Goal: Task Accomplishment & Management: Manage account settings

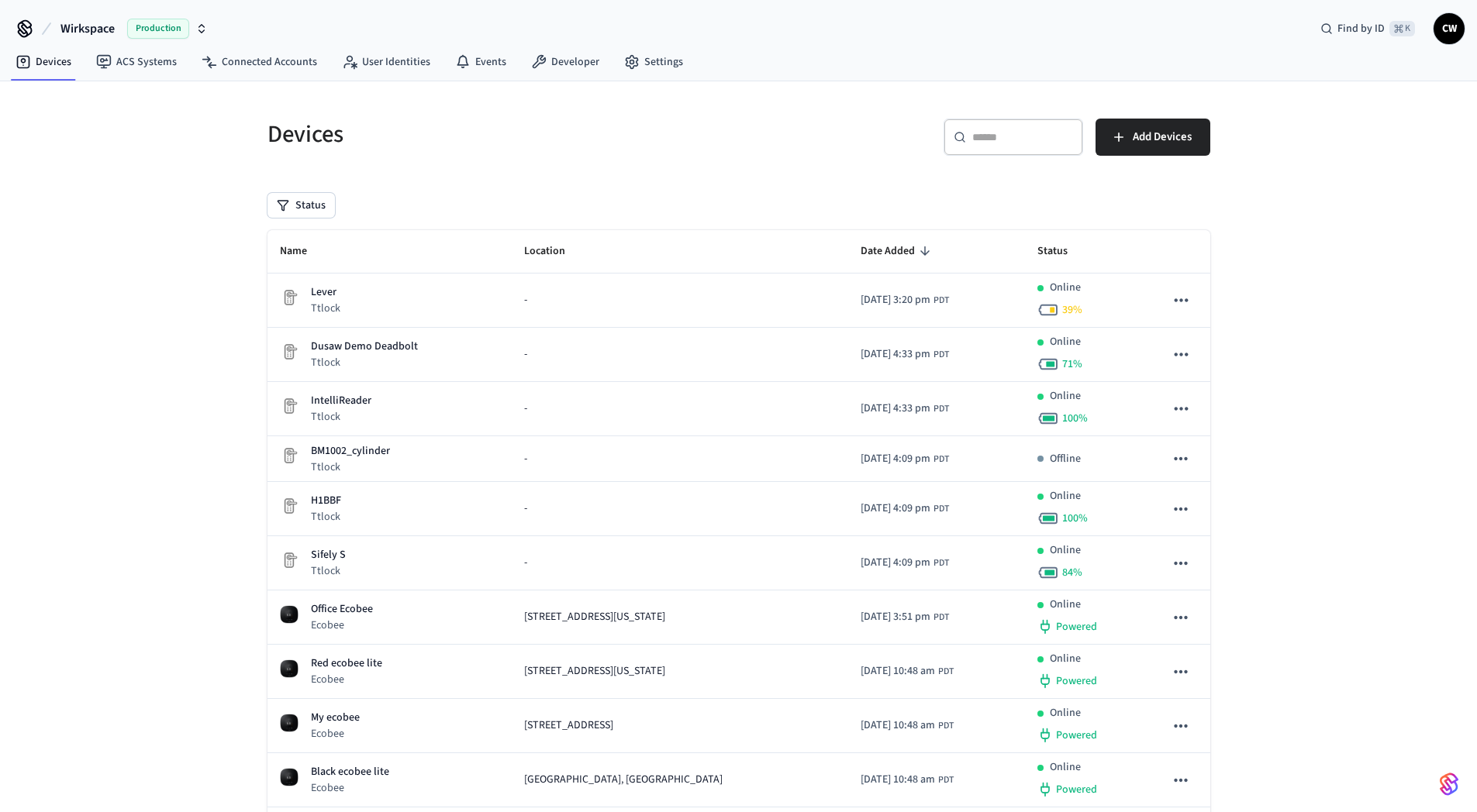
click at [78, 27] on span "Wirkspace" at bounding box center [88, 29] width 54 height 18
click at [144, 27] on span "Production" at bounding box center [158, 29] width 62 height 20
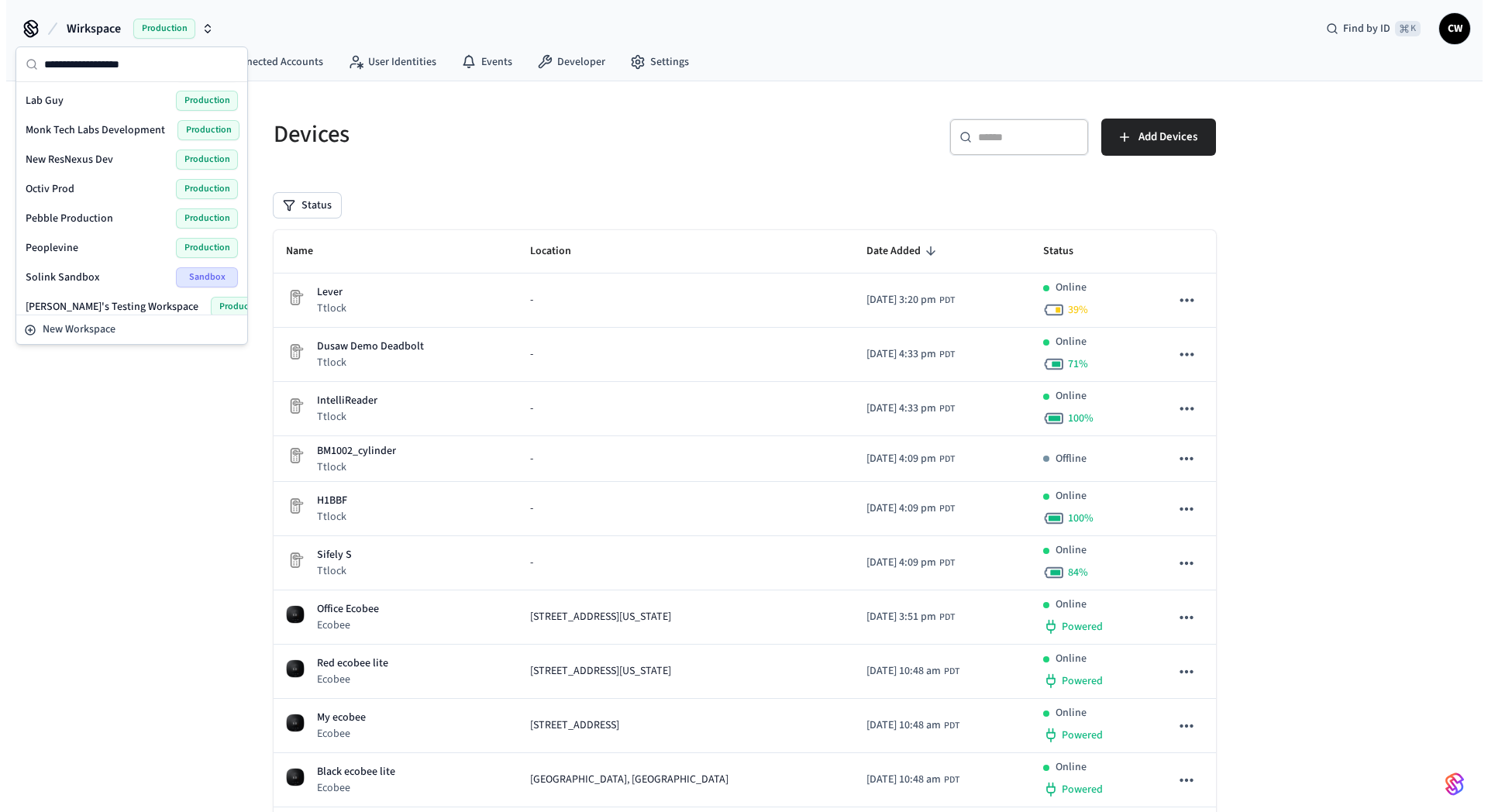
scroll to position [1069, 0]
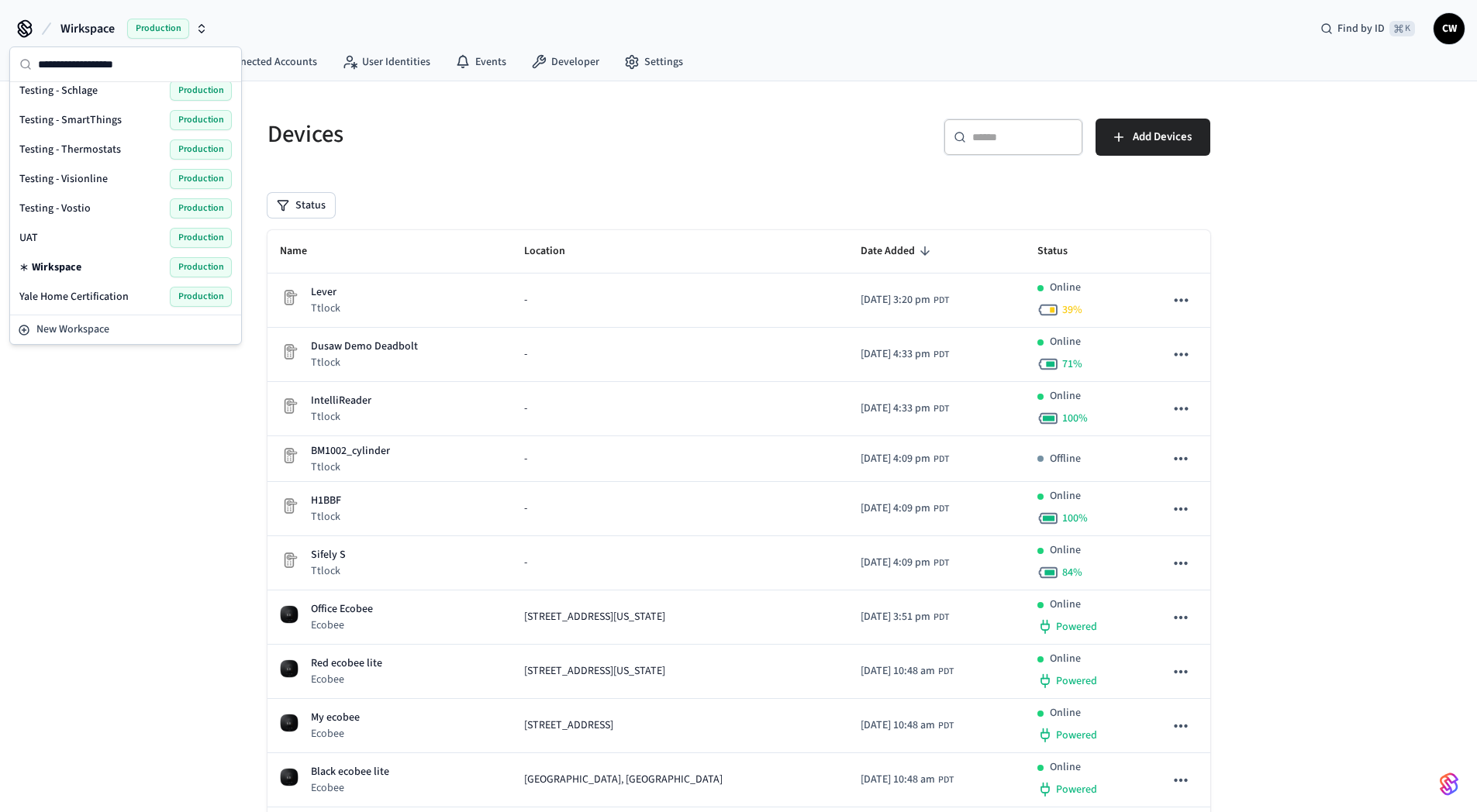
click at [103, 241] on div "UAT Production" at bounding box center [125, 238] width 212 height 20
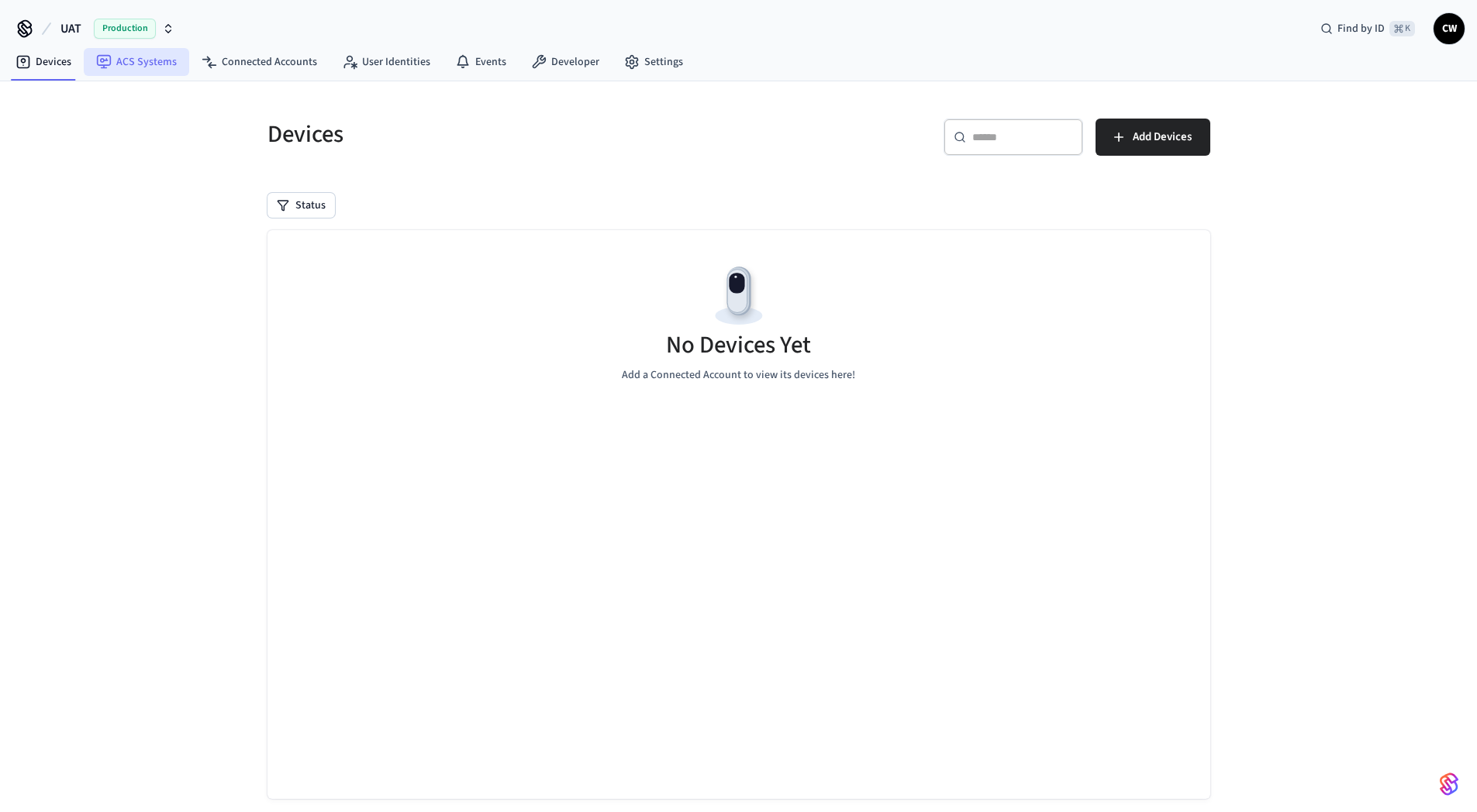
click at [136, 70] on link "ACS Systems" at bounding box center [136, 62] width 105 height 28
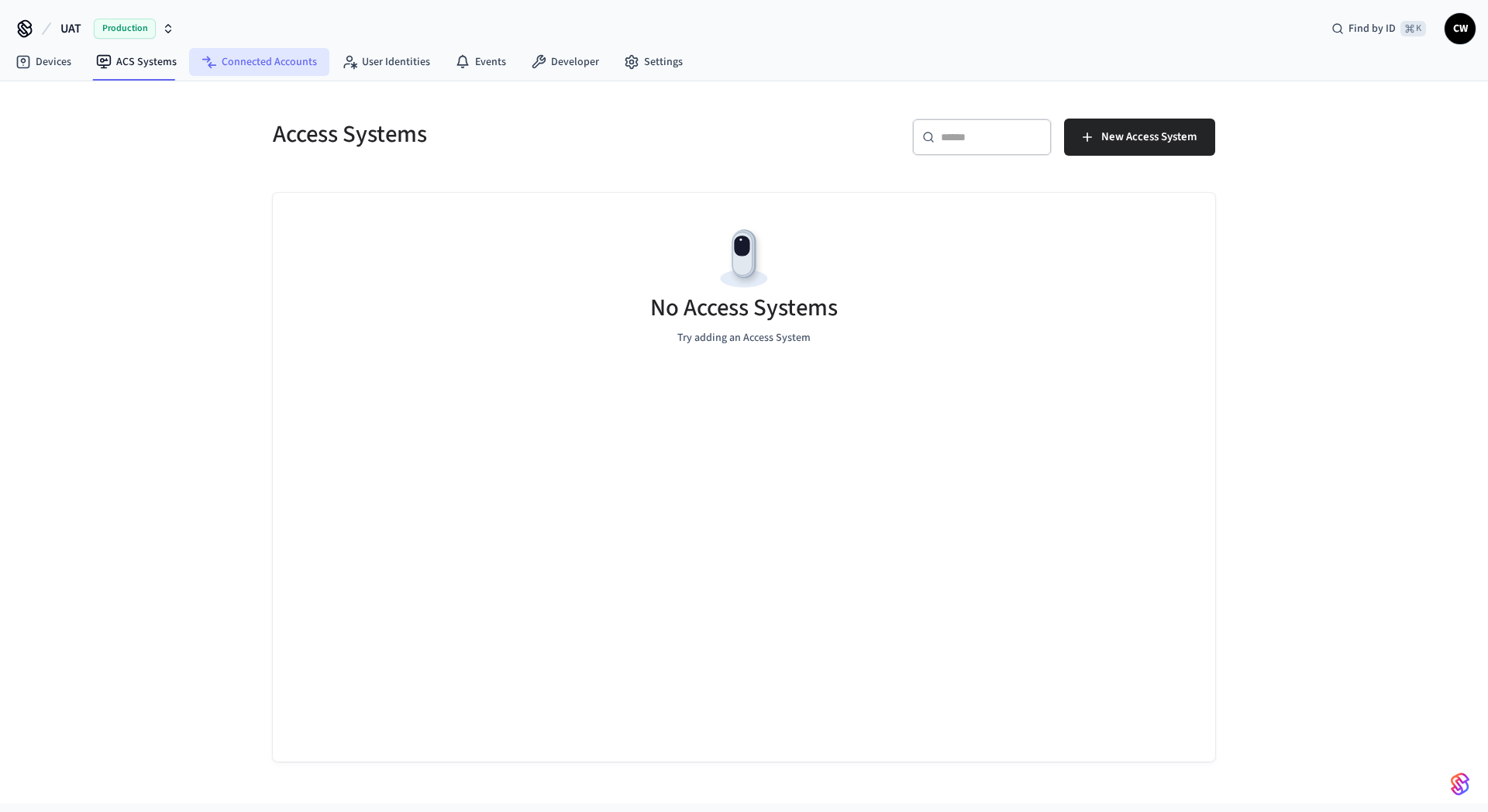
click at [223, 65] on link "Connected Accounts" at bounding box center [259, 62] width 140 height 28
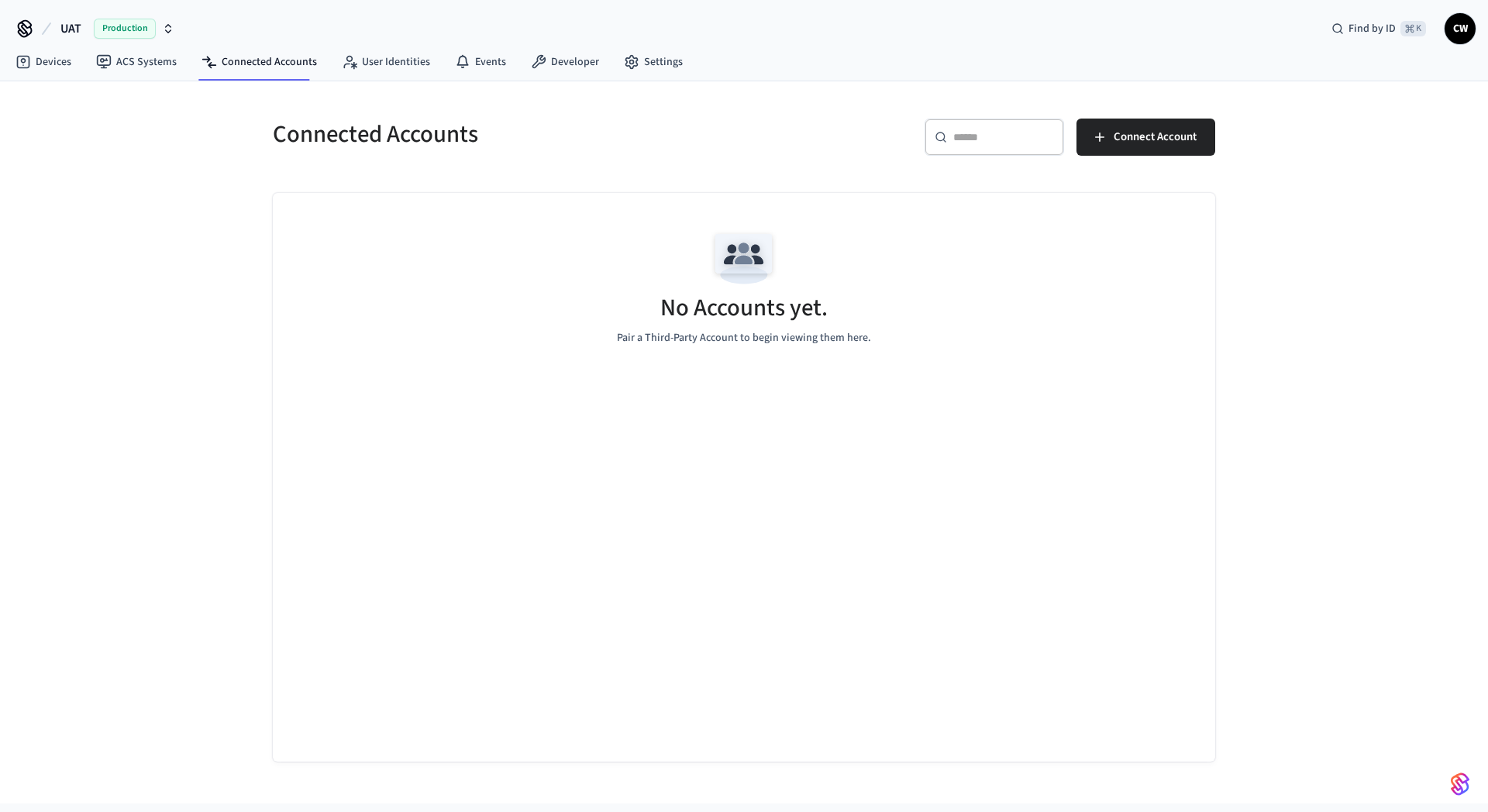
click at [221, 135] on div "Connected Accounts ​ ​ Connect Account No Accounts yet. Pair a Third-Party Acco…" at bounding box center [744, 442] width 1488 height 723
click at [314, 141] on h5 "Connected Accounts" at bounding box center [503, 135] width 462 height 31
click at [234, 149] on div "Connected Accounts ​ ​ Connect Account No Accounts yet. Pair a Third-Party Acco…" at bounding box center [744, 442] width 1488 height 723
click at [68, 20] on span "UAT" at bounding box center [71, 29] width 21 height 18
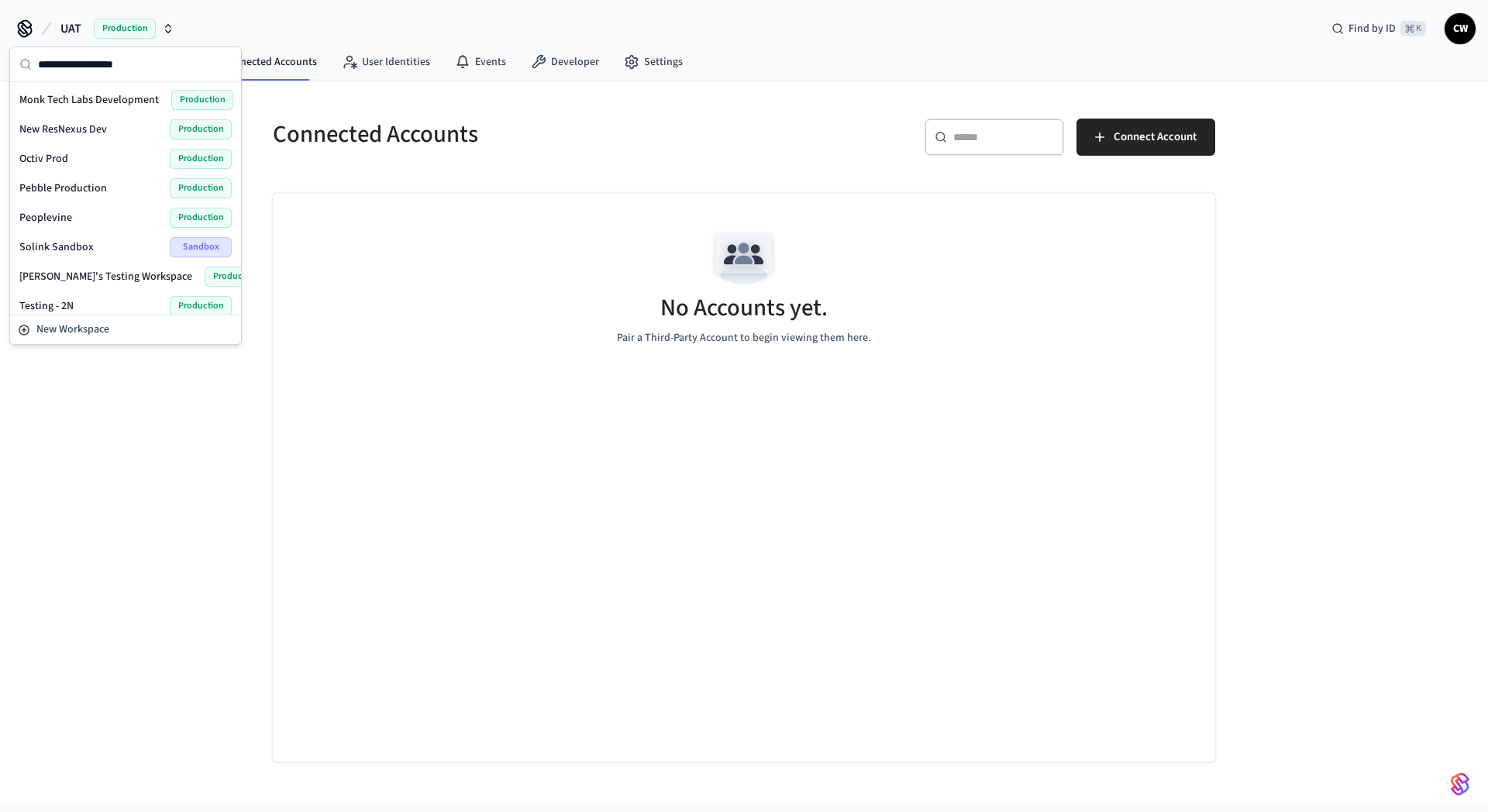
scroll to position [1069, 0]
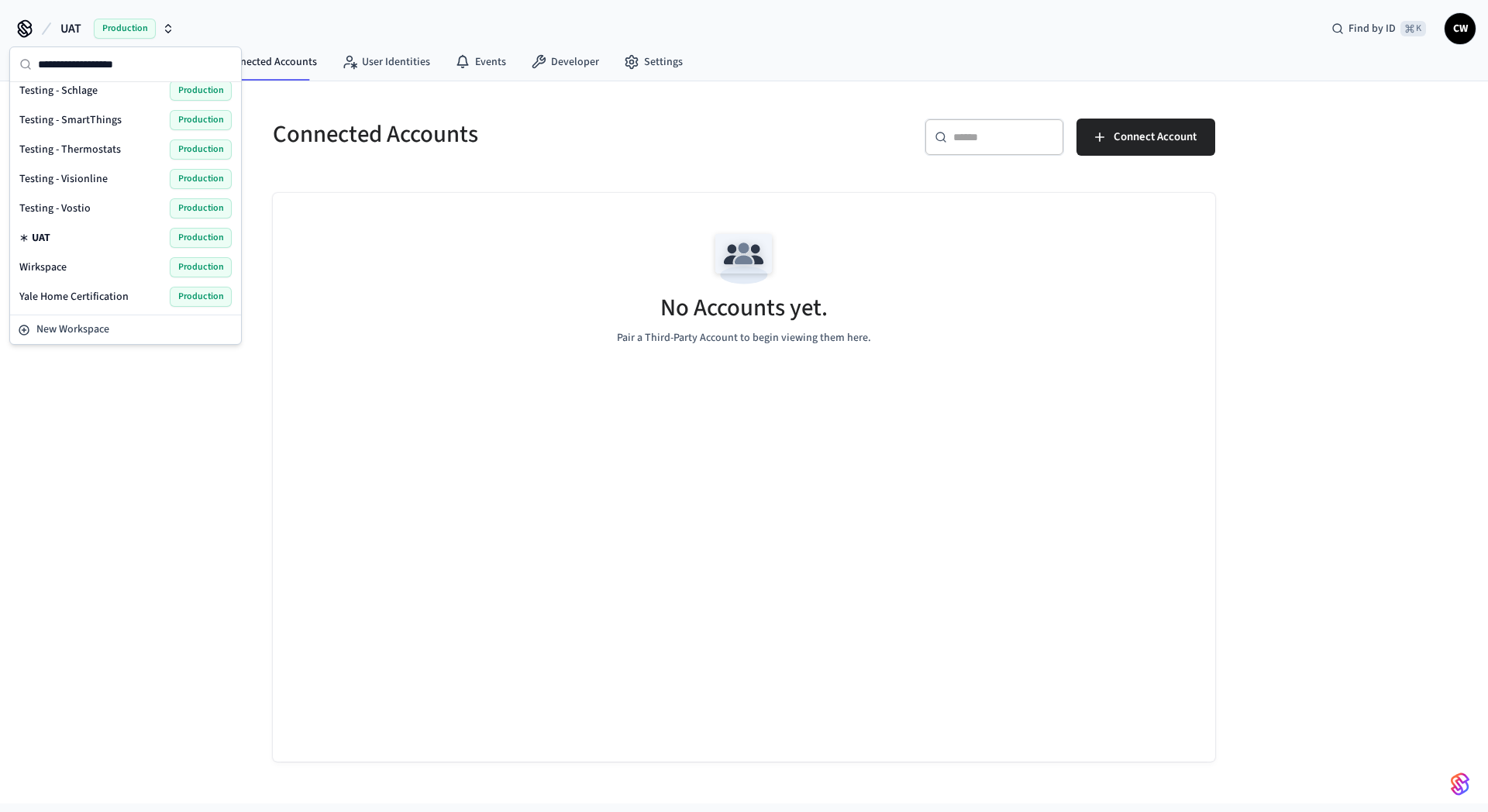
click at [61, 266] on span "Wirkspace" at bounding box center [42, 267] width 47 height 16
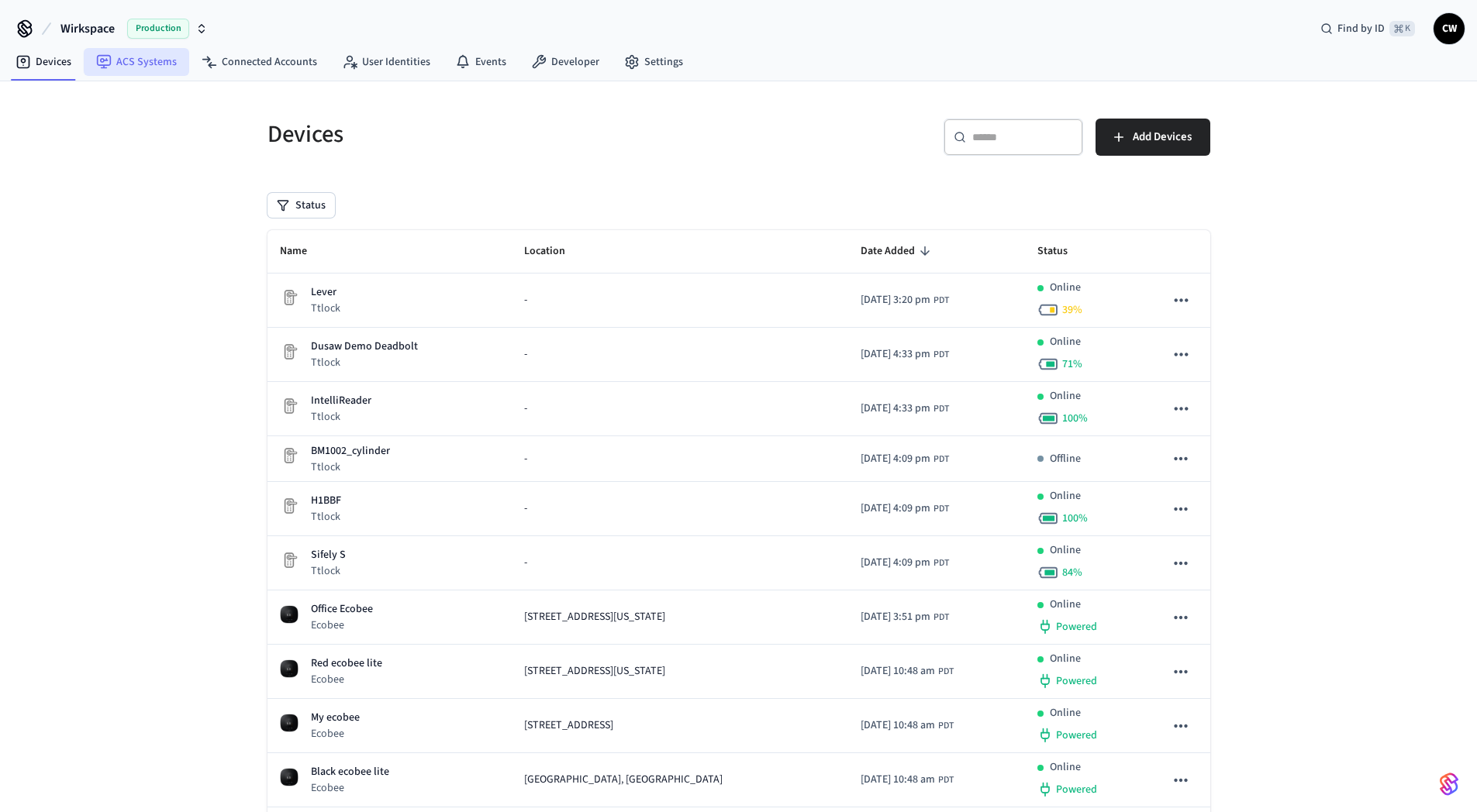
click at [148, 56] on link "ACS Systems" at bounding box center [136, 62] width 105 height 28
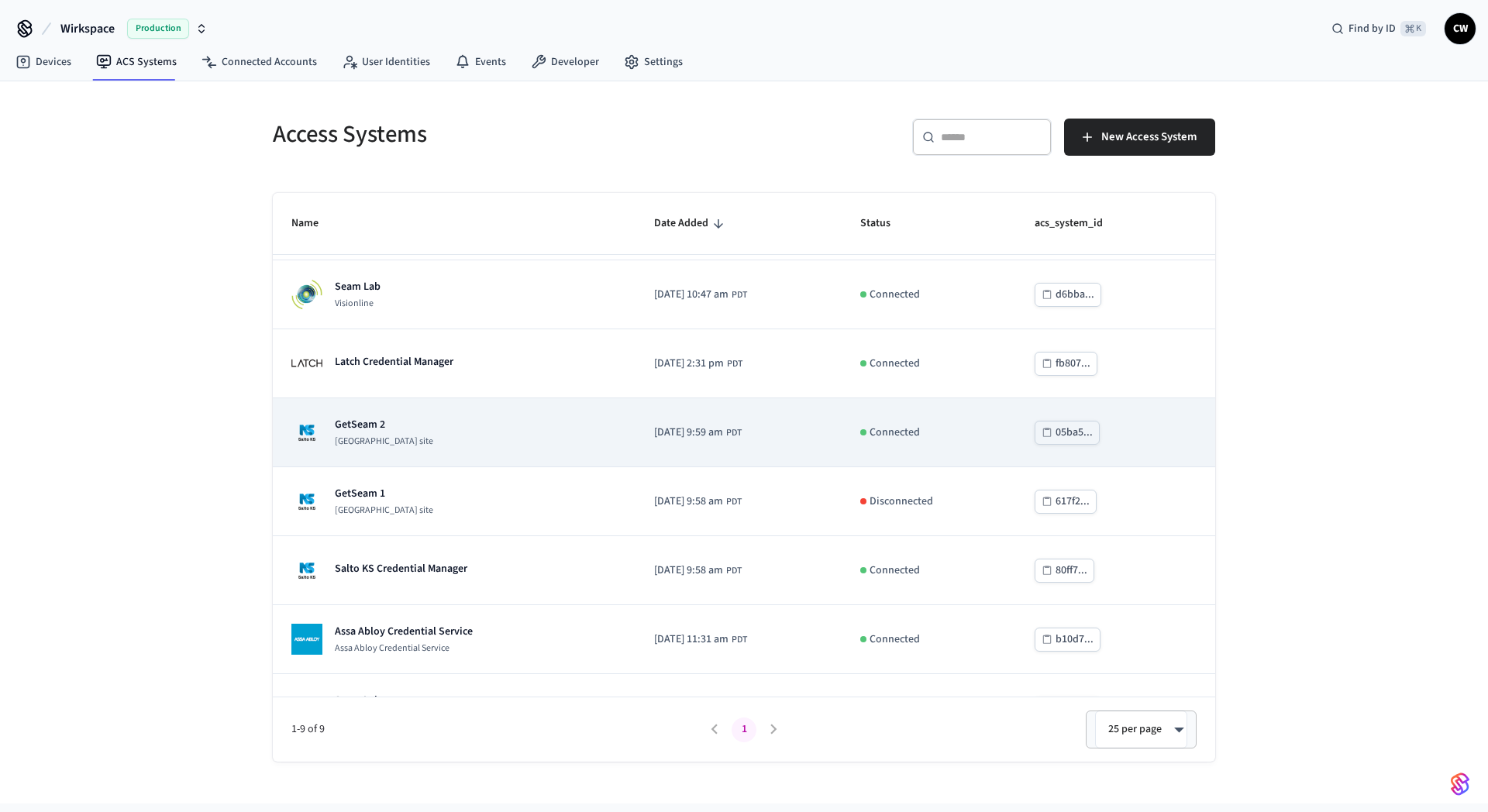
scroll to position [179, 0]
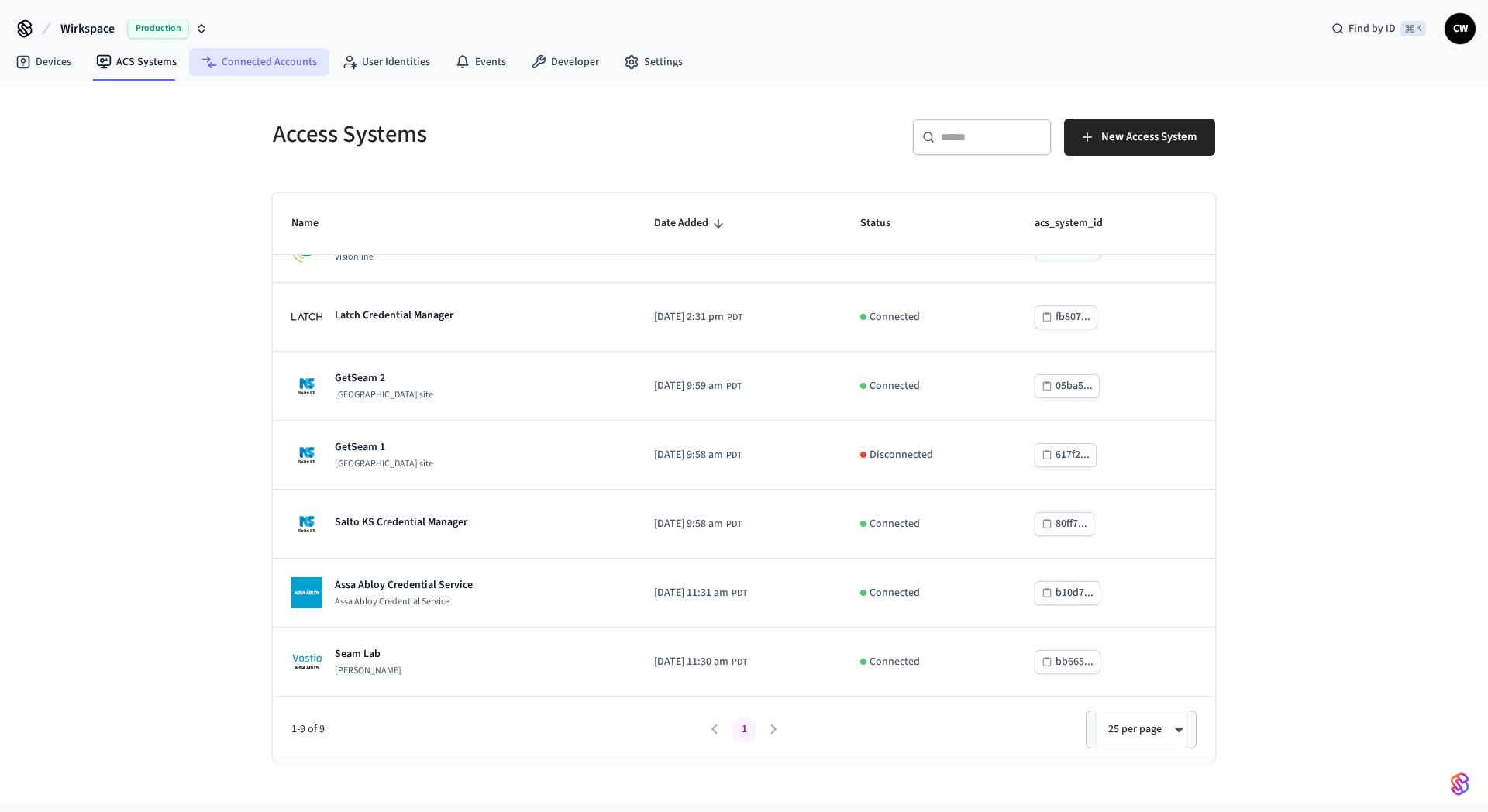
click at [295, 59] on link "Connected Accounts" at bounding box center [259, 62] width 140 height 28
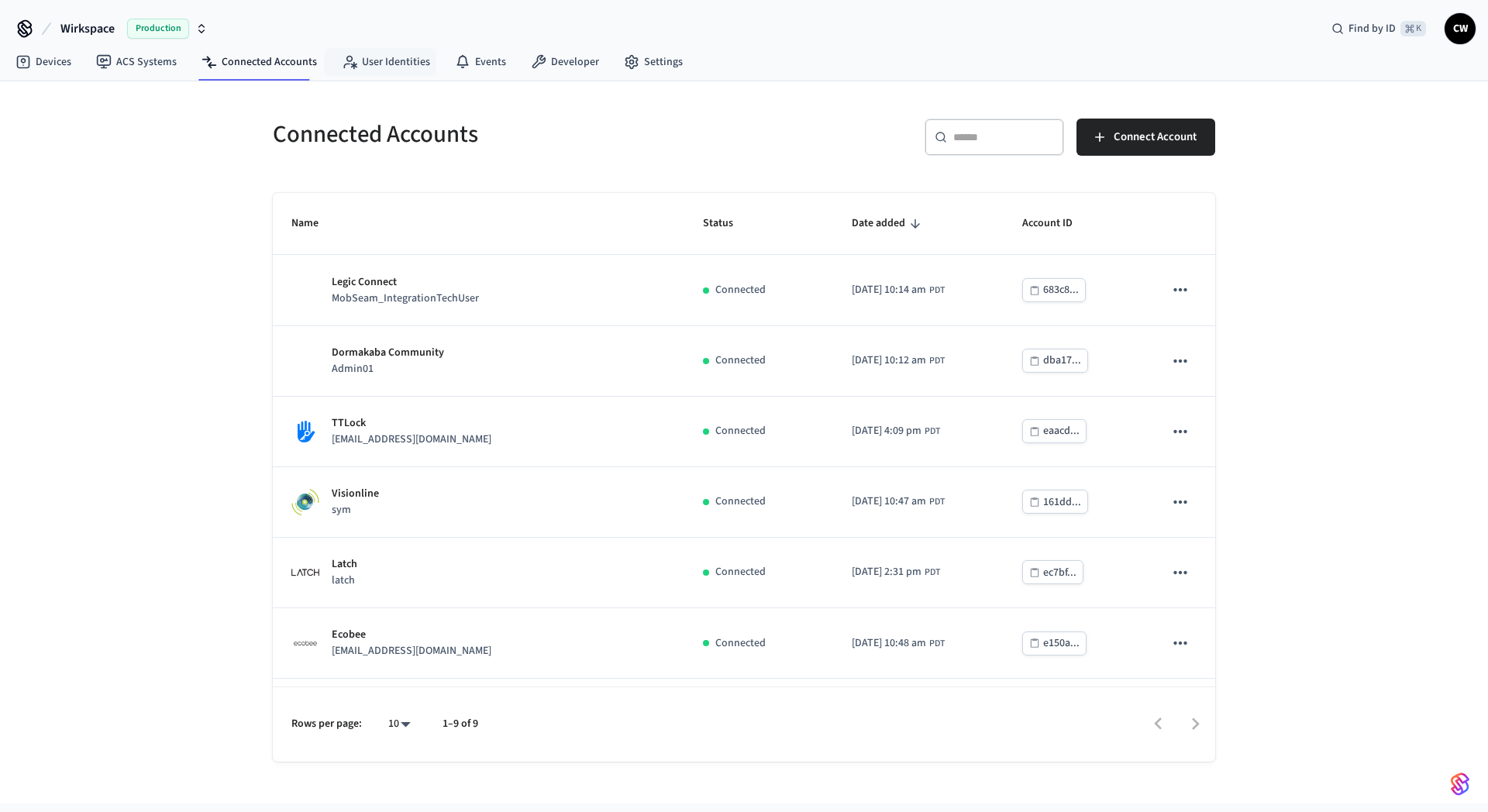
click at [221, 92] on div "Connected Accounts ​ ​ Connect Account Name Status Date added Account ID Legic …" at bounding box center [744, 442] width 1488 height 723
click at [138, 65] on link "ACS Systems" at bounding box center [136, 62] width 105 height 28
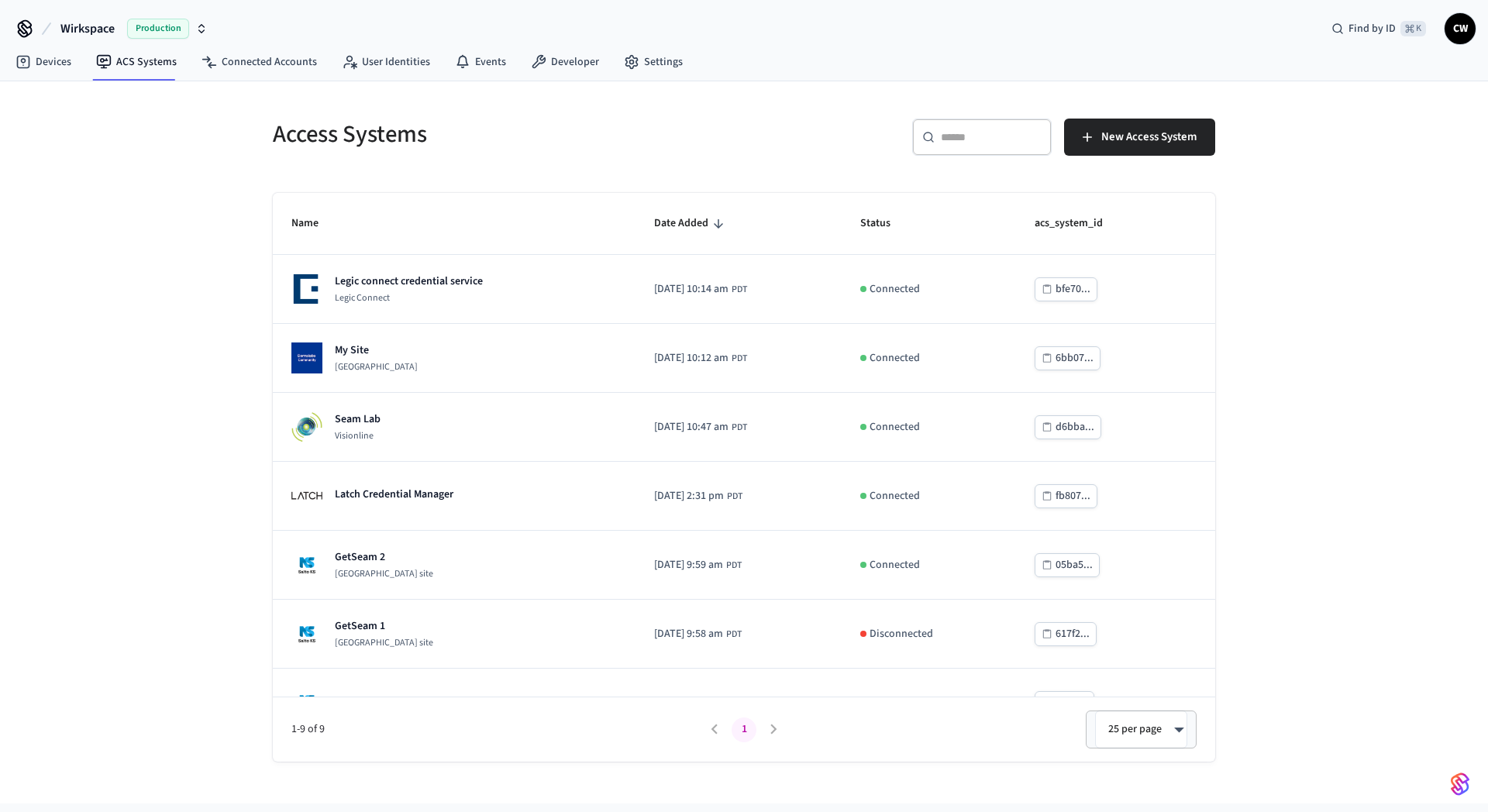
click at [124, 23] on button "Wirkspace Production" at bounding box center [135, 28] width 157 height 32
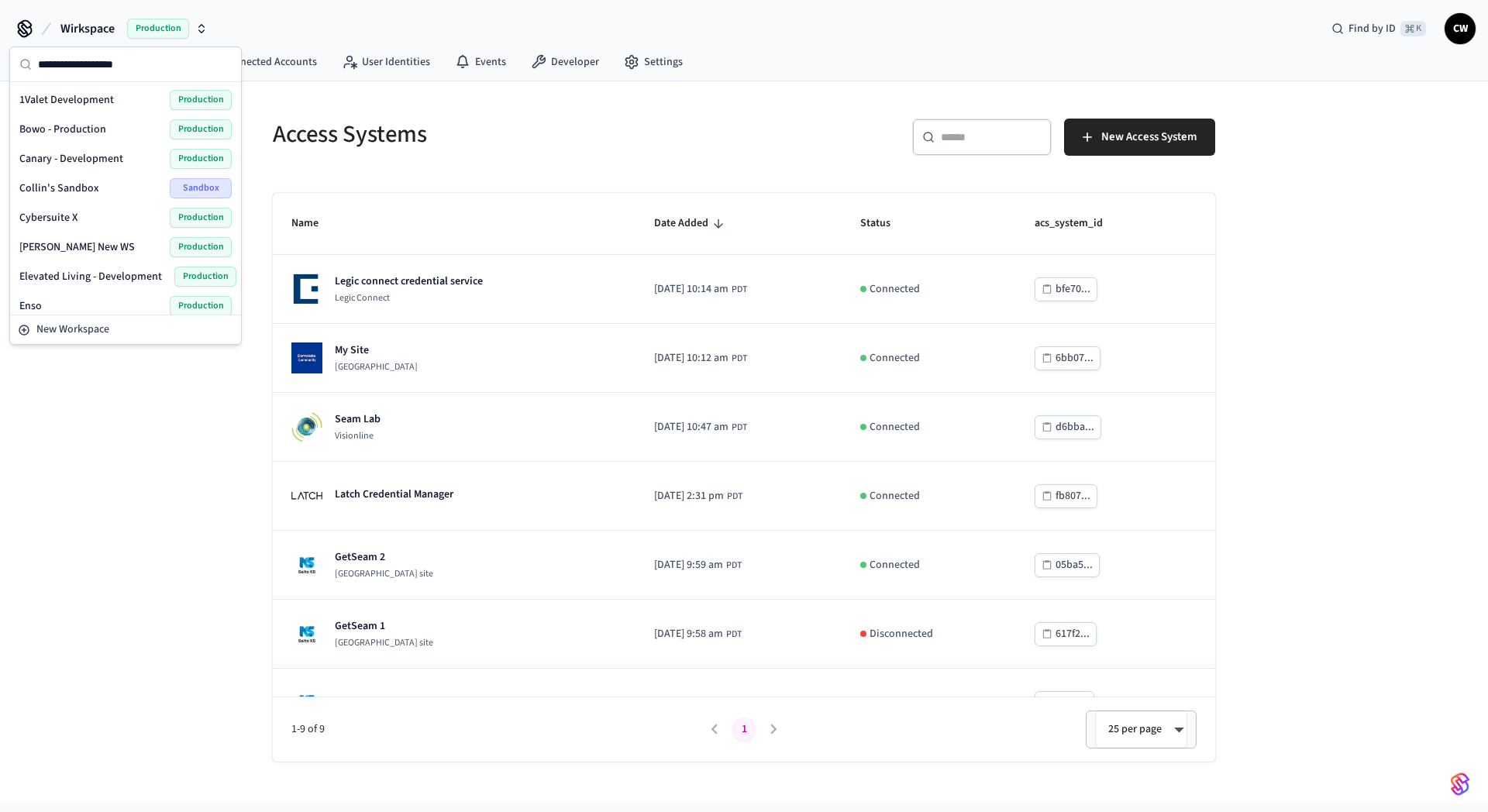
scroll to position [1069, 0]
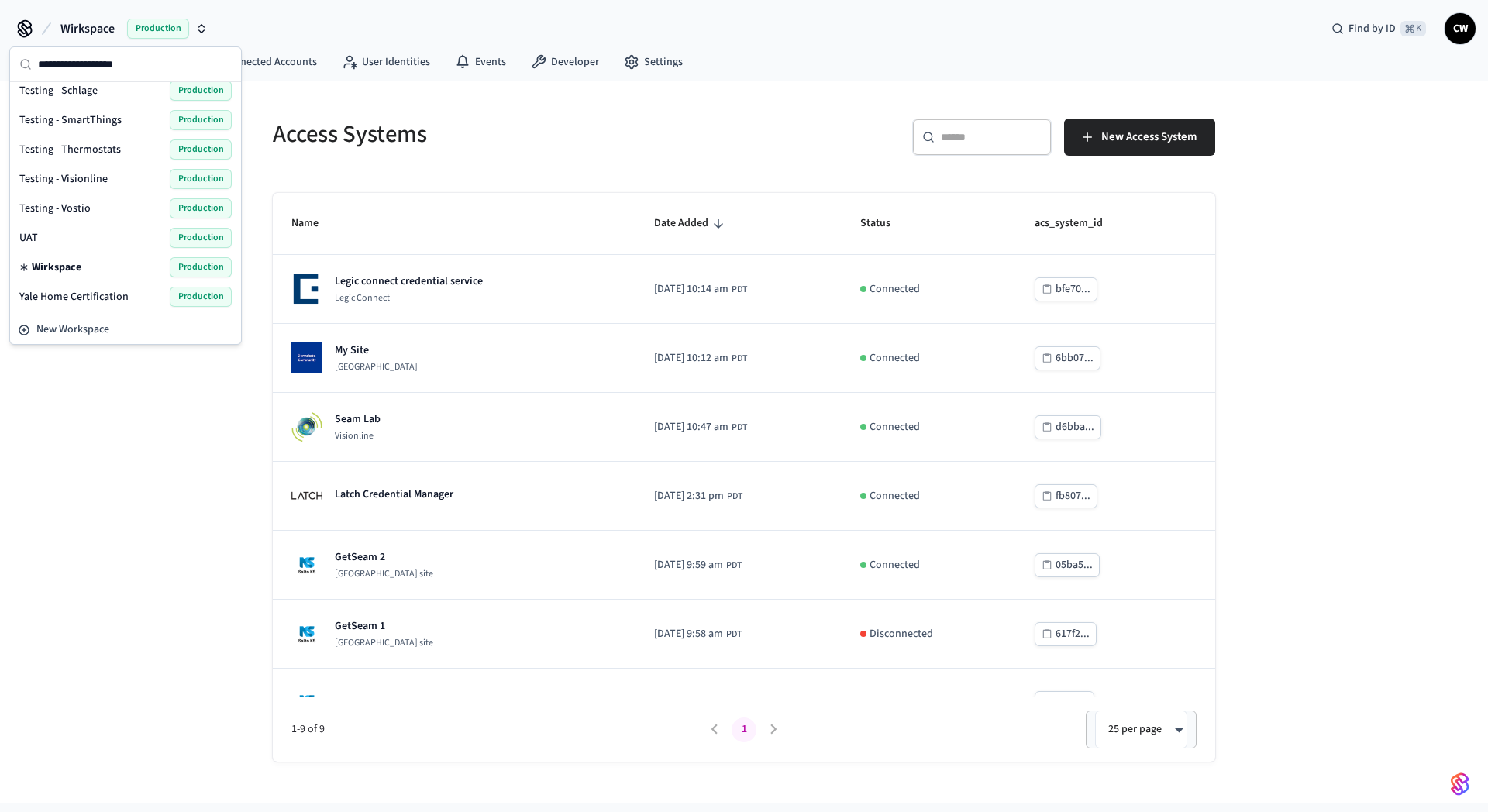
click at [109, 245] on div "UAT Production" at bounding box center [125, 238] width 212 height 20
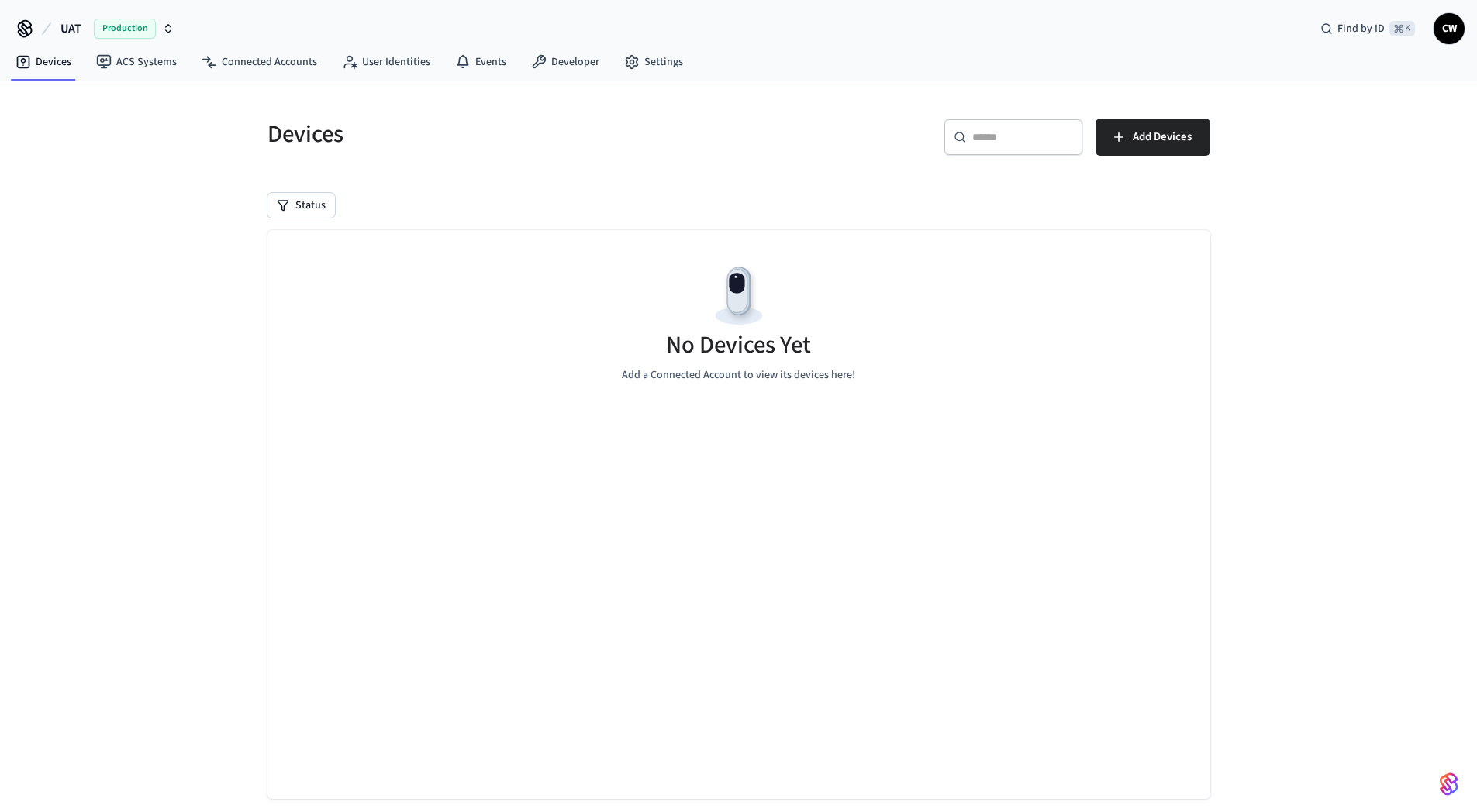
click at [116, 257] on div "Devices ​ ​ Add Devices Status No Devices Yet Add a Connected Account to view i…" at bounding box center [738, 460] width 1477 height 759
click at [141, 74] on link "ACS Systems" at bounding box center [136, 62] width 105 height 28
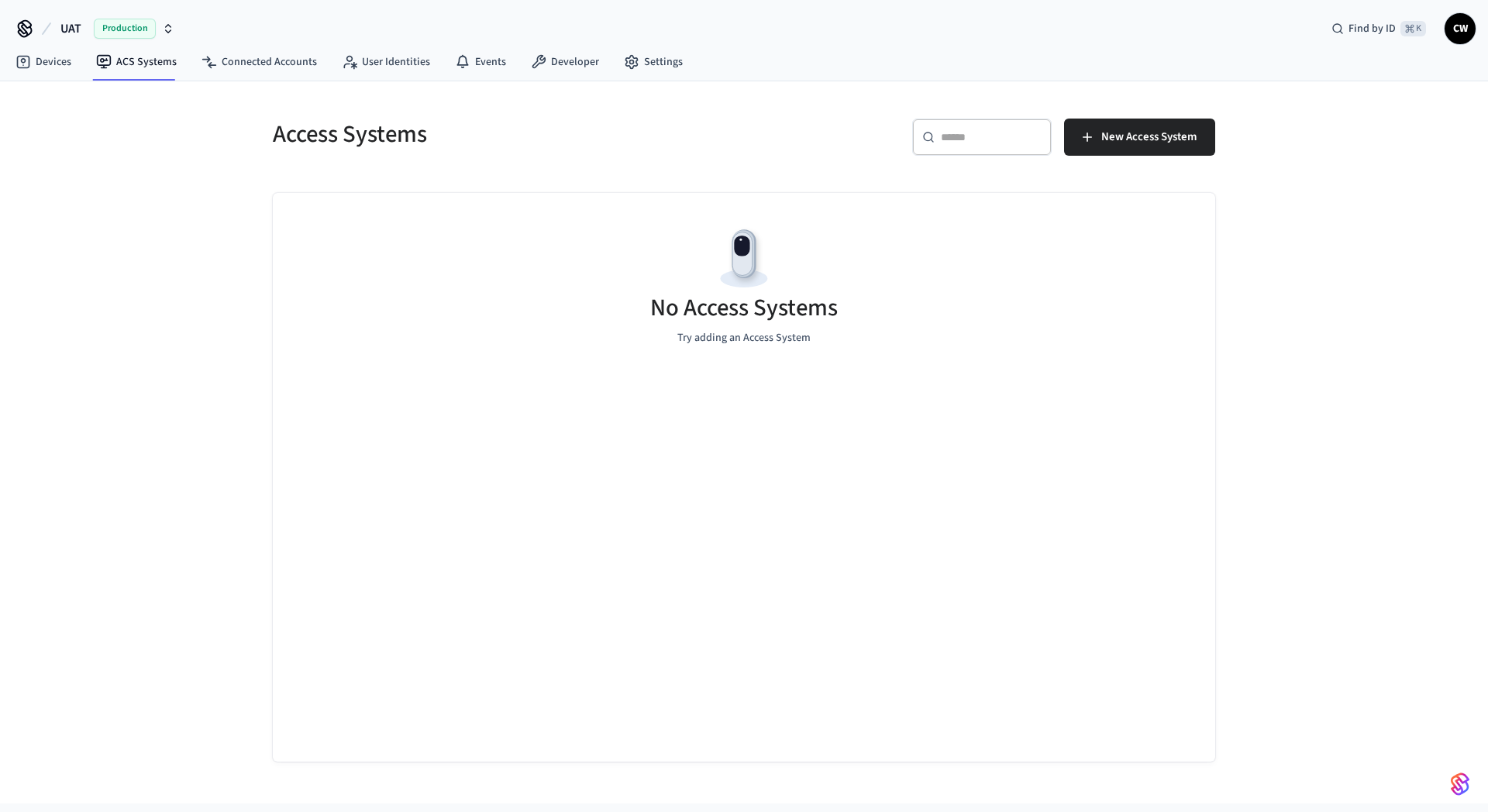
click at [166, 161] on div "Access Systems ​ ​ New Access System No Access Systems Try adding an Access Sys…" at bounding box center [744, 442] width 1488 height 723
click at [547, 368] on div "No Access Systems Try adding an Access System" at bounding box center [744, 285] width 942 height 184
click at [162, 314] on div "Access Systems ​ ​ New Access System No Access Systems Try adding an Access Sys…" at bounding box center [744, 442] width 1488 height 723
click at [377, 226] on div "No Access Systems Try adding an Access System" at bounding box center [744, 285] width 942 height 184
click at [242, 62] on link "Connected Accounts" at bounding box center [259, 62] width 140 height 28
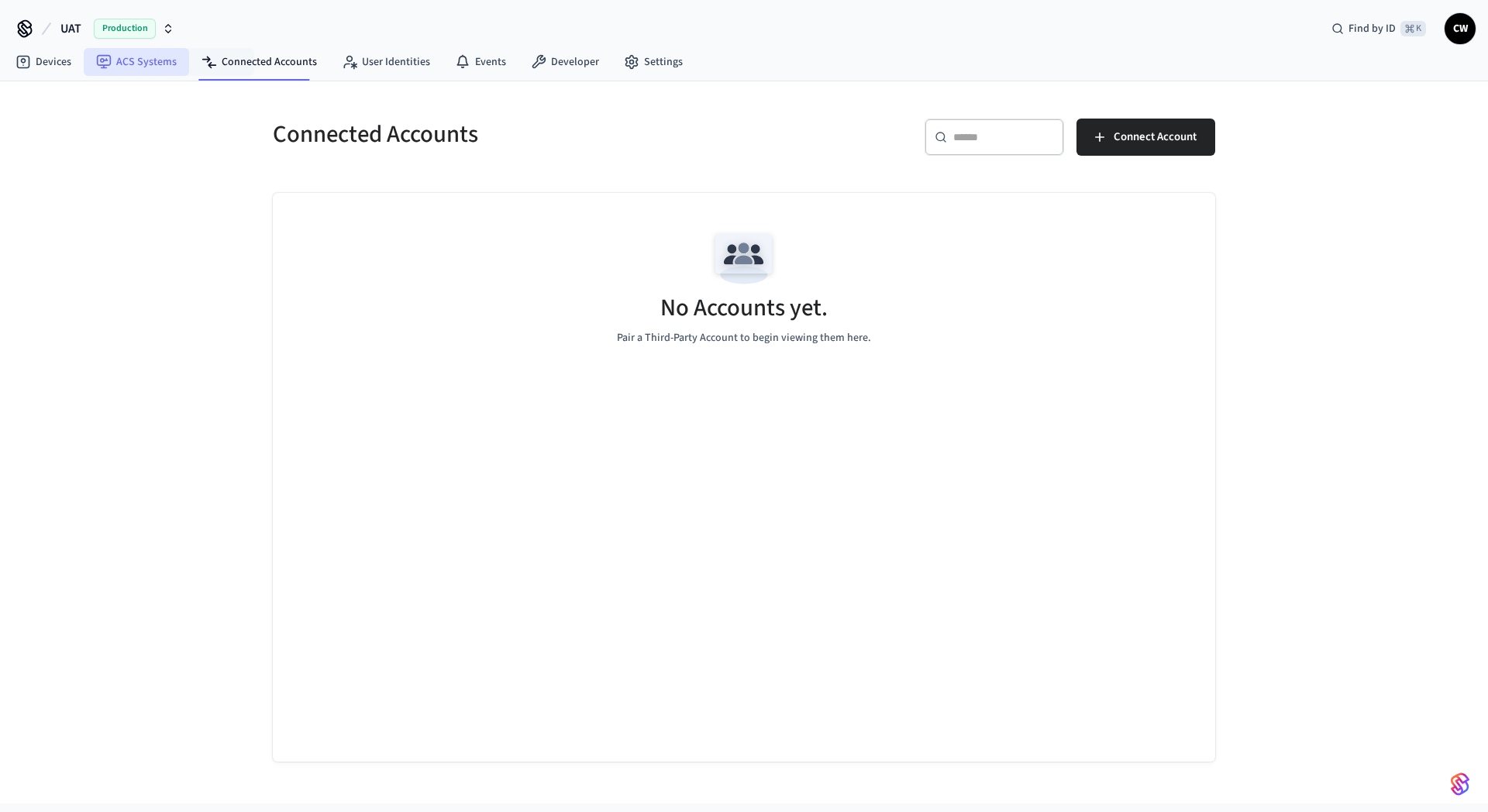
click at [151, 65] on link "ACS Systems" at bounding box center [136, 62] width 105 height 28
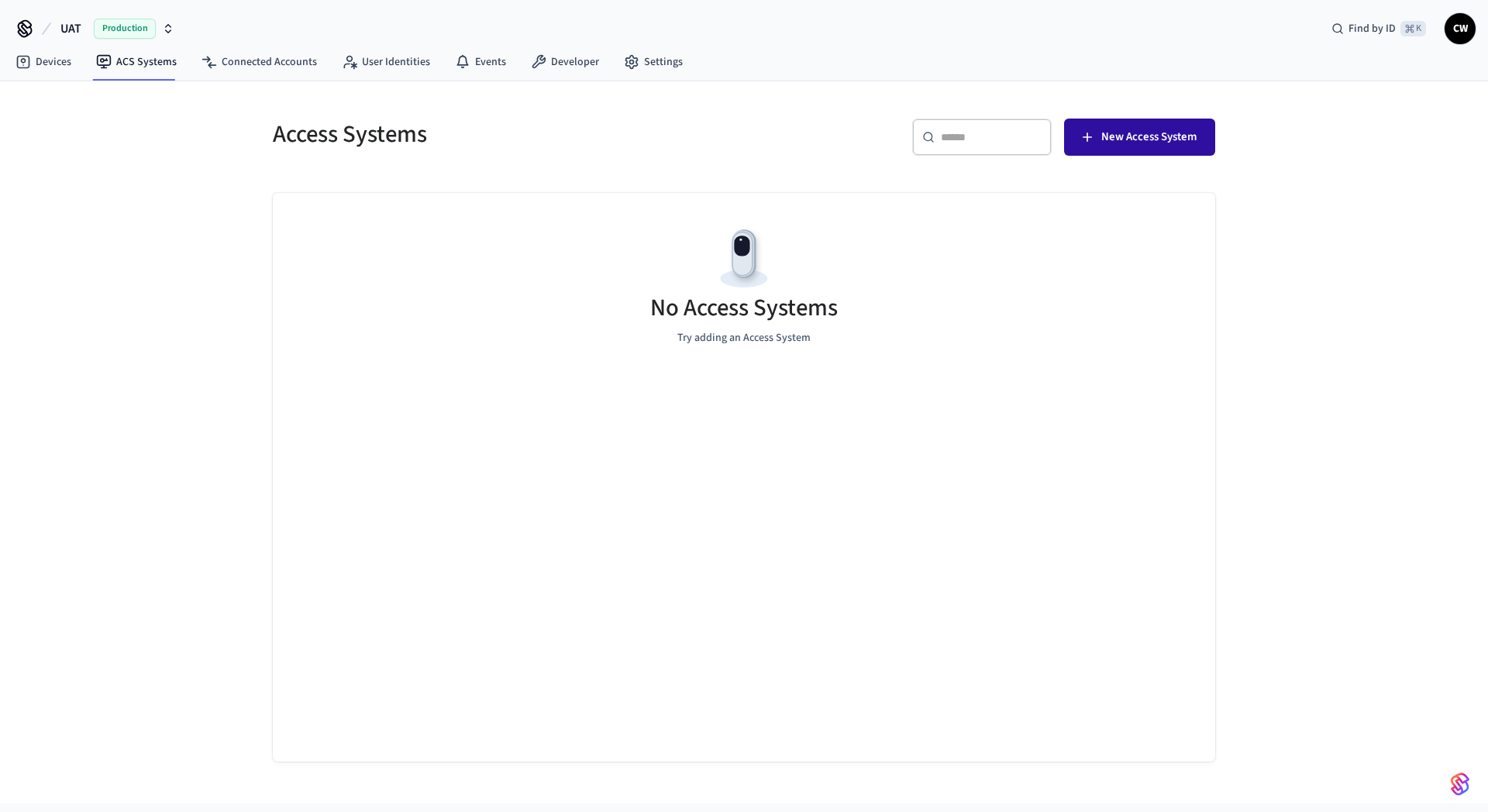
click at [1206, 142] on button "New Access System" at bounding box center [1140, 137] width 151 height 37
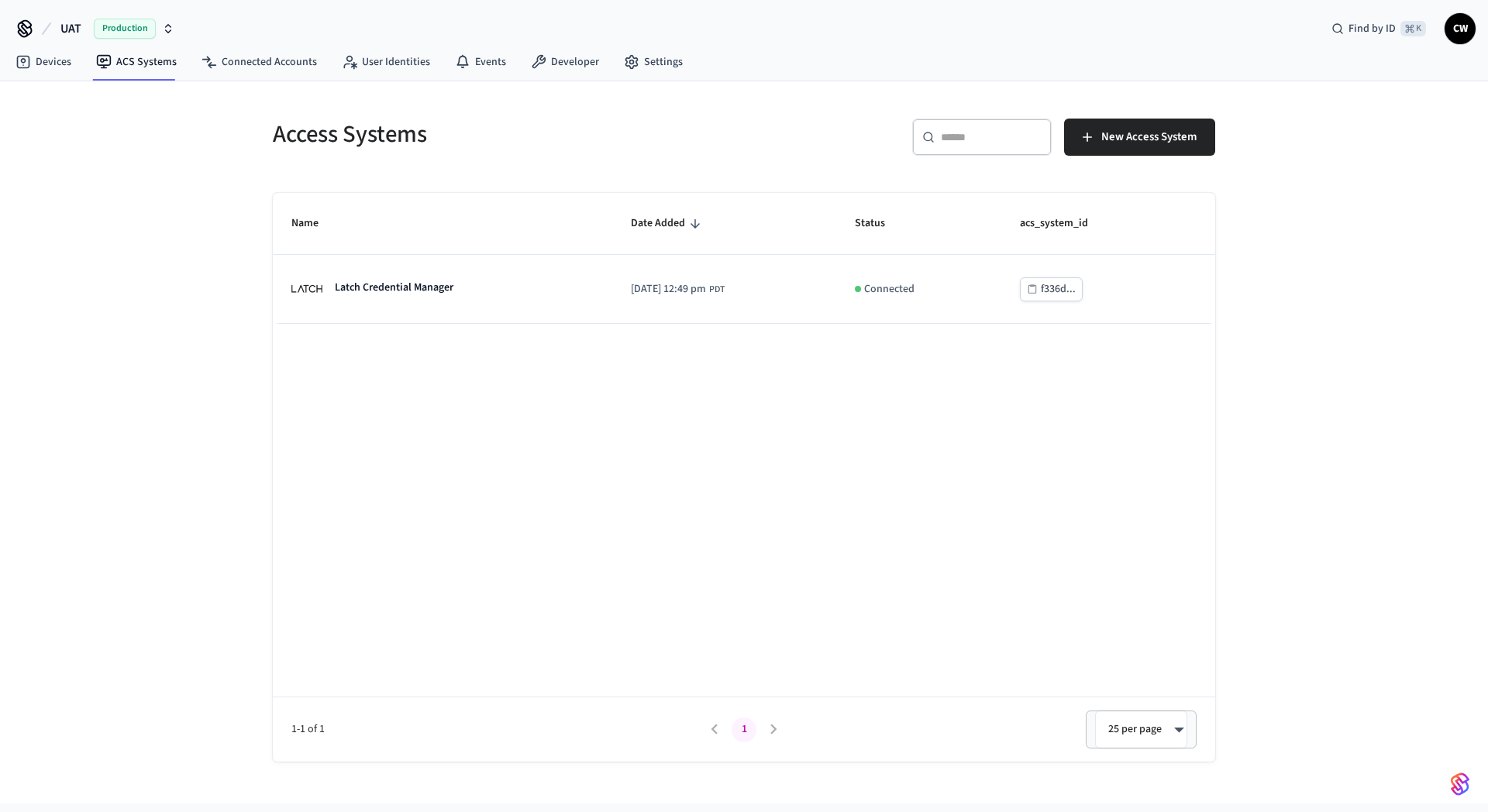
drag, startPoint x: 220, startPoint y: 277, endPoint x: 229, endPoint y: 266, distance: 14.2
click at [221, 277] on div "Access Systems ​ ​ New Access System Name Date Added Status acs_system_id Latch…" at bounding box center [744, 442] width 1488 height 723
click at [169, 61] on link "ACS Systems" at bounding box center [136, 62] width 105 height 28
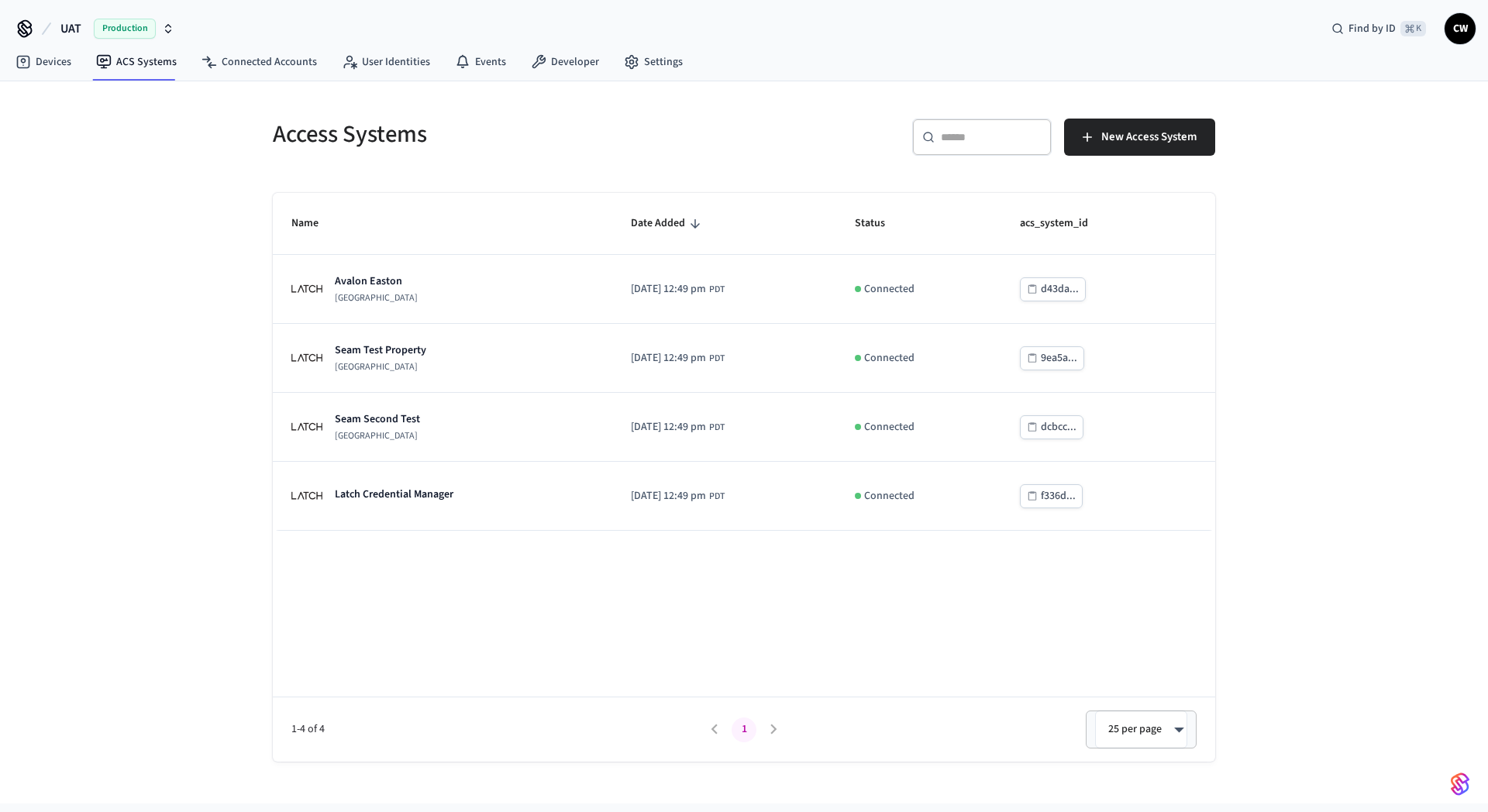
click at [187, 392] on div "Access Systems ​ ​ New Access System Name Date Added Status acs_system_id Avalo…" at bounding box center [744, 442] width 1488 height 723
click at [159, 227] on div "Access Systems ​ ​ New Access System Name Date Added Status acs_system_id Avalo…" at bounding box center [744, 442] width 1488 height 723
click at [226, 317] on div "Access Systems ​ ​ New Access System Name Date Added Status acs_system_id Avalo…" at bounding box center [744, 442] width 1488 height 723
click at [141, 429] on div "Access Systems ​ ​ New Access System Name Date Added Status acs_system_id Avalo…" at bounding box center [744, 442] width 1488 height 723
click at [113, 37] on span "Production" at bounding box center [124, 29] width 62 height 20
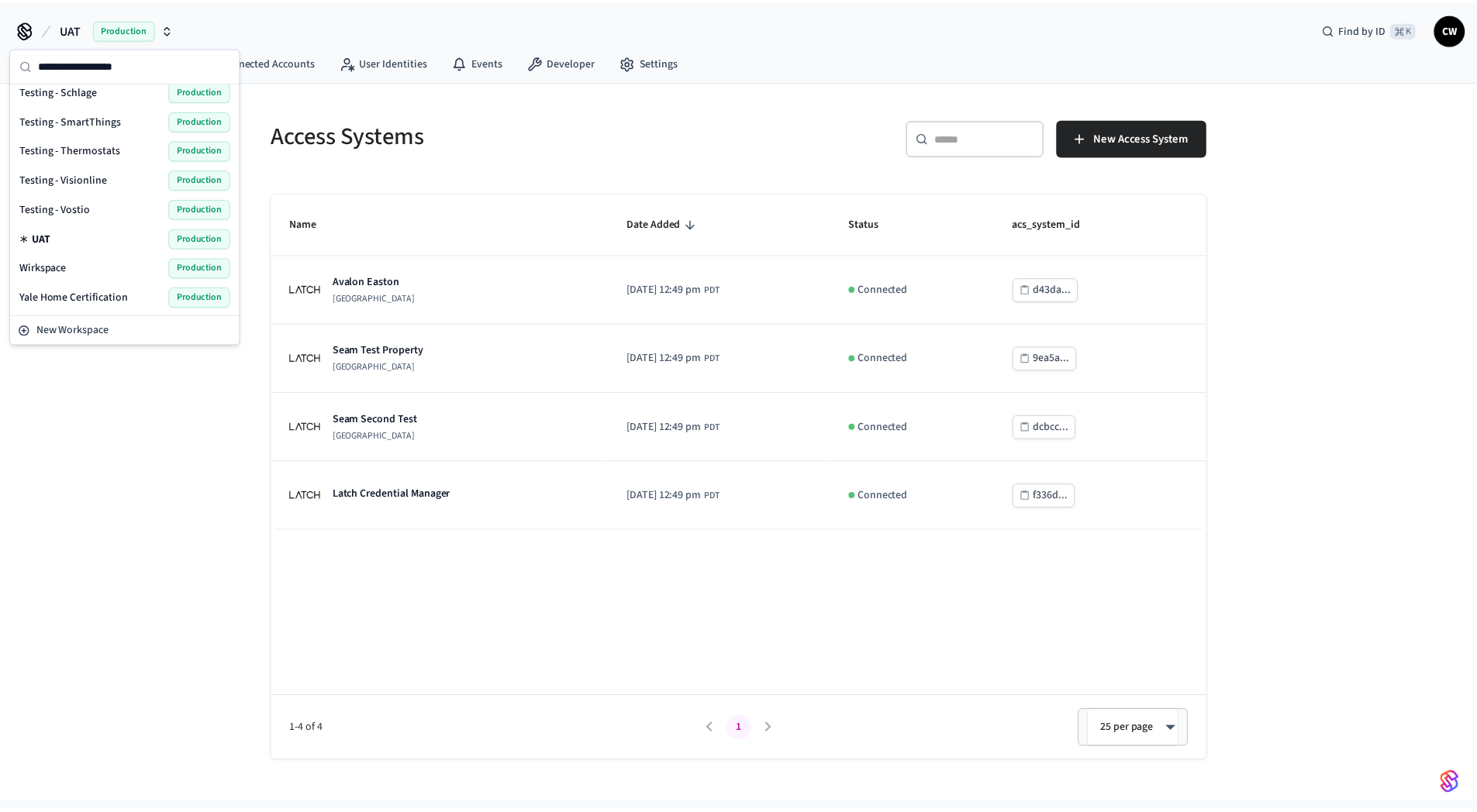
scroll to position [841, 0]
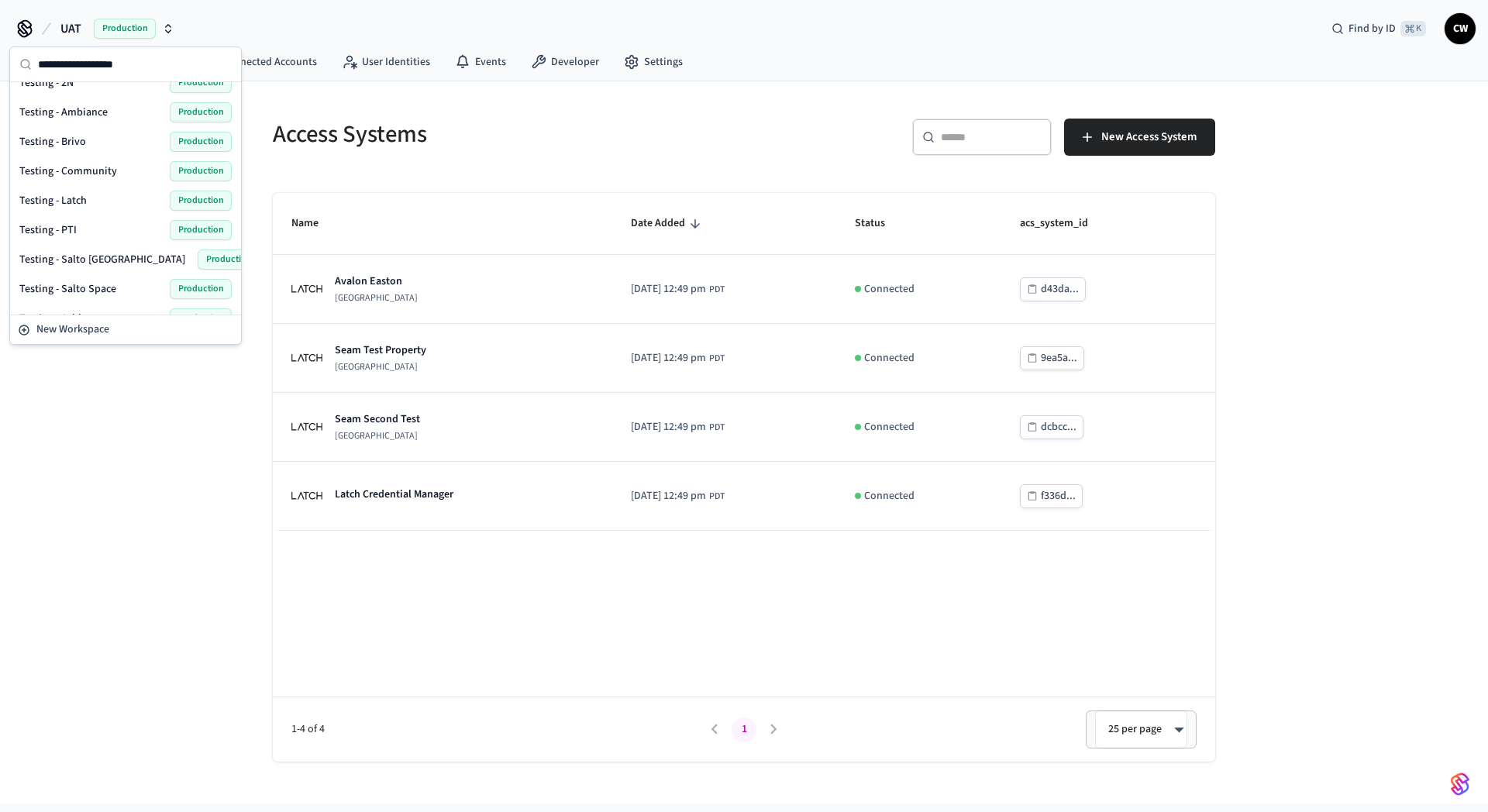
click at [103, 255] on div "Testing - Salto KS Production" at bounding box center [125, 260] width 212 height 20
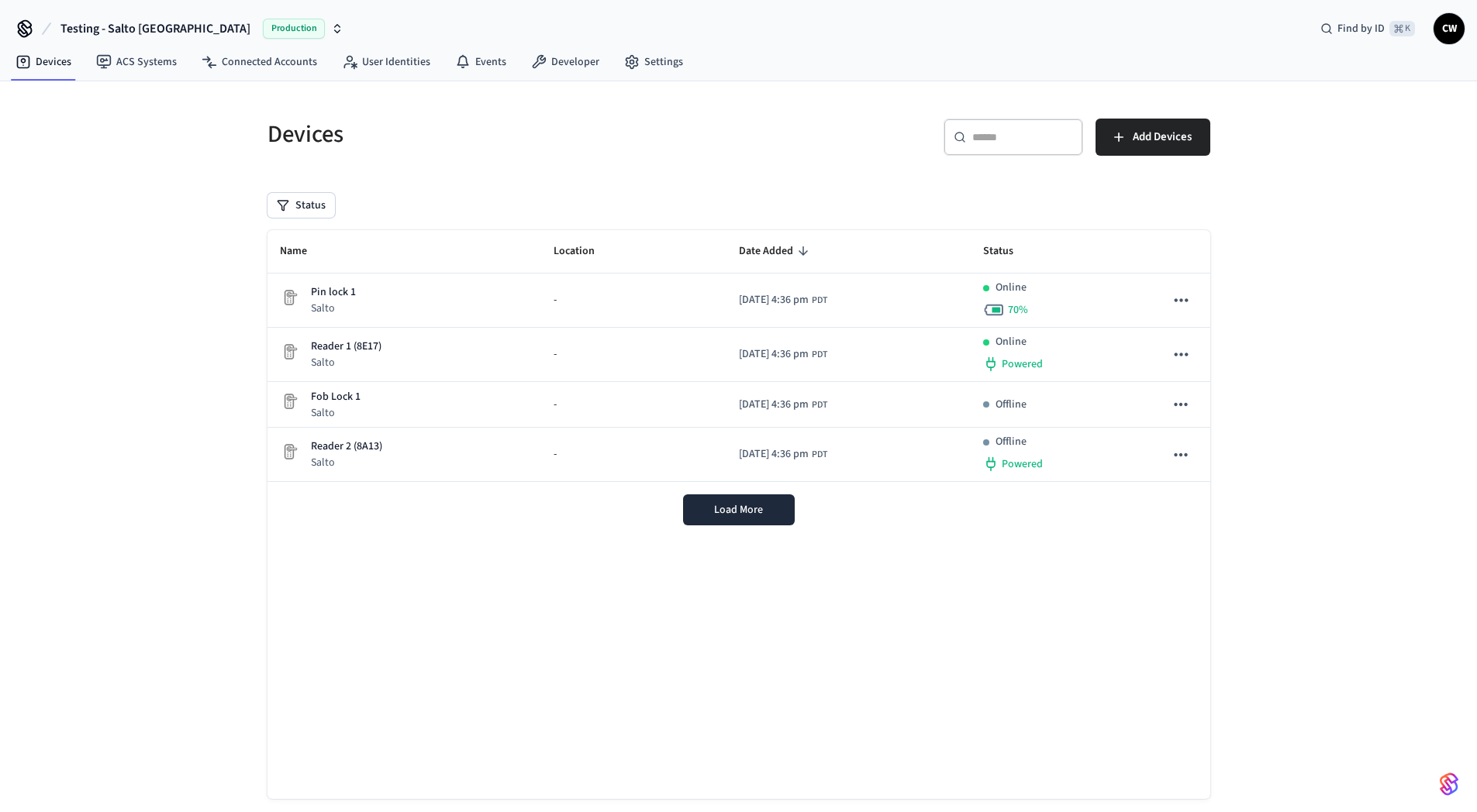
click at [184, 281] on div "Devices ​ ​ Add Devices Status Name Location Date Added Status Pin lock 1 Salto…" at bounding box center [738, 460] width 1477 height 759
click at [145, 63] on link "ACS Systems" at bounding box center [136, 62] width 105 height 28
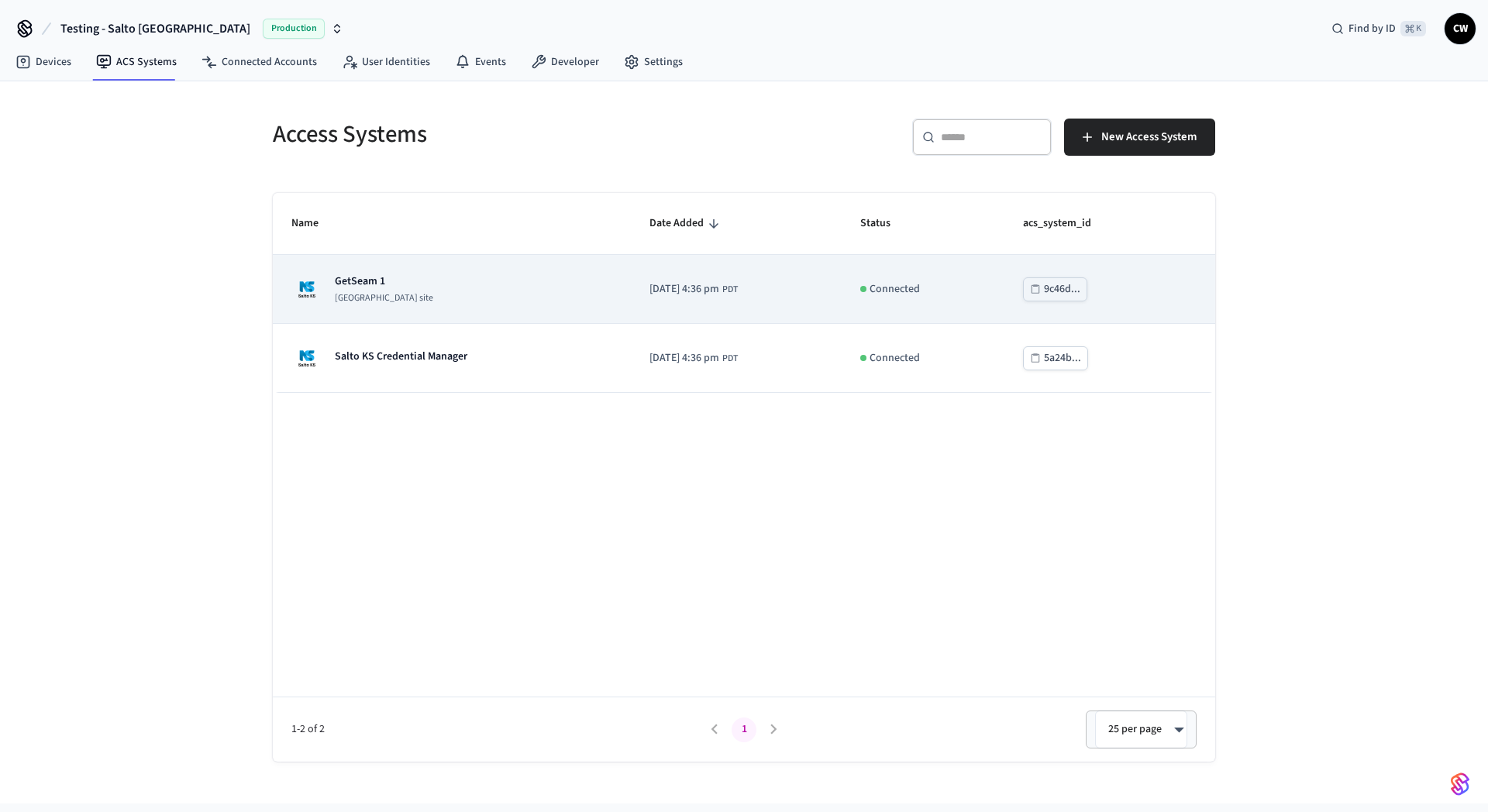
click at [427, 277] on div "GetSeam 1 Salto KS site" at bounding box center [452, 289] width 321 height 31
drag, startPoint x: 1080, startPoint y: 289, endPoint x: 1065, endPoint y: 288, distance: 15.0
click at [1077, 289] on div "9c46d..." at bounding box center [1063, 289] width 37 height 19
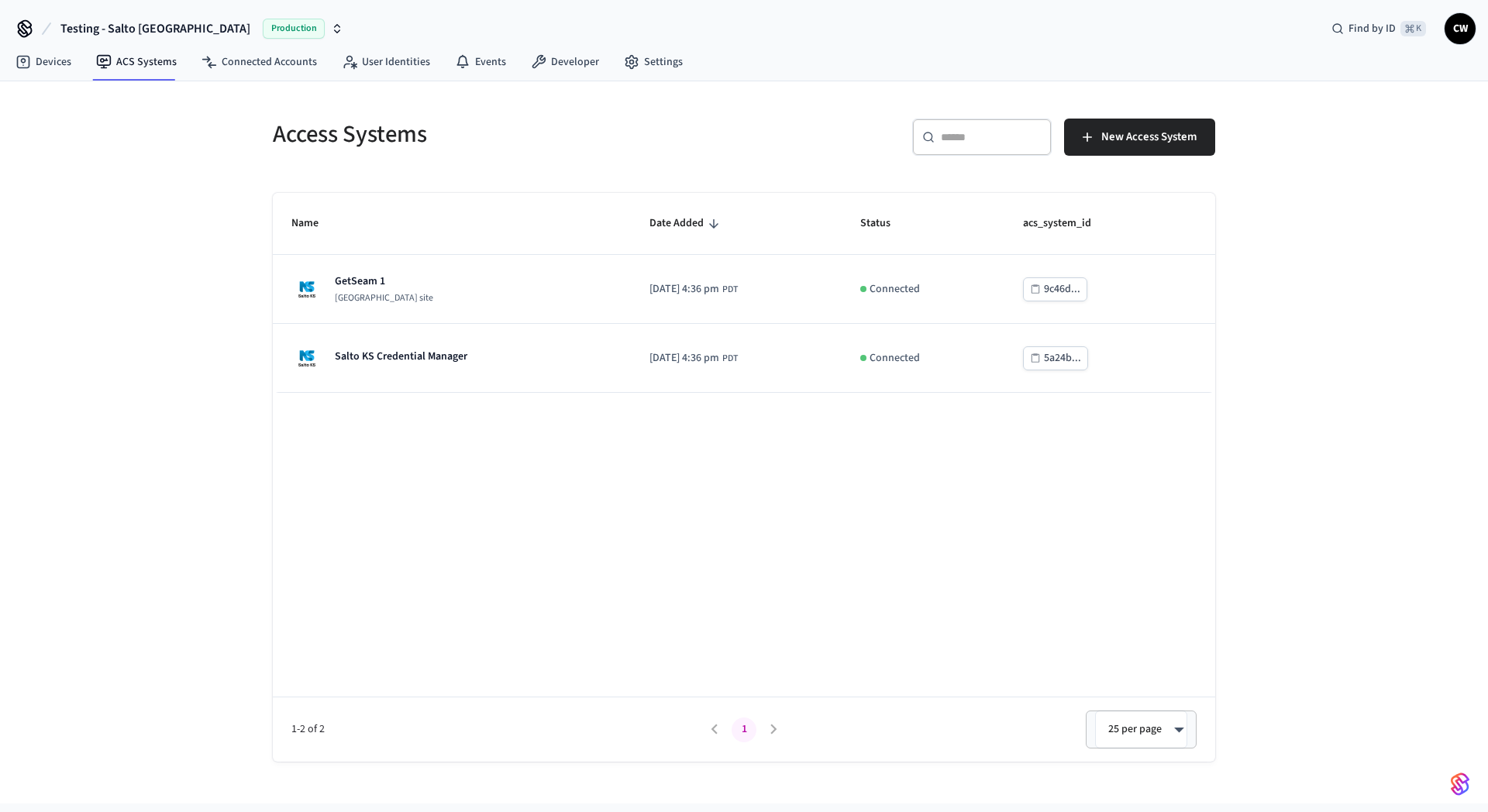
click at [145, 183] on div "Access Systems ​ ​ New Access System Name Date Added Status acs_system_id GetSe…" at bounding box center [744, 442] width 1488 height 723
click at [236, 152] on div "Access Systems ​ ​ New Access System Name Date Added Status acs_system_id GetSe…" at bounding box center [744, 442] width 1488 height 723
click at [232, 528] on div "Access Systems ​ ​ New Access System Name Date Added Status acs_system_id GetSe…" at bounding box center [744, 442] width 1488 height 723
click at [168, 522] on div "Access Systems ​ ​ New Access System Name Date Added Status acs_system_id GetSe…" at bounding box center [744, 442] width 1488 height 723
drag, startPoint x: 131, startPoint y: 440, endPoint x: 141, endPoint y: 438, distance: 10.2
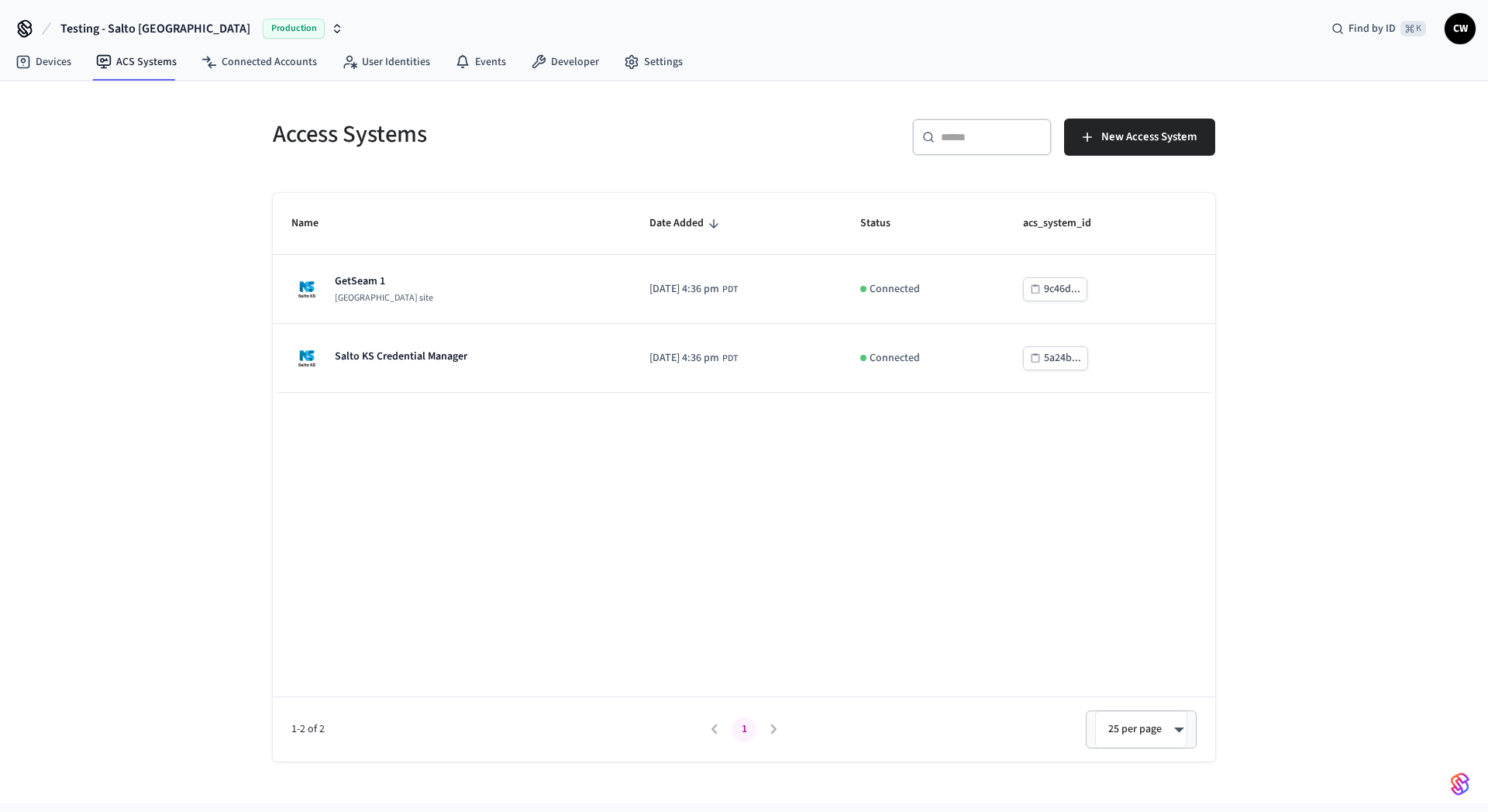
click at [133, 439] on div "Access Systems ​ ​ New Access System Name Date Added Status acs_system_id GetSe…" at bounding box center [744, 442] width 1488 height 723
click at [183, 265] on div "Access Systems ​ ​ New Access System Name Date Added Status acs_system_id GetSe…" at bounding box center [744, 442] width 1488 height 723
click at [391, 58] on link "User Identities" at bounding box center [385, 62] width 113 height 28
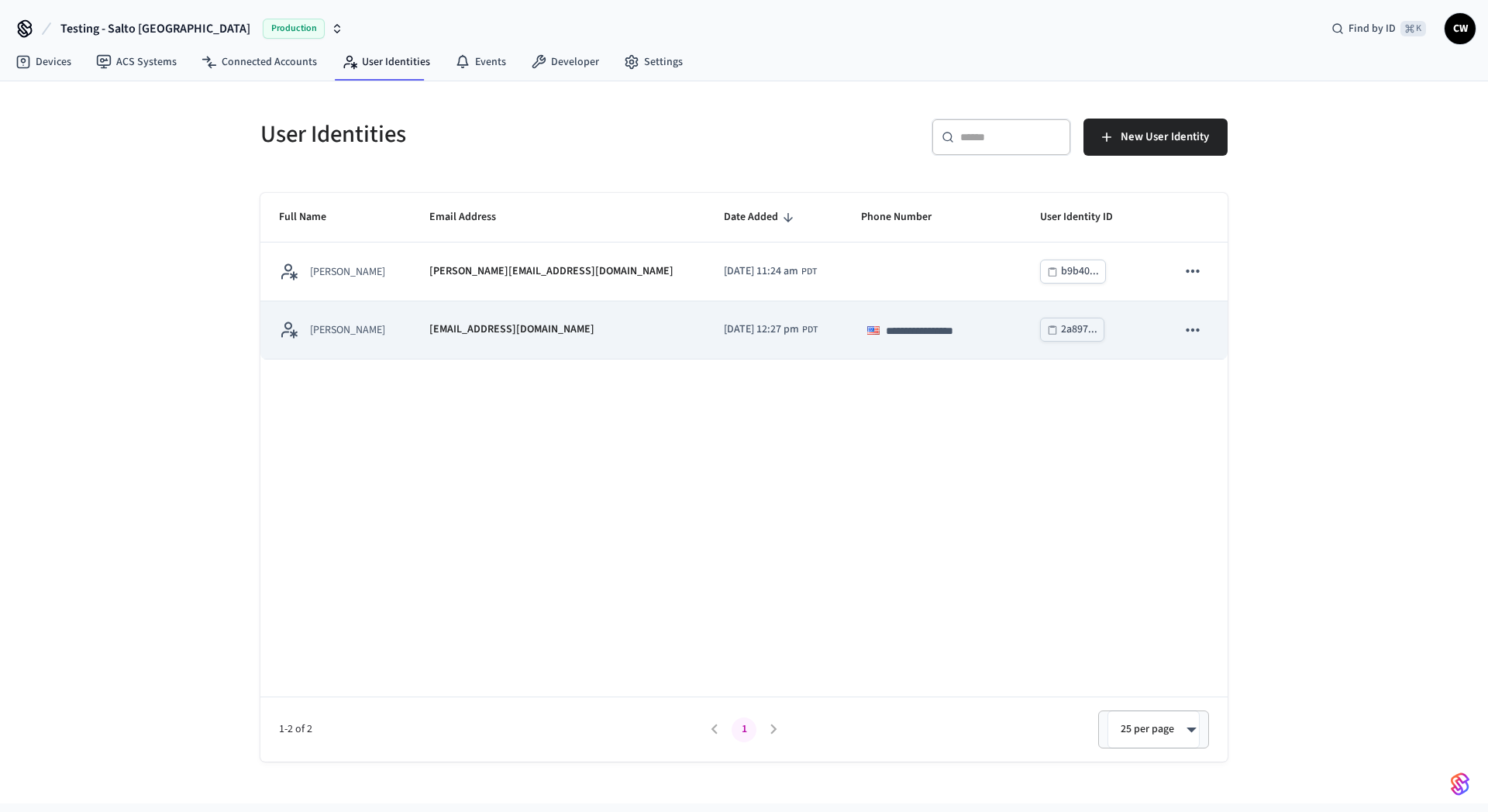
click at [435, 334] on td "[EMAIL_ADDRESS][DOMAIN_NAME]" at bounding box center [559, 330] width 295 height 58
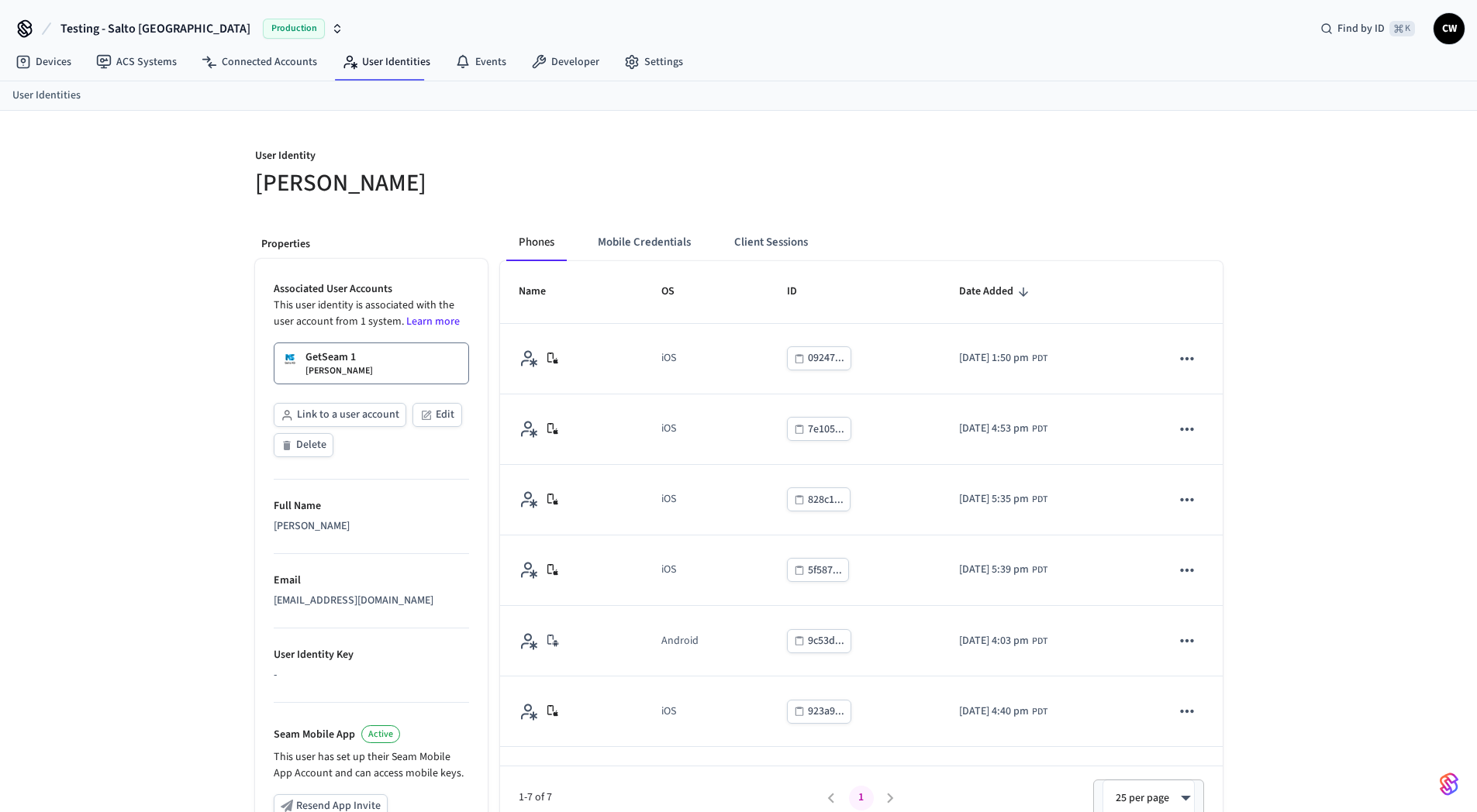
click at [160, 394] on div "User Identity Collin Wirkus Properties Associated User Accounts This user ident…" at bounding box center [738, 583] width 1477 height 945
click at [778, 251] on button "Client Sessions" at bounding box center [771, 242] width 99 height 37
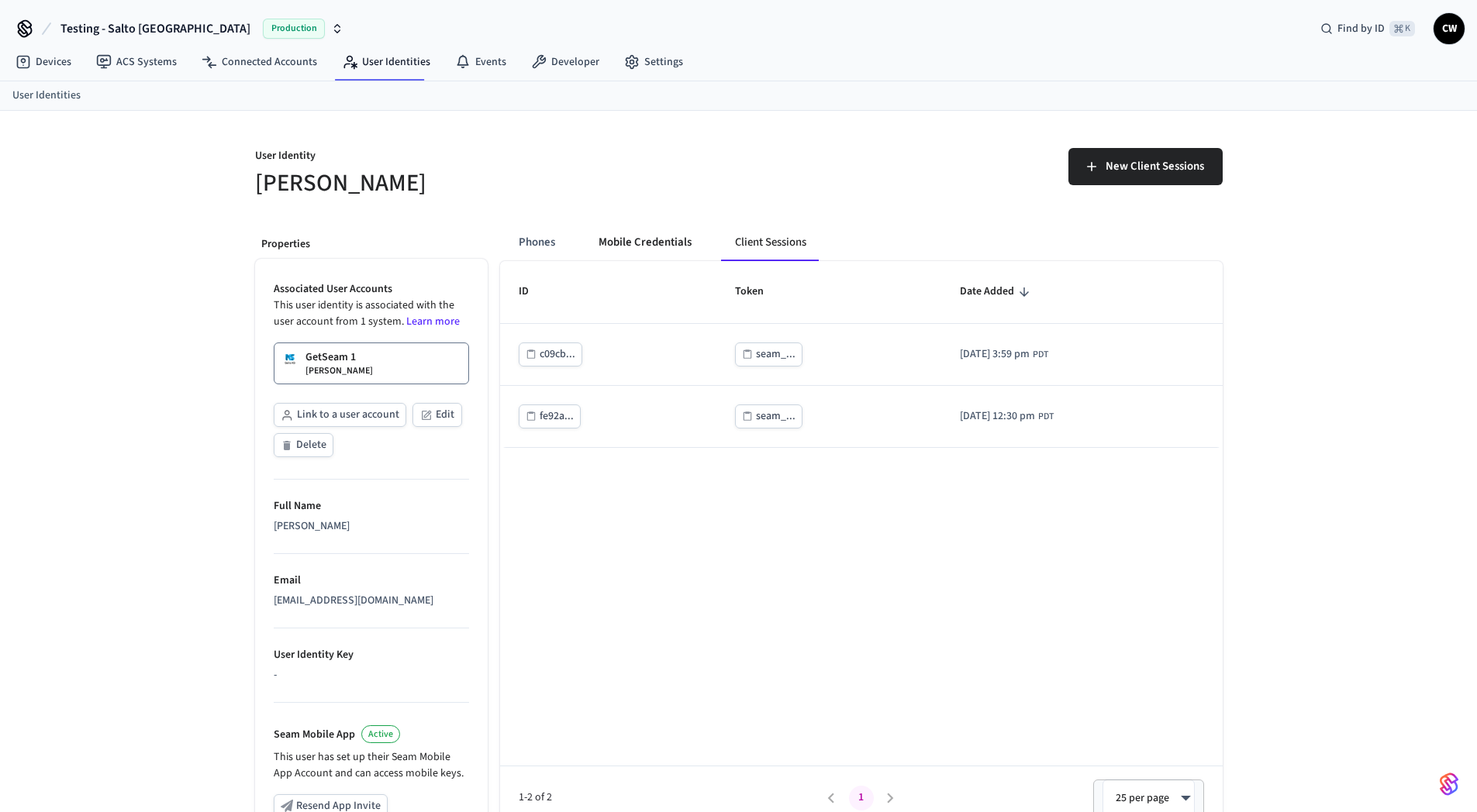
click at [635, 246] on button "Mobile Credentials" at bounding box center [645, 242] width 118 height 37
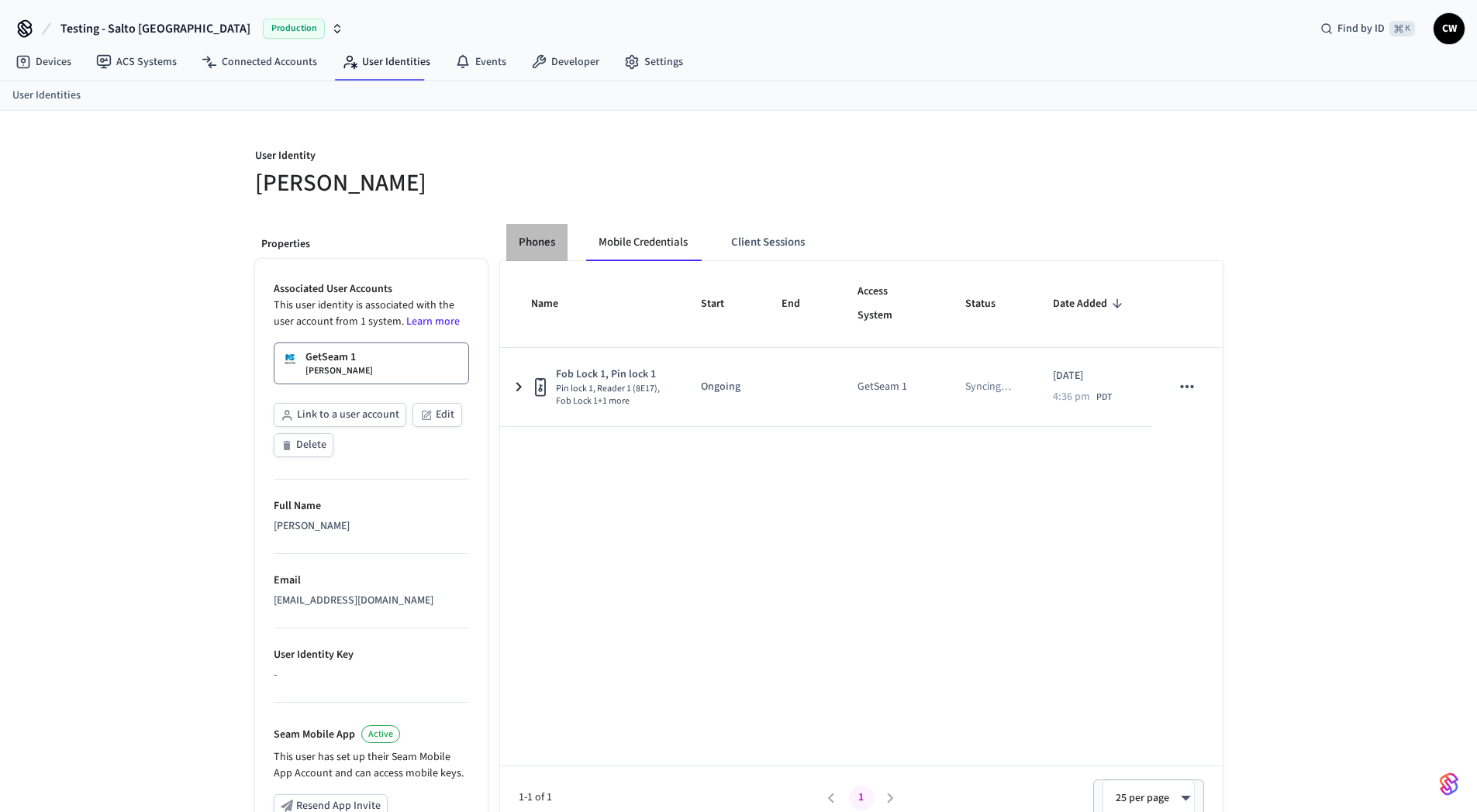
click at [542, 251] on button "Phones" at bounding box center [537, 242] width 61 height 37
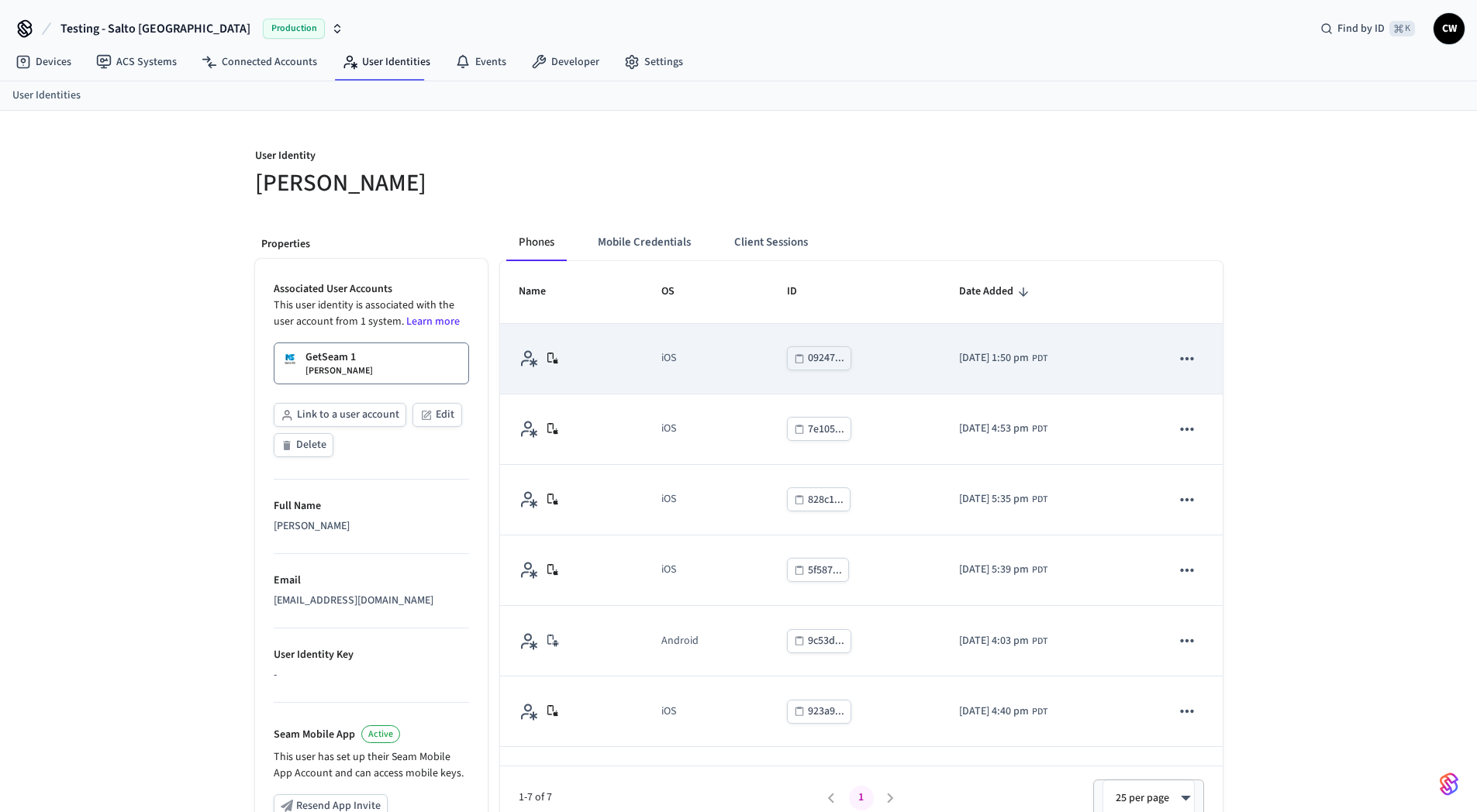
click at [1185, 359] on icon "sticky table" at bounding box center [1187, 359] width 20 height 20
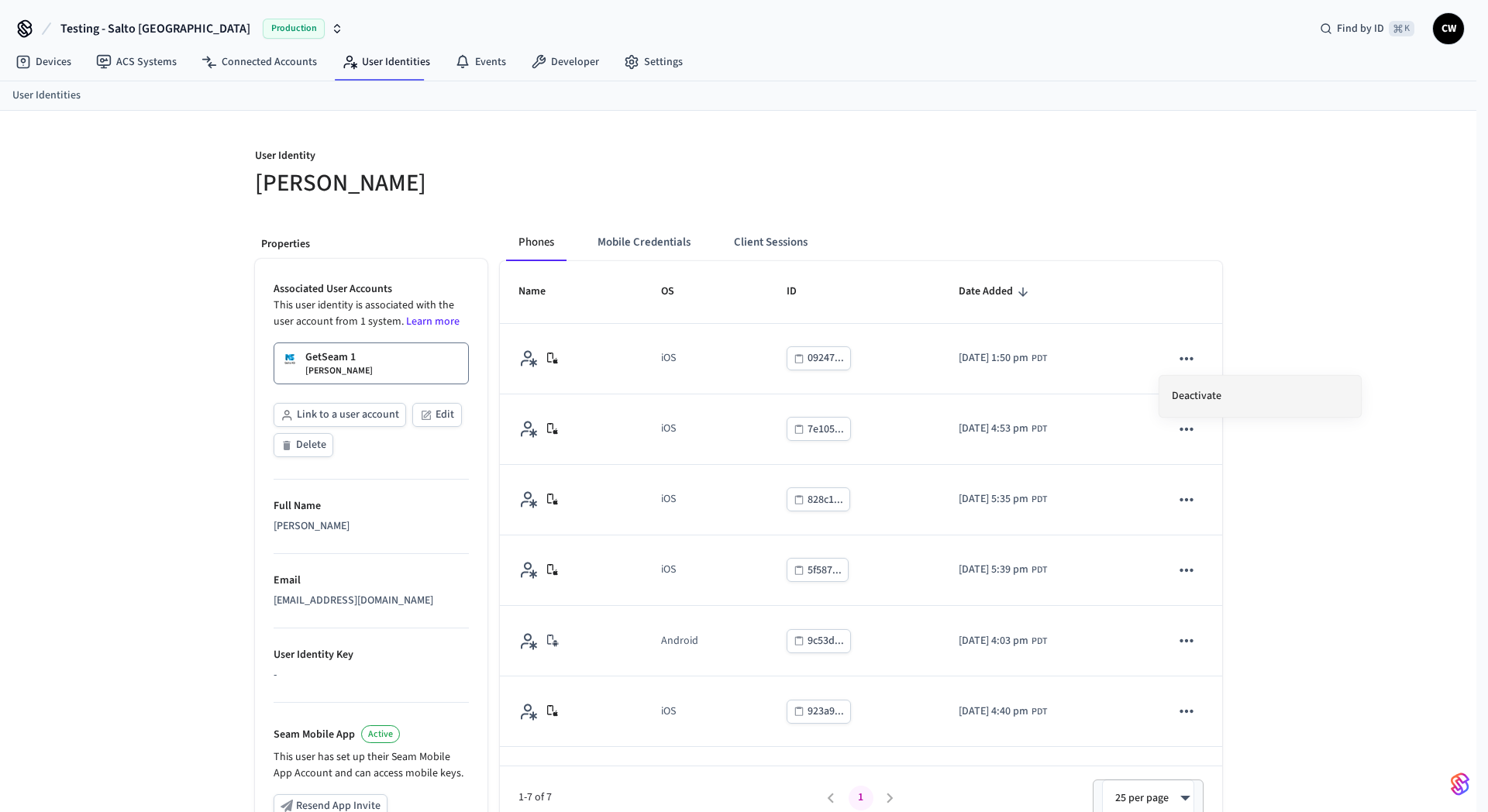
click at [1193, 399] on li "Deactivate" at bounding box center [1260, 396] width 202 height 41
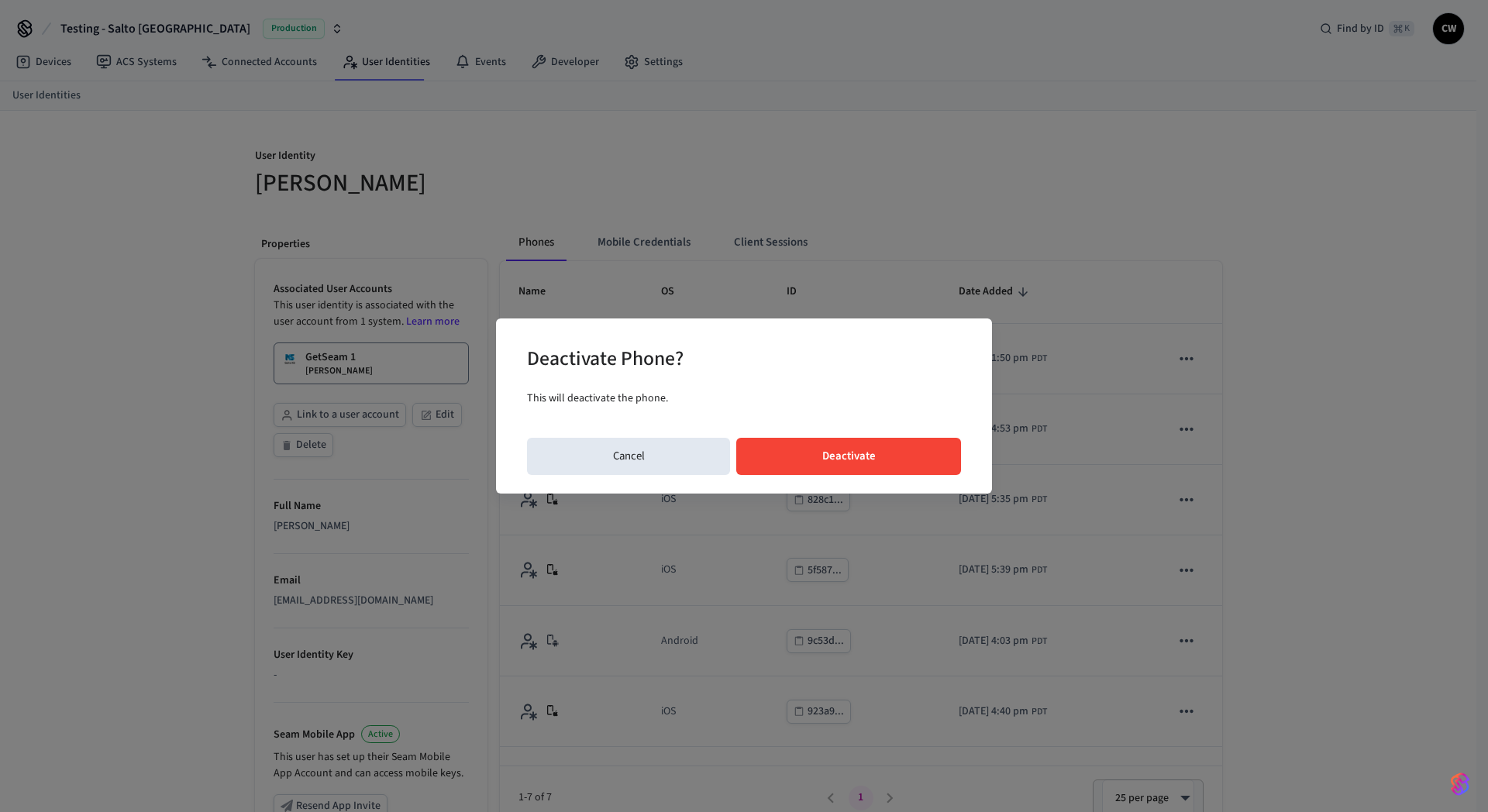
click at [812, 455] on button "Deactivate" at bounding box center [849, 456] width 225 height 37
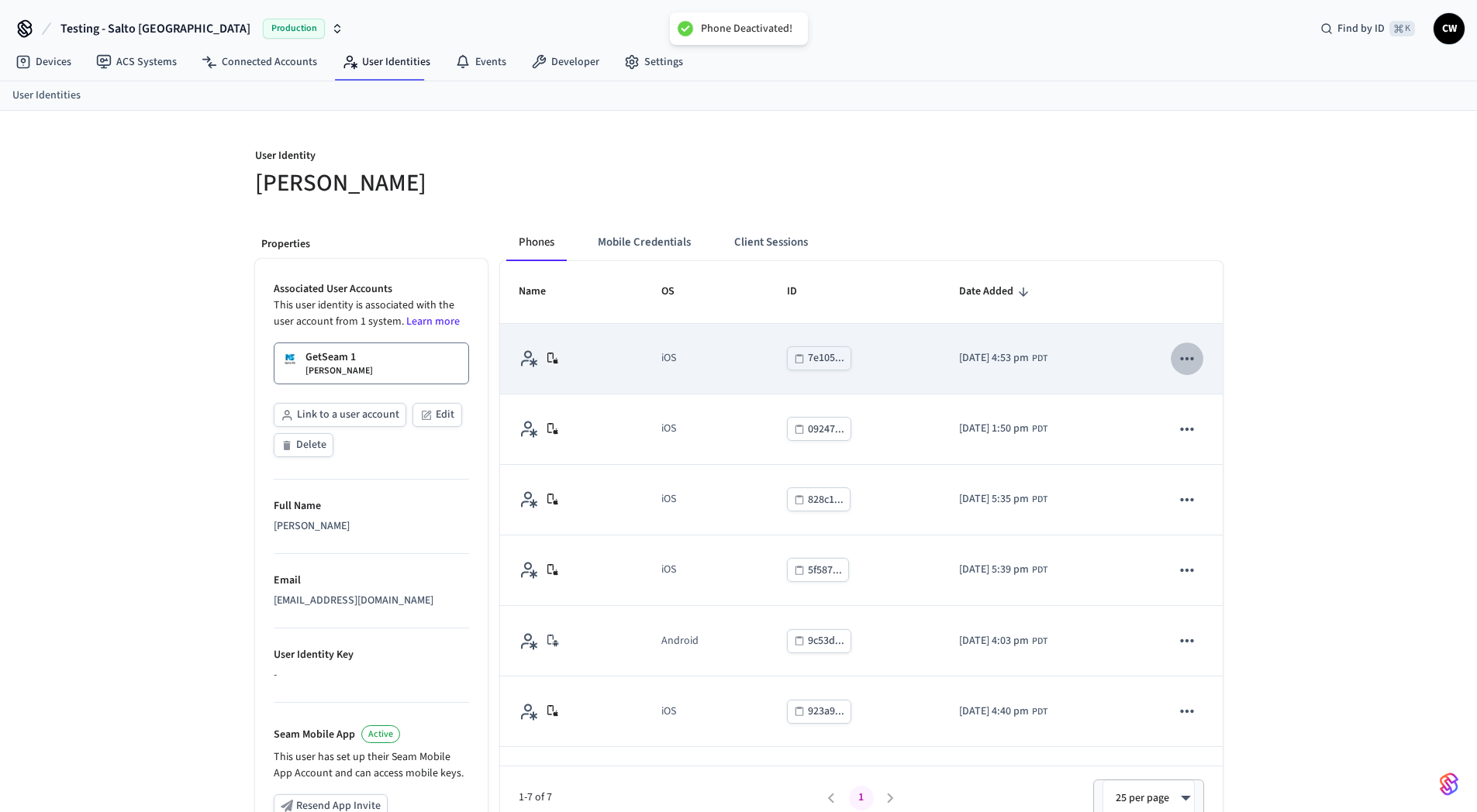
click at [1181, 358] on icon "sticky table" at bounding box center [1188, 358] width 13 height 3
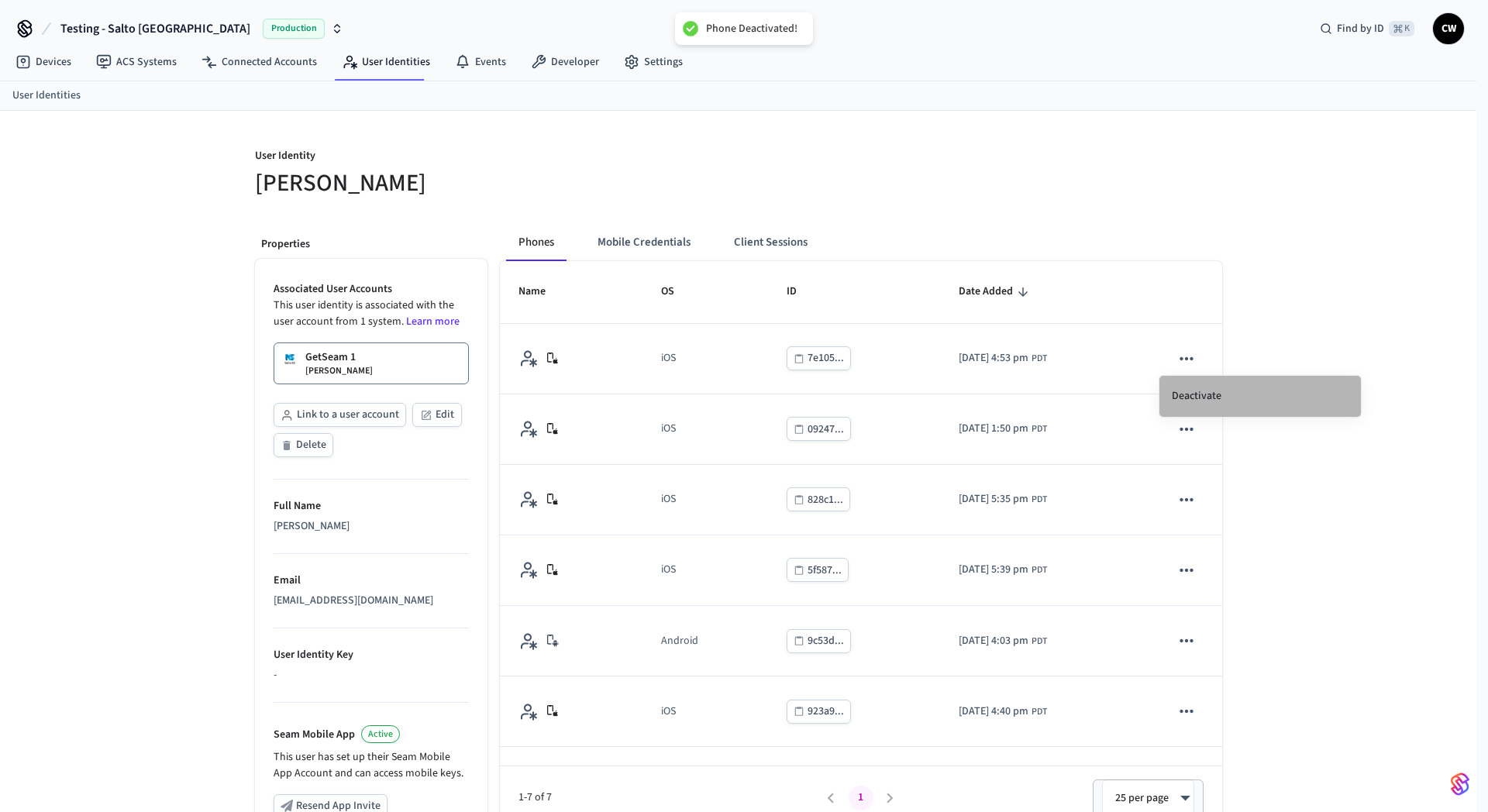
click at [1201, 393] on li "Deactivate" at bounding box center [1260, 396] width 202 height 41
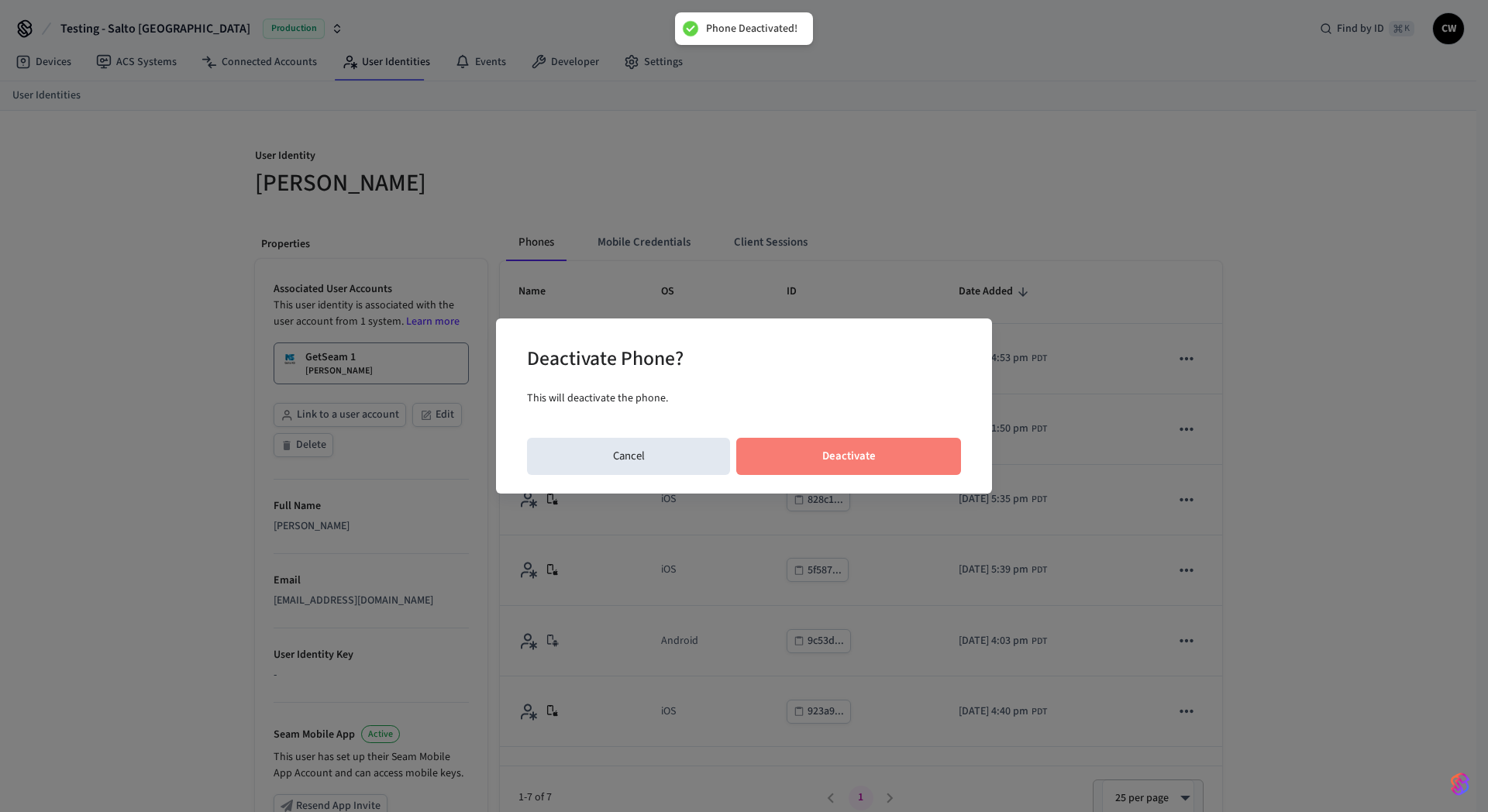
click at [835, 451] on button "Deactivate" at bounding box center [849, 456] width 225 height 37
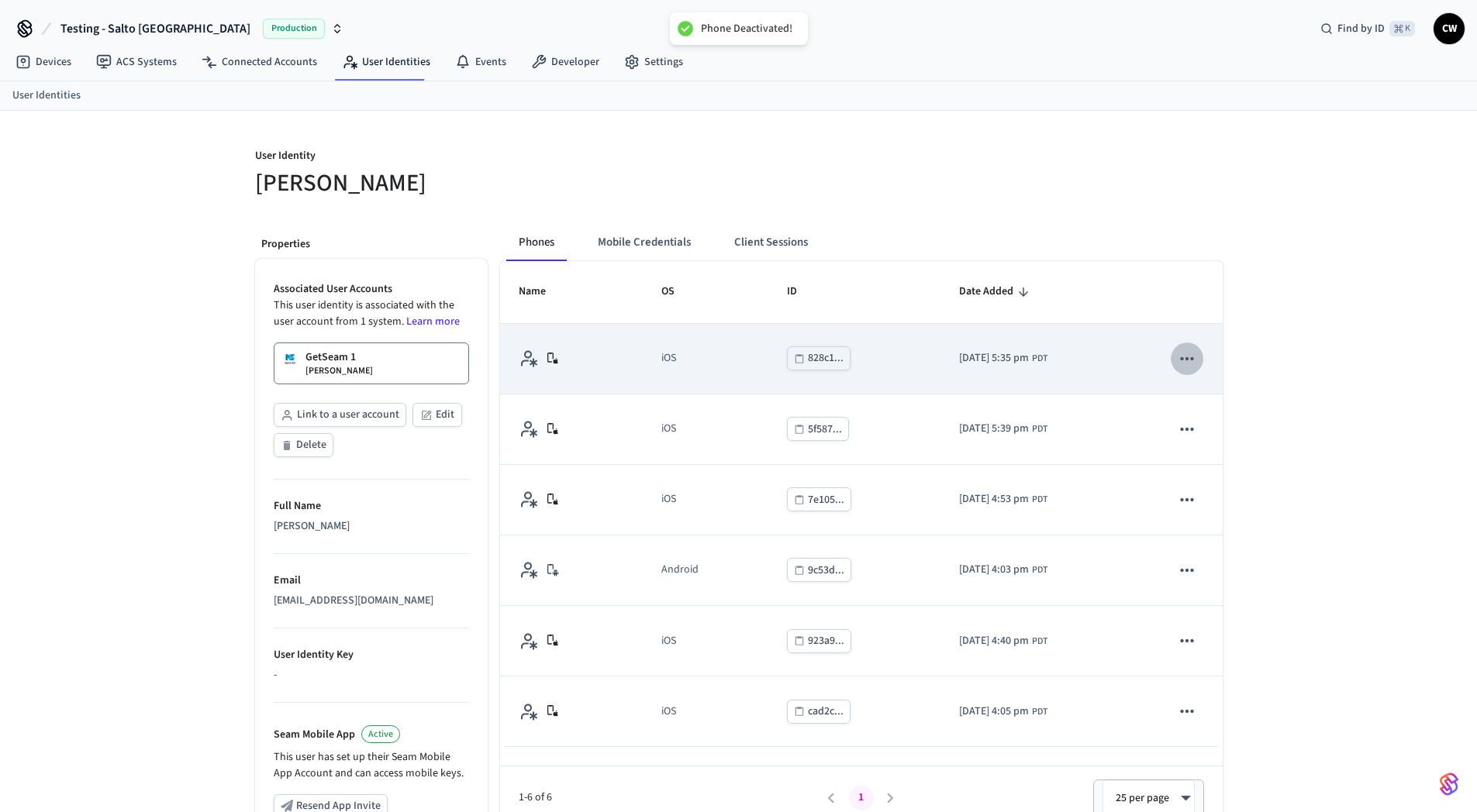
click at [1186, 363] on icon "sticky table" at bounding box center [1187, 359] width 20 height 20
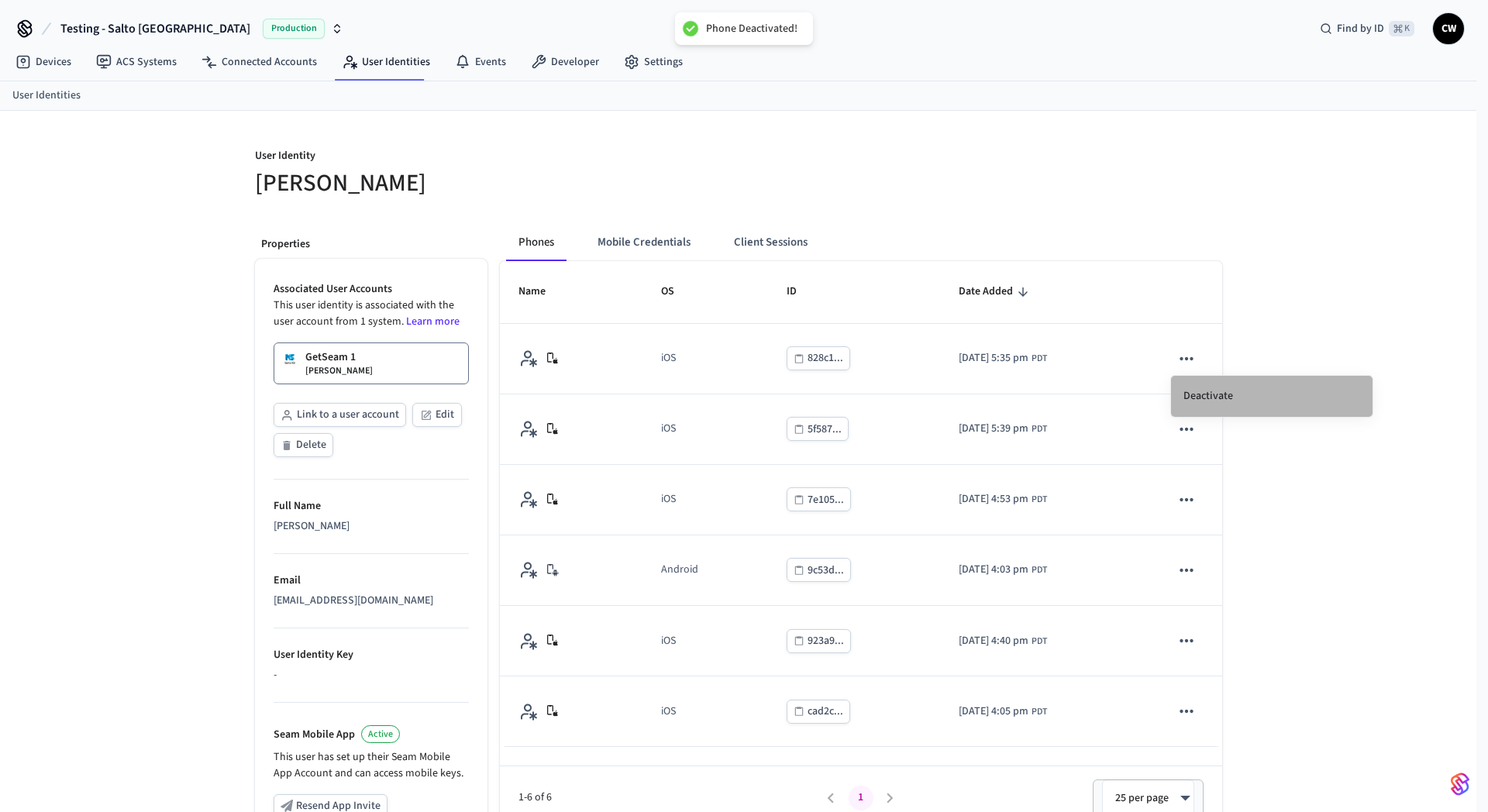
click at [1232, 394] on li "Deactivate" at bounding box center [1272, 396] width 202 height 41
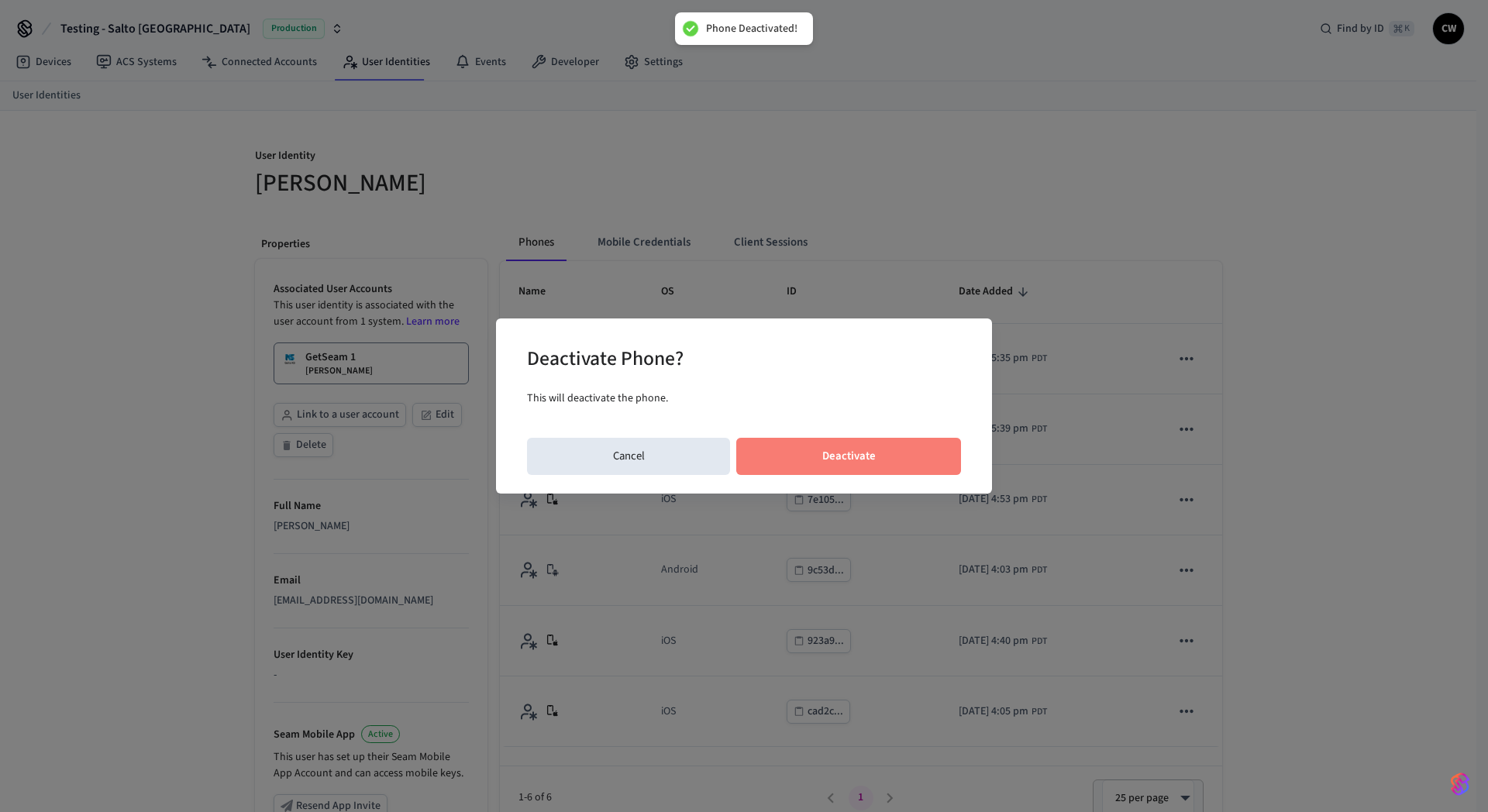
click at [892, 448] on button "Deactivate" at bounding box center [849, 456] width 225 height 37
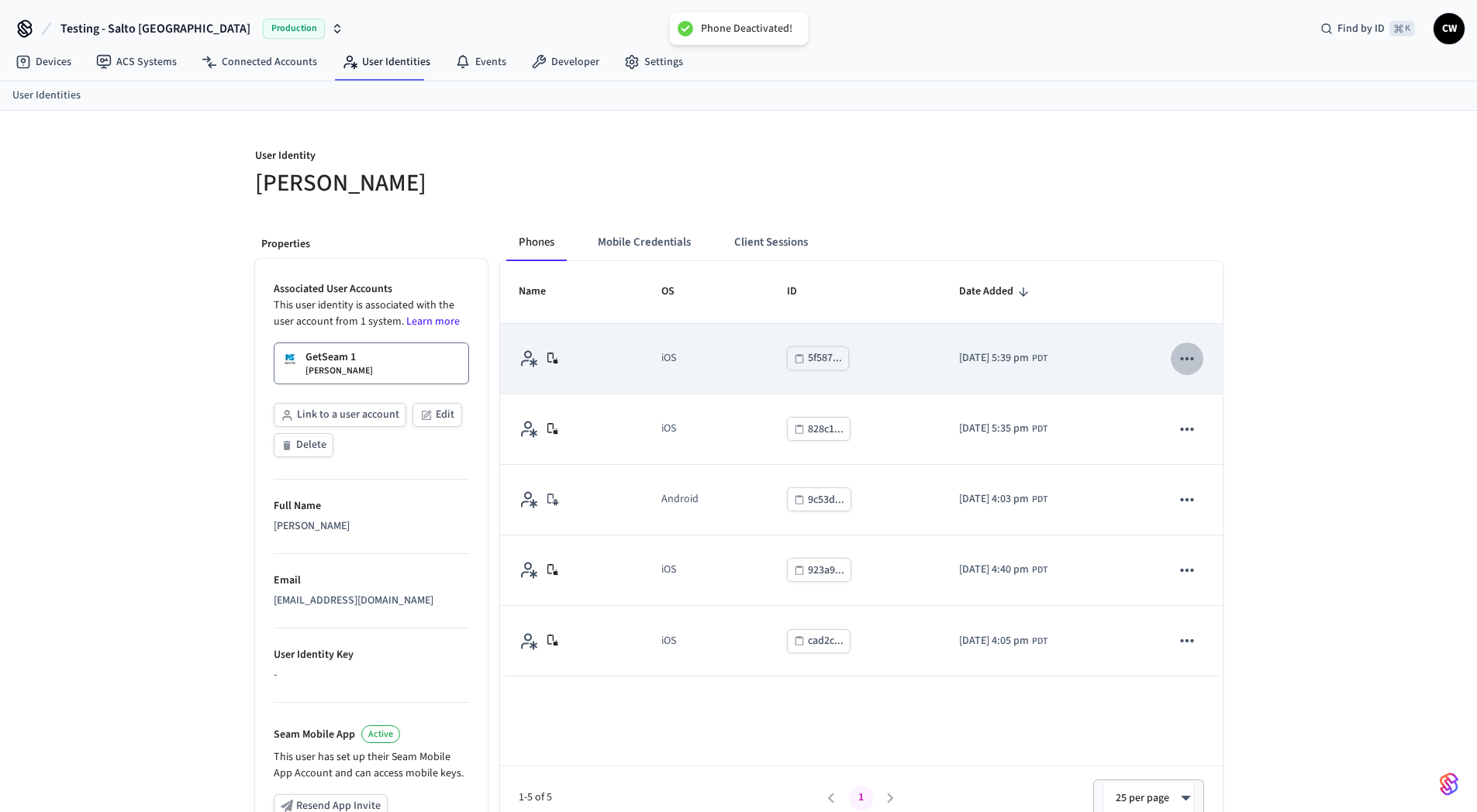
click at [1189, 366] on icon "sticky table" at bounding box center [1187, 359] width 20 height 20
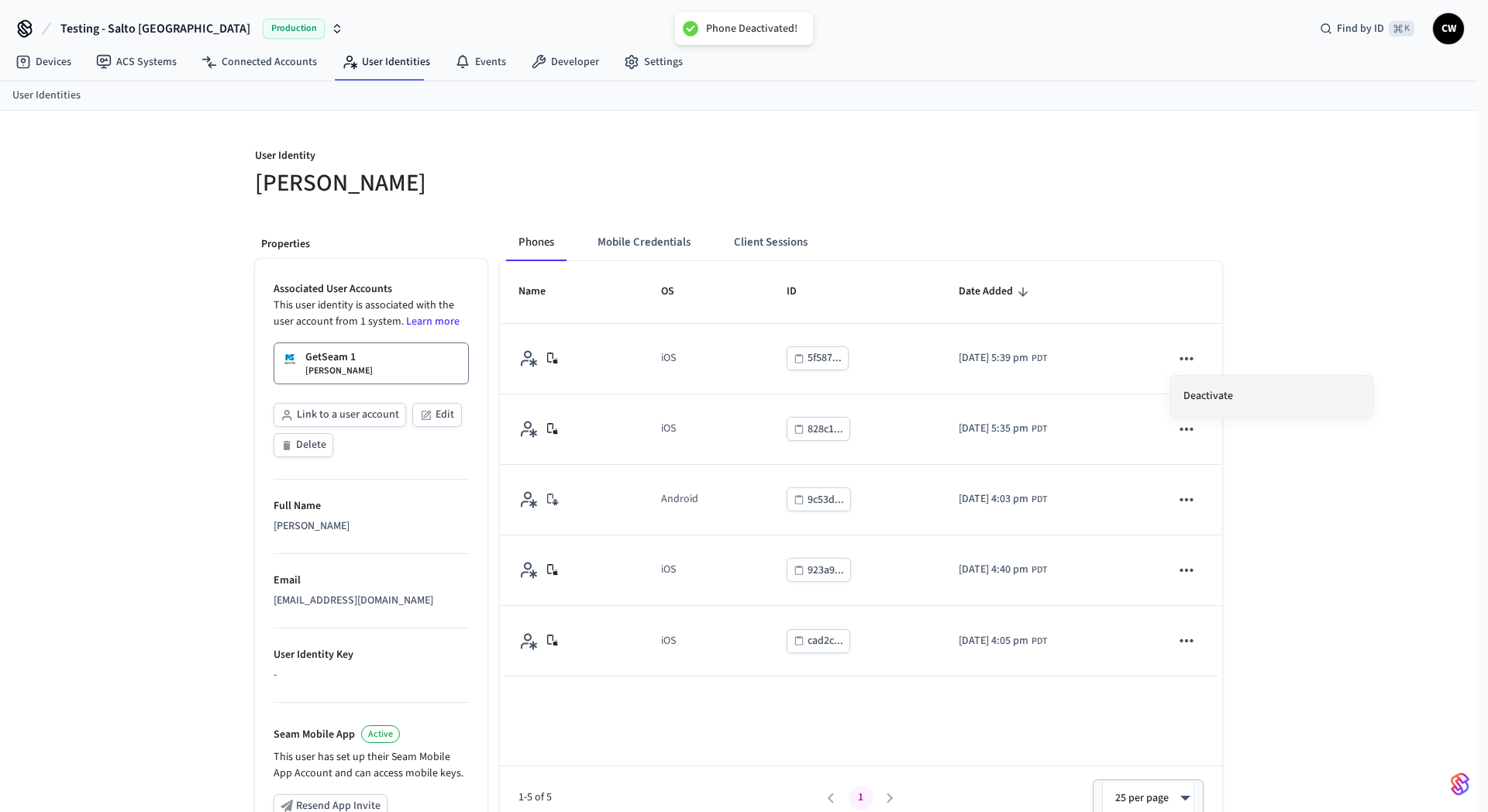
click at [1239, 390] on li "Deactivate" at bounding box center [1272, 396] width 202 height 41
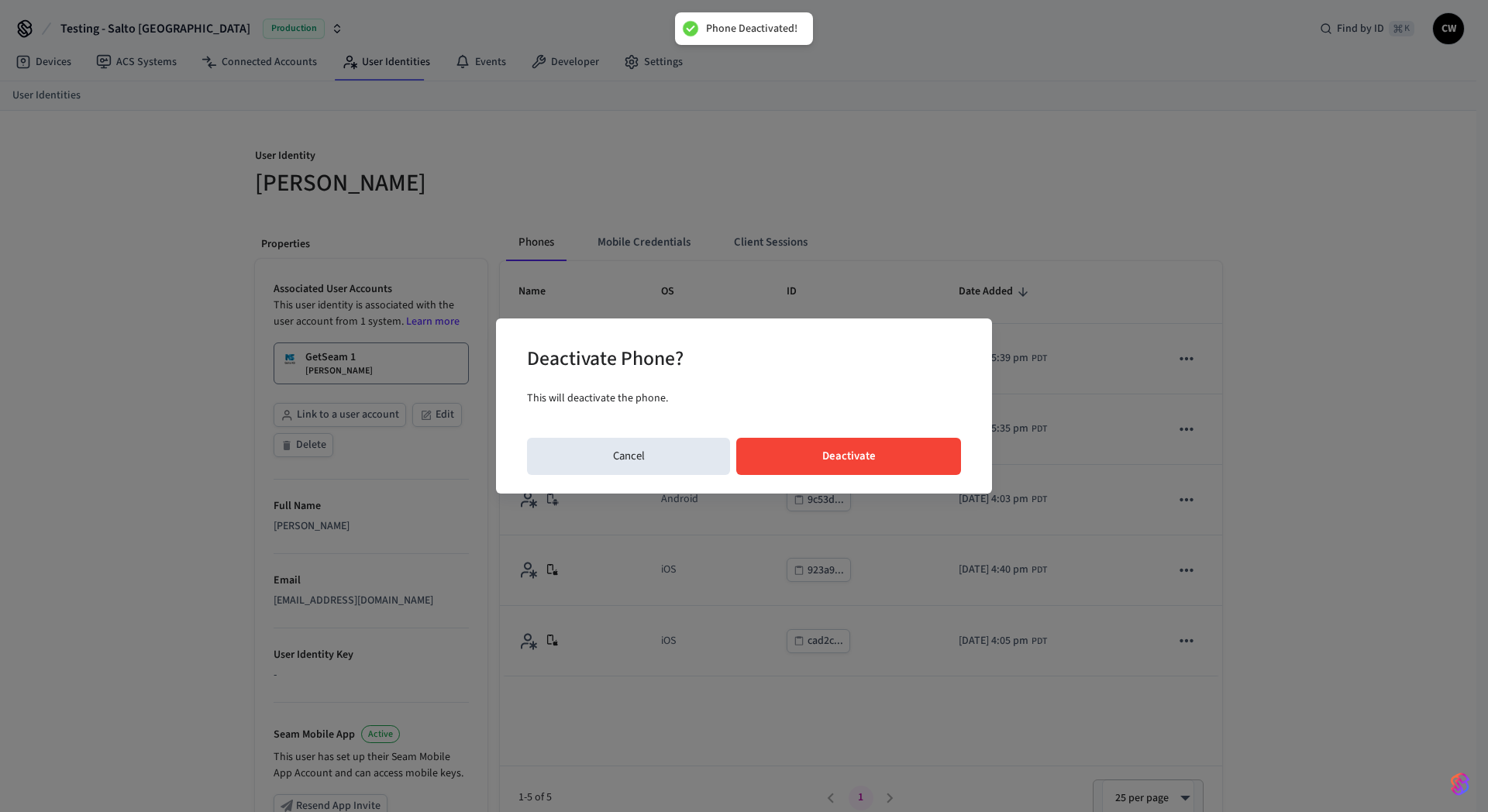
click at [916, 445] on button "Deactivate" at bounding box center [849, 456] width 225 height 37
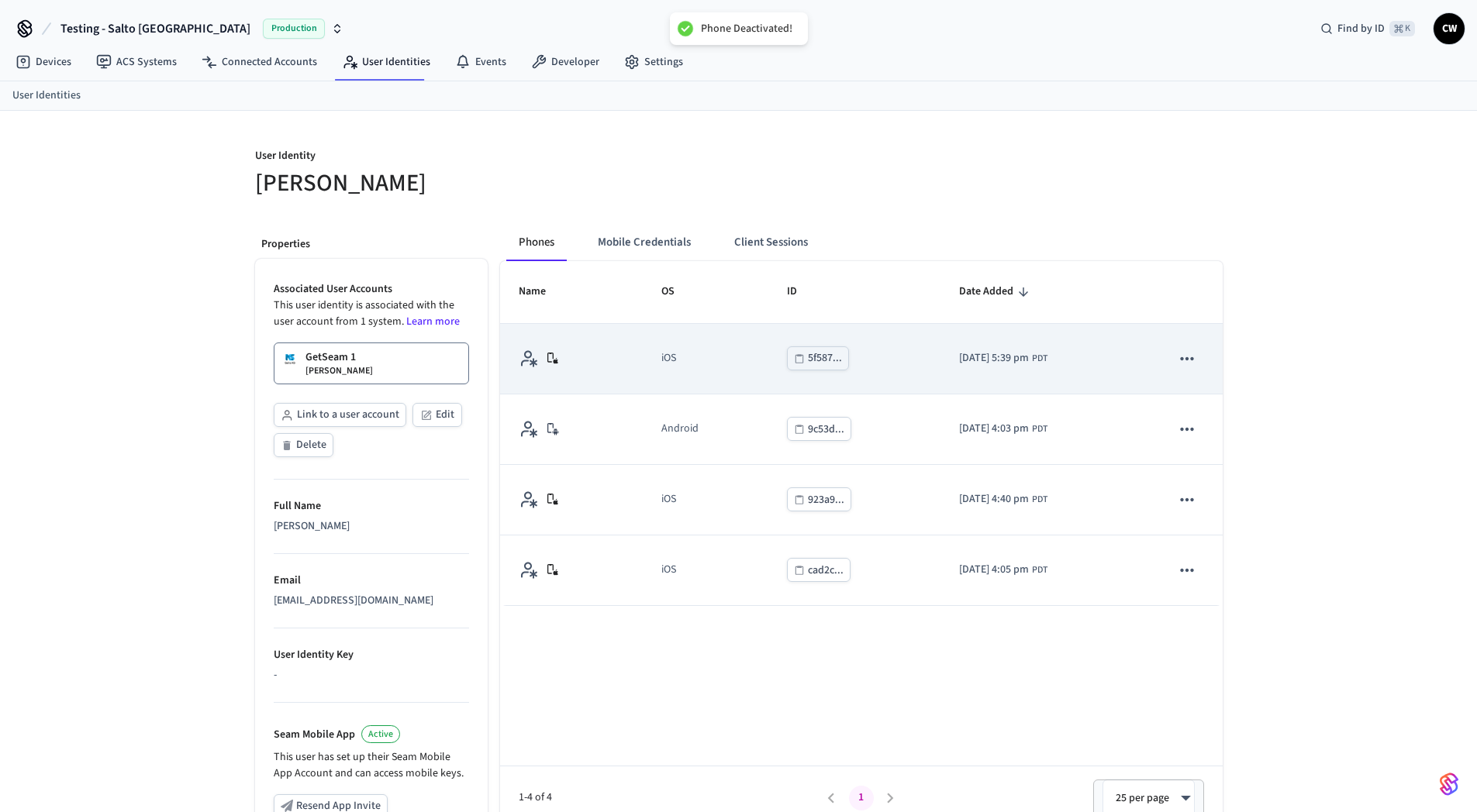
click at [1186, 358] on icon "sticky table" at bounding box center [1188, 358] width 13 height 3
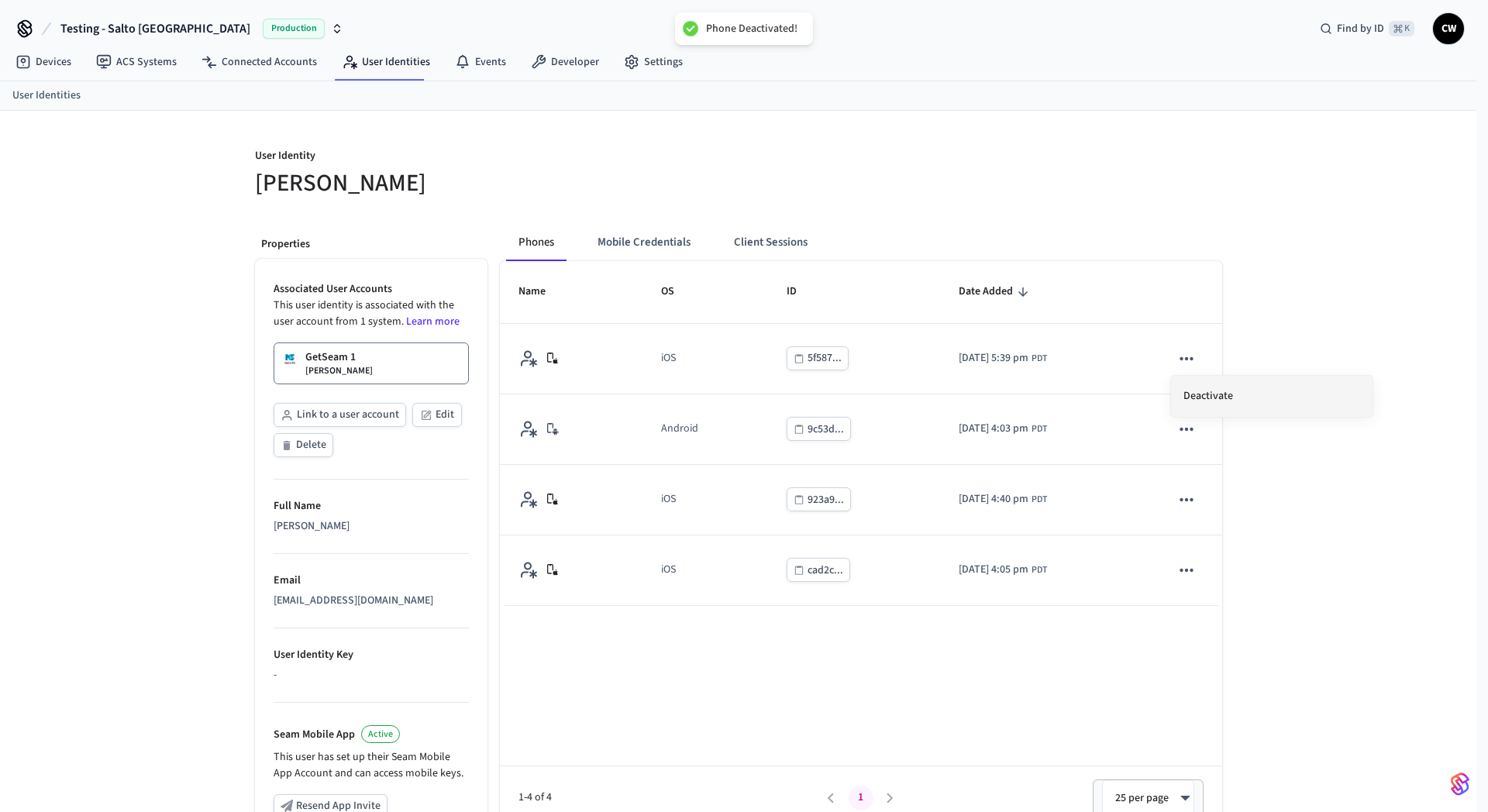
click at [1242, 403] on li "Deactivate" at bounding box center [1272, 396] width 202 height 41
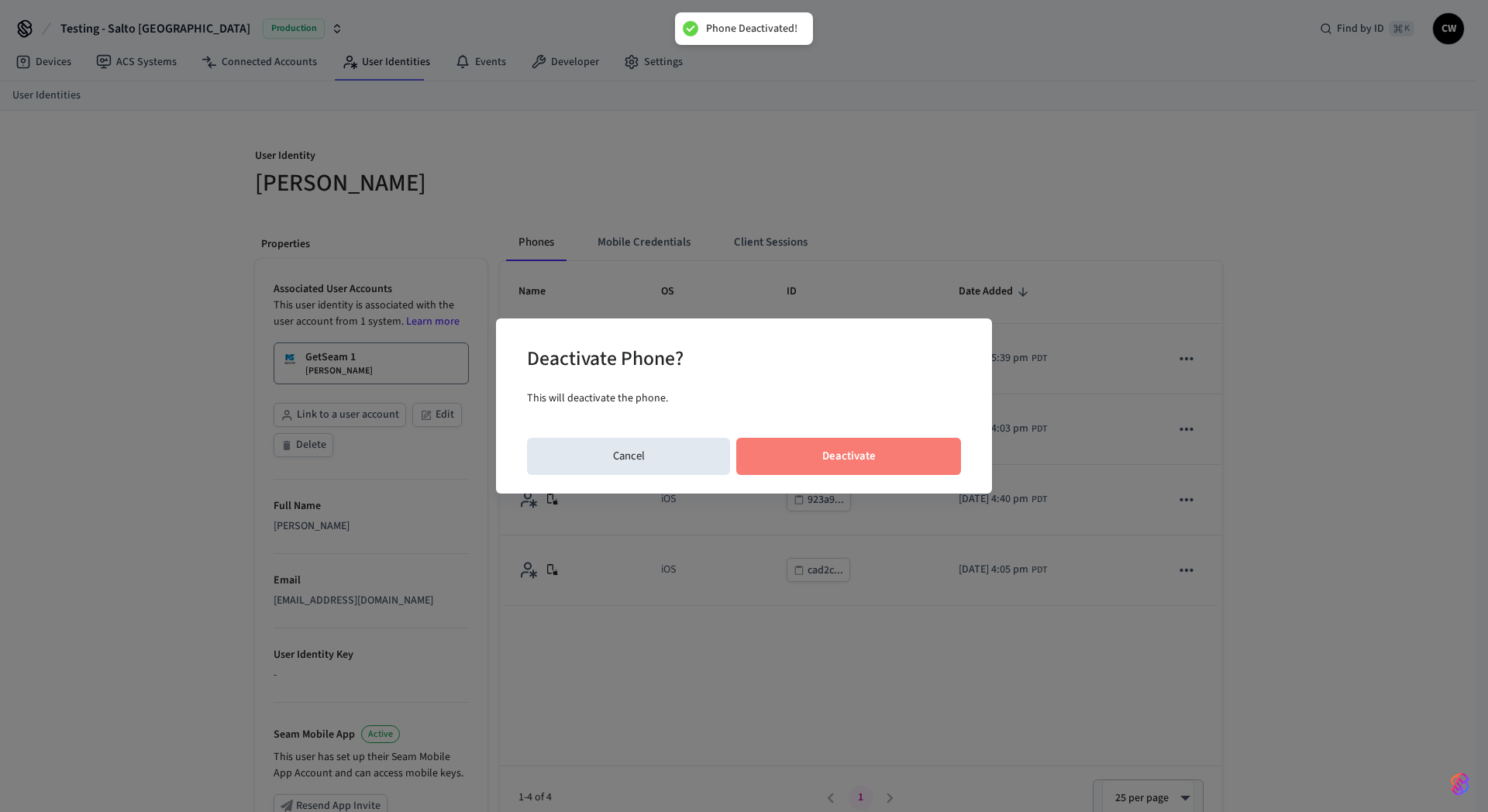
click at [936, 446] on button "Deactivate" at bounding box center [849, 456] width 225 height 37
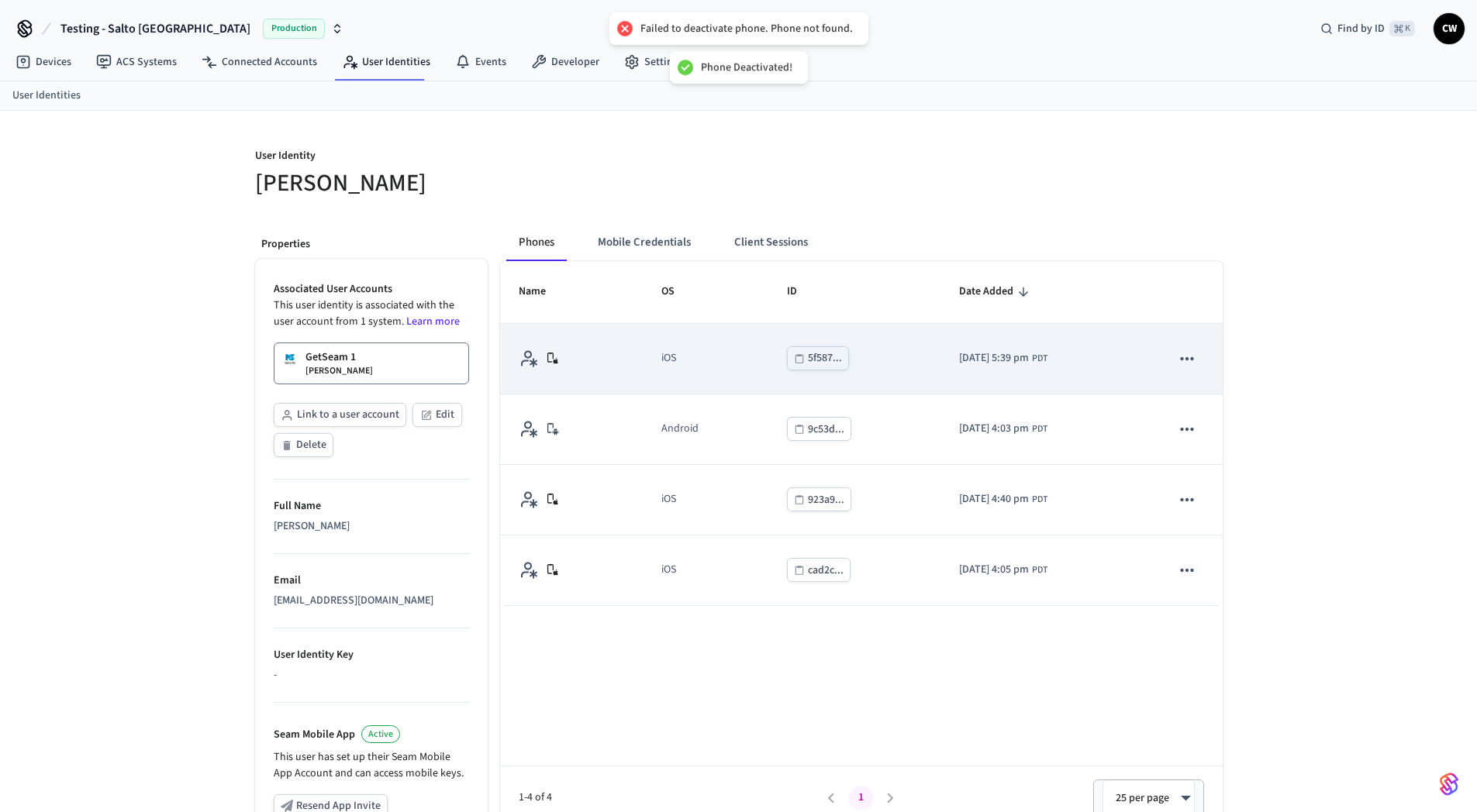
click at [1186, 361] on icon "sticky table" at bounding box center [1187, 359] width 20 height 20
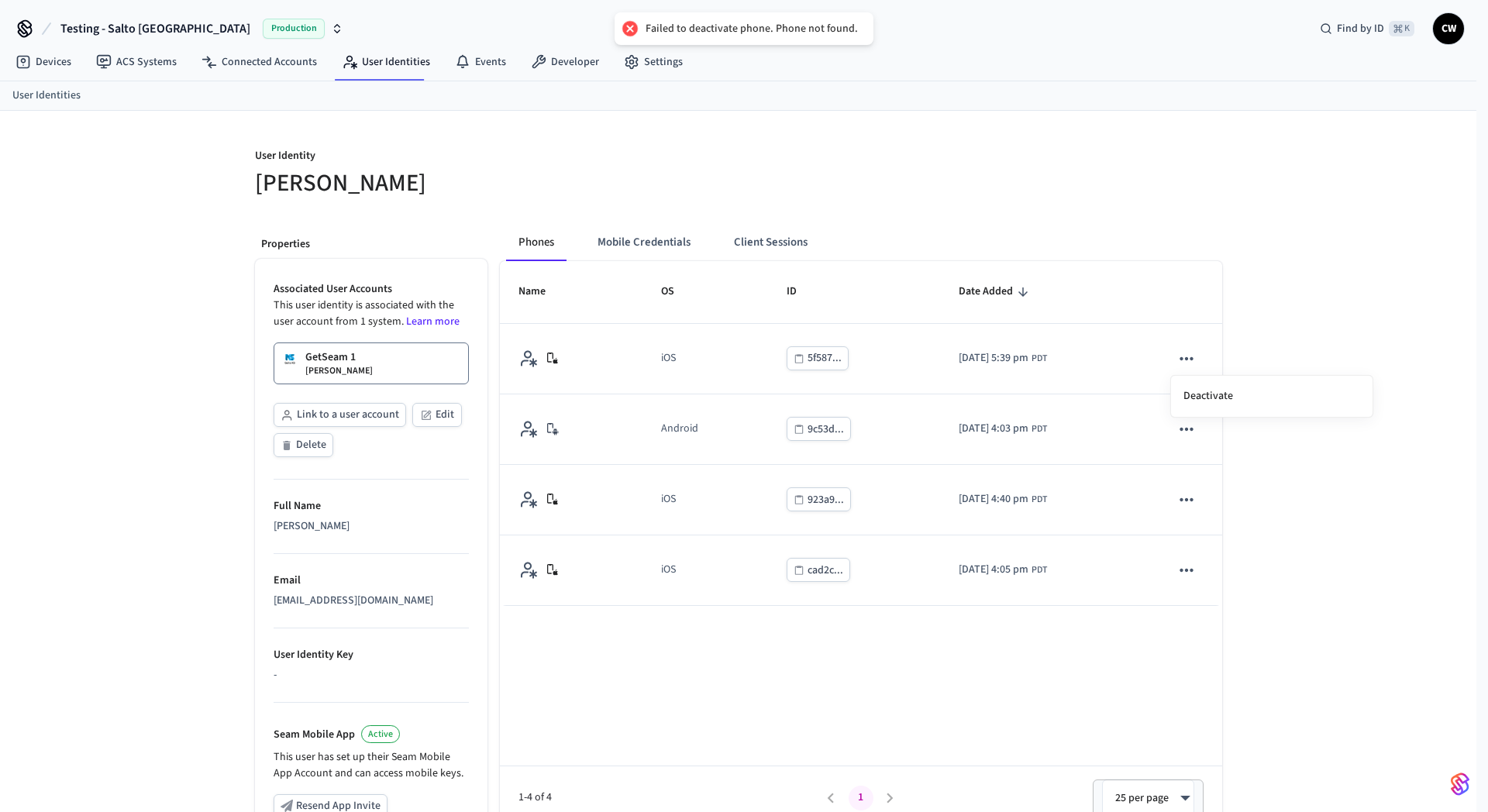
click at [1228, 387] on li "Deactivate" at bounding box center [1272, 396] width 202 height 41
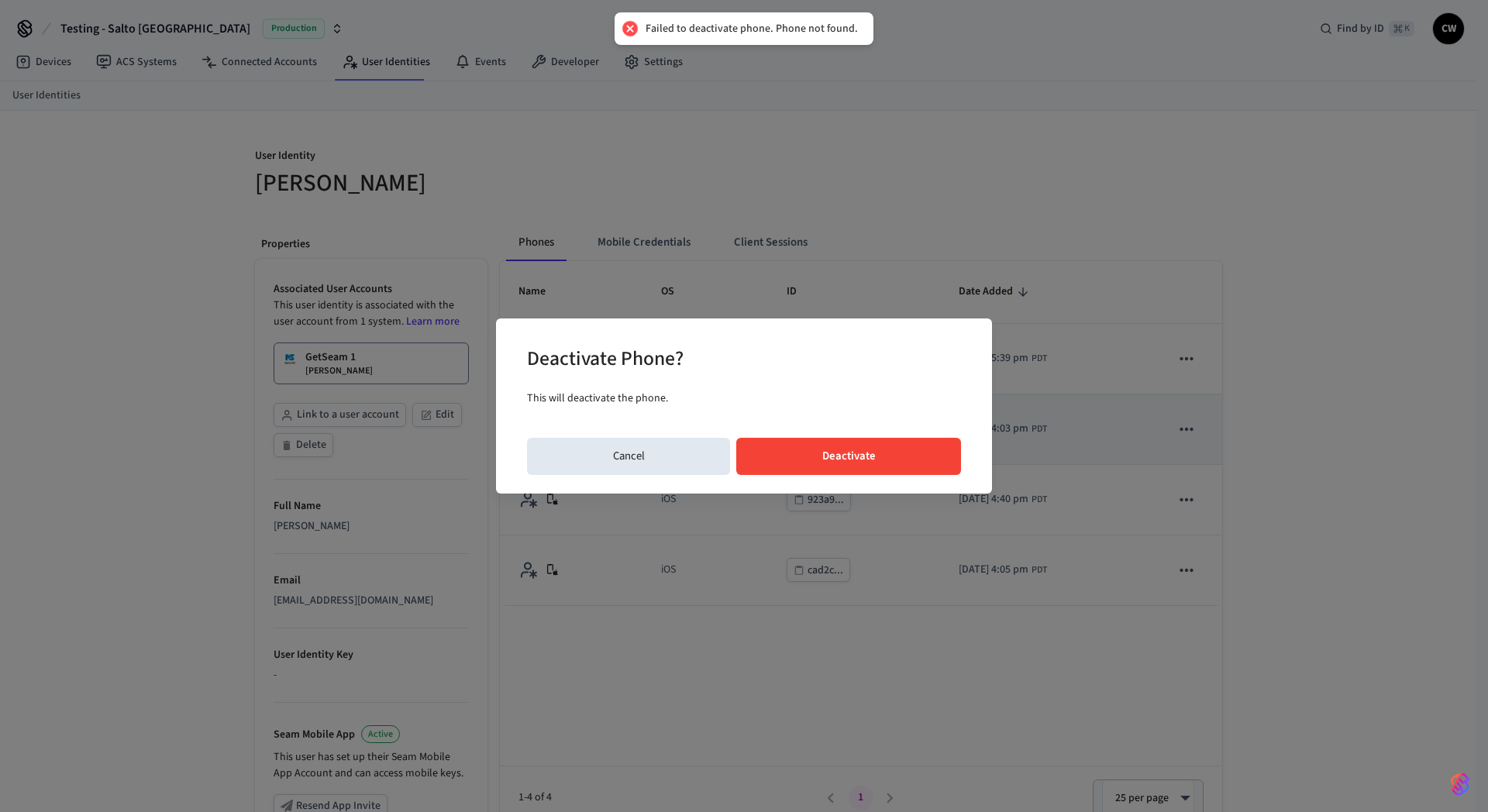
click at [868, 450] on button "Deactivate" at bounding box center [849, 456] width 225 height 37
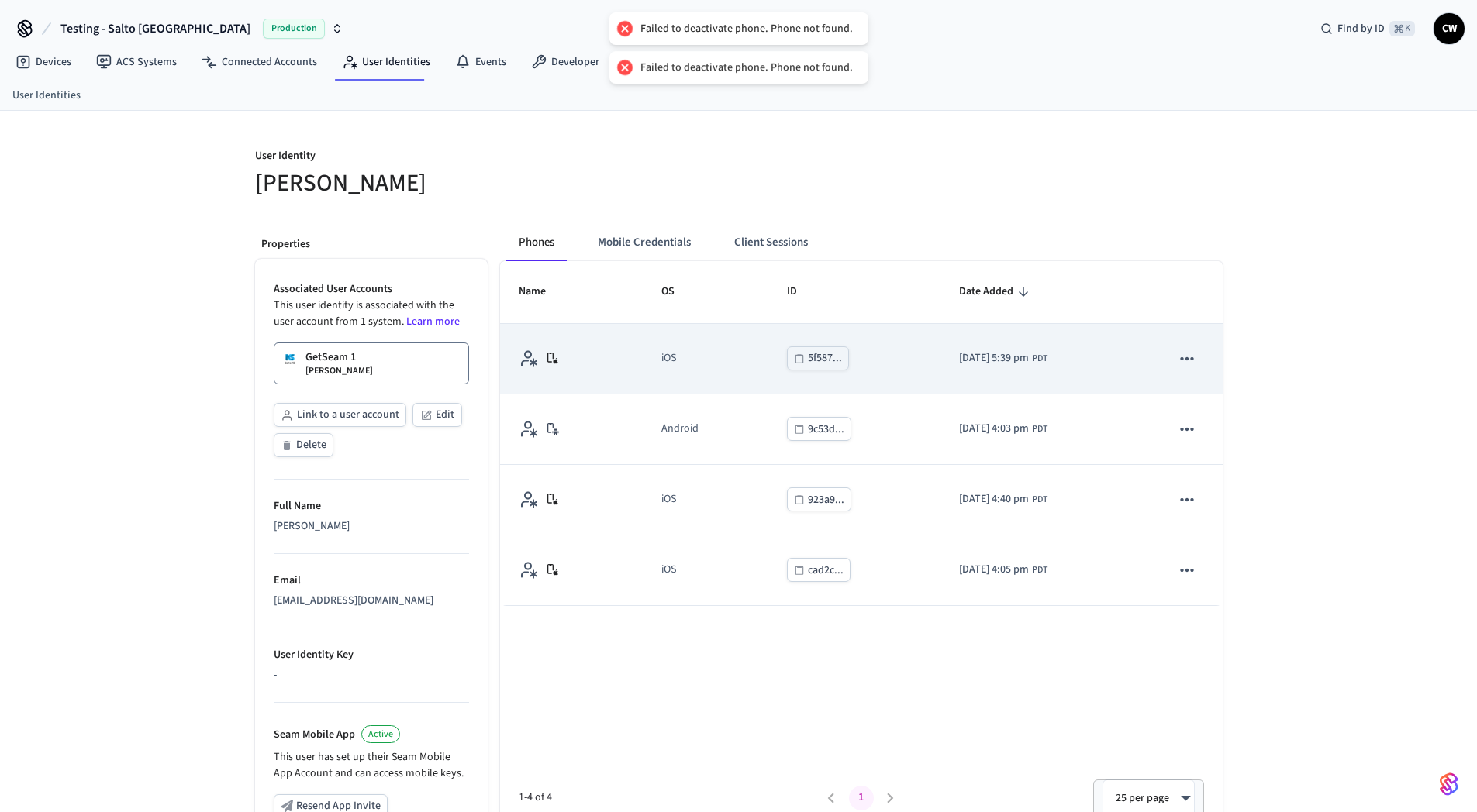
click at [1186, 360] on icon "sticky table" at bounding box center [1187, 359] width 20 height 20
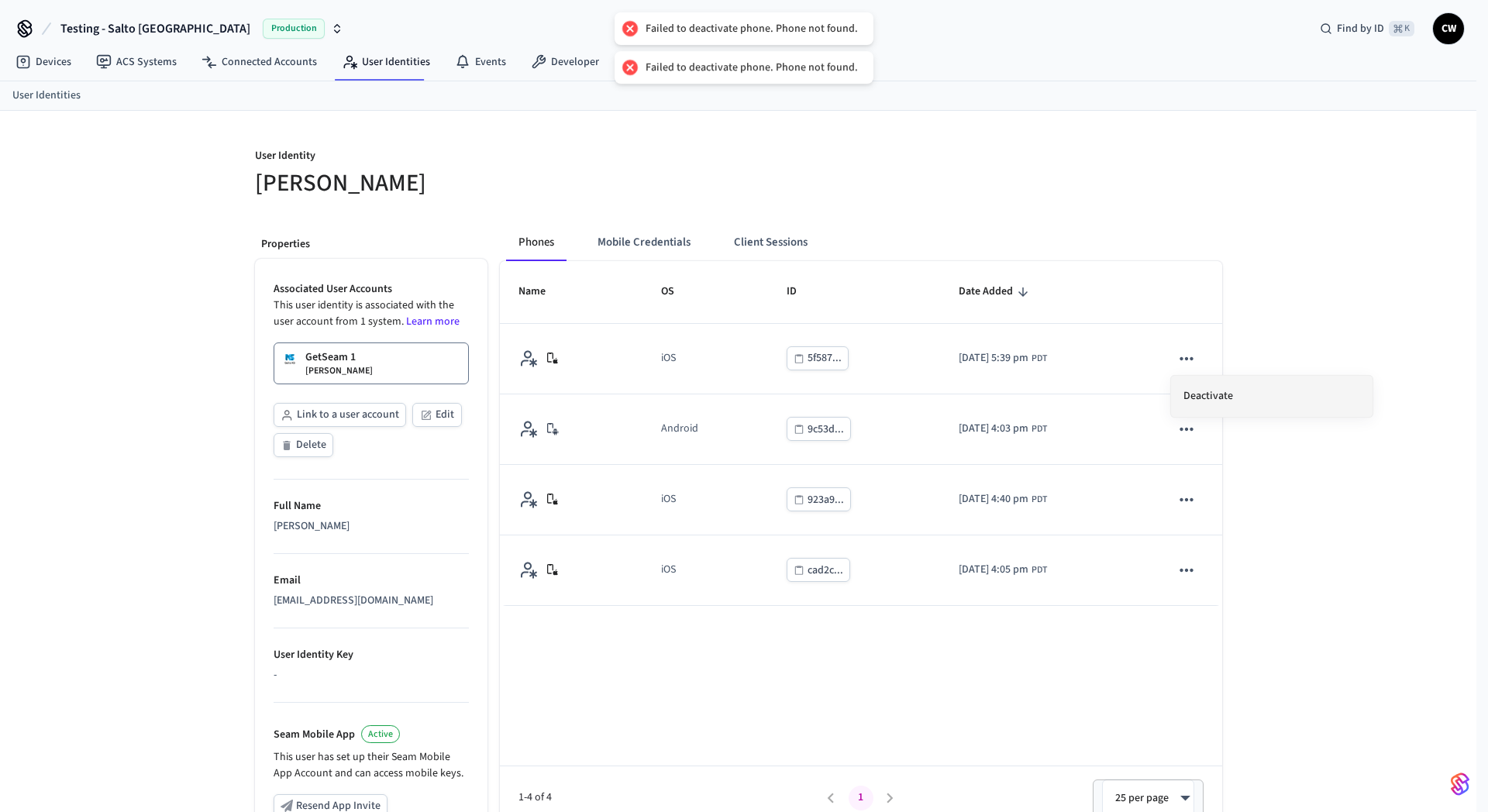
click at [1234, 392] on li "Deactivate" at bounding box center [1272, 396] width 202 height 41
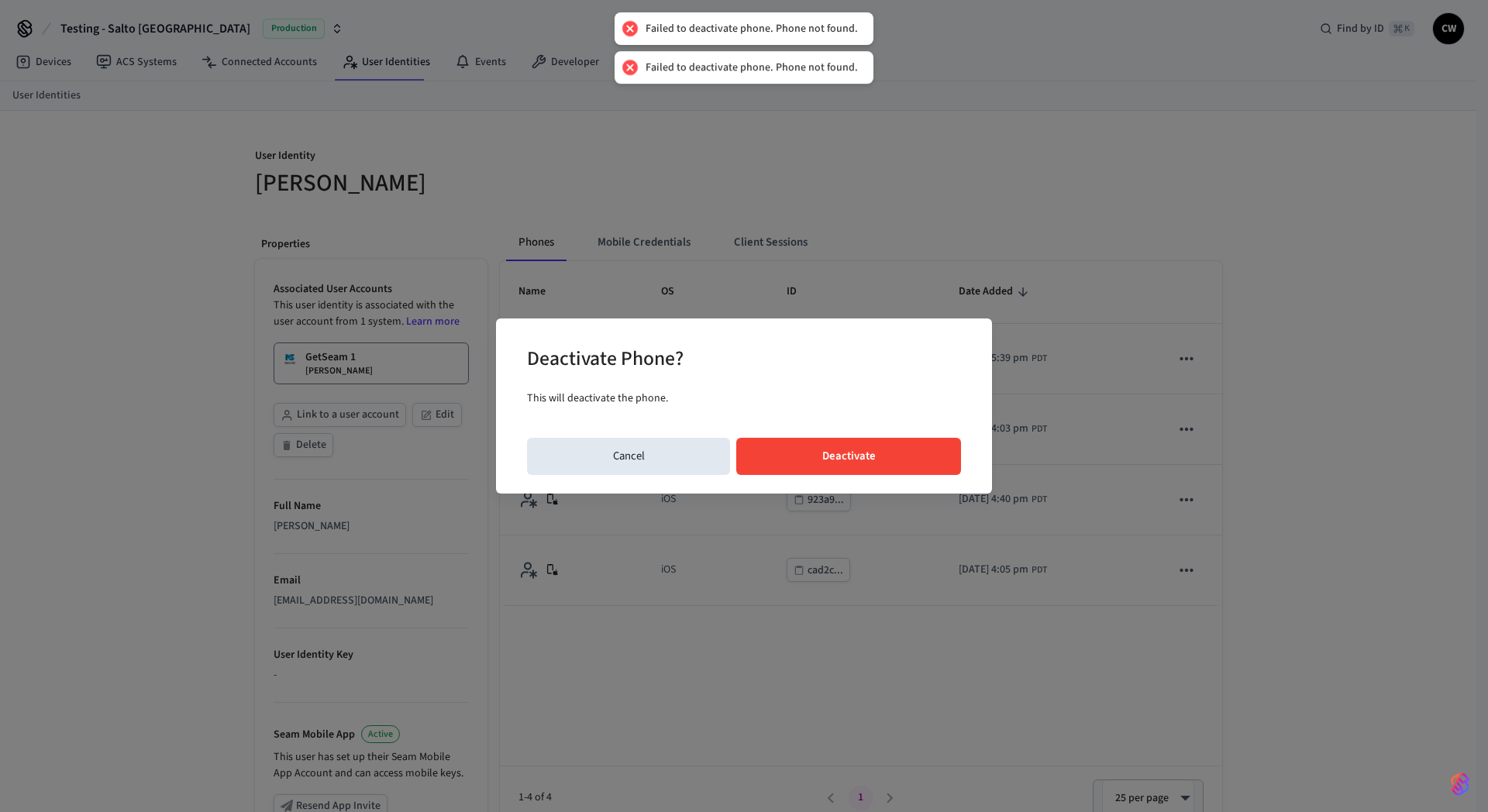
click at [760, 270] on div "Deactivate Phone? This will deactivate the phone. Cancel Deactivate" at bounding box center [744, 406] width 1488 height 812
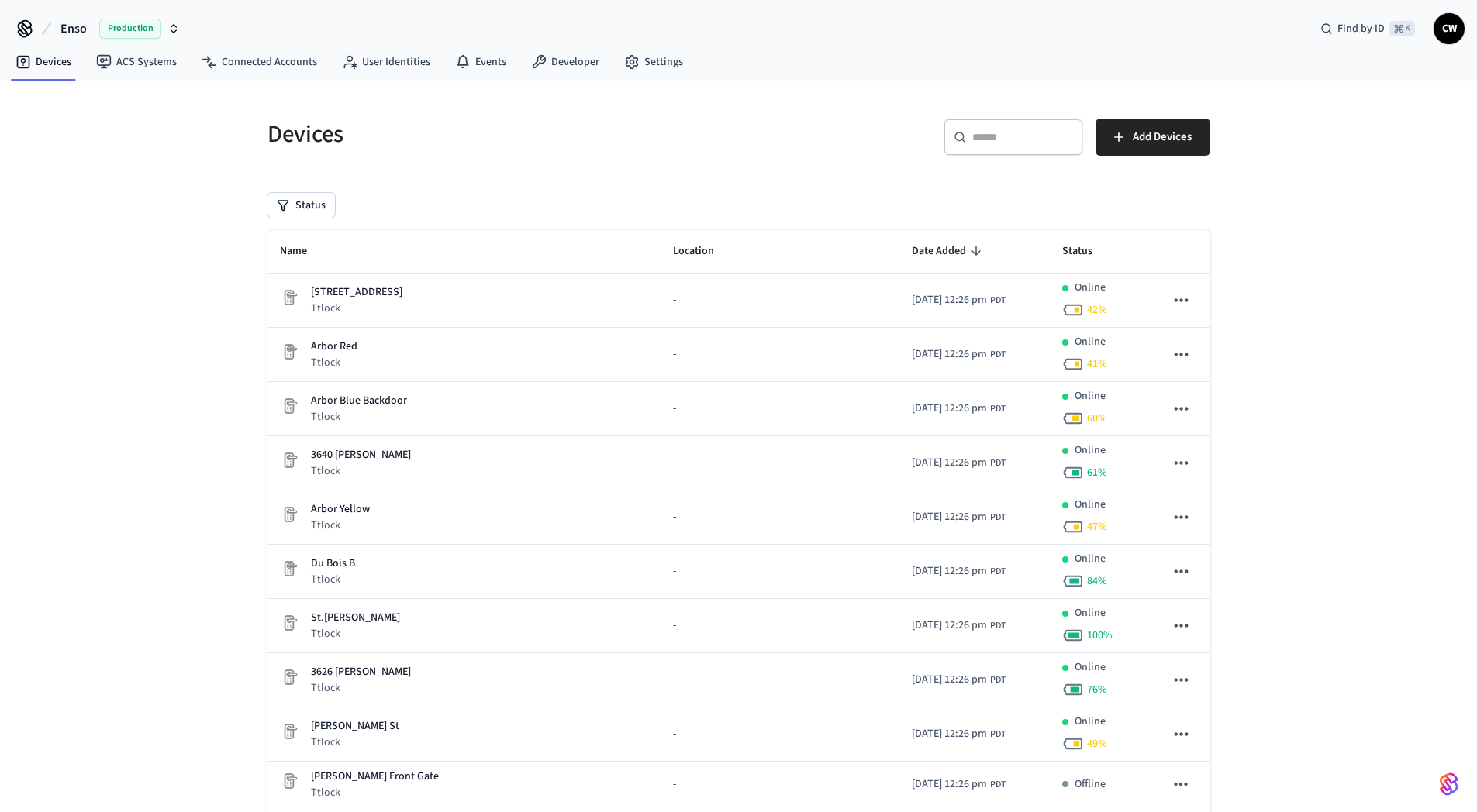
click at [97, 39] on button "Enso Production" at bounding box center [121, 28] width 129 height 32
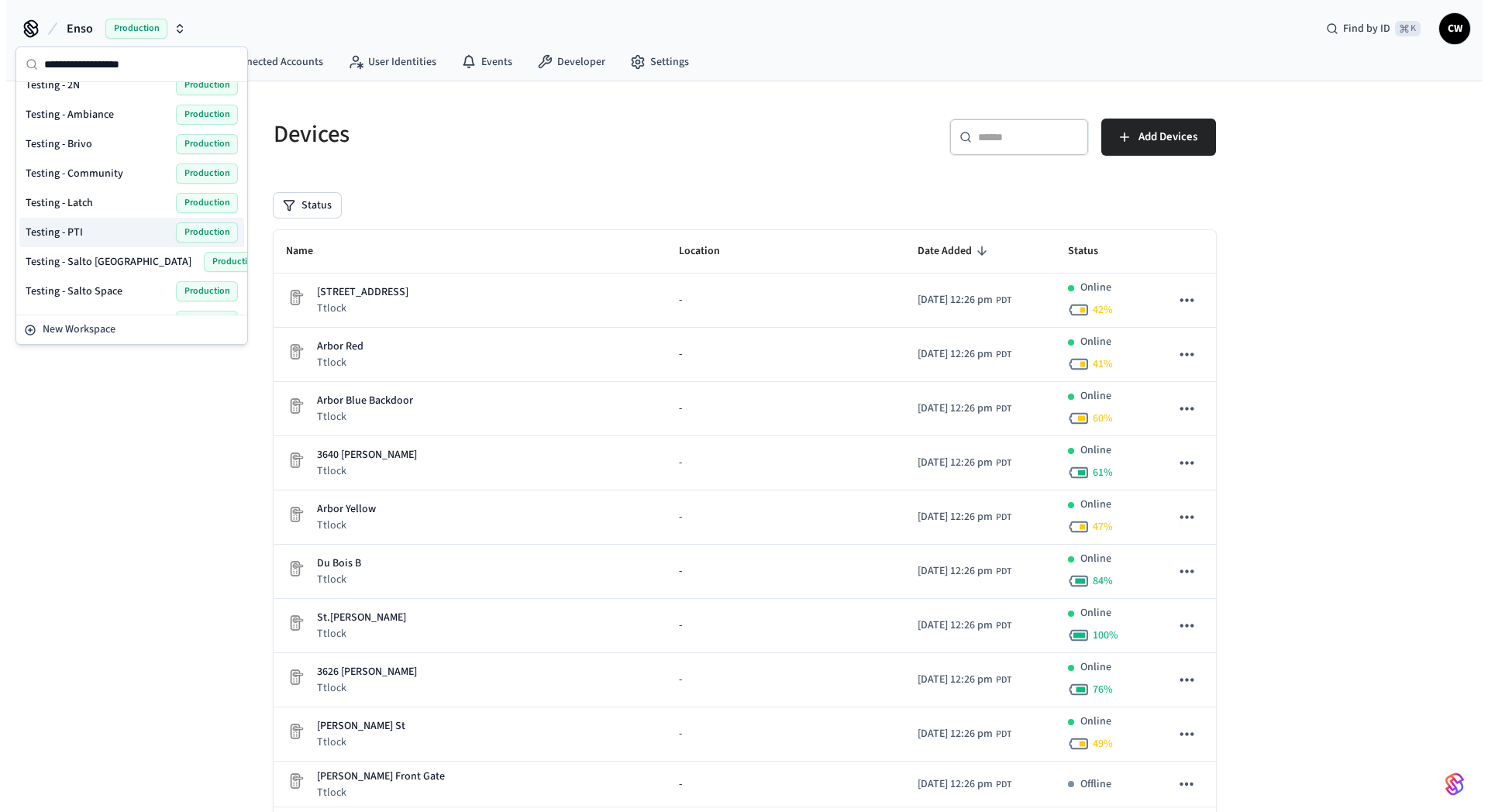
scroll to position [797, 0]
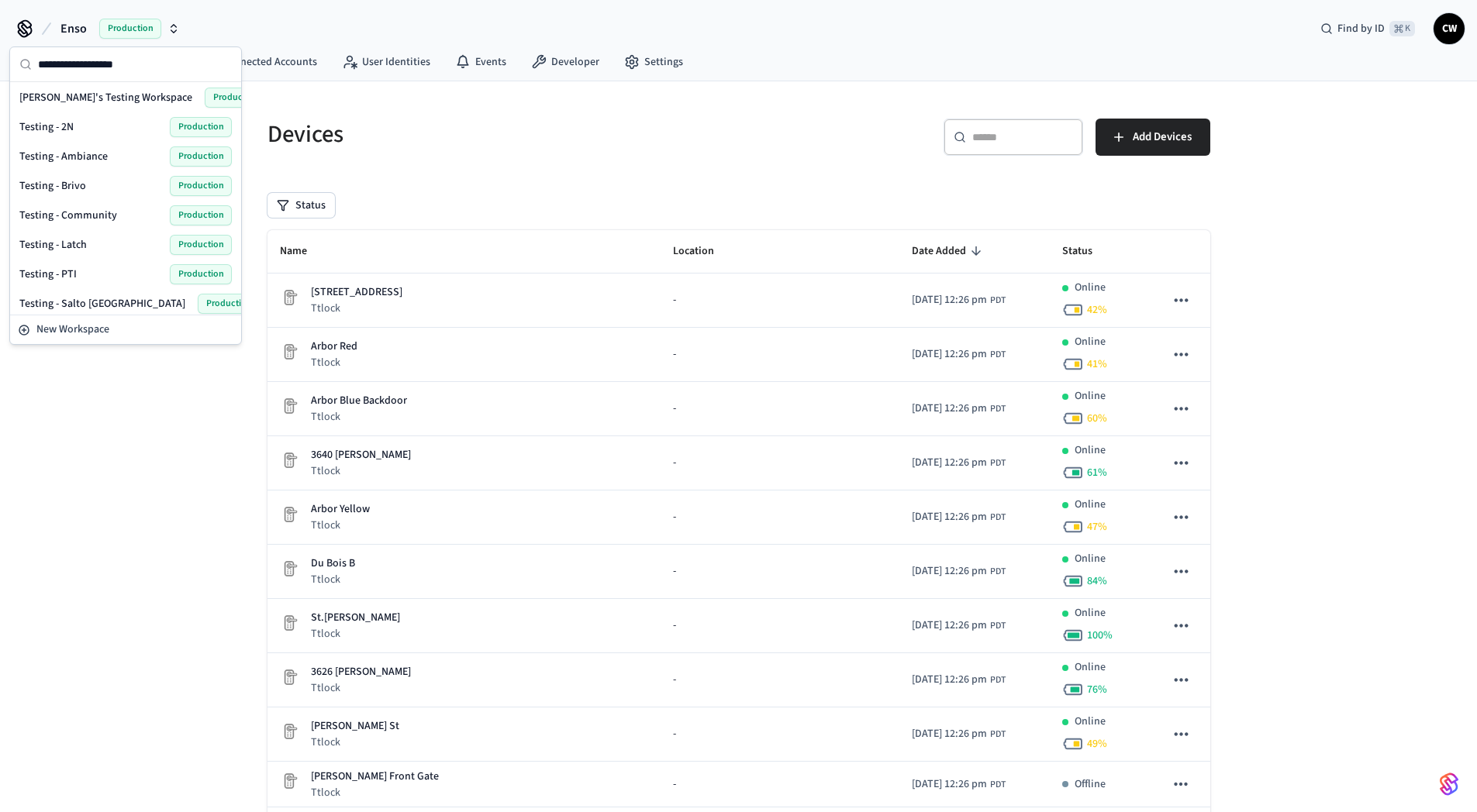
click at [61, 131] on span "Testing - 2N" at bounding box center [46, 126] width 54 height 16
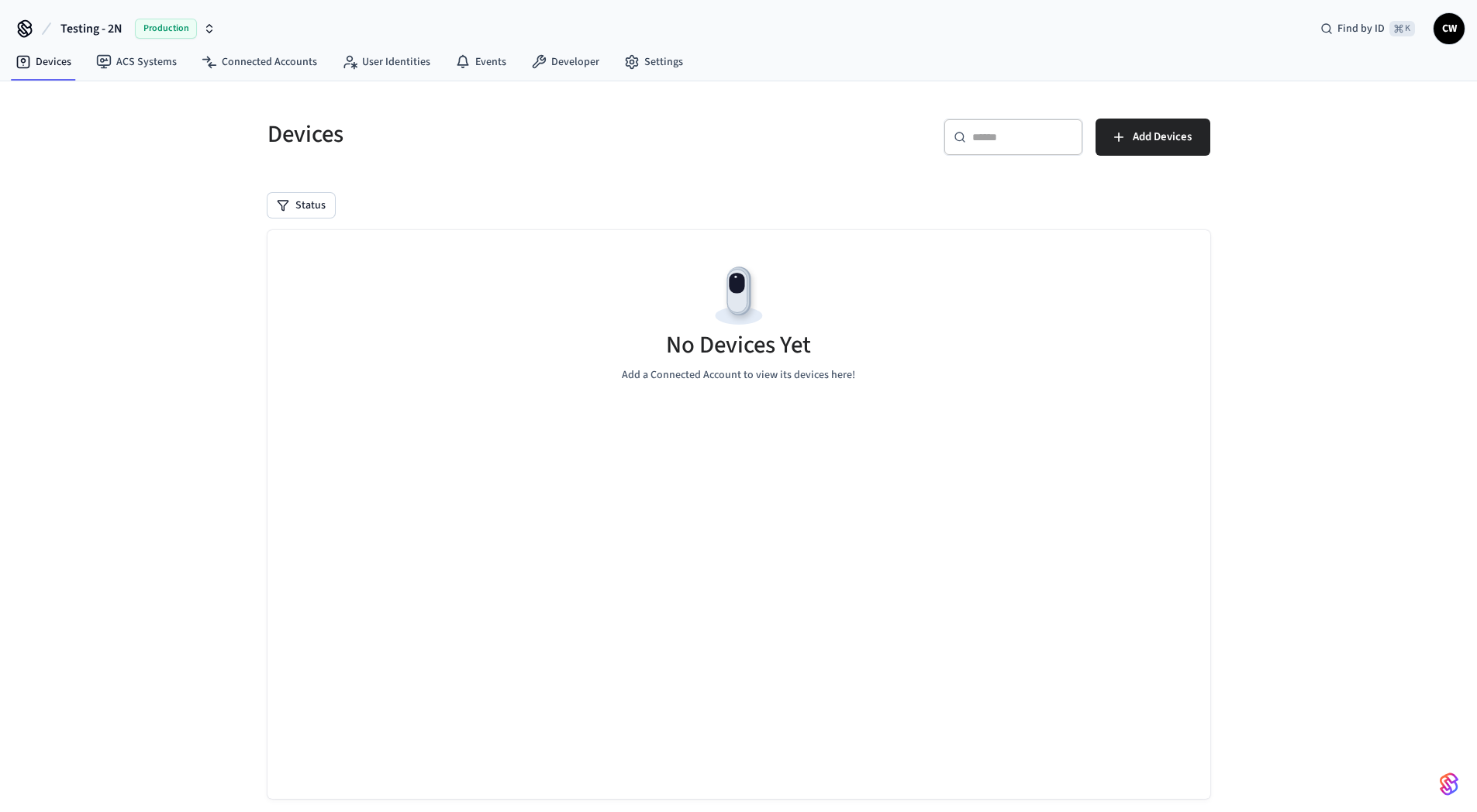
click at [88, 211] on div "Devices ​ ​ Add Devices Status No Devices Yet Add a Connected Account to view i…" at bounding box center [738, 460] width 1477 height 759
click at [119, 67] on link "ACS Systems" at bounding box center [136, 62] width 105 height 28
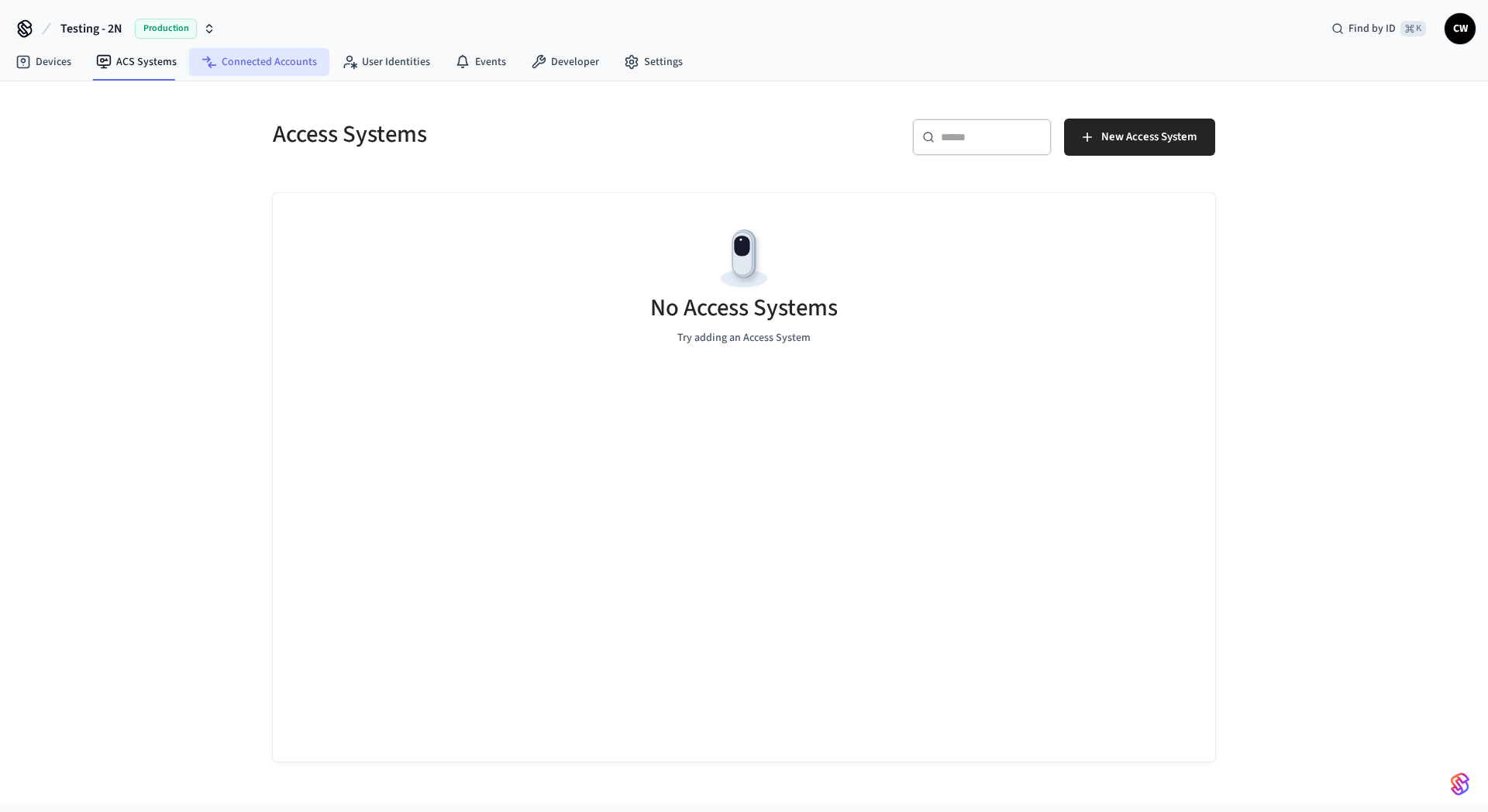
click at [253, 61] on link "Connected Accounts" at bounding box center [259, 62] width 140 height 28
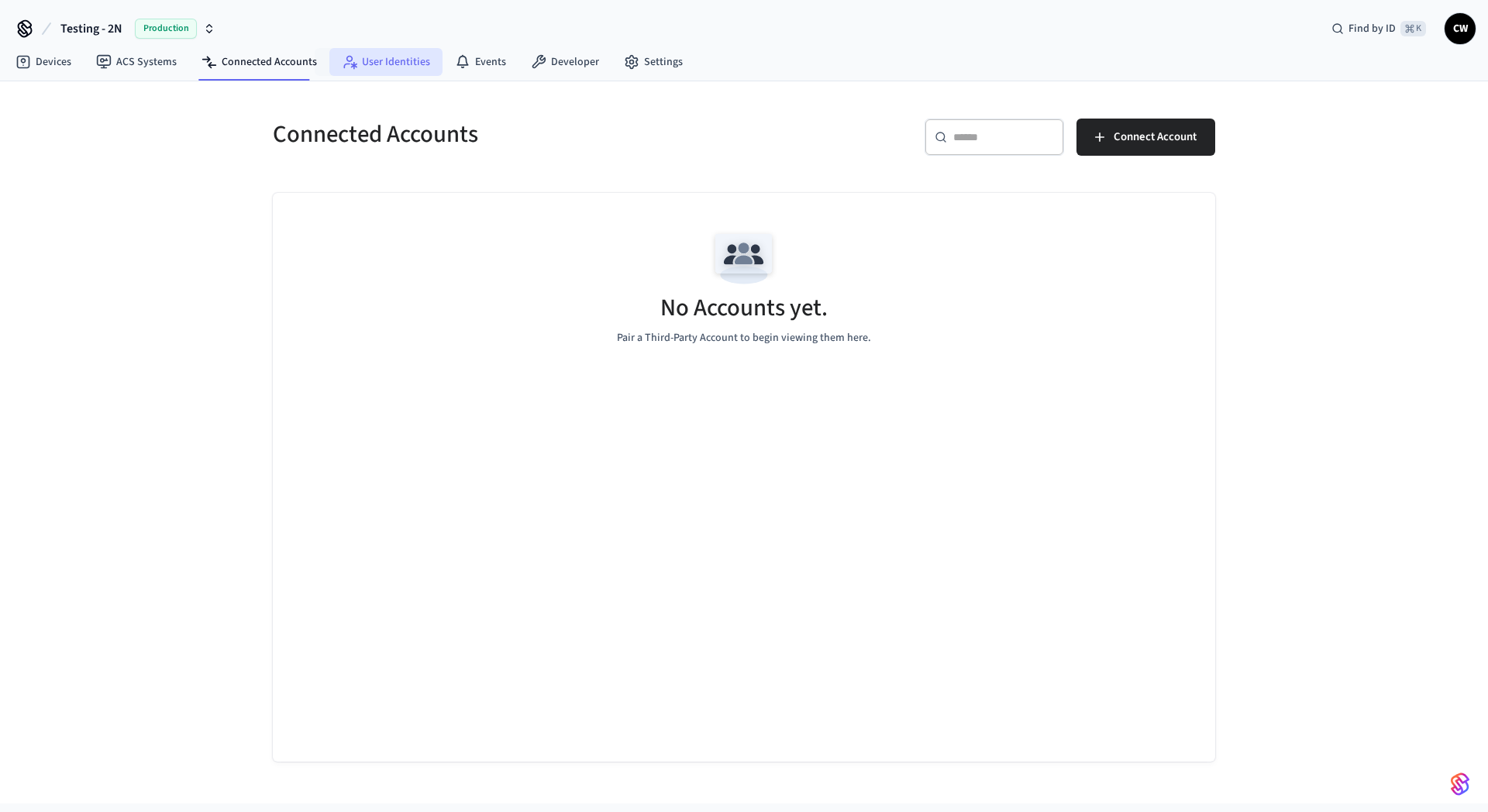
click at [345, 70] on link "User Identities" at bounding box center [385, 62] width 113 height 28
click at [274, 71] on link "Connected Accounts" at bounding box center [259, 62] width 140 height 28
click at [133, 70] on link "ACS Systems" at bounding box center [136, 62] width 105 height 28
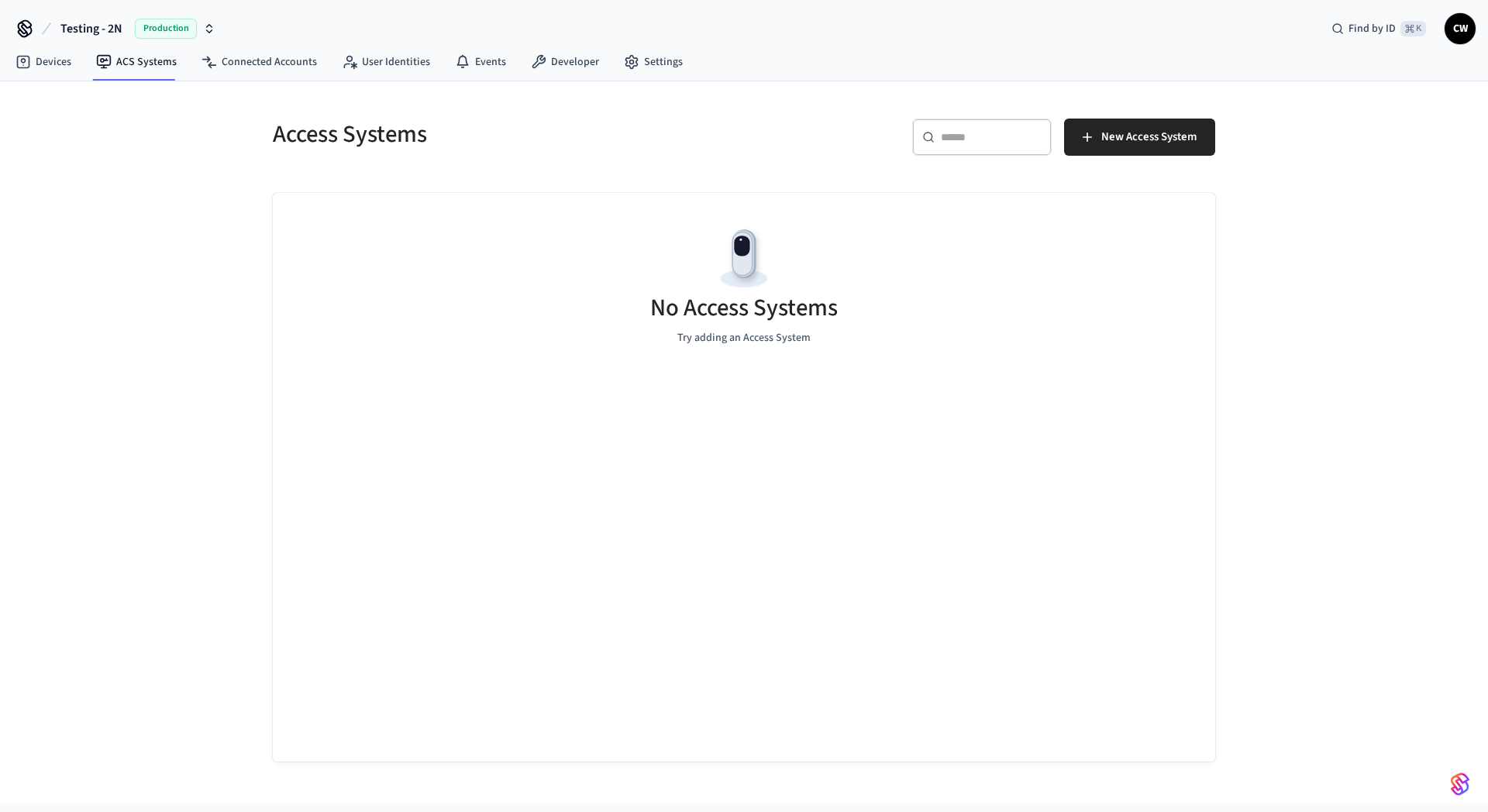
click at [171, 372] on div "Access Systems ​ ​ New Access System No Access Systems Try adding an Access Sys…" at bounding box center [744, 442] width 1488 height 723
click at [207, 276] on div "Access Systems ​ ​ New Access System No Access Systems Try adding an Access Sys…" at bounding box center [744, 442] width 1488 height 723
drag, startPoint x: 168, startPoint y: 374, endPoint x: 255, endPoint y: 151, distance: 239.4
click at [177, 371] on div "Access Systems ​ ​ New Access System No Access Systems Try adding an Access Sys…" at bounding box center [744, 442] width 1488 height 723
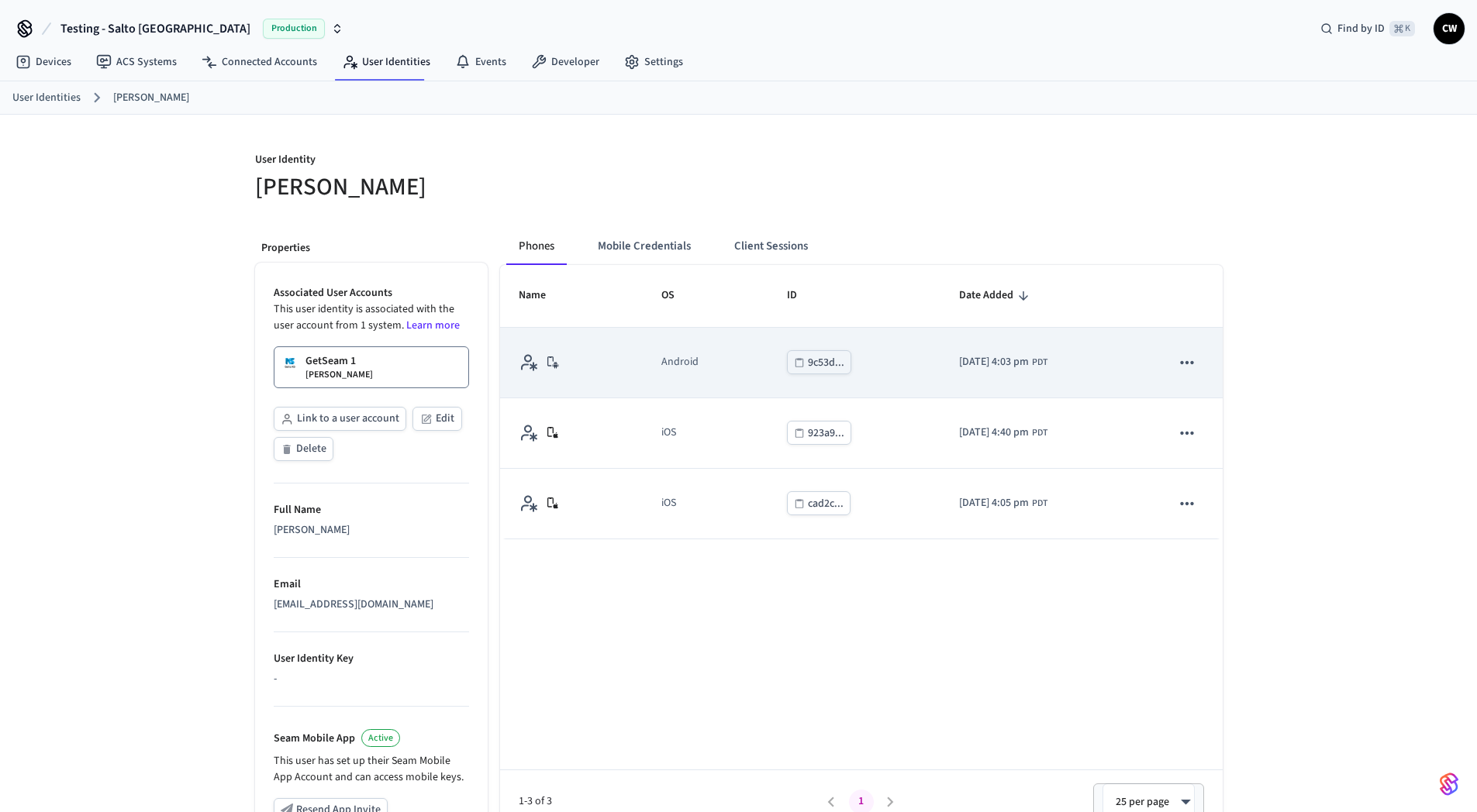
click at [1188, 363] on icon "sticky table" at bounding box center [1187, 363] width 20 height 20
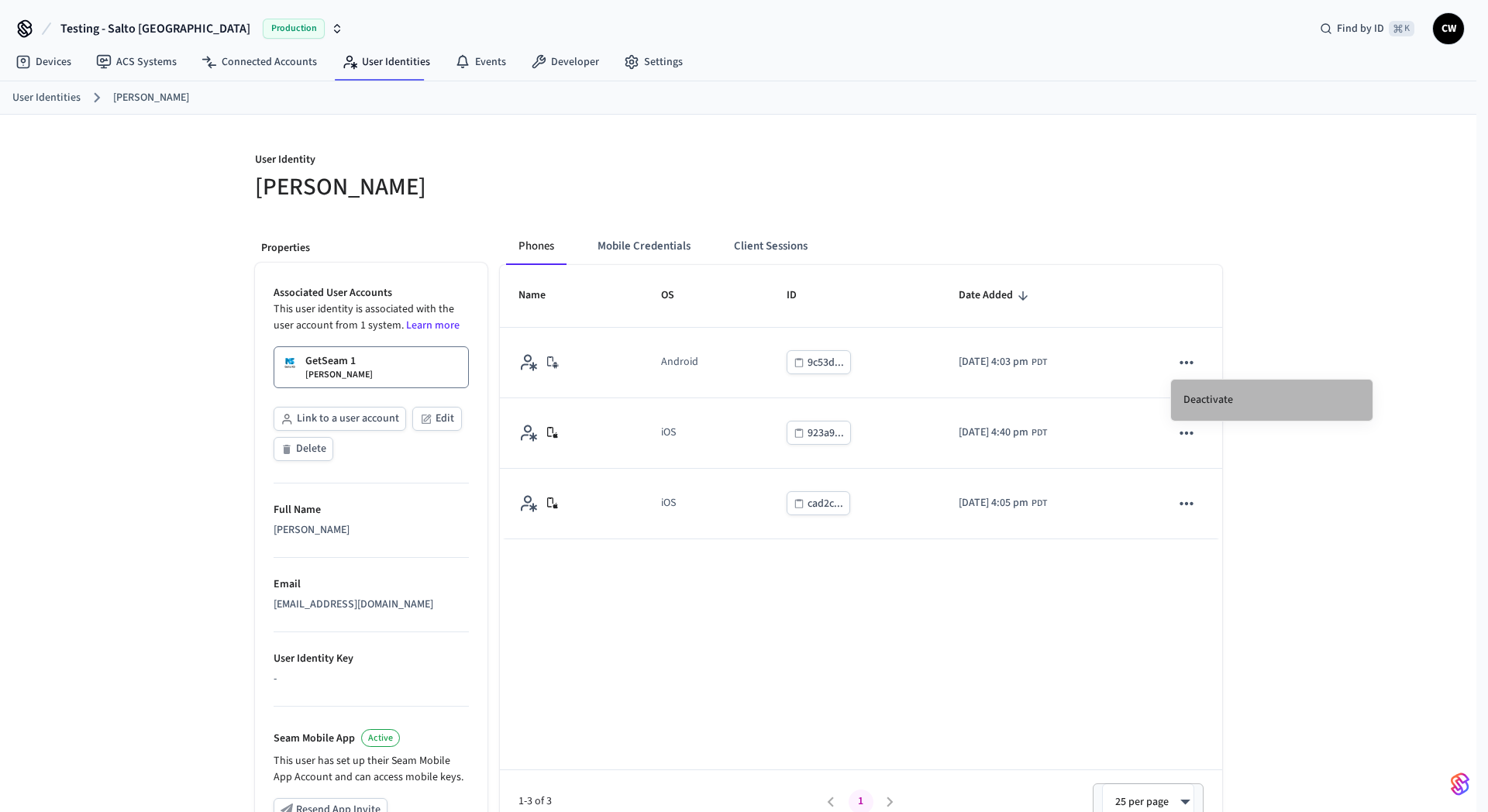
click at [1244, 398] on li "Deactivate" at bounding box center [1272, 400] width 202 height 41
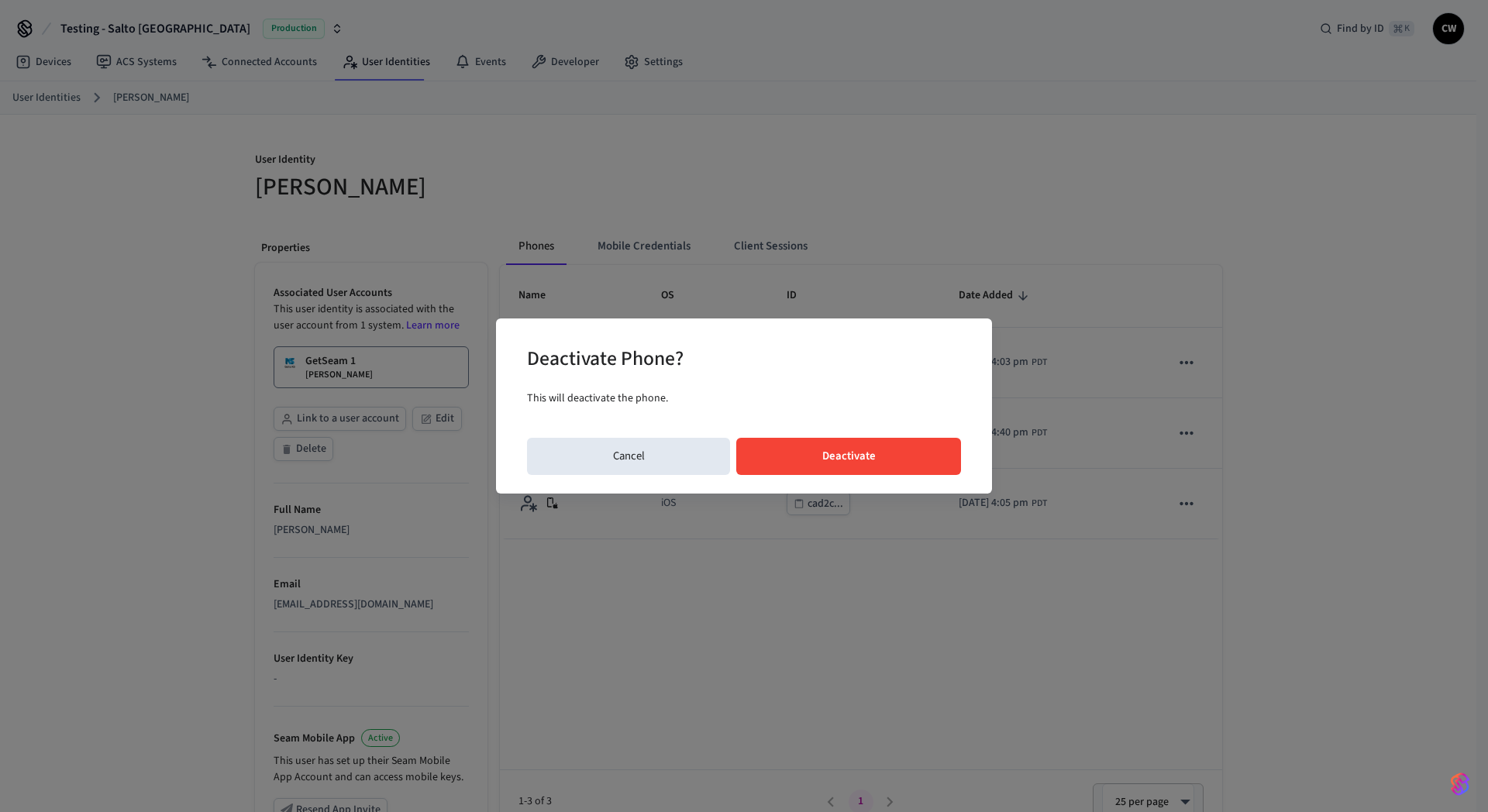
click at [866, 456] on button "Deactivate" at bounding box center [849, 456] width 225 height 37
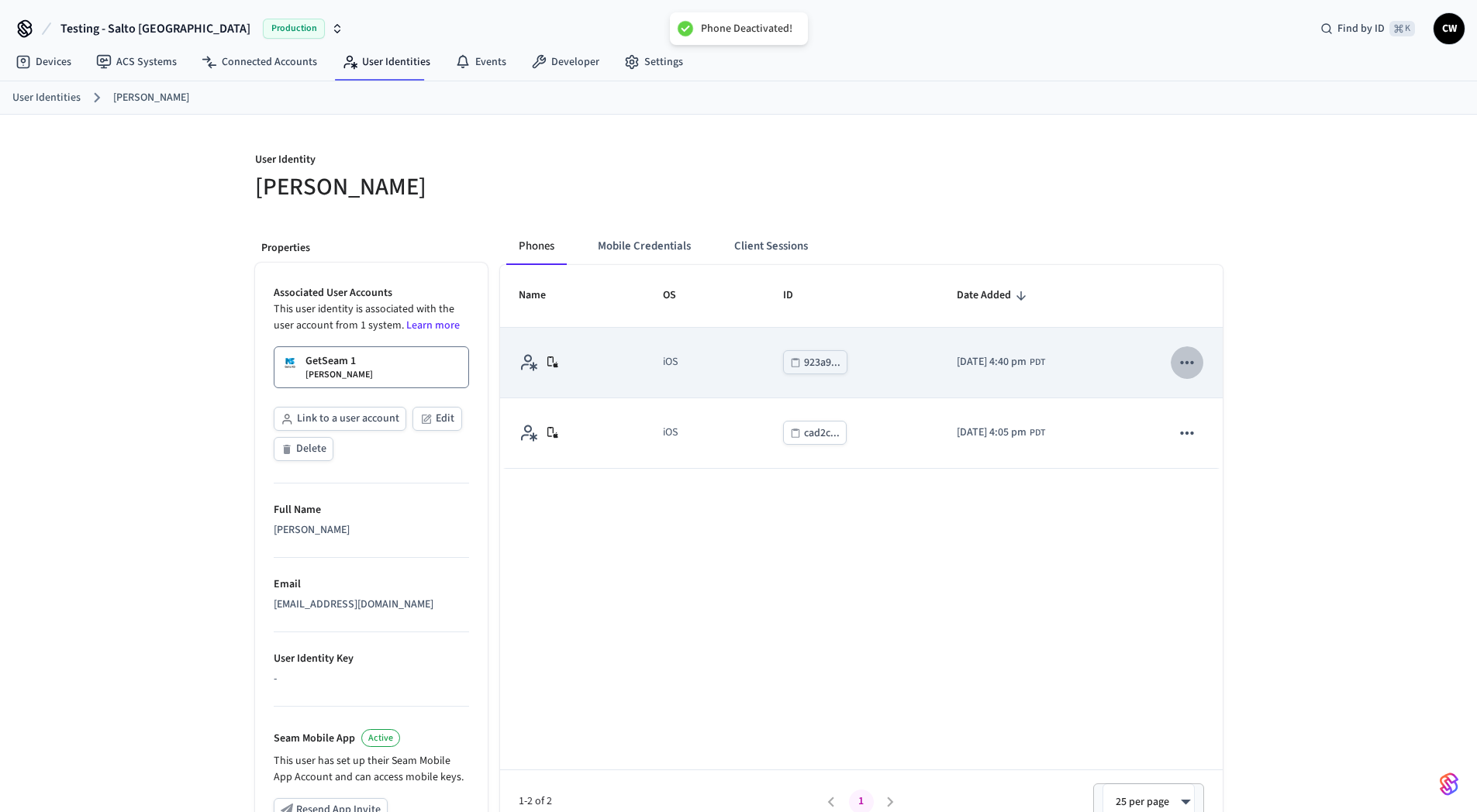
click at [1199, 363] on button "sticky table" at bounding box center [1187, 362] width 32 height 32
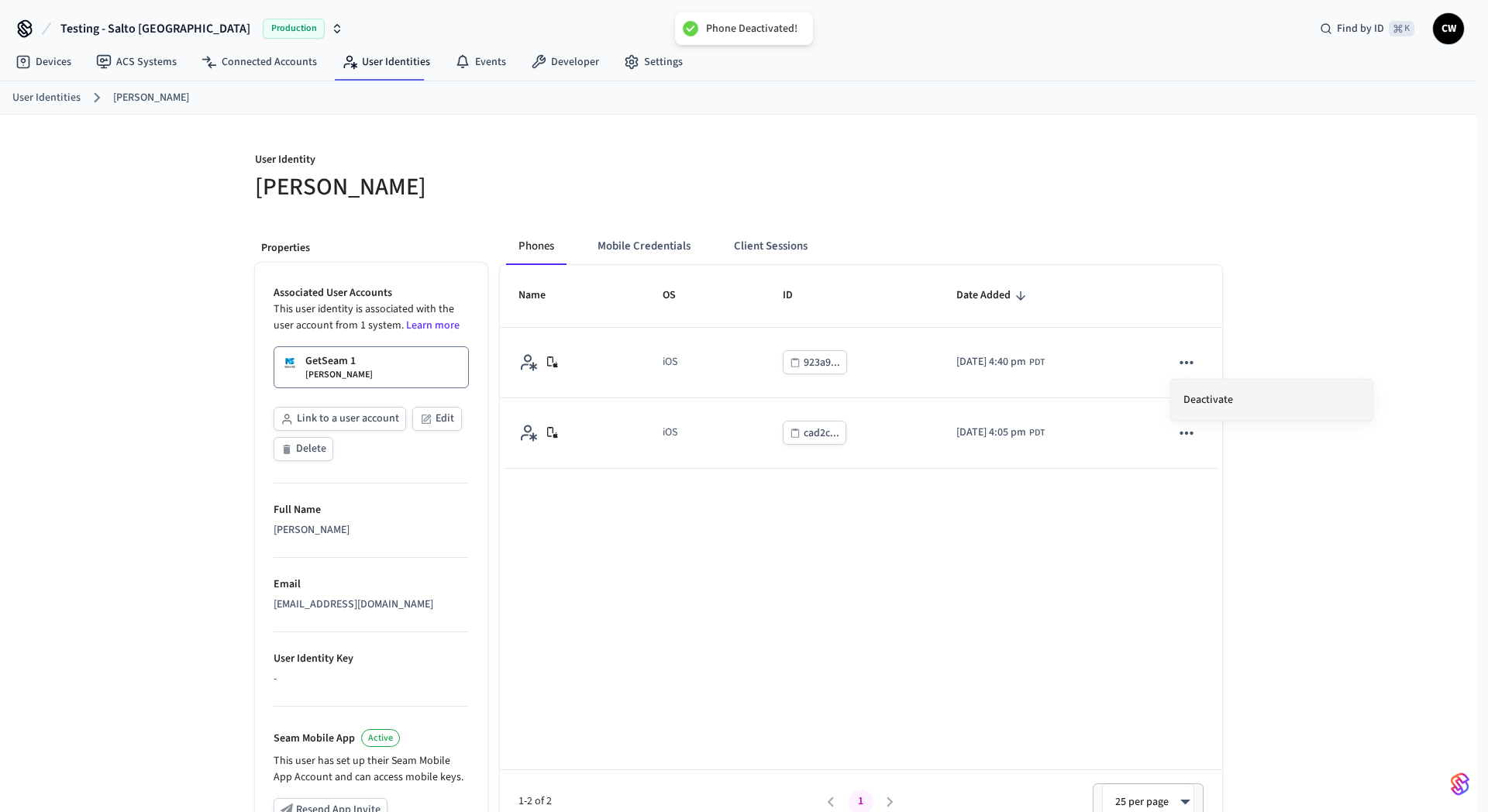
click at [1261, 401] on li "Deactivate" at bounding box center [1272, 400] width 202 height 41
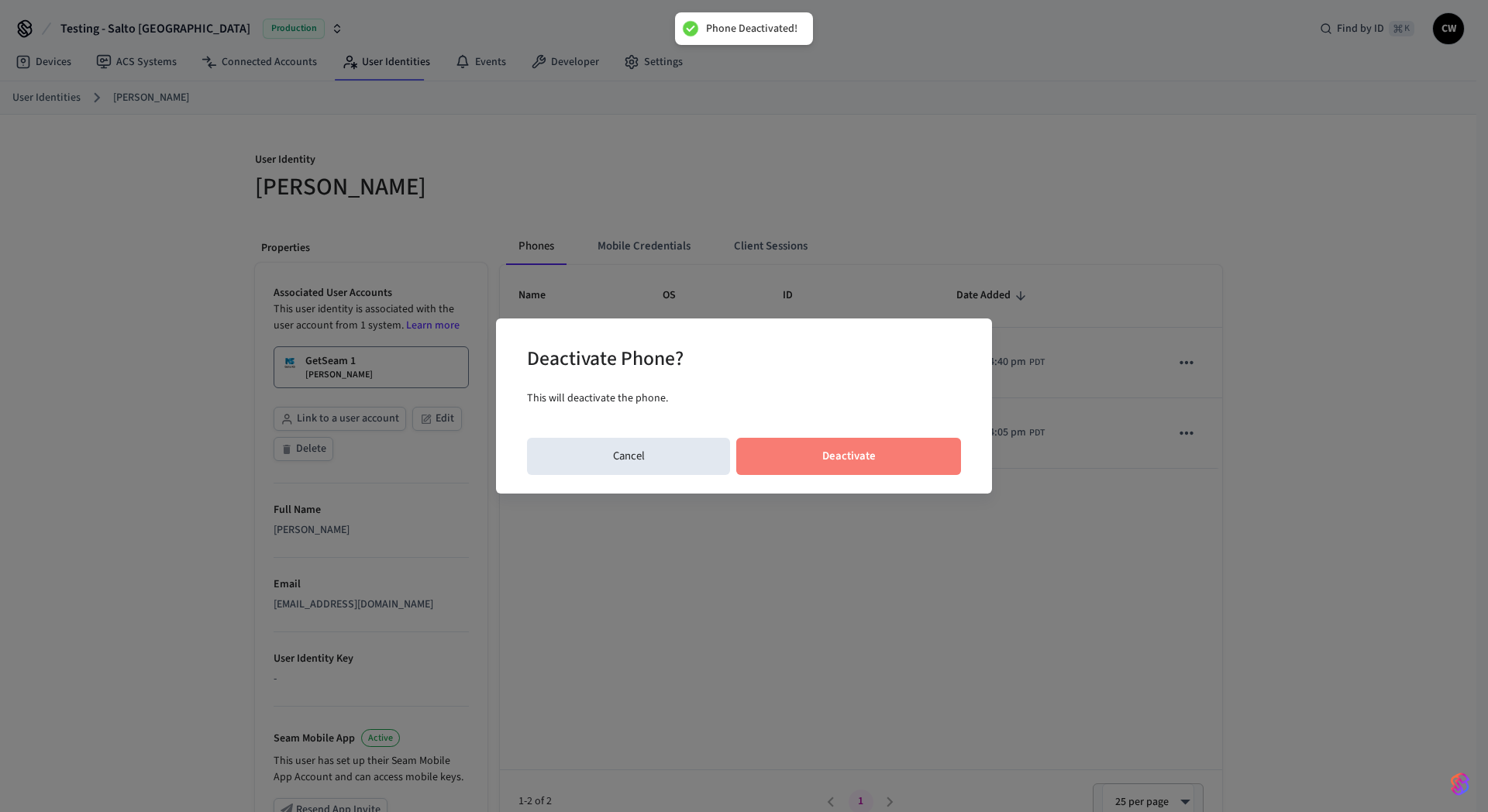
click at [864, 465] on button "Deactivate" at bounding box center [849, 456] width 225 height 37
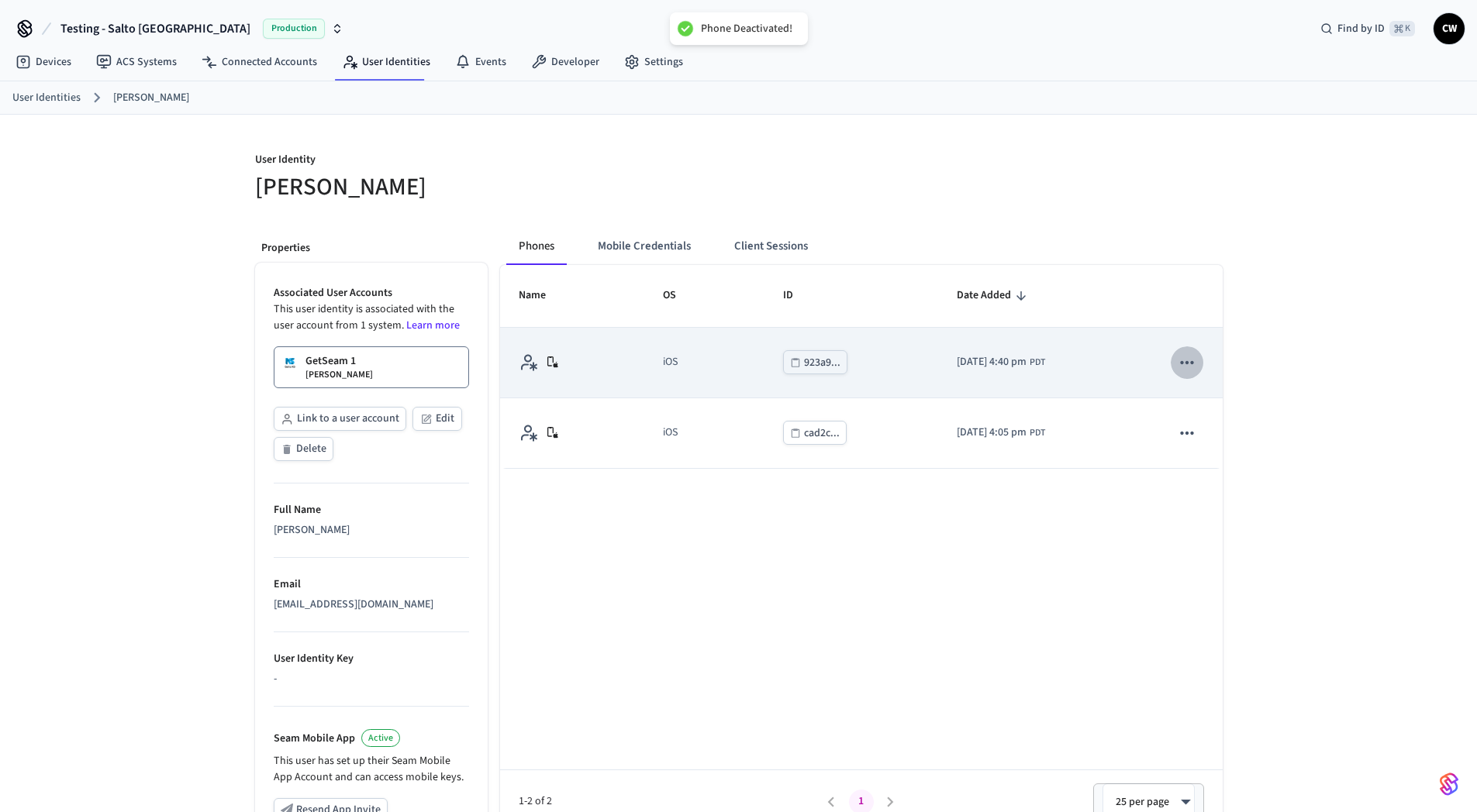
click at [1188, 359] on icon "sticky table" at bounding box center [1187, 363] width 20 height 20
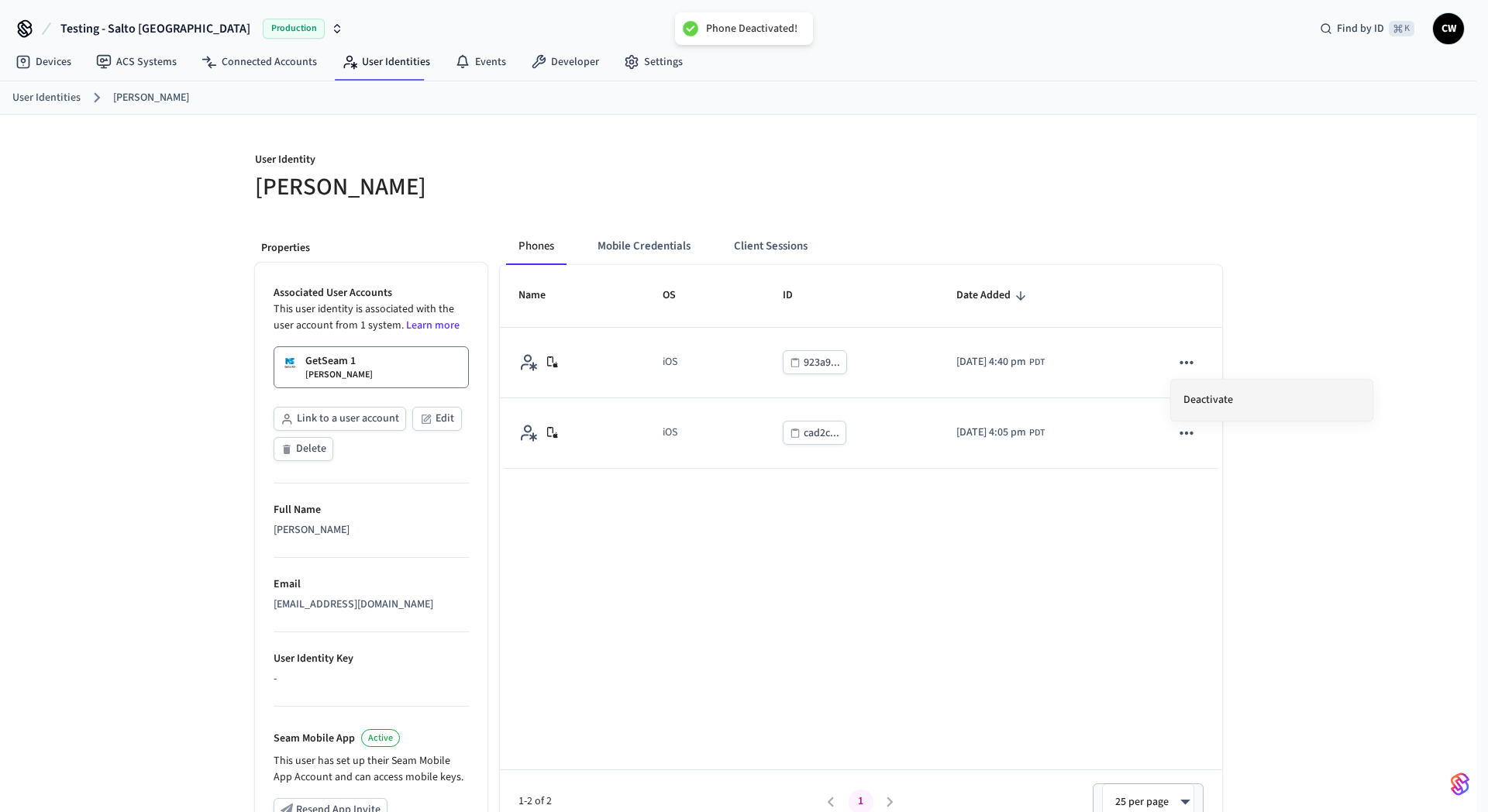
click at [1227, 393] on li "Deactivate" at bounding box center [1272, 400] width 202 height 41
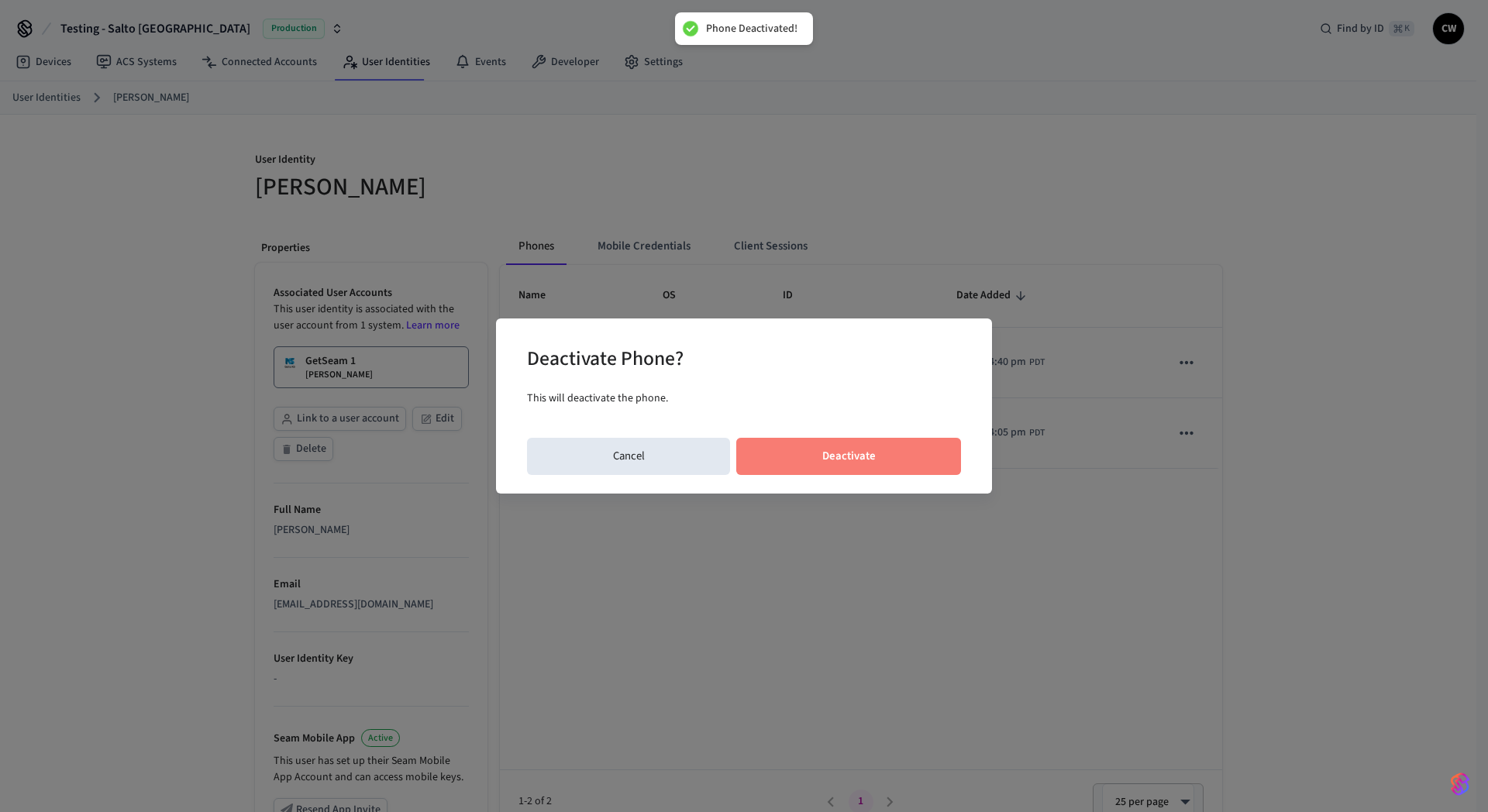
click at [894, 468] on button "Deactivate" at bounding box center [849, 456] width 225 height 37
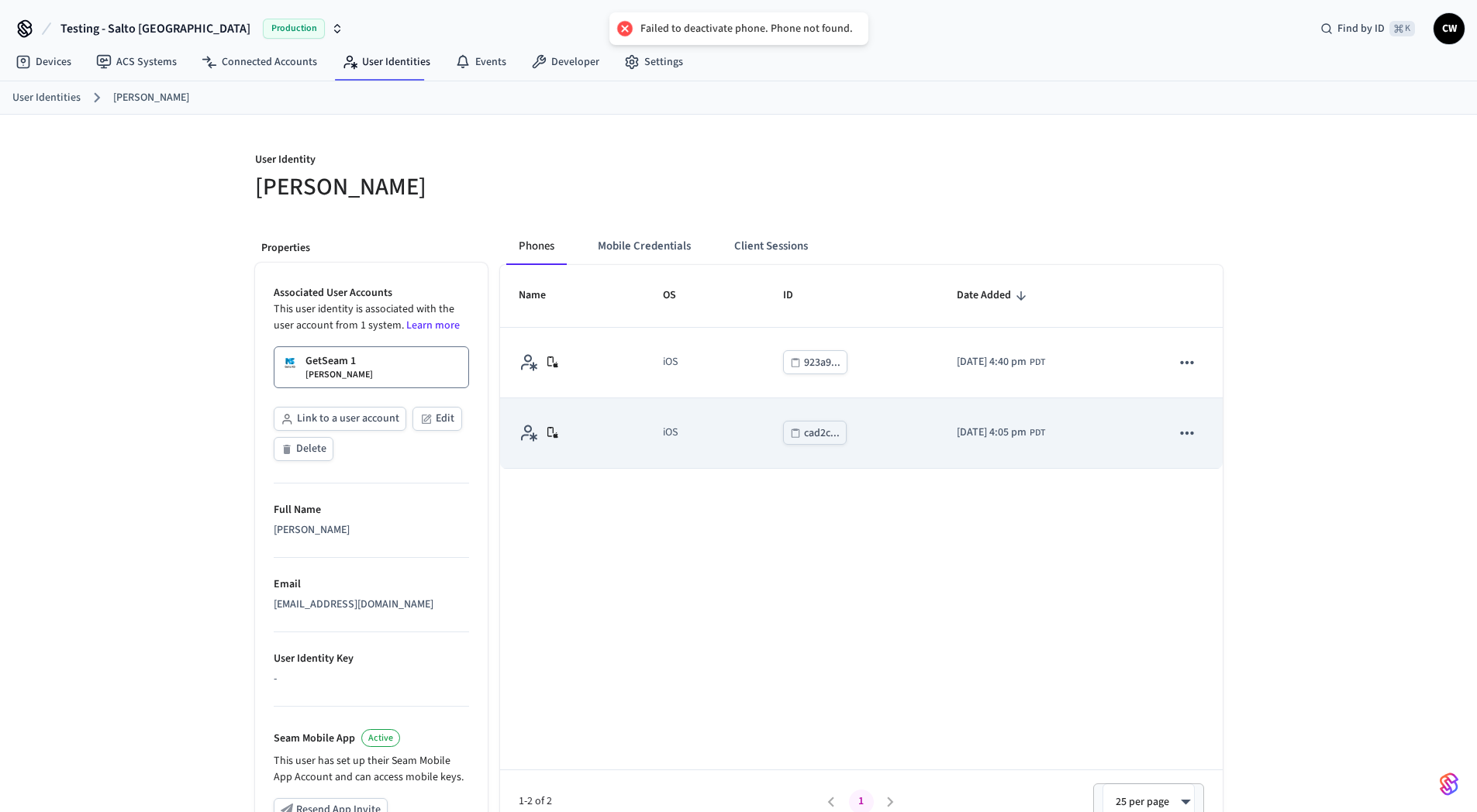
click at [1194, 433] on icon "sticky table" at bounding box center [1187, 433] width 20 height 20
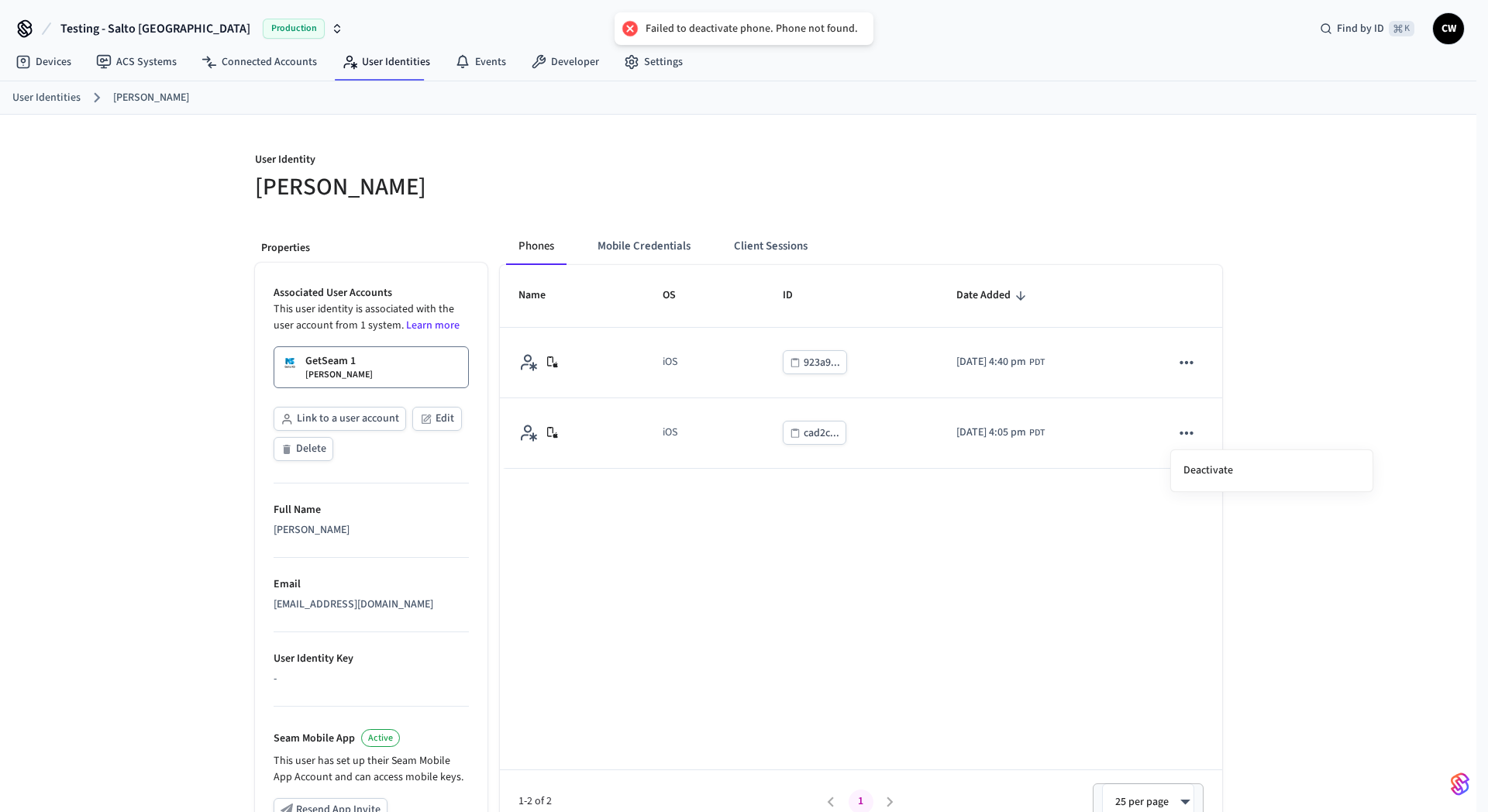
click at [1229, 443] on div at bounding box center [744, 406] width 1488 height 812
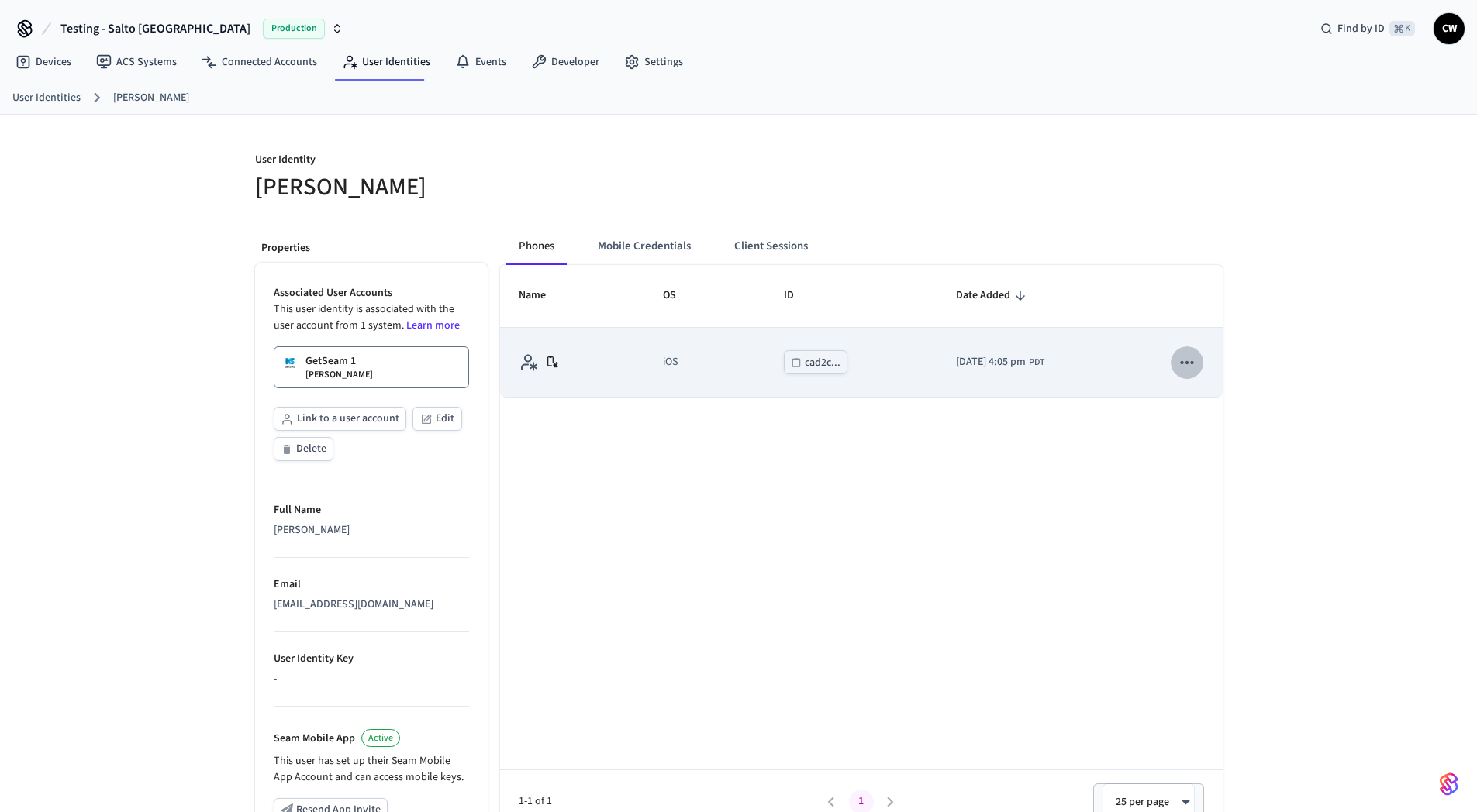
click at [1186, 364] on icon "sticky table" at bounding box center [1187, 363] width 20 height 20
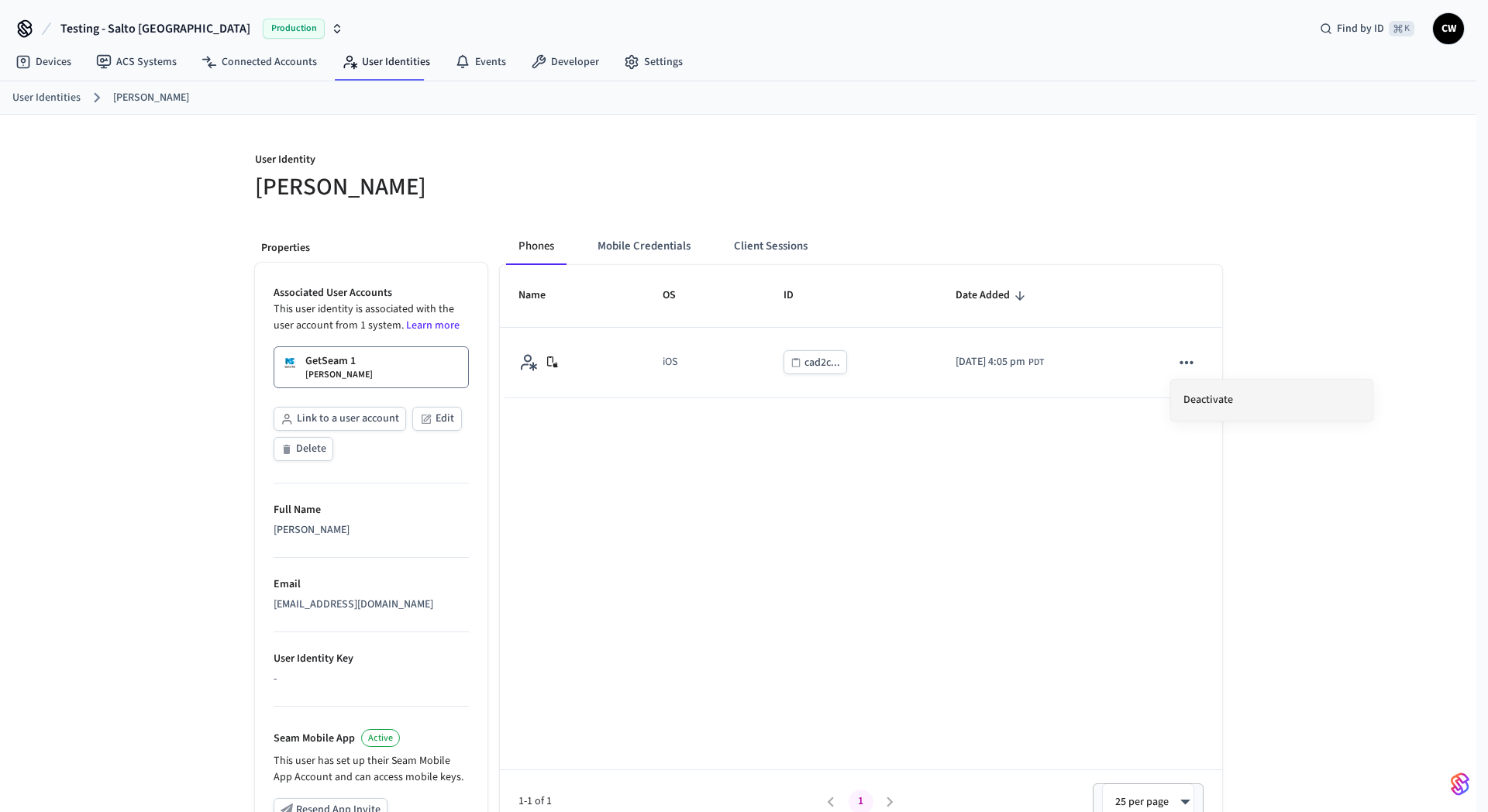
click at [1215, 397] on li "Deactivate" at bounding box center [1272, 400] width 202 height 41
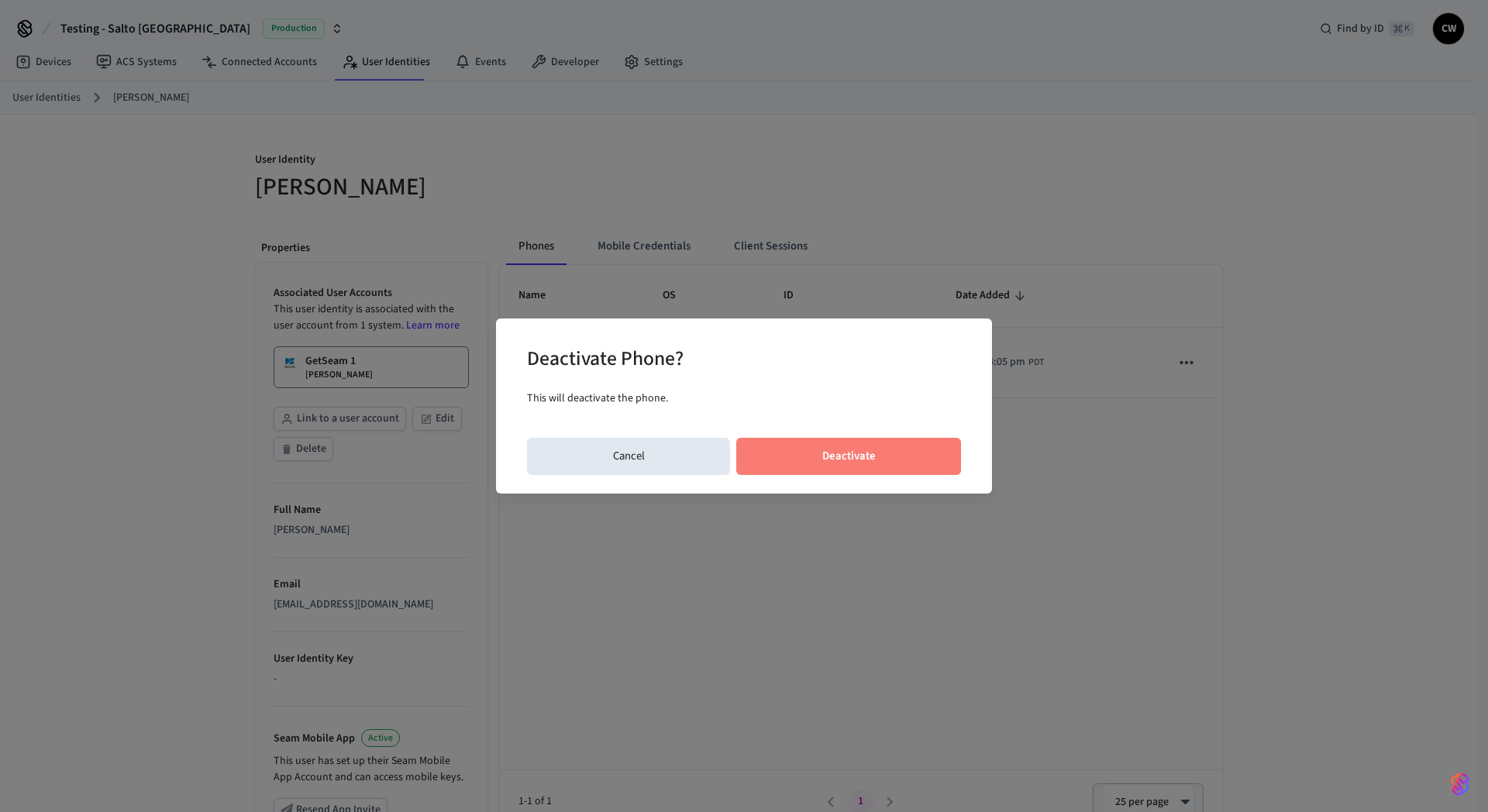
click at [910, 465] on button "Deactivate" at bounding box center [849, 456] width 225 height 37
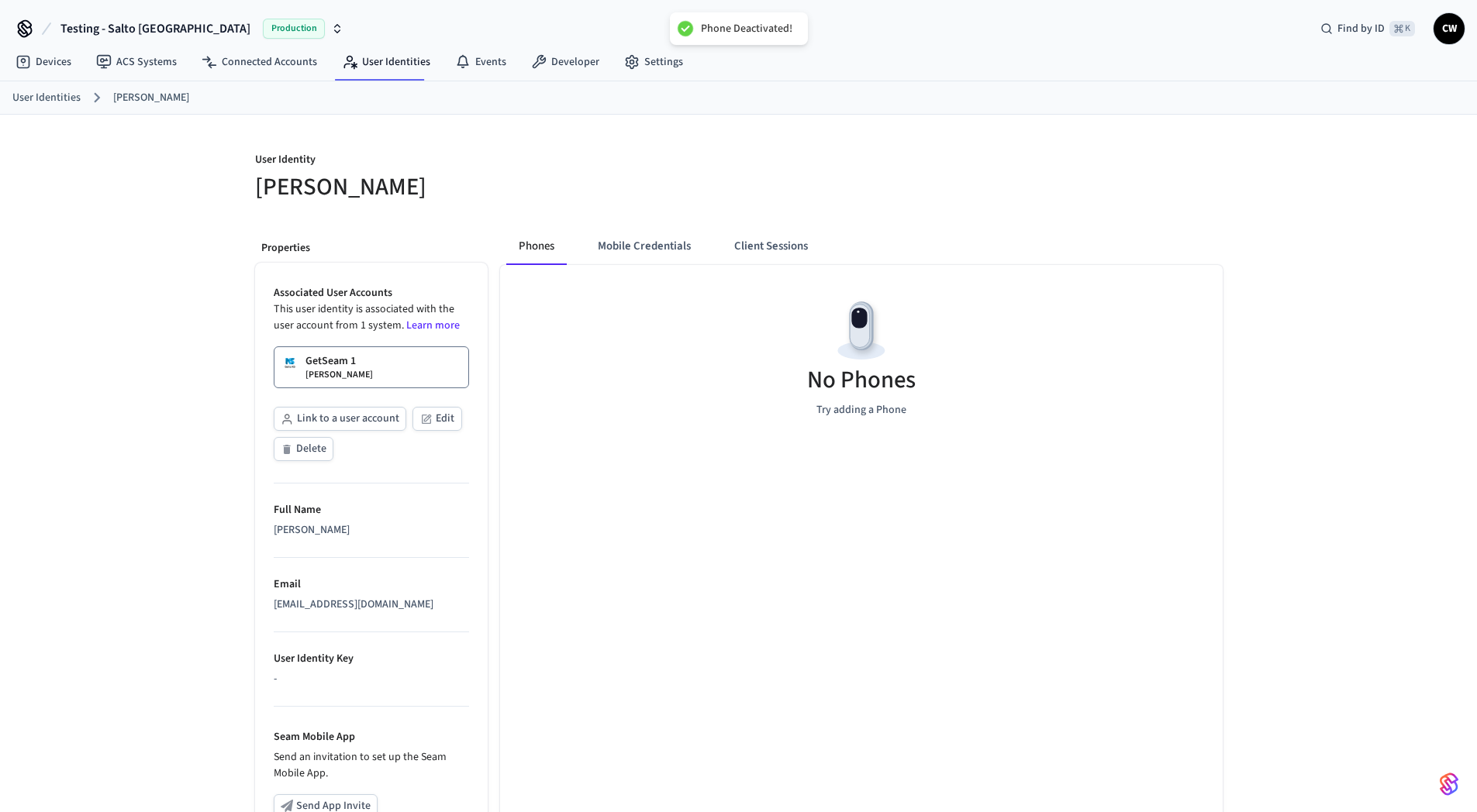
click at [628, 162] on p "User Identity" at bounding box center [492, 161] width 475 height 19
click at [384, 65] on link "User Identities" at bounding box center [385, 62] width 113 height 28
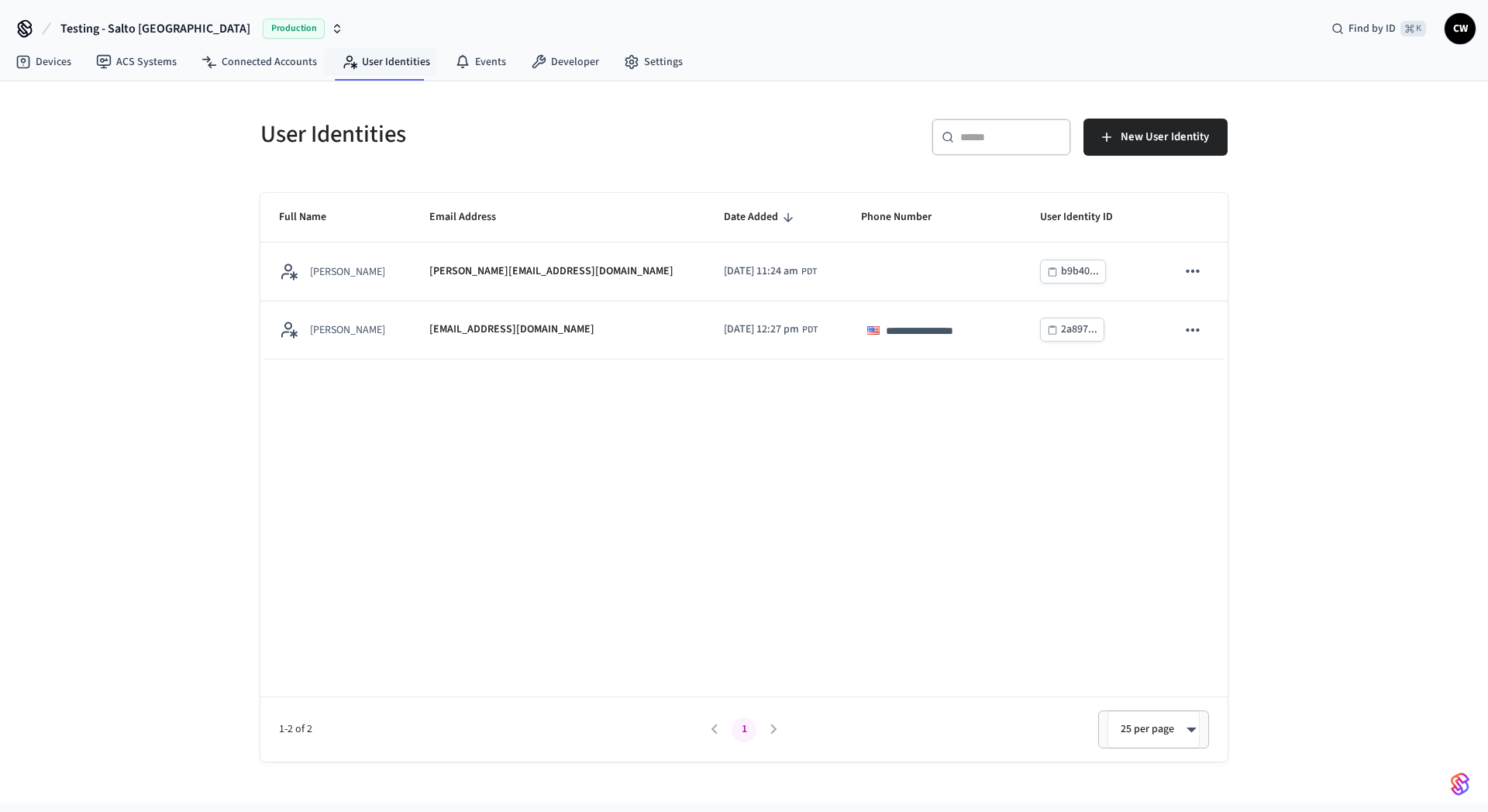
click at [207, 183] on div "**********" at bounding box center [744, 442] width 1488 height 723
click at [125, 25] on span "Testing - Salto KS" at bounding box center [156, 29] width 190 height 18
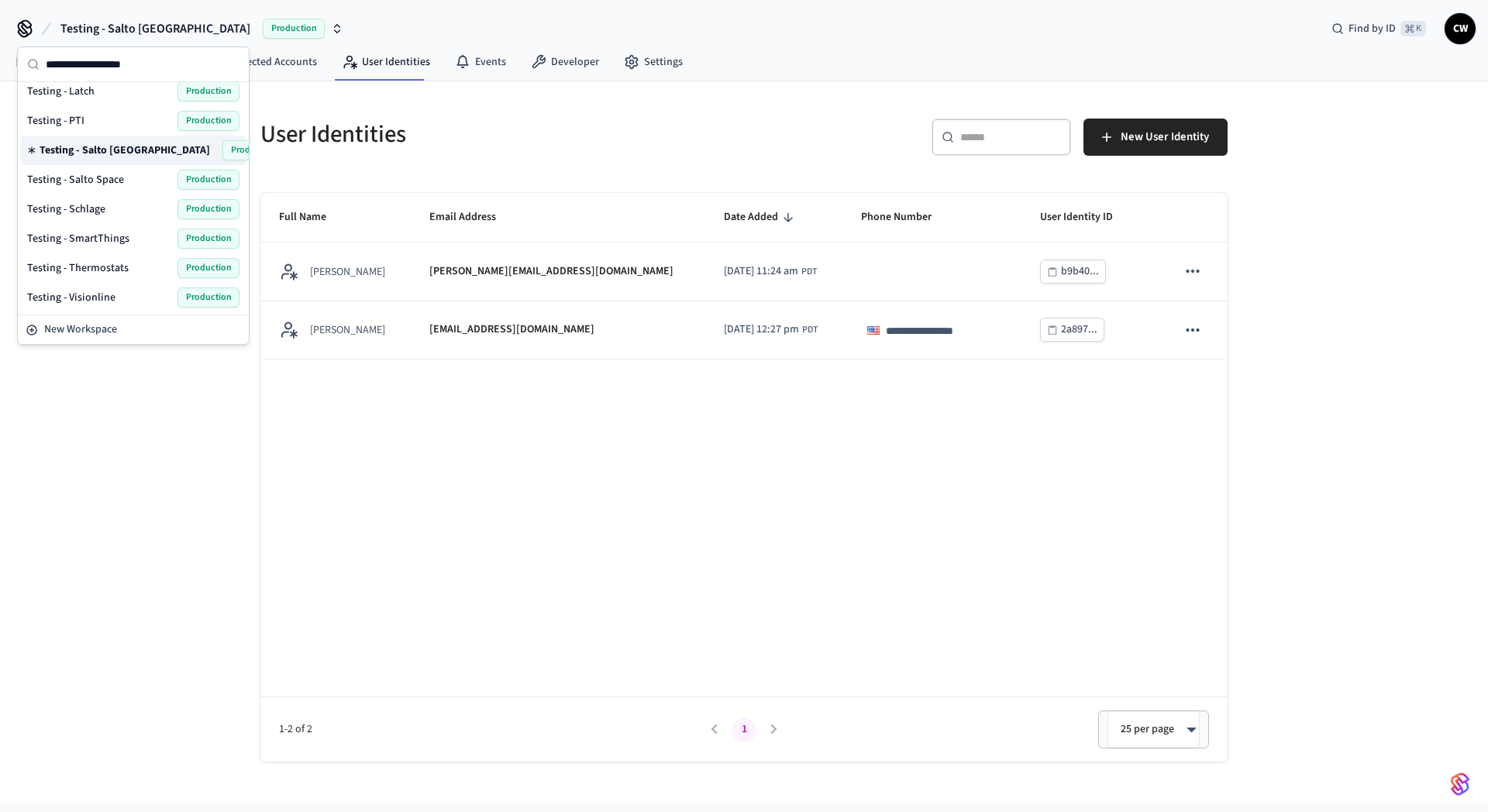
scroll to position [910, 0]
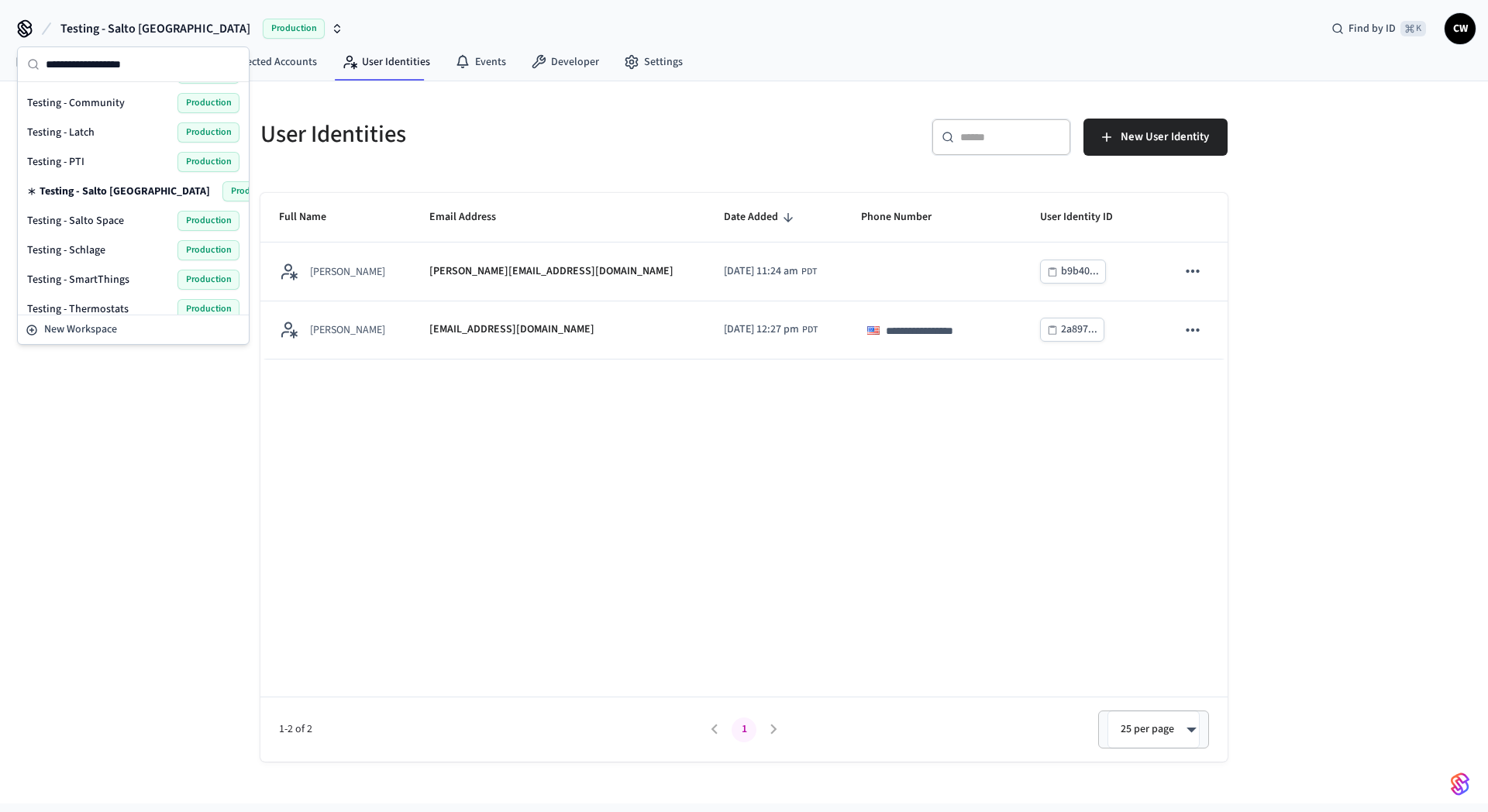
click at [105, 221] on span "Testing - Salto Space" at bounding box center [75, 220] width 97 height 16
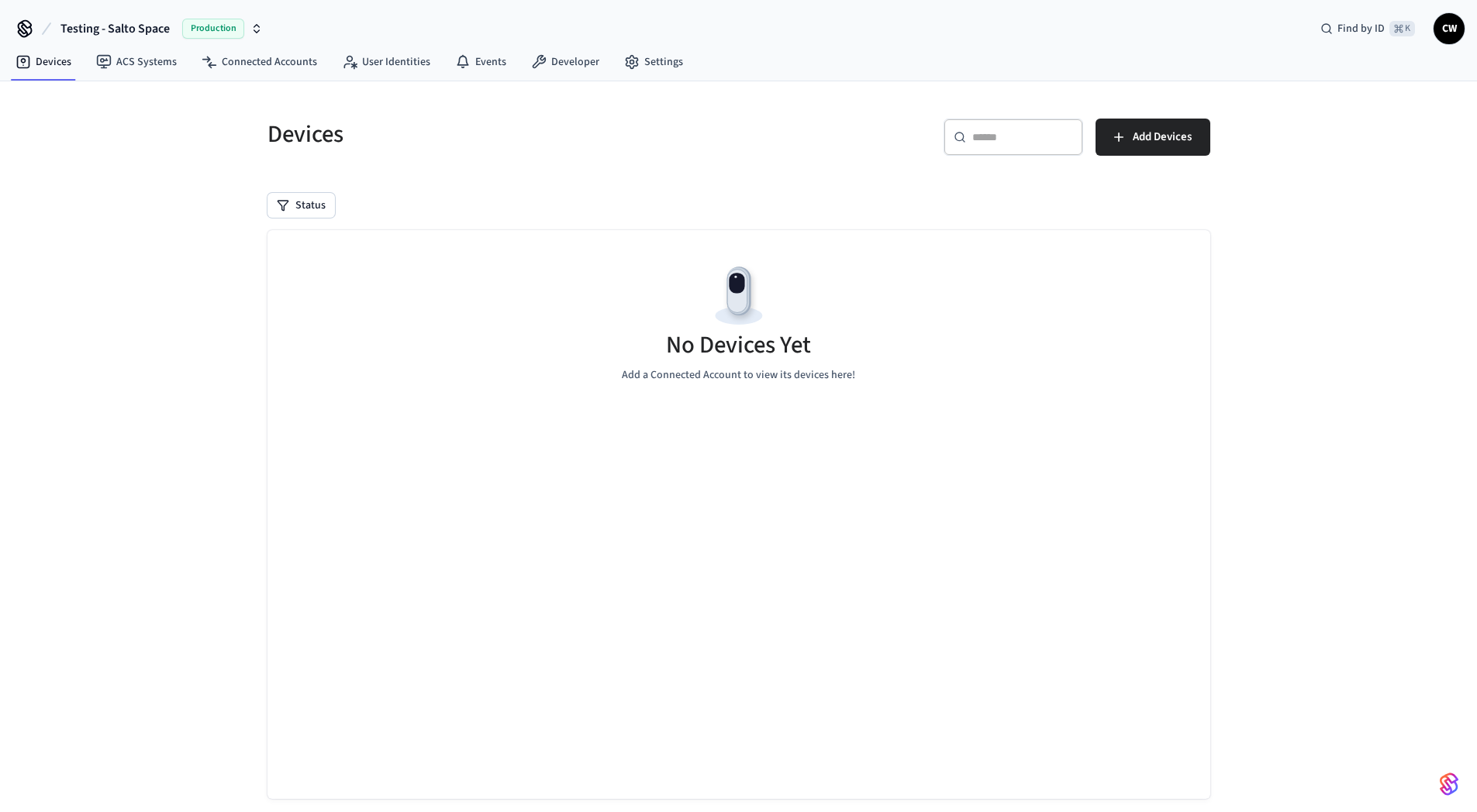
click at [169, 231] on div "Devices ​ ​ Add Devices Status No Devices Yet Add a Connected Account to view i…" at bounding box center [738, 460] width 1477 height 759
click at [390, 56] on link "User Identities" at bounding box center [385, 62] width 113 height 28
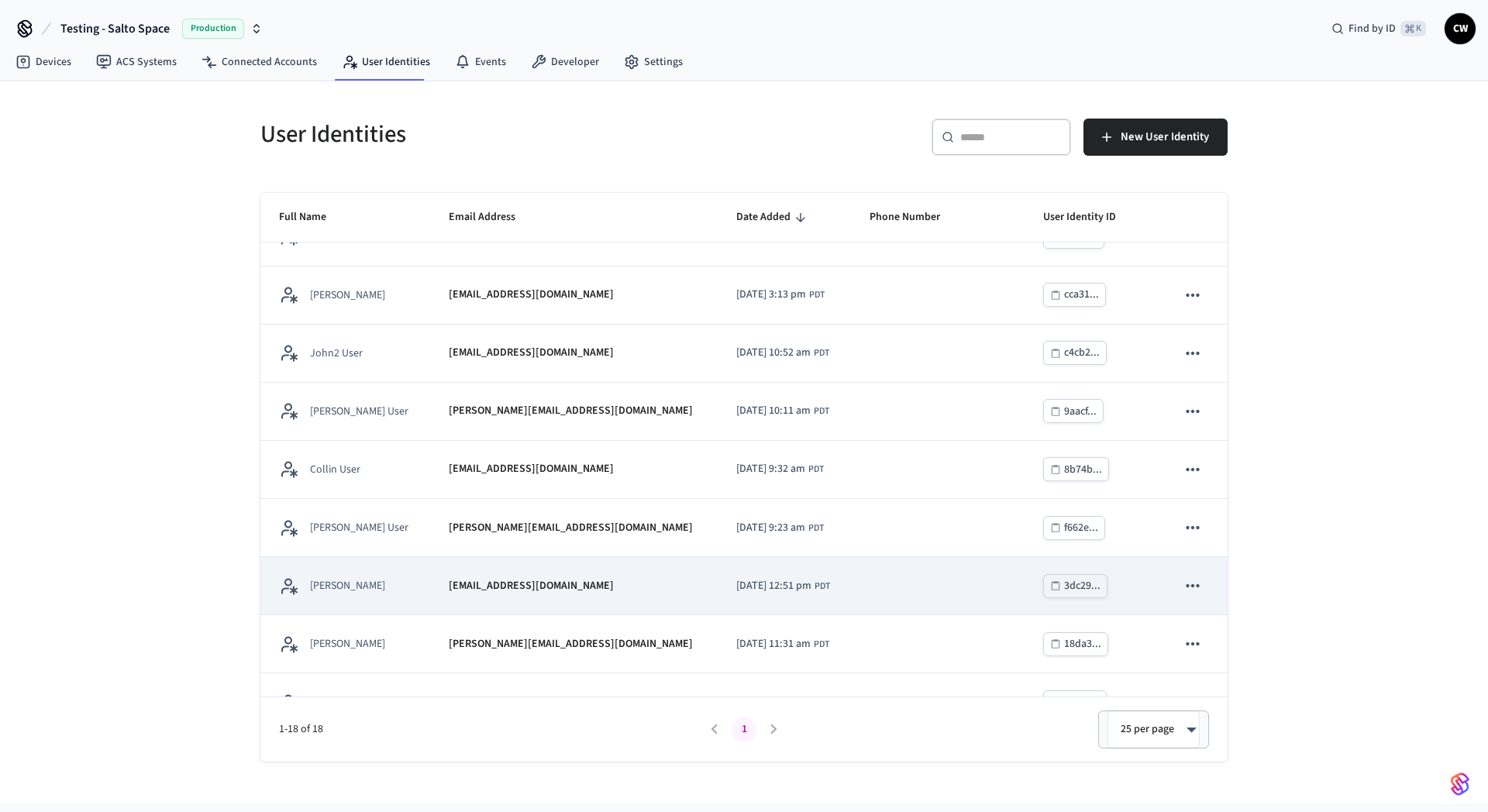
scroll to position [594, 0]
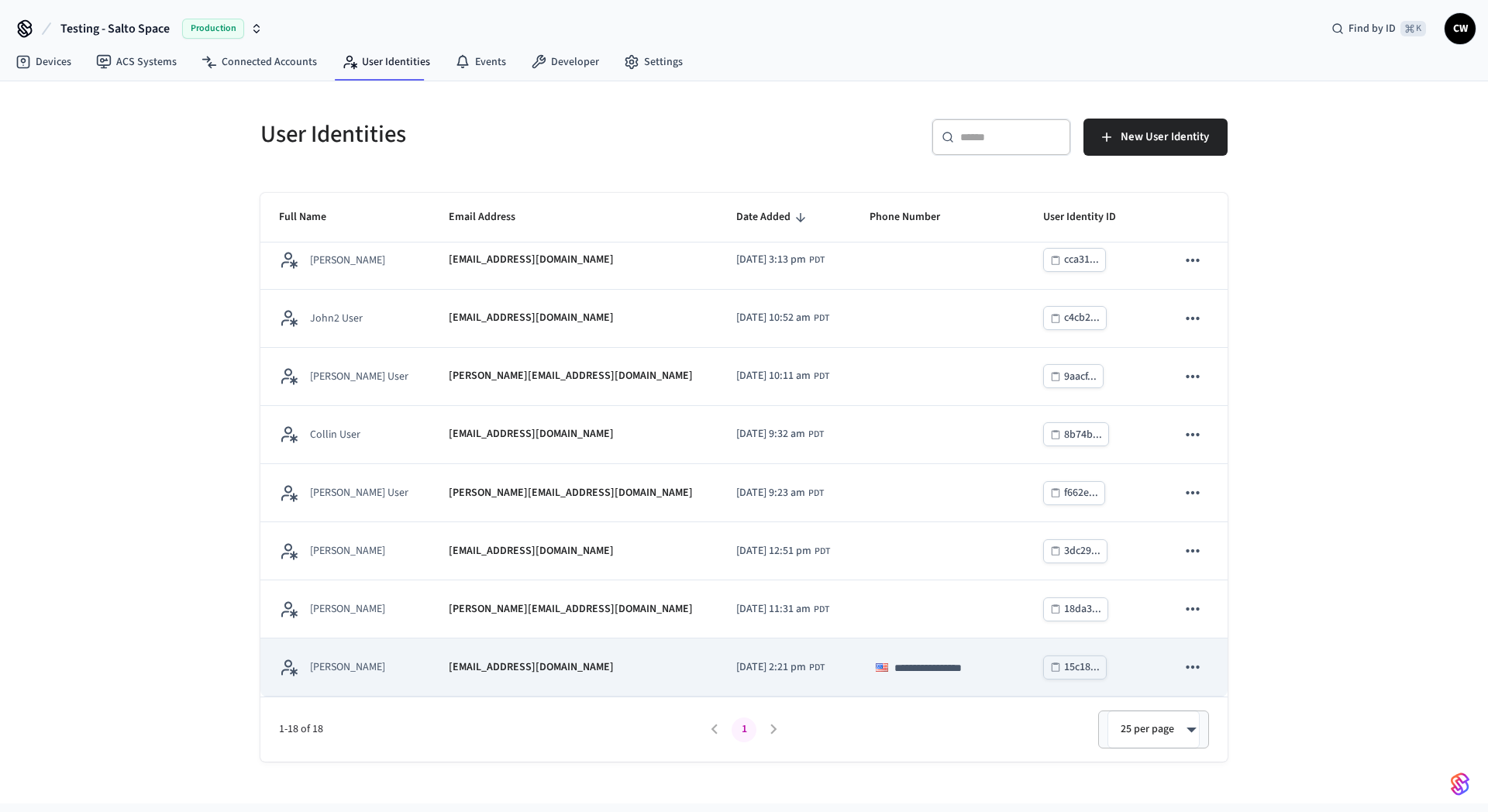
click at [490, 662] on p "[EMAIL_ADDRESS][DOMAIN_NAME]" at bounding box center [531, 668] width 165 height 17
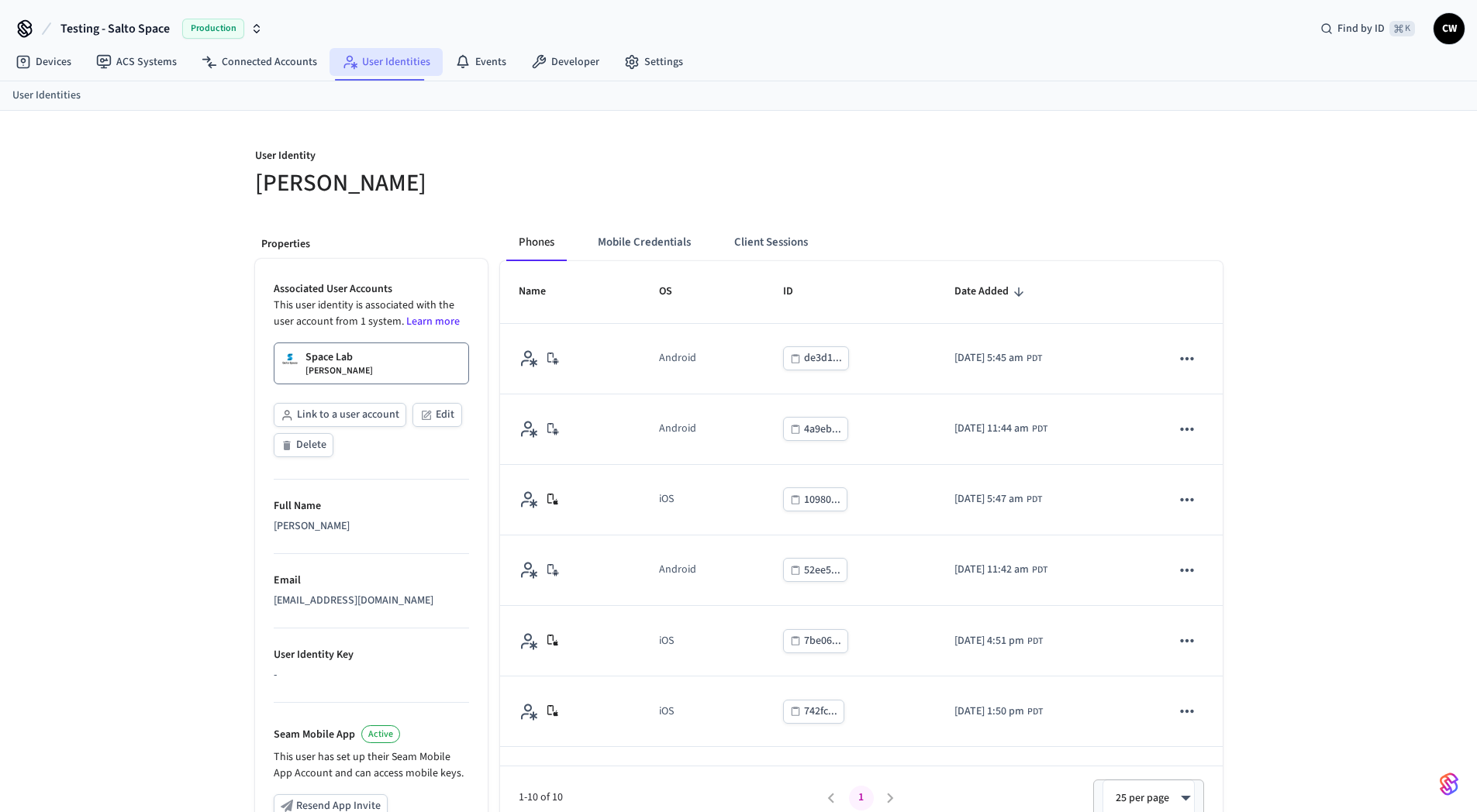
click at [369, 67] on link "User Identities" at bounding box center [385, 62] width 113 height 28
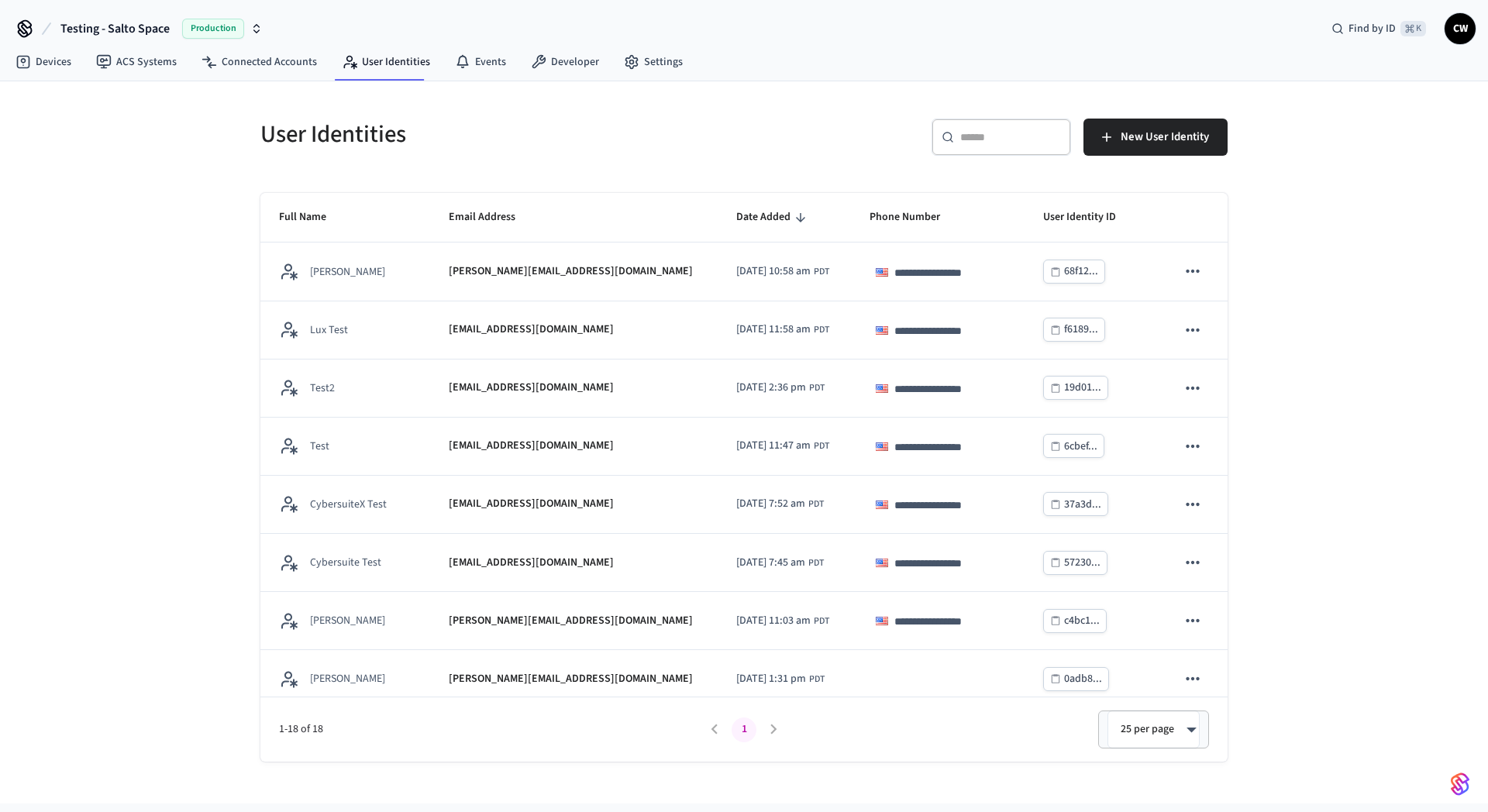
scroll to position [594, 0]
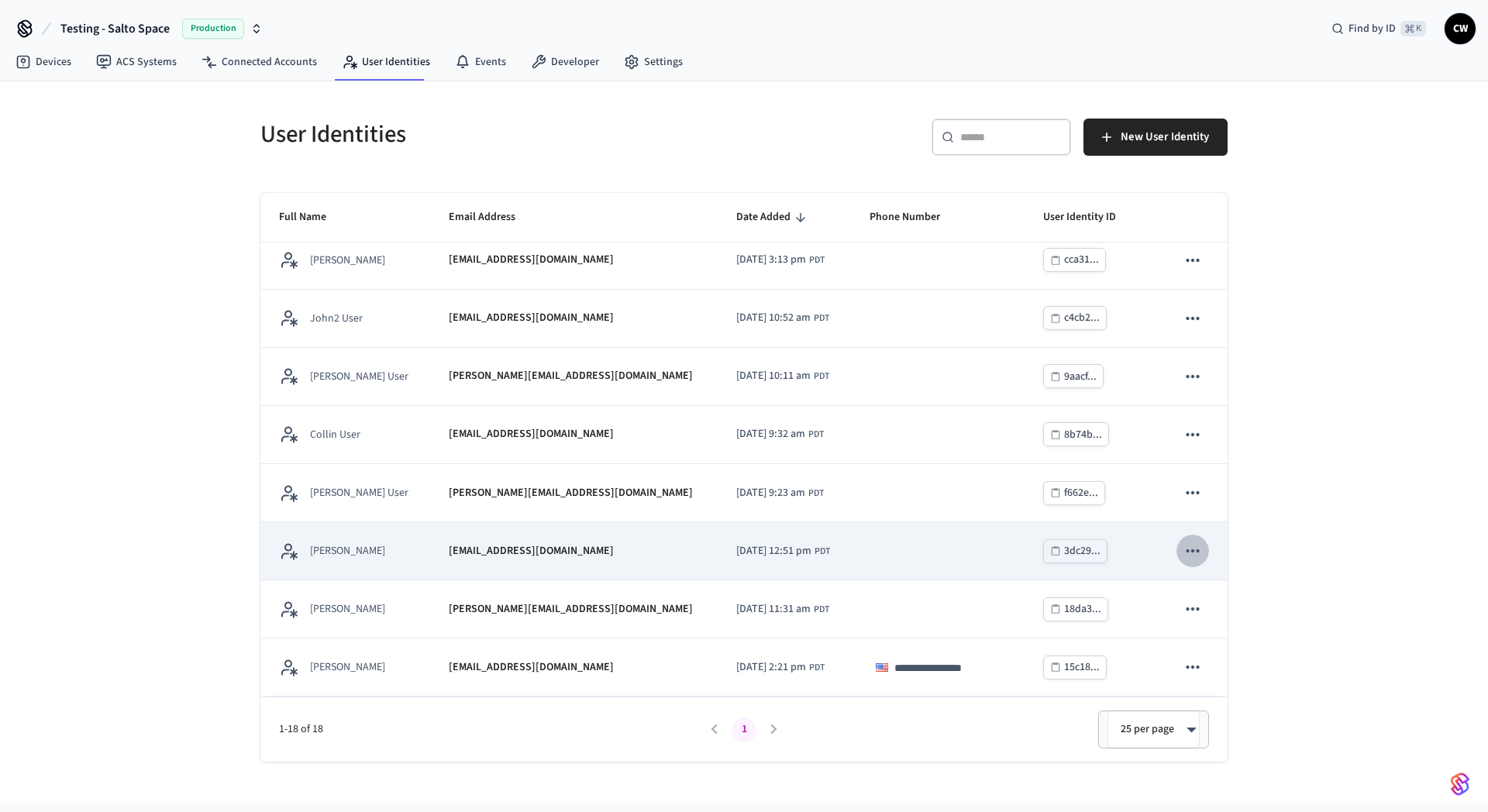
click at [1184, 550] on icon "sticky table" at bounding box center [1193, 551] width 20 height 20
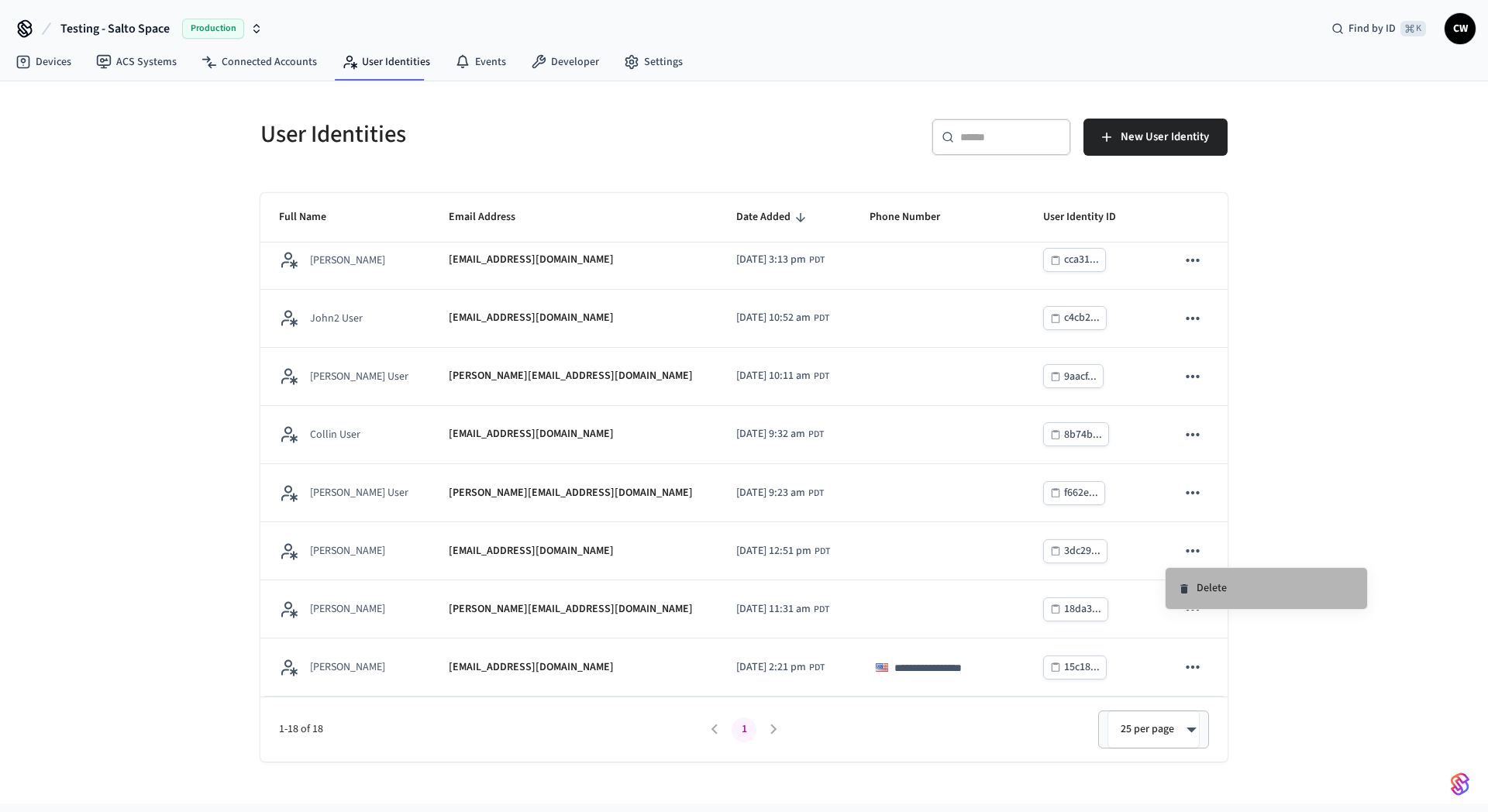
click at [1218, 589] on li "Delete" at bounding box center [1267, 588] width 202 height 41
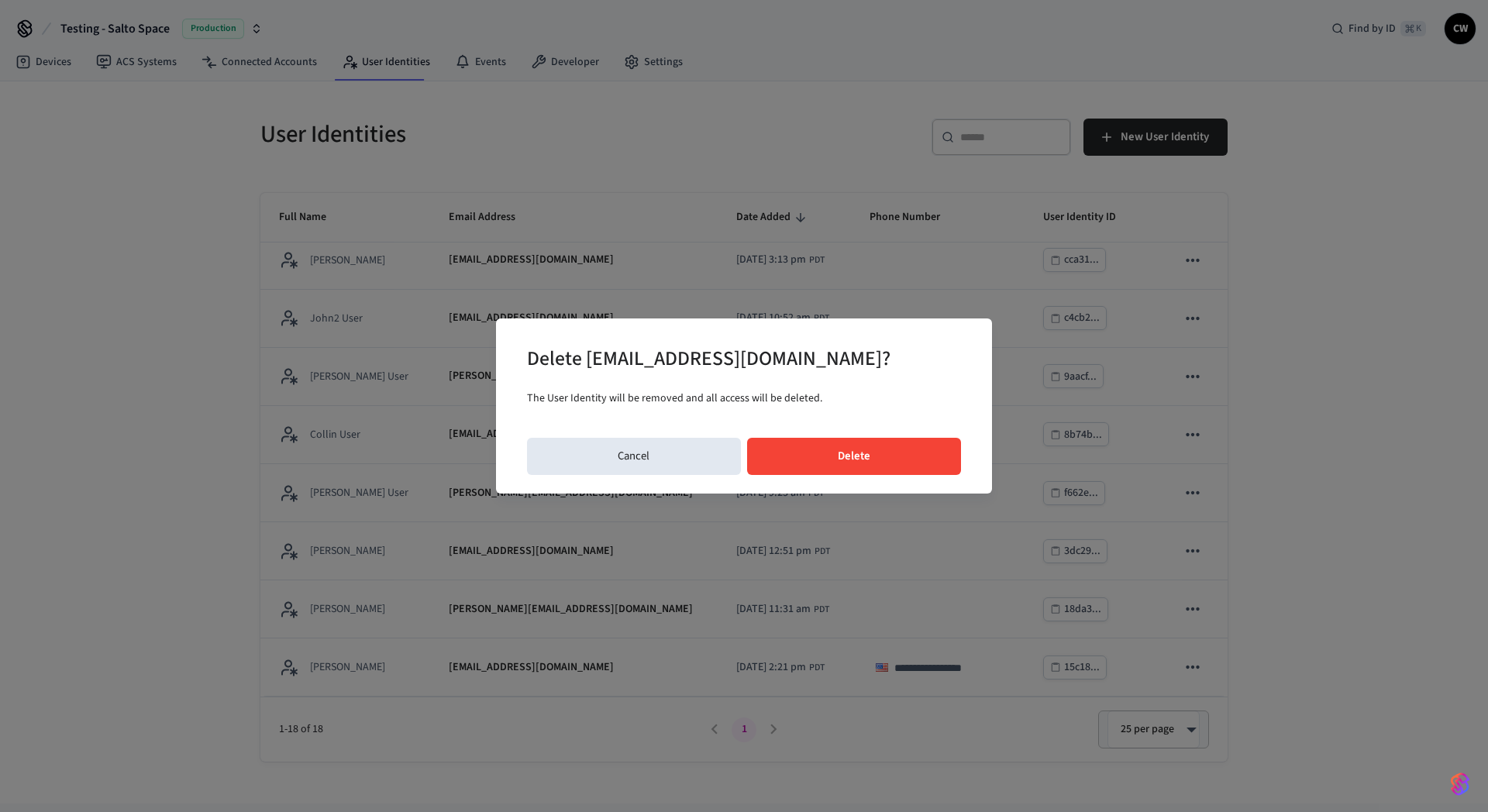
click at [878, 465] on button "Delete" at bounding box center [855, 456] width 215 height 37
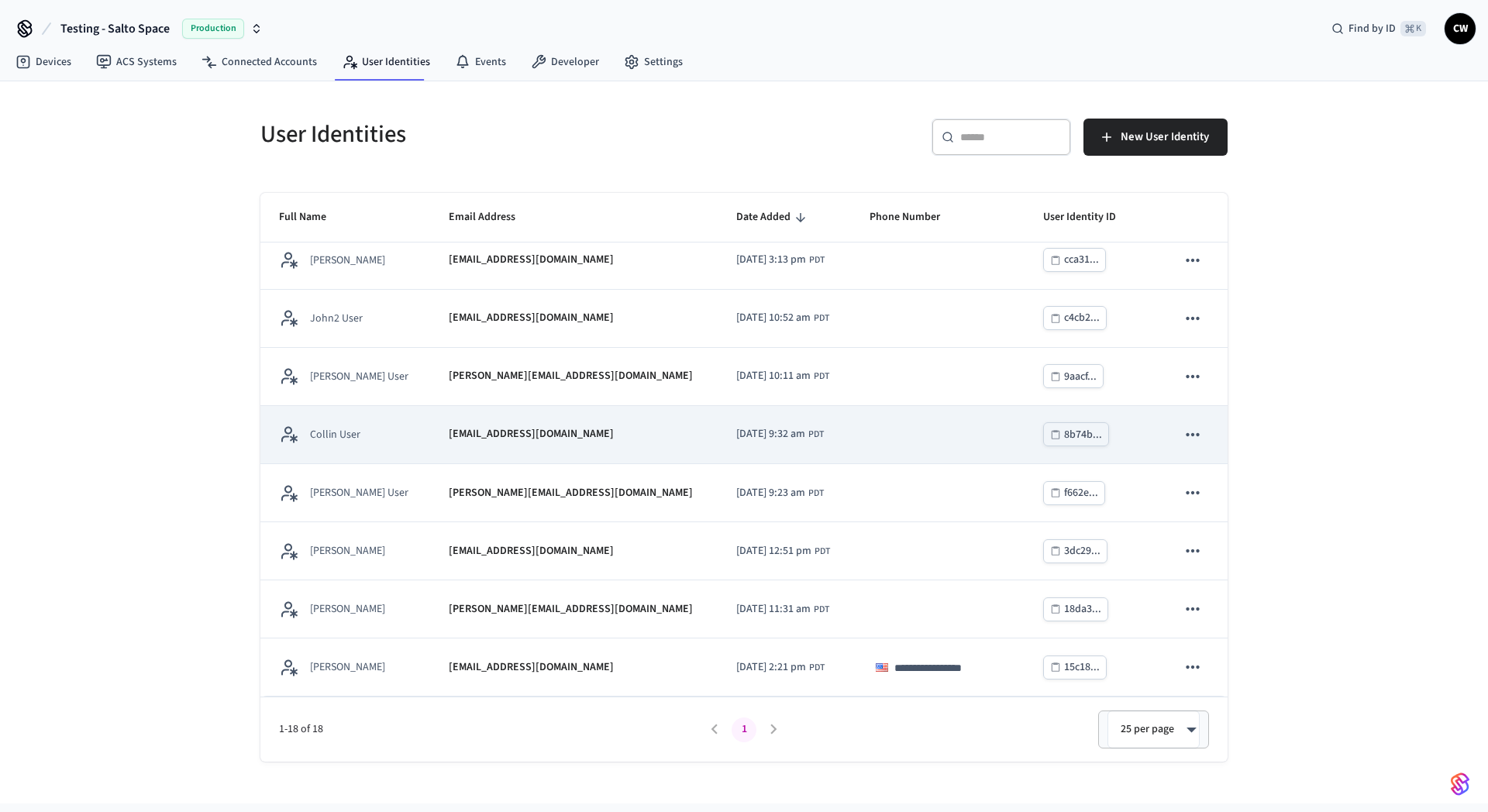
click at [1187, 434] on icon "sticky table" at bounding box center [1193, 435] width 20 height 20
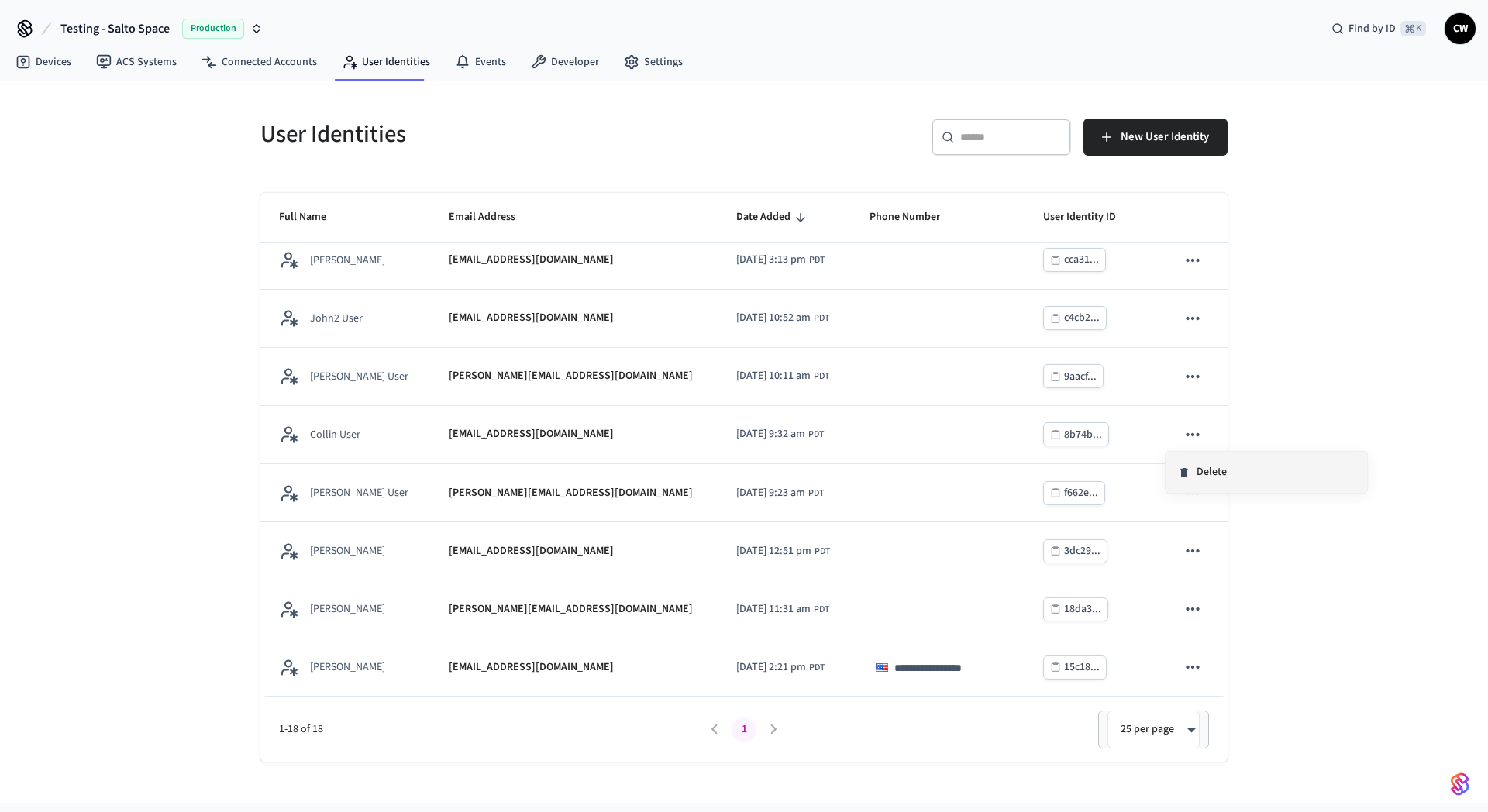
click at [1209, 475] on li "Delete" at bounding box center [1267, 472] width 202 height 41
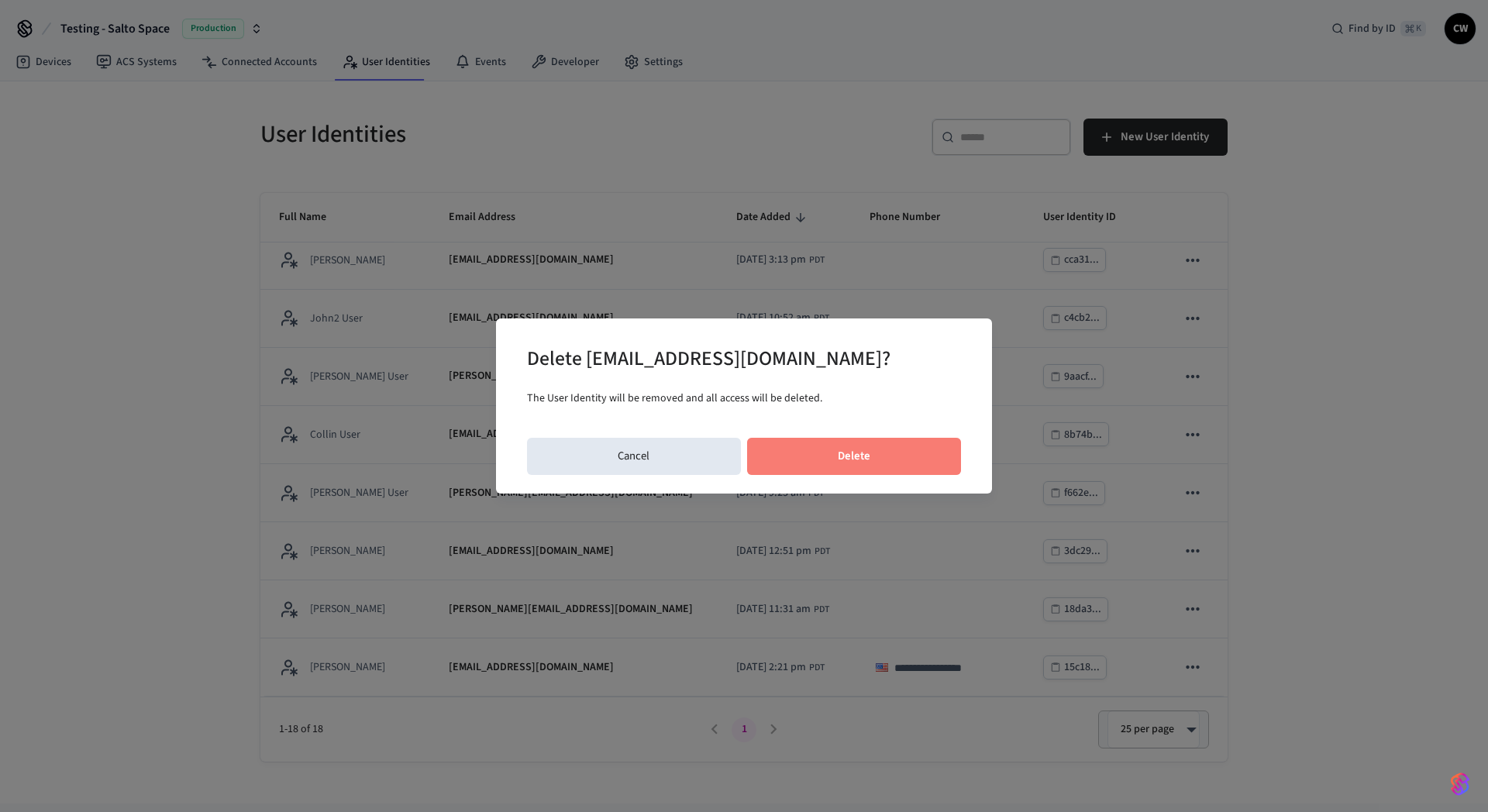
click at [837, 462] on button "Delete" at bounding box center [855, 456] width 215 height 37
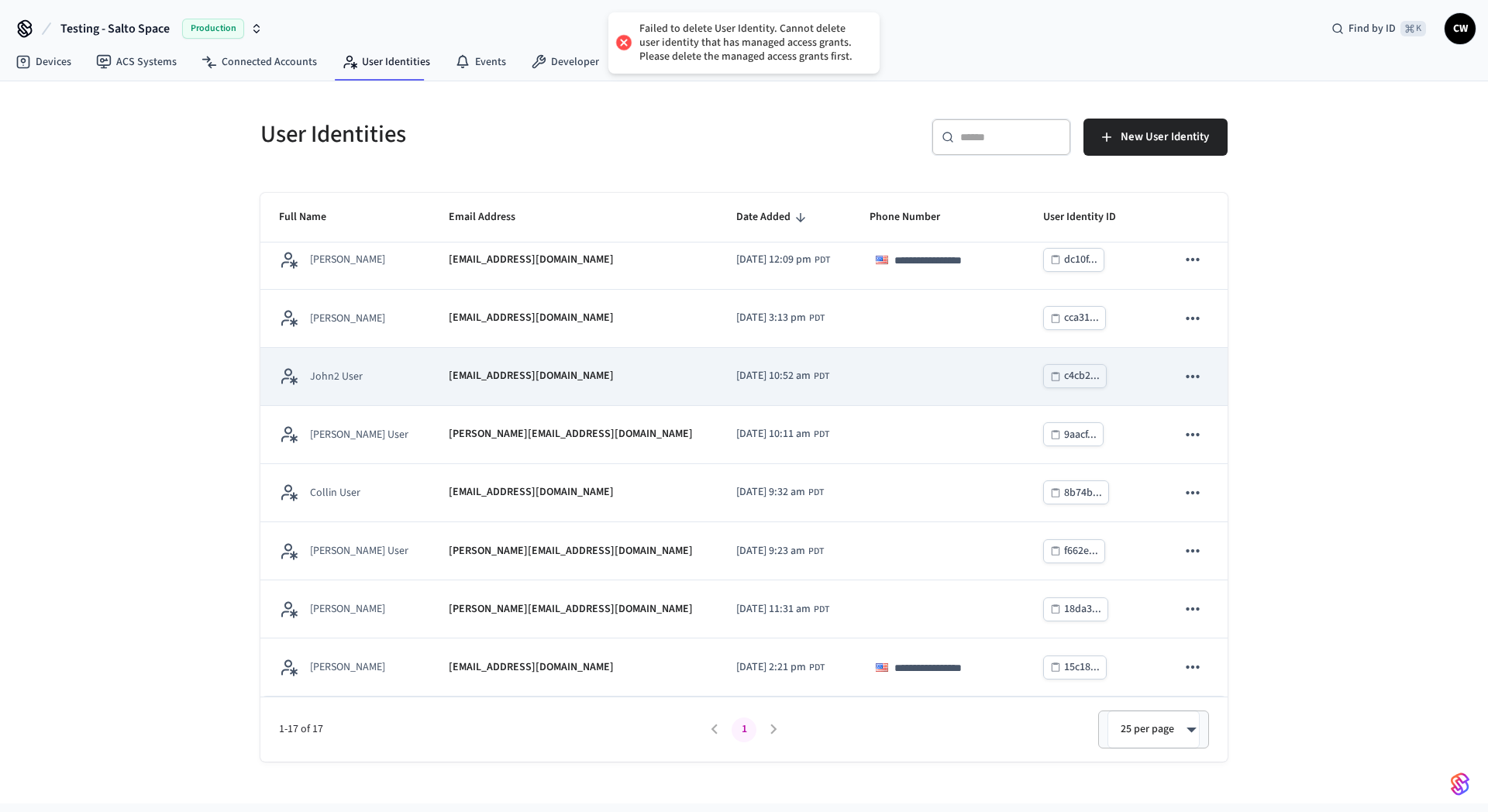
scroll to position [535, 0]
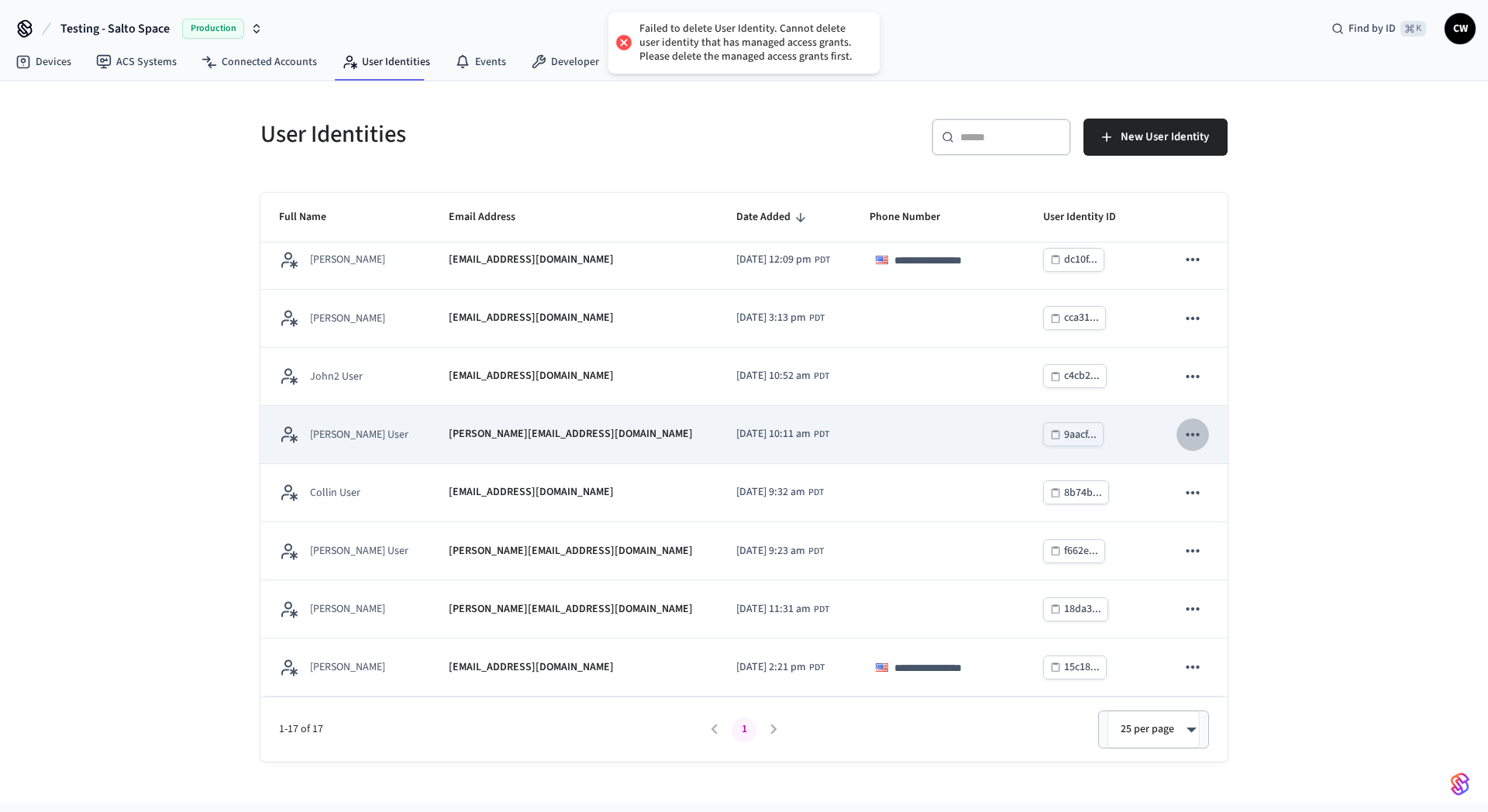
click at [1183, 436] on icon "sticky table" at bounding box center [1193, 435] width 20 height 20
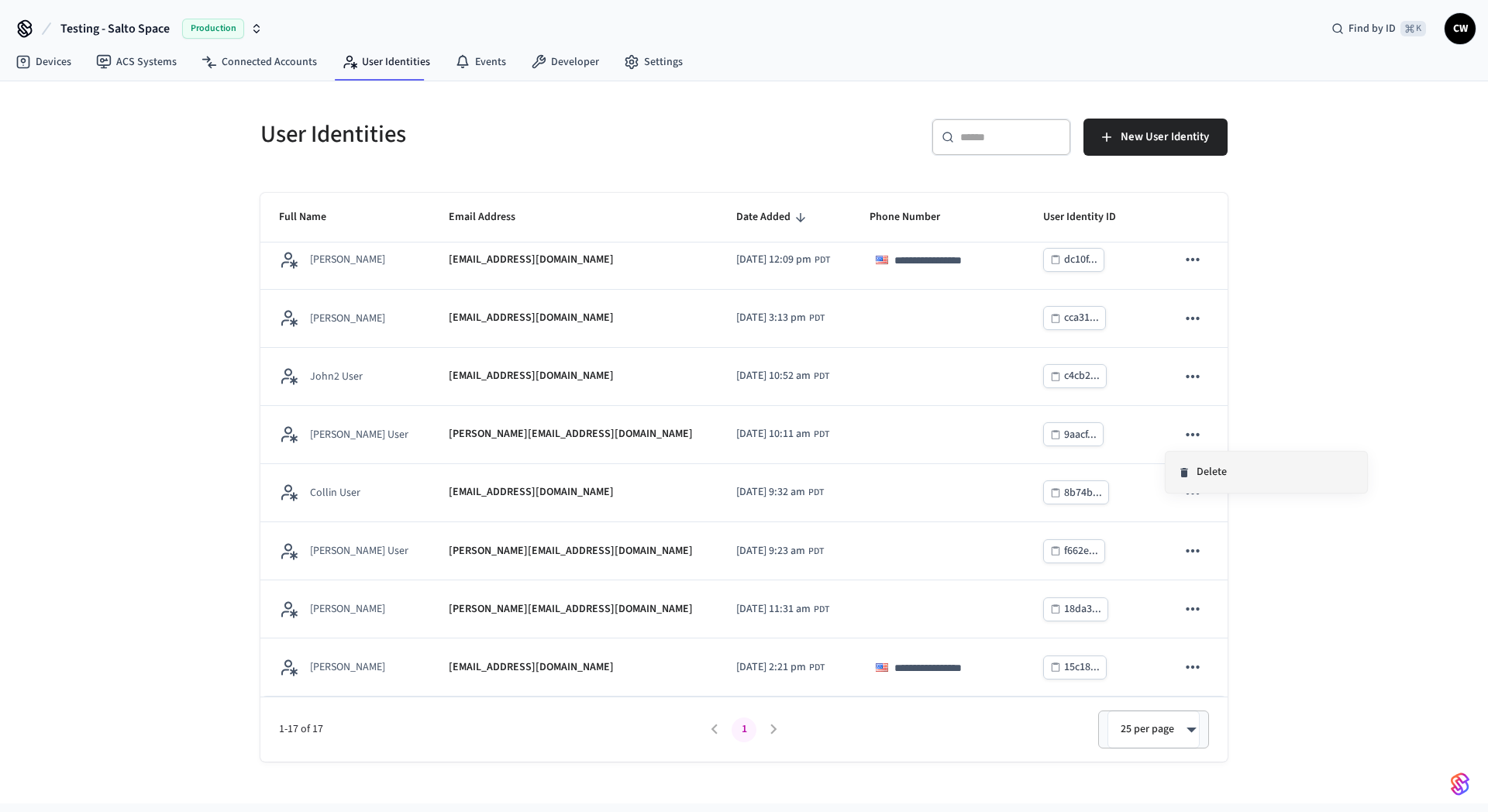
click at [1206, 470] on li "Delete" at bounding box center [1267, 472] width 202 height 41
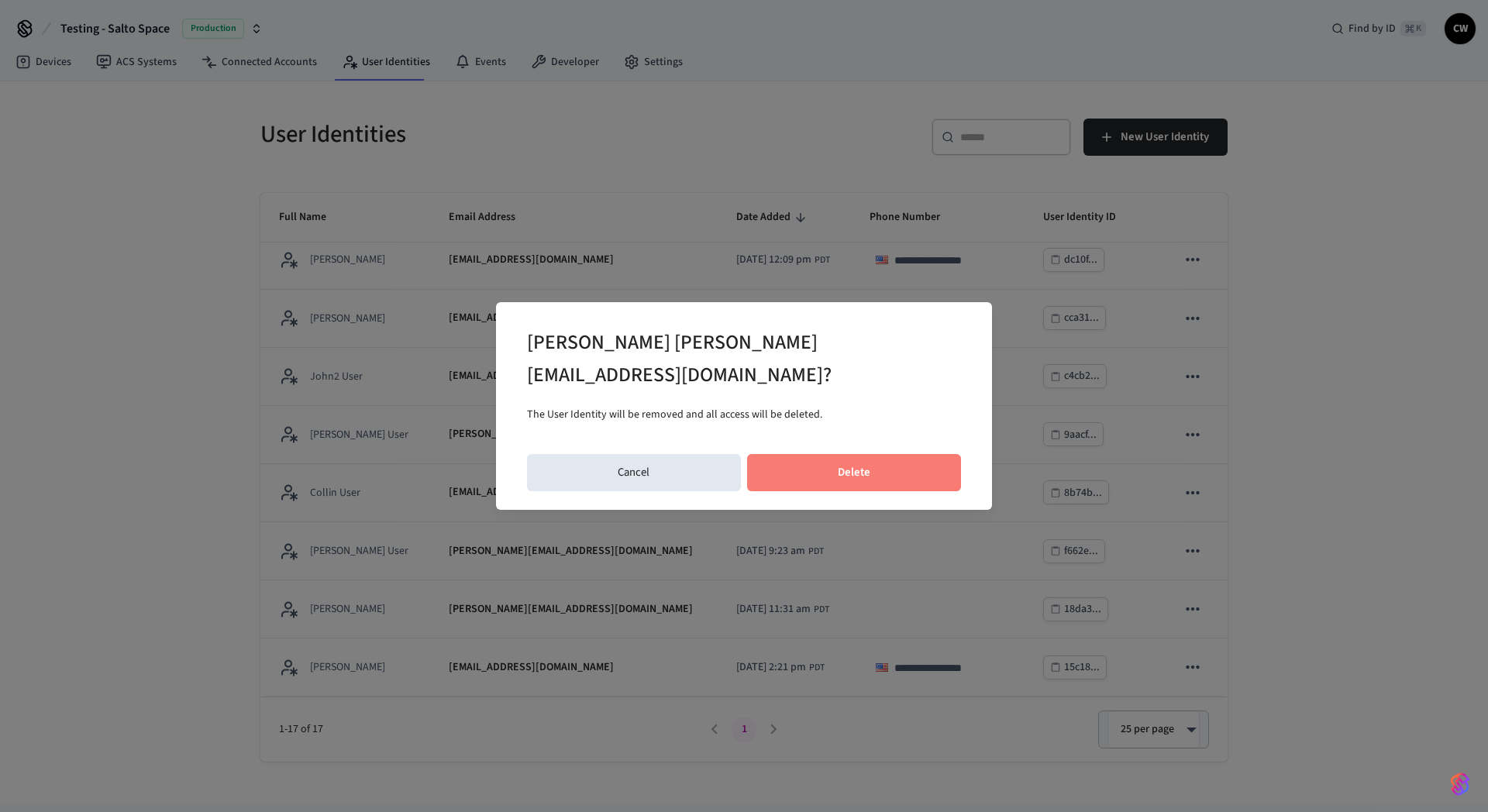
click at [839, 462] on button "Delete" at bounding box center [855, 473] width 215 height 37
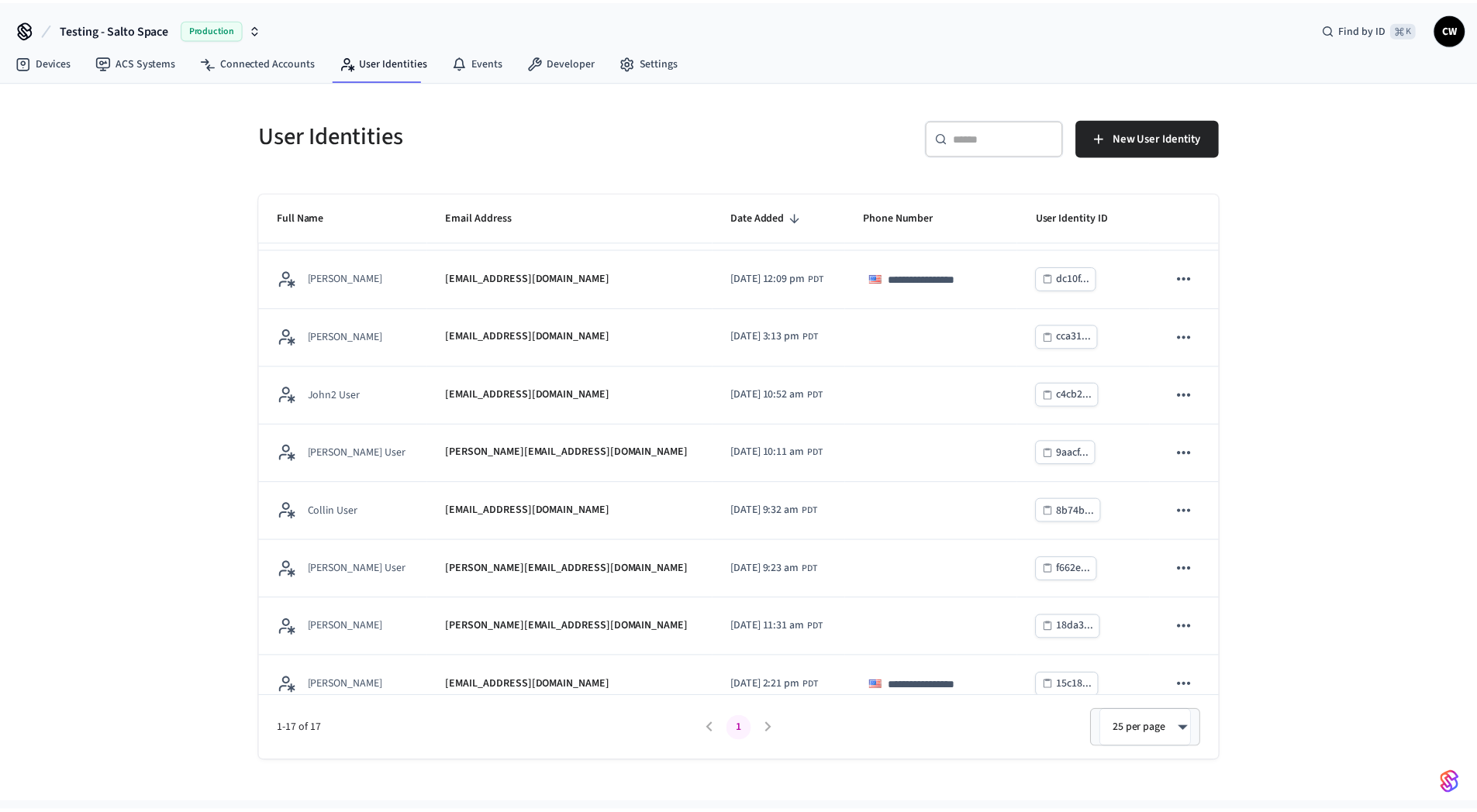
scroll to position [535, 0]
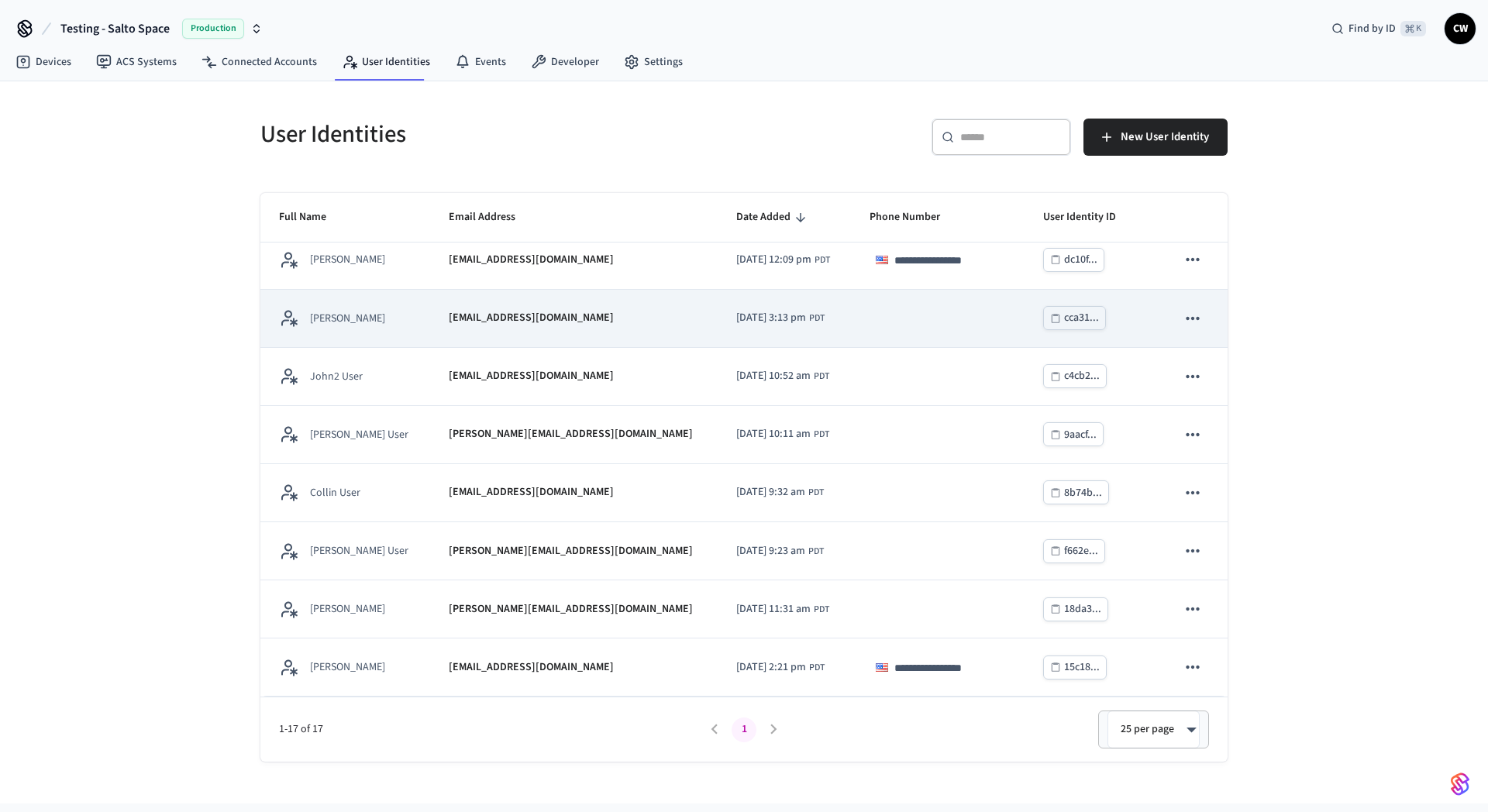
click at [1189, 319] on icon "sticky table" at bounding box center [1193, 319] width 20 height 20
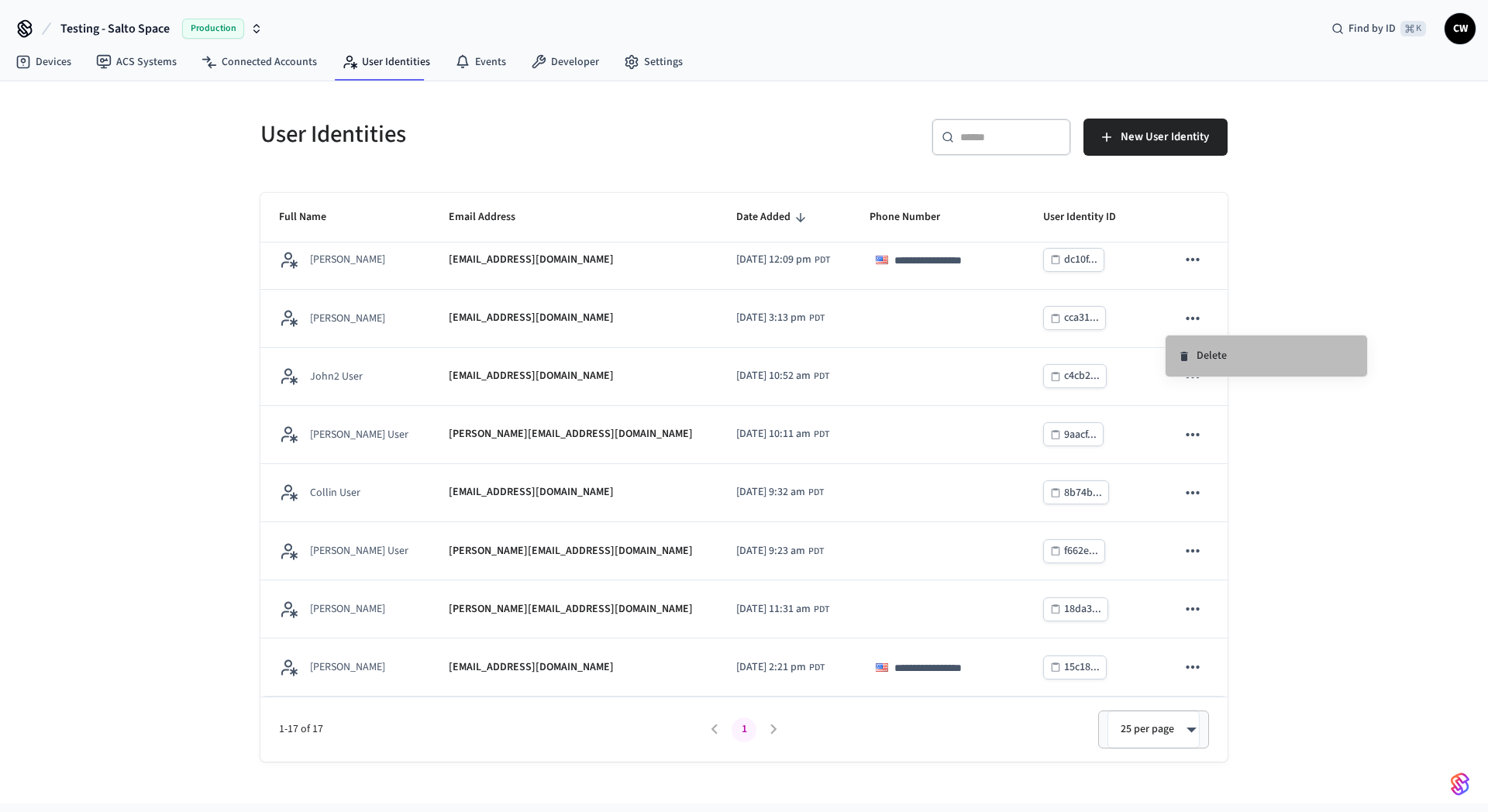
click at [1194, 358] on li "Delete" at bounding box center [1267, 356] width 202 height 41
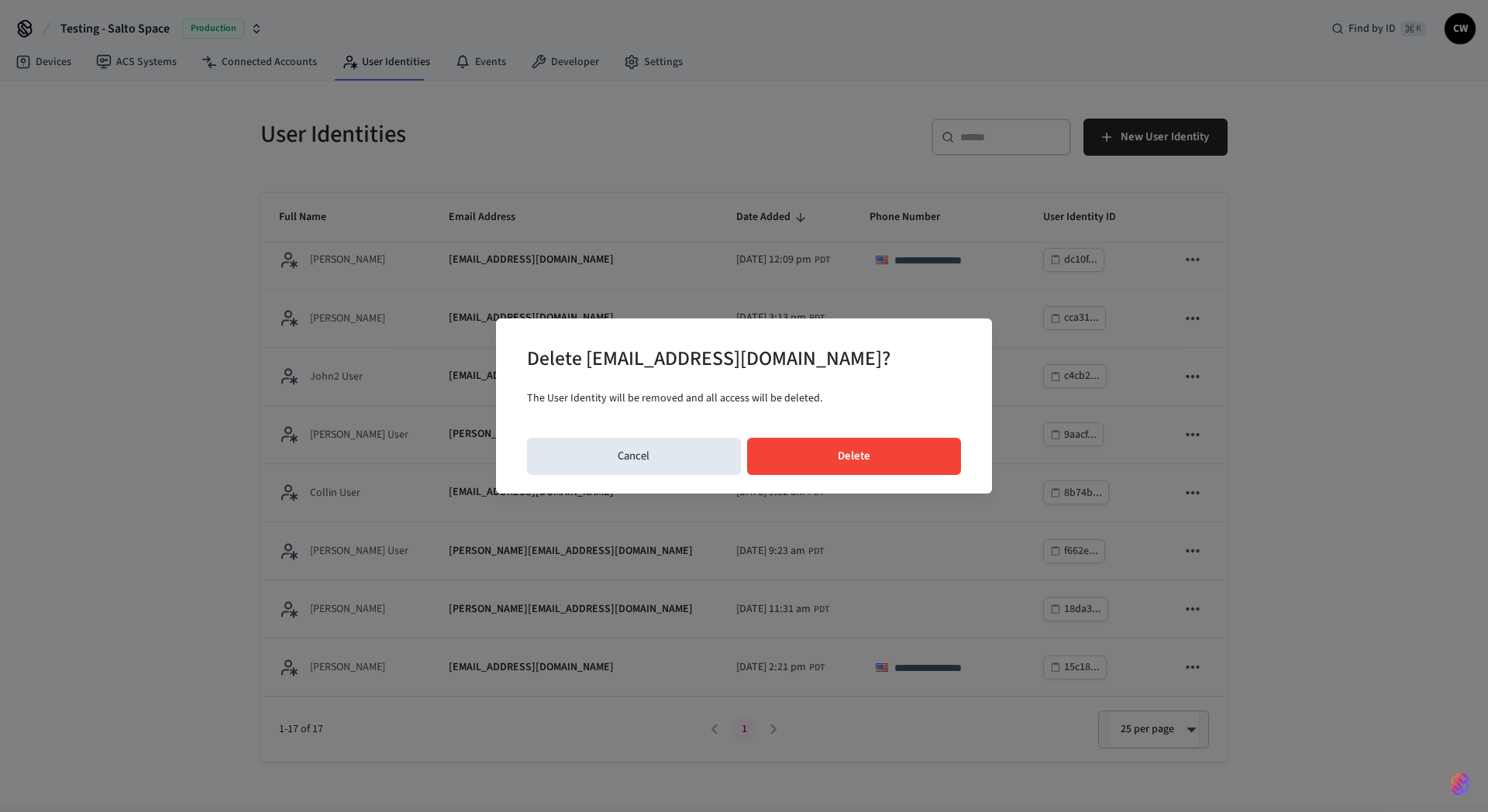
click at [862, 444] on button "Delete" at bounding box center [855, 456] width 215 height 37
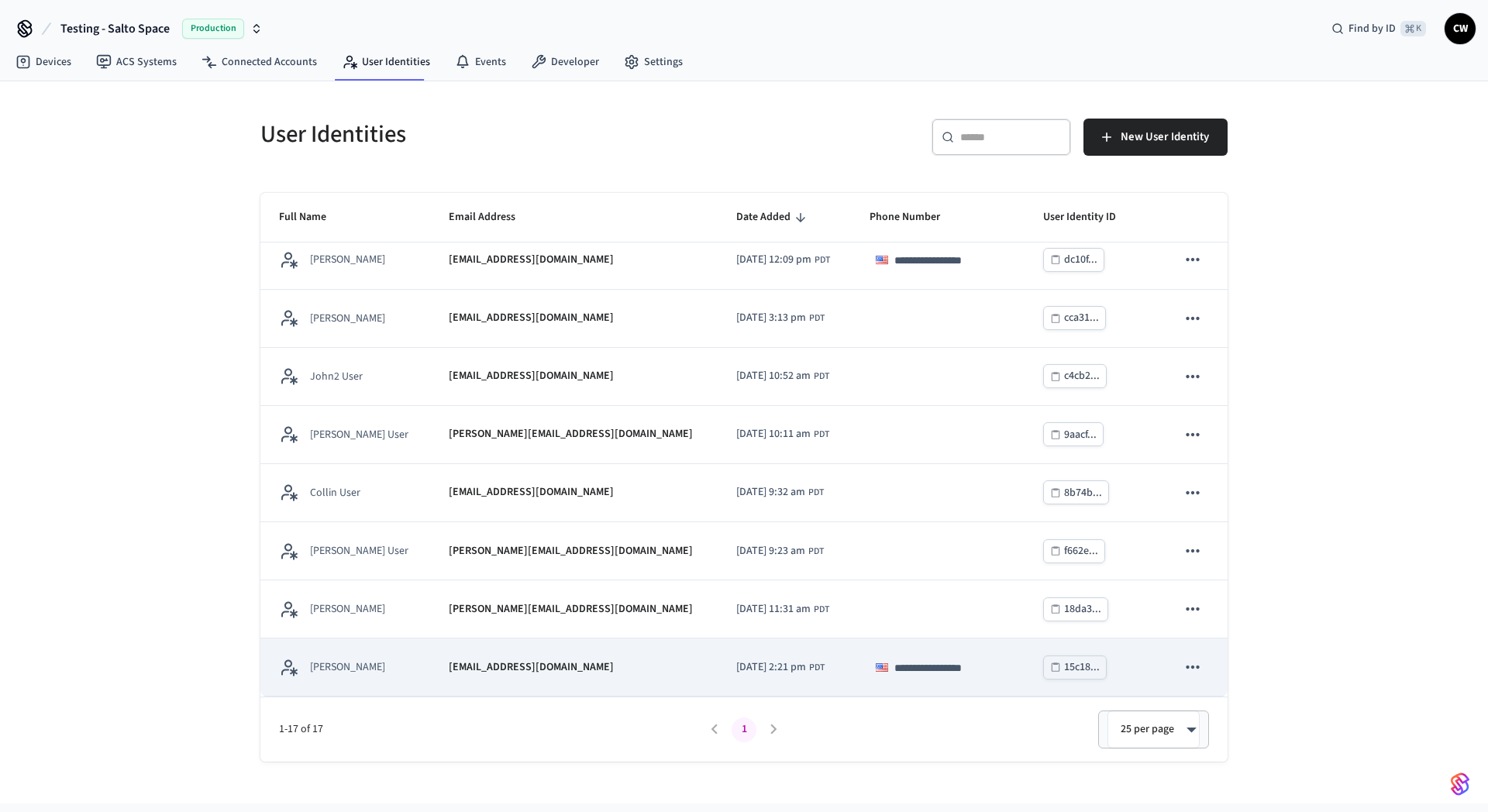
click at [550, 657] on td "[EMAIL_ADDRESS][DOMAIN_NAME]" at bounding box center [573, 667] width 287 height 58
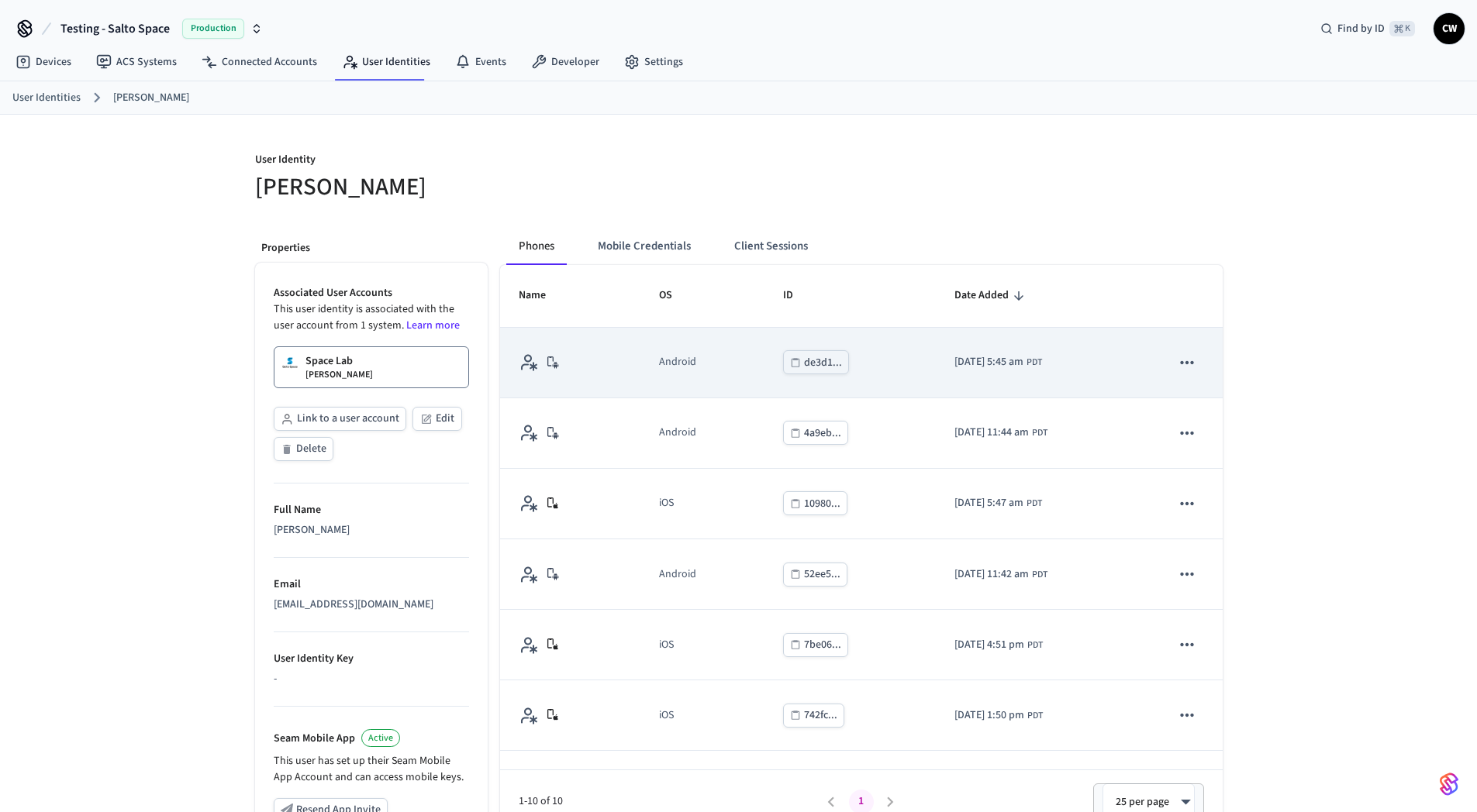
click at [1181, 361] on icon "sticky table" at bounding box center [1188, 362] width 13 height 3
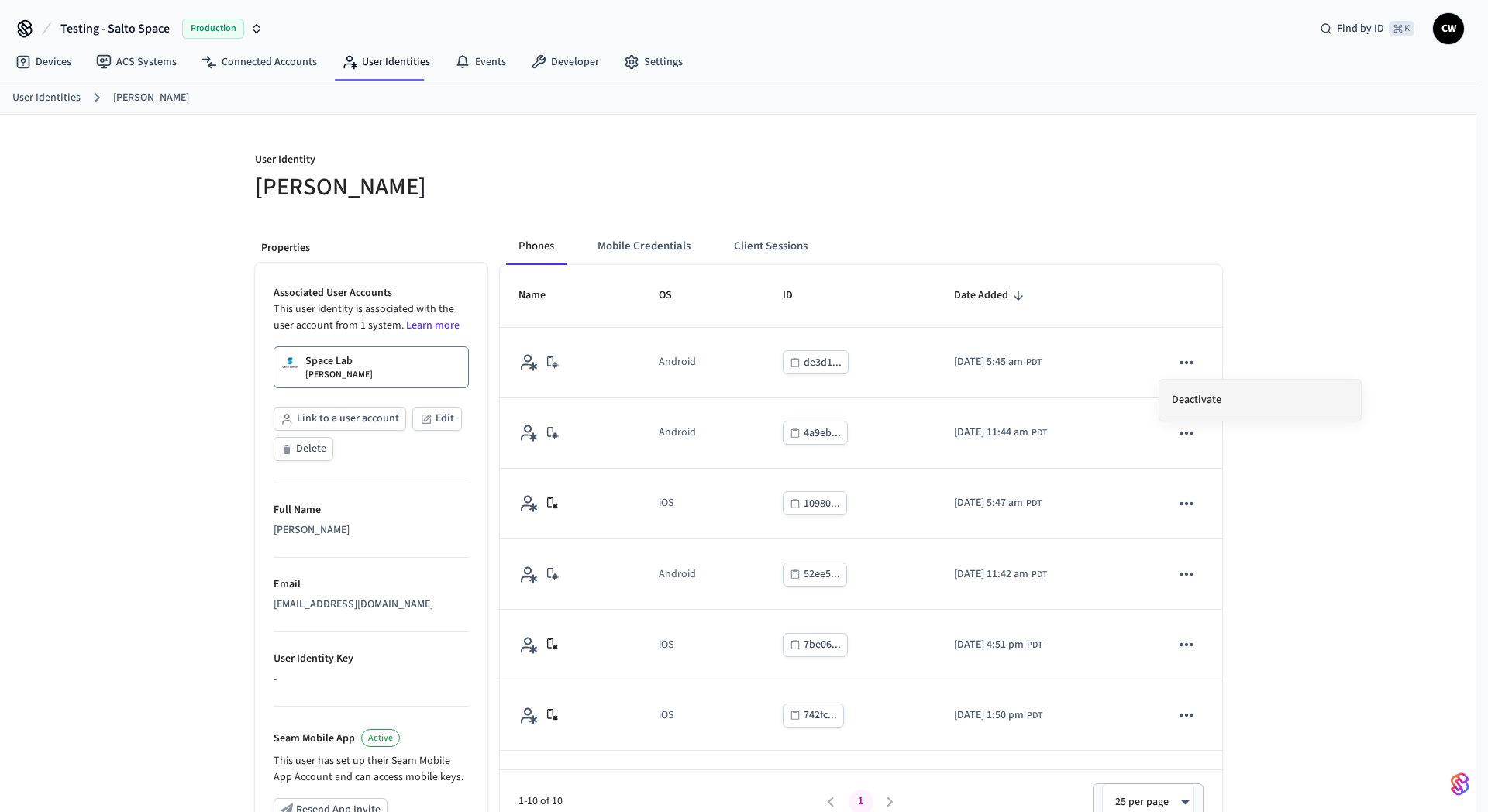
click at [1187, 397] on li "Deactivate" at bounding box center [1260, 400] width 202 height 41
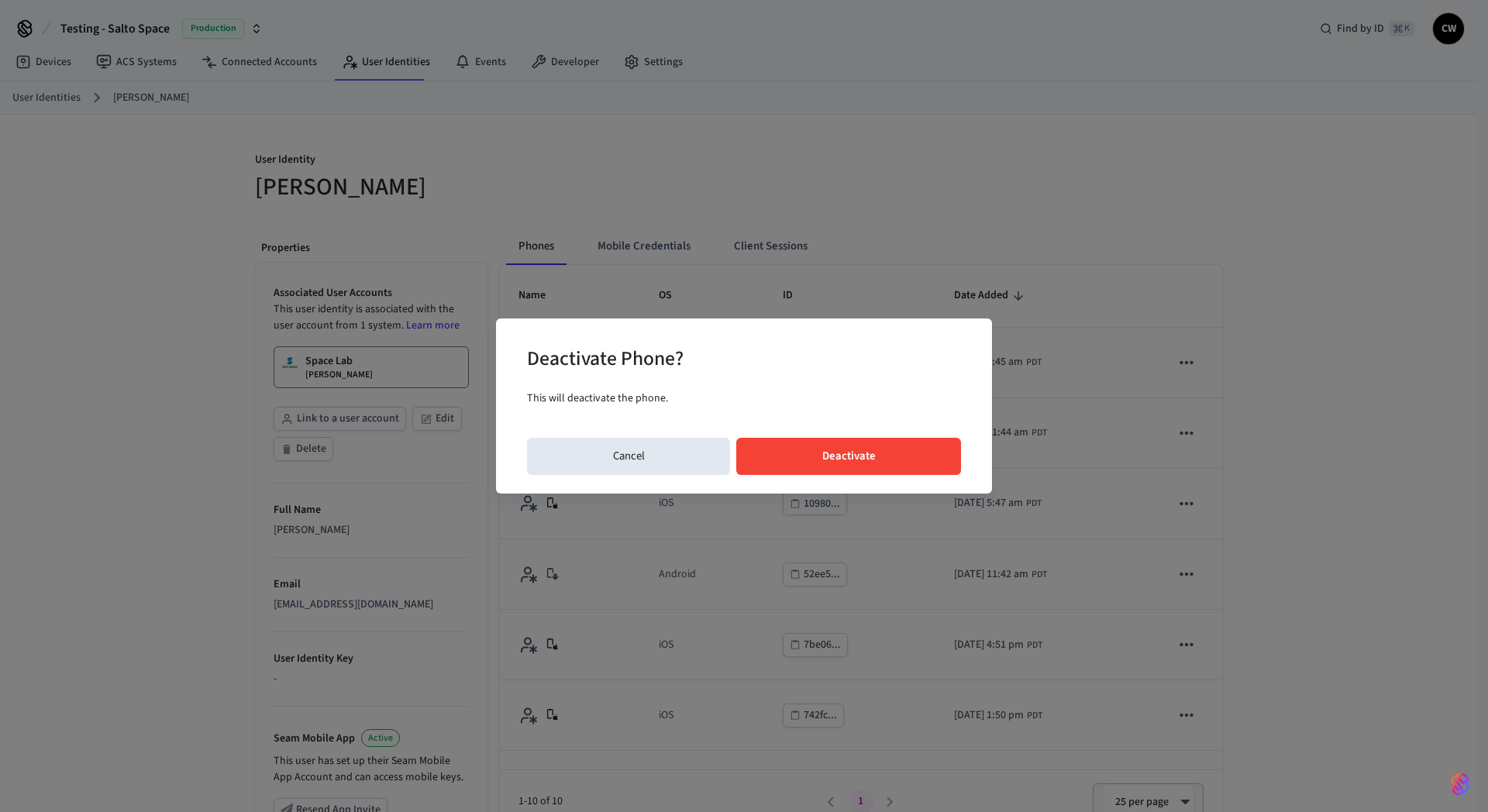
click at [880, 444] on button "Deactivate" at bounding box center [849, 456] width 225 height 37
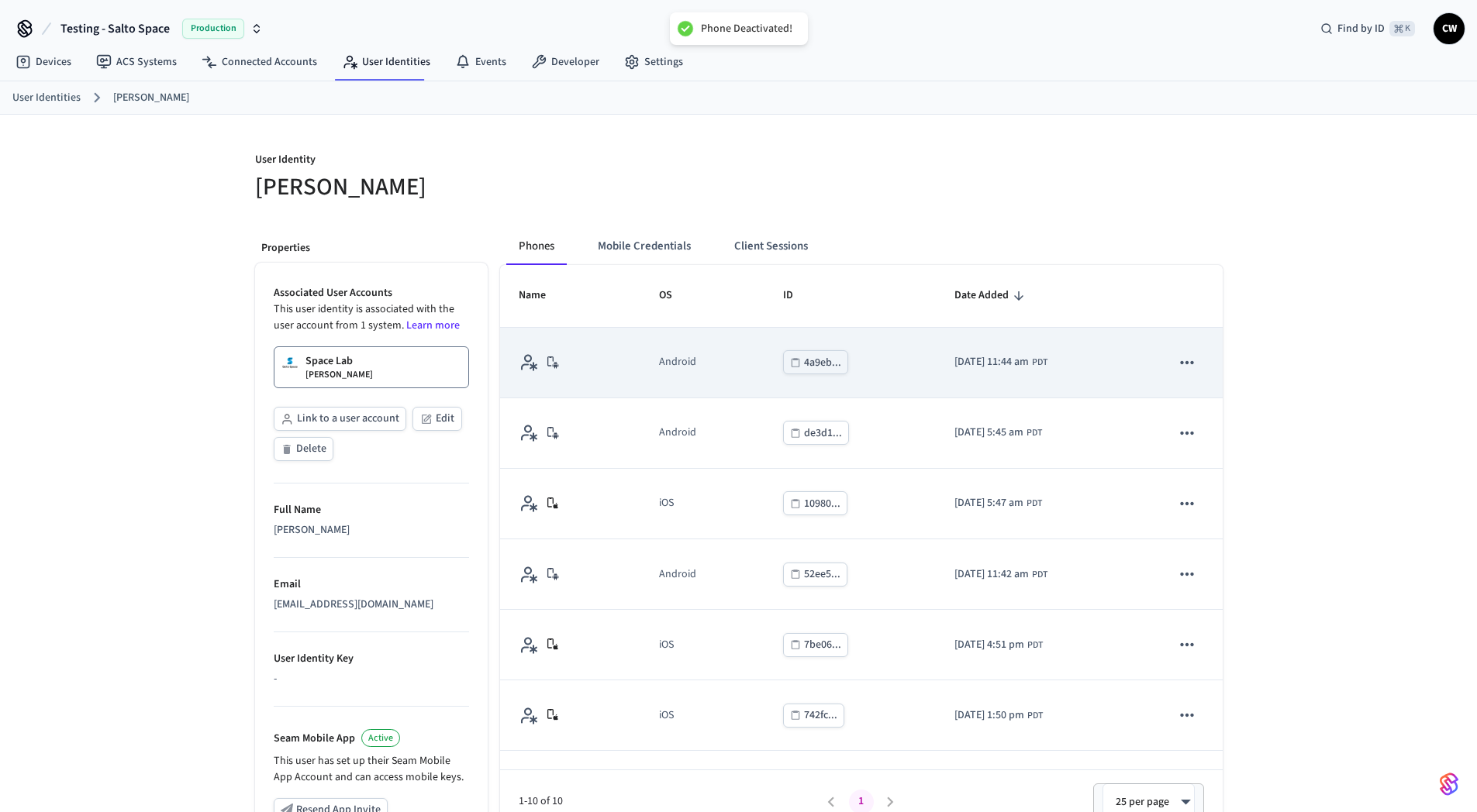
click at [1176, 366] on icon "sticky table" at bounding box center [1187, 363] width 20 height 20
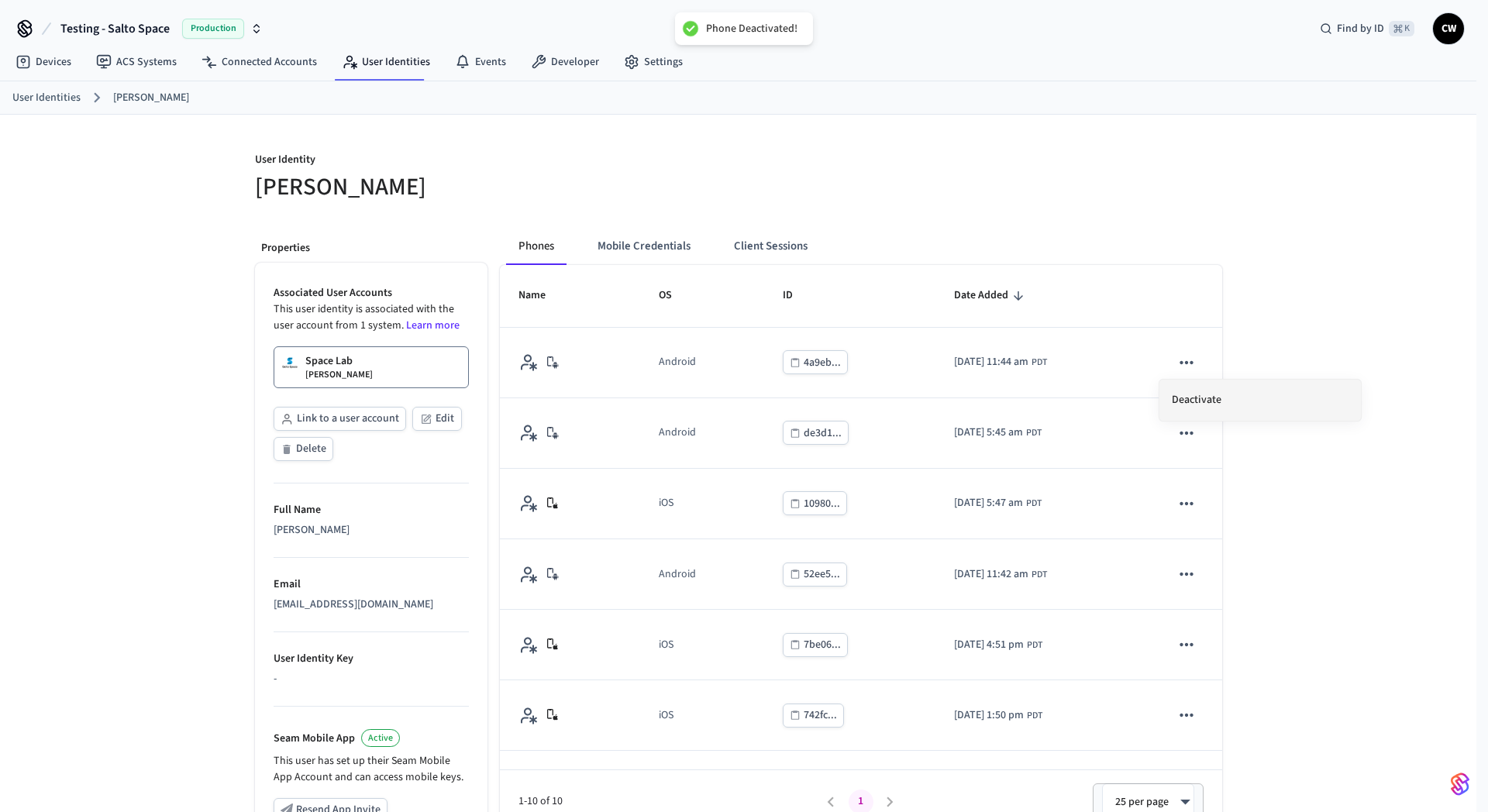
click at [1206, 393] on li "Deactivate" at bounding box center [1260, 400] width 202 height 41
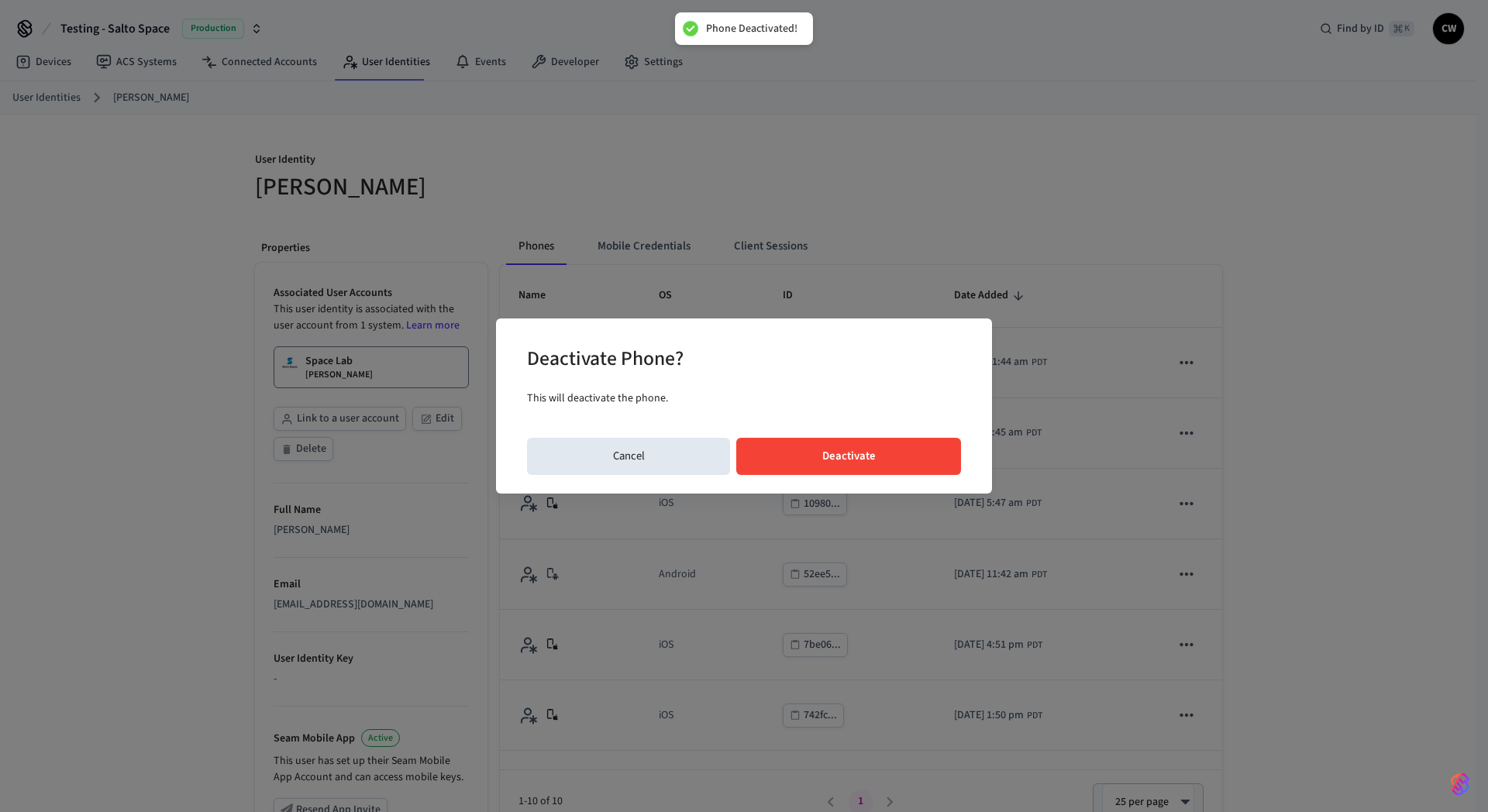
drag, startPoint x: 874, startPoint y: 477, endPoint x: 865, endPoint y: 455, distance: 23.8
click at [869, 465] on div "Deactivate Phone? This will deactivate the phone. Cancel Deactivate" at bounding box center [744, 406] width 496 height 175
click at [866, 453] on button "Deactivate" at bounding box center [849, 456] width 225 height 37
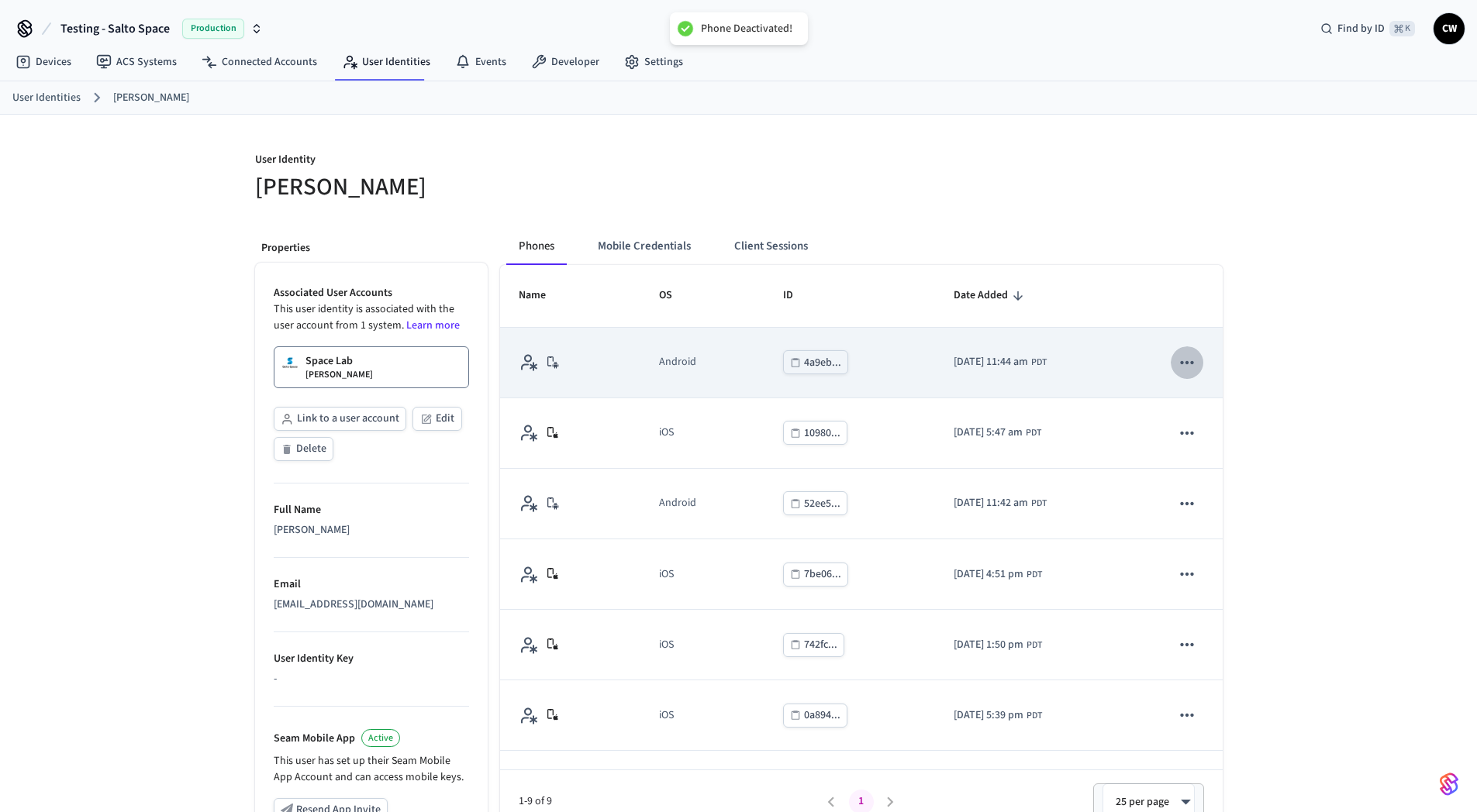
click at [1185, 359] on icon "sticky table" at bounding box center [1187, 363] width 20 height 20
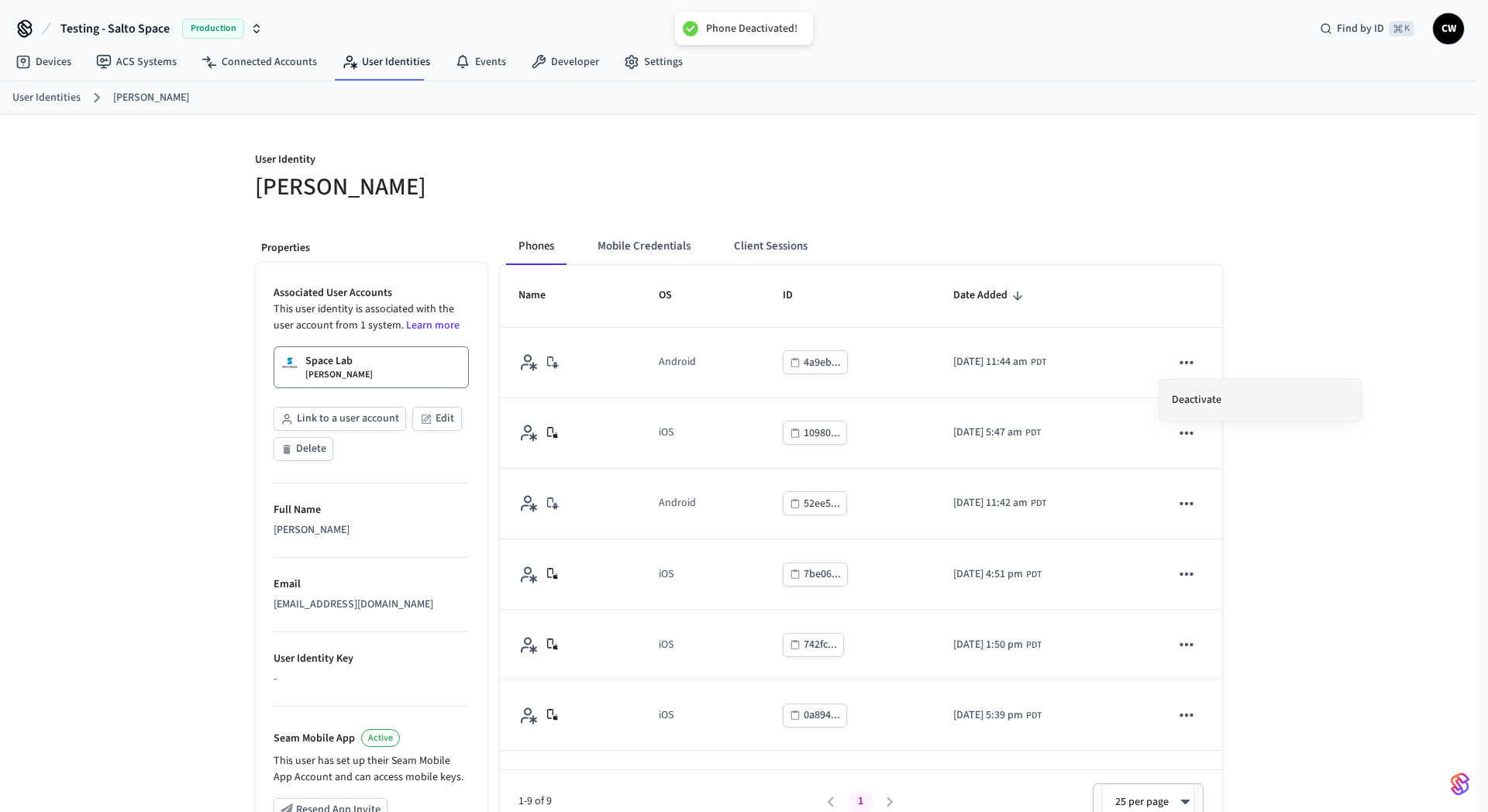
click at [1200, 393] on li "Deactivate" at bounding box center [1260, 400] width 202 height 41
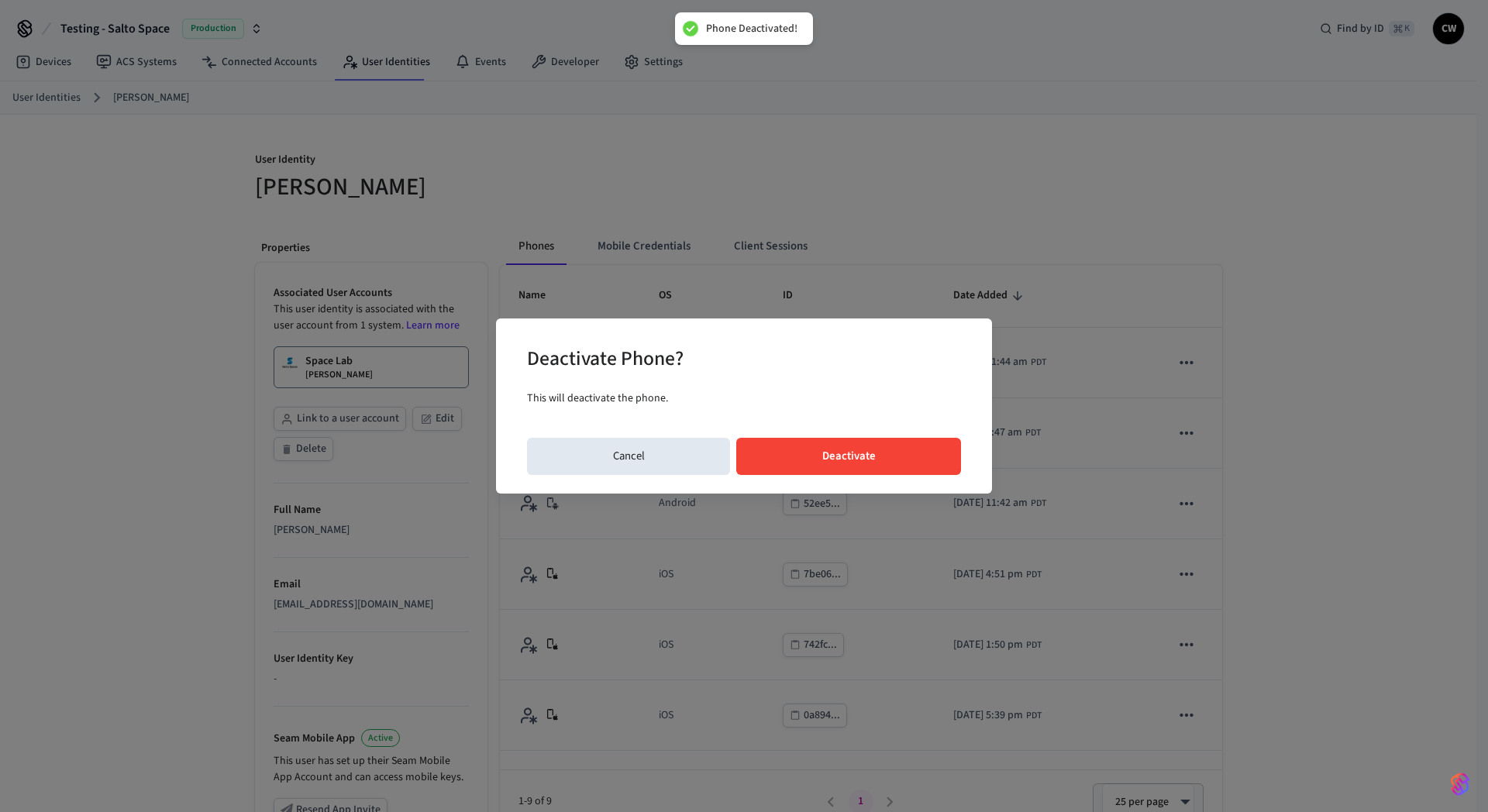
click at [910, 450] on button "Deactivate" at bounding box center [849, 456] width 225 height 37
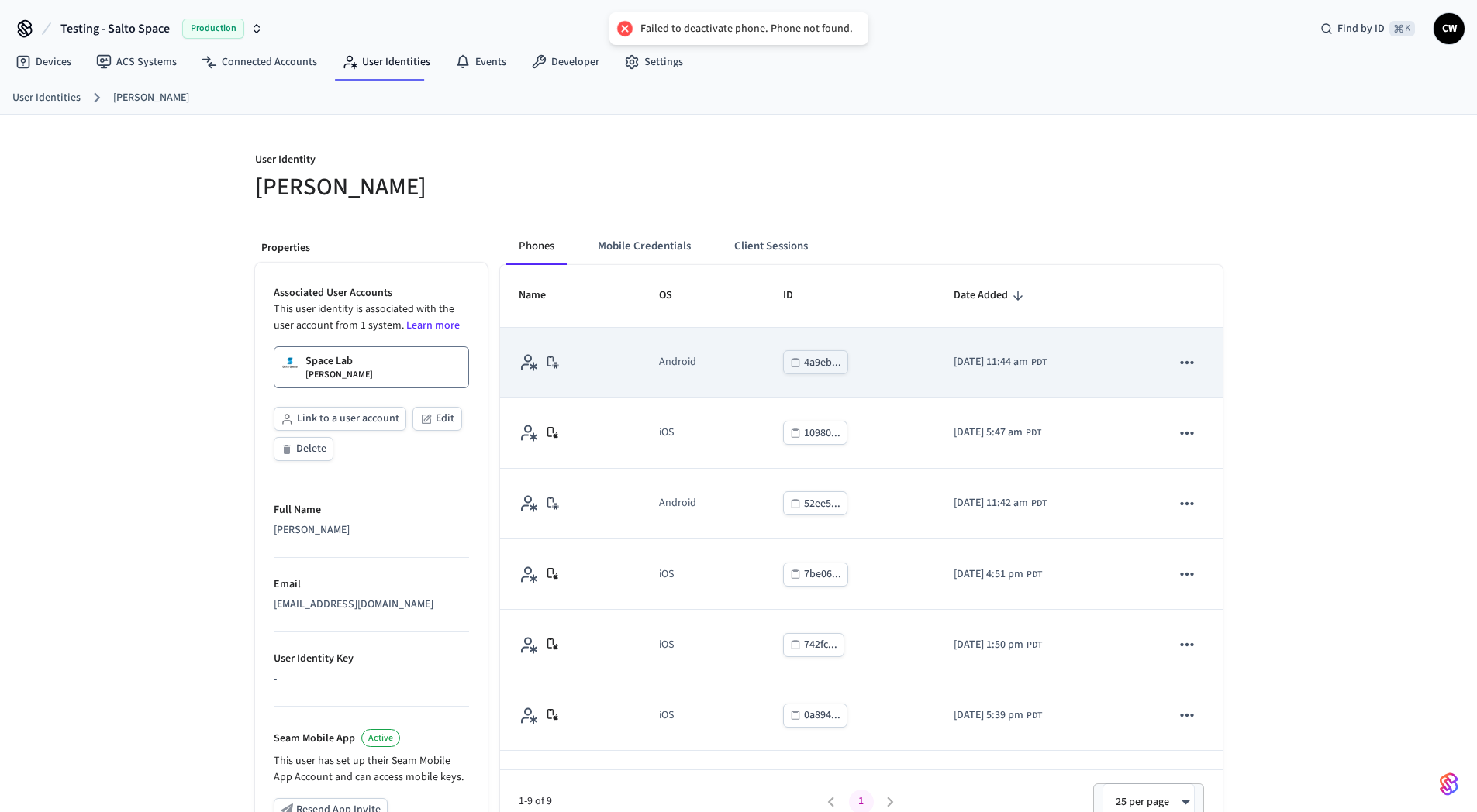
click at [1181, 367] on icon "sticky table" at bounding box center [1187, 363] width 20 height 20
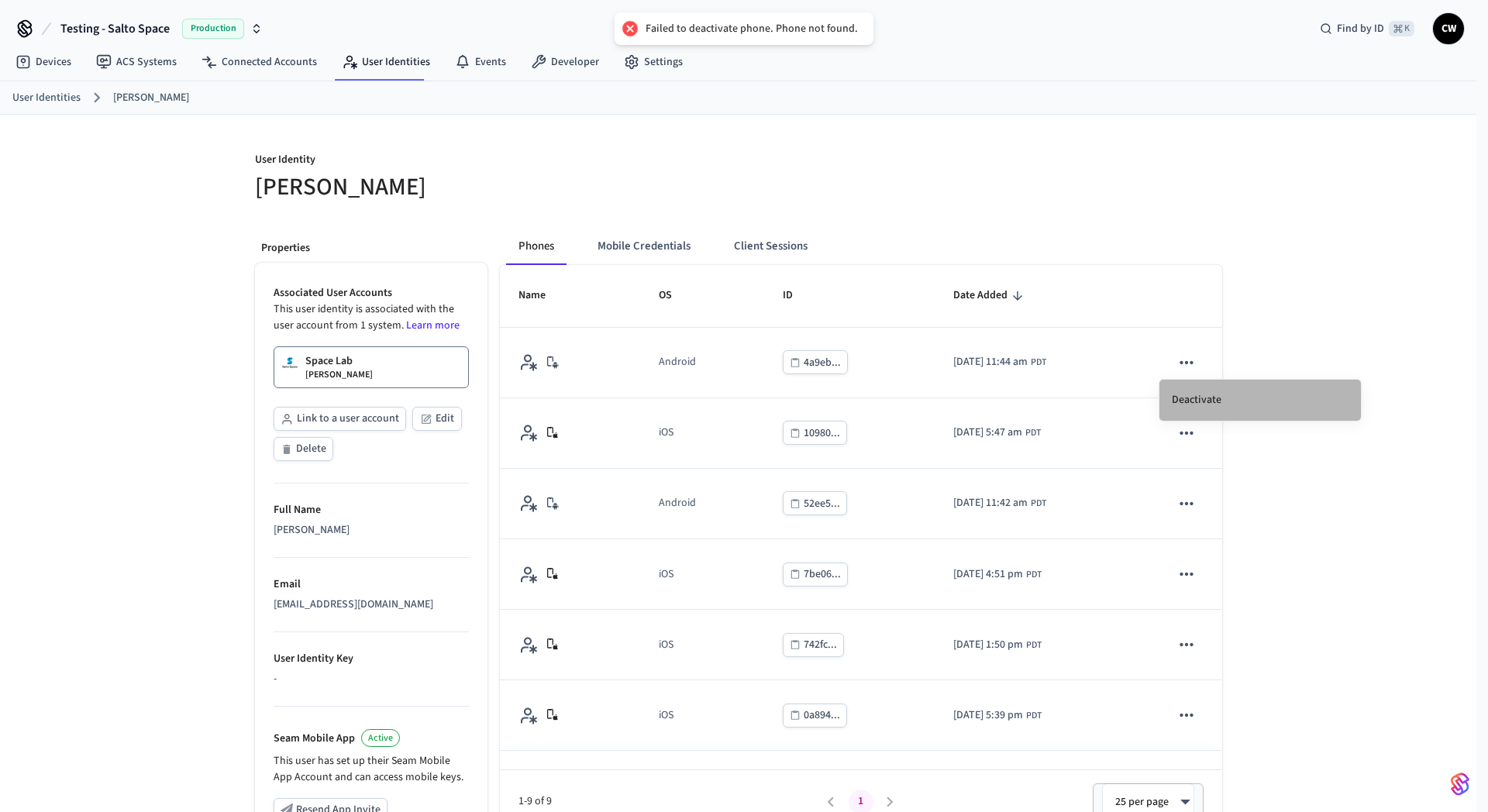
click at [1200, 400] on li "Deactivate" at bounding box center [1260, 400] width 202 height 41
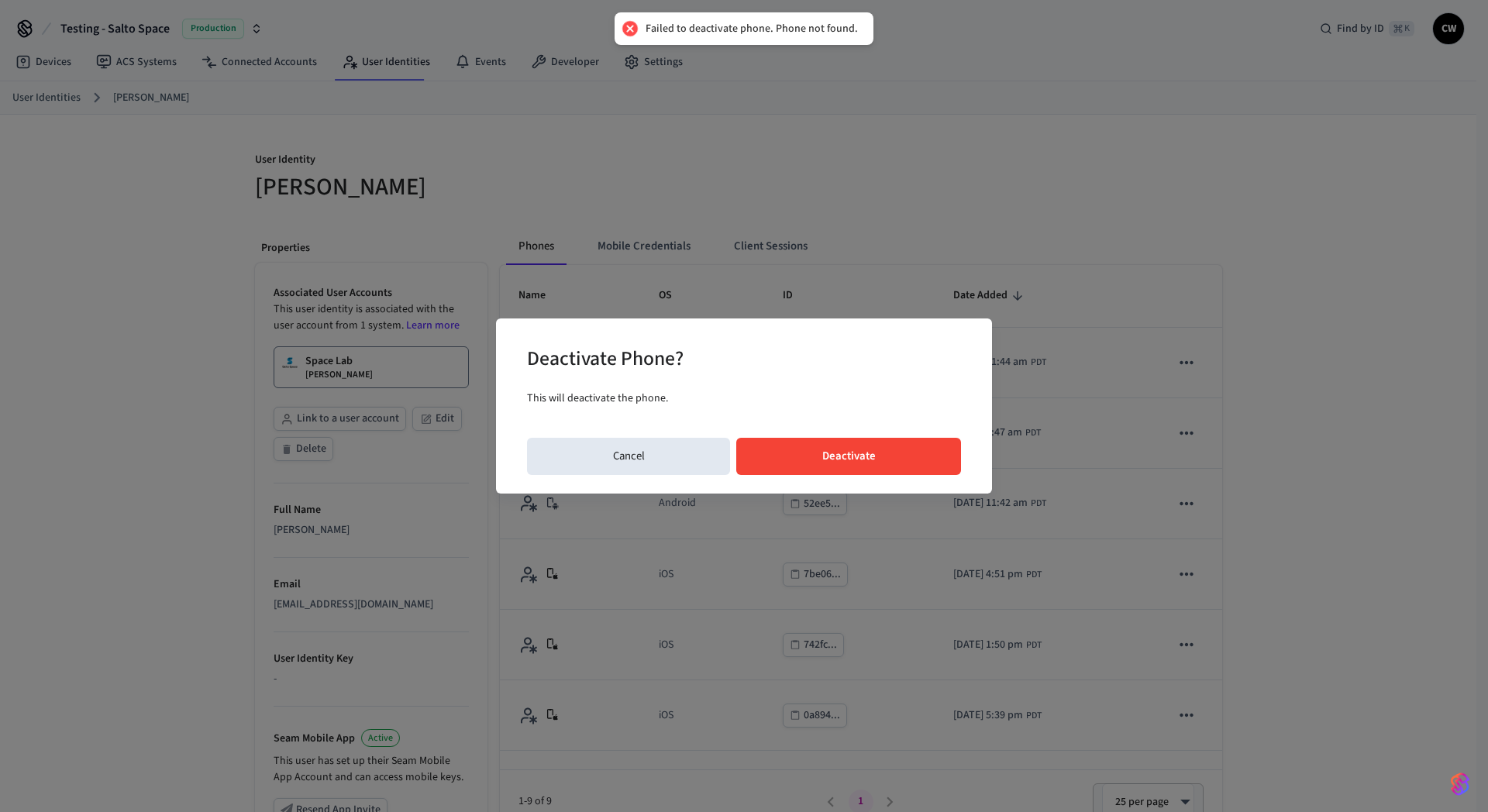
click at [884, 444] on button "Deactivate" at bounding box center [849, 456] width 225 height 37
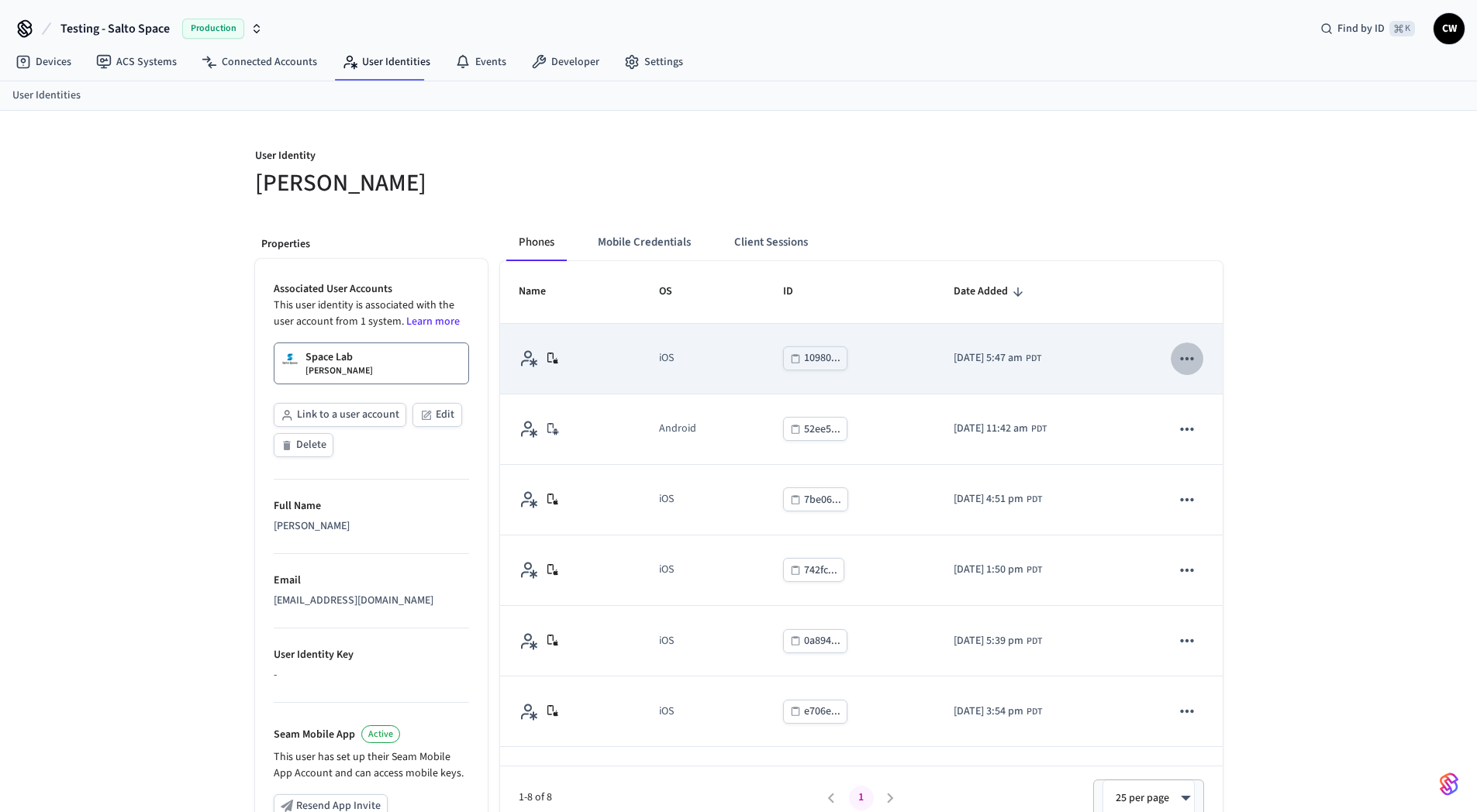
click at [1181, 365] on icon "sticky table" at bounding box center [1187, 359] width 20 height 20
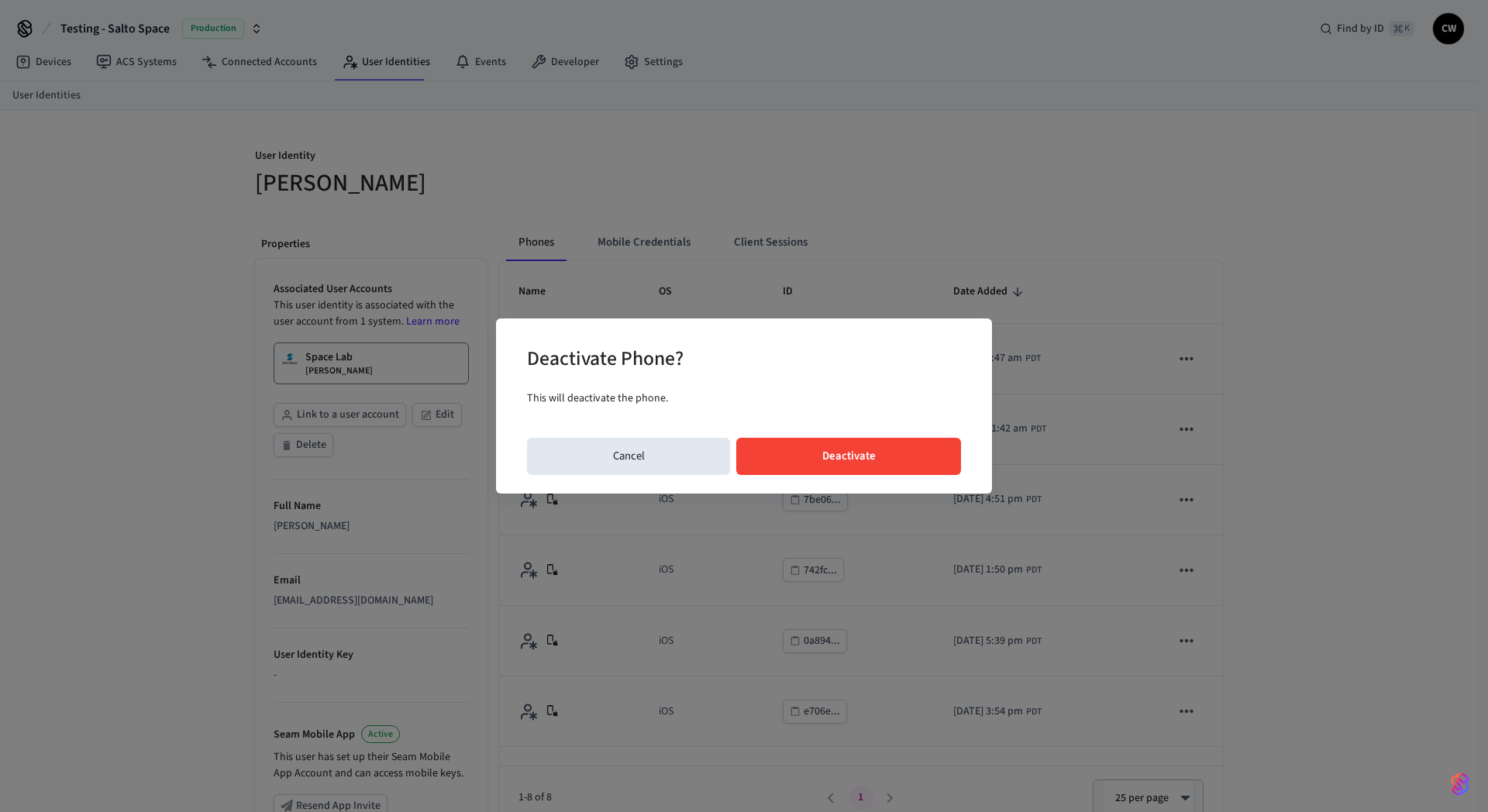
click at [874, 455] on button "Deactivate" at bounding box center [849, 456] width 225 height 37
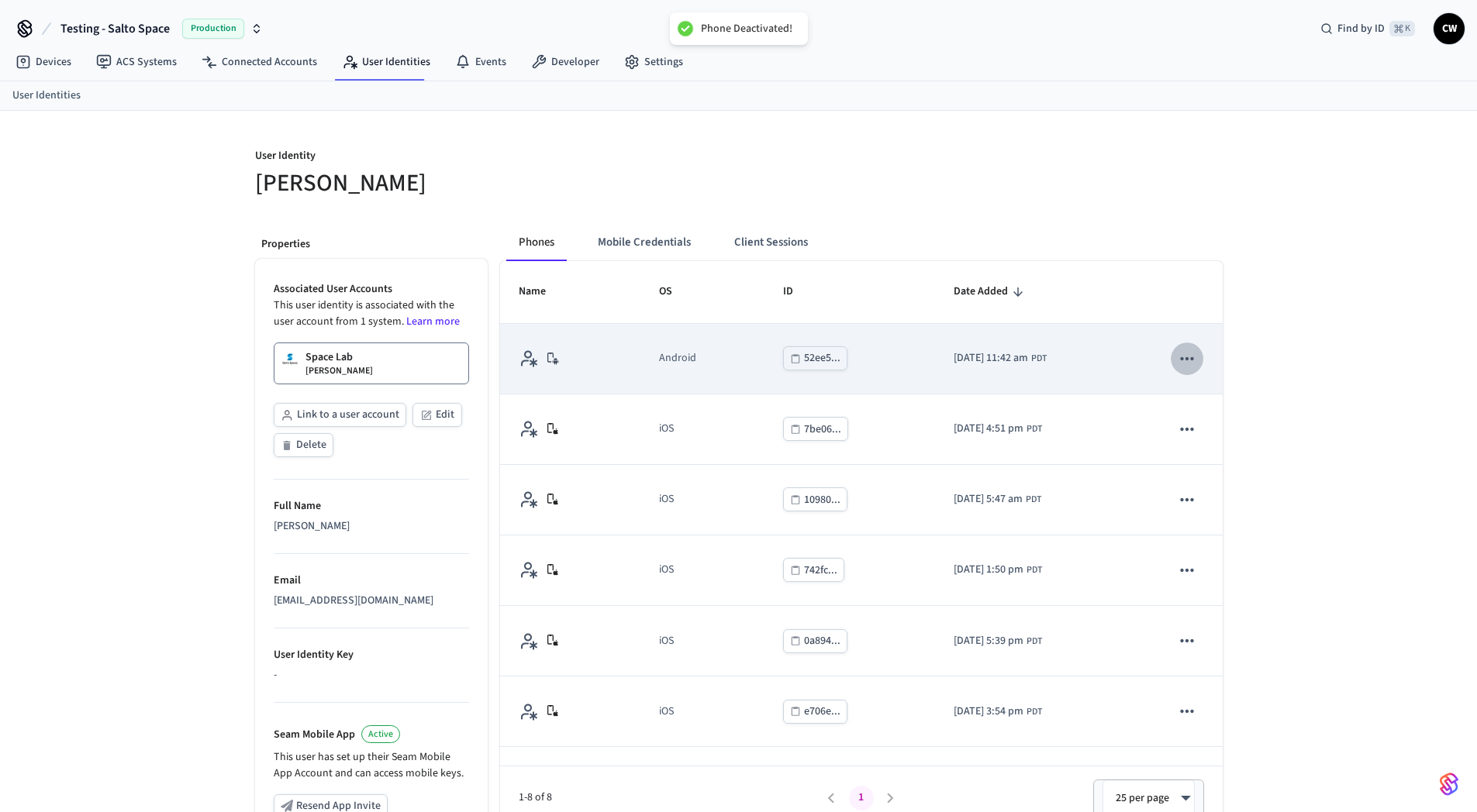
click at [1178, 363] on icon "sticky table" at bounding box center [1187, 359] width 20 height 20
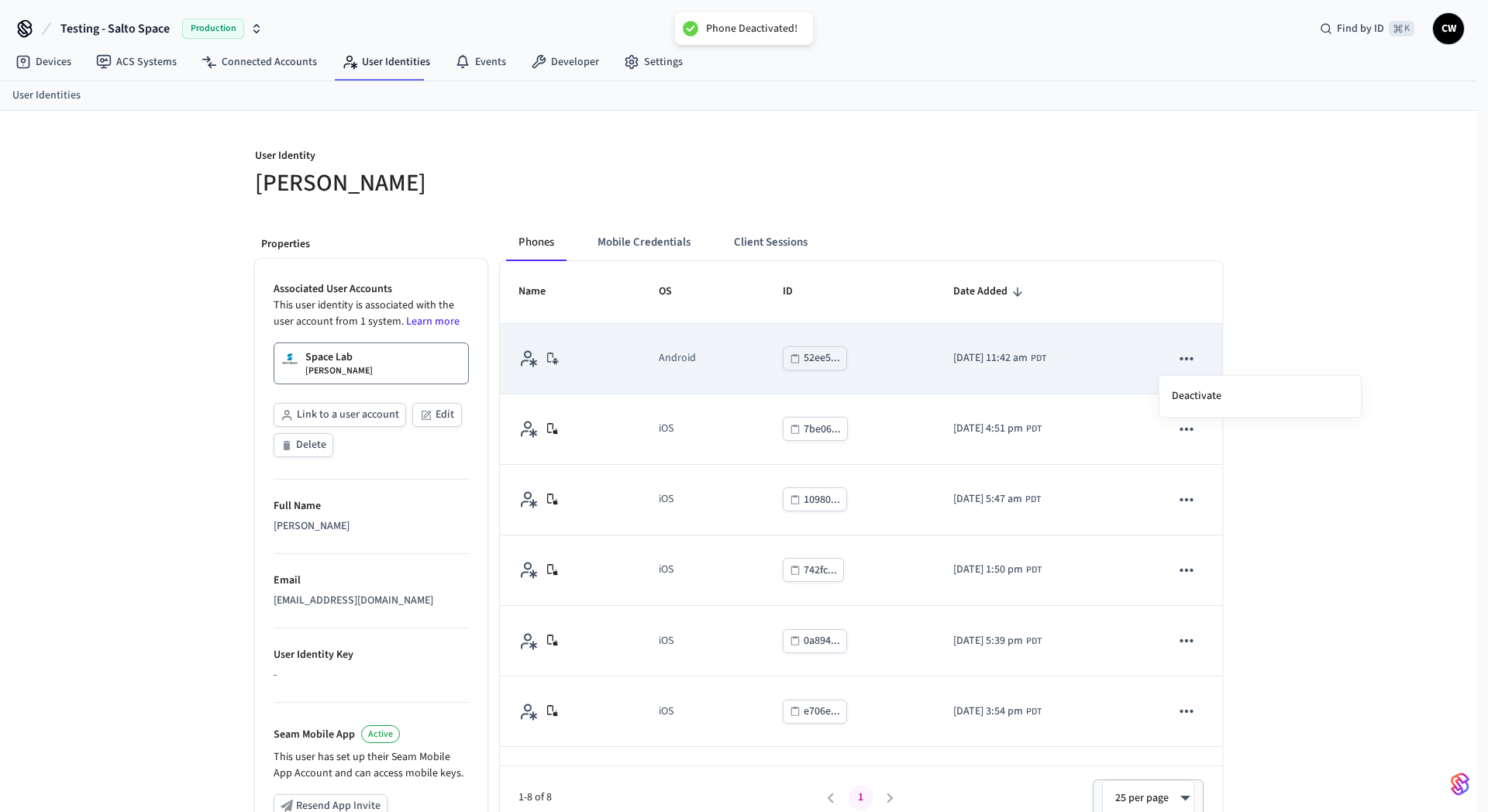
click at [1212, 368] on div at bounding box center [744, 406] width 1488 height 812
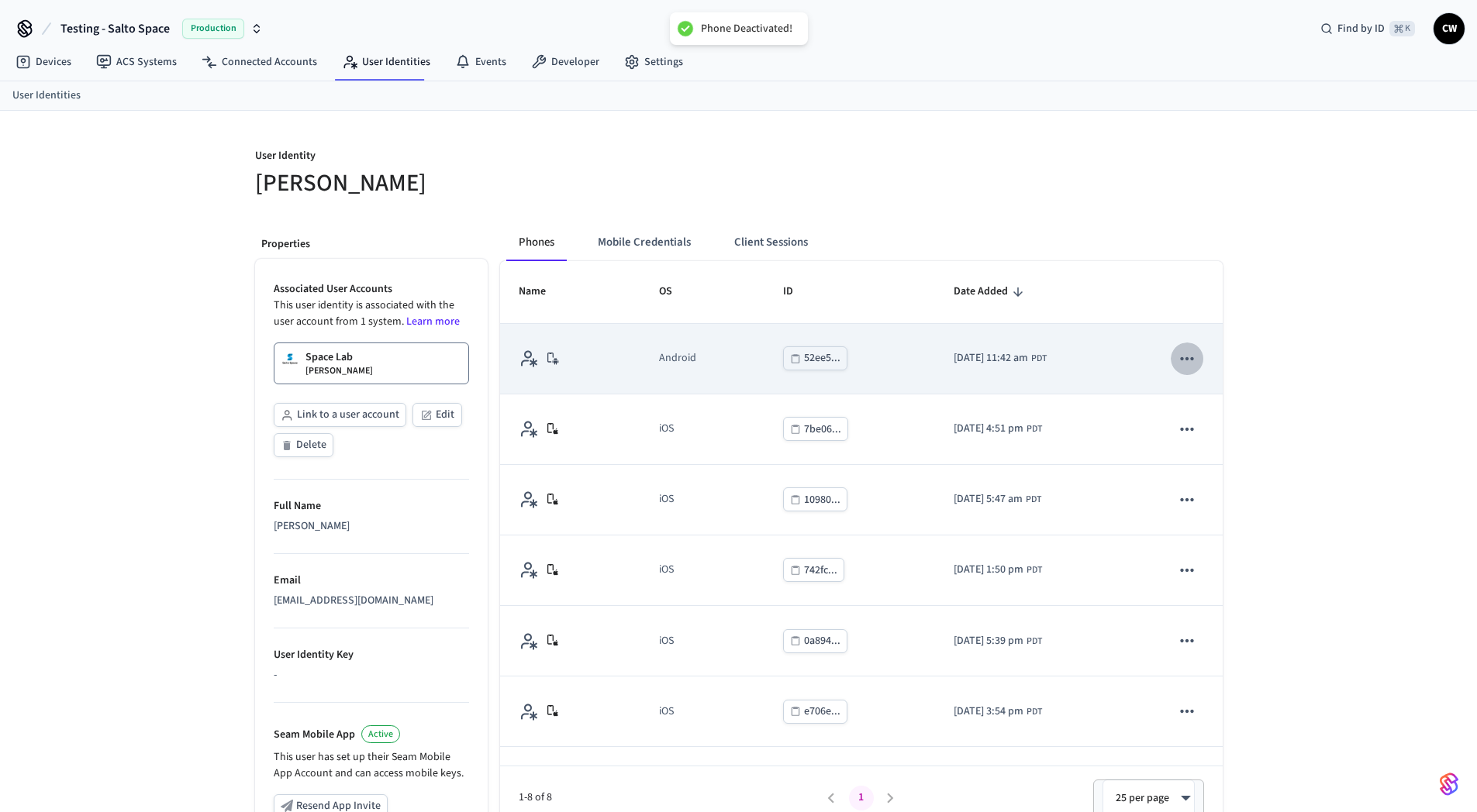
click at [1176, 353] on icon "sticky table" at bounding box center [1187, 359] width 20 height 20
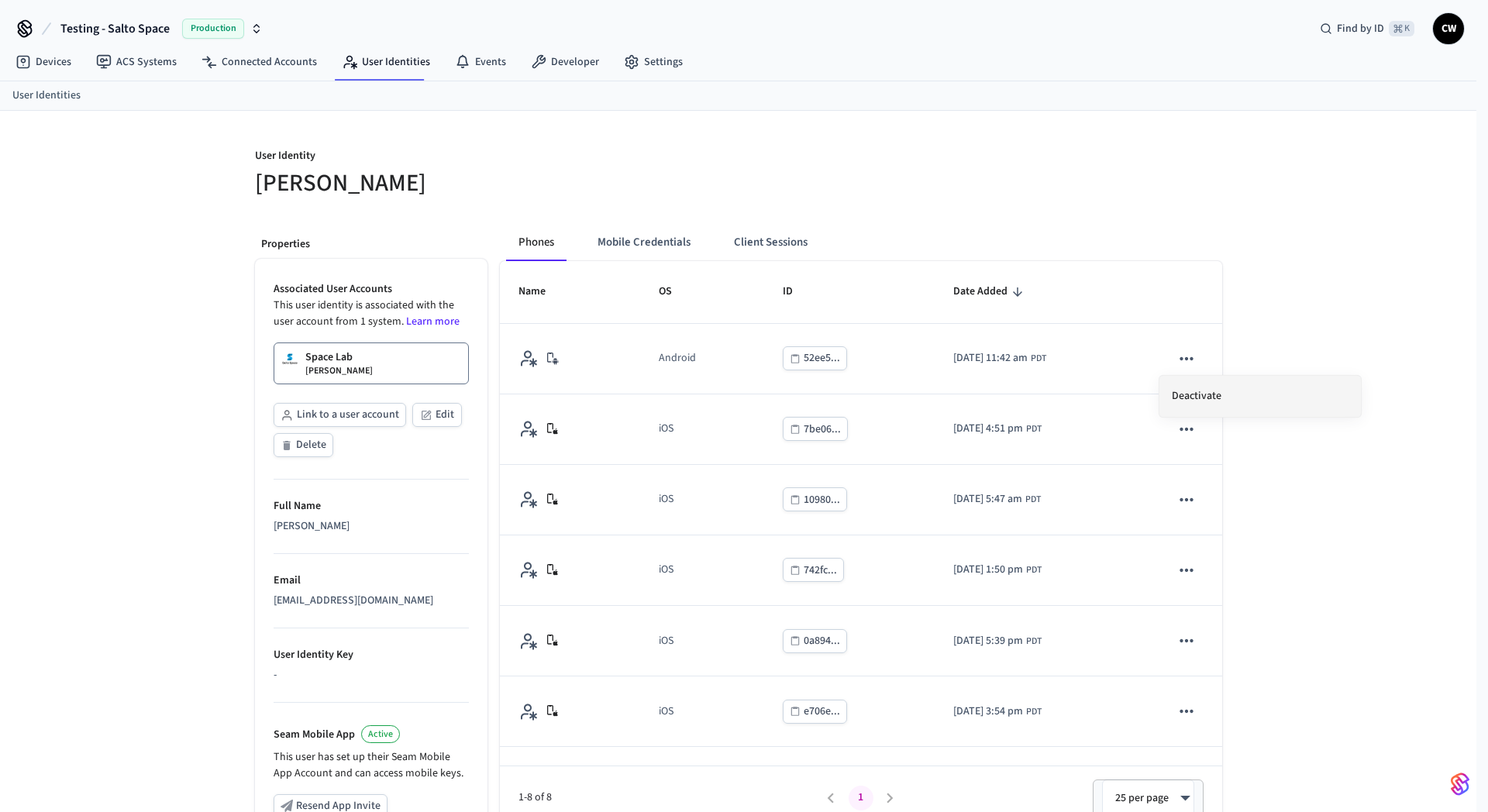
click at [1215, 387] on li "Deactivate" at bounding box center [1260, 396] width 202 height 41
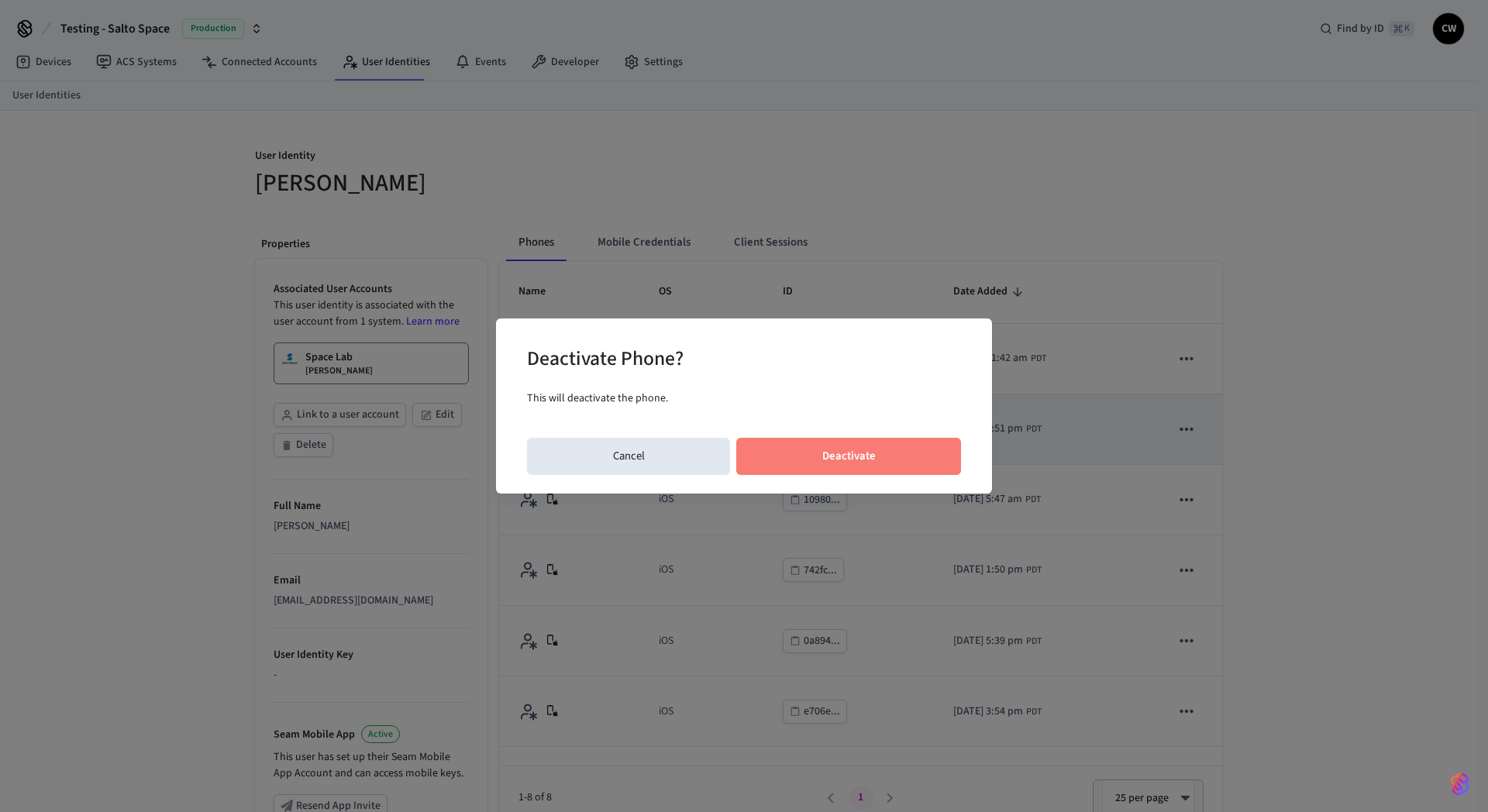
drag, startPoint x: 908, startPoint y: 464, endPoint x: 962, endPoint y: 445, distance: 57.2
click at [906, 464] on button "Deactivate" at bounding box center [849, 456] width 225 height 37
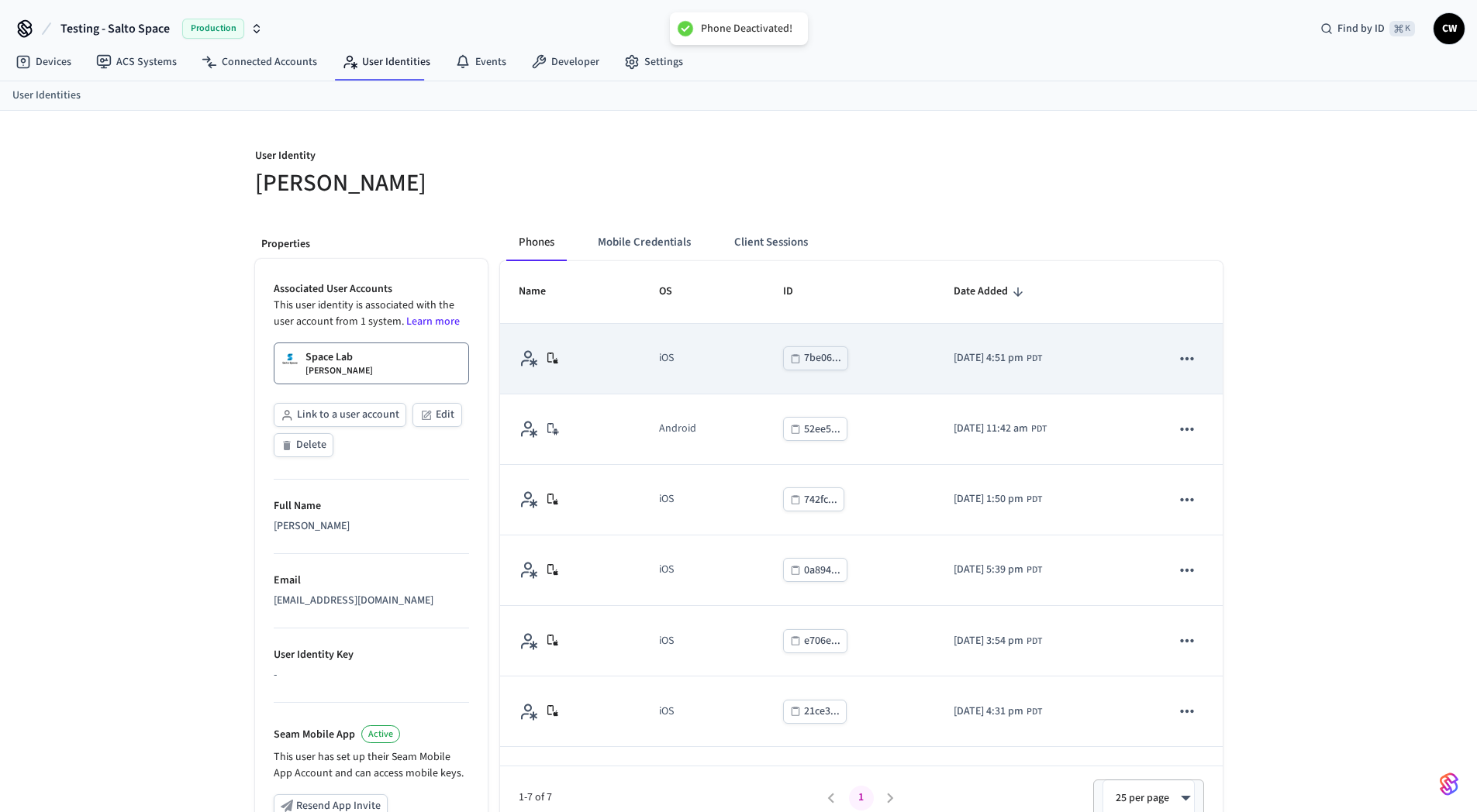
click at [1176, 363] on icon "sticky table" at bounding box center [1187, 359] width 20 height 20
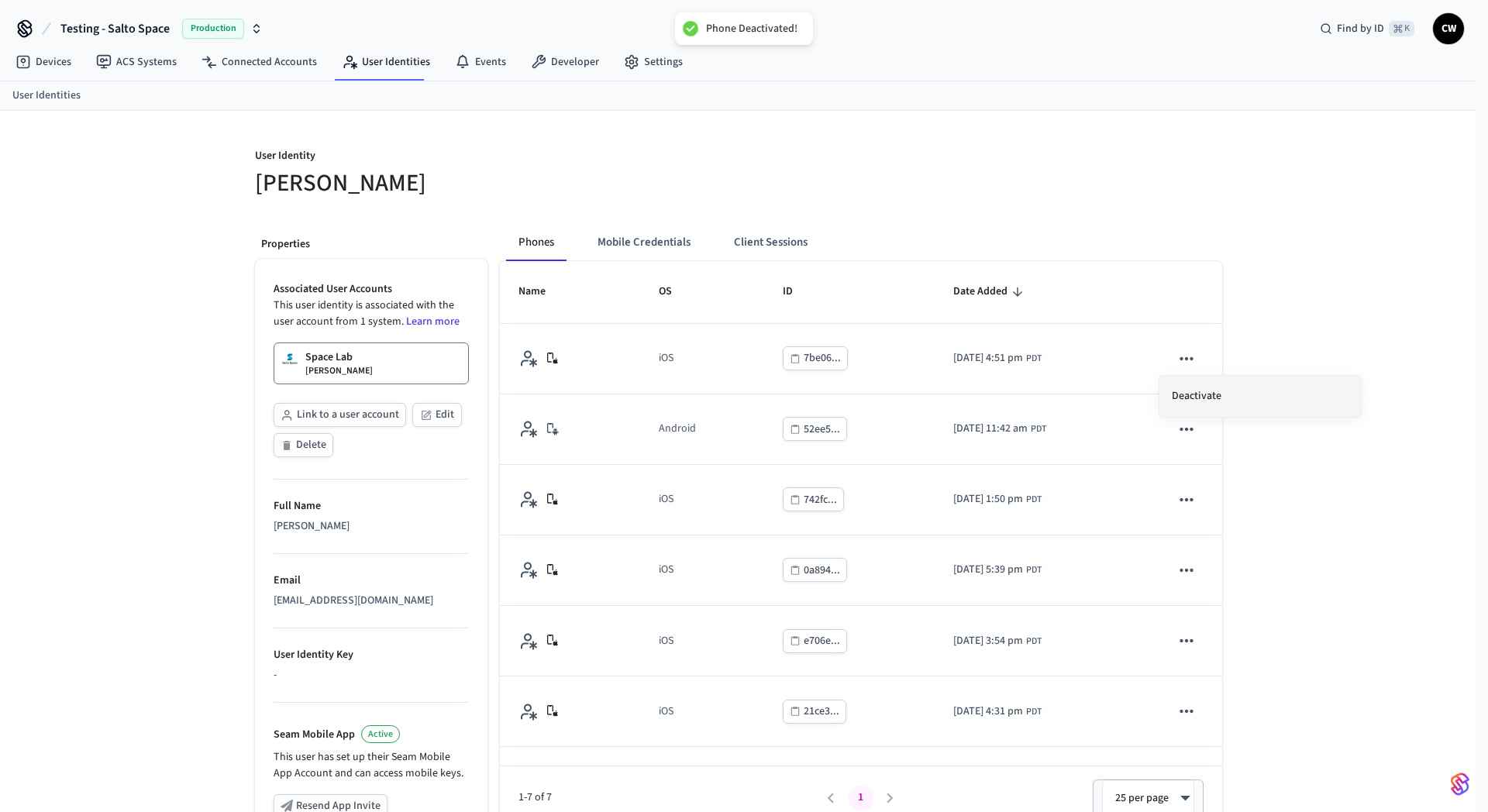
click at [1196, 394] on li "Deactivate" at bounding box center [1260, 396] width 202 height 41
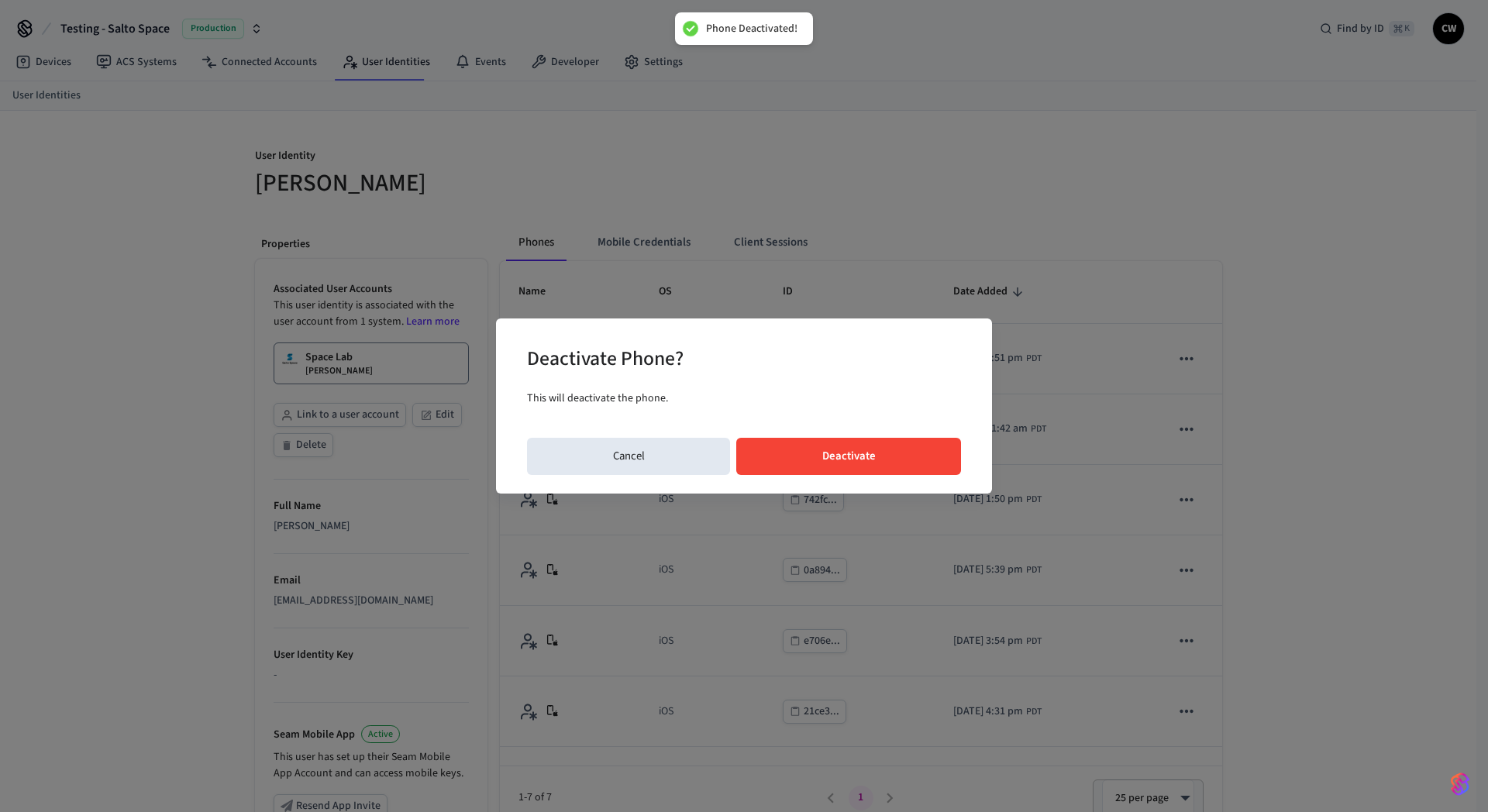
click at [938, 451] on button "Deactivate" at bounding box center [849, 456] width 225 height 37
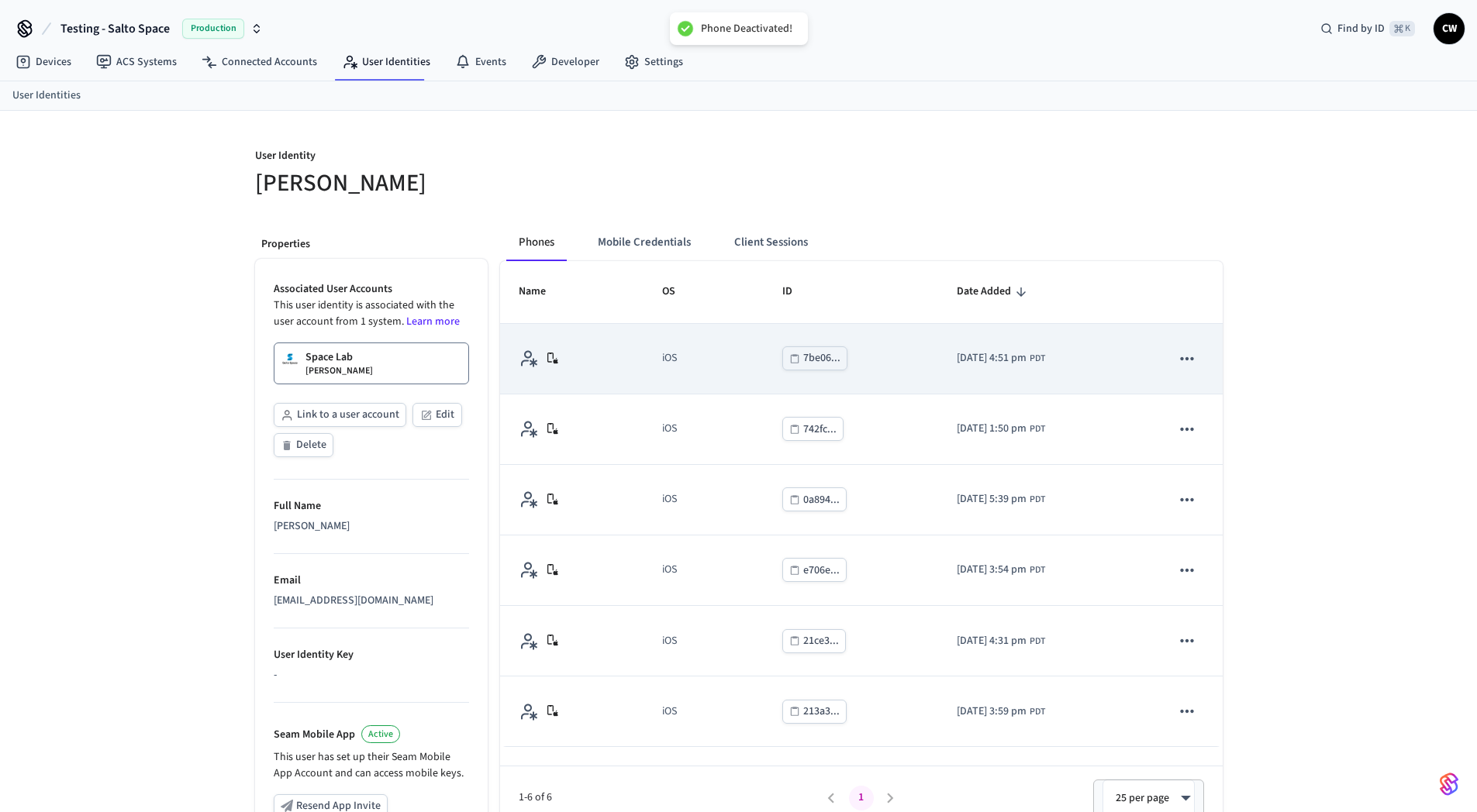
click at [1184, 360] on icon "sticky table" at bounding box center [1187, 359] width 20 height 20
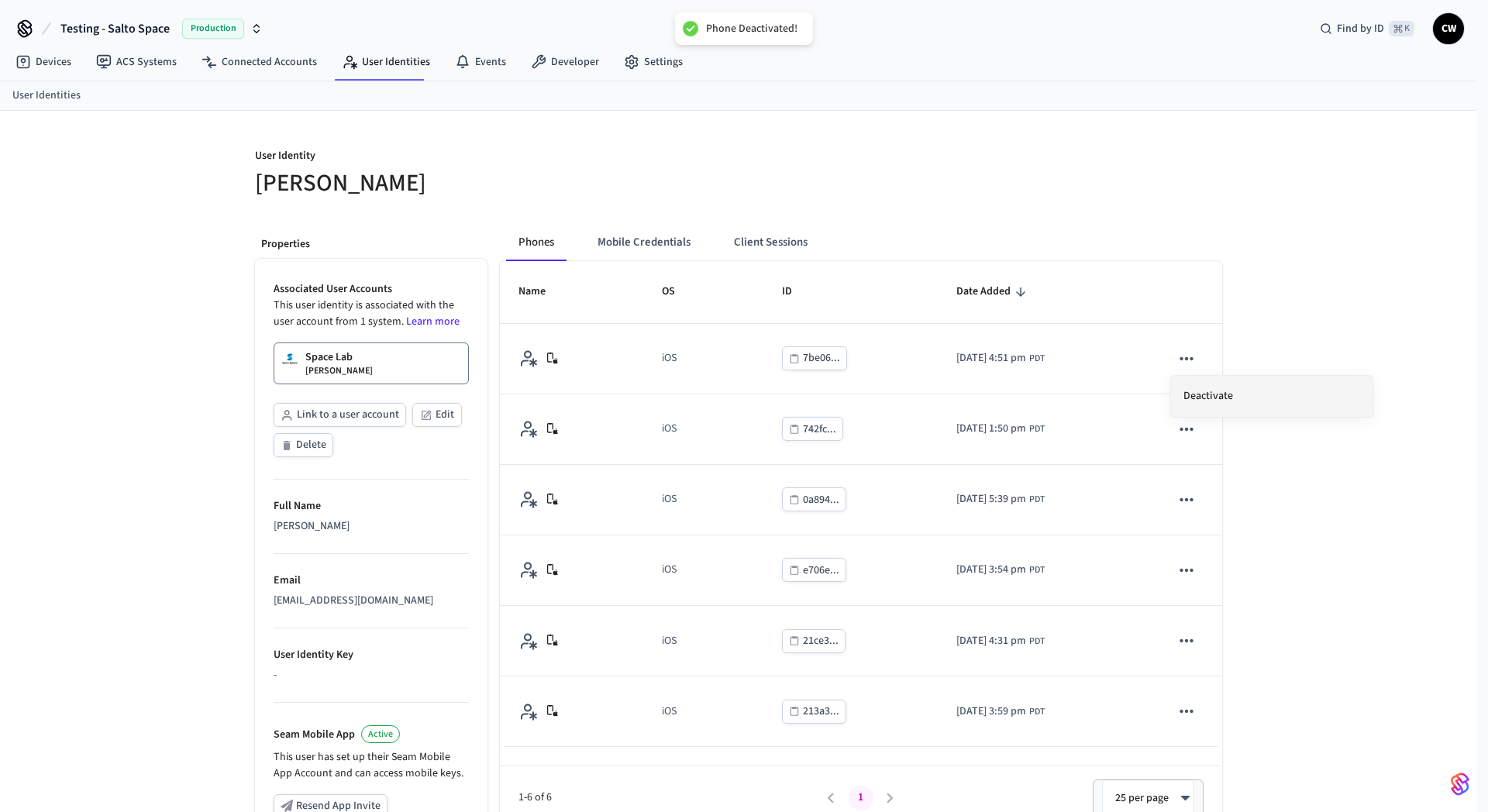
click at [1220, 394] on li "Deactivate" at bounding box center [1272, 396] width 202 height 41
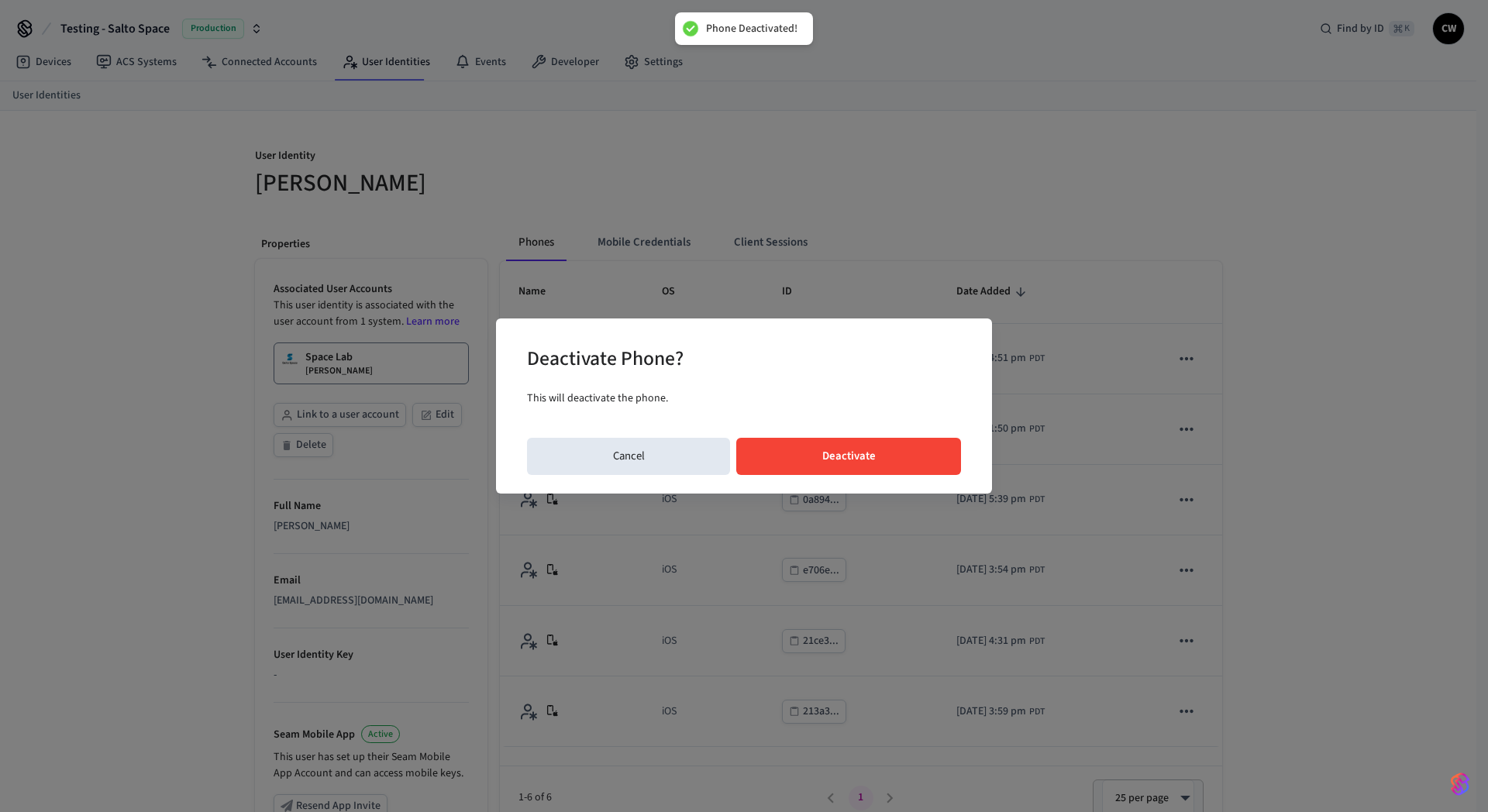
click at [926, 451] on button "Deactivate" at bounding box center [849, 456] width 225 height 37
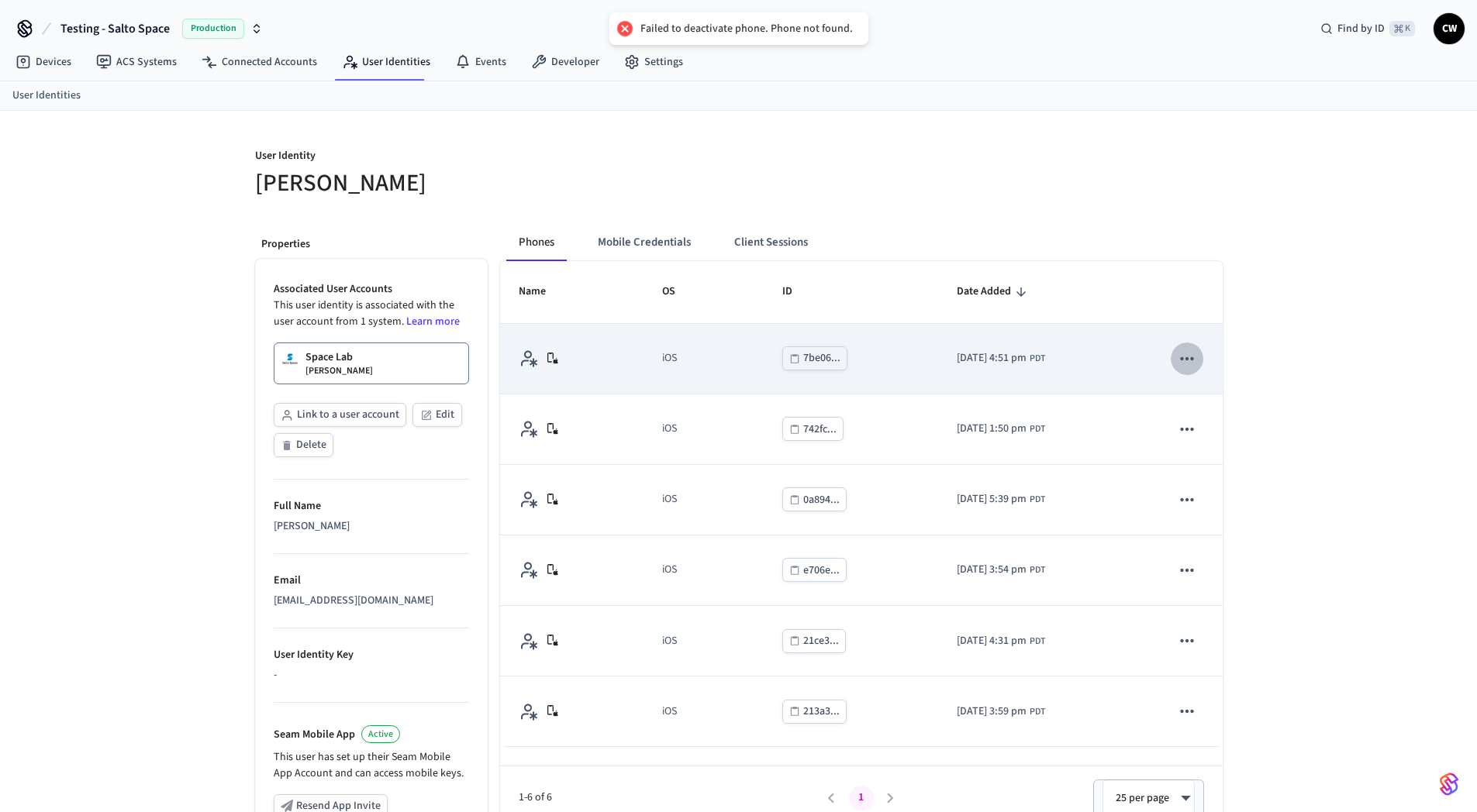
click at [1181, 364] on icon "sticky table" at bounding box center [1187, 359] width 20 height 20
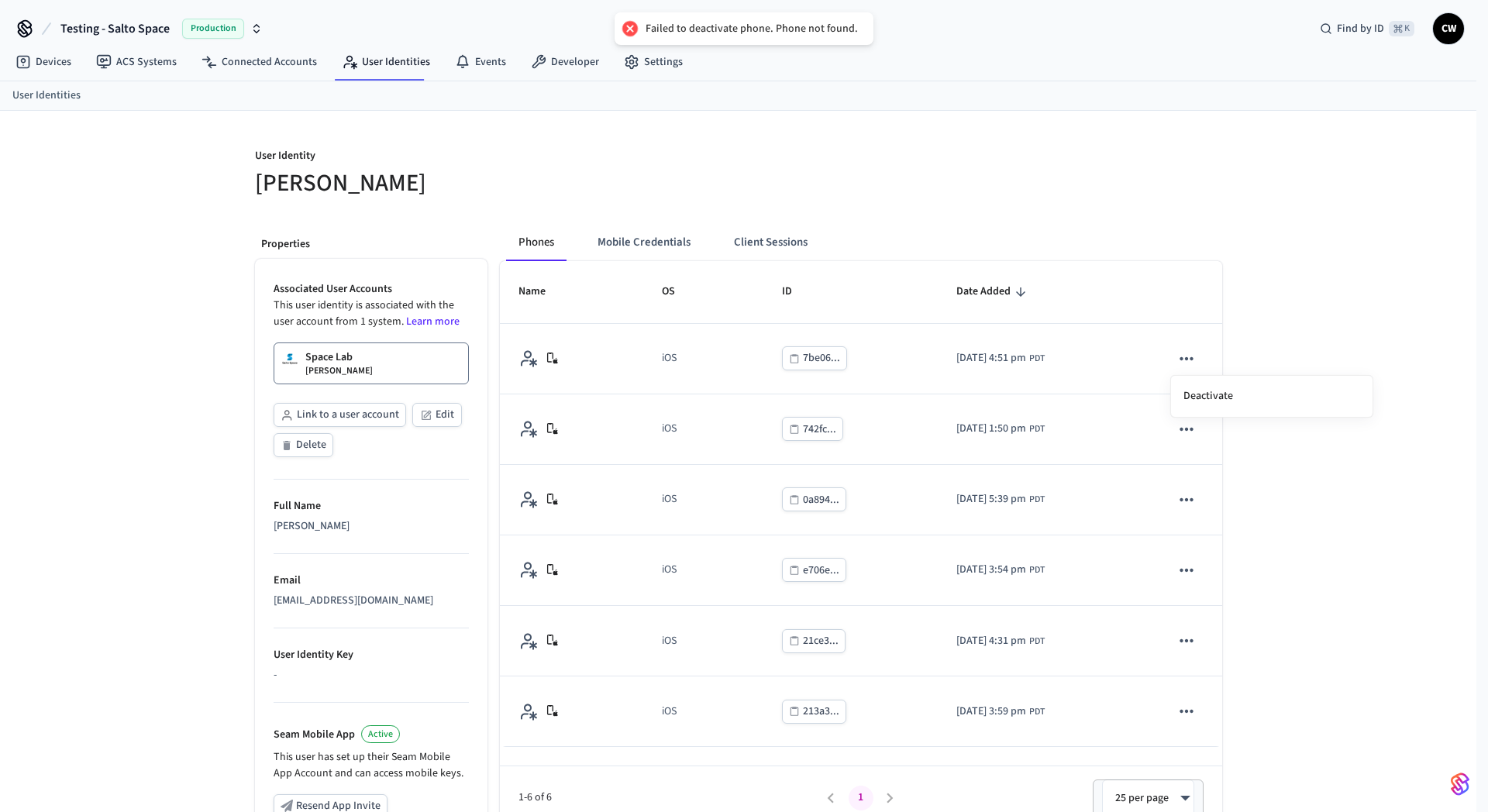
click at [1148, 265] on div at bounding box center [744, 406] width 1488 height 812
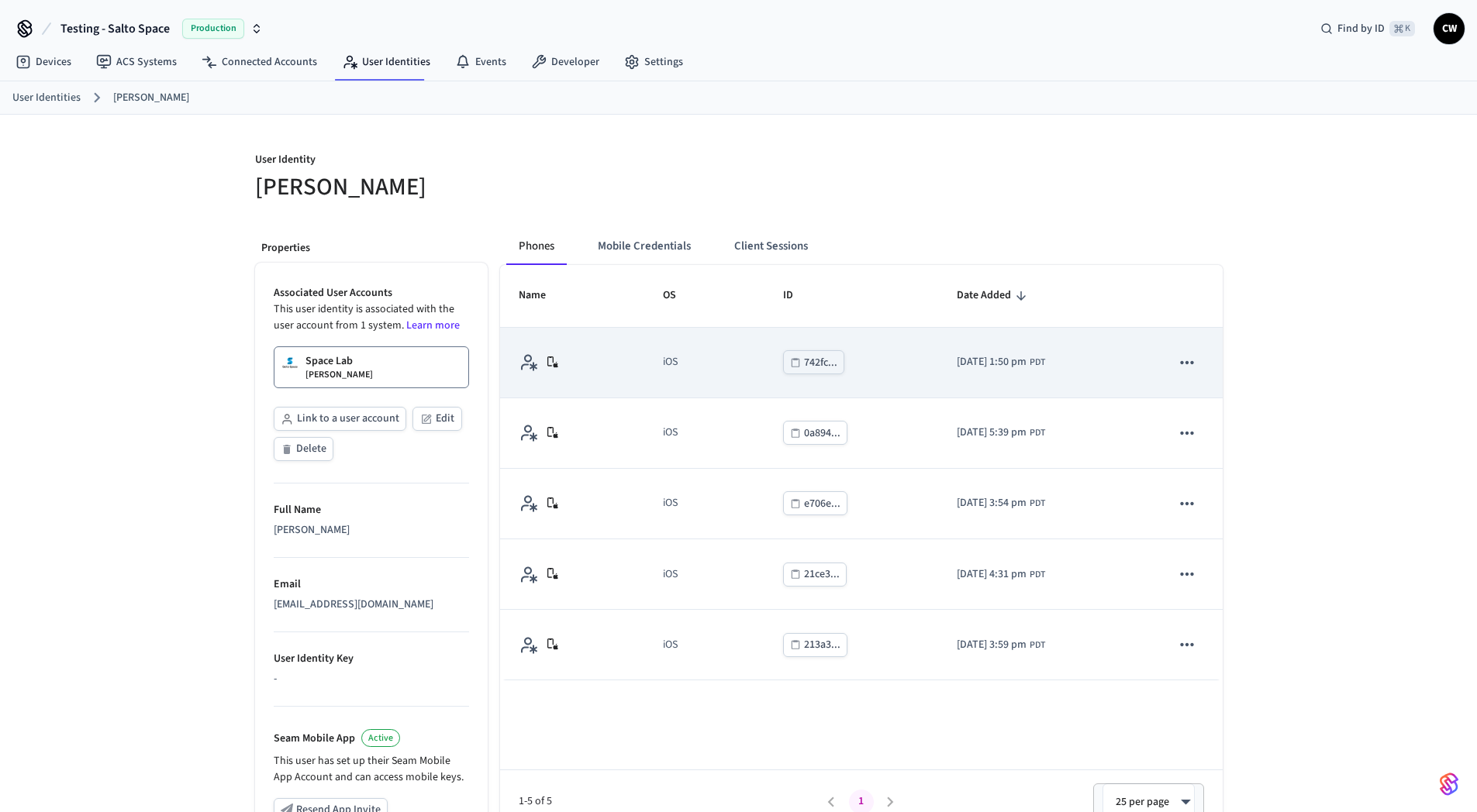
click at [1186, 356] on icon "sticky table" at bounding box center [1187, 363] width 20 height 20
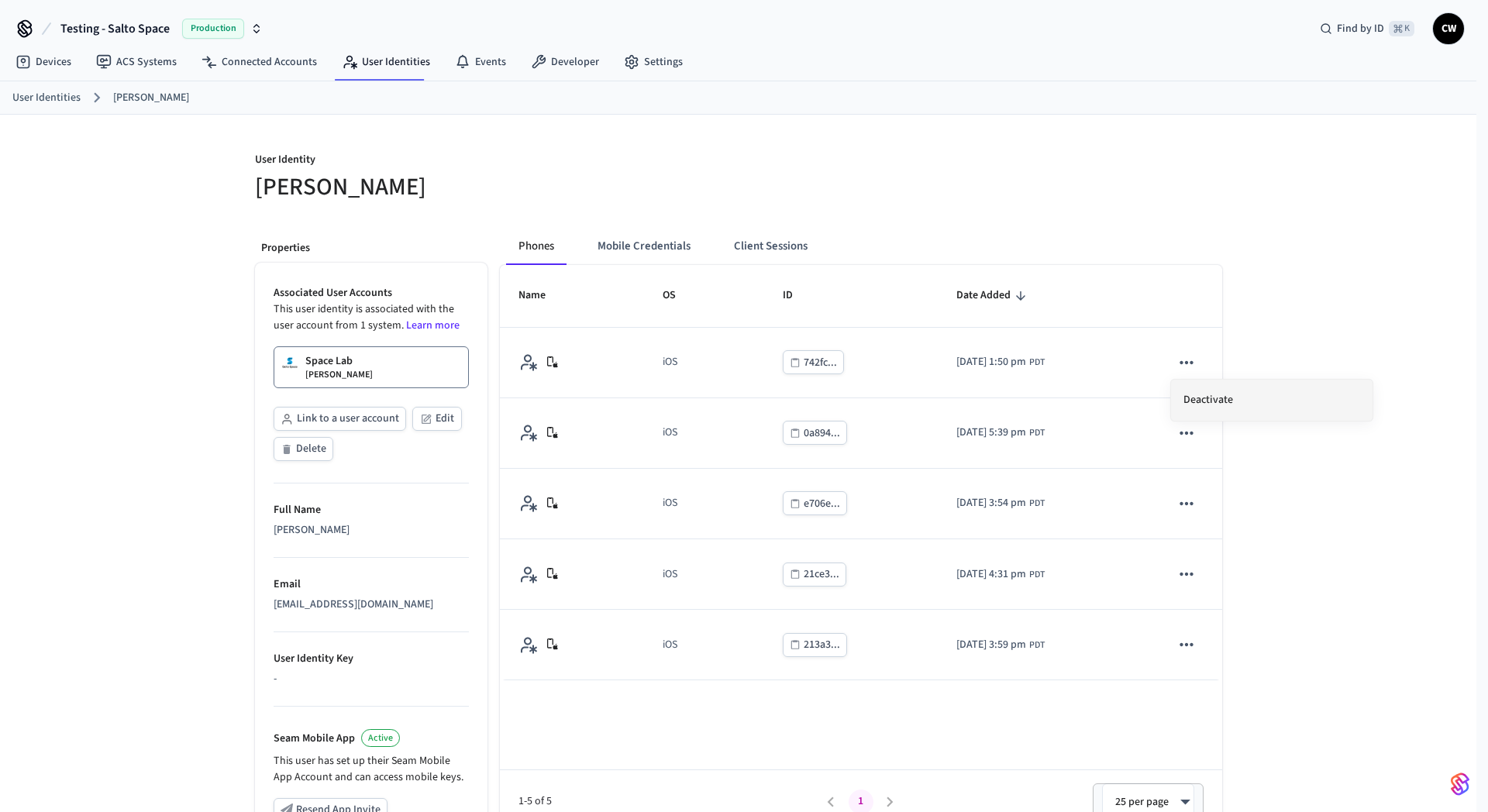
click at [1216, 389] on li "Deactivate" at bounding box center [1272, 400] width 202 height 41
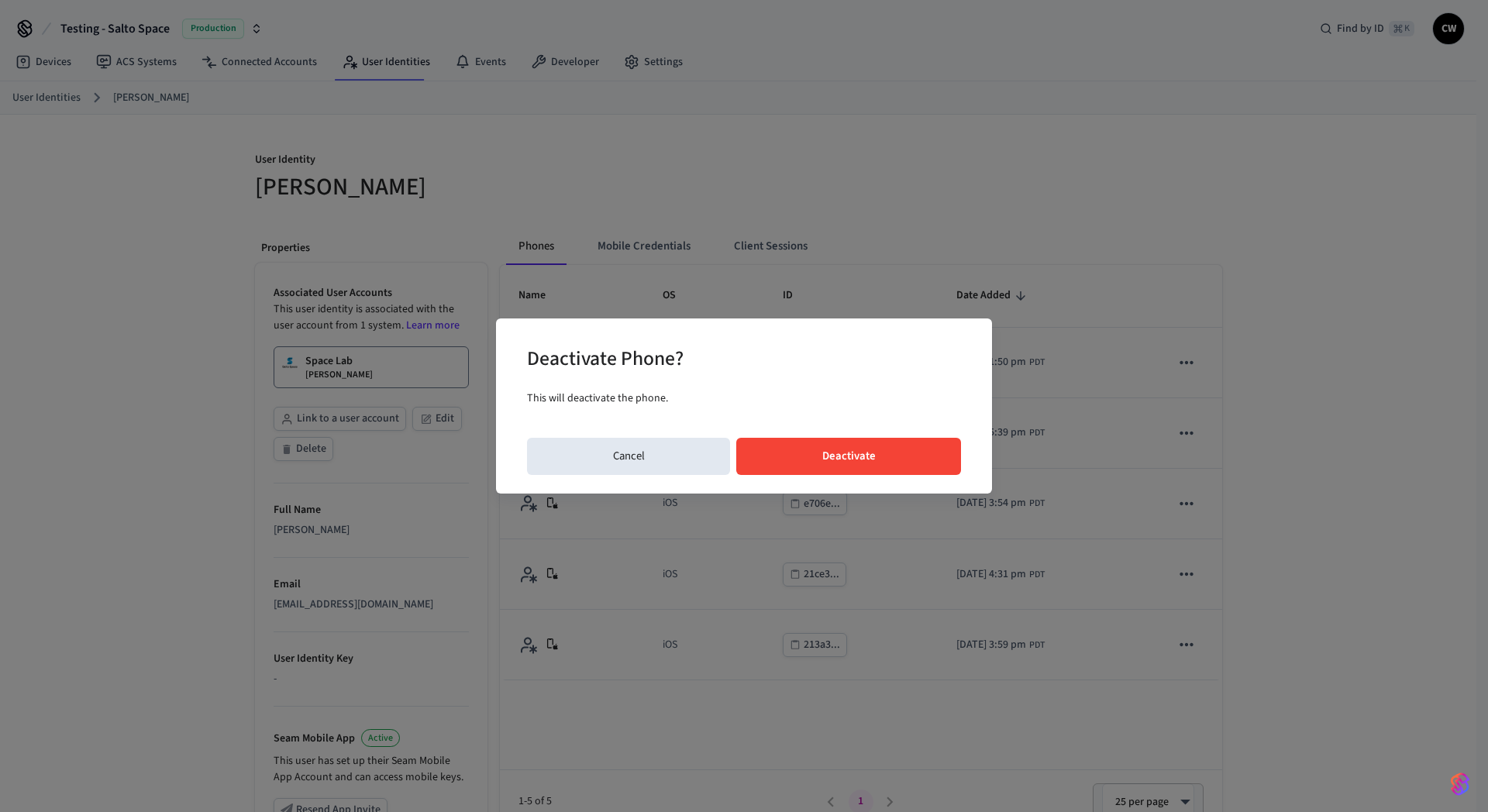
click at [923, 444] on button "Deactivate" at bounding box center [849, 456] width 225 height 37
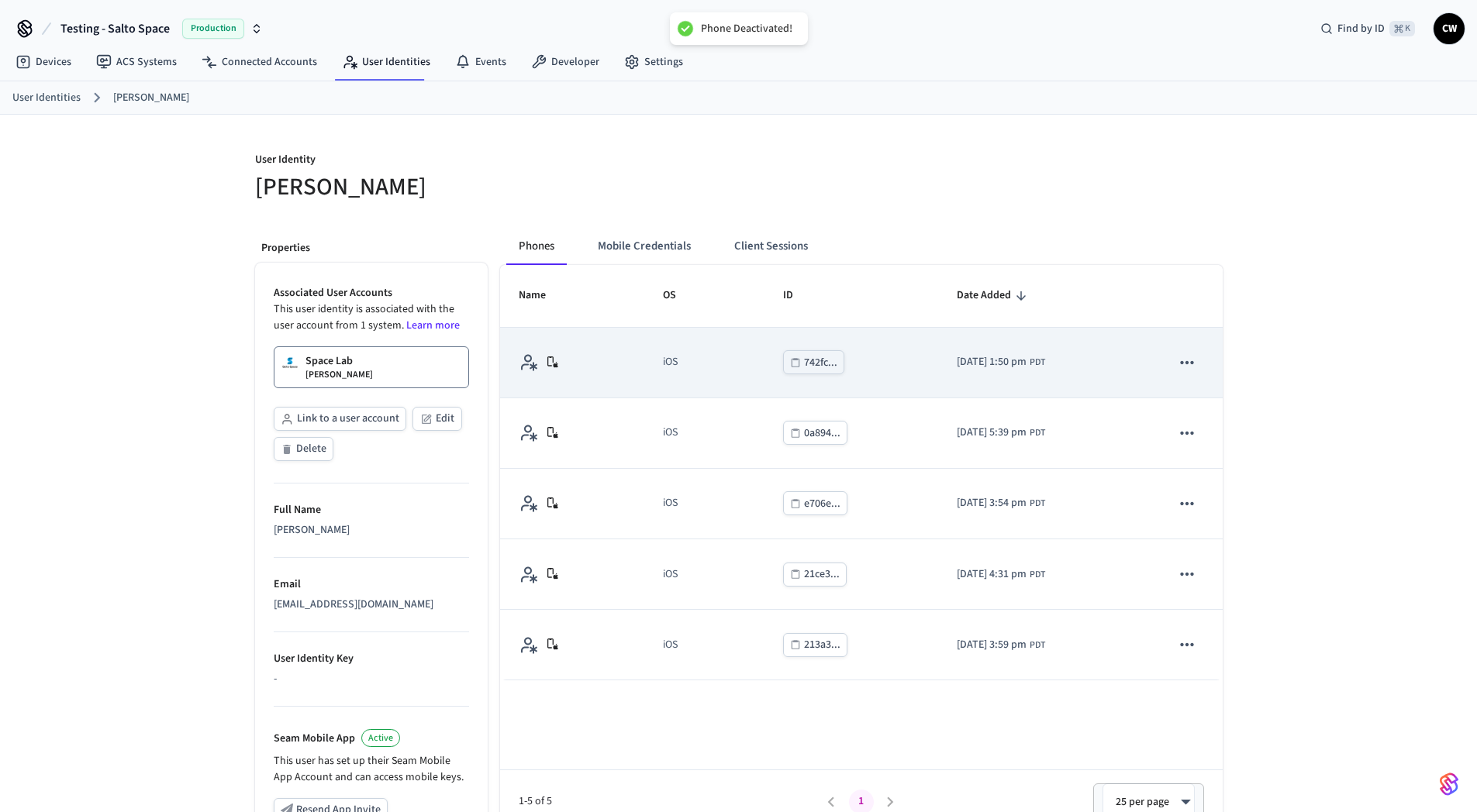
click at [1188, 363] on icon "sticky table" at bounding box center [1188, 362] width 13 height 3
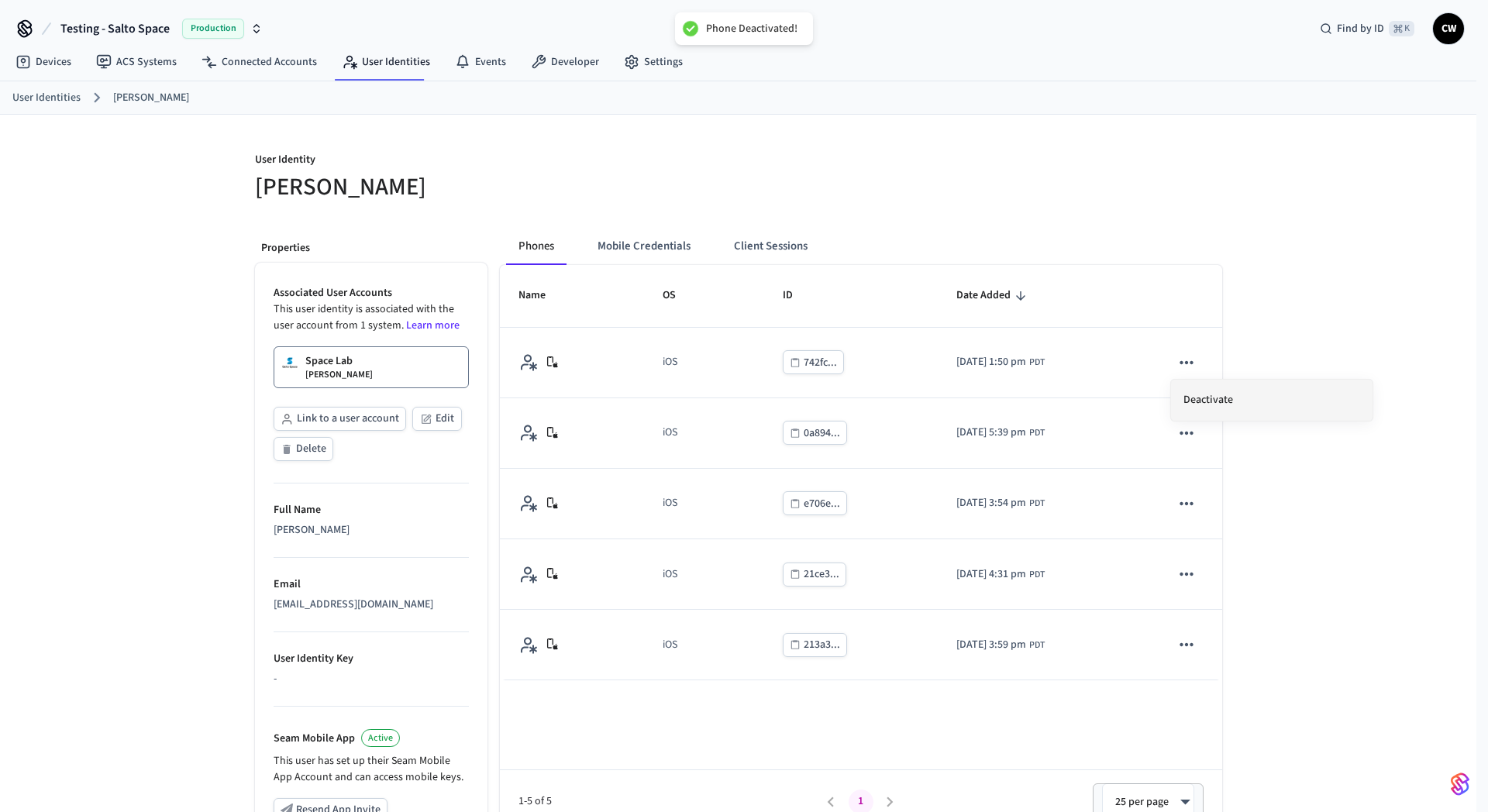
click at [1216, 387] on li "Deactivate" at bounding box center [1272, 400] width 202 height 41
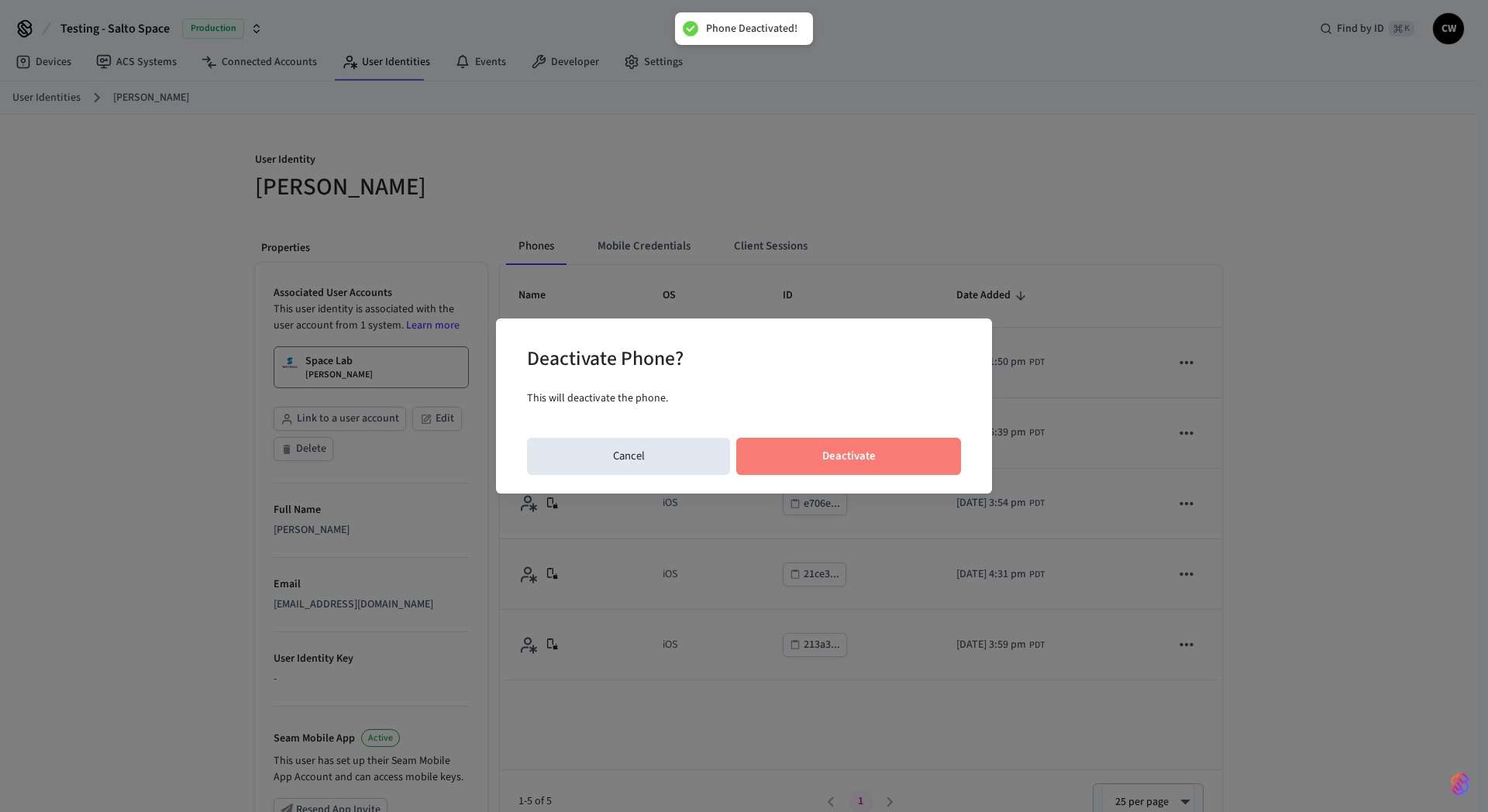
click at [909, 448] on button "Deactivate" at bounding box center [849, 456] width 225 height 37
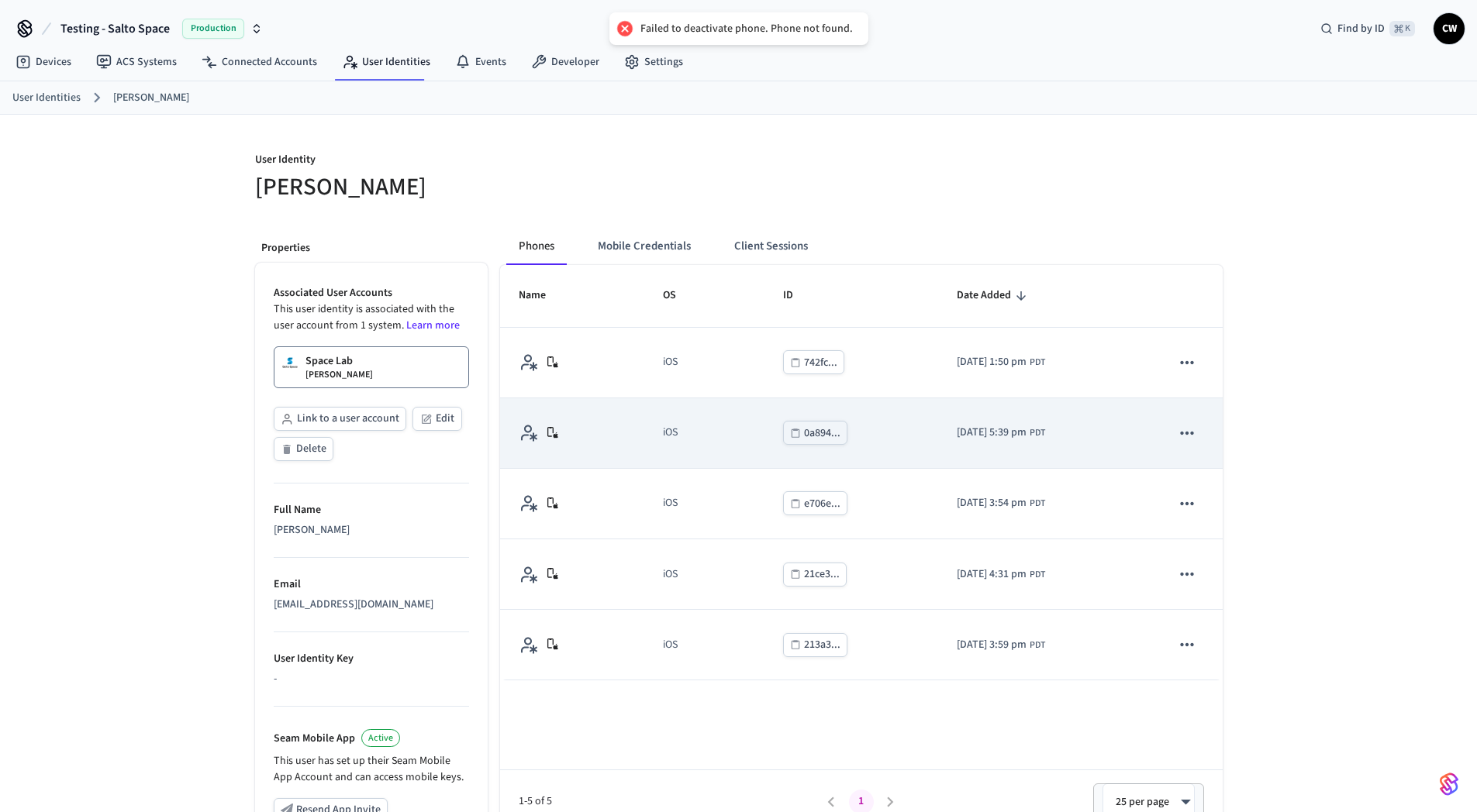
click at [1191, 434] on icon "sticky table" at bounding box center [1187, 433] width 20 height 20
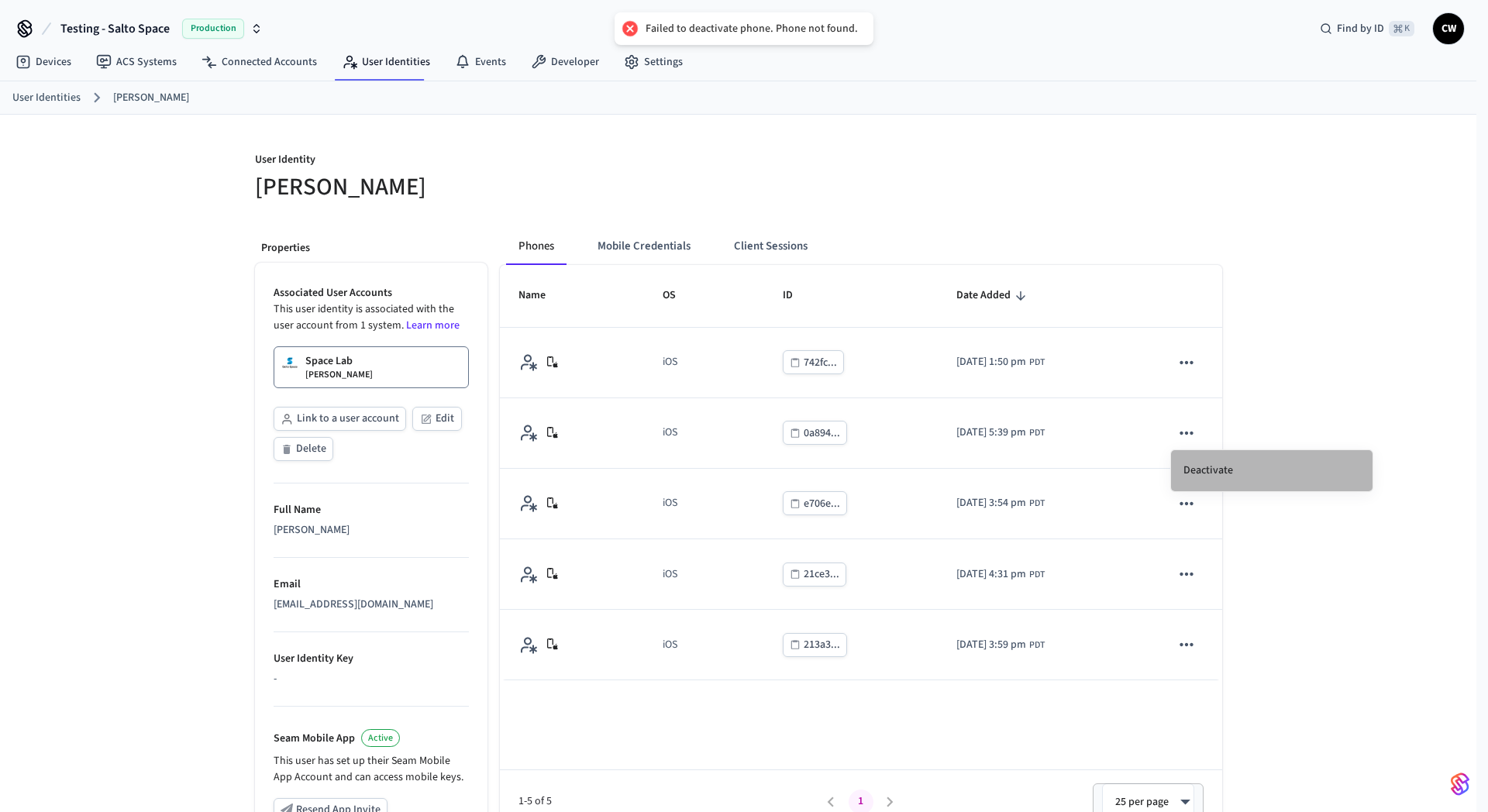
click at [1222, 466] on li "Deactivate" at bounding box center [1272, 471] width 202 height 41
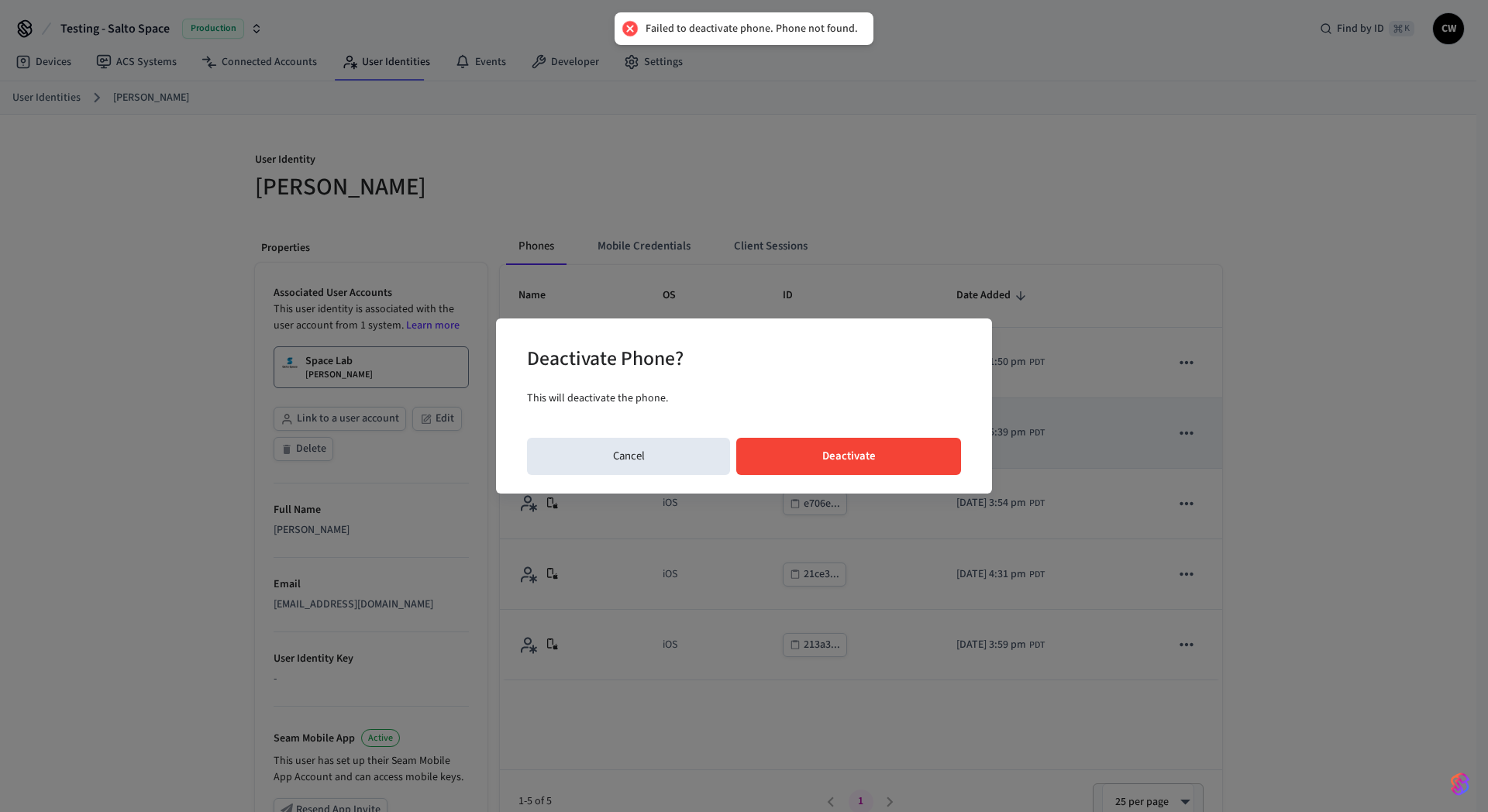
click at [877, 466] on button "Deactivate" at bounding box center [849, 456] width 225 height 37
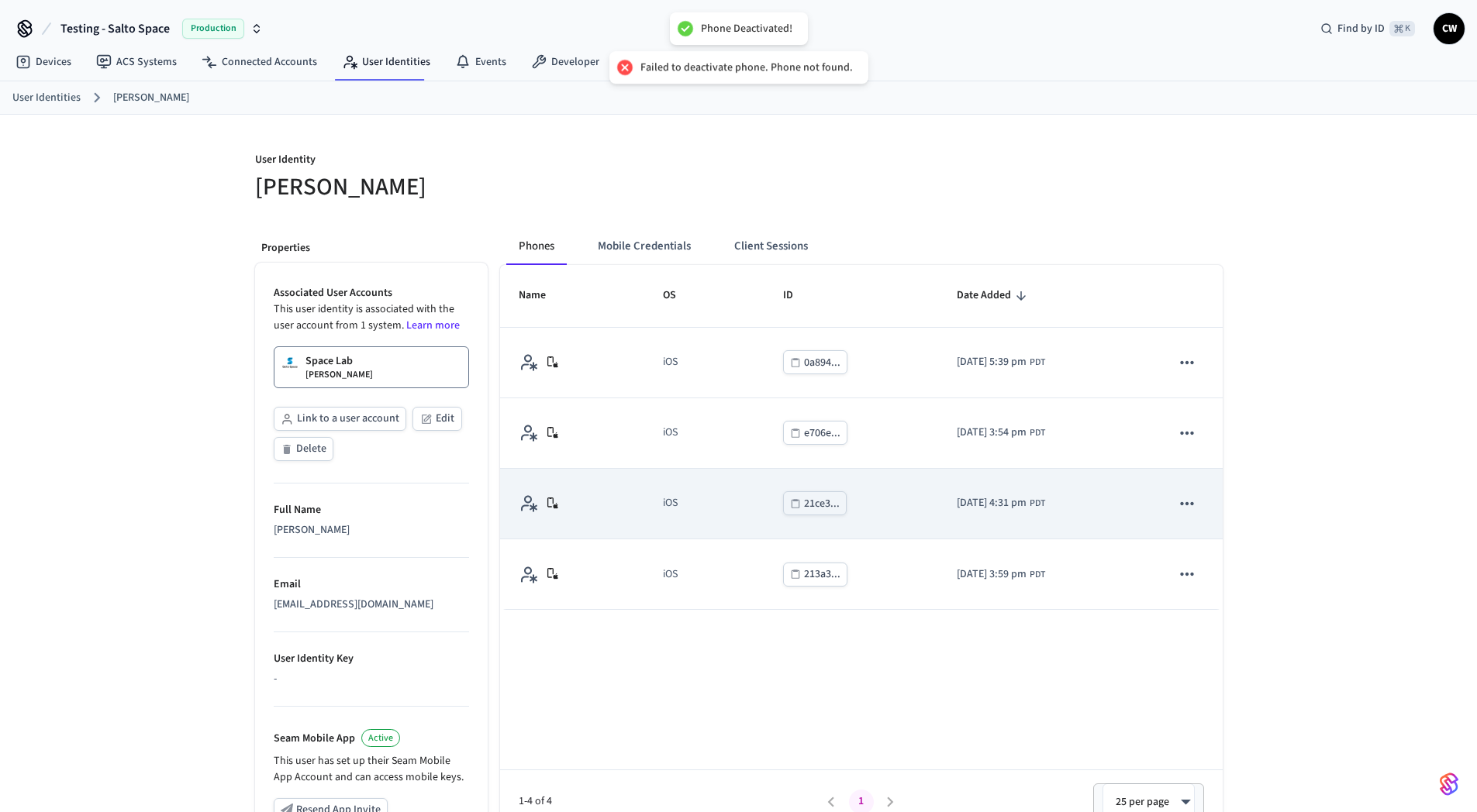
click at [1188, 494] on icon "sticky table" at bounding box center [1187, 504] width 20 height 20
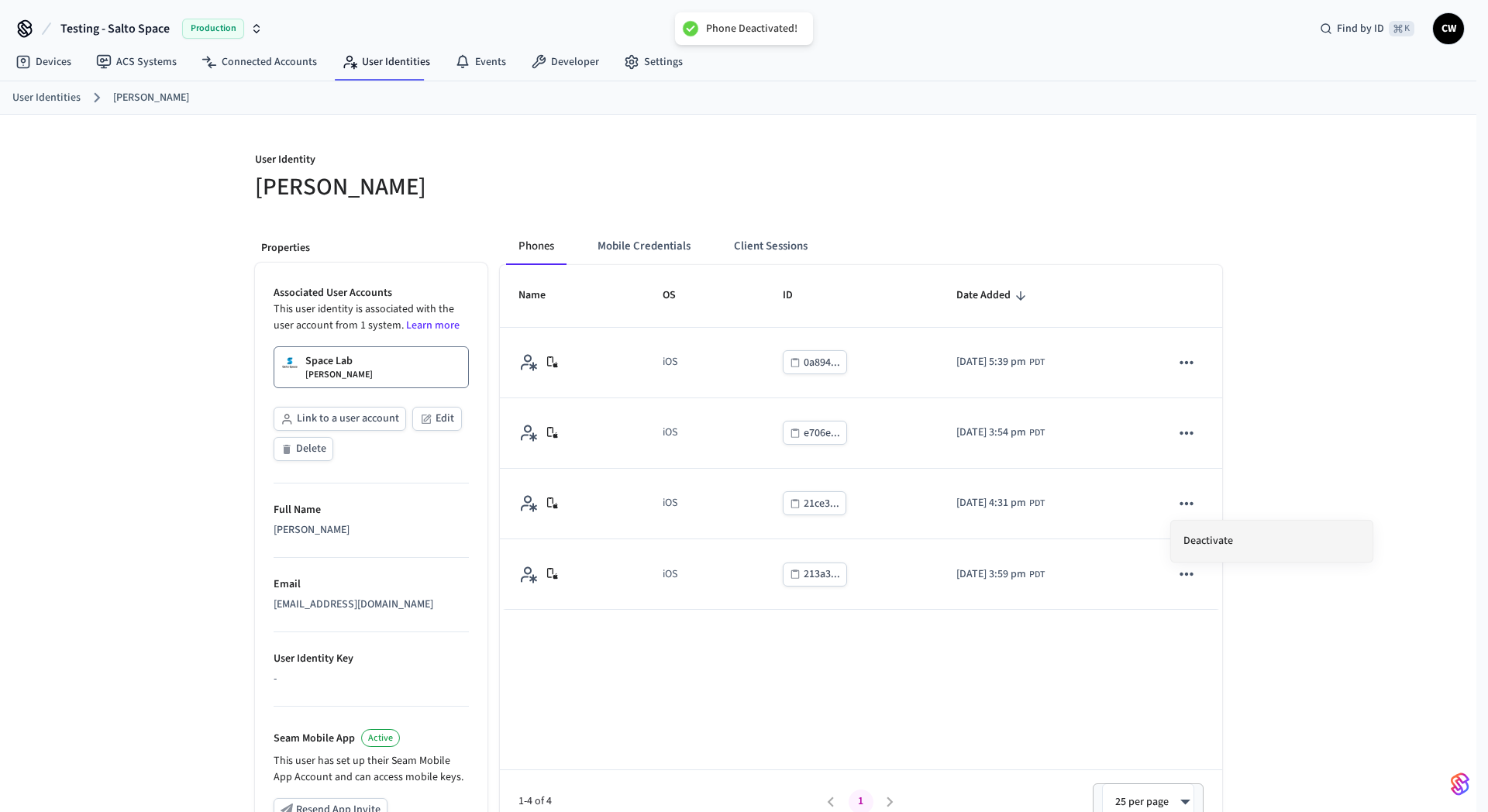
click at [1224, 533] on li "Deactivate" at bounding box center [1272, 541] width 202 height 41
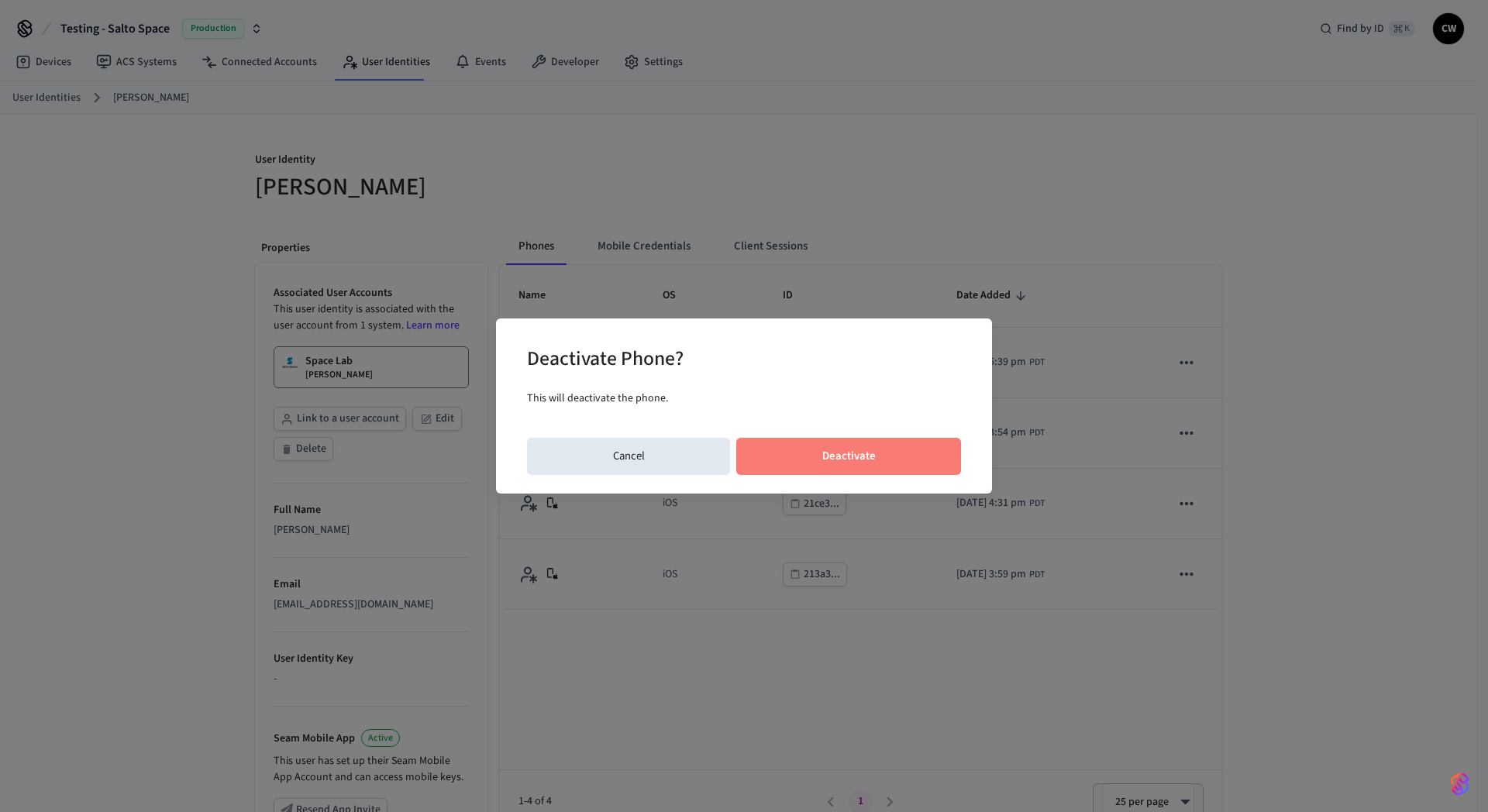
click at [907, 454] on button "Deactivate" at bounding box center [849, 456] width 225 height 37
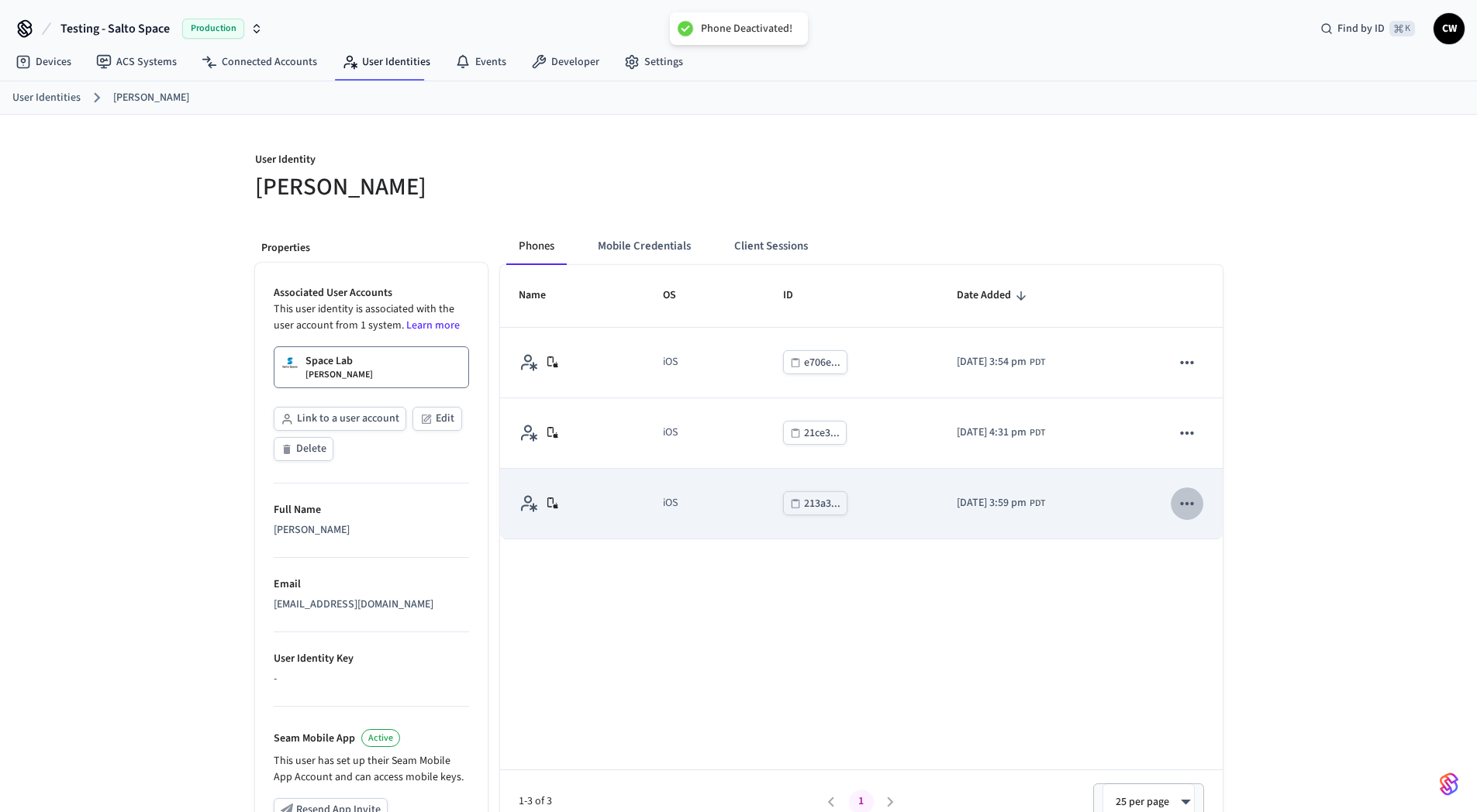
click at [1187, 500] on icon "sticky table" at bounding box center [1187, 504] width 20 height 20
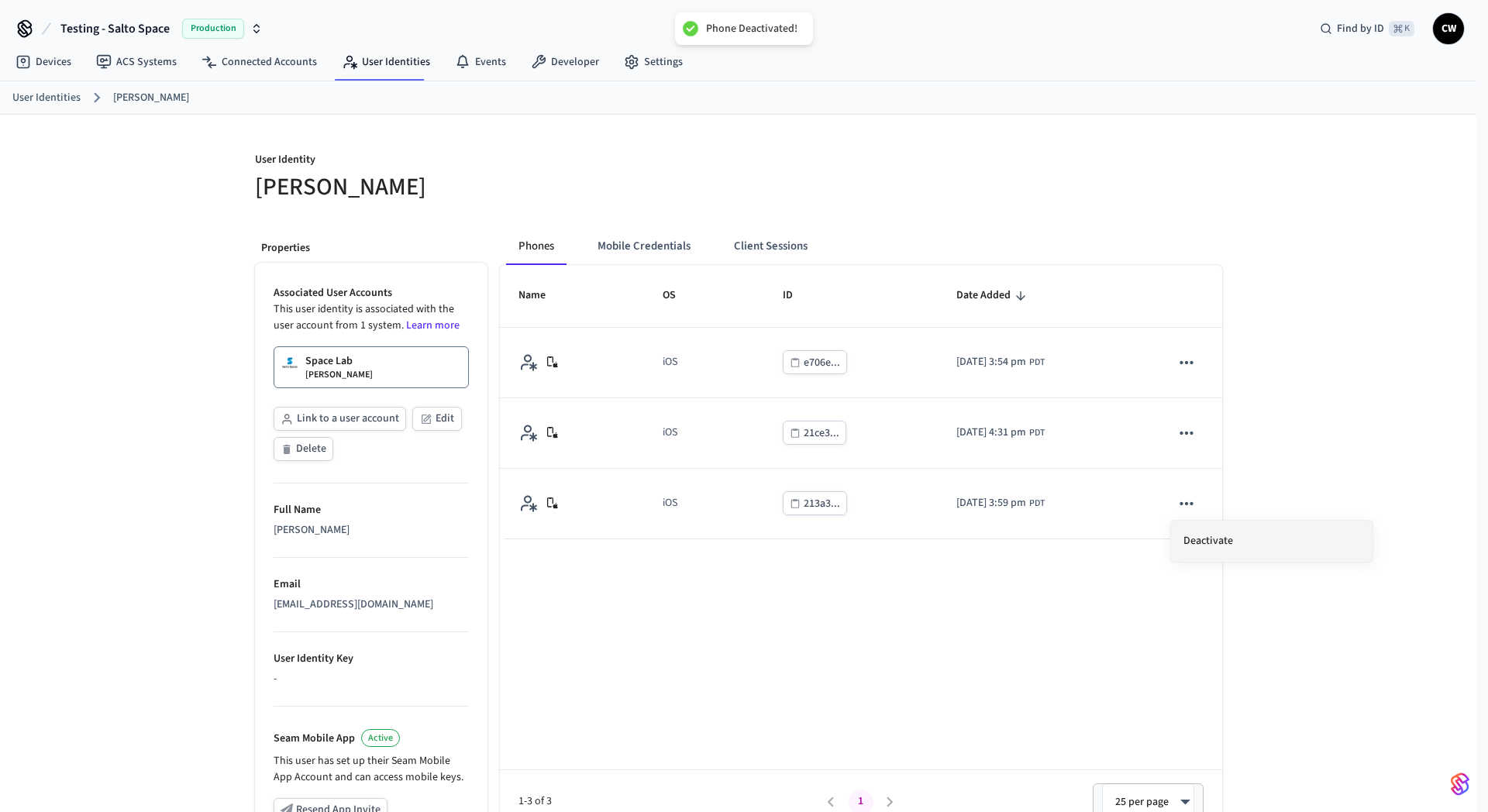
click at [1213, 529] on li "Deactivate" at bounding box center [1272, 541] width 202 height 41
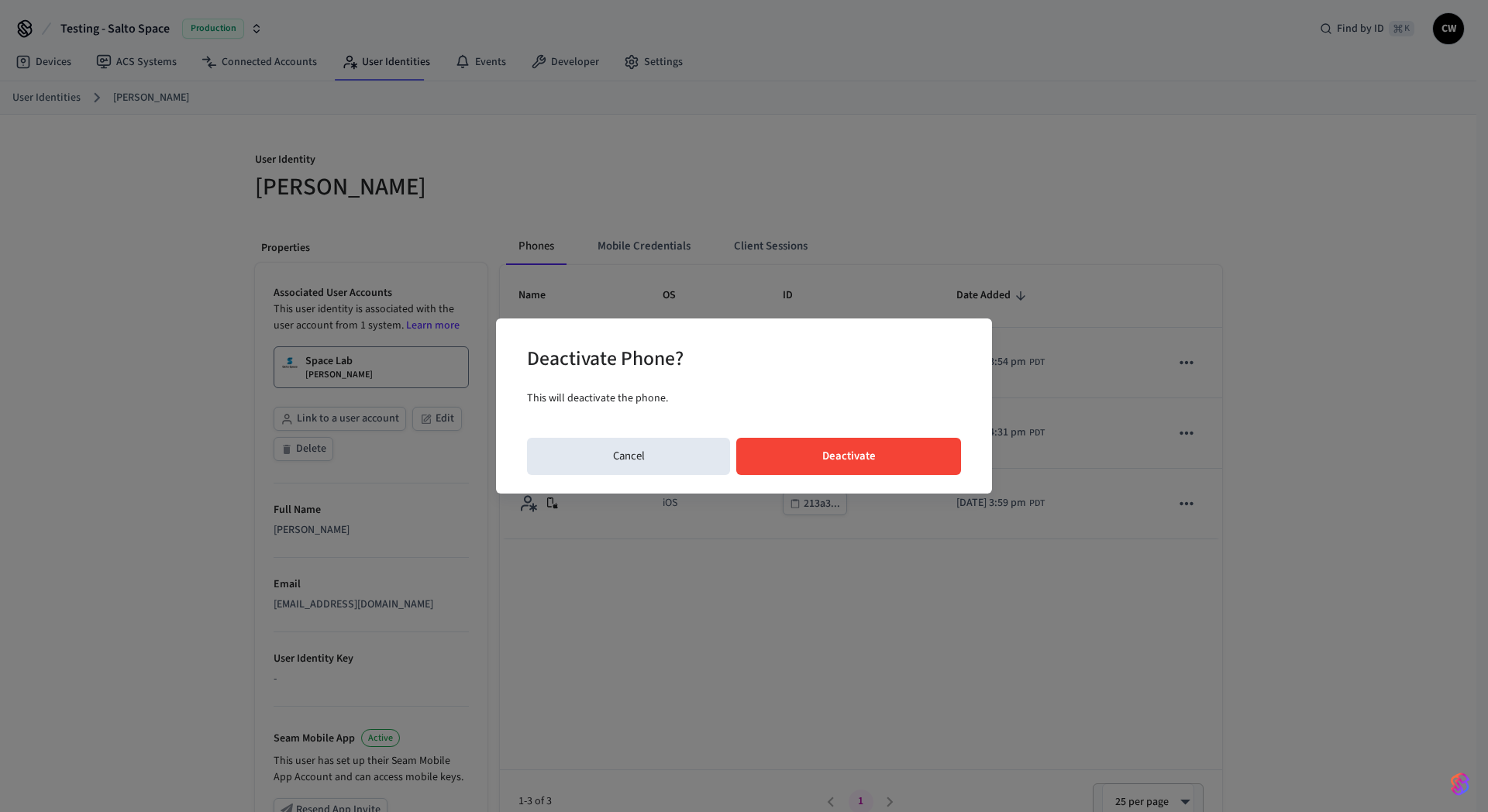
click at [927, 461] on button "Deactivate" at bounding box center [849, 456] width 225 height 37
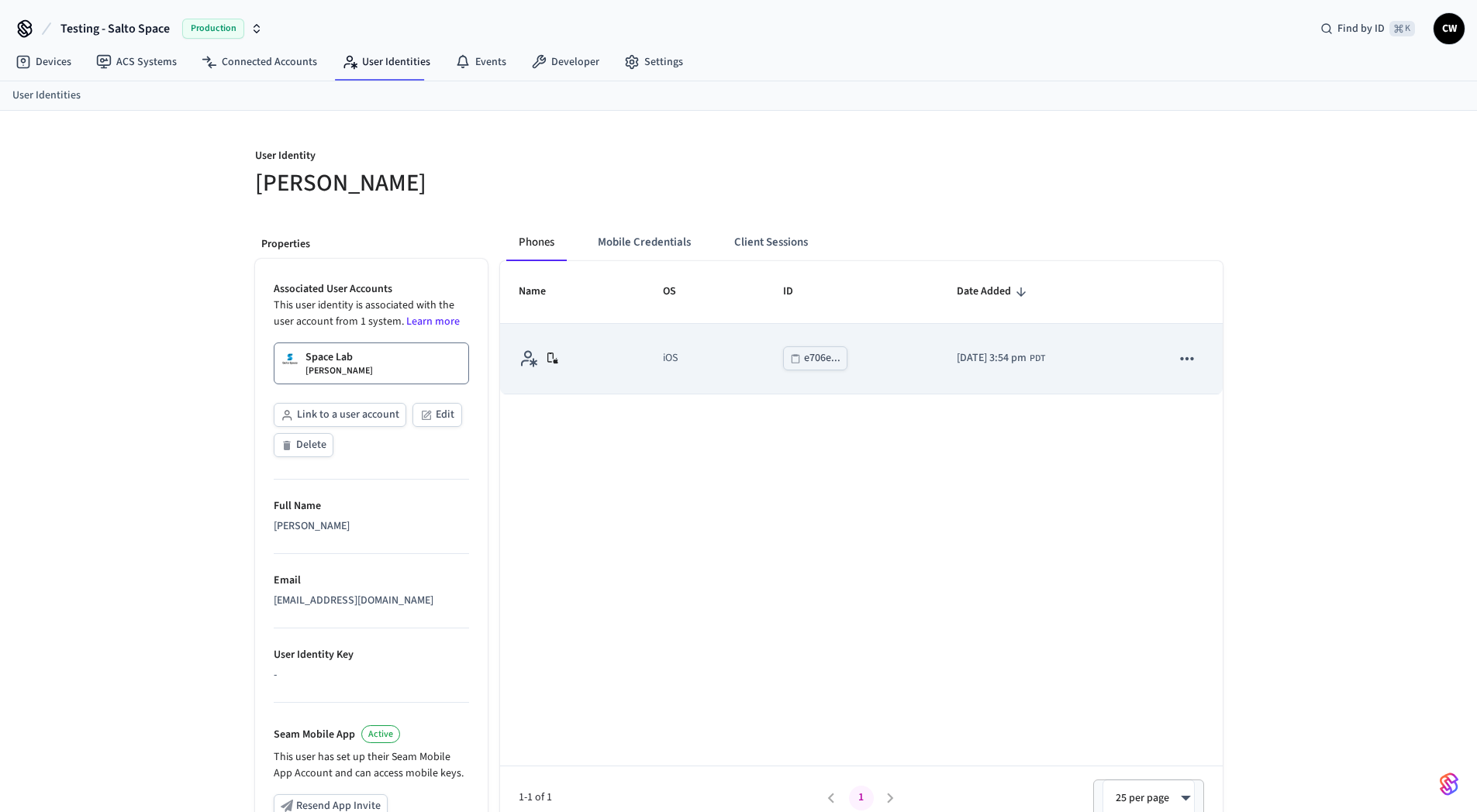
click at [1186, 363] on icon "sticky table" at bounding box center [1187, 359] width 20 height 20
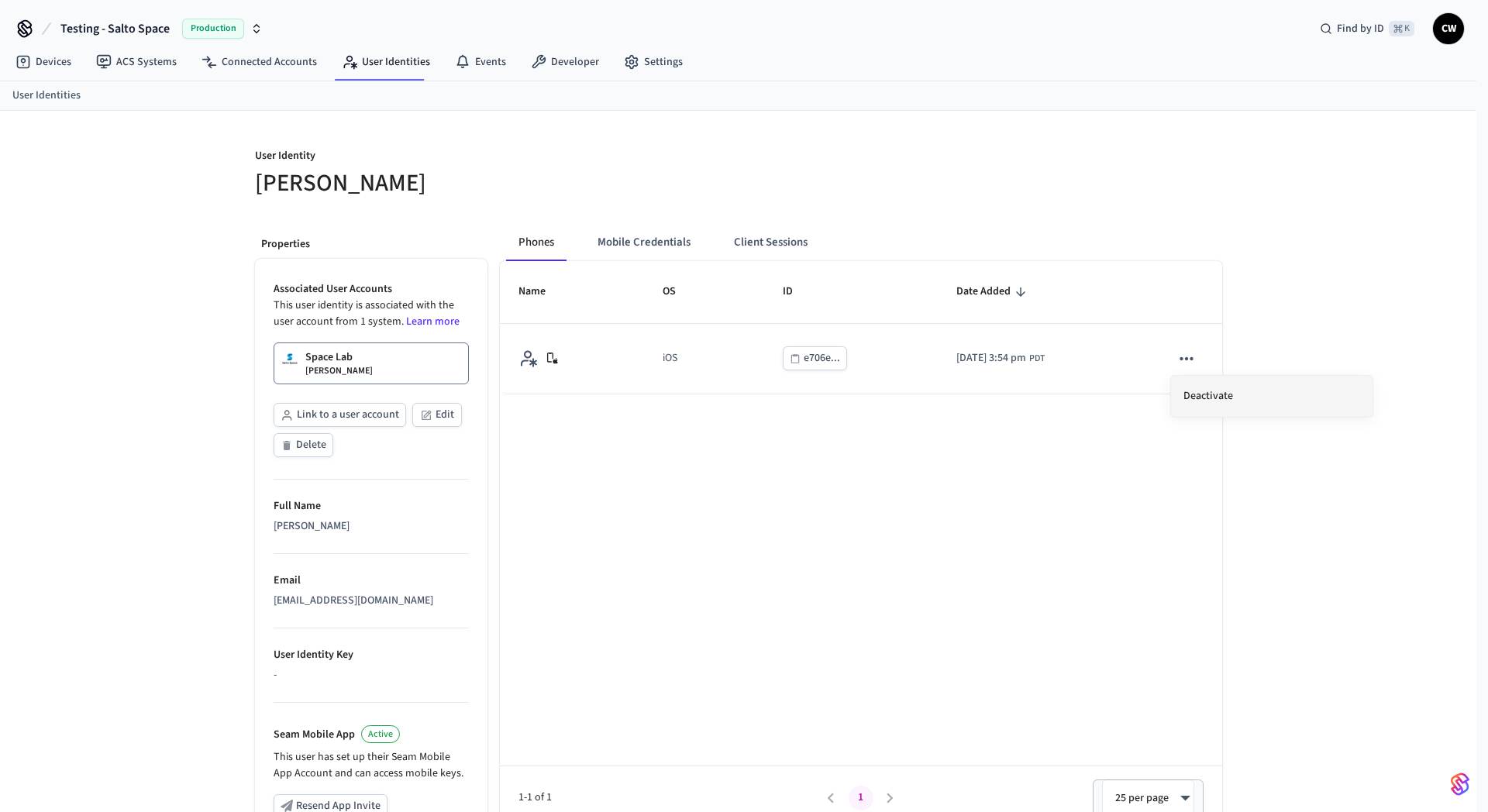
click at [1198, 387] on li "Deactivate" at bounding box center [1272, 396] width 202 height 41
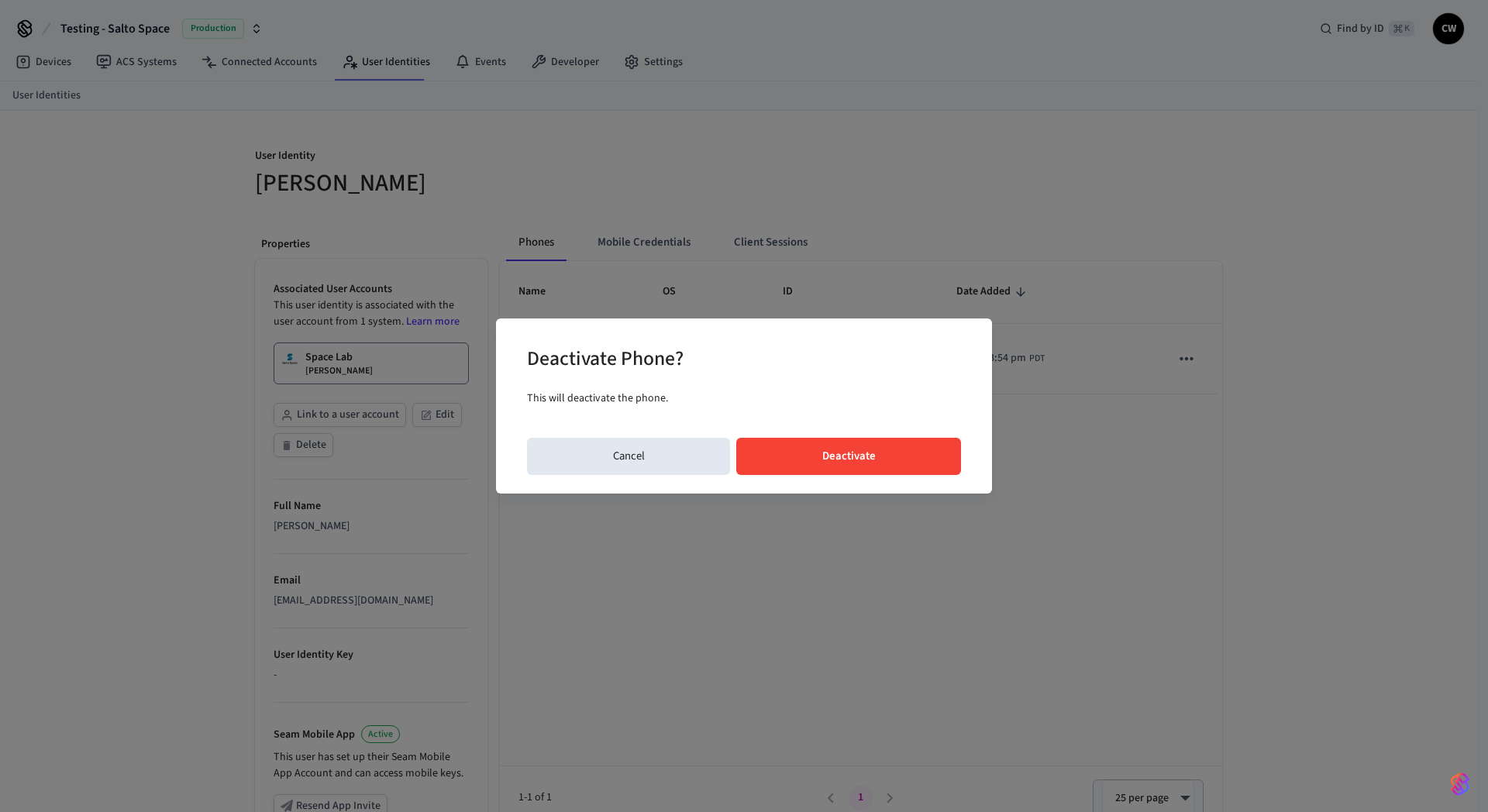
click at [876, 465] on button "Deactivate" at bounding box center [849, 456] width 225 height 37
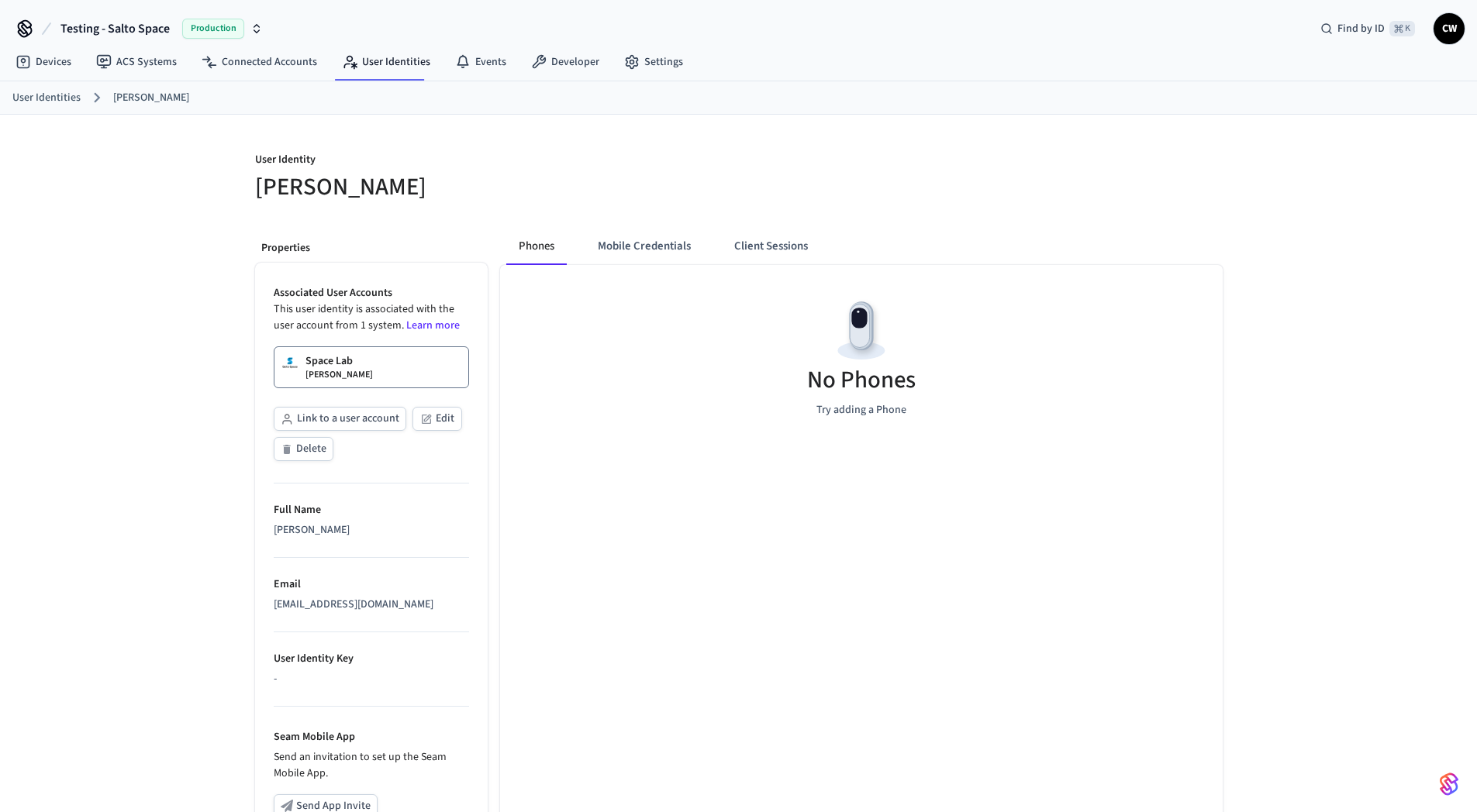
click at [114, 32] on span "Testing - Salto Space" at bounding box center [115, 29] width 110 height 18
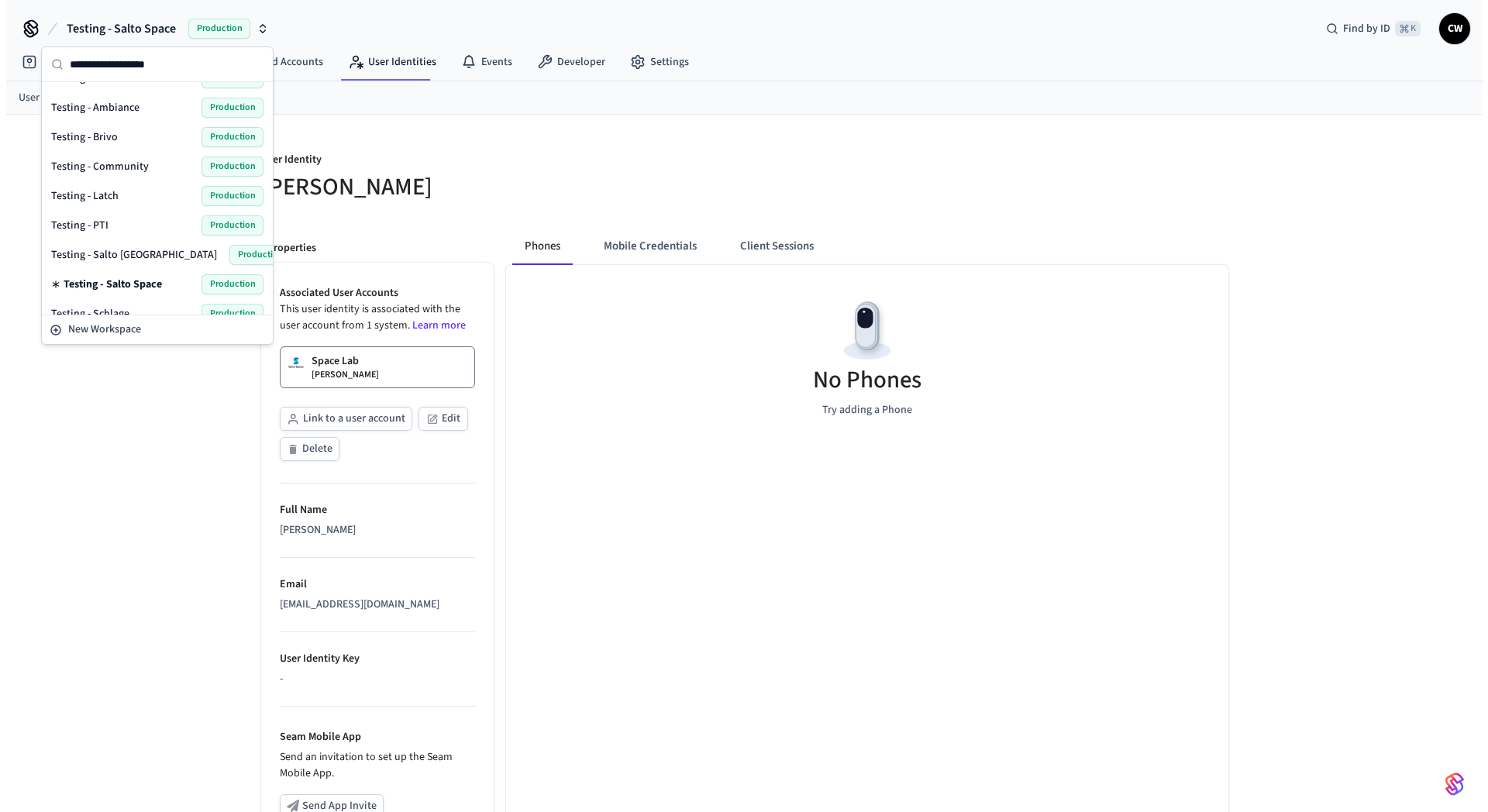
scroll to position [840, 0]
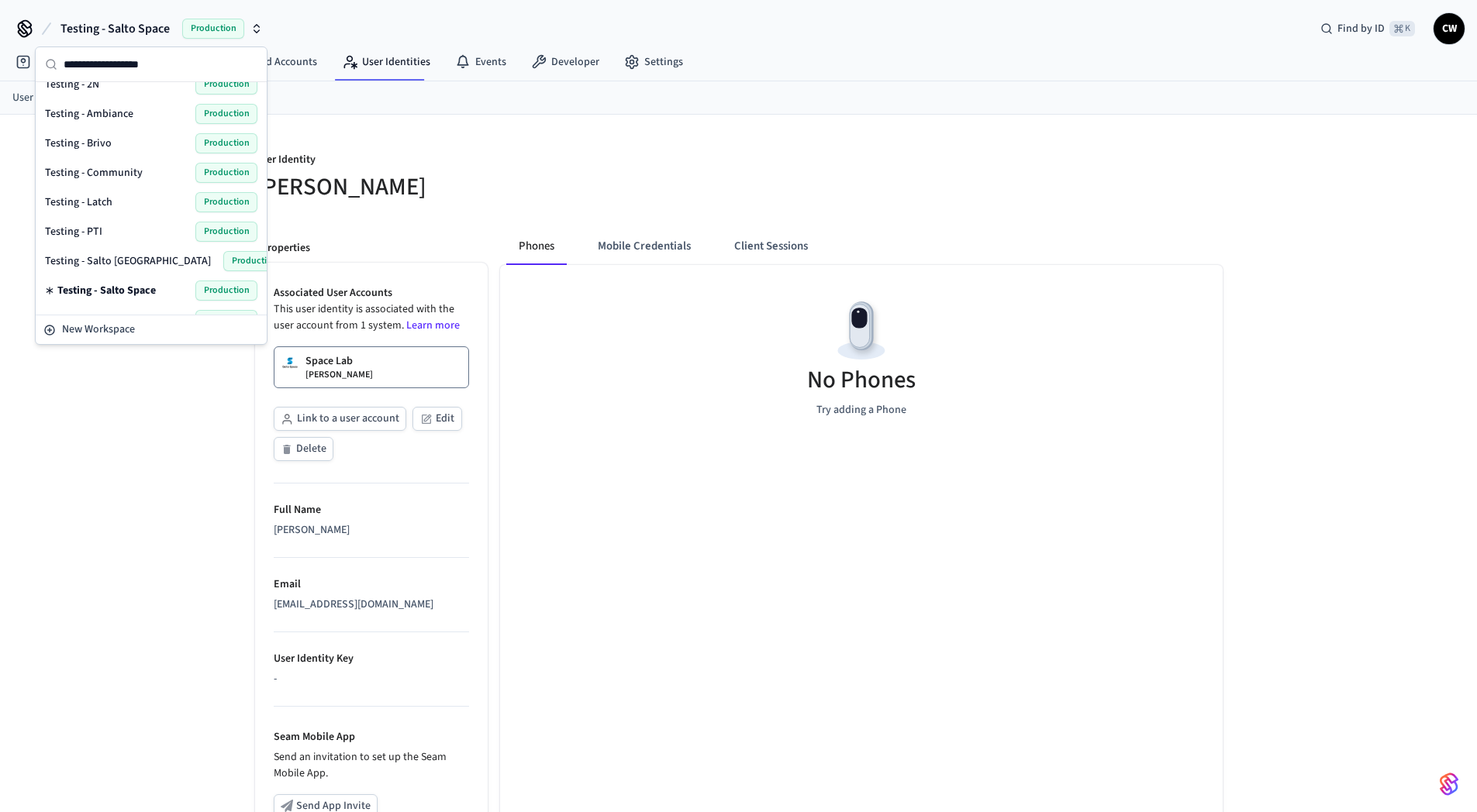
click at [139, 169] on div "Testing - Community Production" at bounding box center [151, 173] width 212 height 20
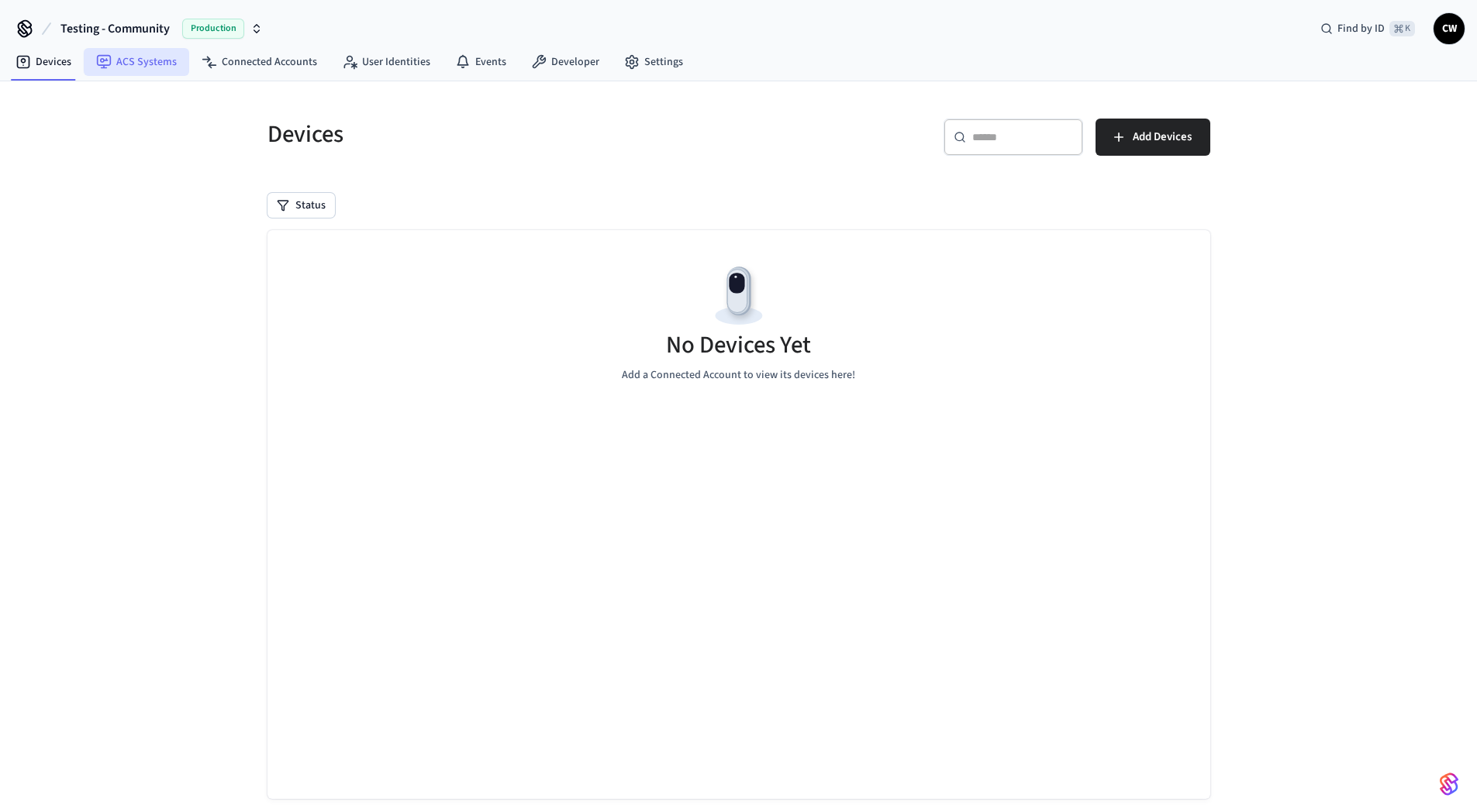
click at [131, 68] on link "ACS Systems" at bounding box center [136, 62] width 105 height 28
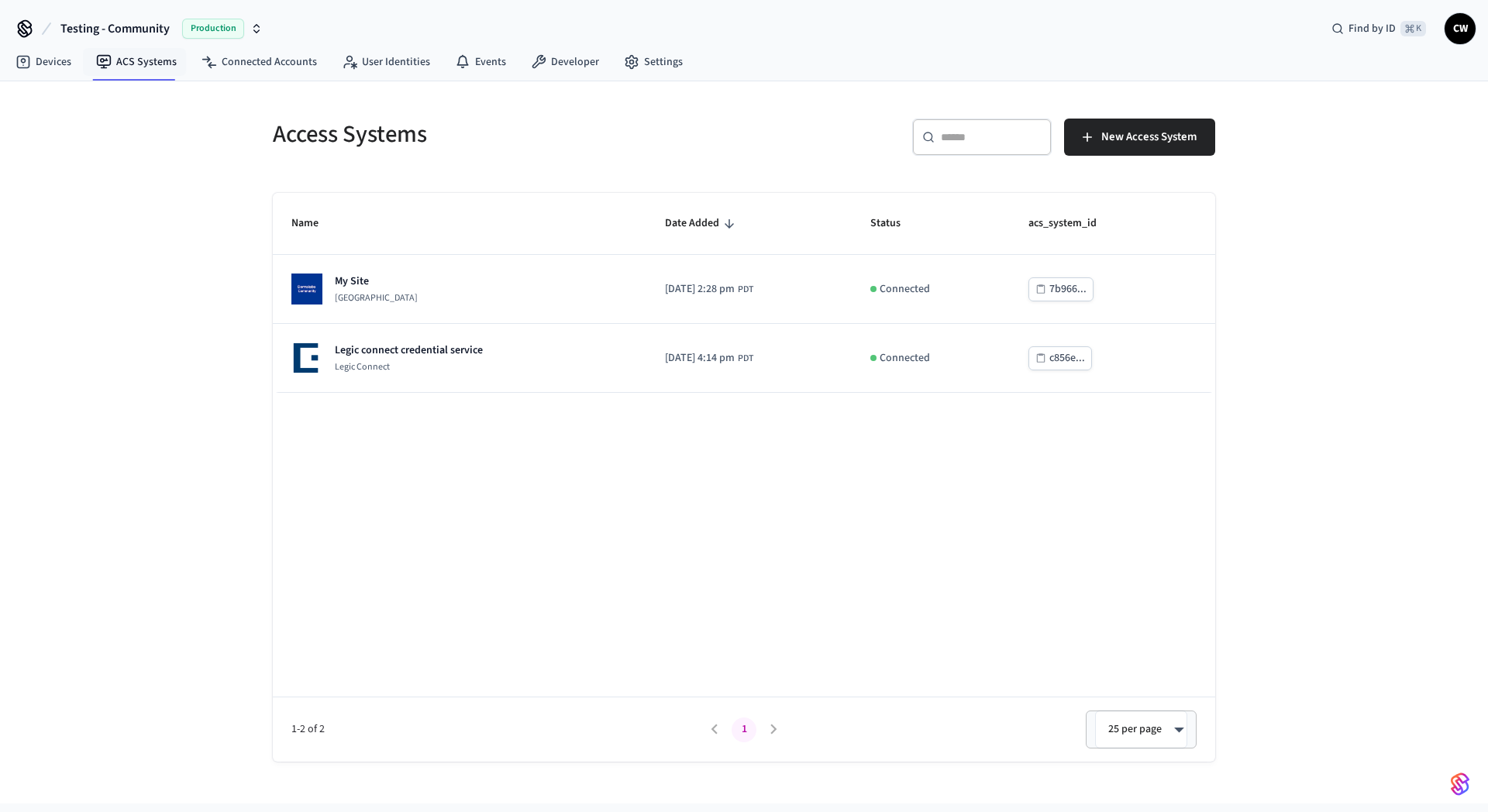
click at [129, 23] on span "Testing - Community" at bounding box center [115, 29] width 110 height 18
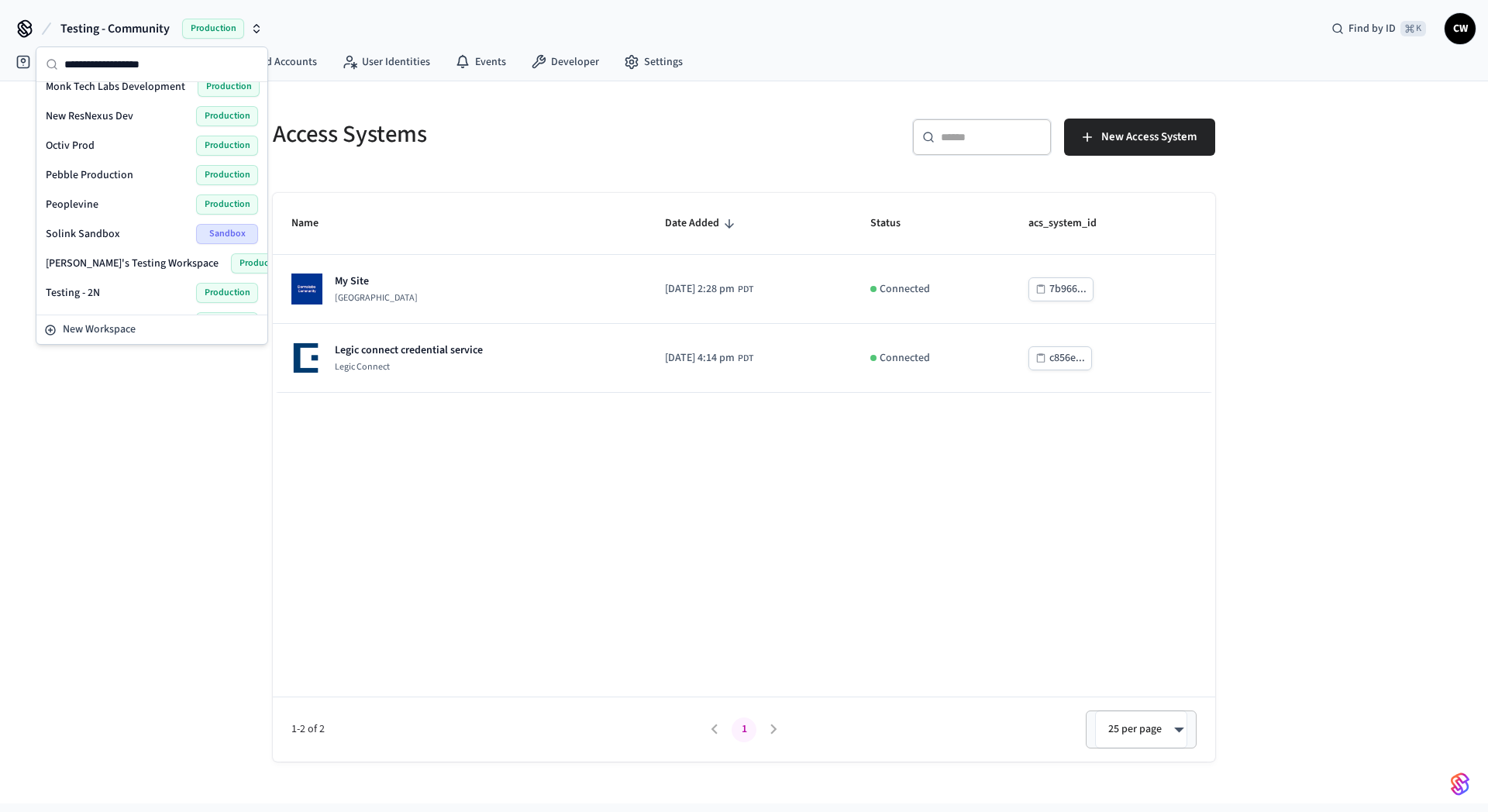
scroll to position [1069, 0]
click at [126, 182] on span "Testing - Visionline" at bounding box center [90, 179] width 89 height 16
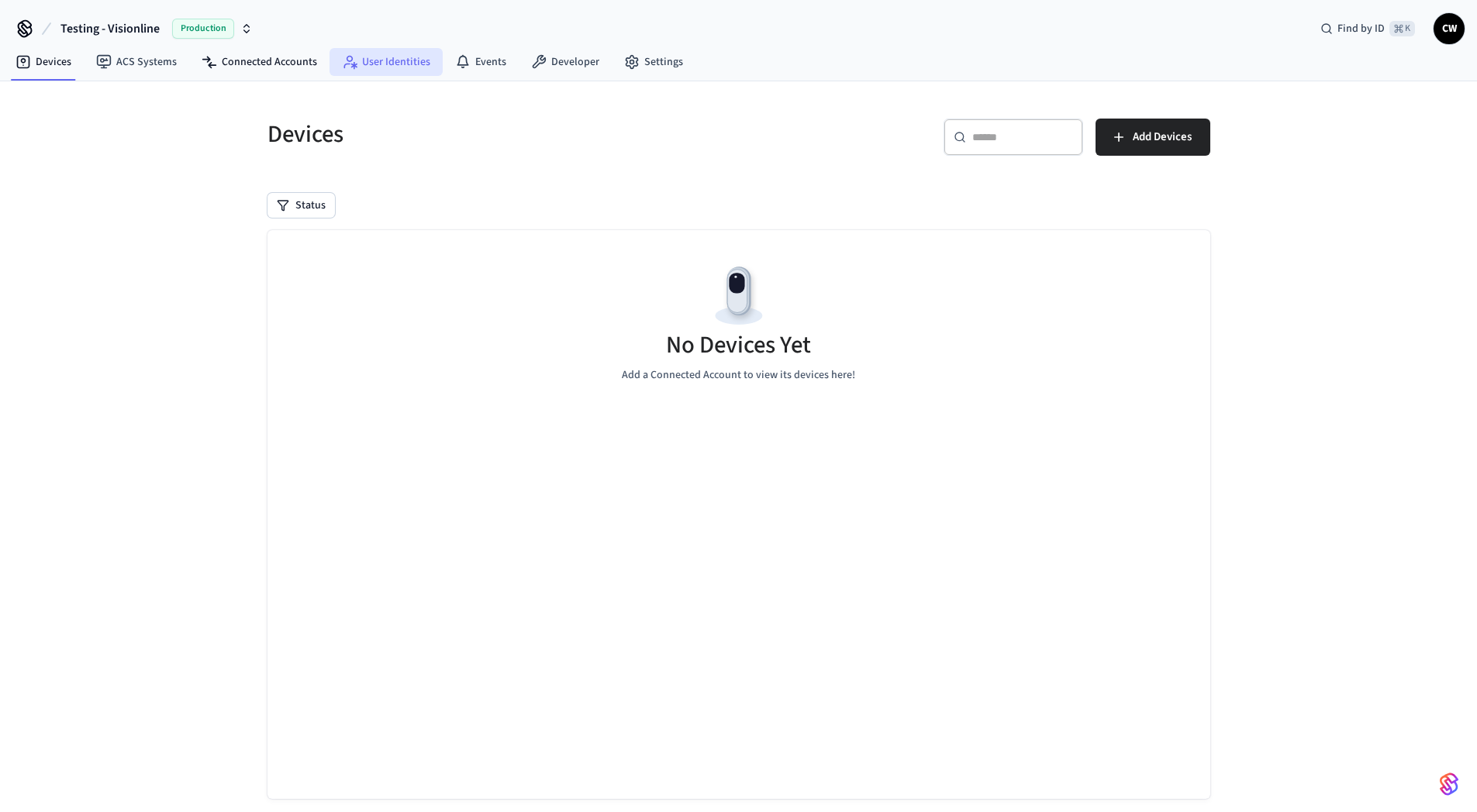
click at [368, 56] on link "User Identities" at bounding box center [385, 62] width 113 height 28
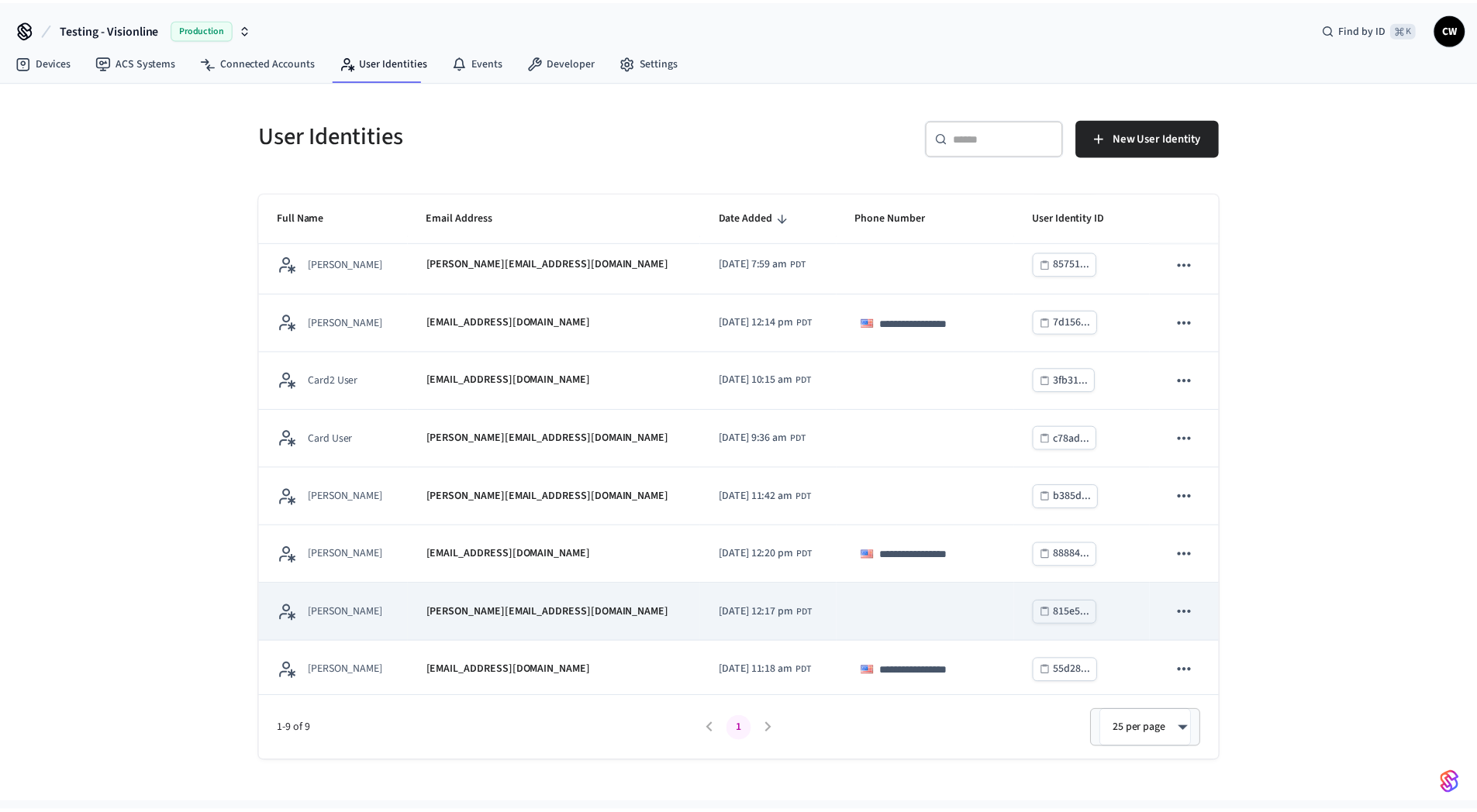
scroll to position [70, 0]
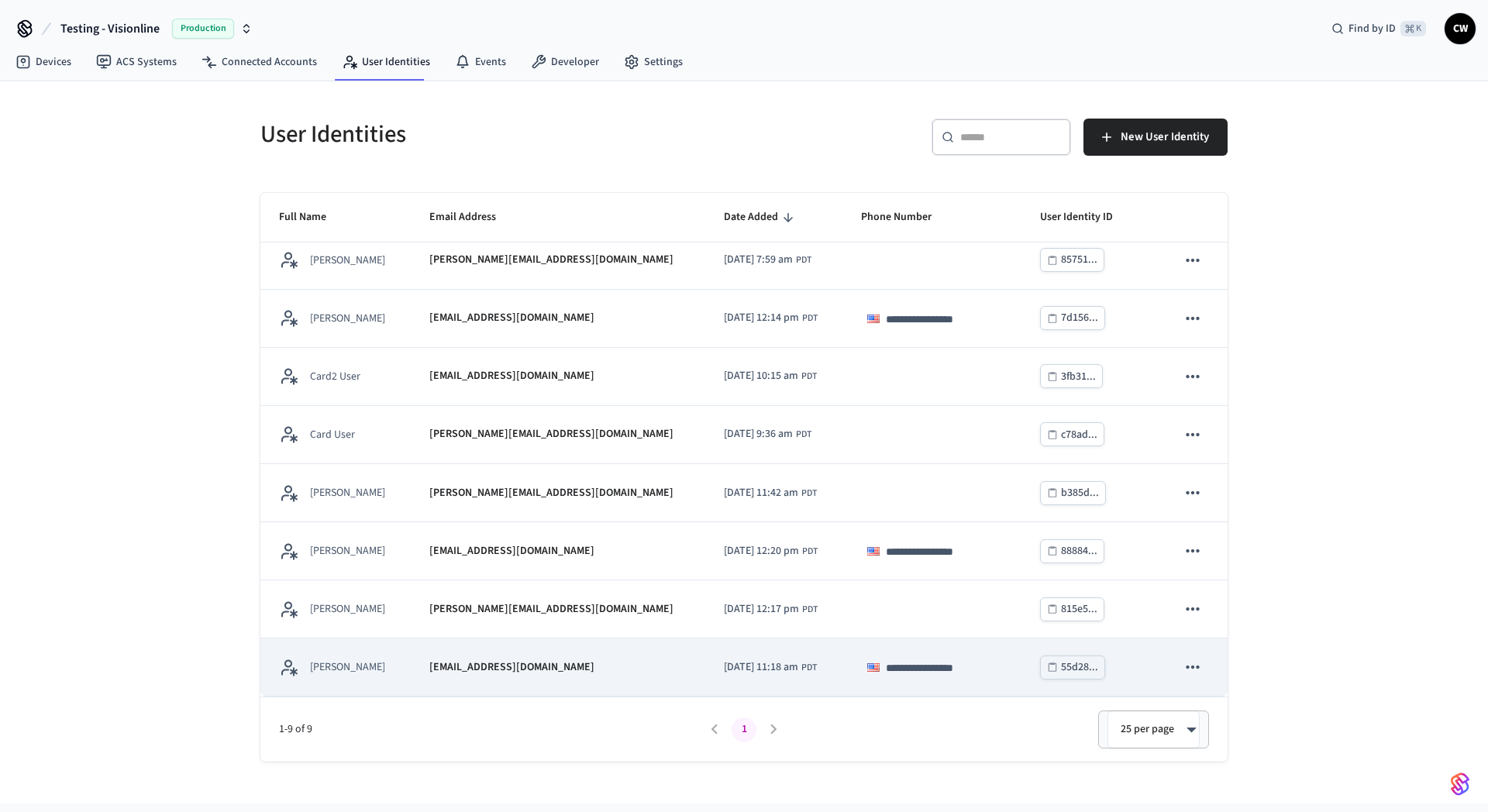
click at [479, 660] on p "[EMAIL_ADDRESS][DOMAIN_NAME]" at bounding box center [512, 668] width 165 height 17
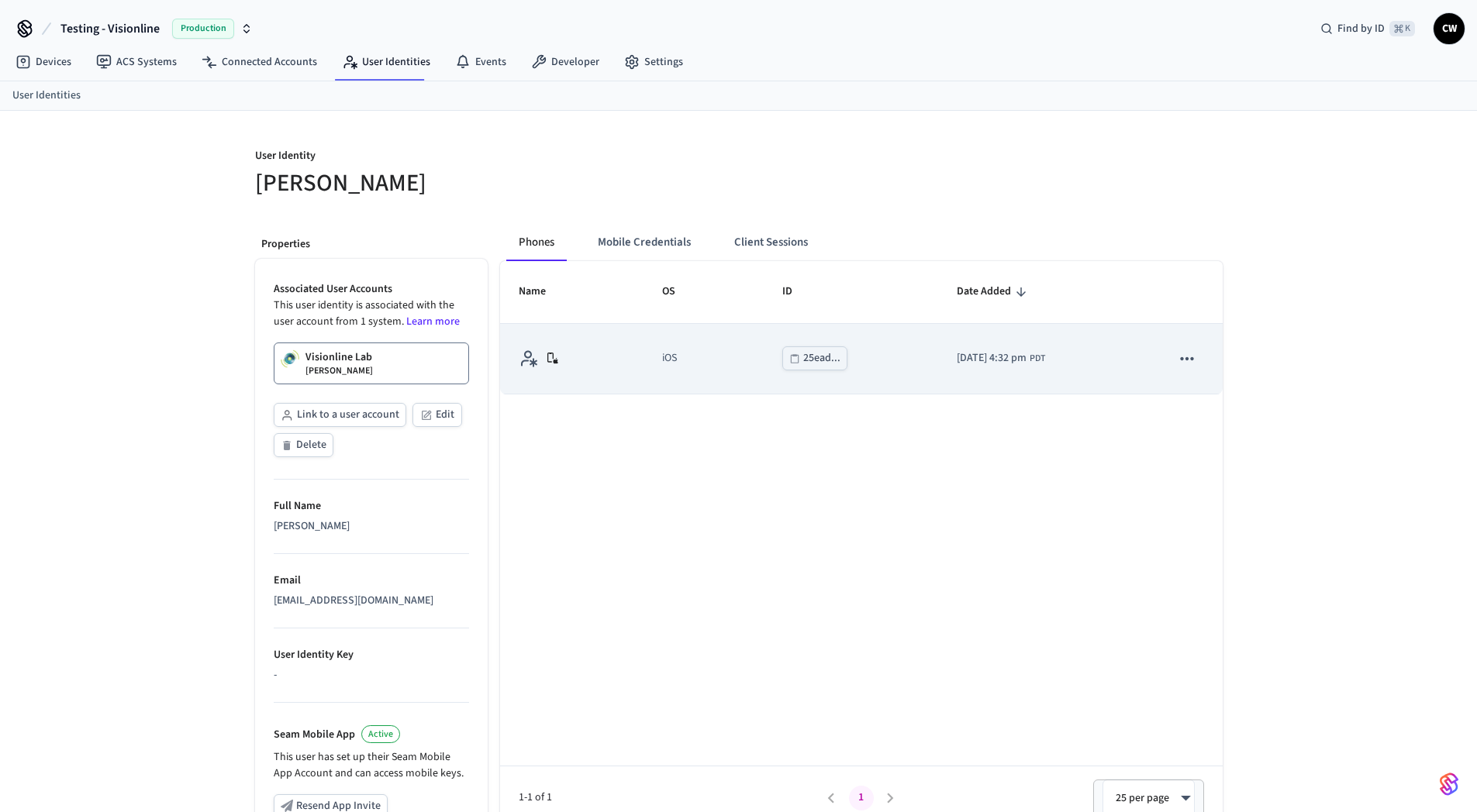
click at [1191, 359] on icon "sticky table" at bounding box center [1188, 358] width 13 height 3
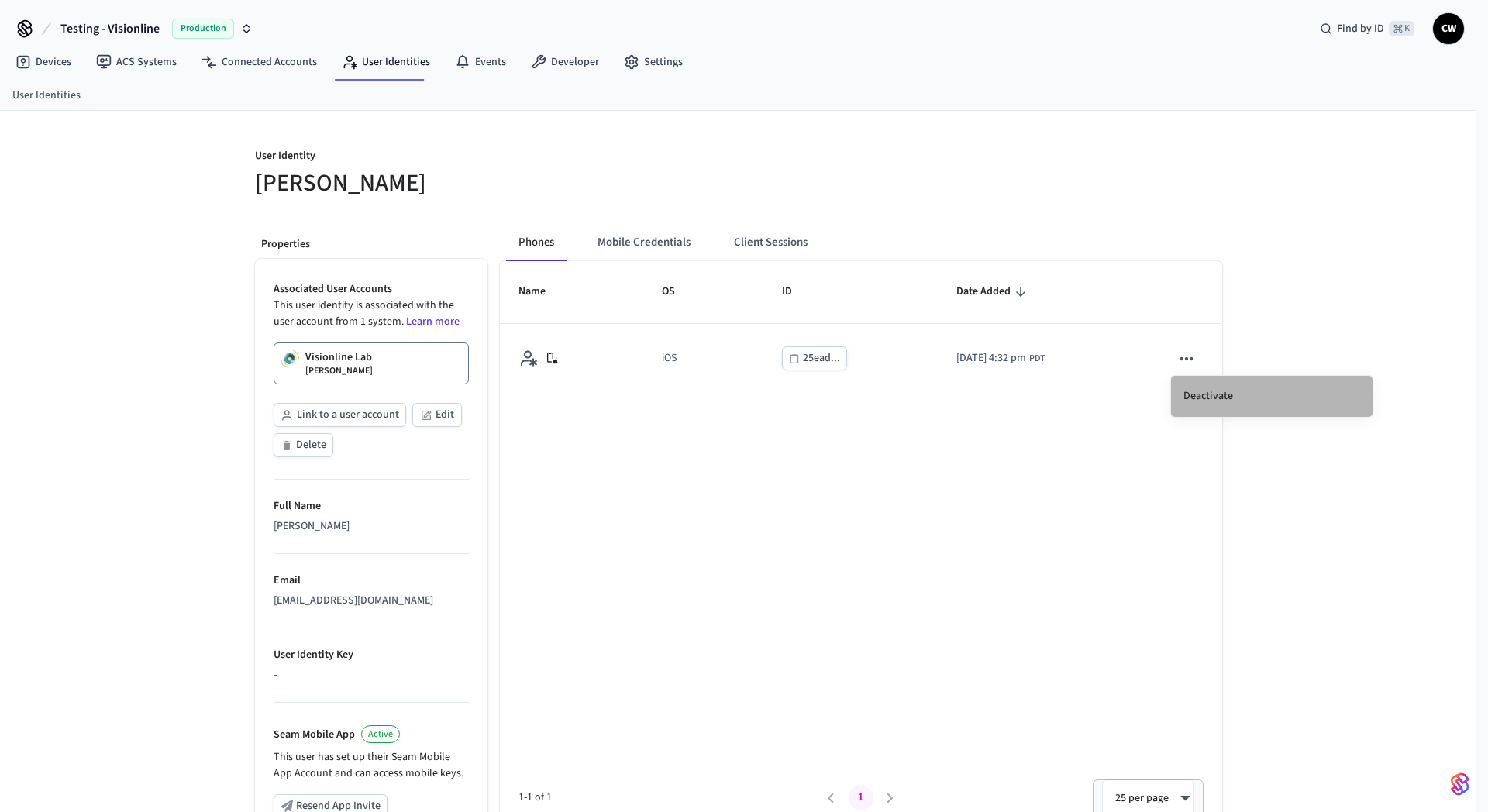
click at [1220, 396] on li "Deactivate" at bounding box center [1272, 396] width 202 height 41
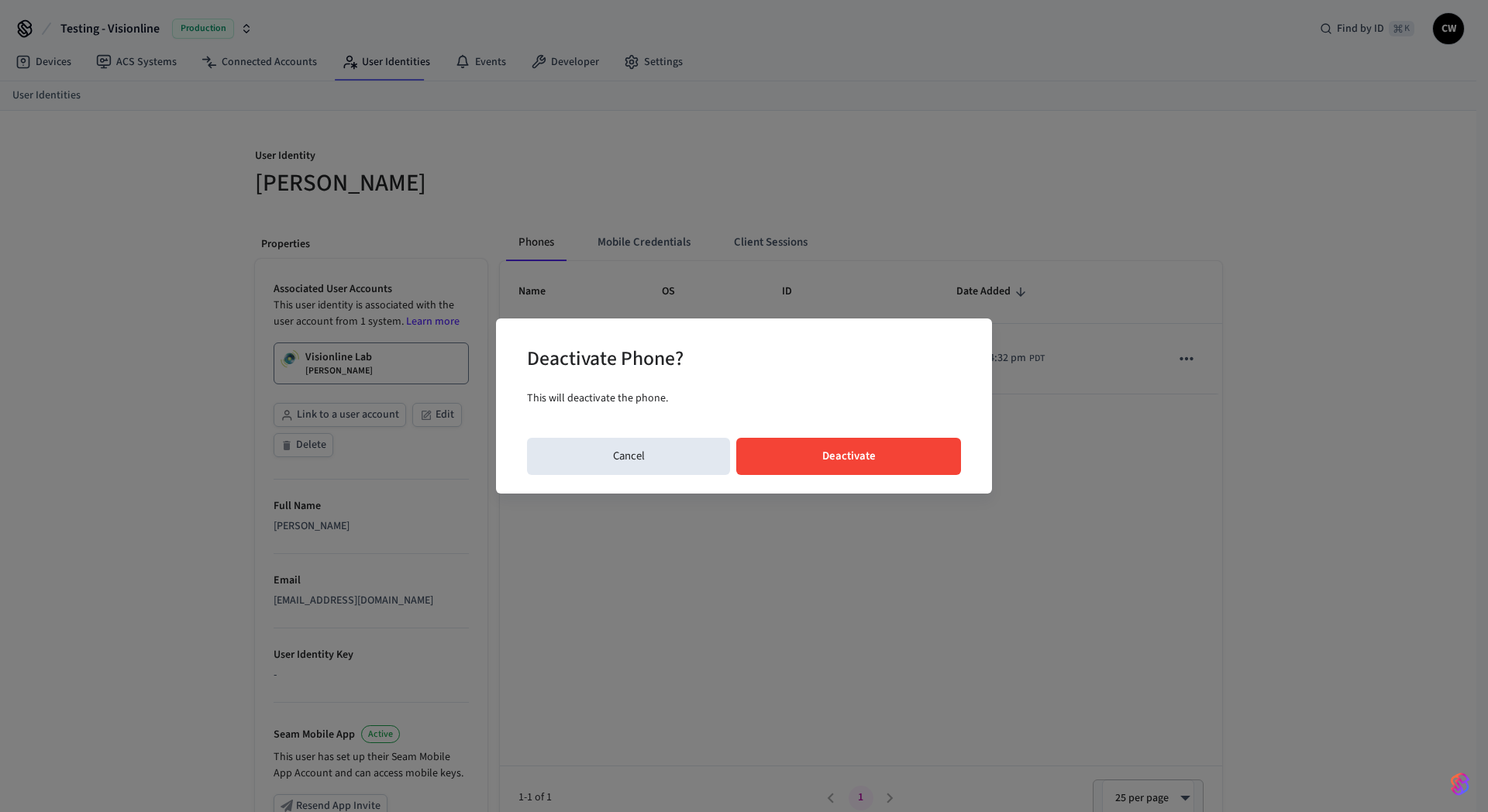
click at [906, 463] on button "Deactivate" at bounding box center [849, 456] width 225 height 37
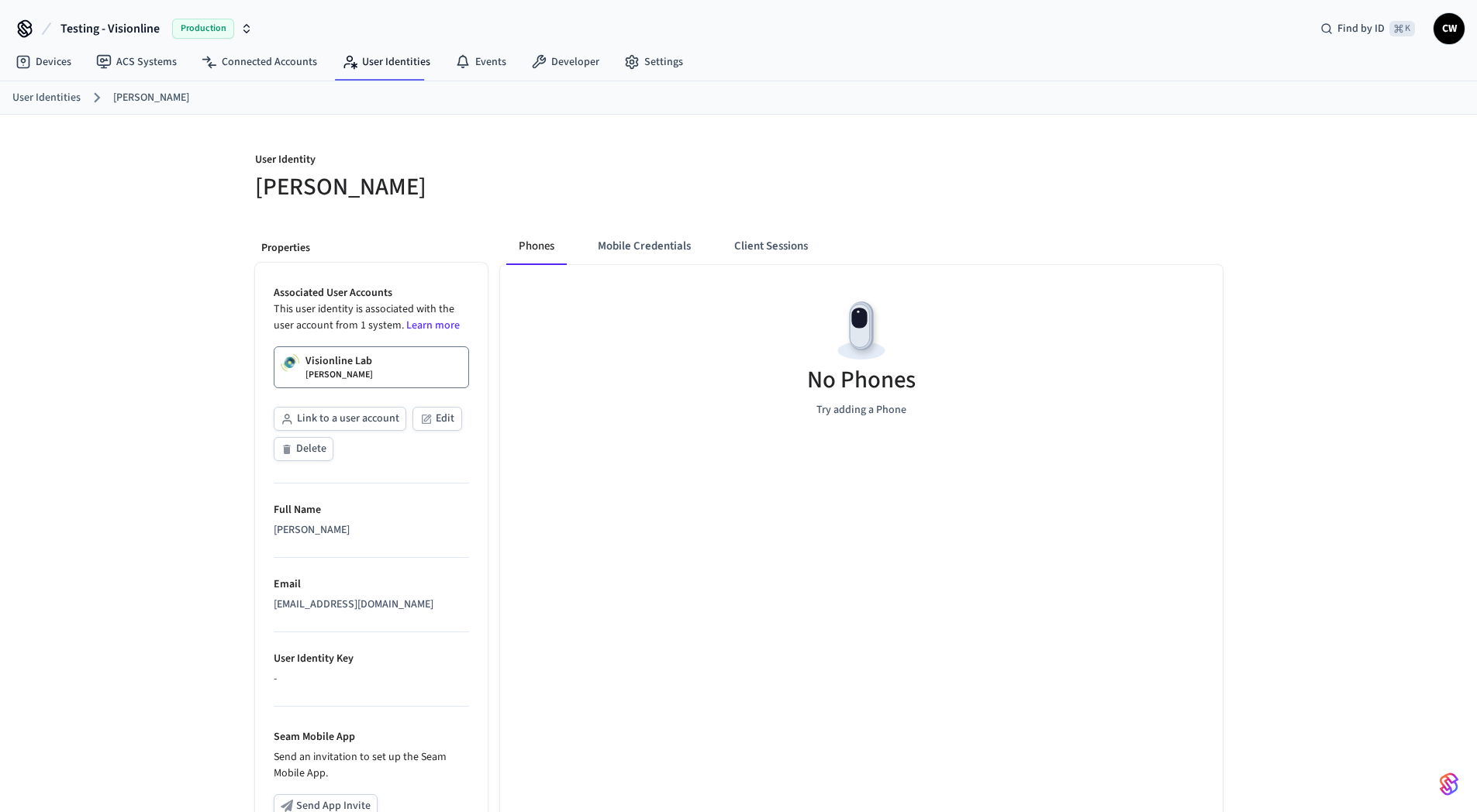
click at [124, 34] on span "Testing - Visionline" at bounding box center [111, 29] width 100 height 18
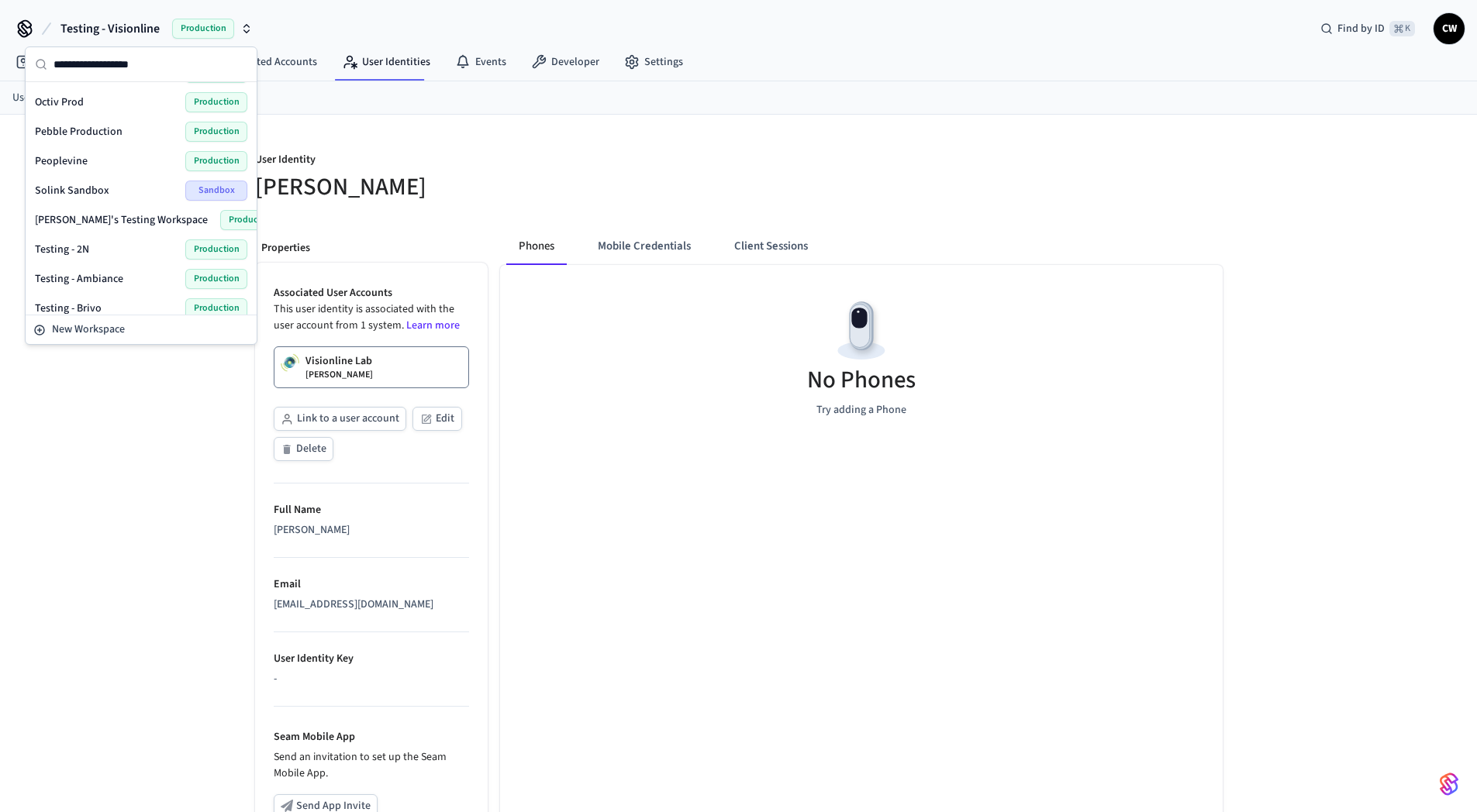
scroll to position [1069, 0]
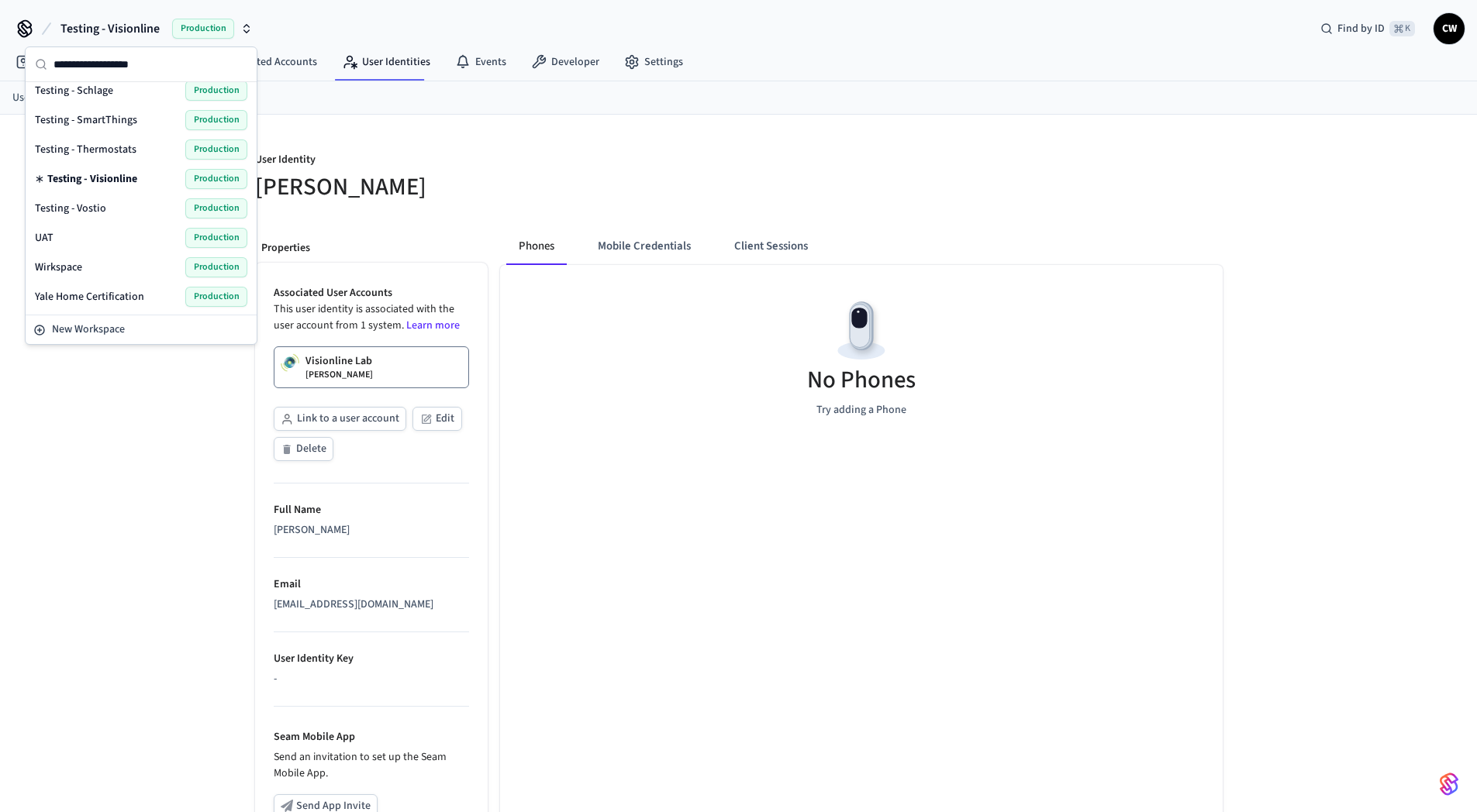
click at [89, 207] on span "Testing - Vostio" at bounding box center [70, 208] width 71 height 16
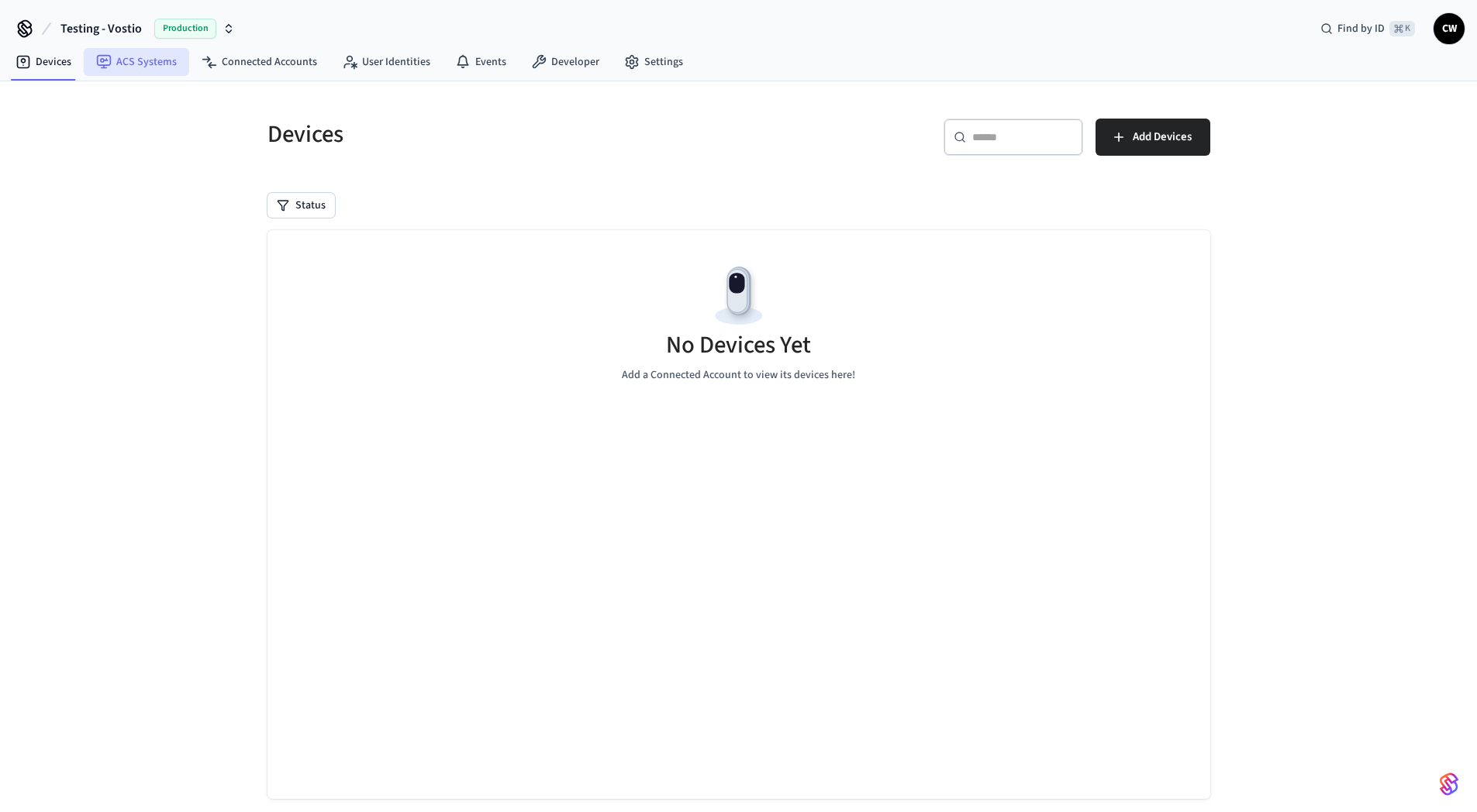
click at [139, 65] on link "ACS Systems" at bounding box center [136, 62] width 105 height 28
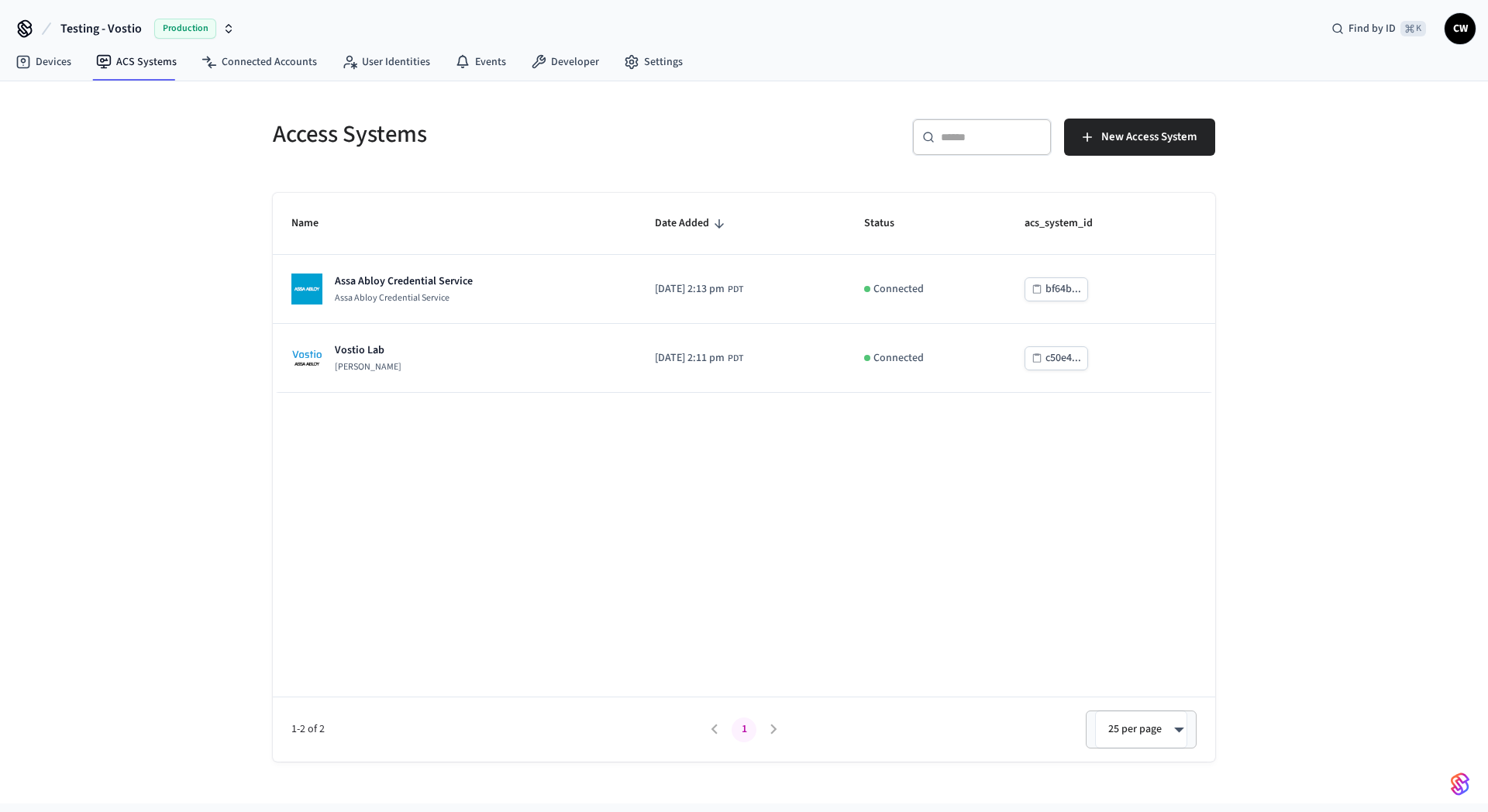
click at [257, 76] on nav "Devices ACS Systems Connected Accounts User Identities Events Developer Settings" at bounding box center [348, 63] width 692 height 36
click at [265, 65] on link "Connected Accounts" at bounding box center [259, 62] width 140 height 28
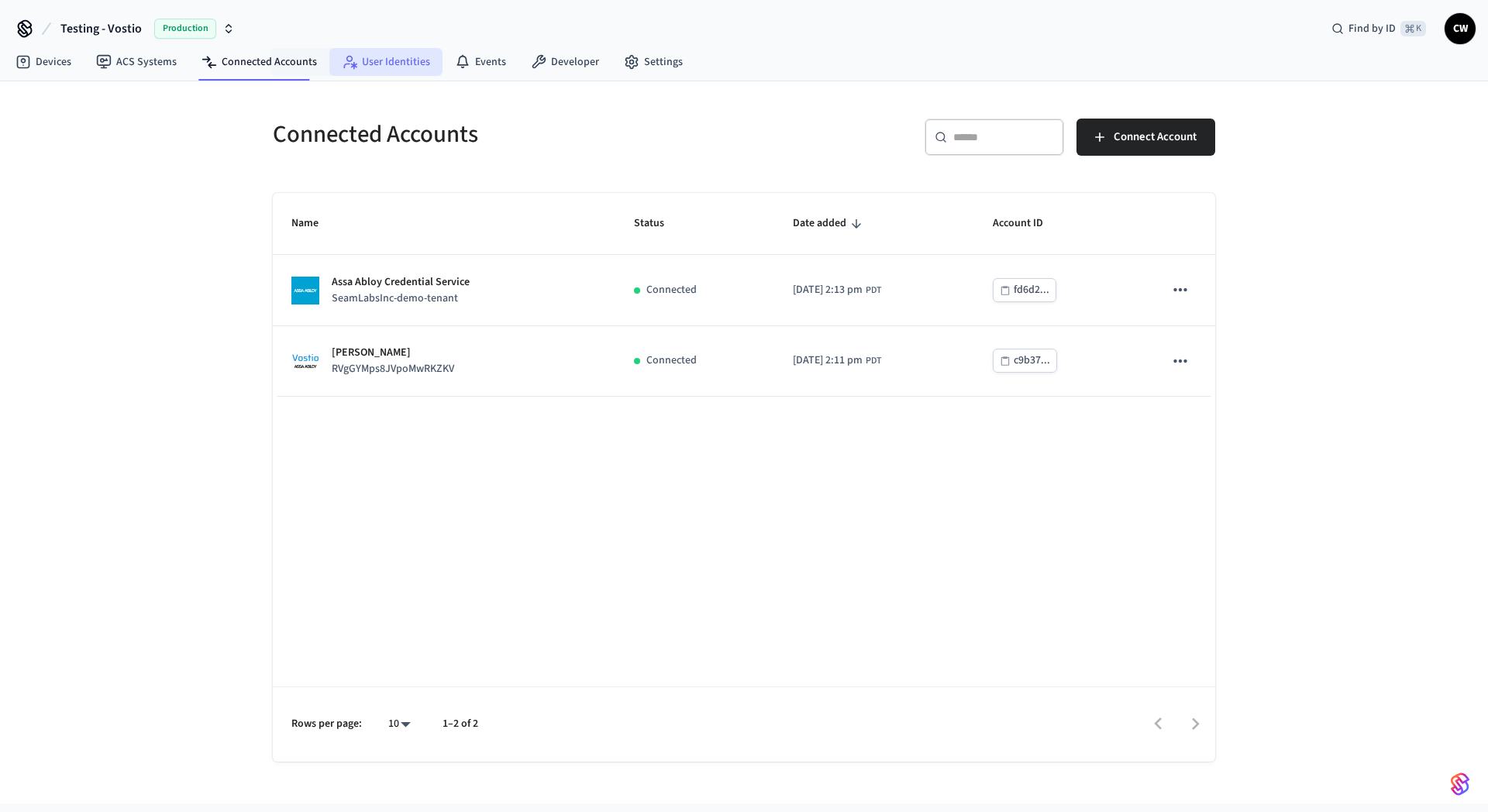
click at [384, 66] on link "User Identities" at bounding box center [385, 62] width 113 height 28
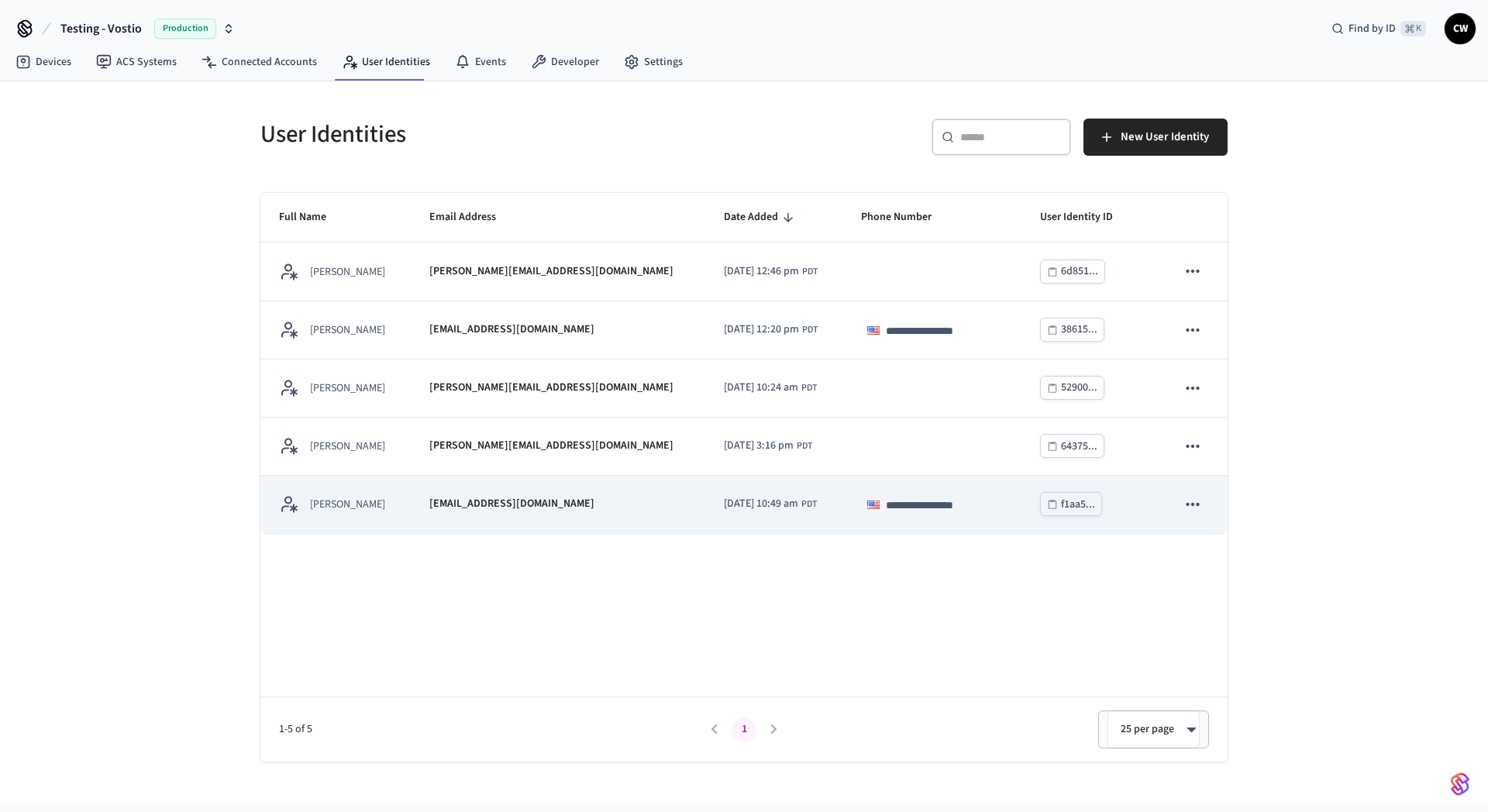
click at [444, 519] on td "[EMAIL_ADDRESS][DOMAIN_NAME]" at bounding box center [559, 504] width 295 height 58
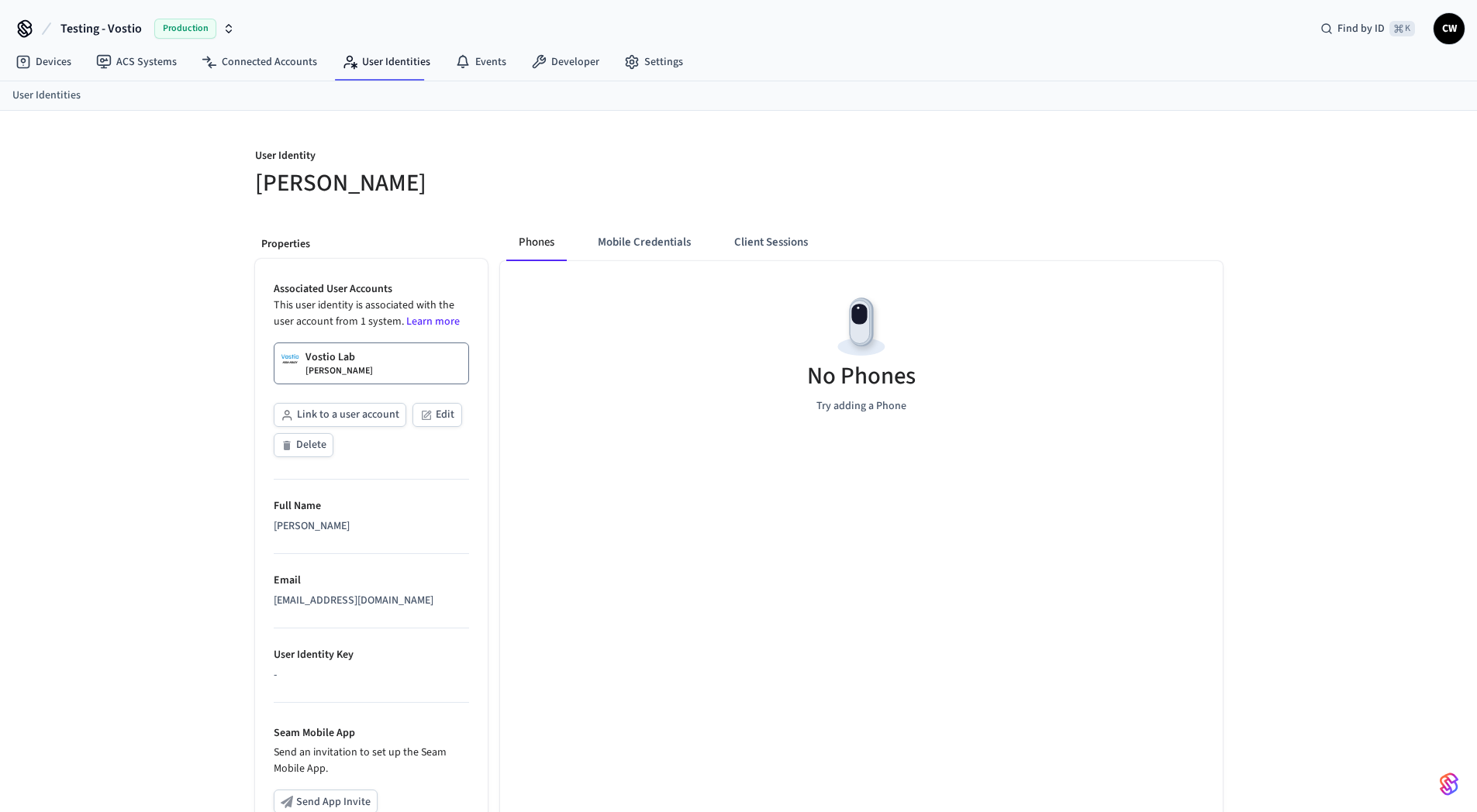
click at [498, 245] on div "Phones Mobile Credentials Client Sessions No Phones Try adding a Phone" at bounding box center [855, 631] width 735 height 840
click at [541, 247] on button "Phones" at bounding box center [537, 242] width 61 height 37
click at [716, 242] on div "Phones Mobile Credentials Client Sessions" at bounding box center [672, 242] width 333 height 37
click at [647, 243] on button "Mobile Credentials" at bounding box center [644, 242] width 118 height 37
click at [553, 185] on h5 "[PERSON_NAME]" at bounding box center [492, 183] width 475 height 31
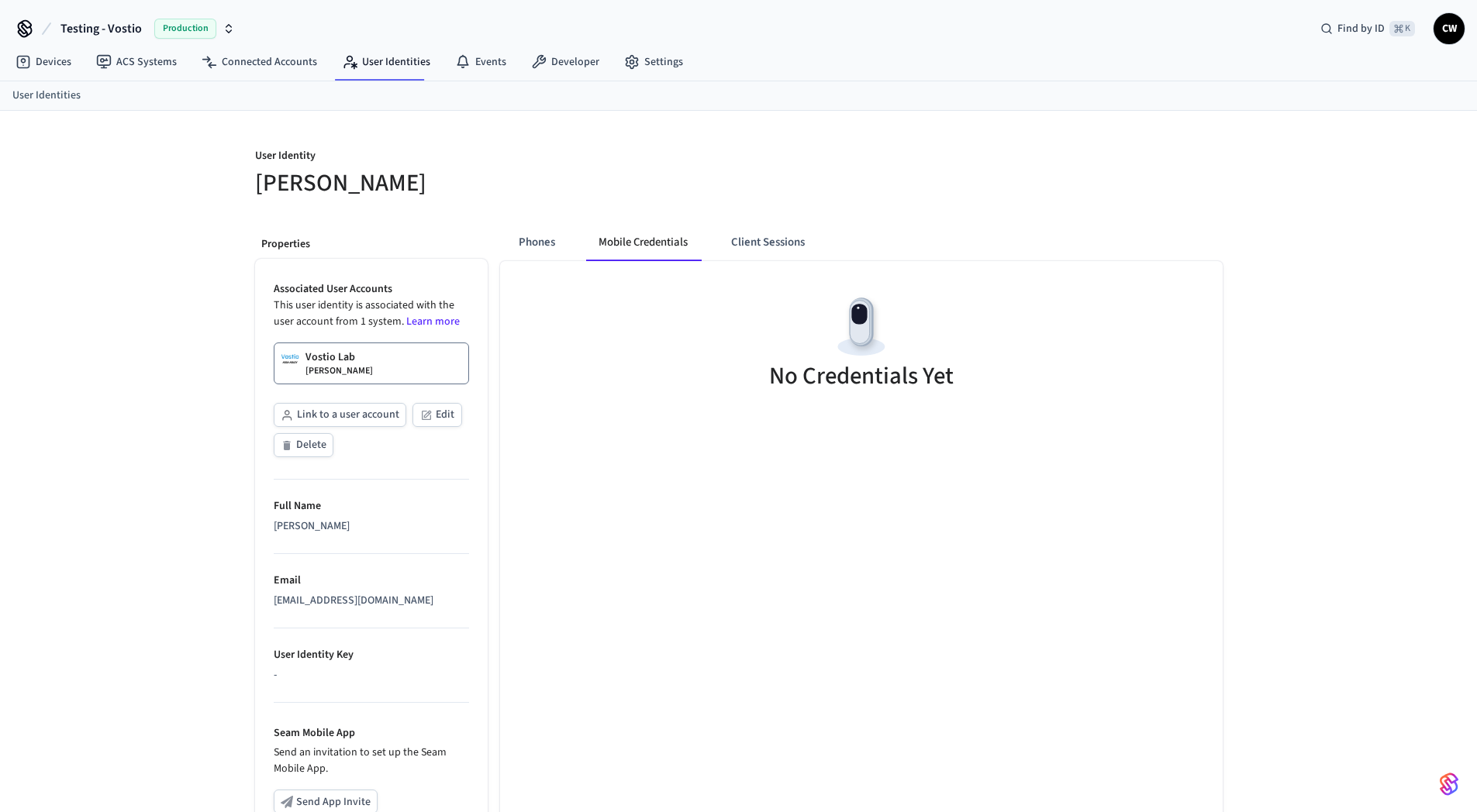
drag, startPoint x: 530, startPoint y: 178, endPoint x: 550, endPoint y: 198, distance: 28.3
click at [550, 198] on h5 "[PERSON_NAME]" at bounding box center [492, 183] width 475 height 31
click at [381, 349] on link "Vostio Lab Collin Wirkus" at bounding box center [372, 363] width 195 height 41
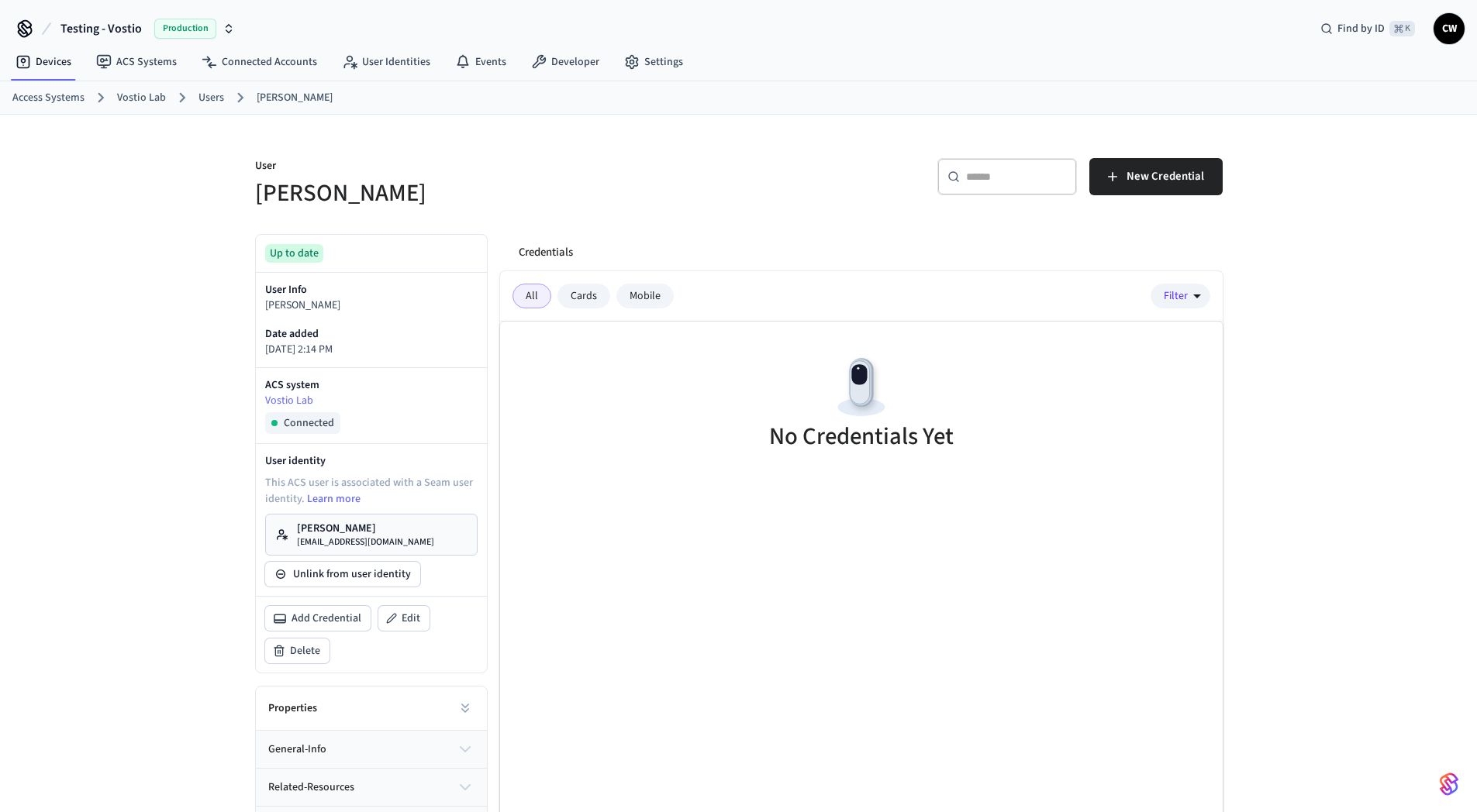
click at [221, 194] on div "User [PERSON_NAME] ​ ​ New Credential Up to date User Info [PERSON_NAME] Date a…" at bounding box center [738, 502] width 1477 height 776
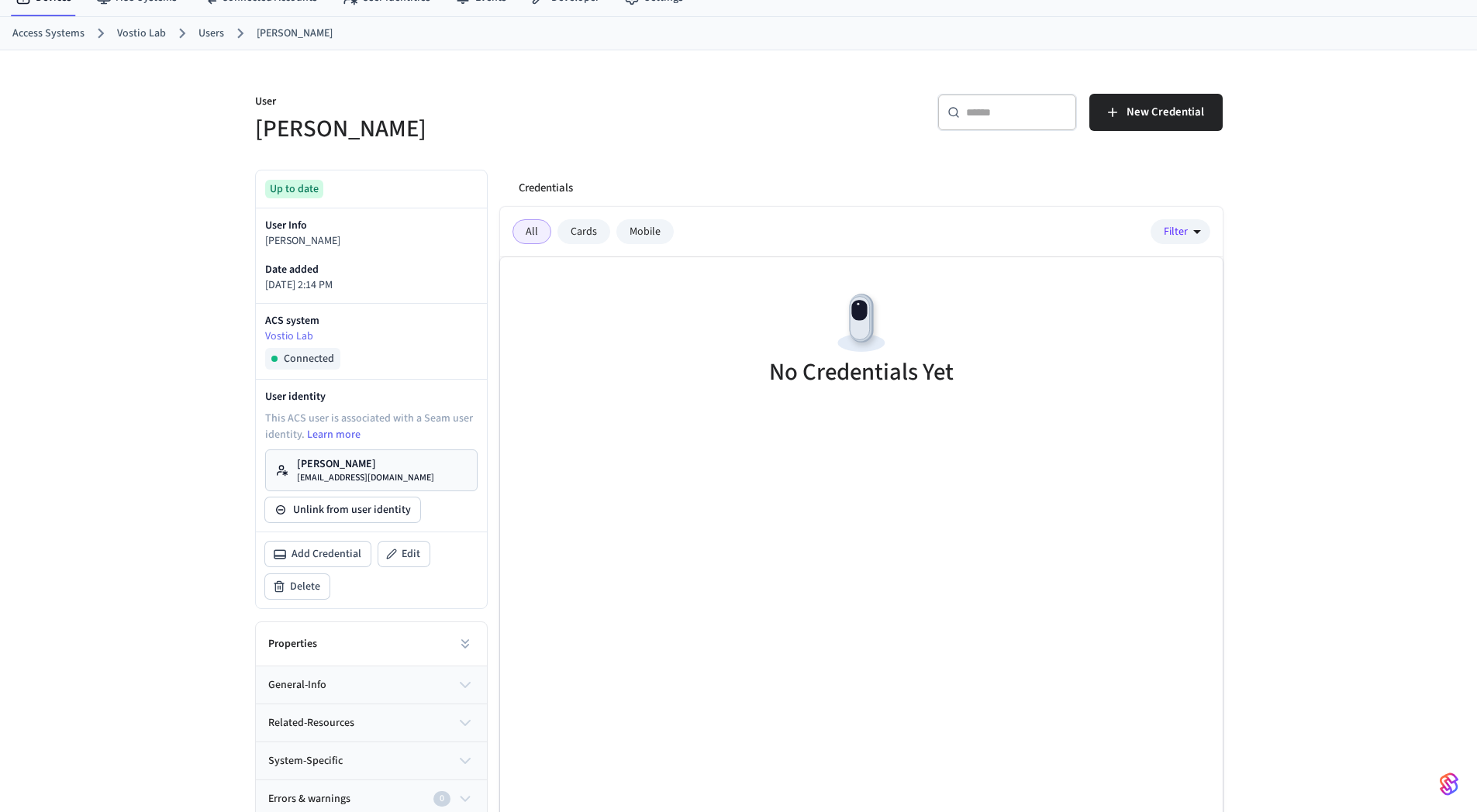
scroll to position [78, 0]
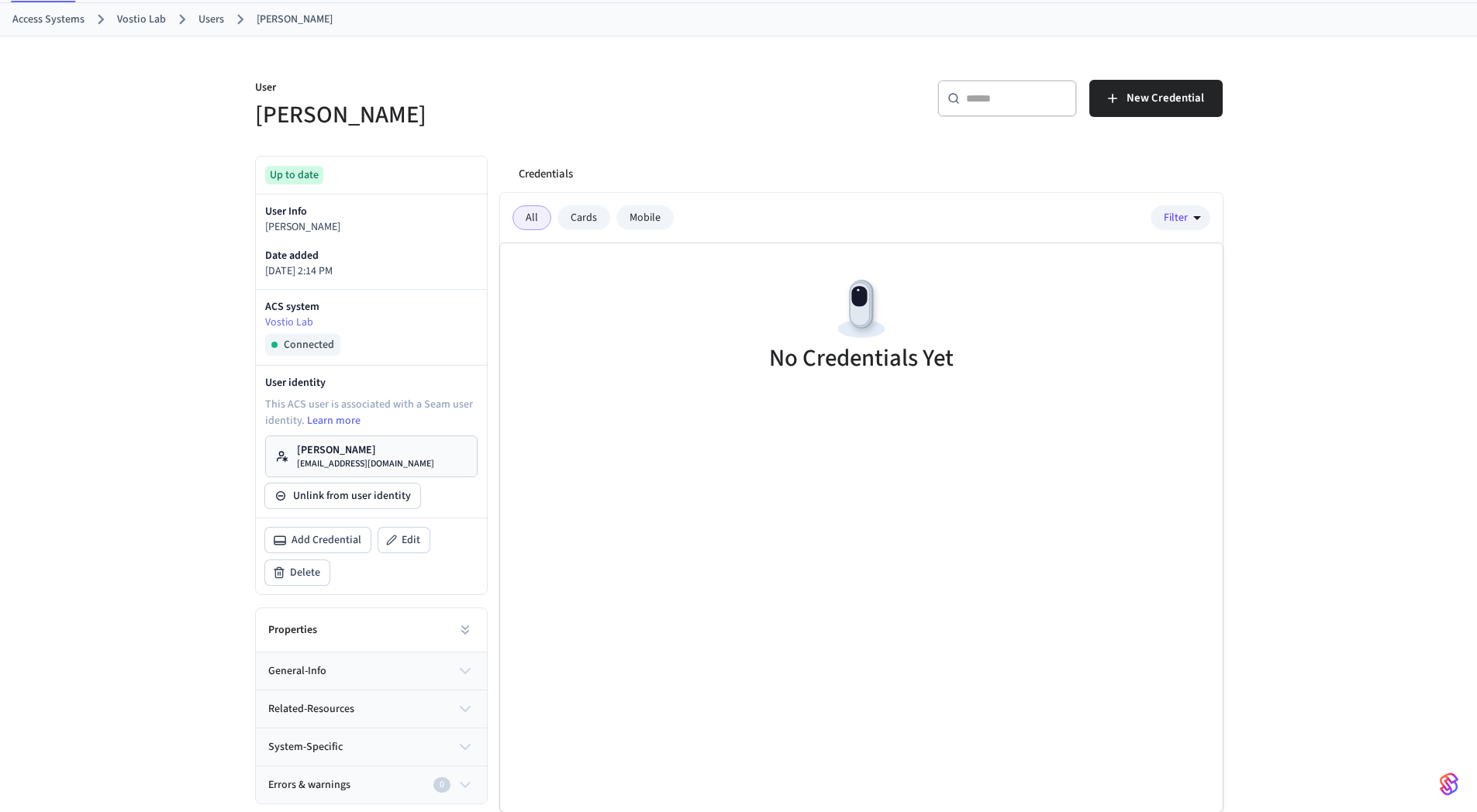
click at [360, 451] on p "[PERSON_NAME]" at bounding box center [365, 450] width 137 height 16
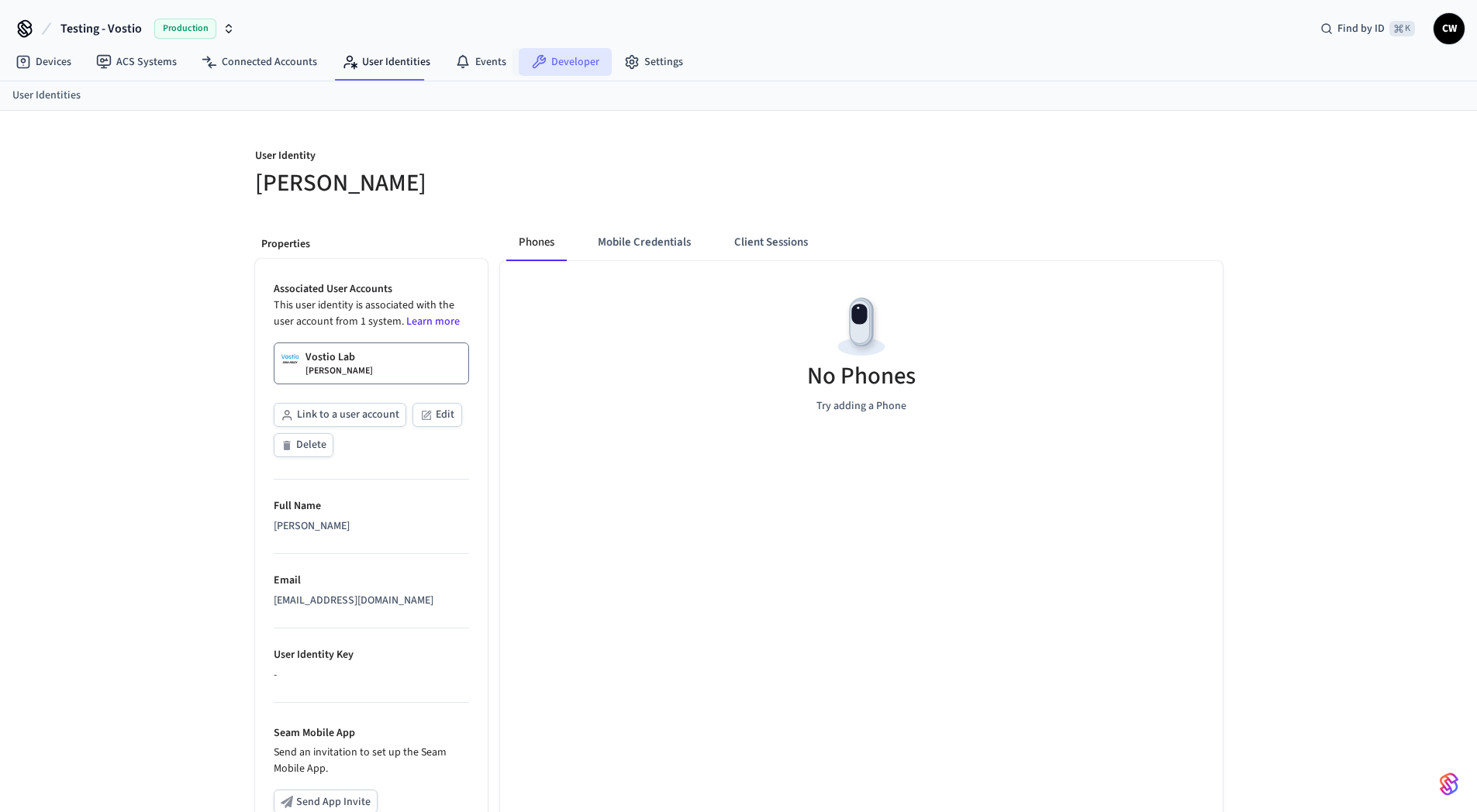
click at [556, 64] on link "Developer" at bounding box center [565, 62] width 93 height 28
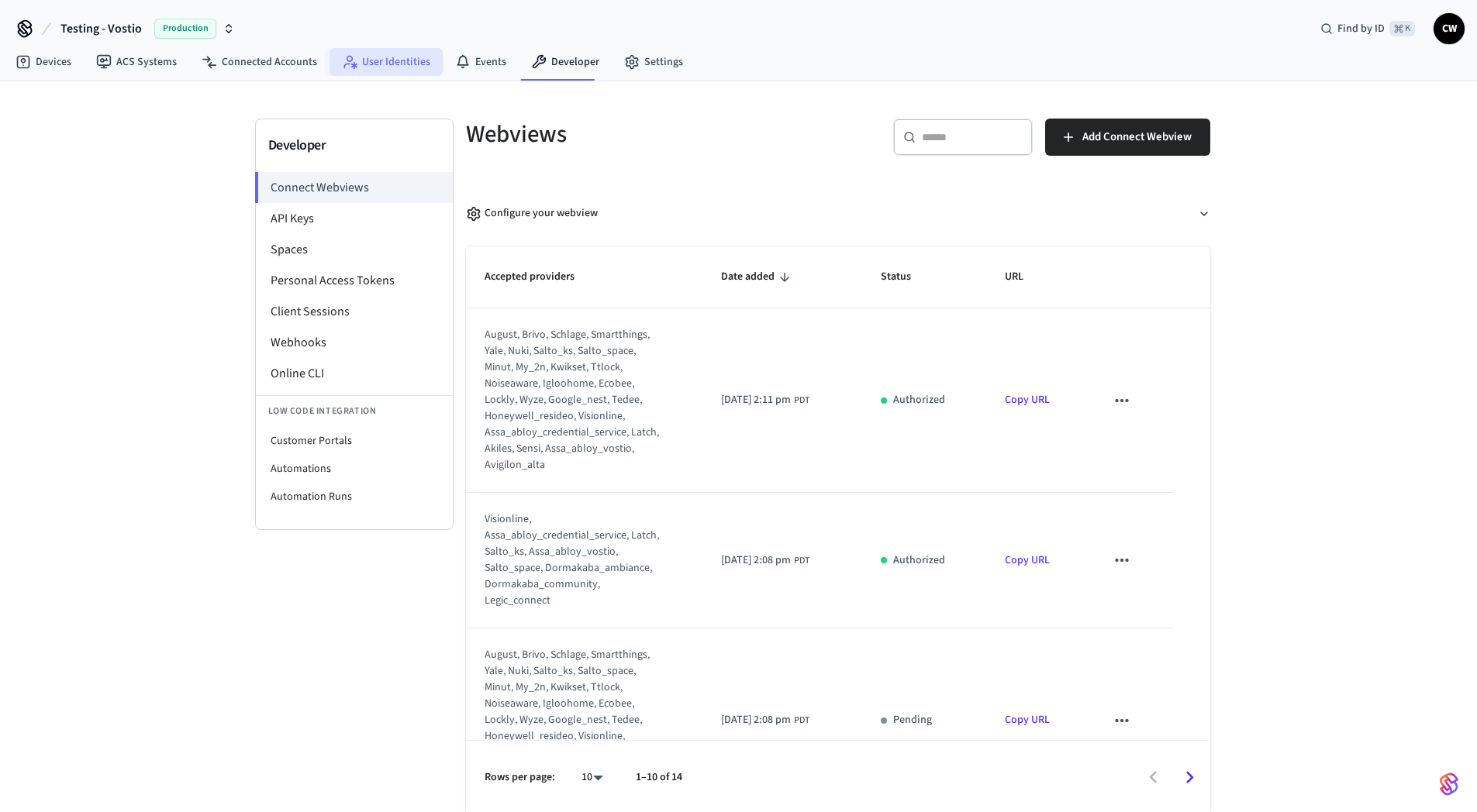
click at [353, 60] on link "User Identities" at bounding box center [385, 62] width 113 height 28
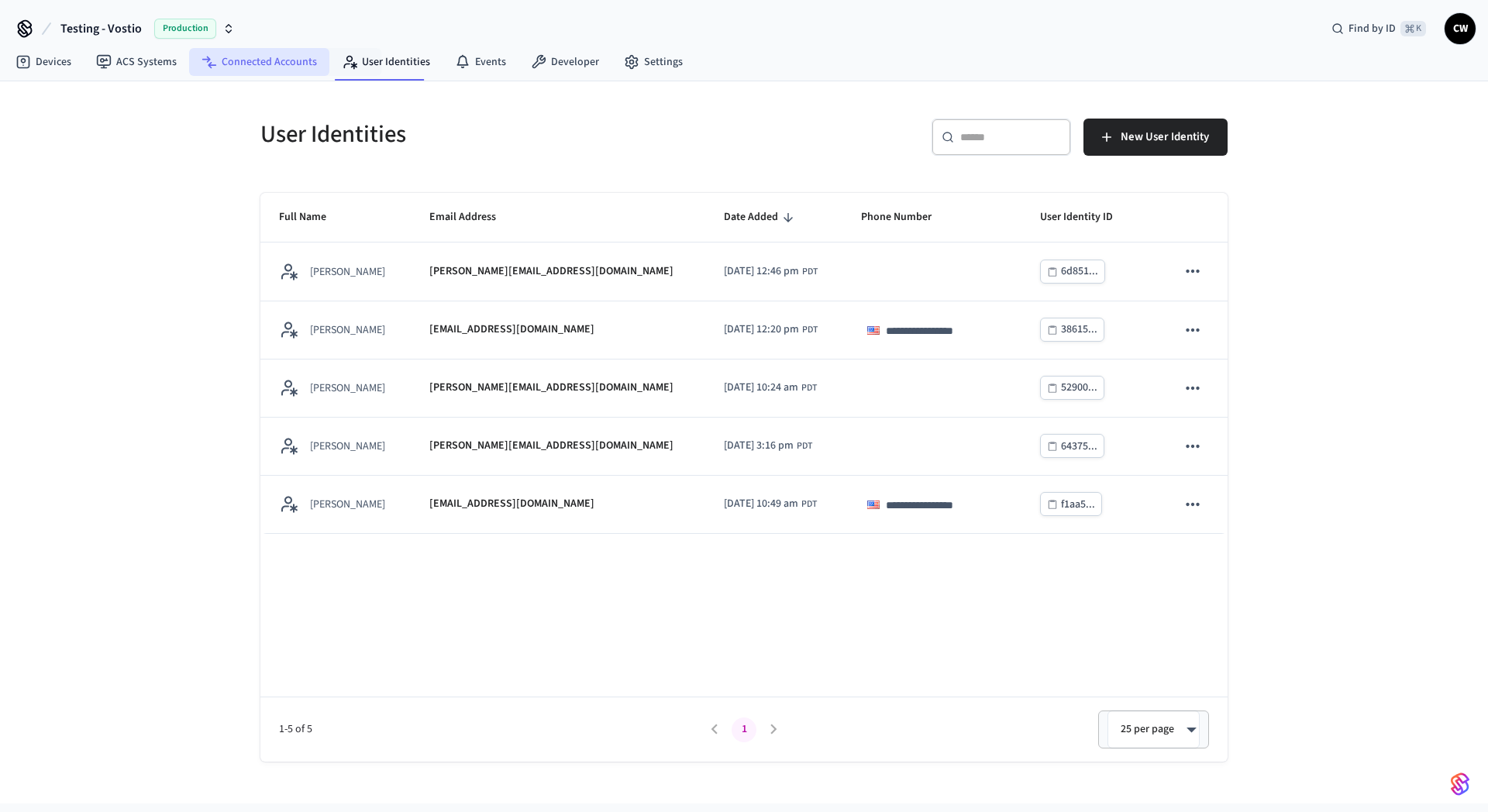
click at [290, 56] on link "Connected Accounts" at bounding box center [259, 62] width 140 height 28
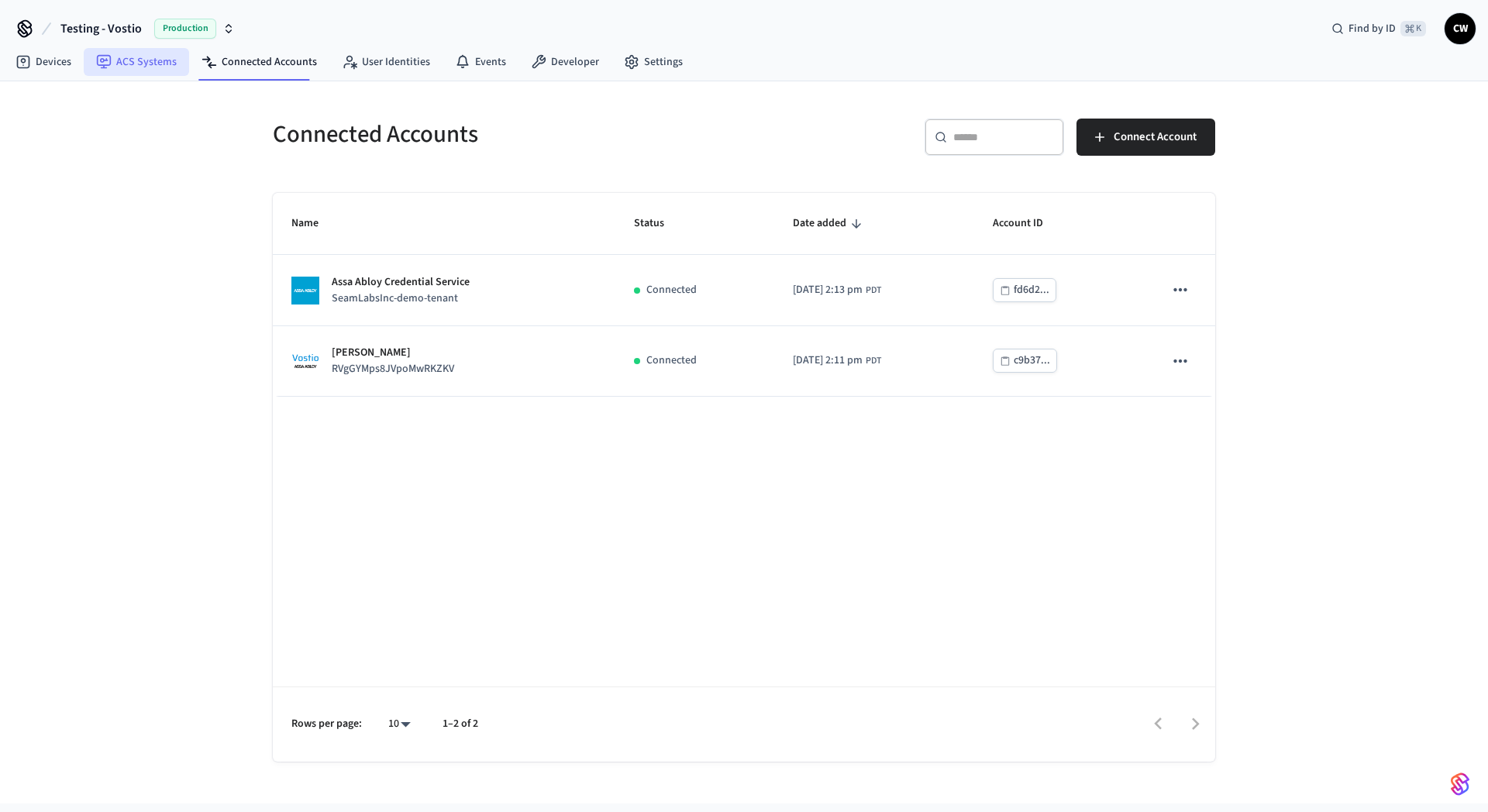
click at [148, 72] on link "ACS Systems" at bounding box center [136, 62] width 105 height 28
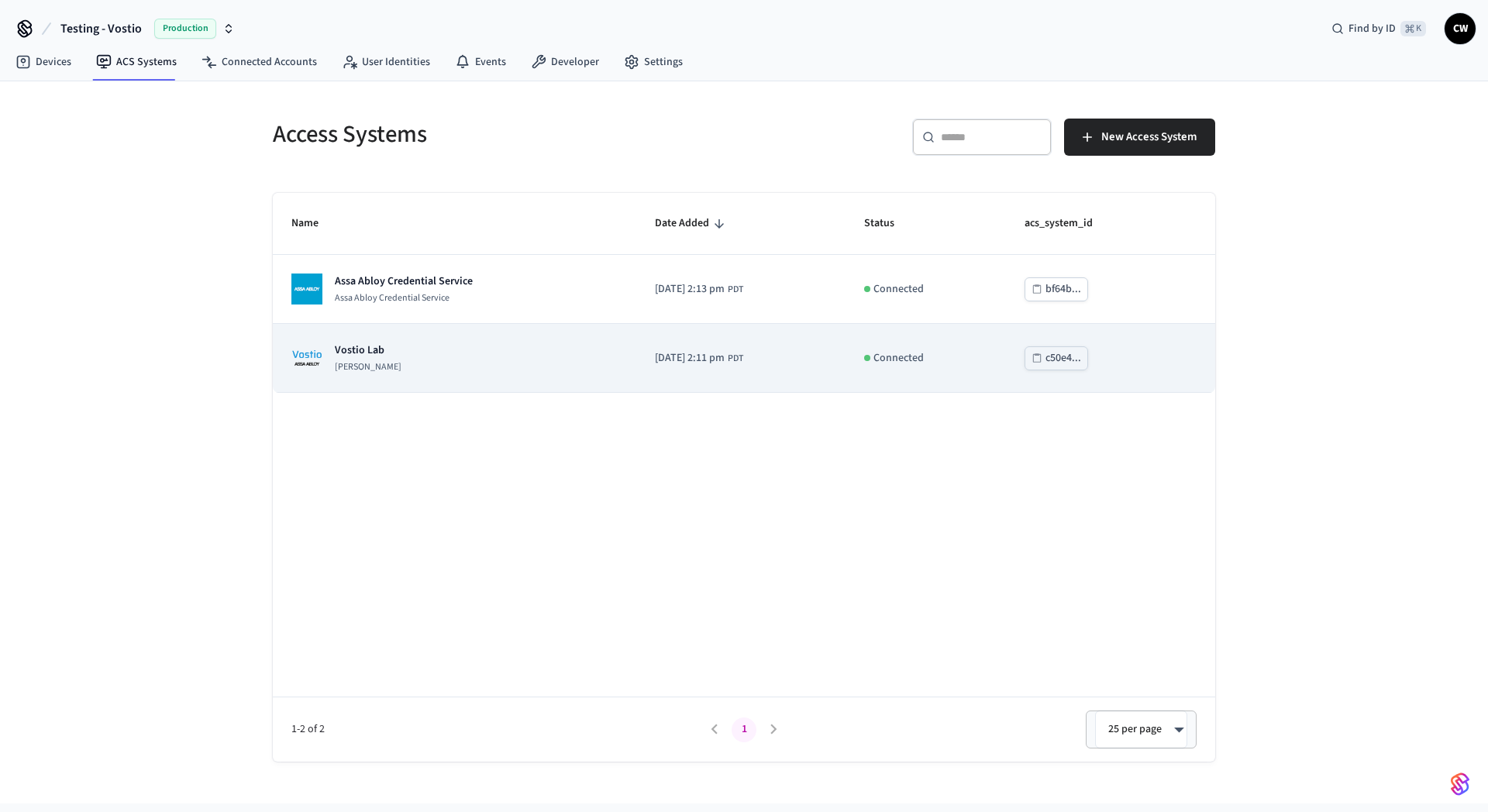
click at [390, 367] on p "[PERSON_NAME]" at bounding box center [368, 367] width 66 height 12
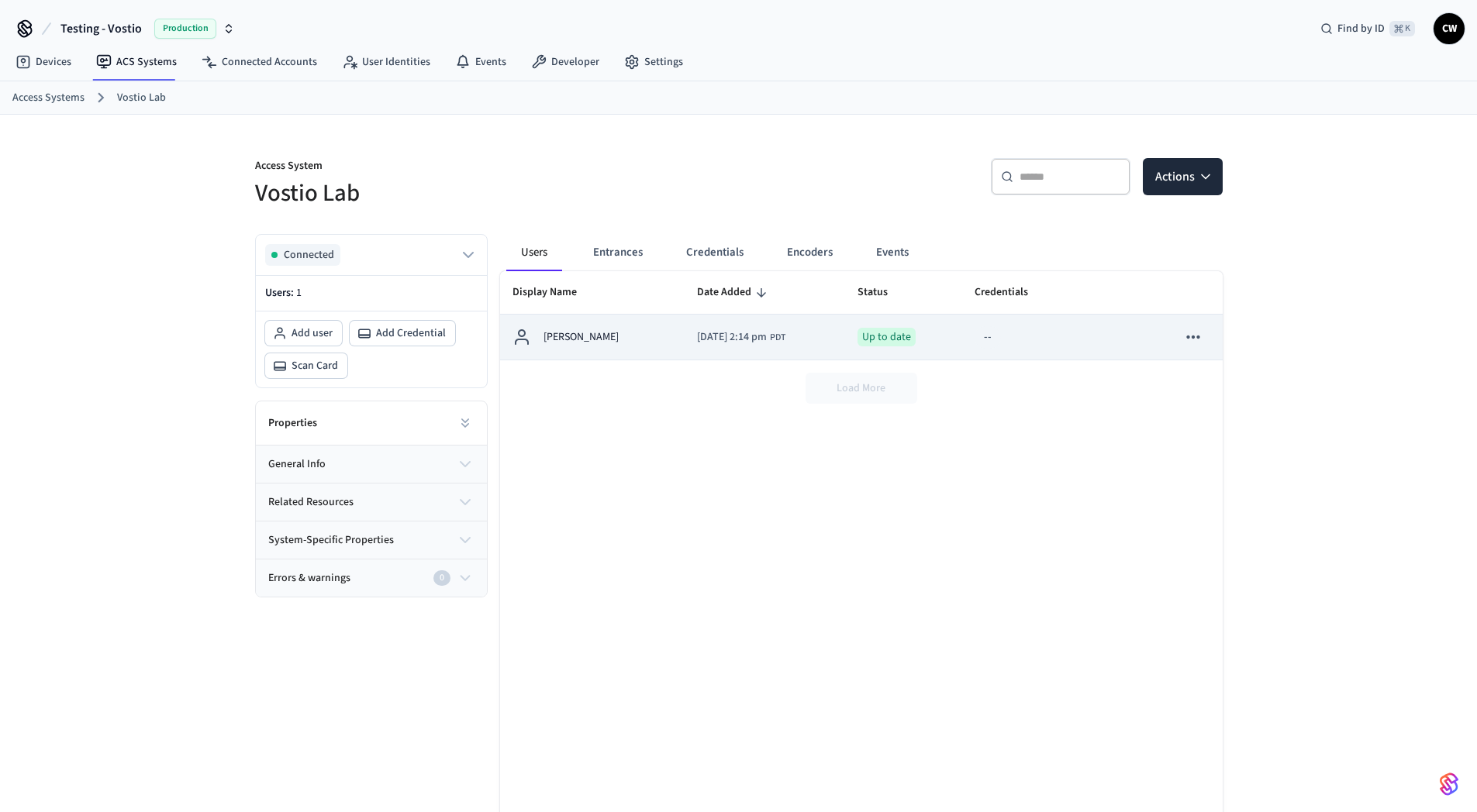
click at [577, 340] on p "[PERSON_NAME]" at bounding box center [581, 337] width 76 height 17
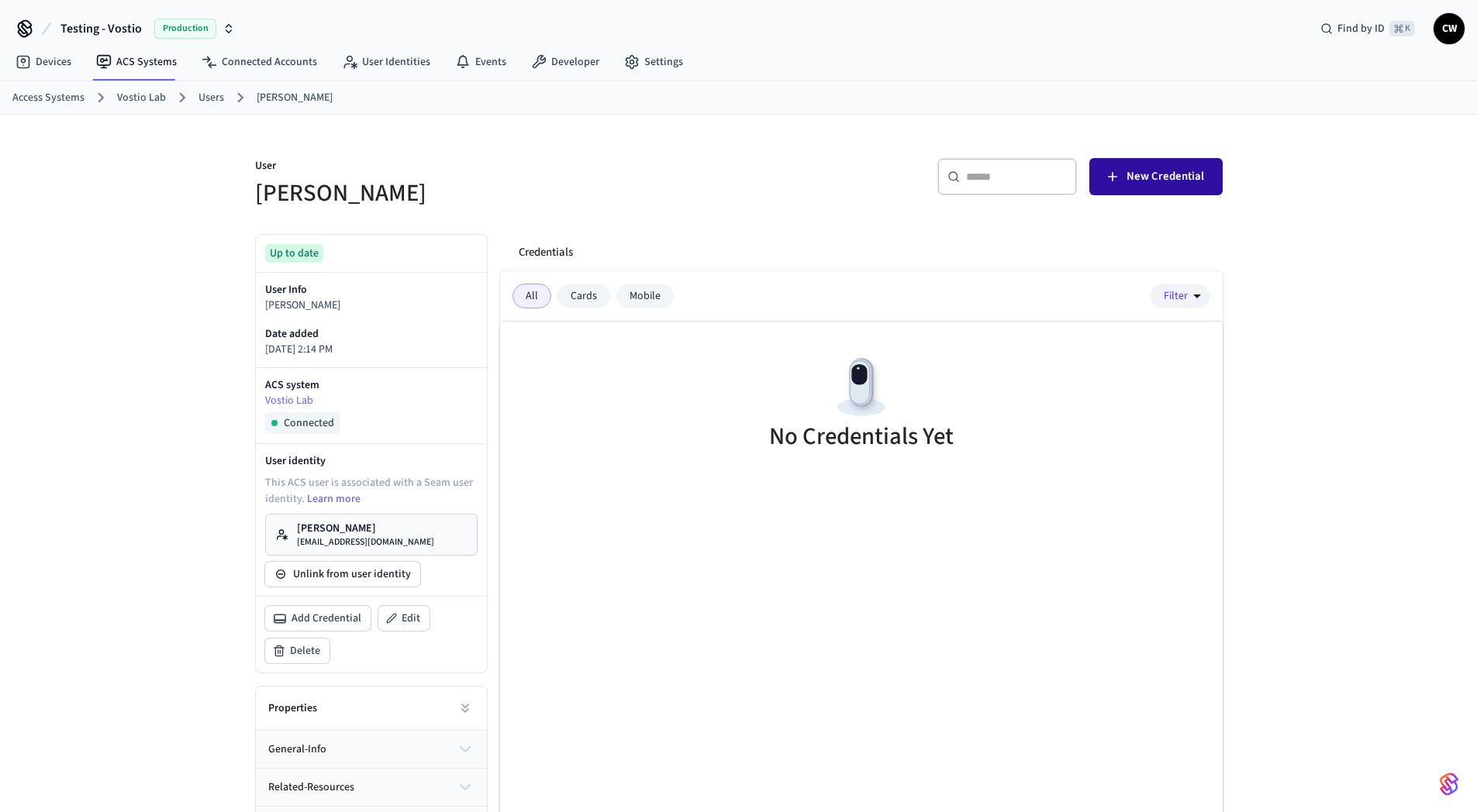
click at [1169, 174] on span "New Credential" at bounding box center [1165, 177] width 77 height 20
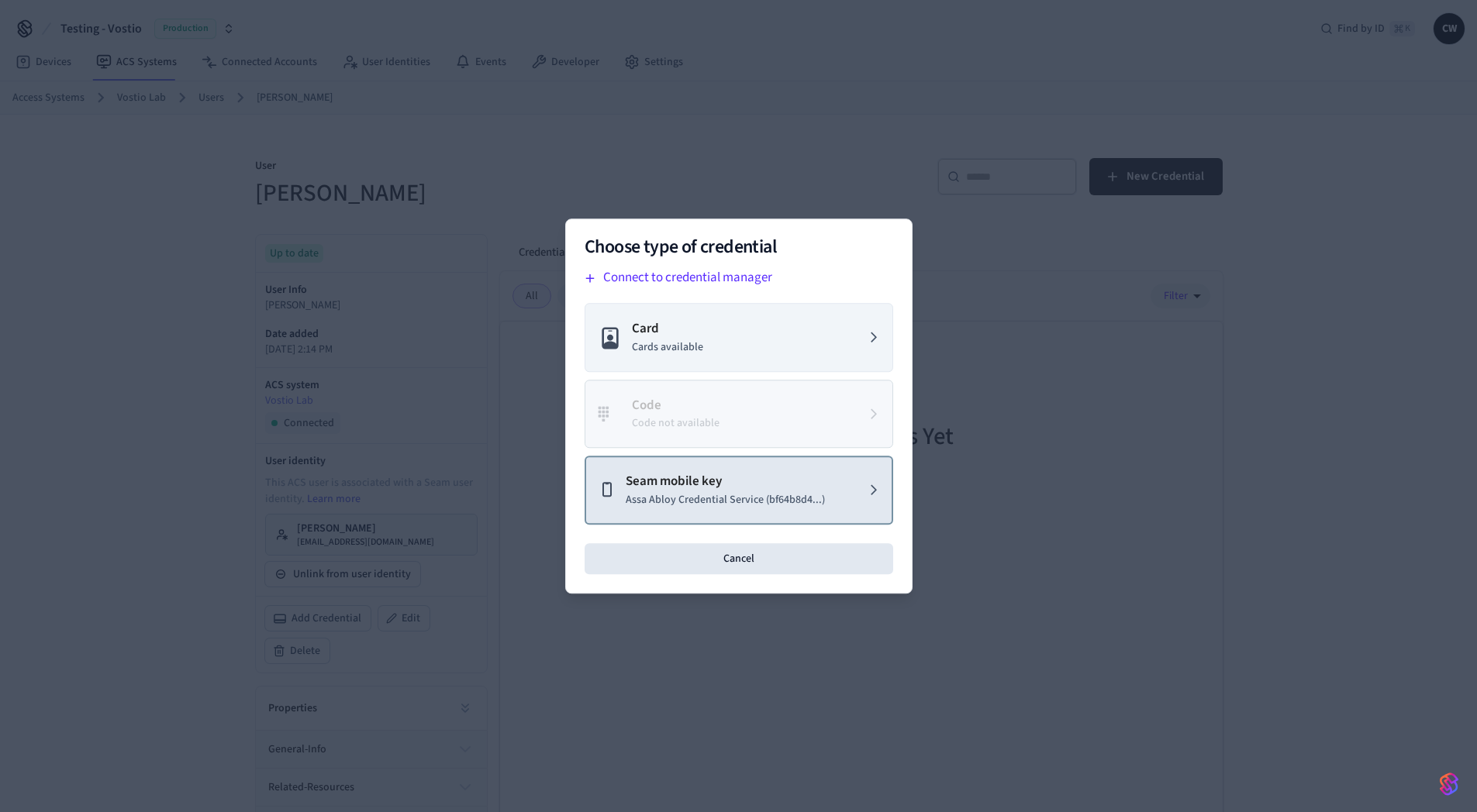
click at [733, 489] on p "Seam mobile key" at bounding box center [726, 482] width 199 height 20
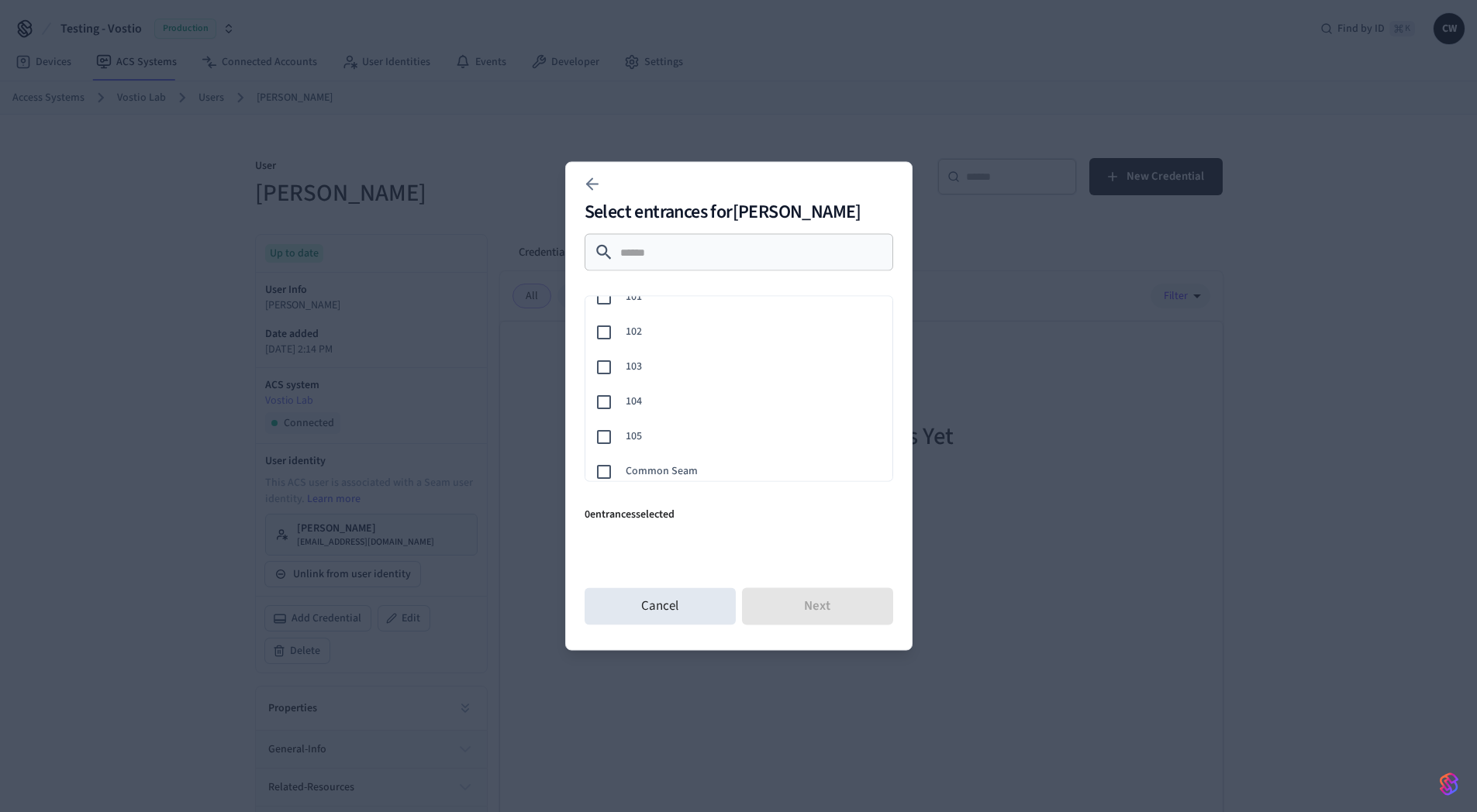
scroll to position [170, 0]
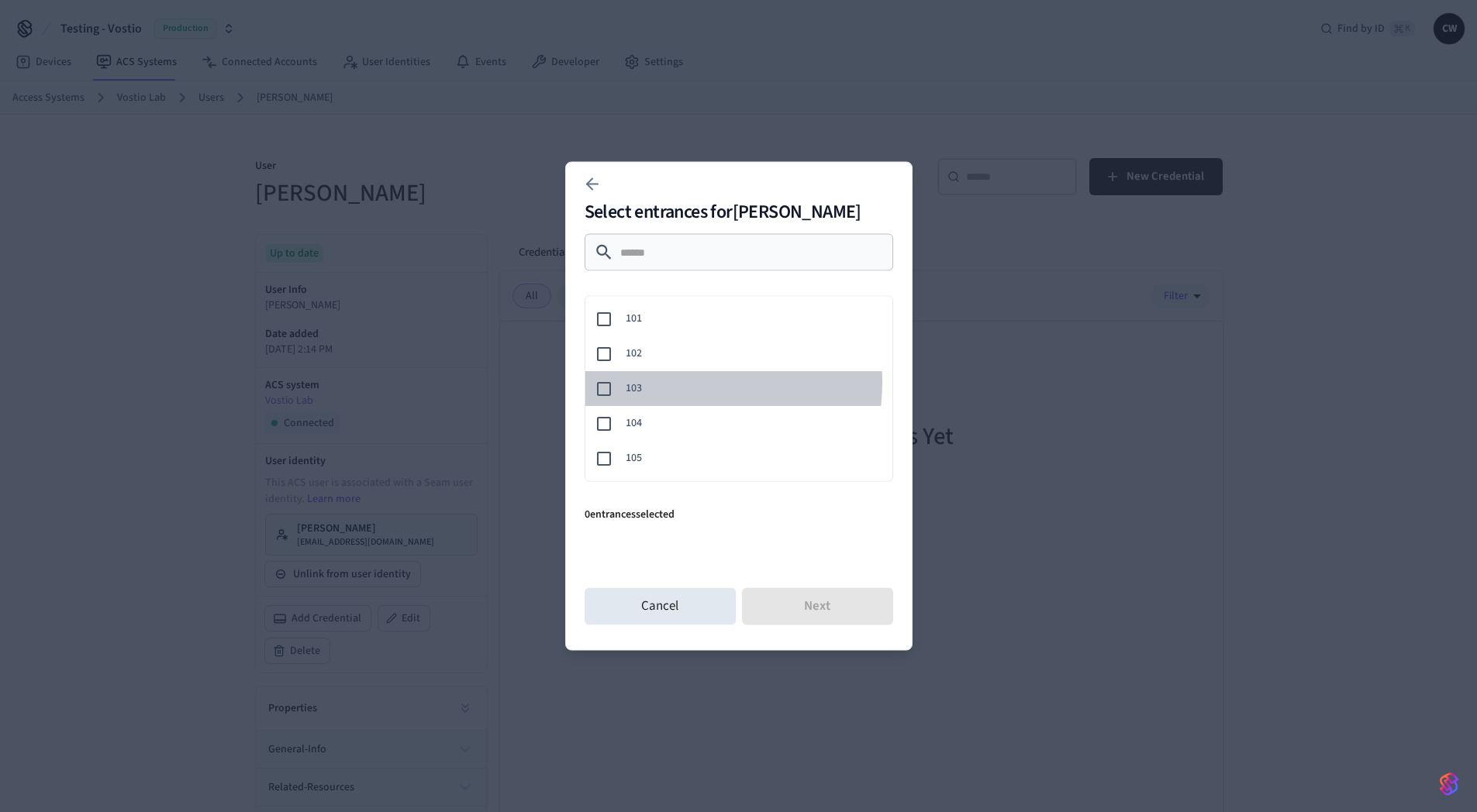
click at [677, 382] on span "103" at bounding box center [753, 389] width 254 height 17
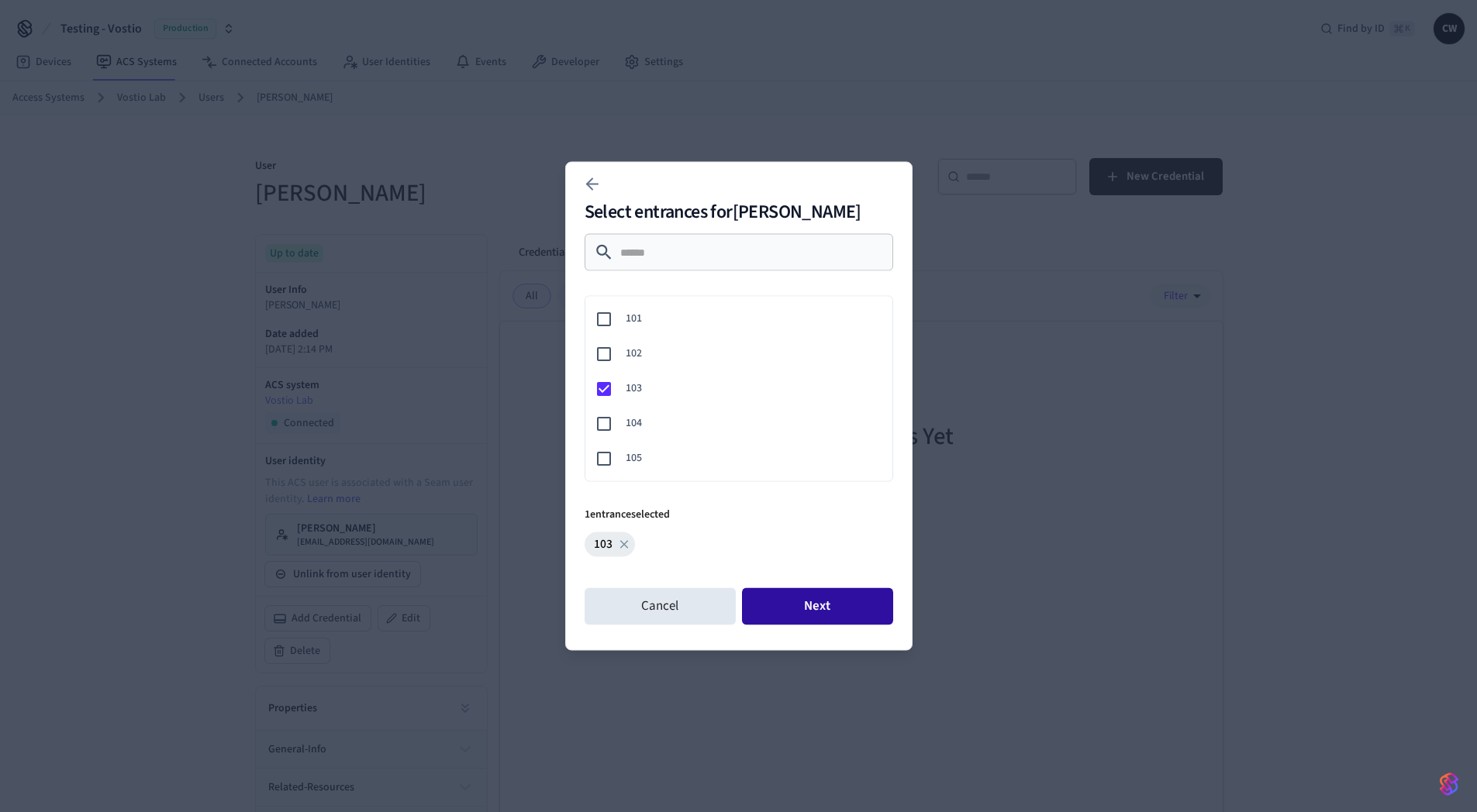
click at [850, 604] on button "Next" at bounding box center [818, 606] width 151 height 37
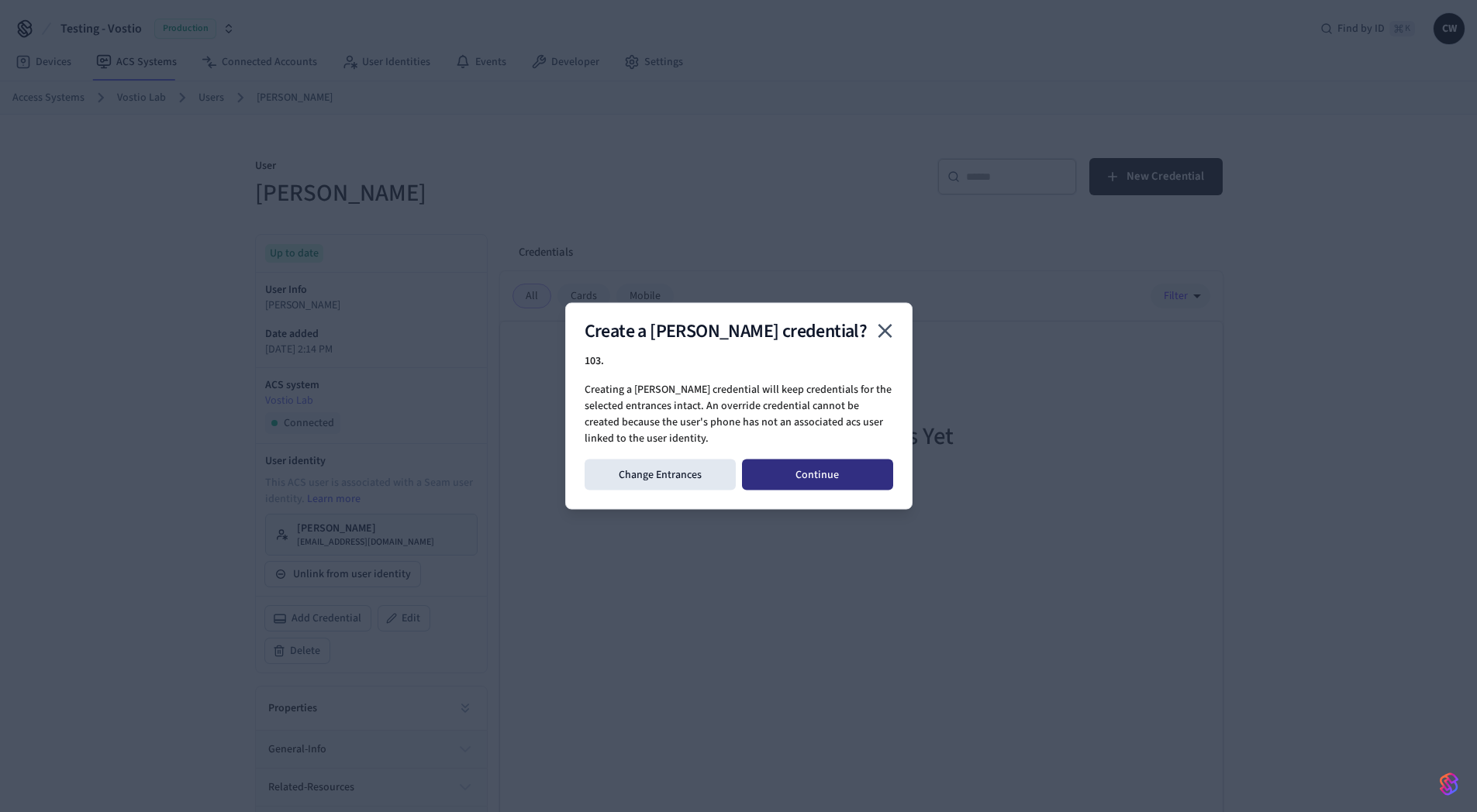
click at [819, 478] on button "Continue" at bounding box center [818, 476] width 151 height 31
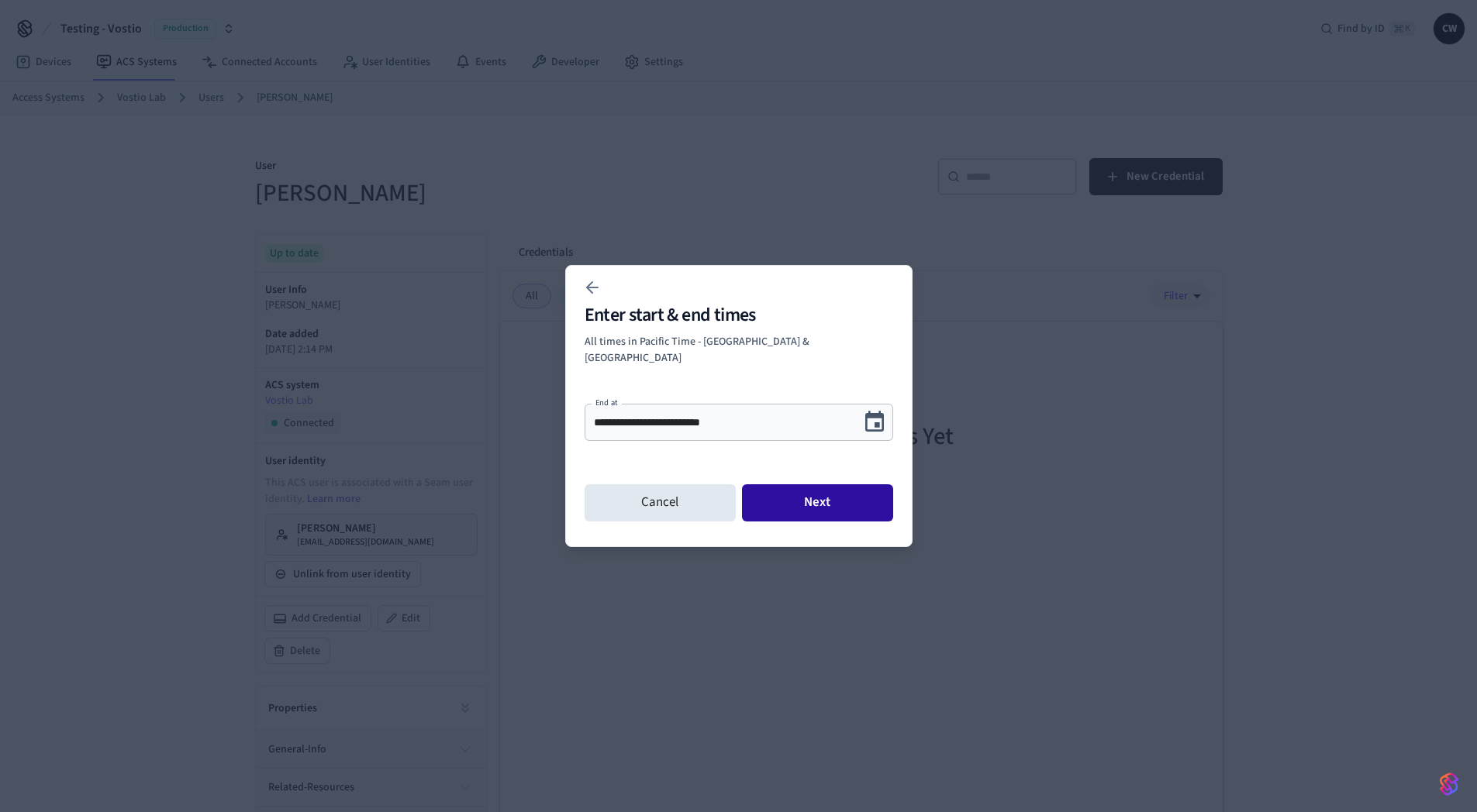
click at [835, 496] on button "Next" at bounding box center [818, 503] width 151 height 37
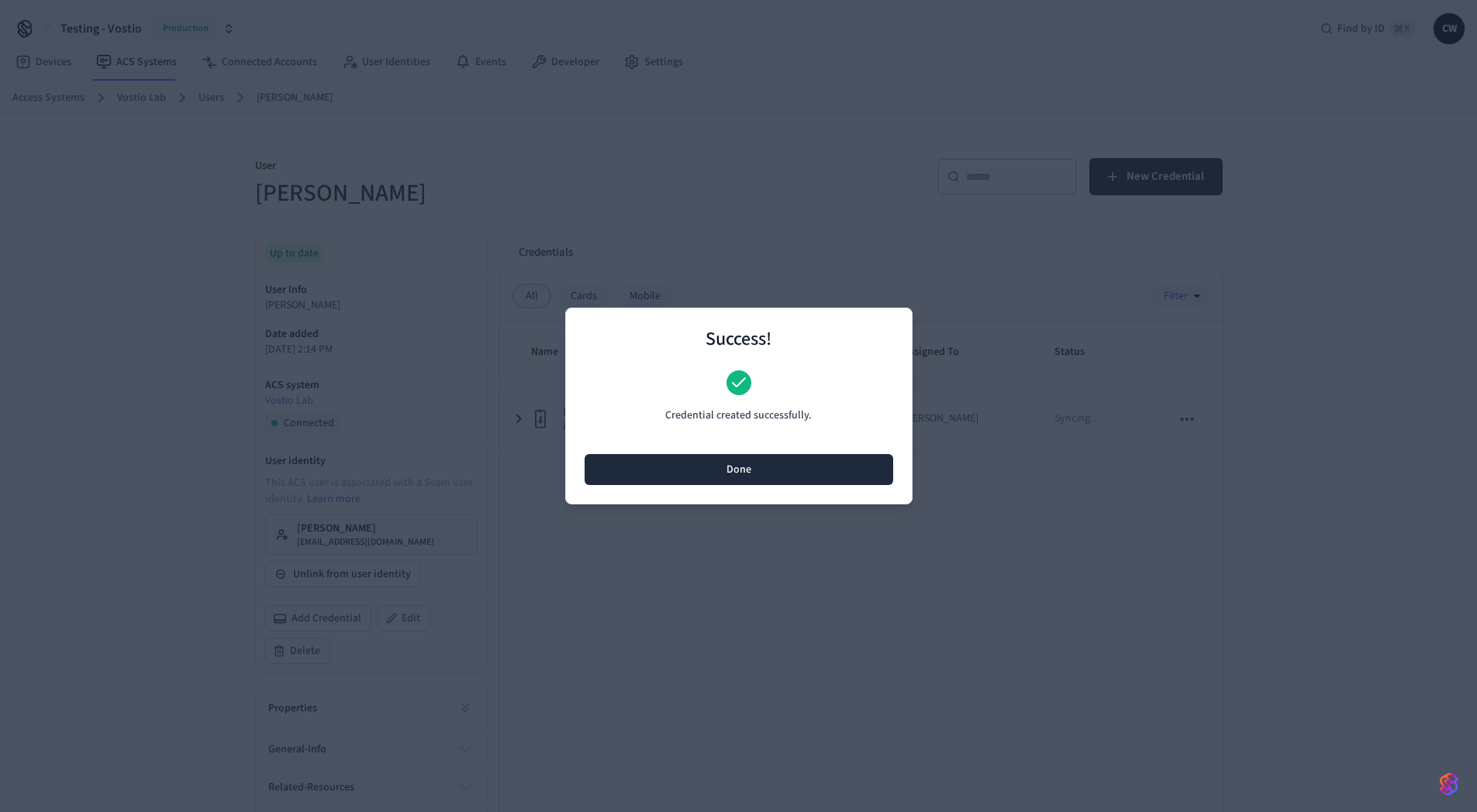
click at [824, 468] on button "Done" at bounding box center [738, 470] width 309 height 31
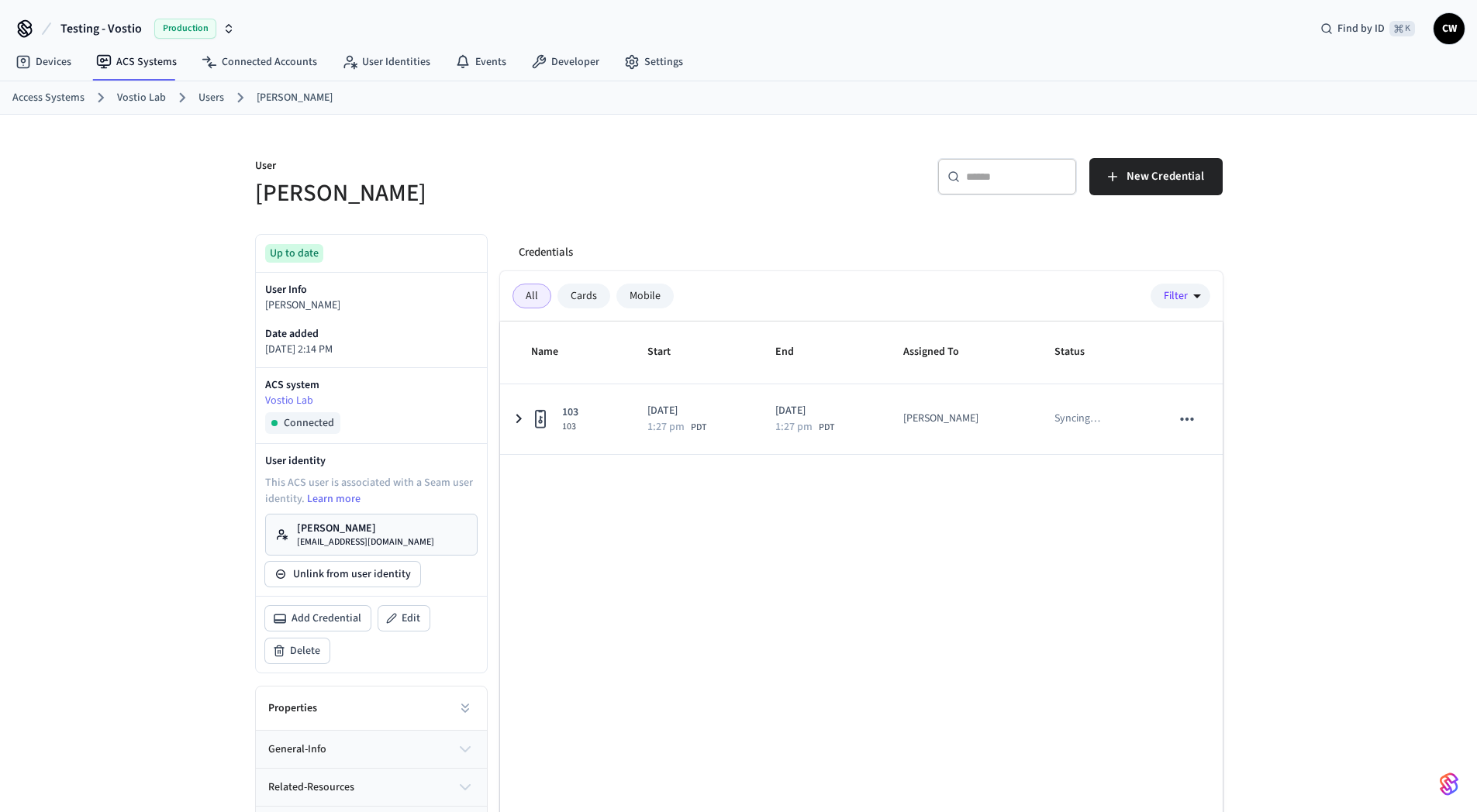
click at [719, 538] on div "Name Start End Assigned To Status 103 103 2025/10/14 1:27 pm PDT 2025/10/15 1:2…" at bounding box center [861, 606] width 723 height 569
click at [413, 536] on link "Collin Wirkus collin@getseam.com" at bounding box center [372, 534] width 212 height 41
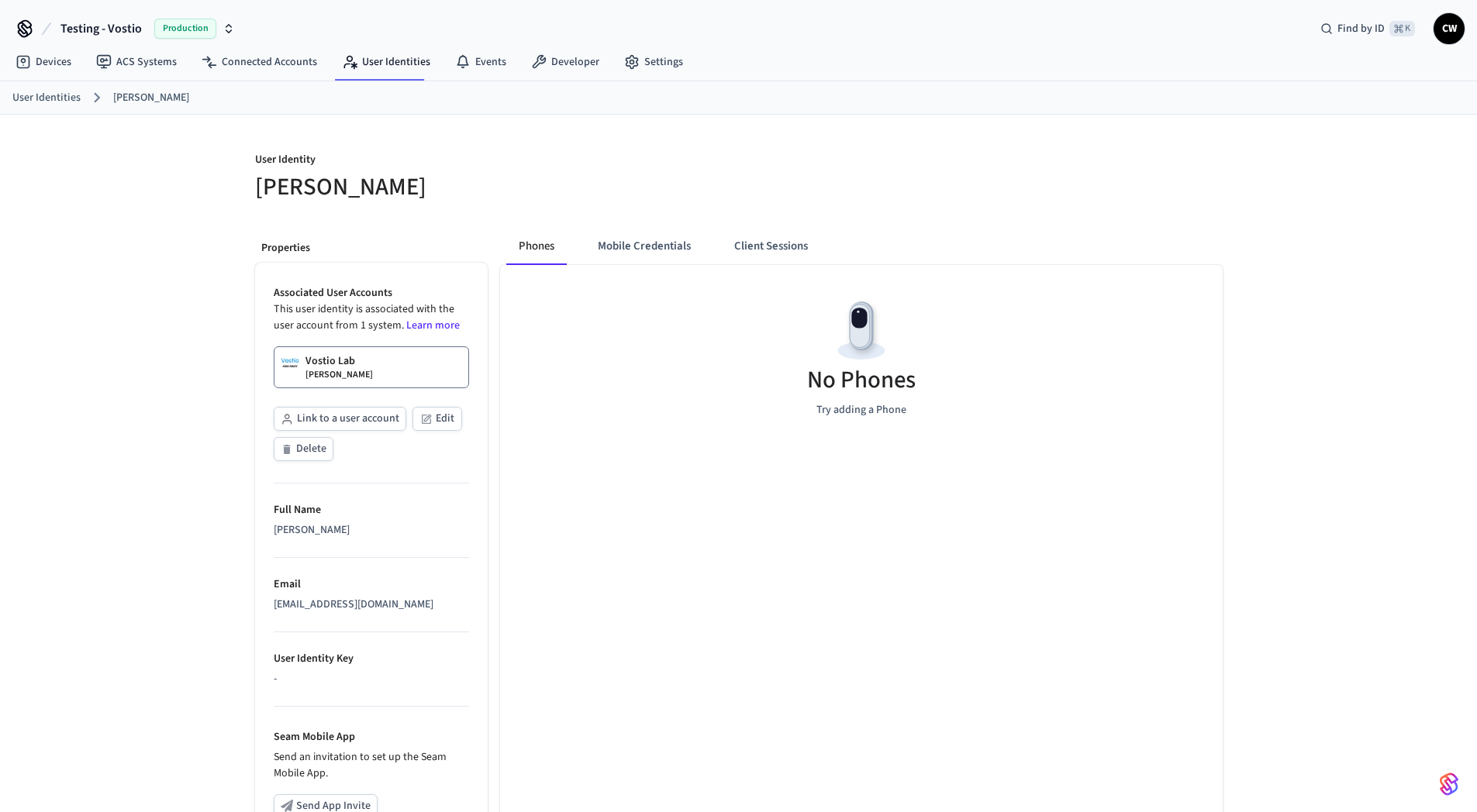
scroll to position [278, 0]
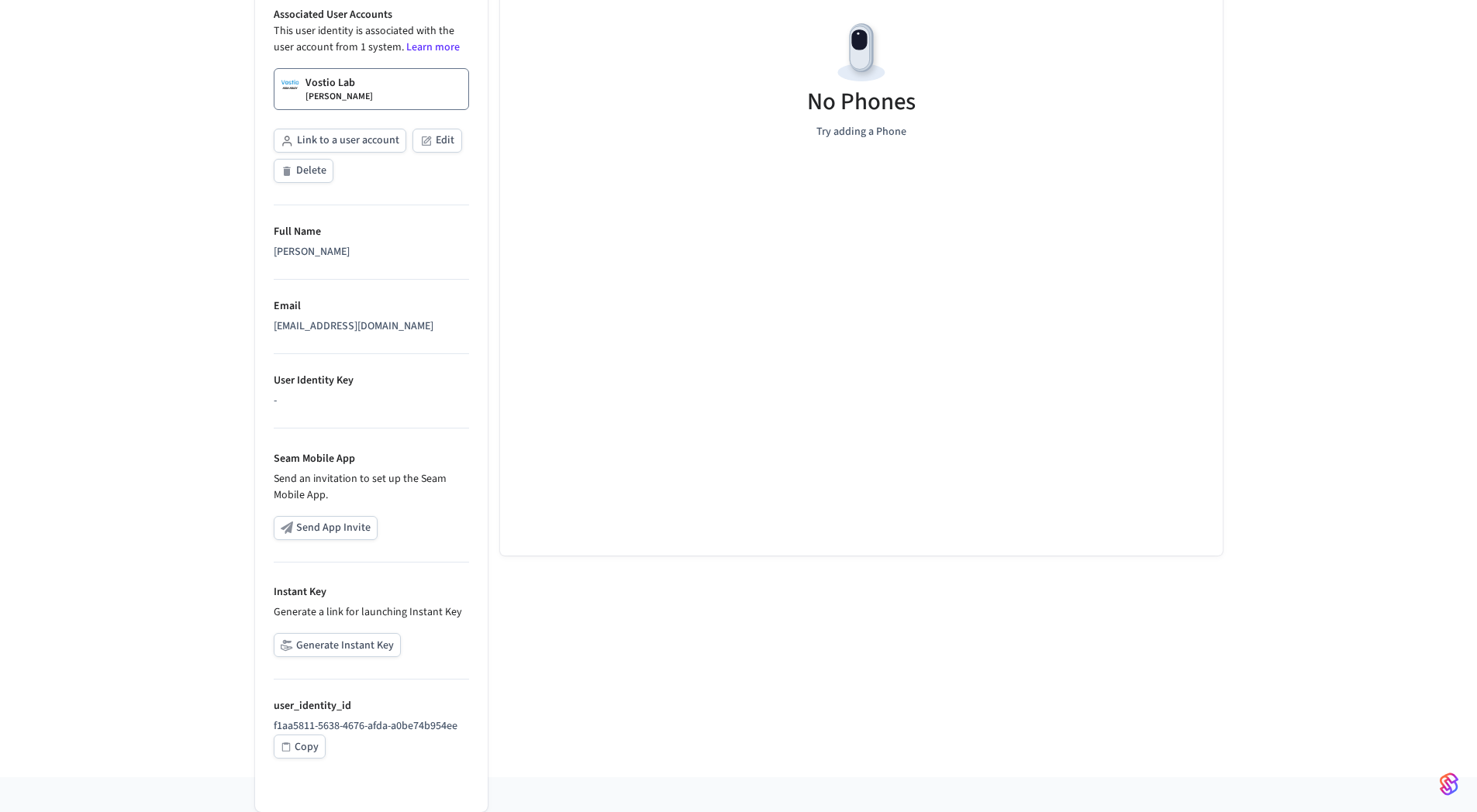
click at [357, 650] on button "Generate Instant Key" at bounding box center [337, 645] width 127 height 24
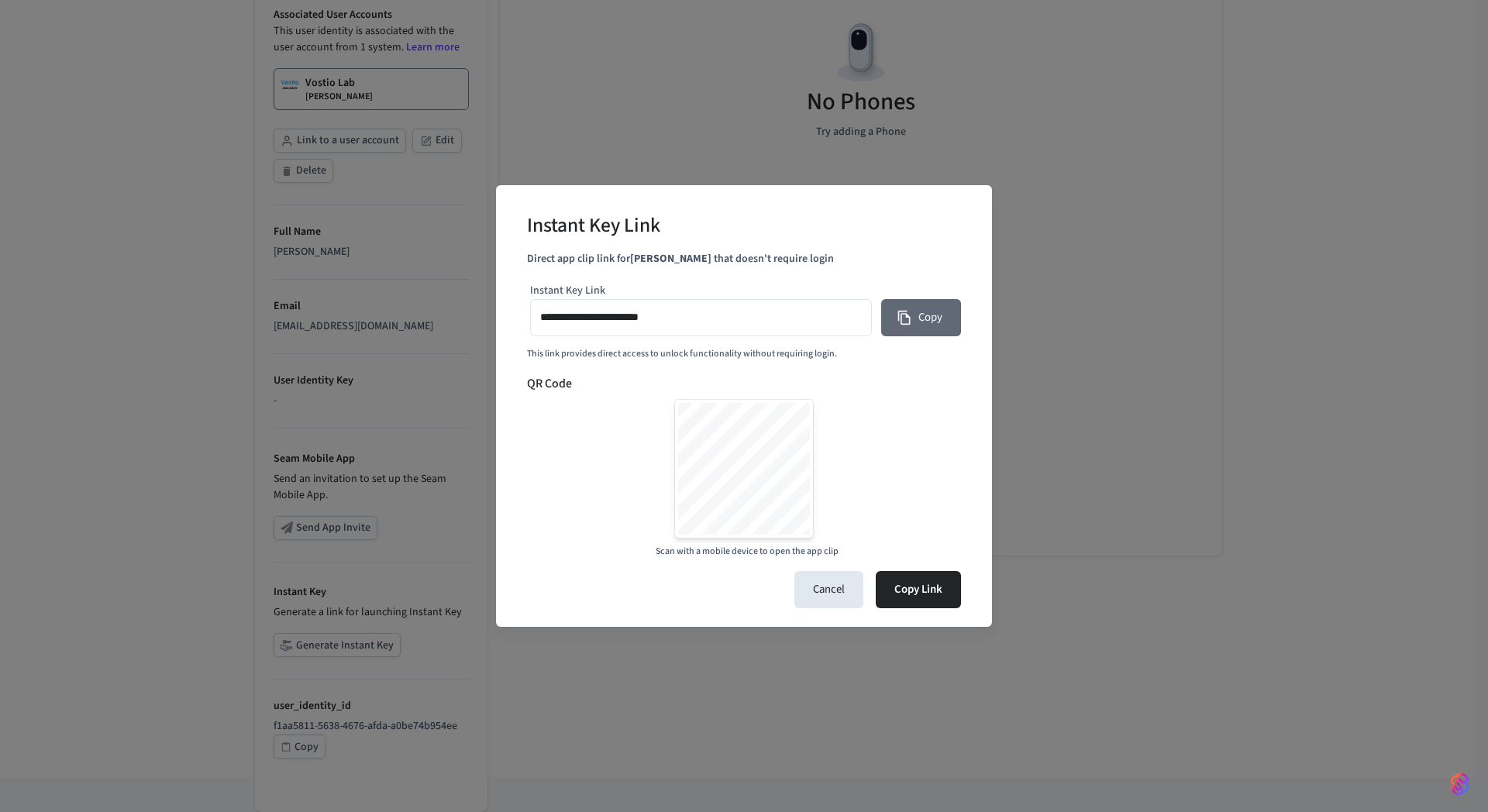
click at [912, 331] on button "Copy" at bounding box center [921, 318] width 80 height 37
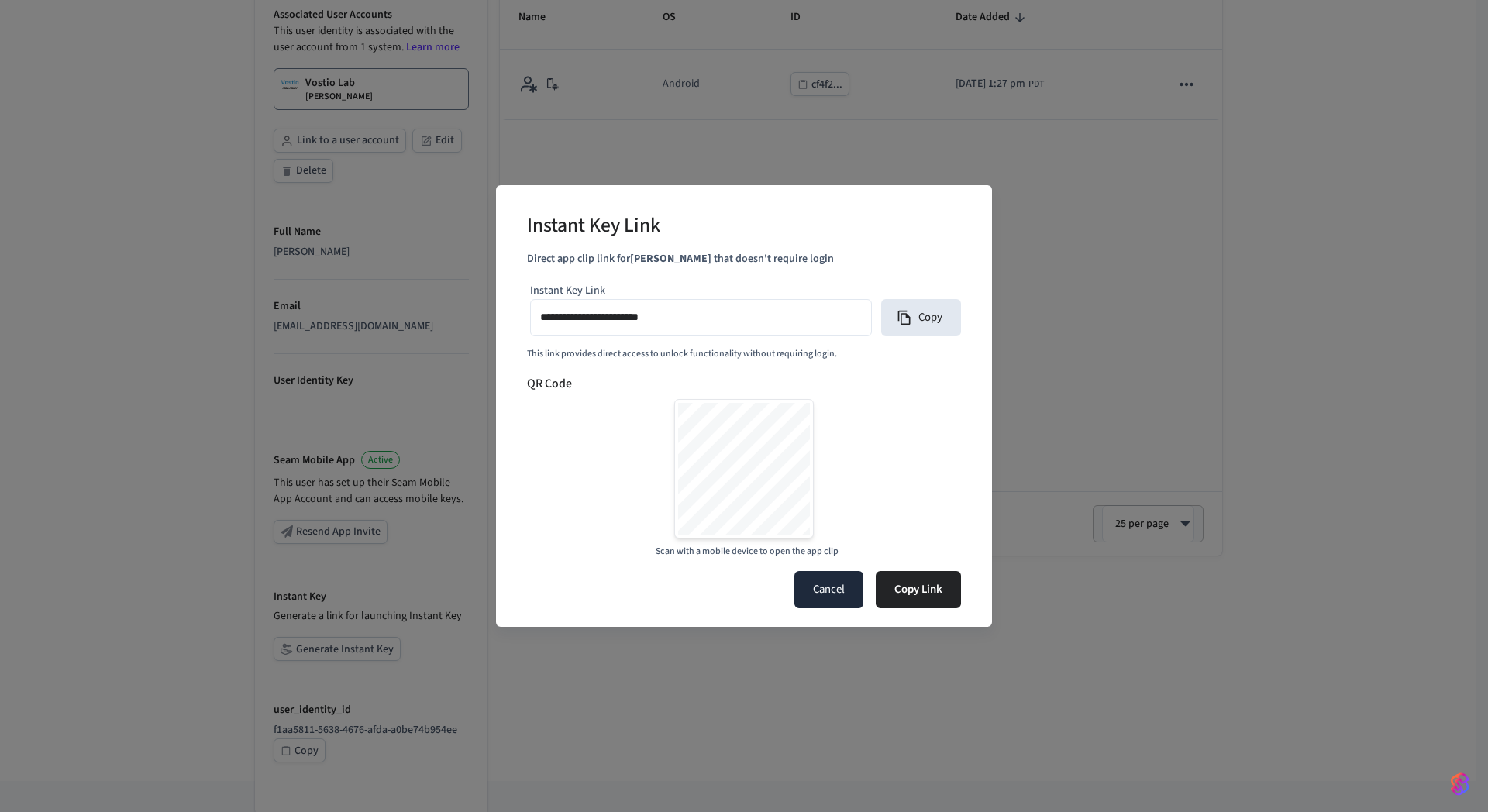
click at [830, 587] on button "Cancel" at bounding box center [829, 590] width 69 height 37
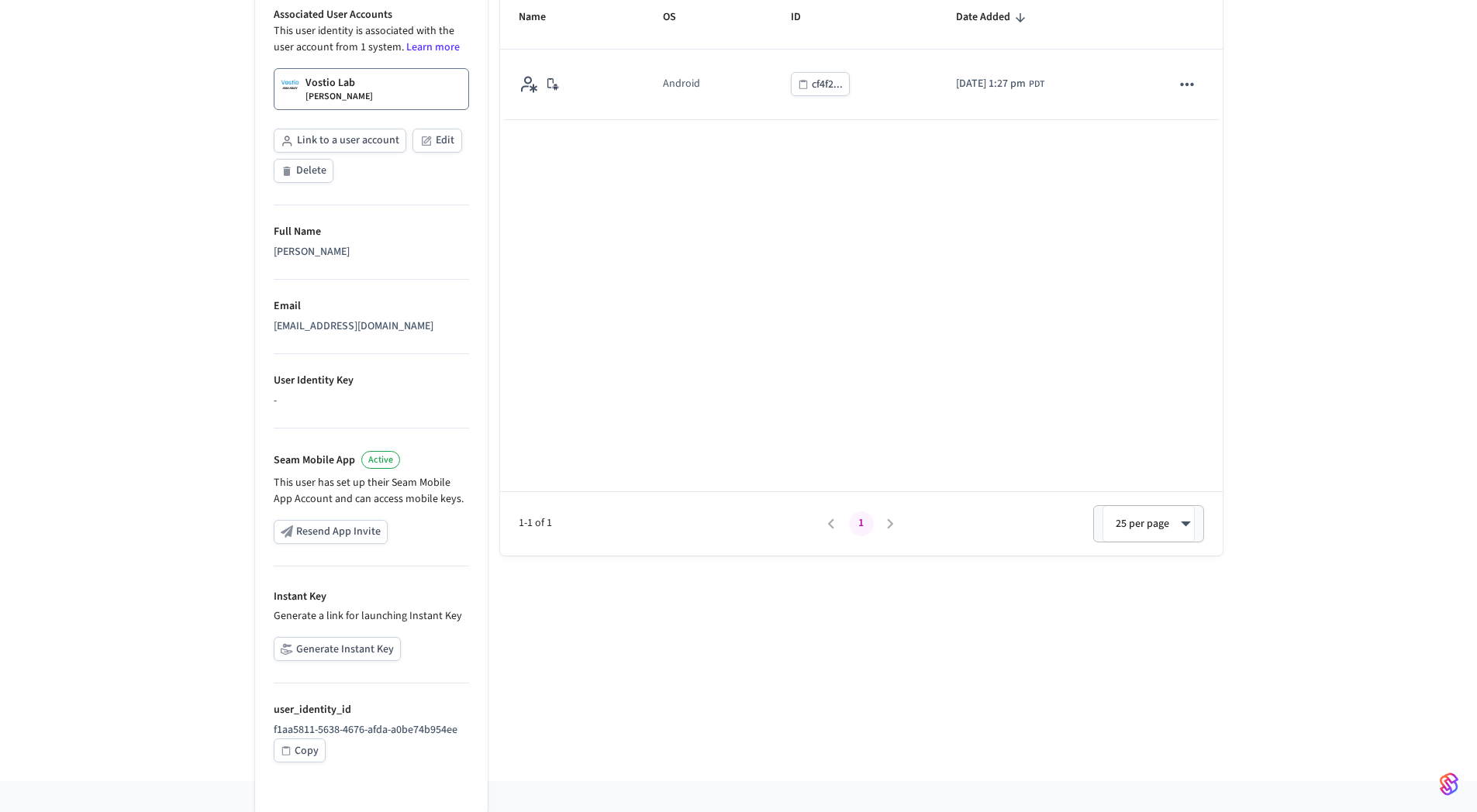
click at [733, 422] on div "Name OS ID Date Added Android cf4f2... 2025/10/14 at 1:27 pm PDT 1-1 of 1 1 25 …" at bounding box center [861, 271] width 723 height 569
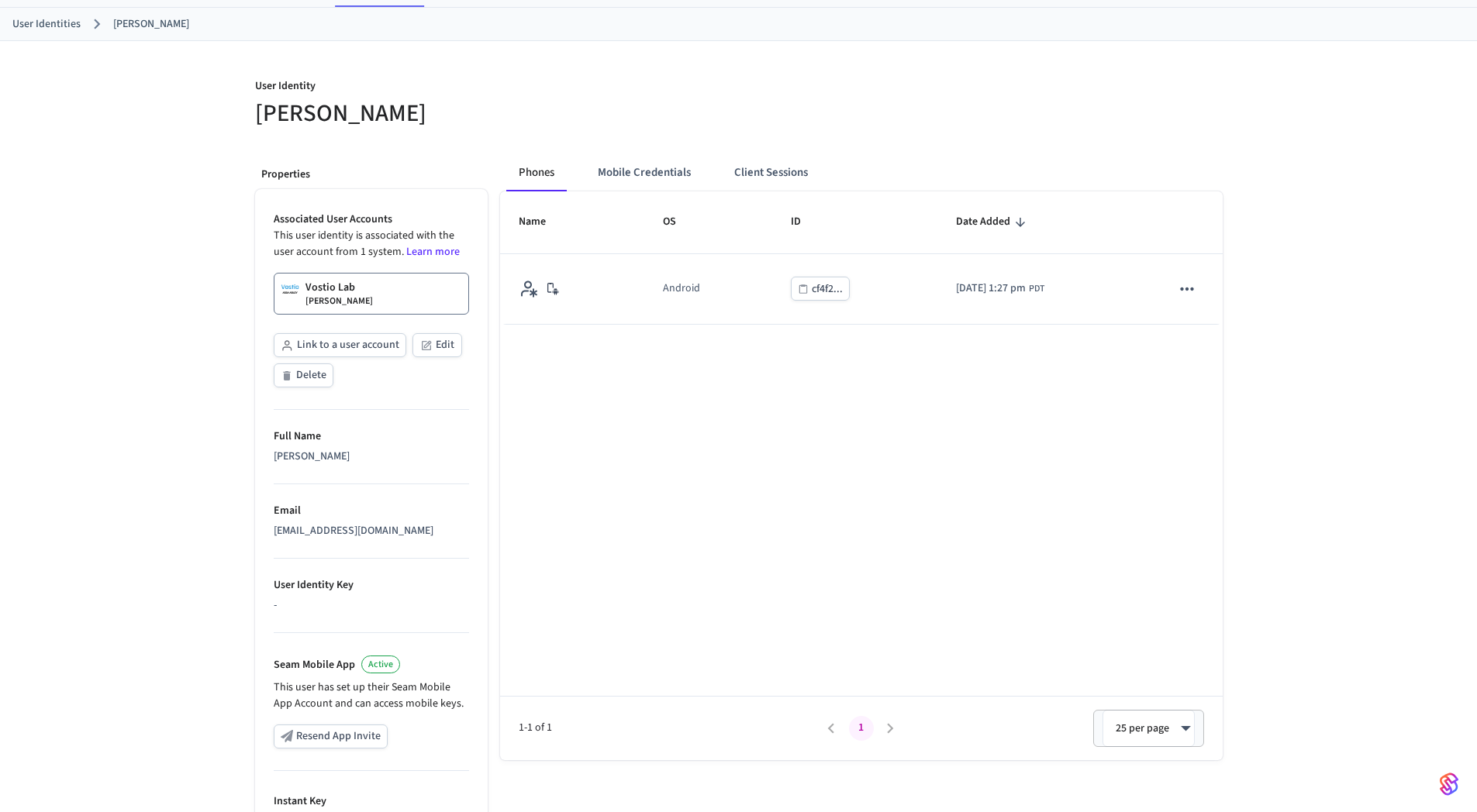
scroll to position [0, 0]
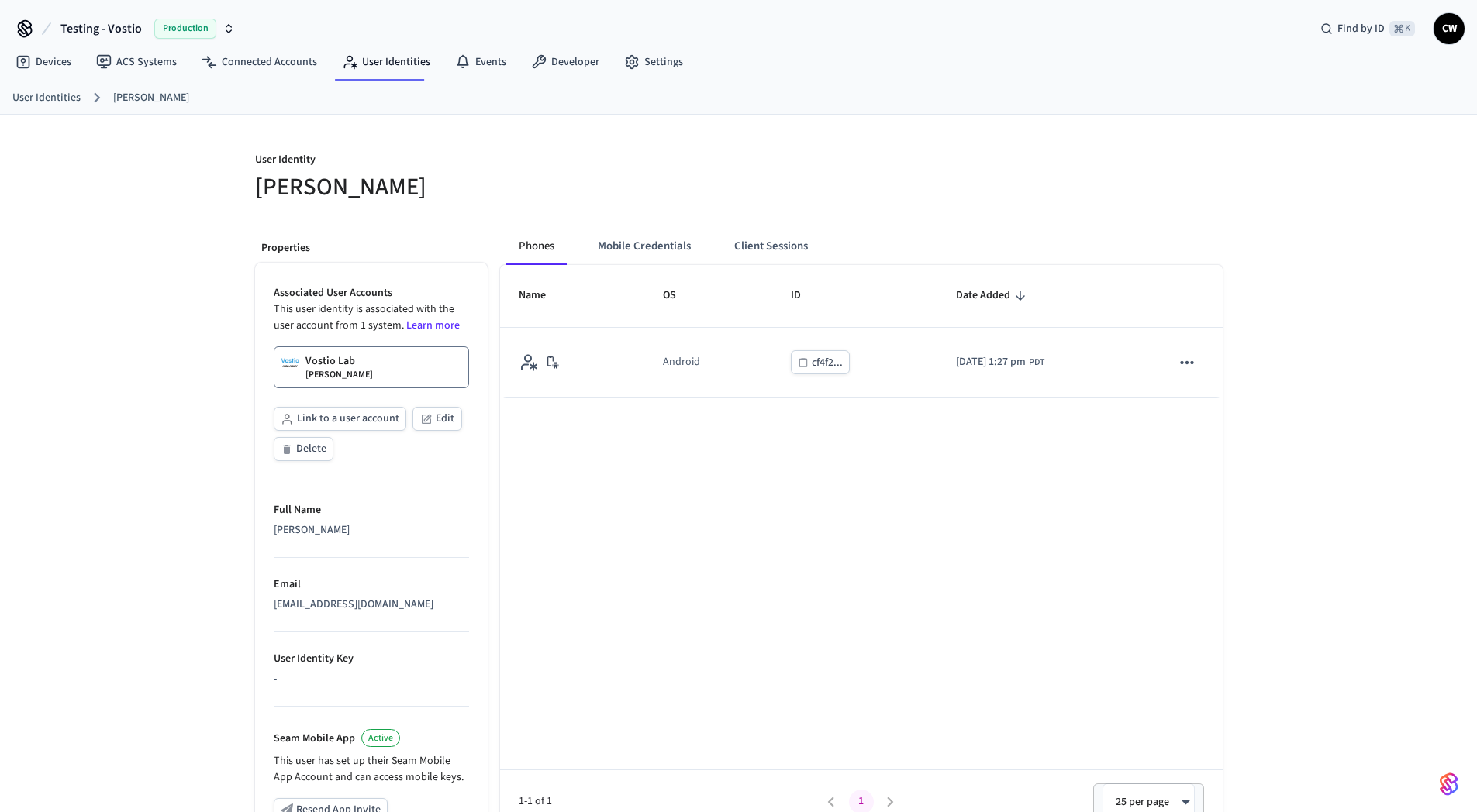
click at [151, 211] on div "User Identity Collin Wirkus Properties Associated User Accounts This user ident…" at bounding box center [738, 586] width 1477 height 945
click at [647, 242] on button "Mobile Credentials" at bounding box center [644, 246] width 118 height 37
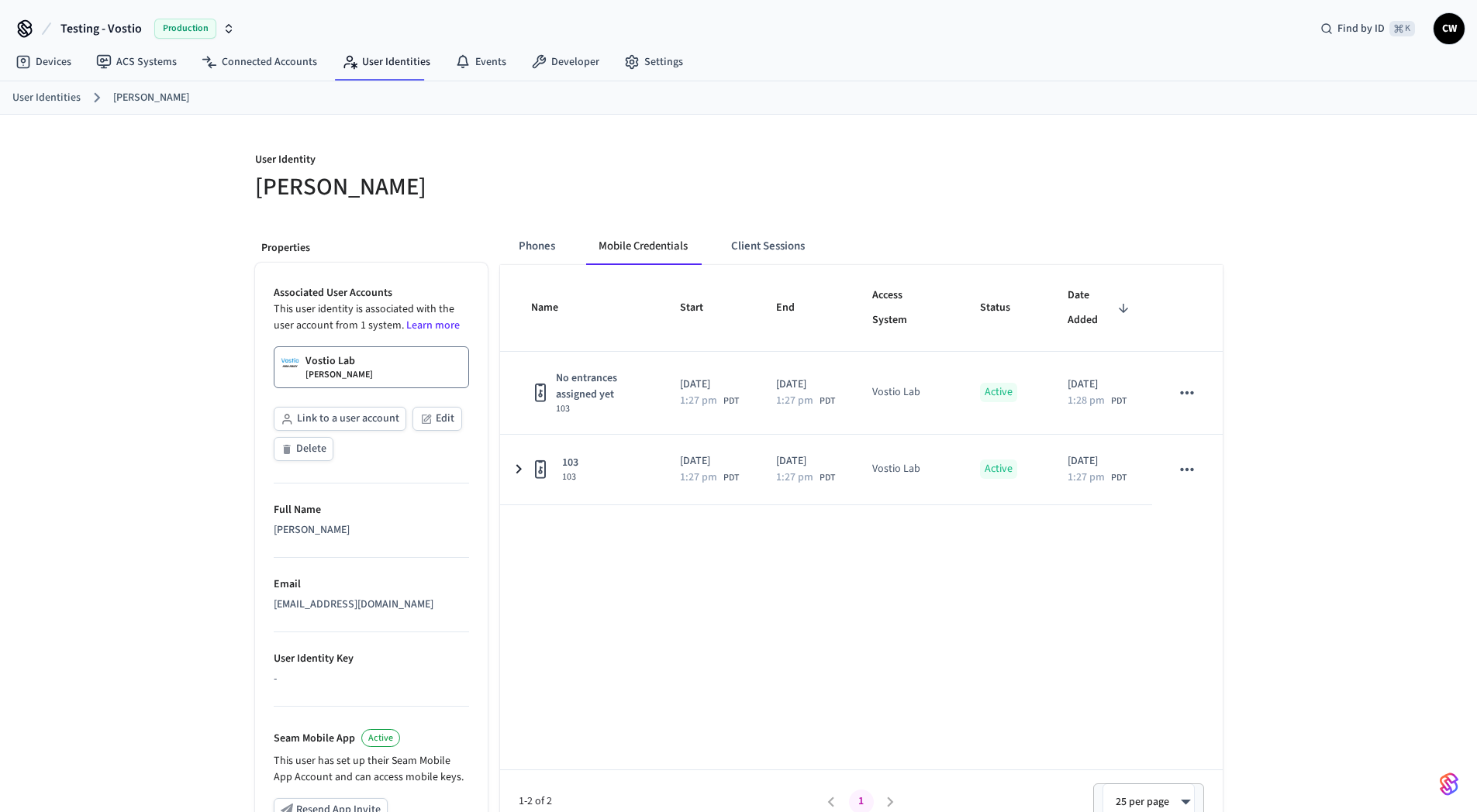
click at [212, 237] on div "User Identity Collin Wirkus Properties Associated User Accounts This user ident…" at bounding box center [738, 586] width 1477 height 945
click at [118, 27] on span "Testing - Vostio" at bounding box center [101, 29] width 81 height 18
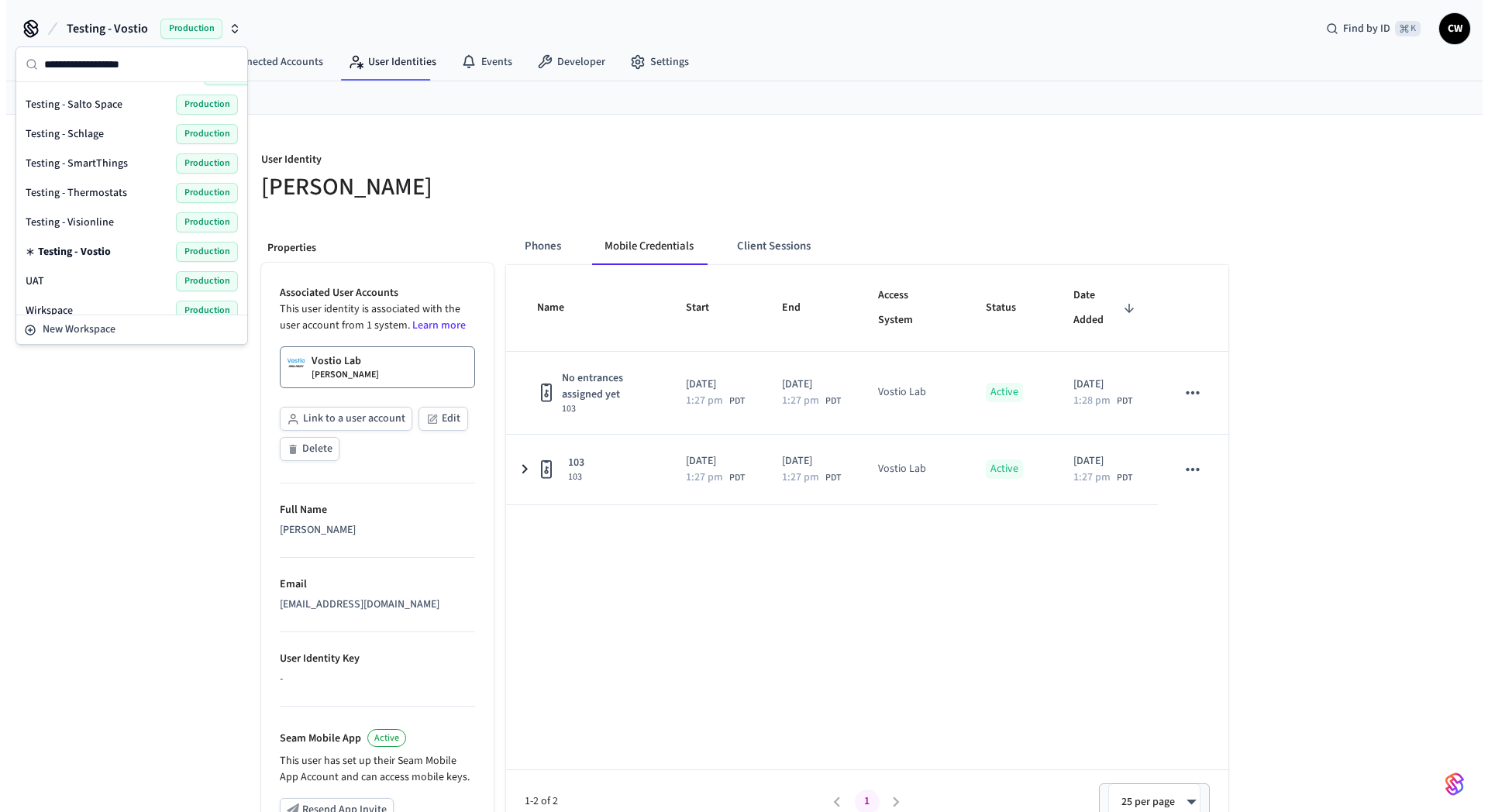
scroll to position [1024, 0]
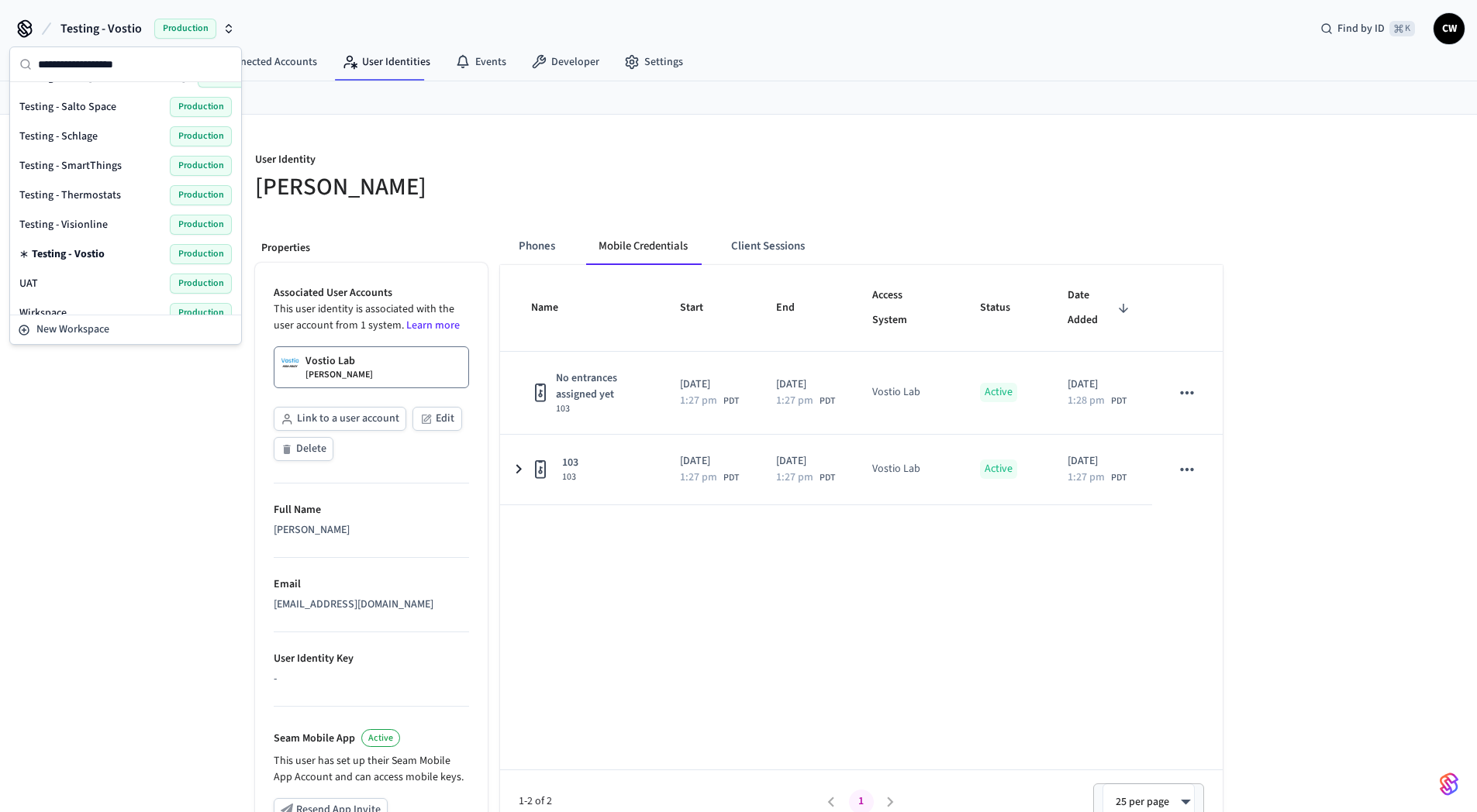
click at [99, 221] on span "Testing - Visionline" at bounding box center [64, 224] width 89 height 16
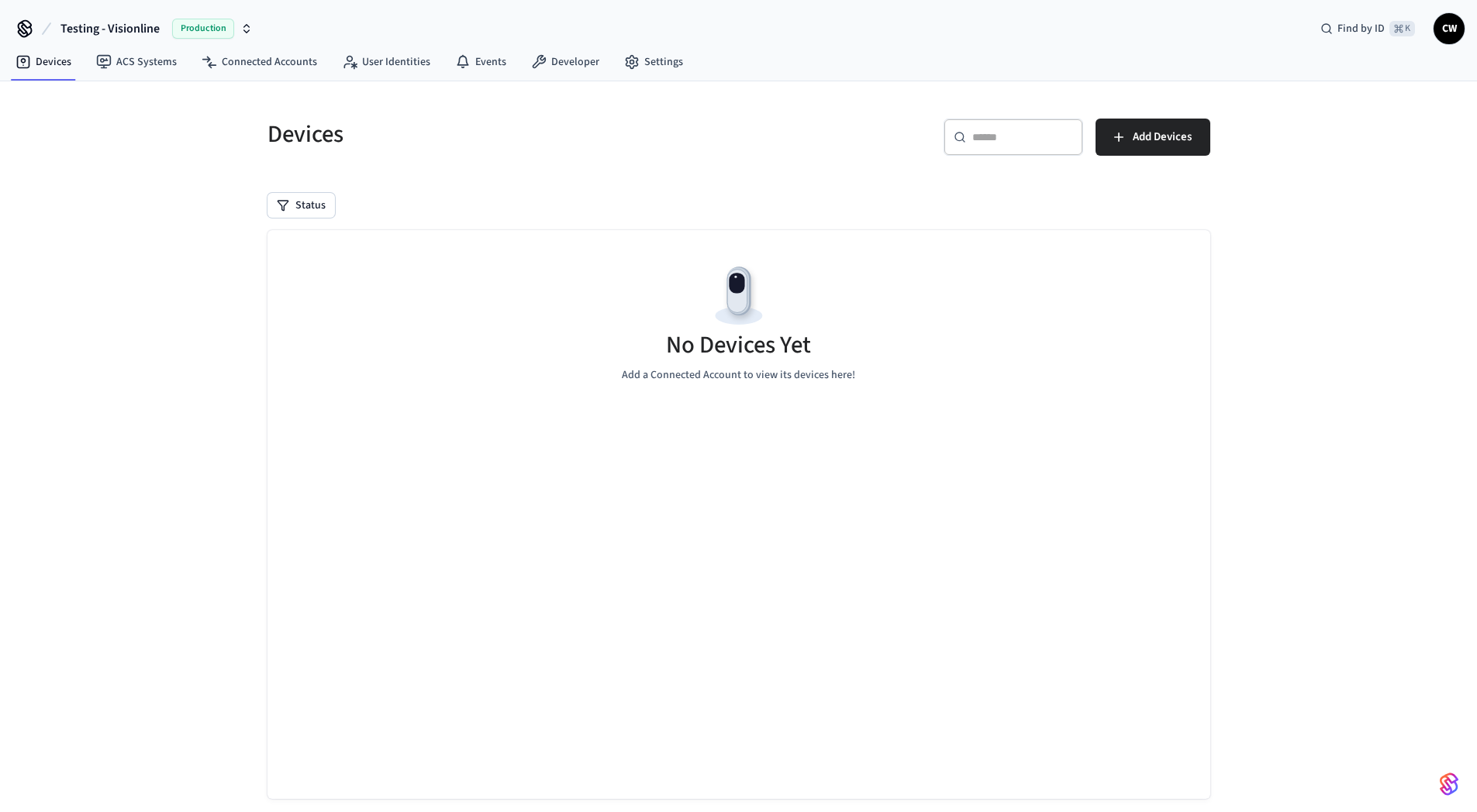
click at [146, 224] on div "Devices ​ ​ Add Devices Status No Devices Yet Add a Connected Account to view i…" at bounding box center [738, 460] width 1477 height 759
click at [116, 67] on link "ACS Systems" at bounding box center [136, 62] width 105 height 28
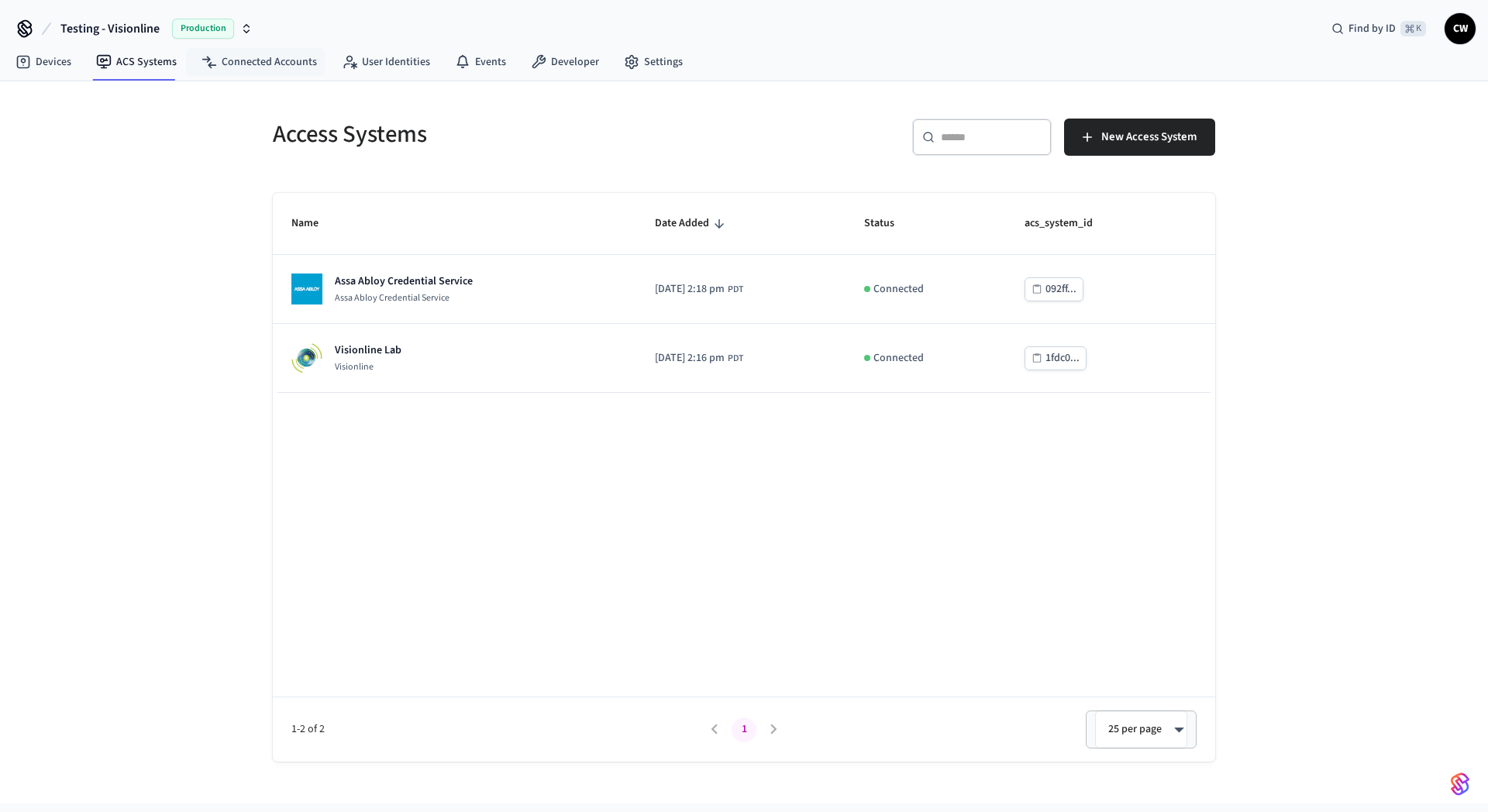
click at [93, 256] on div "Access Systems ​ ​ New Access System Name Date Added Status acs_system_id Assa …" at bounding box center [744, 442] width 1488 height 723
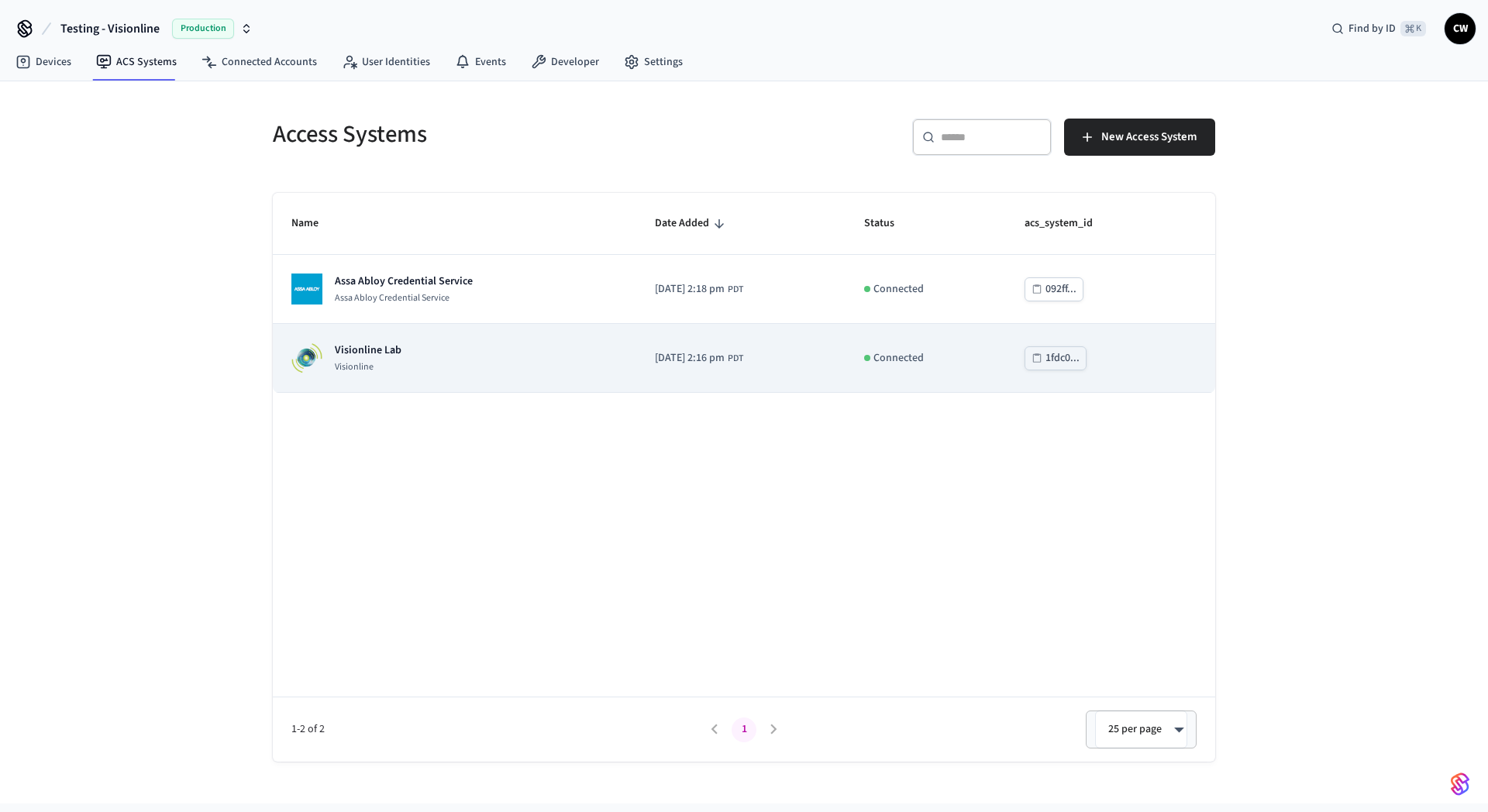
click at [377, 371] on p "Visionline" at bounding box center [368, 367] width 66 height 12
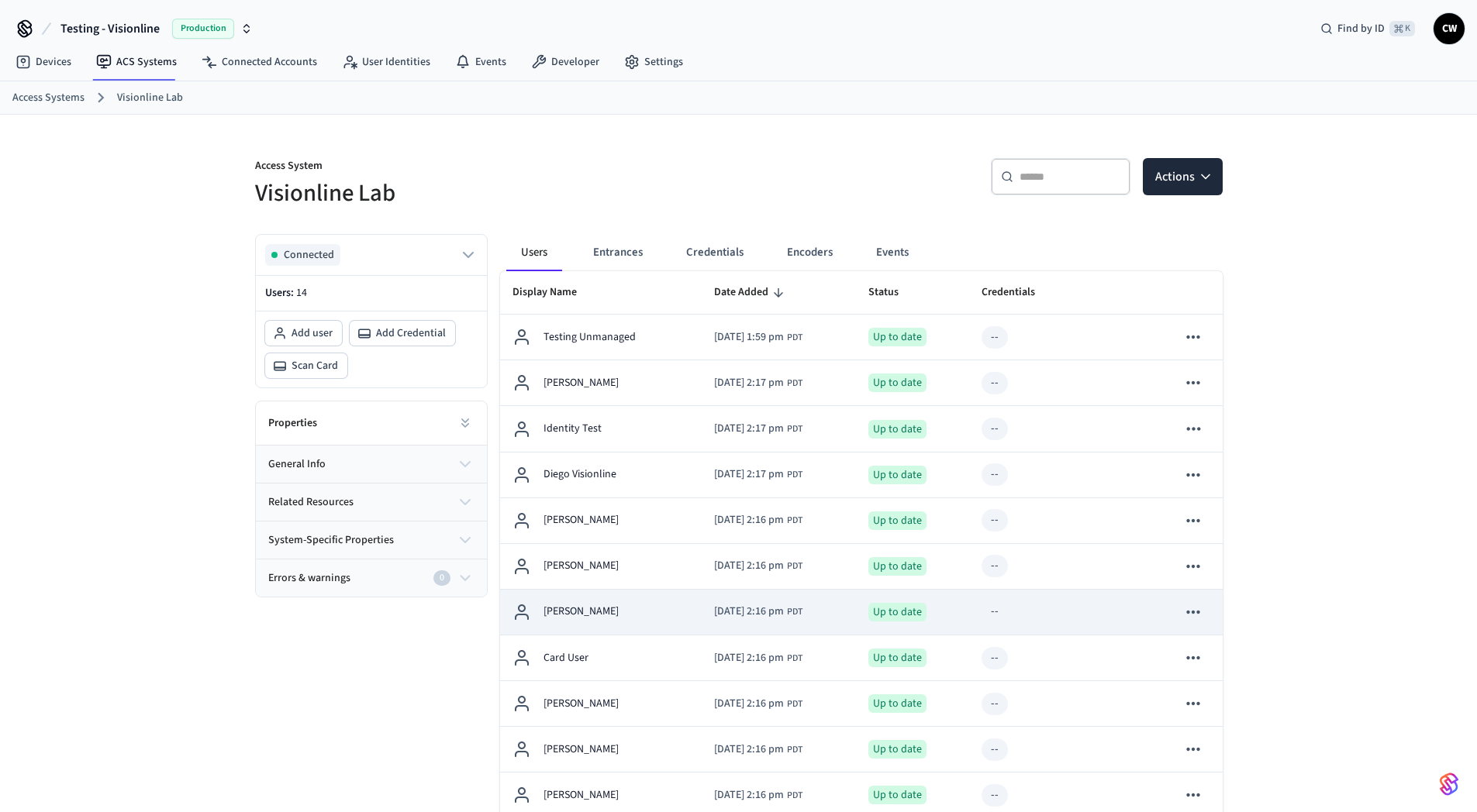
click at [635, 610] on div "[PERSON_NAME]" at bounding box center [601, 612] width 178 height 18
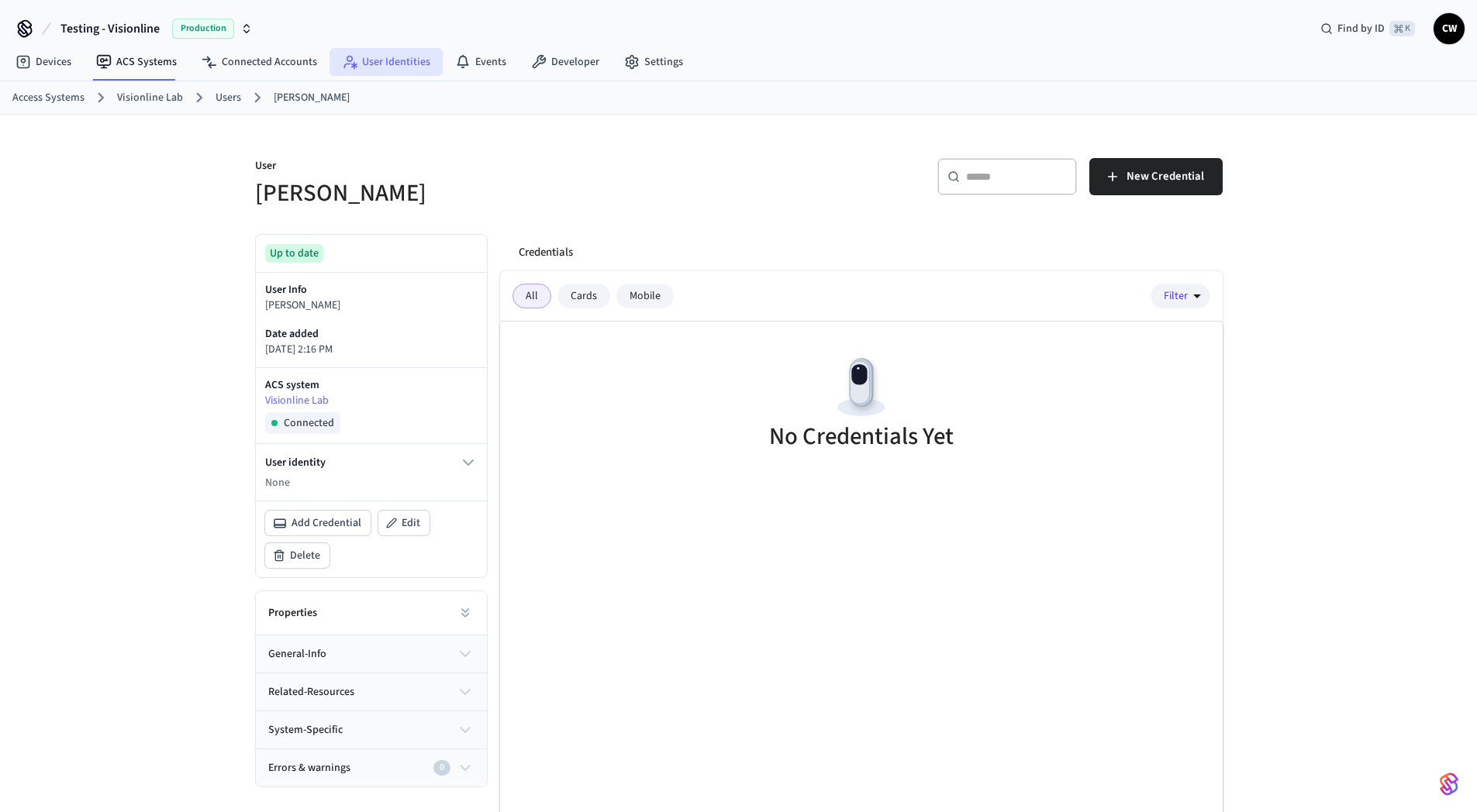
click at [372, 63] on link "User Identities" at bounding box center [385, 62] width 113 height 28
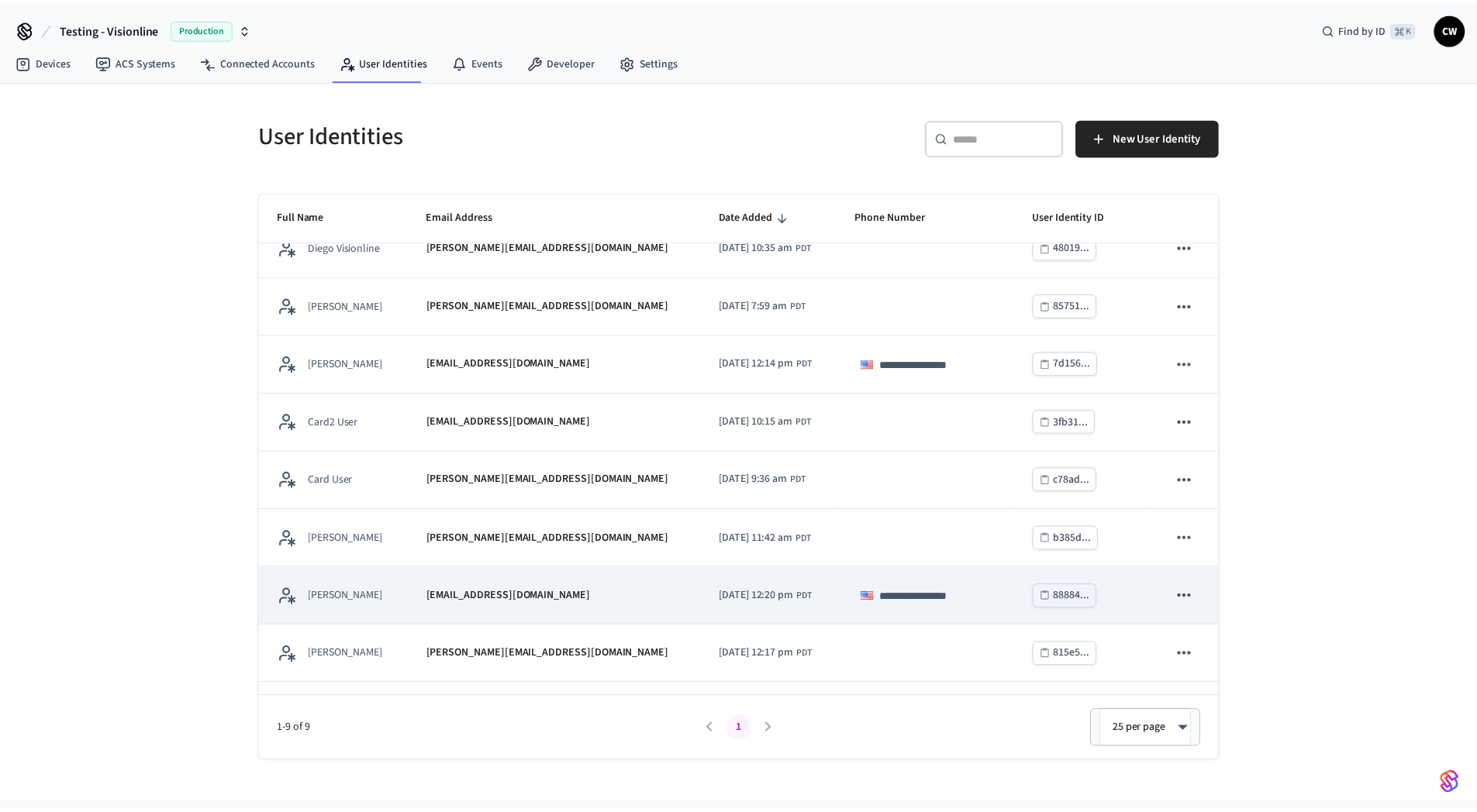
scroll to position [70, 0]
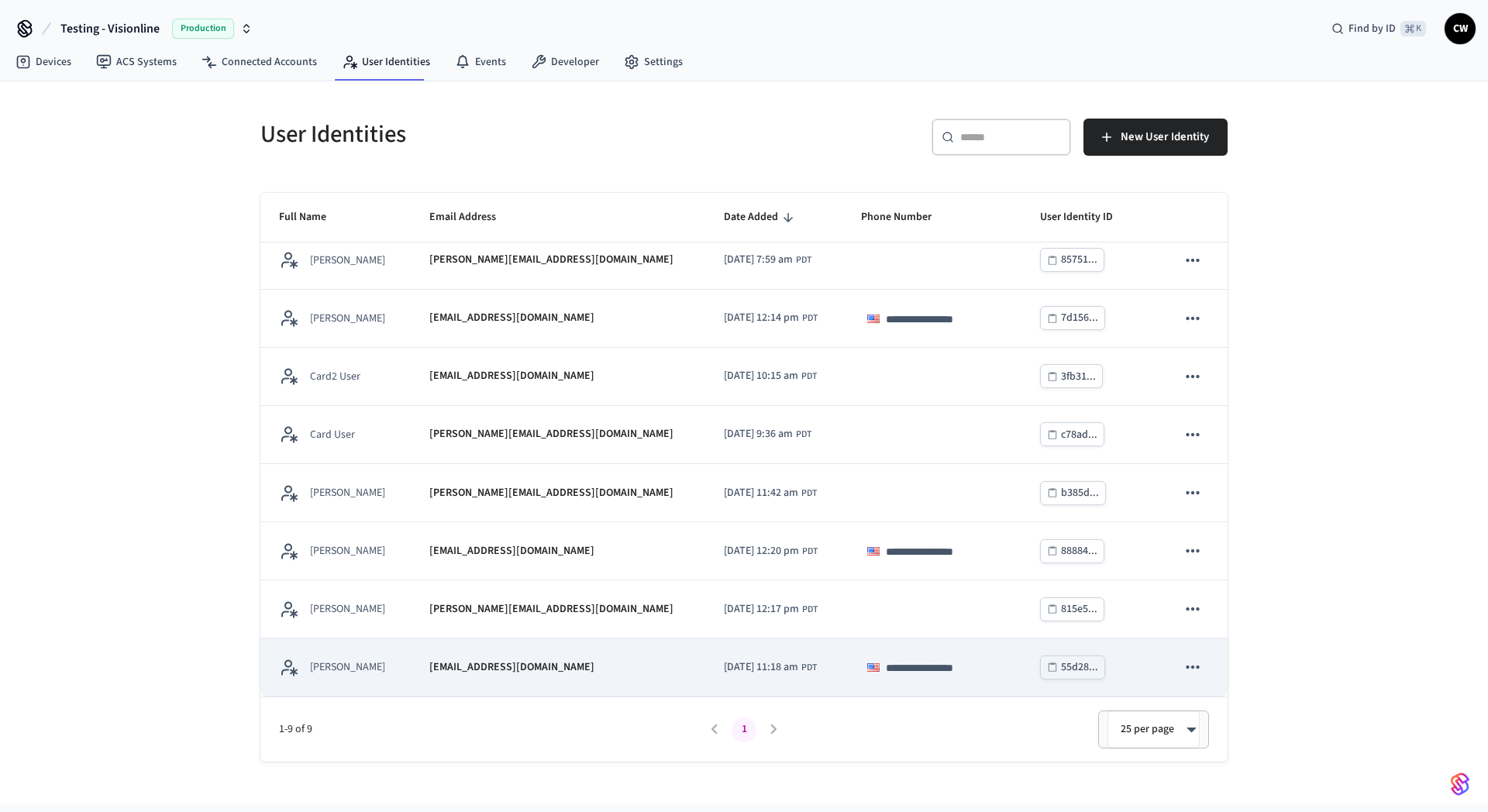
click at [475, 661] on p "[EMAIL_ADDRESS][DOMAIN_NAME]" at bounding box center [512, 668] width 165 height 17
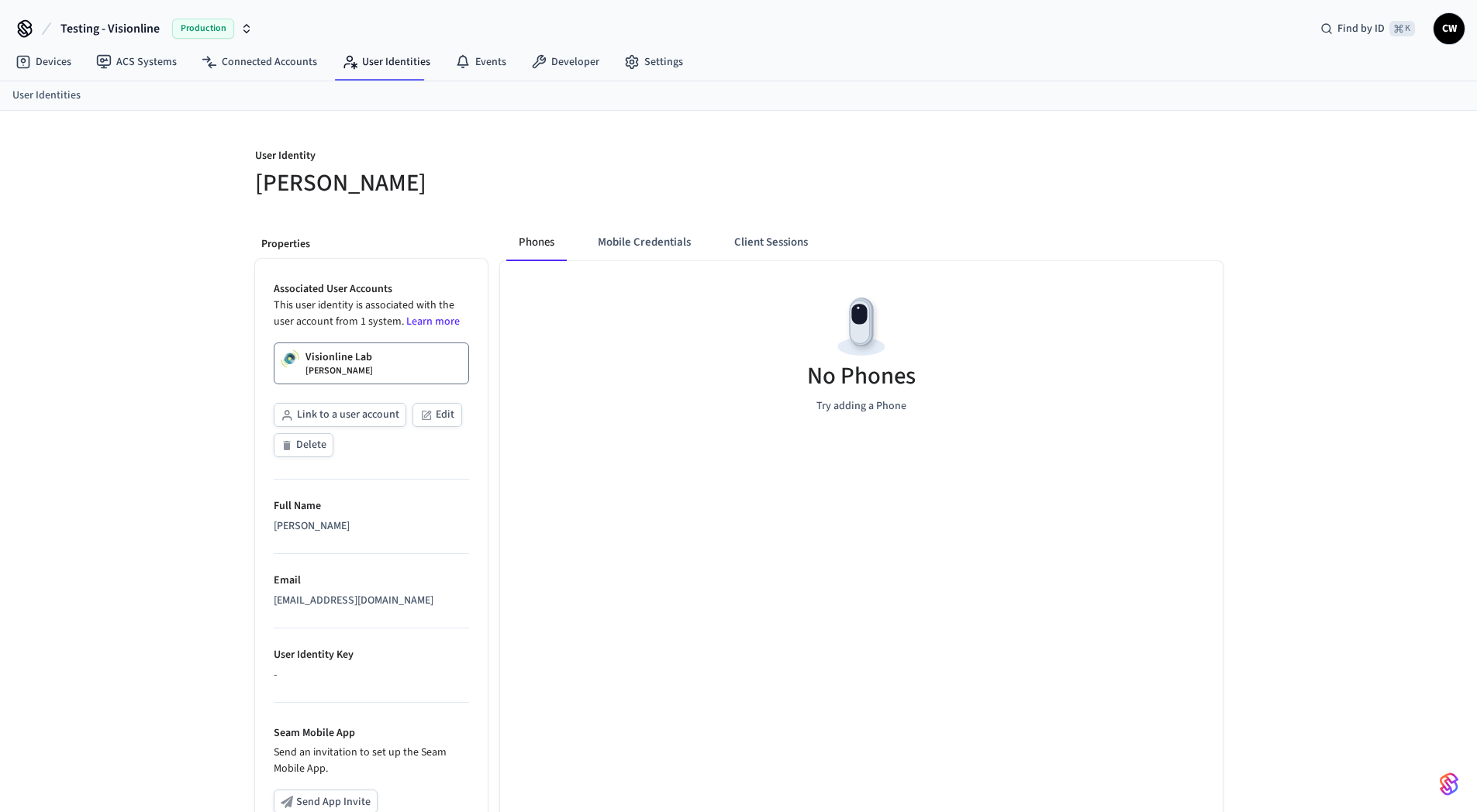
click at [390, 364] on link "Visionline Lab [PERSON_NAME]" at bounding box center [372, 363] width 195 height 41
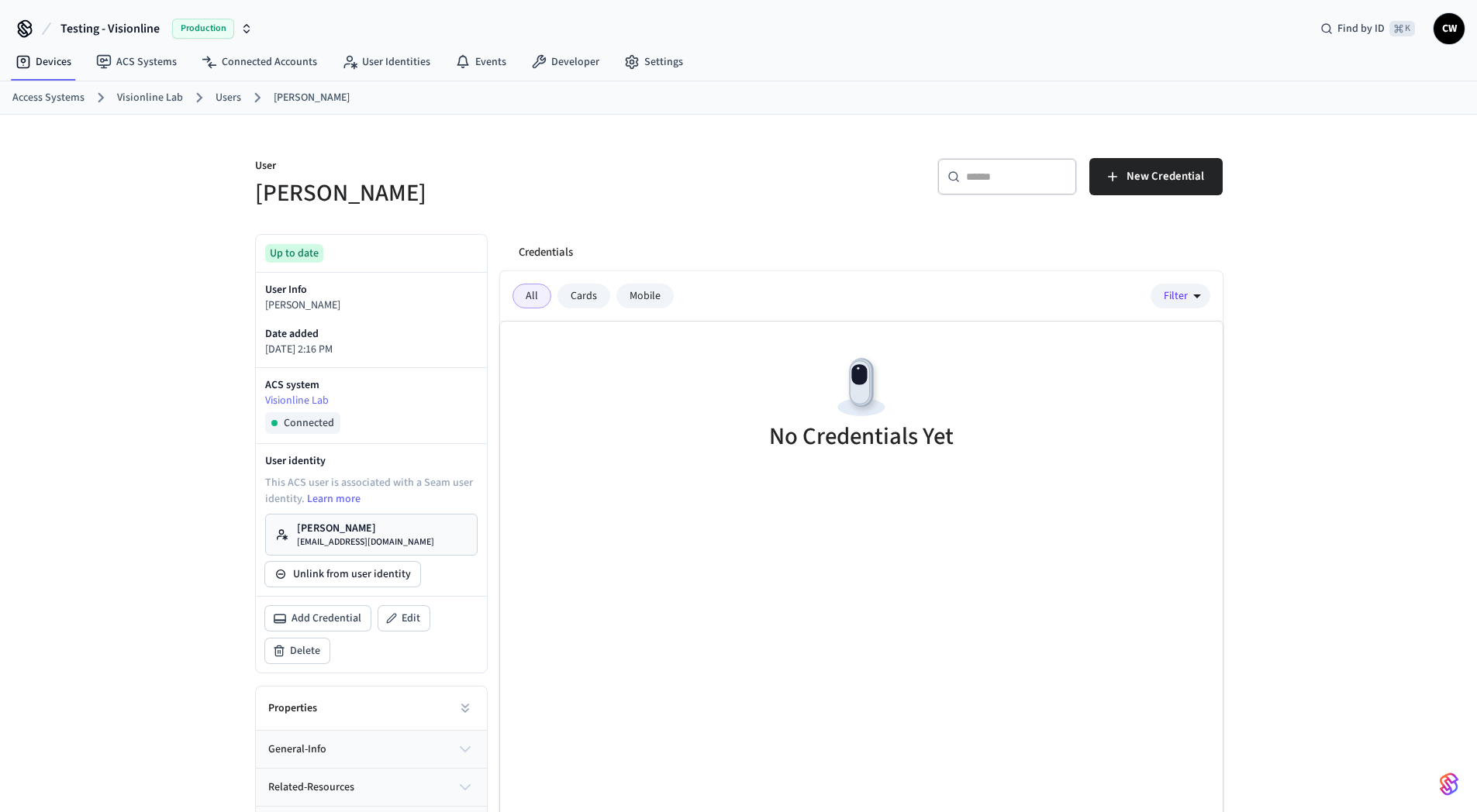
click at [582, 293] on div "Cards" at bounding box center [584, 296] width 53 height 25
click at [644, 293] on div "Mobile" at bounding box center [644, 296] width 57 height 25
click at [536, 294] on div "All" at bounding box center [532, 296] width 39 height 25
drag, startPoint x: 751, startPoint y: 229, endPoint x: 991, endPoint y: 209, distance: 240.8
click at [752, 229] on div "Credentials All Cards Mobile Filter No Credentials Yet" at bounding box center [855, 556] width 735 height 669
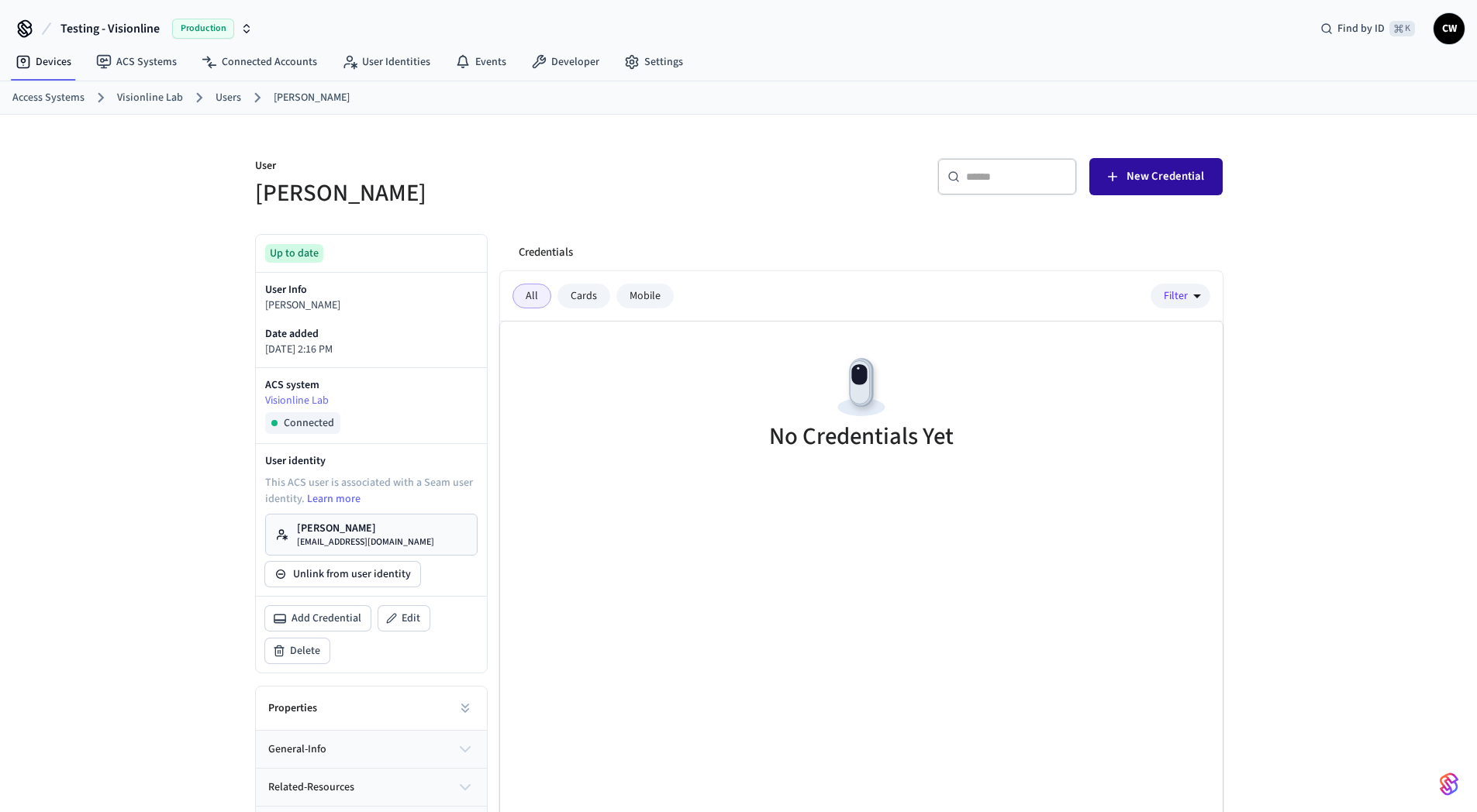
click at [1152, 179] on span "New Credential" at bounding box center [1165, 177] width 77 height 20
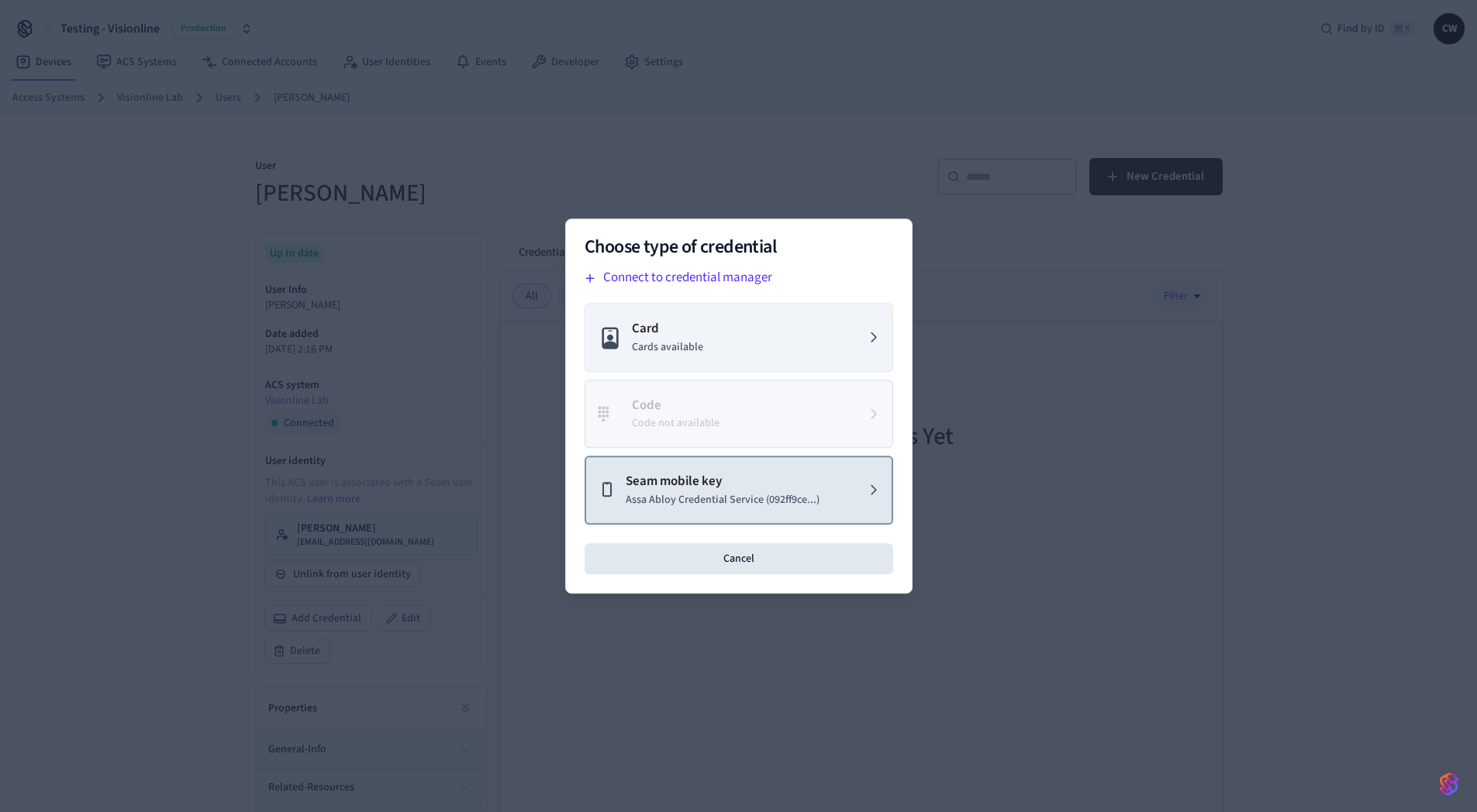
click at [774, 485] on p "Seam mobile key" at bounding box center [723, 482] width 194 height 20
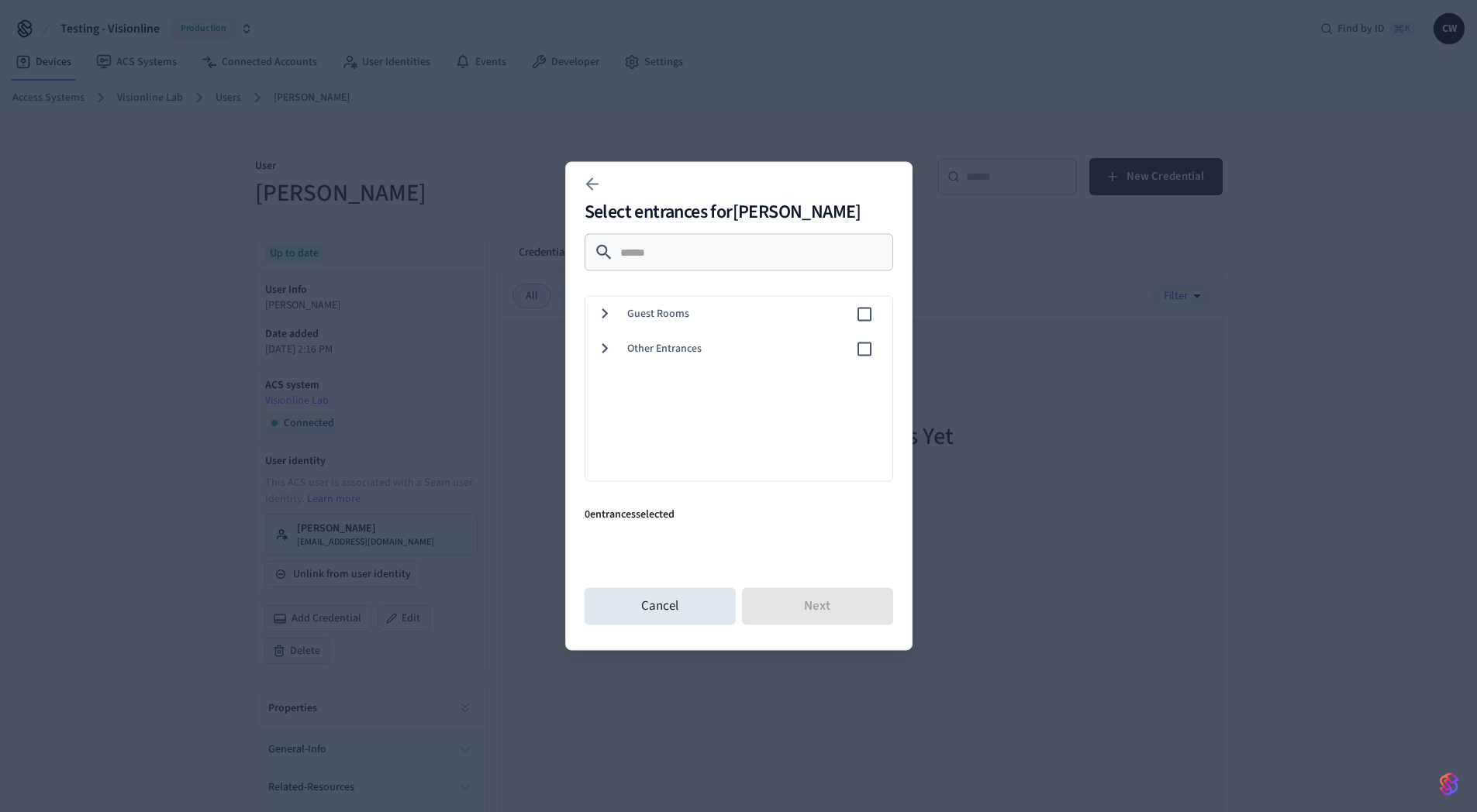
click at [685, 312] on span "Guest Rooms" at bounding box center [740, 314] width 228 height 17
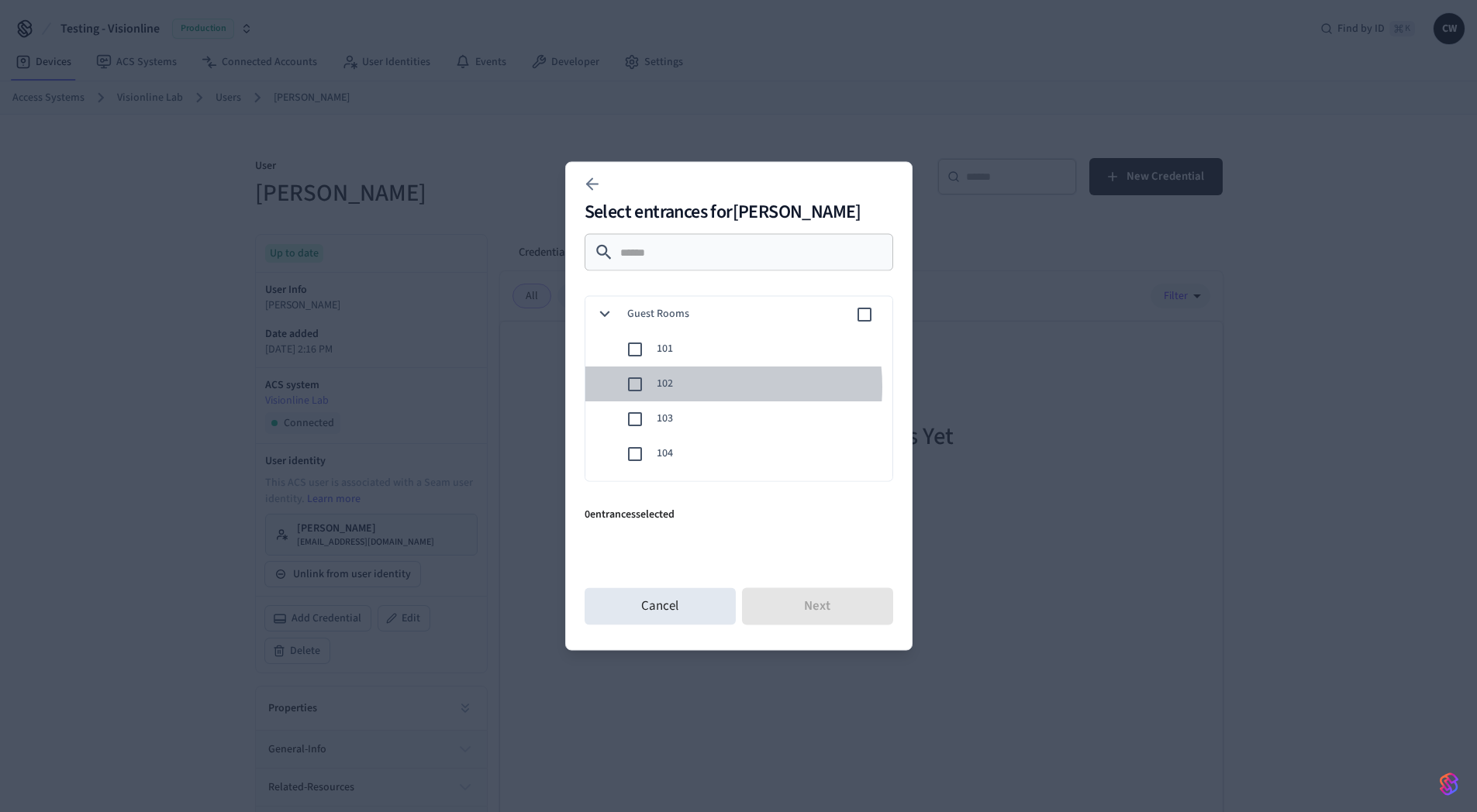
click at [681, 386] on span "102" at bounding box center [768, 384] width 223 height 17
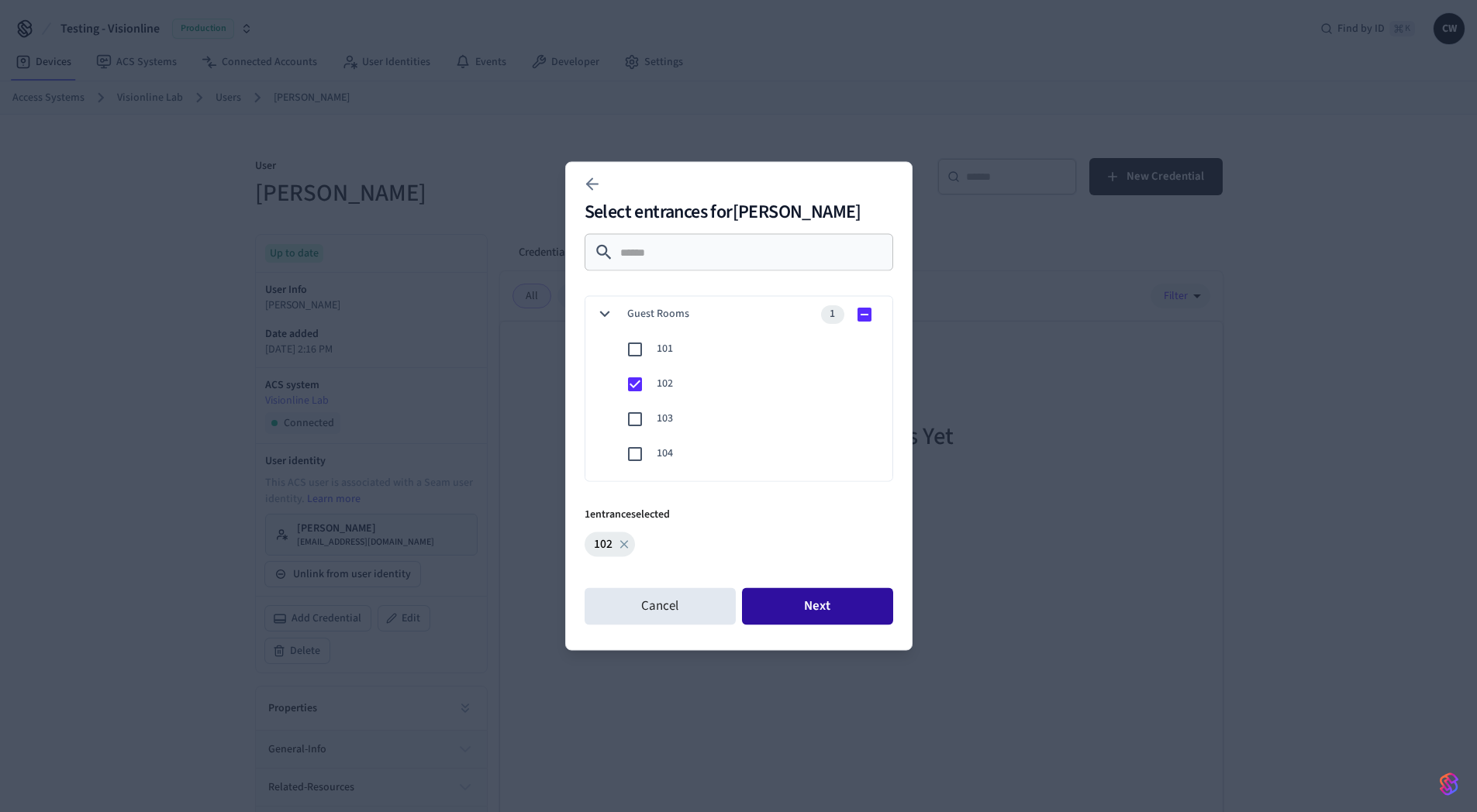
click at [835, 608] on button "Next" at bounding box center [818, 606] width 151 height 37
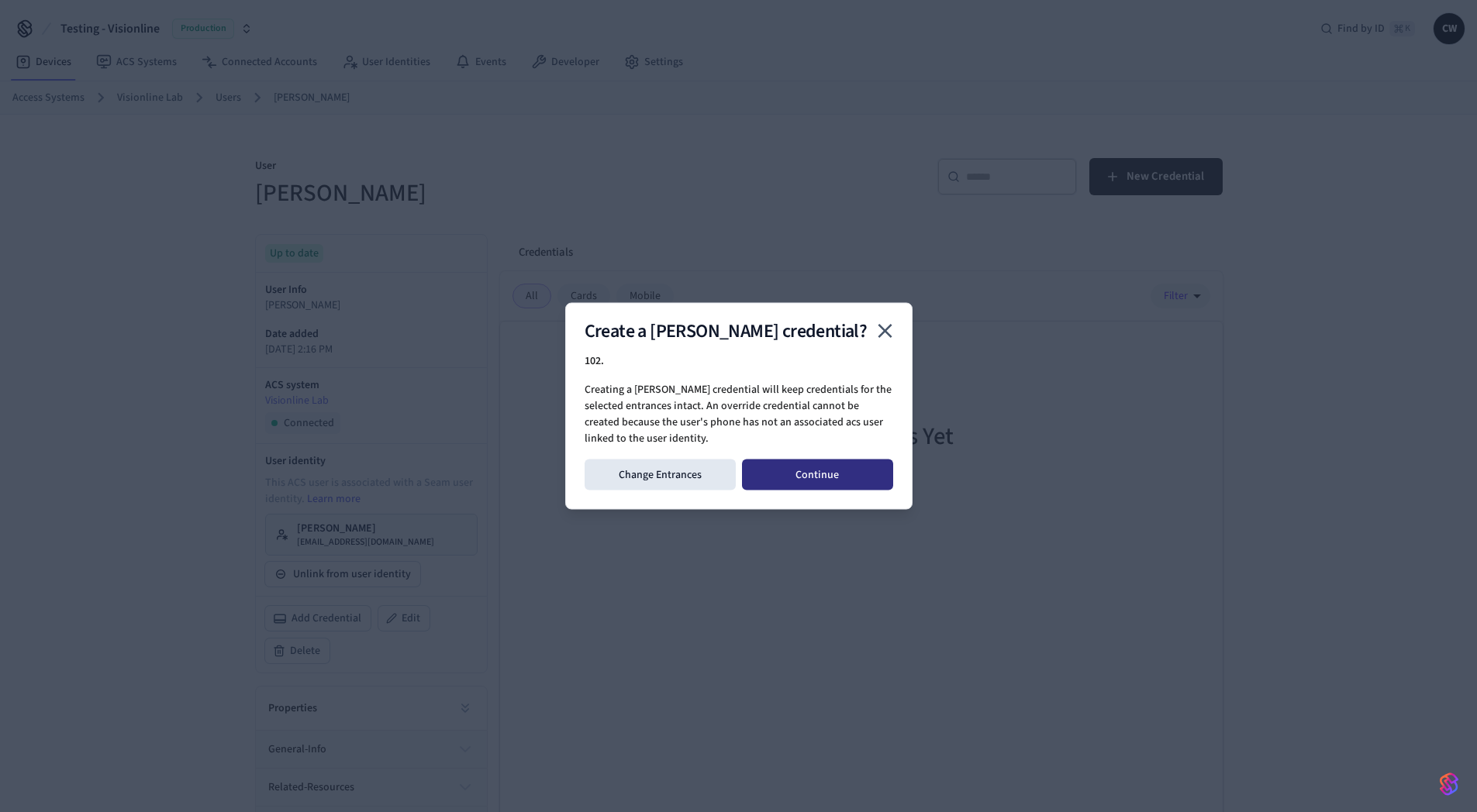
click at [831, 476] on button "Continue" at bounding box center [818, 476] width 151 height 31
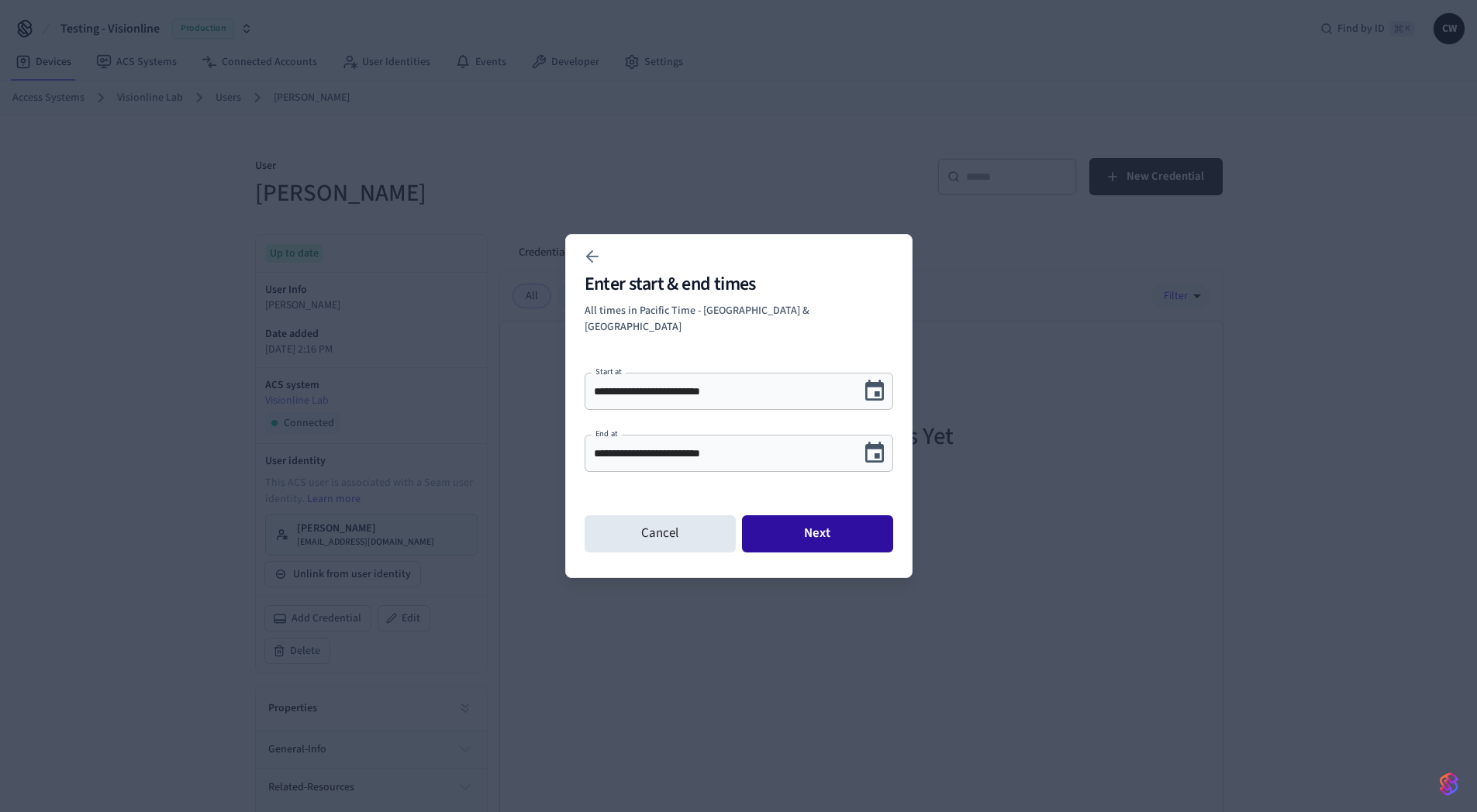
click at [839, 524] on button "Next" at bounding box center [818, 534] width 151 height 37
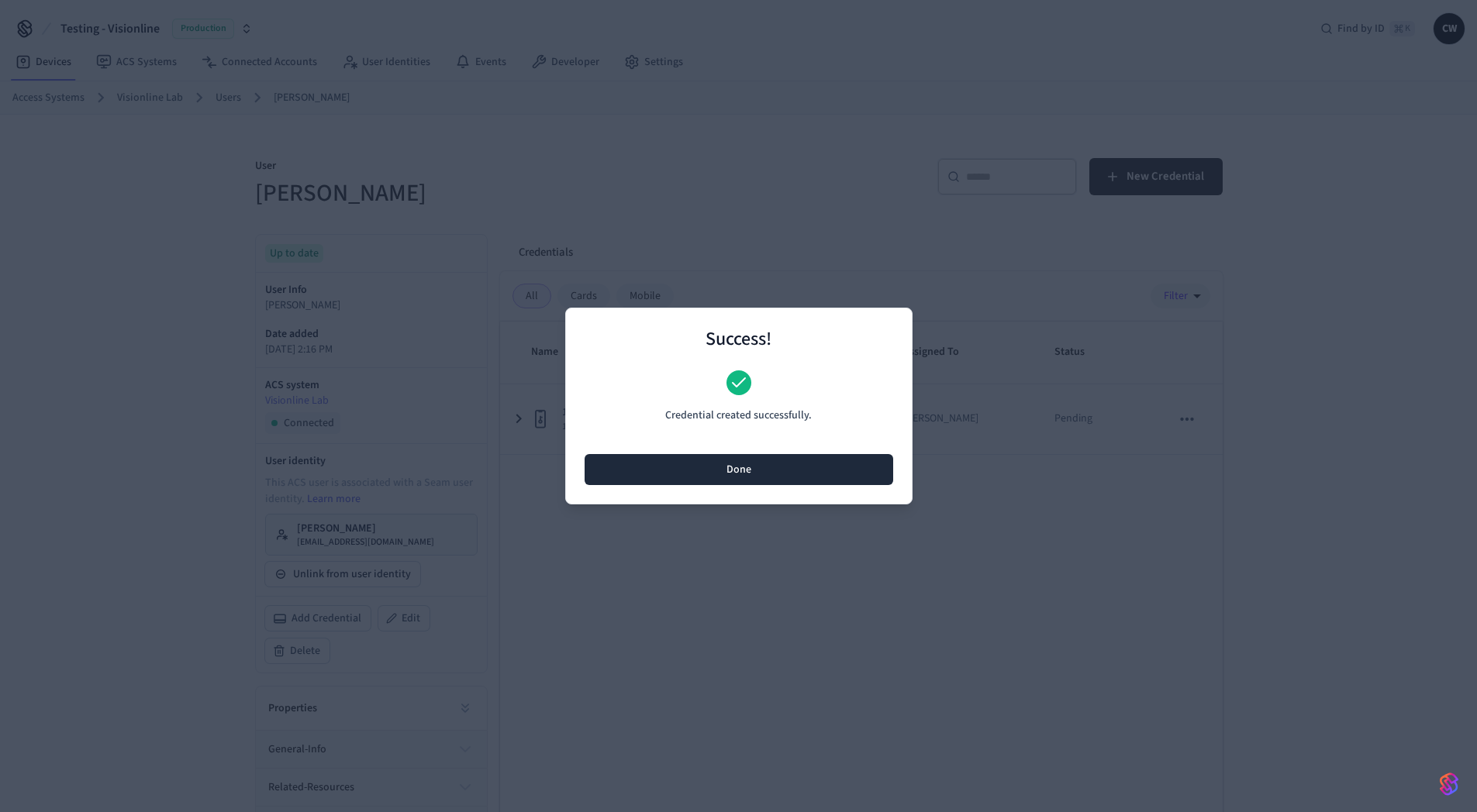
click at [753, 464] on button "Done" at bounding box center [738, 470] width 309 height 31
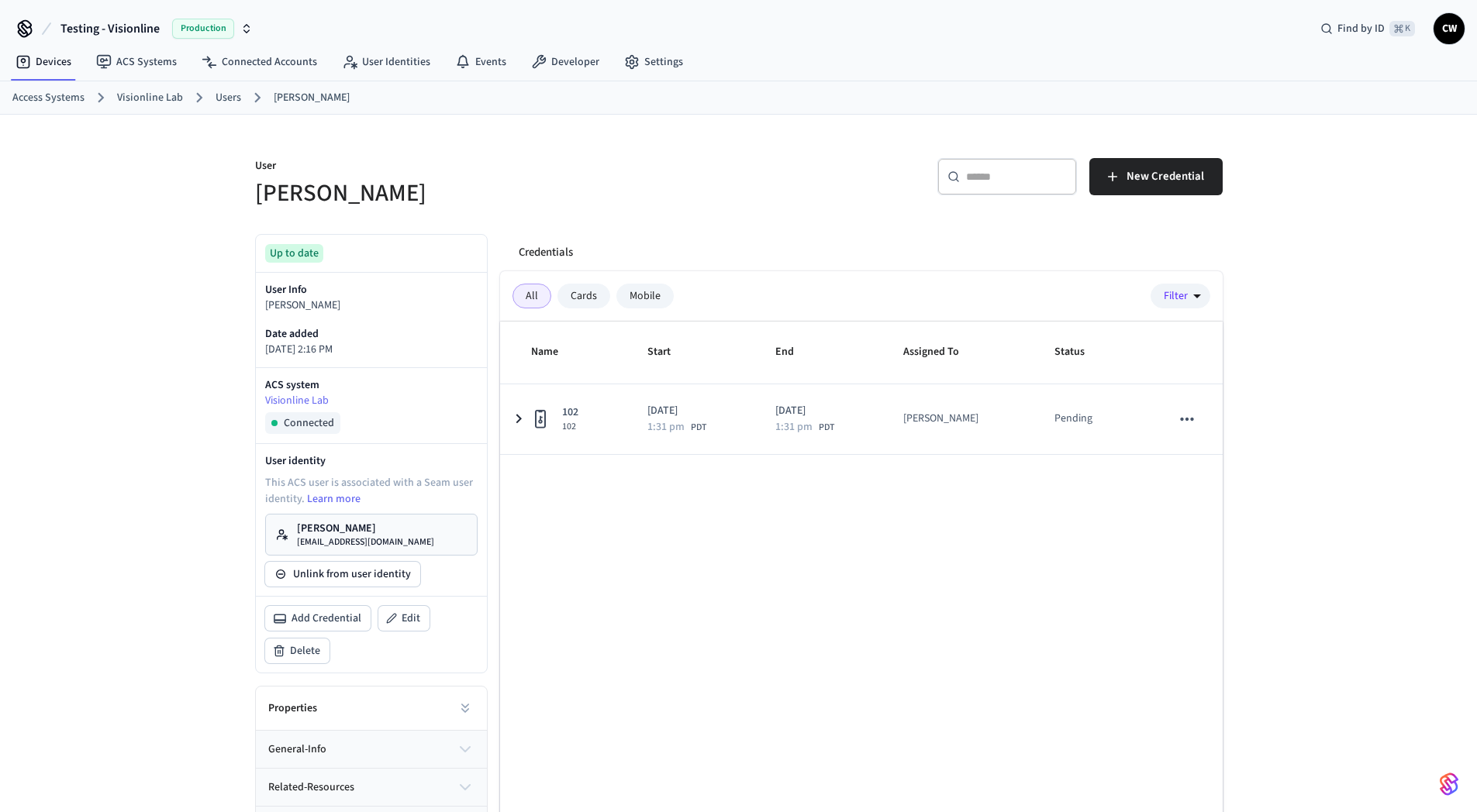
click at [637, 529] on div "Name Start End Assigned To Status 102 102 2025/10/14 1:31 pm PDT 2025/10/15 1:3…" at bounding box center [861, 606] width 723 height 569
click at [562, 219] on div "User Collin Wirkus ​ ​ New Credential Up to date User Info Collin Wirkus Date a…" at bounding box center [738, 502] width 992 height 776
click at [426, 521] on link "Collin Wirkus collin@getseam.com" at bounding box center [372, 534] width 212 height 41
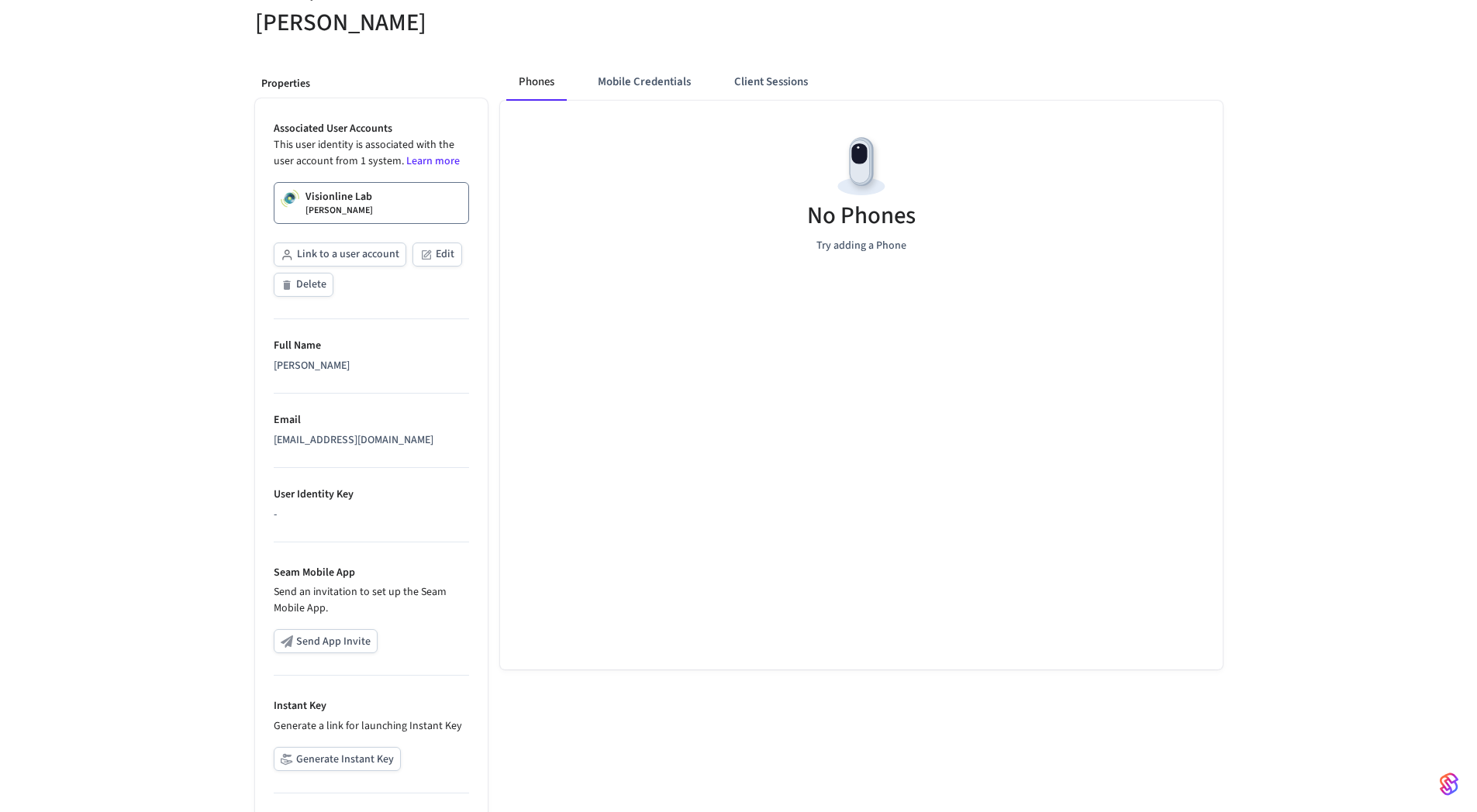
scroll to position [275, 0]
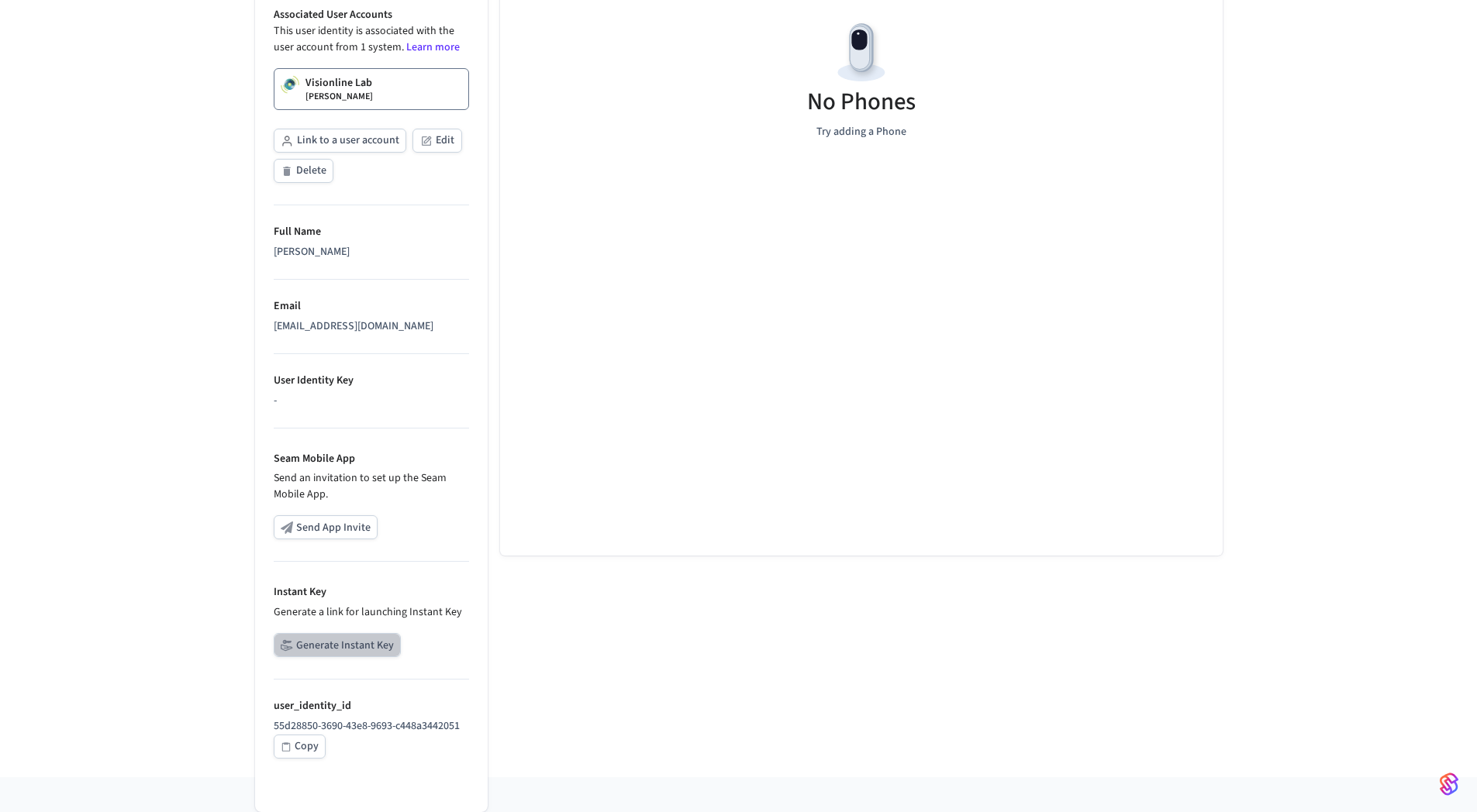
click at [346, 635] on button "Generate Instant Key" at bounding box center [337, 645] width 127 height 24
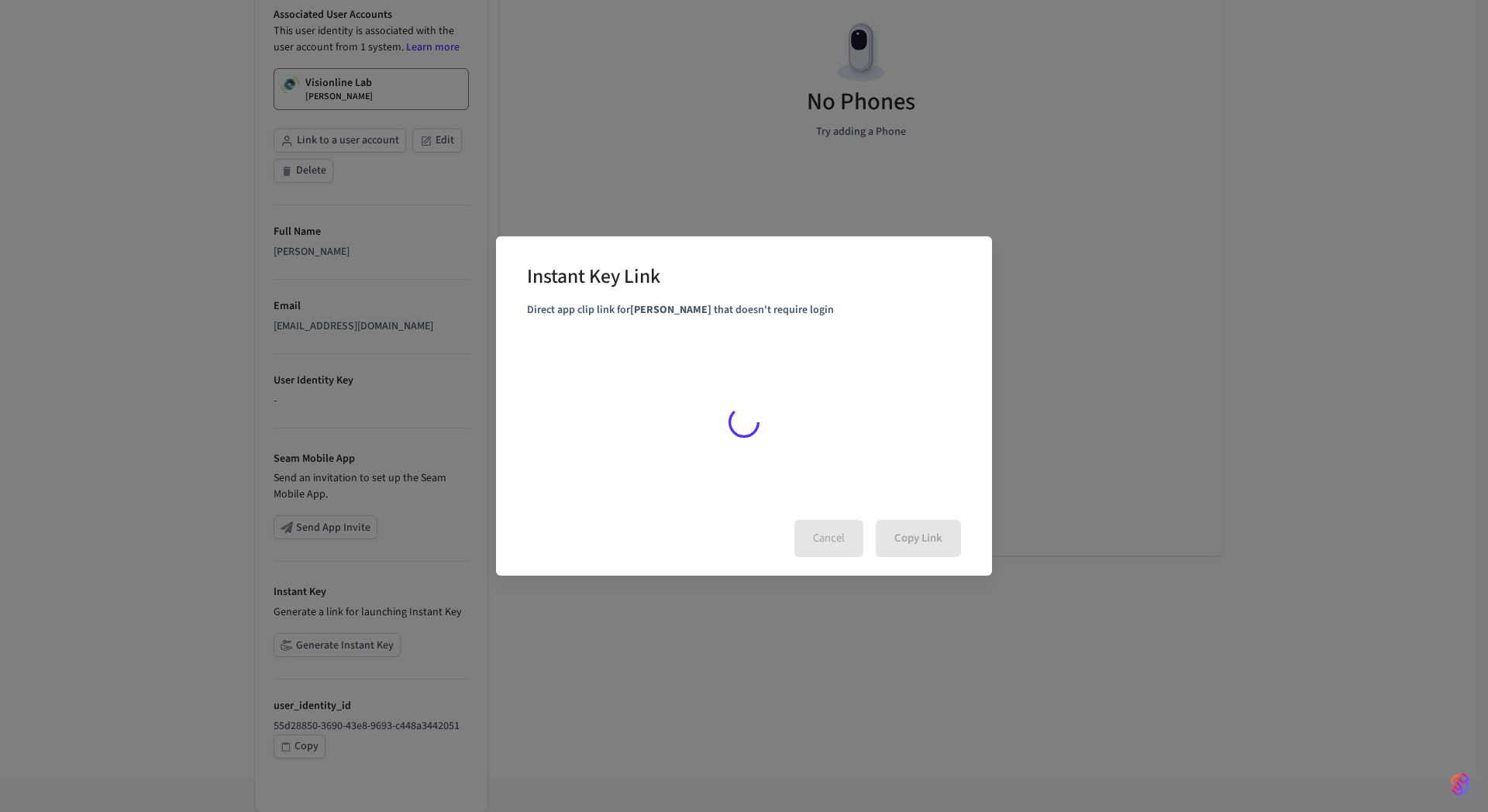
click at [346, 636] on div "Instant Key Link Direct app clip link for Collin Wirkus that doesn't require lo…" at bounding box center [744, 406] width 1488 height 812
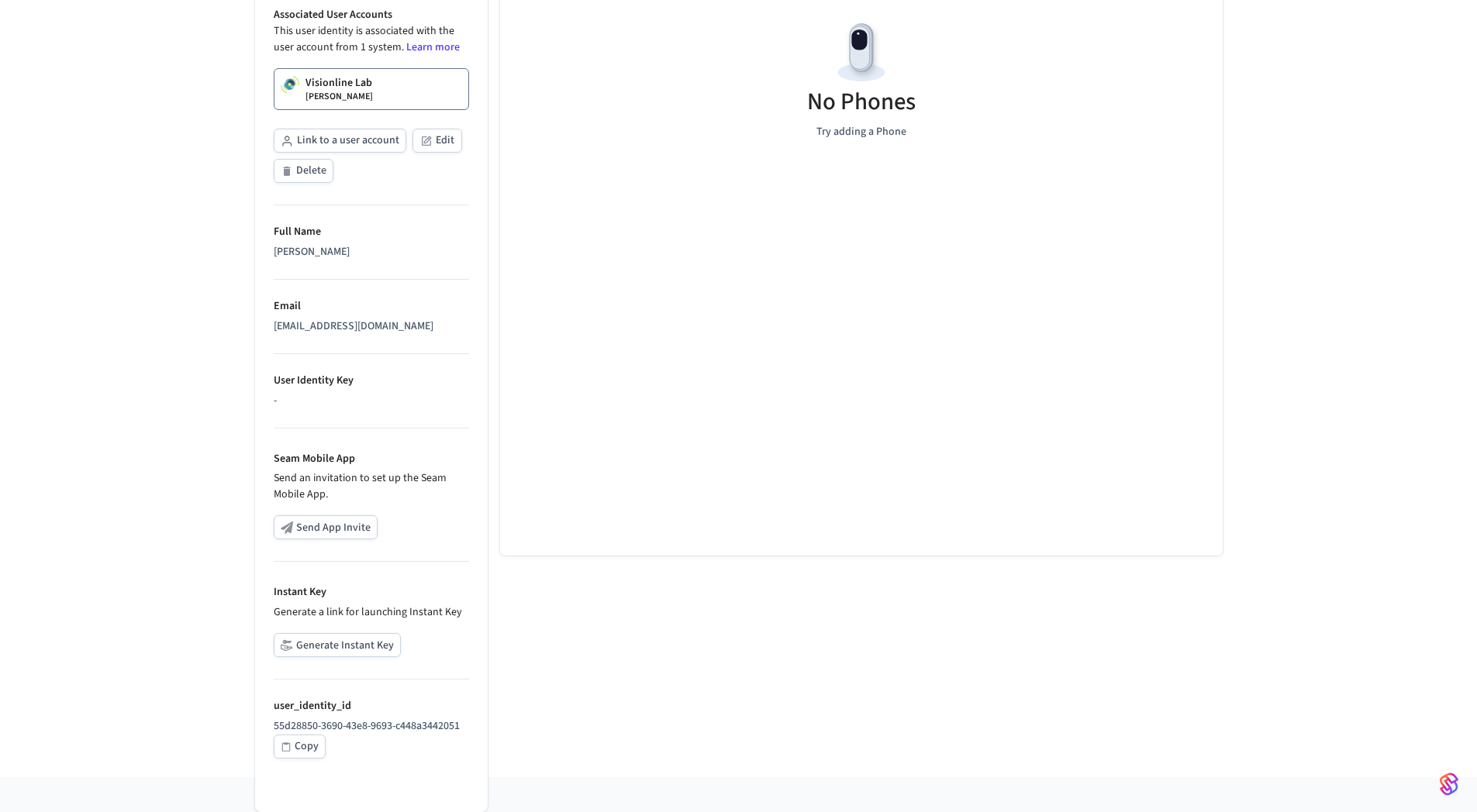
click at [372, 641] on button "Generate Instant Key" at bounding box center [337, 645] width 127 height 24
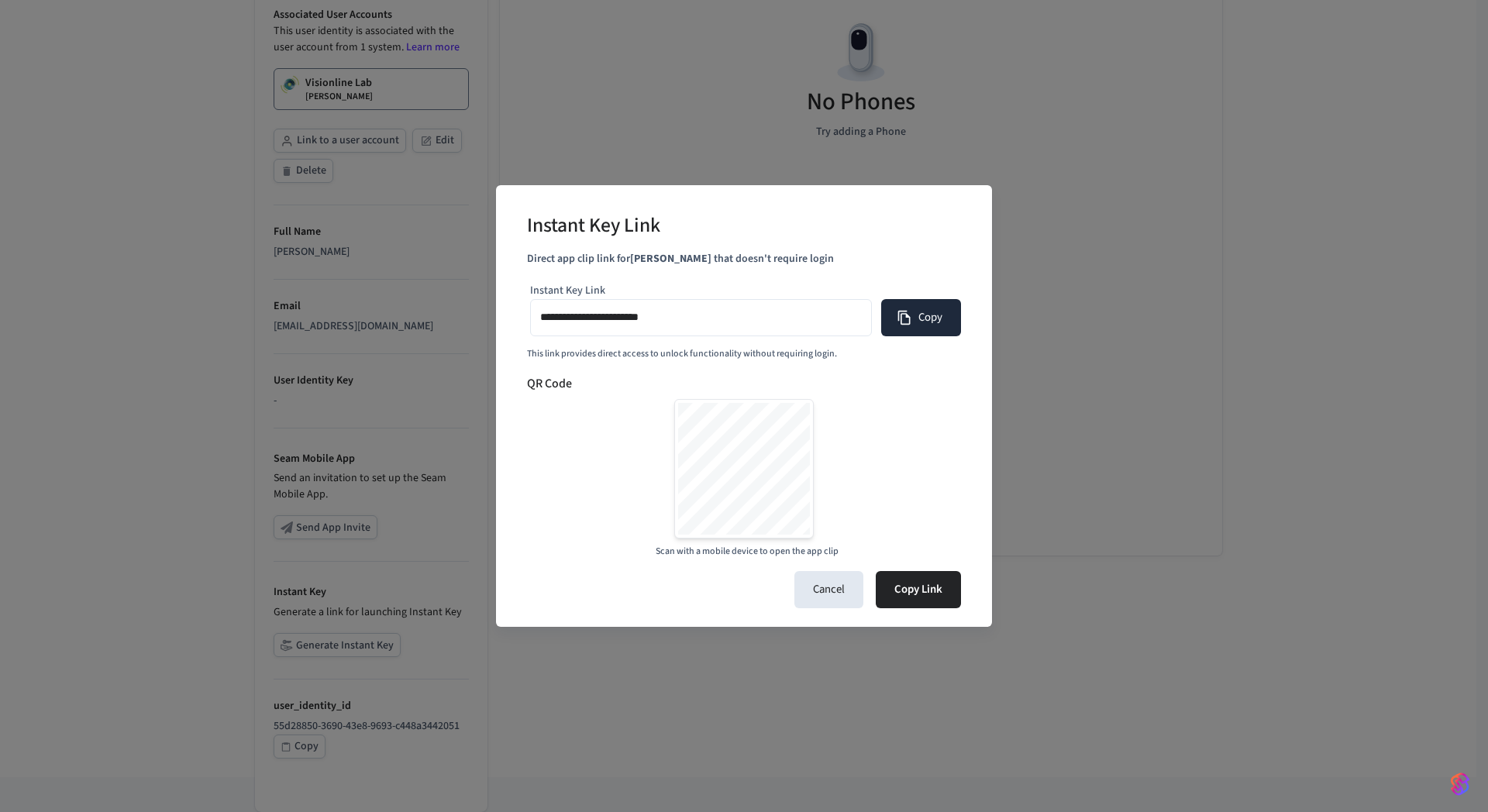
type input "**********"
click at [933, 315] on button "Copy" at bounding box center [921, 318] width 80 height 37
click at [917, 322] on button "Copy" at bounding box center [921, 318] width 80 height 37
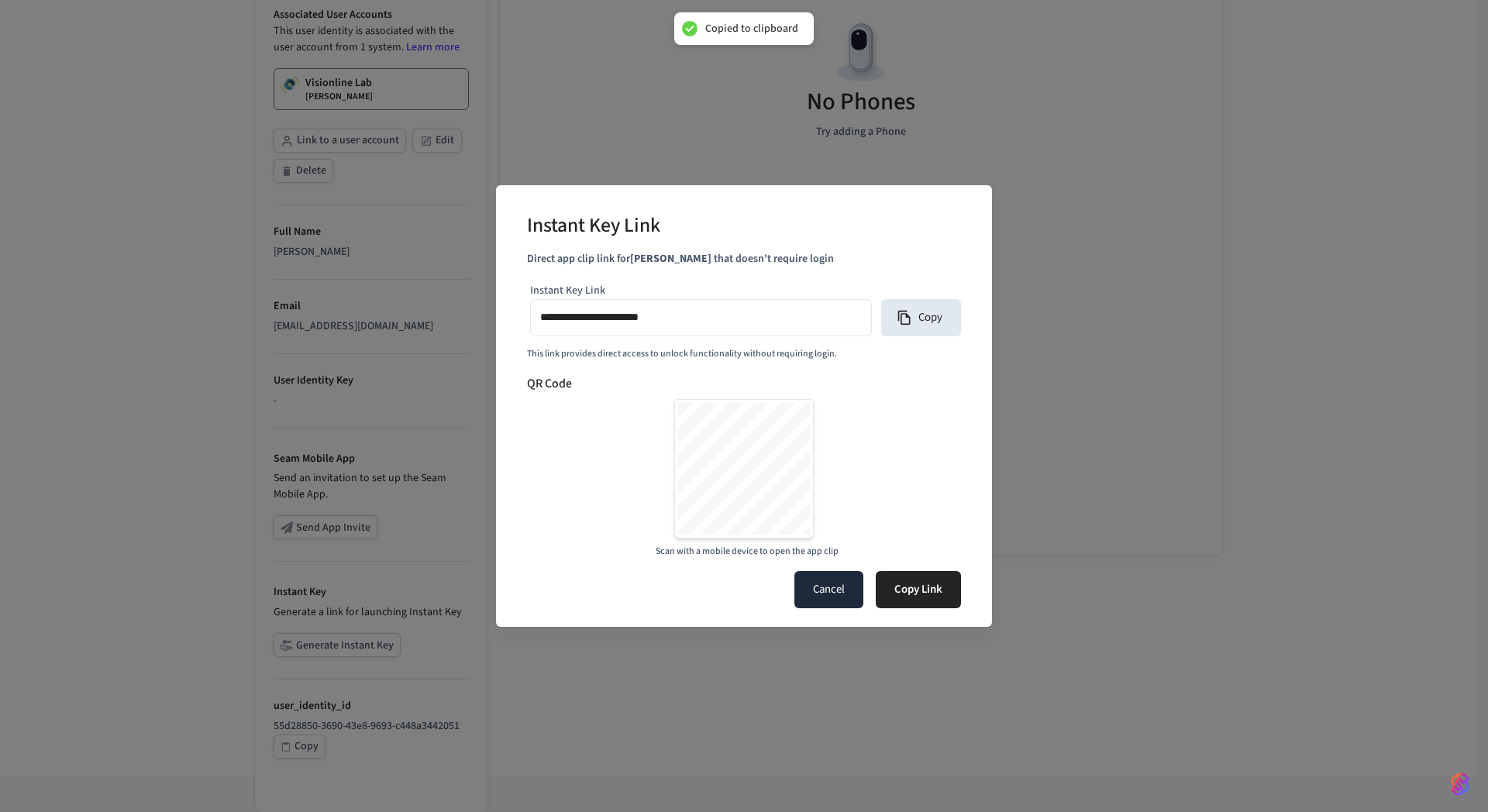
click at [820, 592] on button "Cancel" at bounding box center [829, 590] width 69 height 37
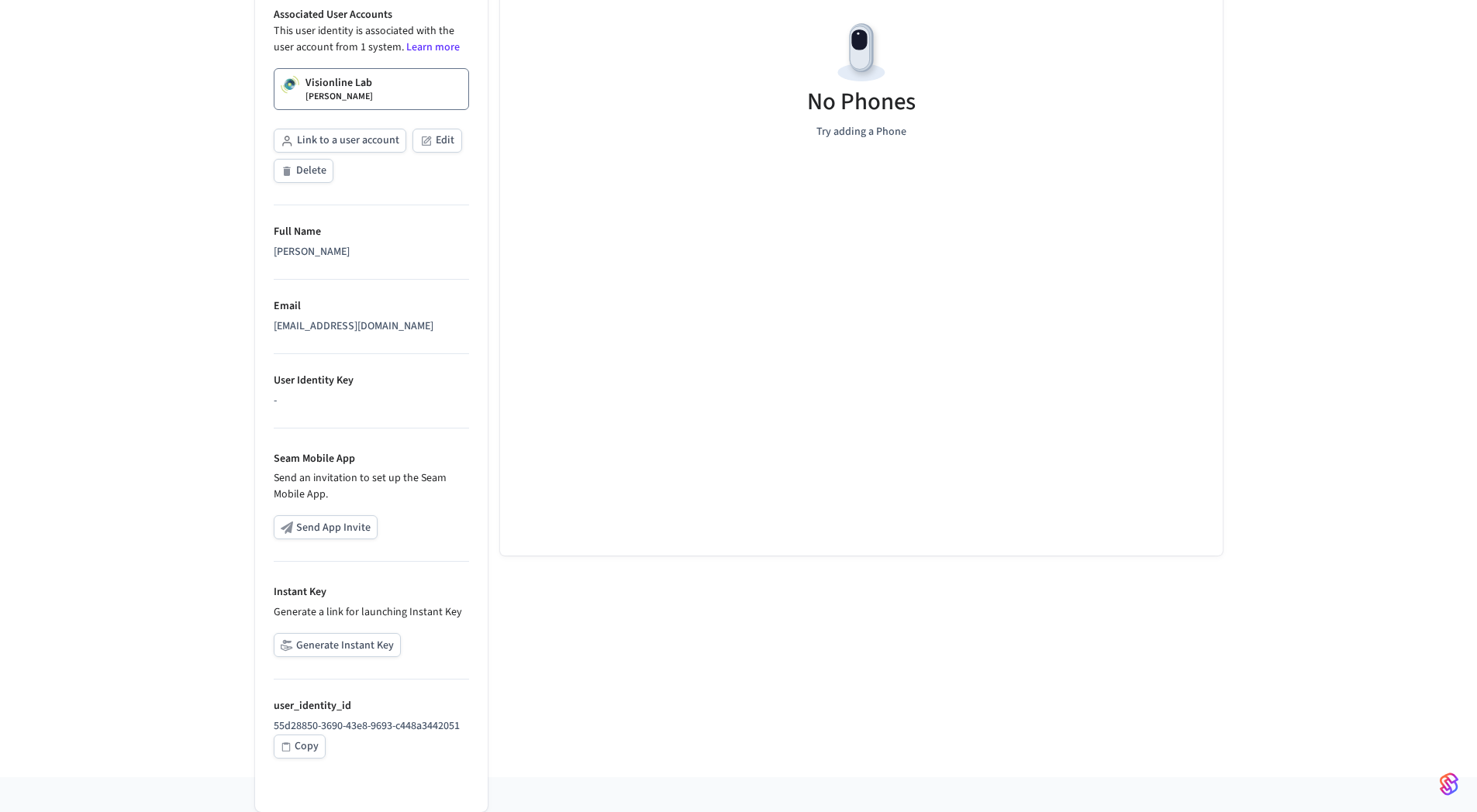
click at [163, 202] on div "User Identity Collin Wirkus Properties Associated User Accounts This user ident…" at bounding box center [738, 307] width 1477 height 941
click at [182, 365] on div "User Identity Collin Wirkus Properties Associated User Accounts This user ident…" at bounding box center [738, 307] width 1477 height 941
click at [105, 327] on div "User Identity Collin Wirkus Properties Associated User Accounts This user ident…" at bounding box center [738, 307] width 1477 height 941
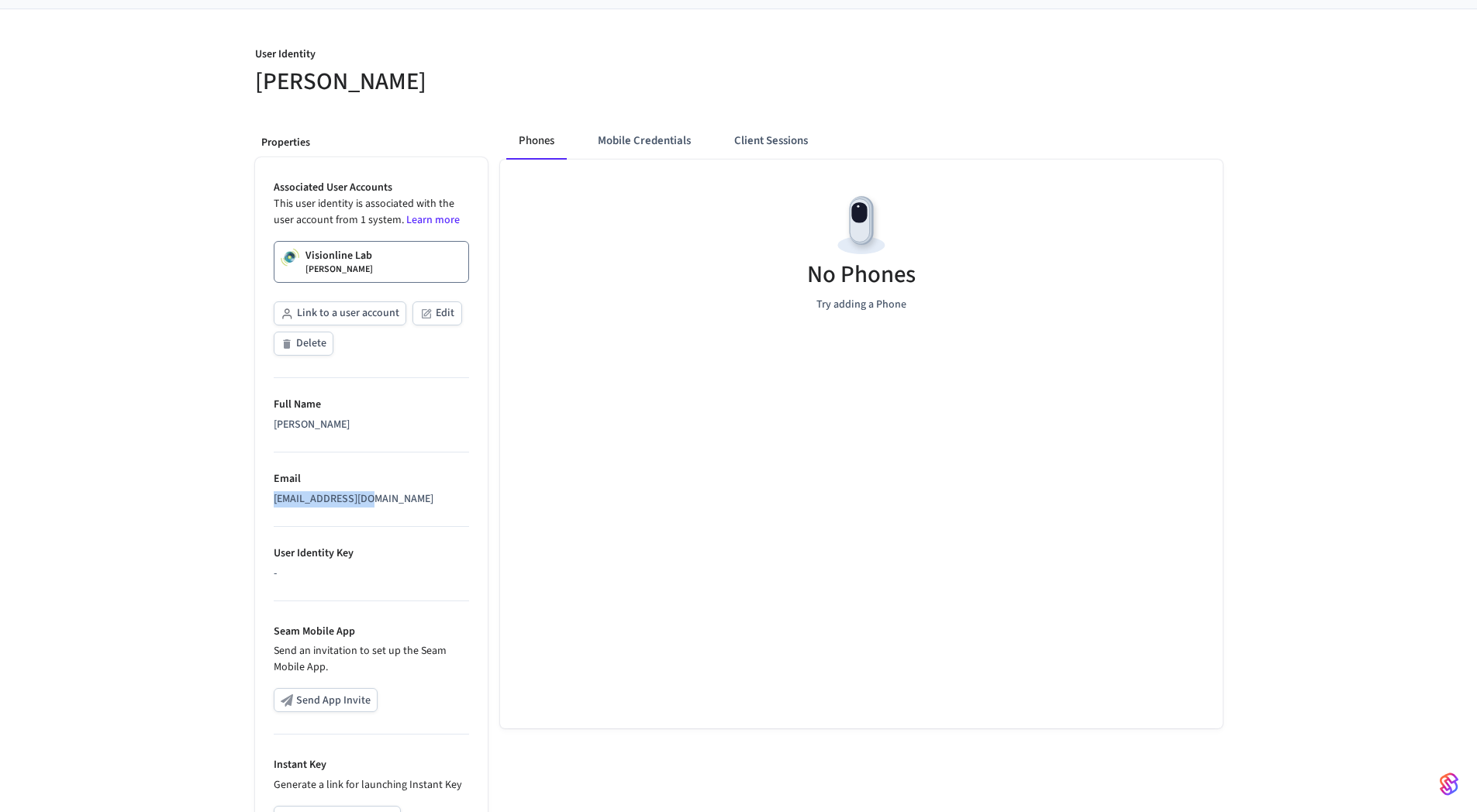
scroll to position [0, 0]
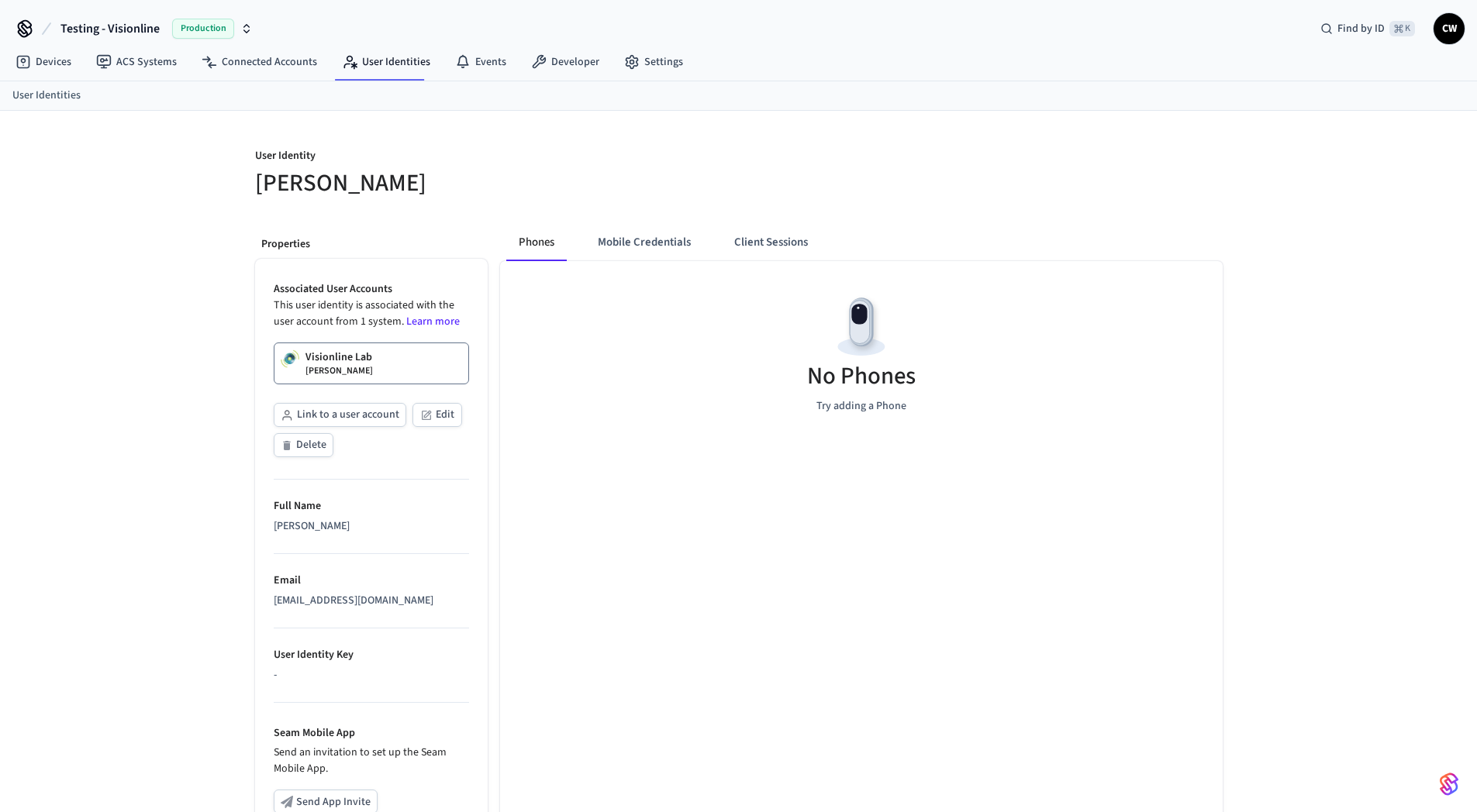
click at [149, 347] on div "User Identity Collin Wirkus Properties Associated User Accounts This user ident…" at bounding box center [738, 581] width 1477 height 941
click at [637, 241] on button "Mobile Credentials" at bounding box center [644, 242] width 118 height 37
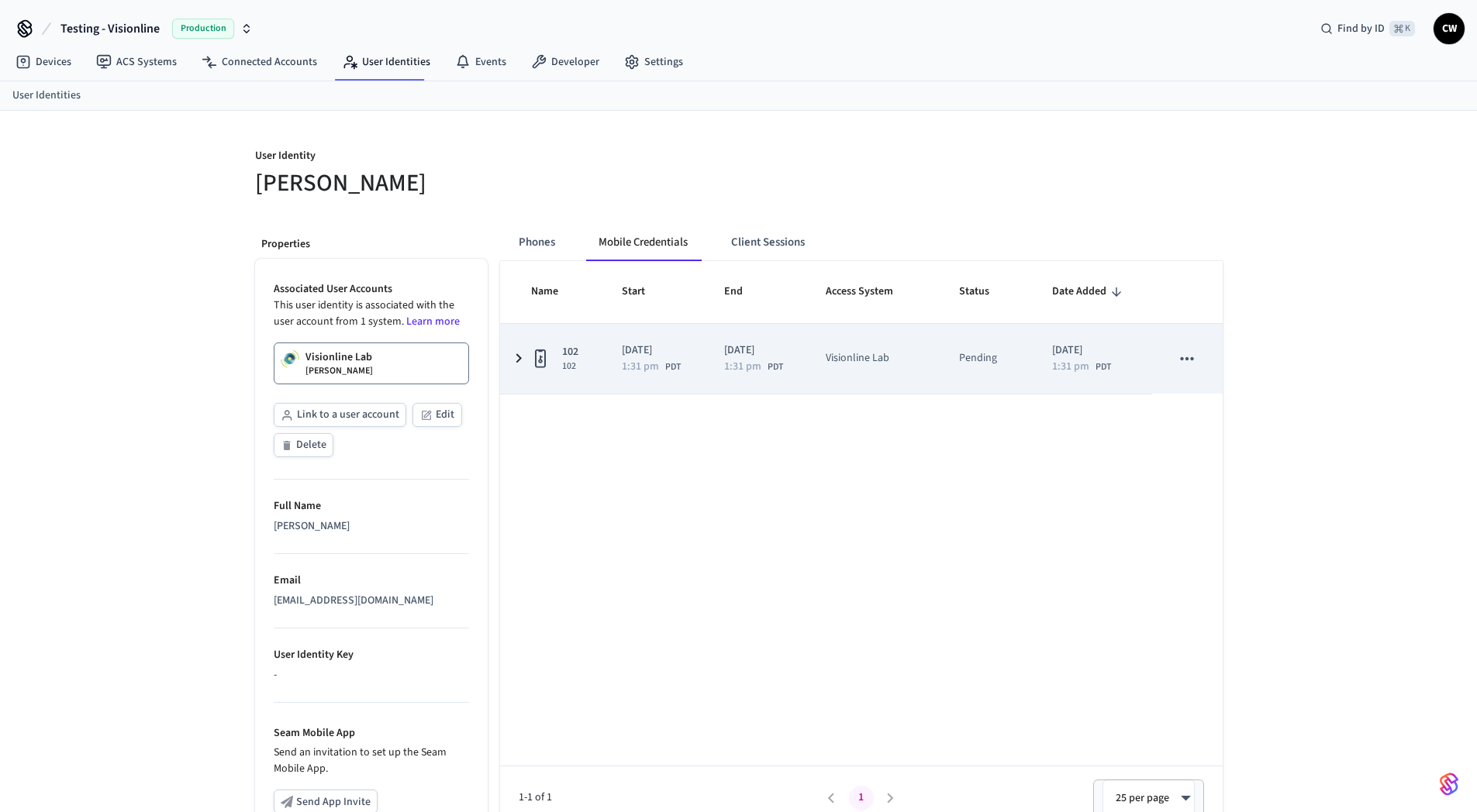
click at [1186, 358] on icon "sticky table" at bounding box center [1188, 358] width 13 height 3
click at [1186, 359] on icon "sticky table" at bounding box center [1188, 358] width 13 height 3
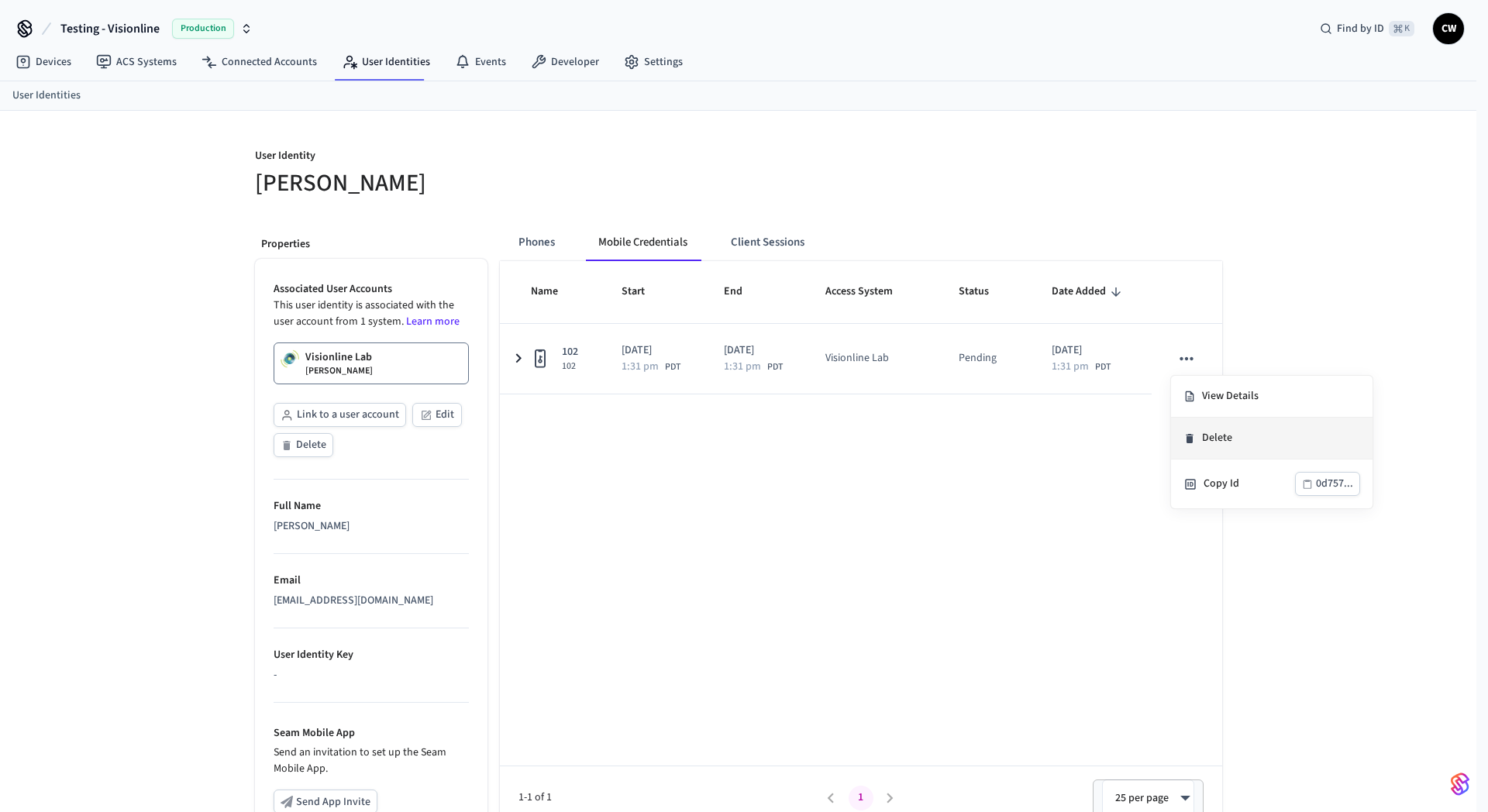
click at [1222, 430] on li "Delete" at bounding box center [1272, 438] width 202 height 41
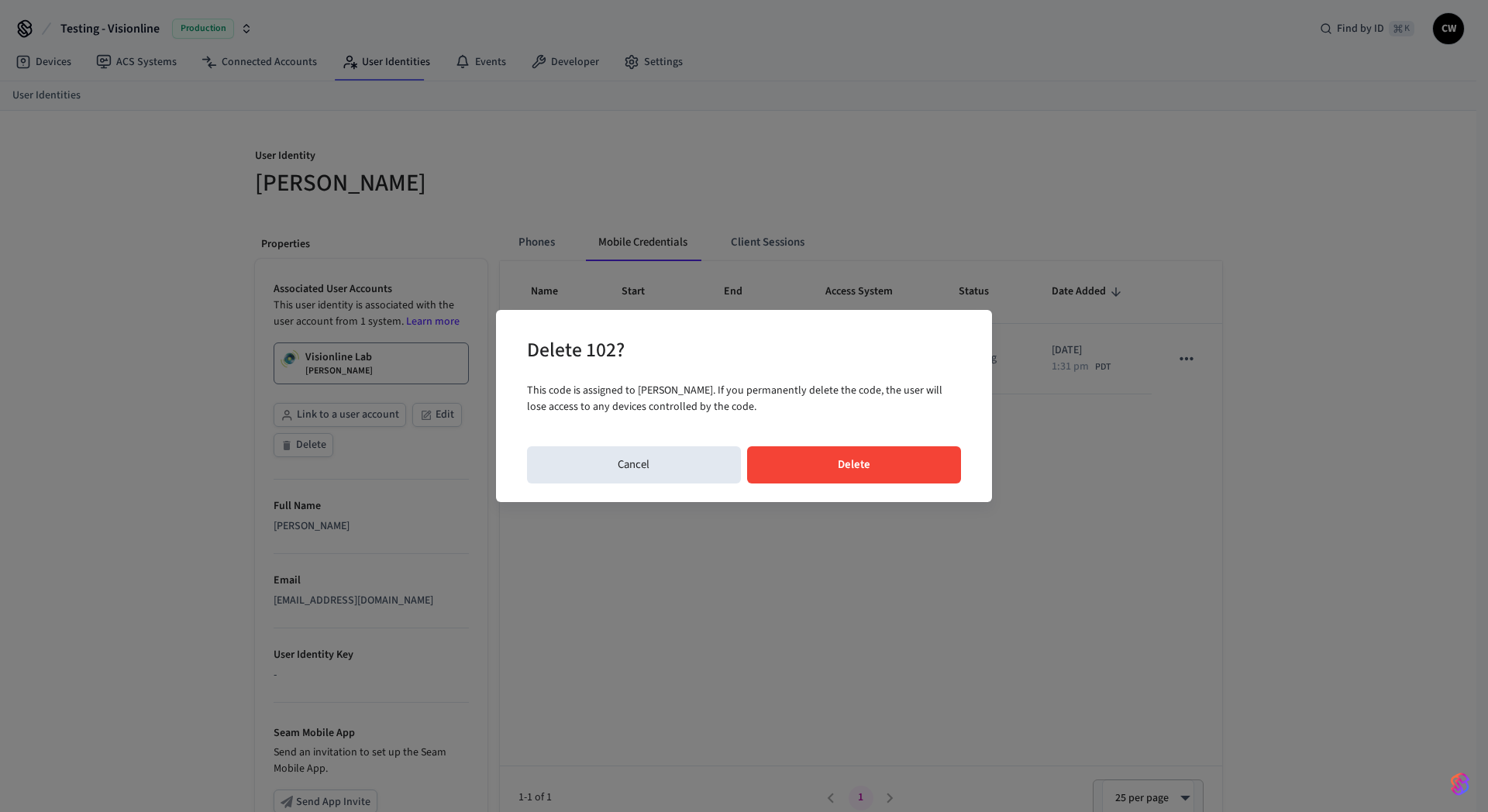
click at [928, 456] on button "Delete" at bounding box center [855, 465] width 215 height 37
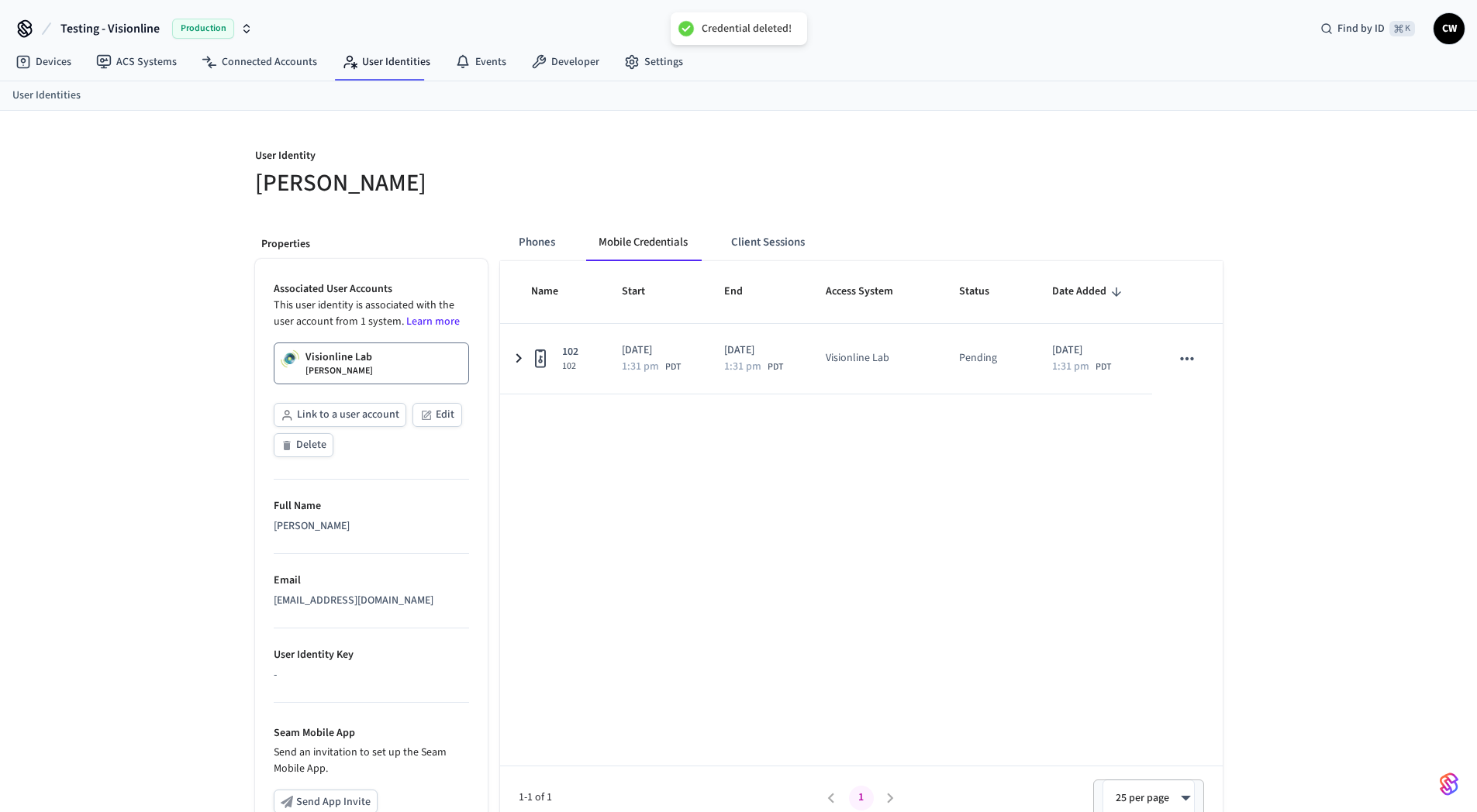
click at [780, 500] on div "Name Start End Access System Status Date Added 102 102 2025/10/14 1:31 pm PDT 2…" at bounding box center [861, 545] width 723 height 569
click at [129, 23] on span "Testing - Visionline" at bounding box center [111, 29] width 100 height 18
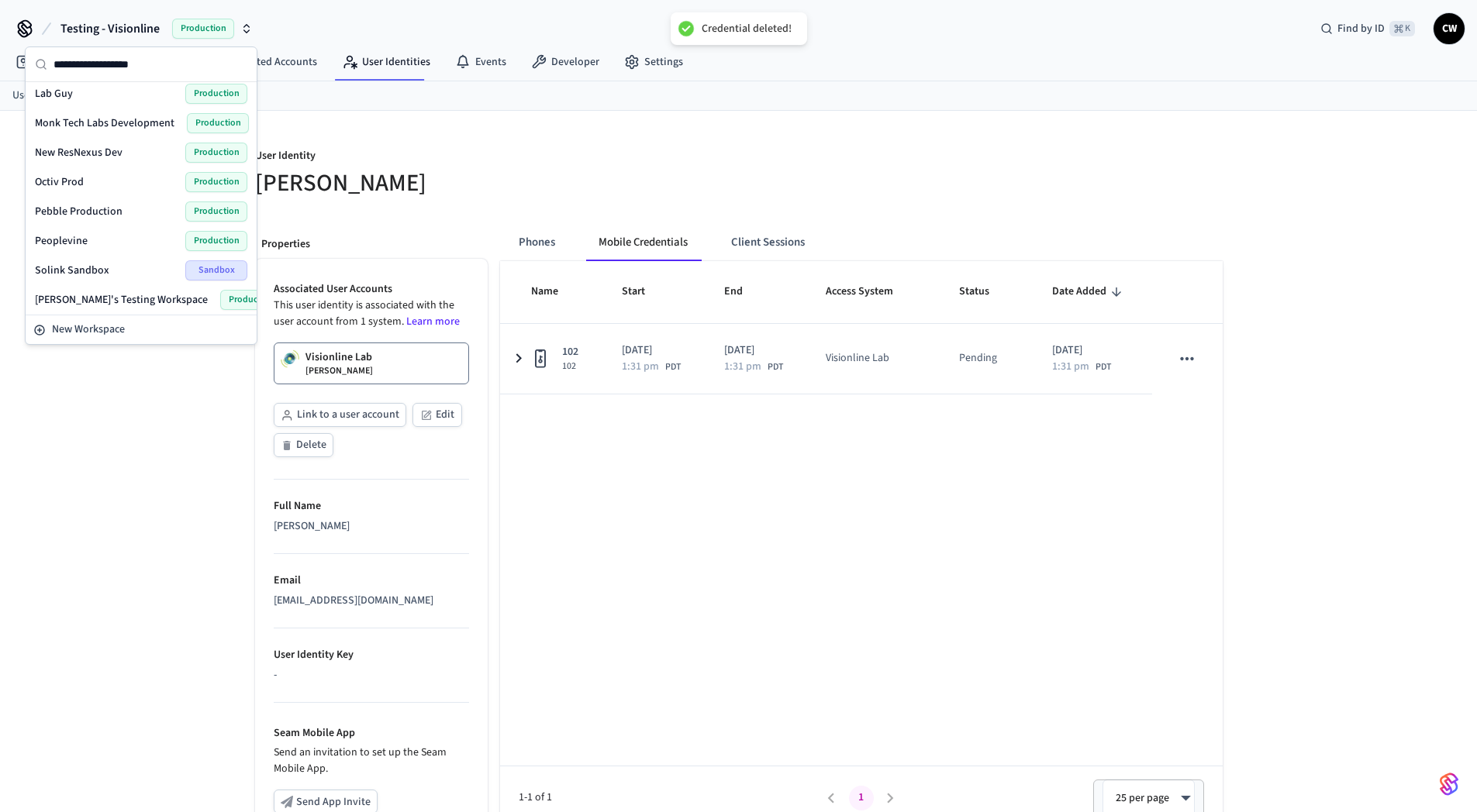
scroll to position [1069, 0]
click at [114, 202] on div "Testing - Vostio Production" at bounding box center [141, 208] width 212 height 20
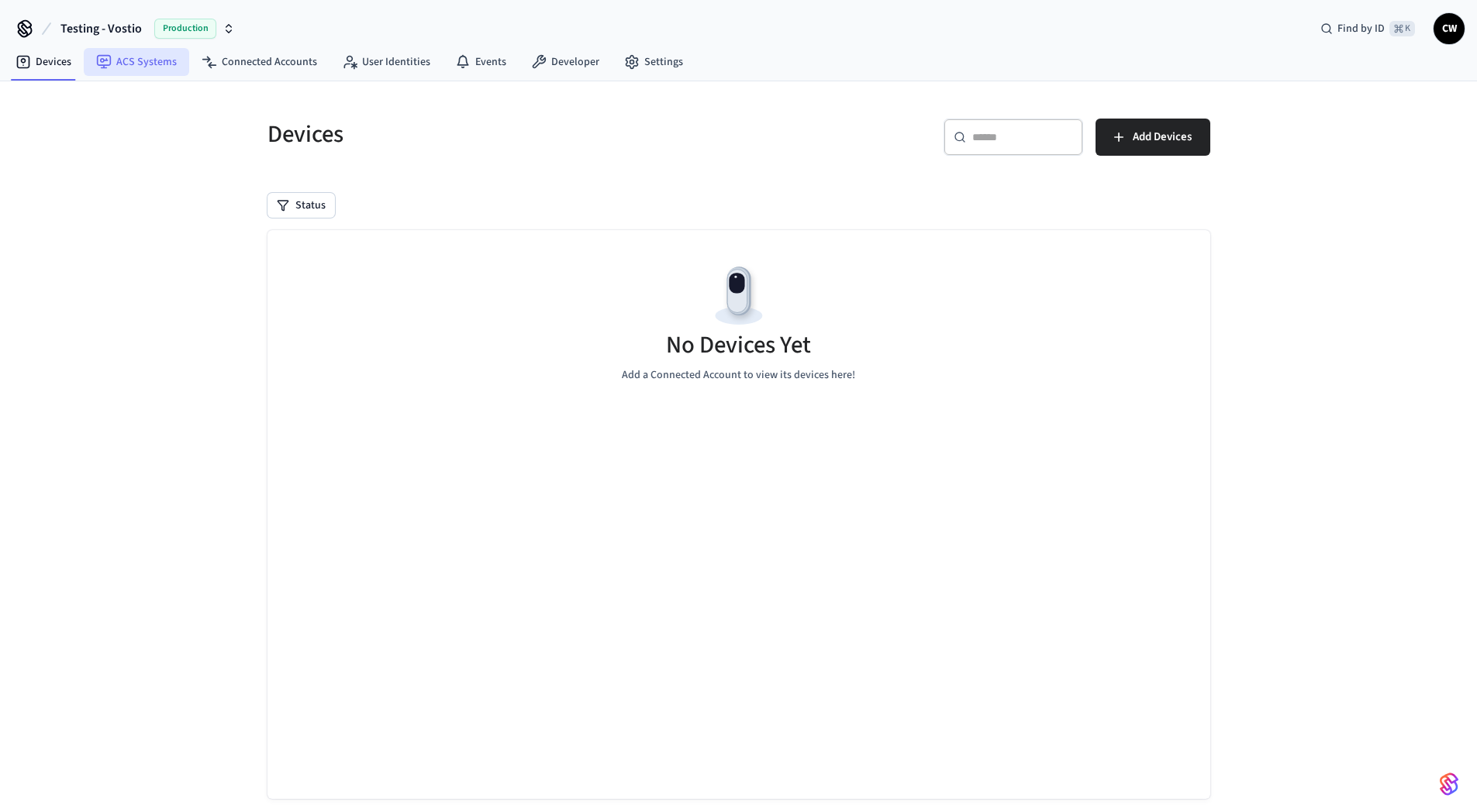
click at [157, 65] on link "ACS Systems" at bounding box center [136, 62] width 105 height 28
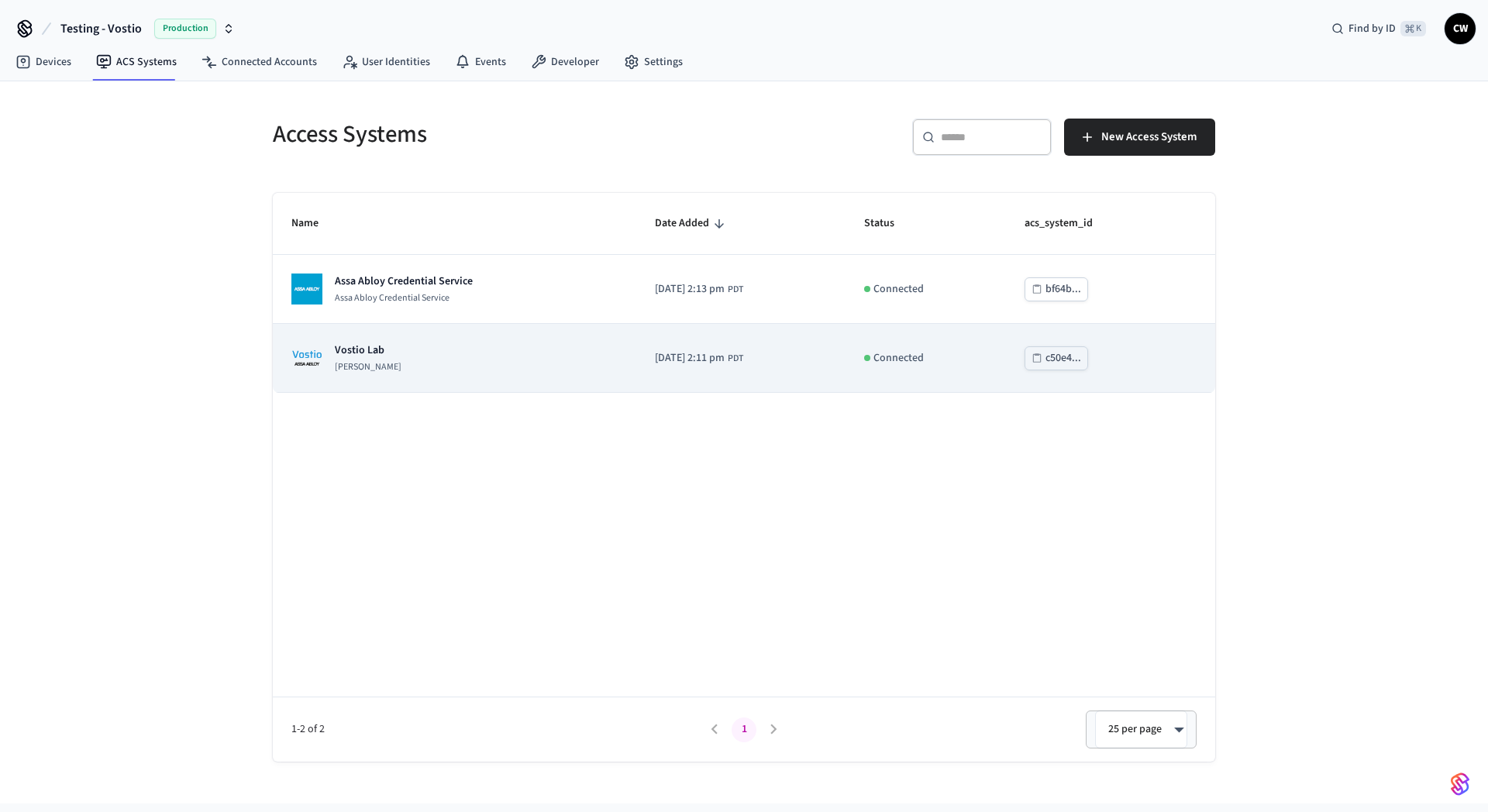
click at [379, 358] on p "Vostio Lab" at bounding box center [368, 350] width 66 height 16
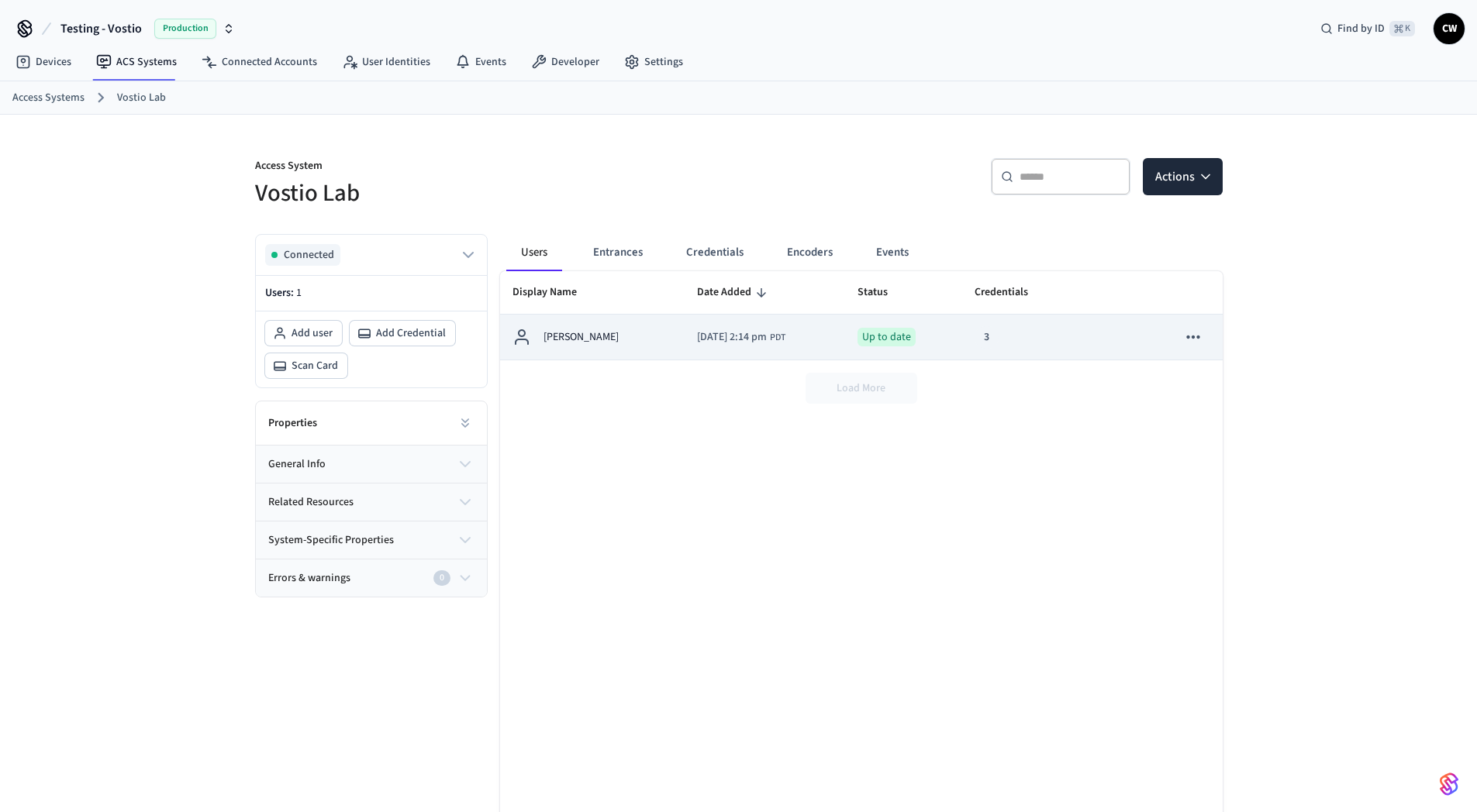
click at [697, 333] on span "2025/10/08 at 2:14 pm" at bounding box center [732, 337] width 70 height 17
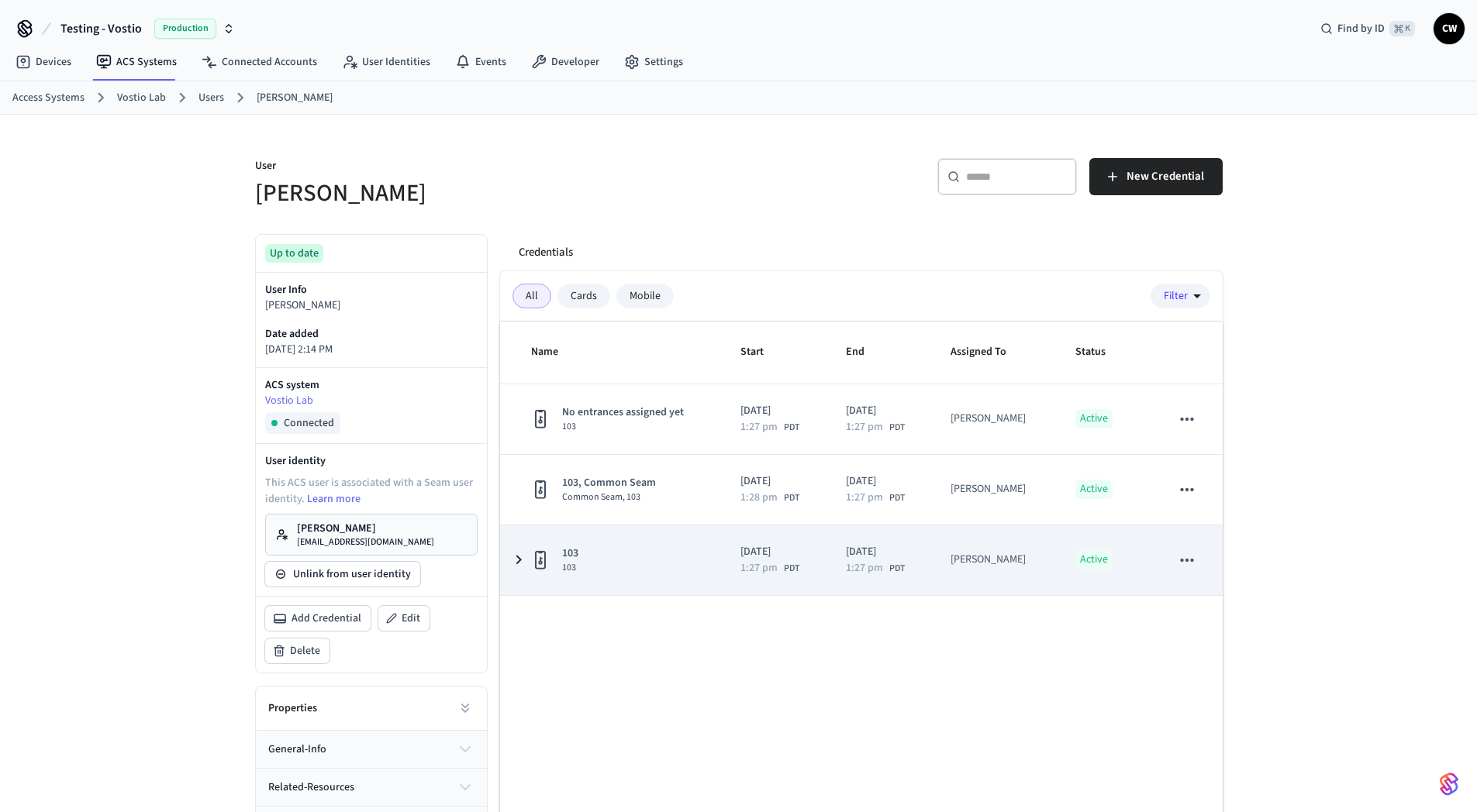
click at [1189, 561] on icon "sticky table" at bounding box center [1187, 560] width 20 height 20
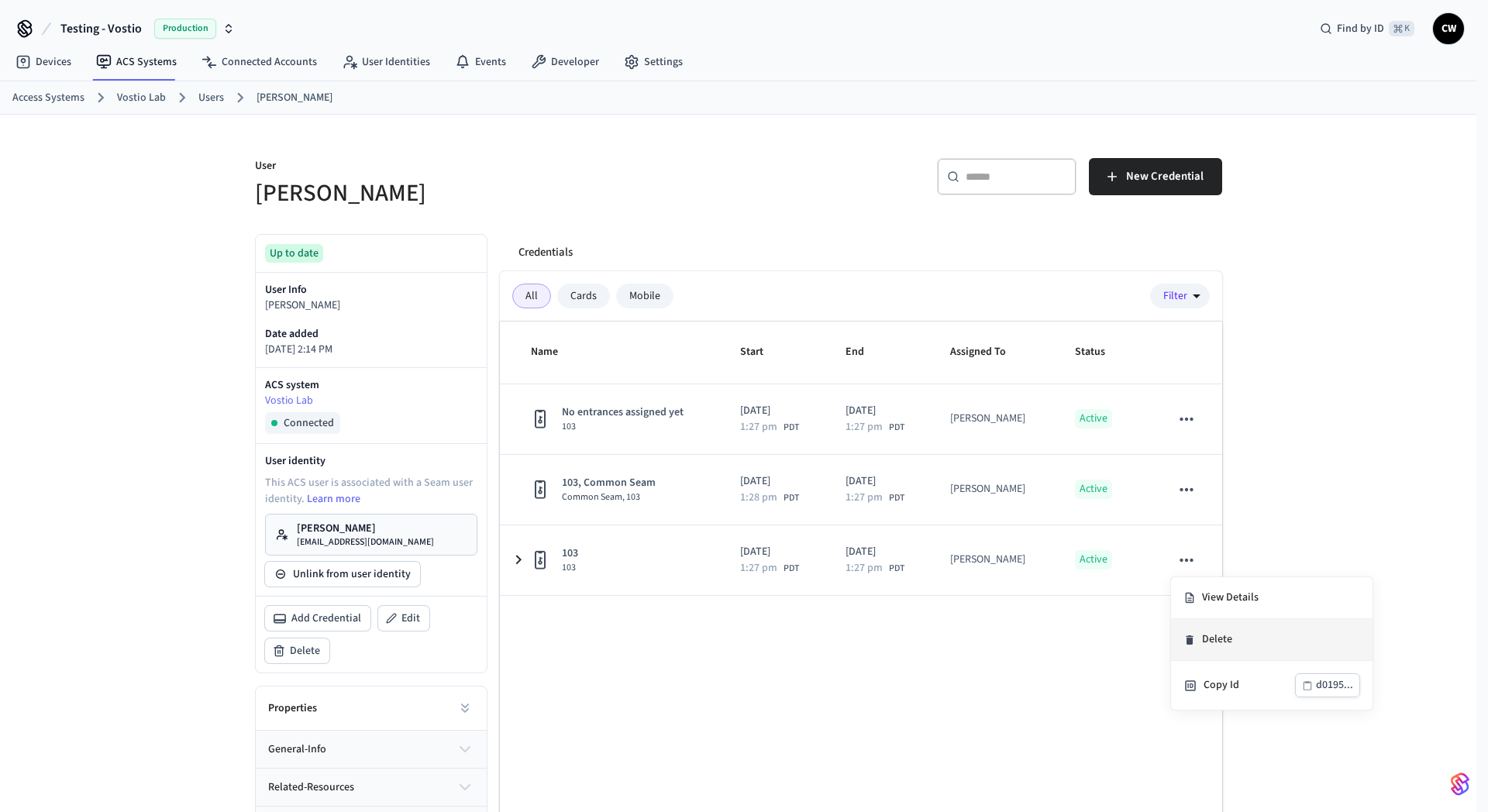
click at [1215, 641] on li "Delete" at bounding box center [1272, 640] width 202 height 41
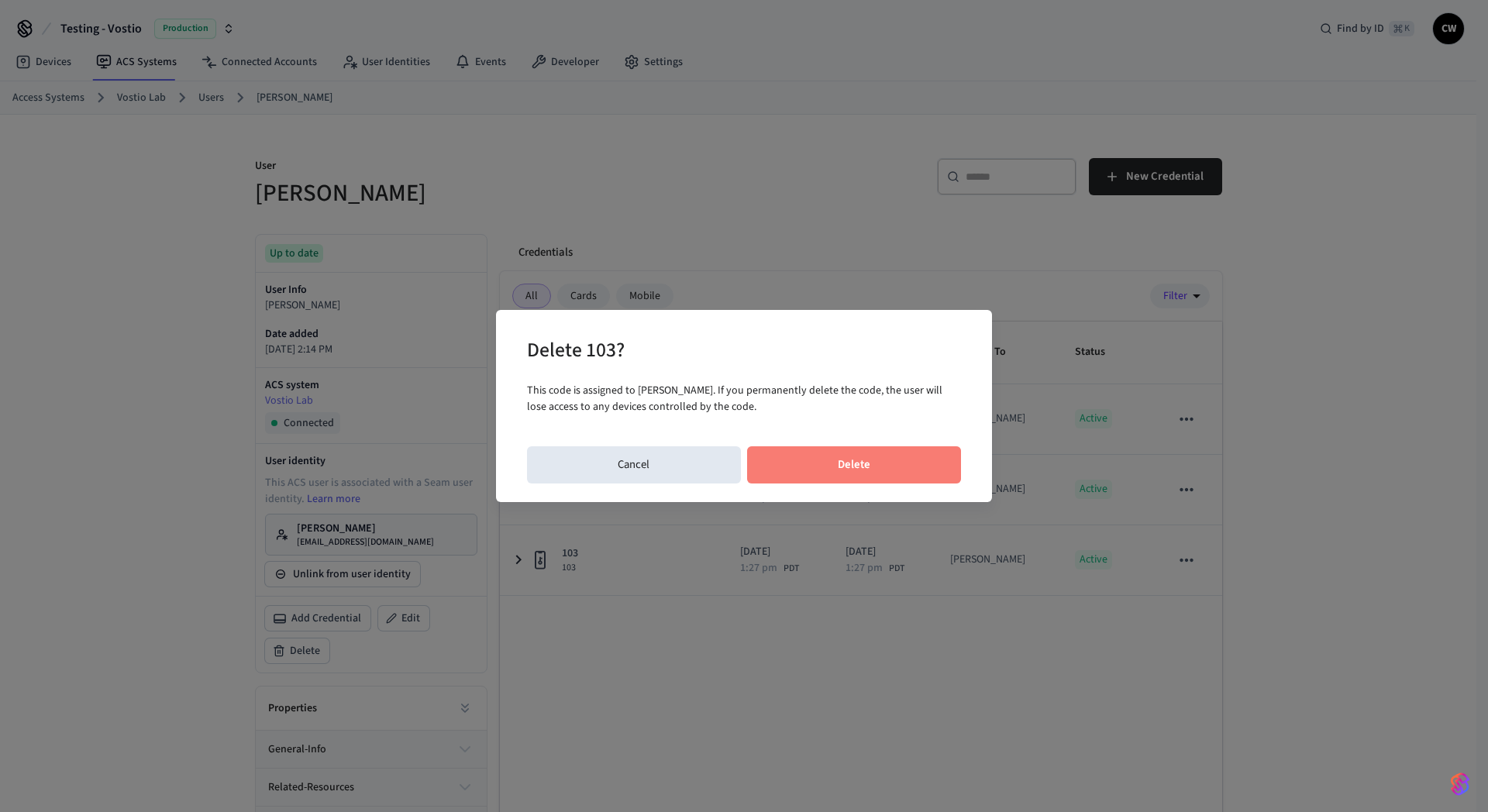
click at [914, 452] on button "Delete" at bounding box center [855, 465] width 215 height 37
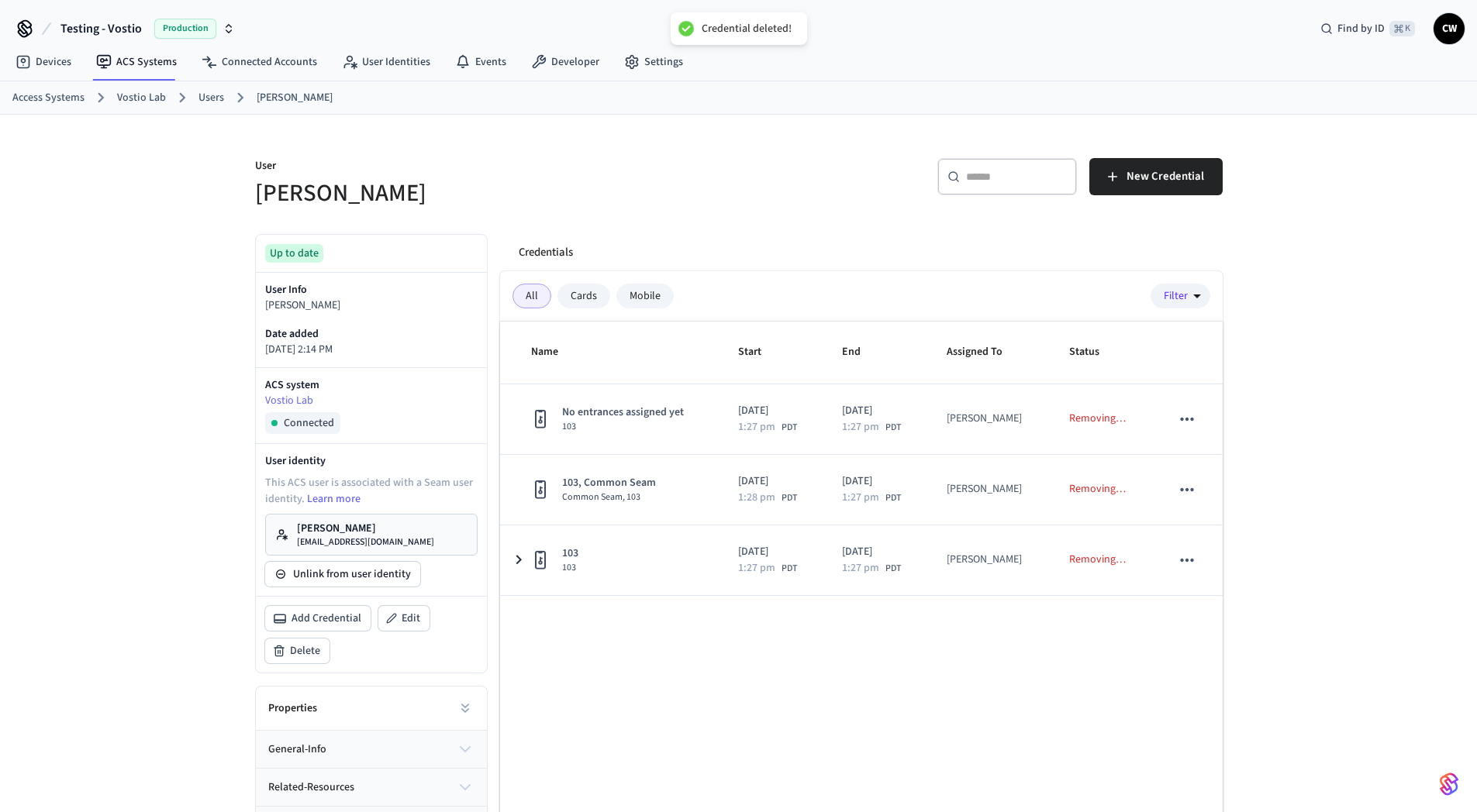
click at [577, 177] on p "User" at bounding box center [492, 168] width 475 height 19
click at [386, 543] on link "[PERSON_NAME] [PERSON_NAME][EMAIL_ADDRESS][DOMAIN_NAME]" at bounding box center [372, 534] width 212 height 41
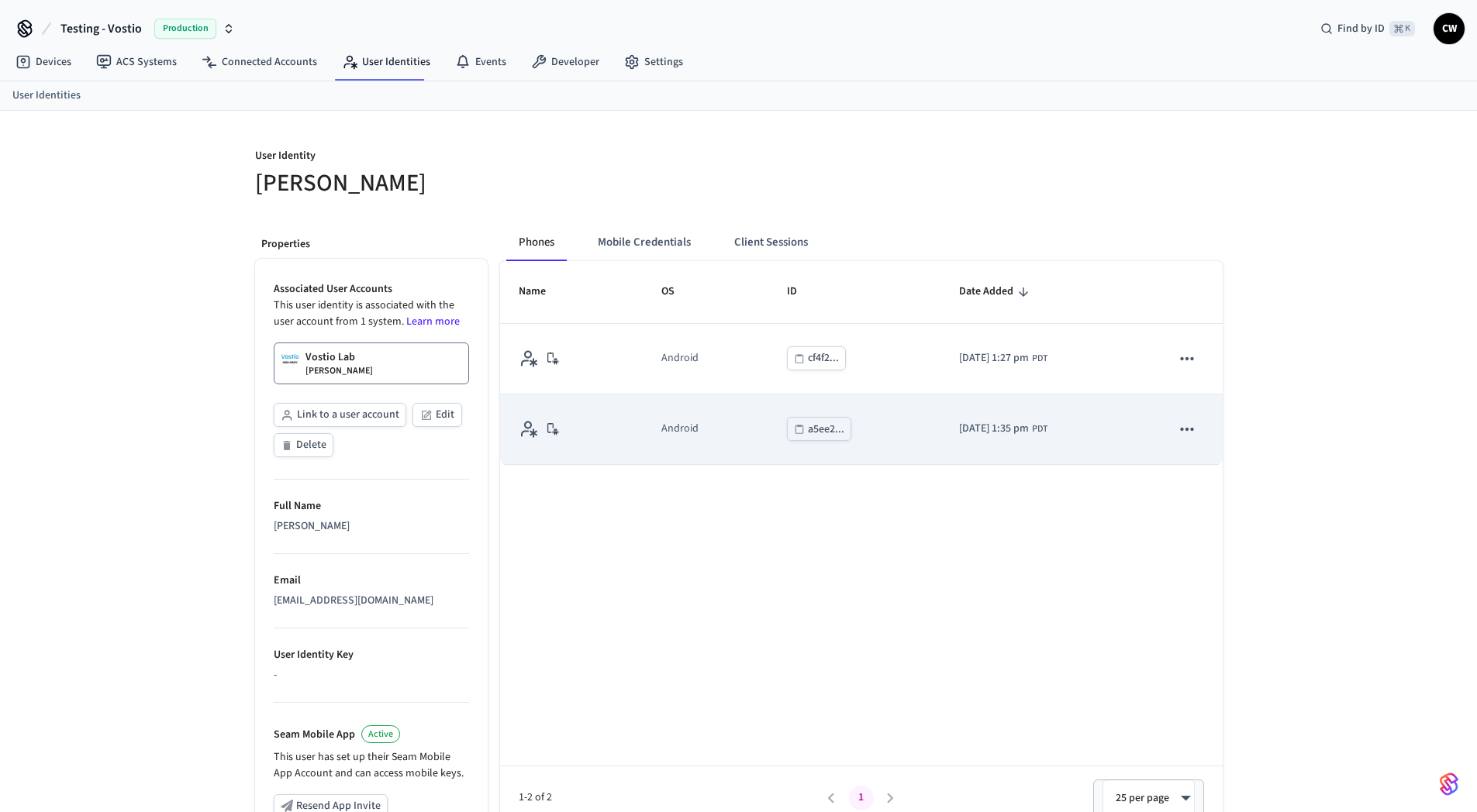
click at [1187, 429] on icon "sticky table" at bounding box center [1188, 429] width 13 height 3
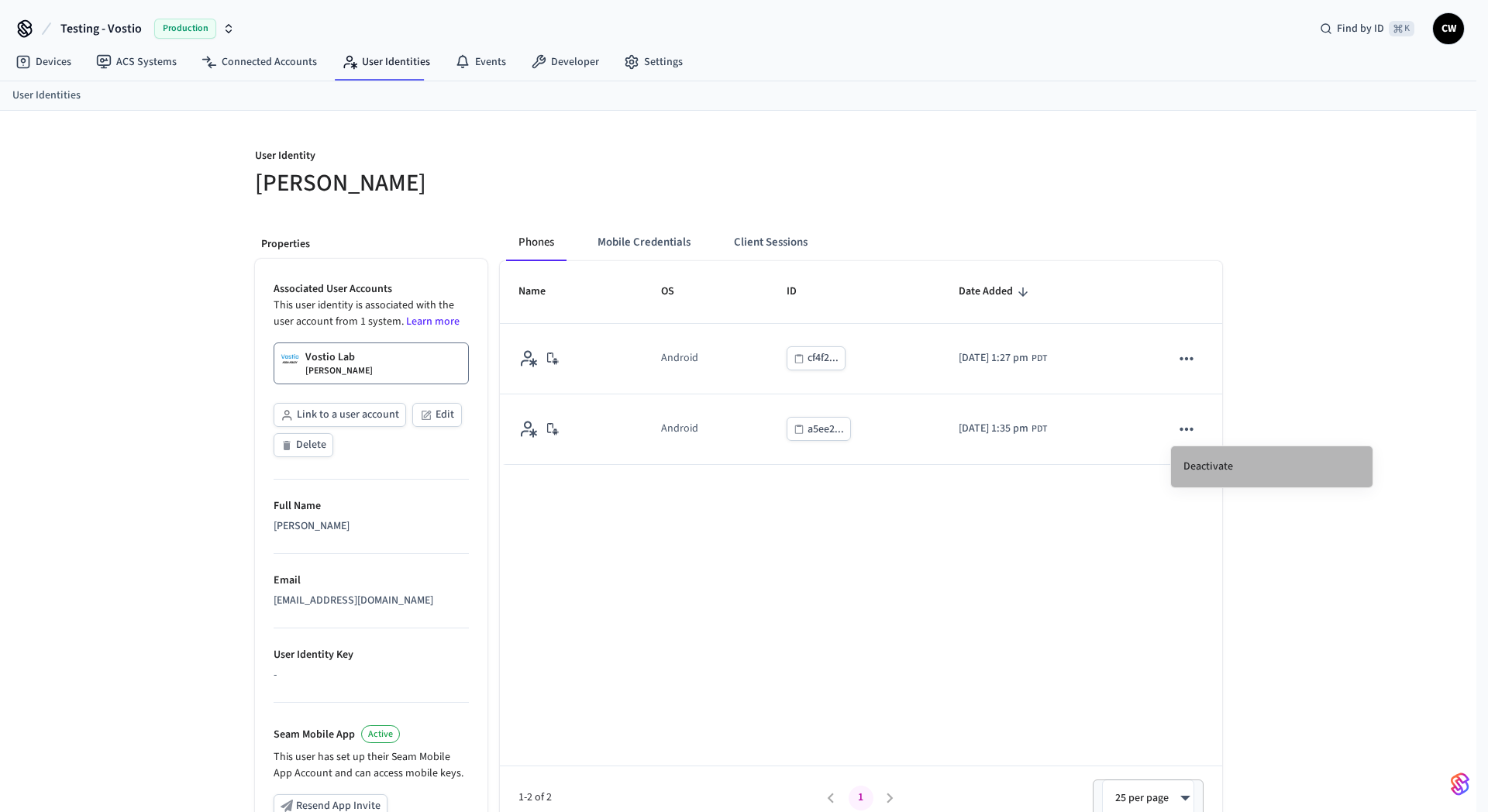
click at [1197, 479] on li "Deactivate" at bounding box center [1272, 466] width 202 height 41
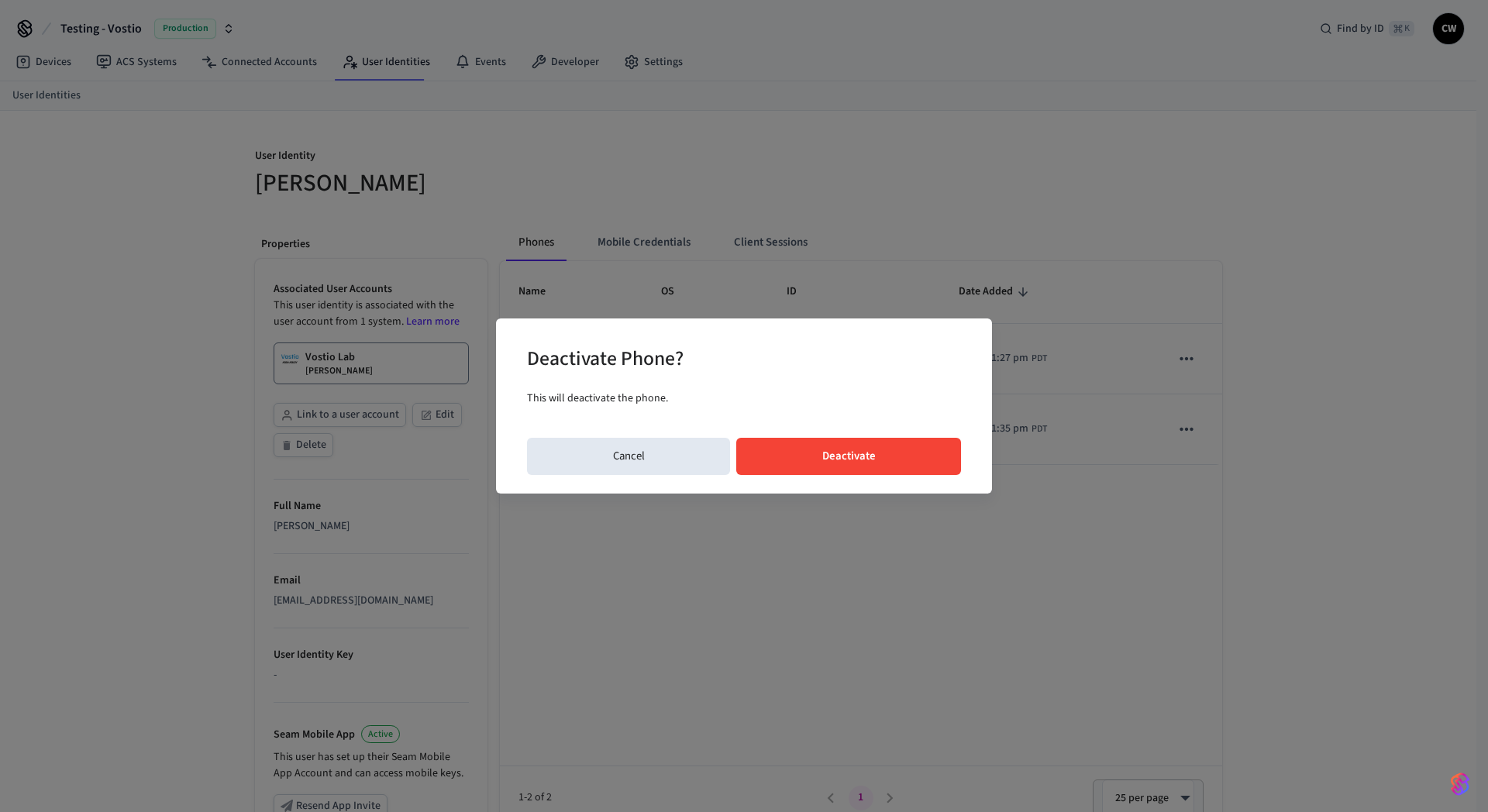
click at [947, 471] on button "Deactivate" at bounding box center [849, 456] width 225 height 37
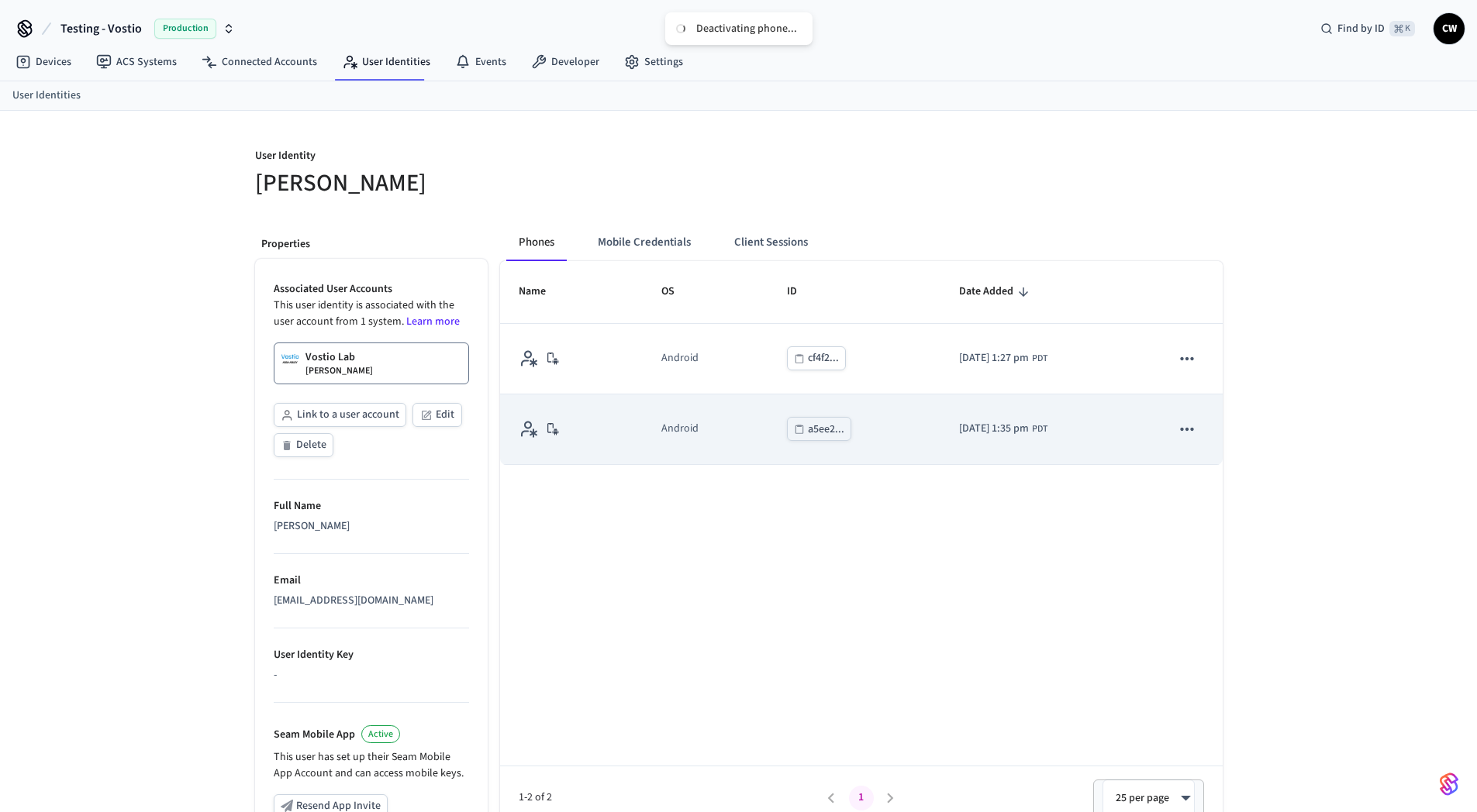
click at [940, 459] on td "2025/10/14 at 1:35 pm PDT" at bounding box center [1046, 430] width 212 height 71
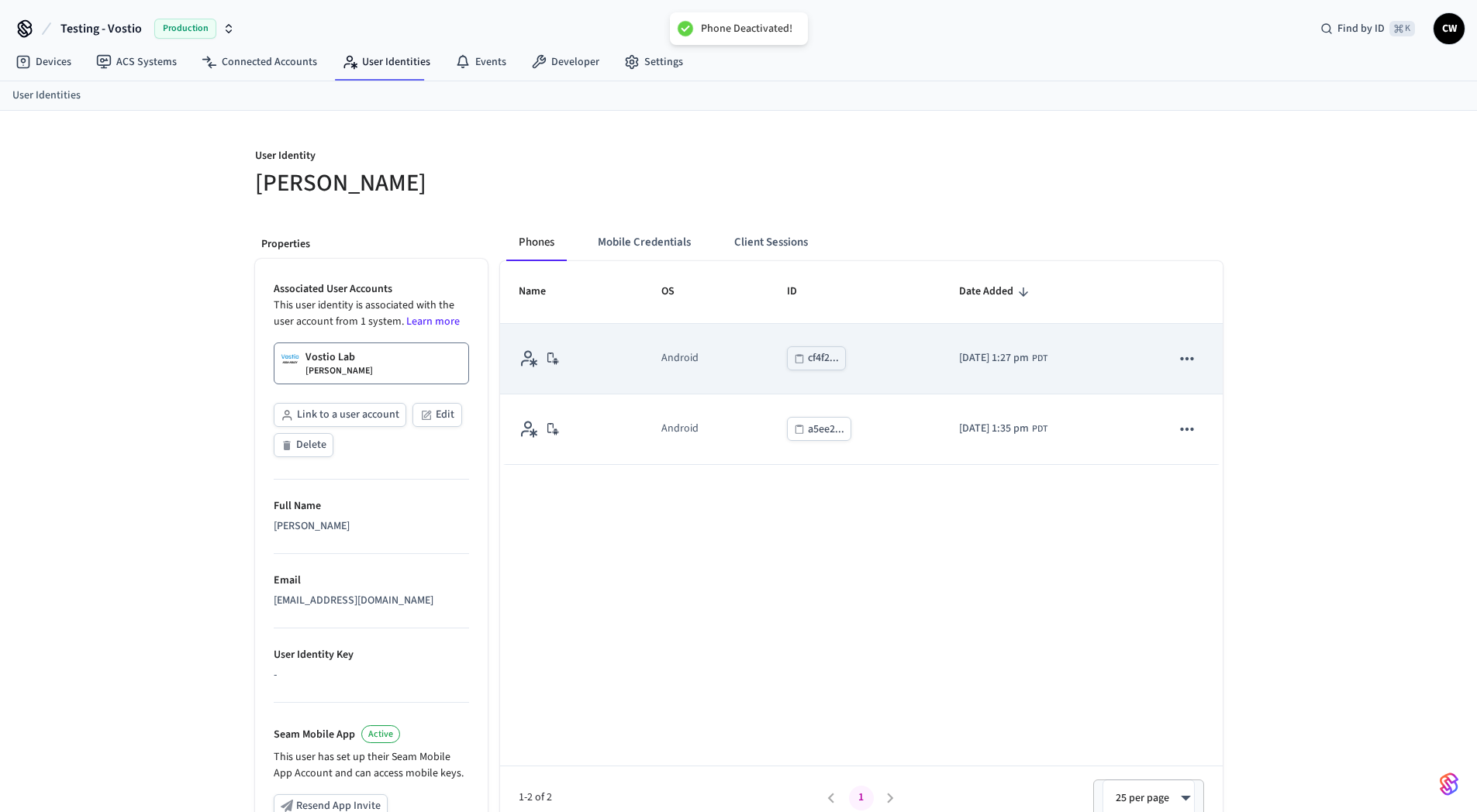
click at [1187, 359] on icon "sticky table" at bounding box center [1187, 359] width 20 height 20
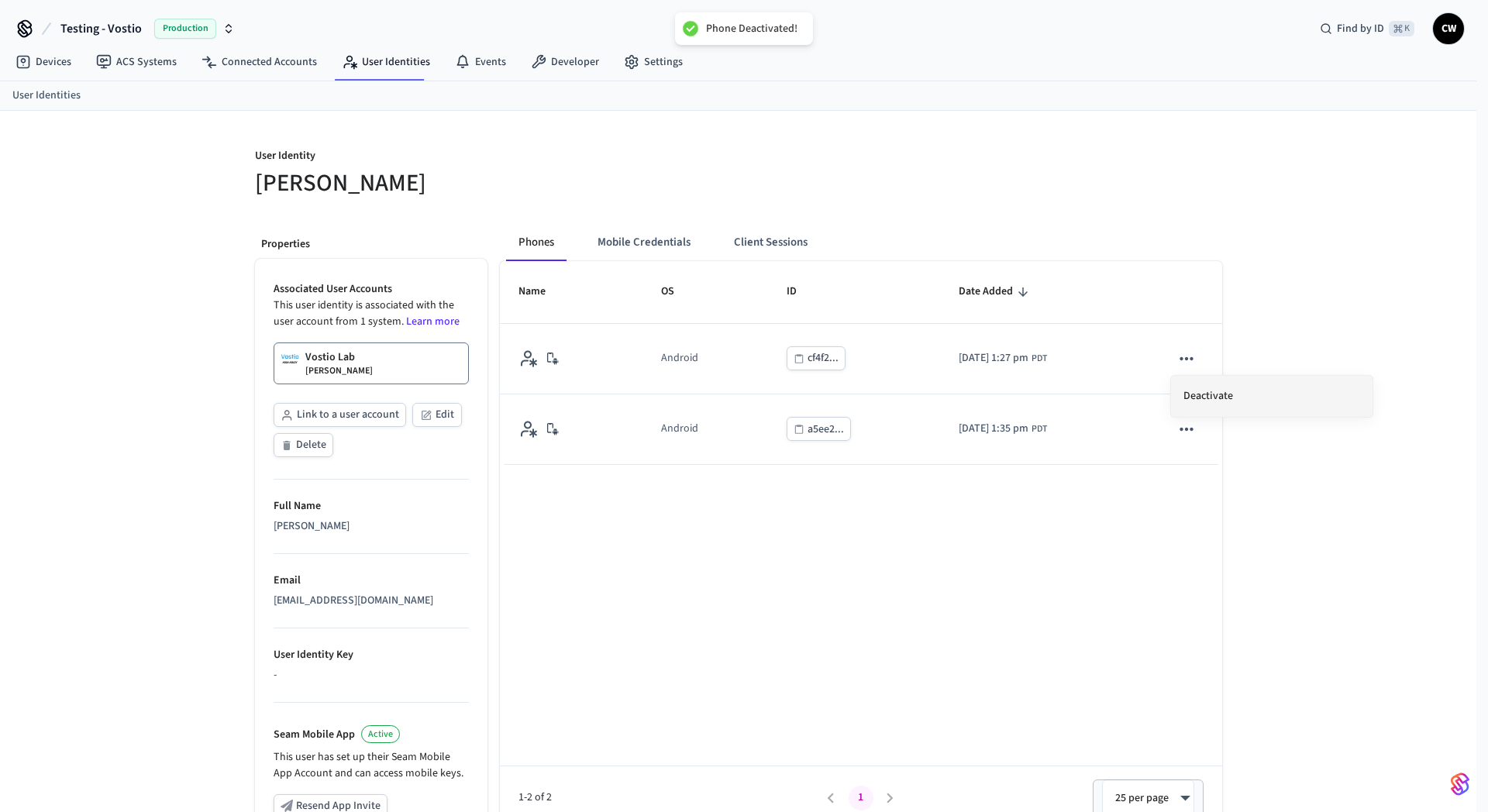
click at [1209, 403] on li "Deactivate" at bounding box center [1272, 396] width 202 height 41
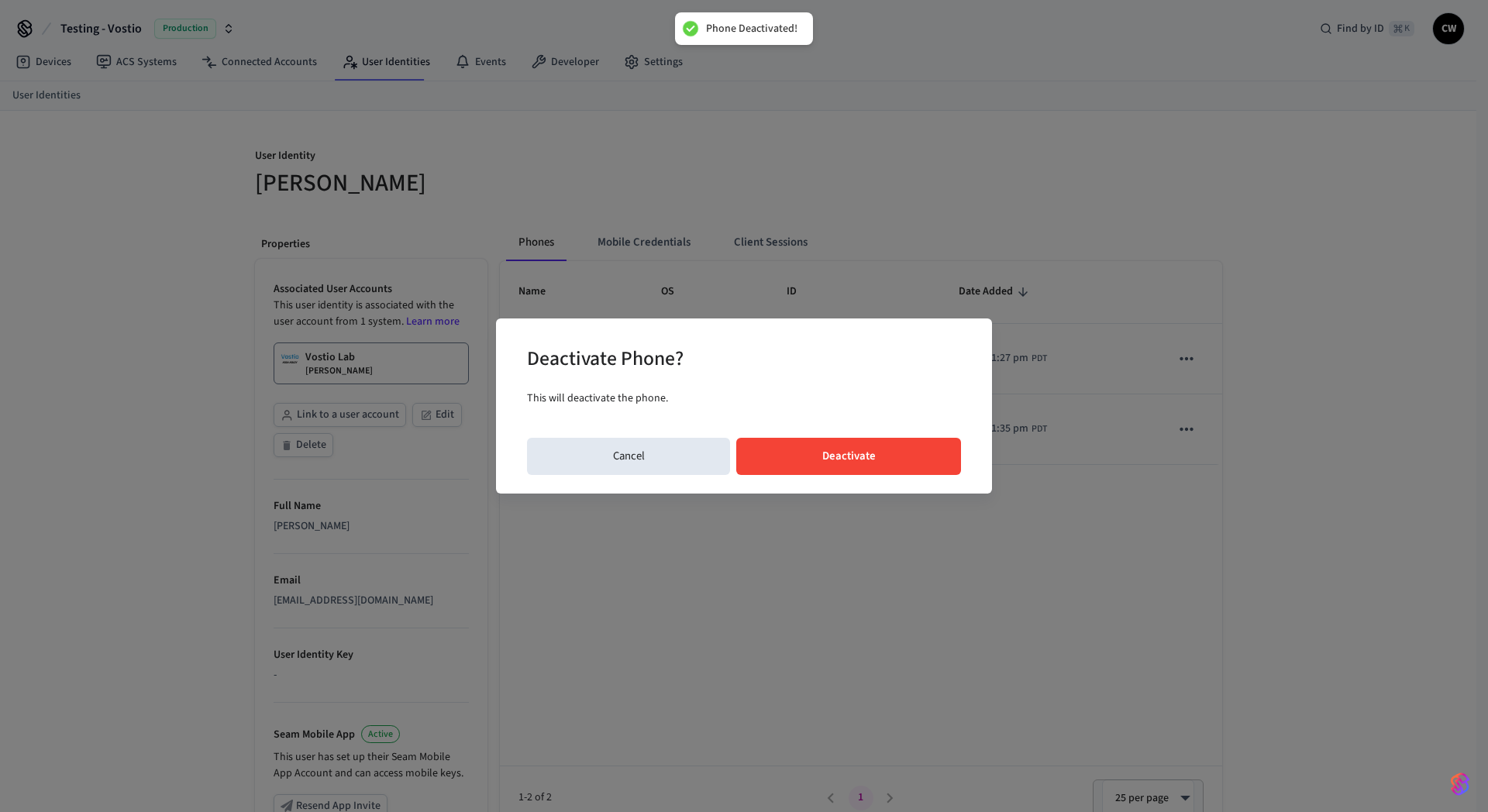
click at [855, 435] on div "Deactivate Phone? This will deactivate the phone. Cancel Deactivate" at bounding box center [744, 406] width 496 height 175
click at [864, 445] on button "Deactivate" at bounding box center [849, 456] width 225 height 37
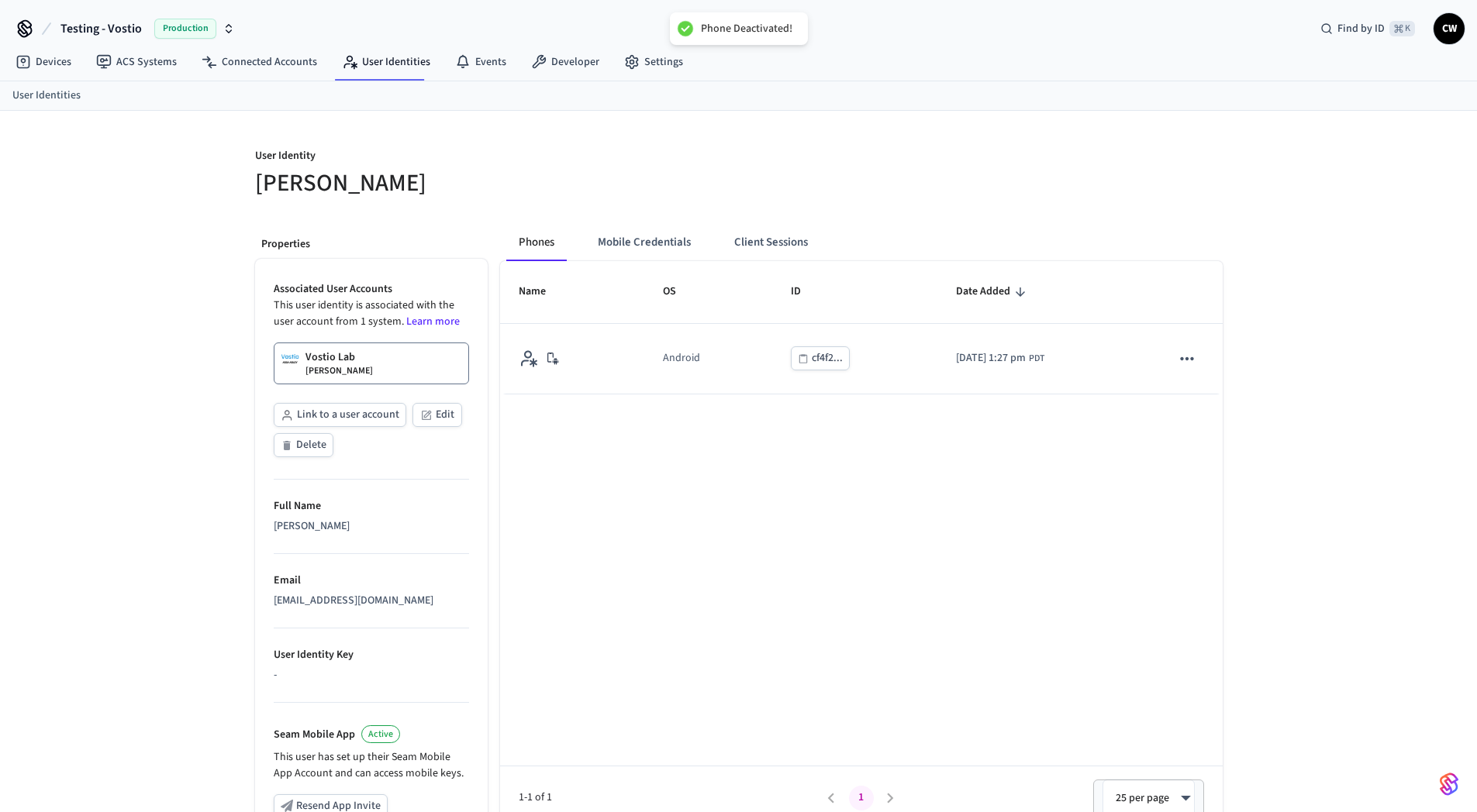
click at [774, 151] on div at bounding box center [985, 173] width 475 height 50
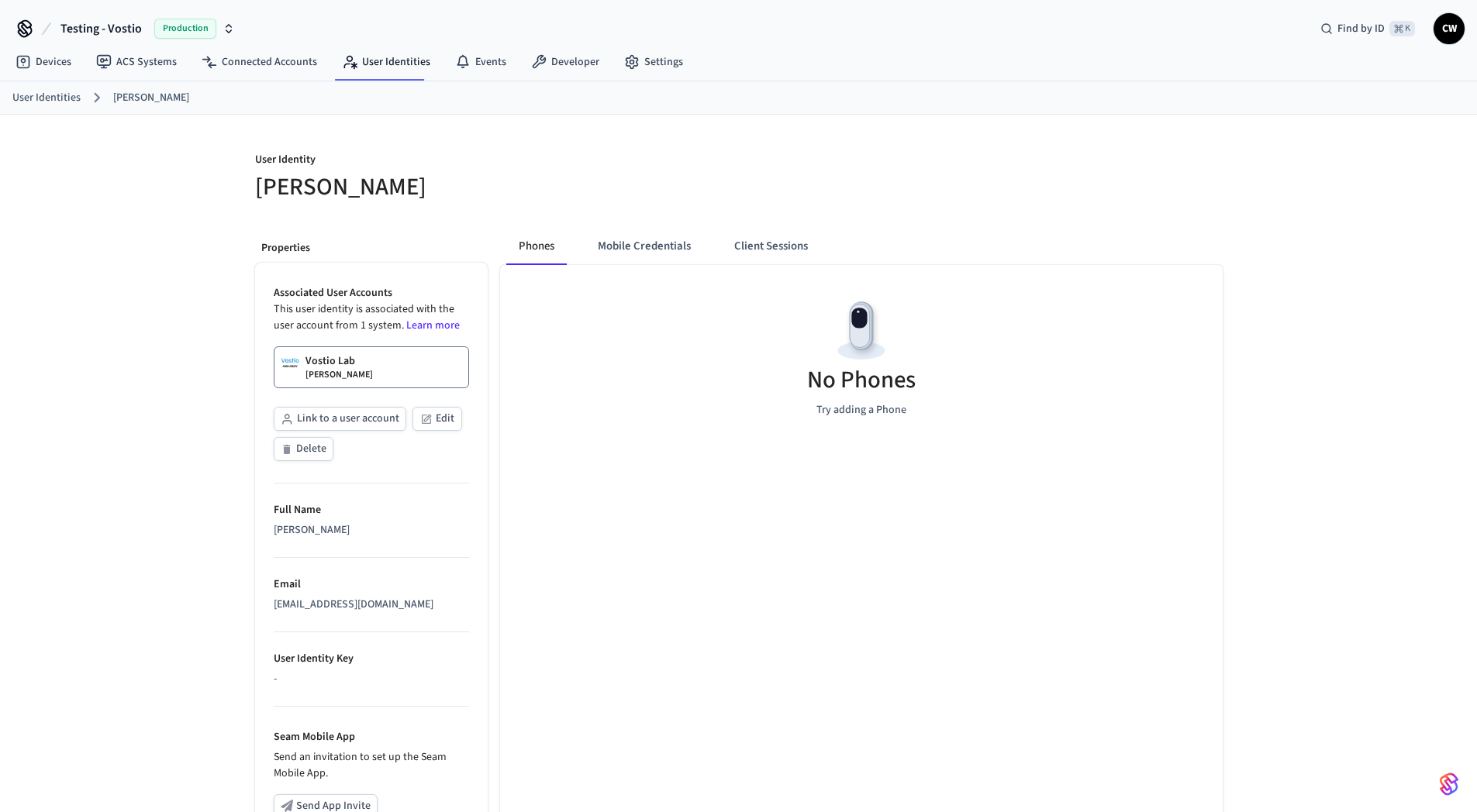
click at [361, 381] on link "Vostio Lab [PERSON_NAME]" at bounding box center [372, 367] width 195 height 41
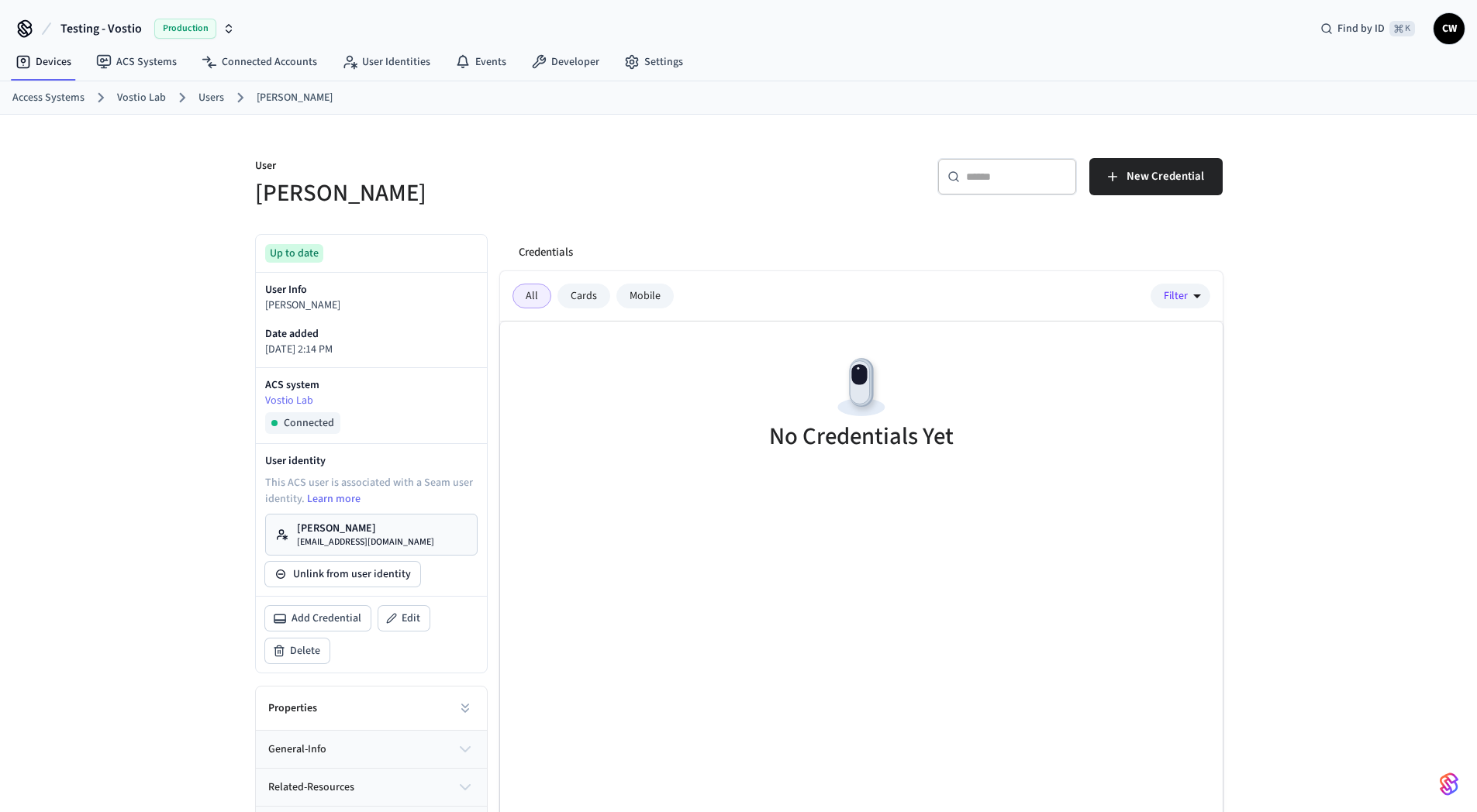
click at [377, 148] on div "User [PERSON_NAME]" at bounding box center [482, 174] width 493 height 70
click at [116, 17] on button "Testing - Vostio Production" at bounding box center [148, 28] width 183 height 32
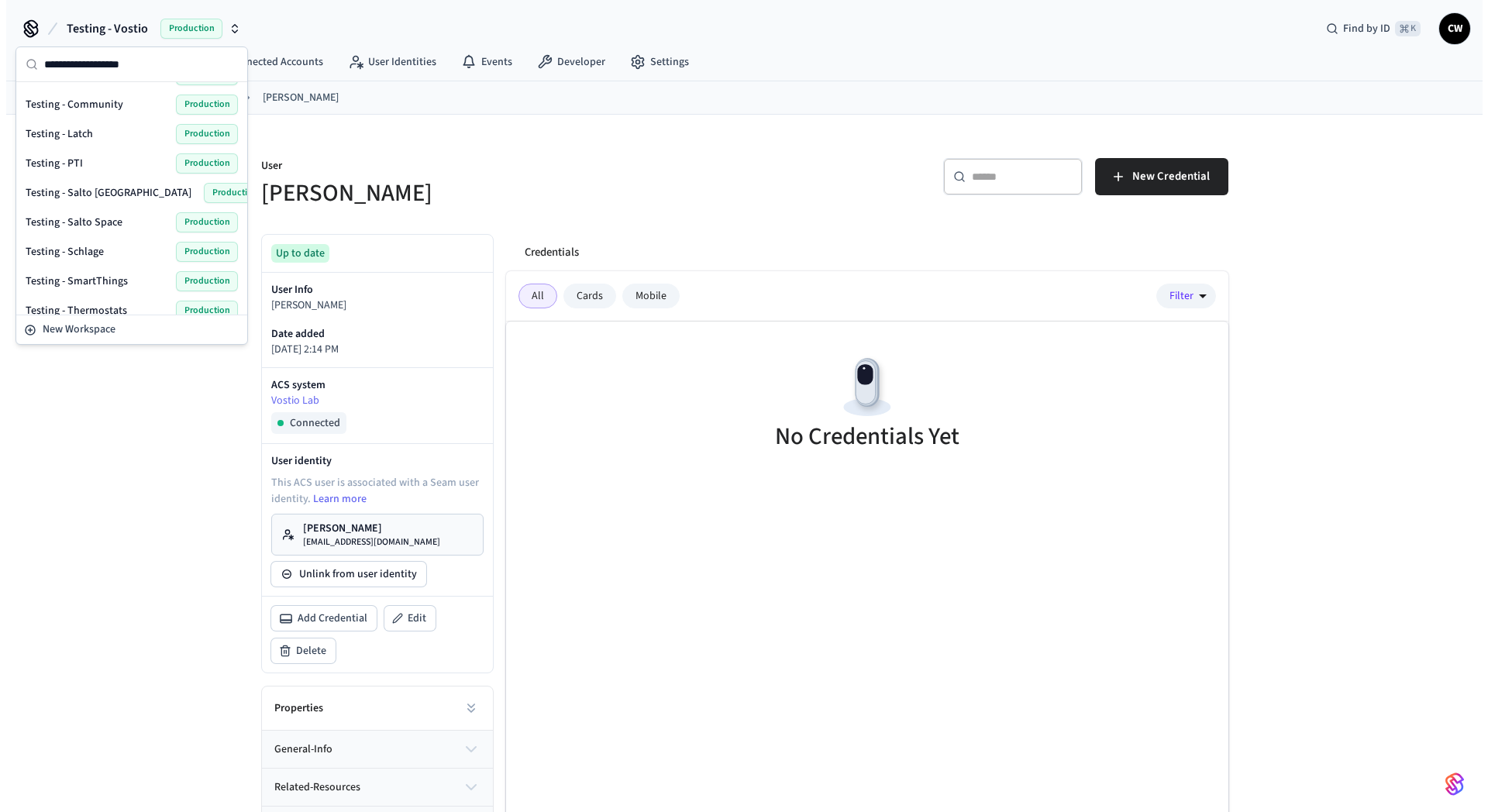
scroll to position [1069, 0]
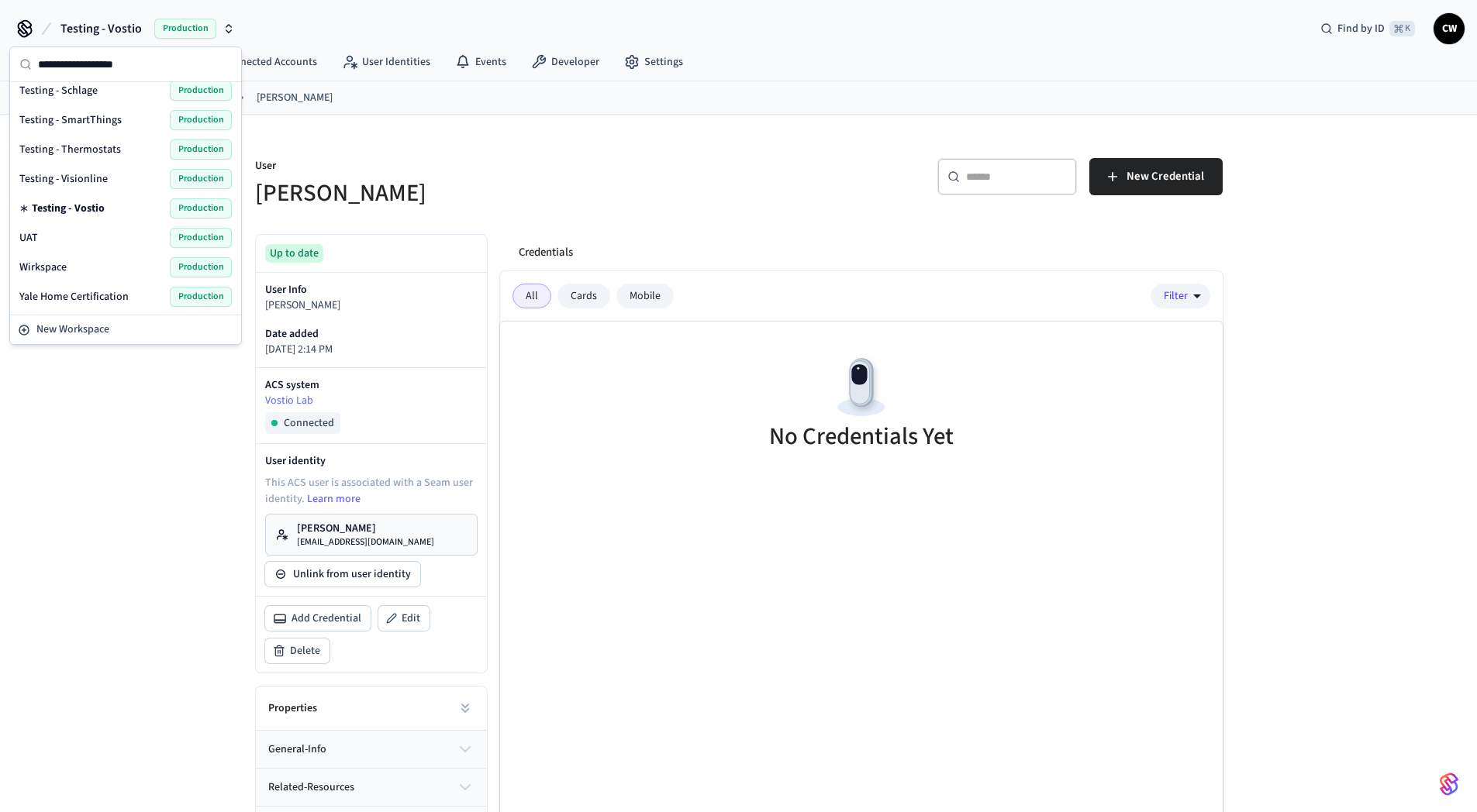
click at [89, 168] on div "Testing - Visionline Production" at bounding box center [125, 179] width 225 height 29
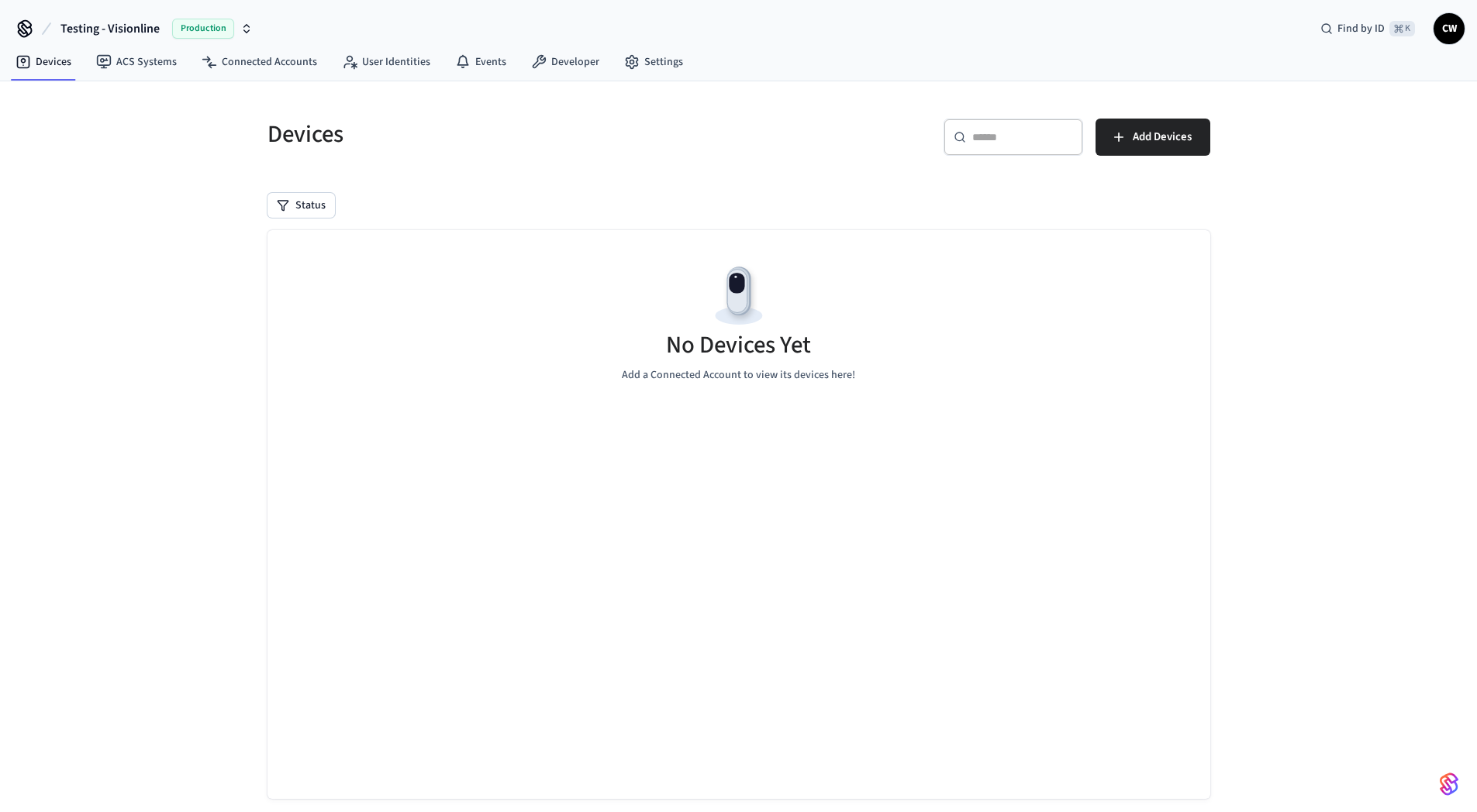
click at [173, 178] on div "Devices ​ ​ Add Devices Status No Devices Yet Add a Connected Account to view i…" at bounding box center [738, 460] width 1477 height 759
click at [131, 57] on link "ACS Systems" at bounding box center [136, 62] width 105 height 28
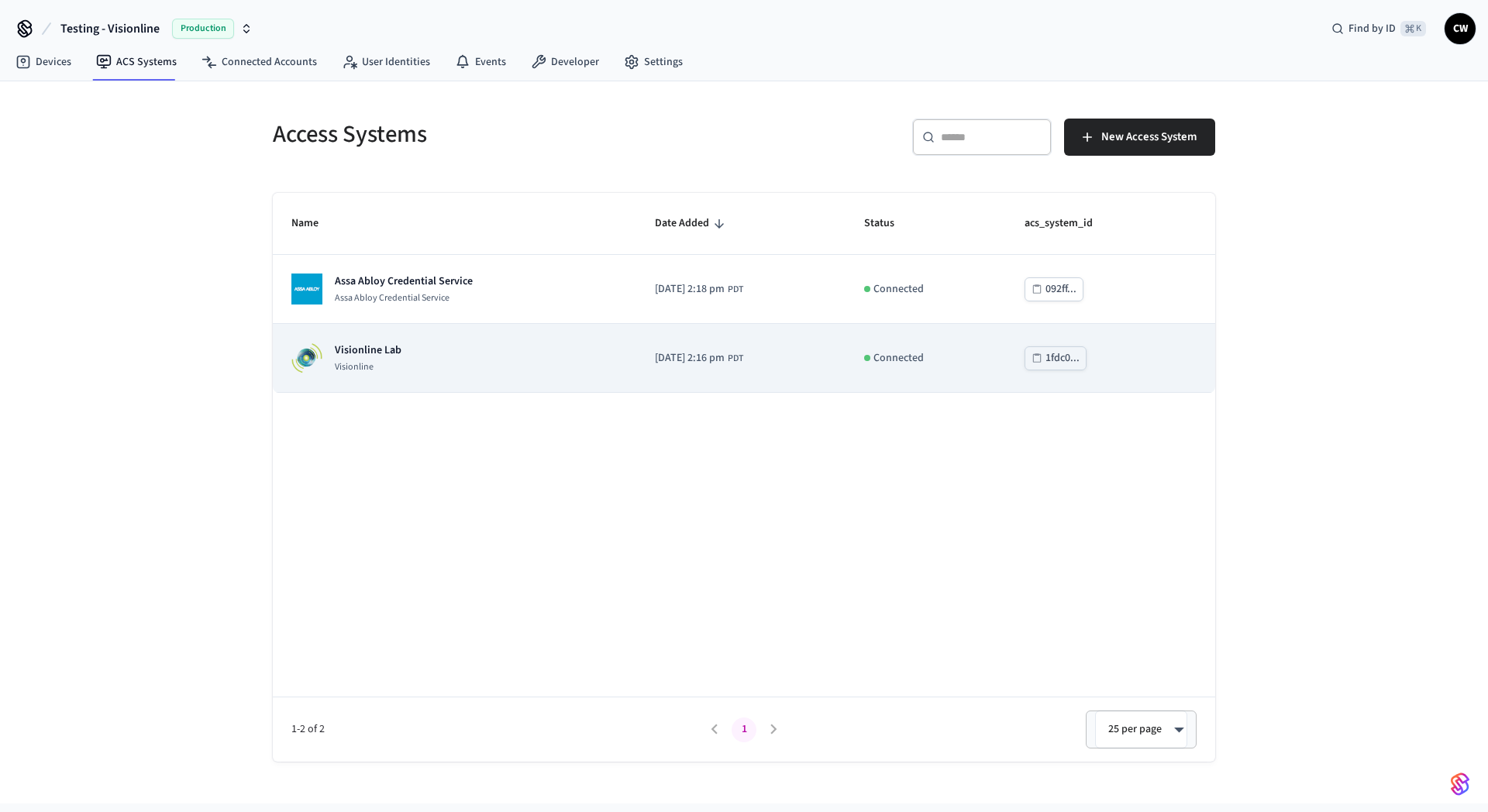
click at [439, 357] on div "Visionline Lab Visionline" at bounding box center [455, 359] width 326 height 31
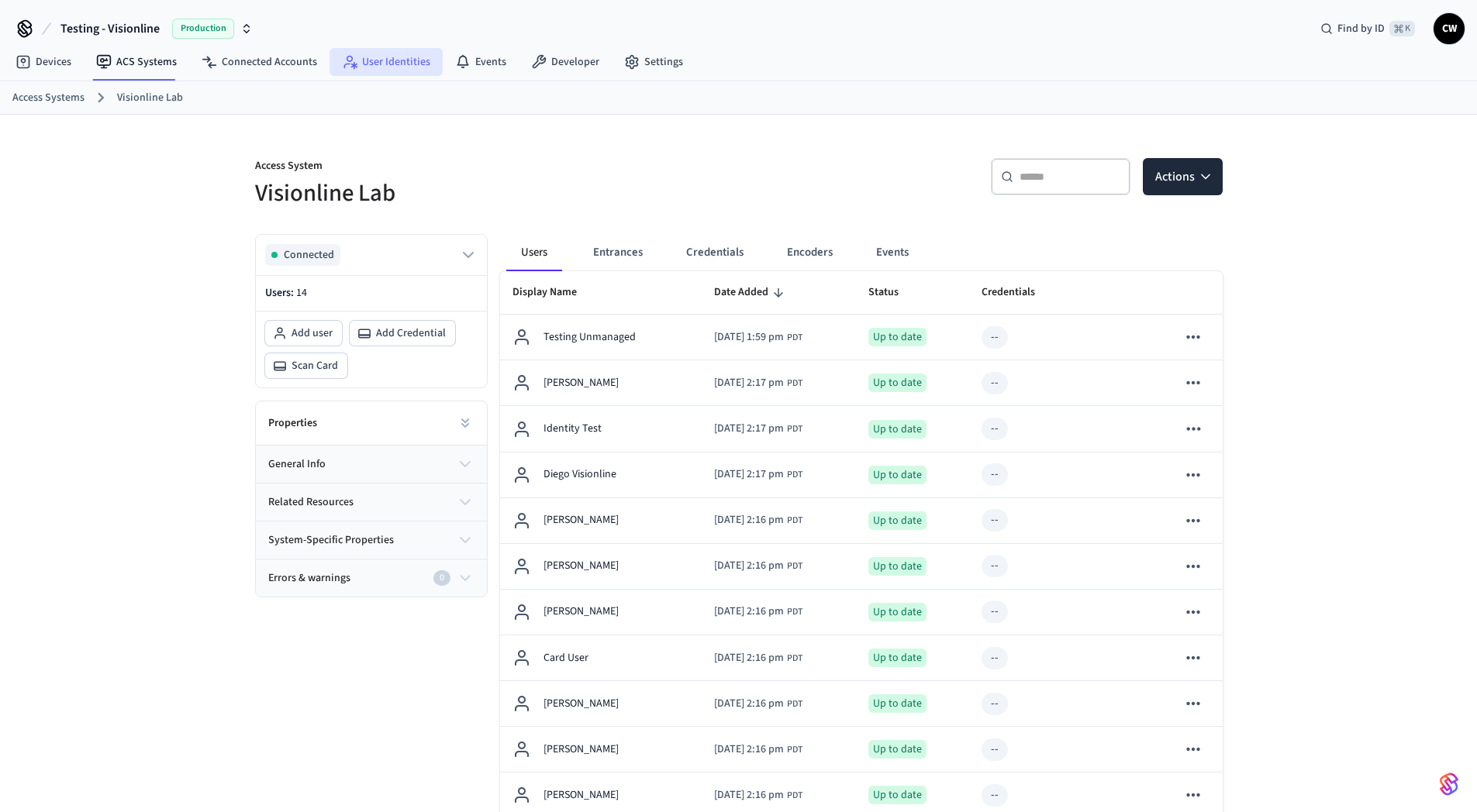
click at [377, 58] on link "User Identities" at bounding box center [385, 62] width 113 height 28
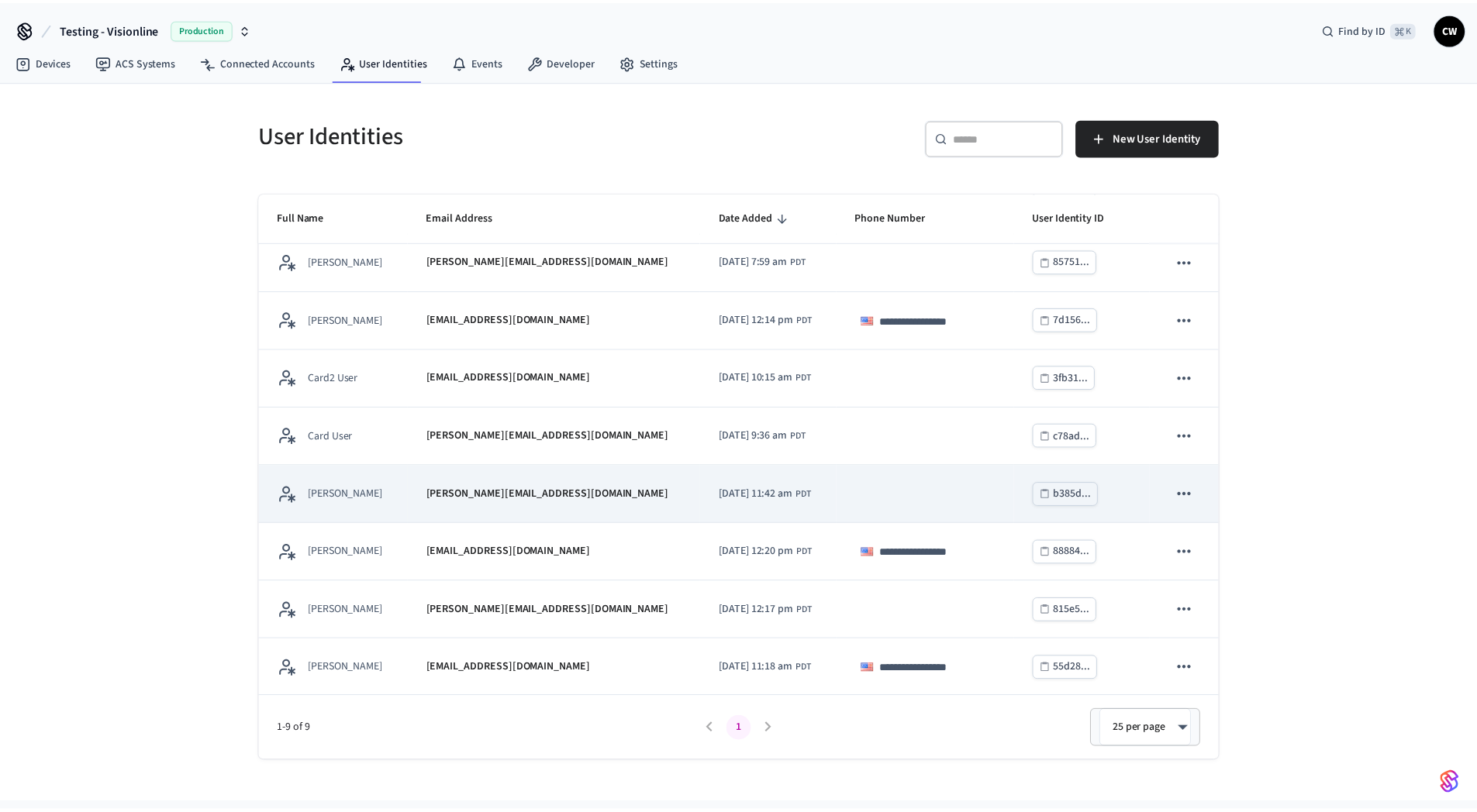
scroll to position [70, 0]
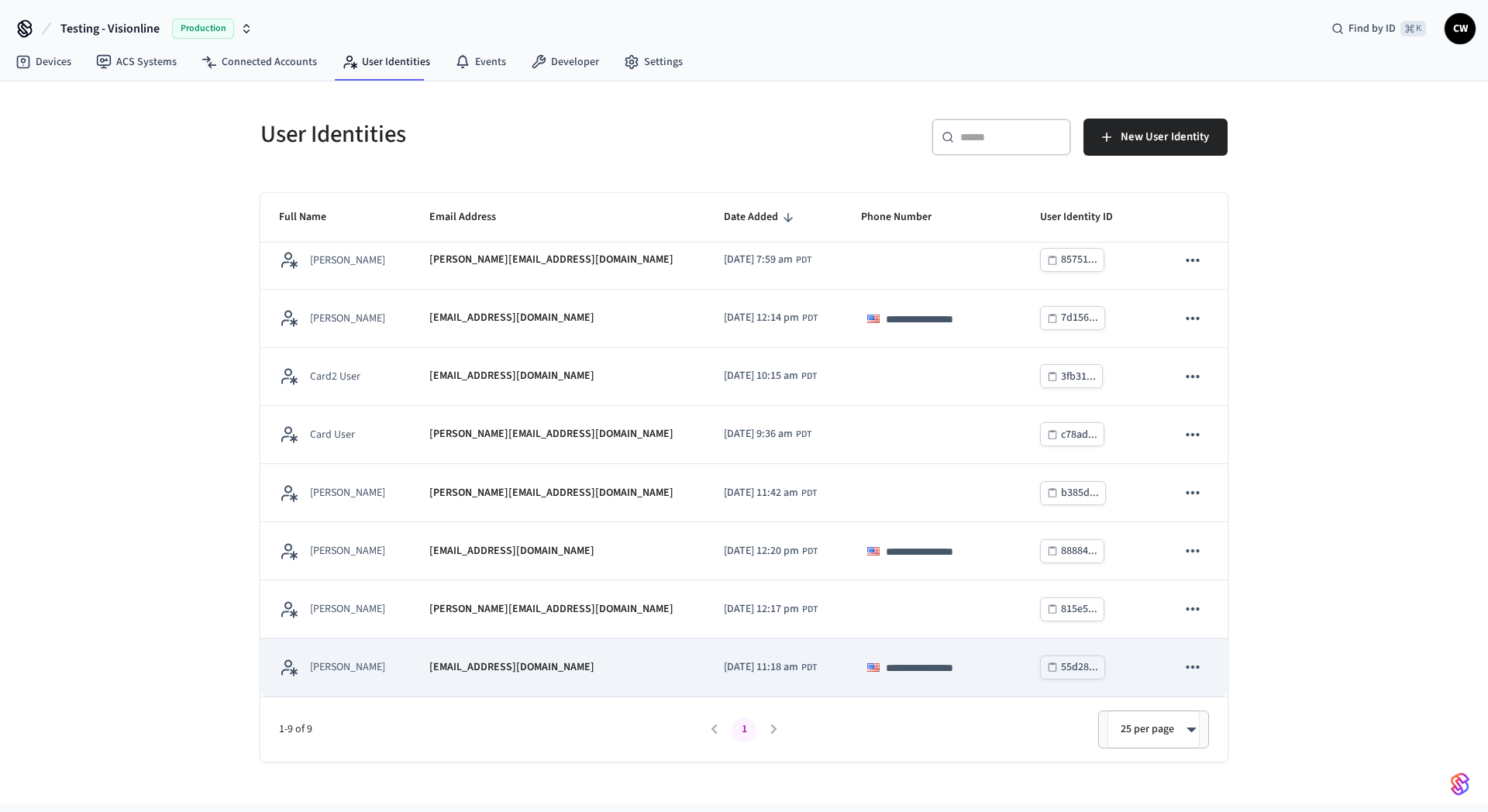
click at [461, 669] on p "[EMAIL_ADDRESS][DOMAIN_NAME]" at bounding box center [512, 668] width 165 height 17
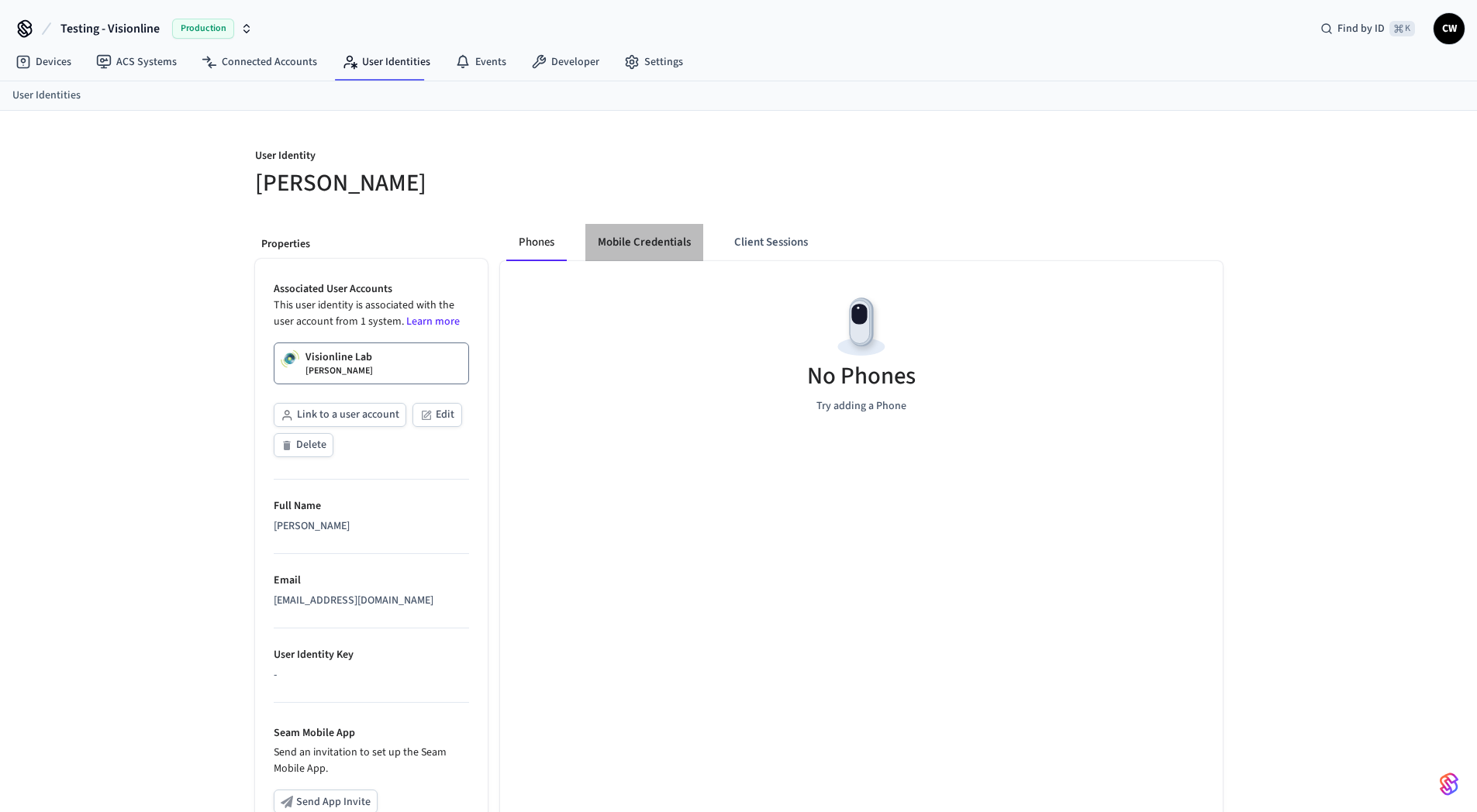
click at [641, 237] on button "Mobile Credentials" at bounding box center [644, 242] width 118 height 37
click at [530, 248] on button "Phones" at bounding box center [537, 242] width 61 height 37
click at [675, 246] on button "Mobile Credentials" at bounding box center [644, 242] width 118 height 37
click at [535, 178] on h5 "[PERSON_NAME]" at bounding box center [492, 183] width 475 height 31
click at [490, 202] on div "User Identity Collin Wirkus Properties Associated User Accounts This user ident…" at bounding box center [738, 581] width 992 height 941
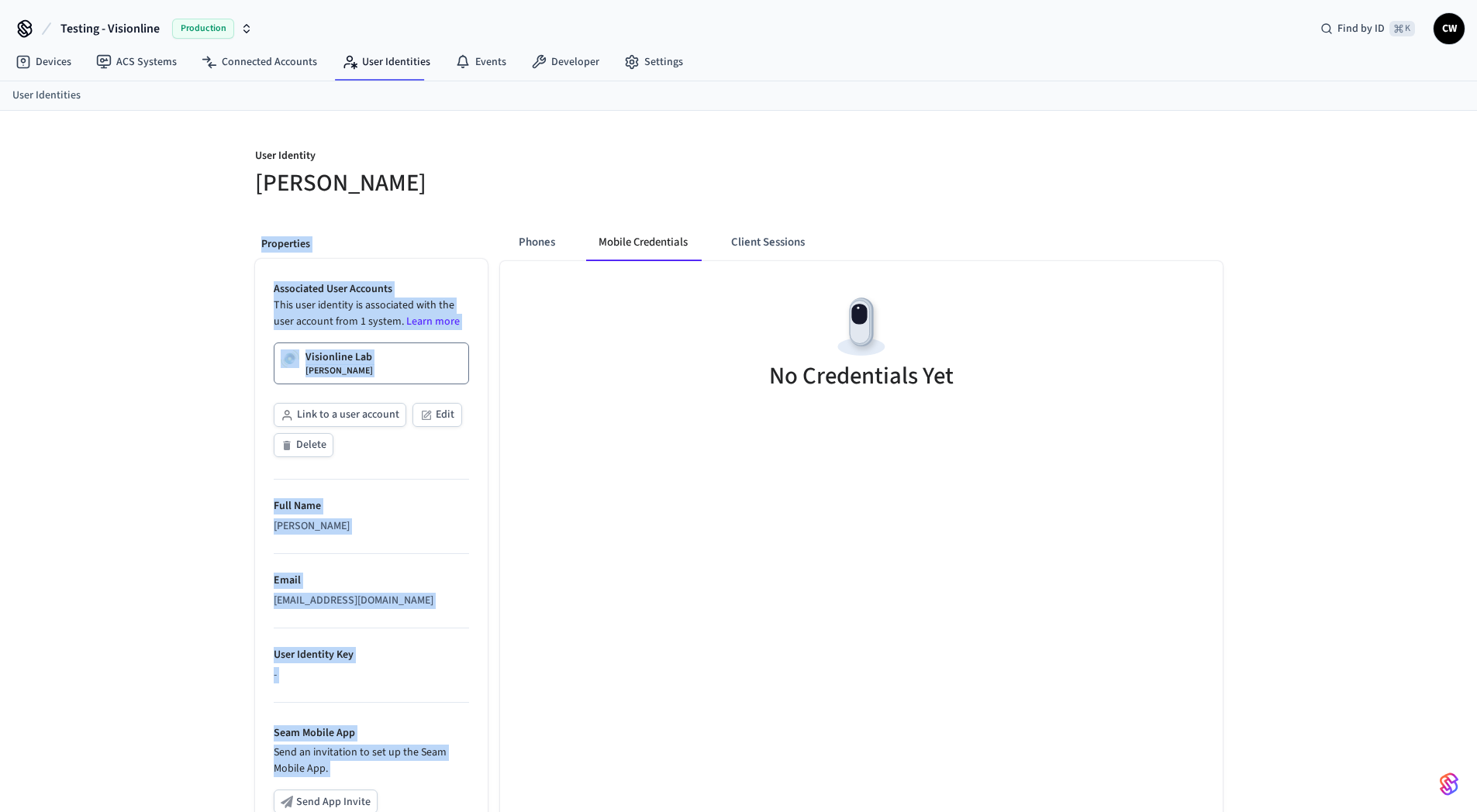
click at [517, 196] on h5 "[PERSON_NAME]" at bounding box center [492, 183] width 475 height 31
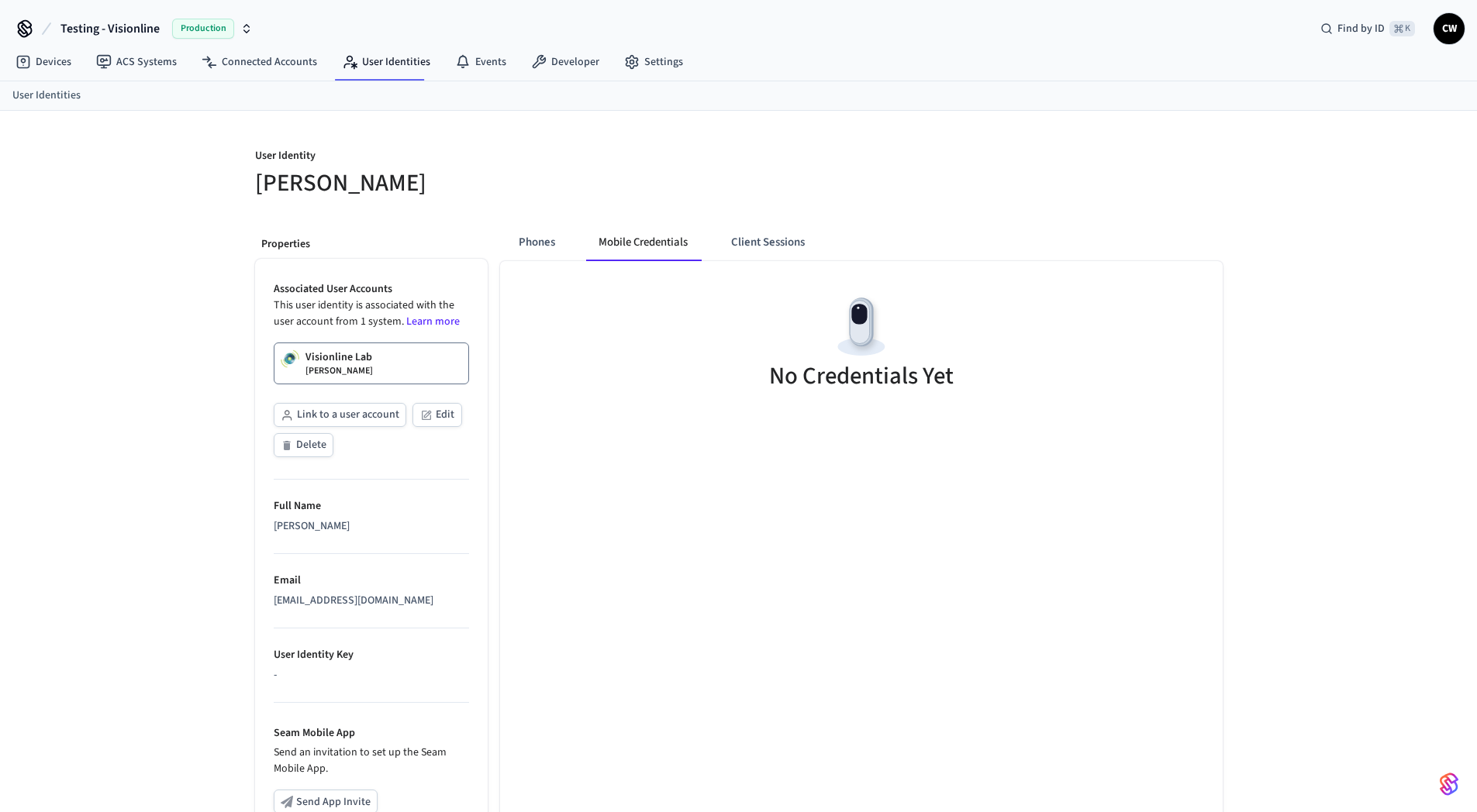
click at [431, 362] on link "Visionline Lab Collin Wirkus" at bounding box center [372, 363] width 195 height 41
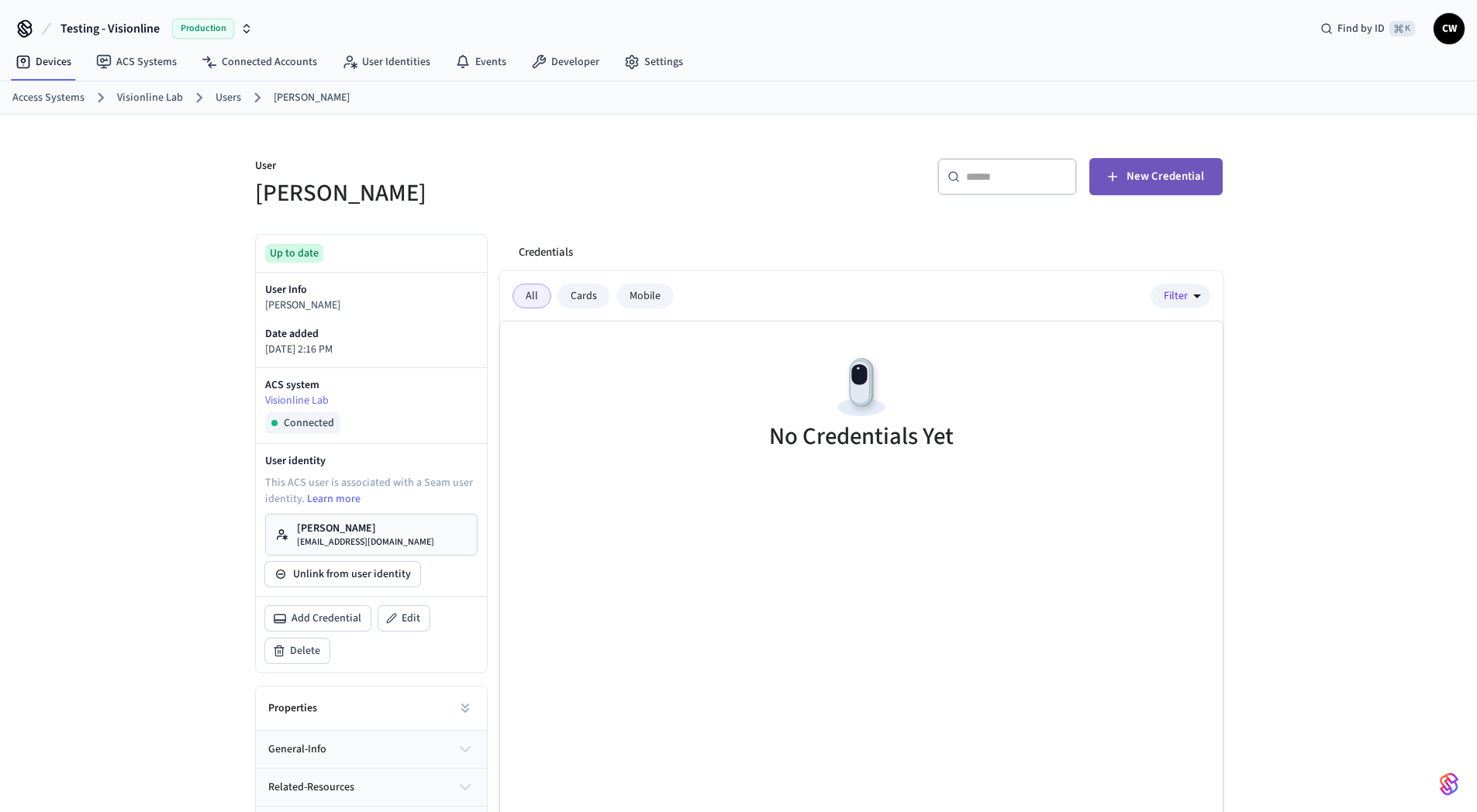
click at [1146, 182] on span "New Credential" at bounding box center [1165, 177] width 77 height 20
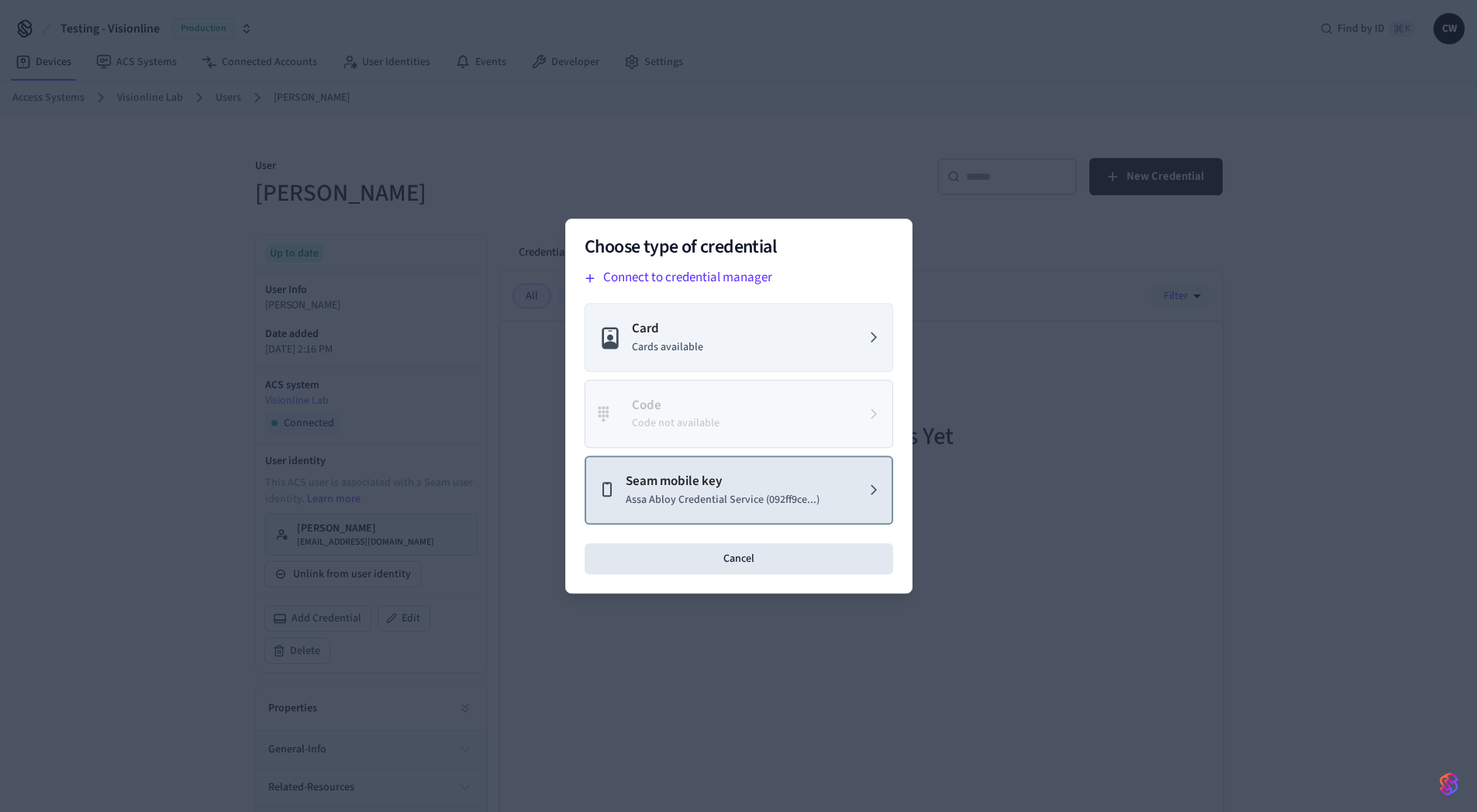
click at [726, 493] on p "Assa Abloy Credential Service (092ff9ce...)" at bounding box center [723, 500] width 194 height 17
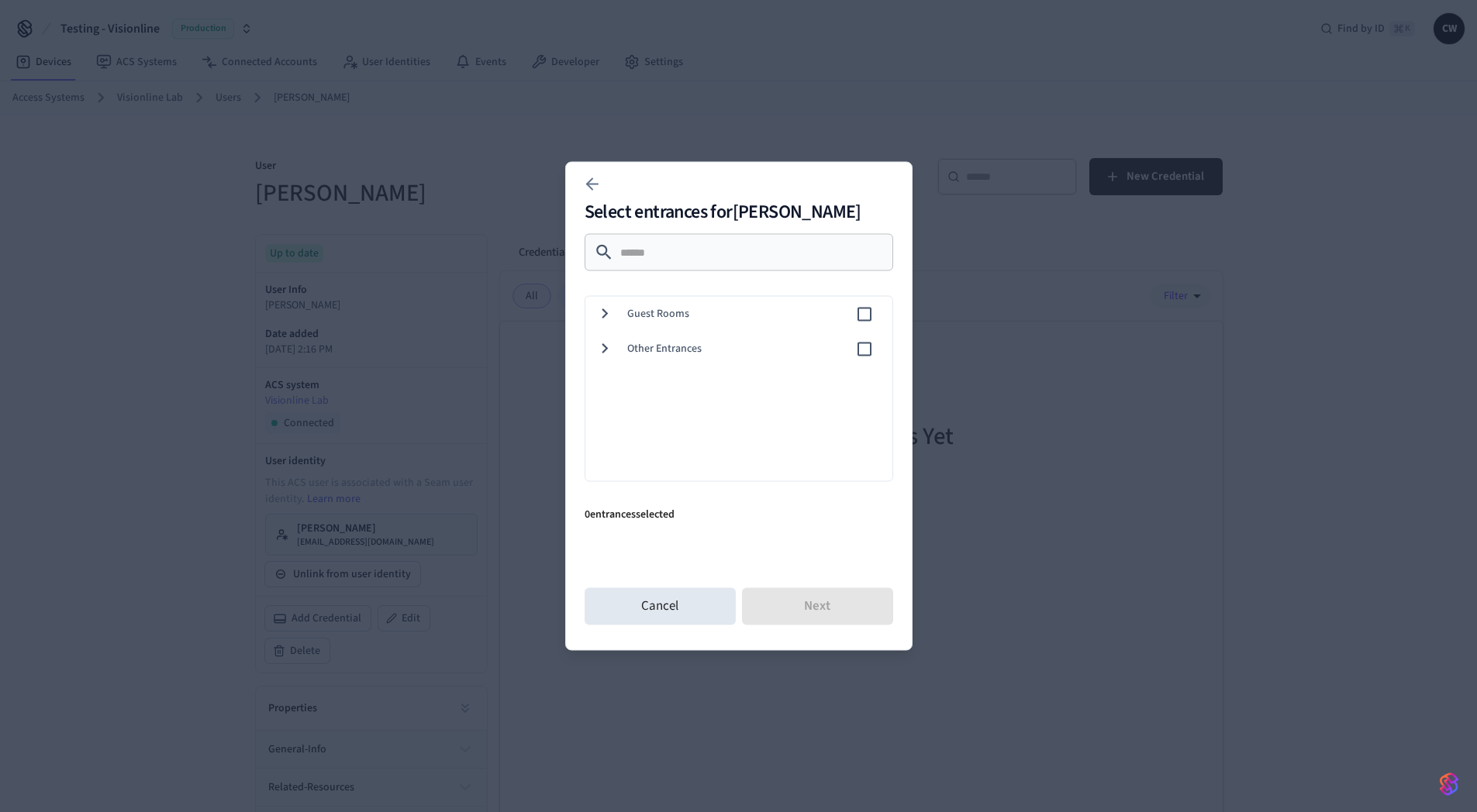
click at [704, 314] on span "Guest Rooms" at bounding box center [740, 314] width 228 height 17
click at [685, 392] on div "102" at bounding box center [736, 384] width 313 height 35
click at [789, 595] on button "Next" at bounding box center [818, 606] width 151 height 37
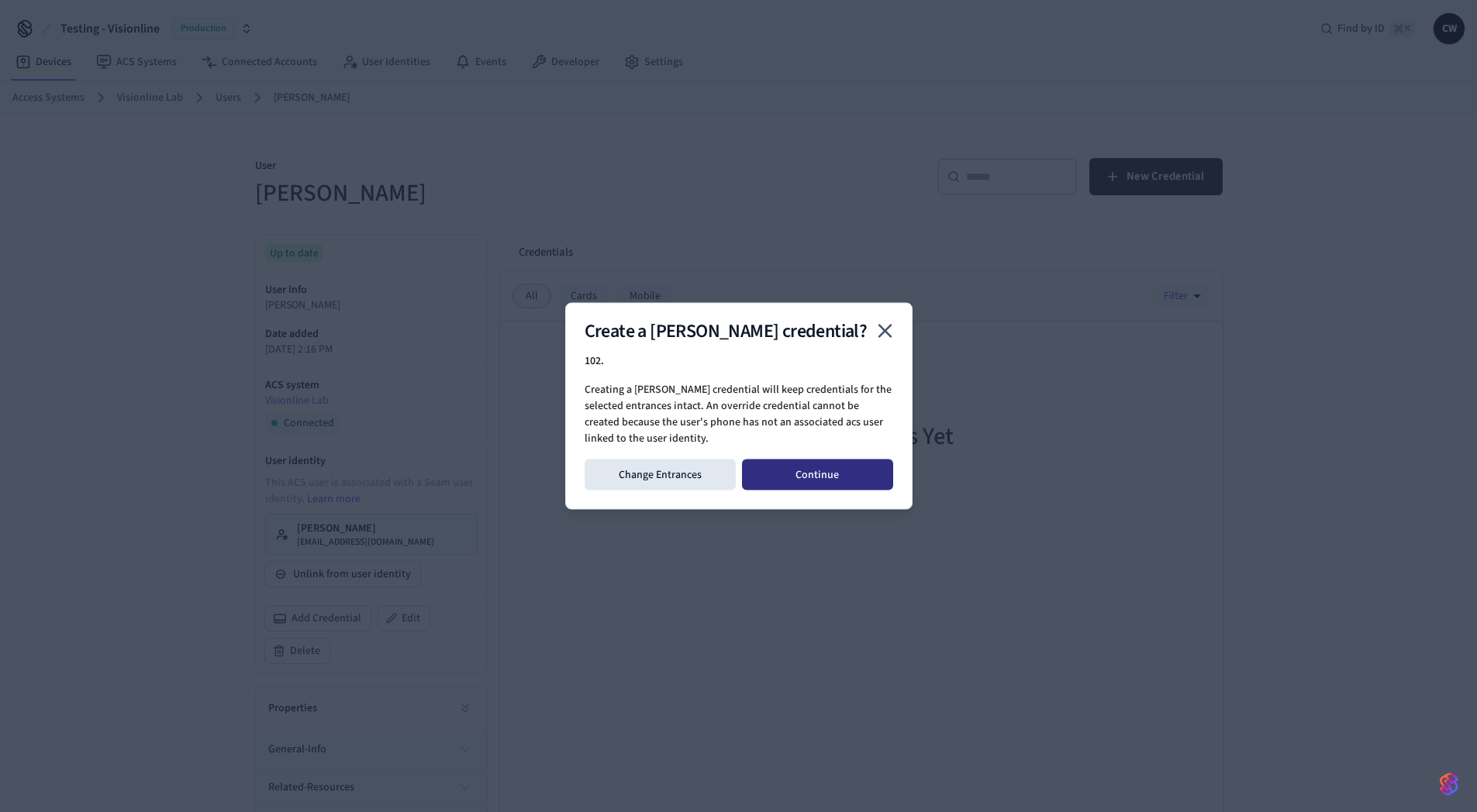
click at [828, 468] on button "Continue" at bounding box center [818, 476] width 151 height 31
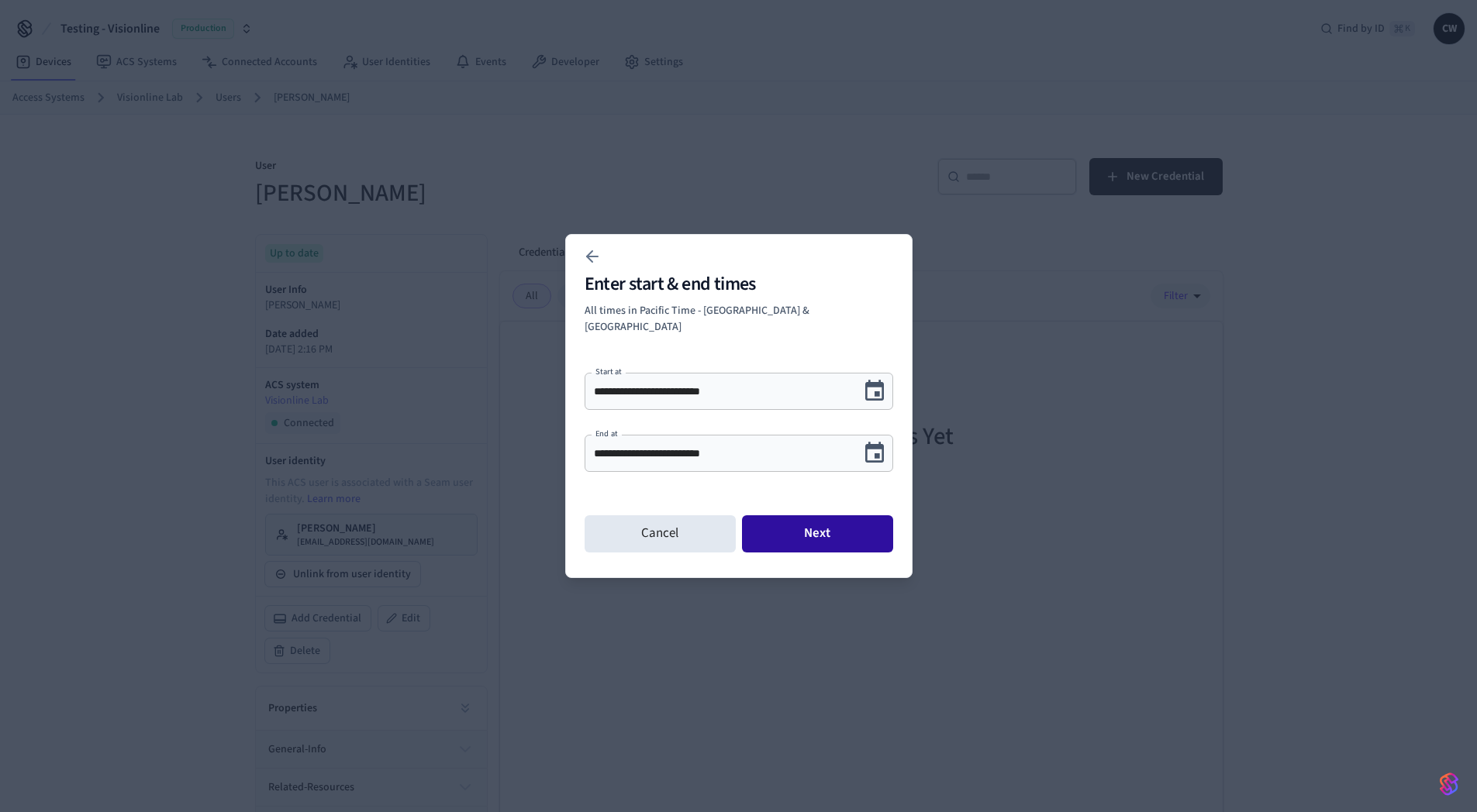
click at [828, 519] on button "Next" at bounding box center [818, 534] width 151 height 37
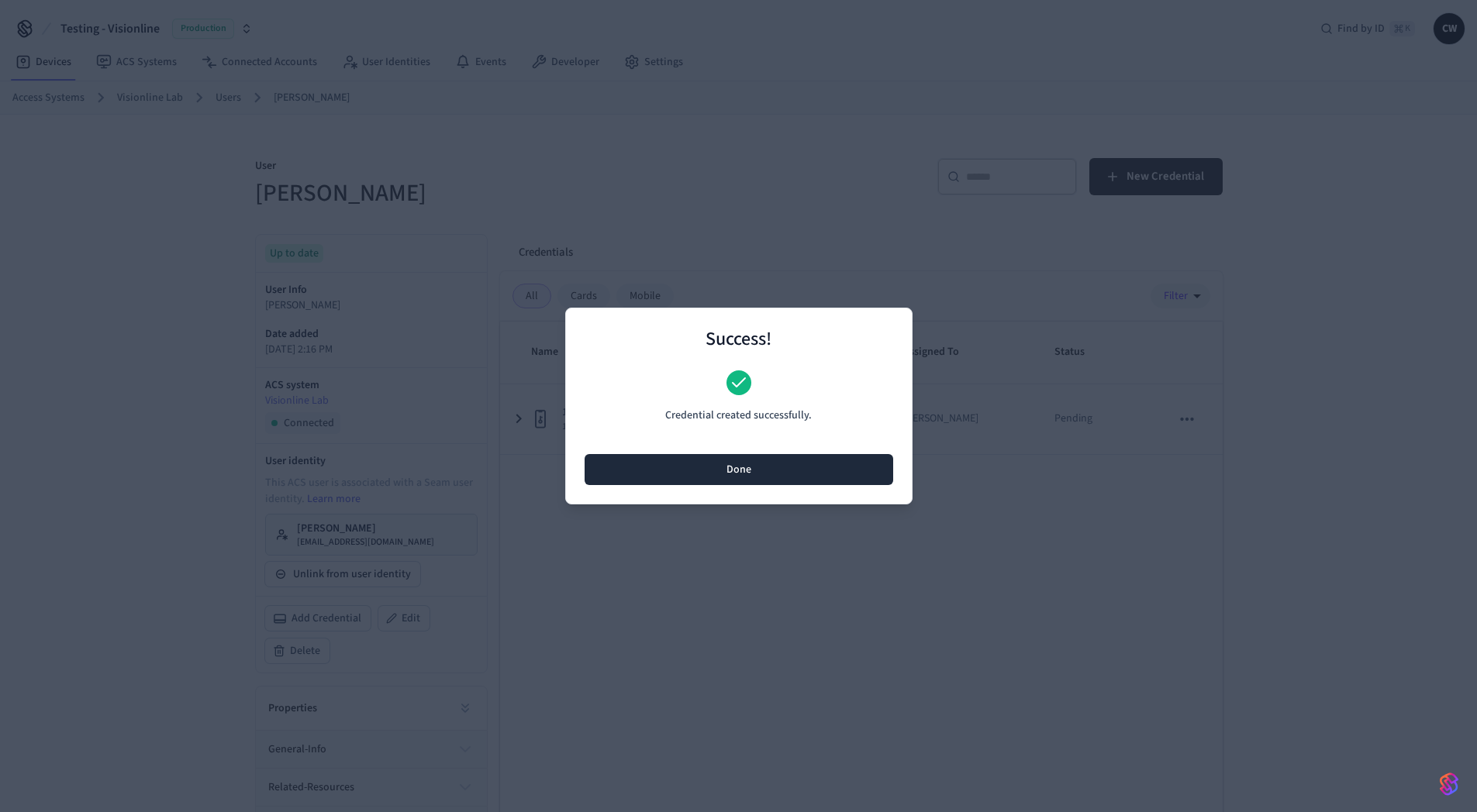
click at [801, 482] on button "Done" at bounding box center [738, 470] width 309 height 31
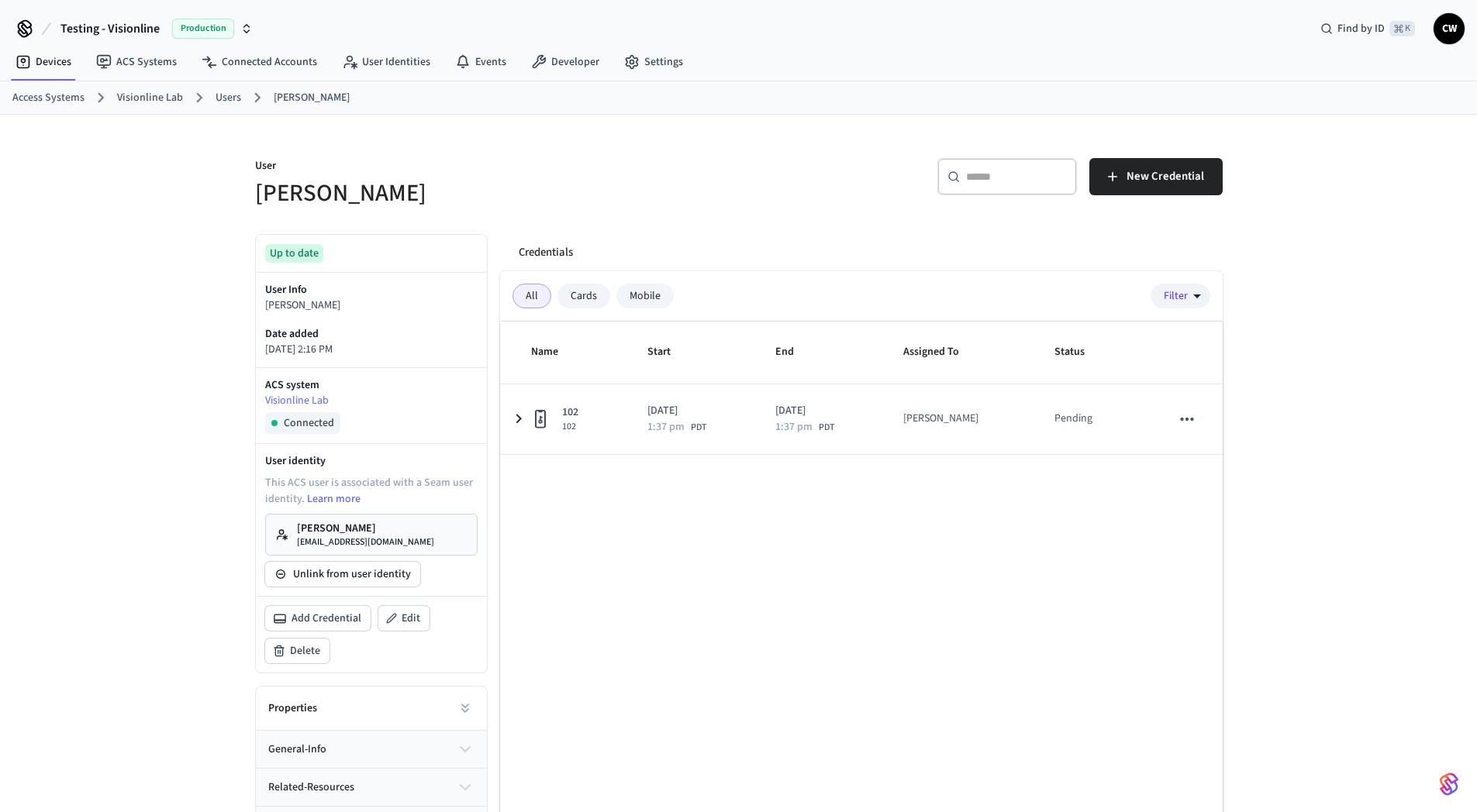
click at [389, 532] on link "[PERSON_NAME] [PERSON_NAME][EMAIL_ADDRESS][DOMAIN_NAME]" at bounding box center [372, 534] width 212 height 41
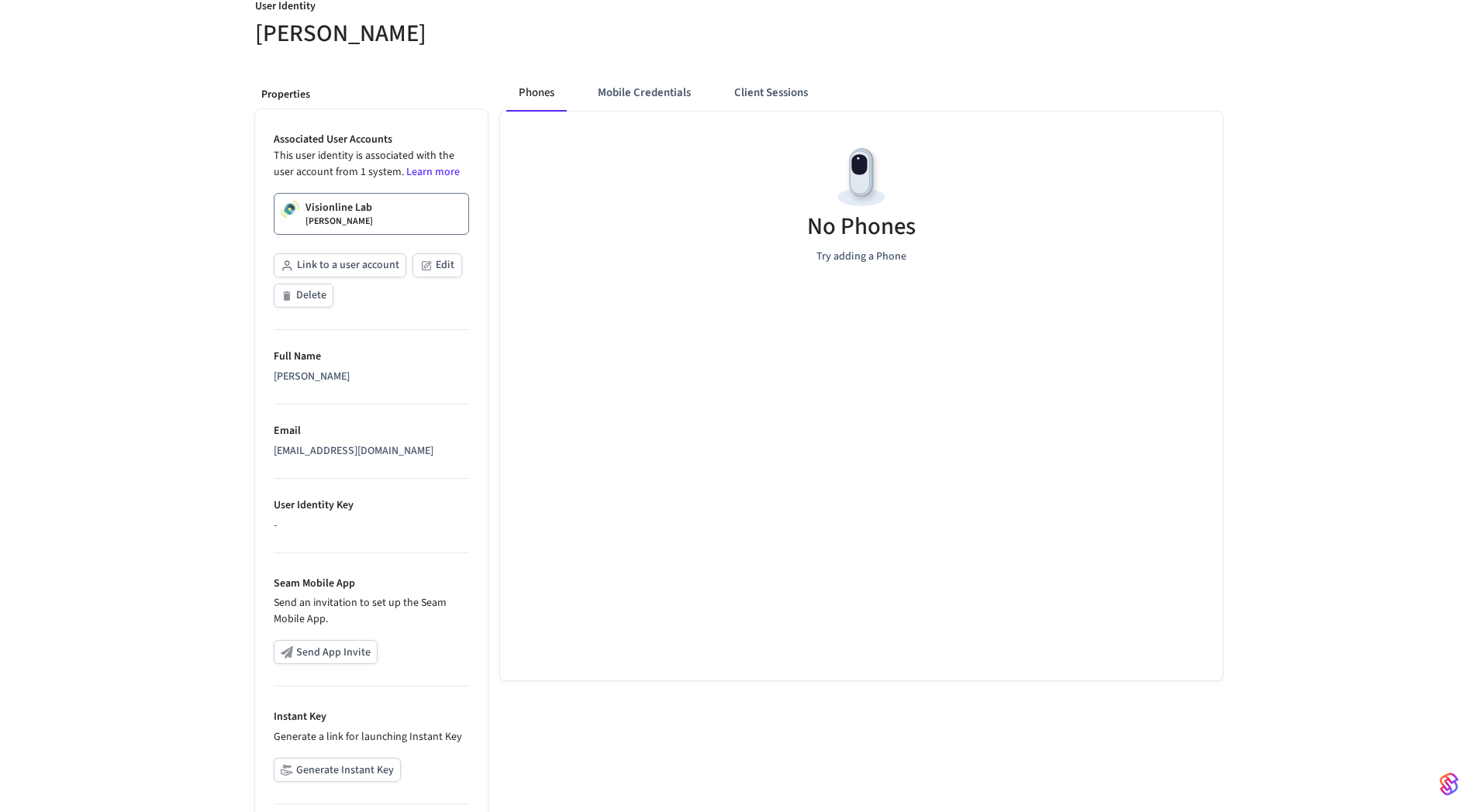
scroll to position [275, 0]
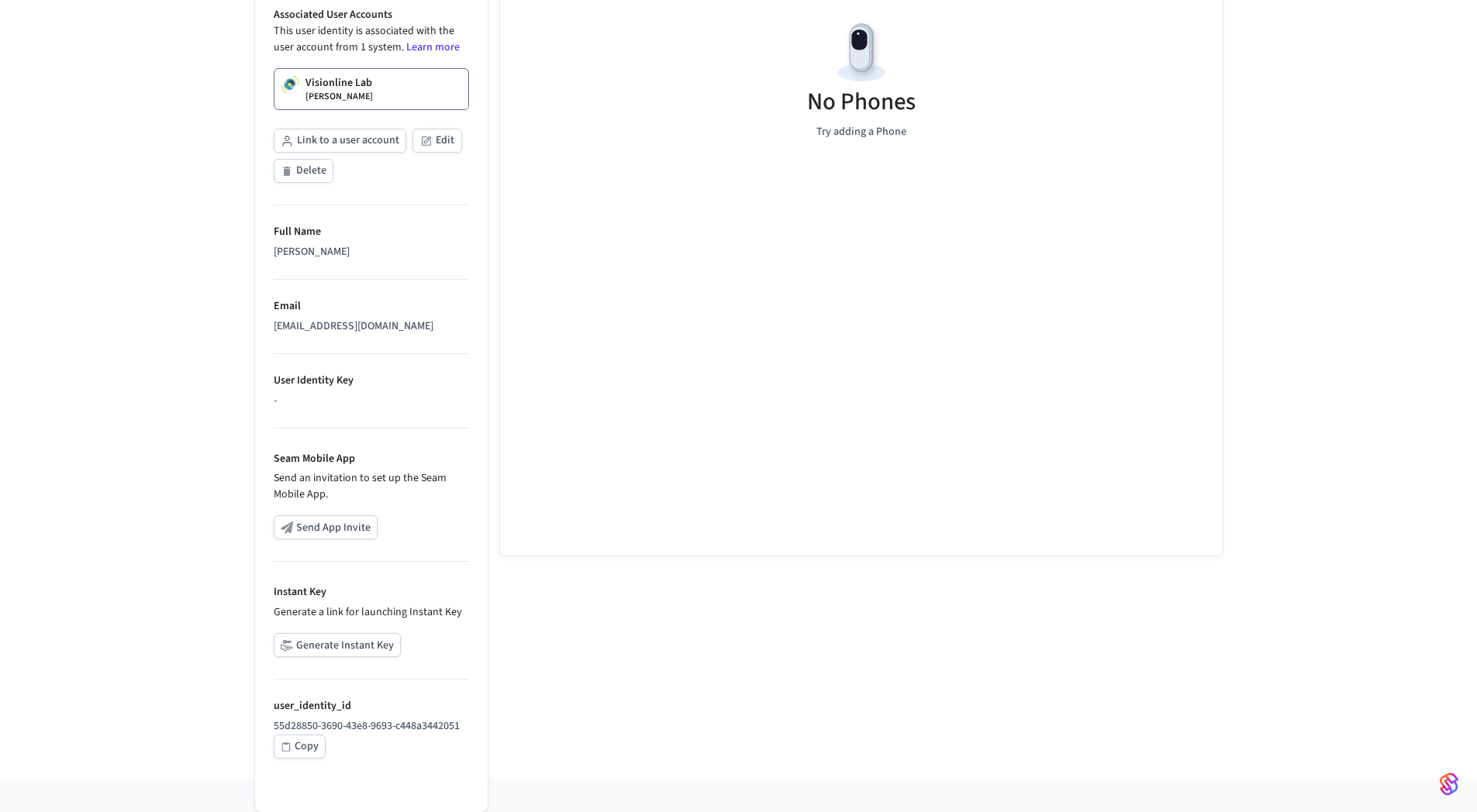
click at [359, 641] on button "Generate Instant Key" at bounding box center [337, 645] width 127 height 24
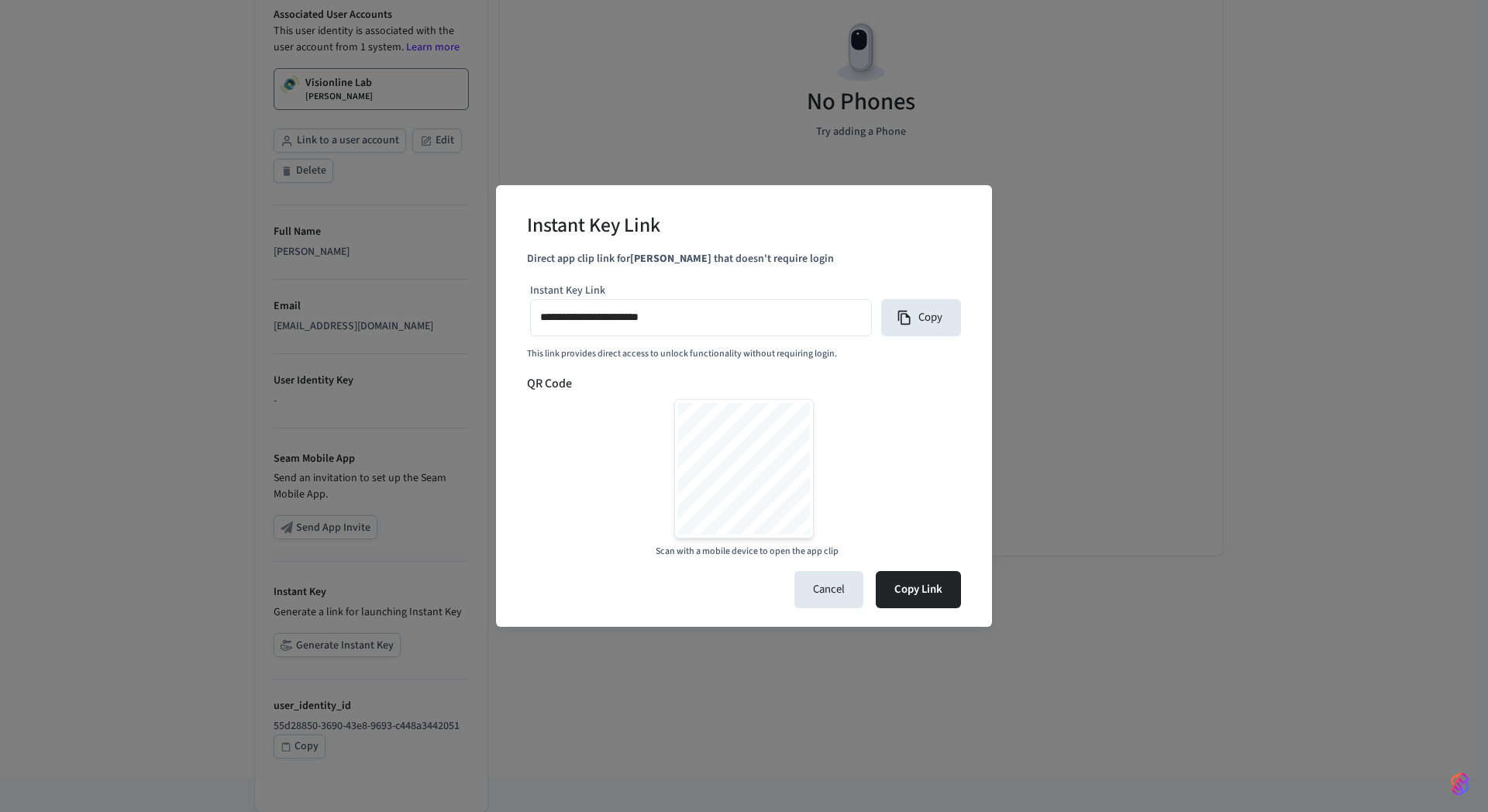
click at [863, 371] on div "**********" at bounding box center [744, 419] width 434 height 279
click at [918, 329] on button "Copy" at bounding box center [921, 318] width 80 height 37
click at [829, 592] on button "Cancel" at bounding box center [829, 590] width 69 height 37
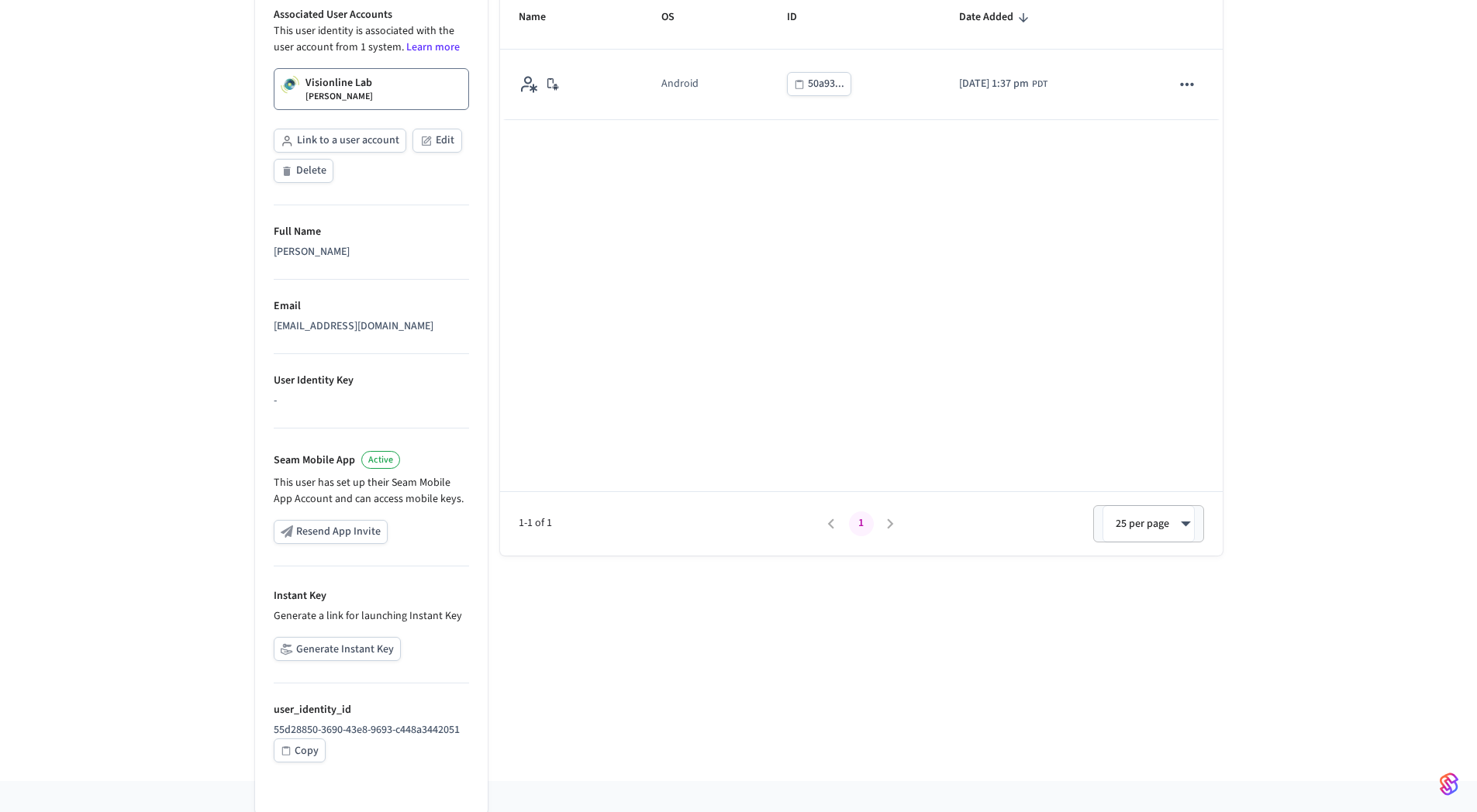
click at [782, 338] on div "Name OS ID Date Added Android 50a93... 2025/10/14 at 1:37 pm PDT 1-1 of 1 1 25 …" at bounding box center [861, 271] width 723 height 569
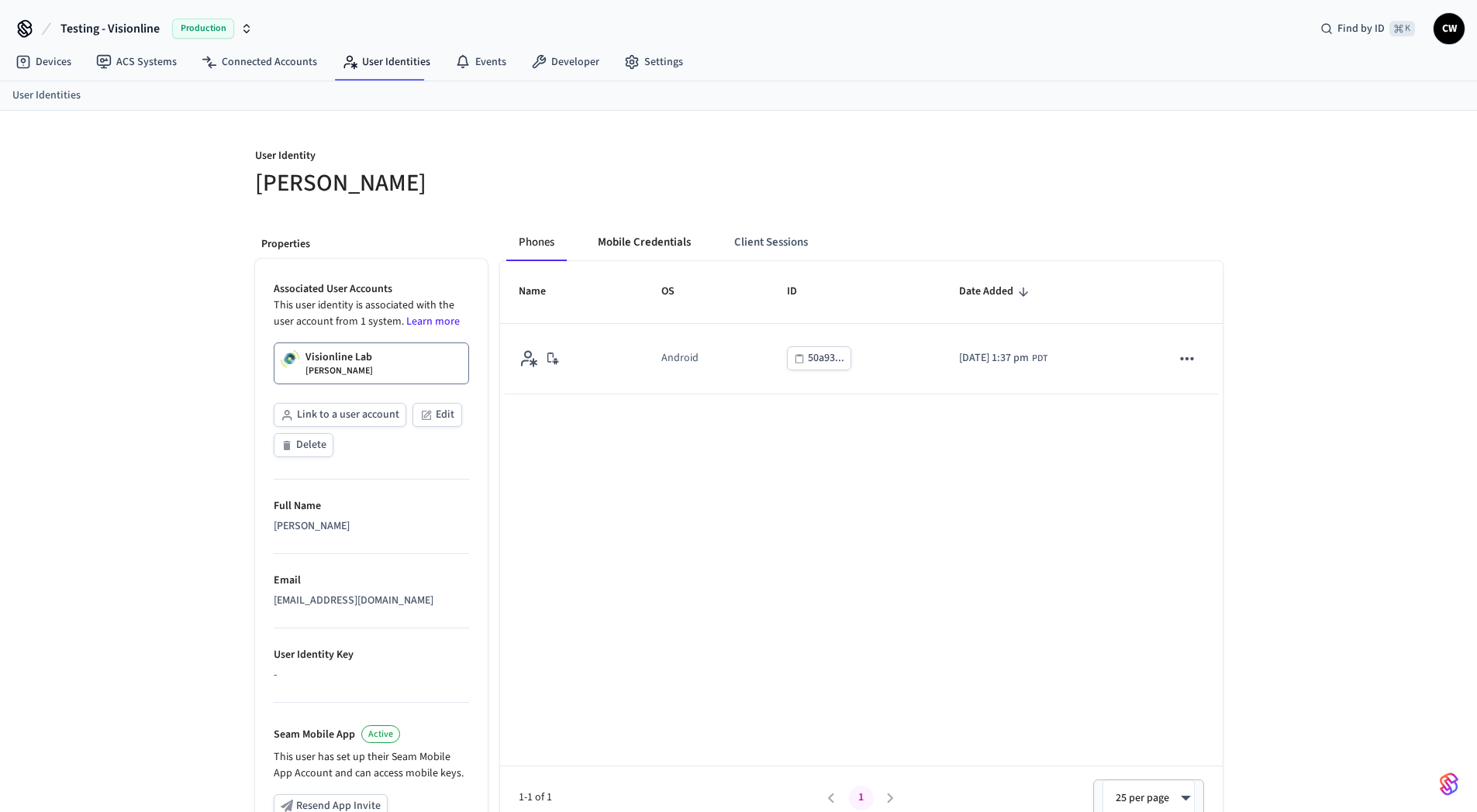
click at [664, 245] on button "Mobile Credentials" at bounding box center [644, 242] width 118 height 37
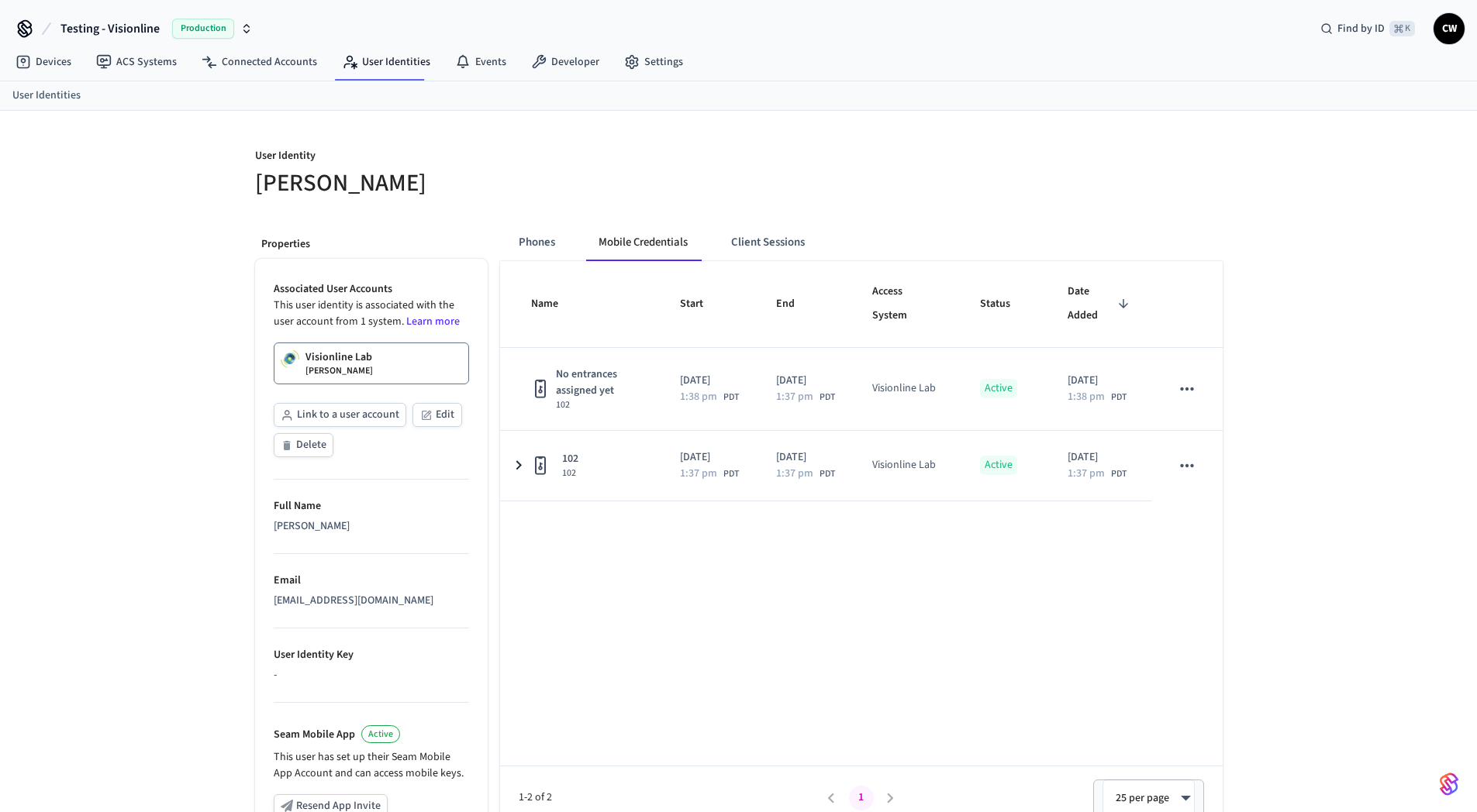
click at [635, 188] on h5 "[PERSON_NAME]" at bounding box center [492, 183] width 475 height 31
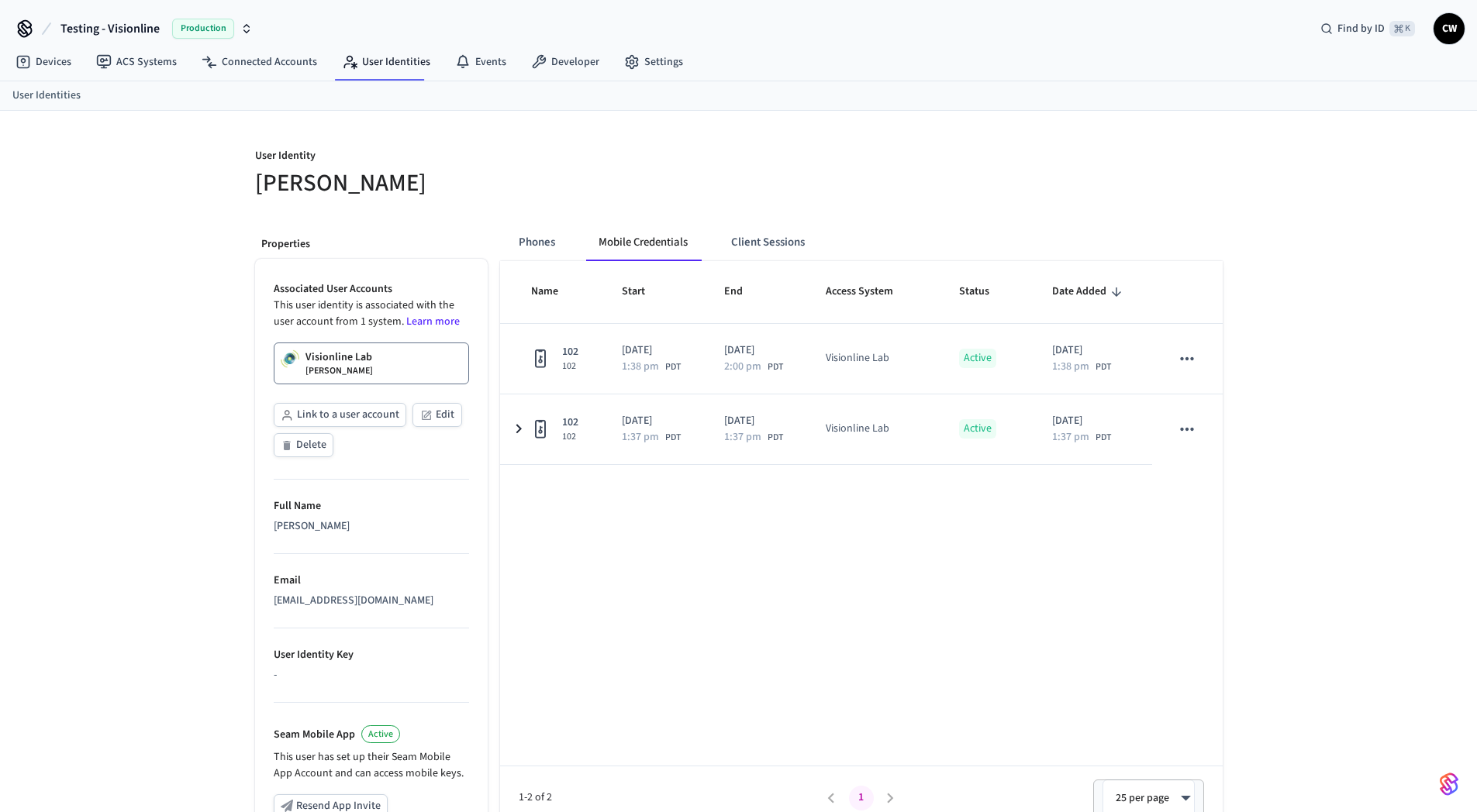
click at [149, 33] on span "Testing - Visionline" at bounding box center [111, 29] width 100 height 18
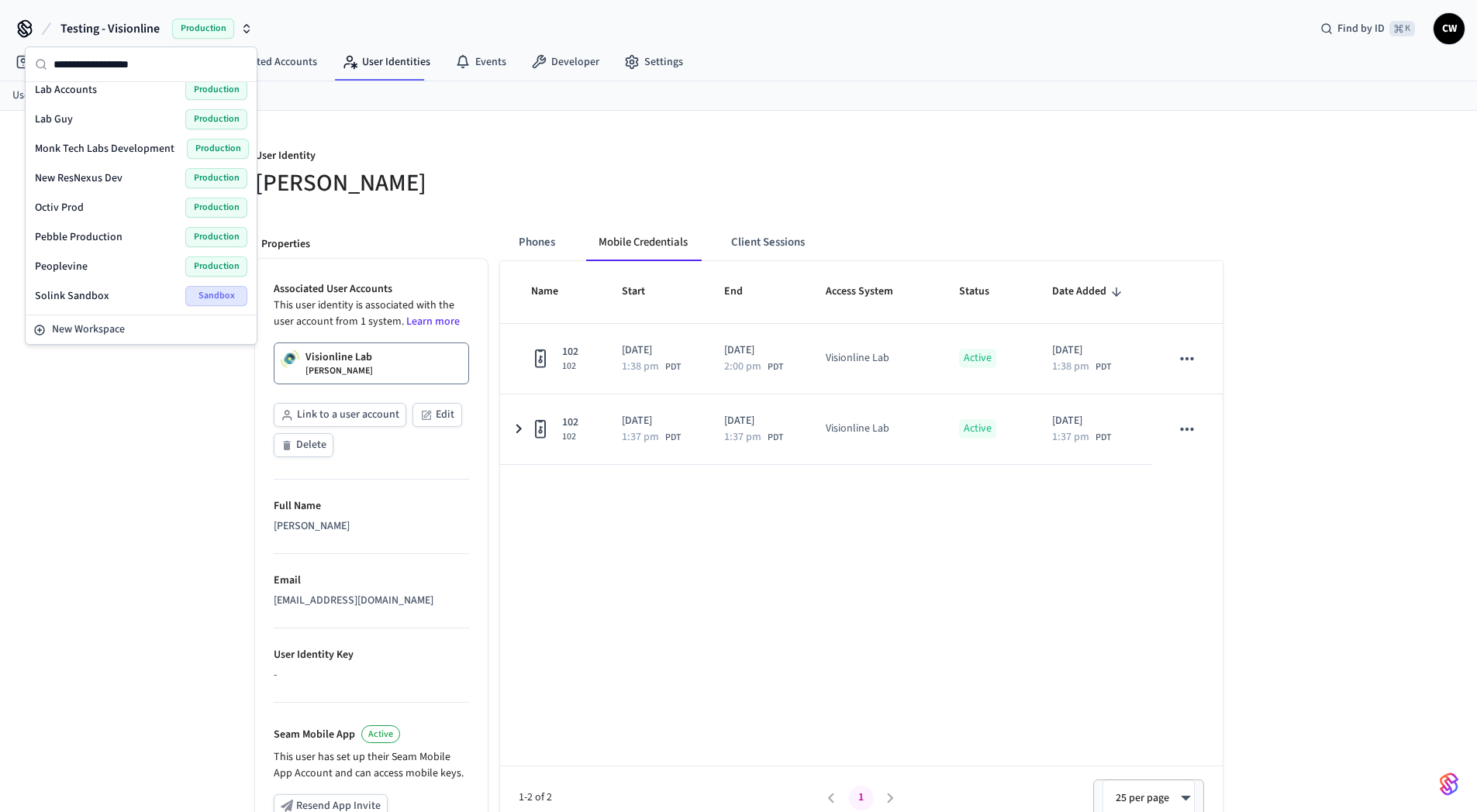
scroll to position [1069, 0]
click at [114, 206] on div "Testing - Vostio Production" at bounding box center [141, 208] width 212 height 20
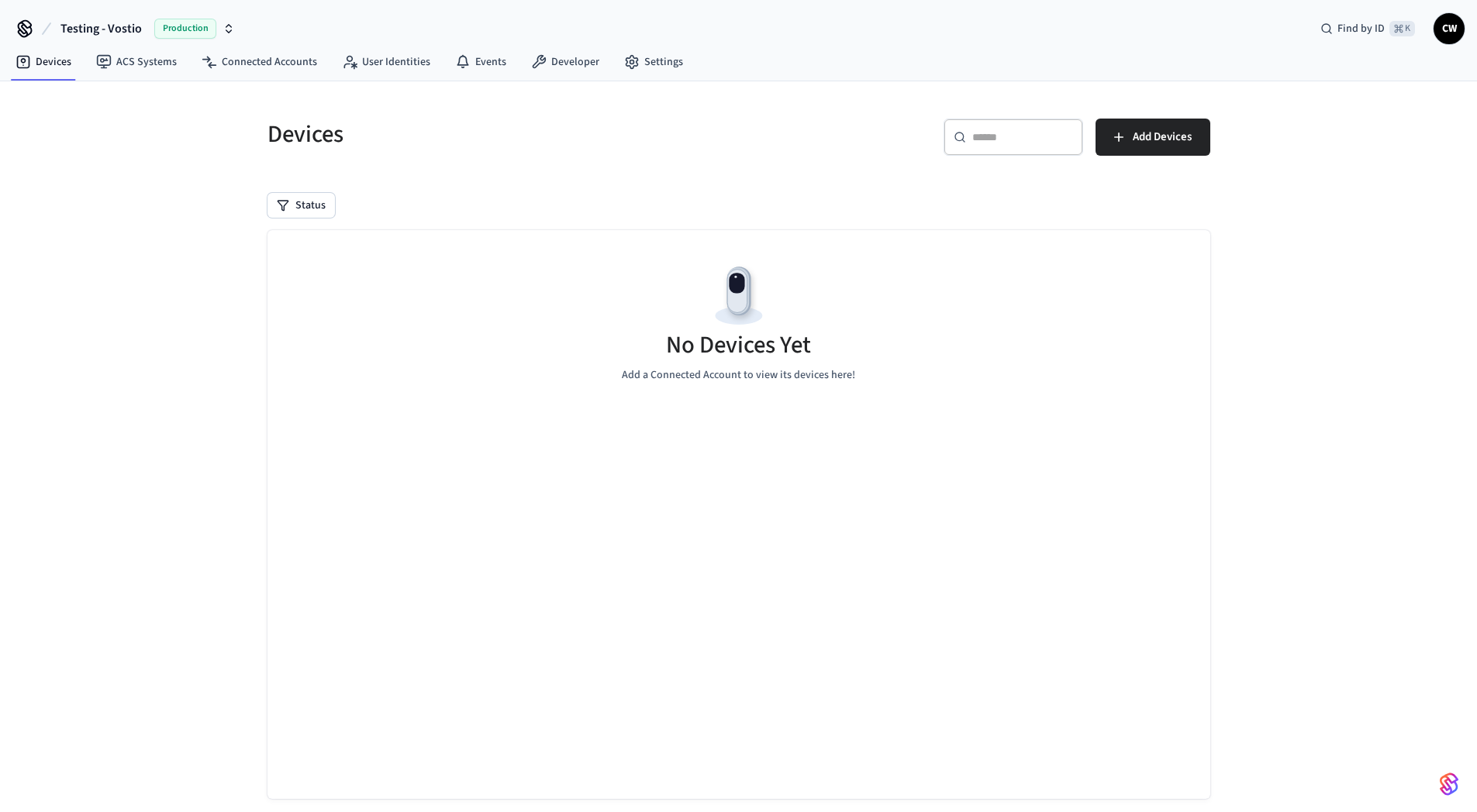
click at [130, 275] on div "Devices ​ ​ Add Devices Status No Devices Yet Add a Connected Account to view i…" at bounding box center [738, 460] width 1477 height 759
click at [226, 63] on link "Connected Accounts" at bounding box center [259, 62] width 140 height 28
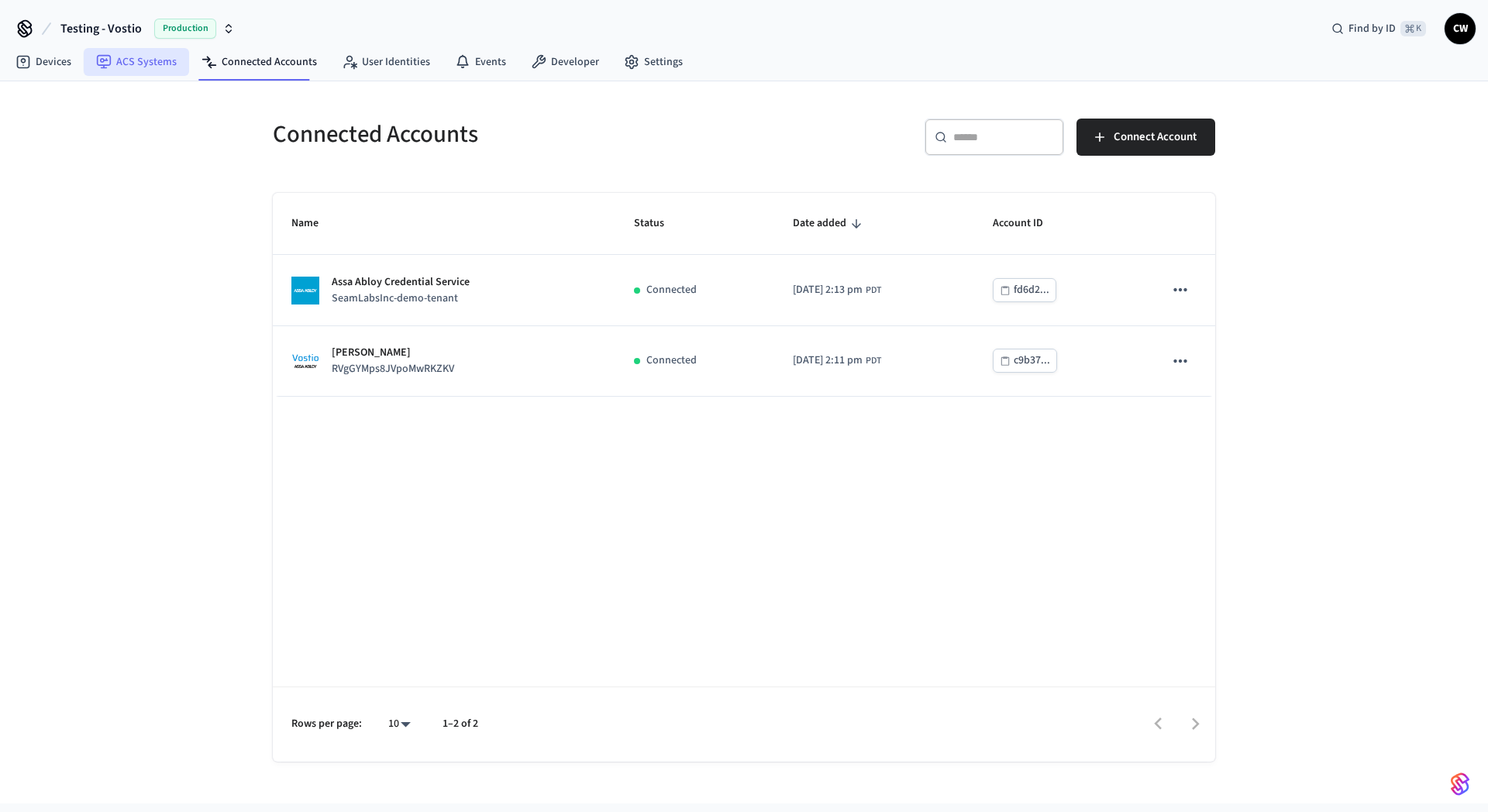
click at [156, 69] on link "ACS Systems" at bounding box center [136, 62] width 105 height 28
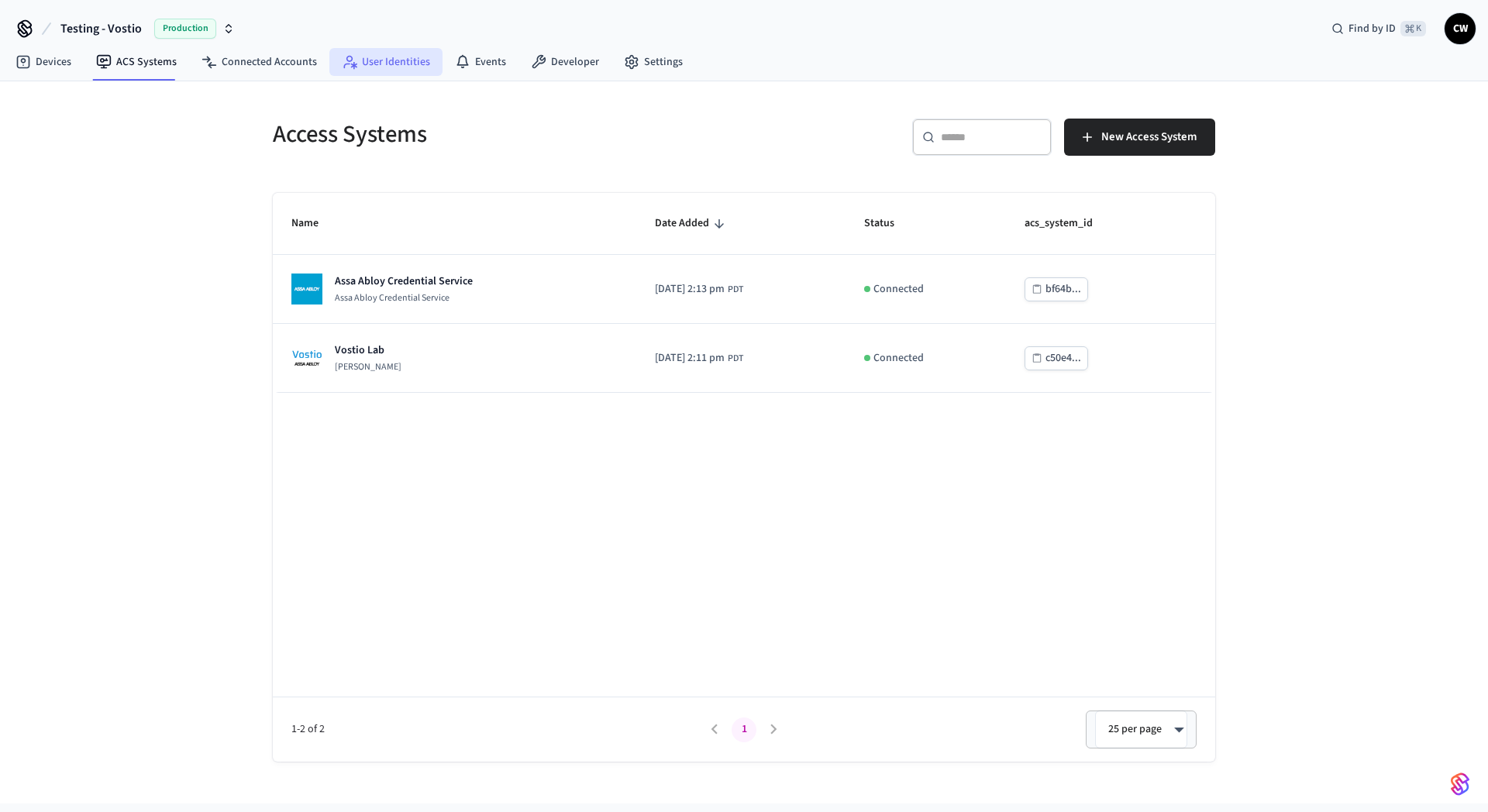
click at [389, 61] on link "User Identities" at bounding box center [385, 62] width 113 height 28
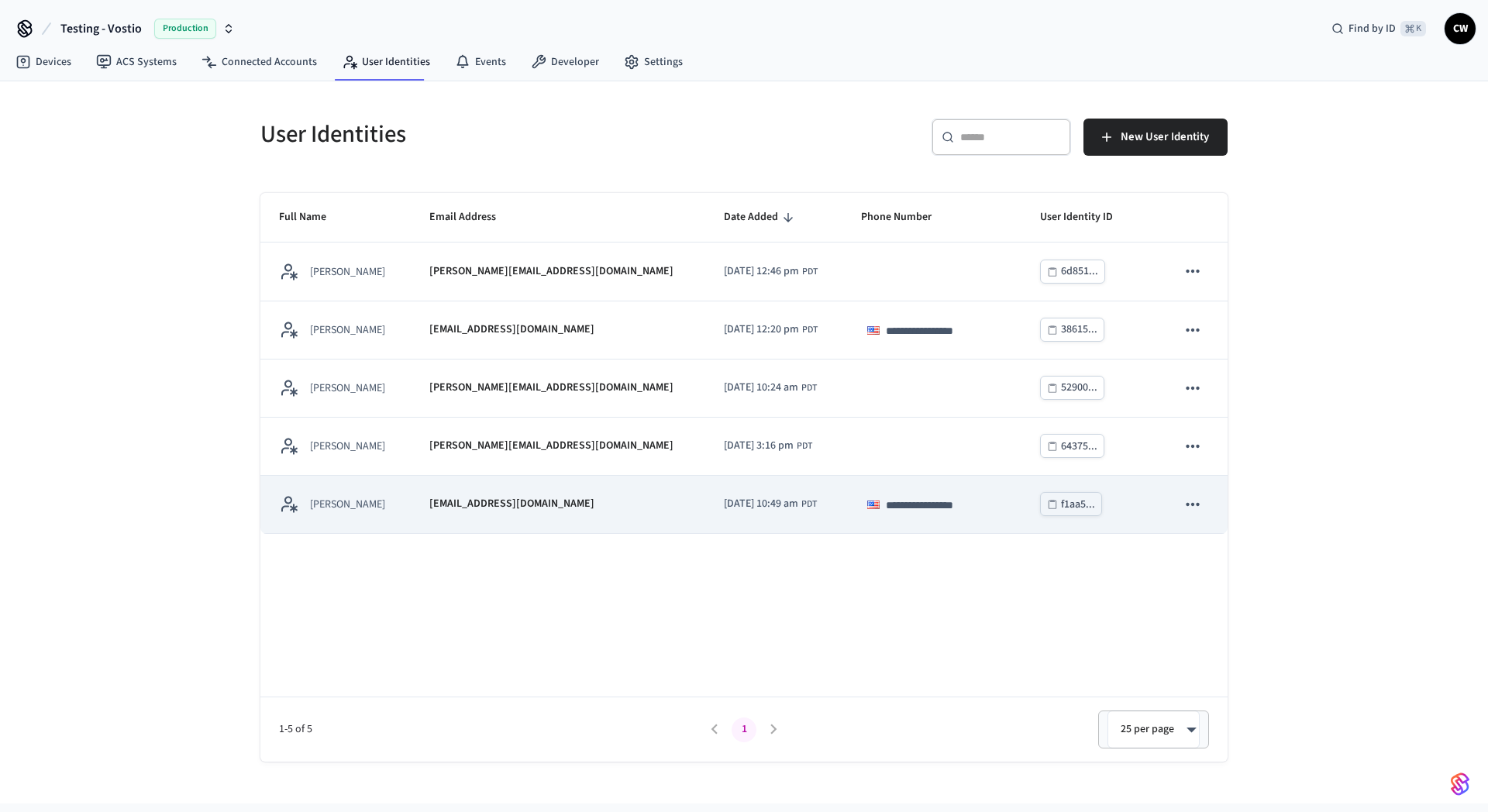
click at [392, 496] on div "[PERSON_NAME]" at bounding box center [336, 503] width 113 height 19
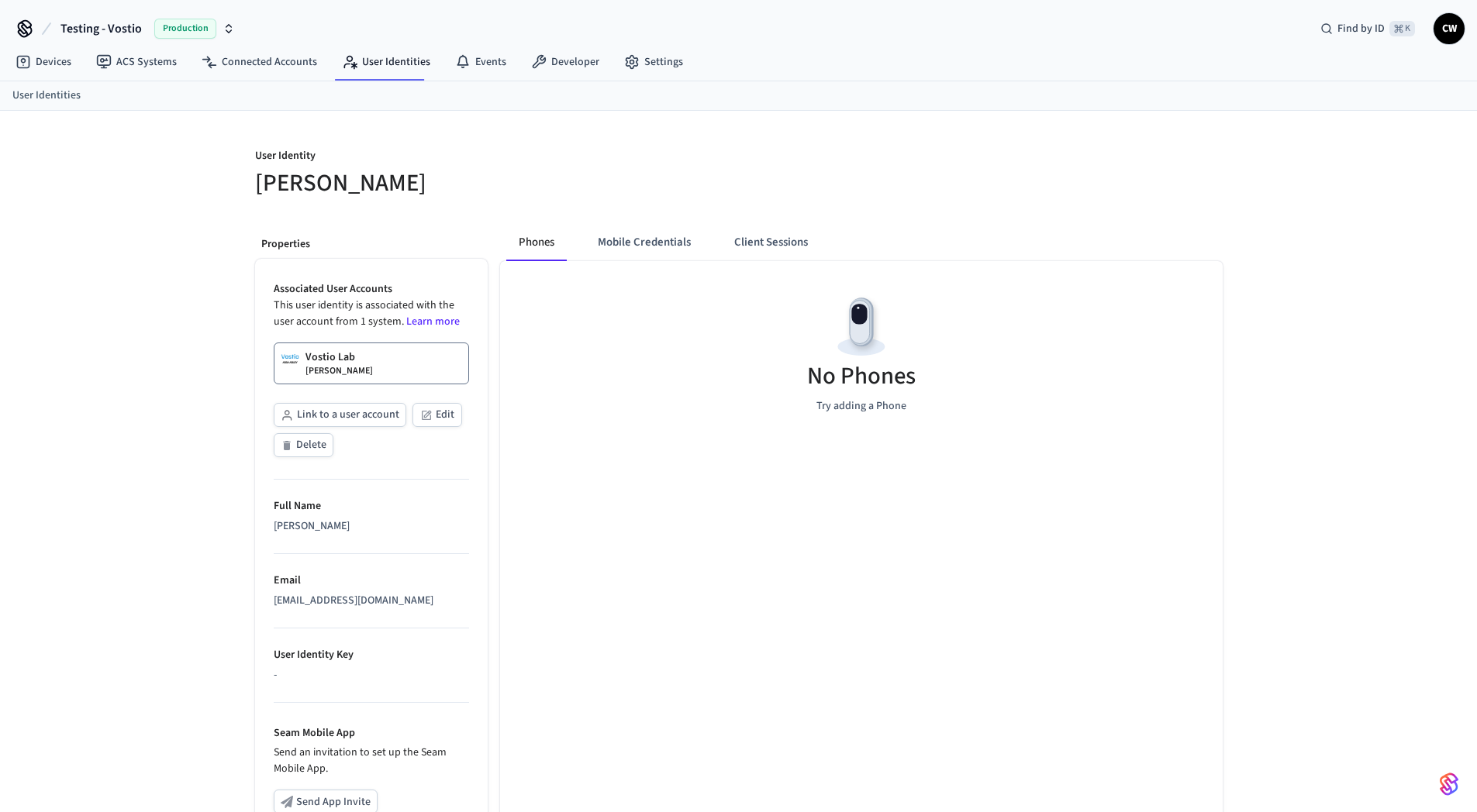
click at [358, 366] on link "Vostio Lab Collin Wirkus" at bounding box center [372, 363] width 195 height 41
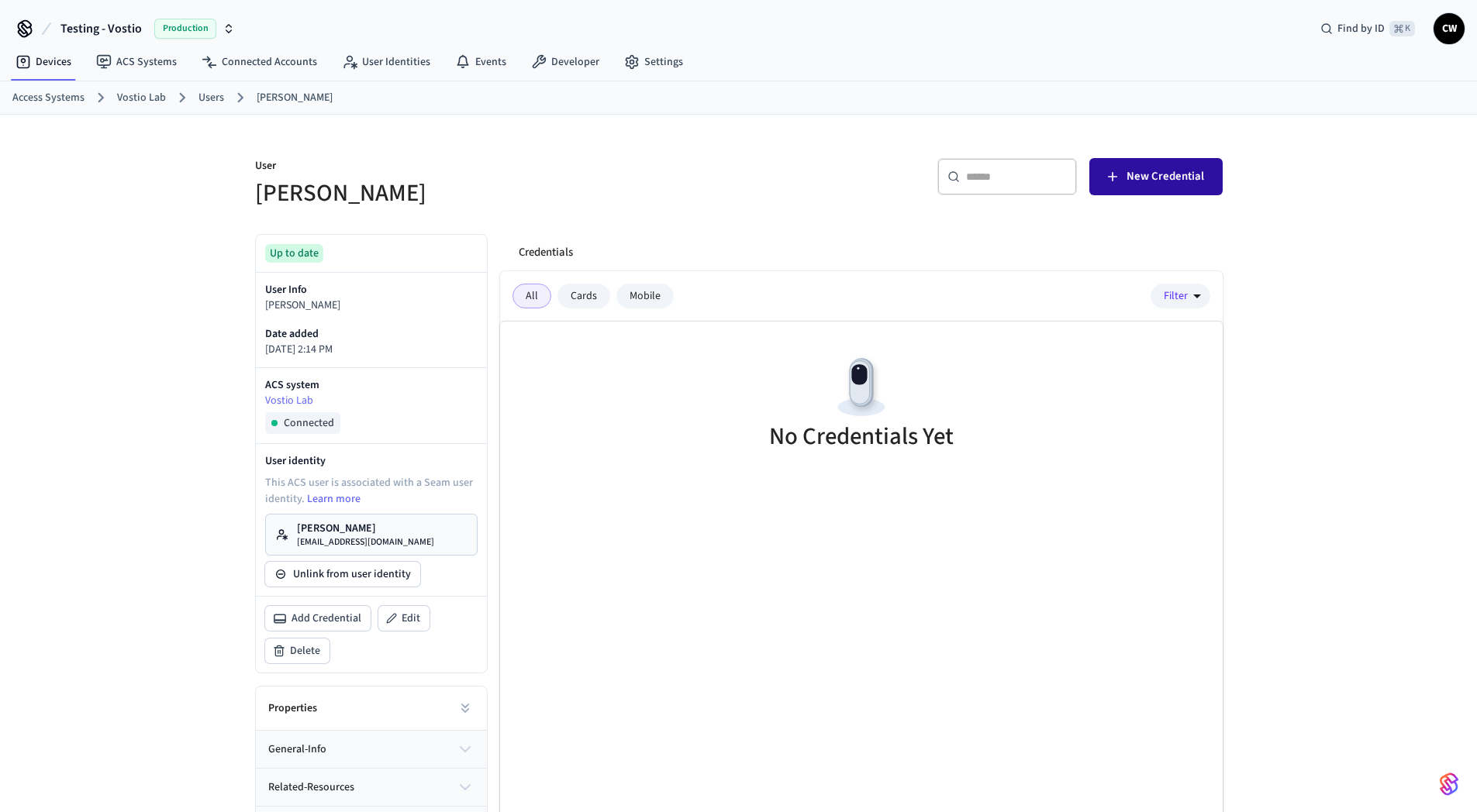
click at [1179, 166] on button "New Credential" at bounding box center [1155, 177] width 134 height 37
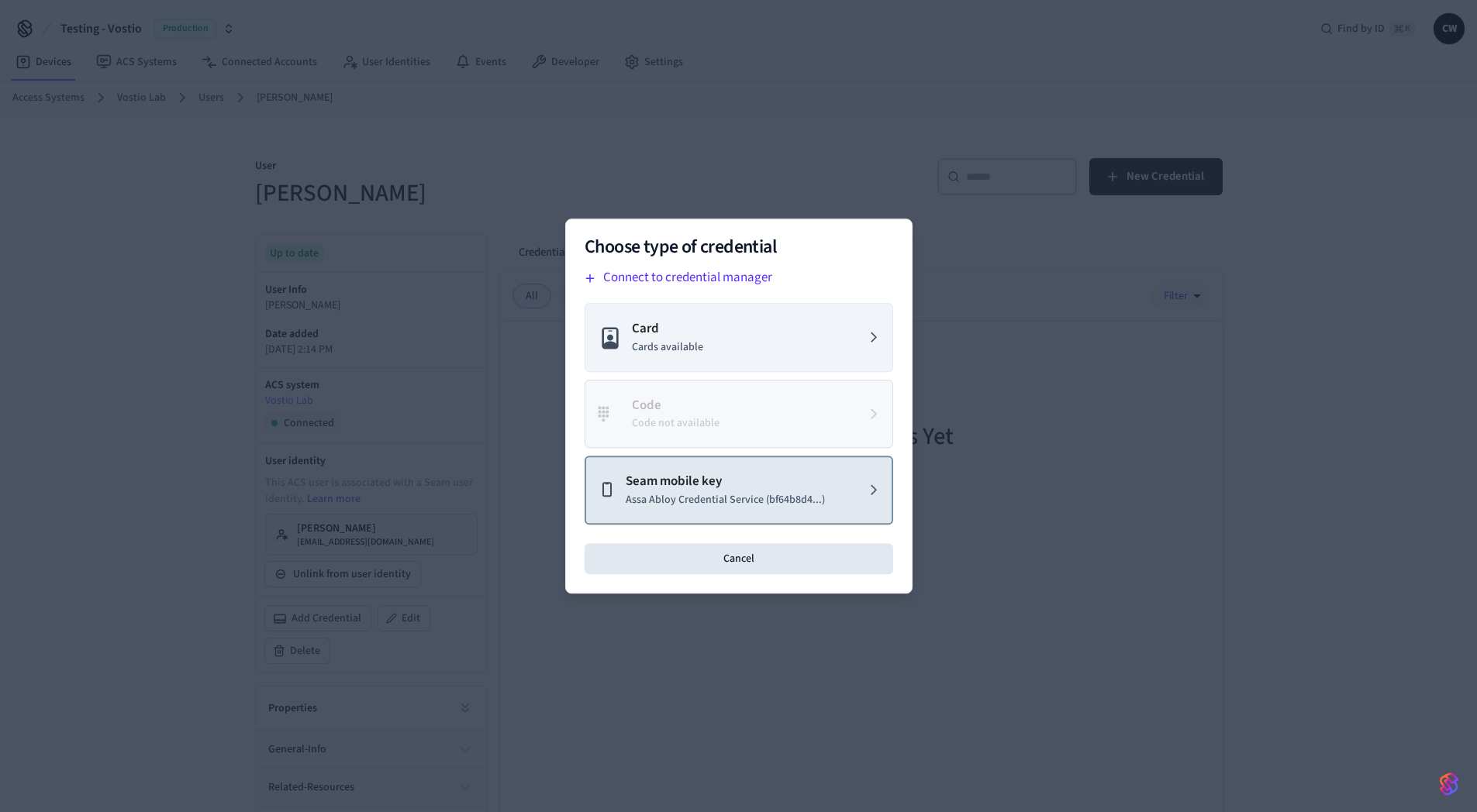
click at [772, 482] on p "Seam mobile key" at bounding box center [726, 482] width 199 height 20
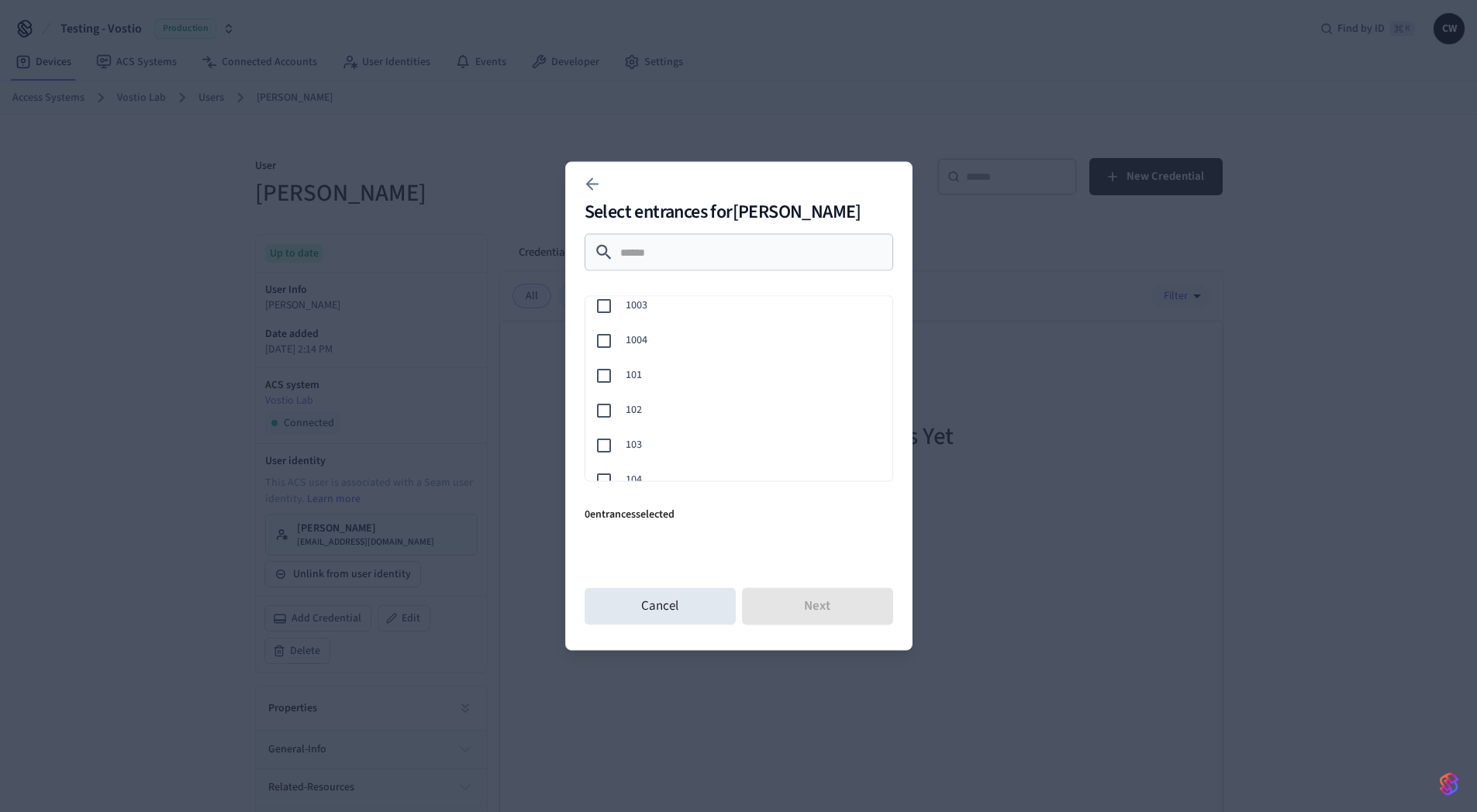
scroll to position [211, 0]
click at [669, 351] on span "103" at bounding box center [753, 359] width 254 height 17
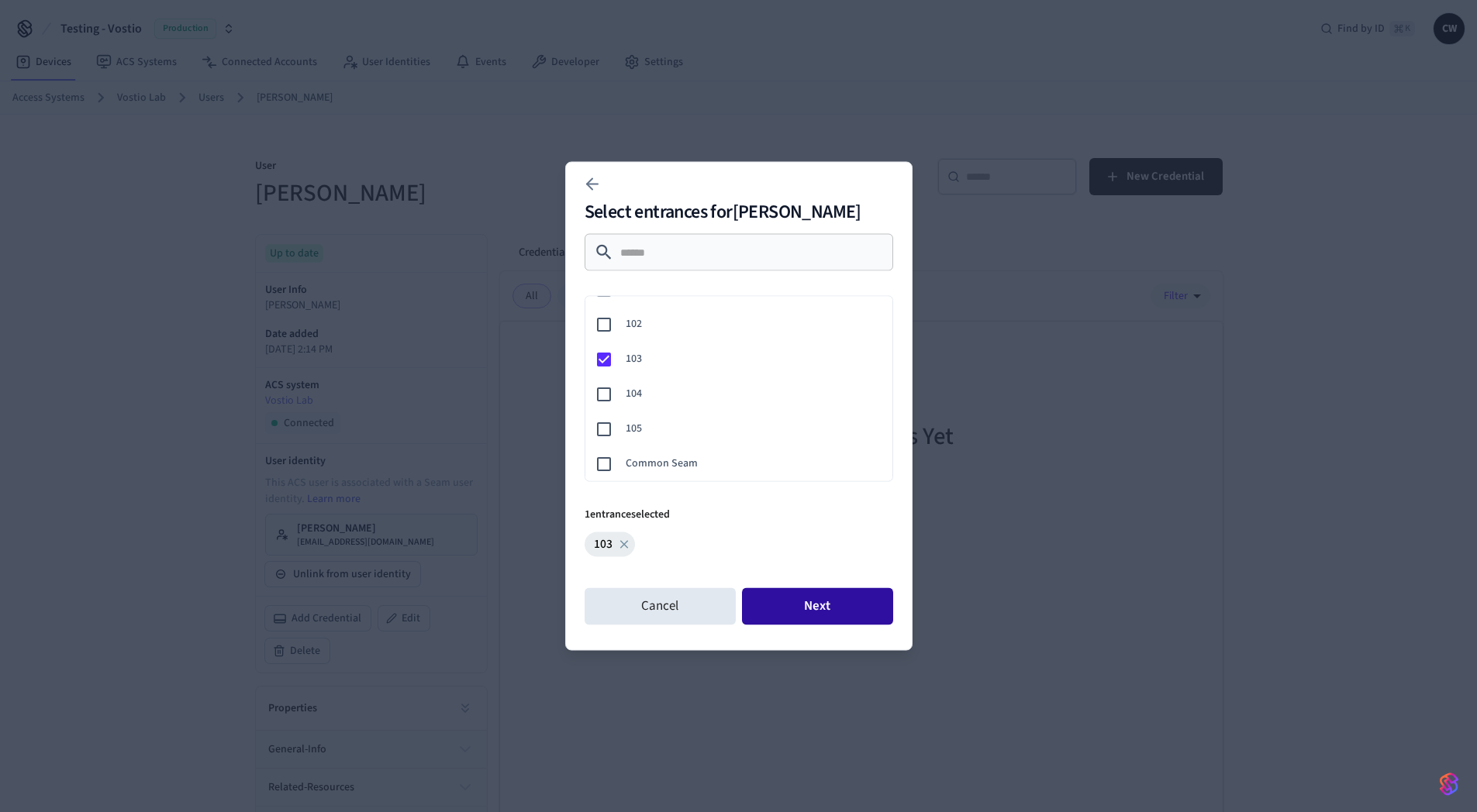
click at [834, 602] on button "Next" at bounding box center [818, 606] width 151 height 37
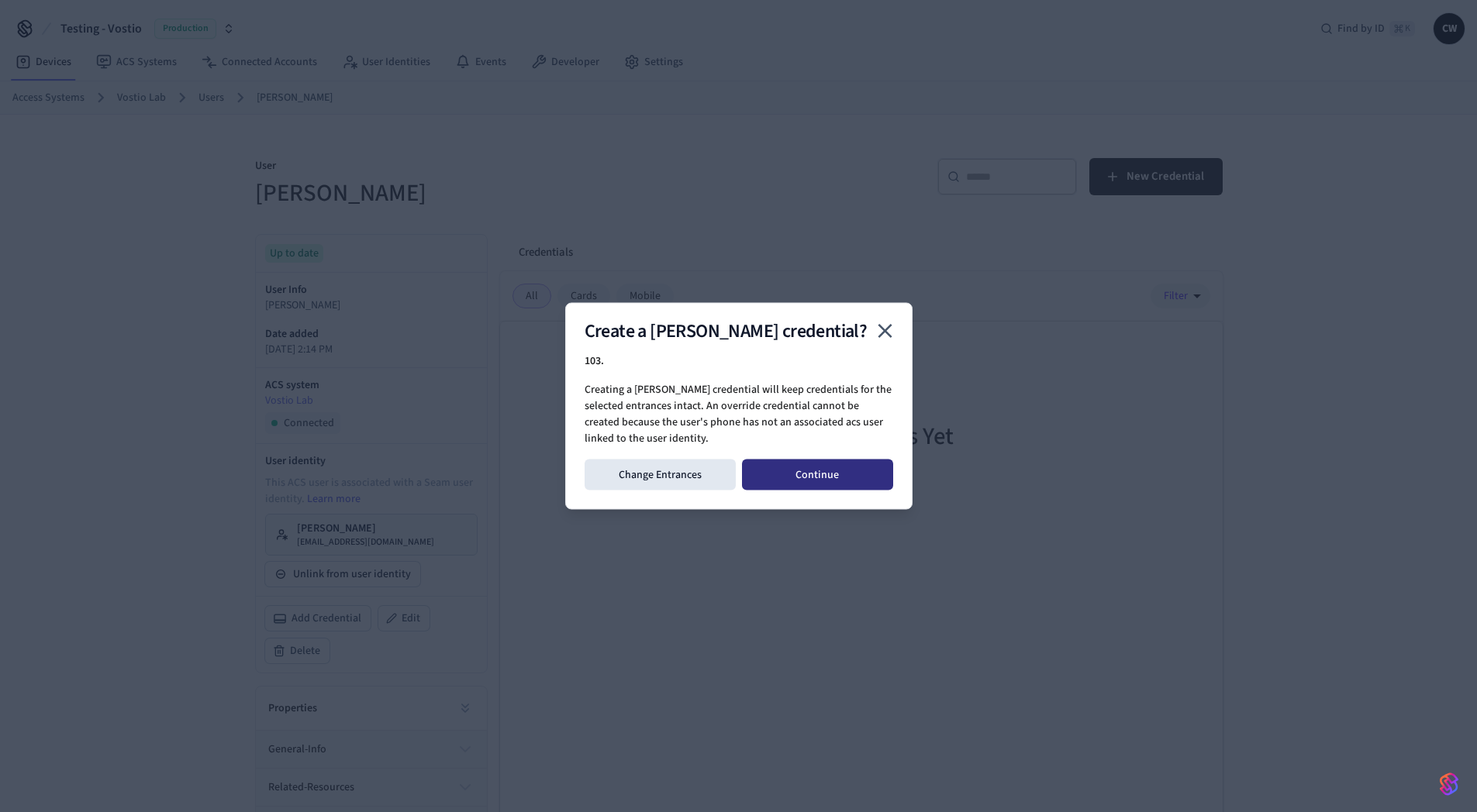
click at [833, 478] on button "Continue" at bounding box center [818, 476] width 151 height 31
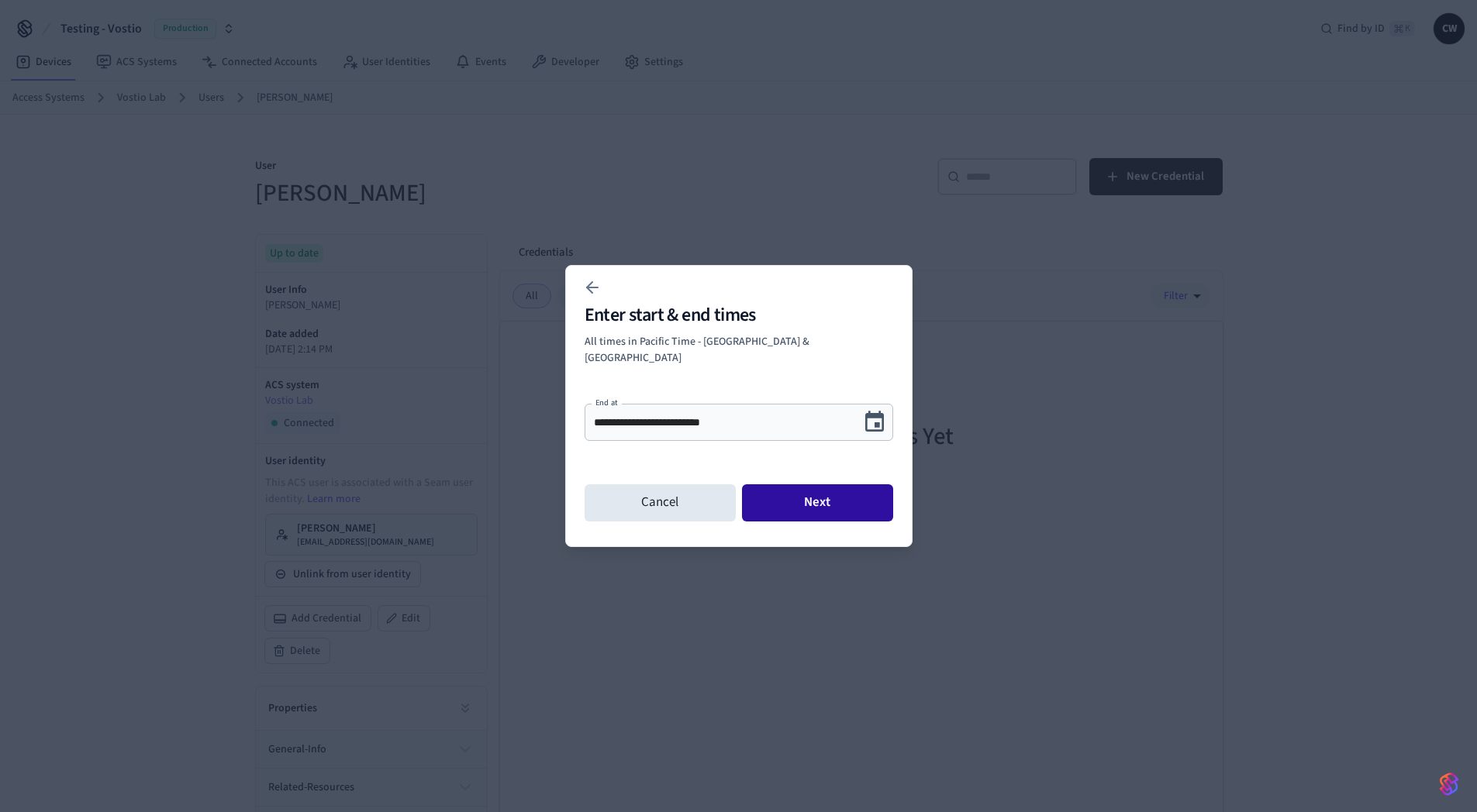
click at [834, 497] on button "Next" at bounding box center [818, 503] width 151 height 37
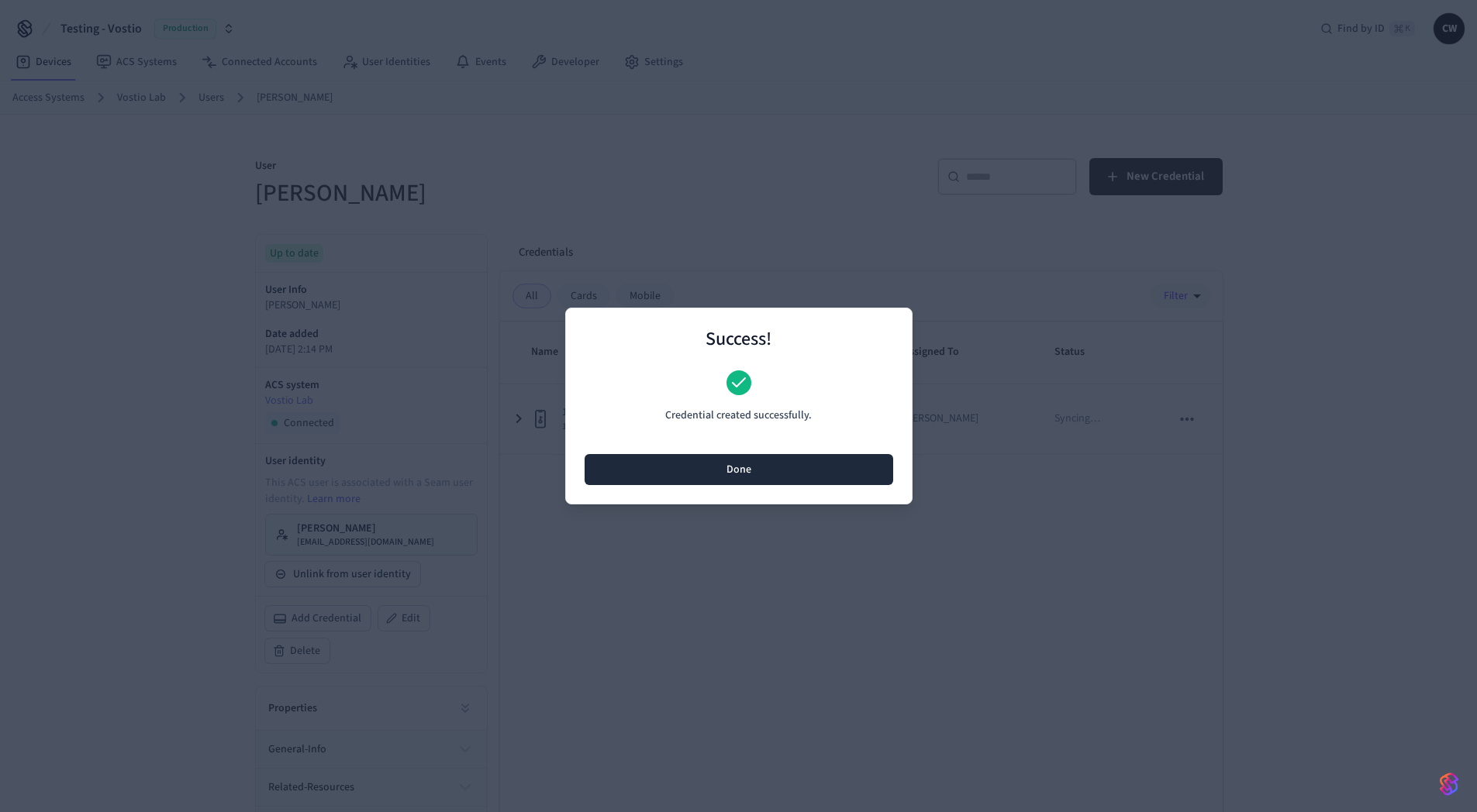
click at [762, 477] on button "Done" at bounding box center [738, 470] width 309 height 31
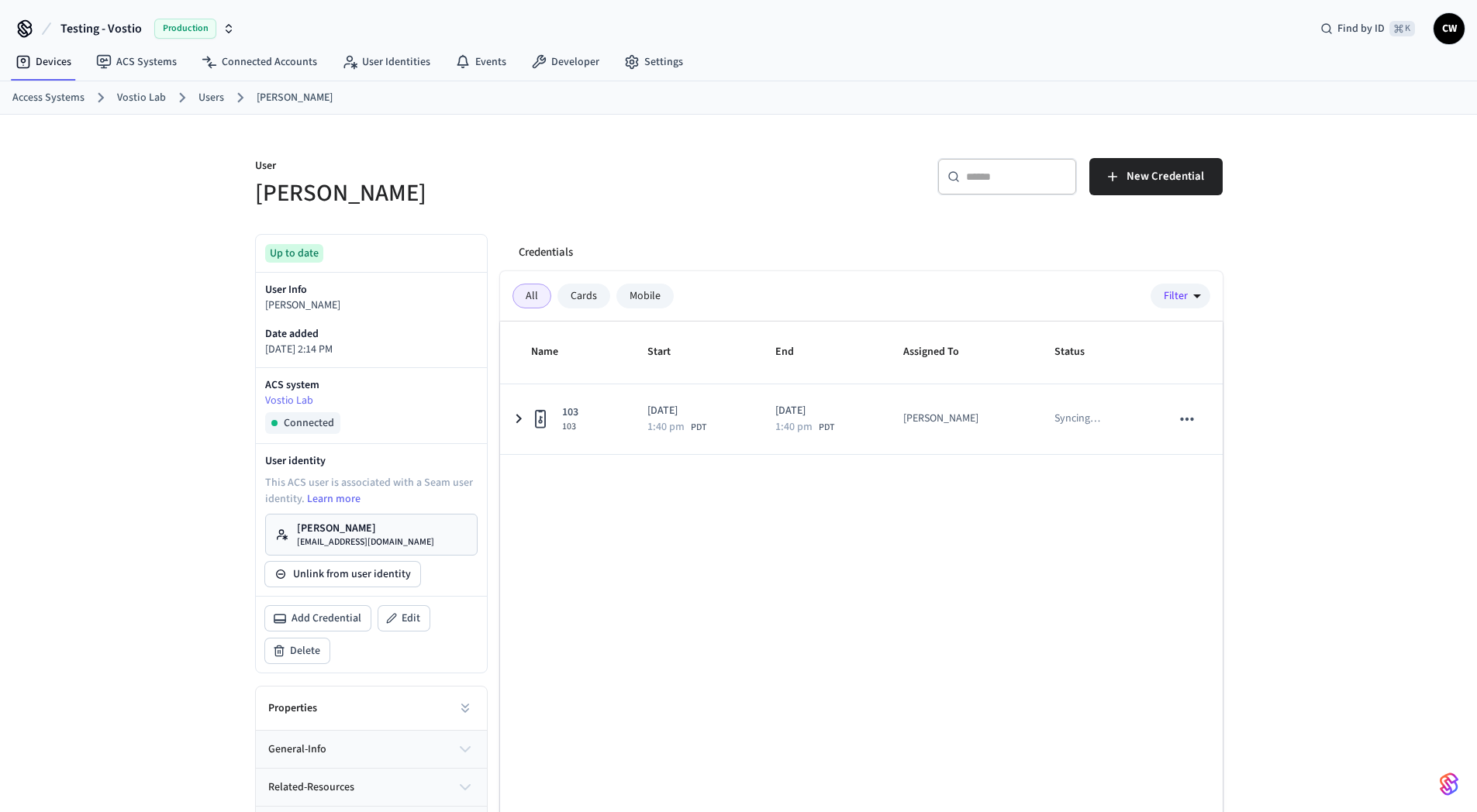
click at [387, 534] on link "Collin Wirkus collin@getseam.com" at bounding box center [372, 534] width 212 height 41
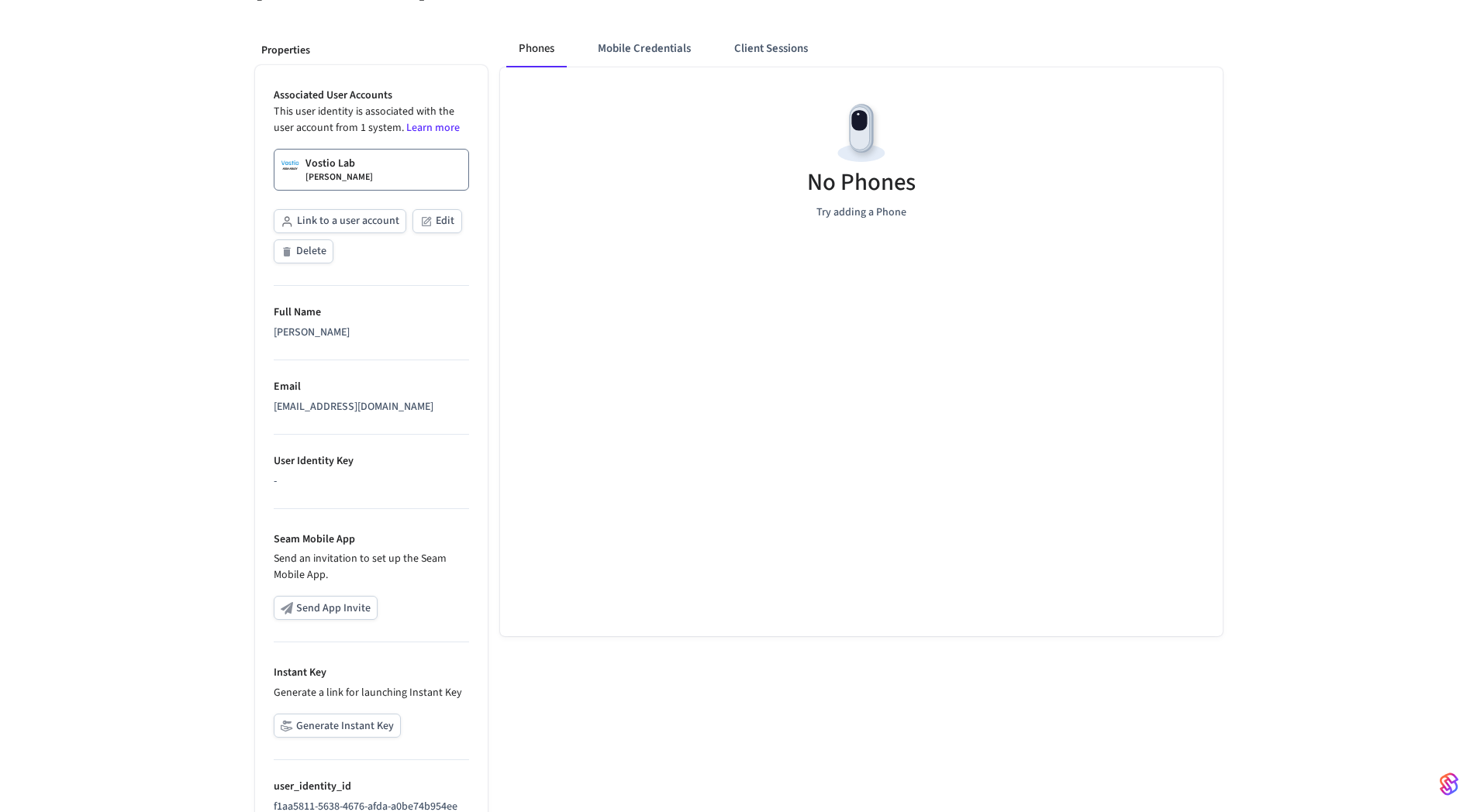
scroll to position [275, 0]
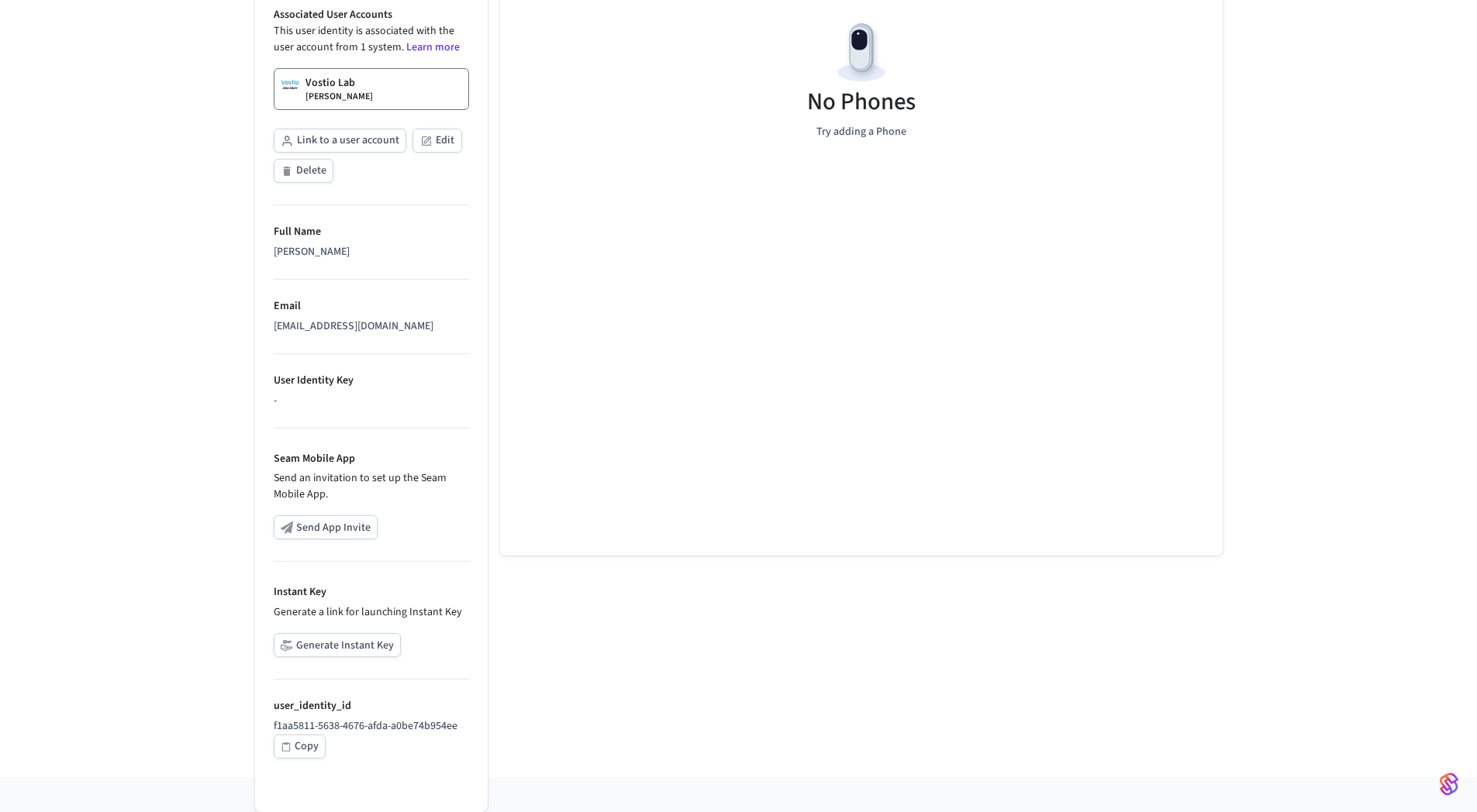
click at [360, 643] on button "Generate Instant Key" at bounding box center [337, 645] width 127 height 24
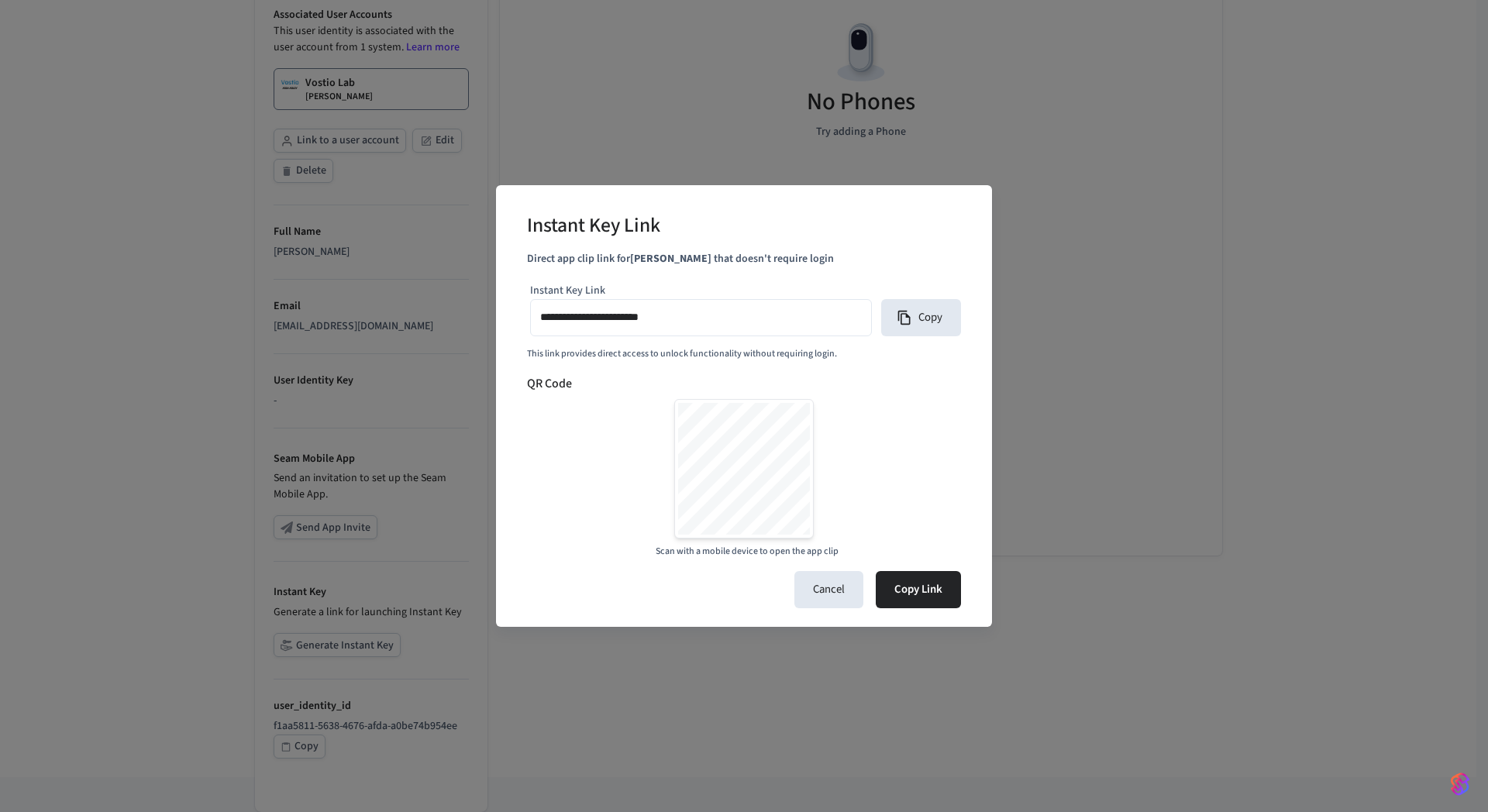
click at [725, 363] on div "**********" at bounding box center [744, 419] width 434 height 279
click at [822, 363] on div "**********" at bounding box center [744, 419] width 434 height 279
click at [897, 323] on icon "button" at bounding box center [904, 317] width 16 height 16
click at [839, 596] on button "Cancel" at bounding box center [829, 590] width 69 height 37
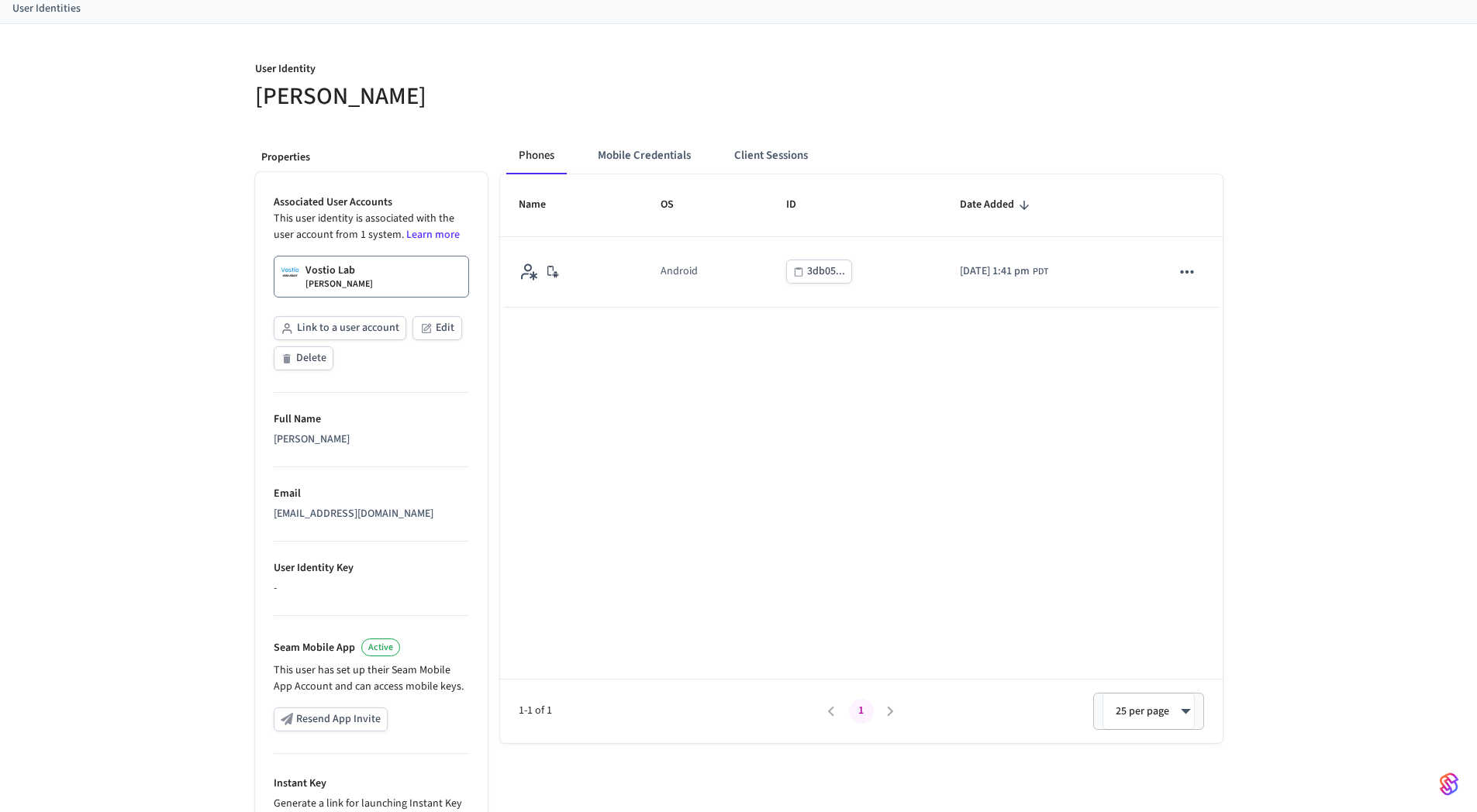
scroll to position [0, 0]
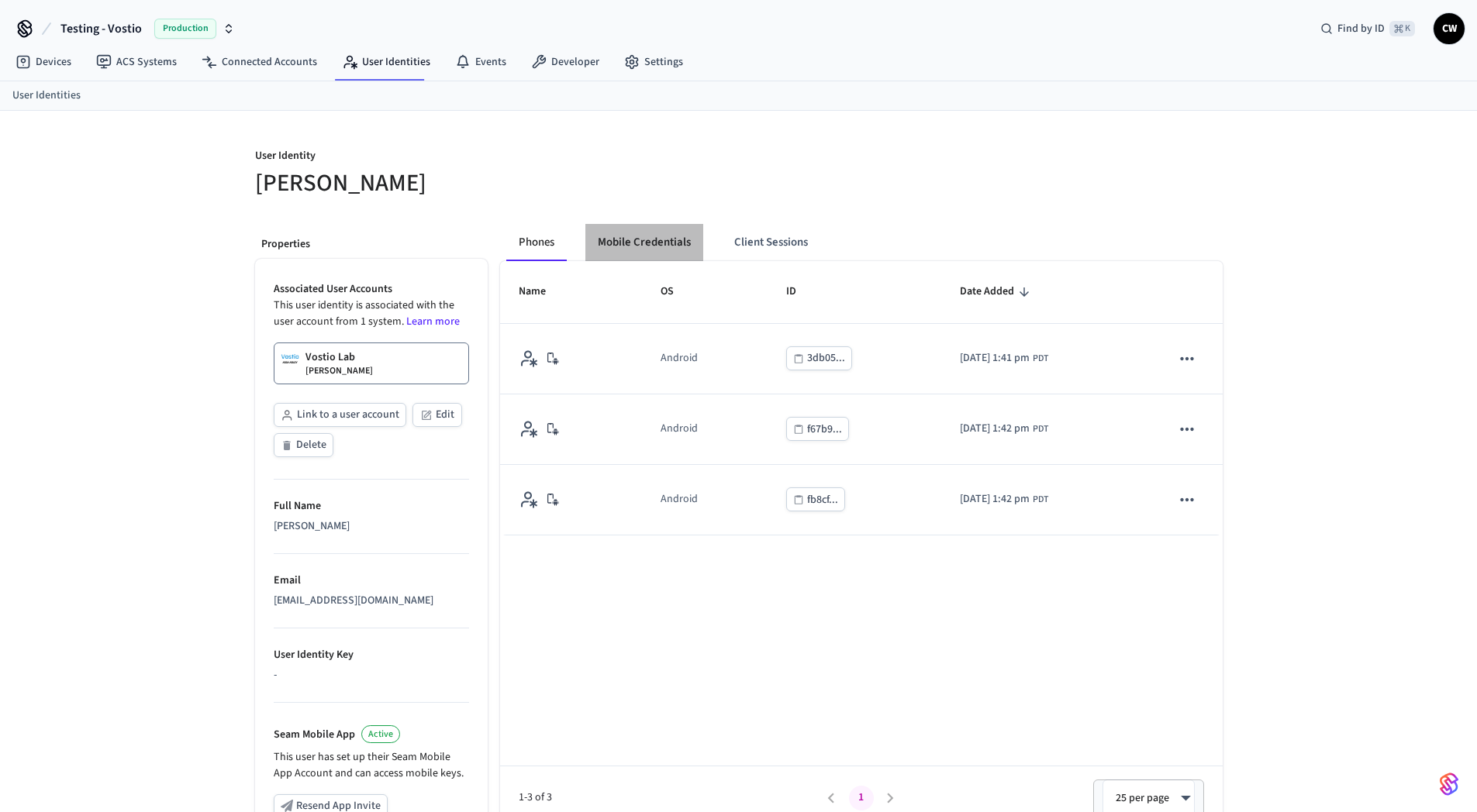
click at [652, 233] on button "Mobile Credentials" at bounding box center [644, 242] width 118 height 37
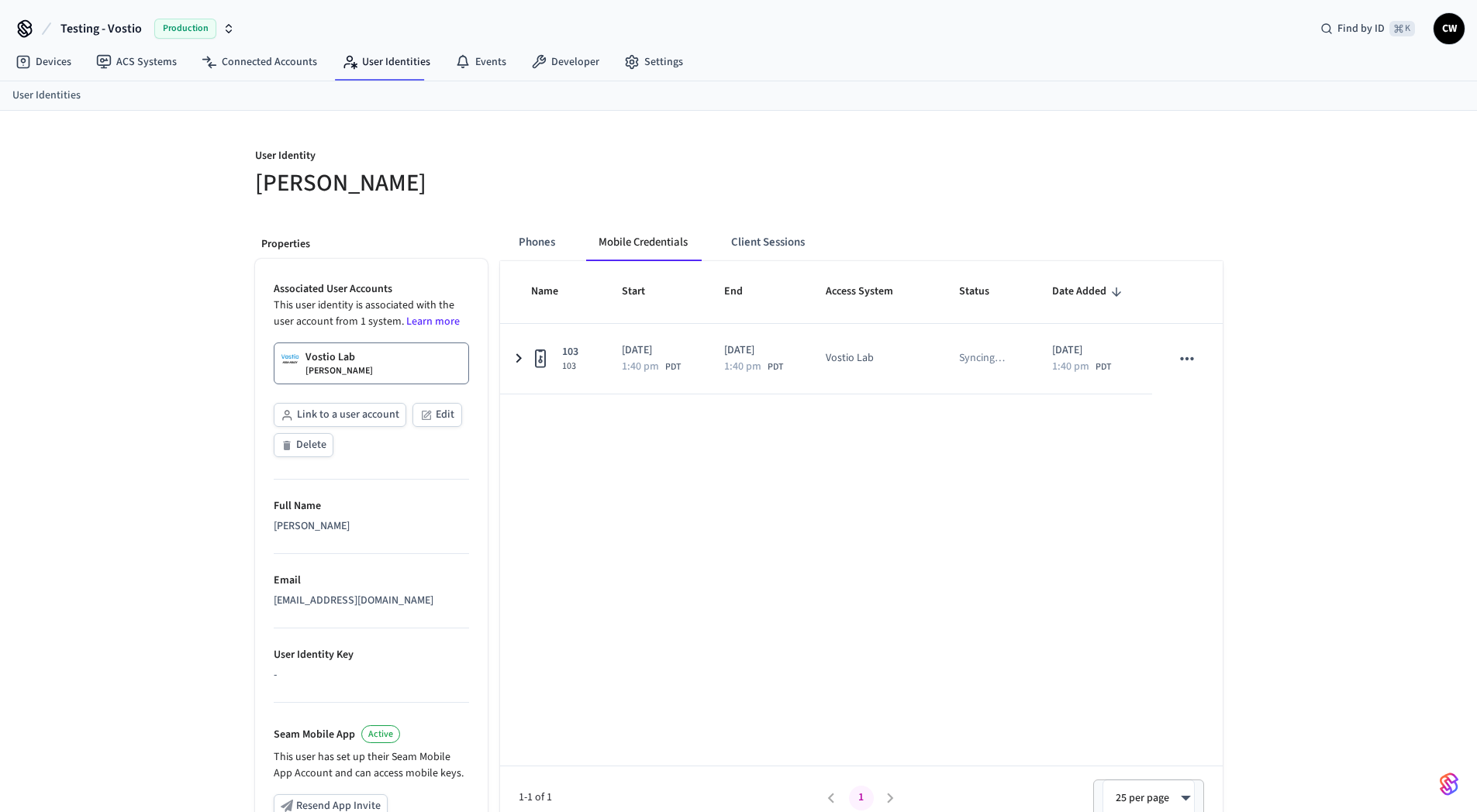
click at [616, 193] on h5 "[PERSON_NAME]" at bounding box center [492, 183] width 475 height 31
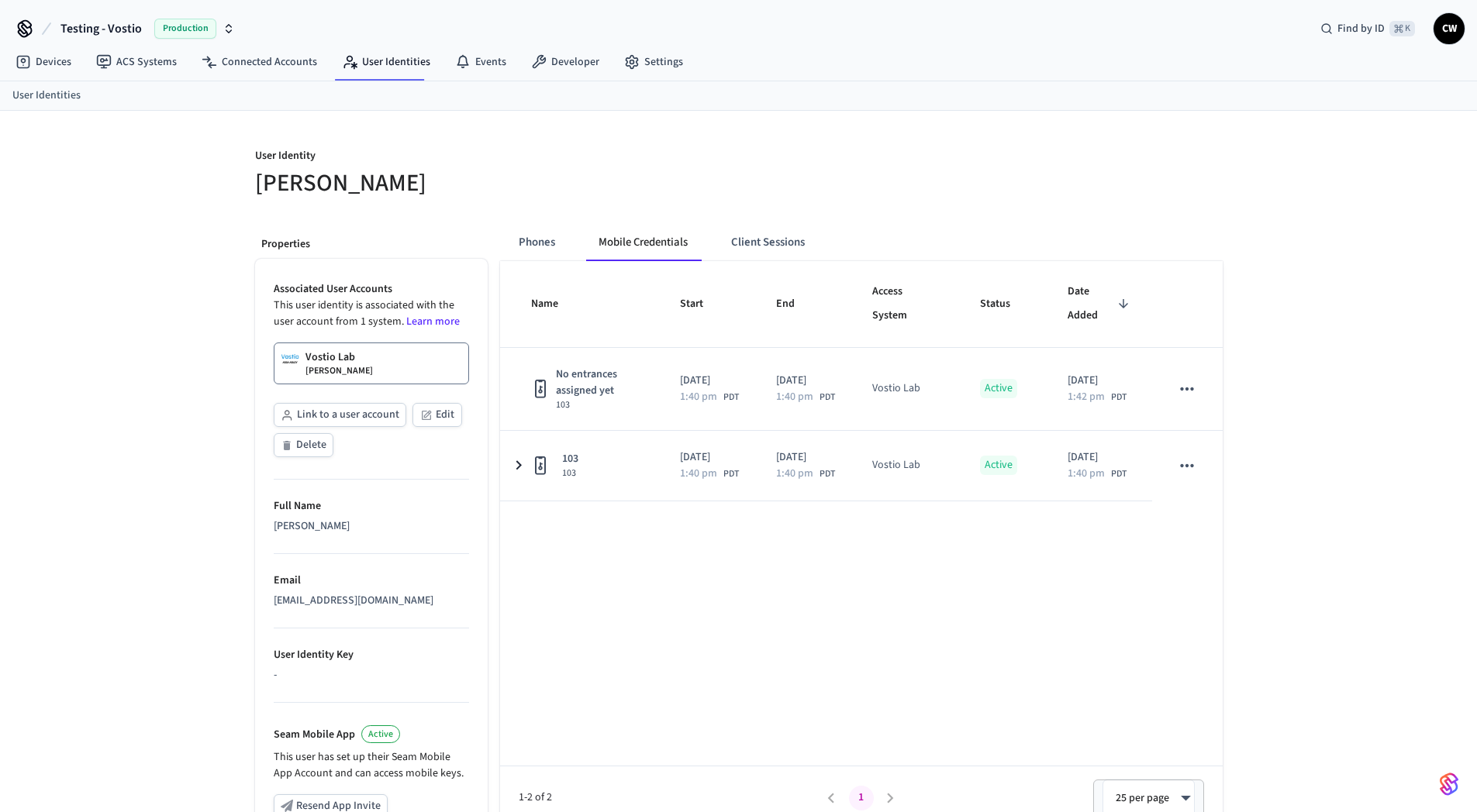
click at [709, 146] on div "User Identity Collin Wirkus" at bounding box center [482, 164] width 493 height 70
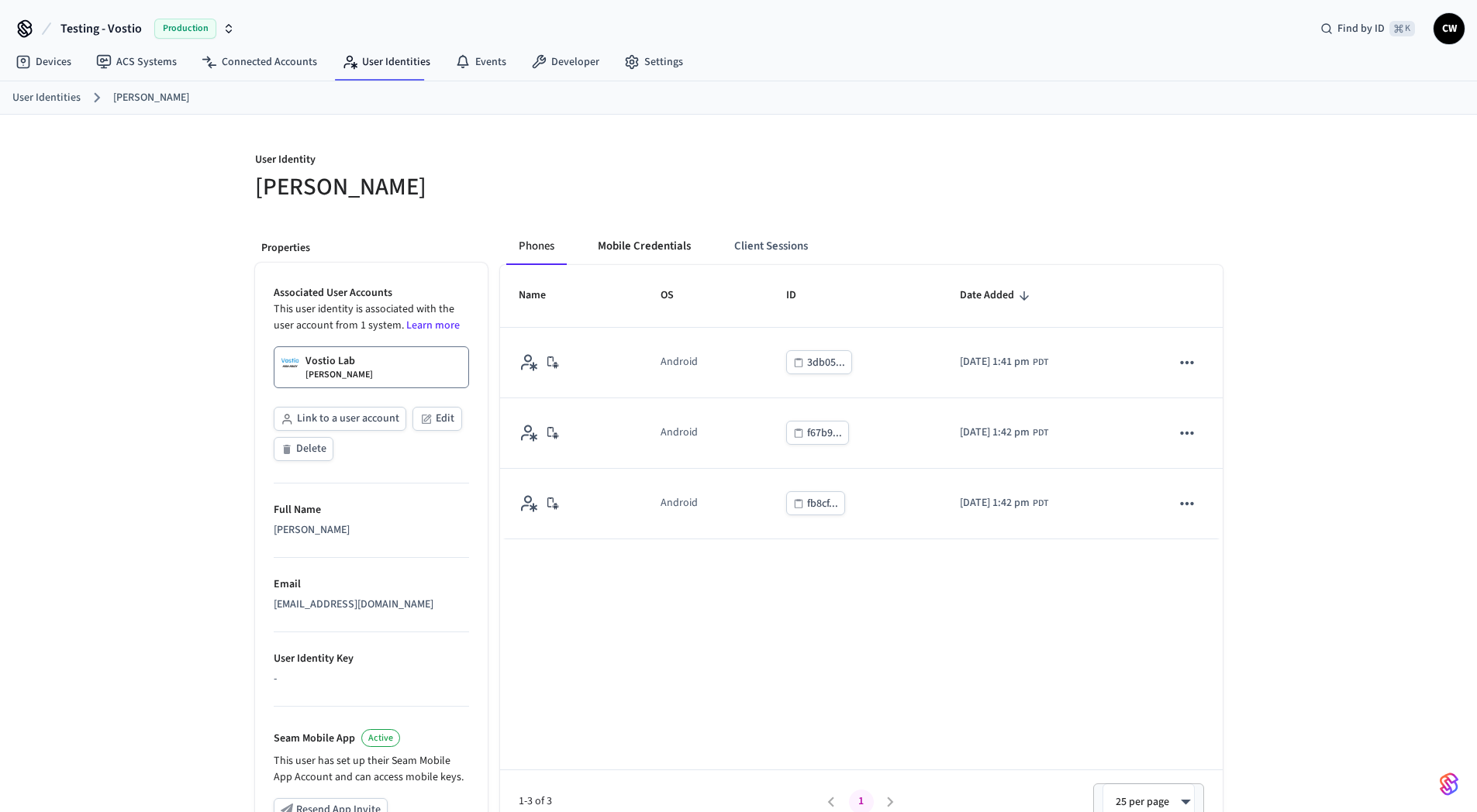
click at [635, 230] on button "Mobile Credentials" at bounding box center [644, 246] width 118 height 37
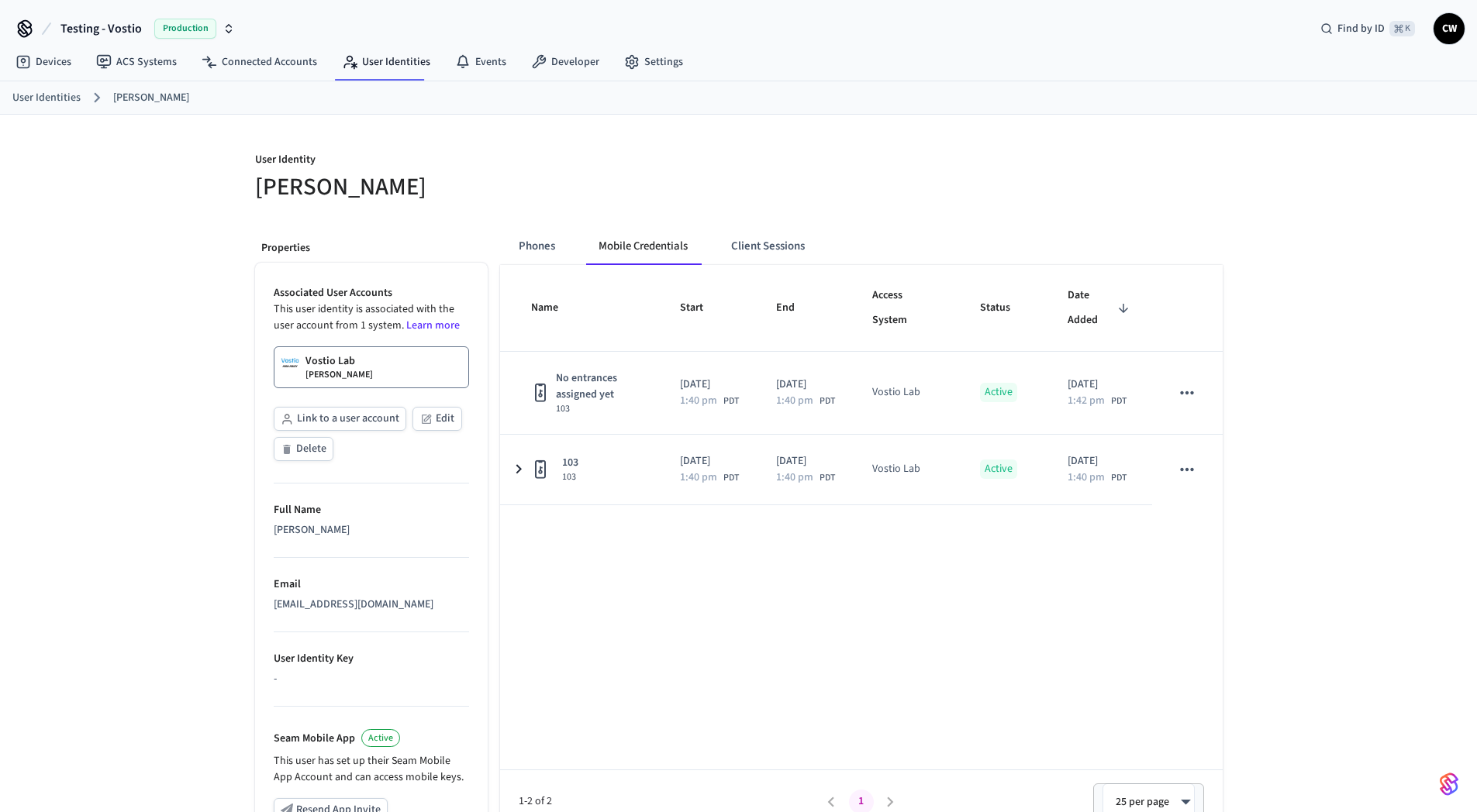
click at [637, 189] on h5 "[PERSON_NAME]" at bounding box center [492, 187] width 475 height 31
click at [637, 190] on h5 "[PERSON_NAME]" at bounding box center [492, 187] width 475 height 31
click at [373, 377] on link "Vostio Lab Collin Wirkus" at bounding box center [372, 367] width 195 height 41
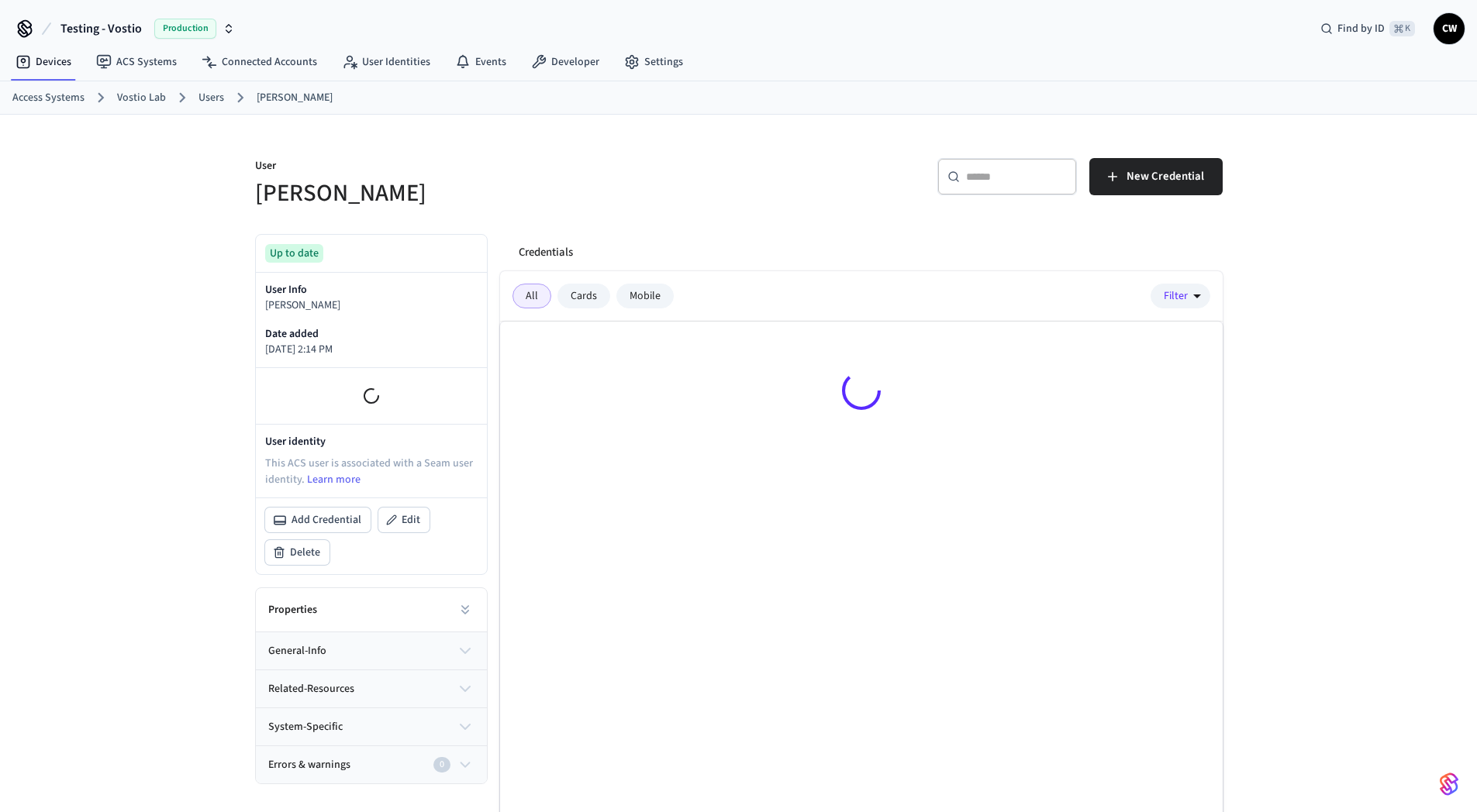
click at [675, 192] on h5 "[PERSON_NAME]" at bounding box center [492, 194] width 475 height 31
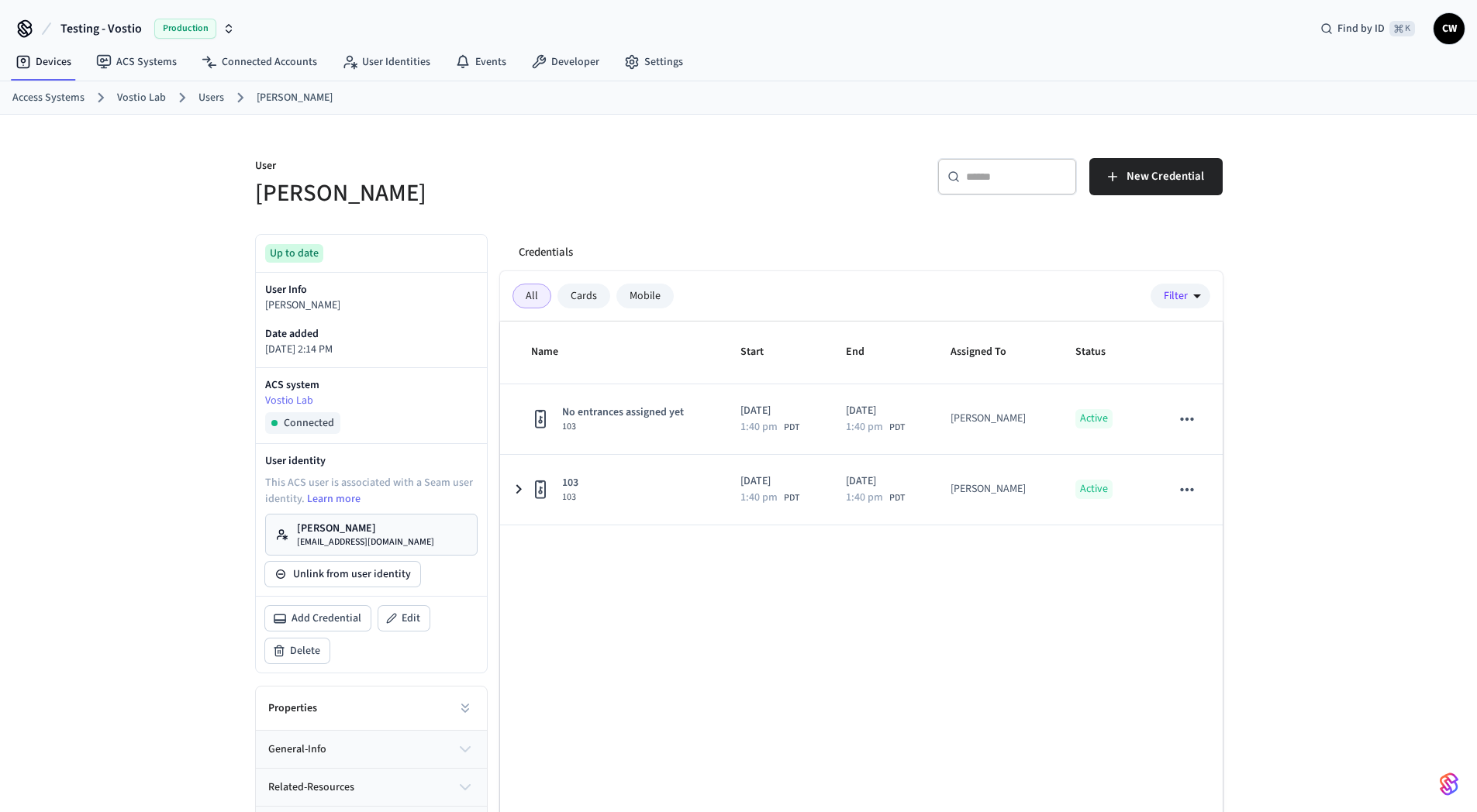
click at [642, 296] on div "Mobile" at bounding box center [644, 296] width 57 height 25
click at [703, 173] on p "User" at bounding box center [492, 168] width 475 height 19
click at [126, 256] on div "User Collin Wirkus ​ ​ New Credential Up to date User Info Collin Wirkus Date a…" at bounding box center [738, 502] width 1477 height 776
click at [198, 219] on div "User Collin Wirkus ​ ​ New Credential Up to date User Info Collin Wirkus Date a…" at bounding box center [738, 502] width 1477 height 776
click at [227, 244] on div "User [PERSON_NAME] ​ ​ New Credential Up to date User Info [PERSON_NAME] Date a…" at bounding box center [738, 502] width 1477 height 776
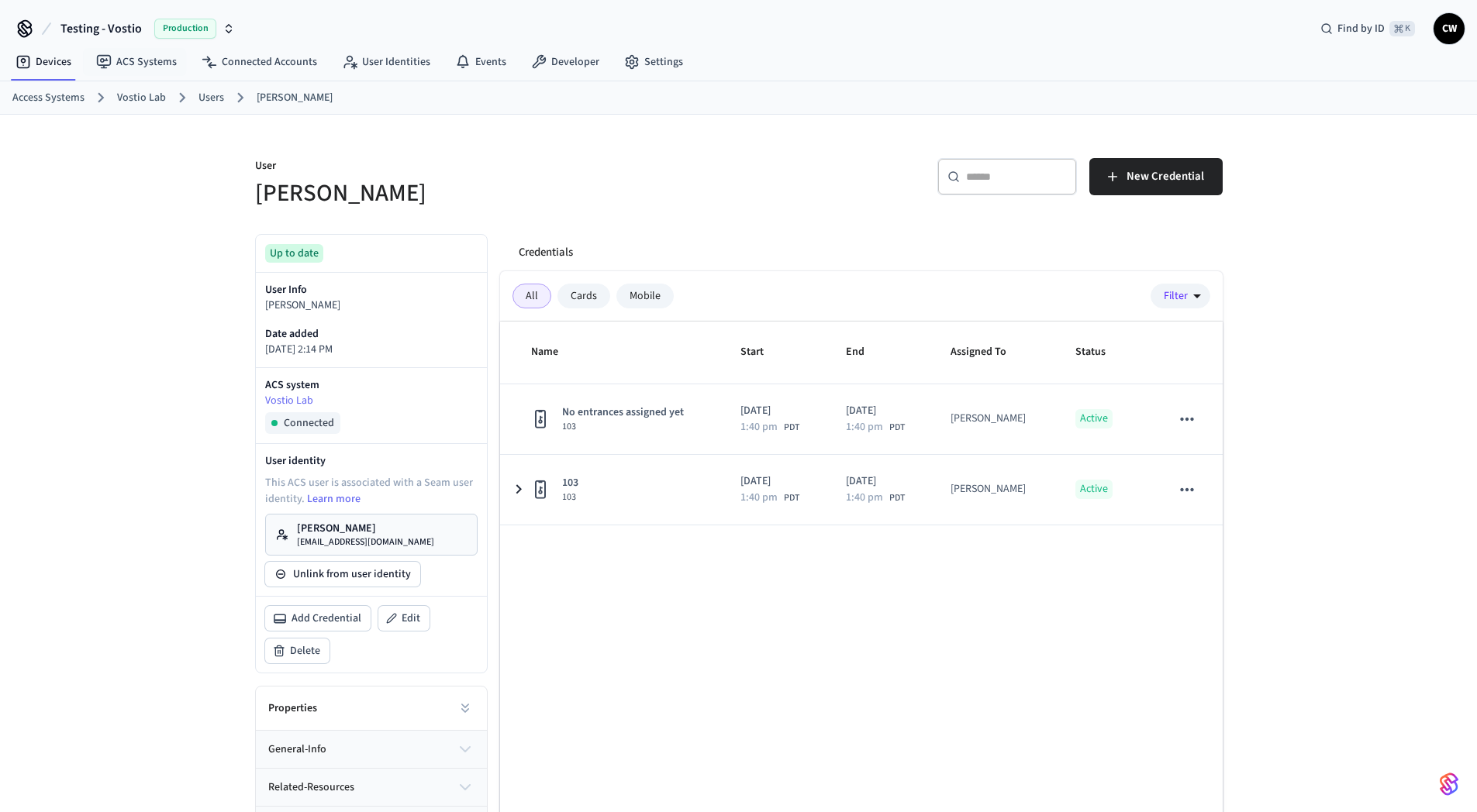
click at [121, 14] on button "Testing - Vostio Production" at bounding box center [148, 28] width 183 height 32
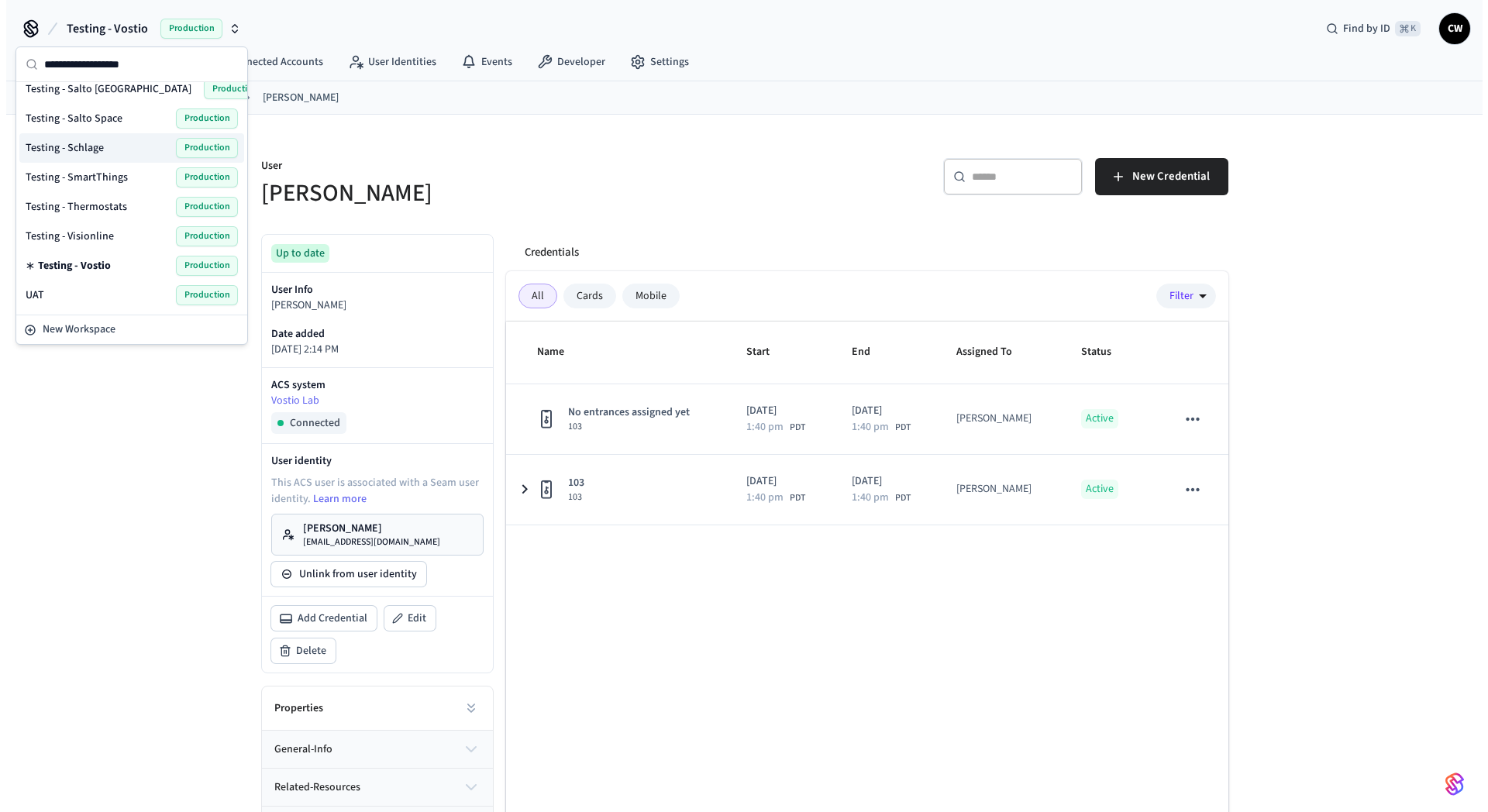
scroll to position [989, 0]
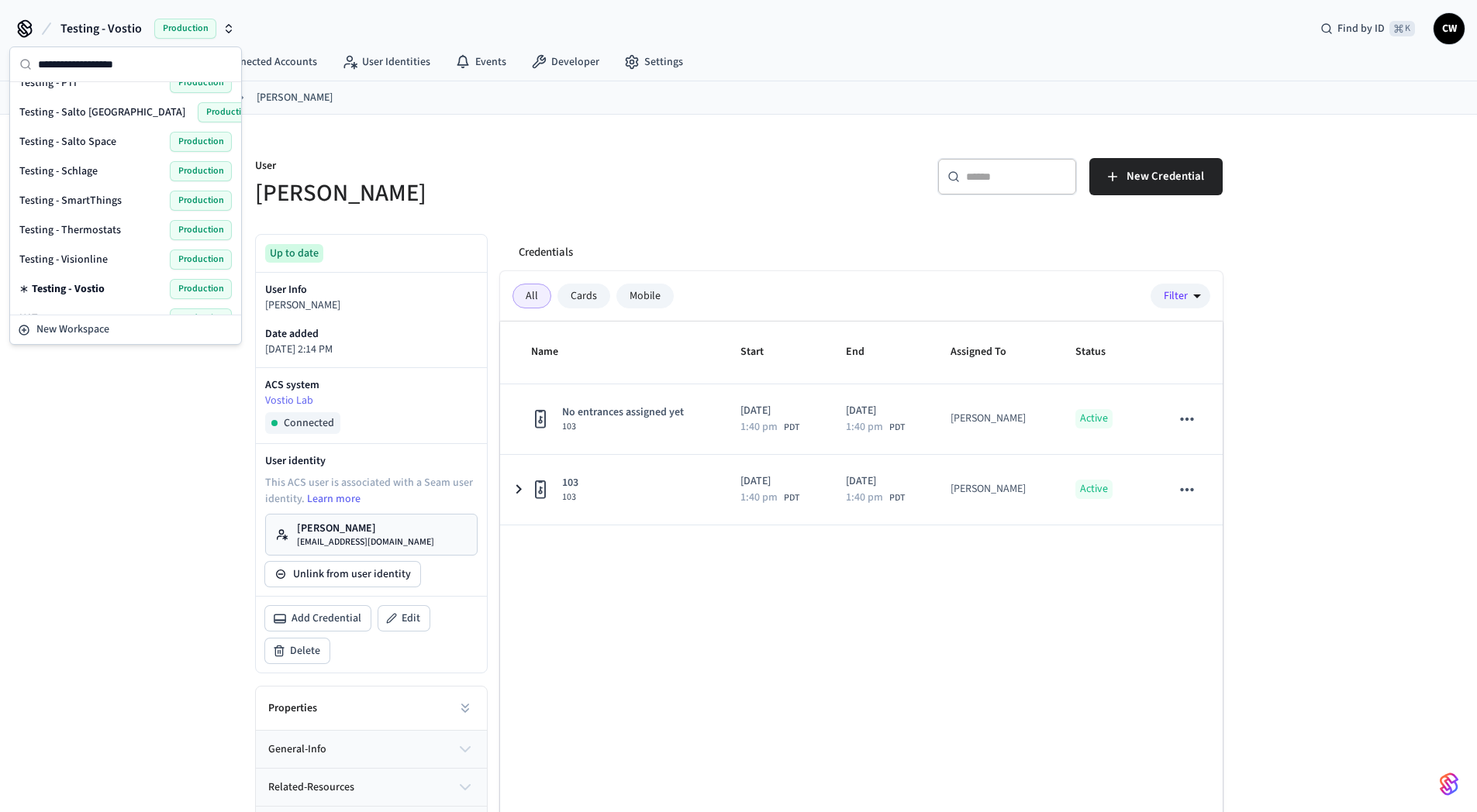
click at [112, 144] on span "Testing - Salto Space" at bounding box center [67, 141] width 97 height 16
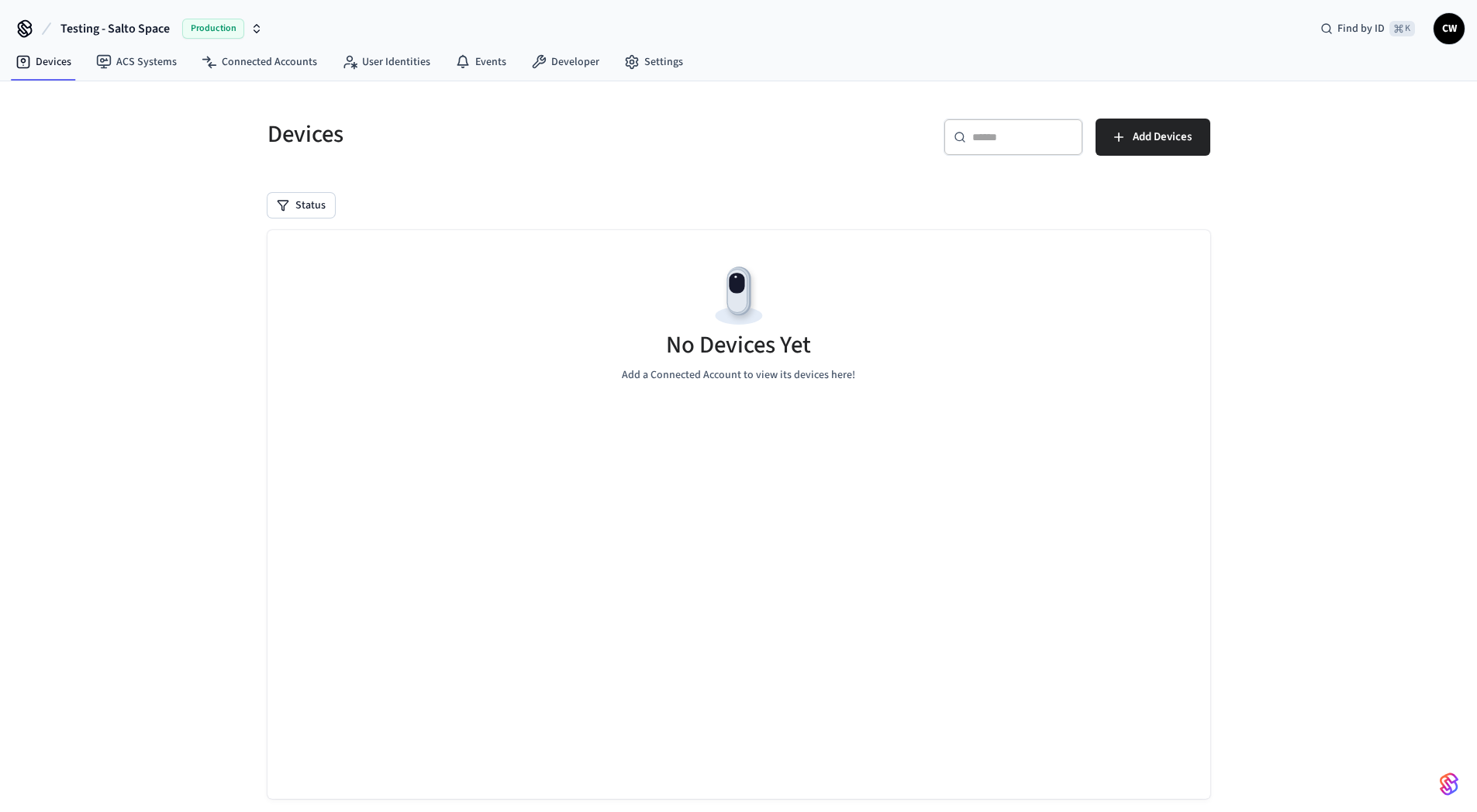
click at [130, 218] on div "Devices ​ ​ Add Devices Status No Devices Yet Add a Connected Account to view i…" at bounding box center [738, 460] width 1477 height 759
click at [129, 65] on link "ACS Systems" at bounding box center [136, 62] width 105 height 28
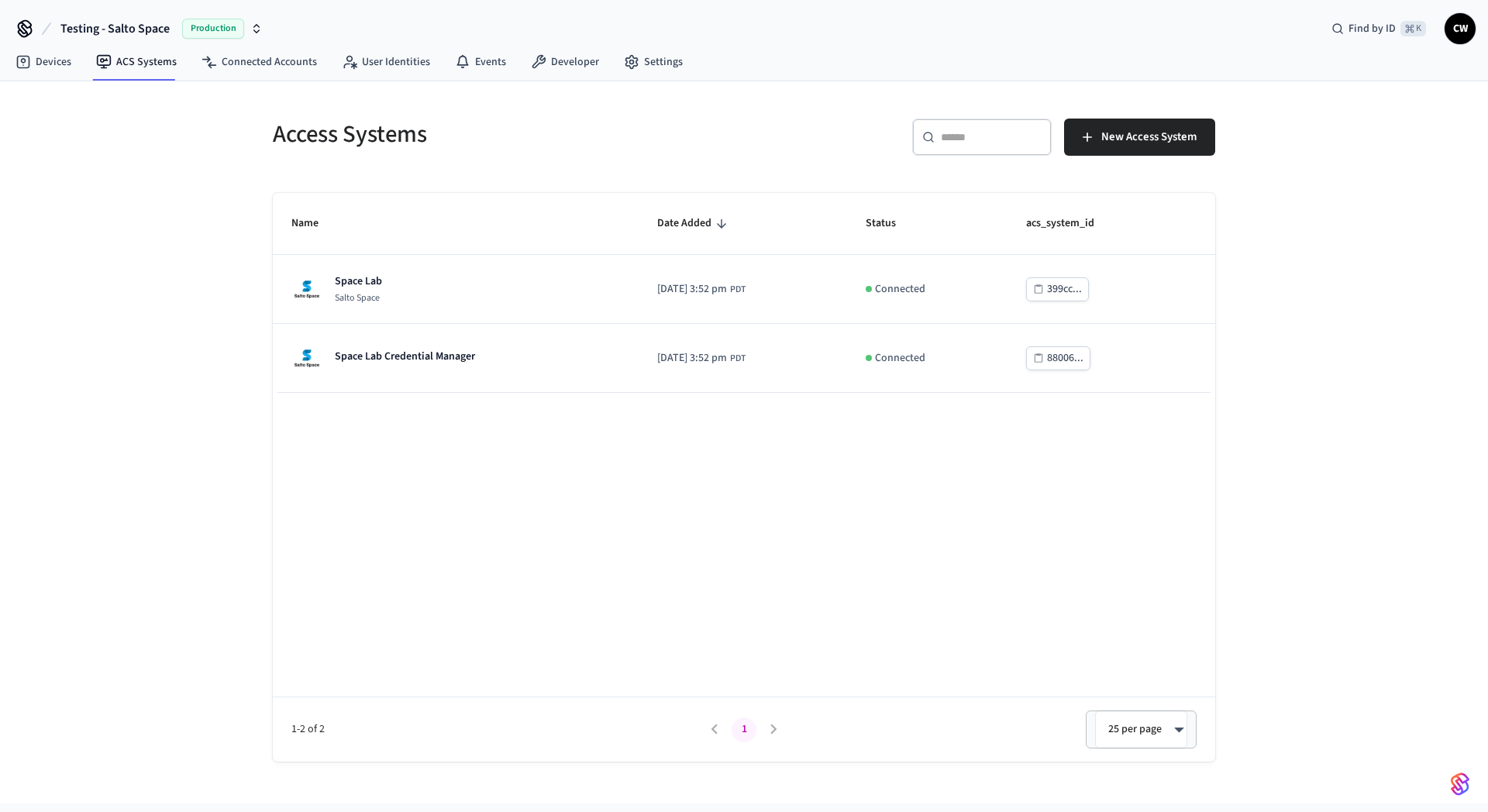
click at [183, 229] on div "Access Systems ​ ​ New Access System Name Date Added Status acs_system_id Space…" at bounding box center [744, 442] width 1488 height 723
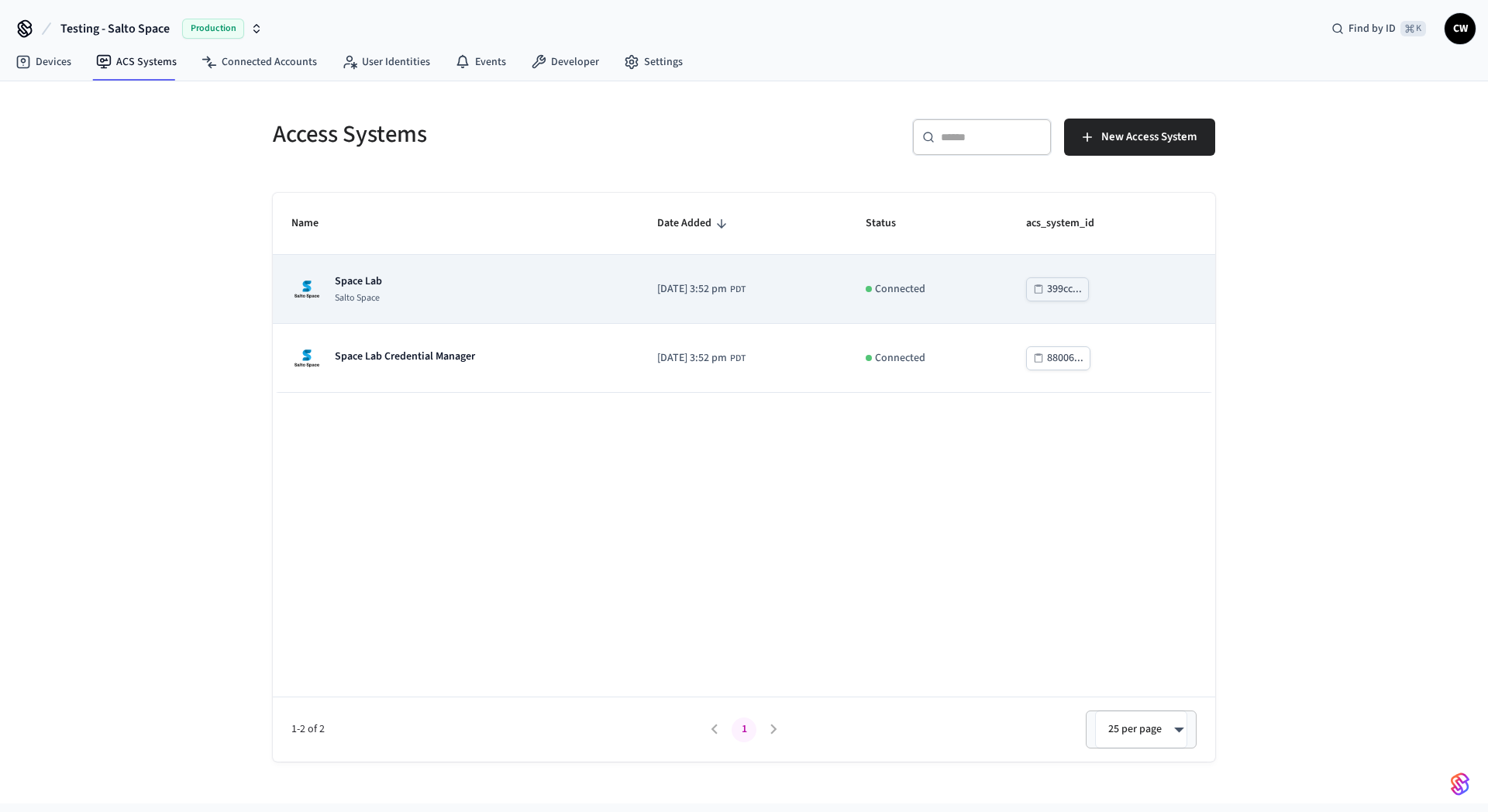
click at [522, 290] on div "Space Lab Salto Space" at bounding box center [455, 289] width 329 height 31
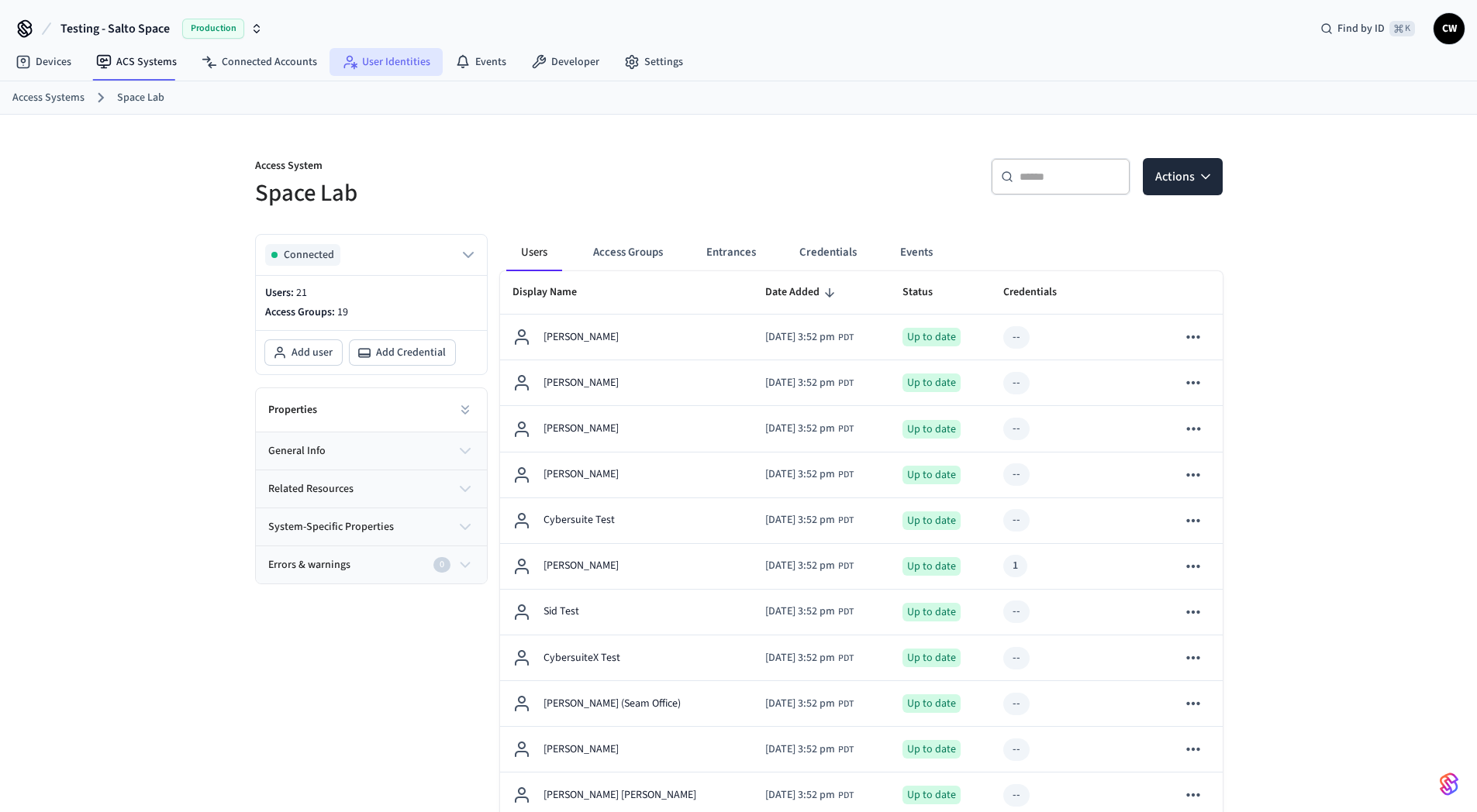
click at [384, 76] on div "Devices ACS Systems Connected Accounts User Identities Events Developer Settings" at bounding box center [738, 64] width 1477 height 37
click at [384, 75] on link "User Identities" at bounding box center [385, 62] width 113 height 28
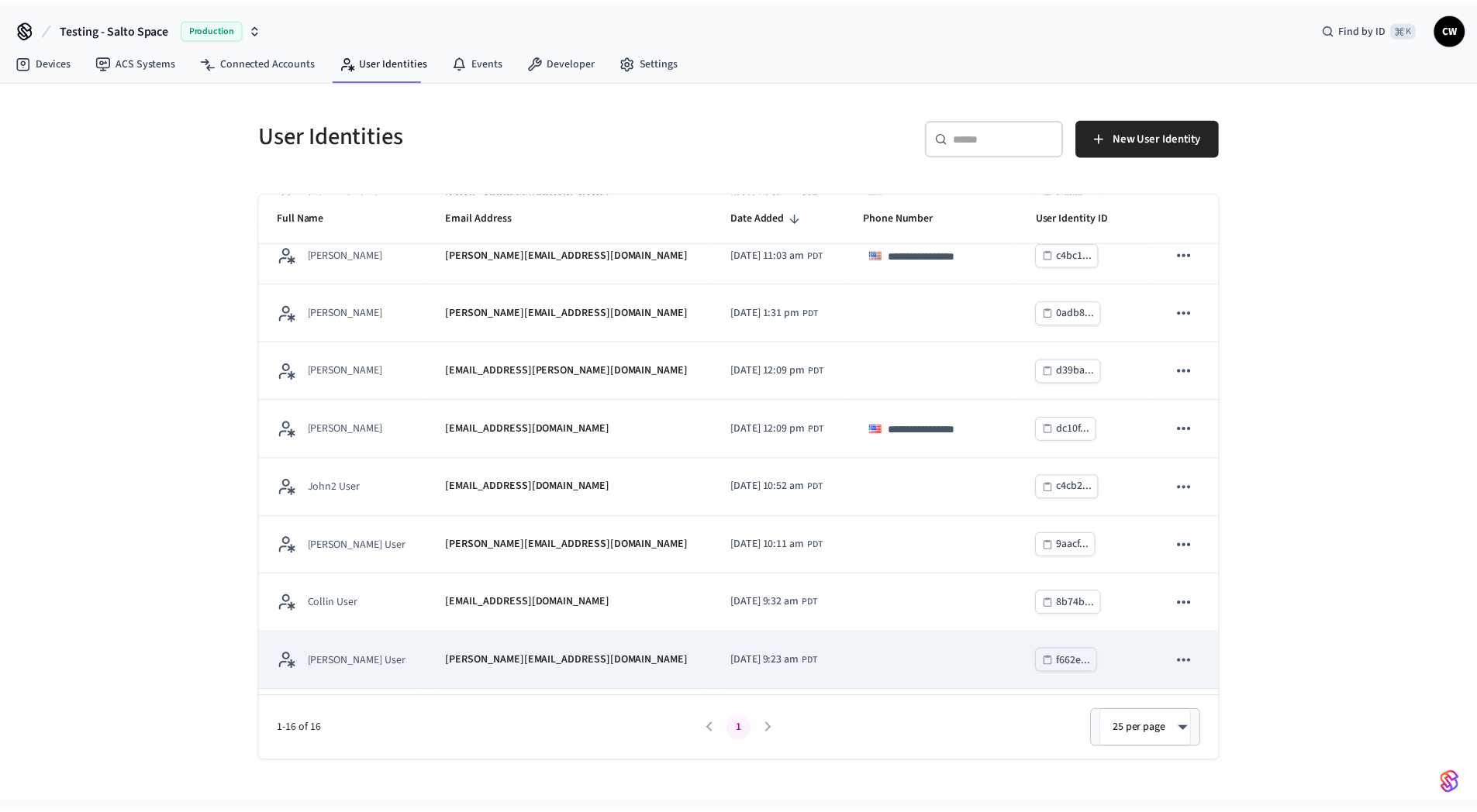
scroll to position [477, 0]
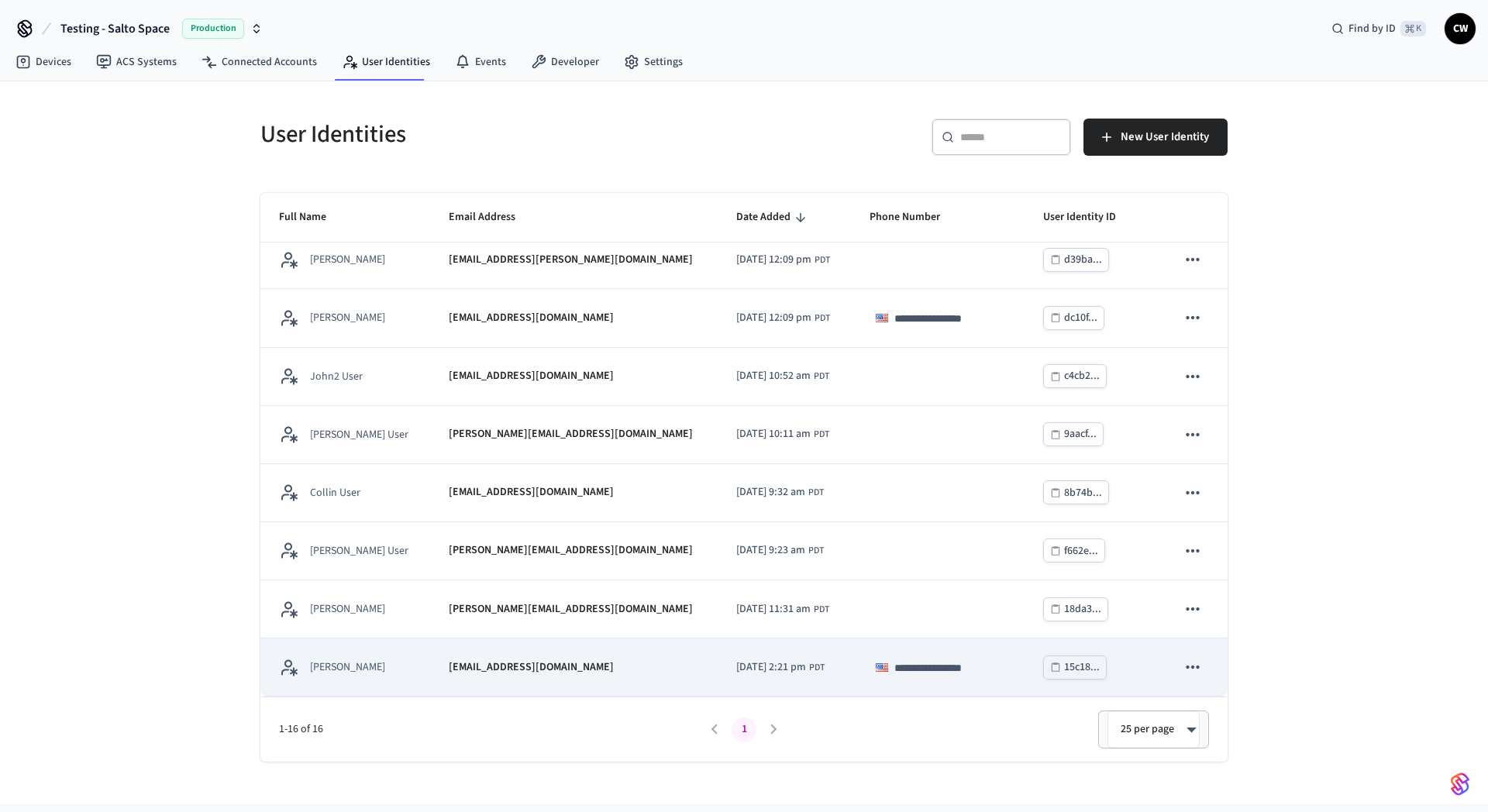
click at [472, 653] on td "[EMAIL_ADDRESS][DOMAIN_NAME]" at bounding box center [573, 667] width 287 height 58
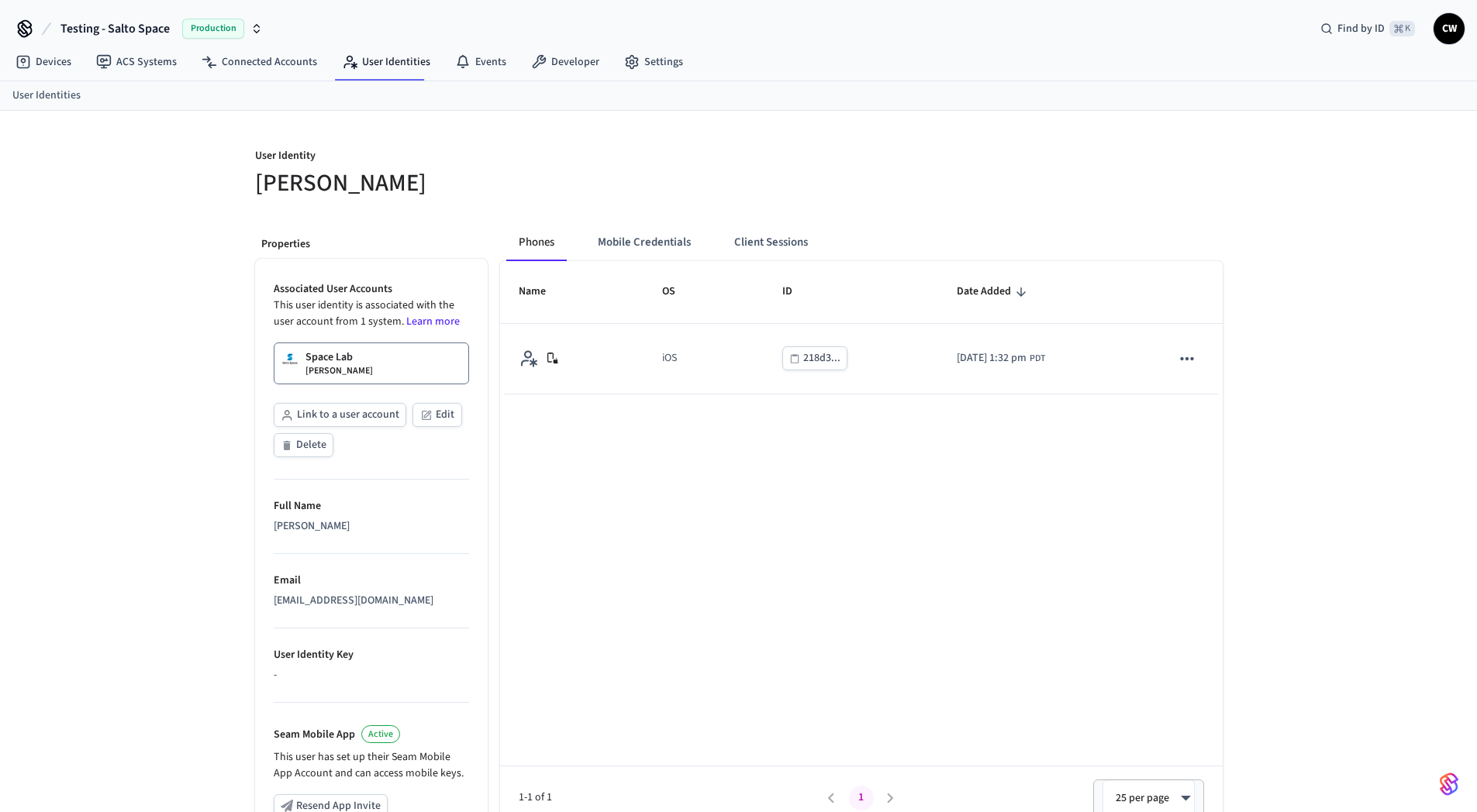
click at [370, 370] on link "Space Lab [PERSON_NAME]" at bounding box center [372, 363] width 195 height 41
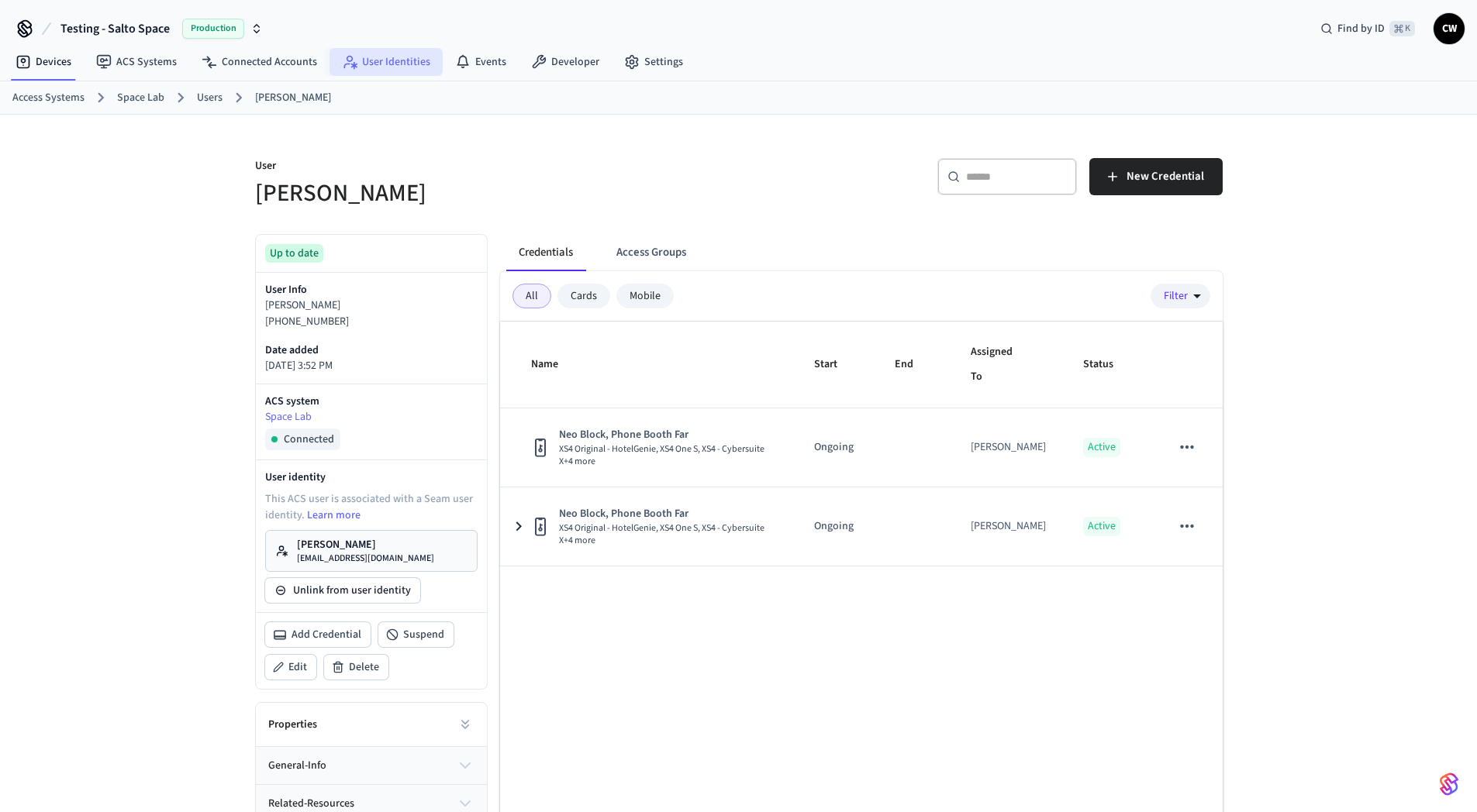
click at [403, 63] on link "User Identities" at bounding box center [385, 62] width 113 height 28
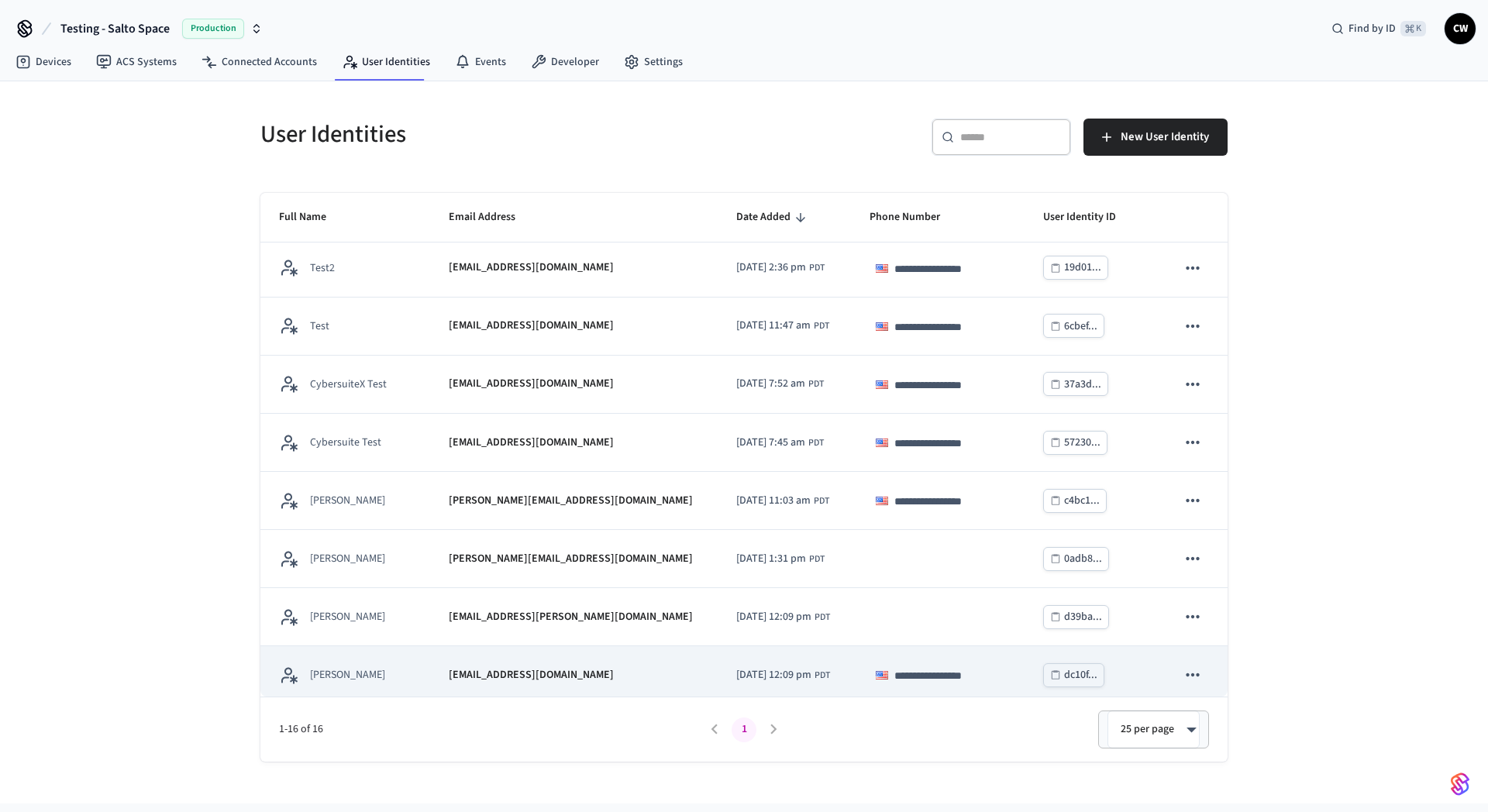
scroll to position [231, 0]
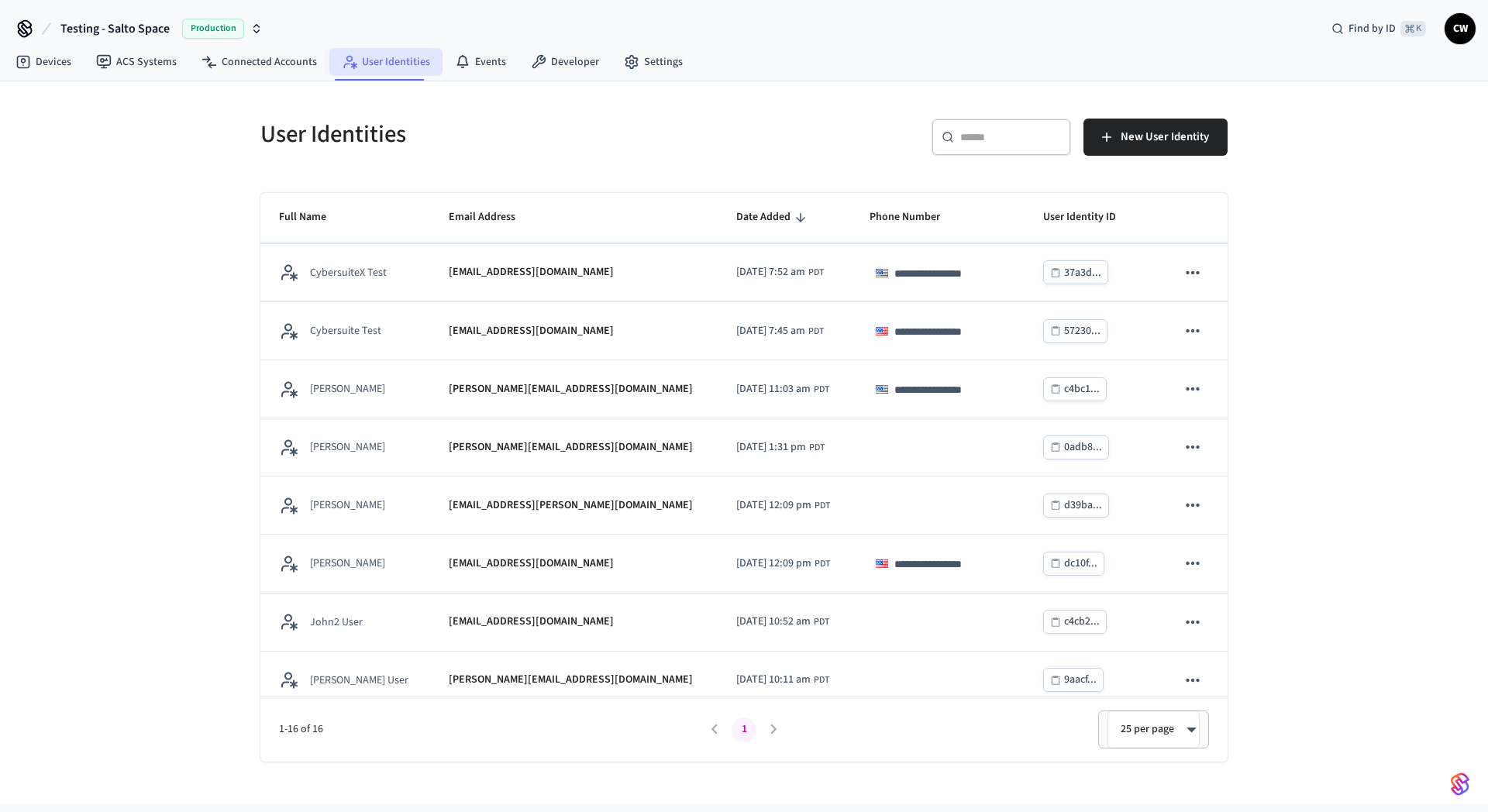
click at [396, 60] on link "User Identities" at bounding box center [385, 62] width 113 height 28
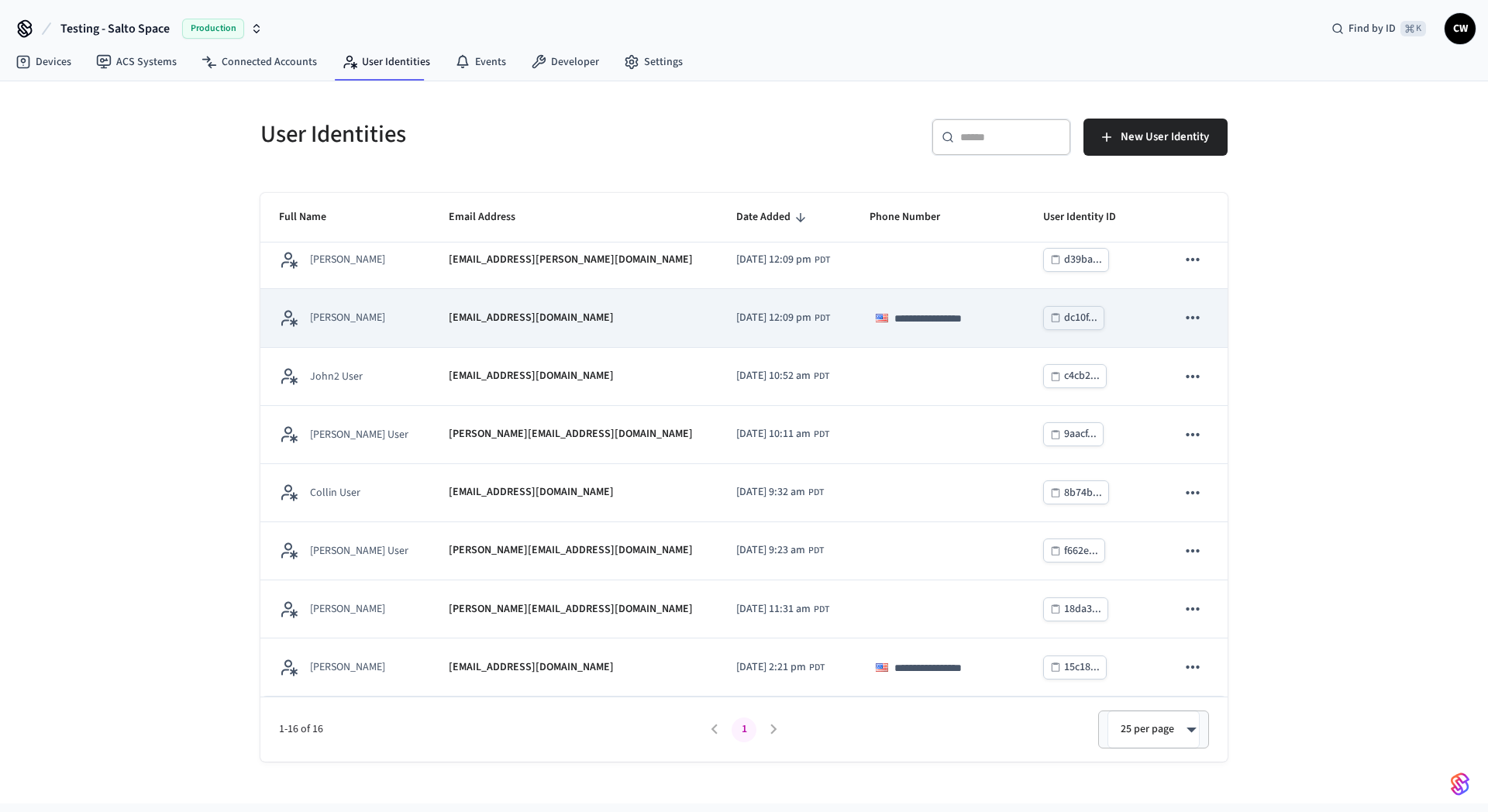
scroll to position [475, 0]
click at [561, 314] on div "[EMAIL_ADDRESS][DOMAIN_NAME]" at bounding box center [573, 322] width 250 height 17
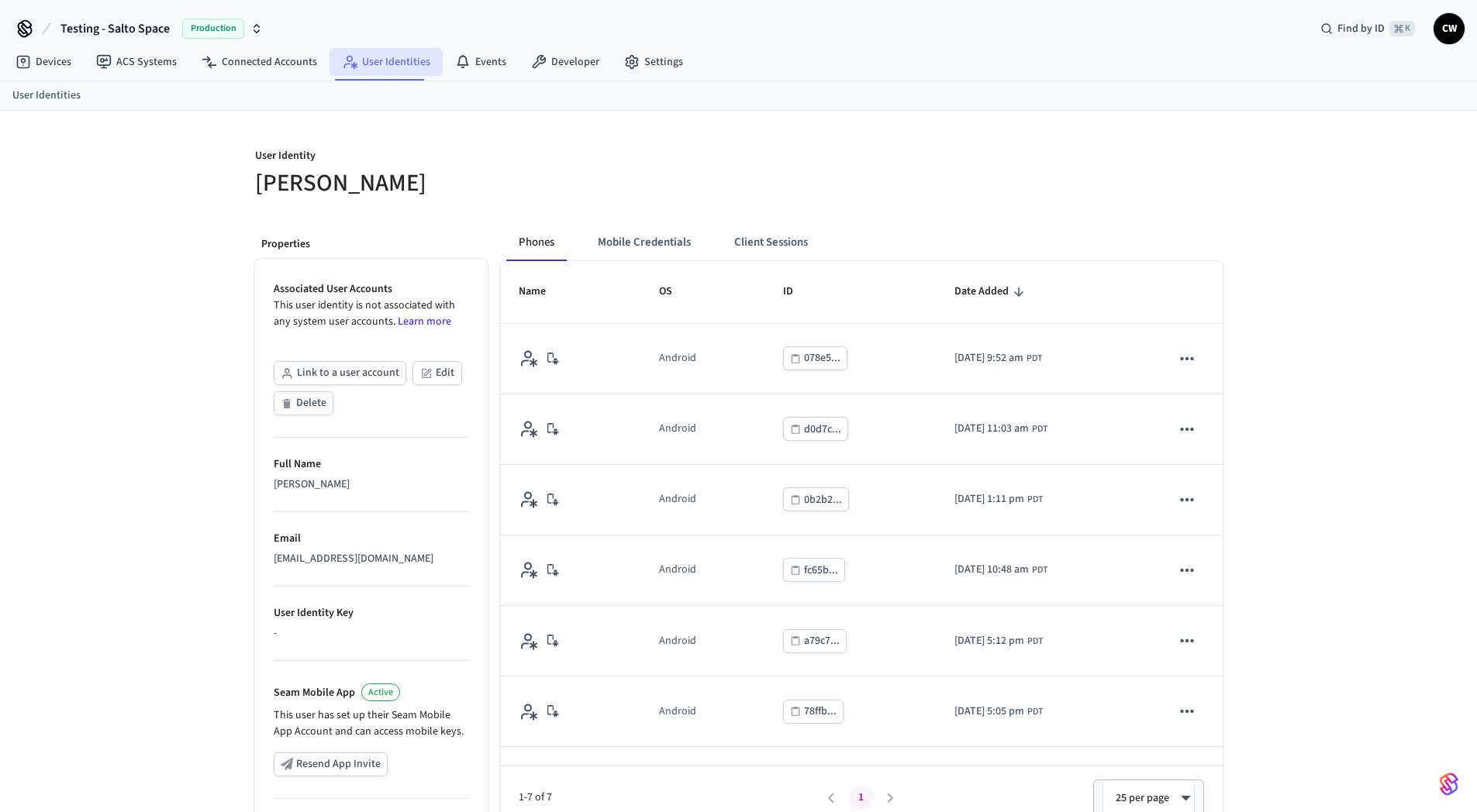
click at [393, 53] on link "User Identities" at bounding box center [385, 62] width 113 height 28
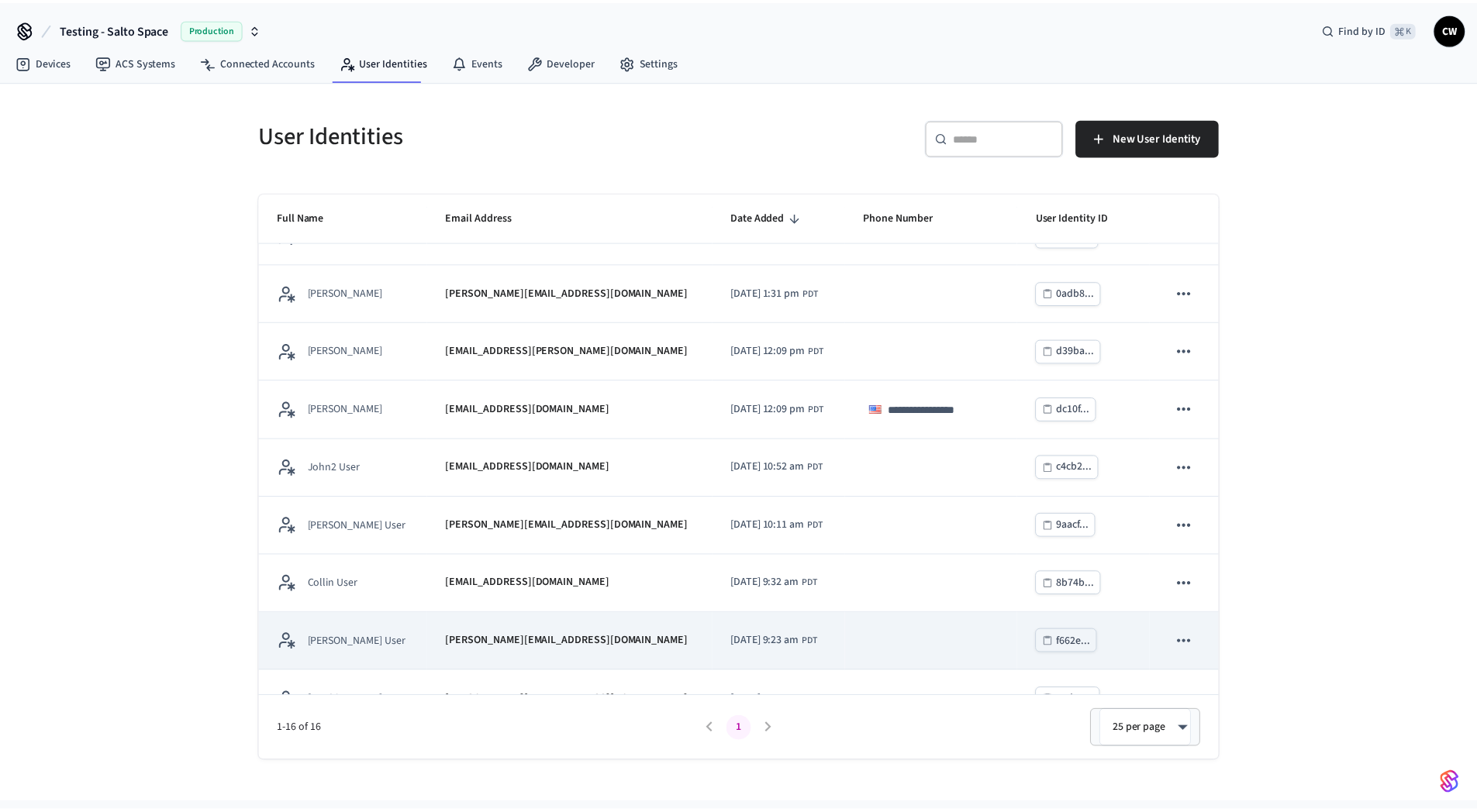
scroll to position [477, 0]
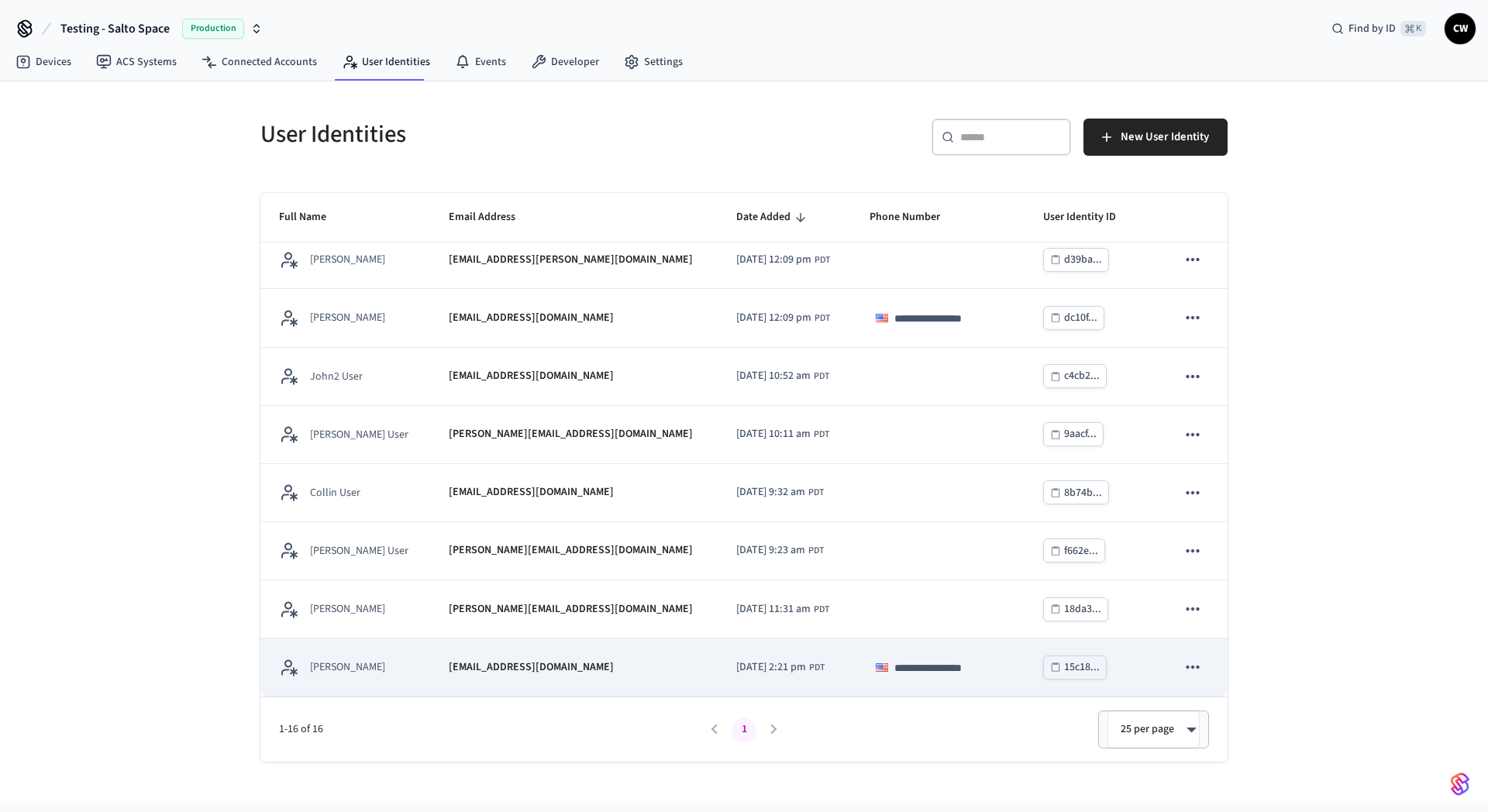
click at [489, 665] on p "[EMAIL_ADDRESS][DOMAIN_NAME]" at bounding box center [531, 668] width 165 height 17
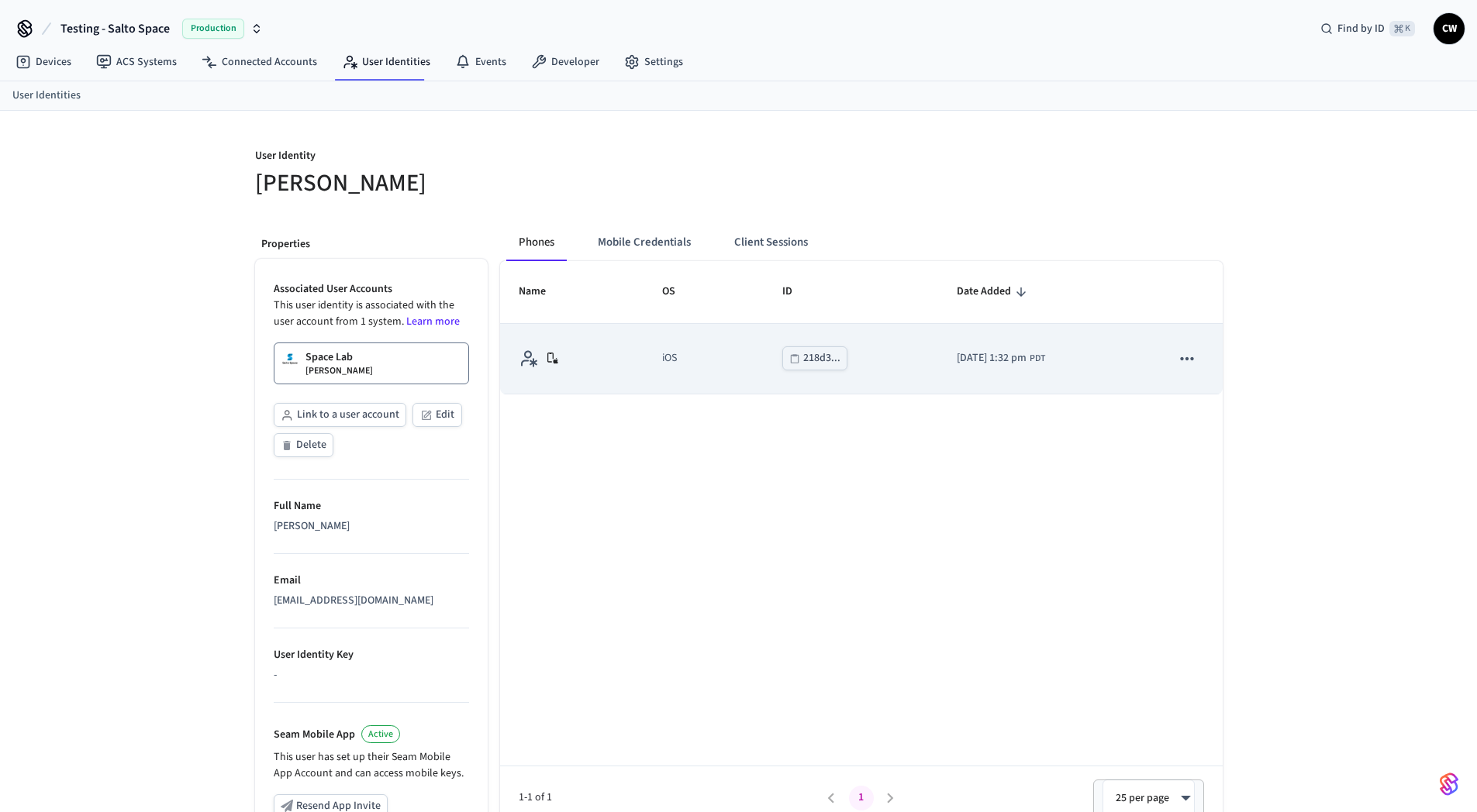
click at [1192, 353] on icon "sticky table" at bounding box center [1187, 359] width 20 height 20
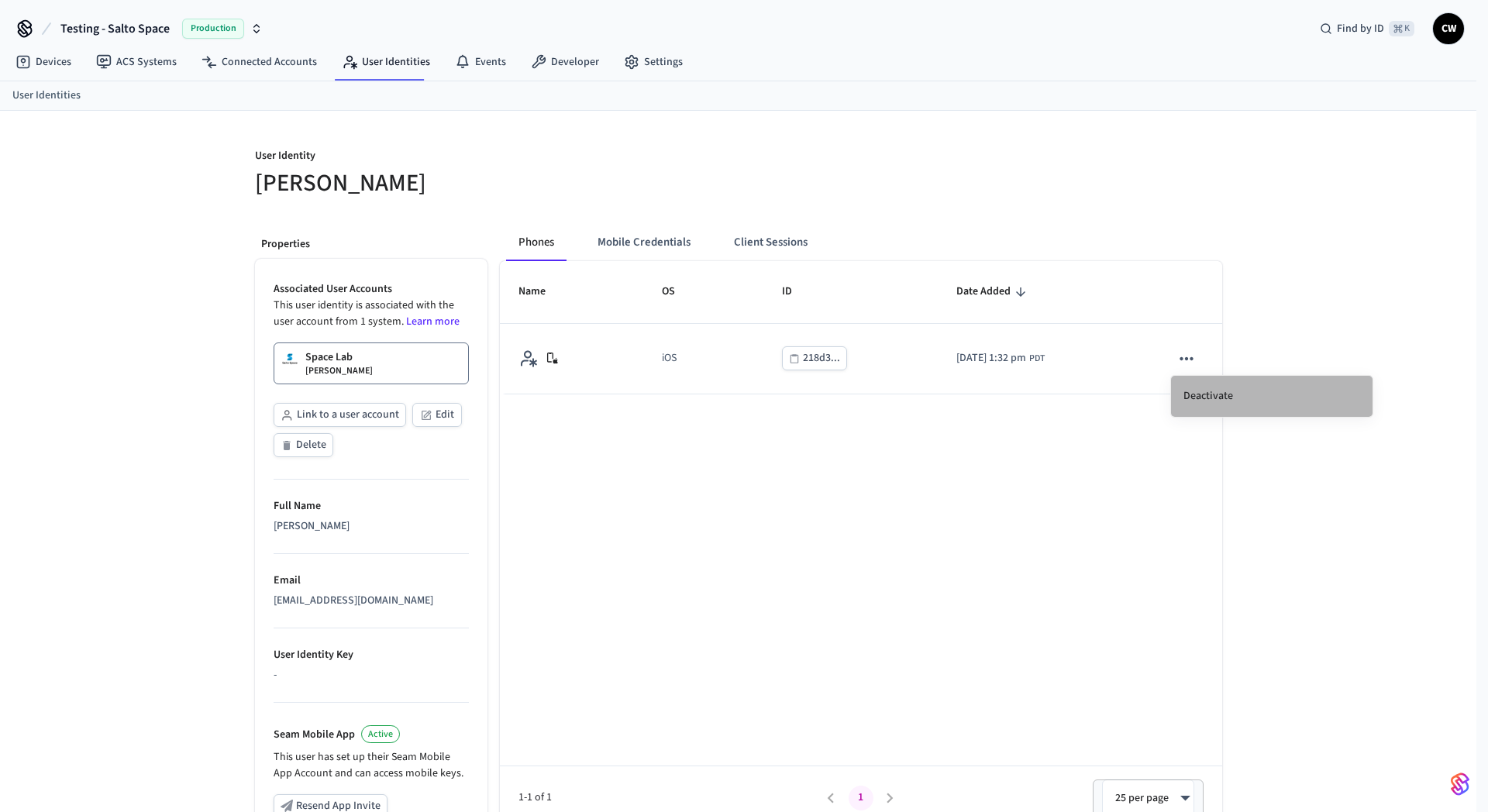
click at [1219, 399] on li "Deactivate" at bounding box center [1272, 396] width 202 height 41
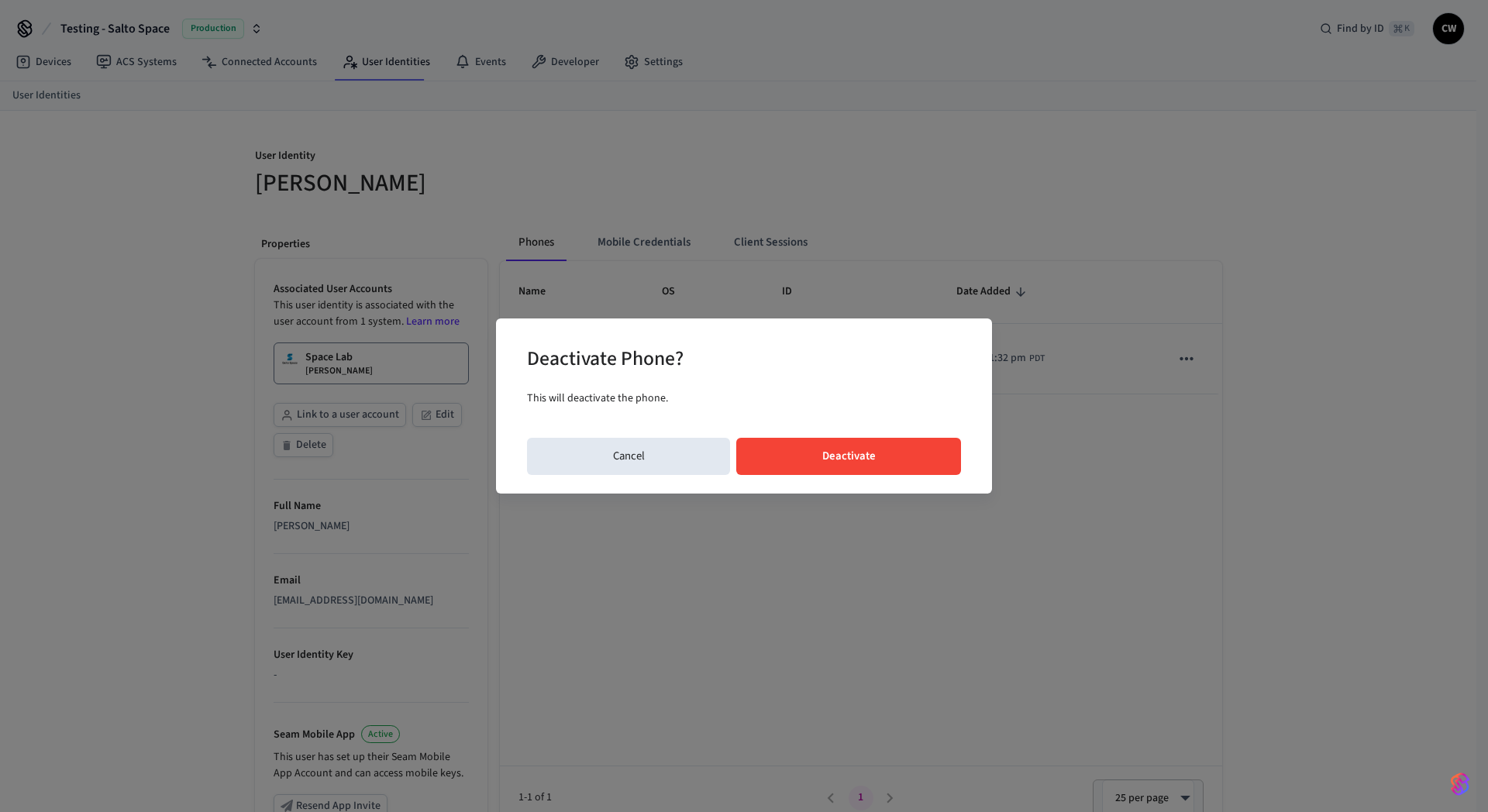
click at [898, 470] on button "Deactivate" at bounding box center [849, 456] width 225 height 37
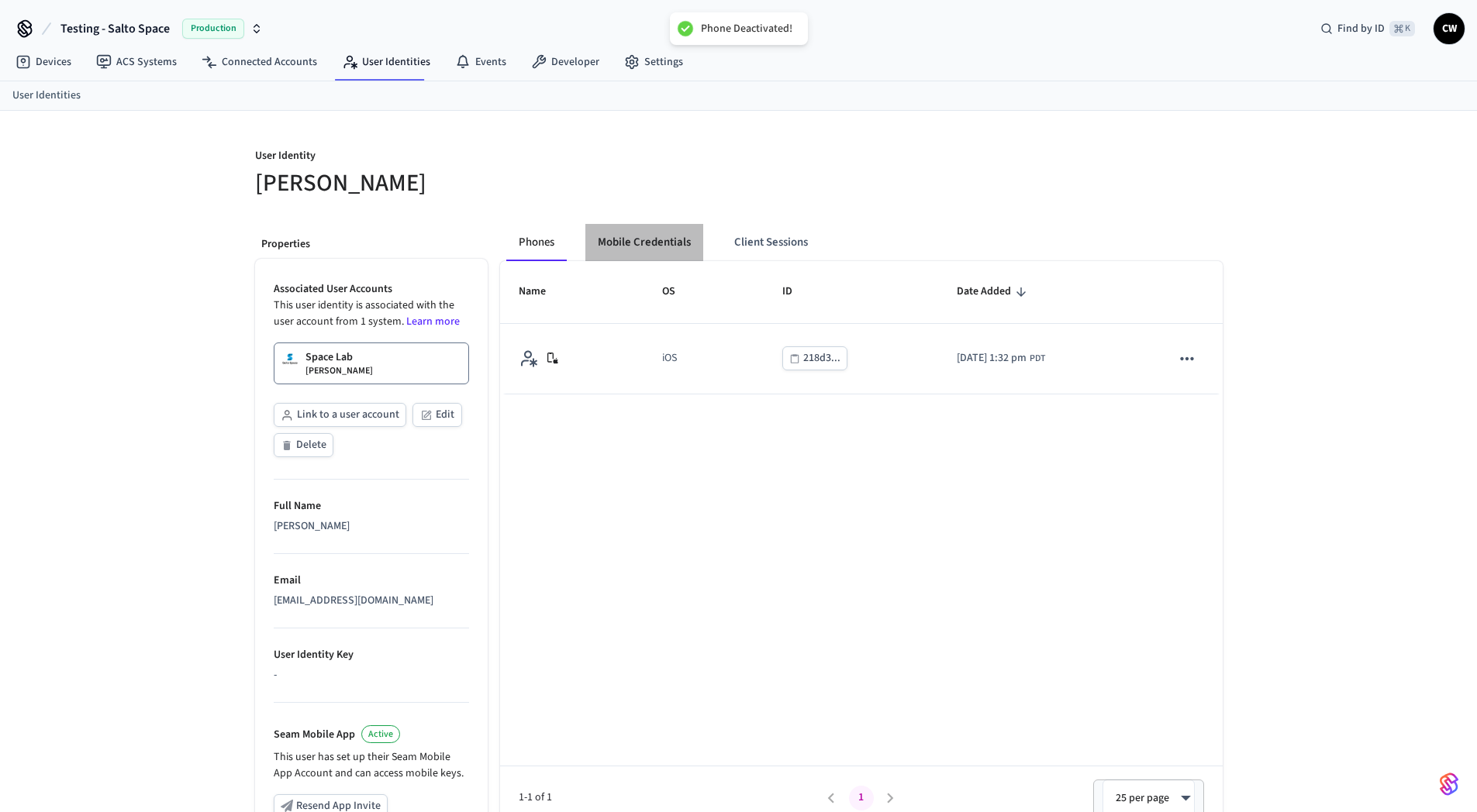
click at [635, 241] on button "Mobile Credentials" at bounding box center [644, 242] width 118 height 37
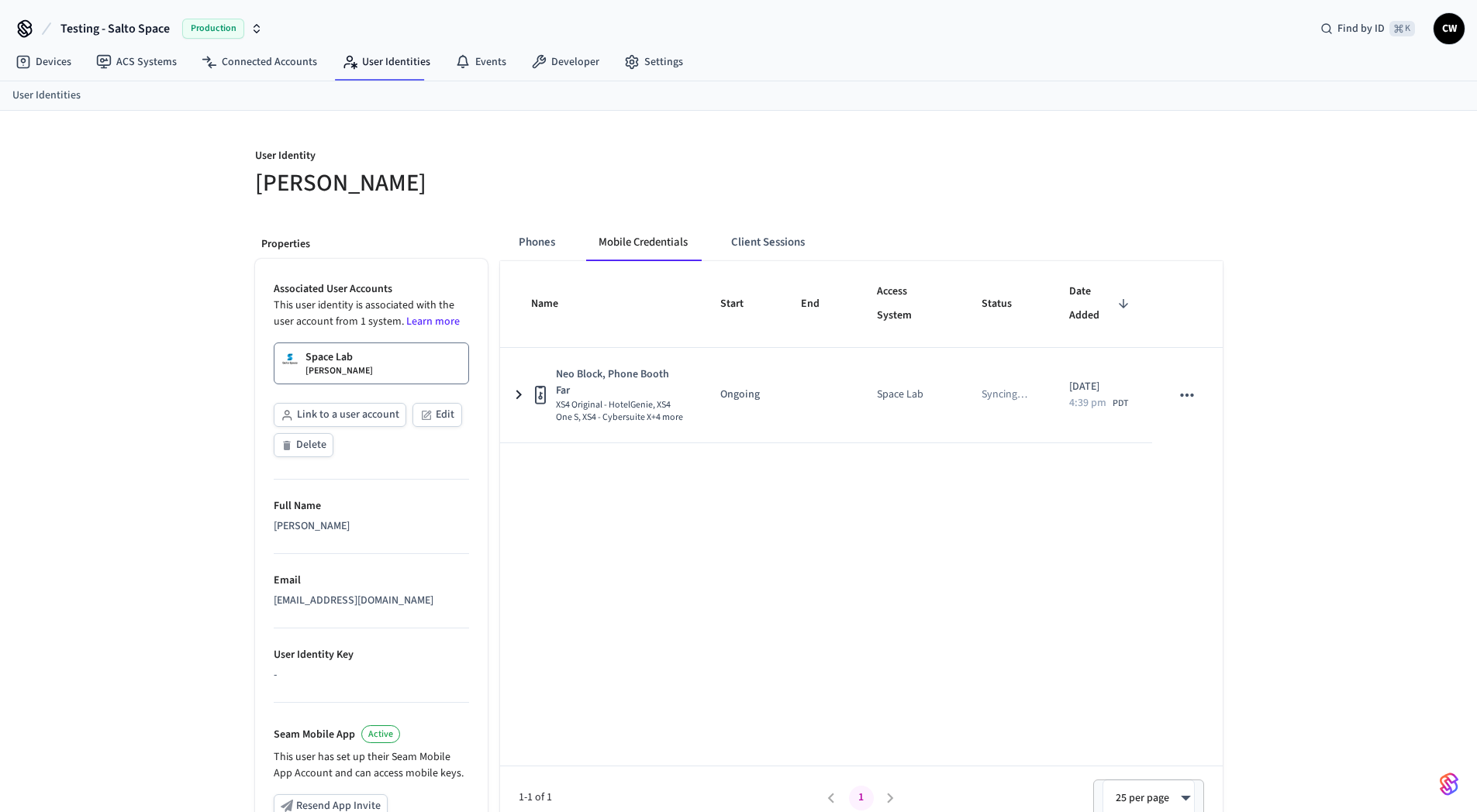
click at [349, 354] on p "Space Lab" at bounding box center [328, 357] width 47 height 16
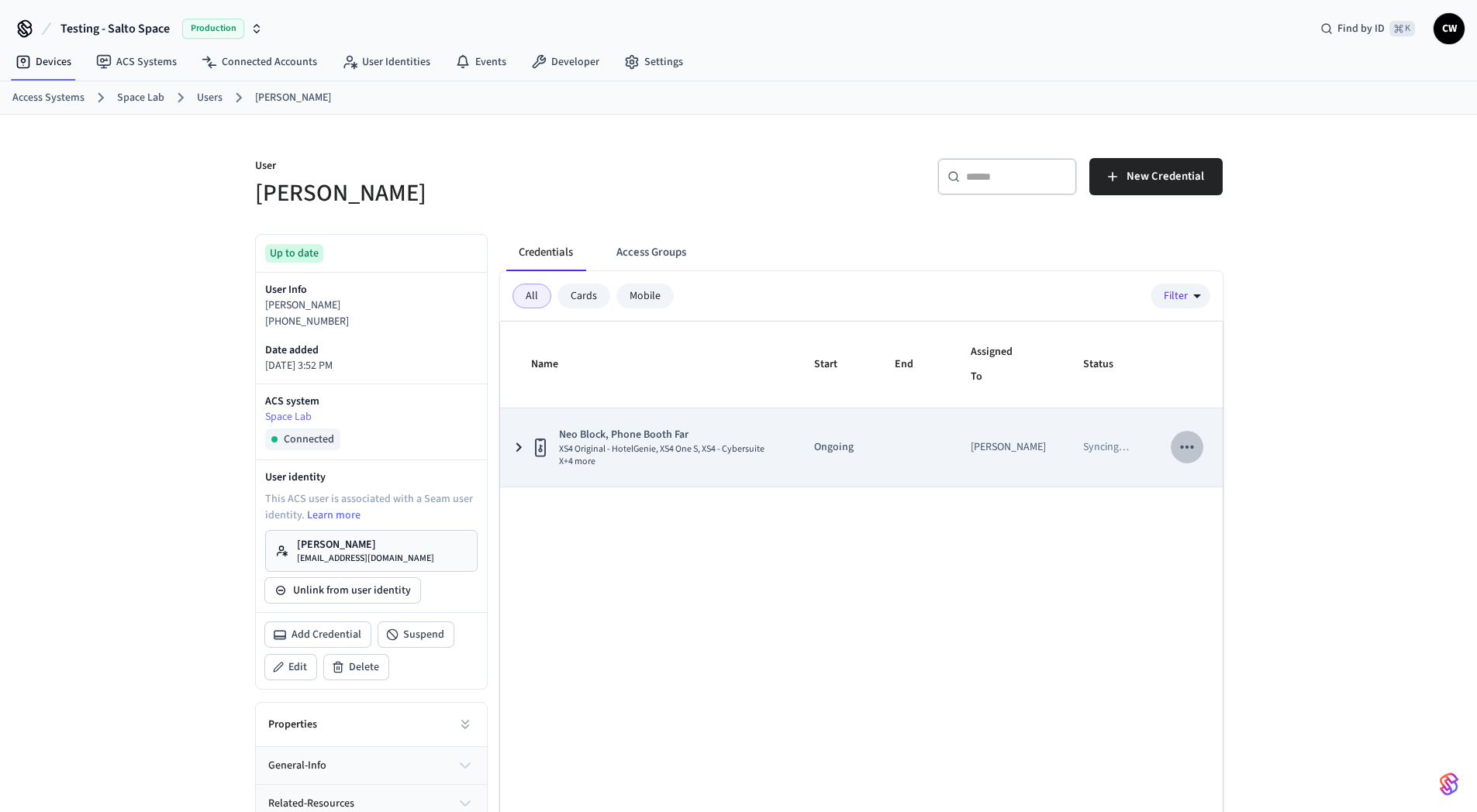
click at [1196, 445] on icon "sticky table" at bounding box center [1187, 447] width 20 height 20
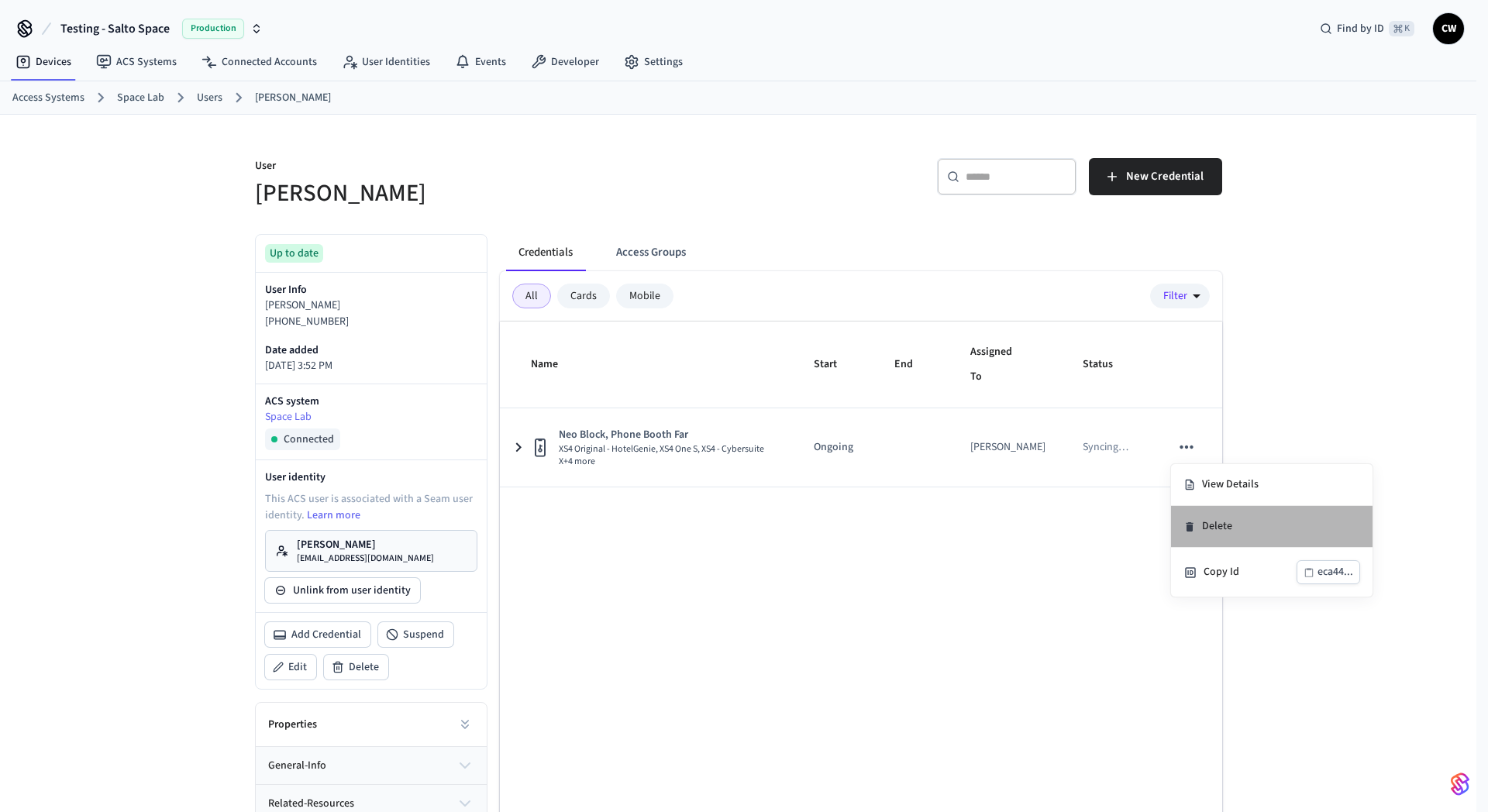
click at [1225, 527] on li "Delete" at bounding box center [1272, 526] width 202 height 41
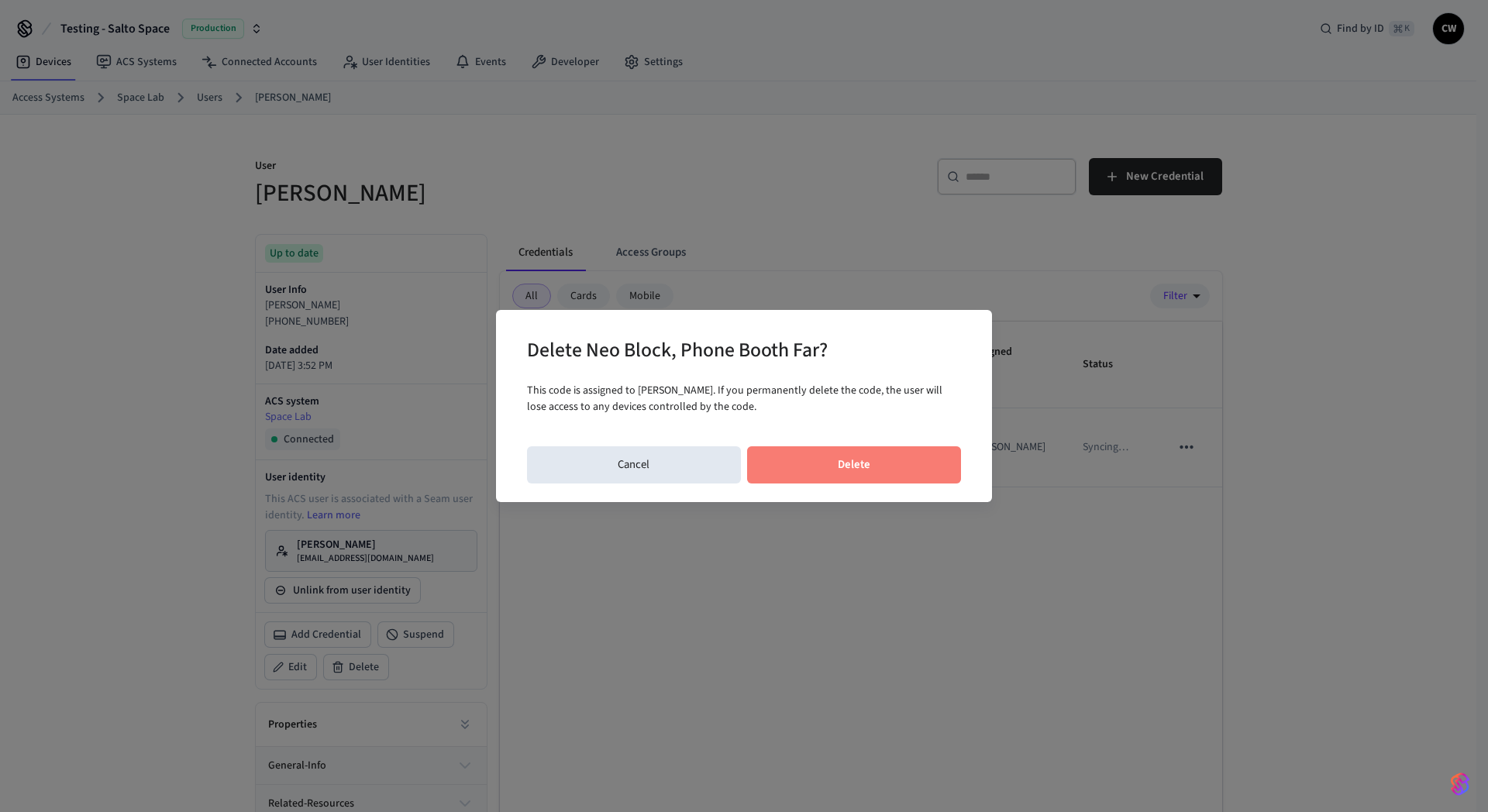
click at [854, 464] on button "Delete" at bounding box center [855, 465] width 215 height 37
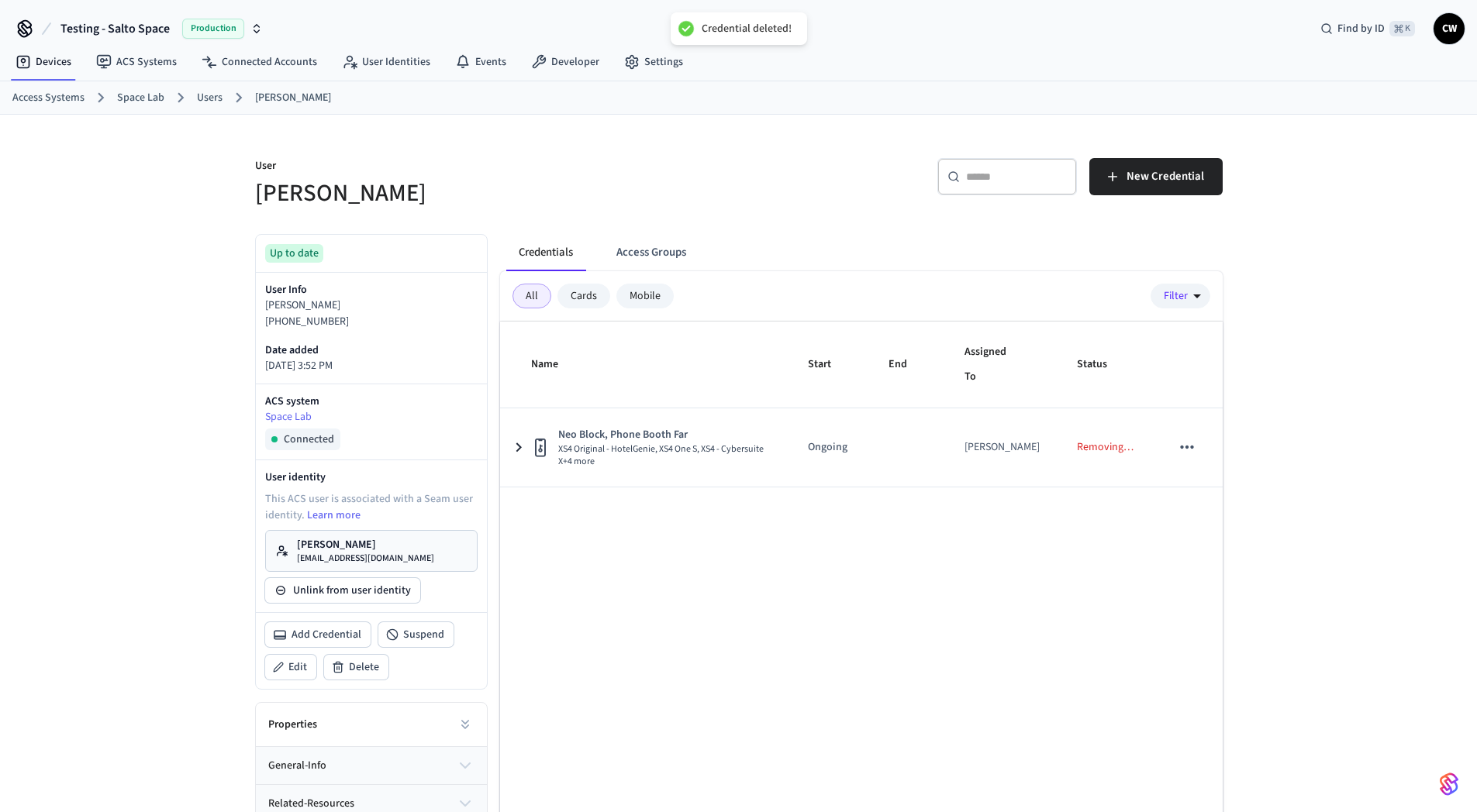
click at [621, 181] on h5 "[PERSON_NAME]" at bounding box center [492, 194] width 475 height 31
click at [363, 61] on link "User Identities" at bounding box center [385, 62] width 113 height 28
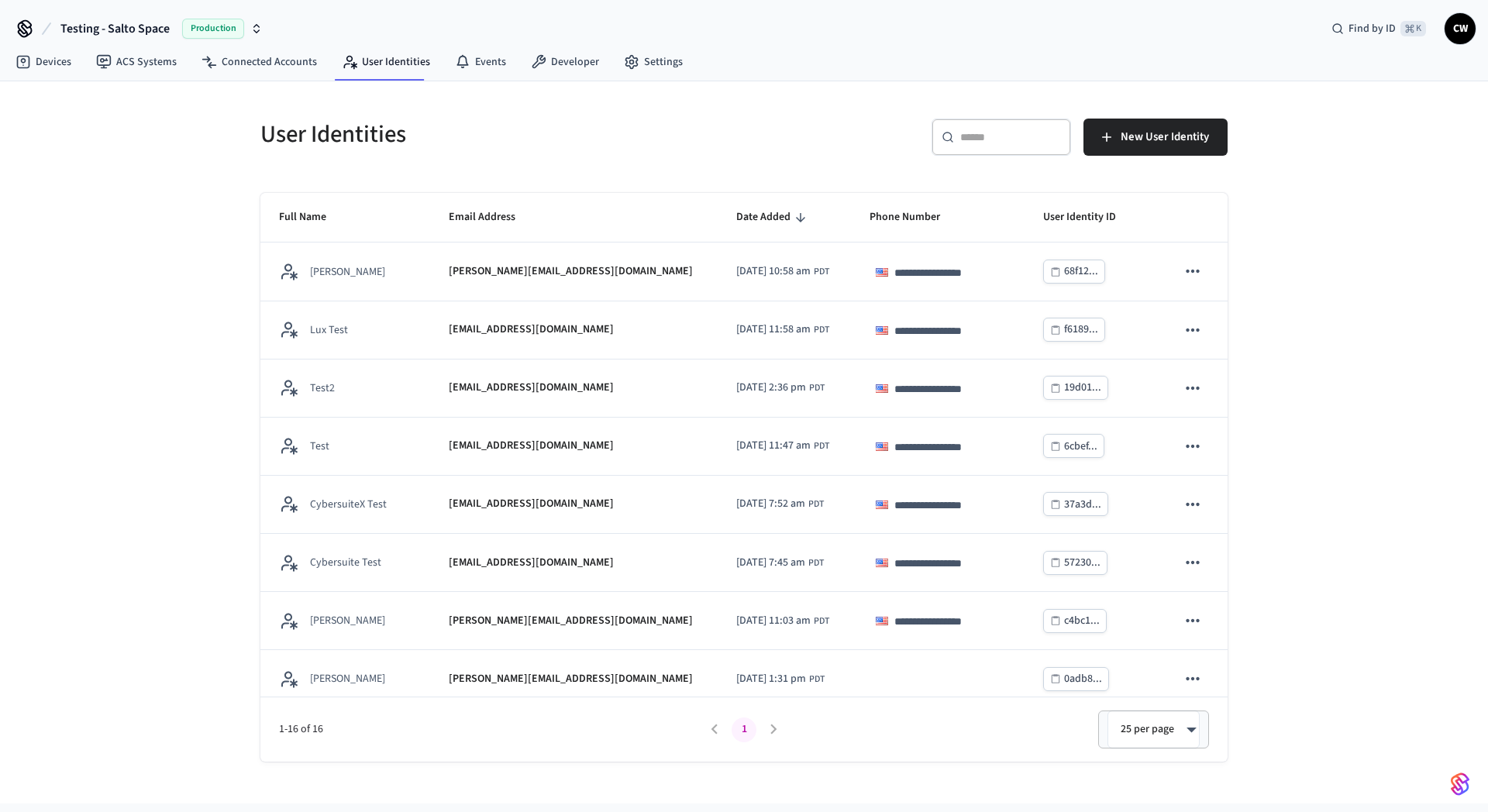
click at [171, 498] on div "**********" at bounding box center [744, 442] width 1488 height 723
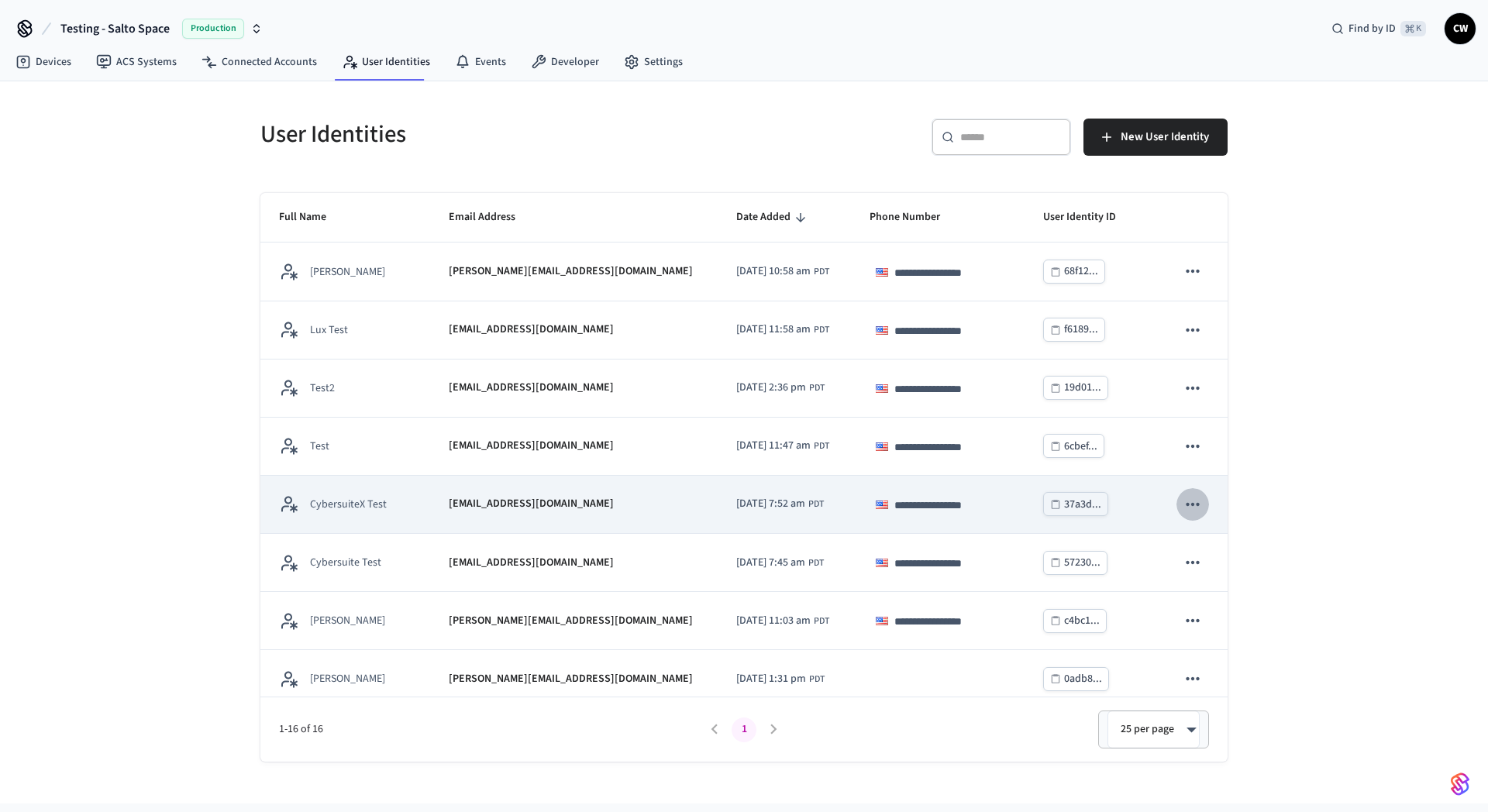
click at [1185, 500] on icon "sticky table" at bounding box center [1193, 504] width 20 height 20
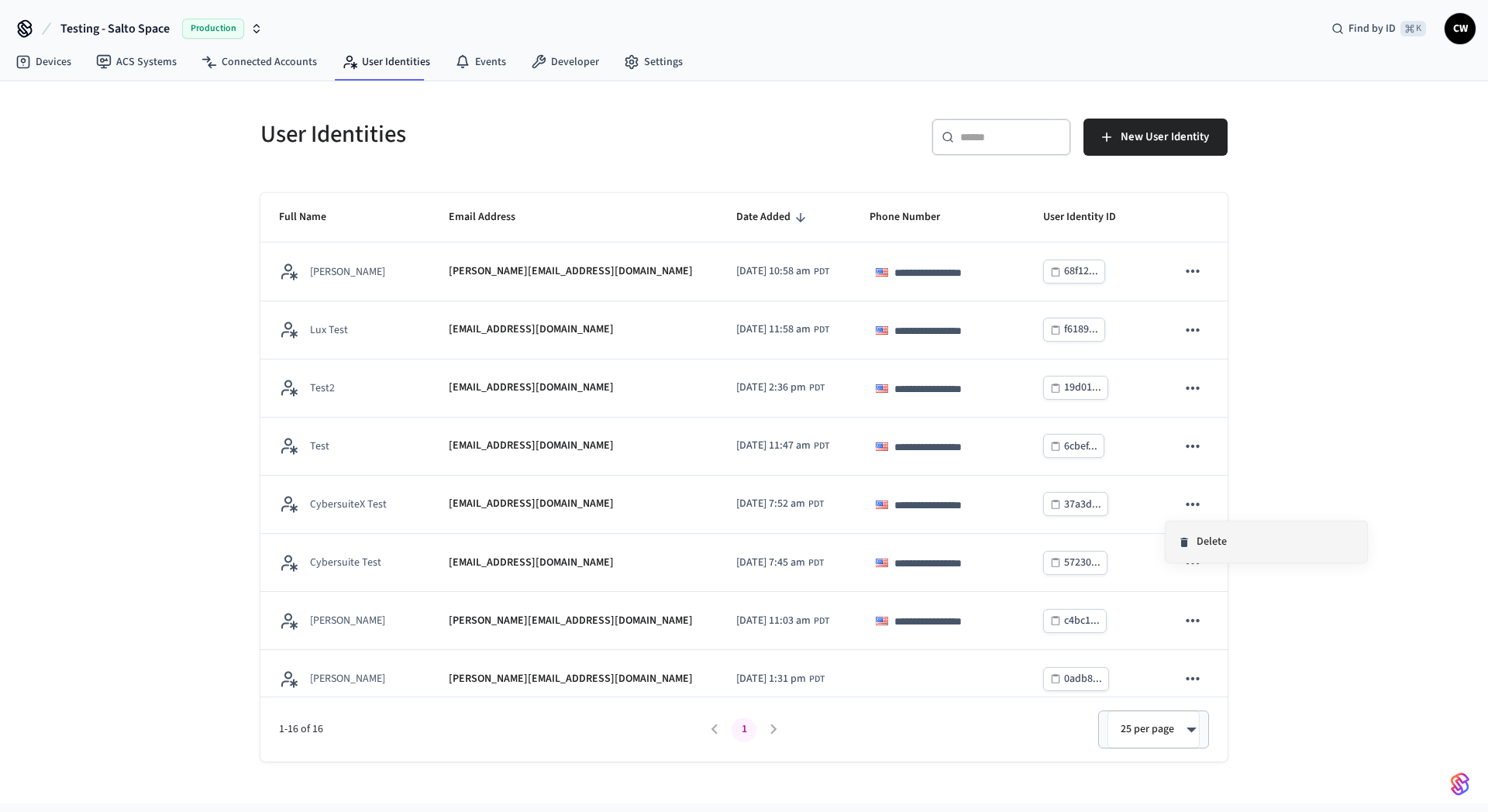
click at [1197, 535] on li "Delete" at bounding box center [1267, 542] width 202 height 41
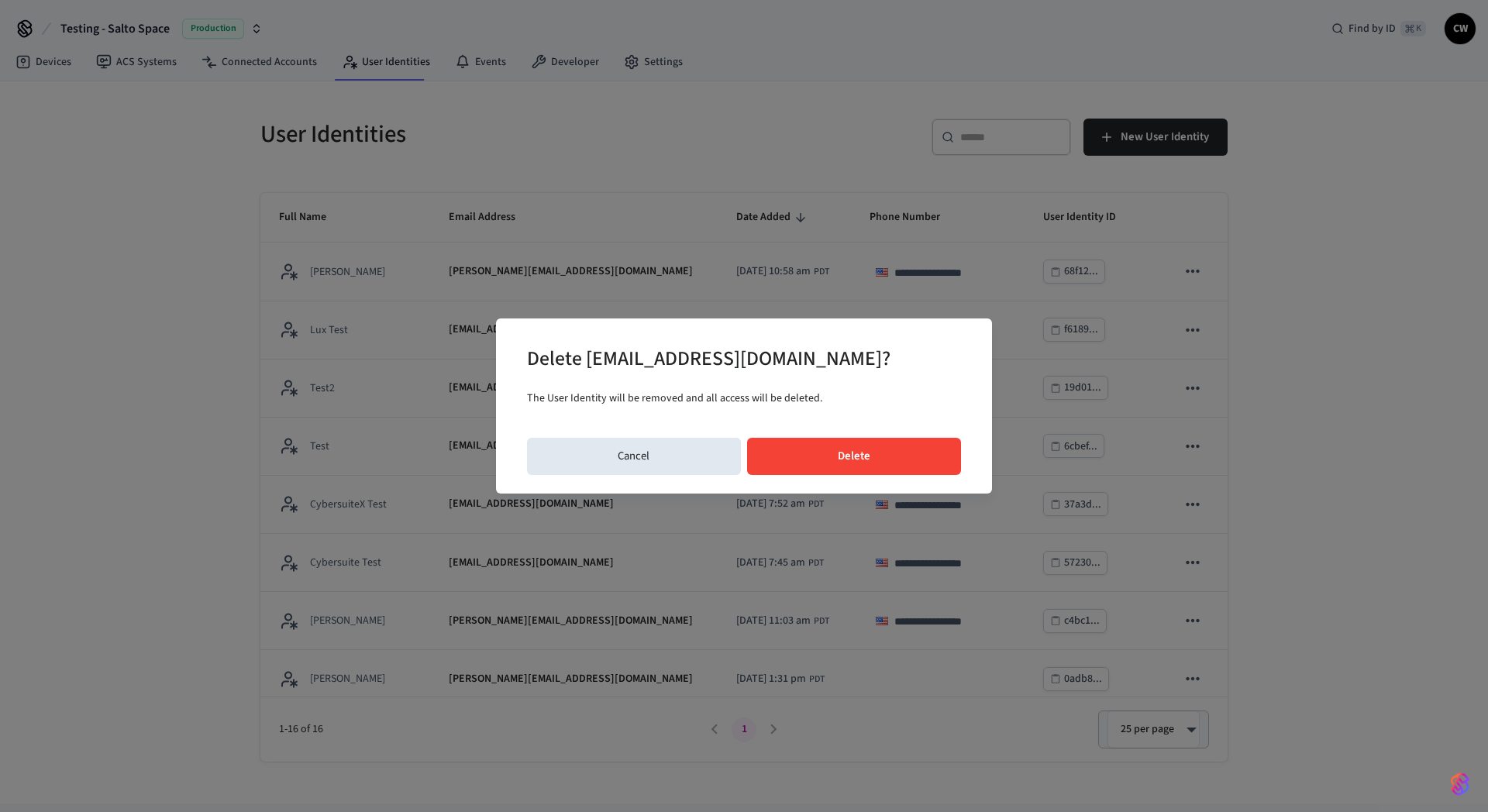
click at [849, 468] on button "Delete" at bounding box center [855, 456] width 215 height 37
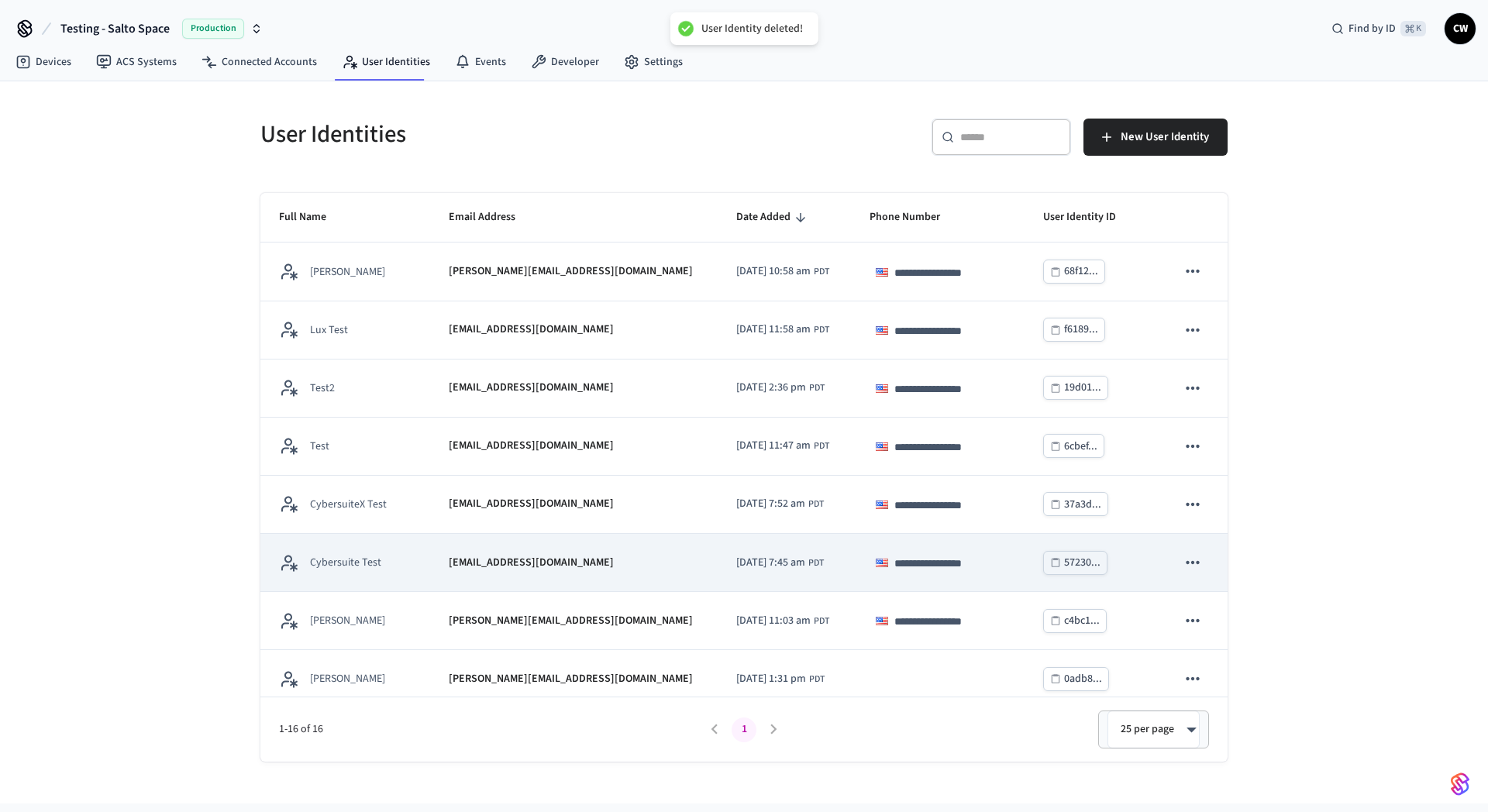
click at [1189, 545] on td "sticky table" at bounding box center [1193, 562] width 70 height 58
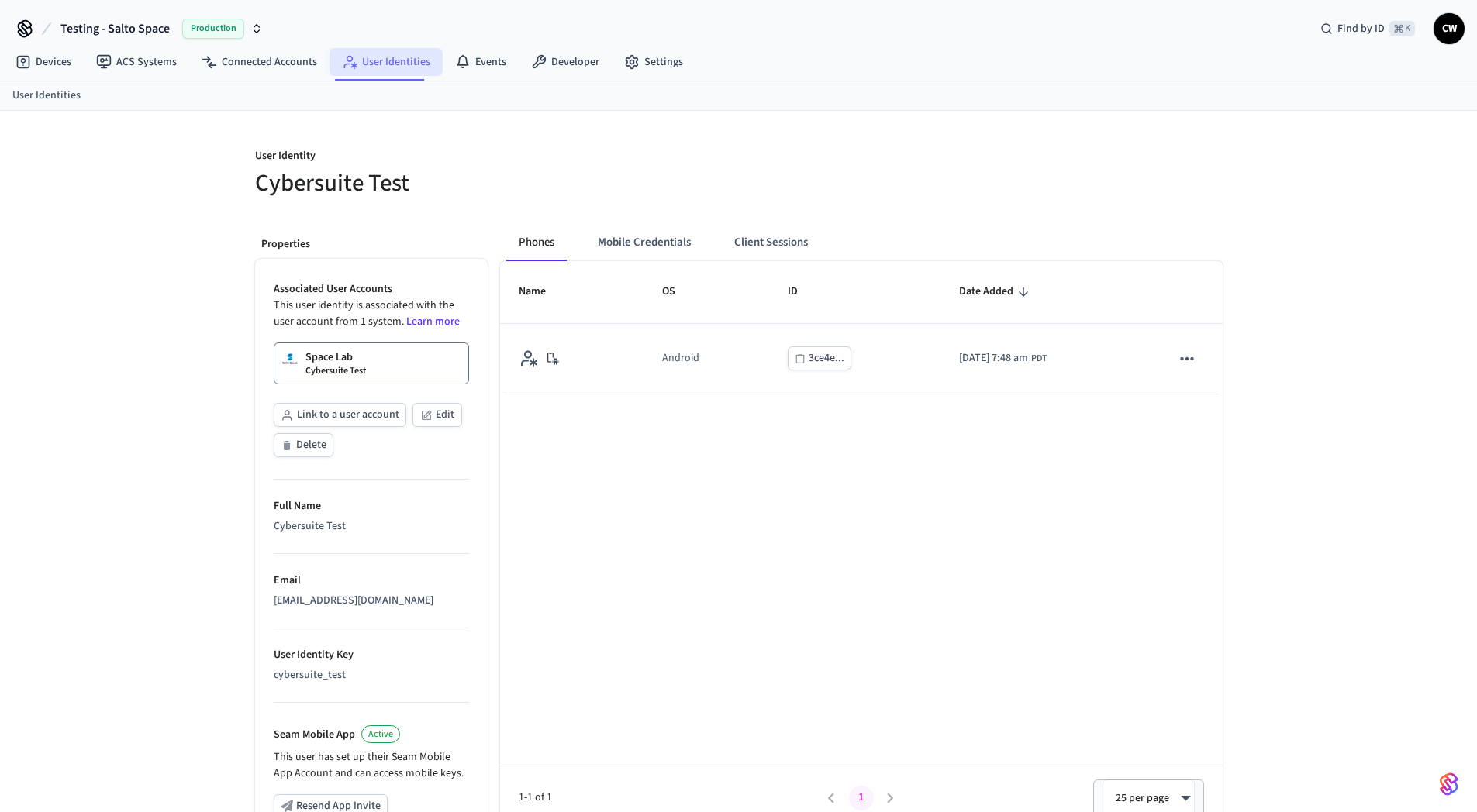
click at [377, 65] on link "User Identities" at bounding box center [385, 62] width 113 height 28
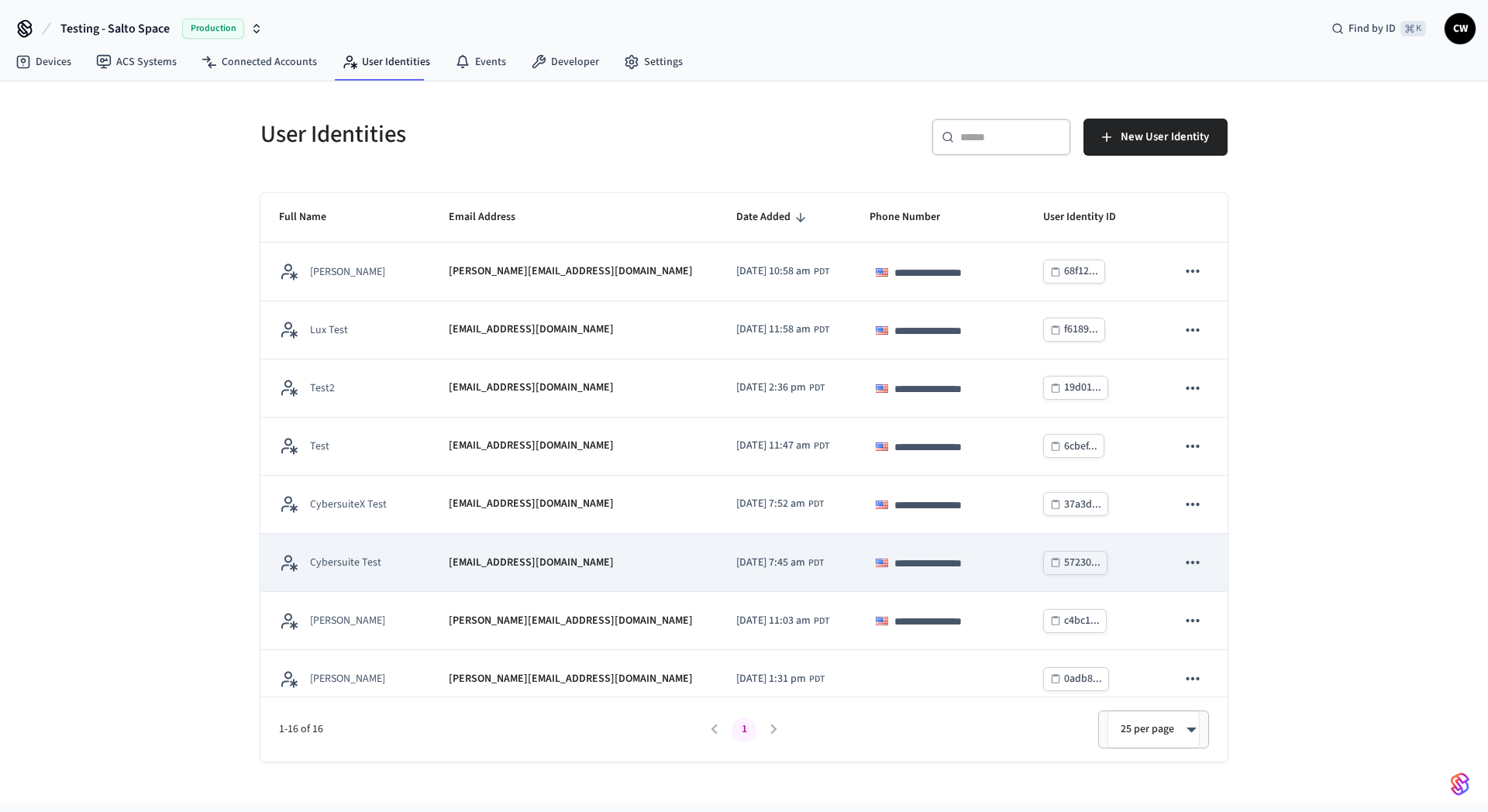
click at [1196, 562] on button "sticky table" at bounding box center [1192, 562] width 32 height 32
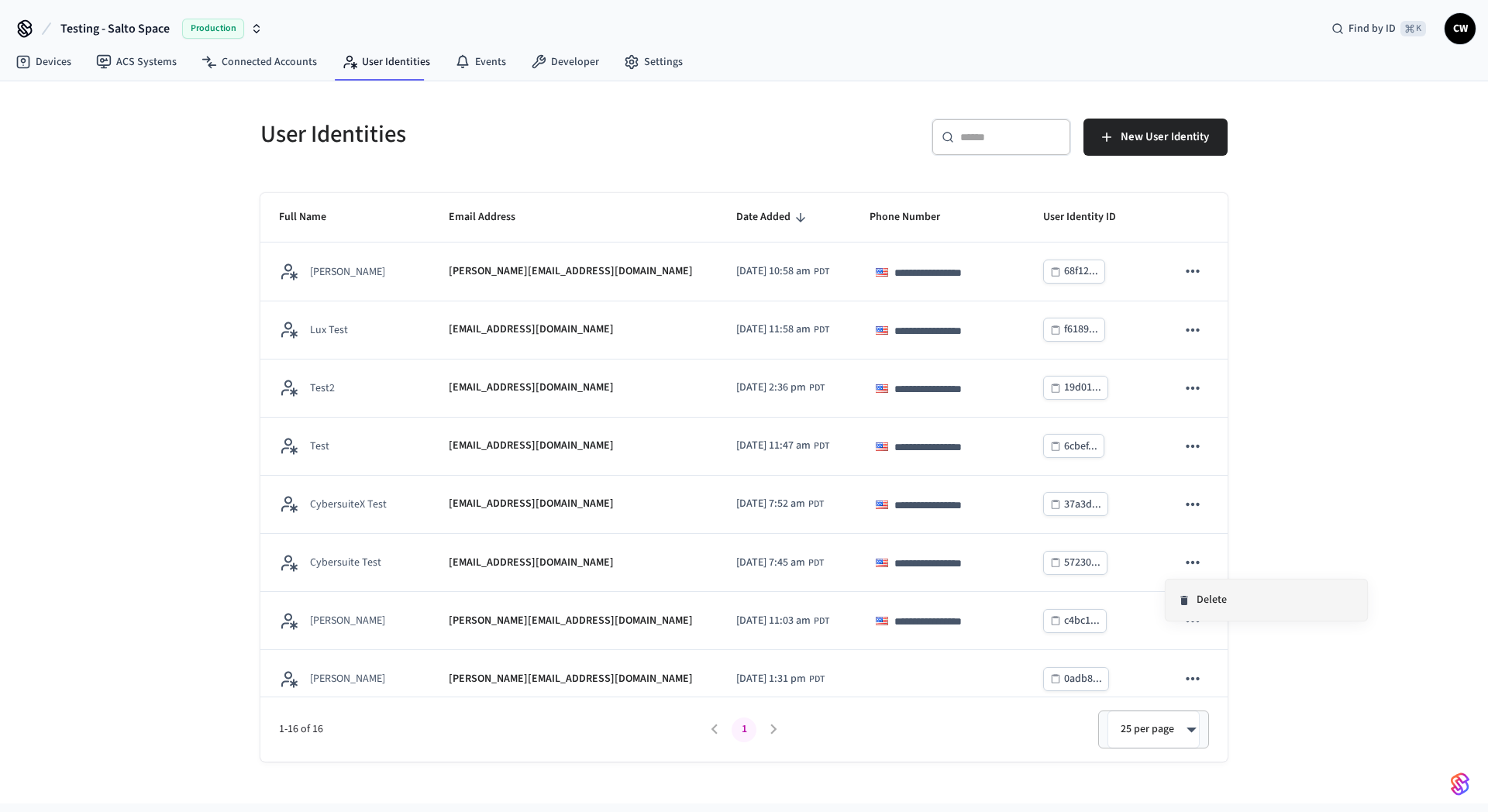
click at [1206, 595] on li "Delete" at bounding box center [1267, 600] width 202 height 41
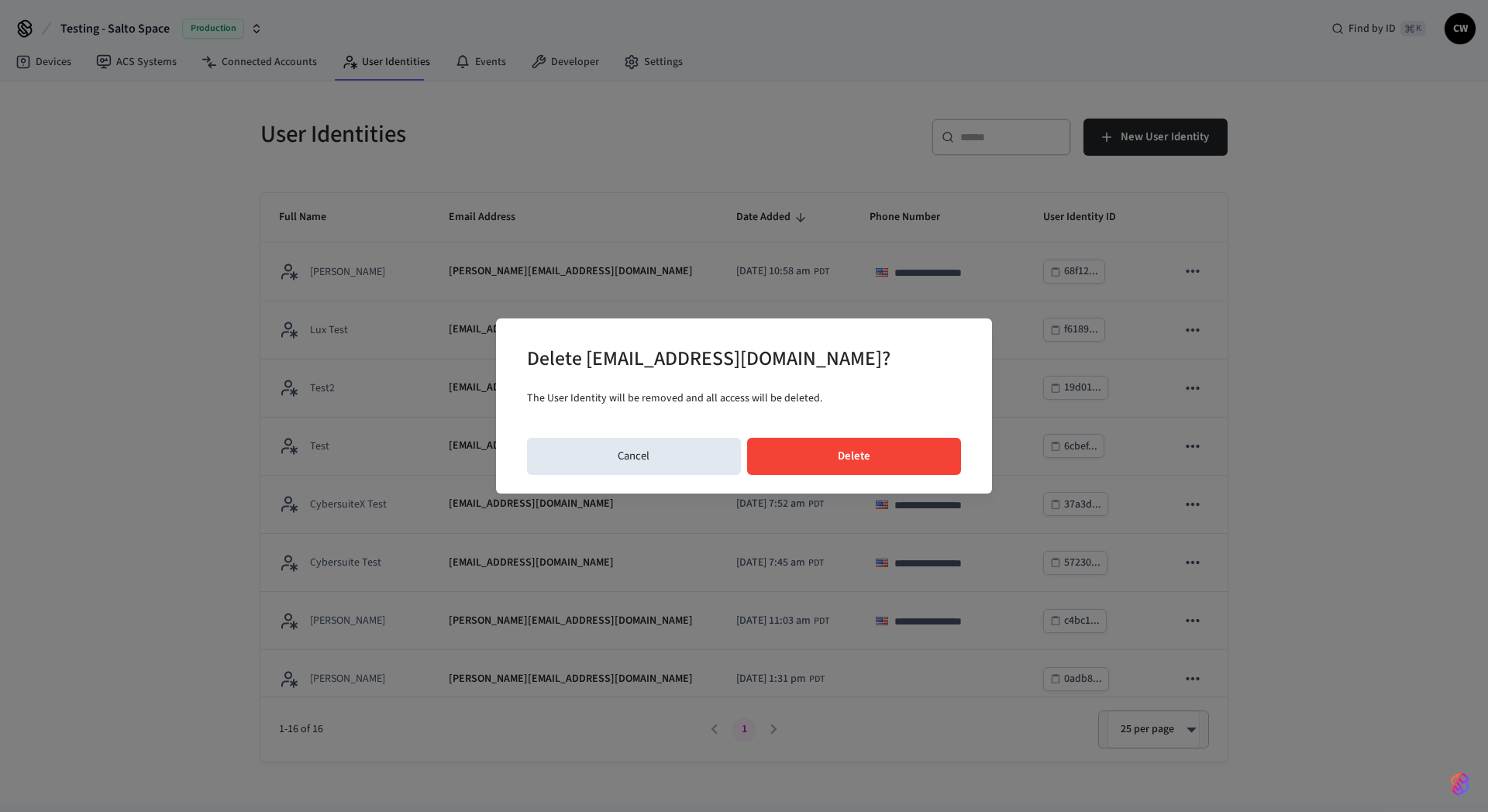
click at [840, 460] on button "Delete" at bounding box center [855, 456] width 215 height 37
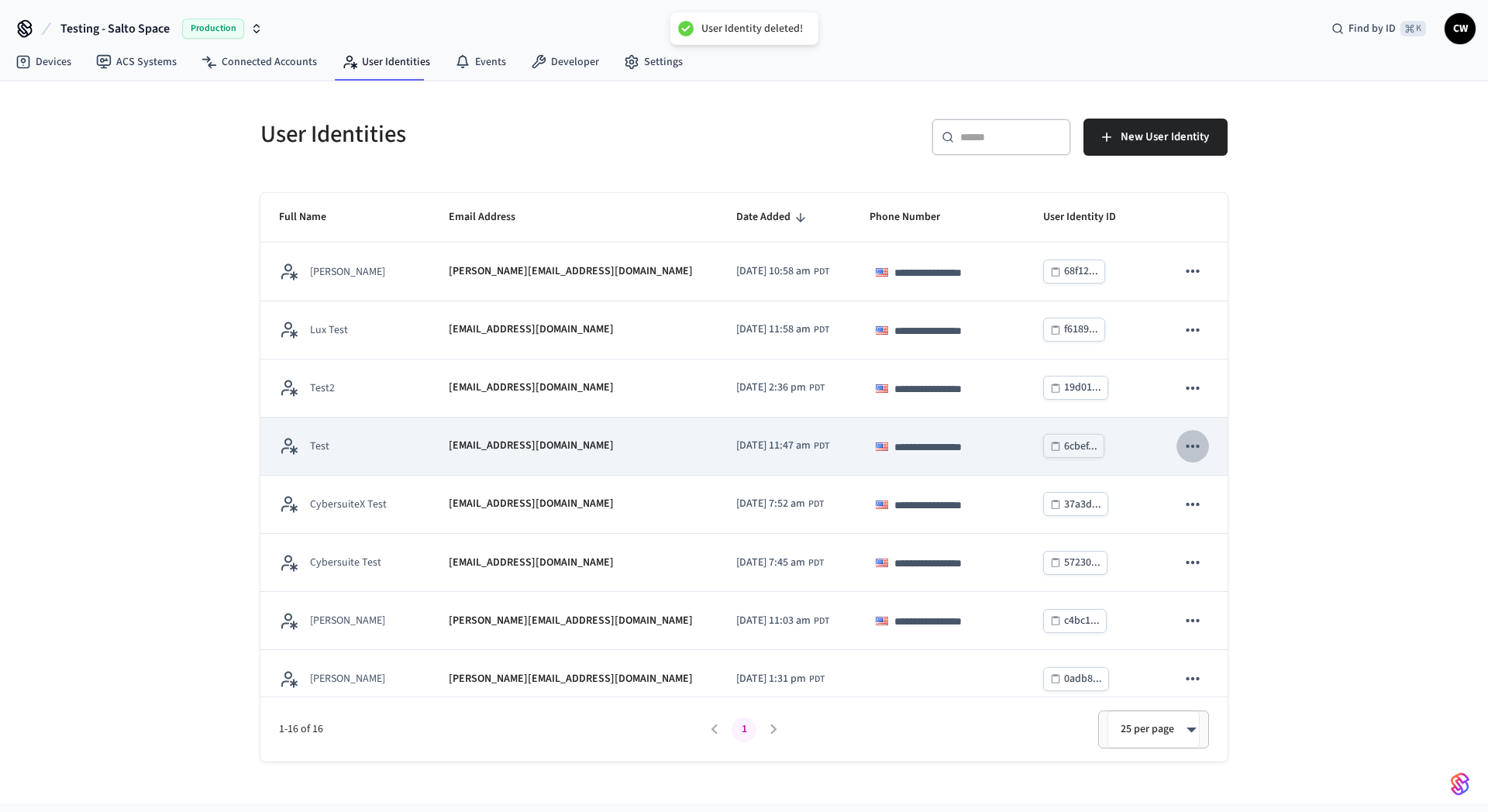
click at [1187, 449] on icon "sticky table" at bounding box center [1193, 446] width 20 height 20
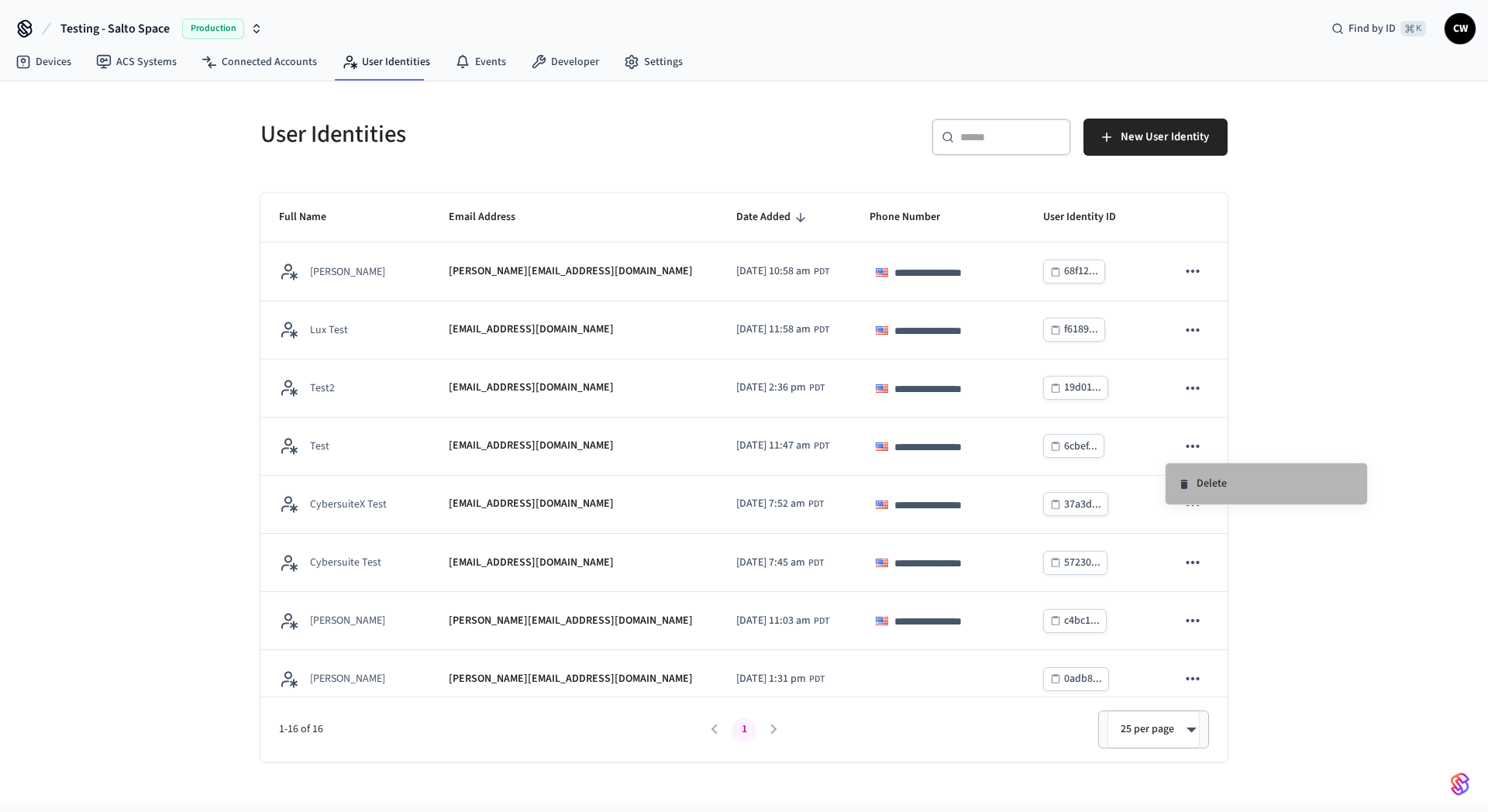
click at [1206, 479] on li "Delete" at bounding box center [1267, 484] width 202 height 41
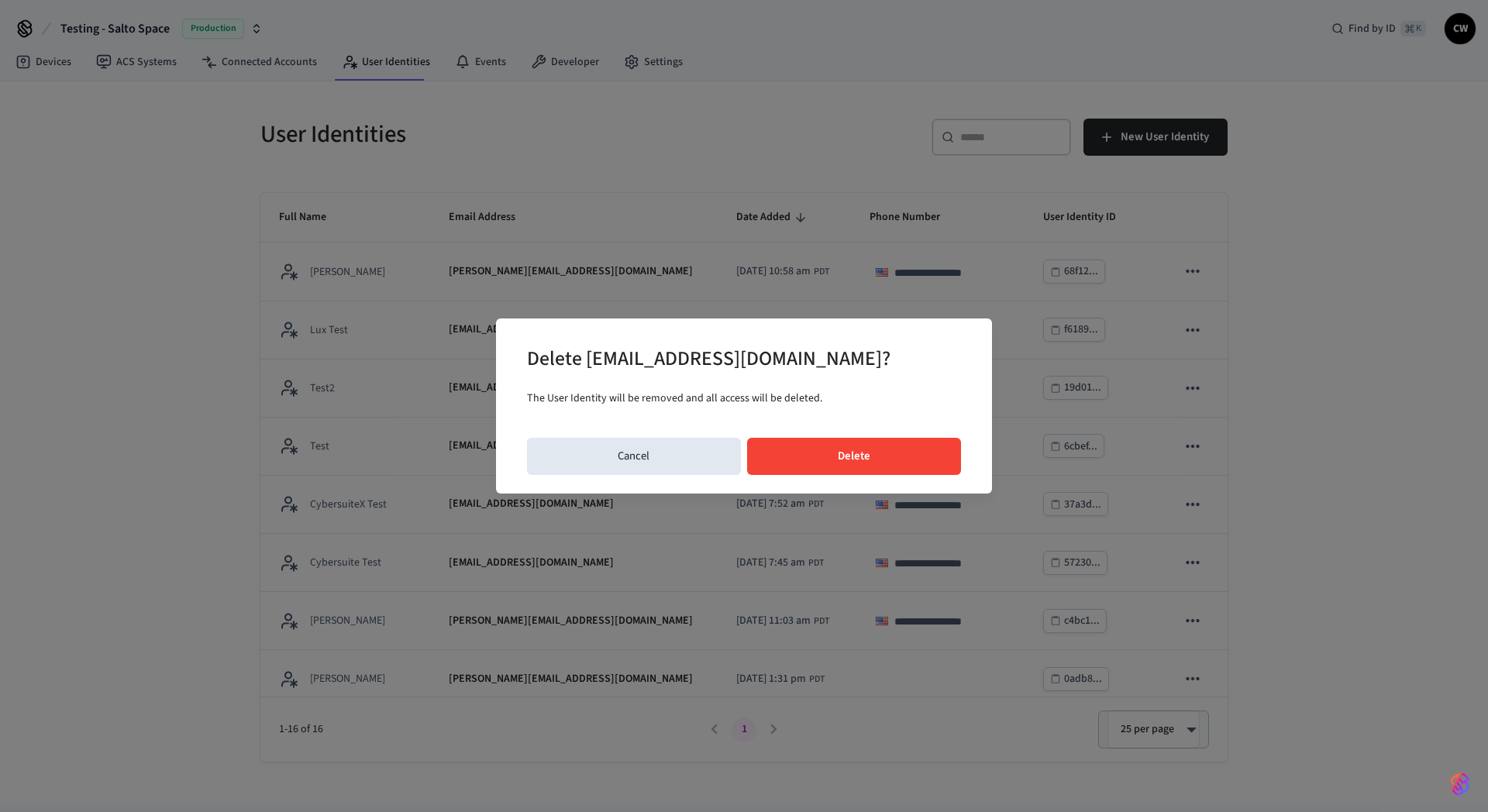
click at [859, 457] on button "Delete" at bounding box center [855, 456] width 215 height 37
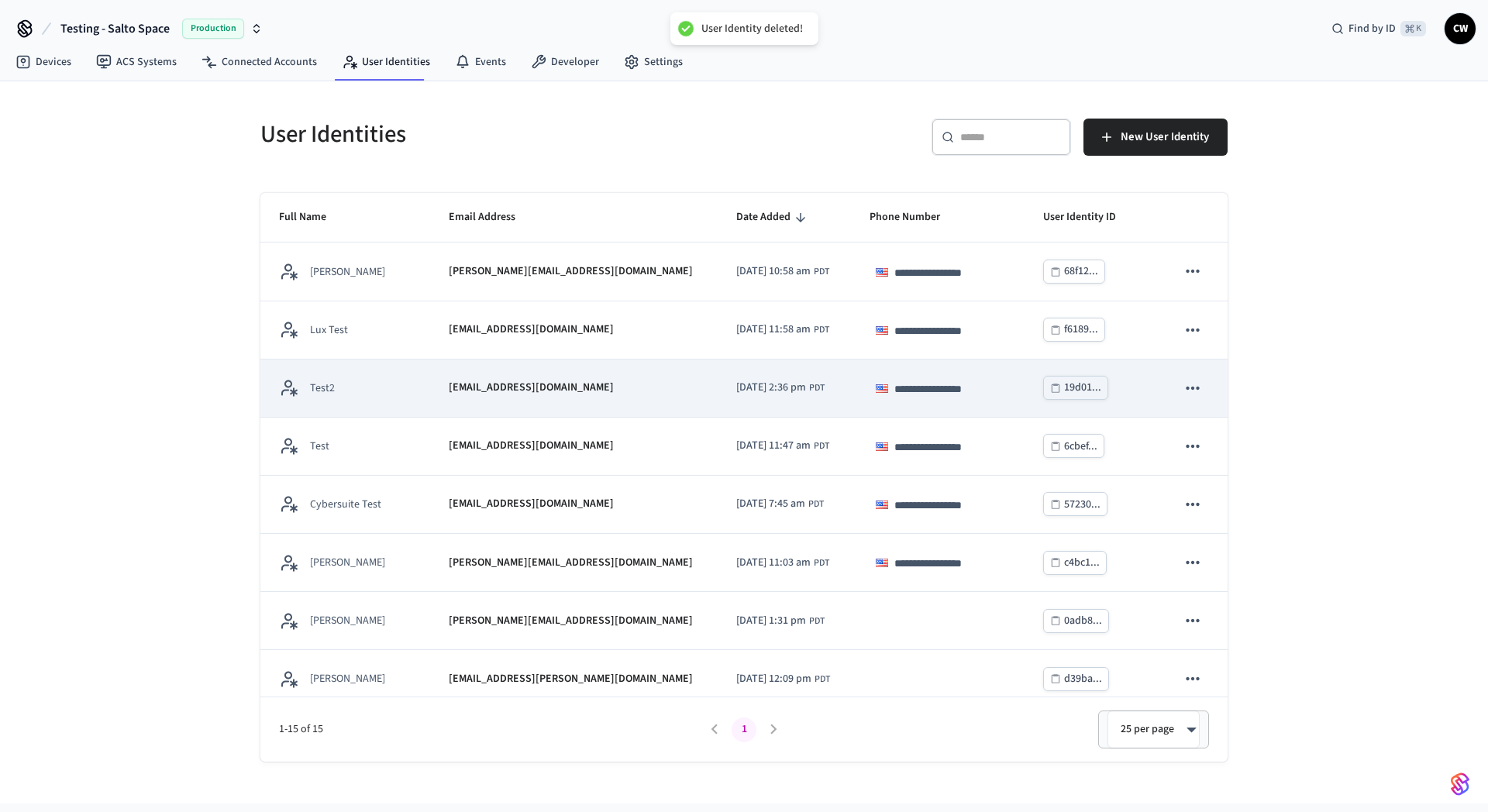
click at [1183, 389] on icon "sticky table" at bounding box center [1193, 388] width 20 height 20
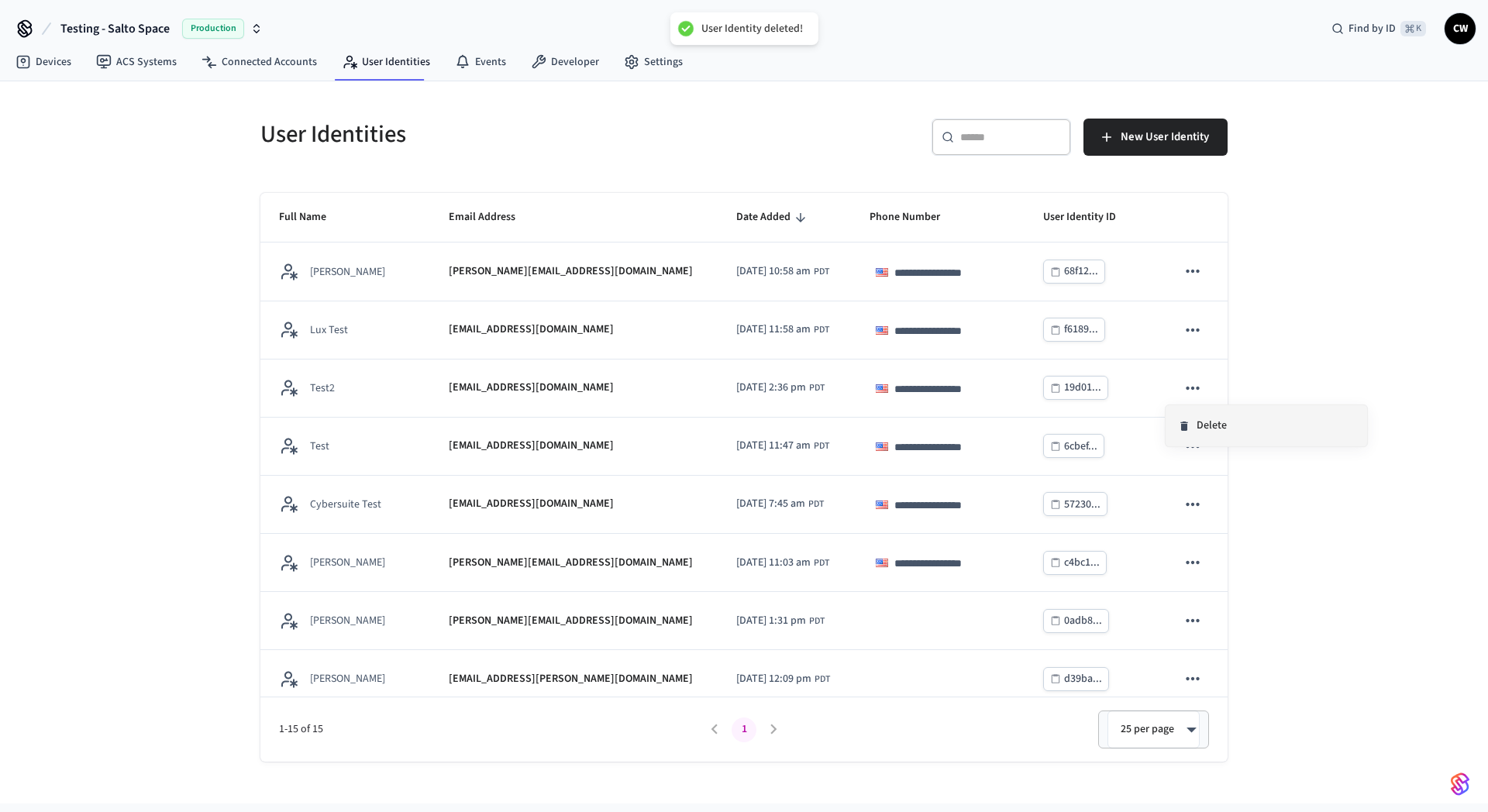
click at [1197, 431] on li "Delete" at bounding box center [1267, 426] width 202 height 41
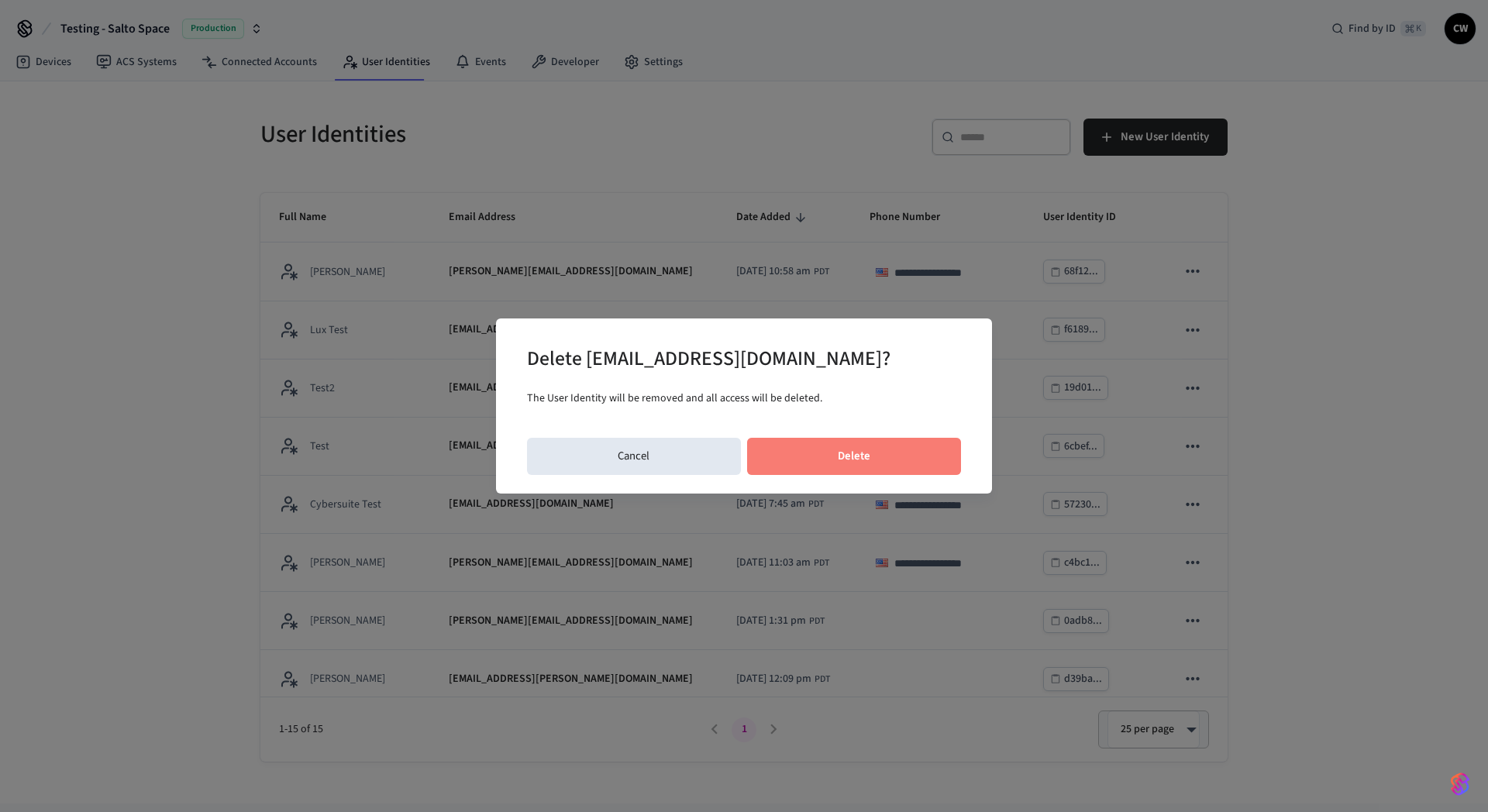
click at [845, 453] on button "Delete" at bounding box center [855, 456] width 215 height 37
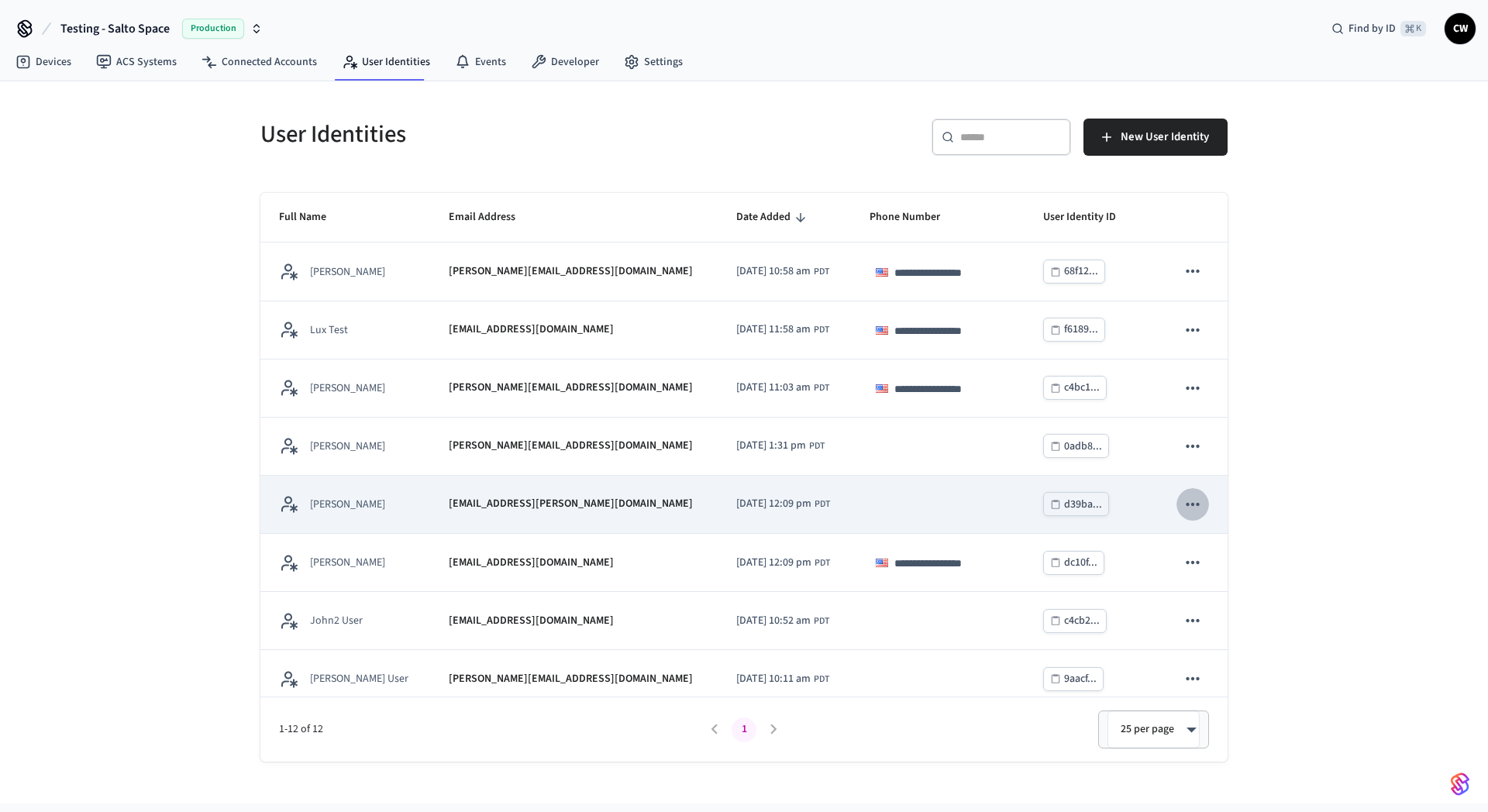
click at [1185, 501] on icon "sticky table" at bounding box center [1193, 504] width 20 height 20
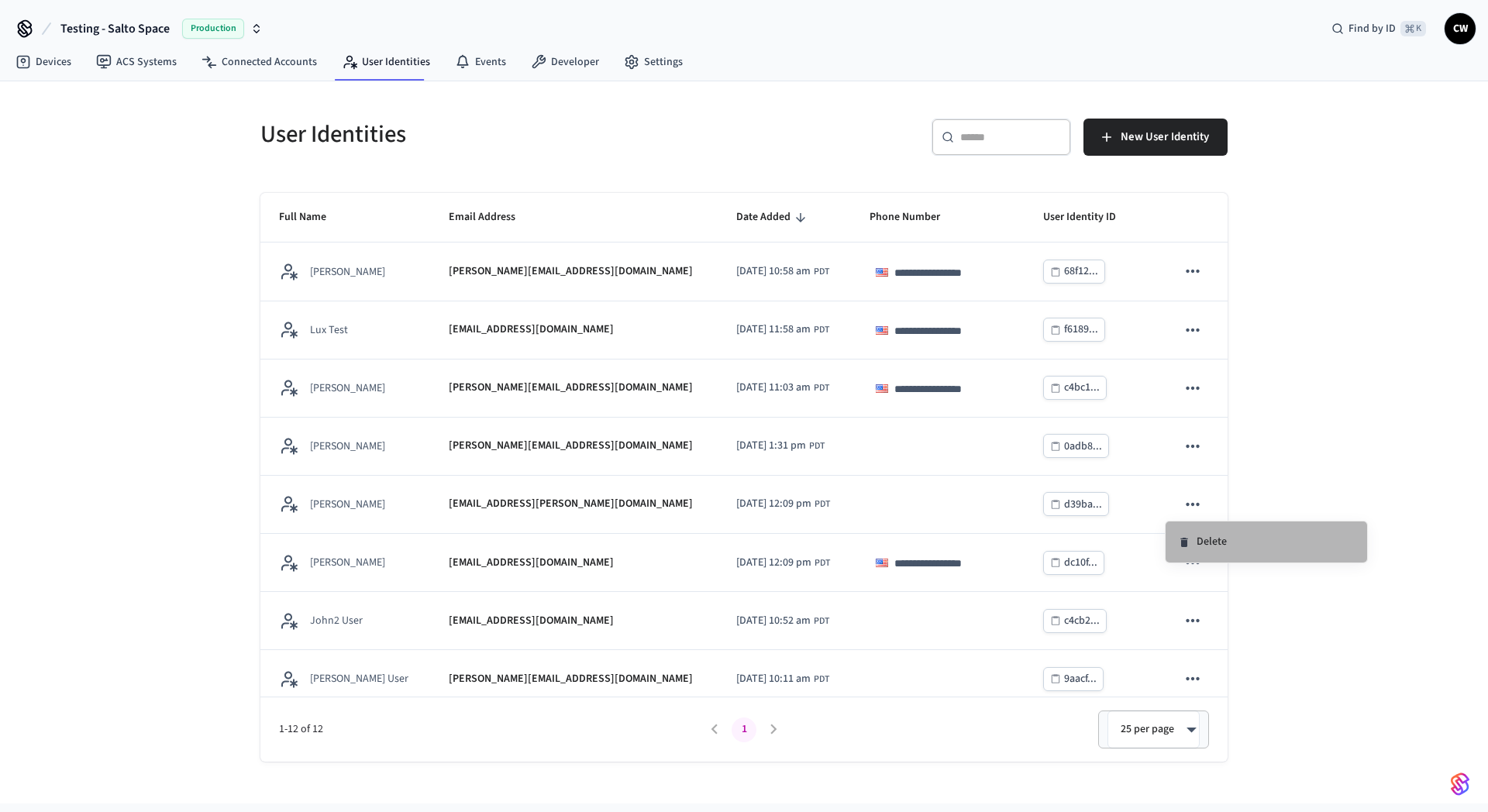
click at [1213, 536] on li "Delete" at bounding box center [1267, 542] width 202 height 41
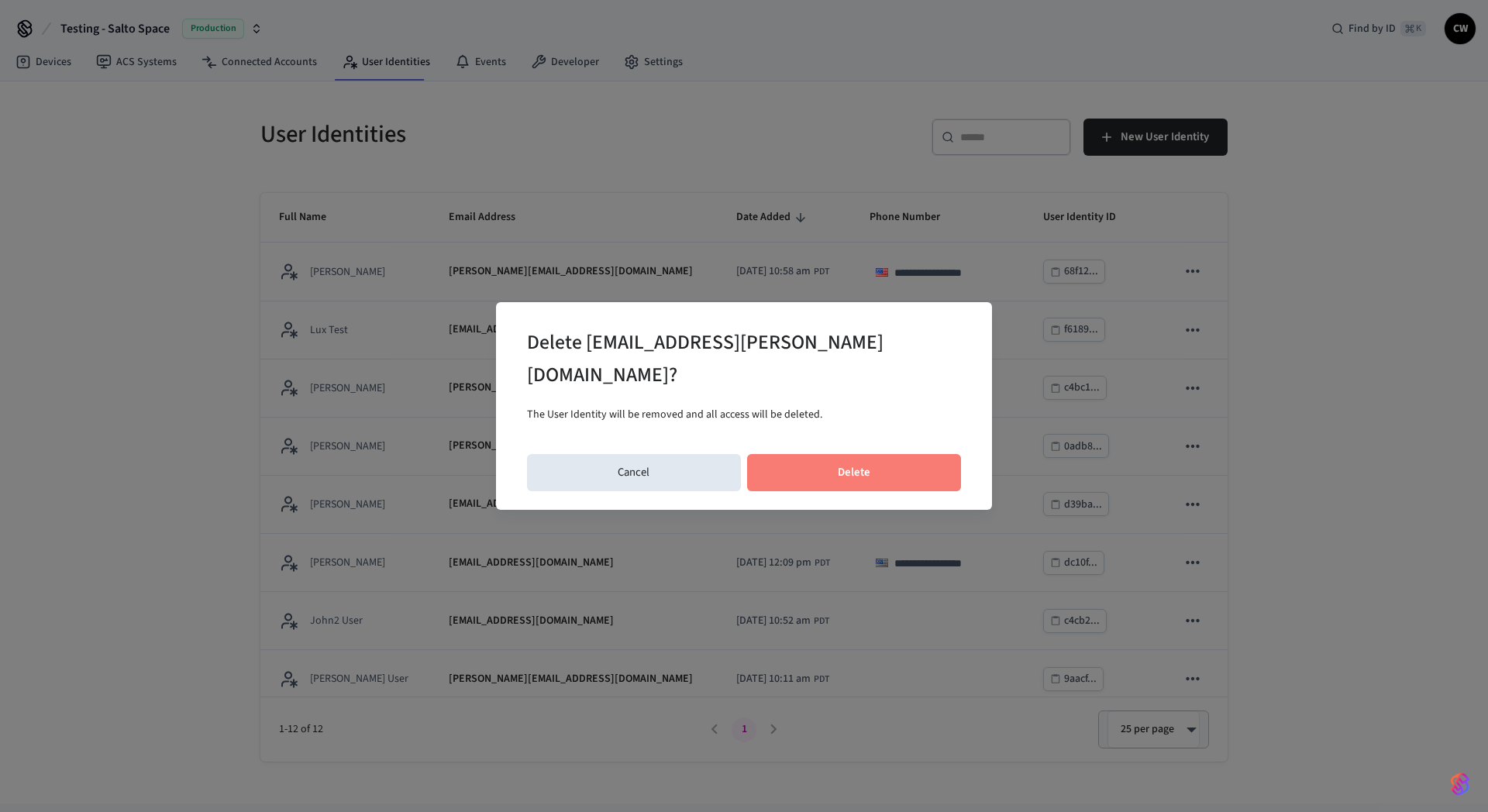
click at [881, 463] on button "Delete" at bounding box center [855, 473] width 215 height 37
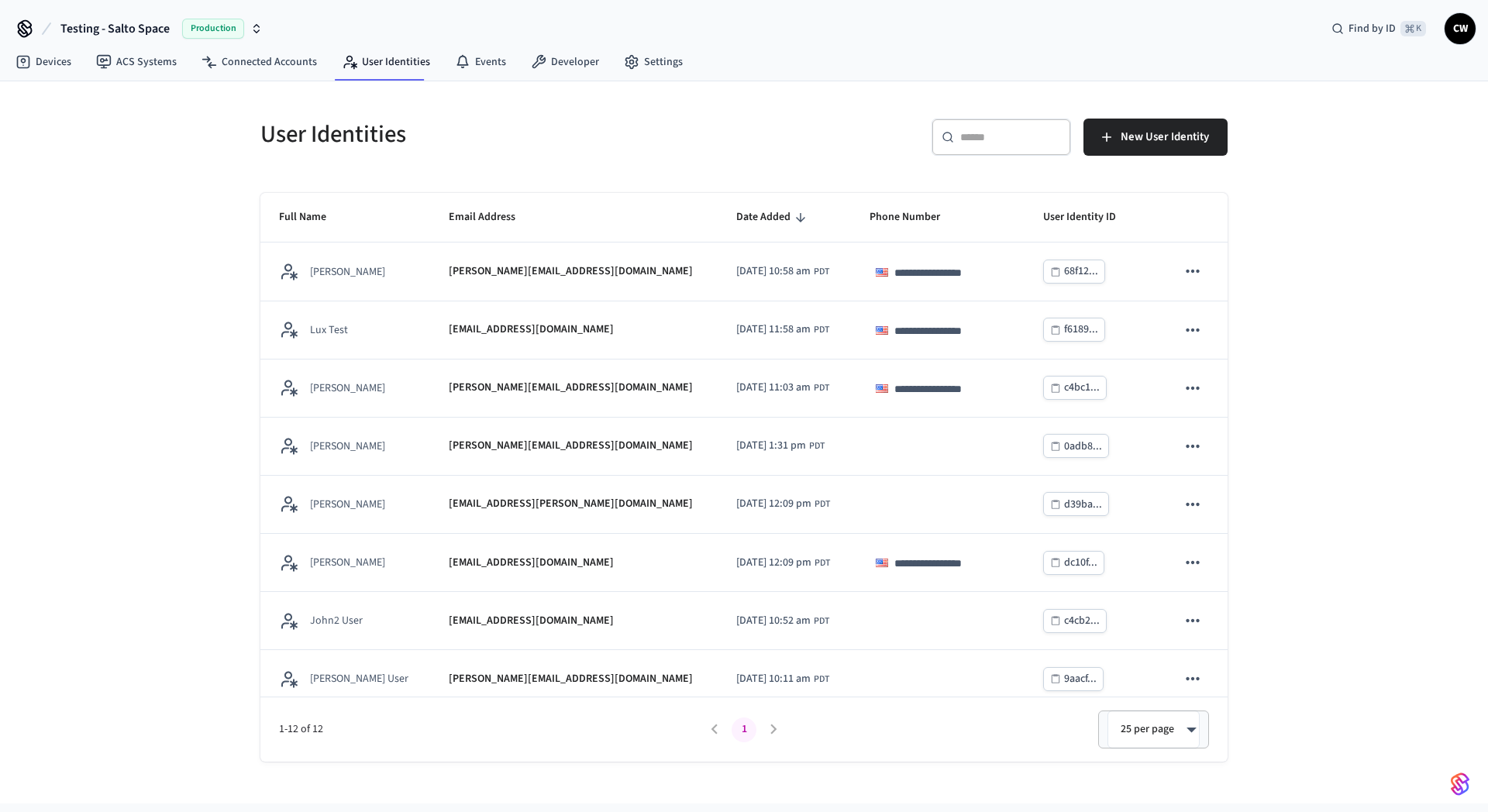
click at [657, 165] on div "User Identities" at bounding box center [488, 134] width 493 height 68
click at [575, 65] on link "Developer" at bounding box center [565, 62] width 93 height 28
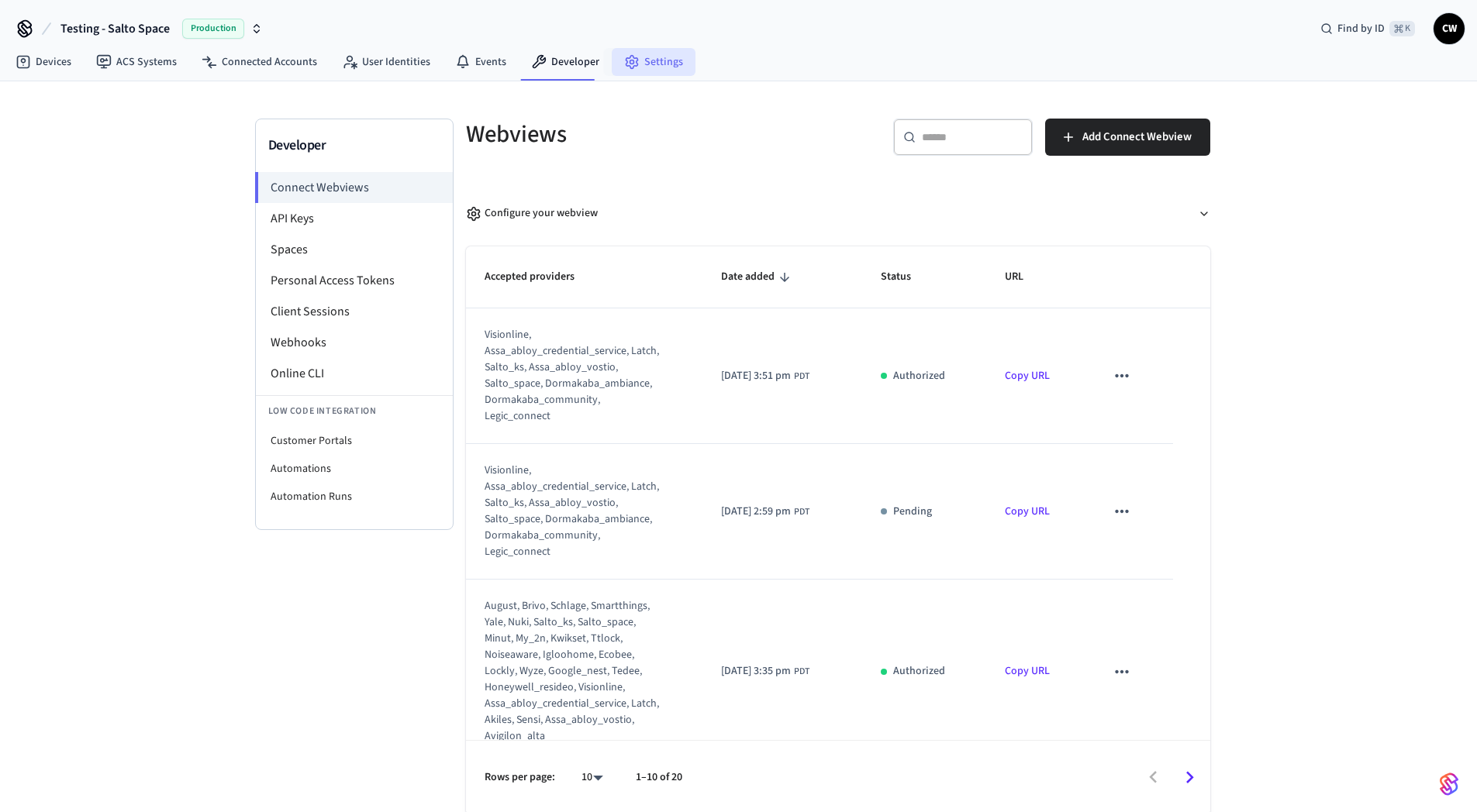
click at [624, 65] on icon at bounding box center [632, 62] width 16 height 16
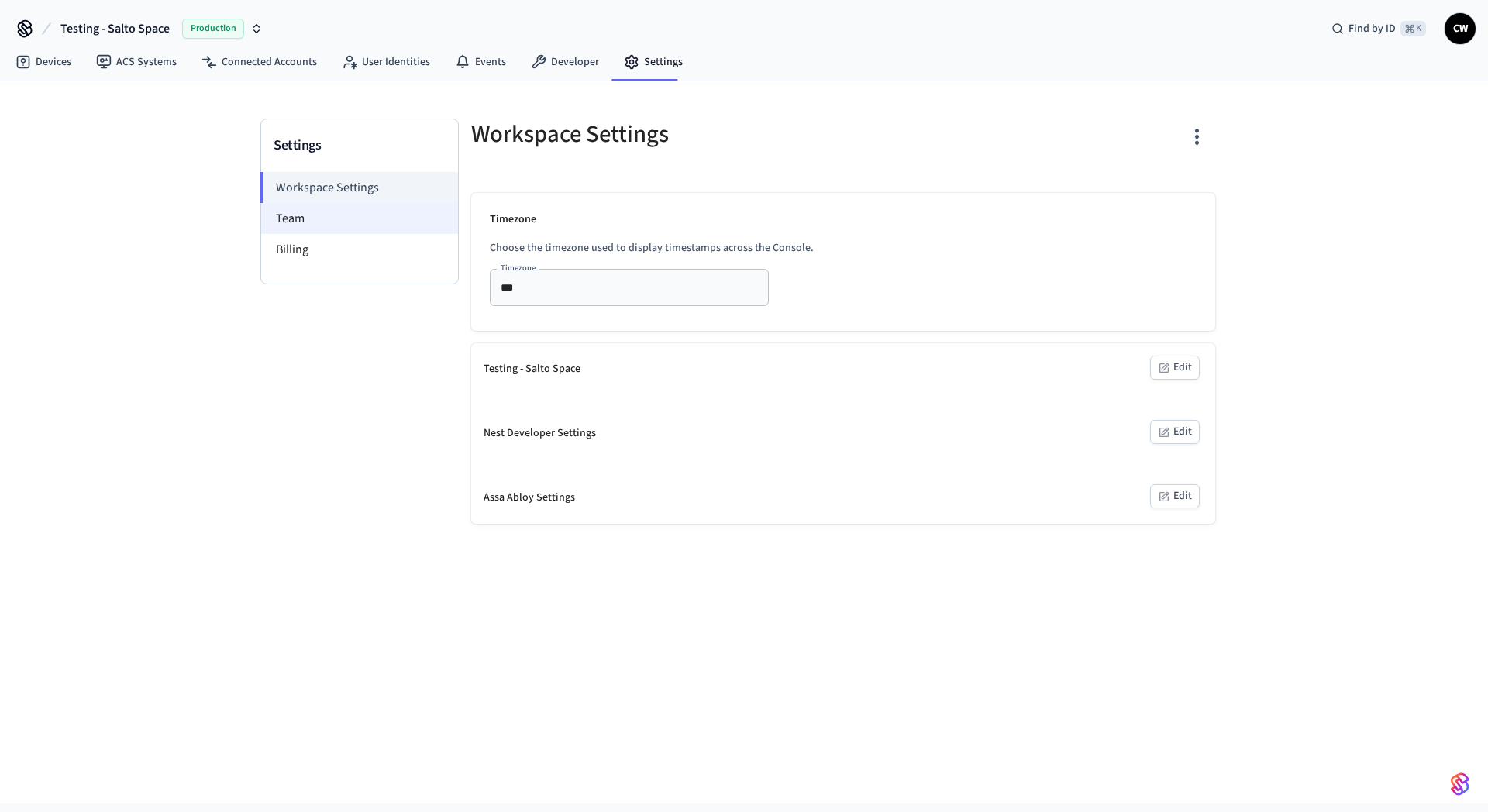
click at [314, 219] on li "Team" at bounding box center [360, 218] width 197 height 31
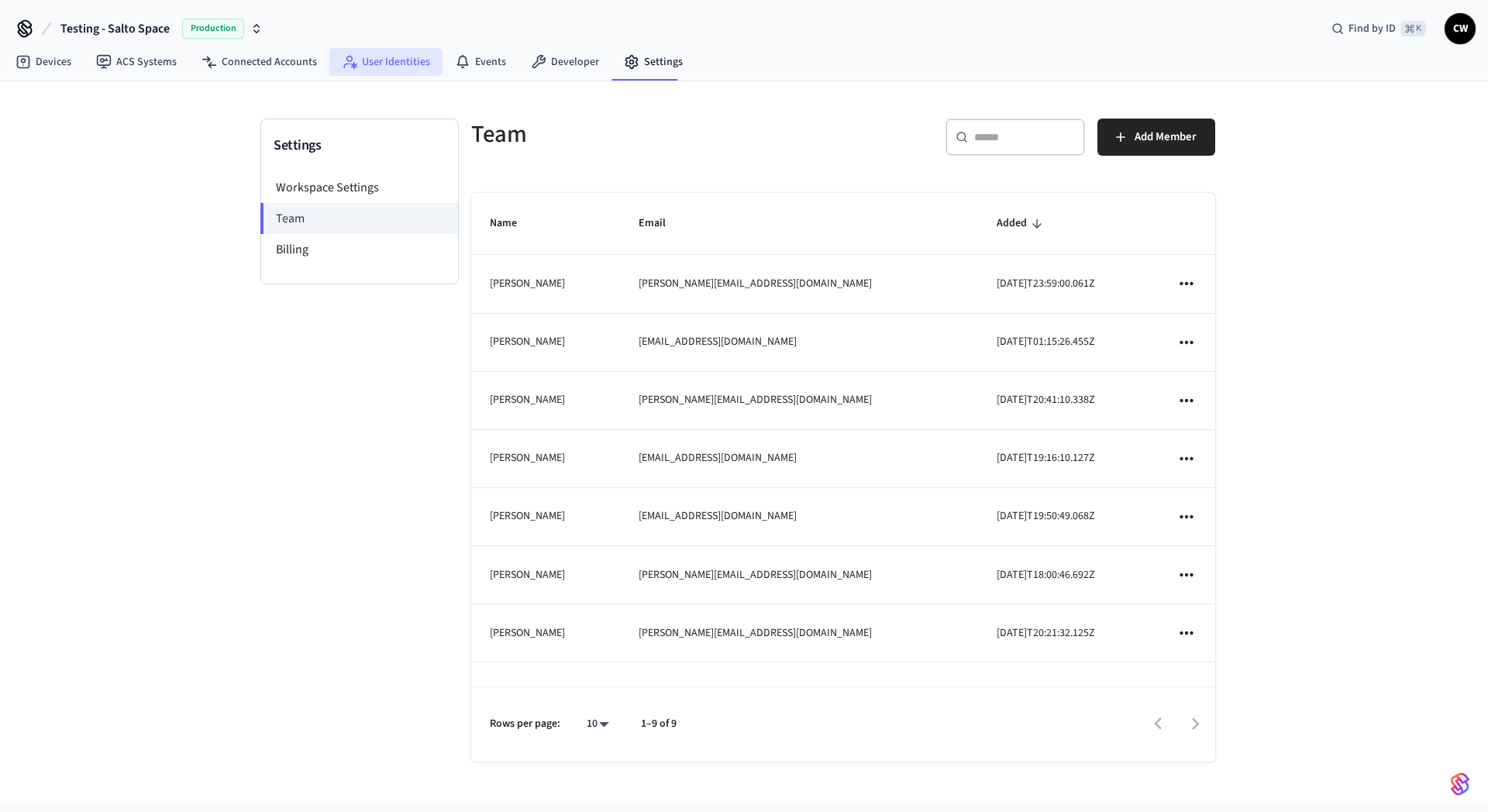
click at [407, 64] on link "User Identities" at bounding box center [385, 62] width 113 height 28
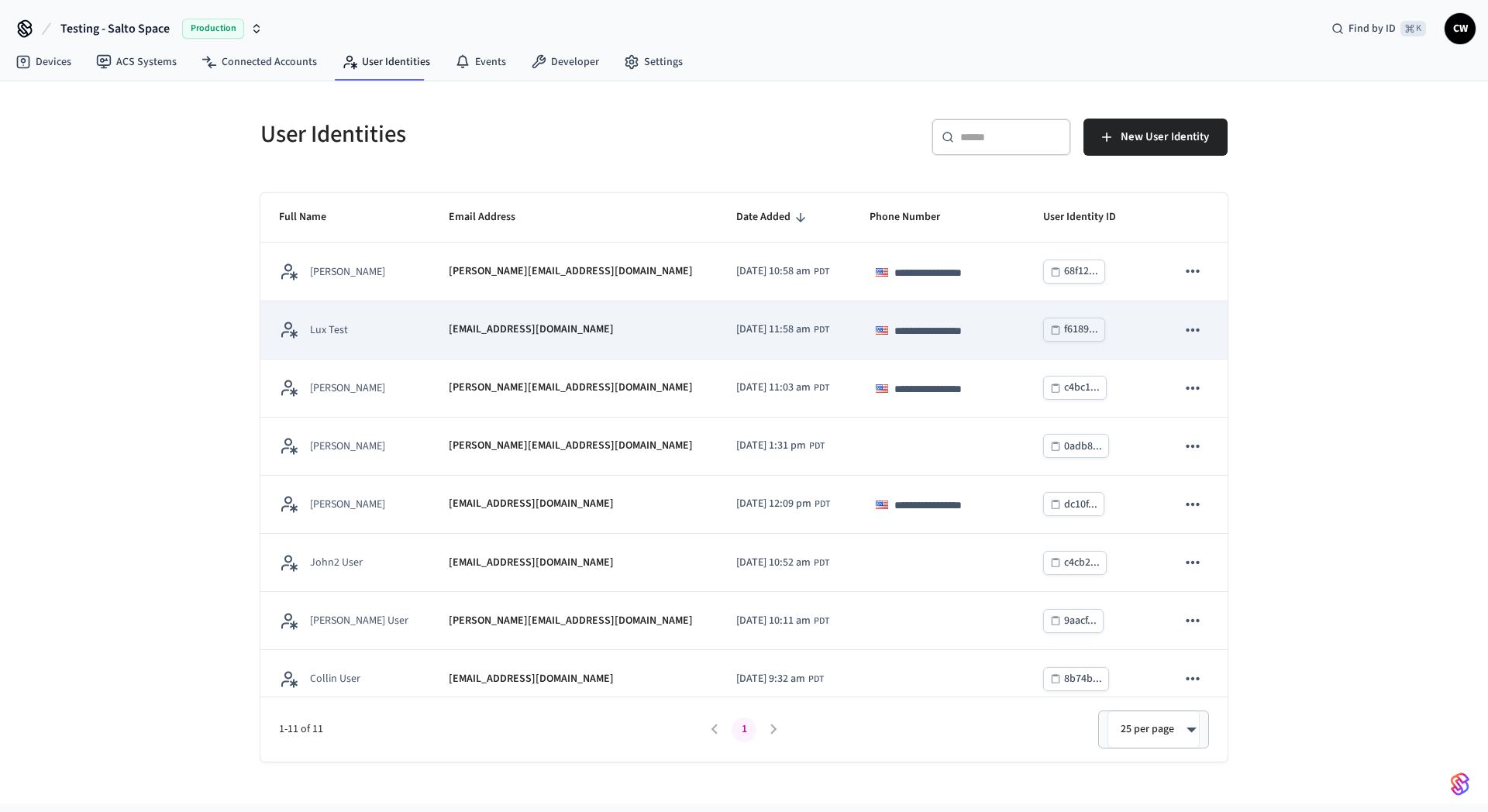
click at [1186, 324] on icon "sticky table" at bounding box center [1193, 330] width 20 height 20
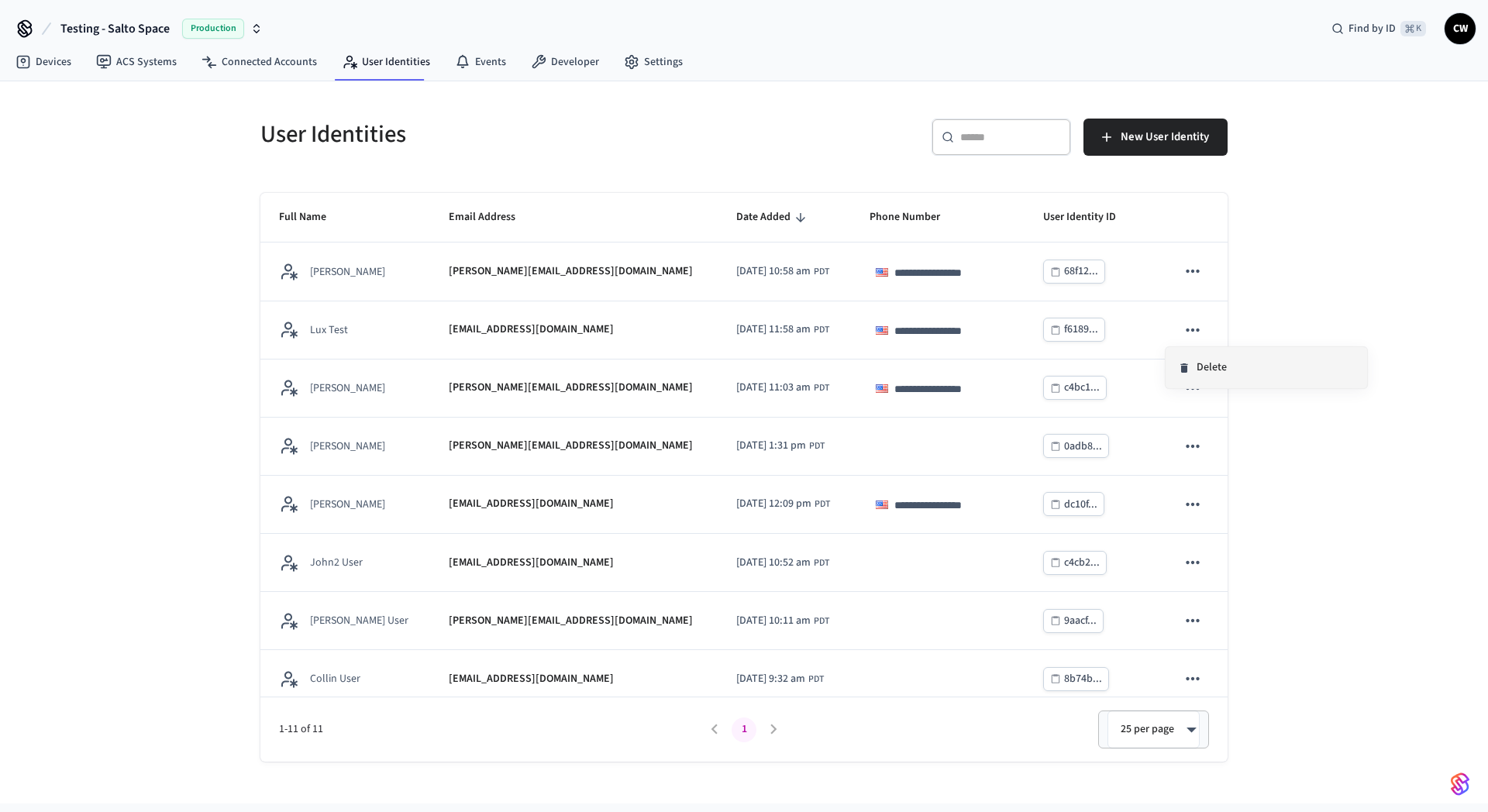
click at [1222, 372] on li "Delete" at bounding box center [1267, 368] width 202 height 41
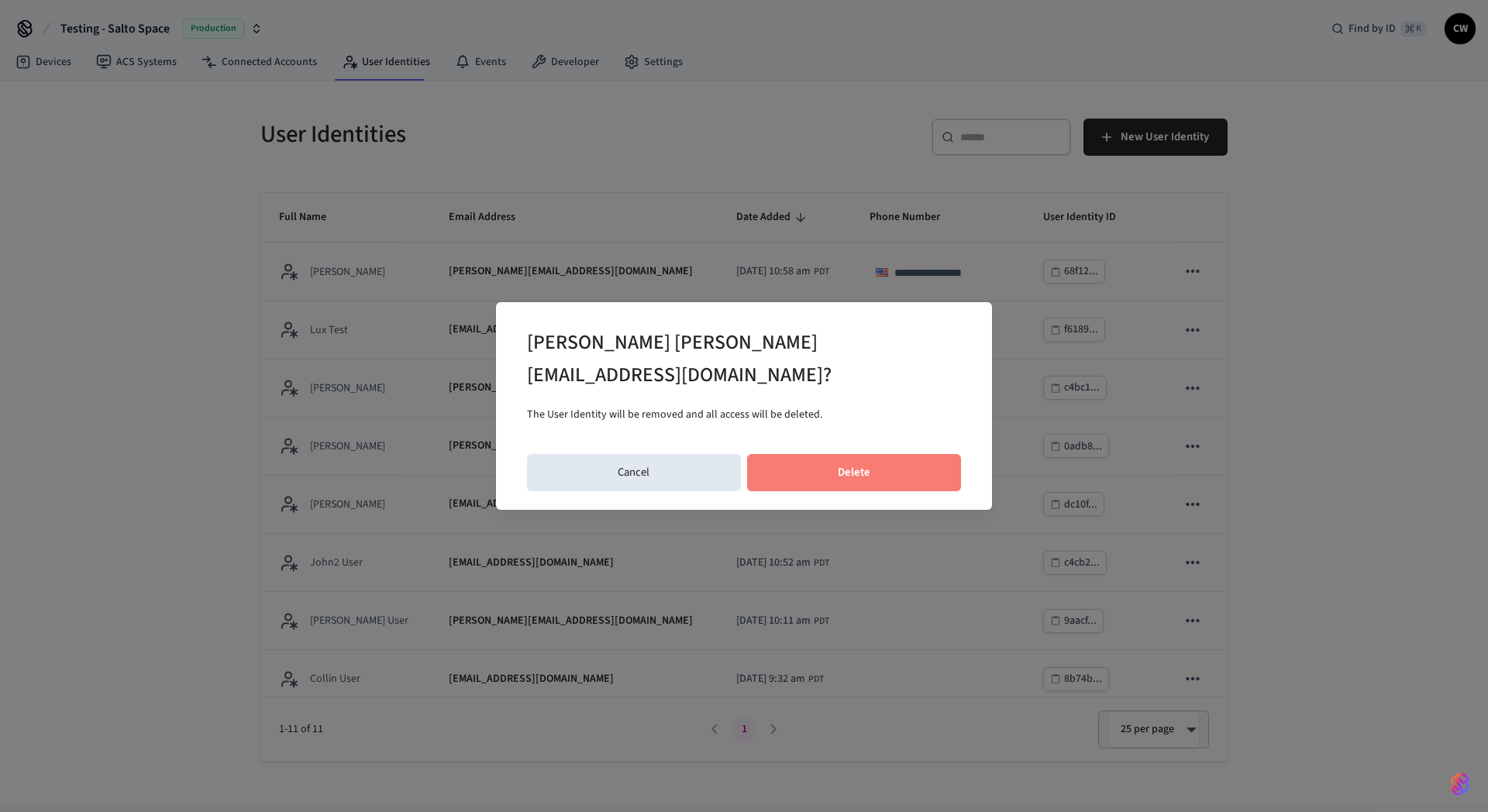
click at [850, 454] on button "Delete" at bounding box center [855, 473] width 215 height 37
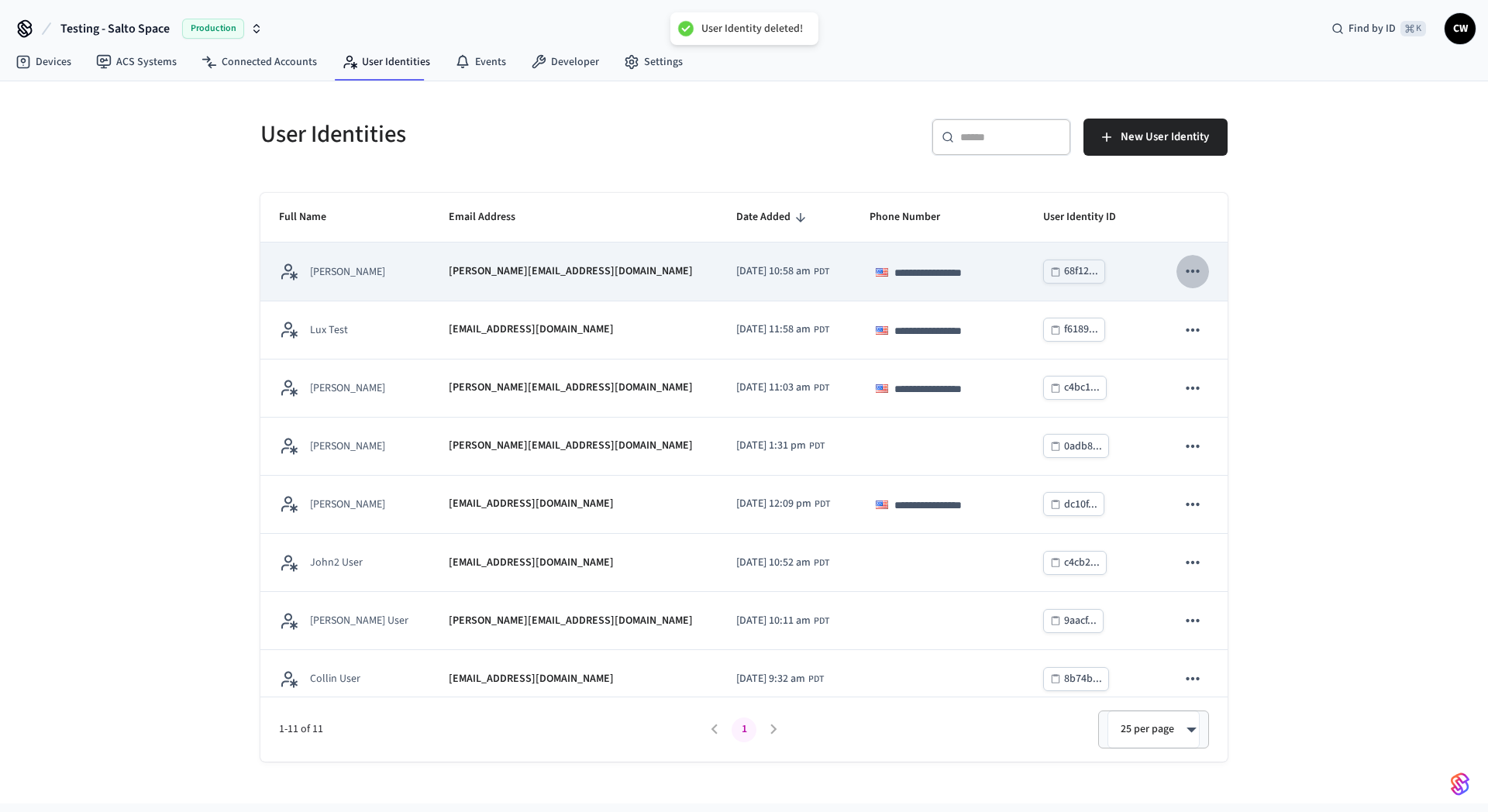
click at [1186, 270] on icon "sticky table" at bounding box center [1192, 271] width 13 height 3
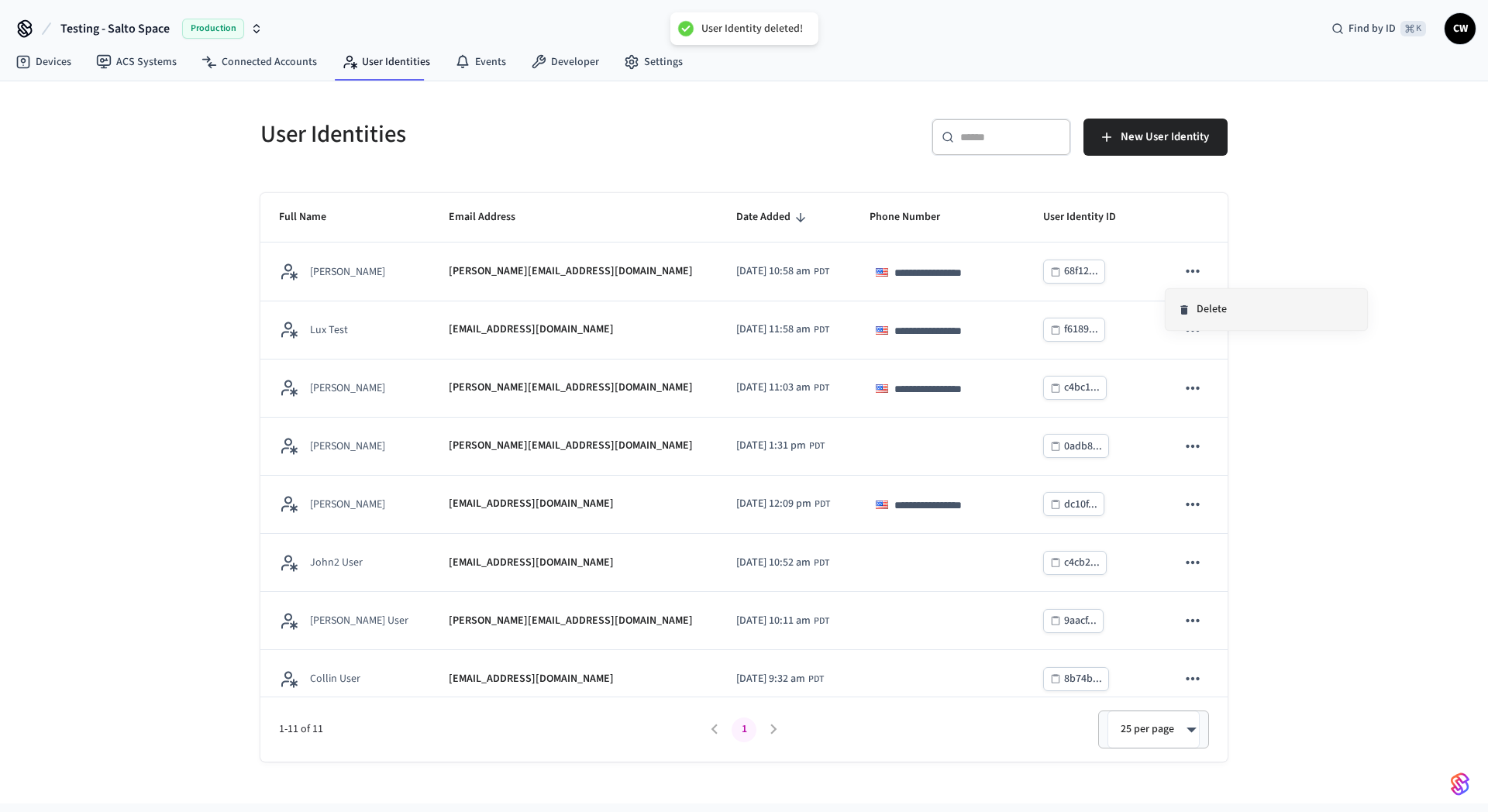
click at [1228, 317] on li "Delete" at bounding box center [1267, 310] width 202 height 41
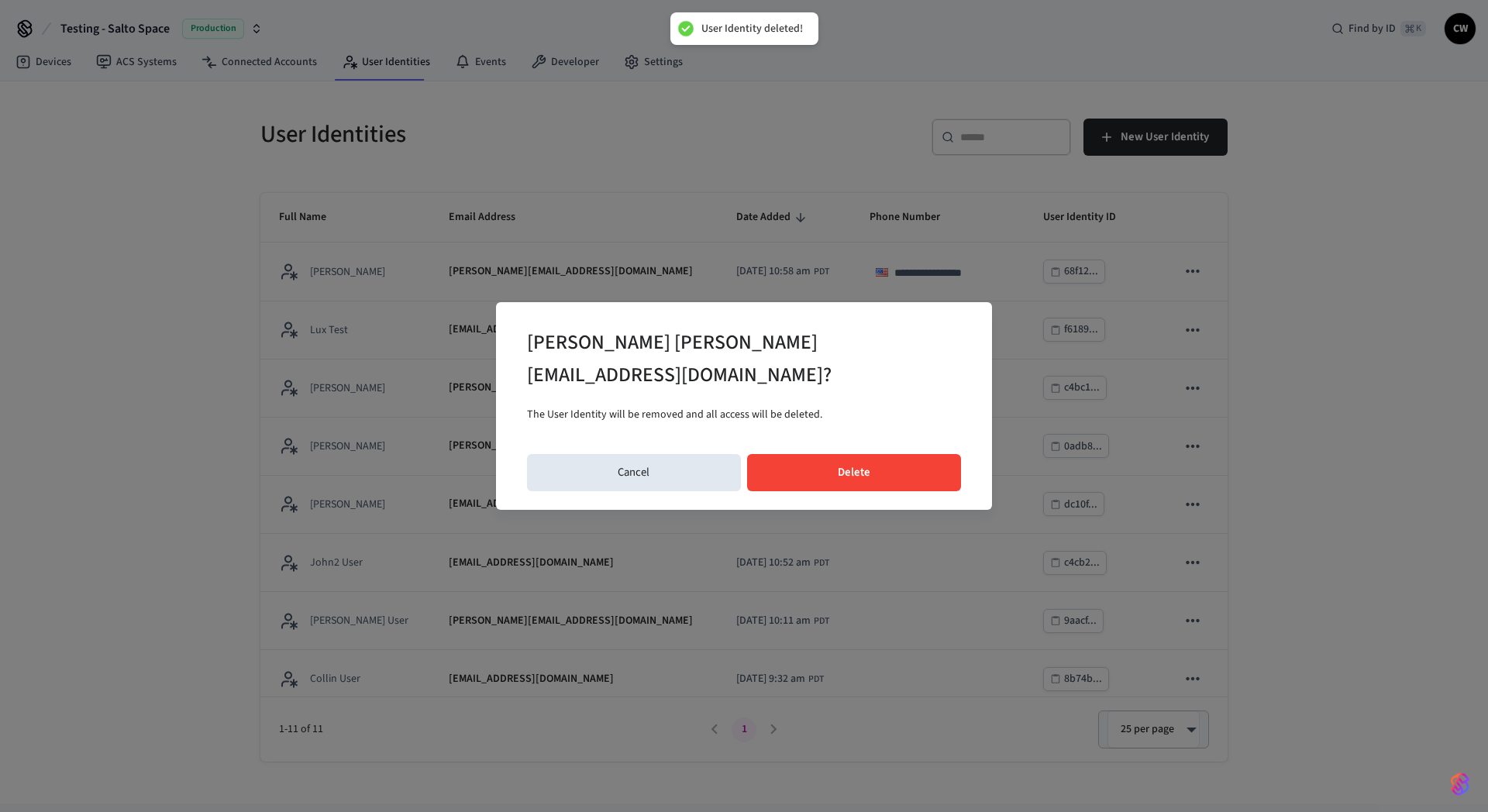
click at [828, 454] on button "Delete" at bounding box center [855, 473] width 215 height 37
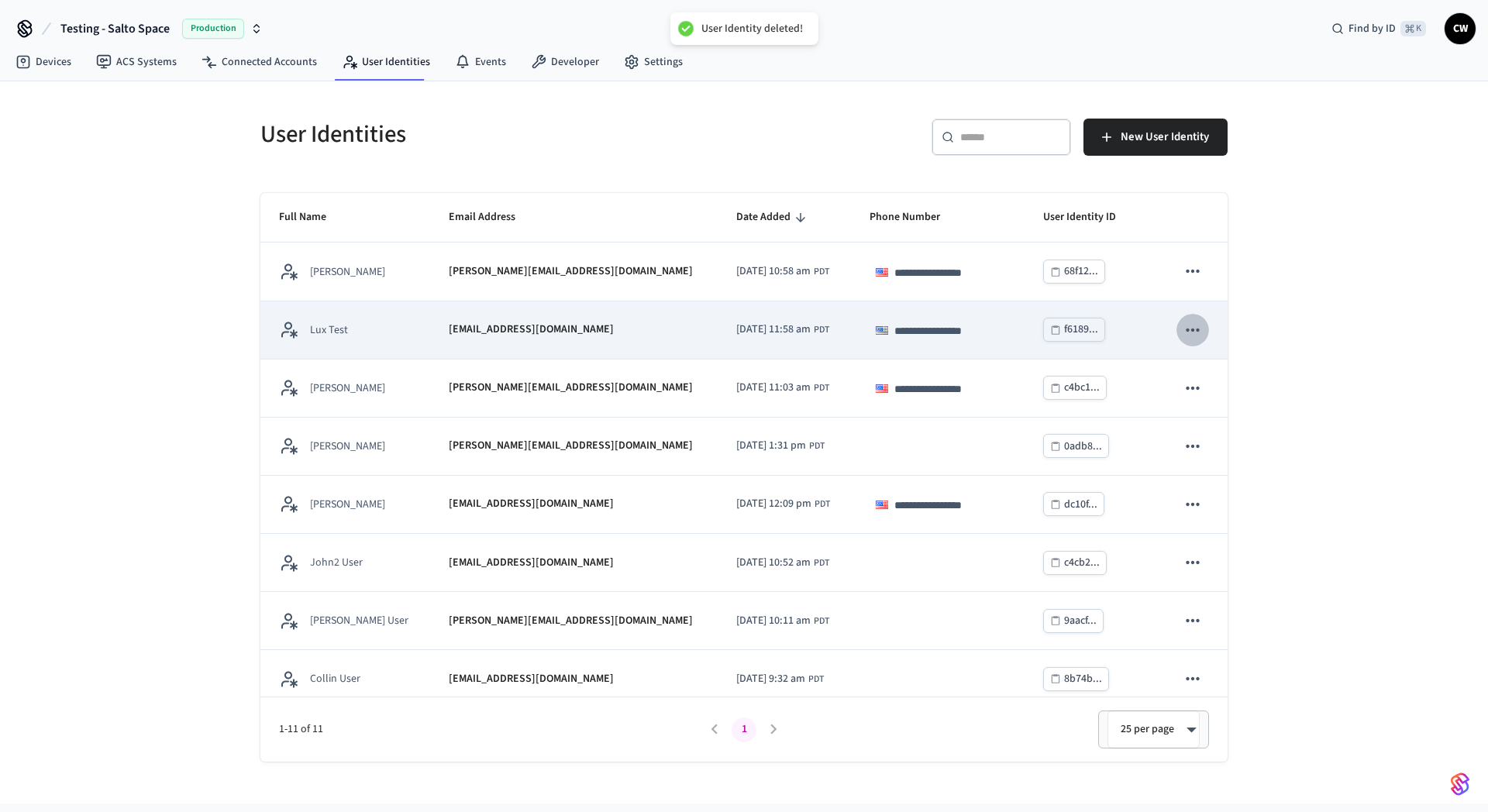
click at [1184, 330] on icon "sticky table" at bounding box center [1193, 330] width 20 height 20
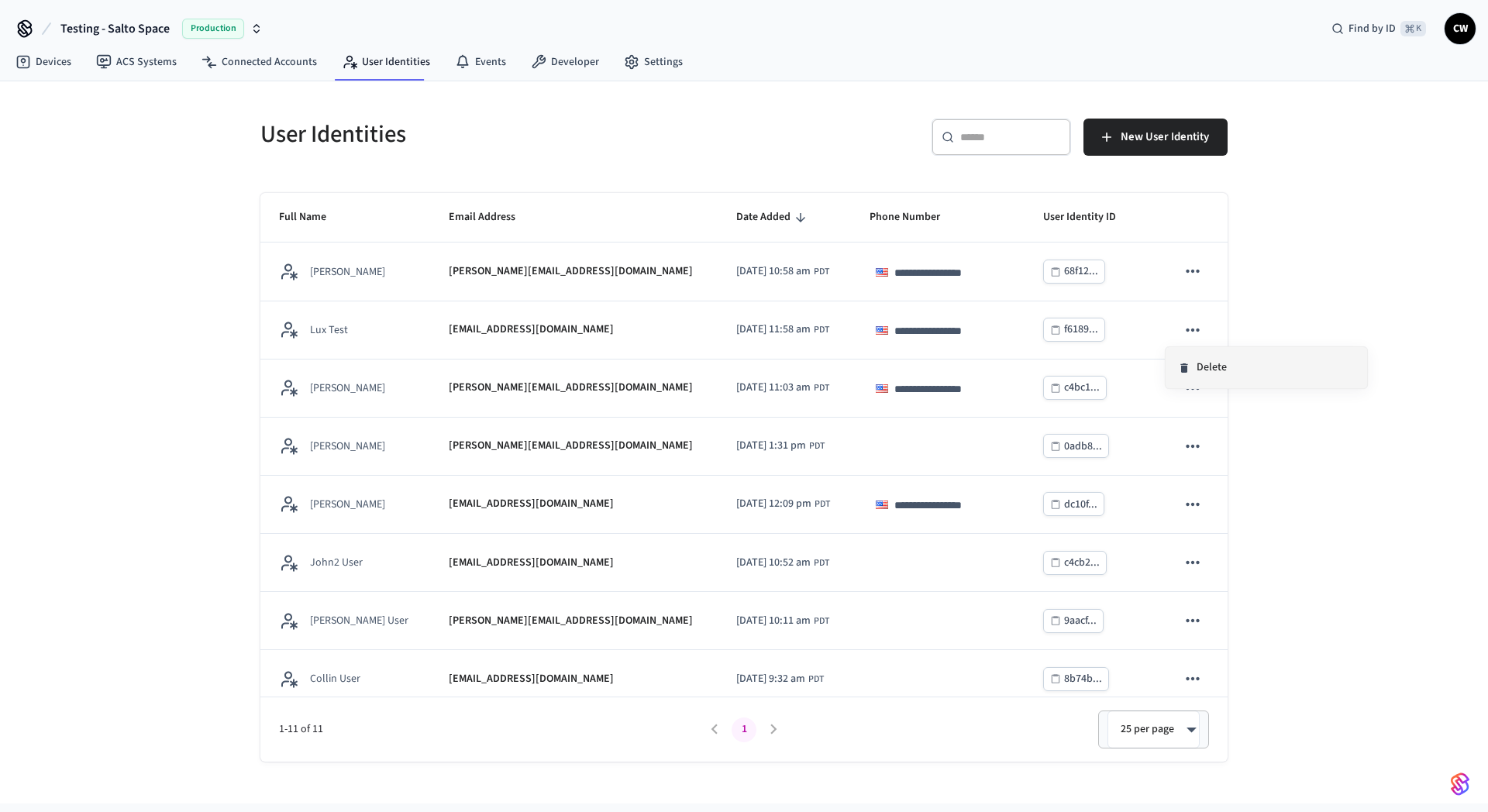
click at [1203, 371] on li "Delete" at bounding box center [1267, 368] width 202 height 41
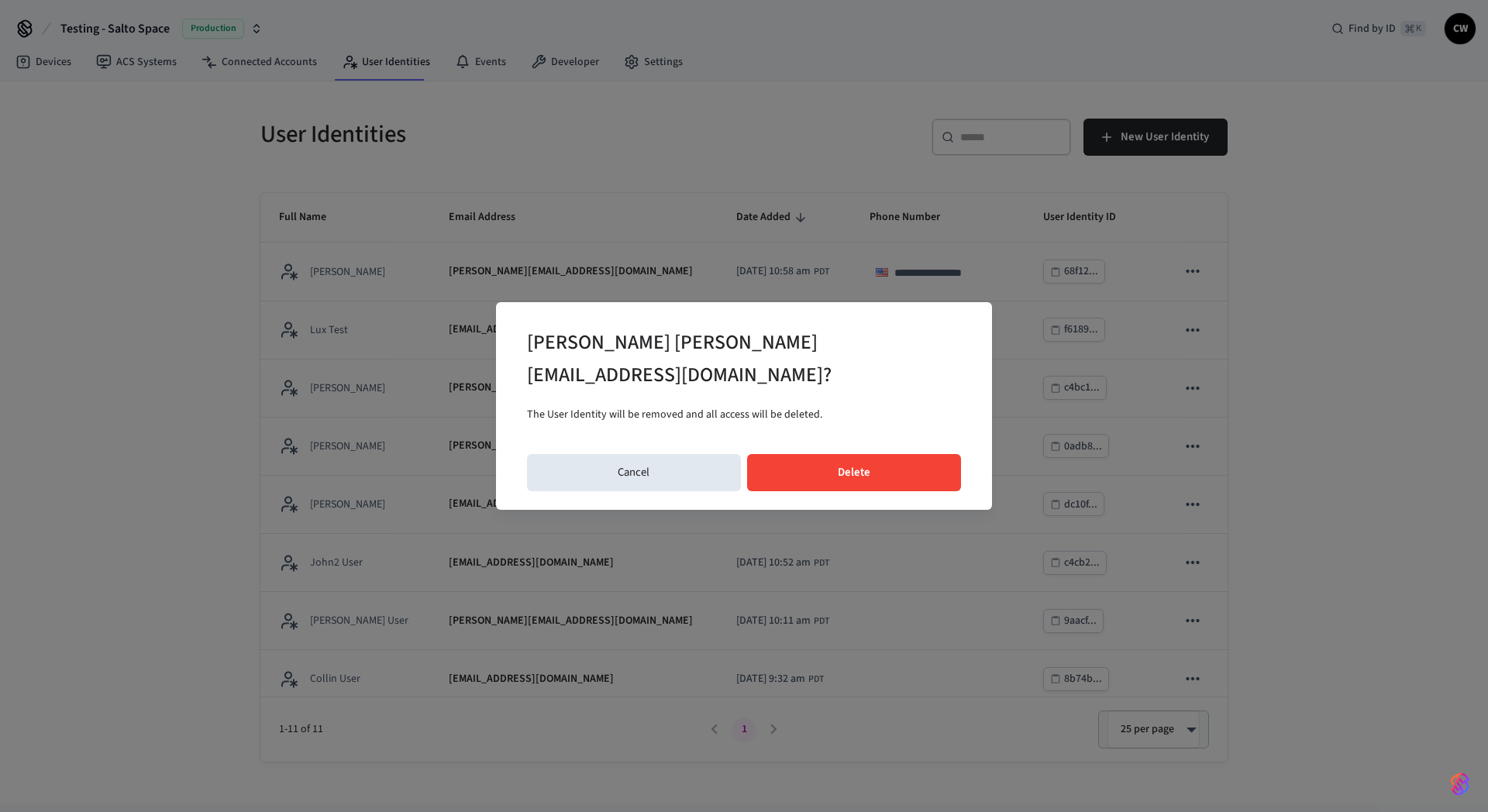
click at [864, 455] on button "Delete" at bounding box center [855, 473] width 215 height 37
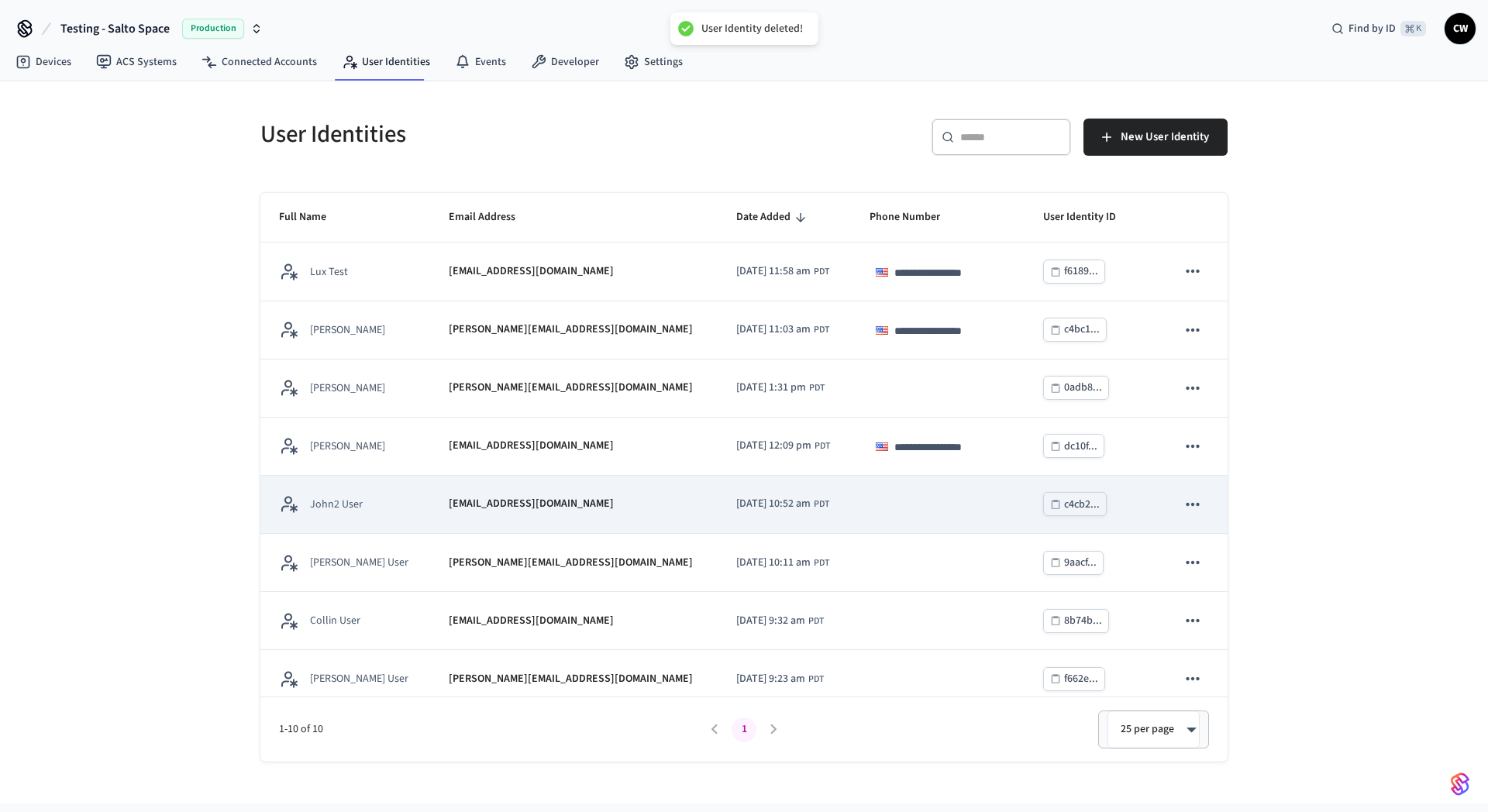
click at [1176, 505] on button "sticky table" at bounding box center [1192, 504] width 32 height 32
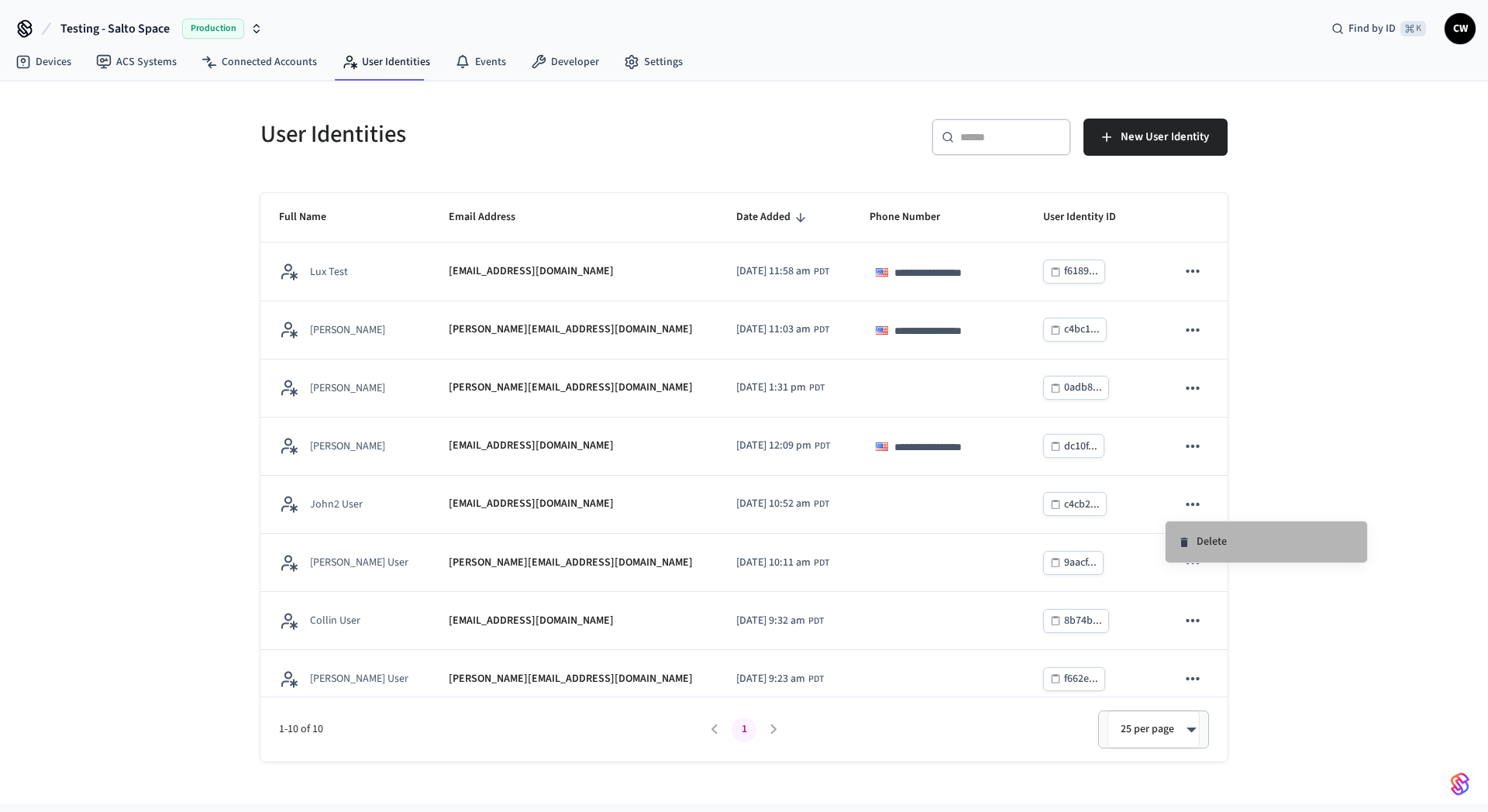
click at [1213, 541] on li "Delete" at bounding box center [1267, 542] width 202 height 41
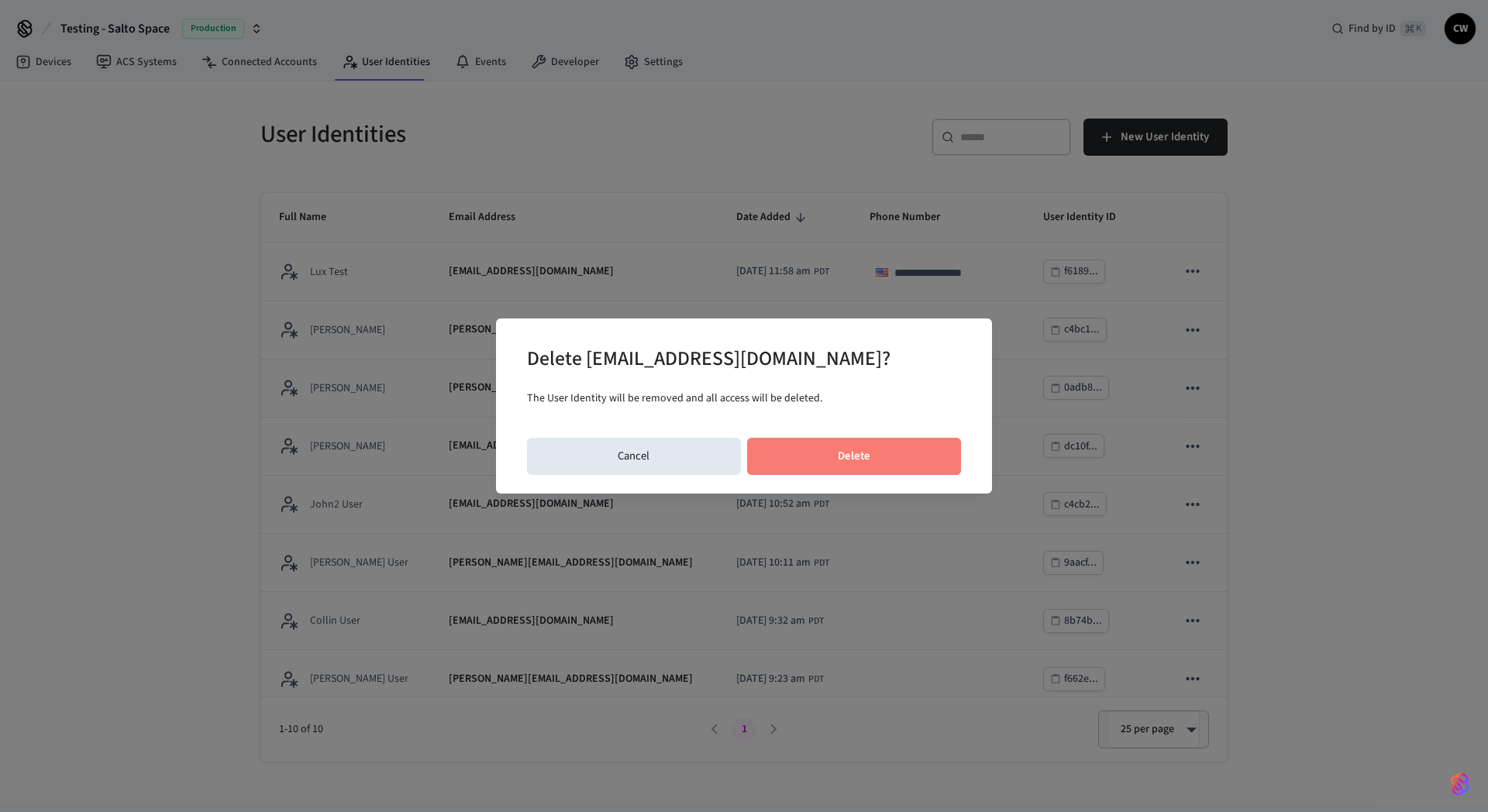
click at [874, 451] on button "Delete" at bounding box center [855, 456] width 215 height 37
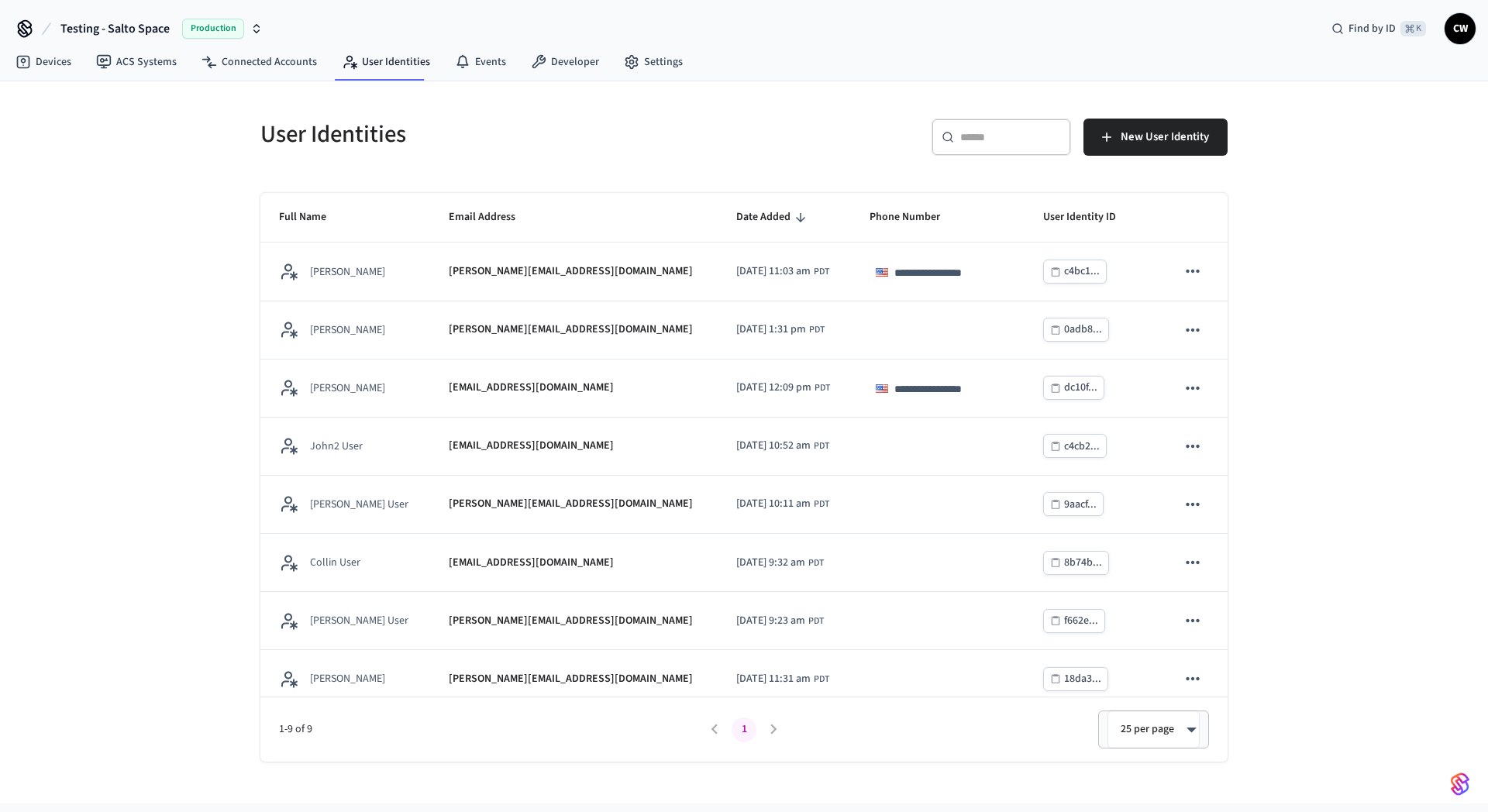
click at [100, 368] on div "**********" at bounding box center [744, 442] width 1488 height 723
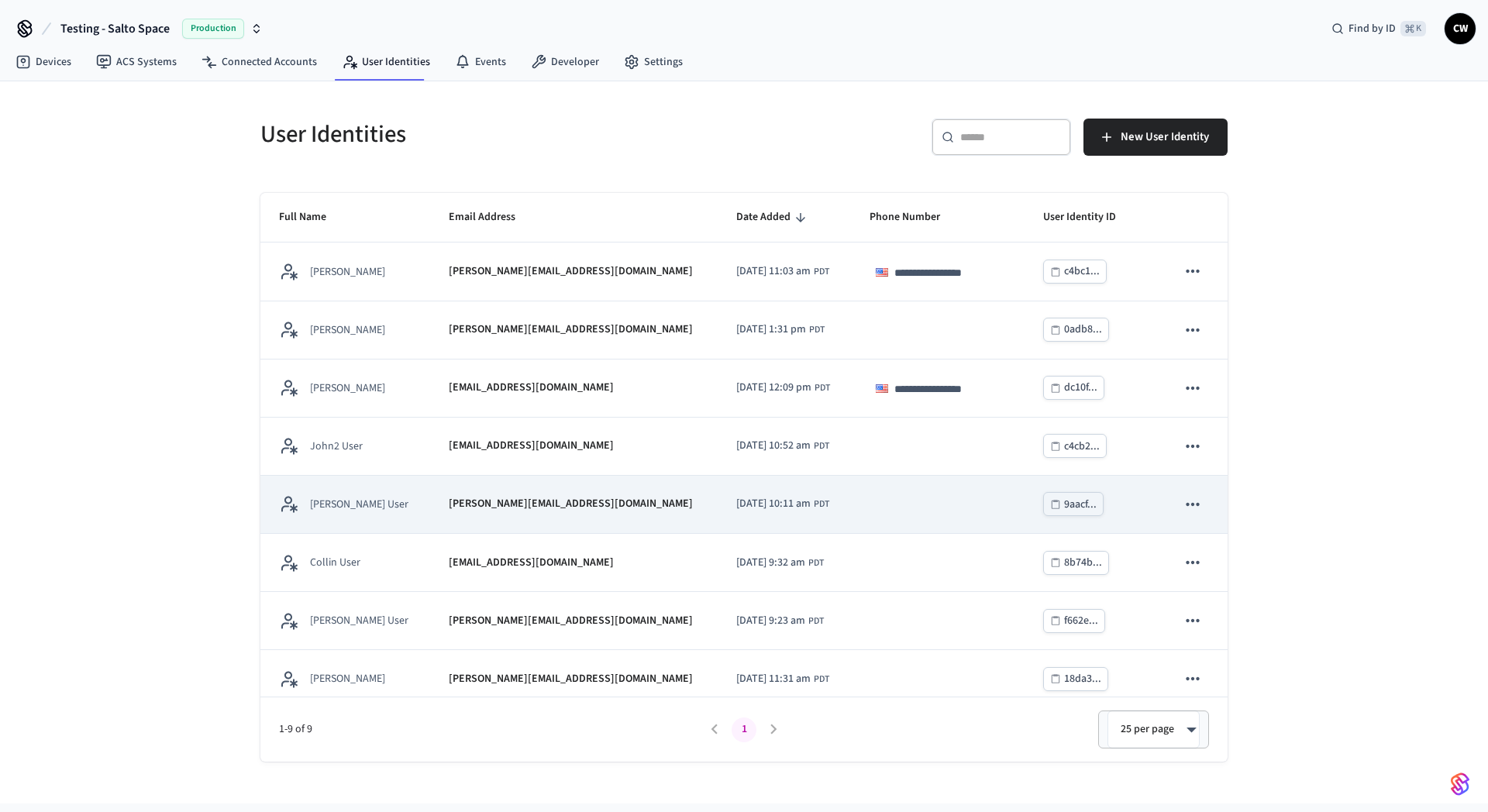
click at [1186, 503] on icon "sticky table" at bounding box center [1192, 504] width 13 height 3
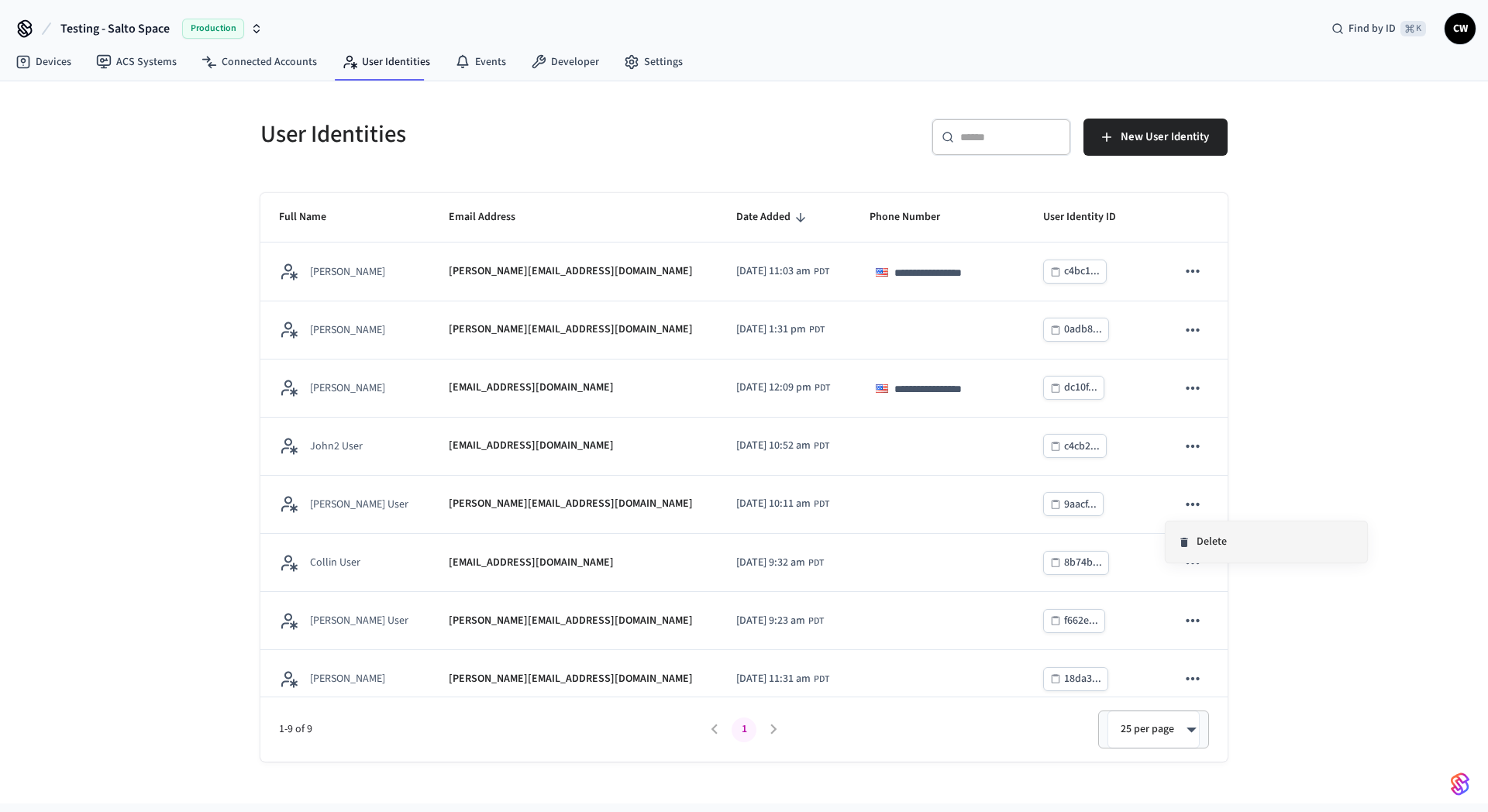
click at [1195, 535] on li "Delete" at bounding box center [1267, 542] width 202 height 41
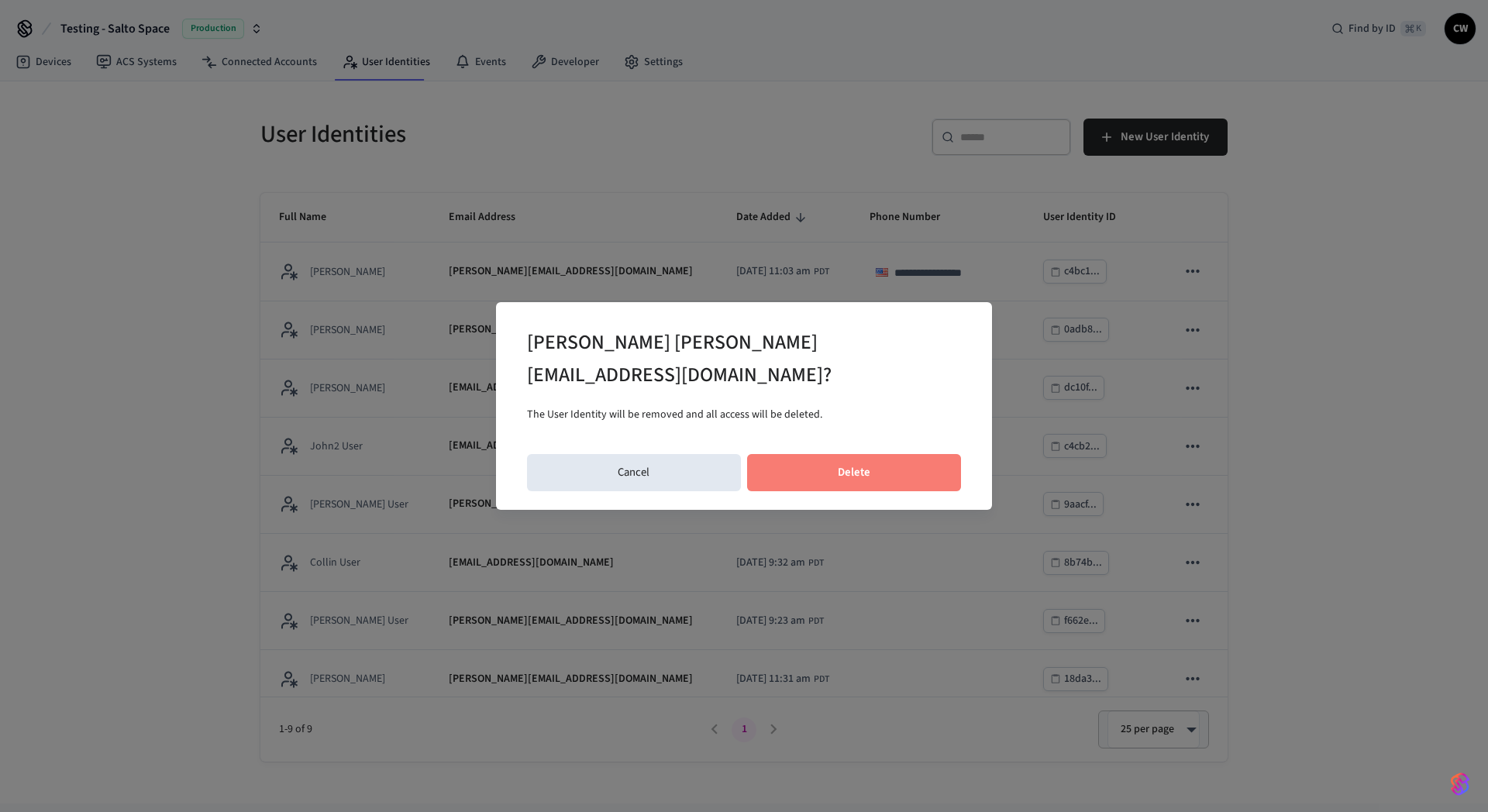
click at [884, 465] on button "Delete" at bounding box center [855, 473] width 215 height 37
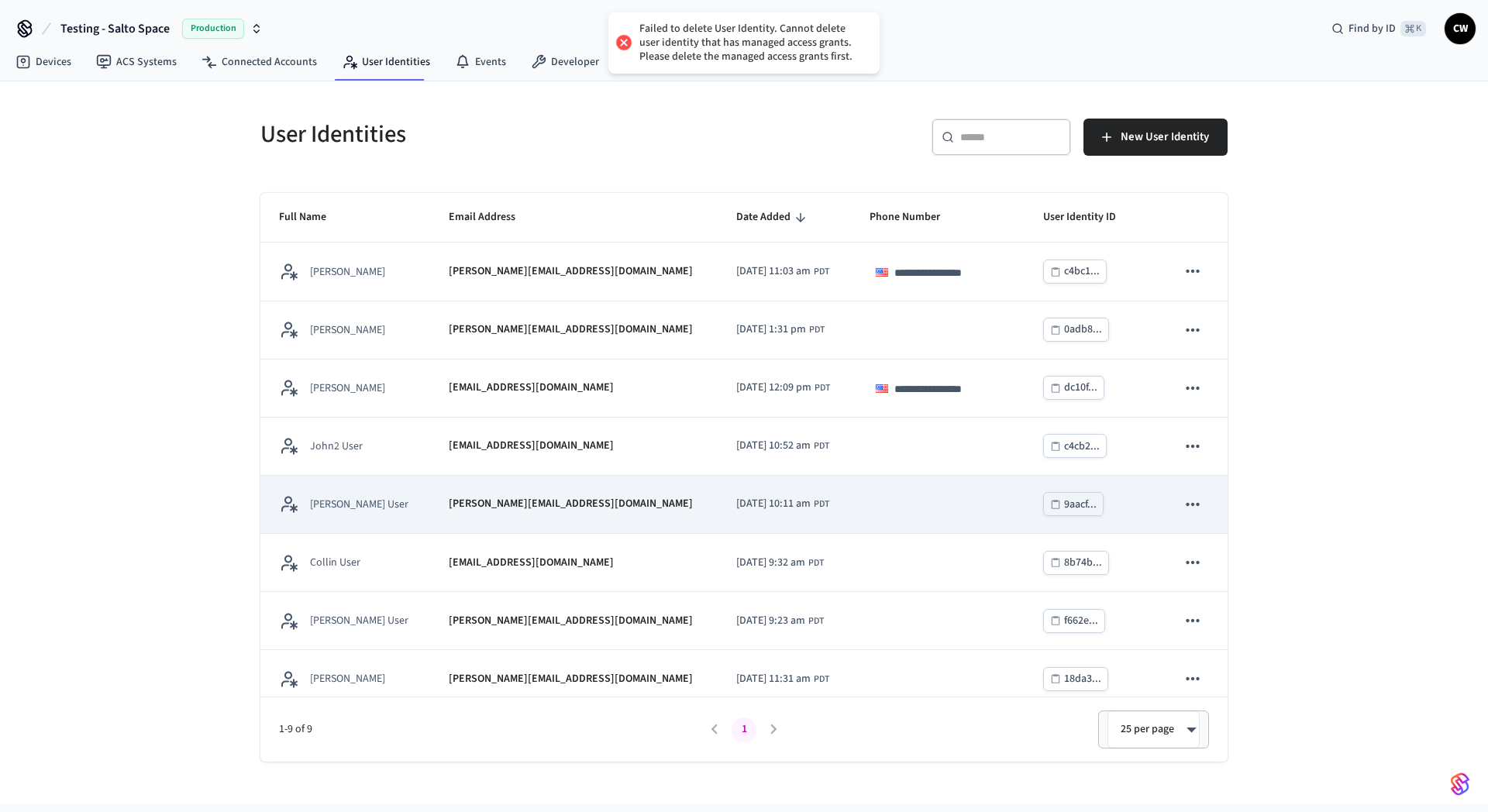
click at [537, 510] on div "[PERSON_NAME][EMAIL_ADDRESS][DOMAIN_NAME]" at bounding box center [573, 504] width 250 height 17
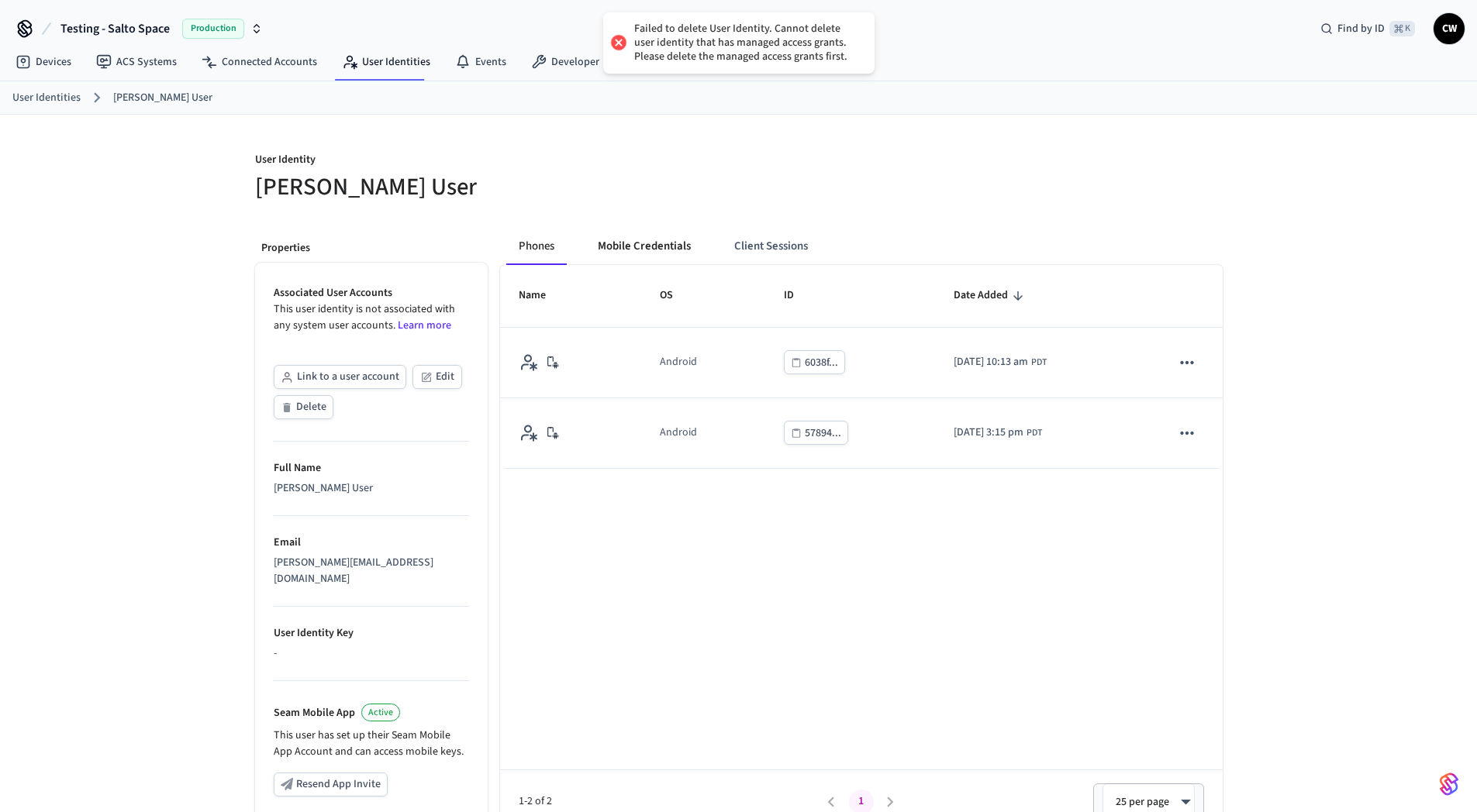
click at [694, 244] on button "Mobile Credentials" at bounding box center [644, 246] width 118 height 37
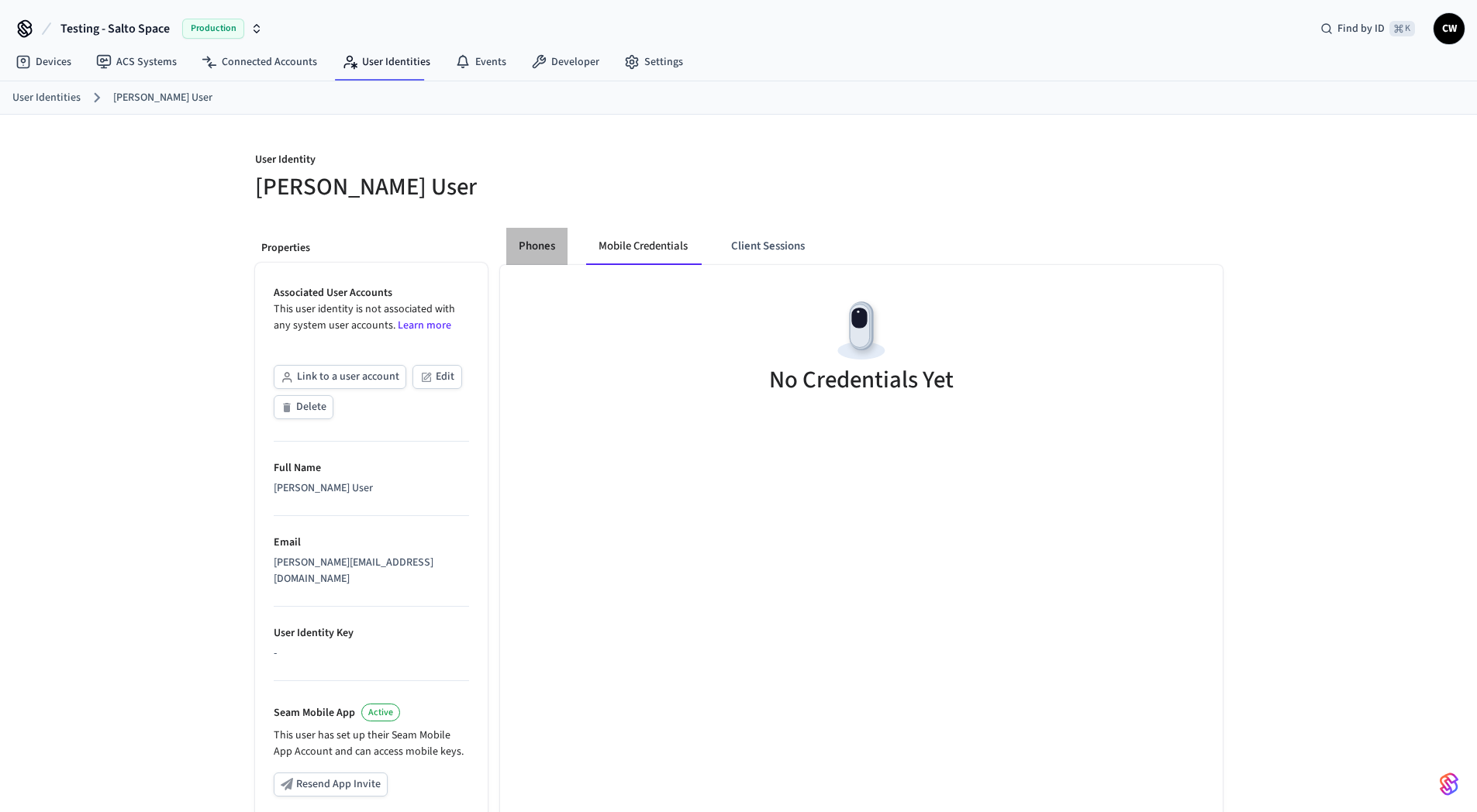
click at [521, 247] on button "Phones" at bounding box center [537, 246] width 61 height 37
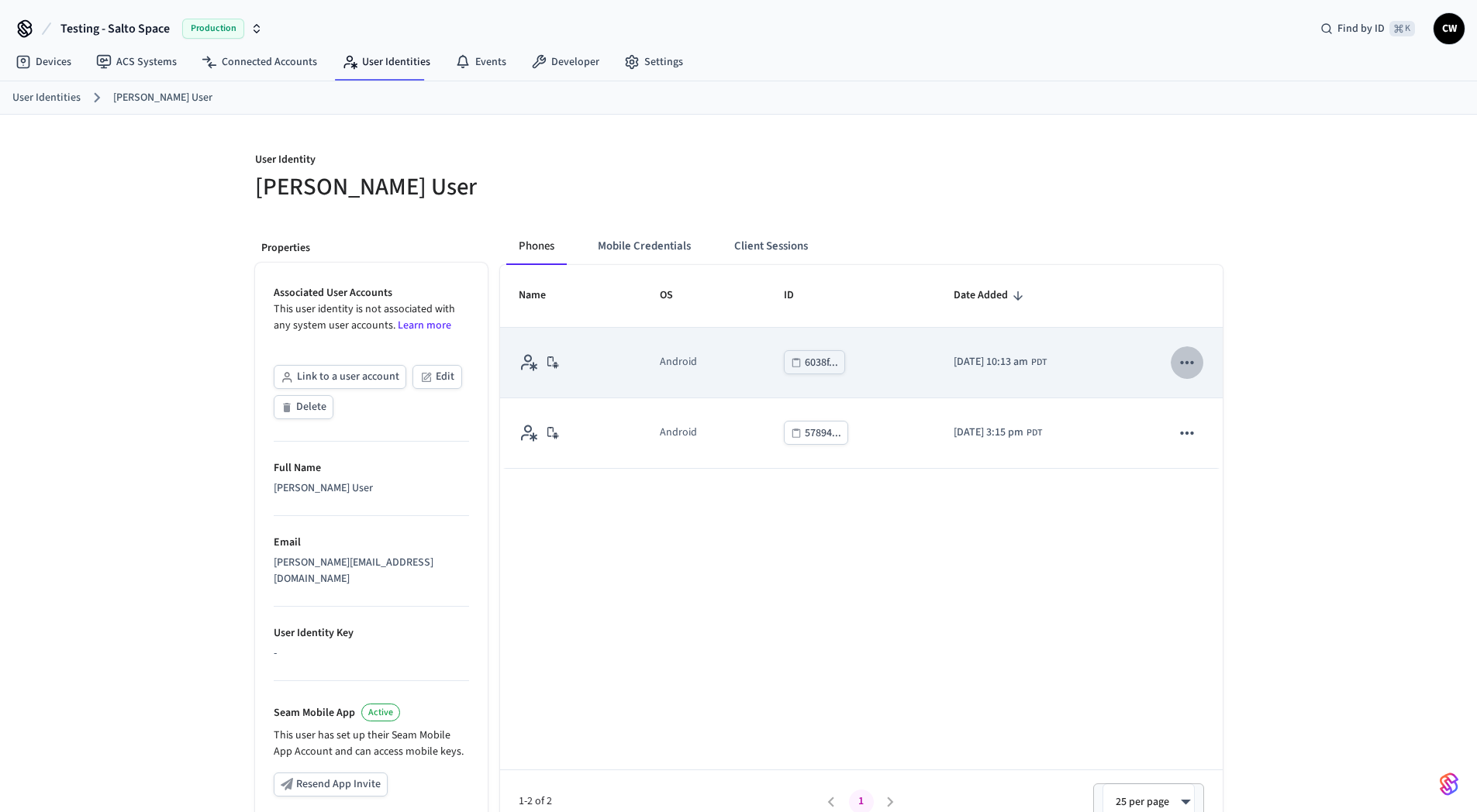
click at [1191, 366] on icon "sticky table" at bounding box center [1187, 363] width 20 height 20
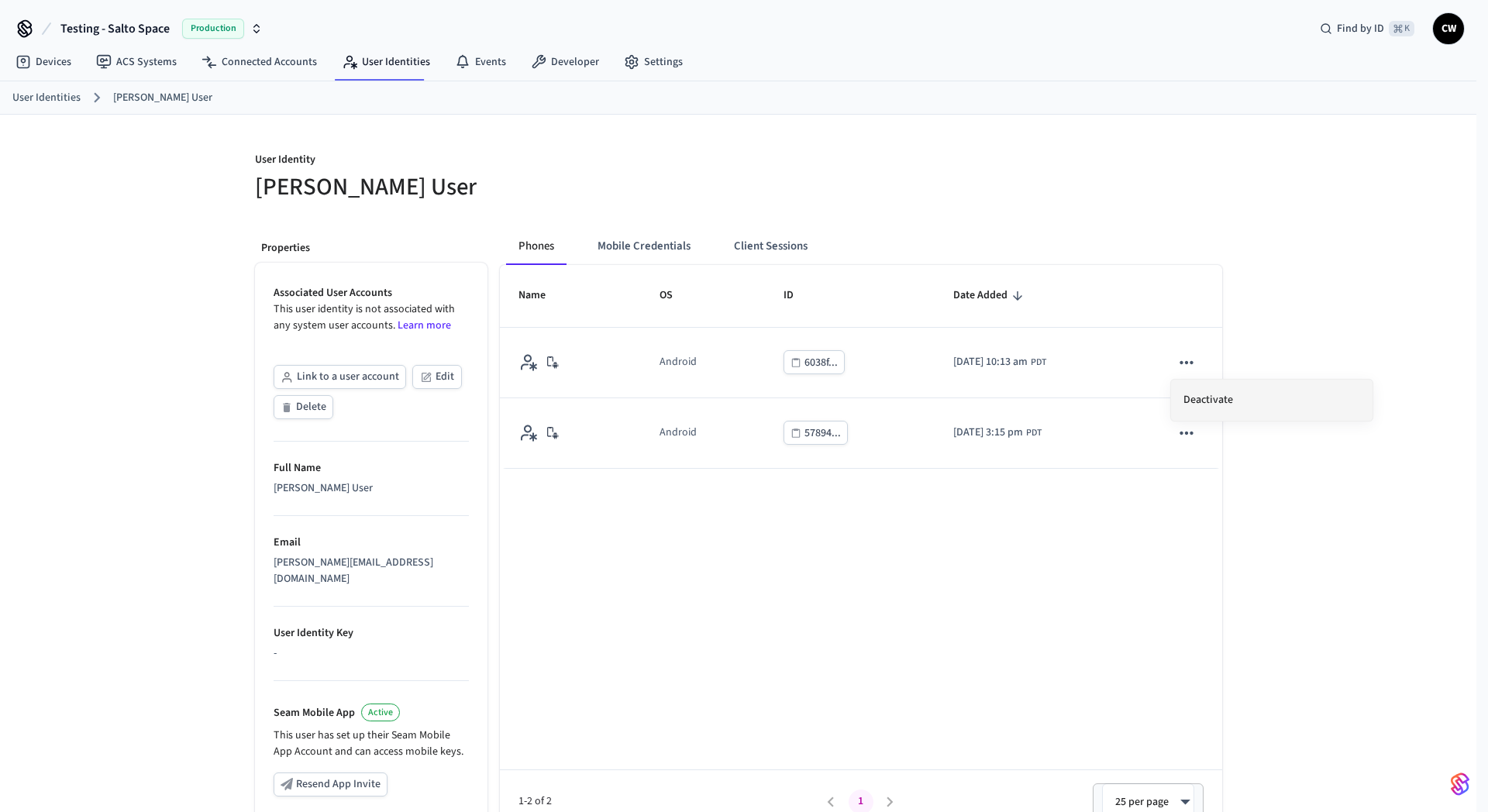
click at [1200, 410] on li "Deactivate" at bounding box center [1272, 400] width 202 height 41
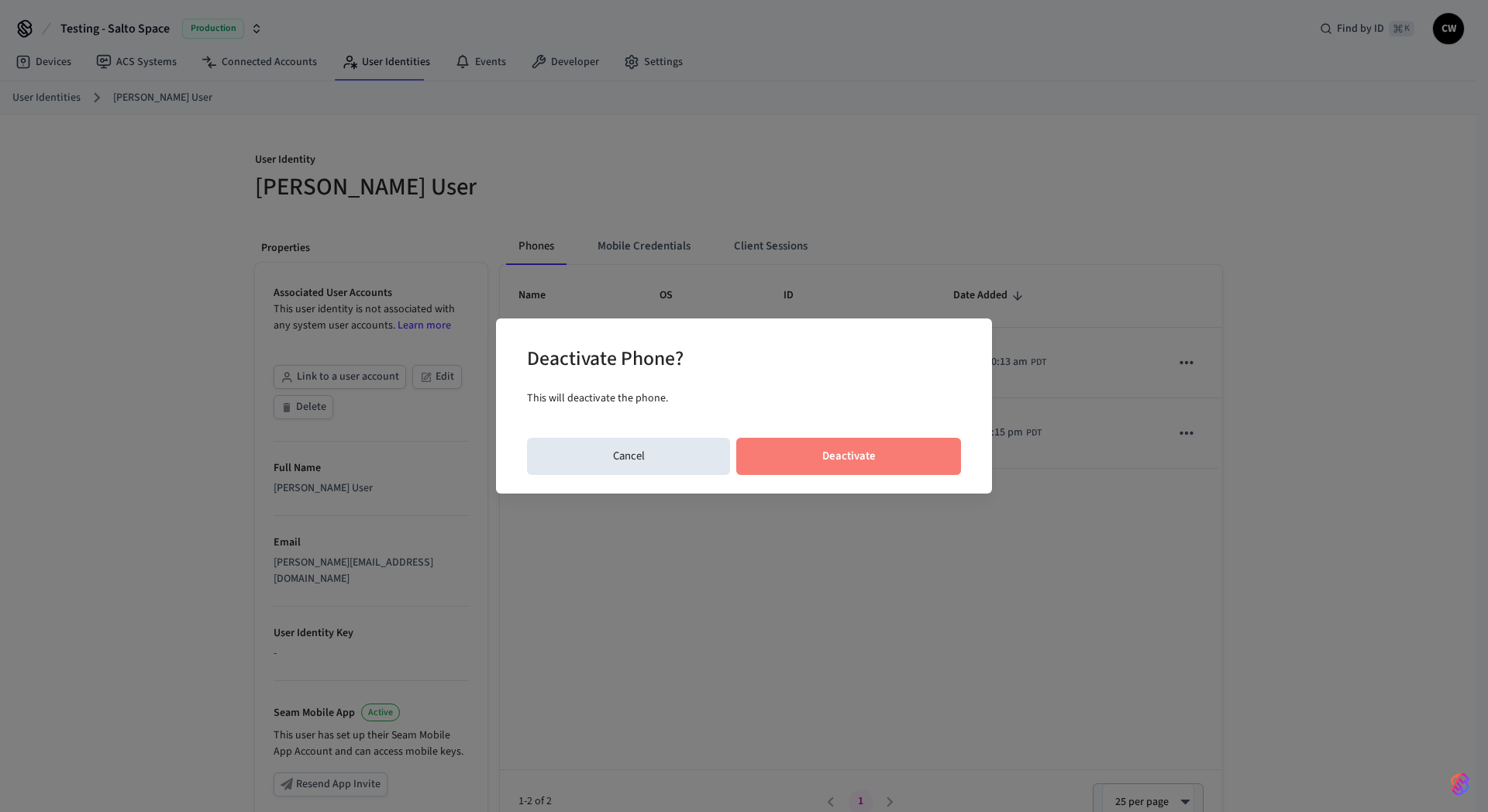
click at [919, 458] on button "Deactivate" at bounding box center [849, 456] width 225 height 37
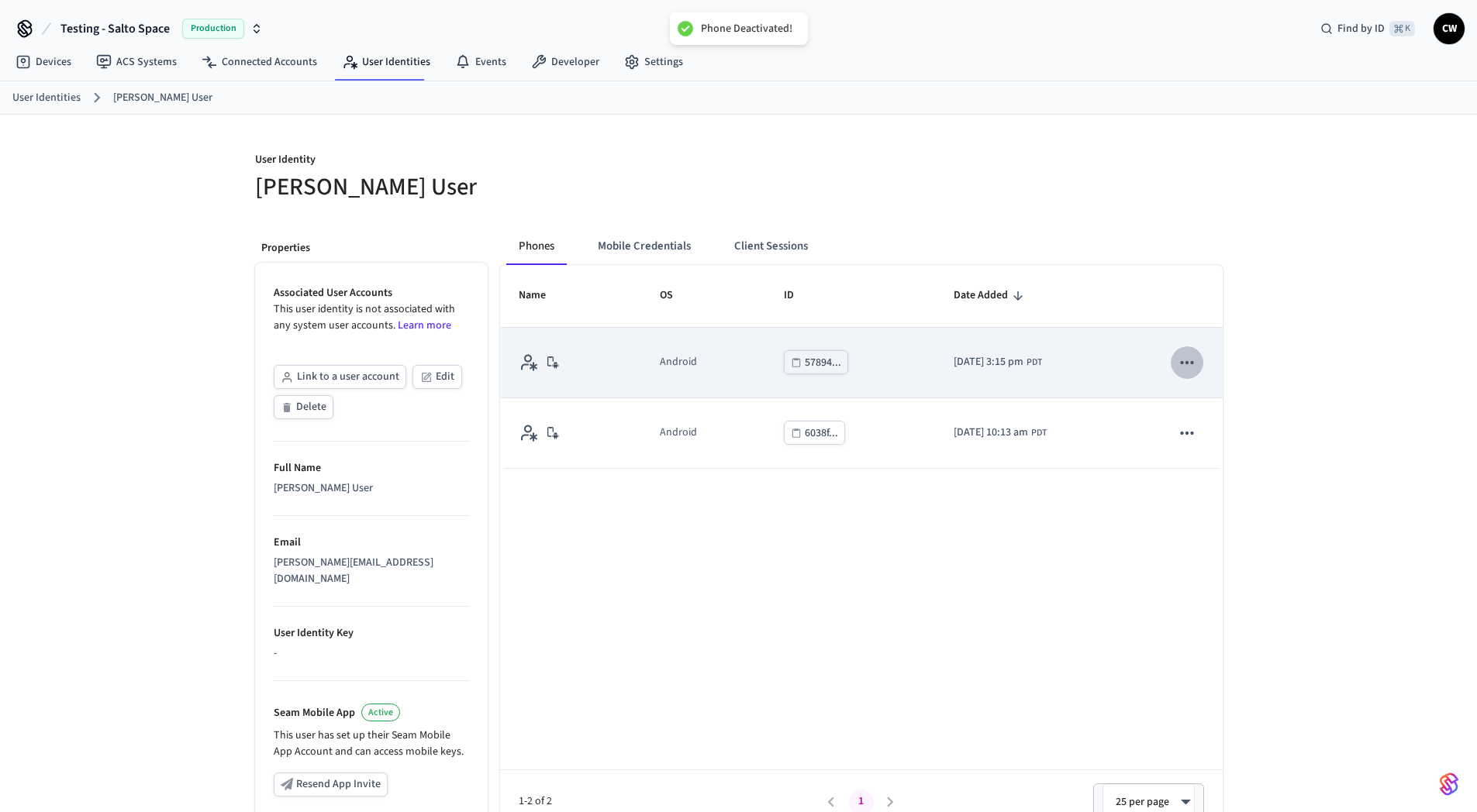
click at [1182, 367] on icon "sticky table" at bounding box center [1187, 363] width 20 height 20
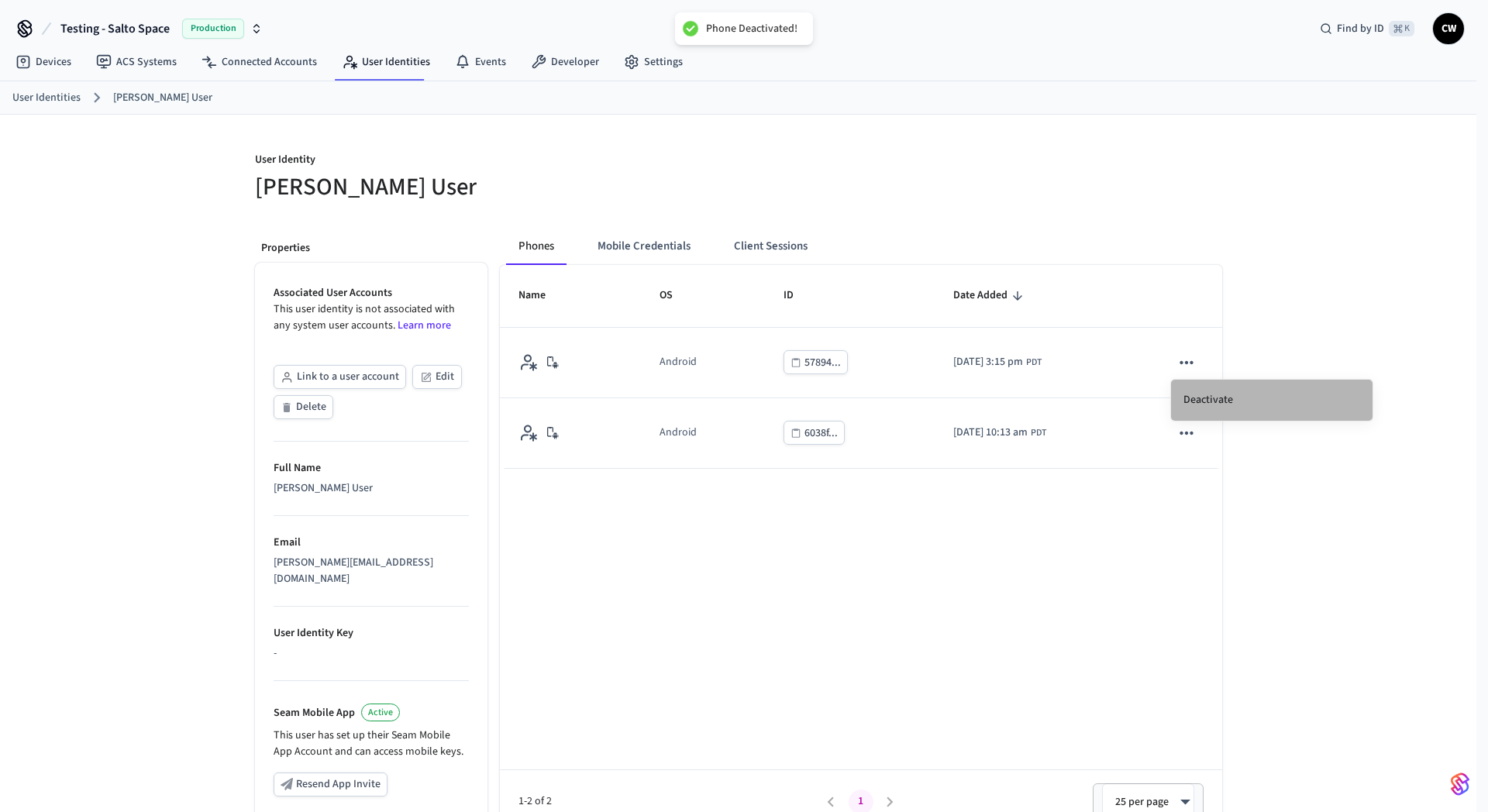
click at [1199, 397] on li "Deactivate" at bounding box center [1272, 400] width 202 height 41
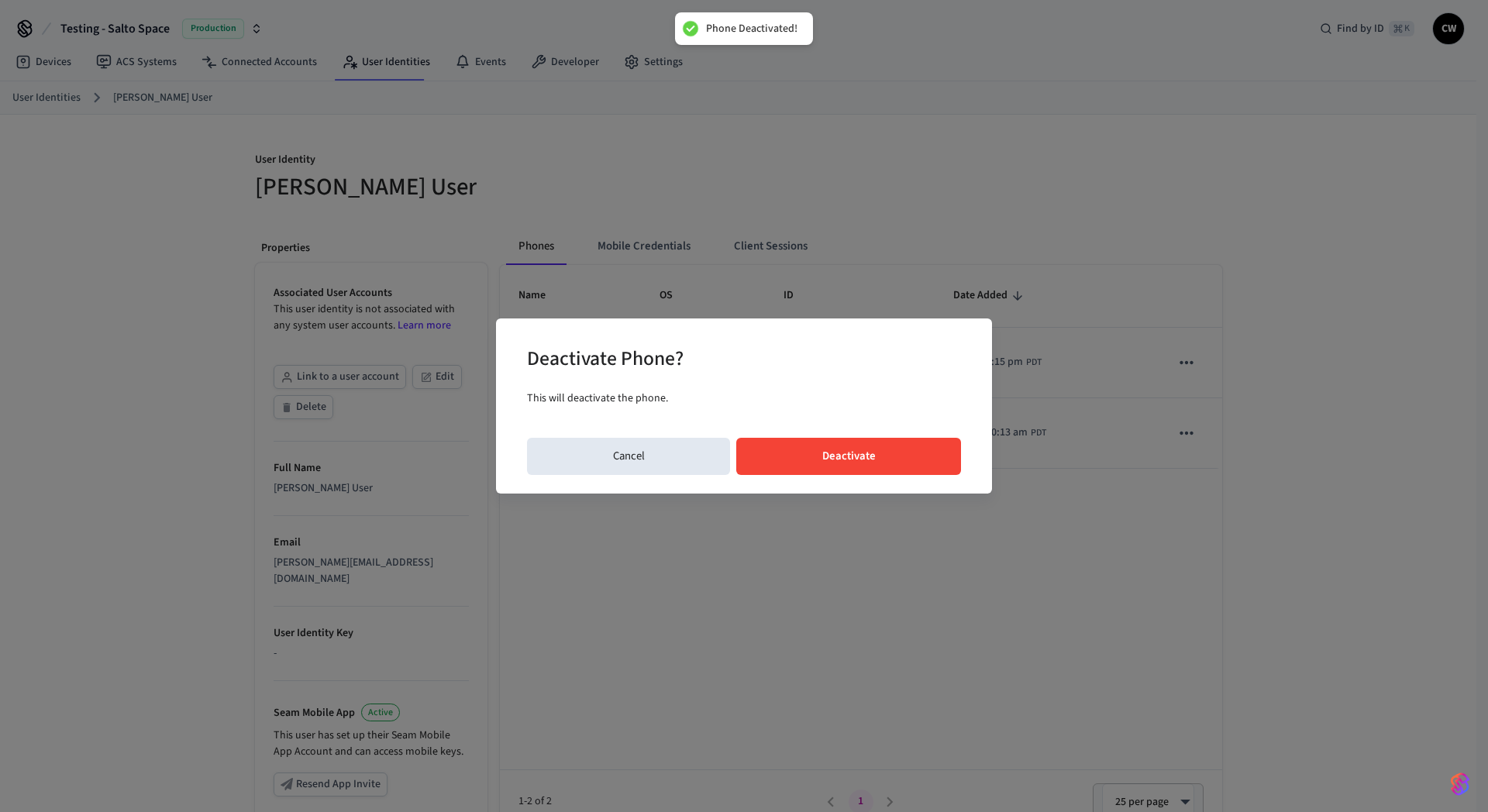
click at [881, 454] on button "Deactivate" at bounding box center [849, 456] width 225 height 37
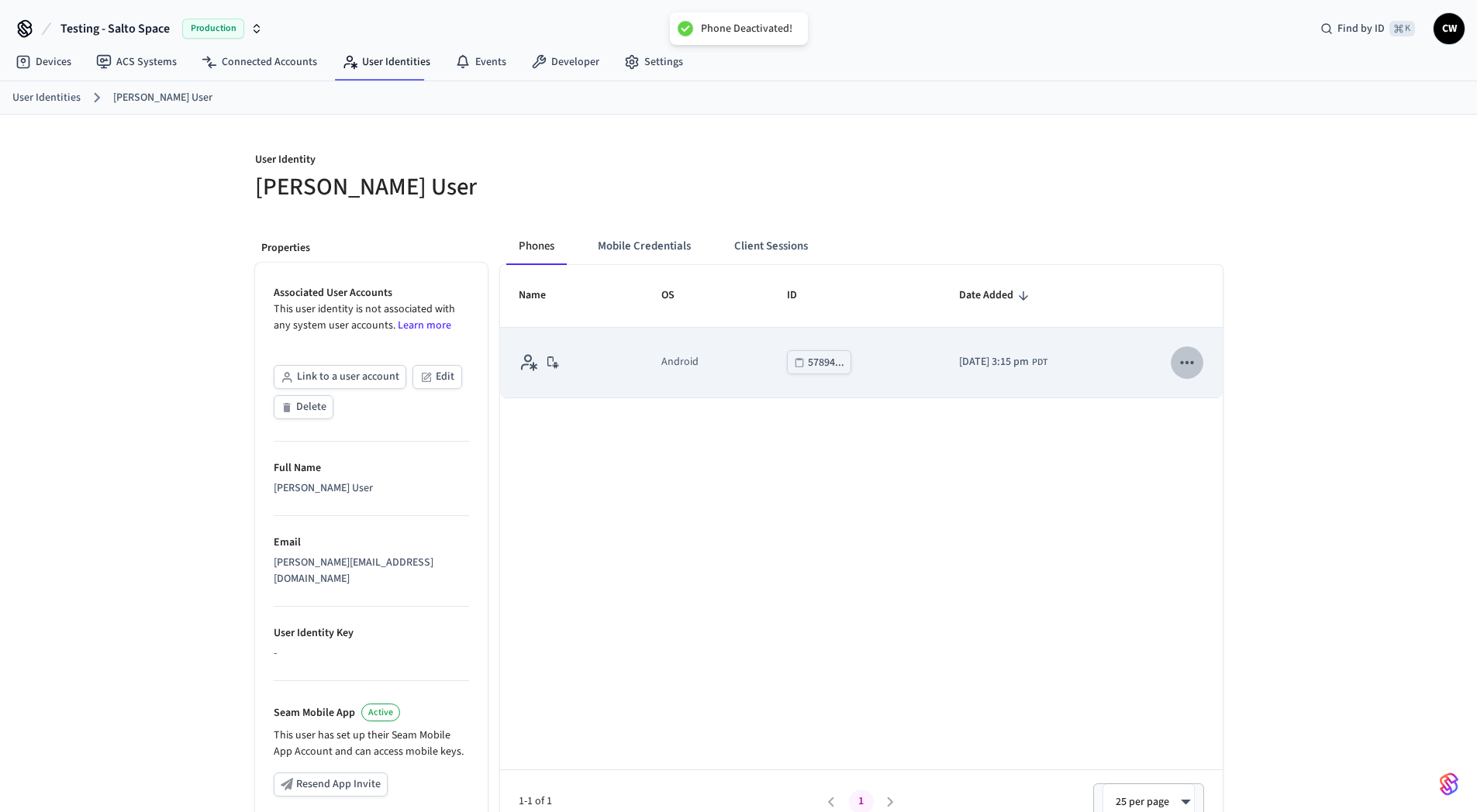
click at [1186, 364] on icon "sticky table" at bounding box center [1187, 363] width 20 height 20
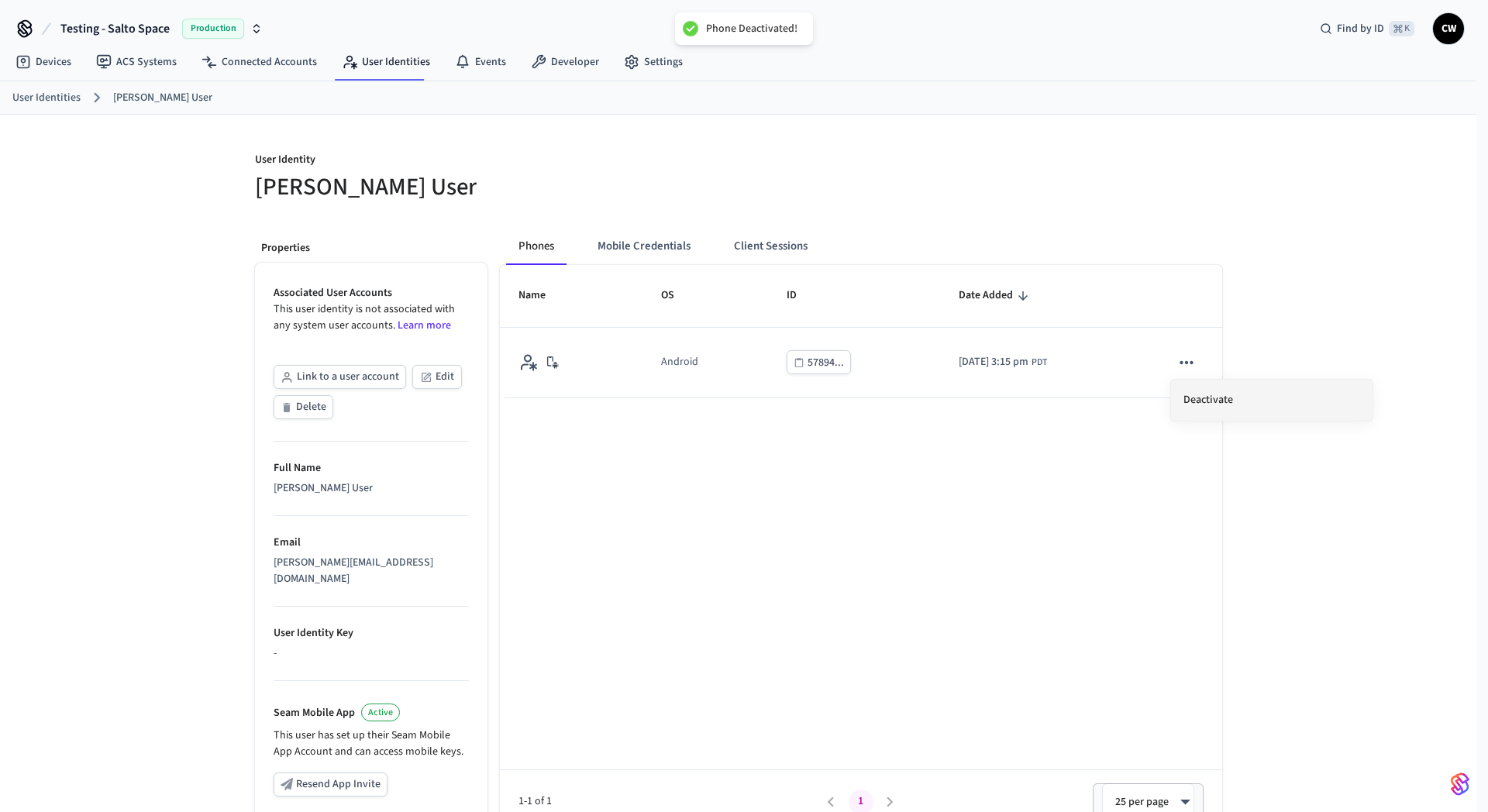
click at [1206, 388] on li "Deactivate" at bounding box center [1272, 400] width 202 height 41
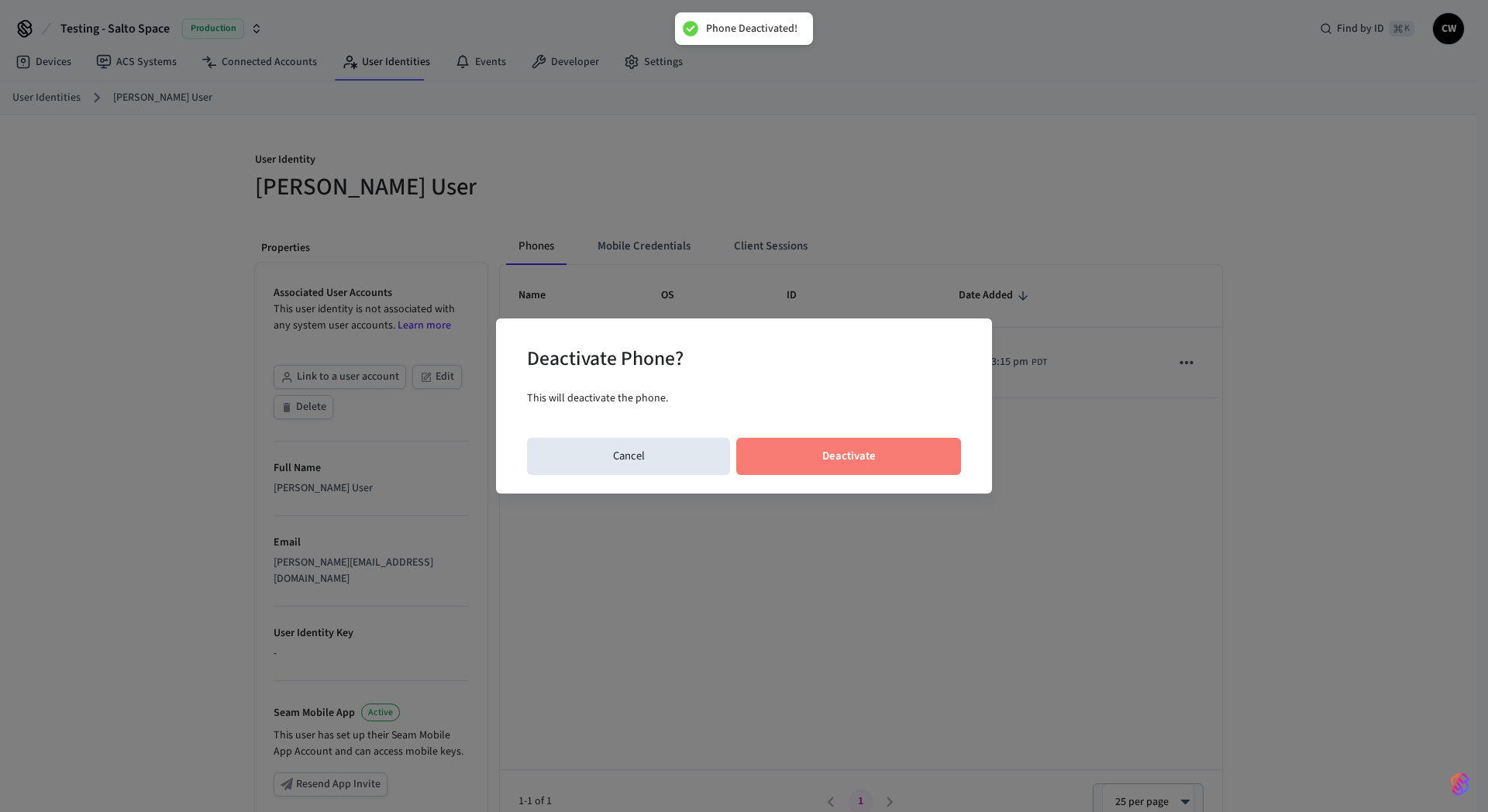
click at [816, 440] on button "Deactivate" at bounding box center [849, 456] width 225 height 37
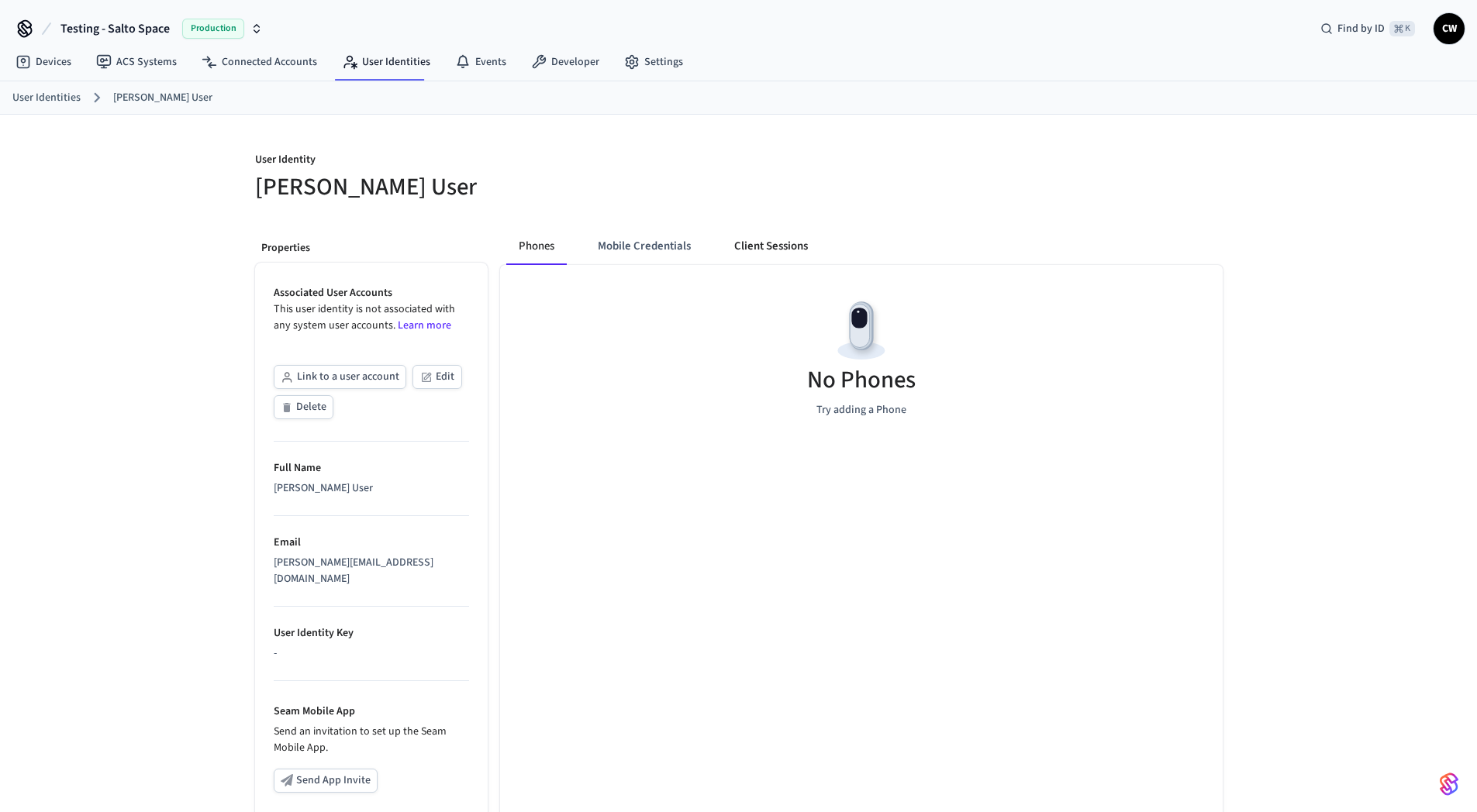
click at [747, 250] on button "Client Sessions" at bounding box center [771, 246] width 99 height 37
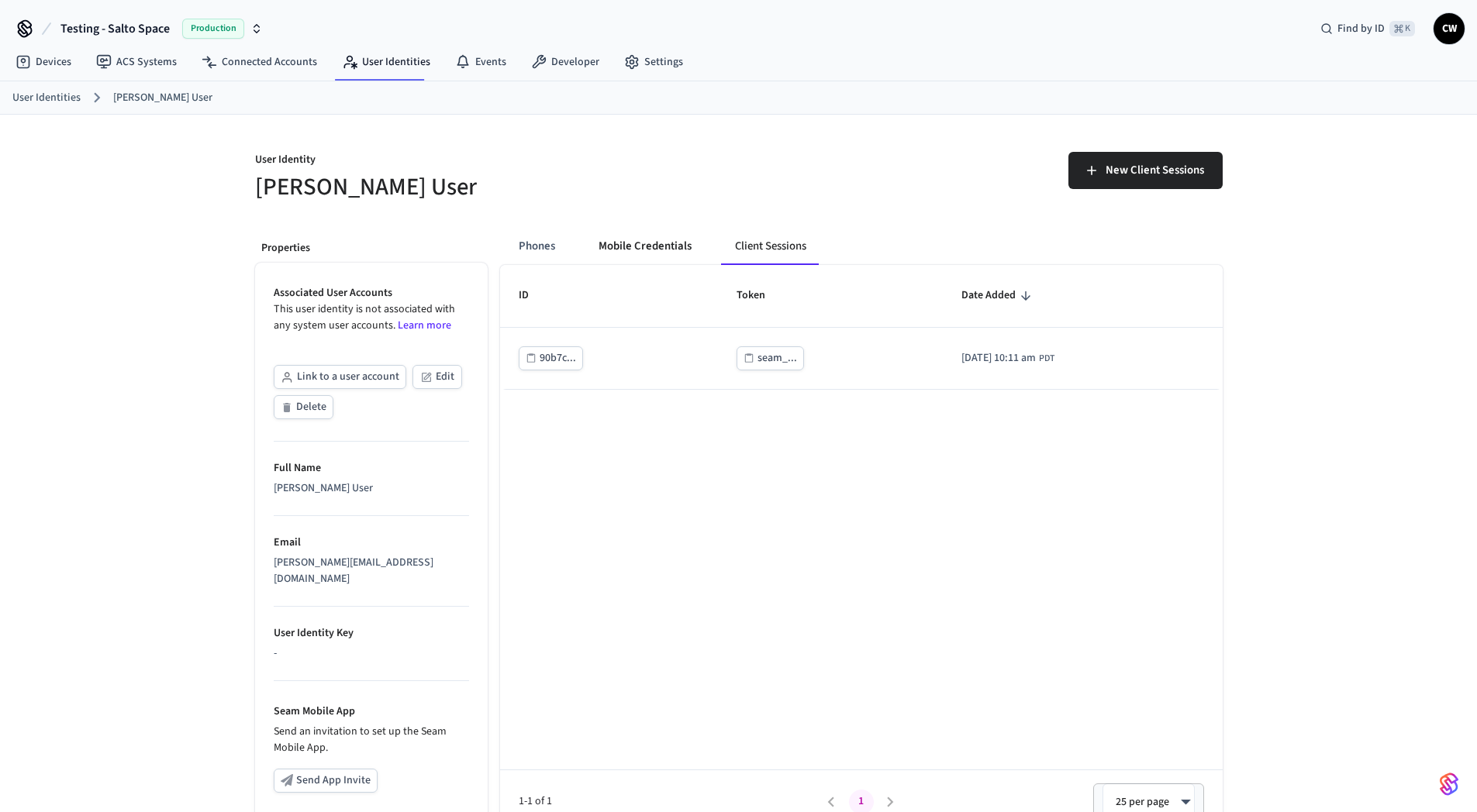
click at [660, 253] on button "Mobile Credentials" at bounding box center [645, 246] width 118 height 37
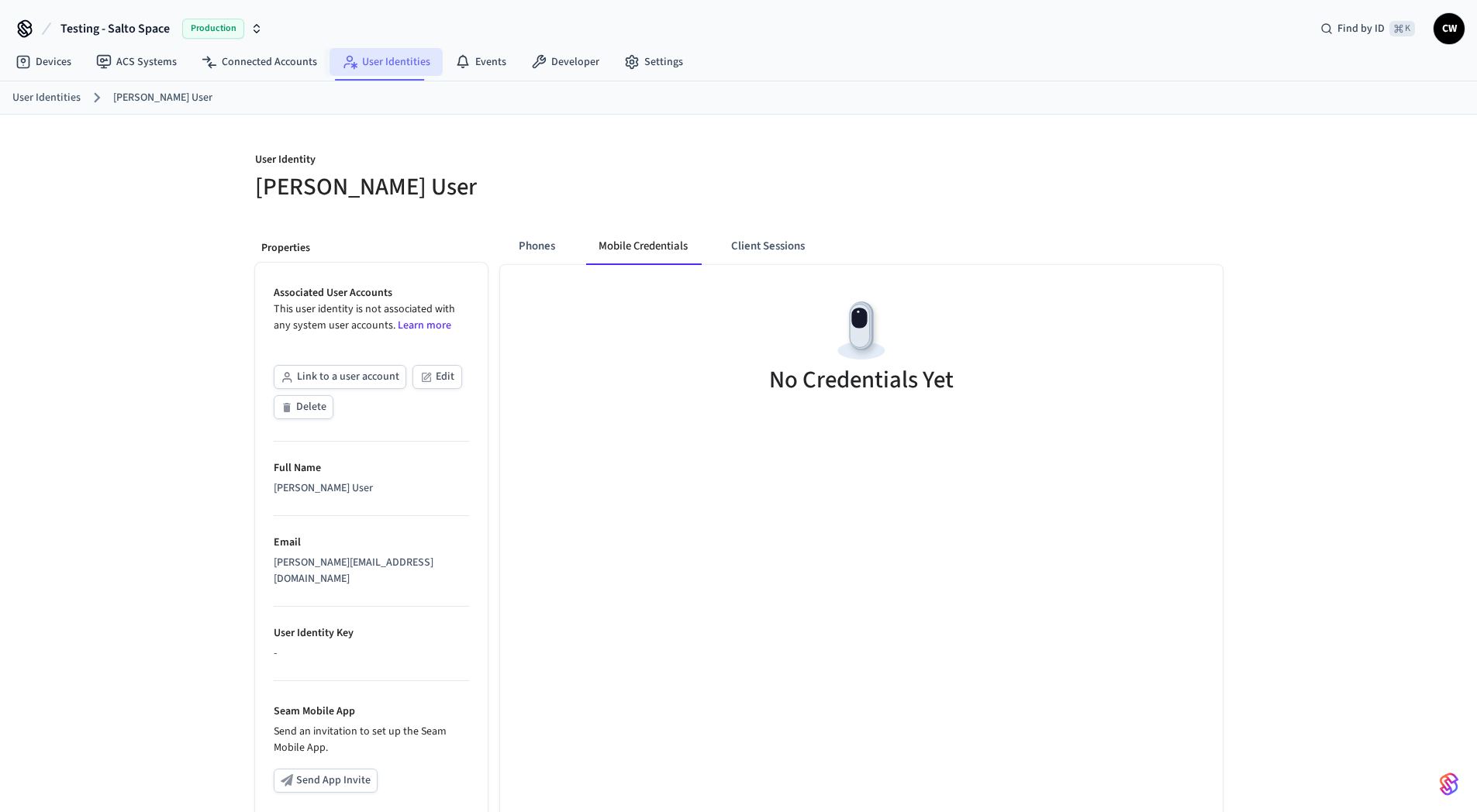
click at [372, 64] on link "User Identities" at bounding box center [385, 62] width 113 height 28
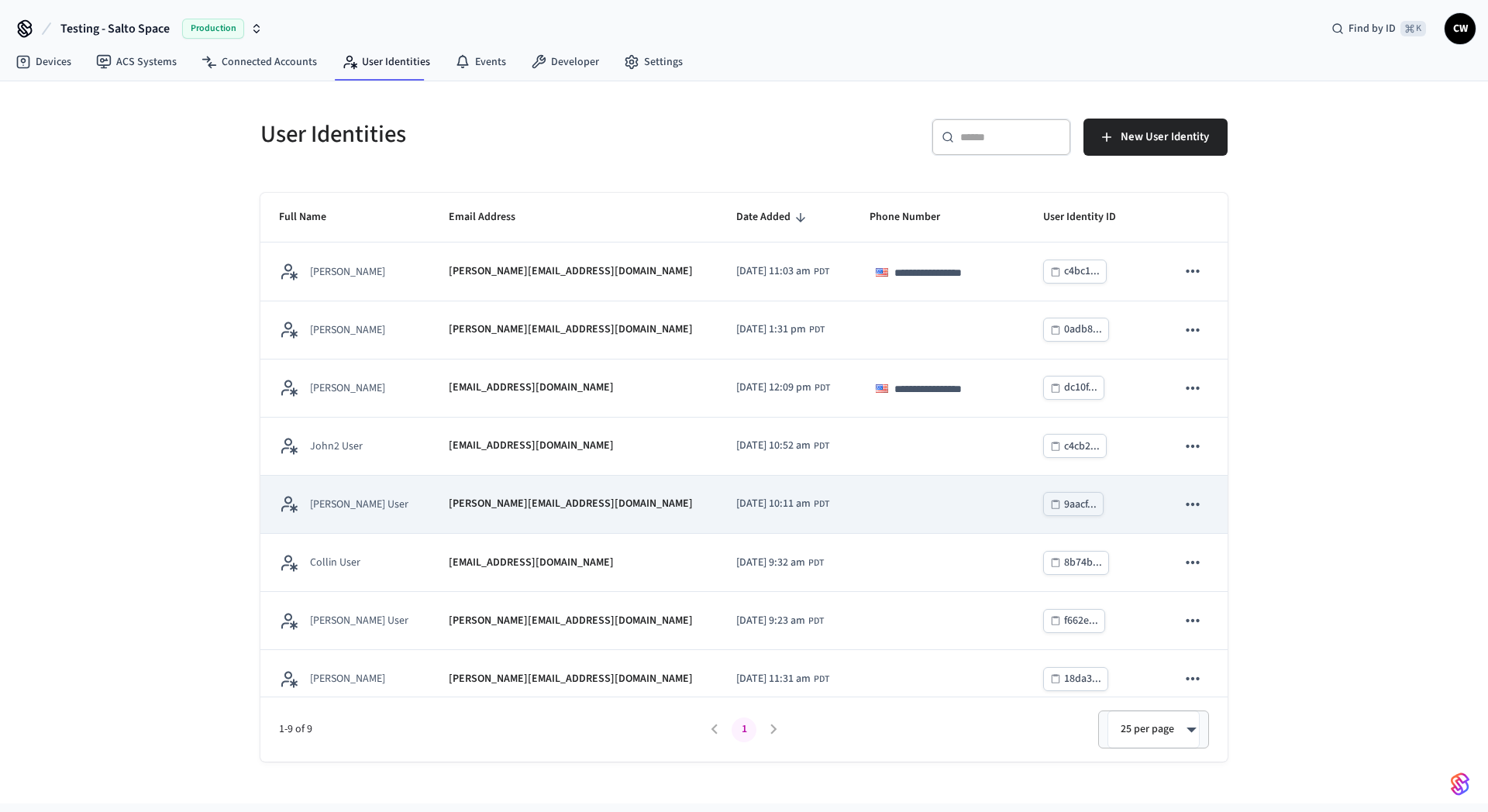
click at [1184, 504] on icon "sticky table" at bounding box center [1193, 504] width 20 height 20
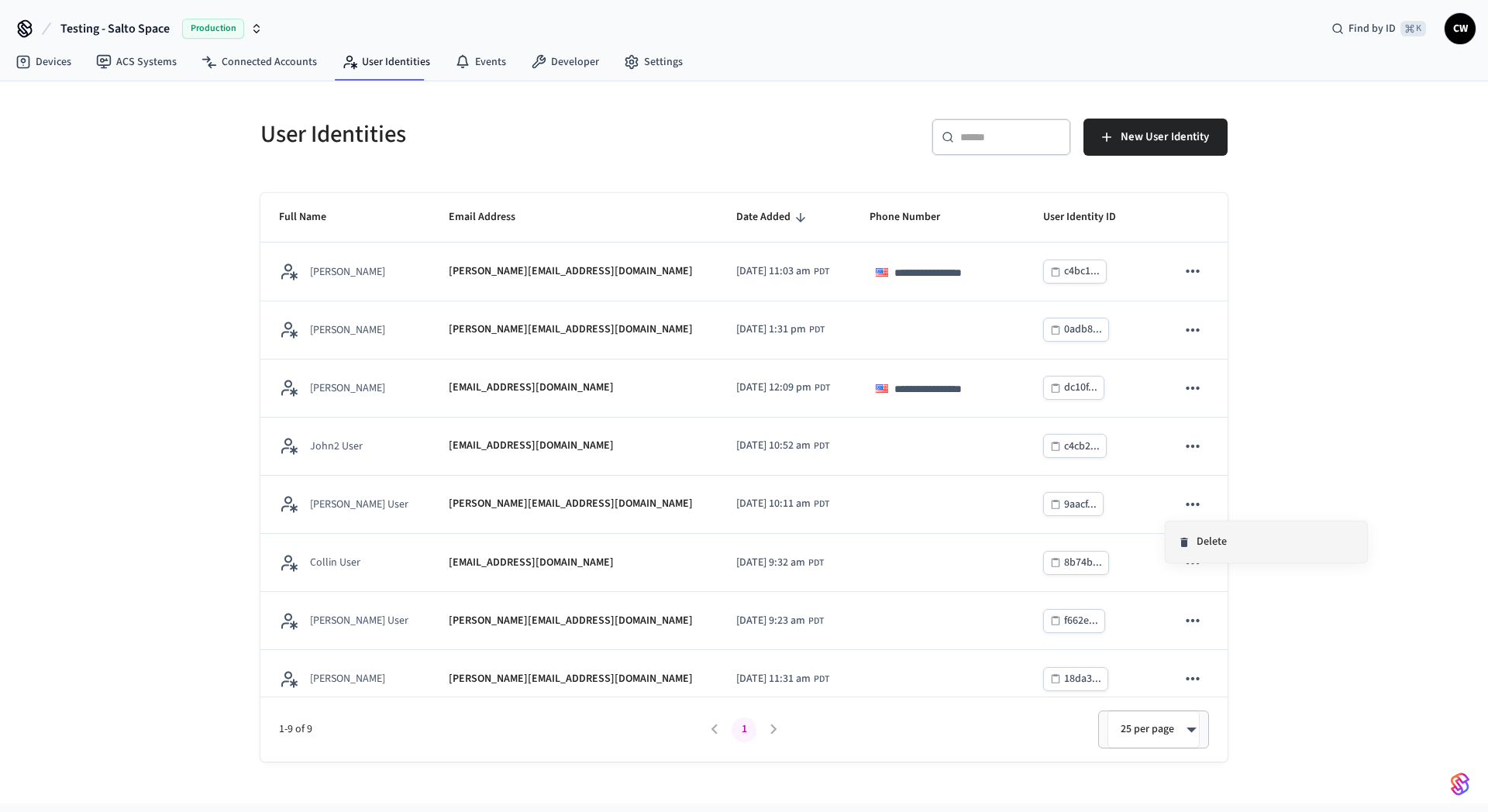
click at [1206, 534] on li "Delete" at bounding box center [1267, 542] width 202 height 41
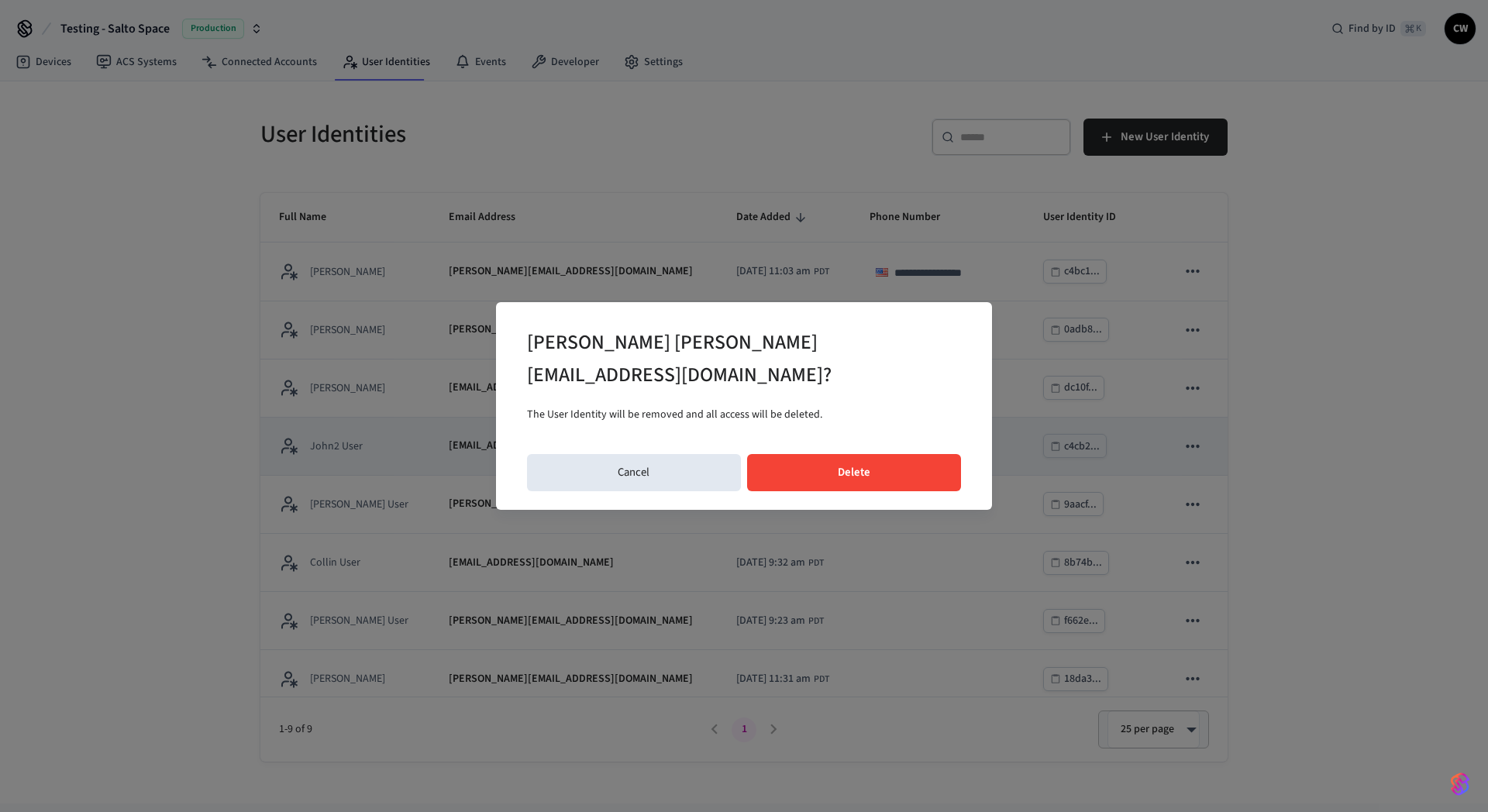
drag, startPoint x: 874, startPoint y: 499, endPoint x: 869, endPoint y: 470, distance: 29.4
click at [874, 496] on div "Delete john@example.com? The User Identity will be removed and all access will …" at bounding box center [744, 406] width 1488 height 812
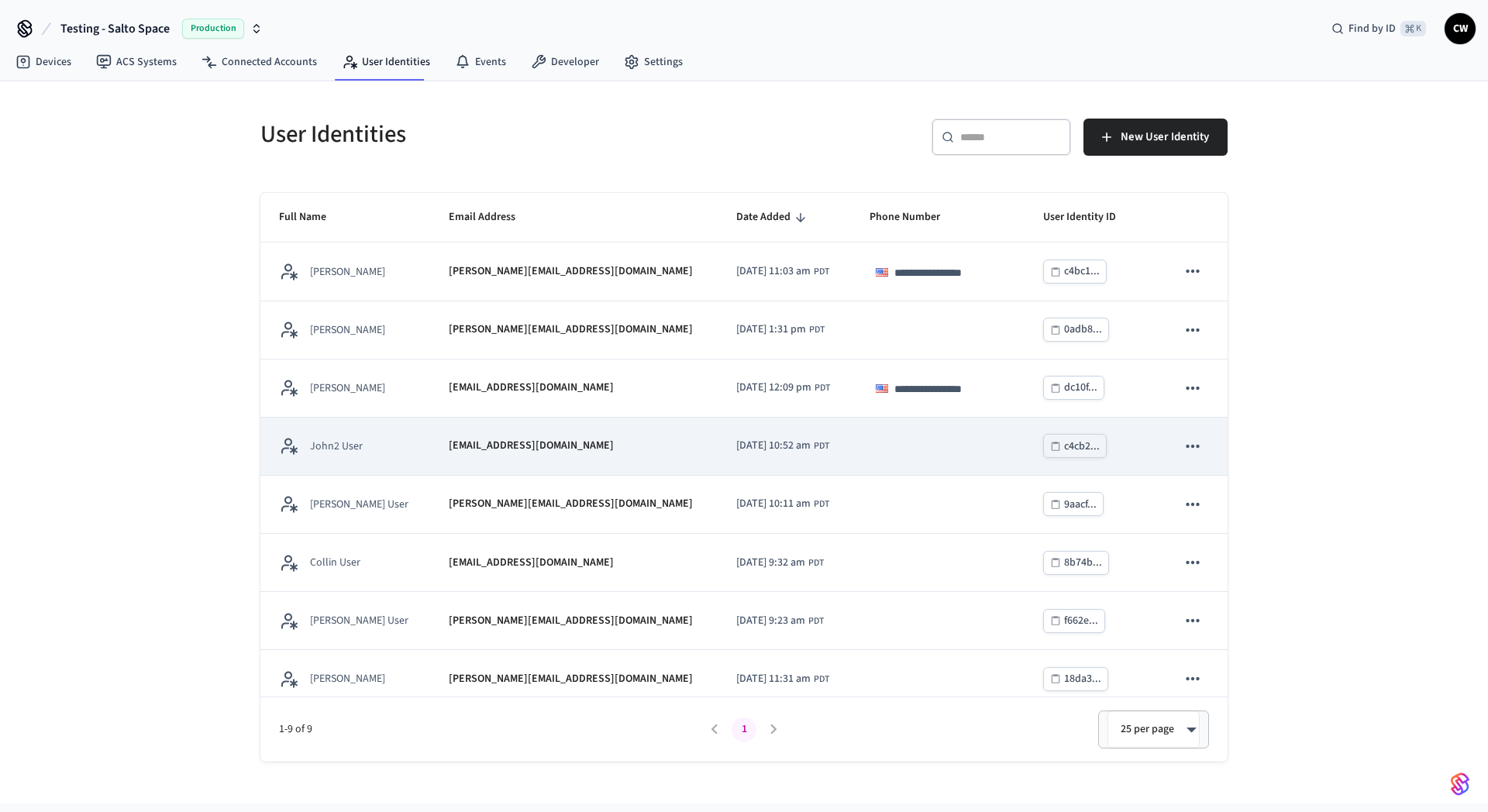
click at [869, 470] on td "sticky table" at bounding box center [938, 446] width 173 height 58
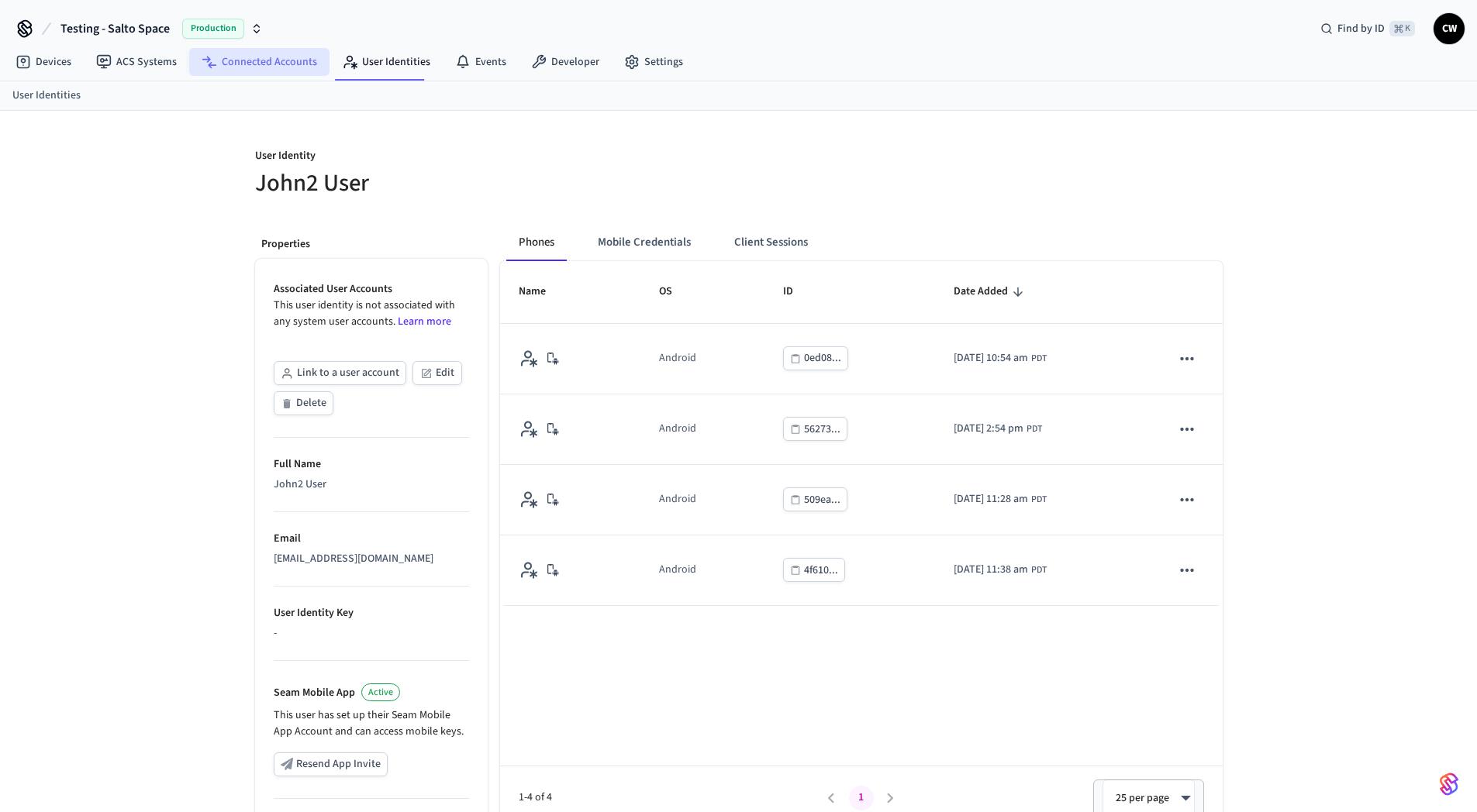
click at [269, 57] on link "Connected Accounts" at bounding box center [259, 62] width 140 height 28
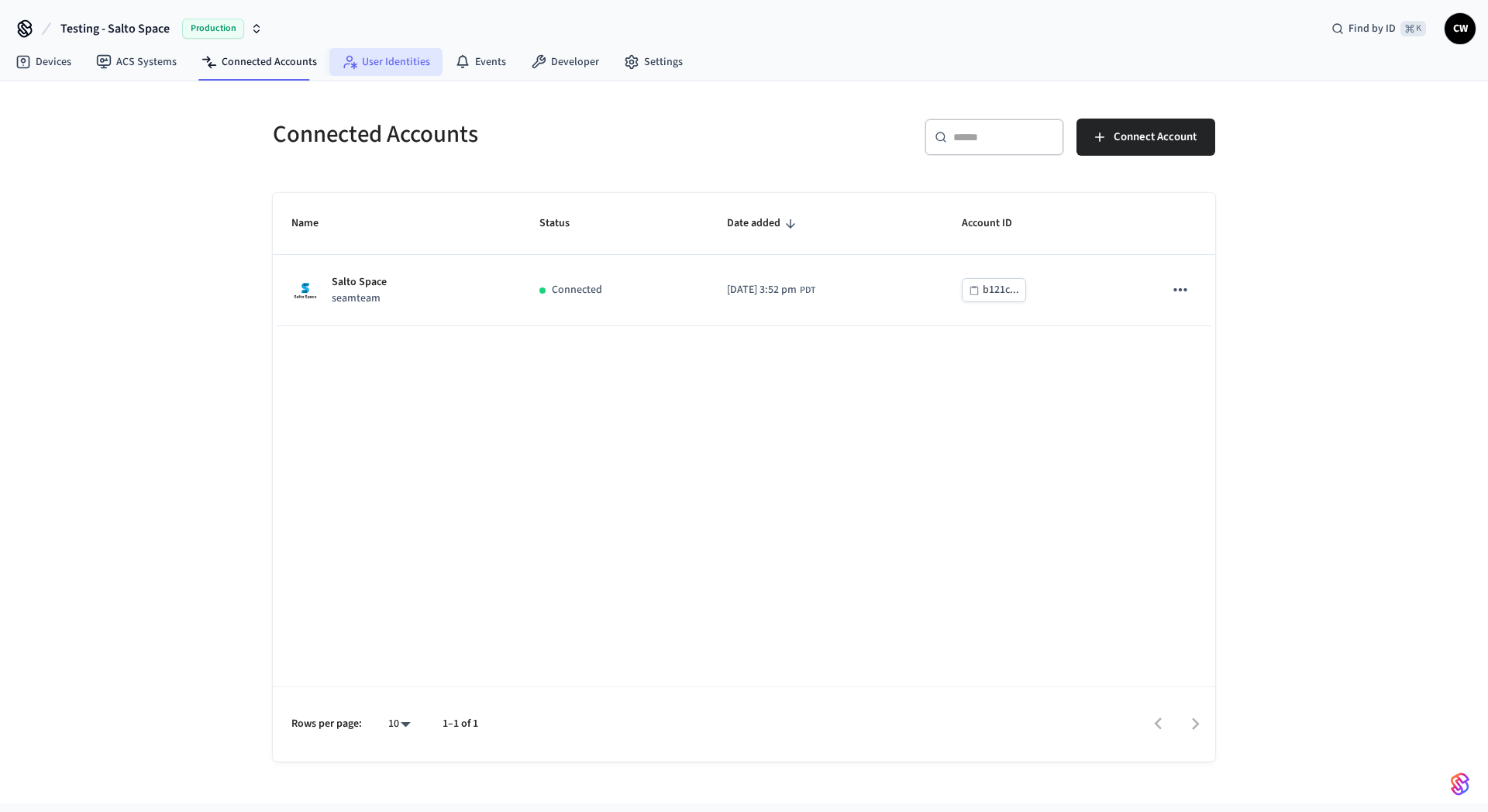
click at [369, 60] on link "User Identities" at bounding box center [385, 62] width 113 height 28
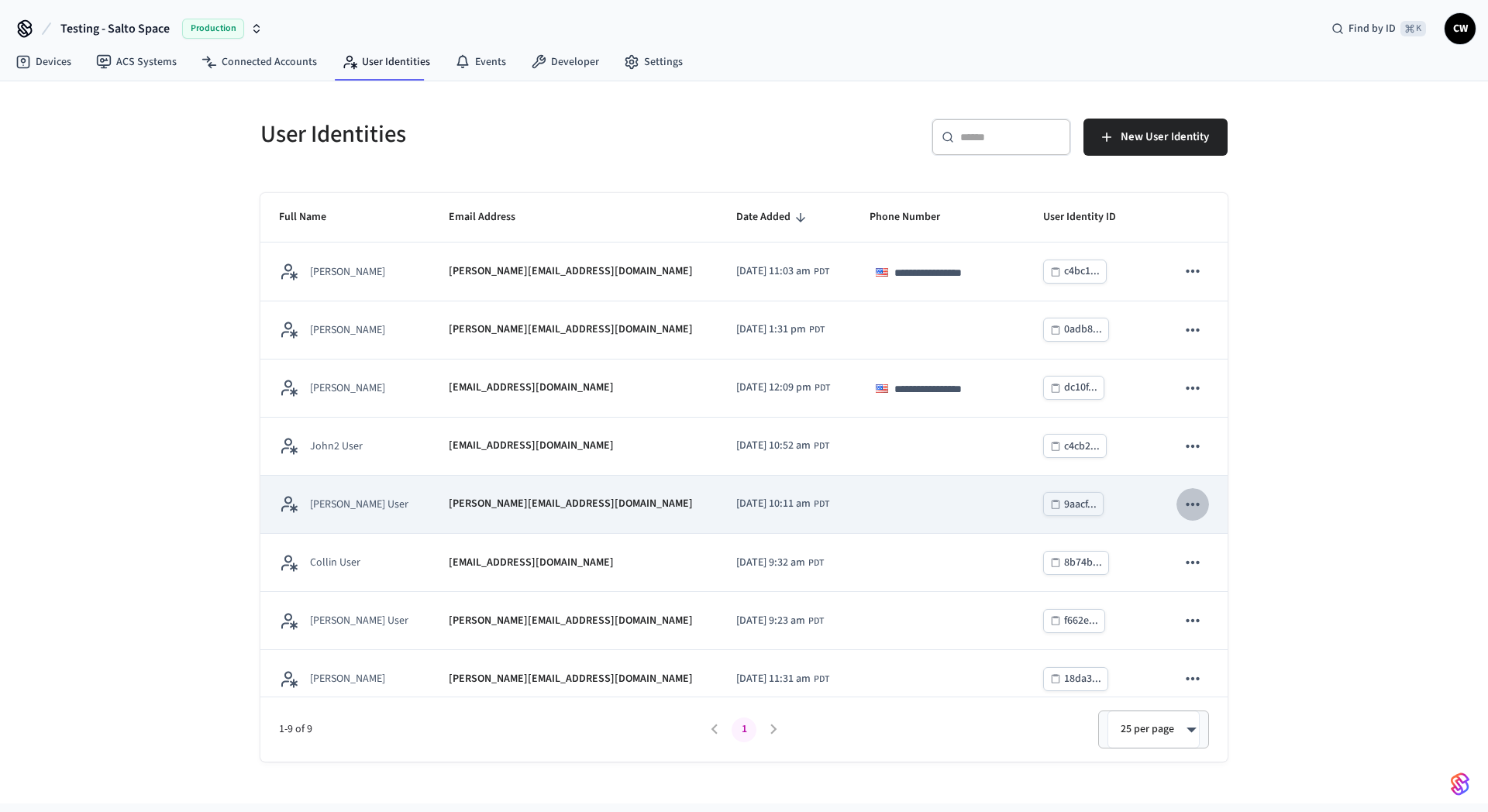
click at [1183, 507] on icon "sticky table" at bounding box center [1193, 504] width 20 height 20
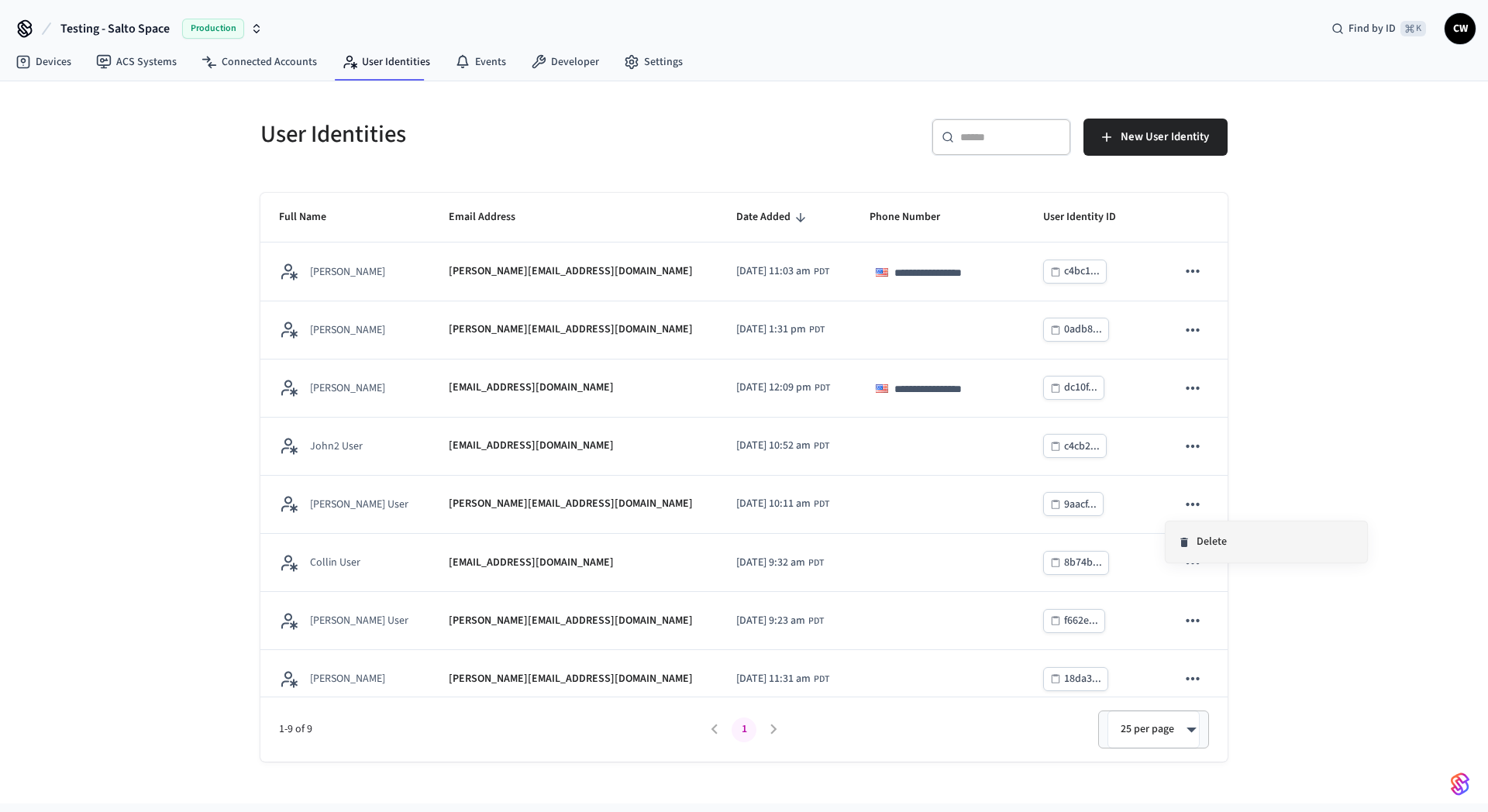
click at [1194, 531] on li "Delete" at bounding box center [1267, 542] width 202 height 41
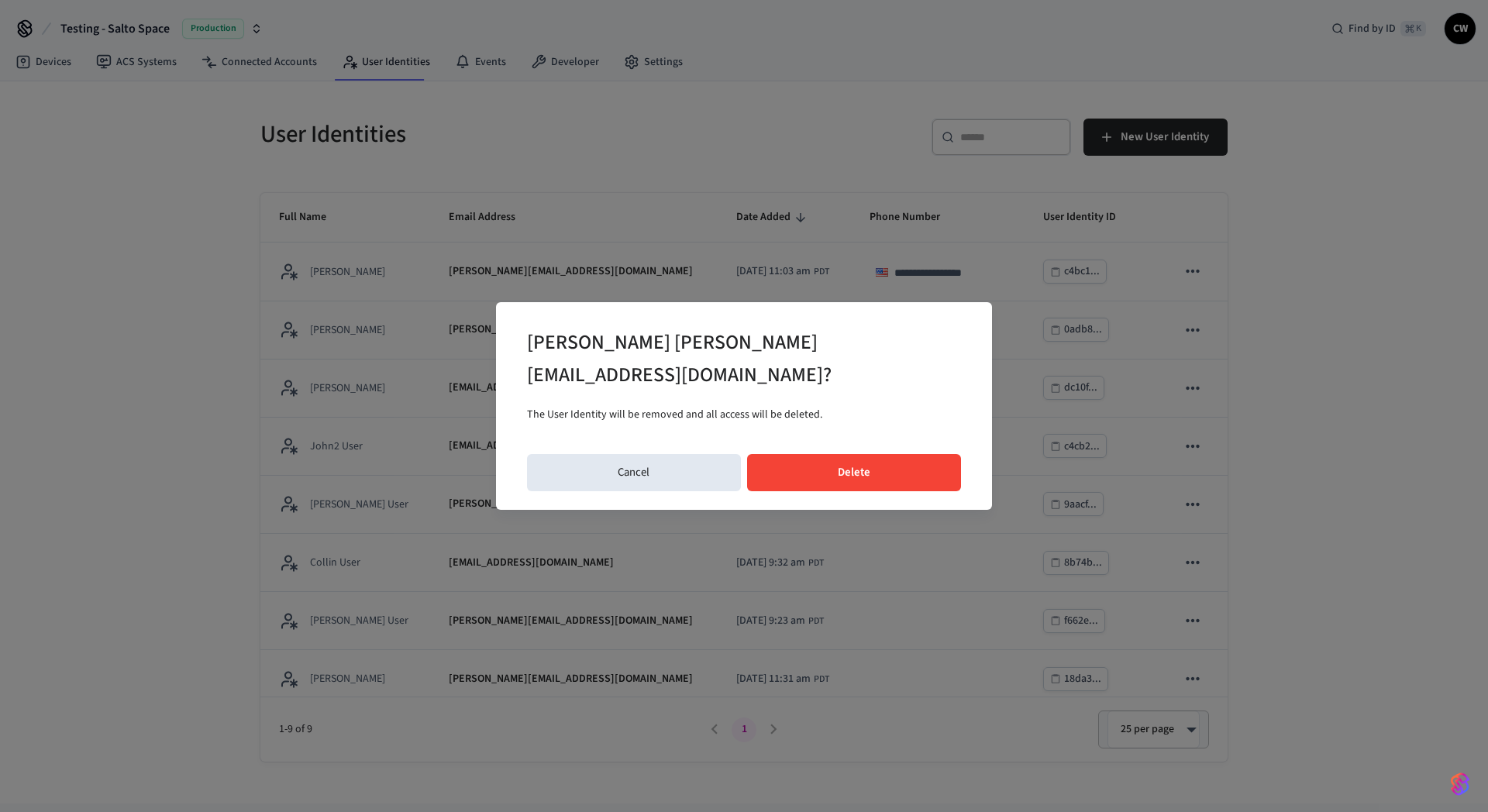
click at [849, 464] on button "Delete" at bounding box center [855, 473] width 215 height 37
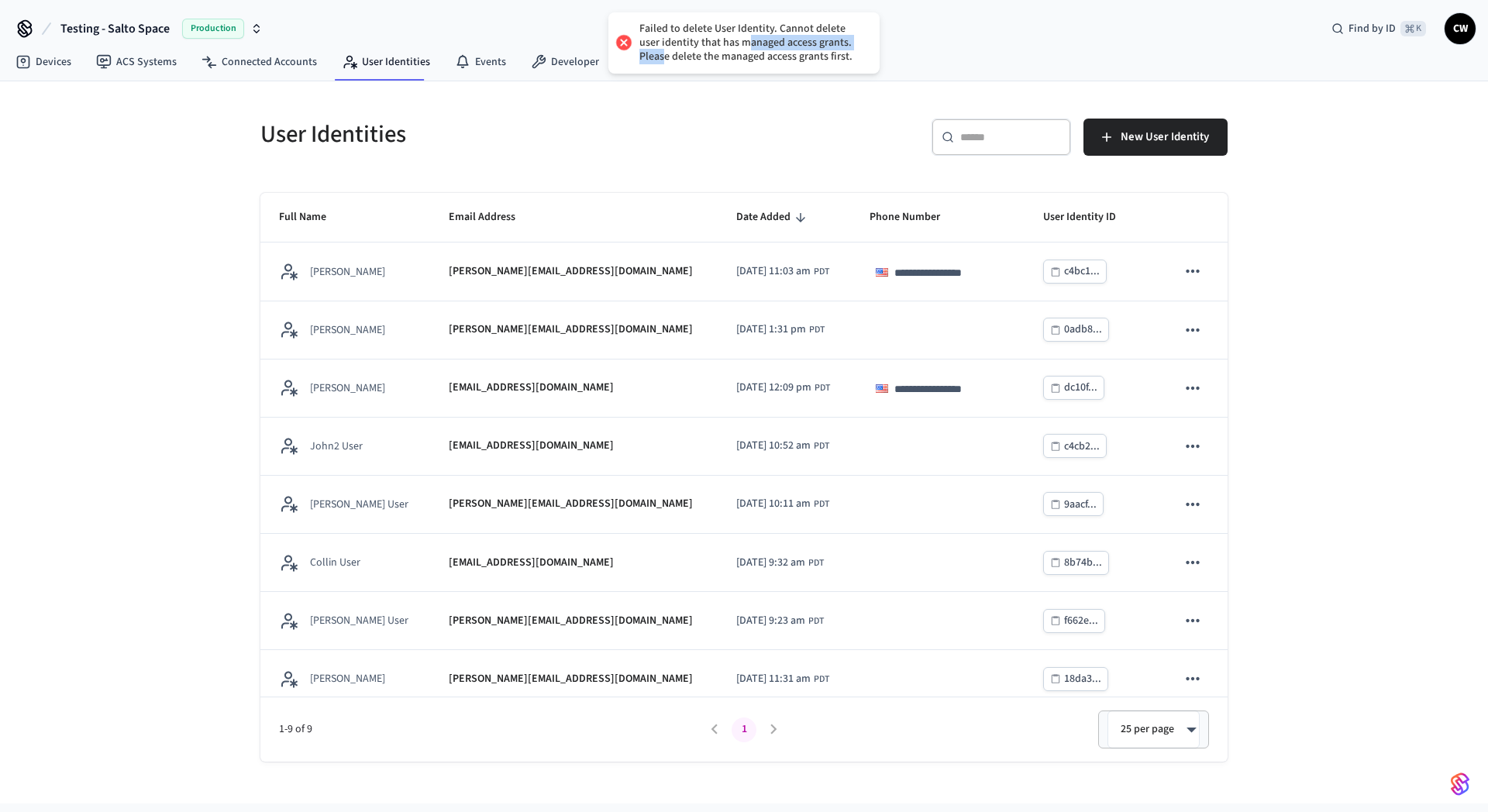
drag, startPoint x: 752, startPoint y: 42, endPoint x: 851, endPoint y: 44, distance: 99.0
click at [851, 44] on div "Failed to delete User Identity. Cannot delete user identity that has managed ac…" at bounding box center [752, 43] width 225 height 42
drag, startPoint x: 817, startPoint y: 59, endPoint x: 776, endPoint y: 40, distance: 45.2
click at [776, 40] on div "Failed to delete User Identity. Cannot delete user identity that has managed ac…" at bounding box center [752, 43] width 225 height 42
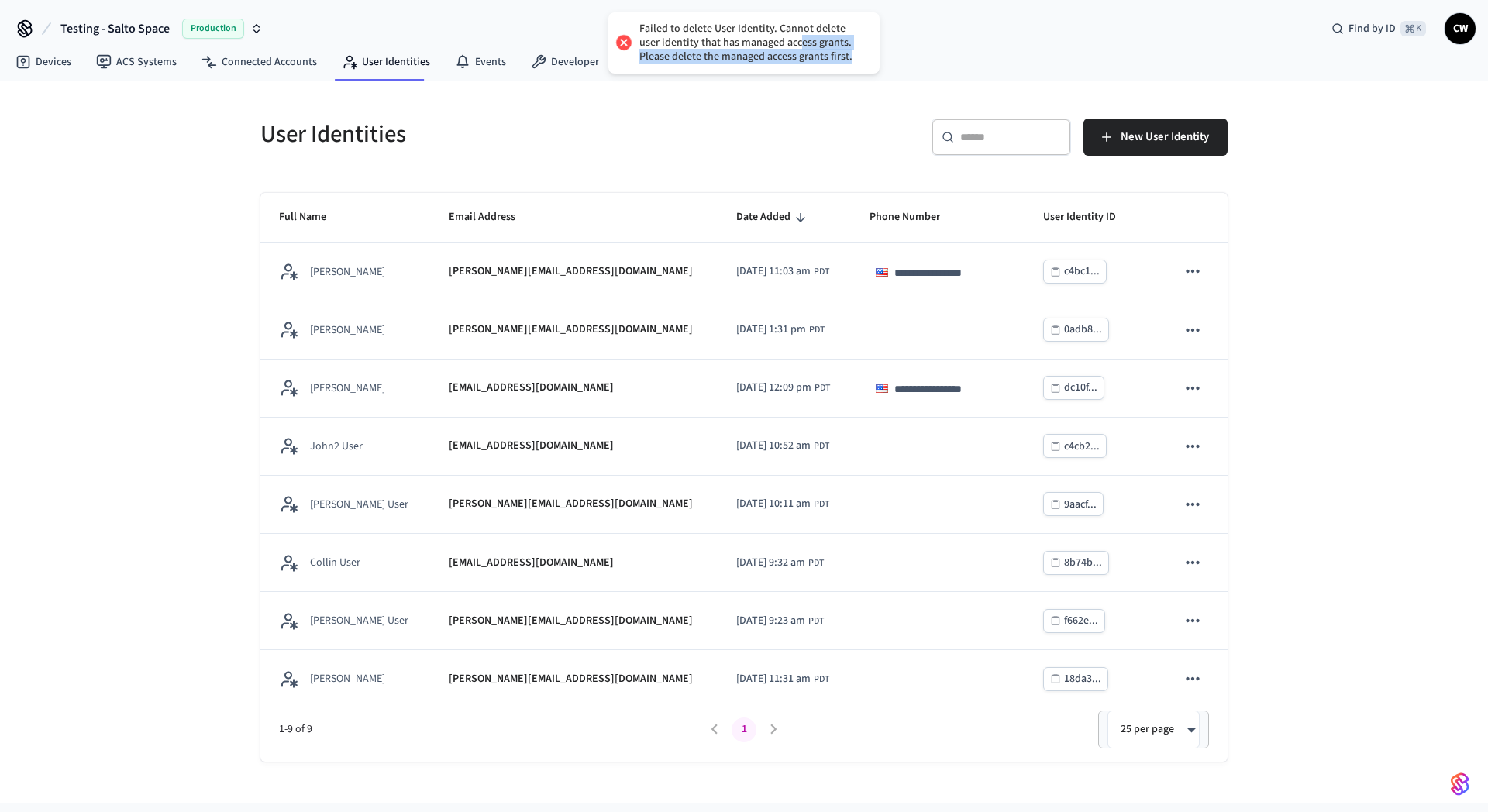
click at [775, 40] on div "Failed to delete User Identity. Cannot delete user identity that has managed ac…" at bounding box center [752, 43] width 225 height 42
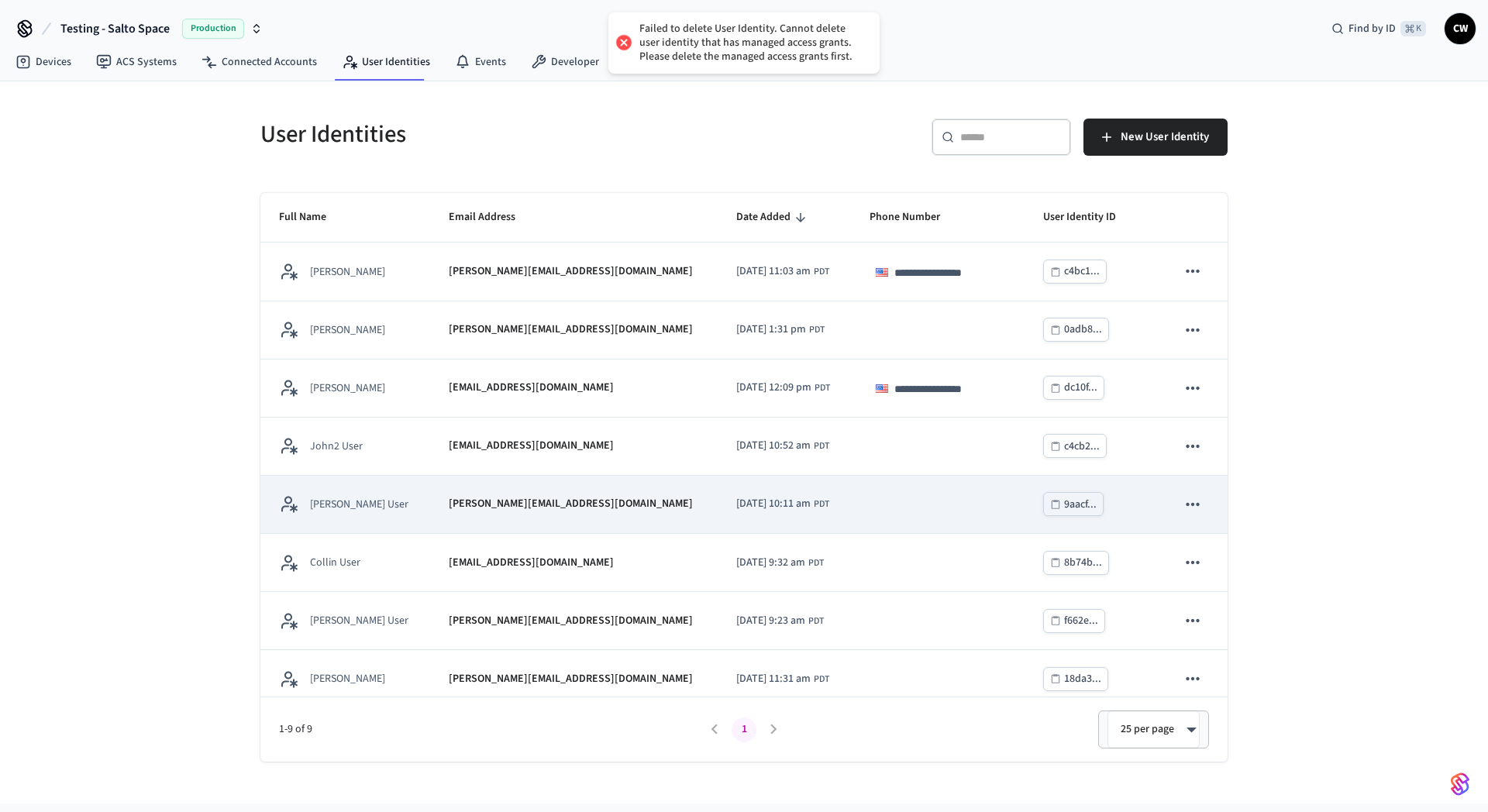
click at [453, 499] on p "john@example.com" at bounding box center [571, 504] width 244 height 17
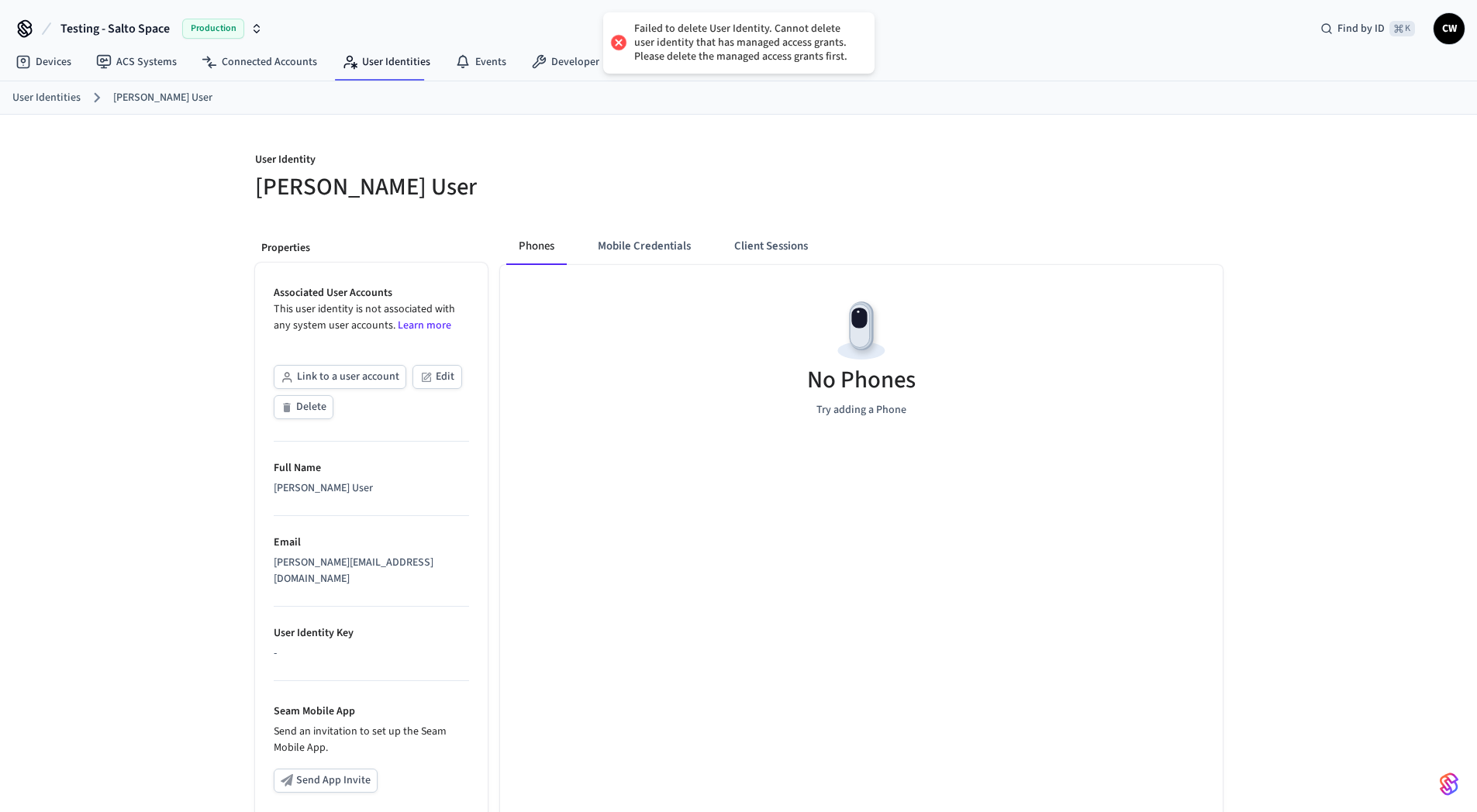
click at [148, 344] on div "User Identity John User Properties Associated User Accounts This user identity …" at bounding box center [738, 571] width 1477 height 915
click at [397, 174] on h5 "John User" at bounding box center [492, 187] width 475 height 31
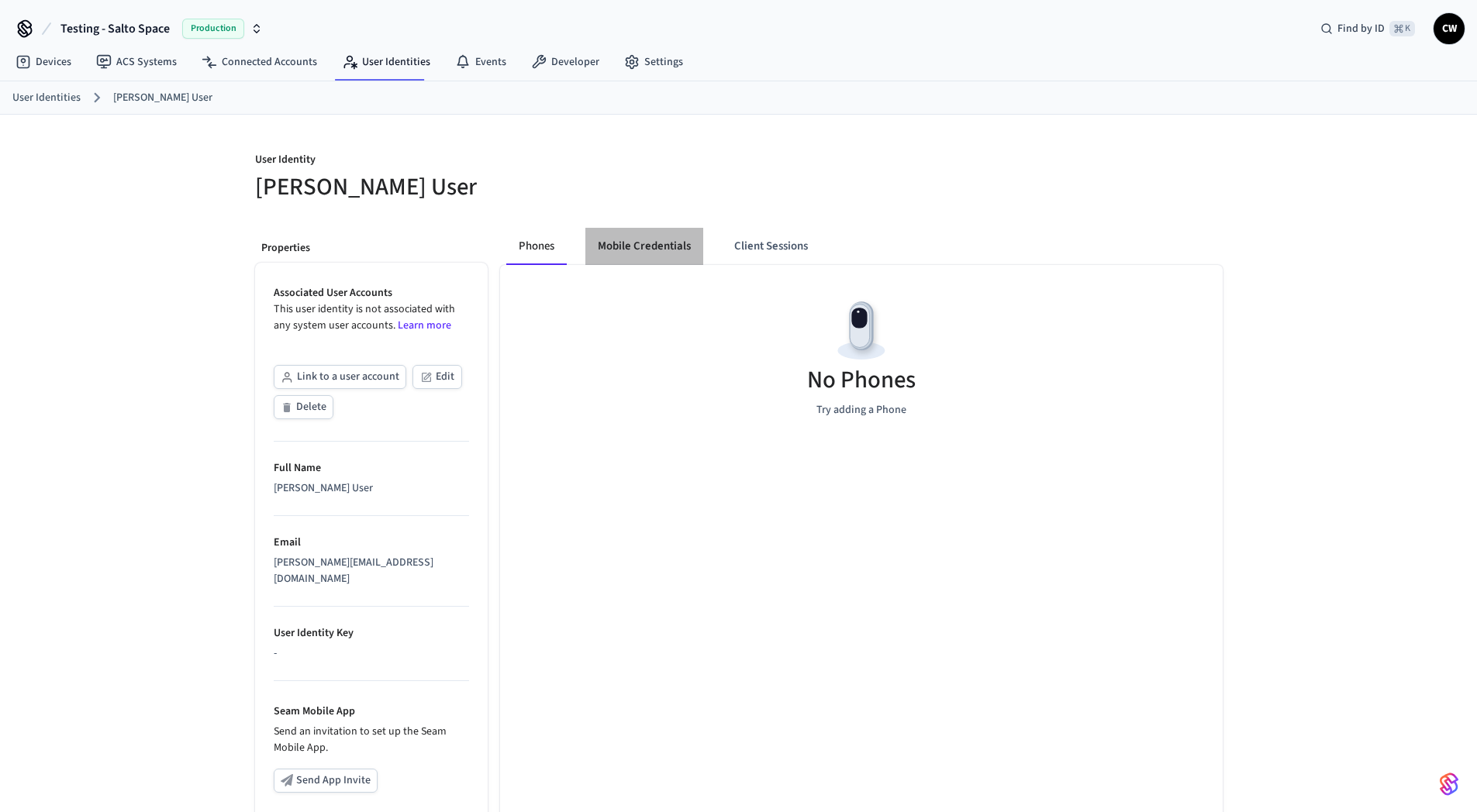
click at [635, 240] on button "Mobile Credentials" at bounding box center [644, 246] width 118 height 37
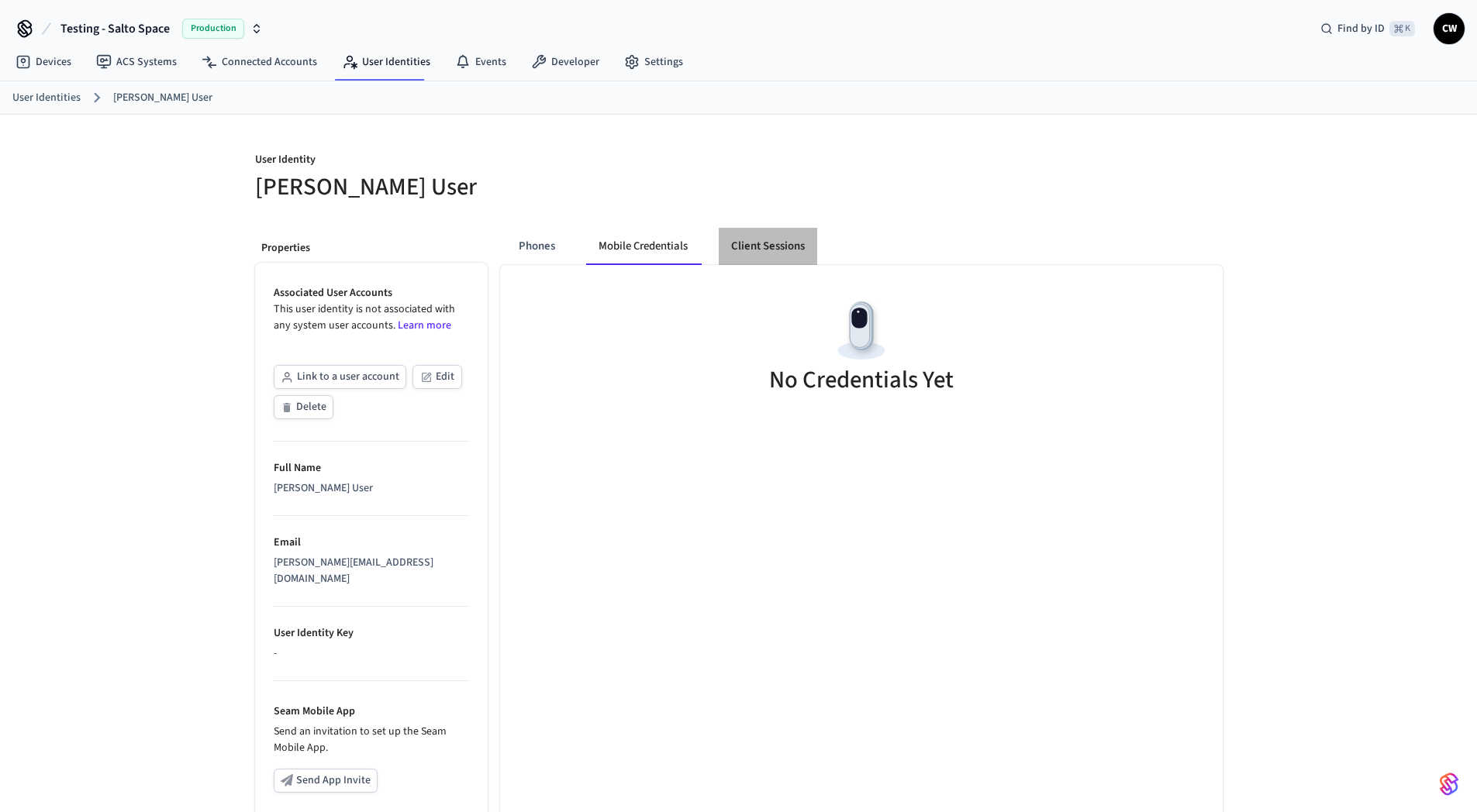
click at [817, 241] on button "Client Sessions" at bounding box center [767, 246] width 99 height 37
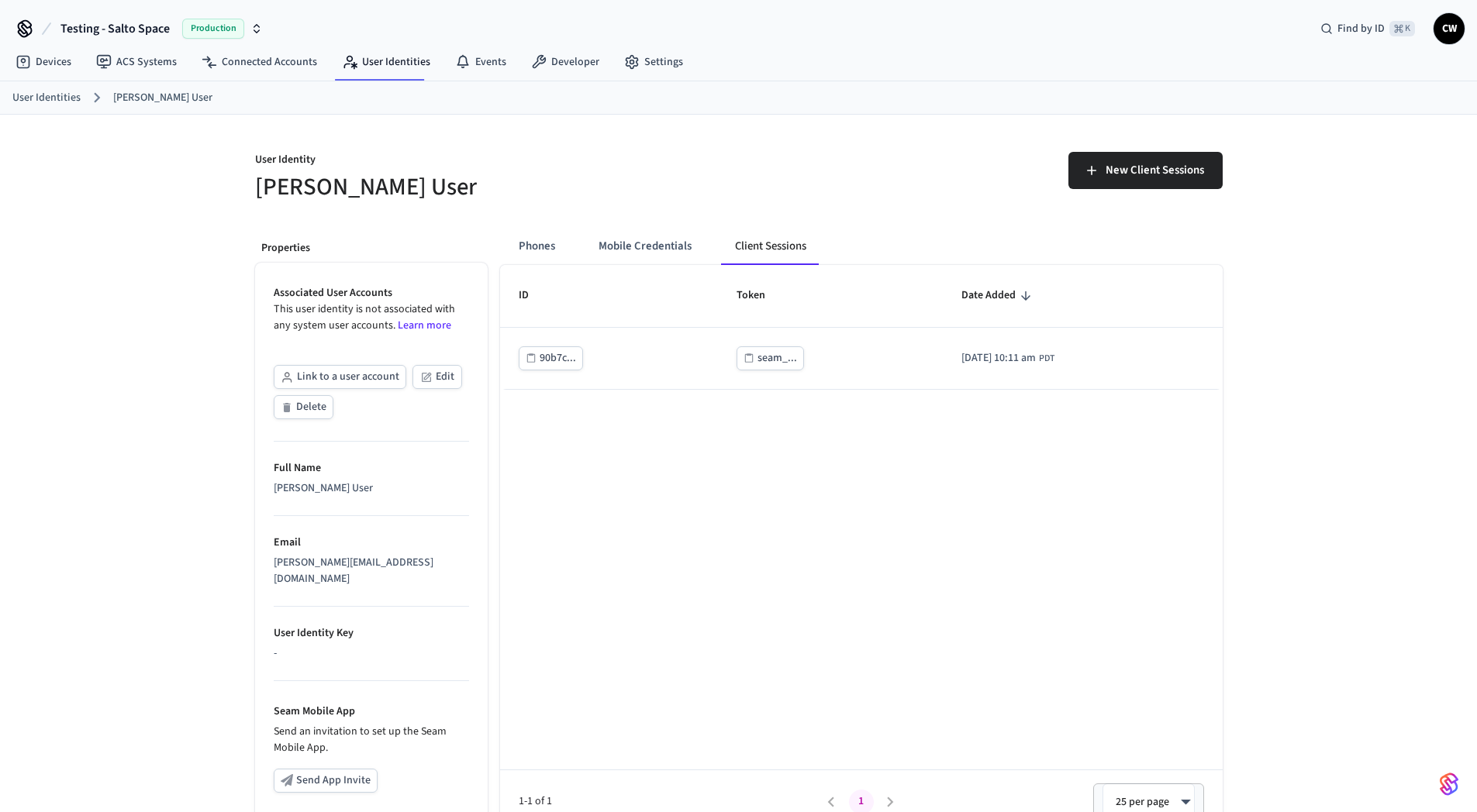
click at [780, 243] on button "Client Sessions" at bounding box center [771, 246] width 96 height 37
click at [587, 239] on button "Mobile Credentials" at bounding box center [645, 246] width 118 height 37
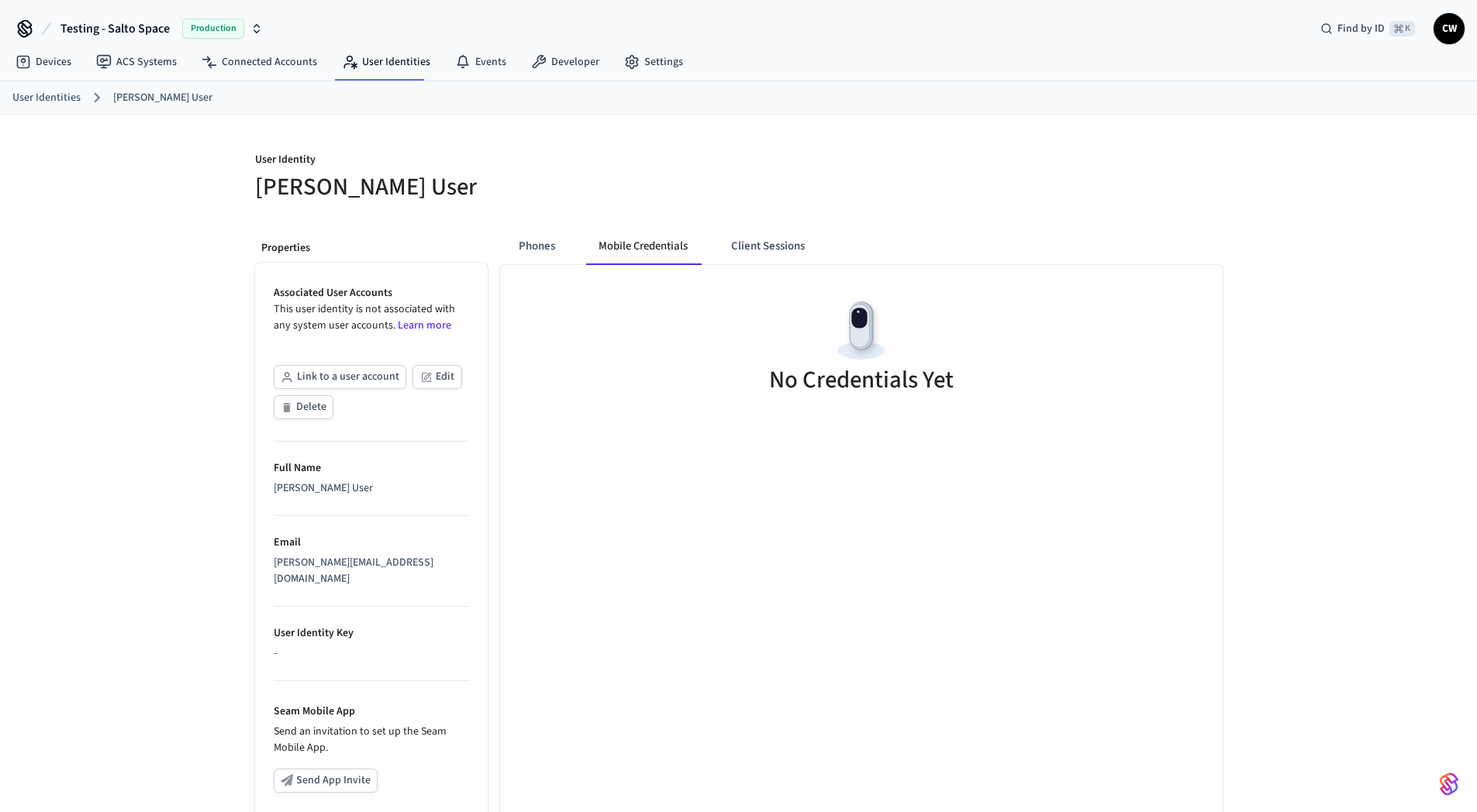
click at [534, 240] on button "Phones" at bounding box center [537, 246] width 61 height 37
click at [415, 217] on div "Properties Associated User Accounts This user identity is not associated with a…" at bounding box center [365, 623] width 245 height 815
click at [555, 65] on link "Developer" at bounding box center [565, 62] width 93 height 28
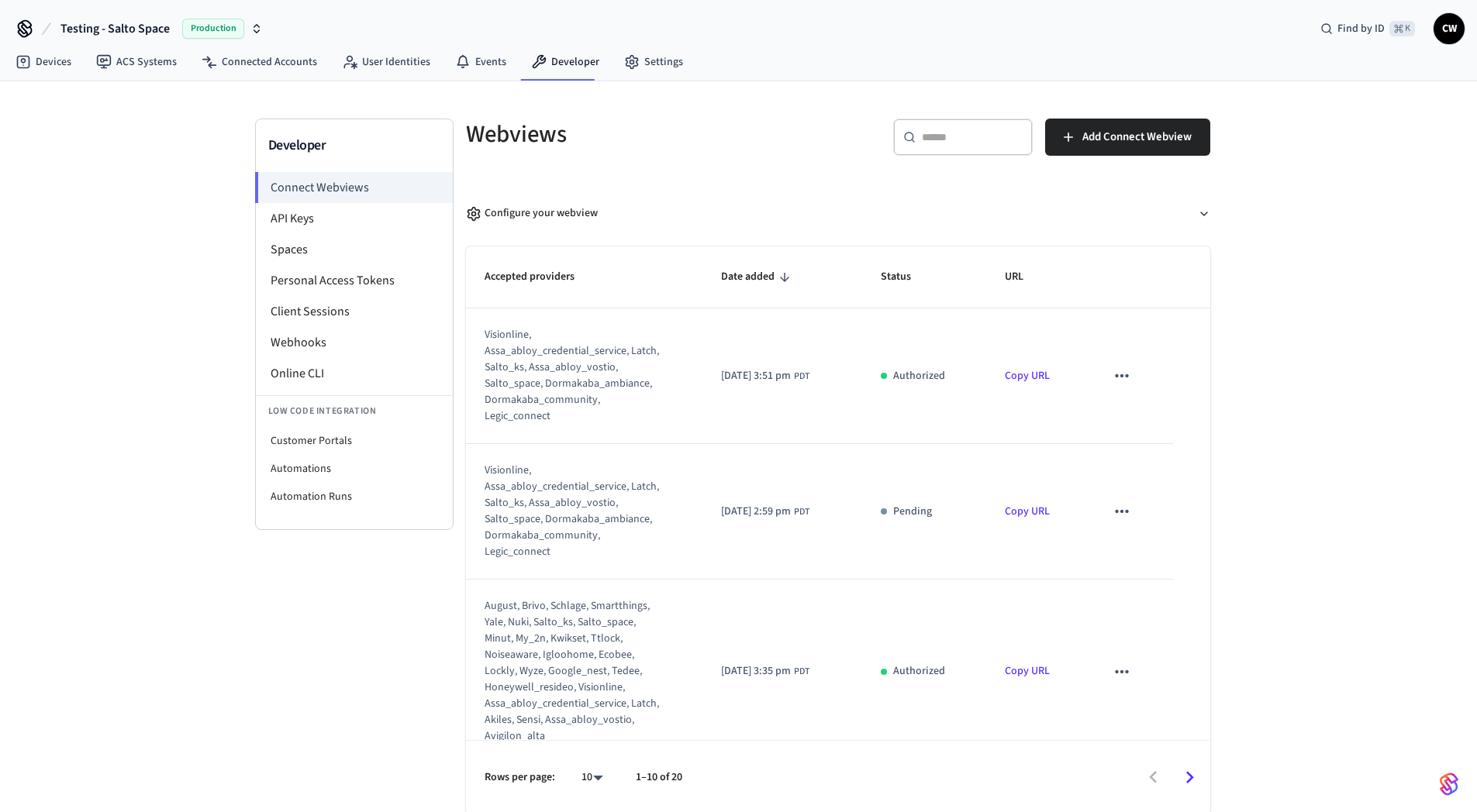
drag, startPoint x: 148, startPoint y: 473, endPoint x: 168, endPoint y: 251, distance: 222.9
click at [143, 473] on div "Developer Connect Webviews API Keys Spaces Personal Access Tokens Client Sessio…" at bounding box center [738, 448] width 1477 height 734
click at [264, 59] on link "Connected Accounts" at bounding box center [259, 62] width 140 height 28
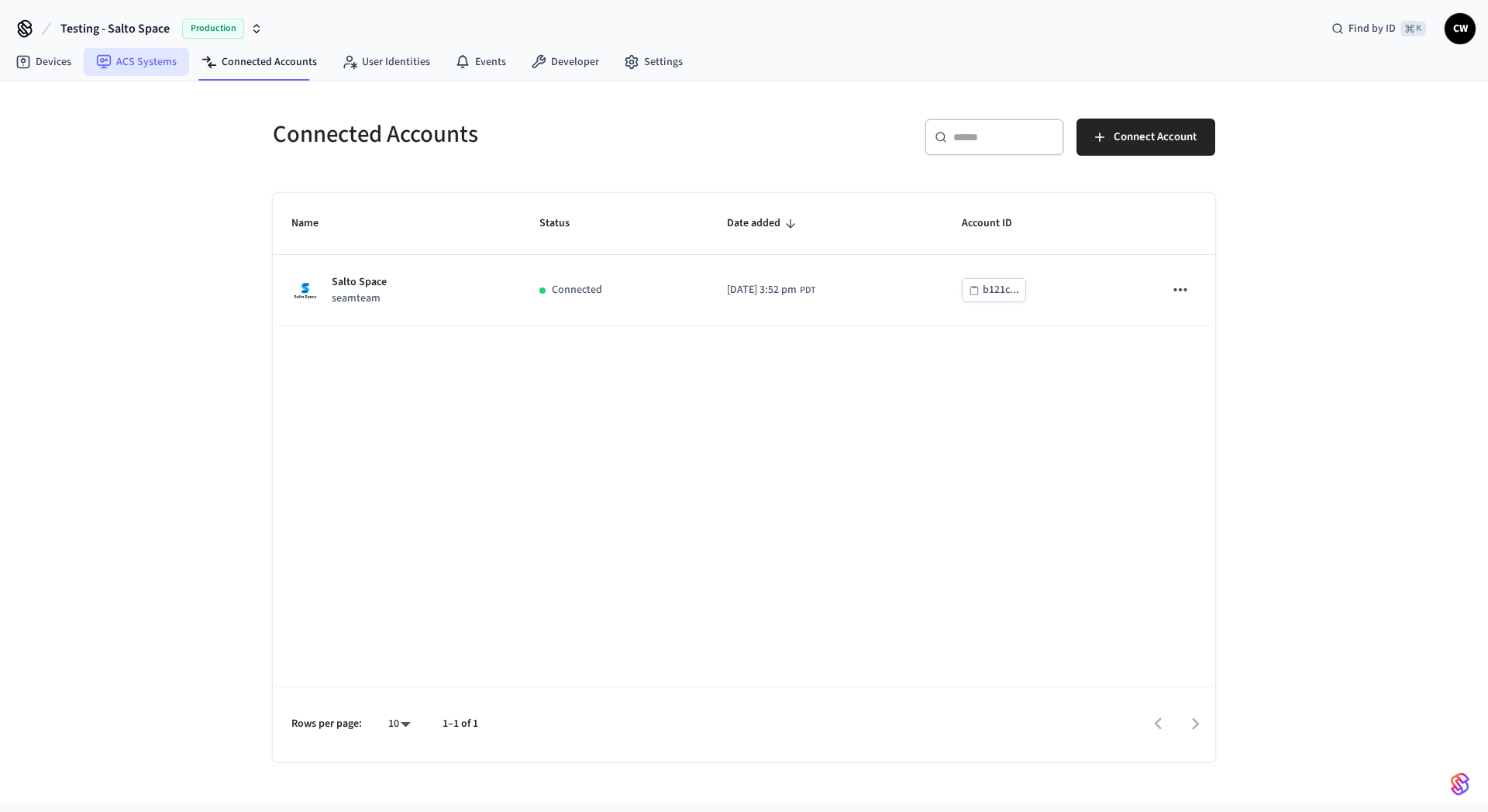
click at [136, 66] on link "ACS Systems" at bounding box center [136, 62] width 105 height 28
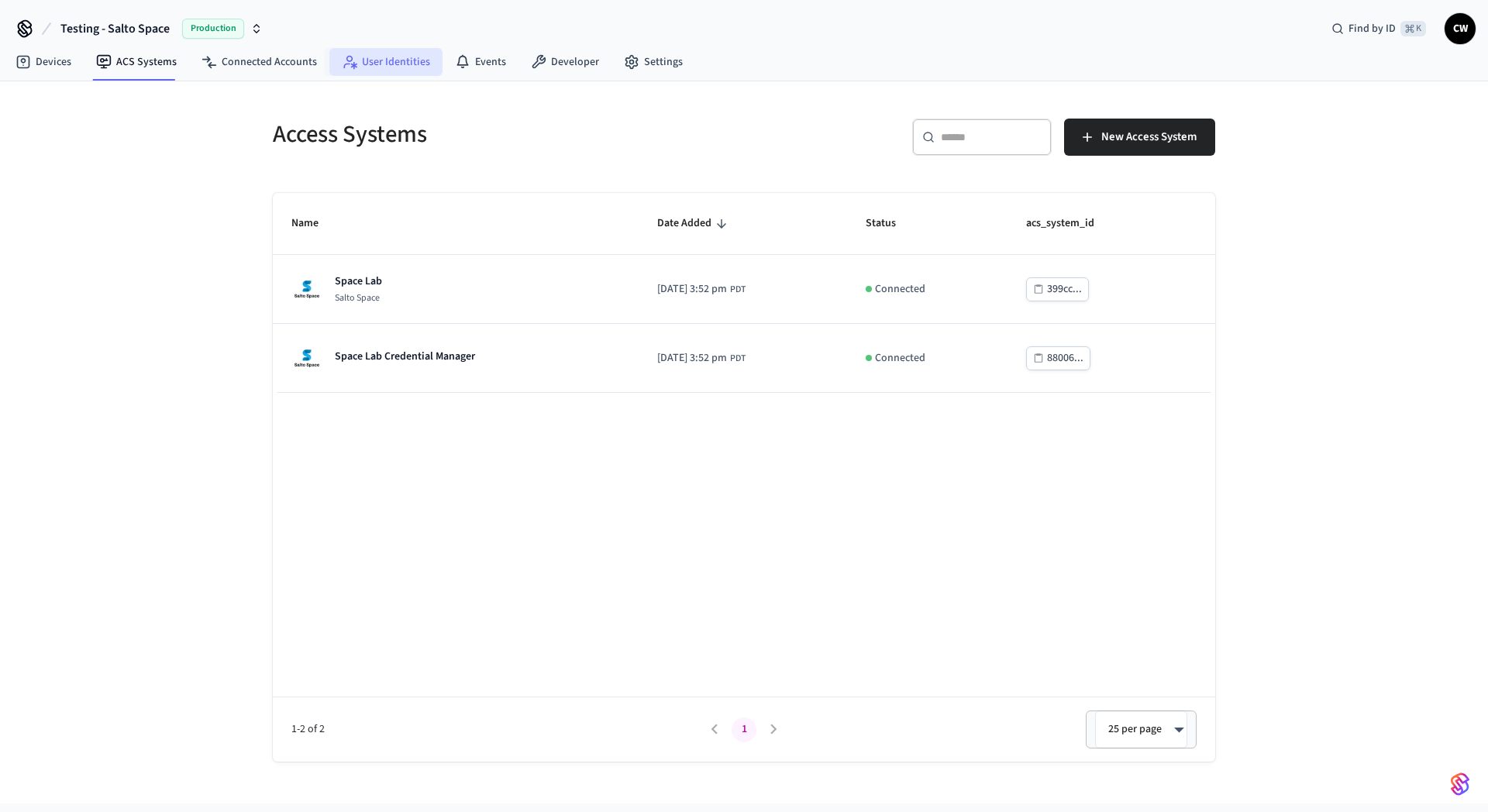
click at [381, 61] on link "User Identities" at bounding box center [385, 62] width 113 height 28
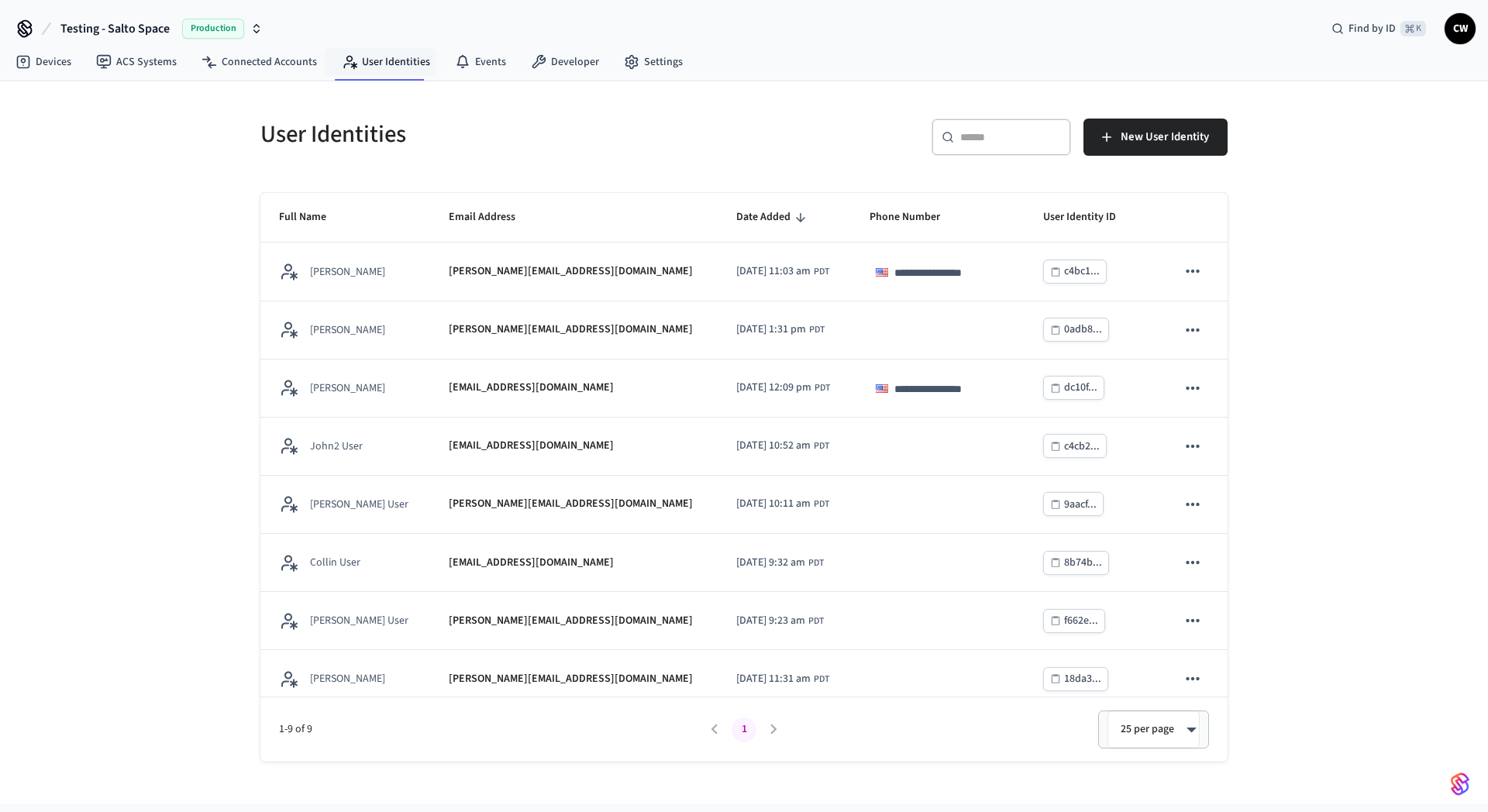
click at [117, 280] on div "**********" at bounding box center [744, 442] width 1488 height 723
click at [119, 65] on link "ACS Systems" at bounding box center [136, 62] width 105 height 28
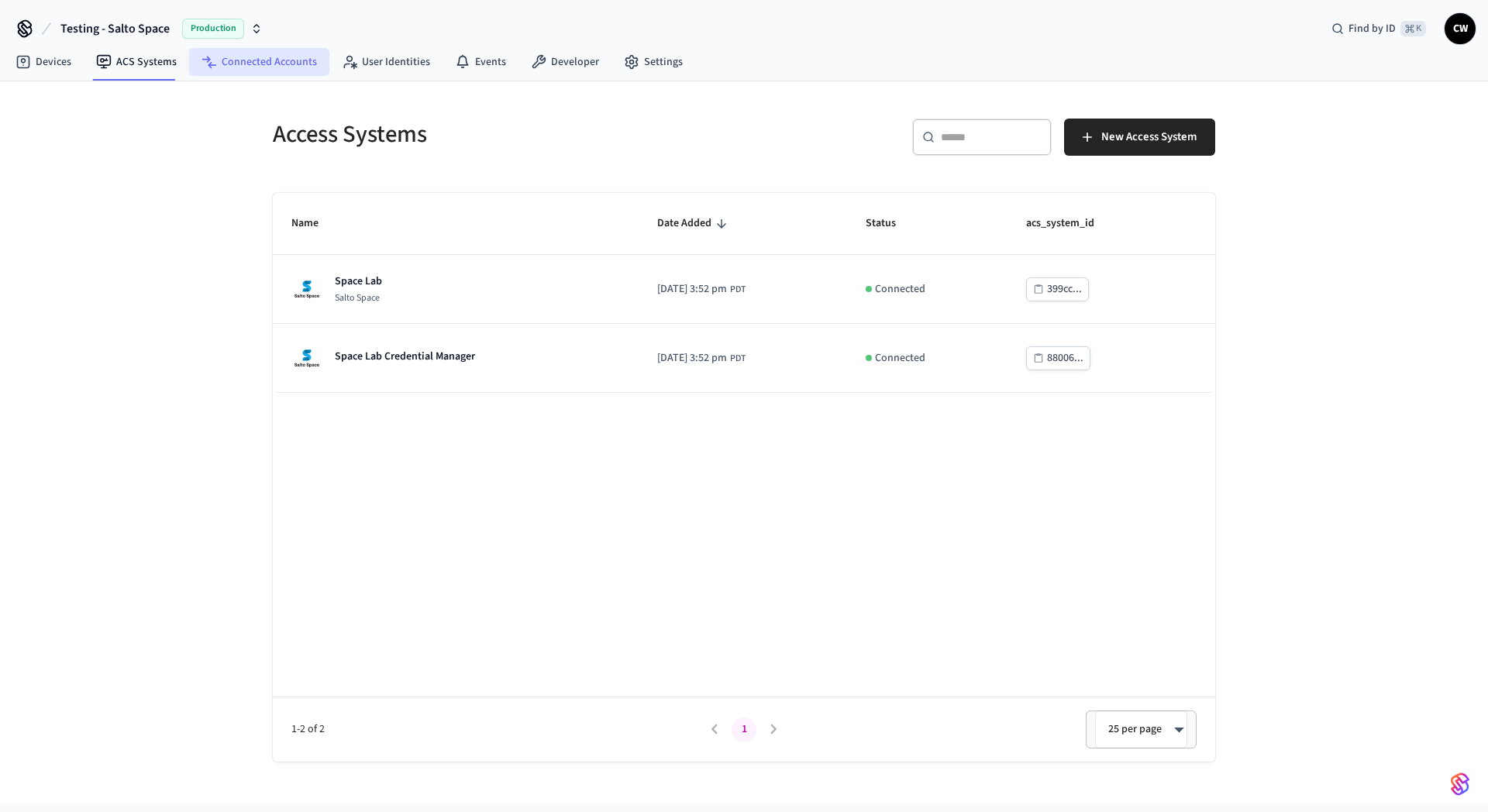
click at [240, 60] on link "Connected Accounts" at bounding box center [259, 62] width 140 height 28
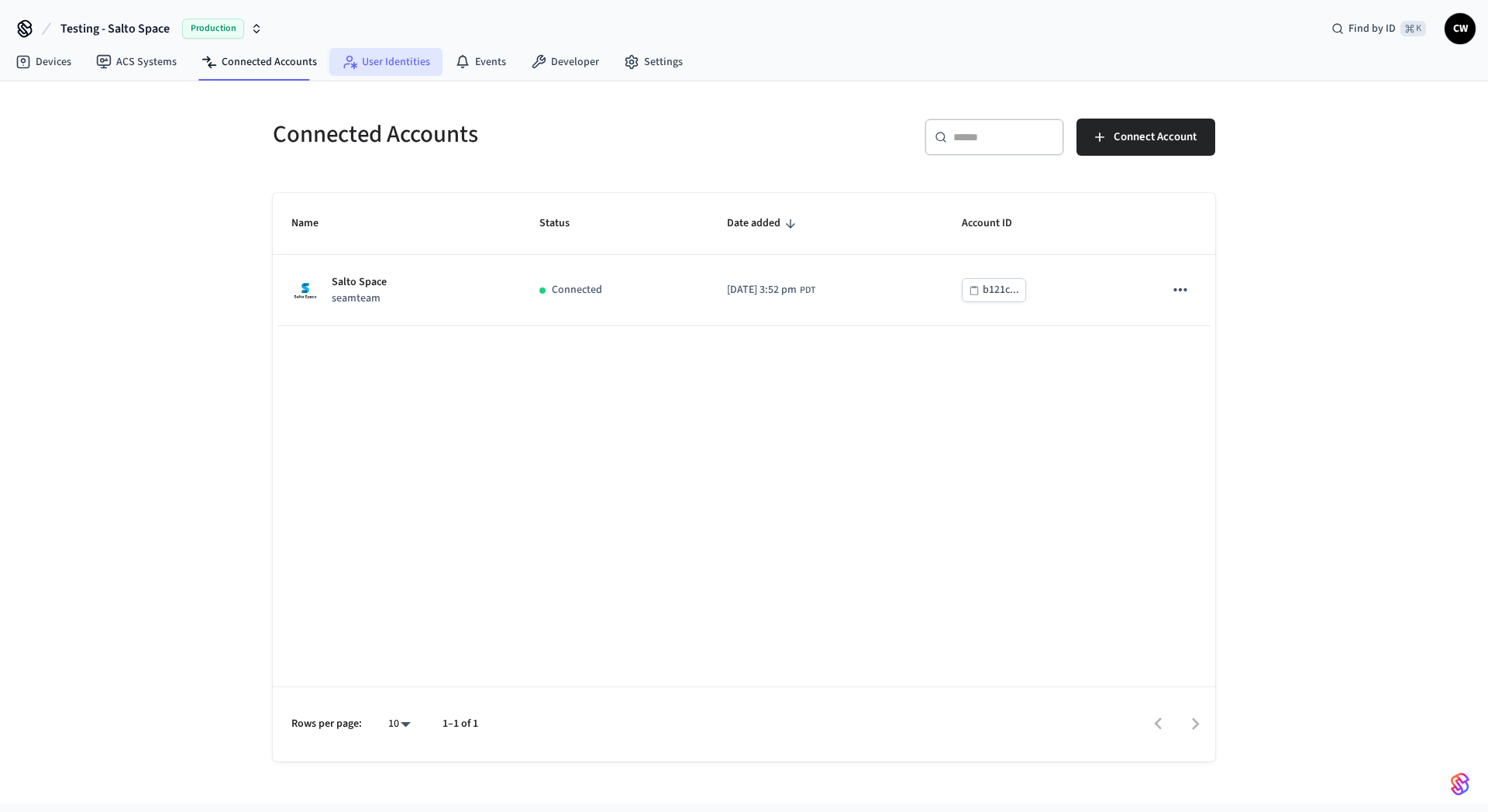
click at [371, 59] on link "User Identities" at bounding box center [385, 62] width 113 height 28
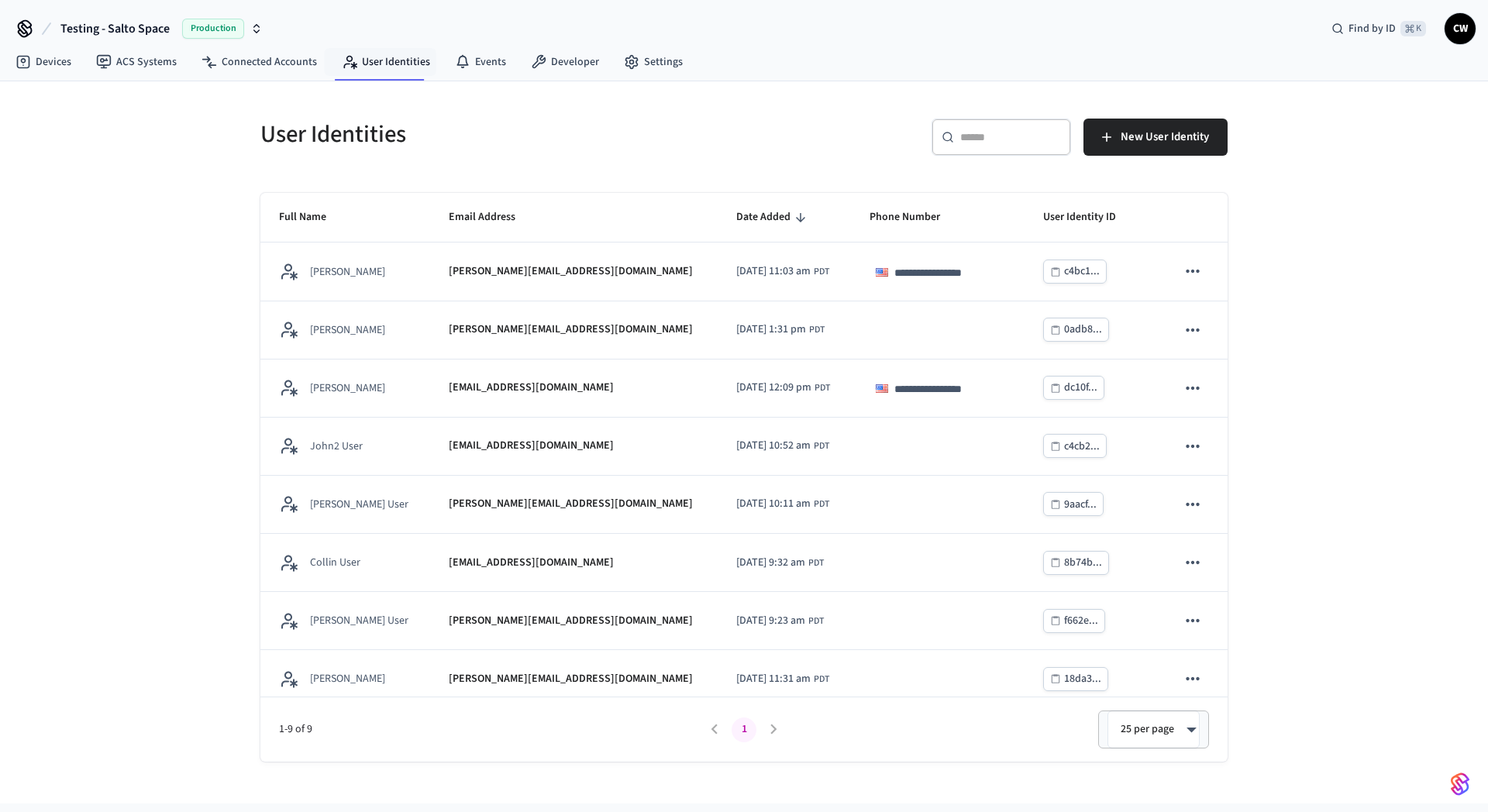
click at [187, 128] on div "**********" at bounding box center [744, 442] width 1488 height 723
click at [374, 60] on link "User Identities" at bounding box center [385, 62] width 113 height 28
click at [290, 55] on link "Connected Accounts" at bounding box center [259, 62] width 140 height 28
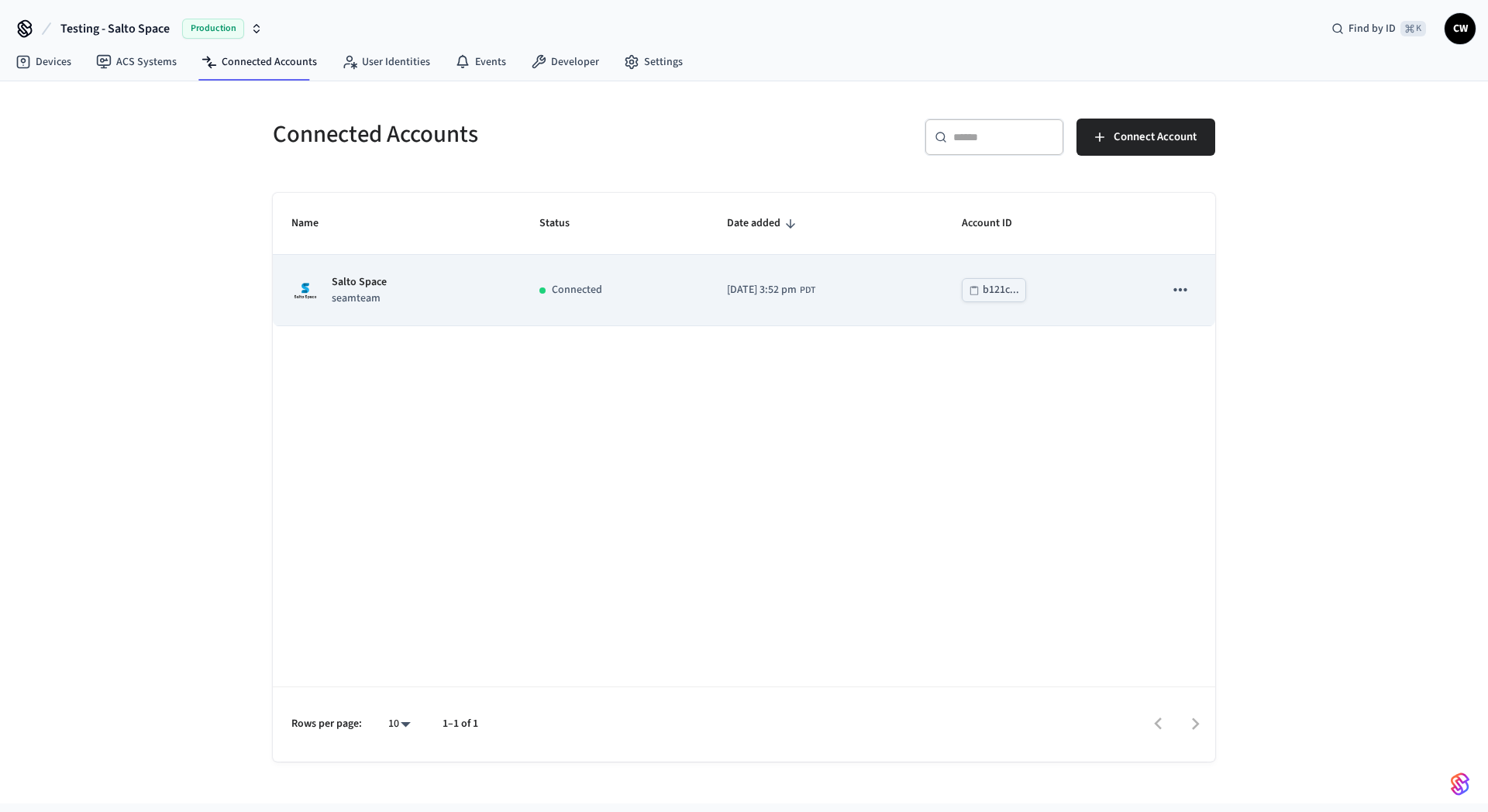
click at [371, 280] on p "Salto Space" at bounding box center [360, 283] width 55 height 17
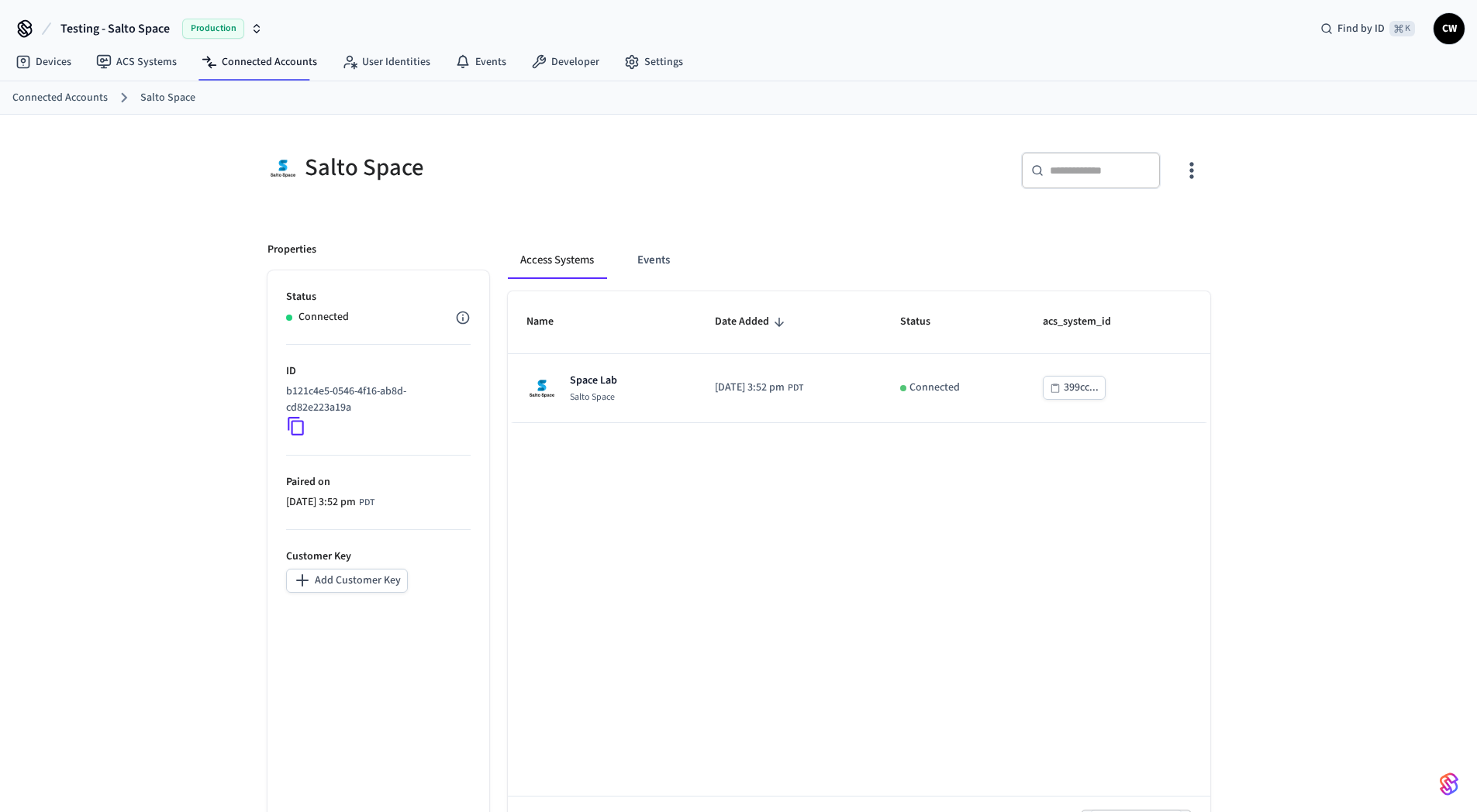
click at [144, 372] on div "Salto Space ​ ​ Properties Status Connected ID b121c4e5-0546-4f16-ab8d-cd82e223…" at bounding box center [738, 487] width 1477 height 746
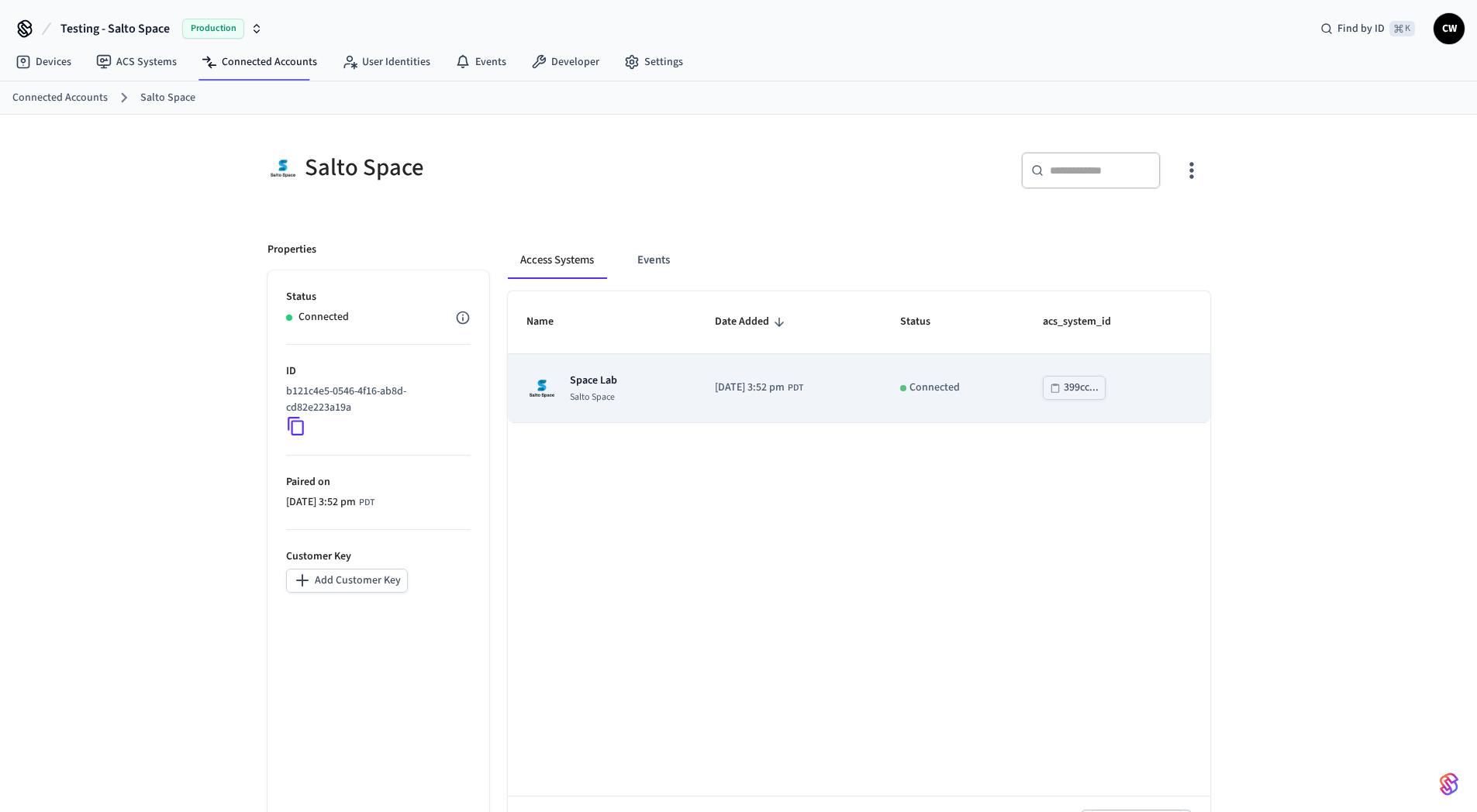
click at [667, 387] on td "Space Lab Salto Space" at bounding box center [602, 388] width 188 height 69
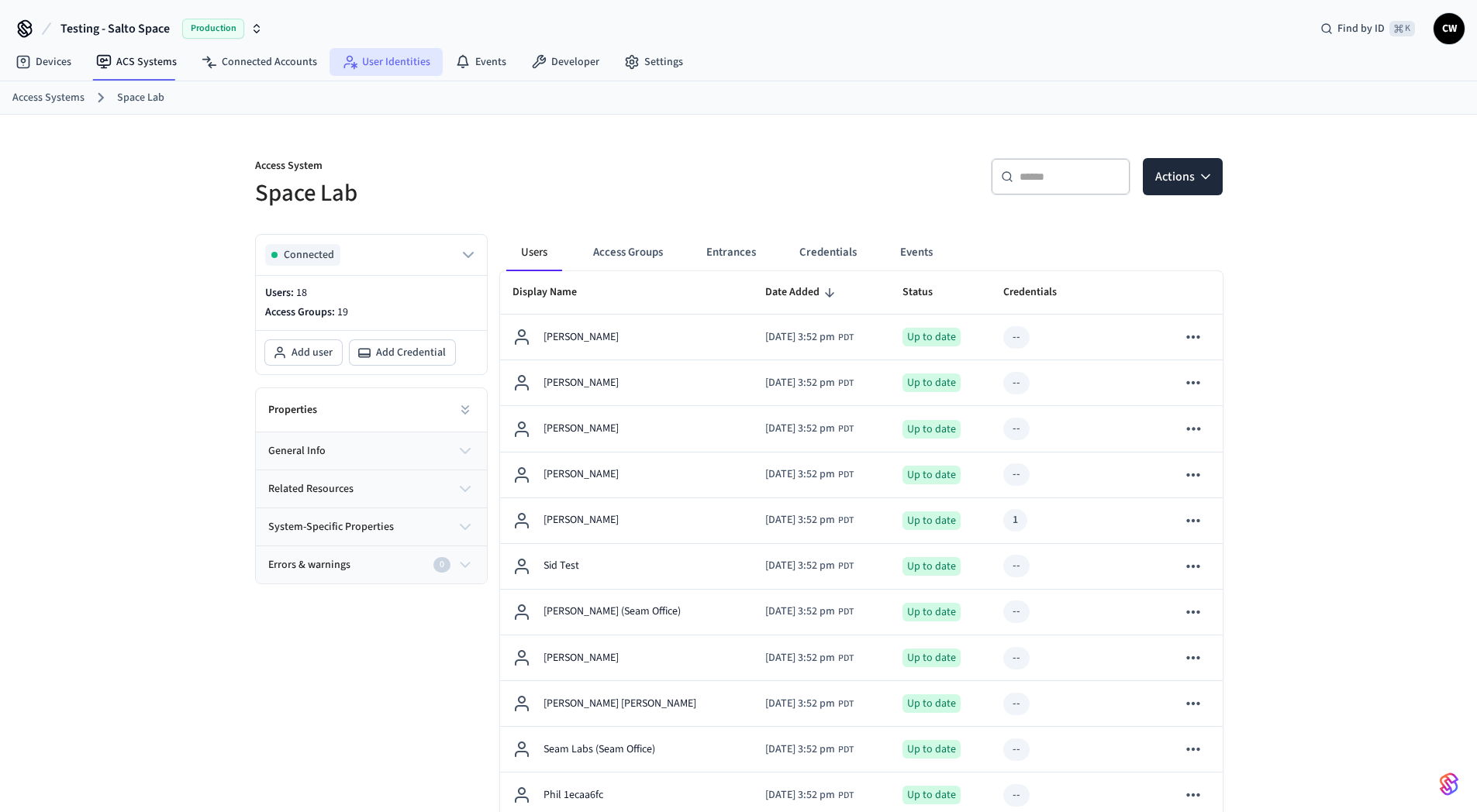
click at [377, 51] on link "User Identities" at bounding box center [385, 62] width 113 height 28
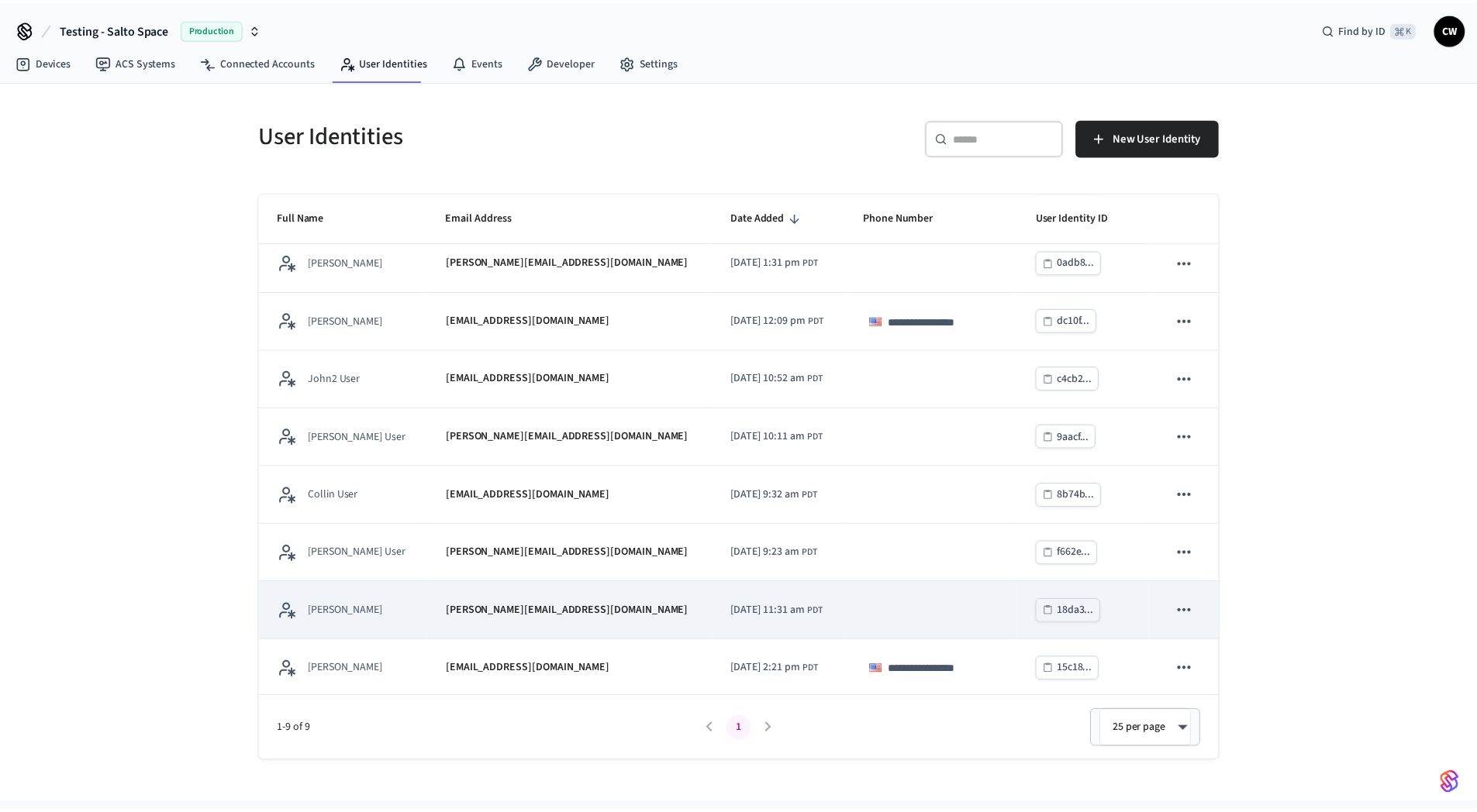
scroll to position [70, 0]
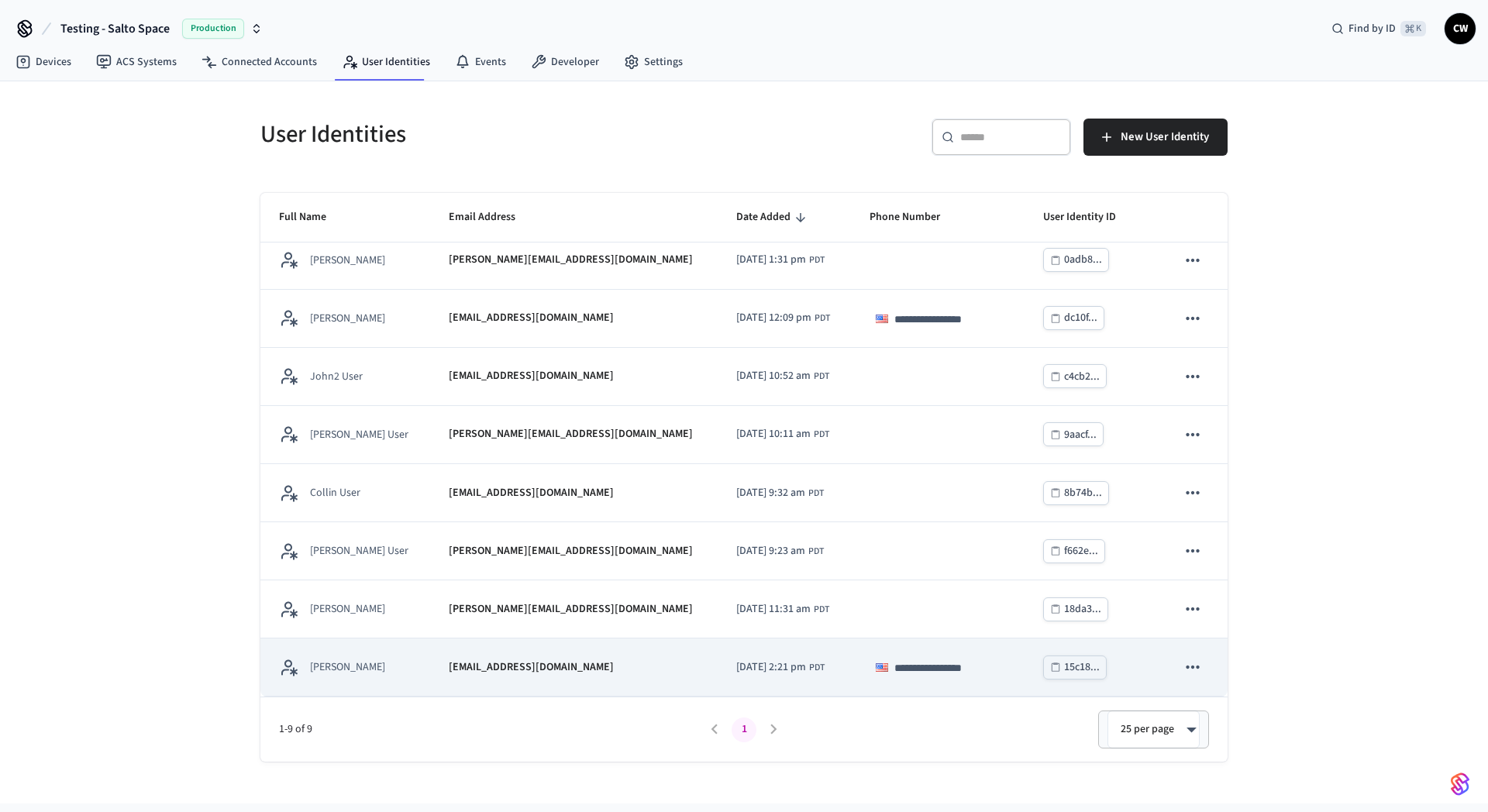
click at [431, 650] on td "[EMAIL_ADDRESS][DOMAIN_NAME]" at bounding box center [573, 667] width 287 height 58
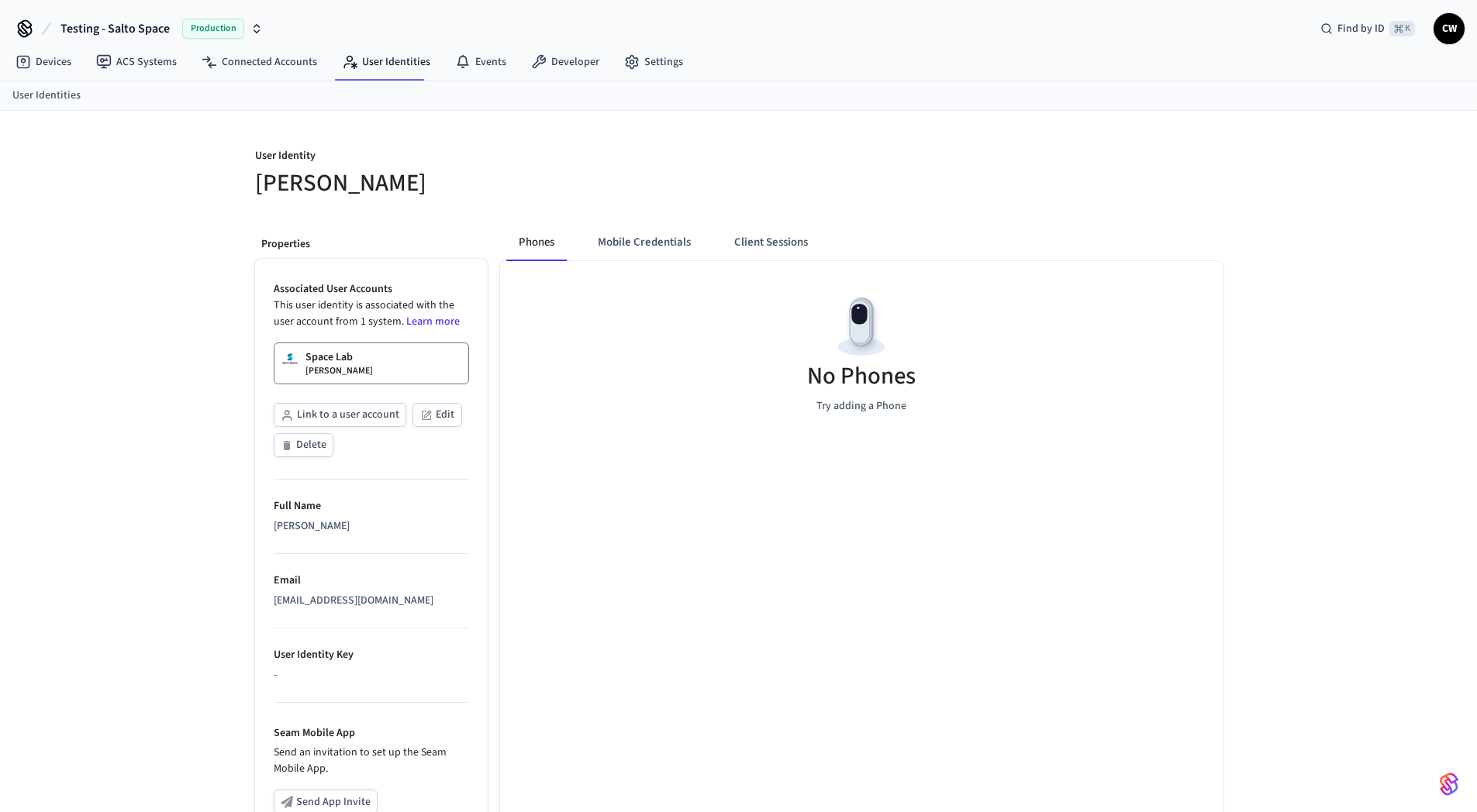
click at [368, 371] on link "Space Lab Collin Wirkus" at bounding box center [372, 363] width 195 height 41
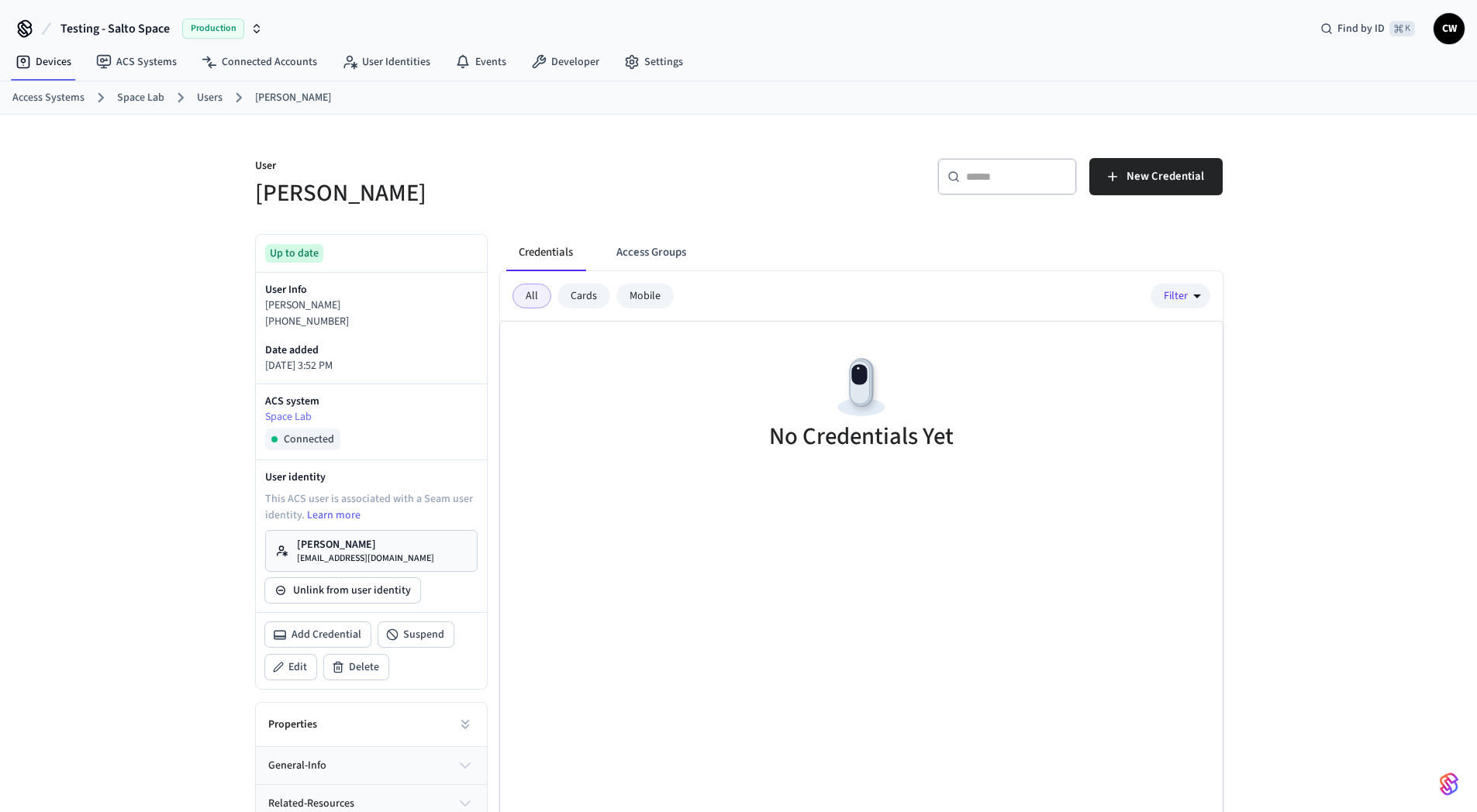
click at [637, 182] on h5 "[PERSON_NAME]" at bounding box center [492, 194] width 475 height 31
click at [1182, 175] on span "New Credential" at bounding box center [1165, 177] width 77 height 20
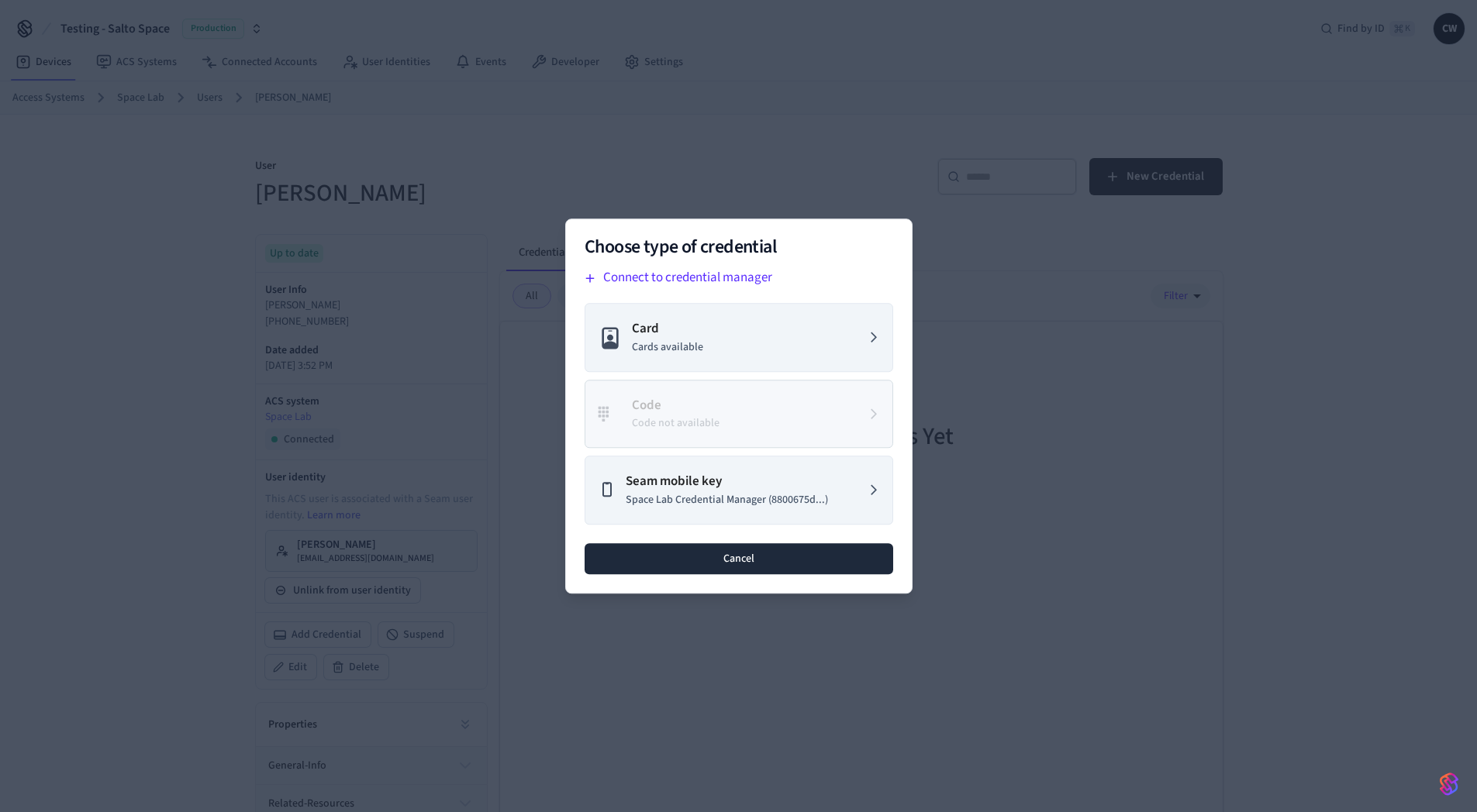
click at [723, 562] on button "Cancel" at bounding box center [738, 559] width 309 height 31
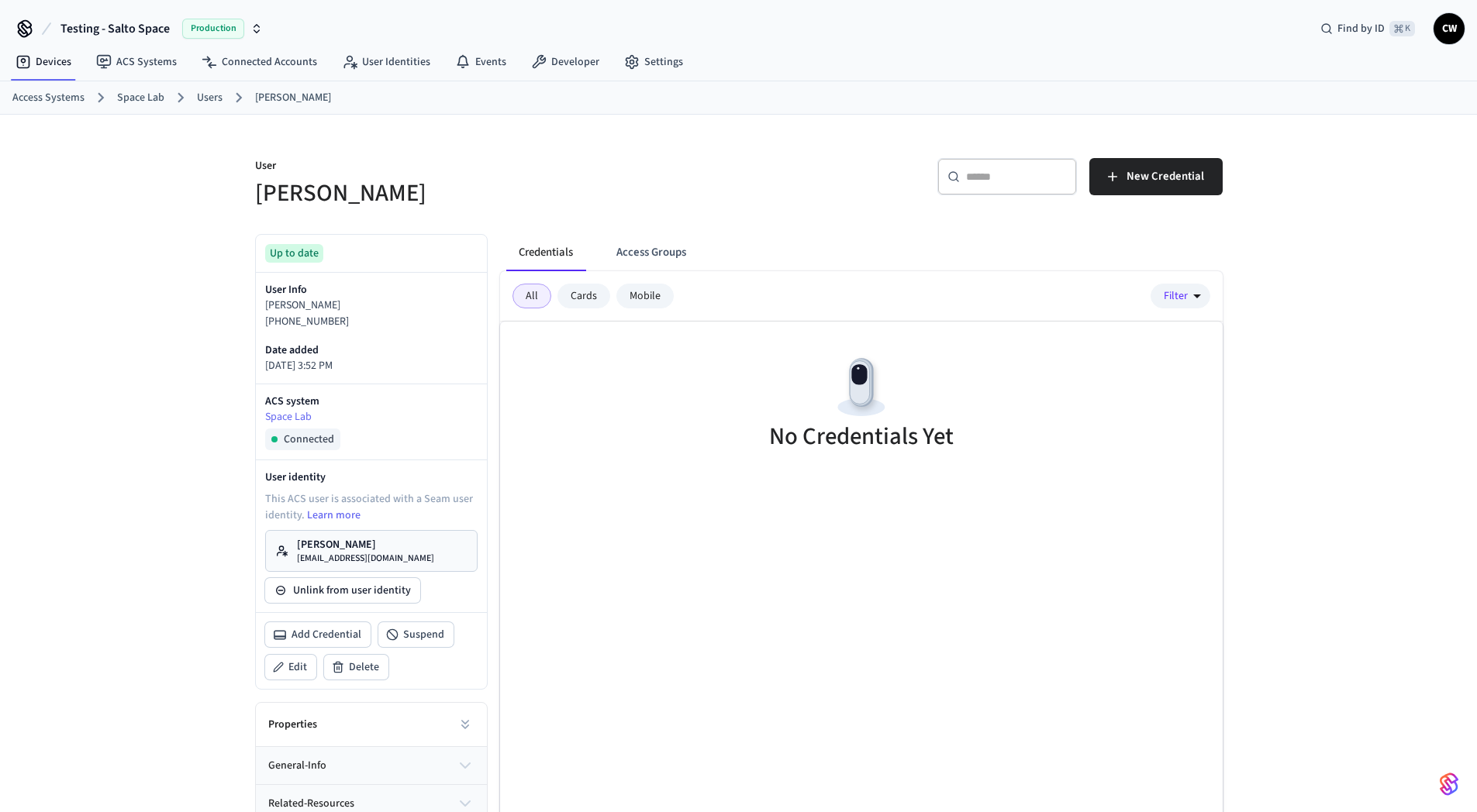
click at [679, 484] on div "No Credentials Yet" at bounding box center [861, 406] width 723 height 168
click at [672, 255] on button "Access Groups" at bounding box center [651, 253] width 95 height 37
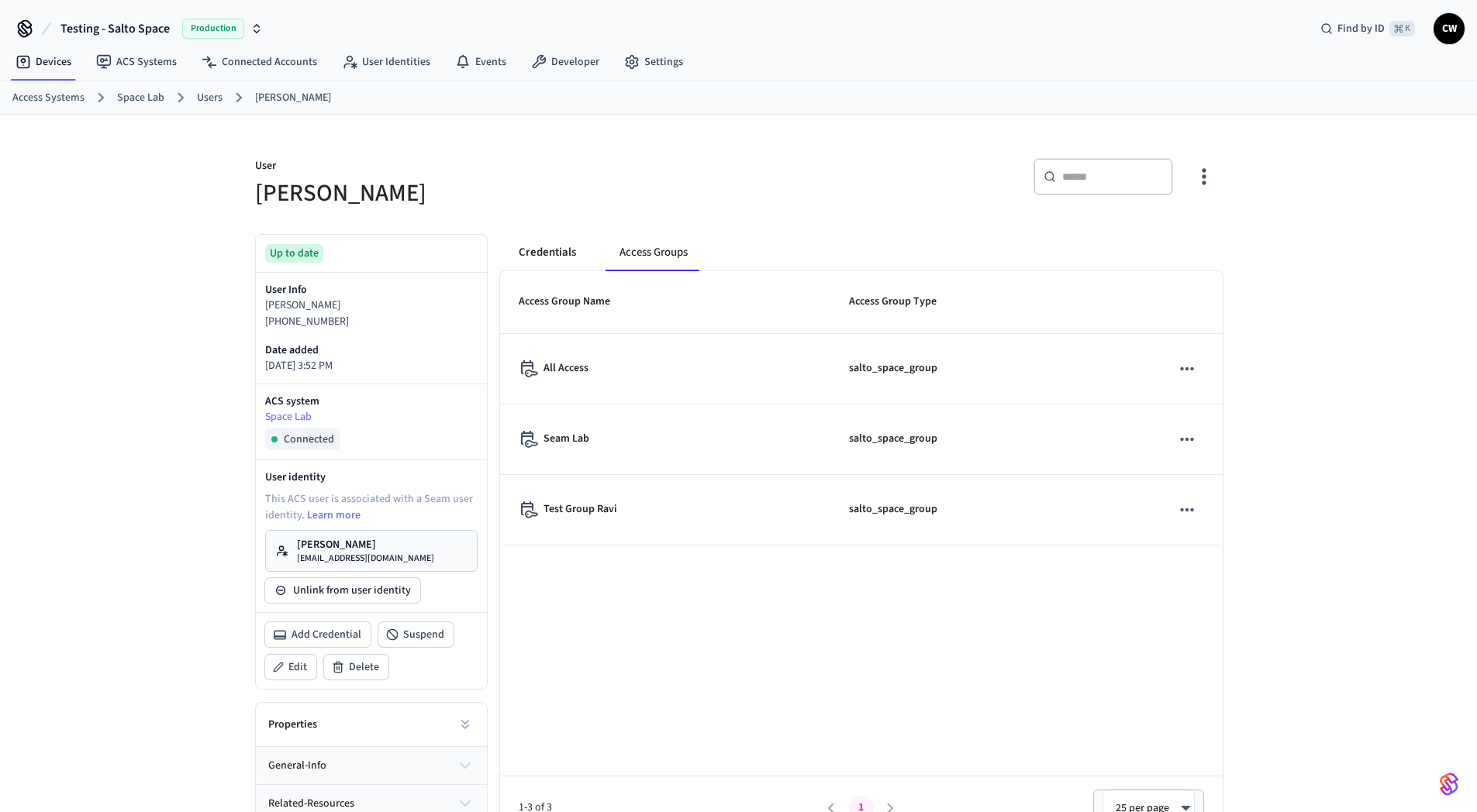
click at [506, 255] on button "Credentials" at bounding box center [547, 253] width 82 height 37
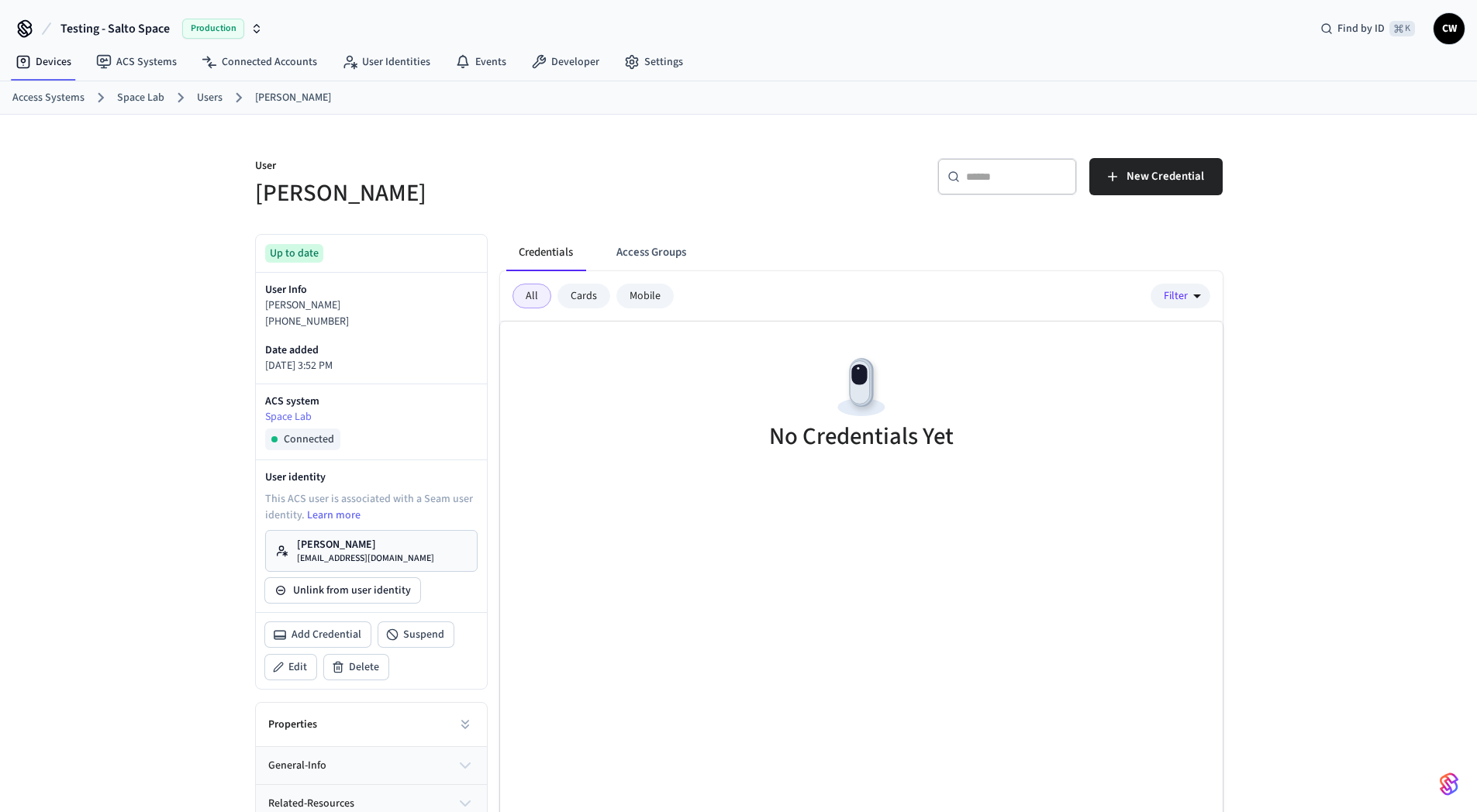
drag, startPoint x: 839, startPoint y: 187, endPoint x: 850, endPoint y: 187, distance: 11.0
click at [840, 187] on div "​ ​ New Credential" at bounding box center [985, 183] width 475 height 50
click at [1170, 163] on button "New Credential" at bounding box center [1155, 177] width 134 height 37
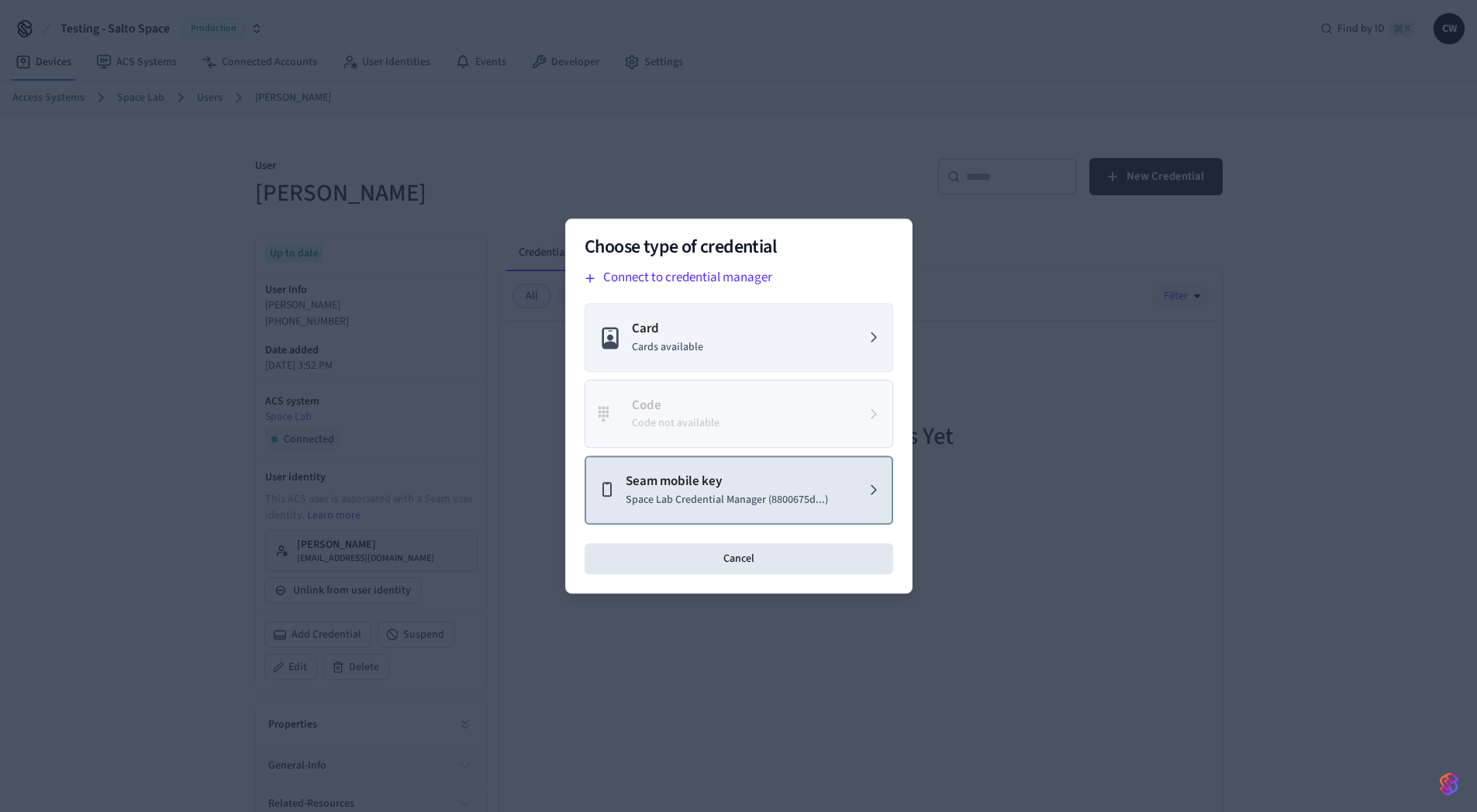
click at [739, 488] on p "Seam mobile key" at bounding box center [727, 482] width 202 height 20
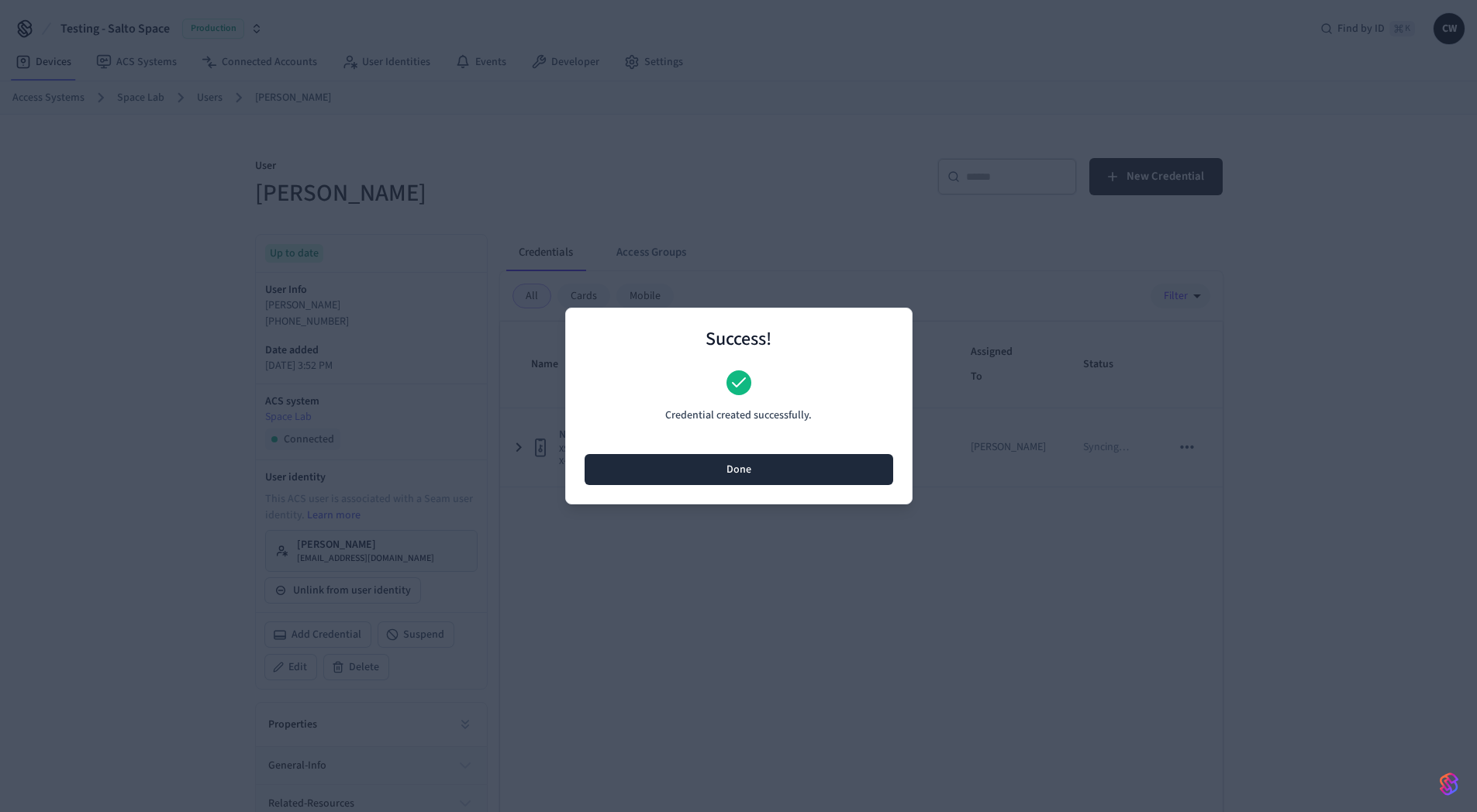
click at [750, 459] on button "Done" at bounding box center [738, 470] width 309 height 31
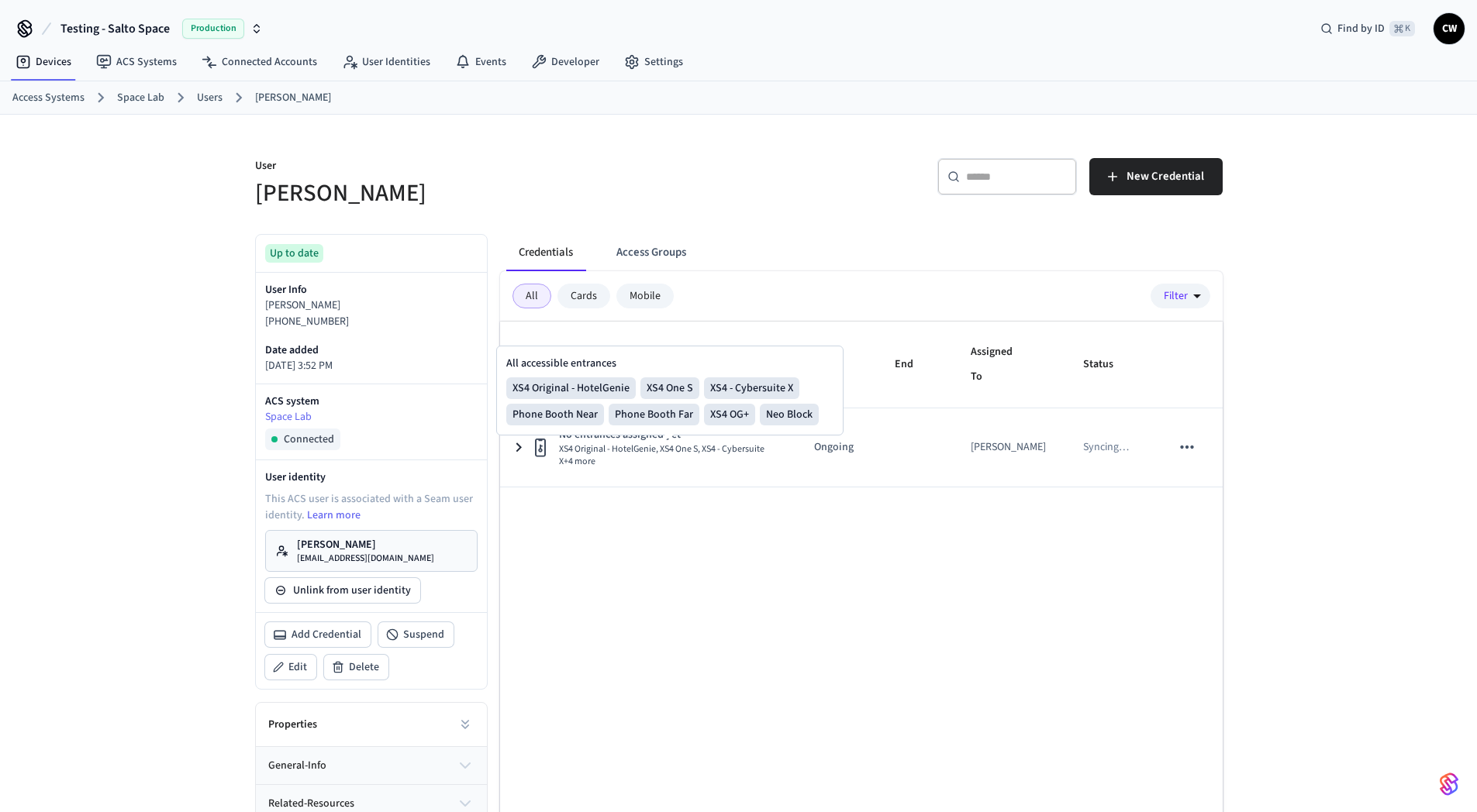
click at [641, 555] on div "Name Start End Assigned To Status No entrances assigned yet XS4 Original - Hote…" at bounding box center [861, 606] width 723 height 569
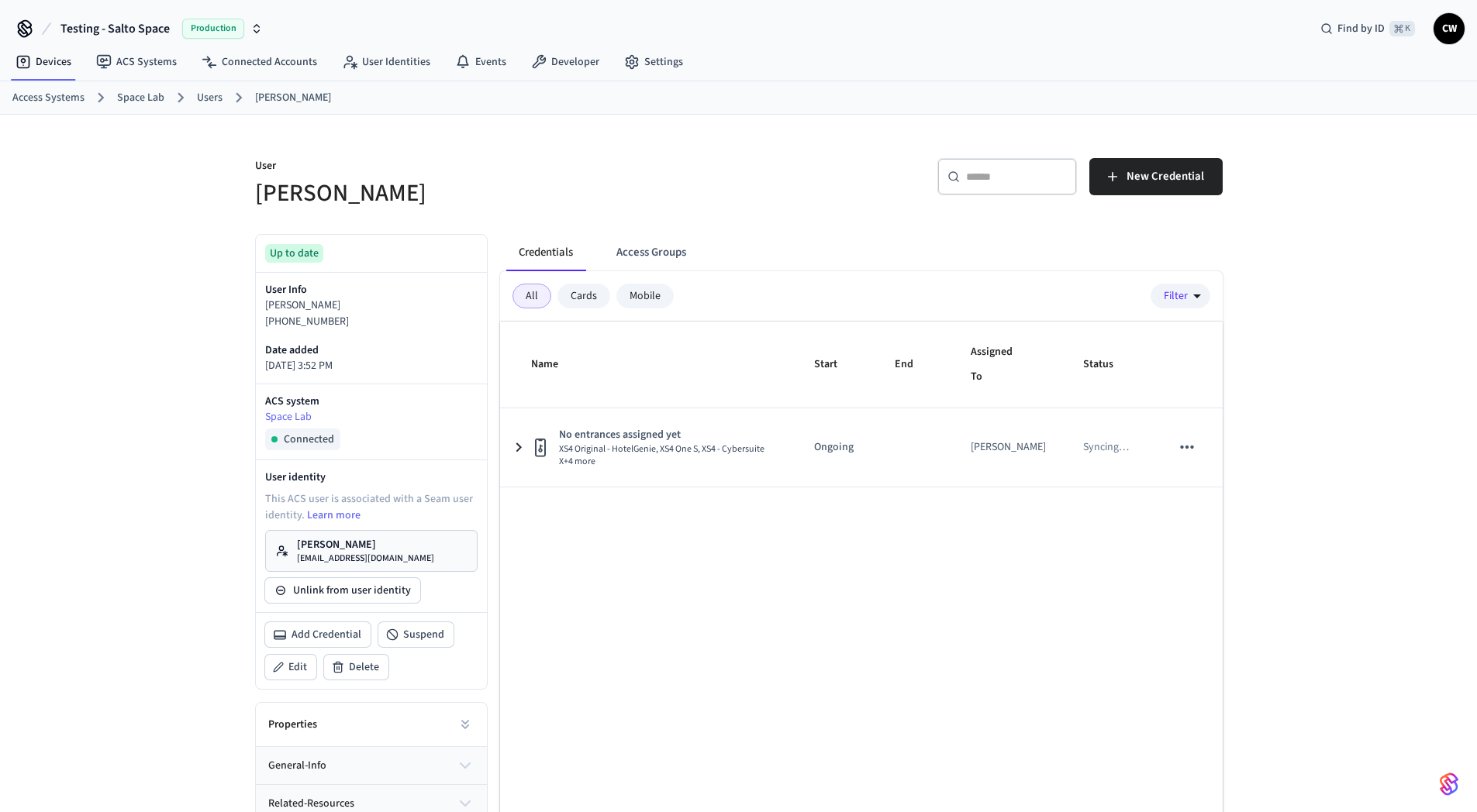
click at [326, 544] on p "[PERSON_NAME]" at bounding box center [365, 545] width 137 height 16
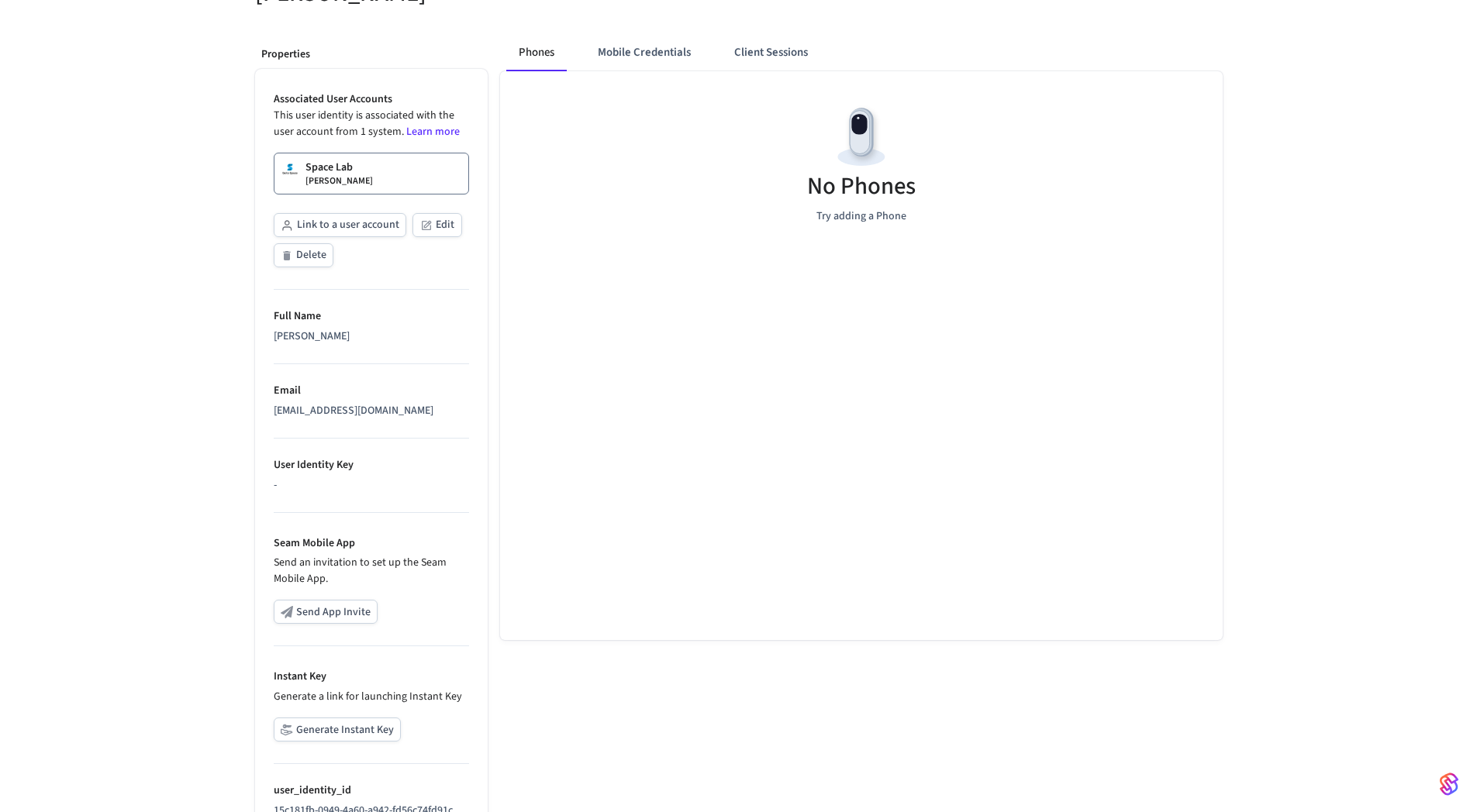
scroll to position [275, 0]
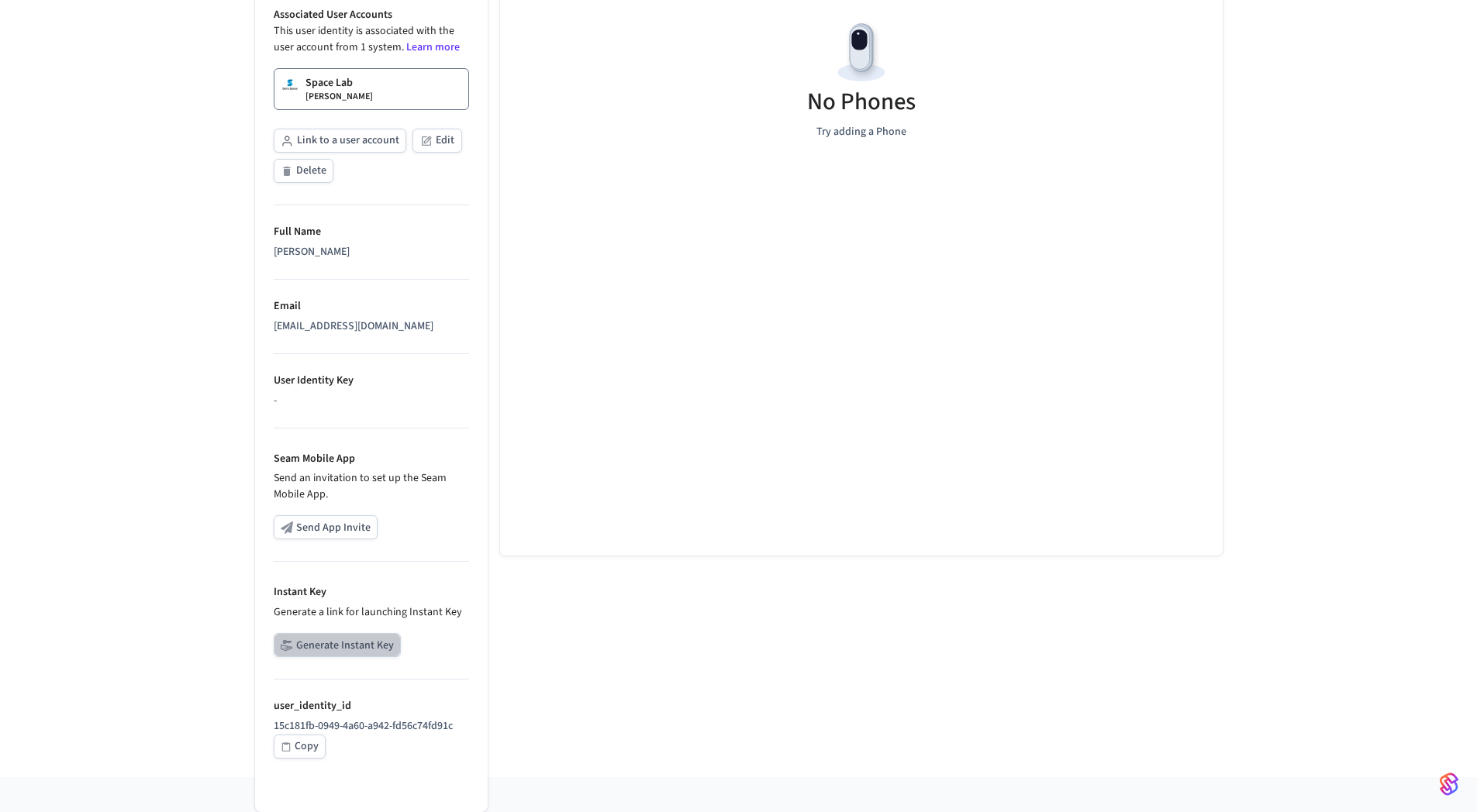
click at [344, 653] on button "Generate Instant Key" at bounding box center [337, 645] width 127 height 24
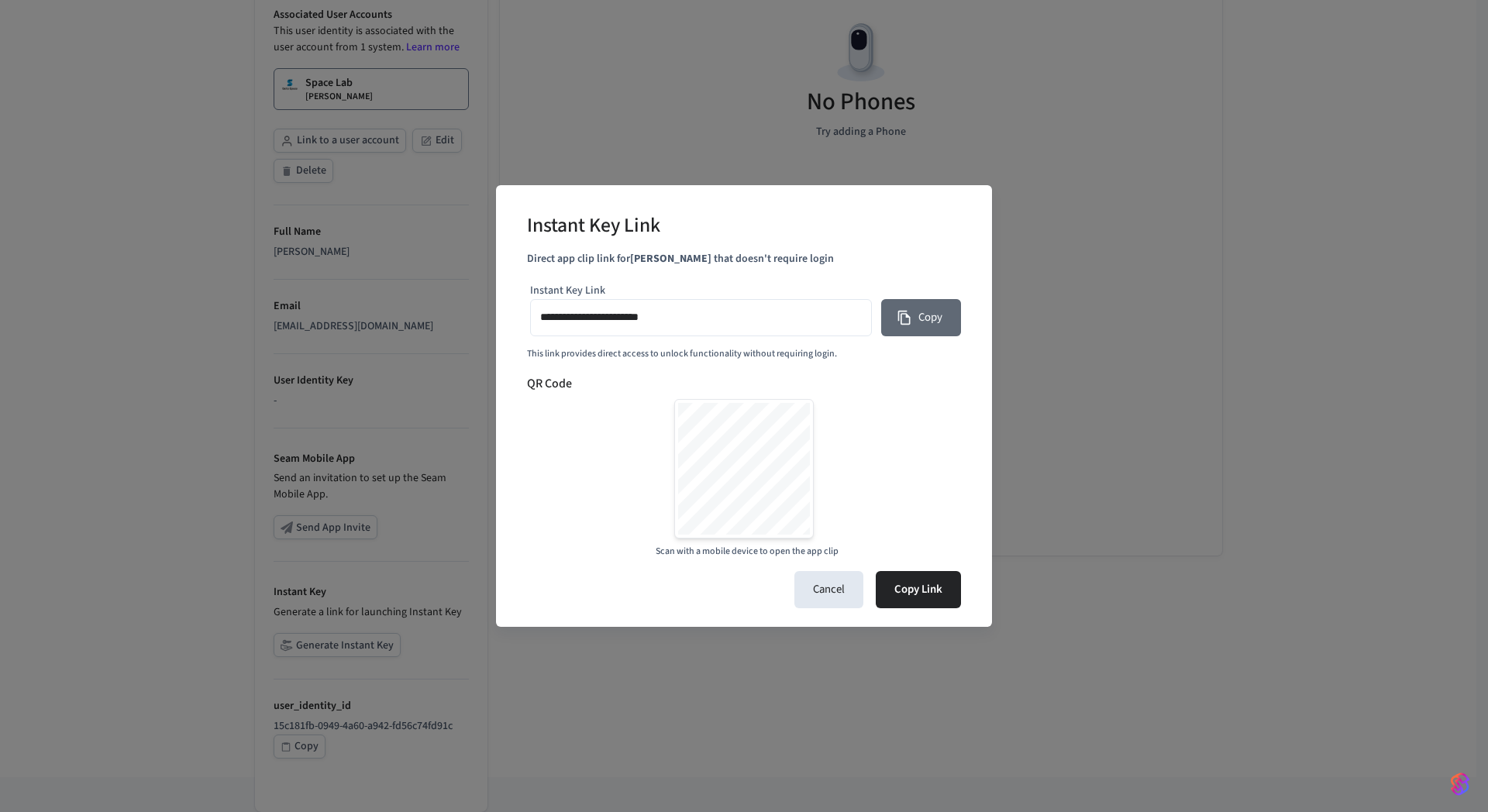
click at [913, 333] on button "Copy" at bounding box center [921, 318] width 80 height 37
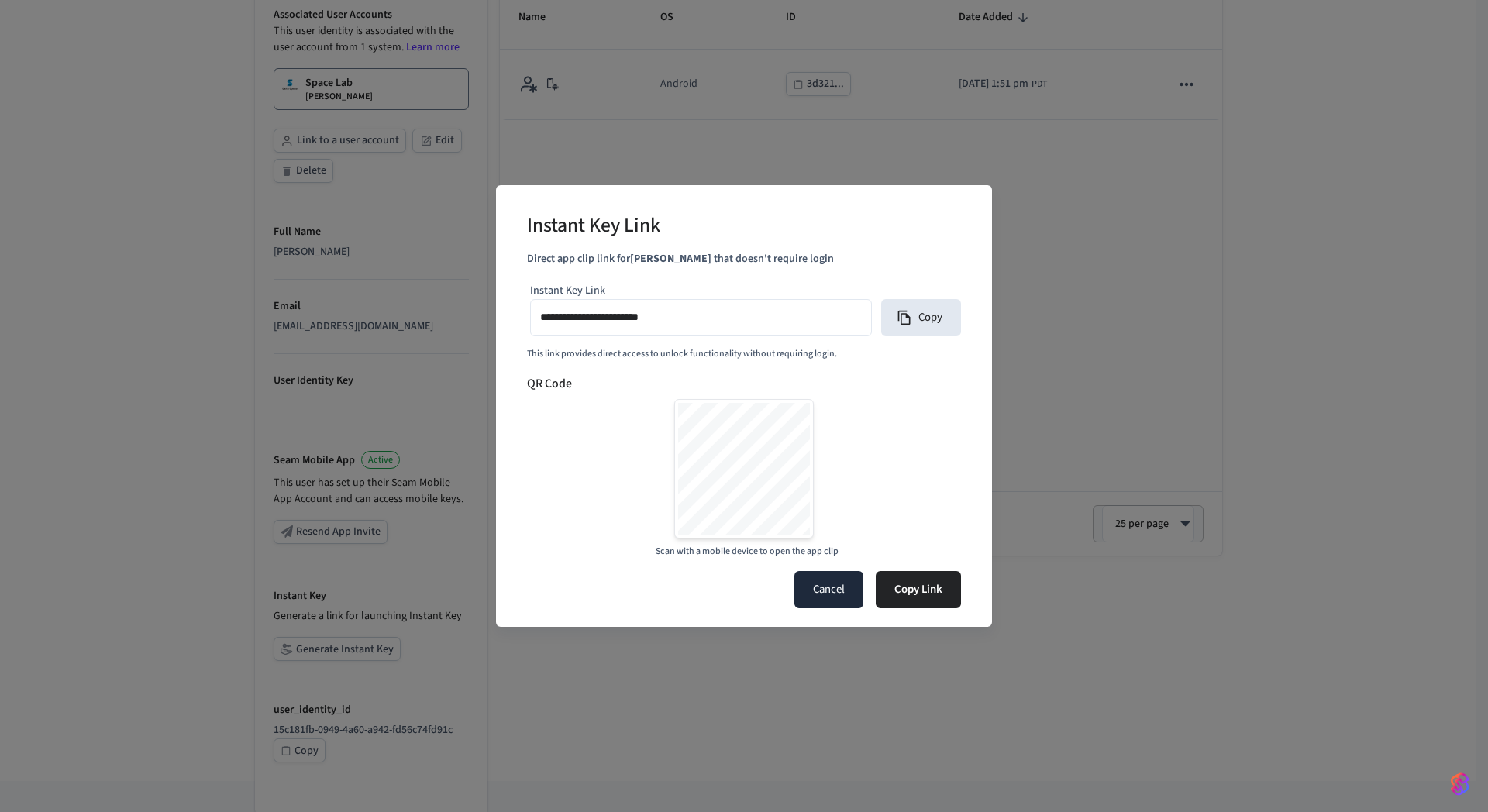
click at [833, 587] on button "Cancel" at bounding box center [829, 590] width 69 height 37
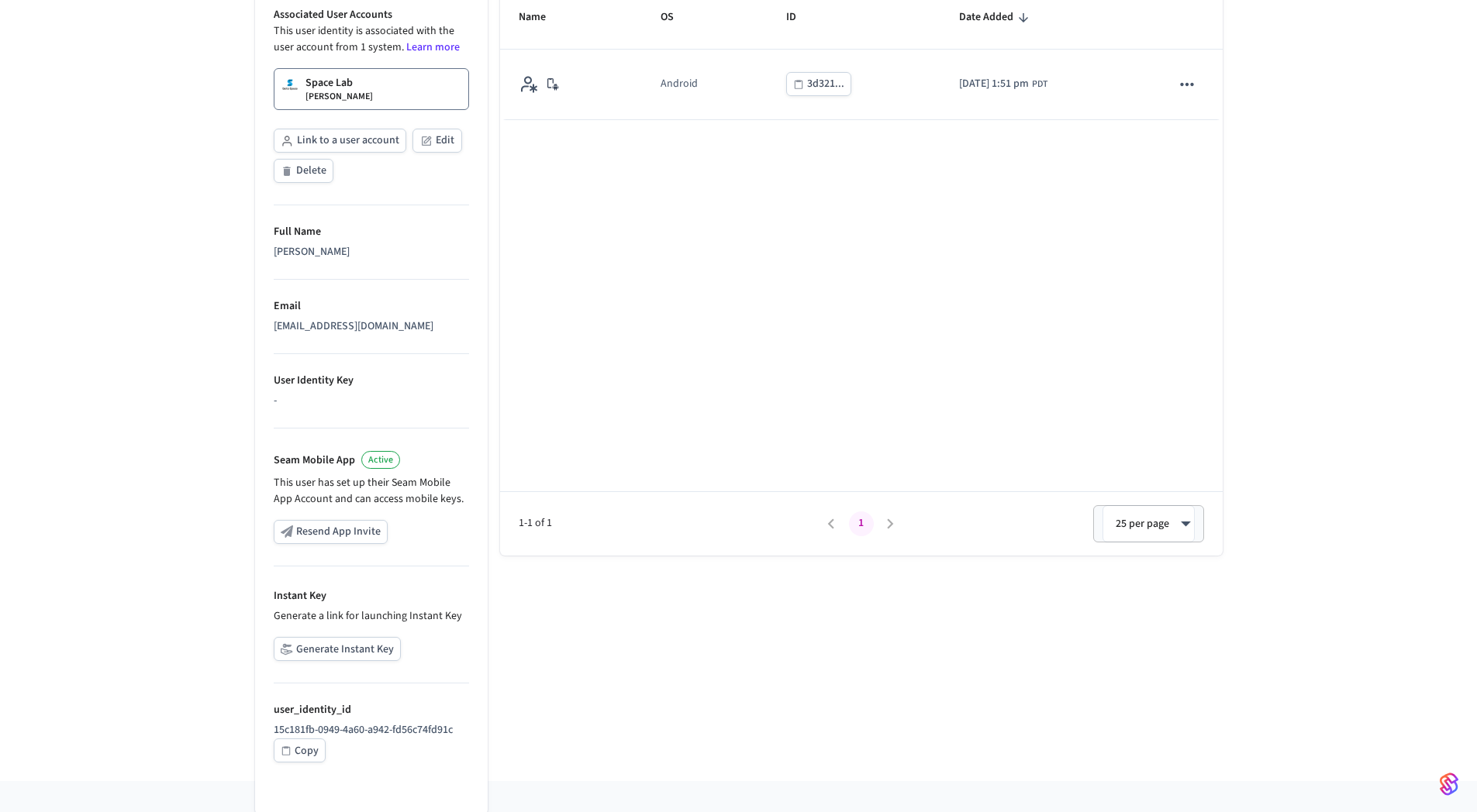
click at [715, 615] on div "Phones Mobile Credentials Client Sessions Name OS ID Date Added Android 3d321..…" at bounding box center [855, 359] width 735 height 844
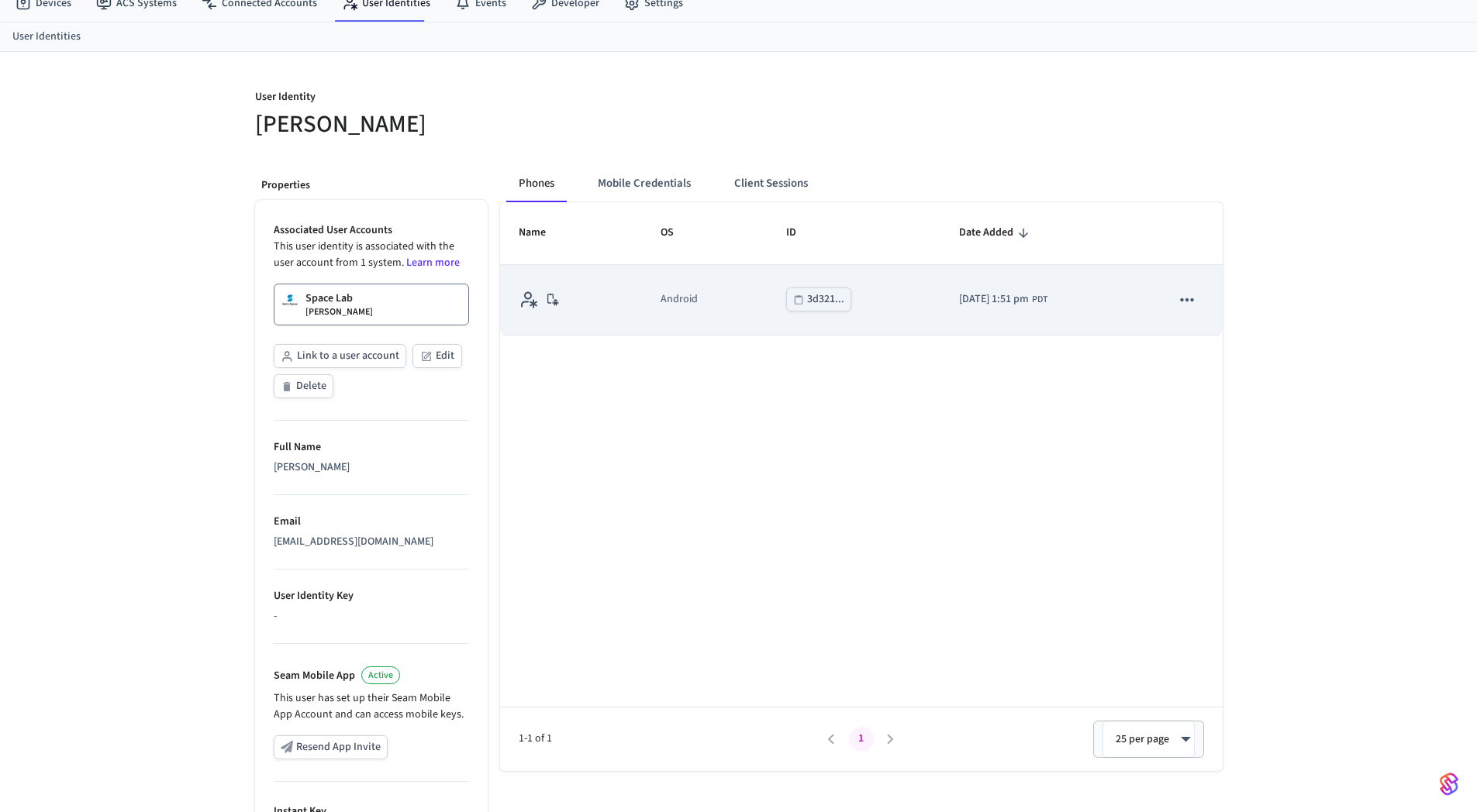
scroll to position [0, 0]
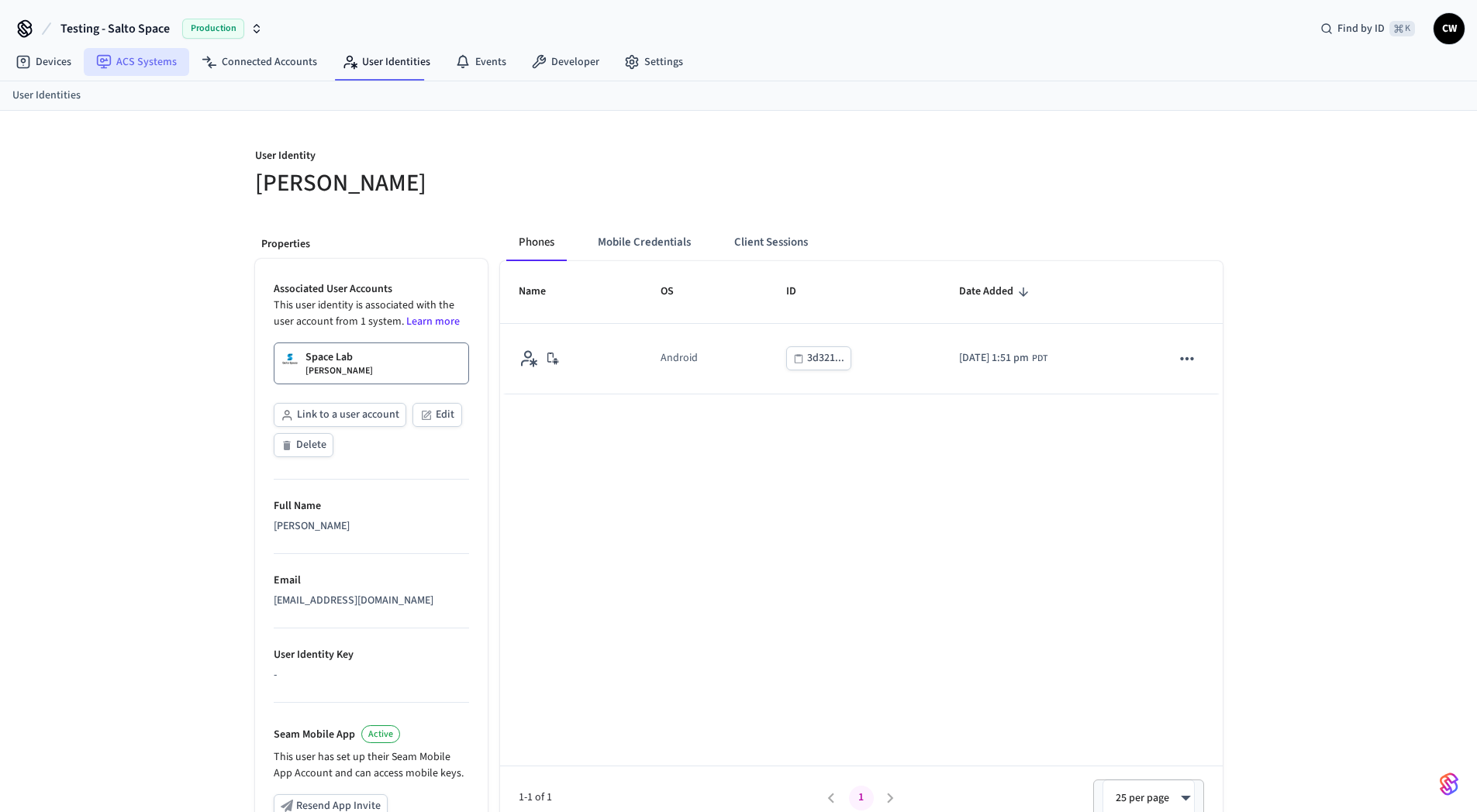
drag, startPoint x: 171, startPoint y: 160, endPoint x: 178, endPoint y: 54, distance: 106.2
click at [172, 158] on div "User Identity Collin Wirkus Properties Associated User Accounts This user ident…" at bounding box center [738, 583] width 1477 height 945
click at [160, 27] on span "Testing - Salto Space" at bounding box center [115, 29] width 110 height 18
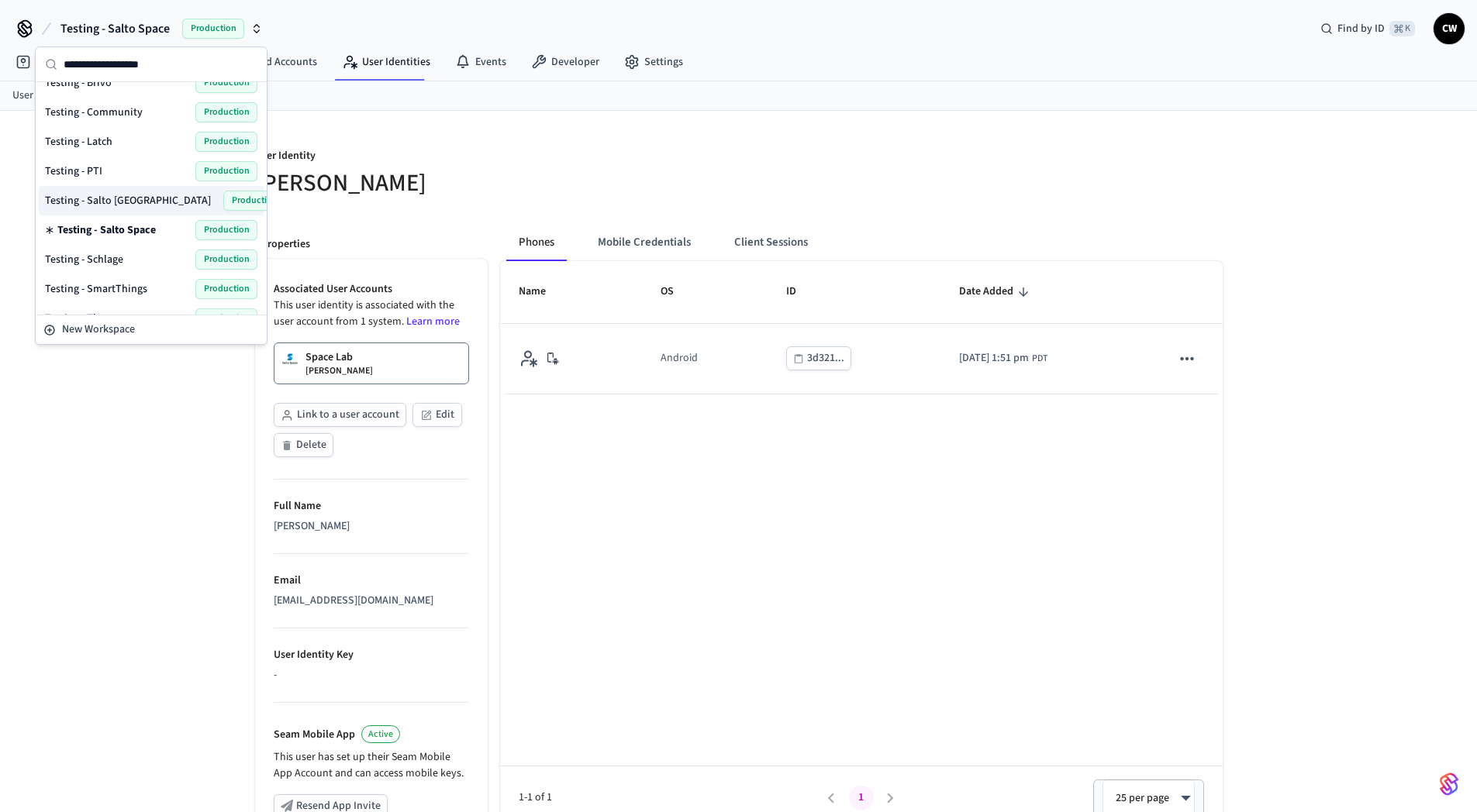
scroll to position [872, 0]
click at [134, 229] on div "Testing - Salto KS Production" at bounding box center [151, 229] width 212 height 20
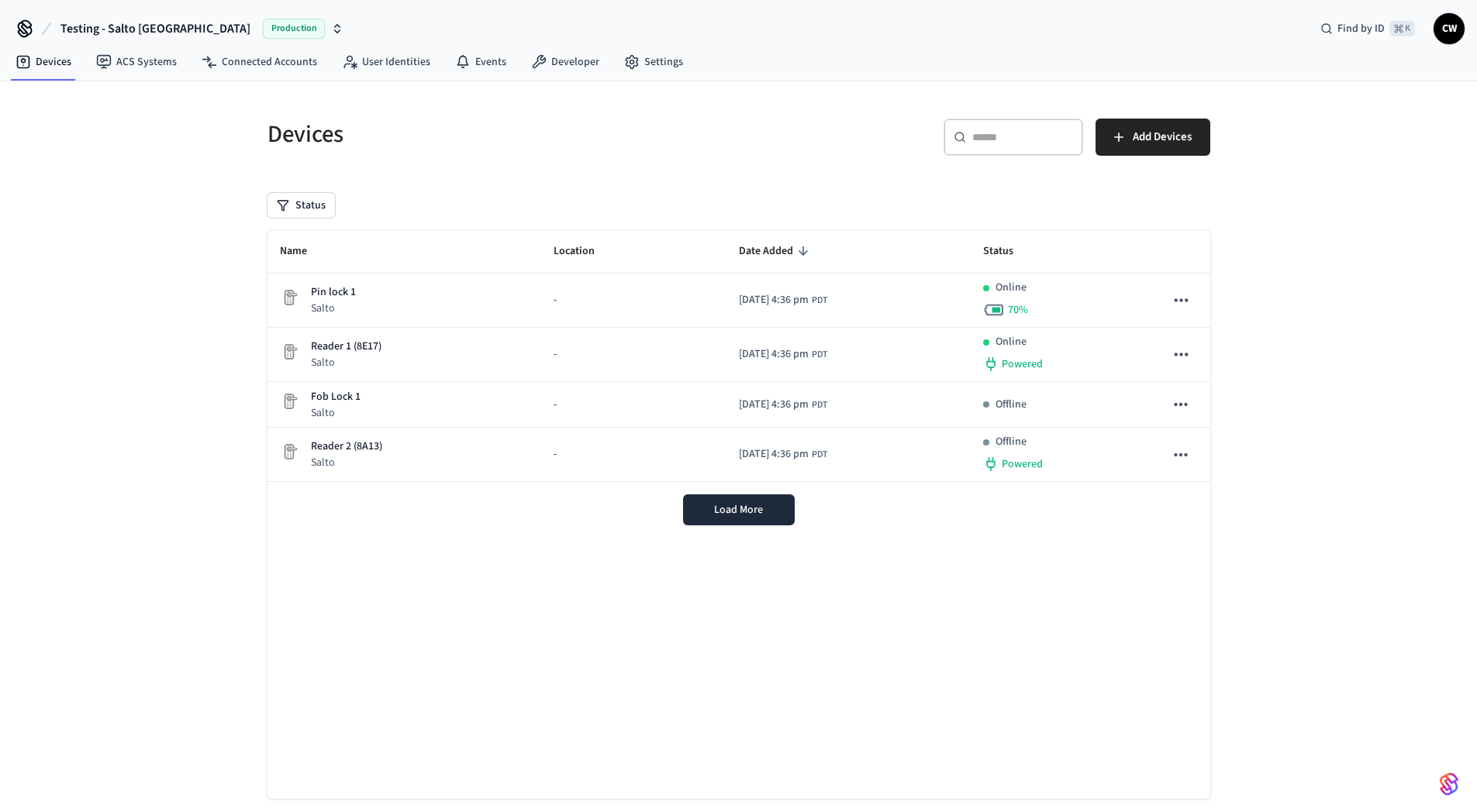
drag, startPoint x: 139, startPoint y: 257, endPoint x: 154, endPoint y: 176, distance: 82.4
click at [140, 255] on div "Devices ​ ​ Add Devices Status Name Location Date Added Status Pin lock 1 Salto…" at bounding box center [738, 460] width 1477 height 759
click at [148, 63] on link "ACS Systems" at bounding box center [136, 62] width 105 height 28
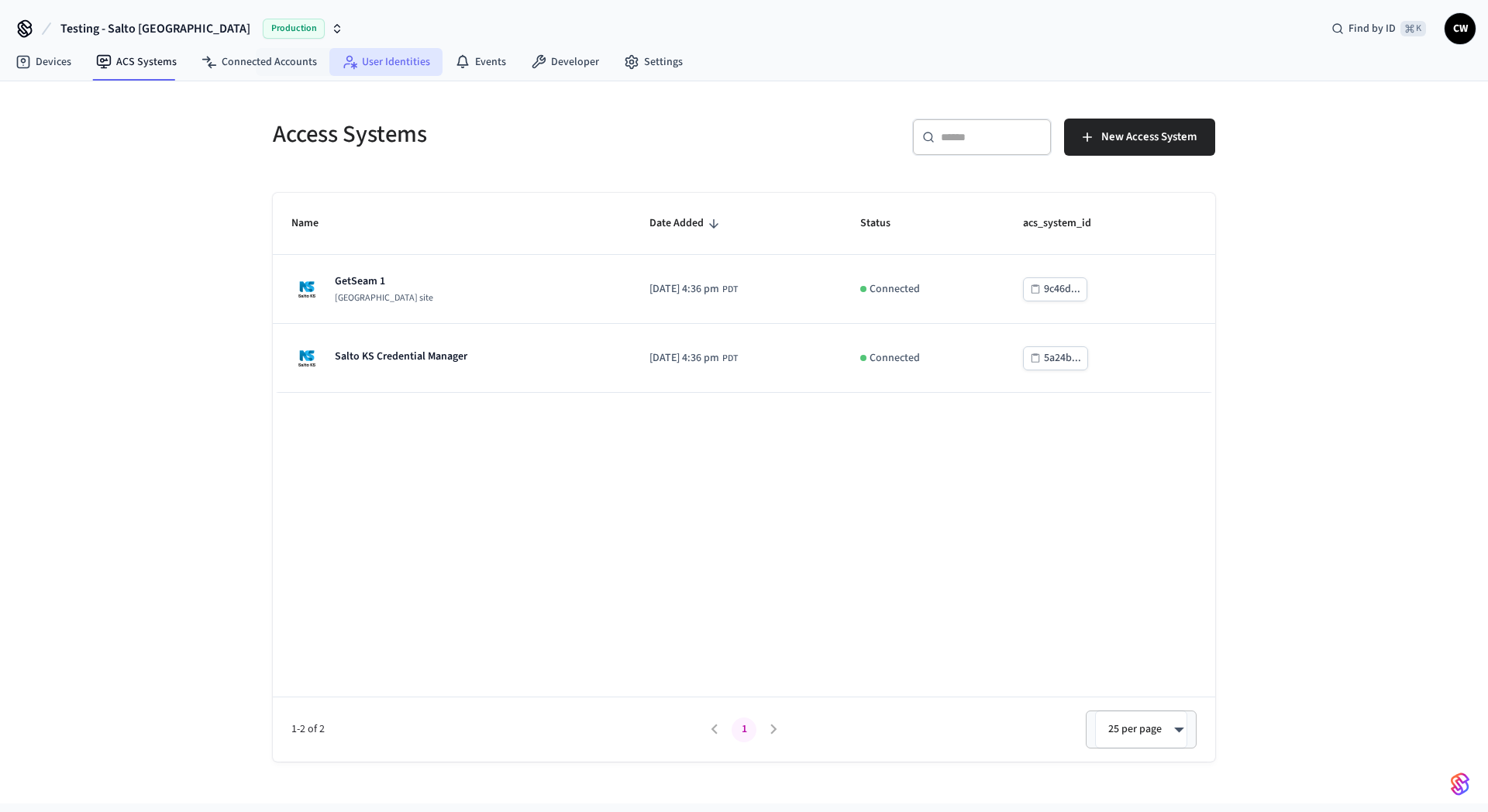
click at [370, 65] on link "User Identities" at bounding box center [385, 62] width 113 height 28
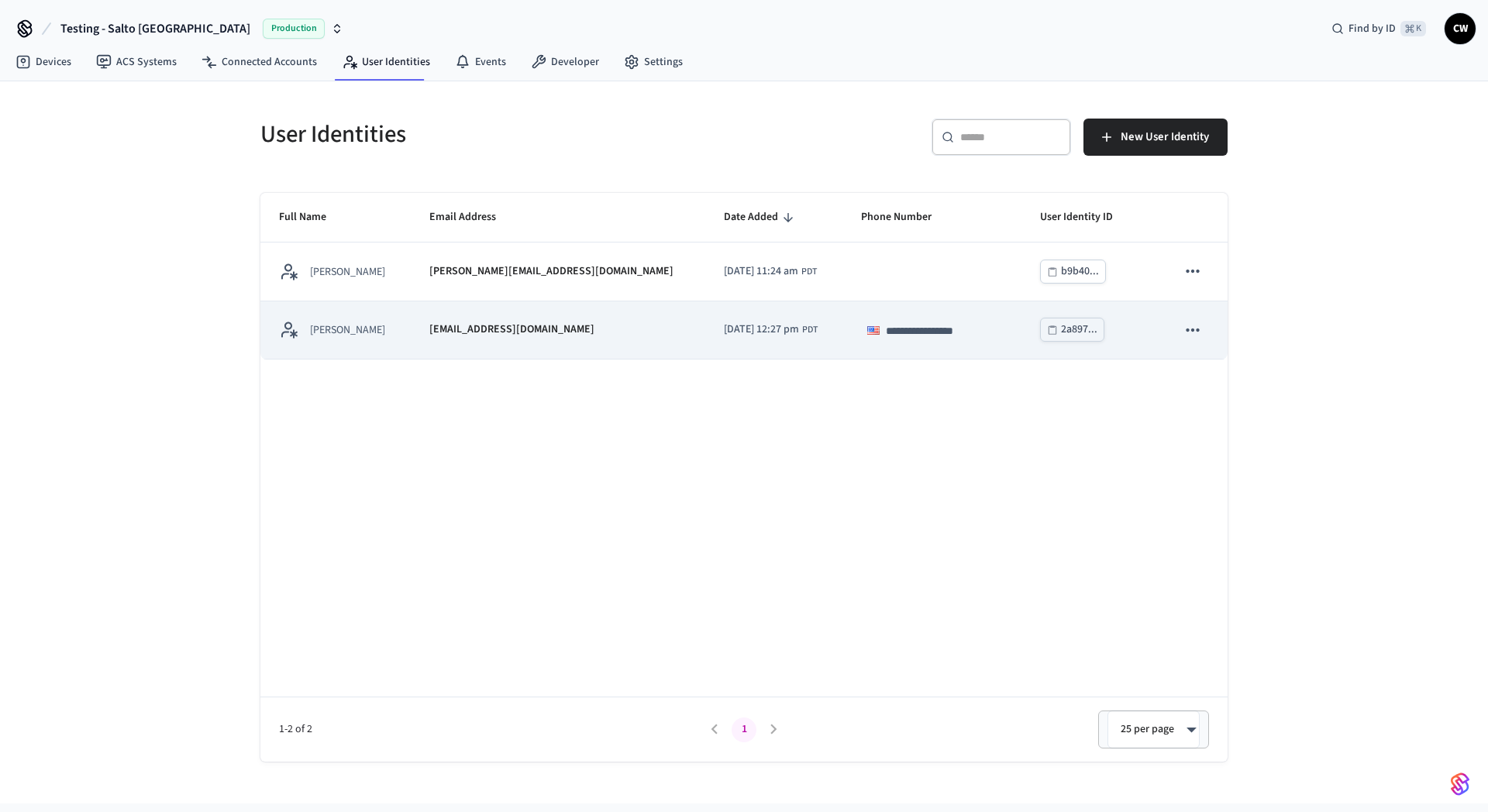
click at [430, 332] on td "[EMAIL_ADDRESS][DOMAIN_NAME]" at bounding box center [559, 330] width 295 height 58
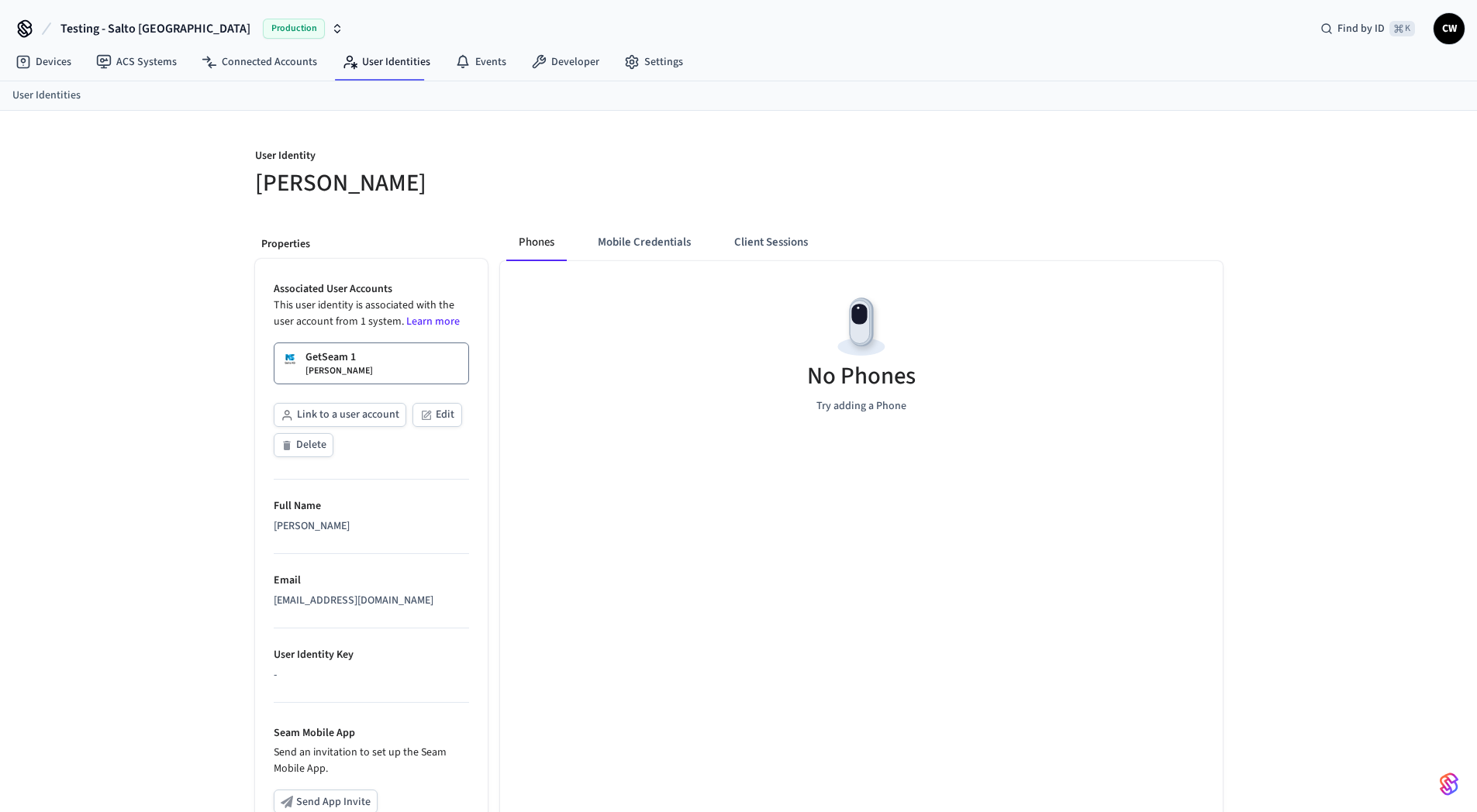
click at [343, 365] on p "[PERSON_NAME]" at bounding box center [338, 371] width 67 height 12
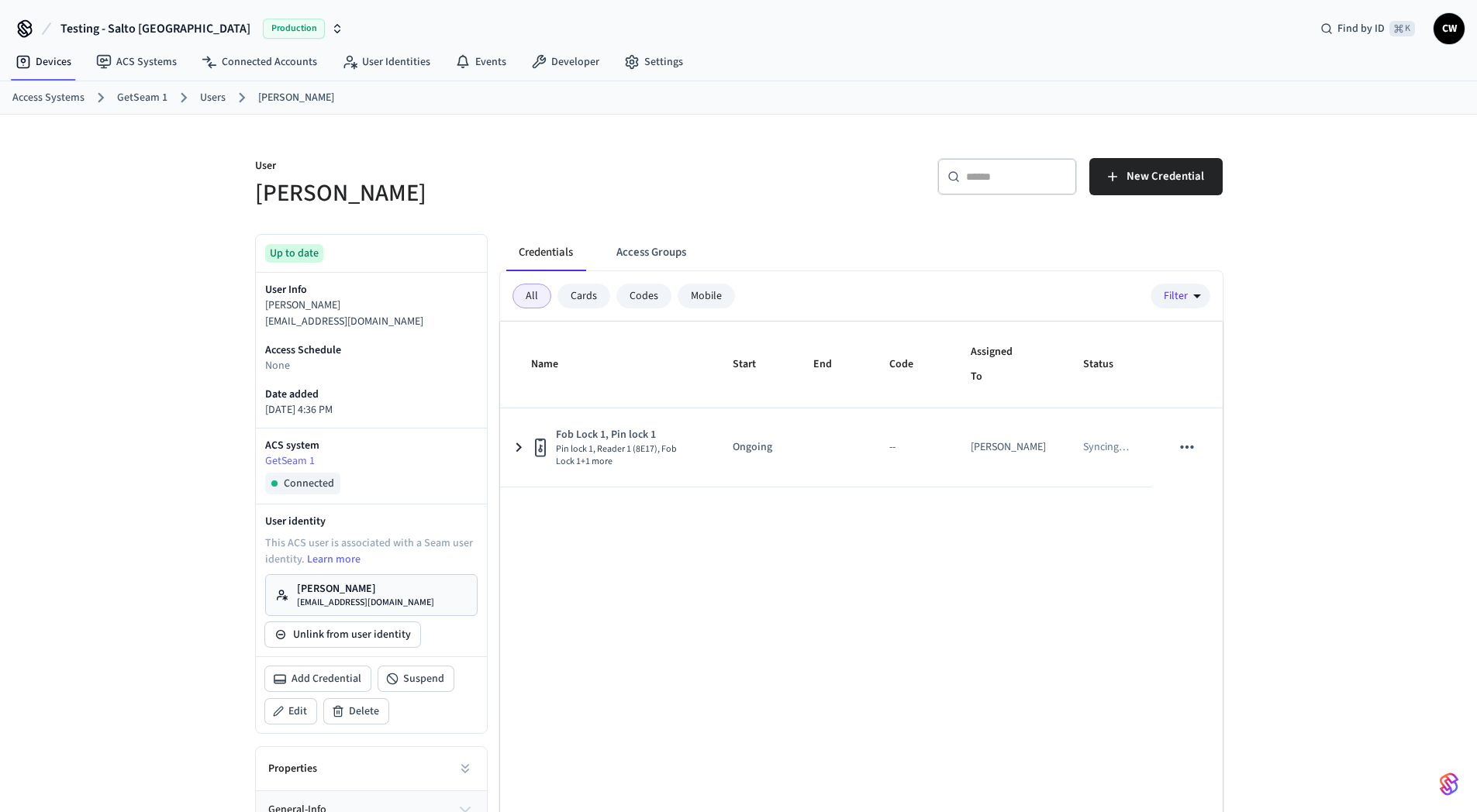
click at [619, 192] on h5 "[PERSON_NAME]" at bounding box center [492, 194] width 475 height 31
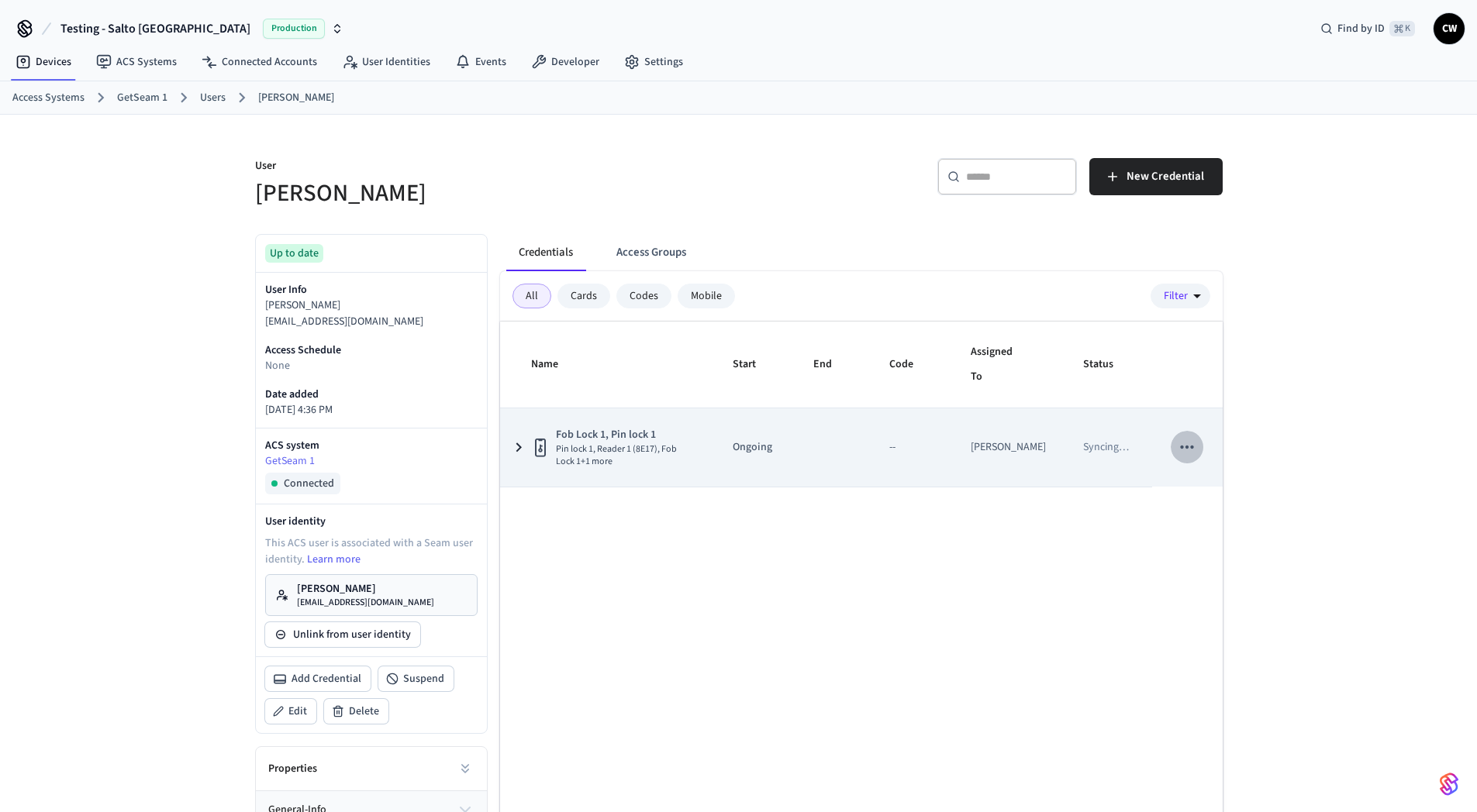
click at [1189, 451] on icon "sticky table" at bounding box center [1187, 447] width 20 height 20
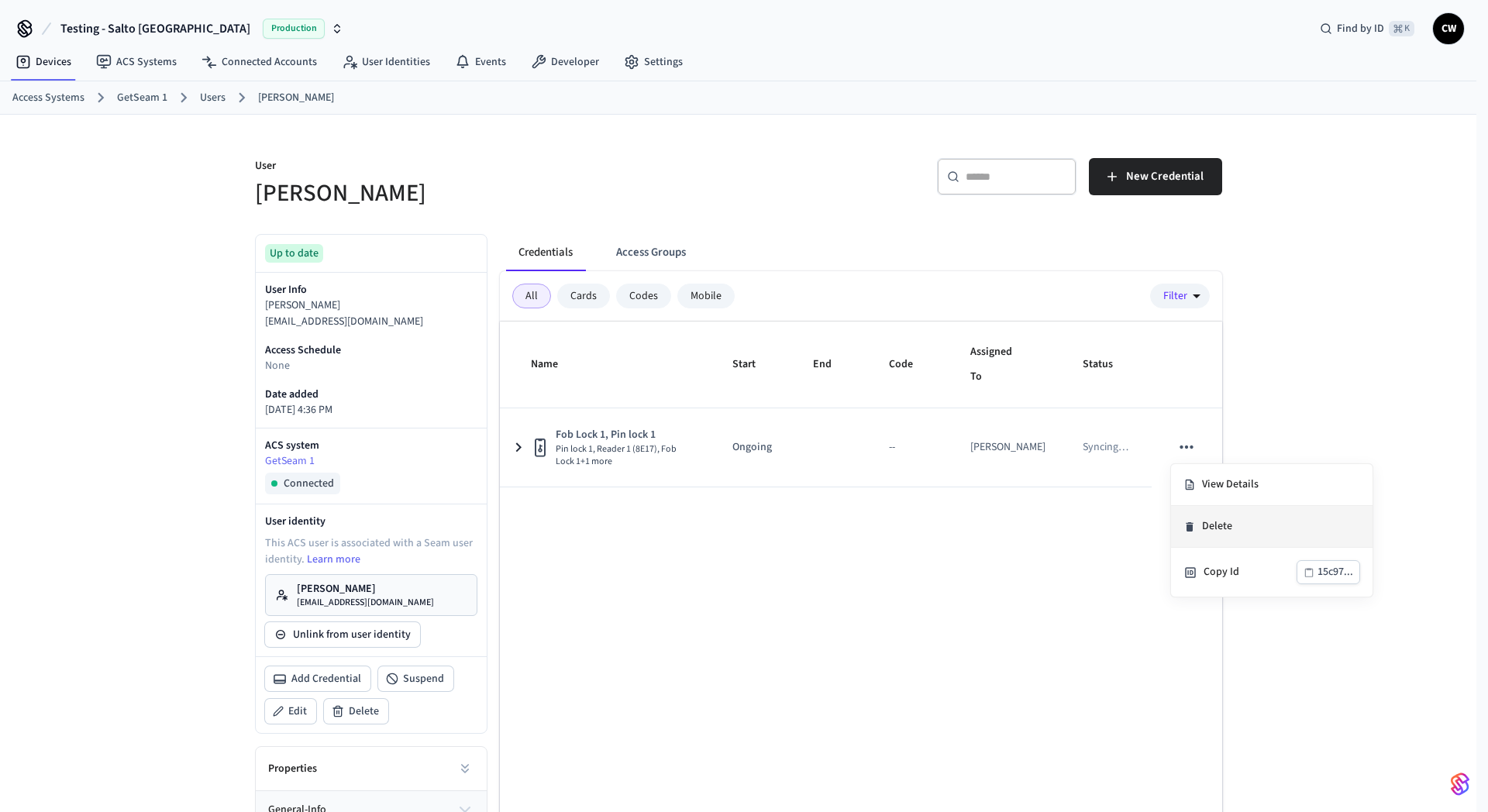
click at [1214, 528] on li "Delete" at bounding box center [1272, 526] width 202 height 41
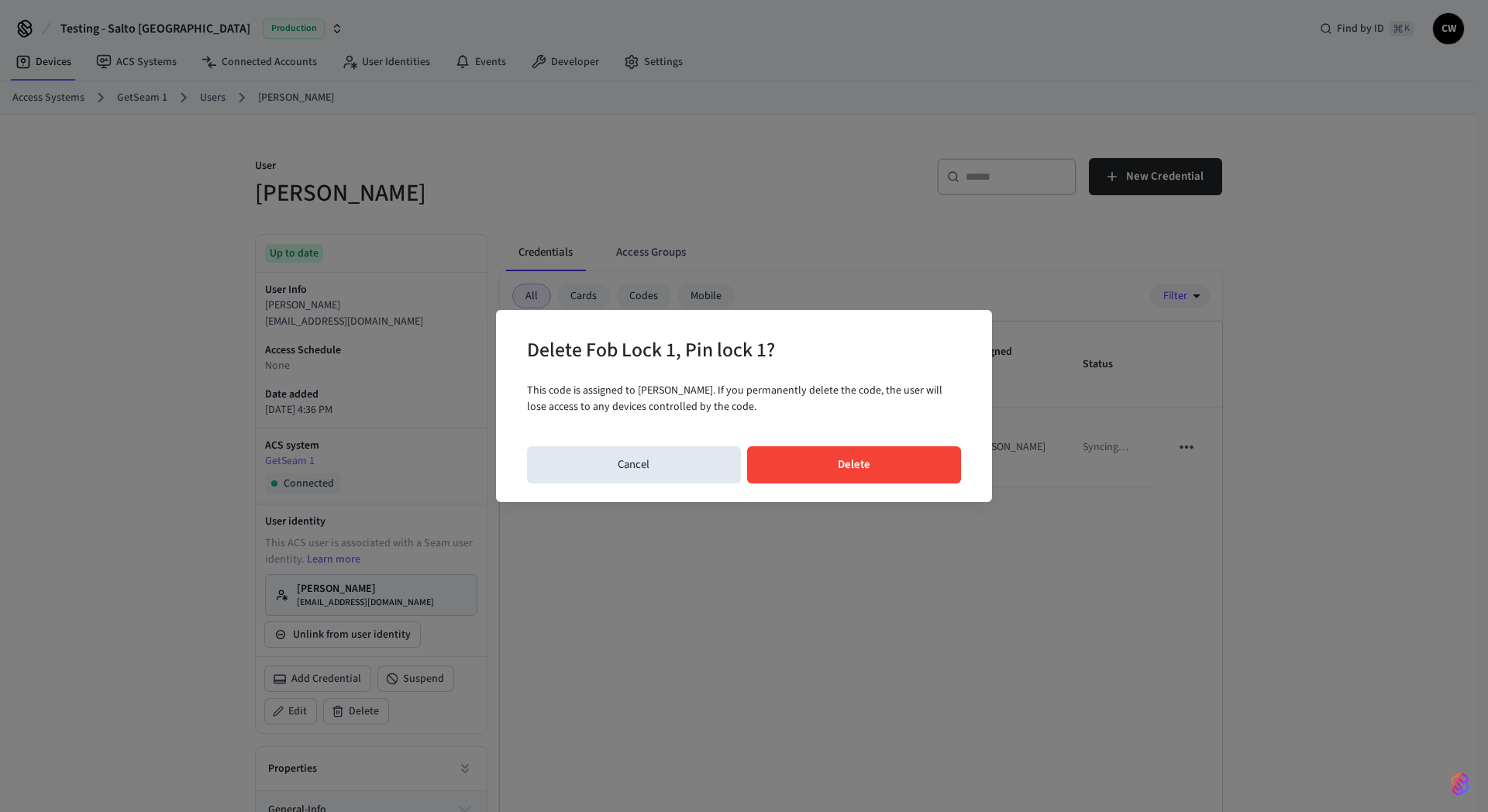
click at [892, 457] on button "Delete" at bounding box center [855, 465] width 215 height 37
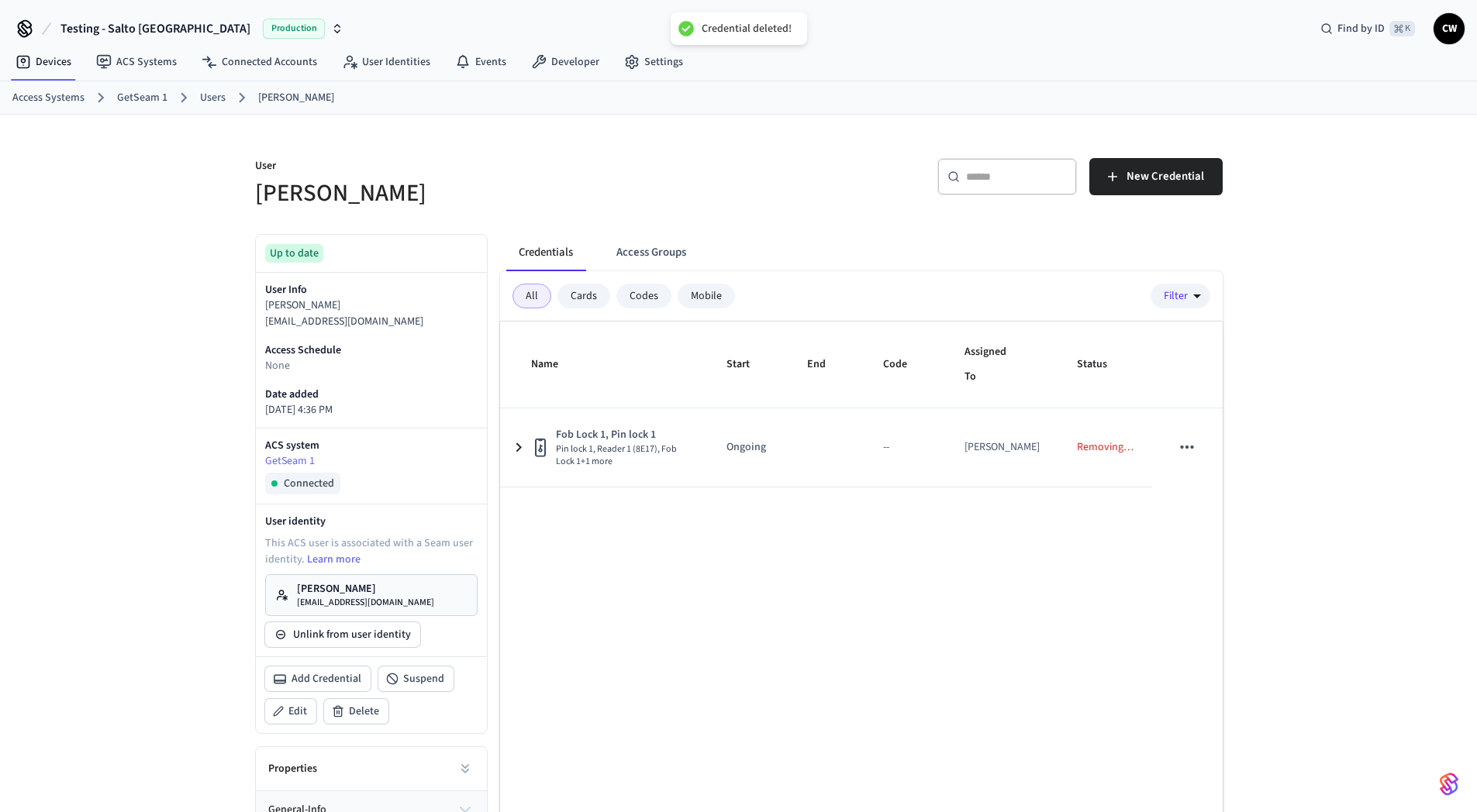
click at [817, 212] on div "User Collin Wirkus ​ ​ New Credential Up to date User Info Collin Wirkus collin…" at bounding box center [738, 528] width 992 height 829
click at [646, 178] on h5 "[PERSON_NAME]" at bounding box center [492, 194] width 475 height 31
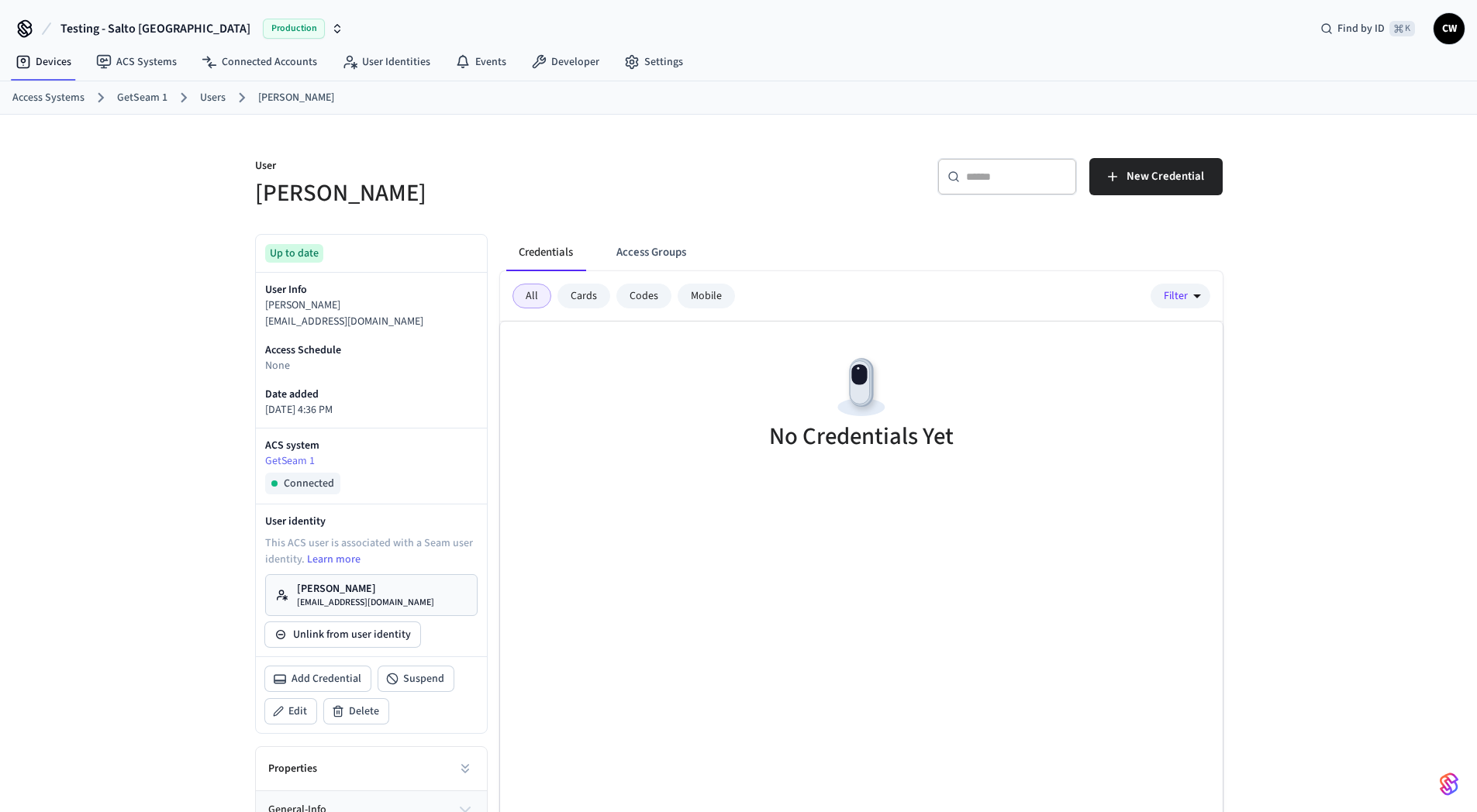
click at [649, 178] on h5 "[PERSON_NAME]" at bounding box center [492, 194] width 475 height 31
click at [653, 255] on button "Access Groups" at bounding box center [651, 253] width 95 height 37
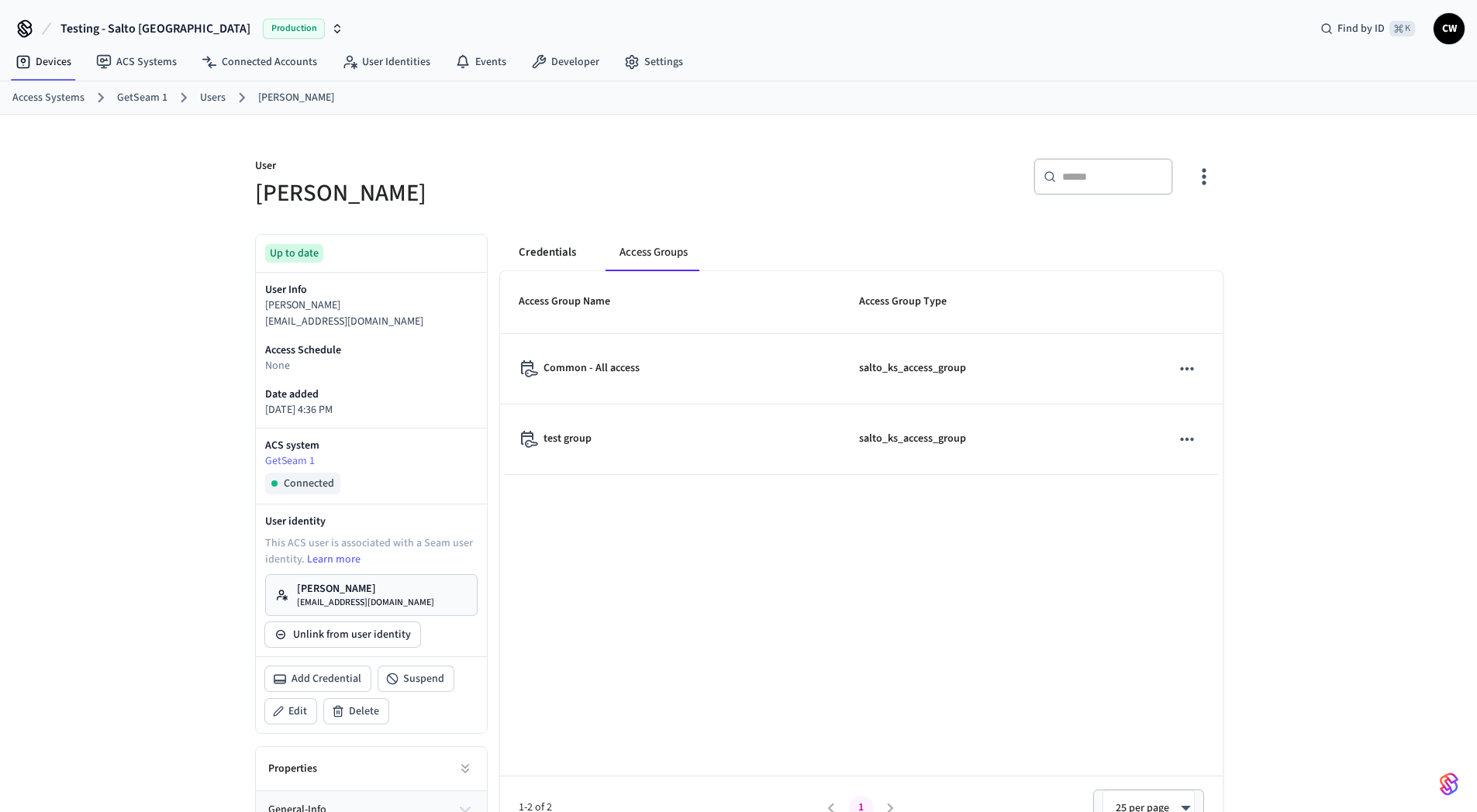
click at [546, 262] on button "Credentials" at bounding box center [547, 253] width 82 height 37
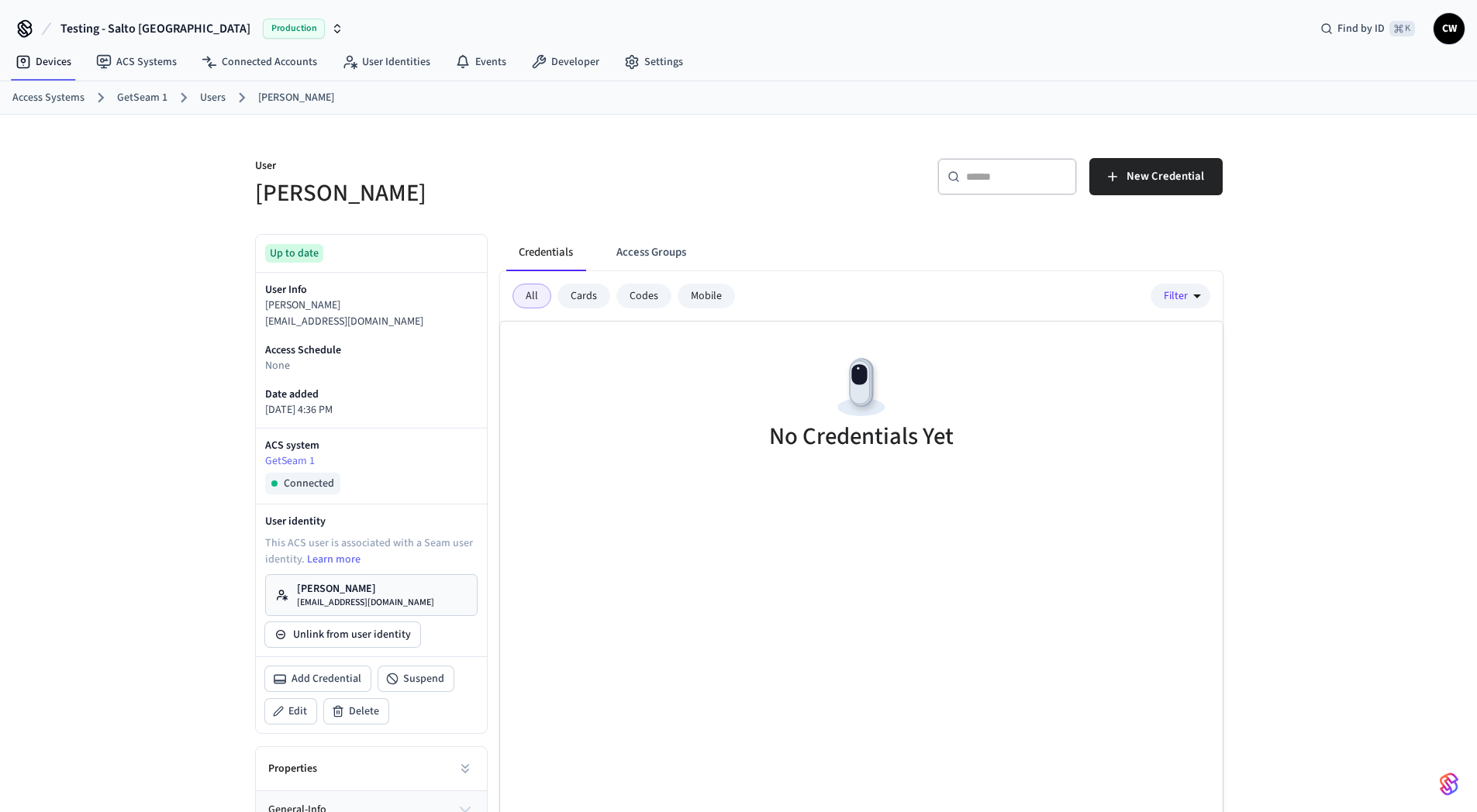
click at [490, 189] on h5 "[PERSON_NAME]" at bounding box center [492, 194] width 475 height 31
click at [343, 611] on link "[PERSON_NAME] [PERSON_NAME][EMAIL_ADDRESS][DOMAIN_NAME]" at bounding box center [372, 594] width 212 height 41
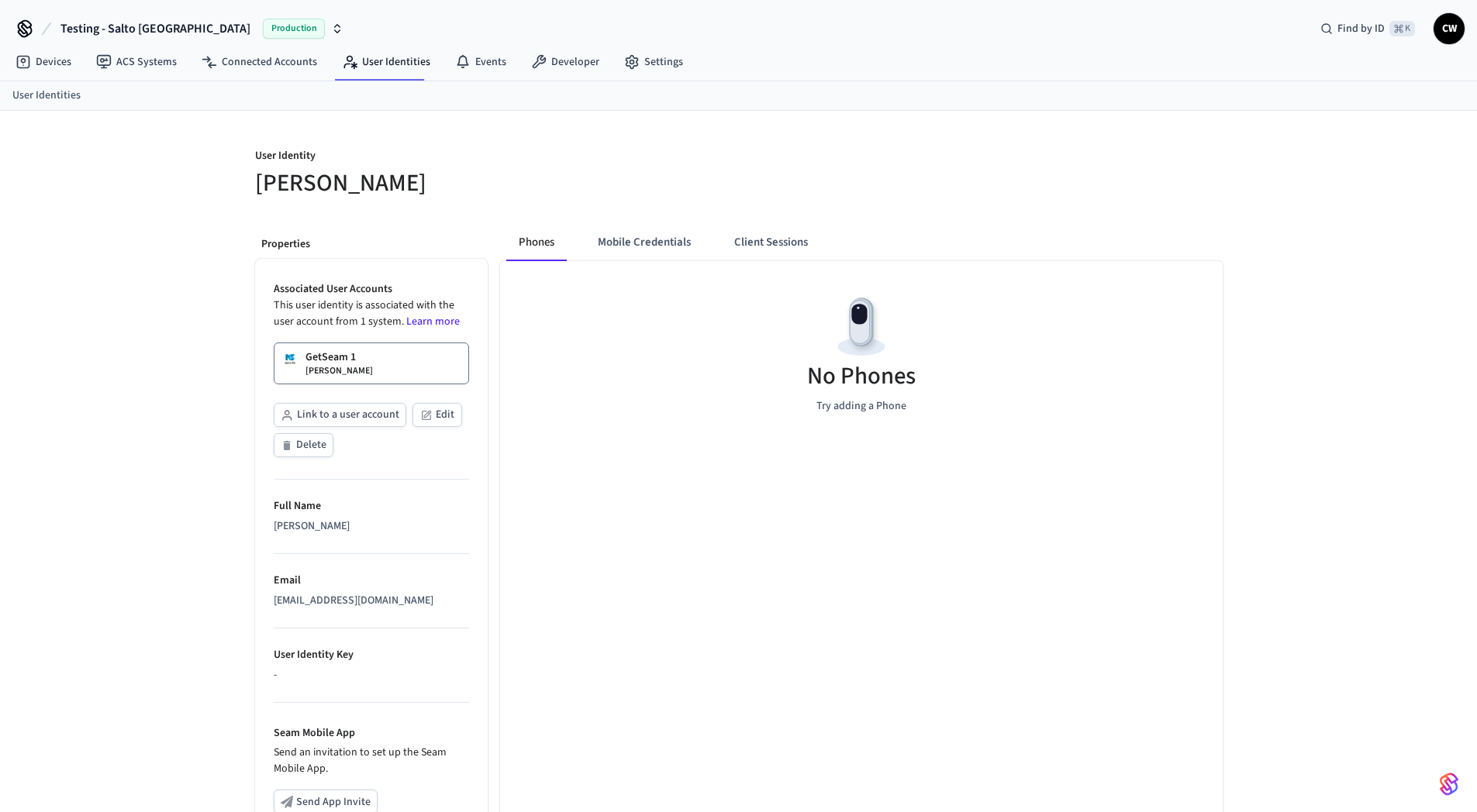
click at [567, 171] on h5 "[PERSON_NAME]" at bounding box center [492, 183] width 475 height 31
click at [650, 240] on button "Mobile Credentials" at bounding box center [644, 242] width 118 height 37
click at [553, 246] on button "Phones" at bounding box center [537, 242] width 61 height 37
click at [410, 365] on link "GetSeam 1 [PERSON_NAME]" at bounding box center [372, 363] width 195 height 41
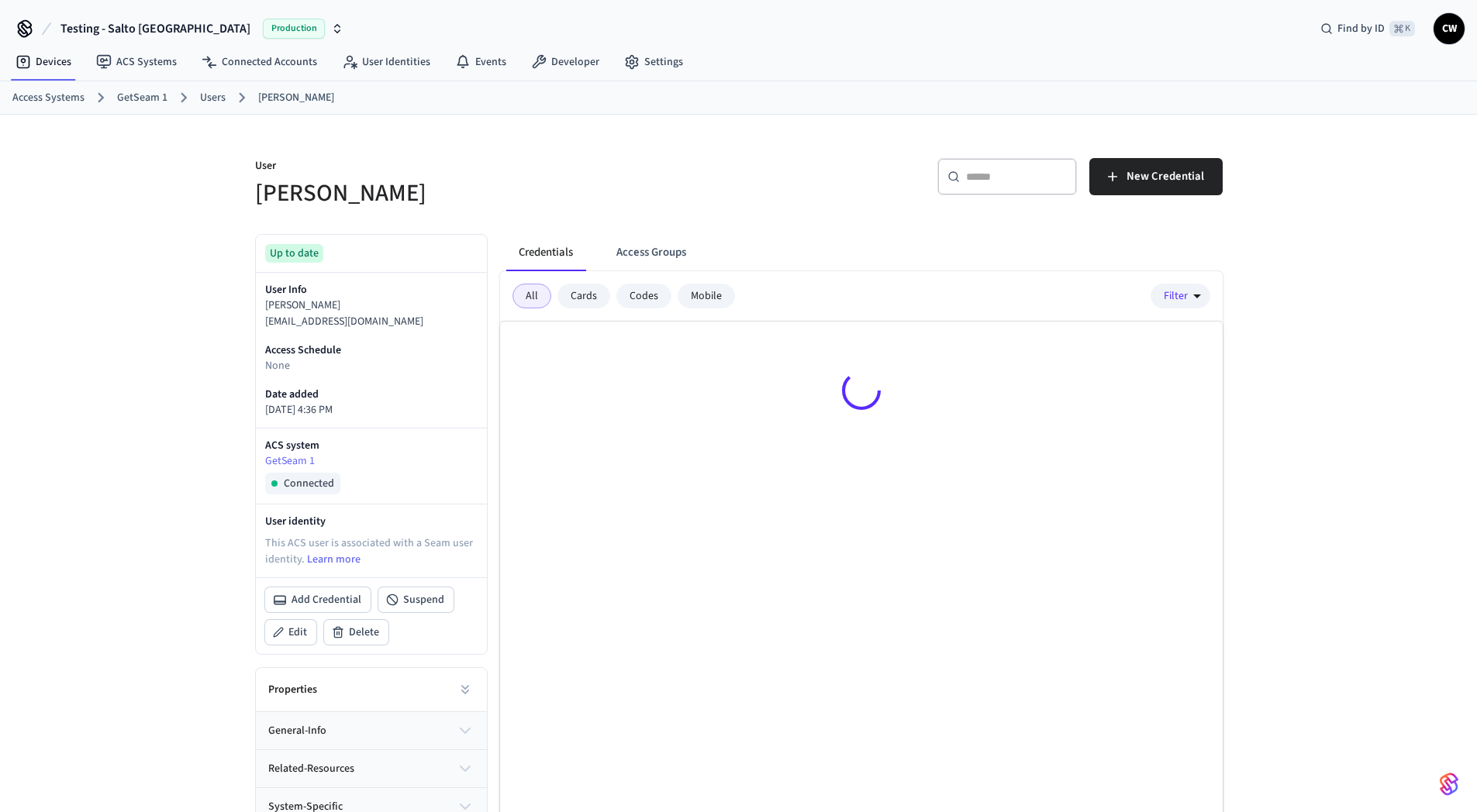
click at [607, 202] on h5 "[PERSON_NAME]" at bounding box center [492, 194] width 475 height 31
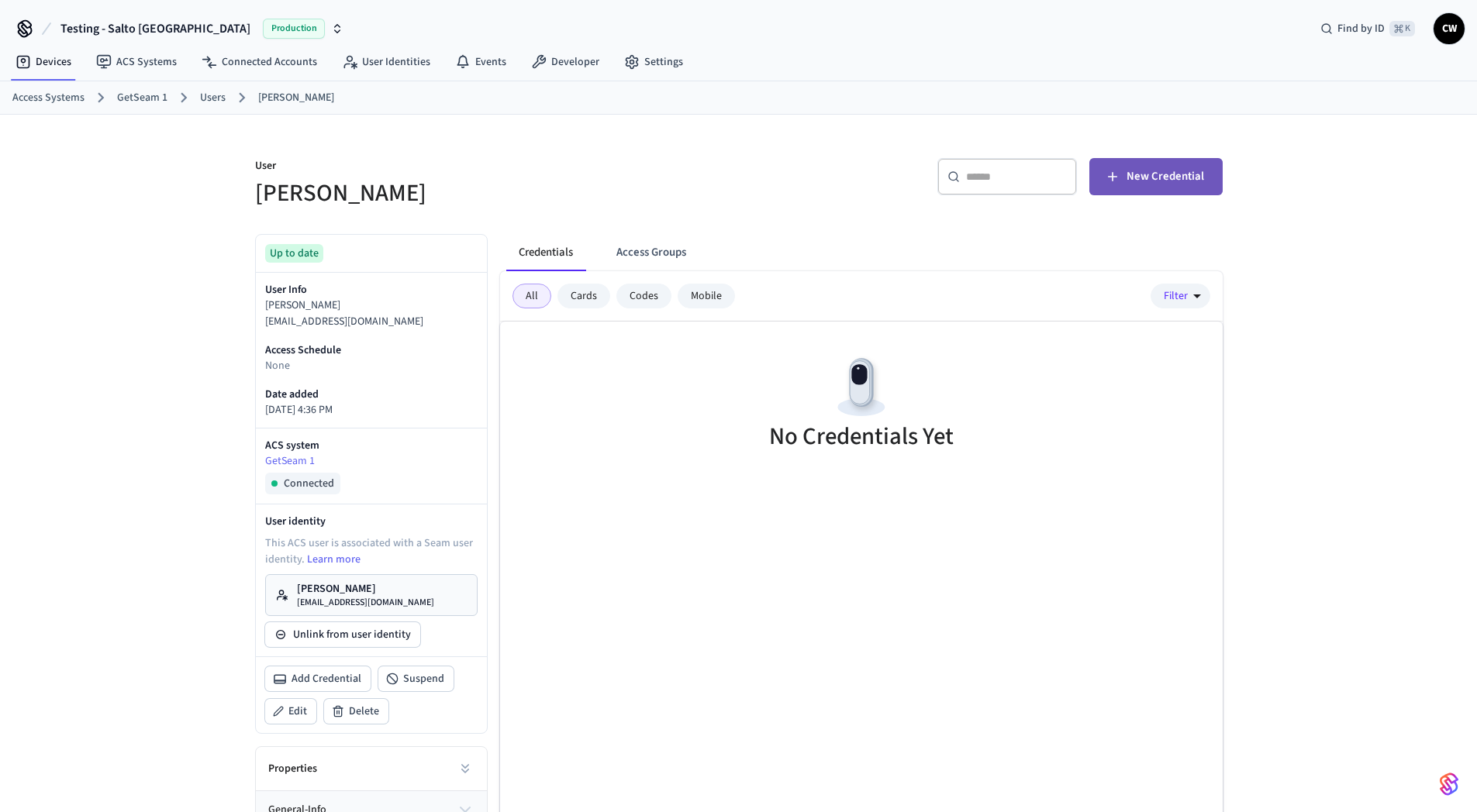
click at [1148, 181] on span "New Credential" at bounding box center [1165, 177] width 77 height 20
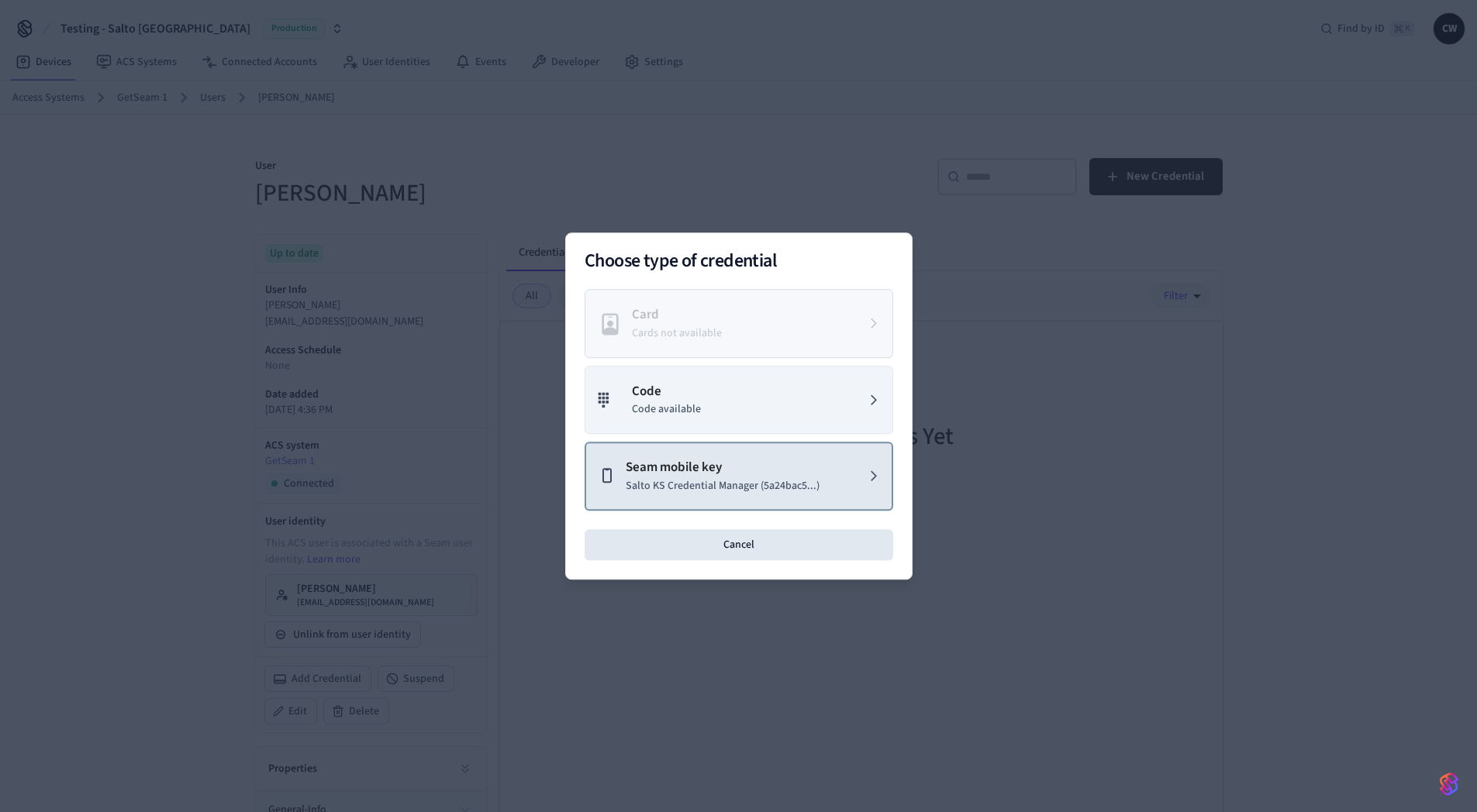
click at [748, 482] on p "Salto KS Credential Manager (5a24bac5...)" at bounding box center [723, 487] width 194 height 17
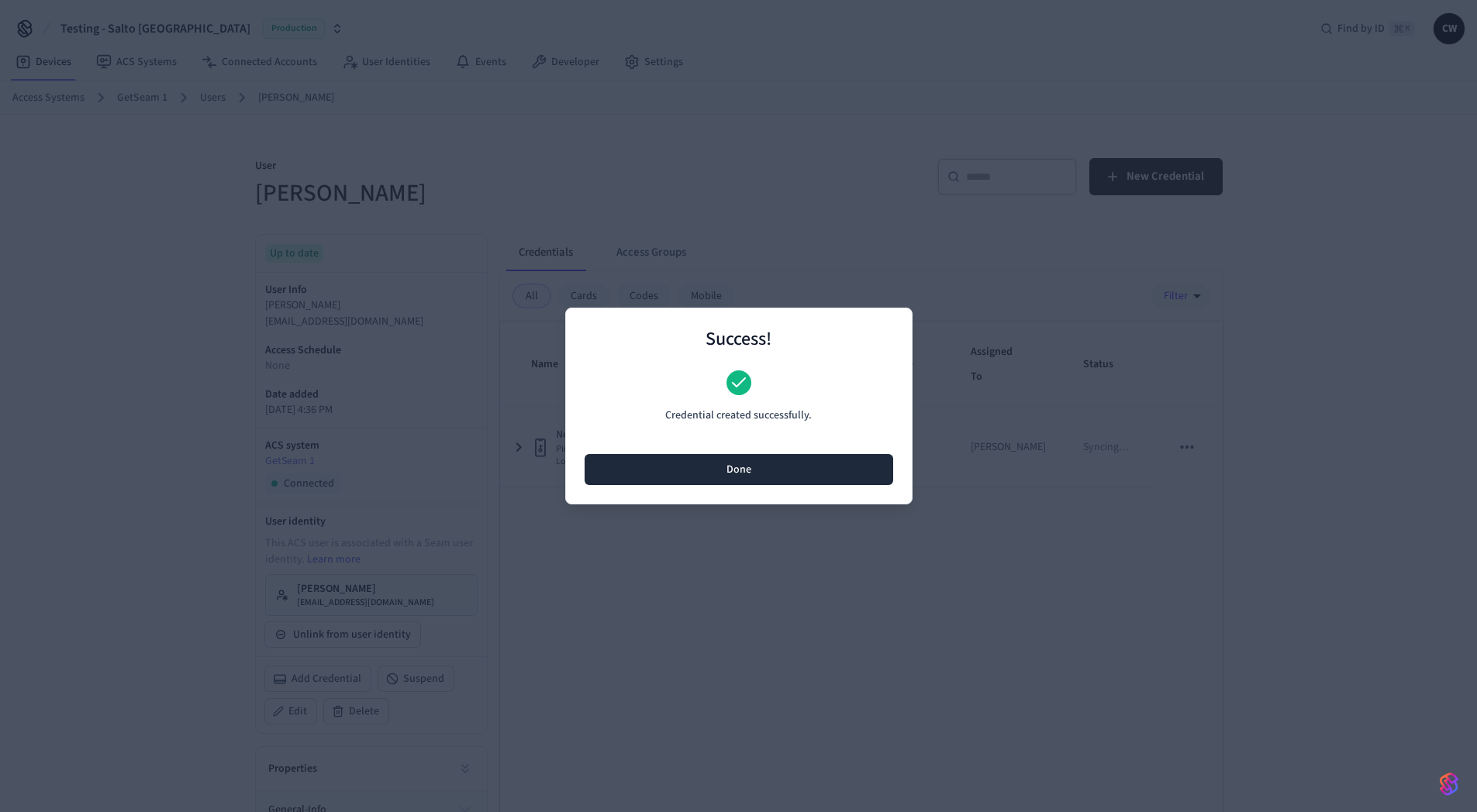
click at [767, 481] on button "Done" at bounding box center [738, 470] width 309 height 31
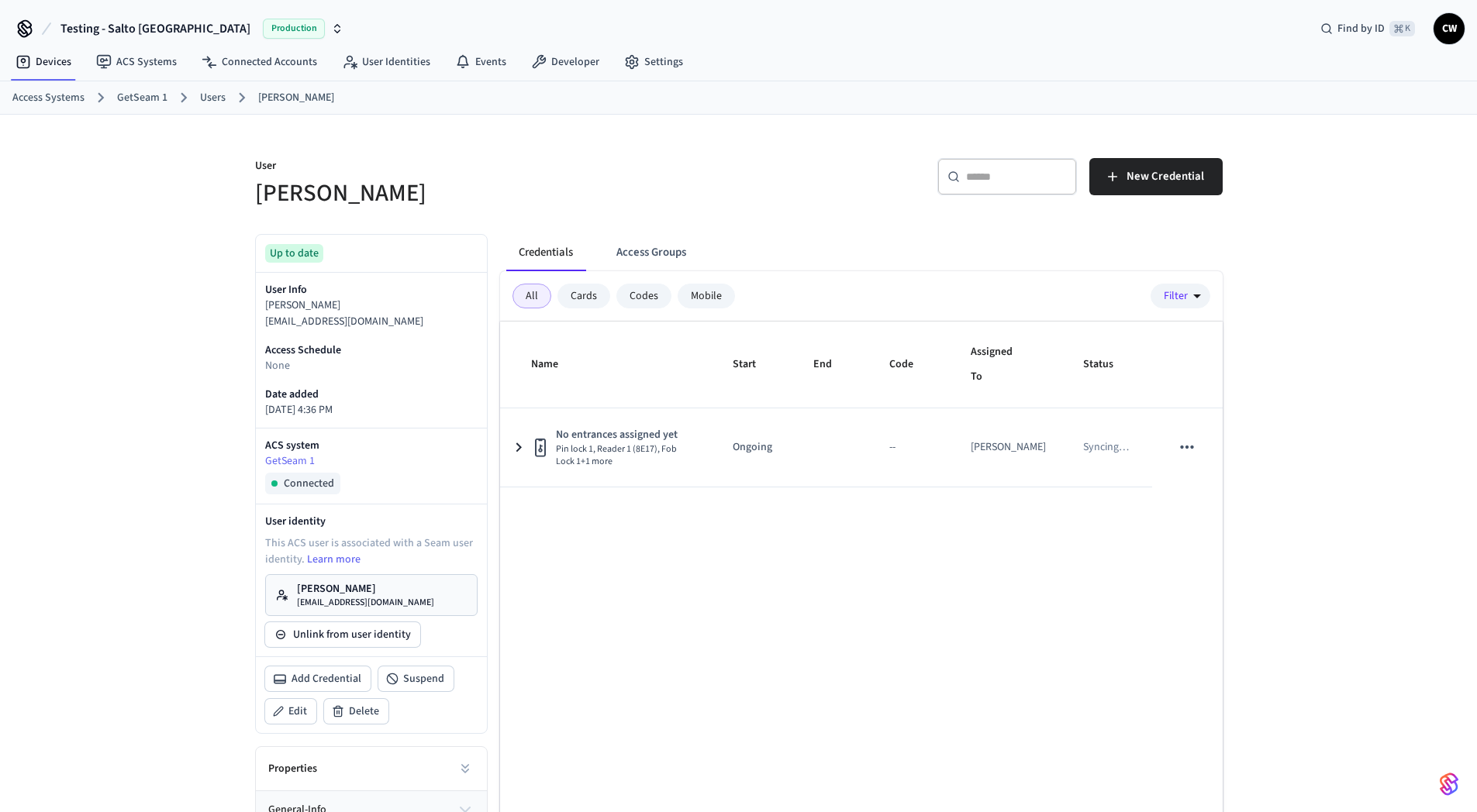
click at [720, 574] on div "Name Start End Code Assigned To Status No entrances assigned yet Pin lock 1, Re…" at bounding box center [861, 606] width 723 height 569
click at [324, 606] on p "[EMAIL_ADDRESS][DOMAIN_NAME]" at bounding box center [365, 602] width 137 height 12
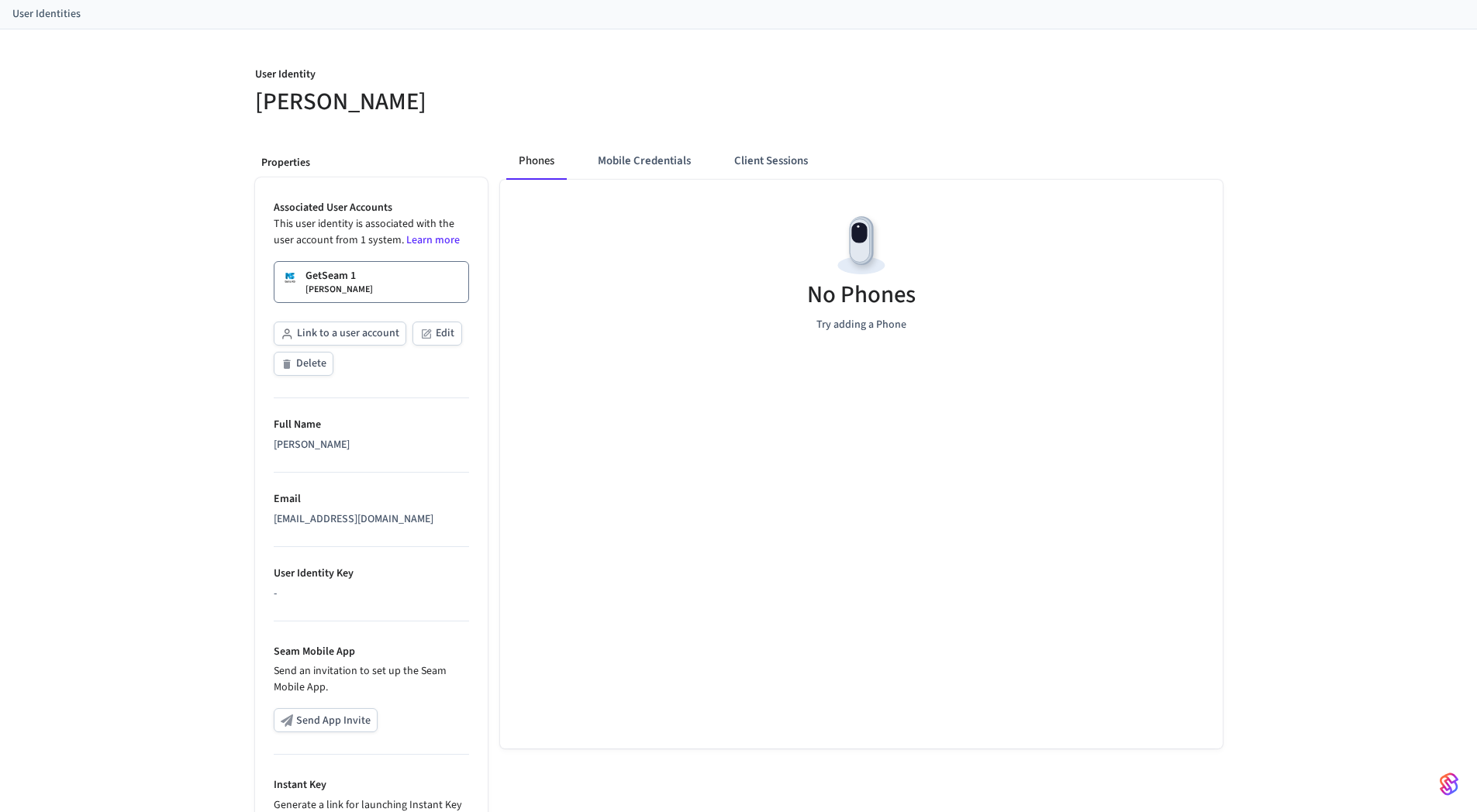
scroll to position [236, 0]
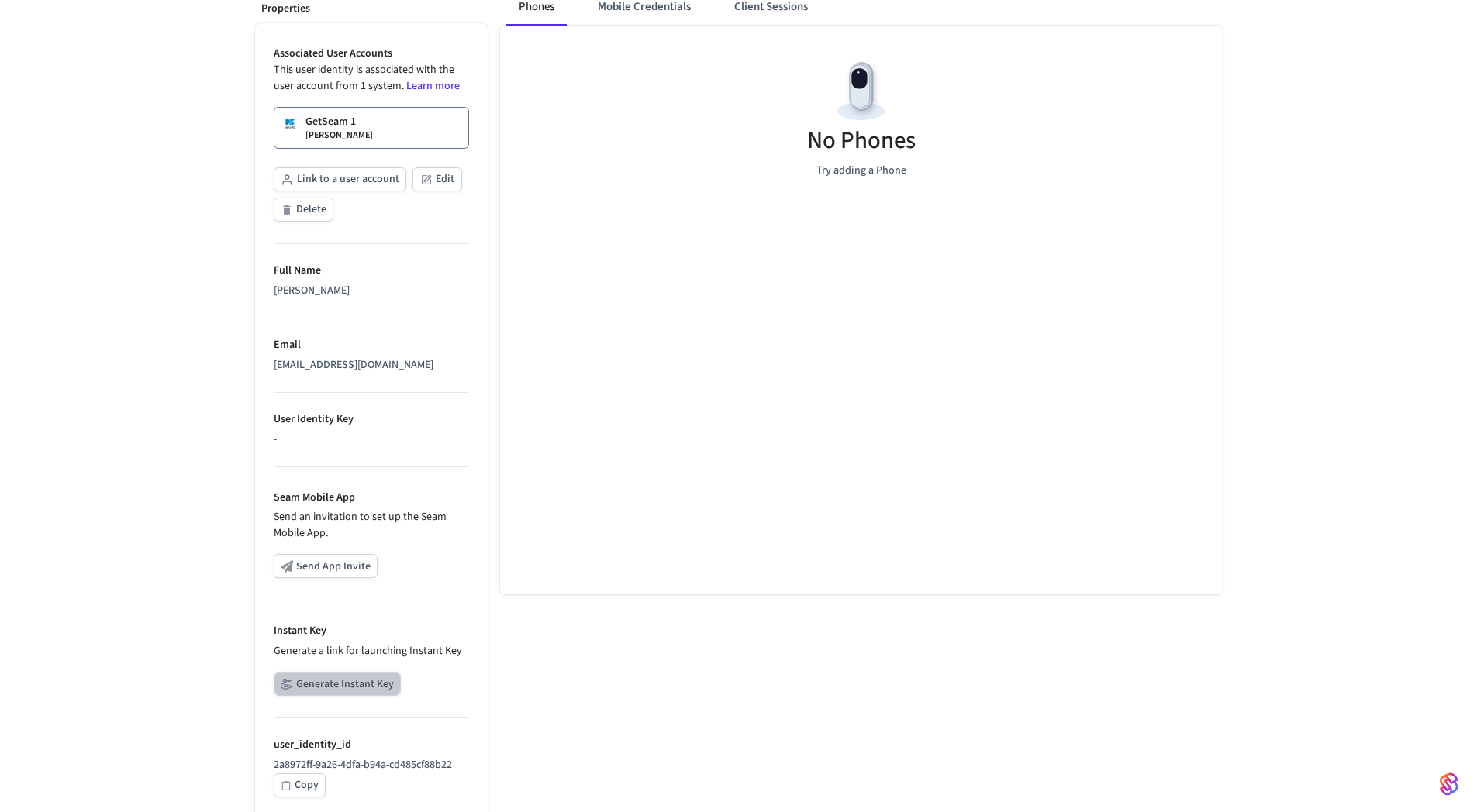
click at [339, 678] on button "Generate Instant Key" at bounding box center [337, 684] width 127 height 24
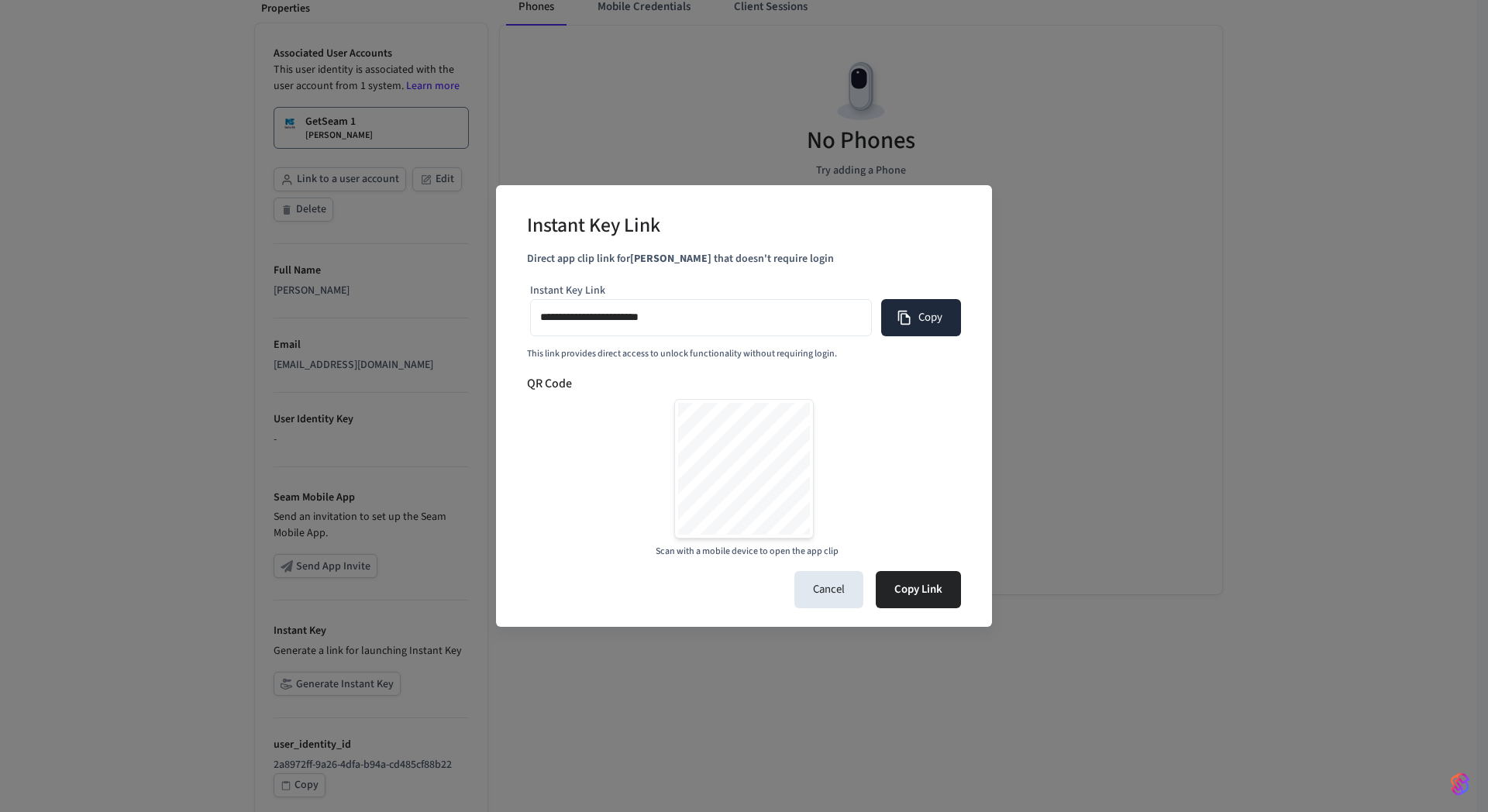
click at [918, 321] on button "Copy" at bounding box center [921, 318] width 80 height 37
type input "**********"
drag, startPoint x: 218, startPoint y: 310, endPoint x: 239, endPoint y: 312, distance: 21.1
click at [219, 310] on div "**********" at bounding box center [744, 406] width 1488 height 812
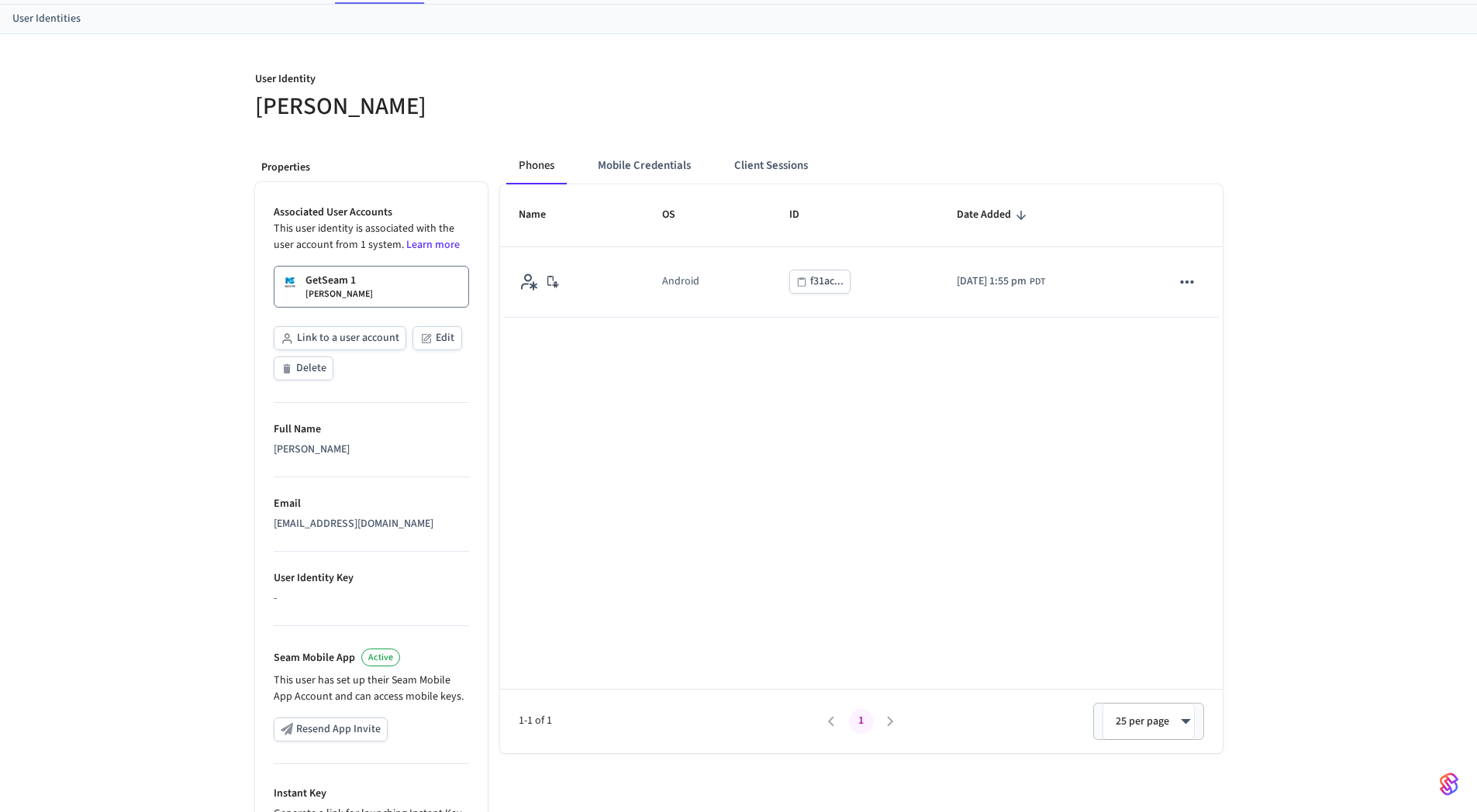
scroll to position [0, 0]
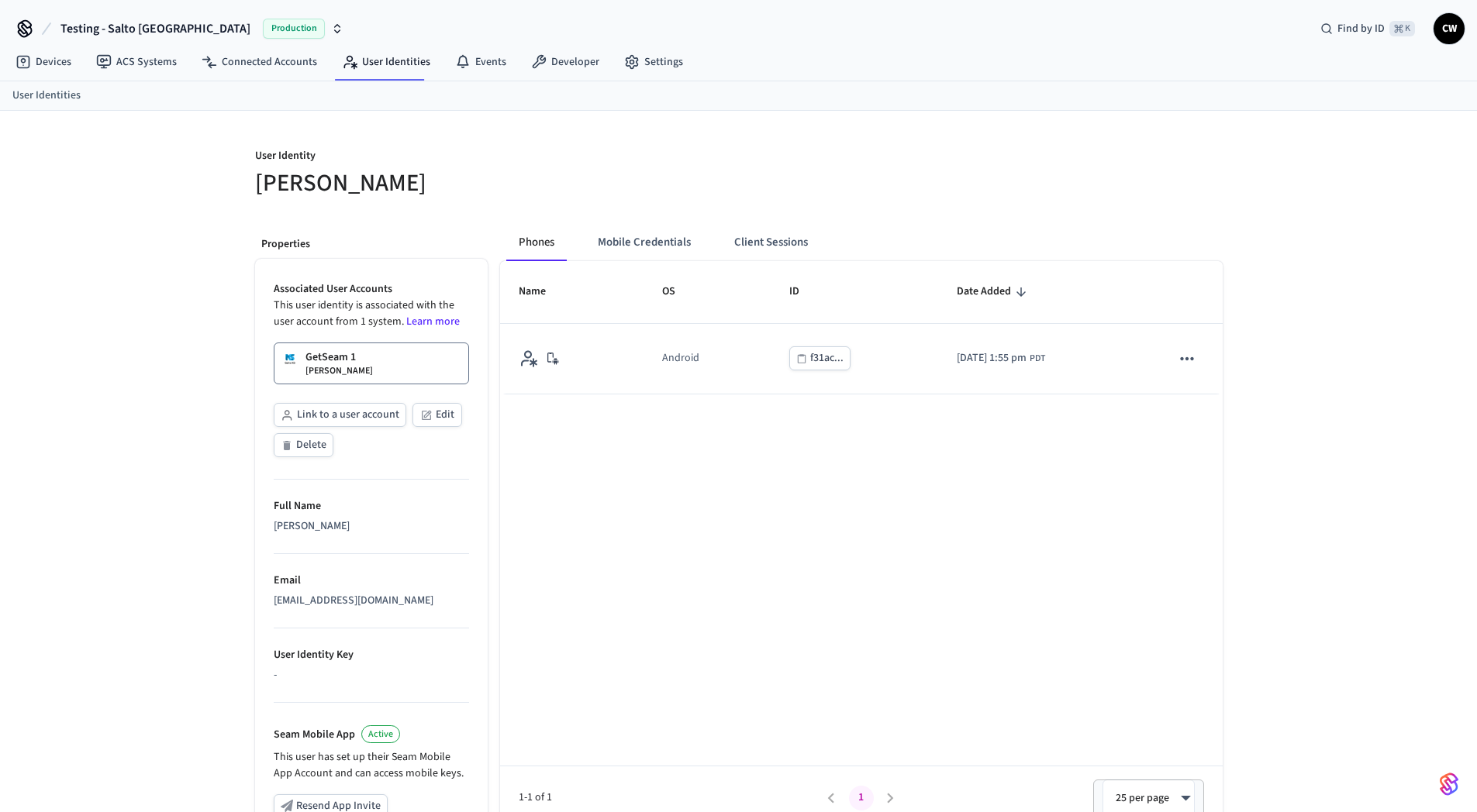
click at [705, 488] on div "Name OS ID Date Added Android f31ac... 2025/10/14 at 1:55 pm PDT 1-1 of 1 1 25 …" at bounding box center [861, 545] width 723 height 569
click at [624, 190] on h5 "[PERSON_NAME]" at bounding box center [492, 183] width 475 height 31
click at [156, 59] on link "ACS Systems" at bounding box center [136, 62] width 105 height 28
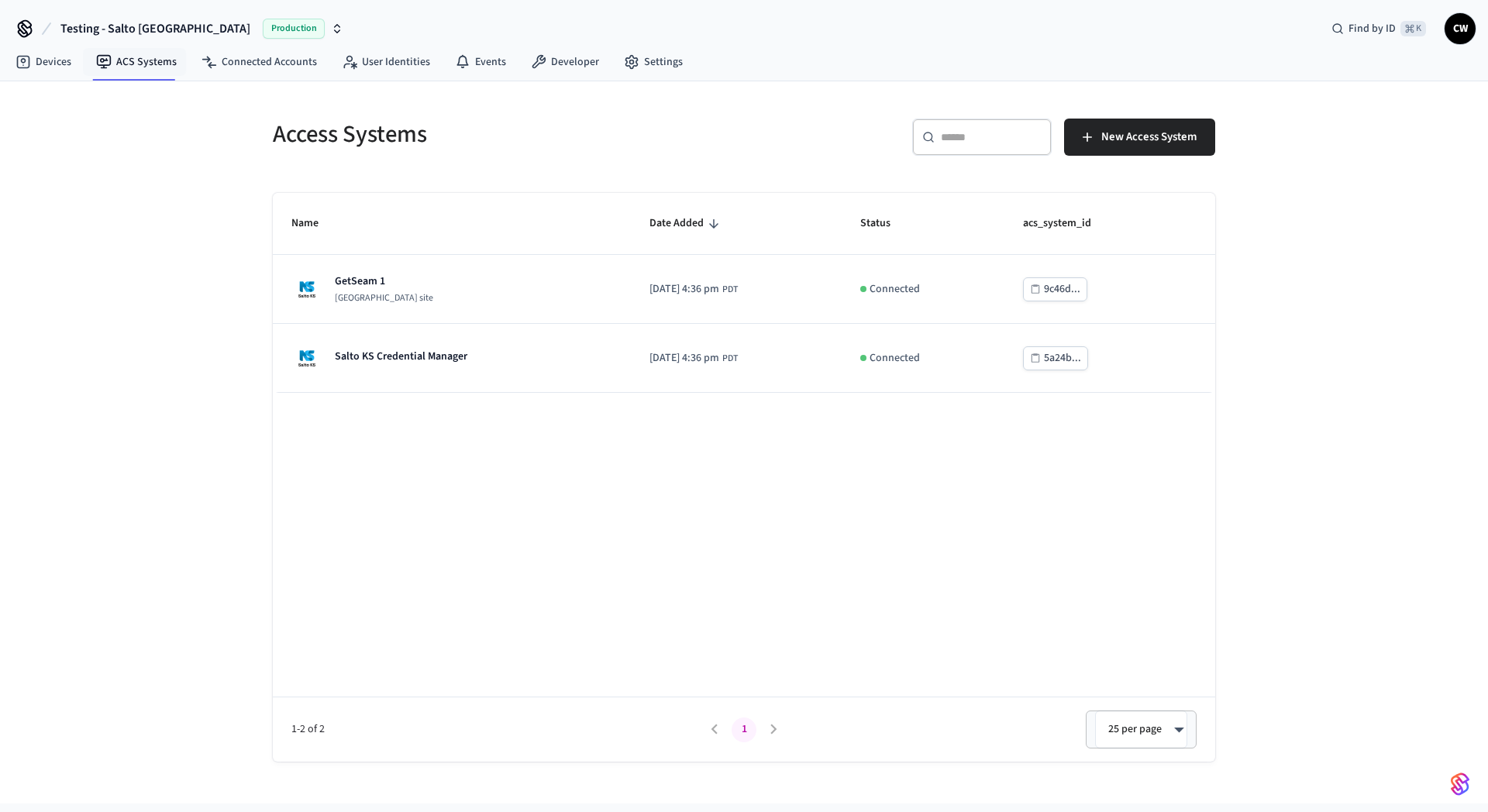
click at [168, 227] on div "Access Systems ​ ​ New Access System Name Date Added Status acs_system_id GetSe…" at bounding box center [744, 442] width 1488 height 723
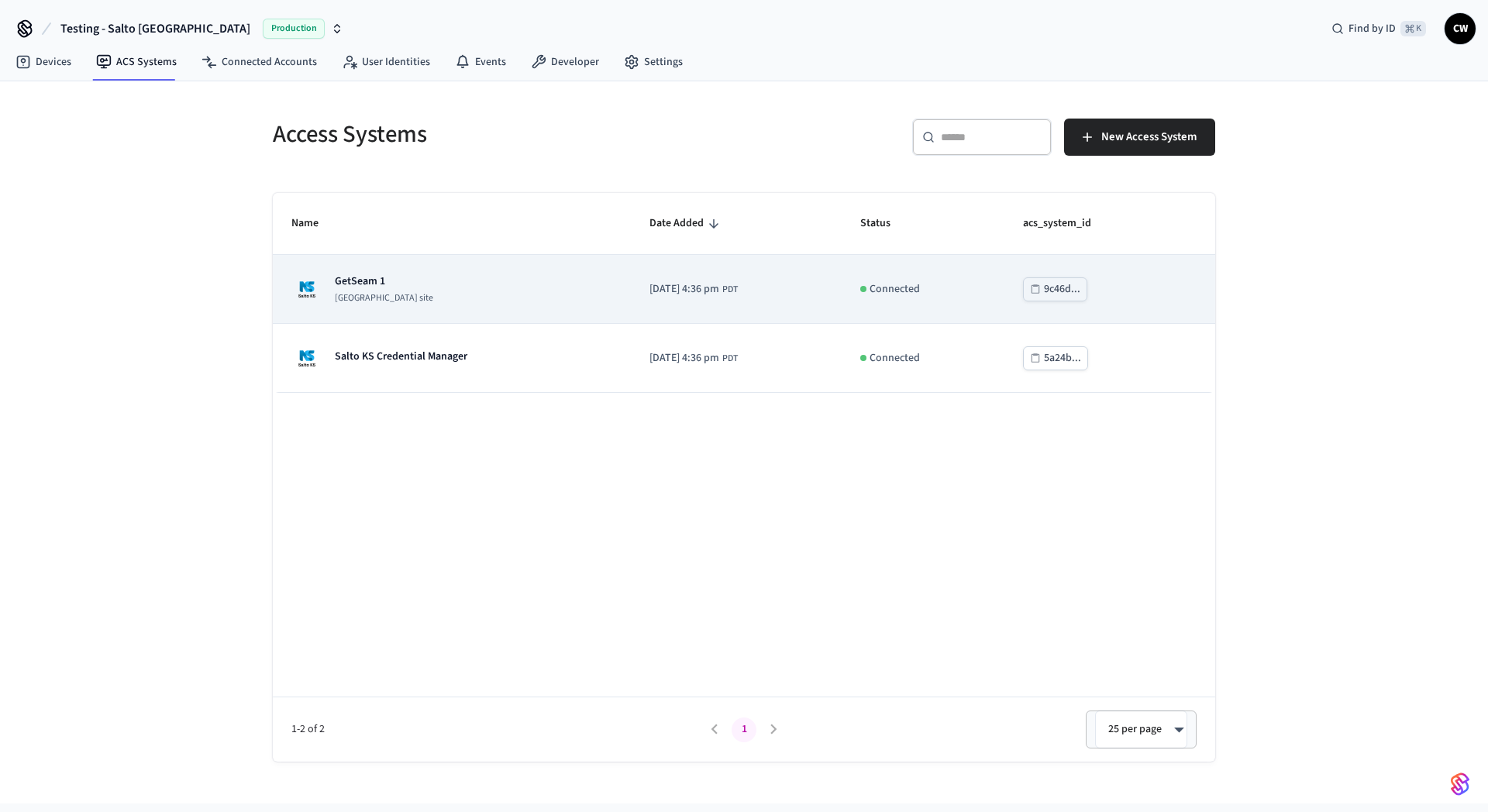
click at [520, 266] on td "GetSeam 1 Salto KS site" at bounding box center [452, 289] width 358 height 69
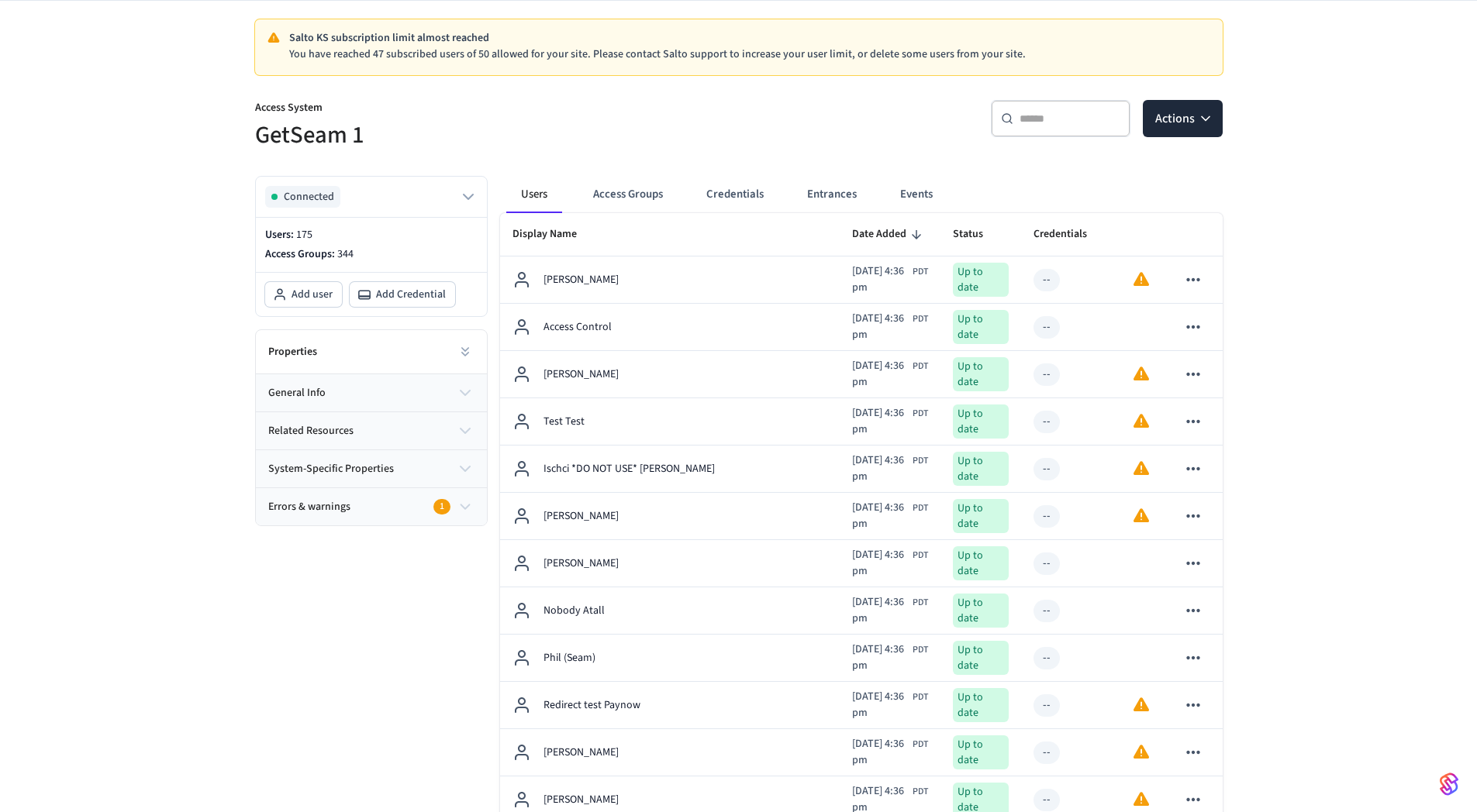
scroll to position [0, 0]
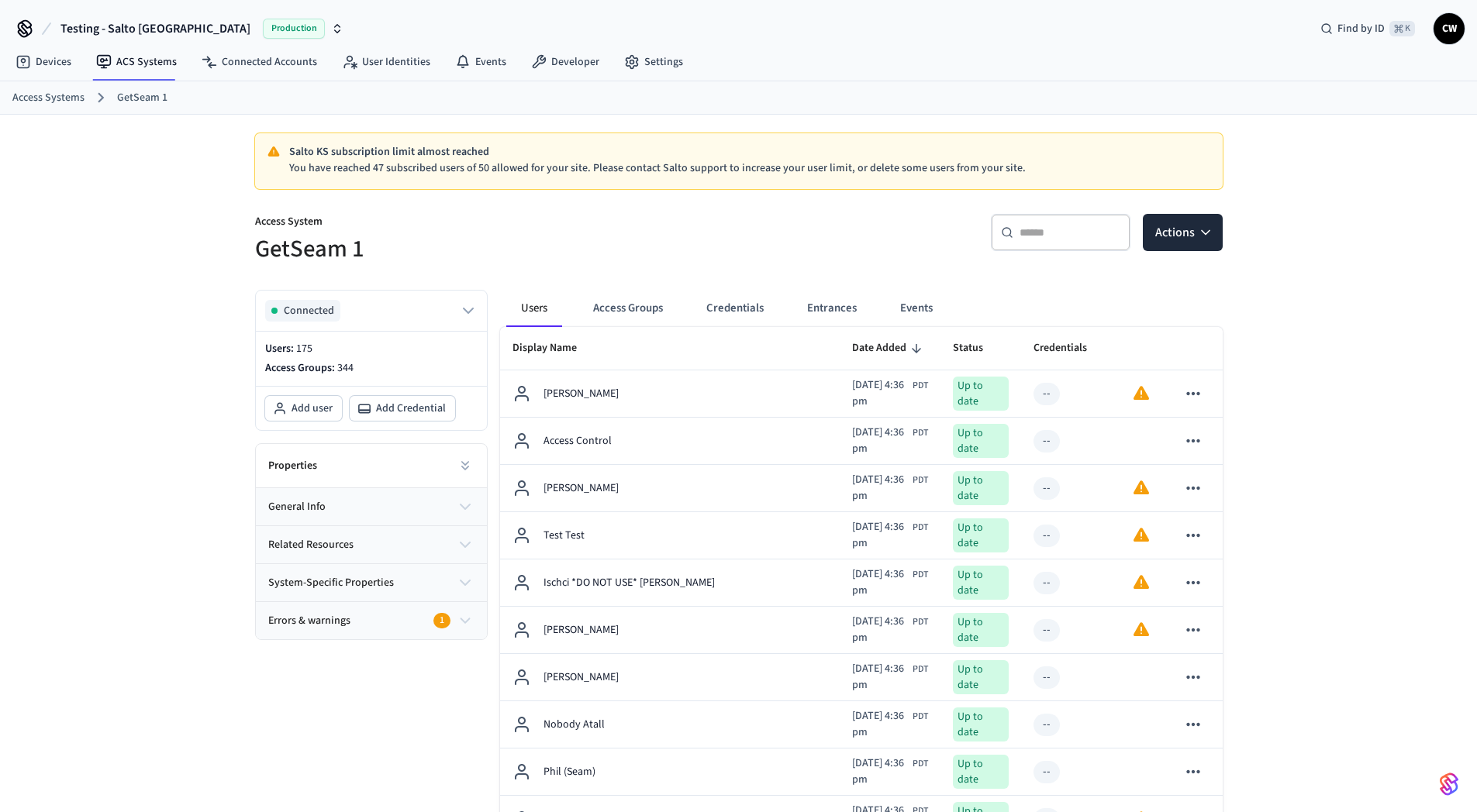
click at [443, 201] on div "Access System GetSeam 1" at bounding box center [482, 230] width 493 height 70
click at [626, 312] on button "Access Groups" at bounding box center [628, 308] width 95 height 37
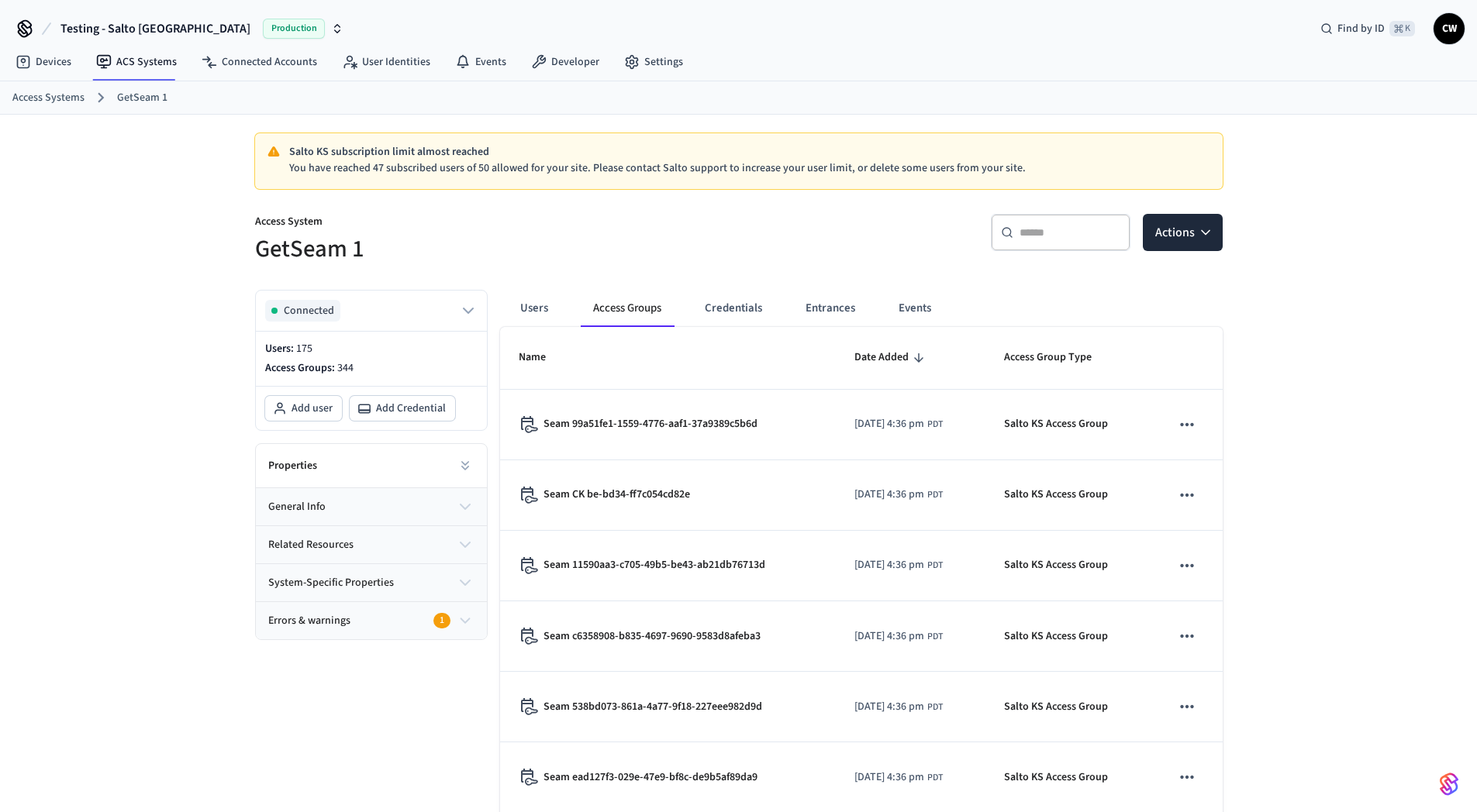
click at [592, 221] on p "Access System" at bounding box center [492, 223] width 475 height 19
click at [491, 261] on h5 "GetSeam 1" at bounding box center [492, 249] width 475 height 31
click at [351, 63] on icon at bounding box center [354, 65] width 6 height 7
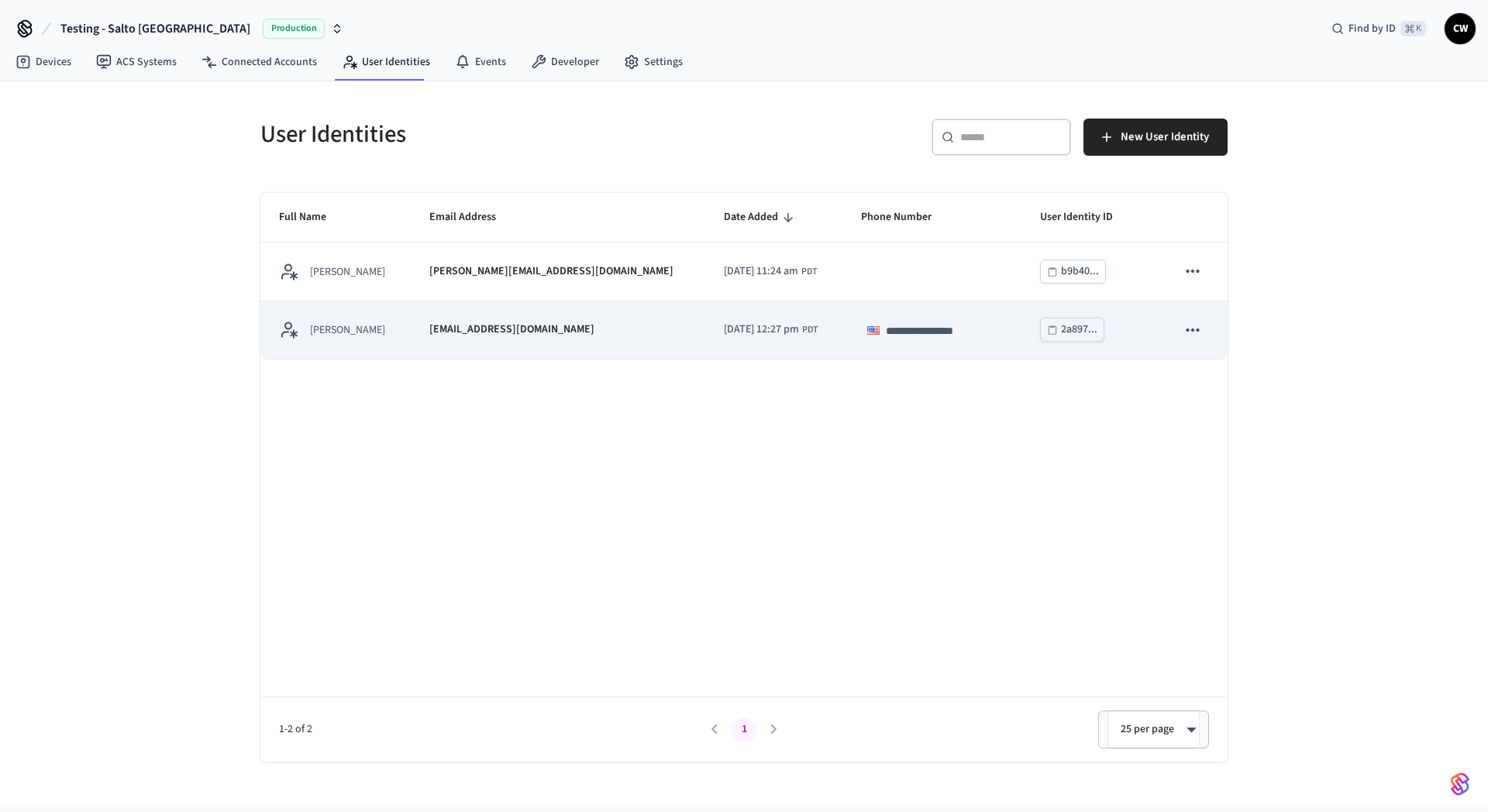
click at [336, 309] on td "[PERSON_NAME]" at bounding box center [336, 330] width 150 height 58
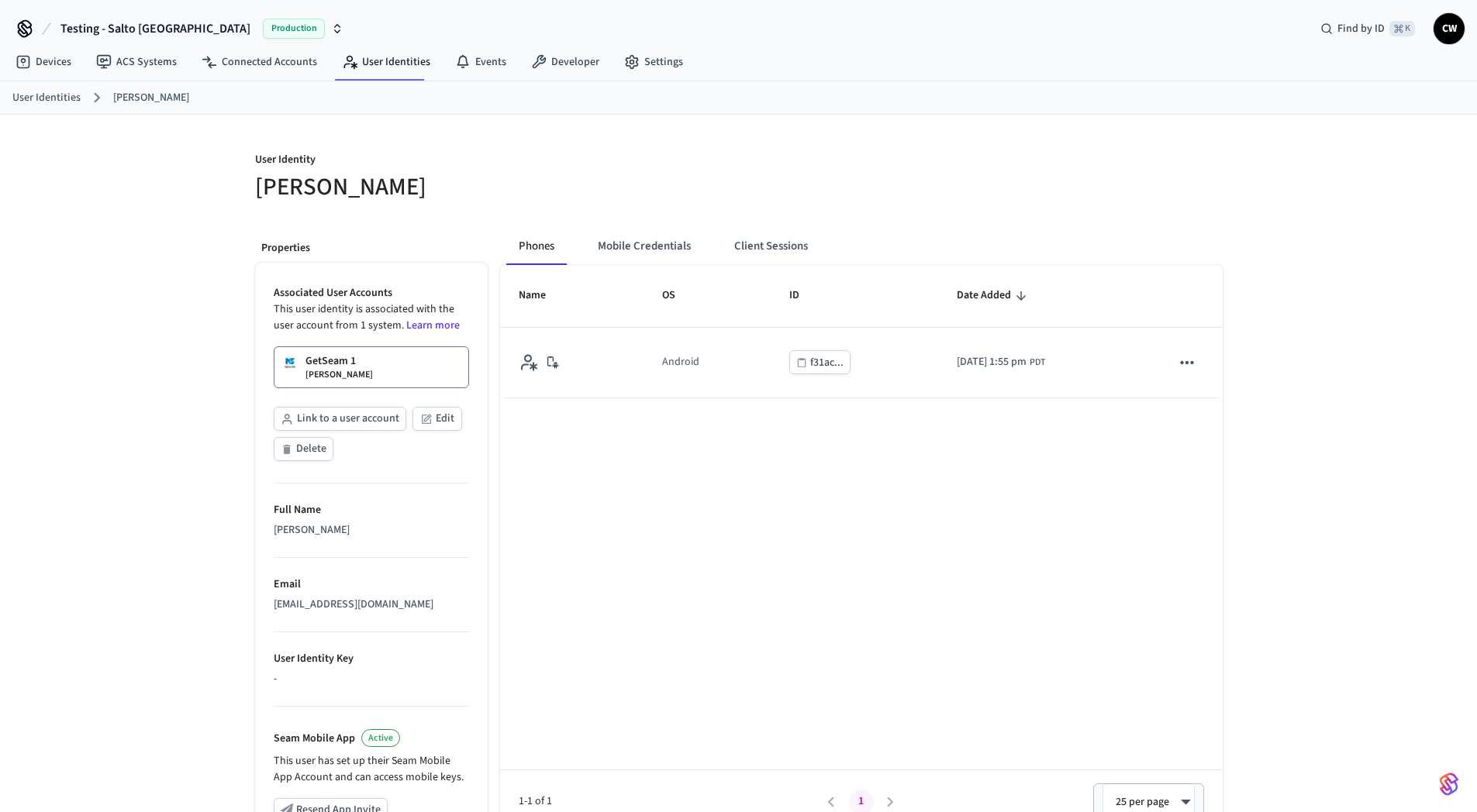
click at [360, 362] on link "GetSeam 1 [PERSON_NAME]" at bounding box center [372, 367] width 195 height 41
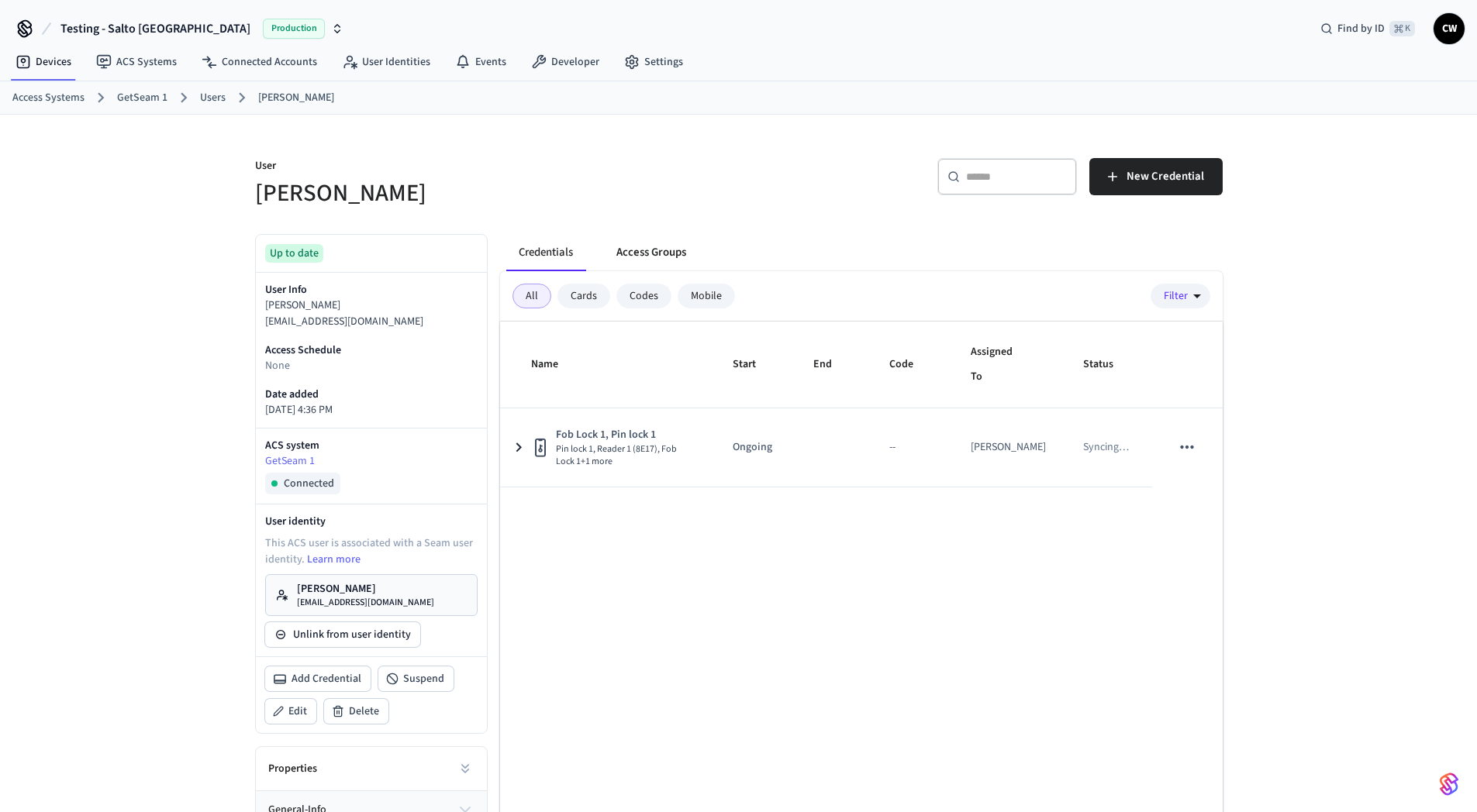
click at [662, 246] on button "Access Groups" at bounding box center [651, 253] width 95 height 37
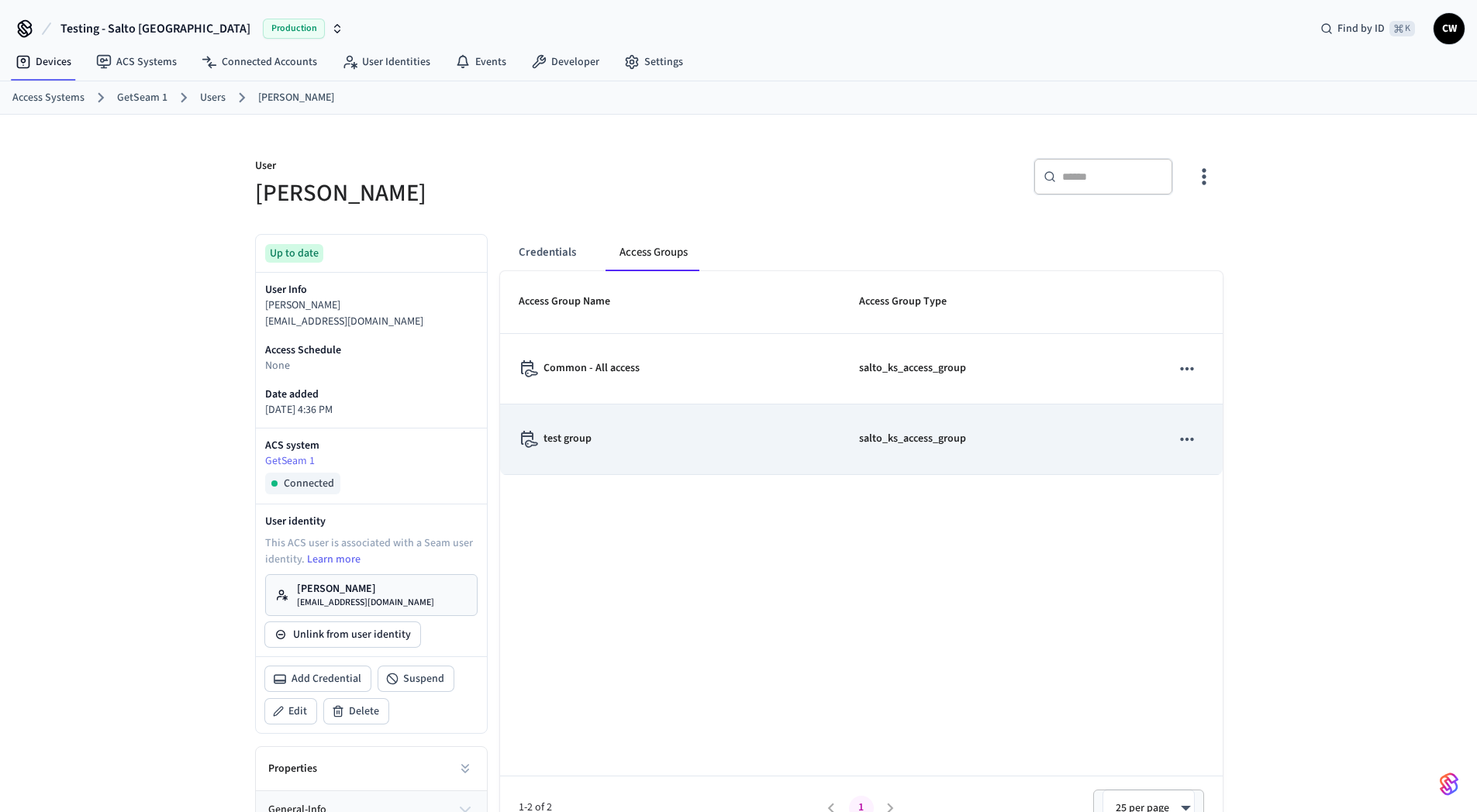
click at [1189, 431] on icon "sticky table" at bounding box center [1187, 440] width 20 height 20
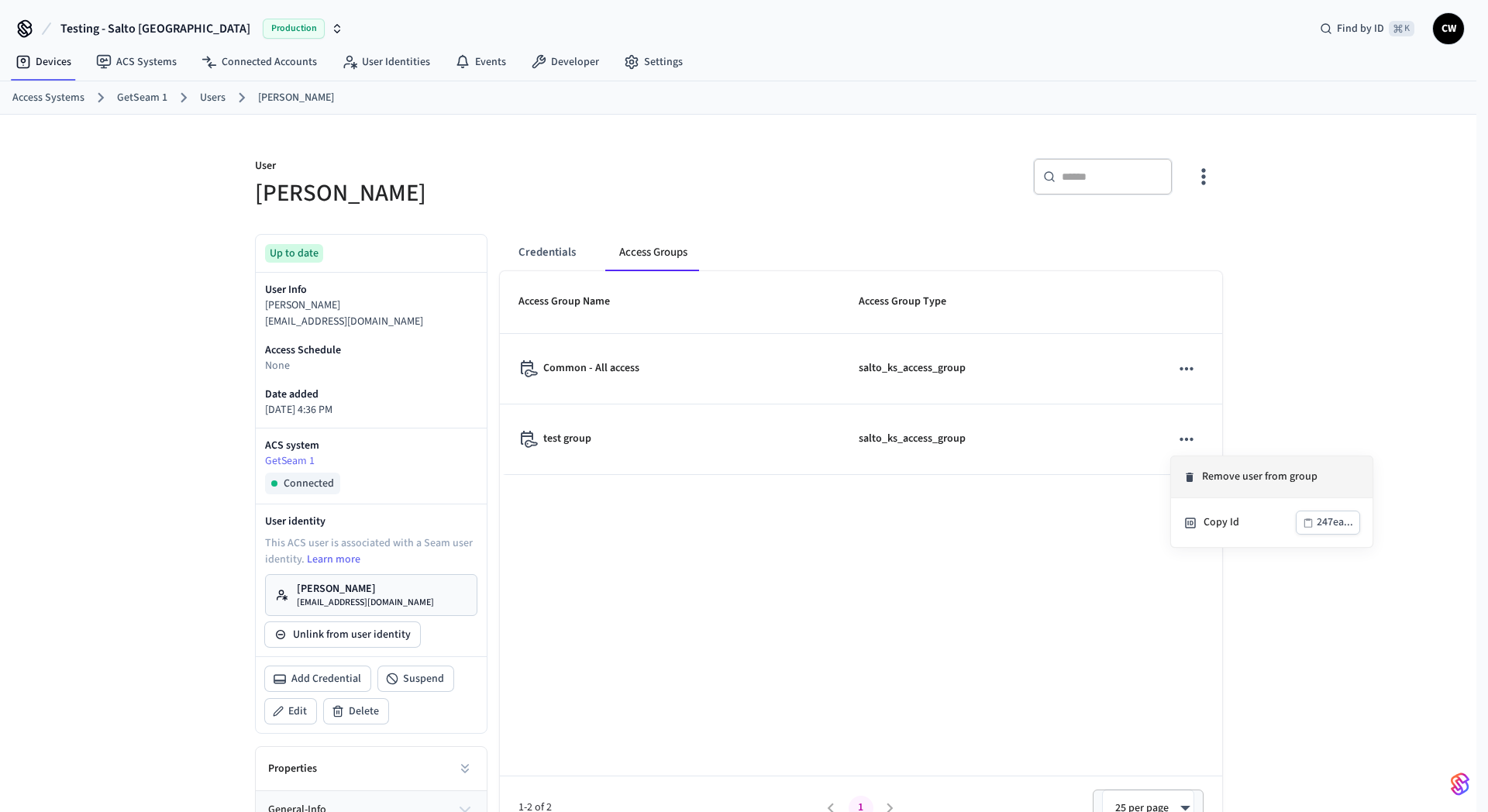
click at [1228, 481] on li "Remove user from group" at bounding box center [1272, 477] width 202 height 41
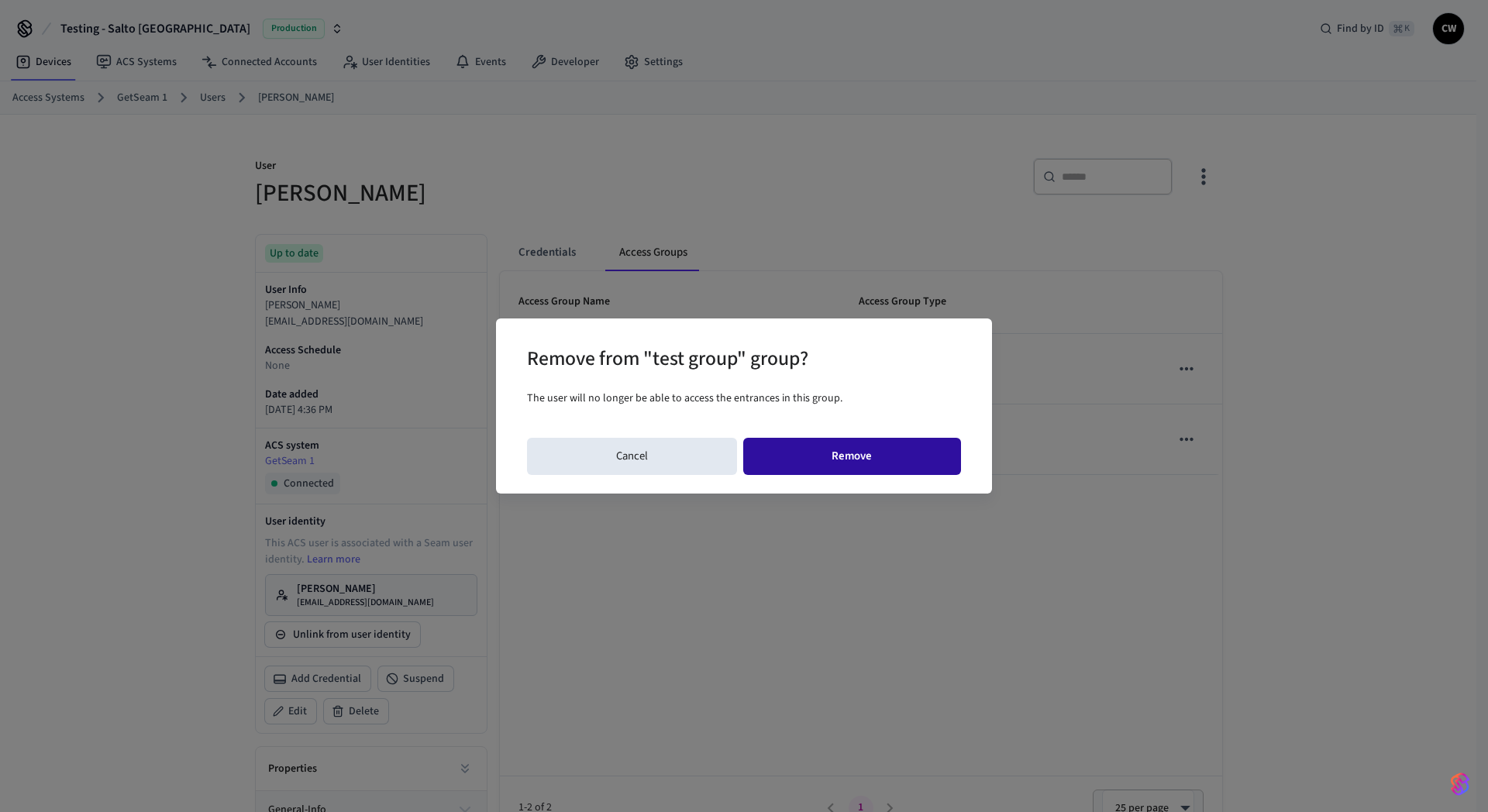
click at [900, 456] on button "Remove" at bounding box center [852, 456] width 218 height 37
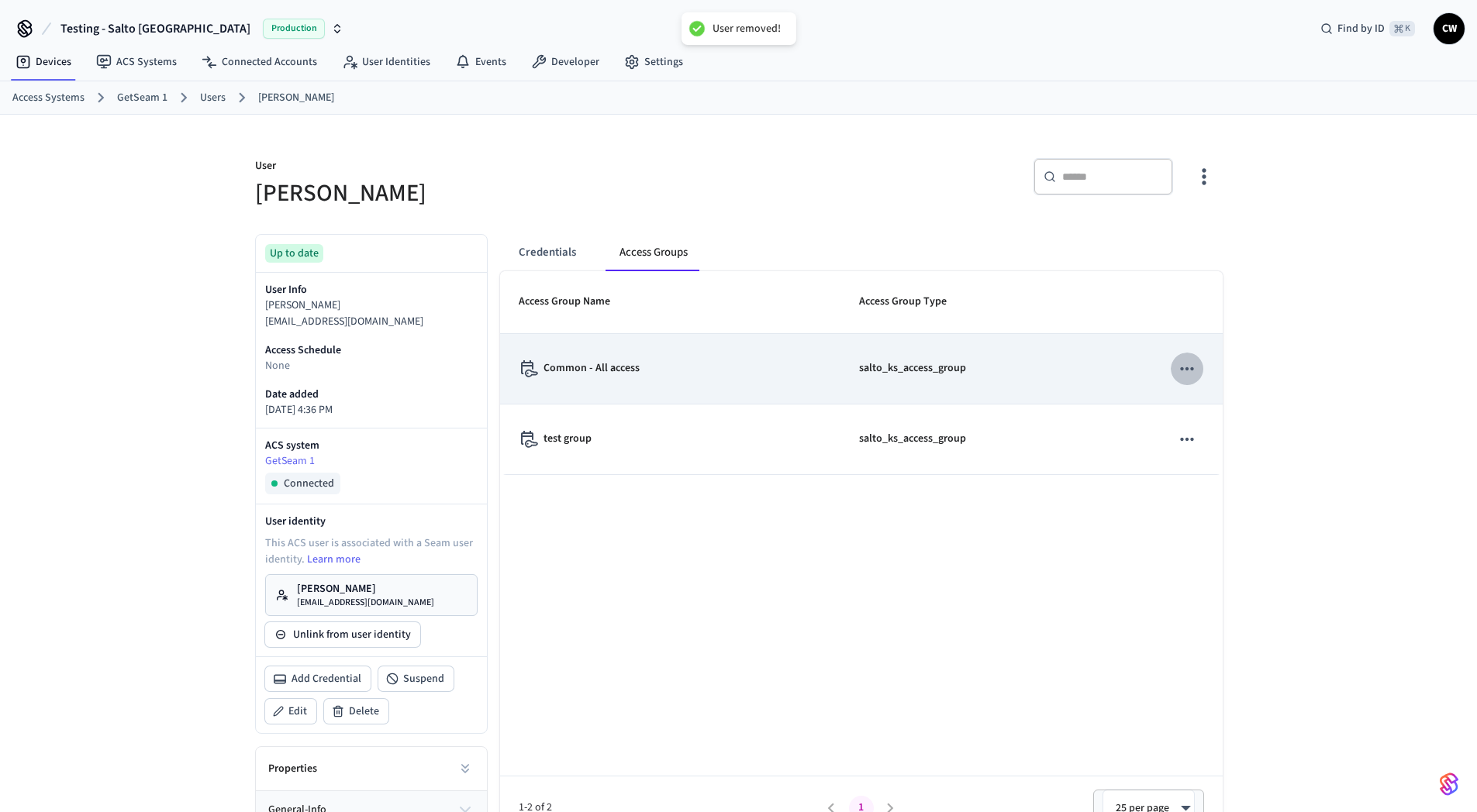
click at [1184, 368] on icon "sticky table" at bounding box center [1187, 369] width 20 height 20
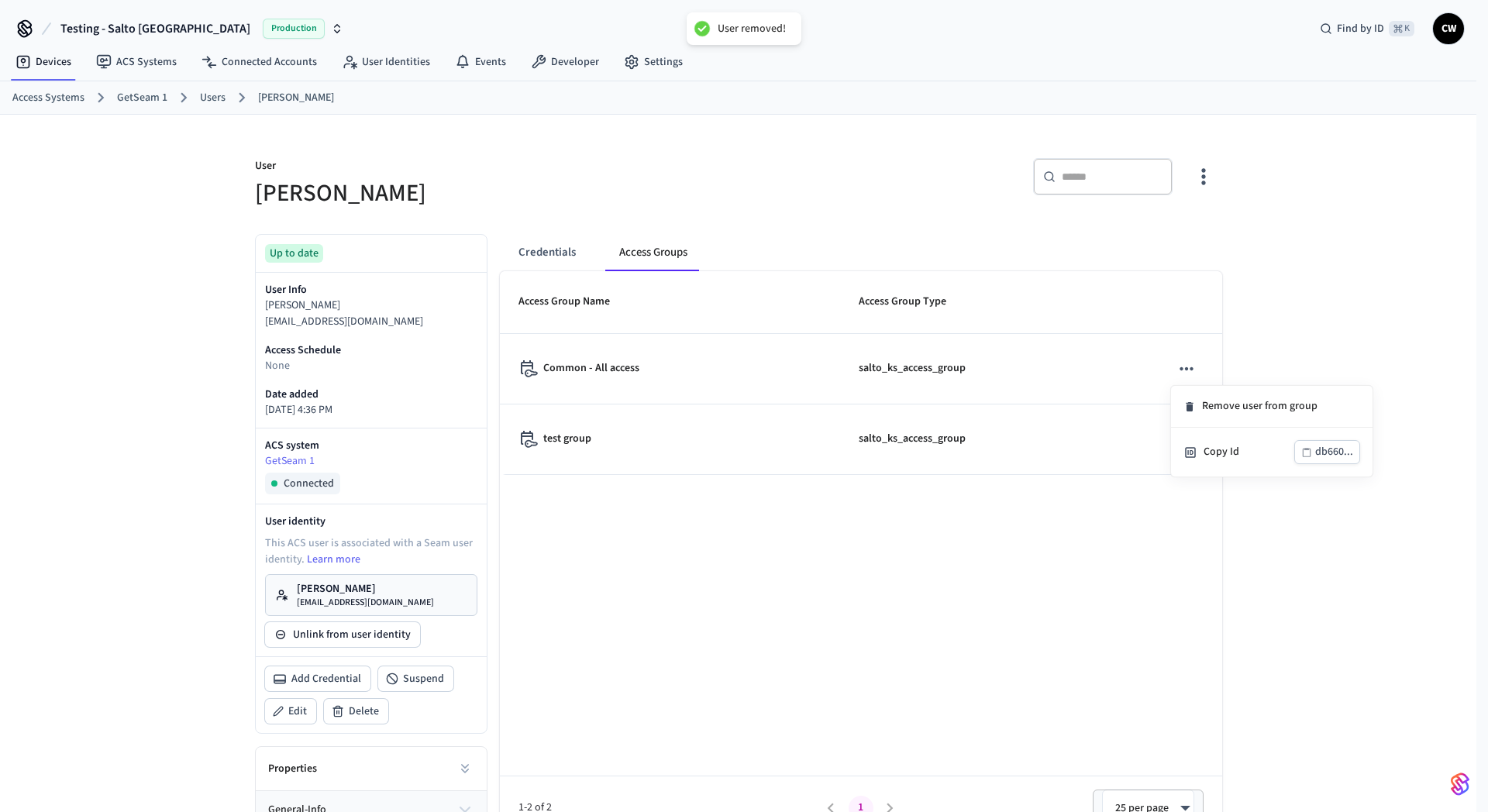
click at [1221, 410] on li "Remove user from group" at bounding box center [1272, 406] width 202 height 41
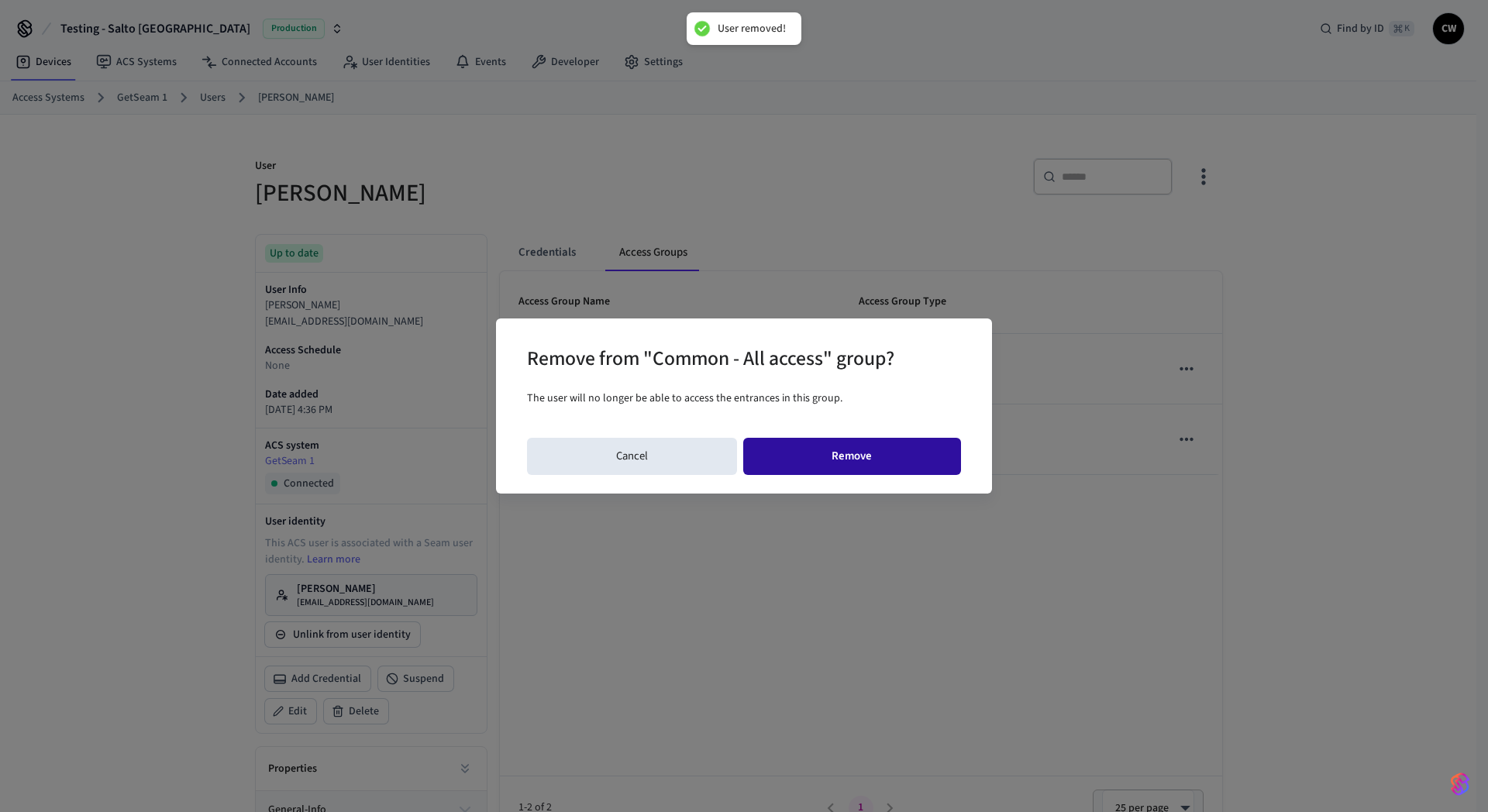
click at [903, 453] on button "Remove" at bounding box center [852, 456] width 218 height 37
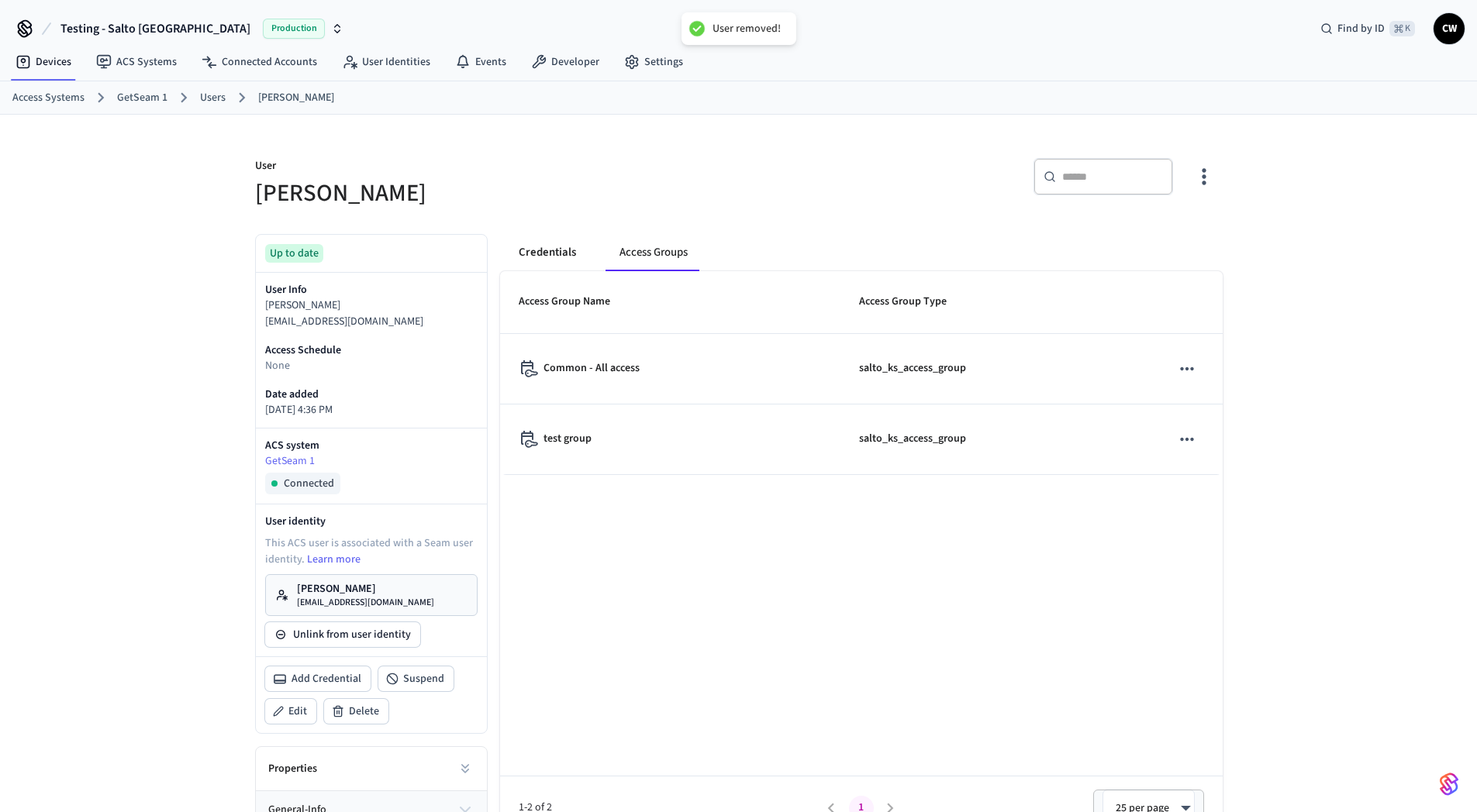
click at [561, 253] on button "Credentials" at bounding box center [547, 253] width 82 height 37
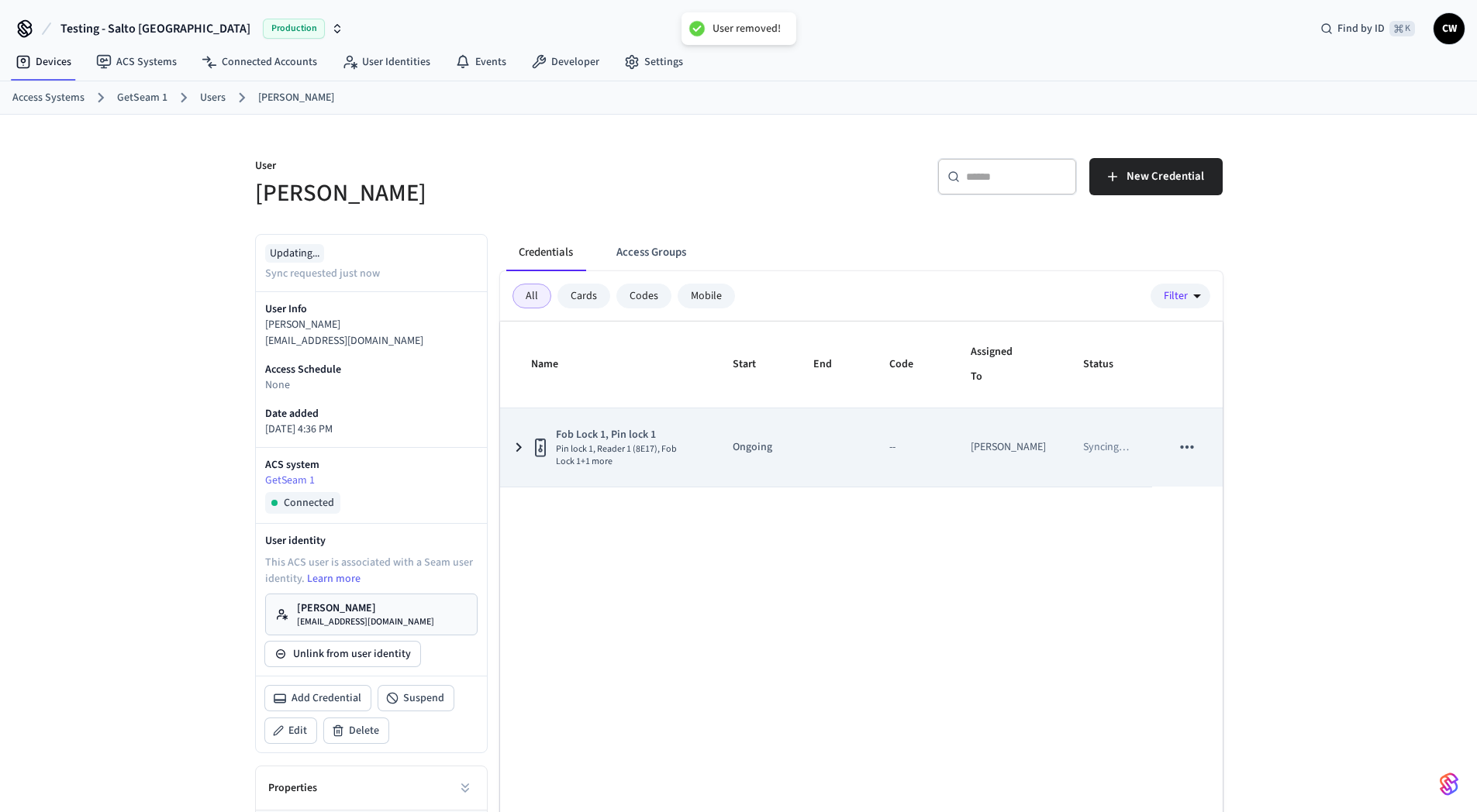
click at [1194, 452] on icon "sticky table" at bounding box center [1187, 447] width 20 height 20
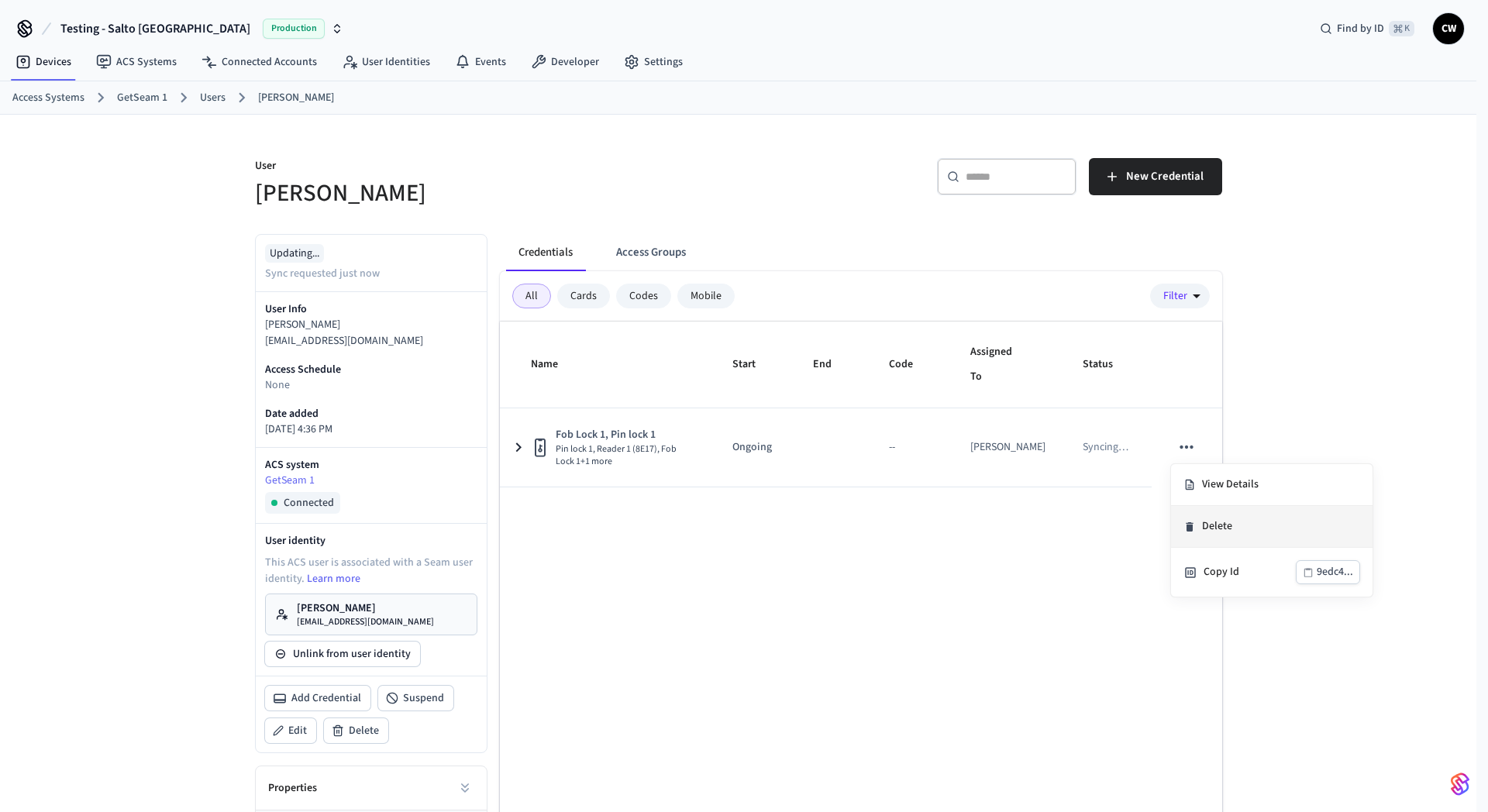
click at [1216, 539] on li "Delete" at bounding box center [1272, 526] width 202 height 41
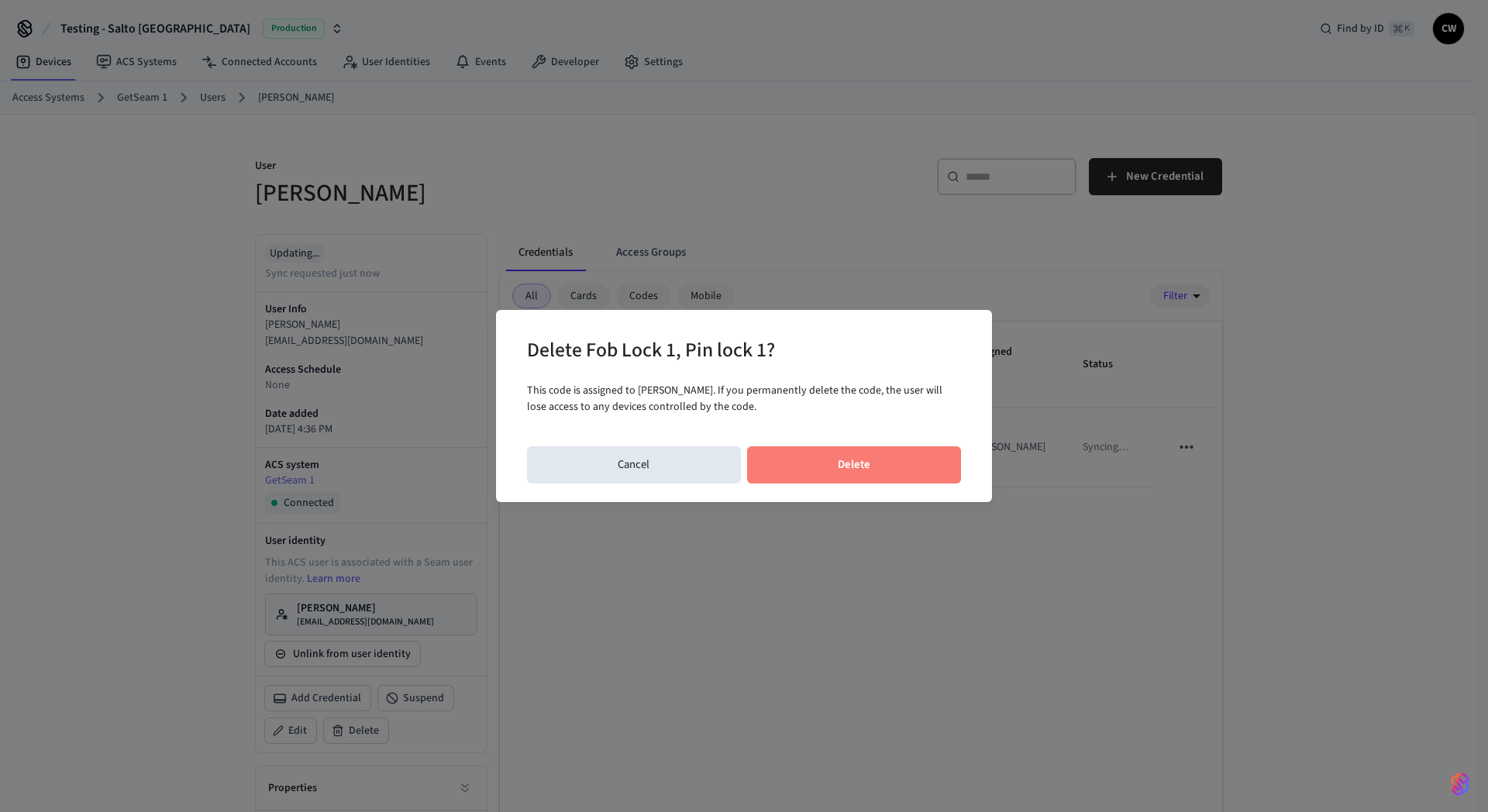
click at [861, 456] on button "Delete" at bounding box center [855, 465] width 215 height 37
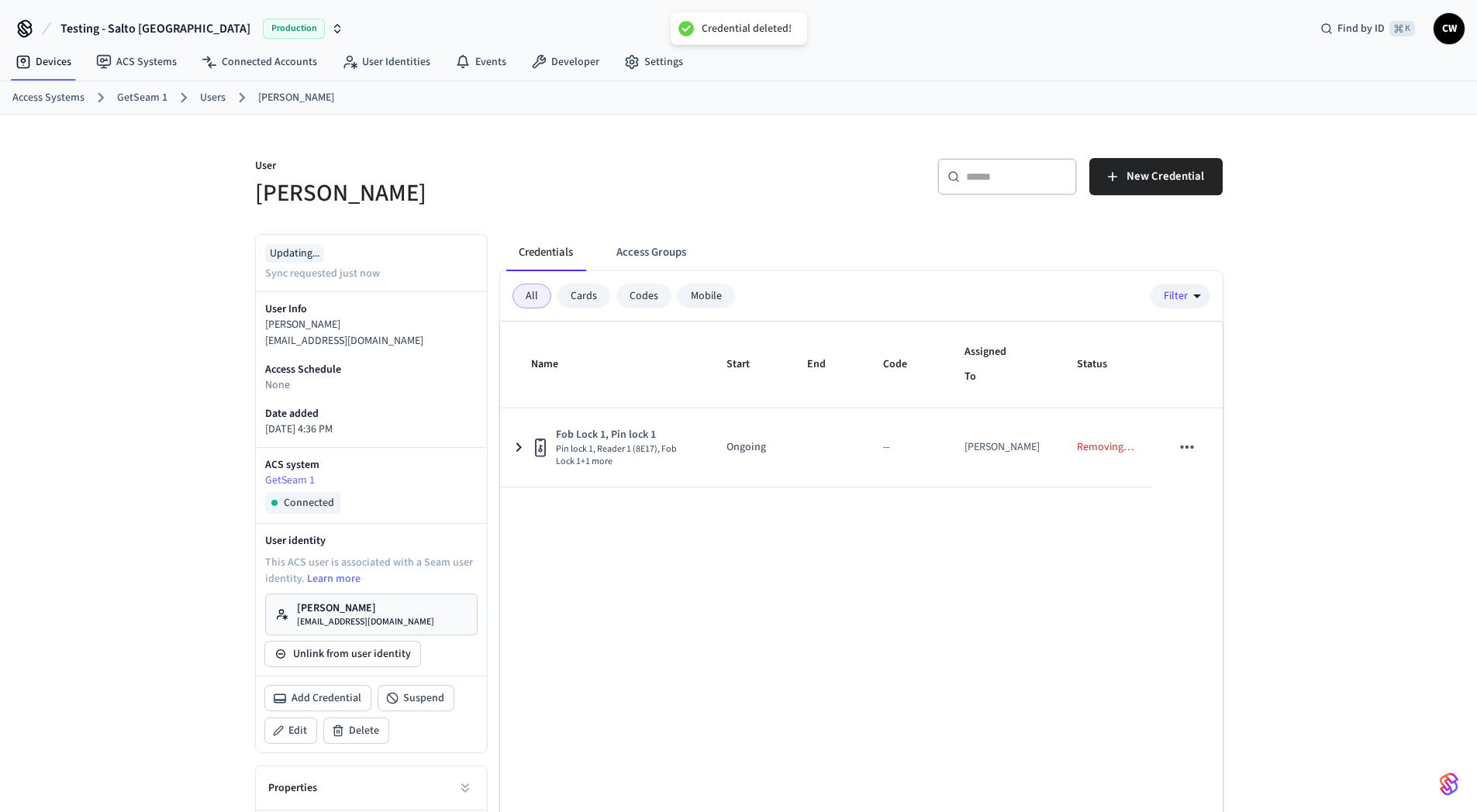
click at [372, 611] on p "[PERSON_NAME]" at bounding box center [365, 608] width 137 height 16
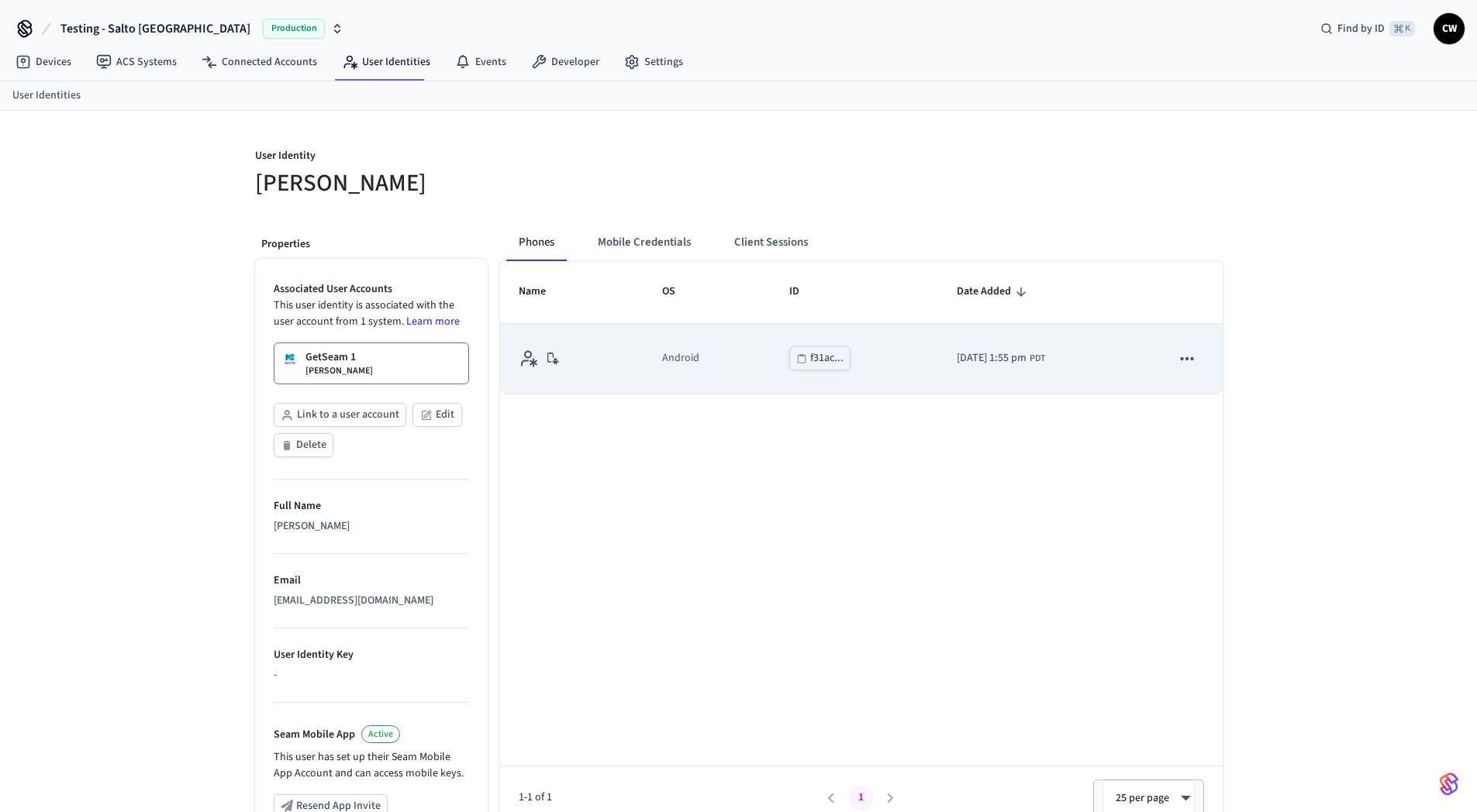
click at [1186, 357] on icon "sticky table" at bounding box center [1188, 358] width 13 height 3
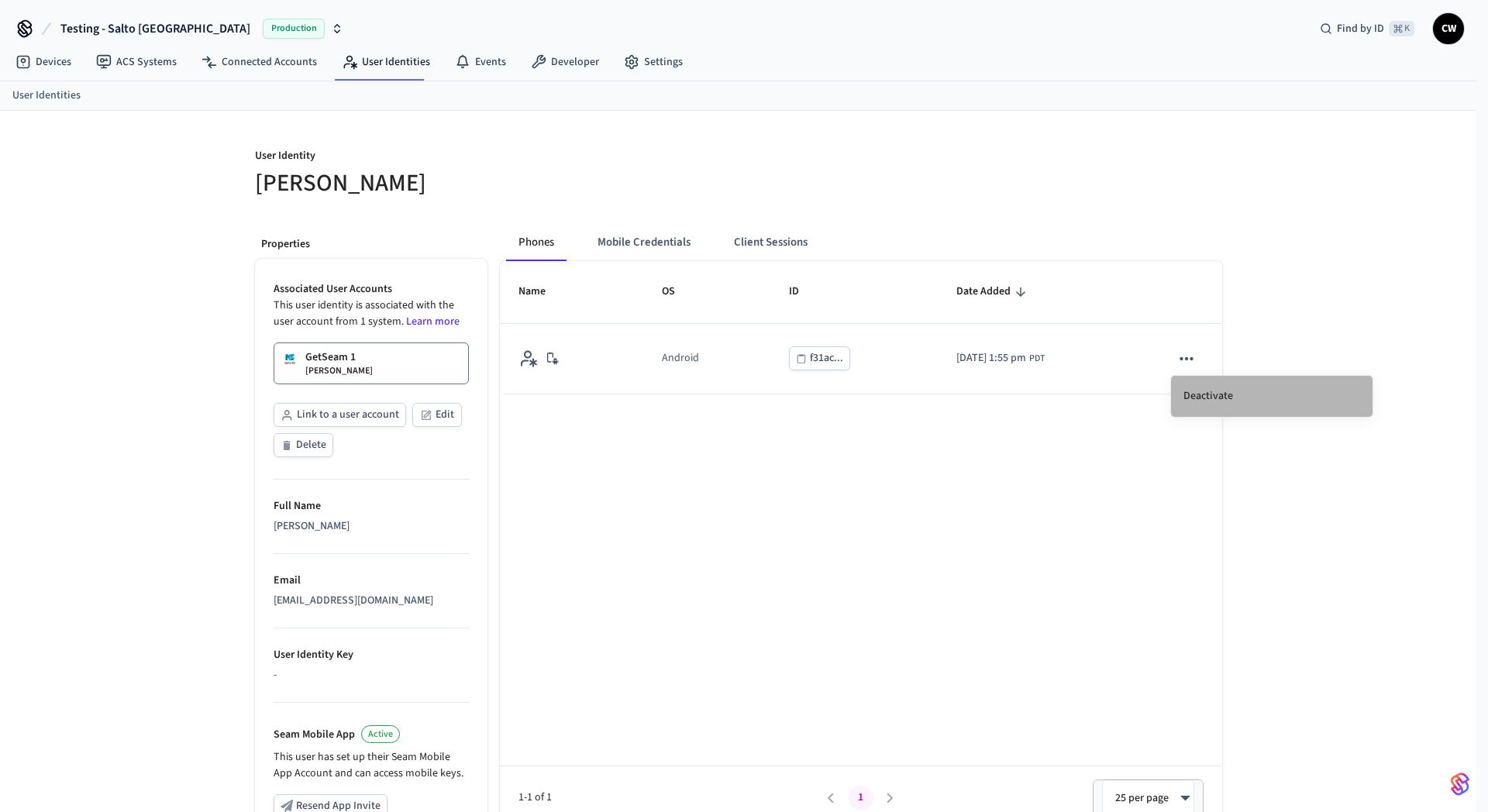
click at [1200, 403] on li "Deactivate" at bounding box center [1272, 396] width 202 height 41
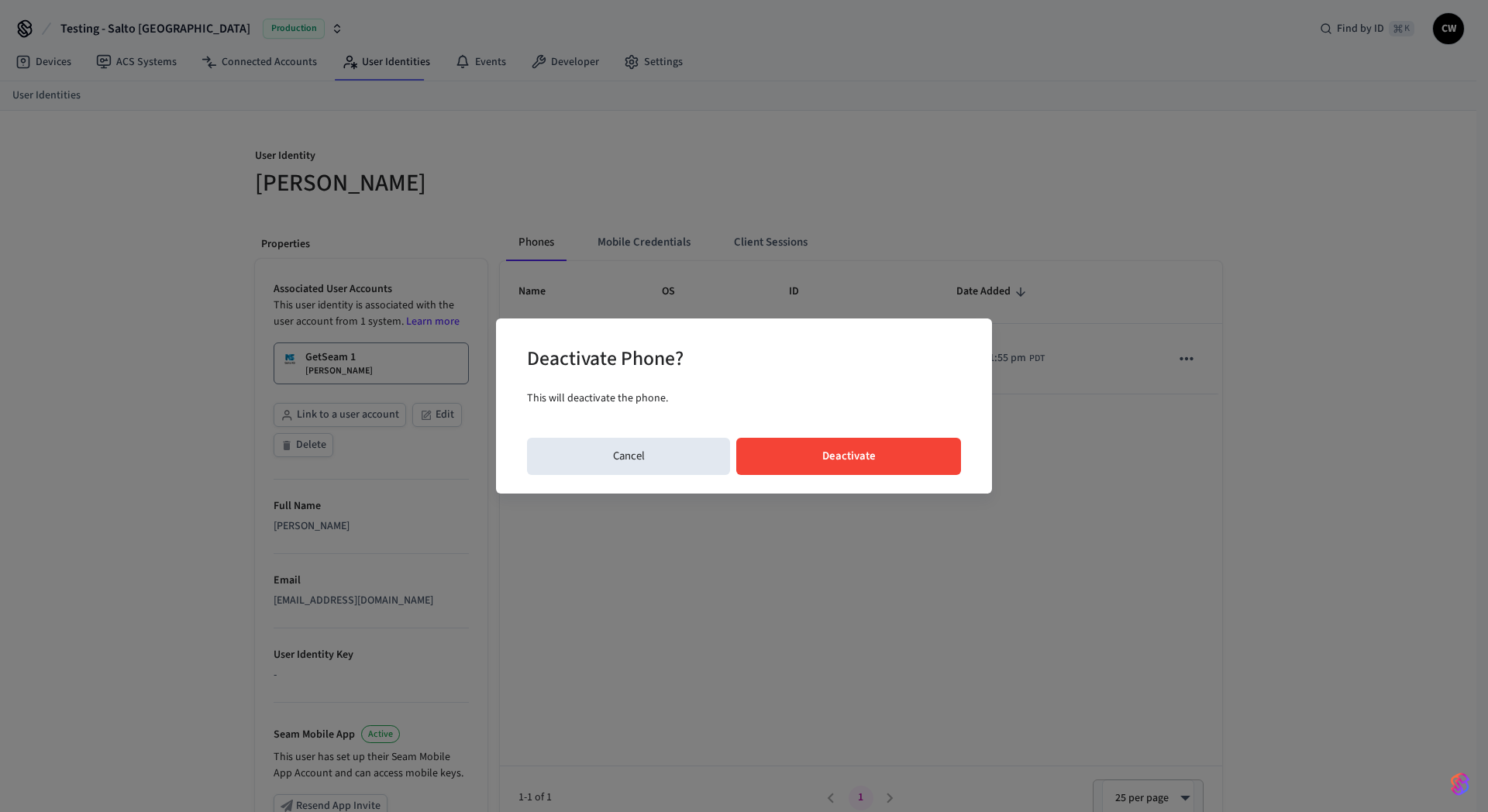
click at [801, 466] on button "Deactivate" at bounding box center [849, 456] width 225 height 37
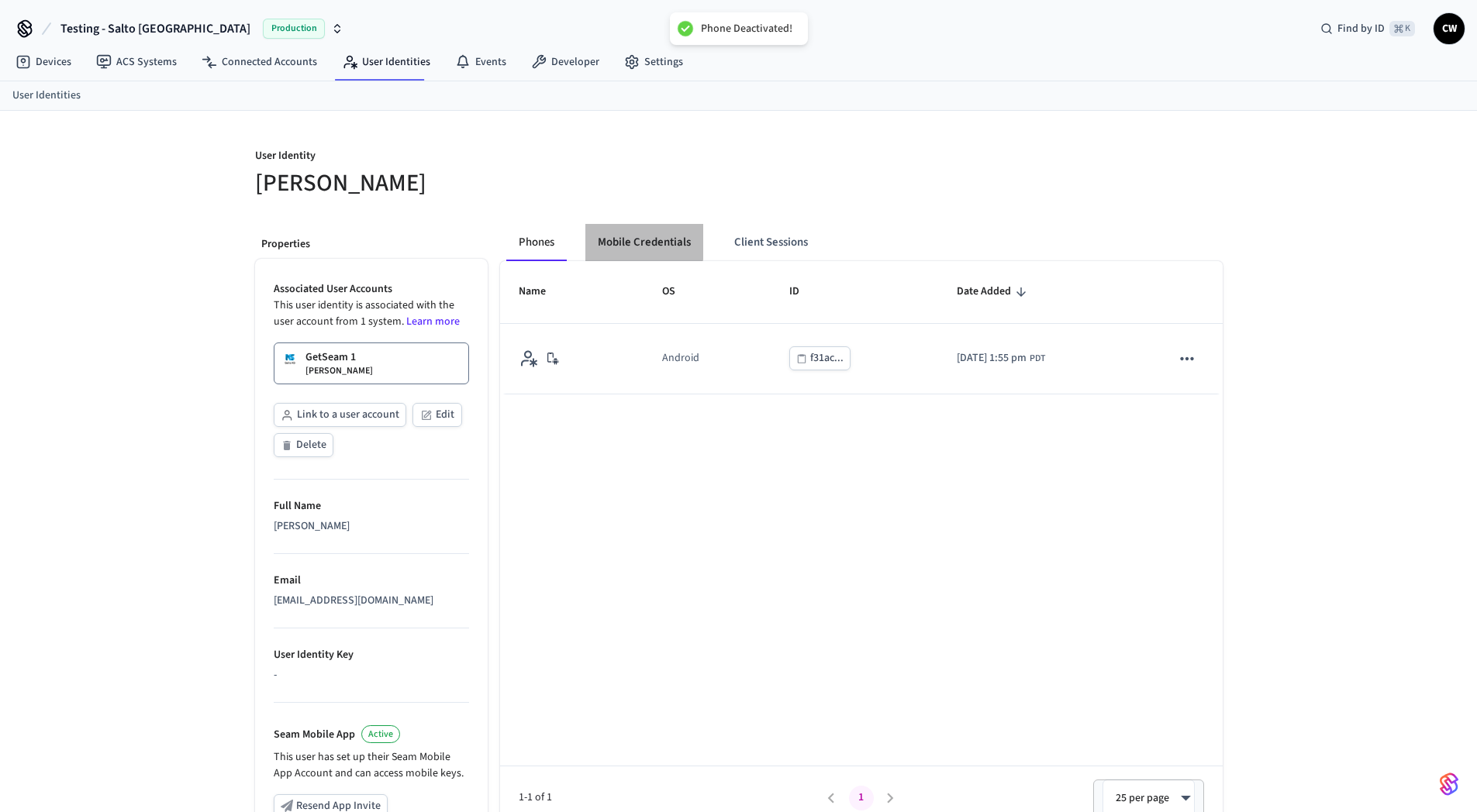
click at [602, 241] on button "Mobile Credentials" at bounding box center [644, 242] width 118 height 37
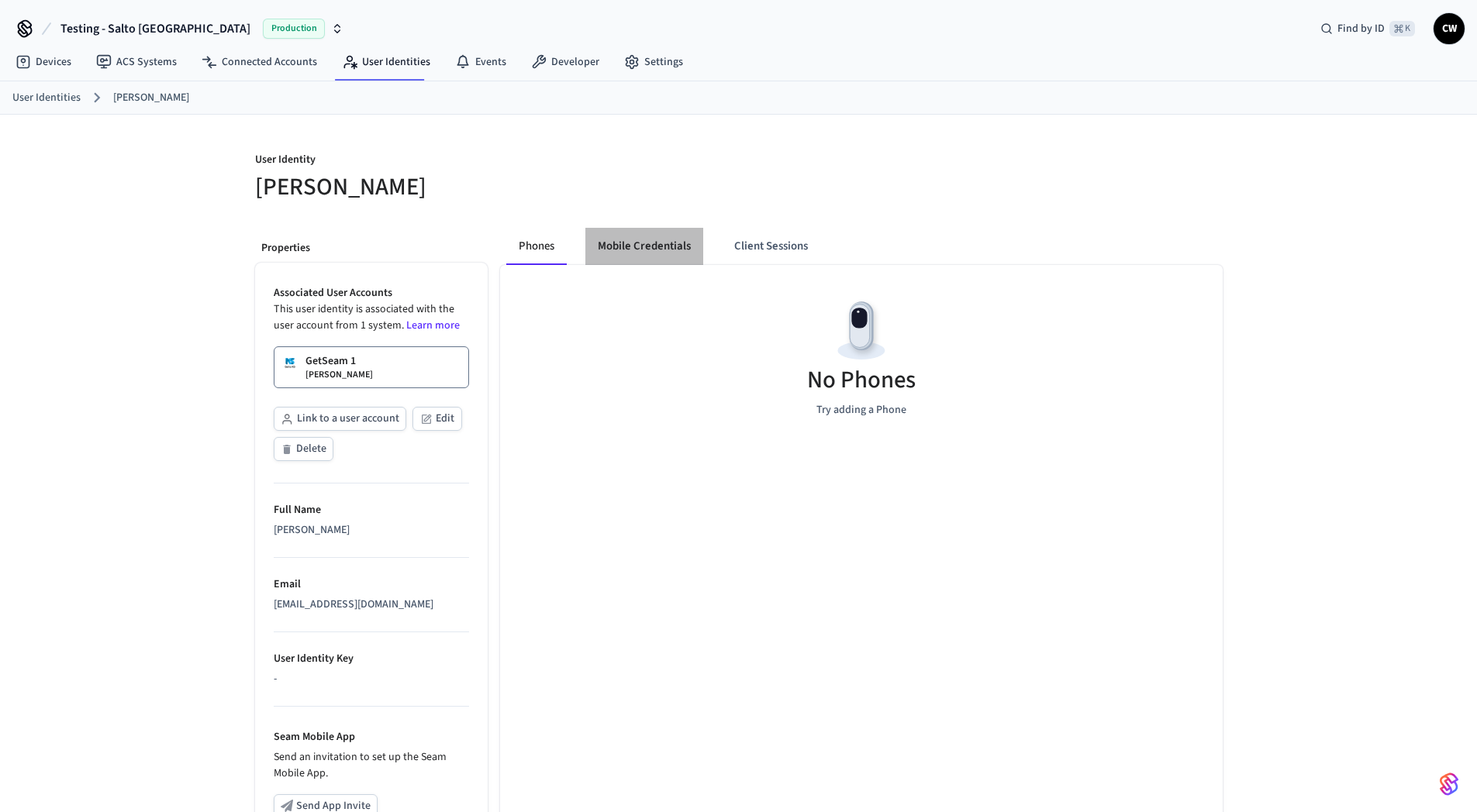
click at [665, 245] on button "Mobile Credentials" at bounding box center [644, 246] width 118 height 37
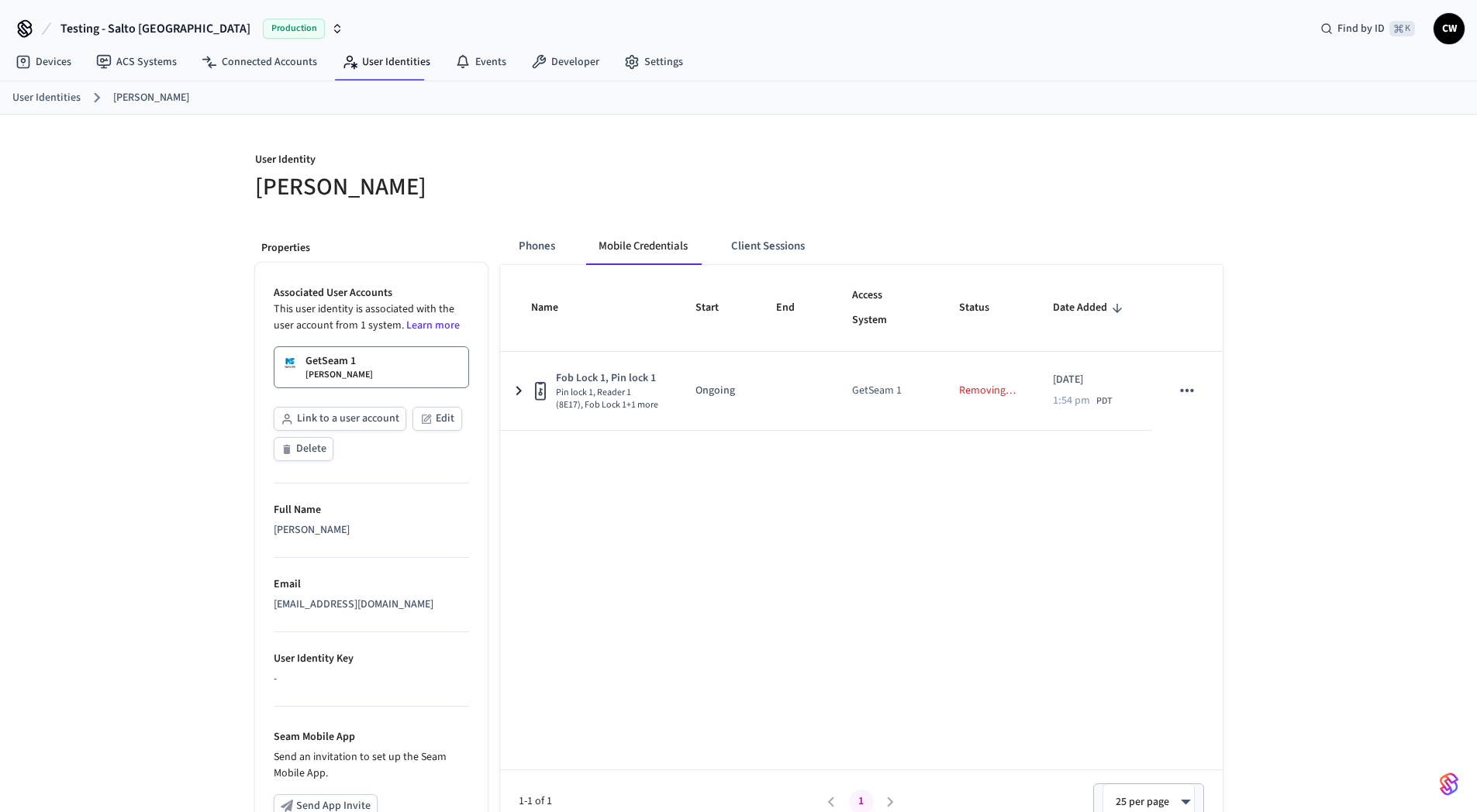
click at [332, 379] on p "[PERSON_NAME]" at bounding box center [338, 374] width 67 height 12
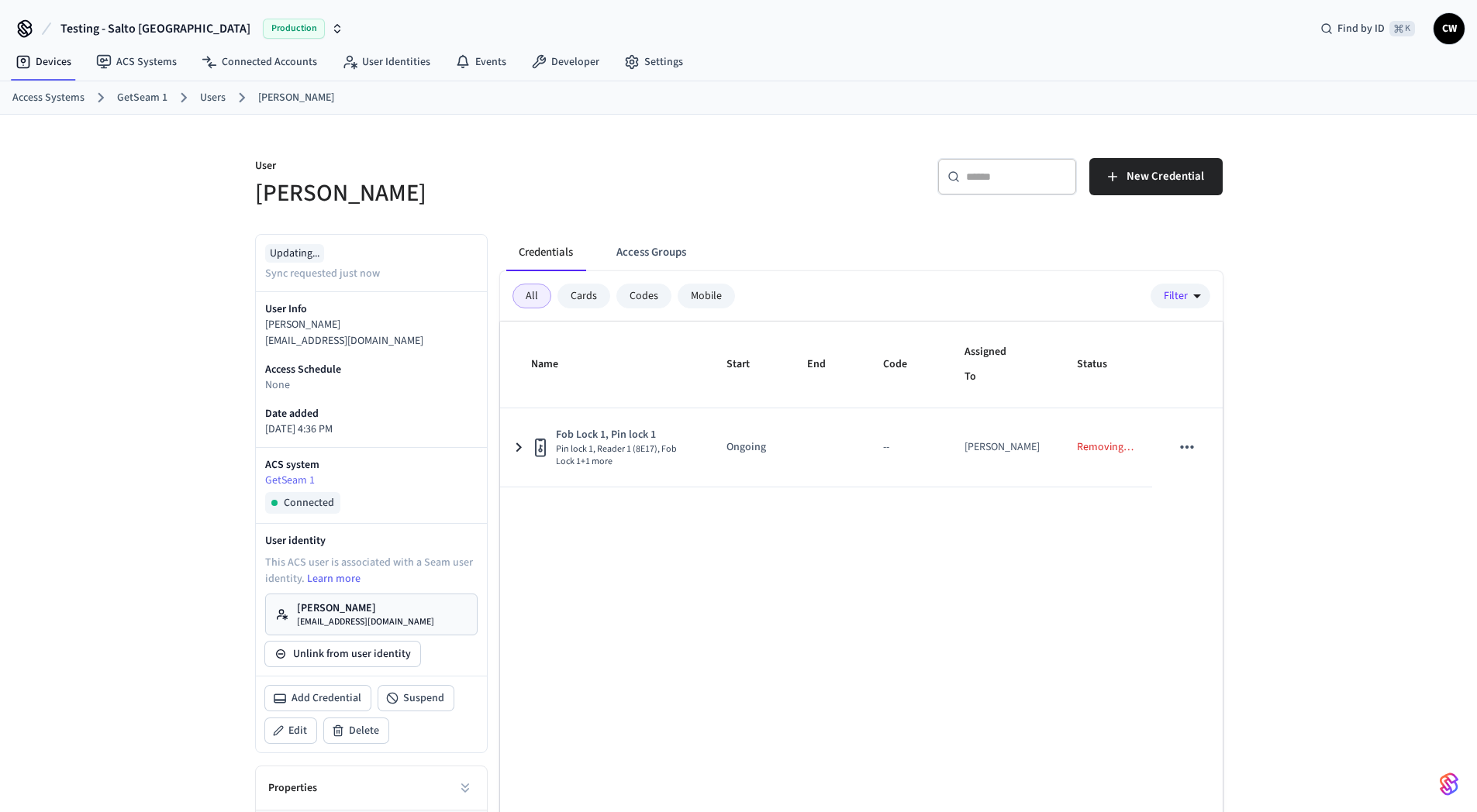
click at [1025, 576] on div "Name Start End Code Assigned To Status Fob Lock 1, Pin lock 1 Pin lock 1, Reade…" at bounding box center [861, 606] width 723 height 569
click at [756, 212] on div "User [PERSON_NAME] ​ ​ New Credential Updating... Sync requested just now User …" at bounding box center [738, 538] width 992 height 848
click at [630, 263] on button "Access Groups" at bounding box center [651, 253] width 95 height 37
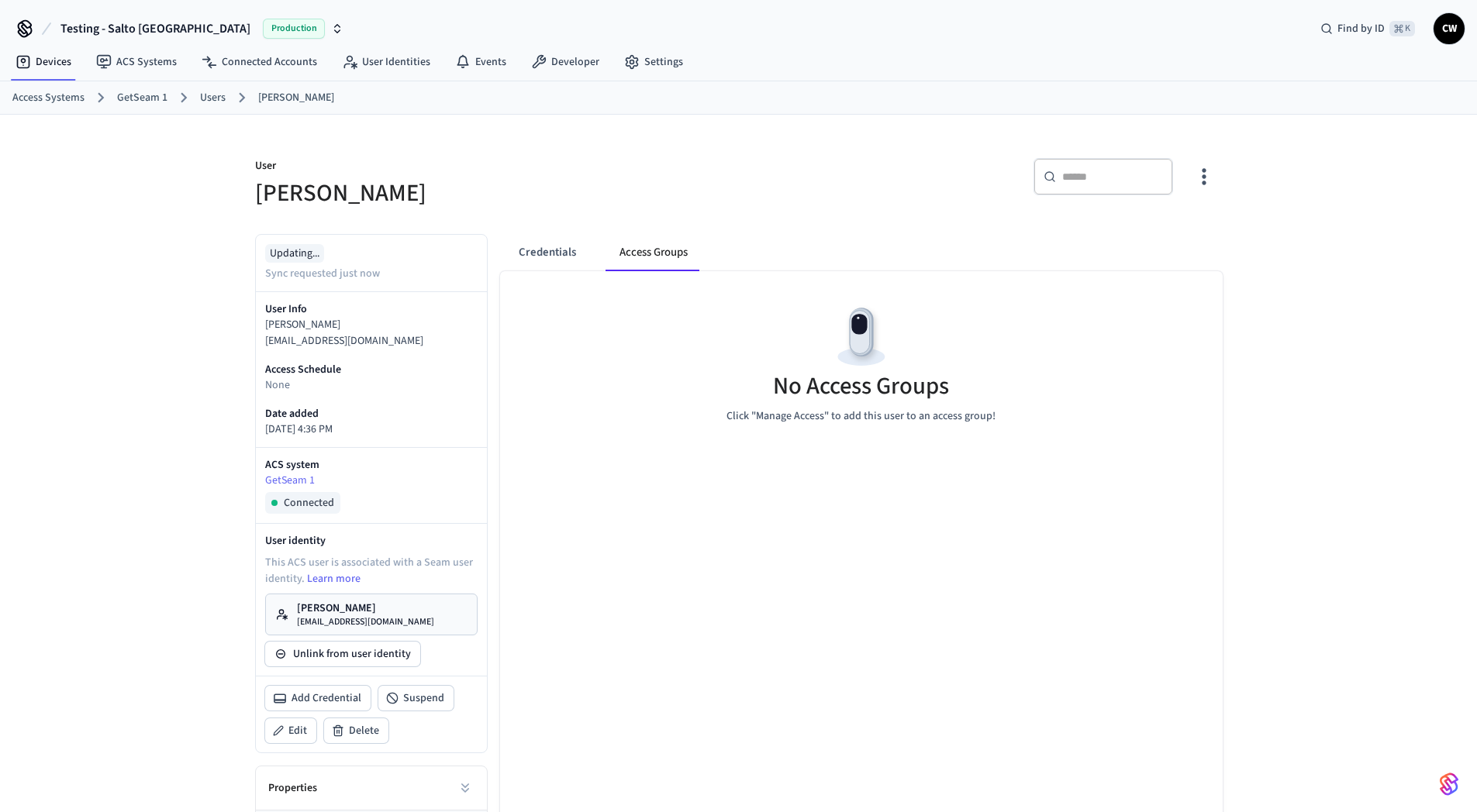
click at [560, 255] on button "Credentials" at bounding box center [547, 253] width 82 height 37
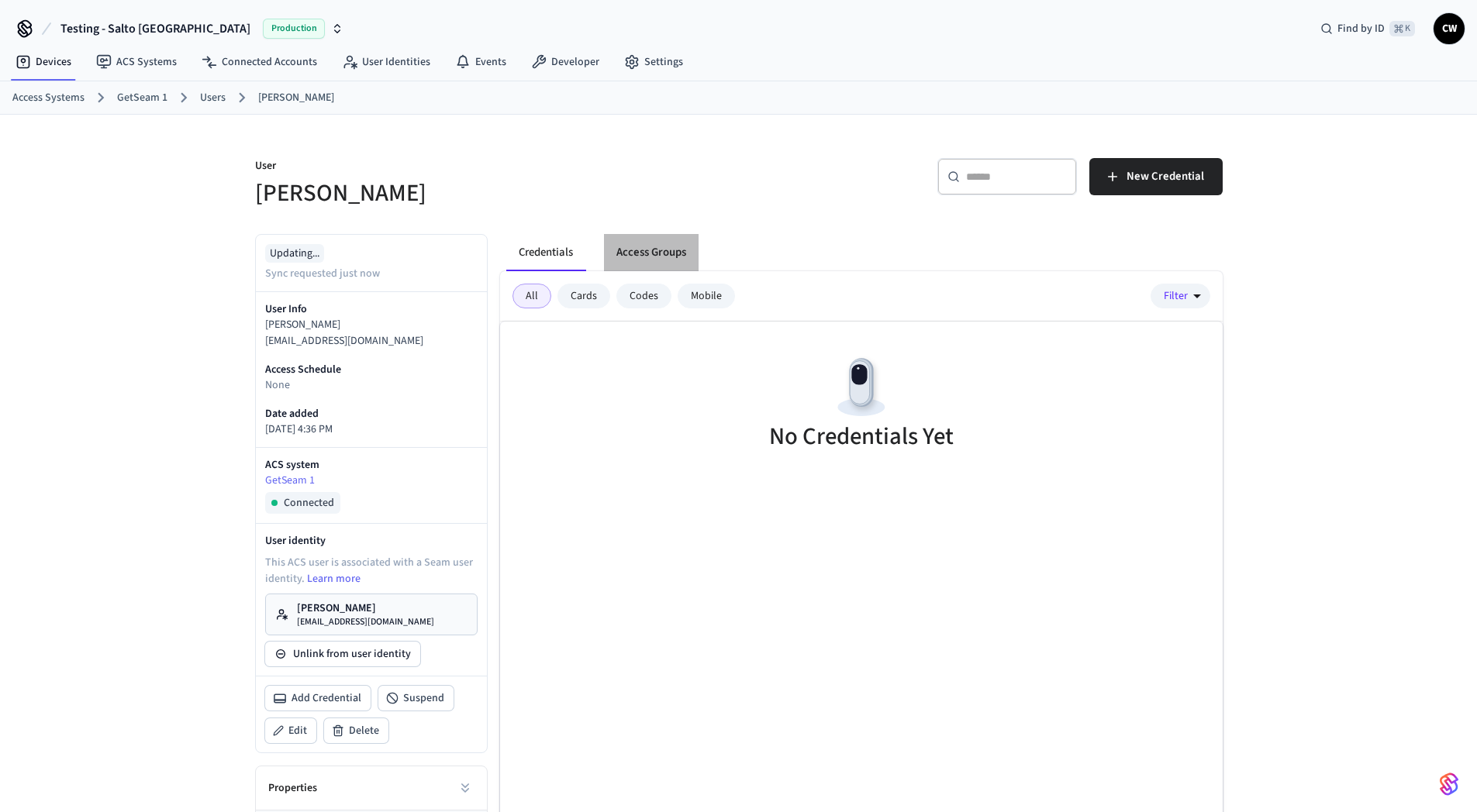
click at [654, 256] on button "Access Groups" at bounding box center [651, 253] width 95 height 37
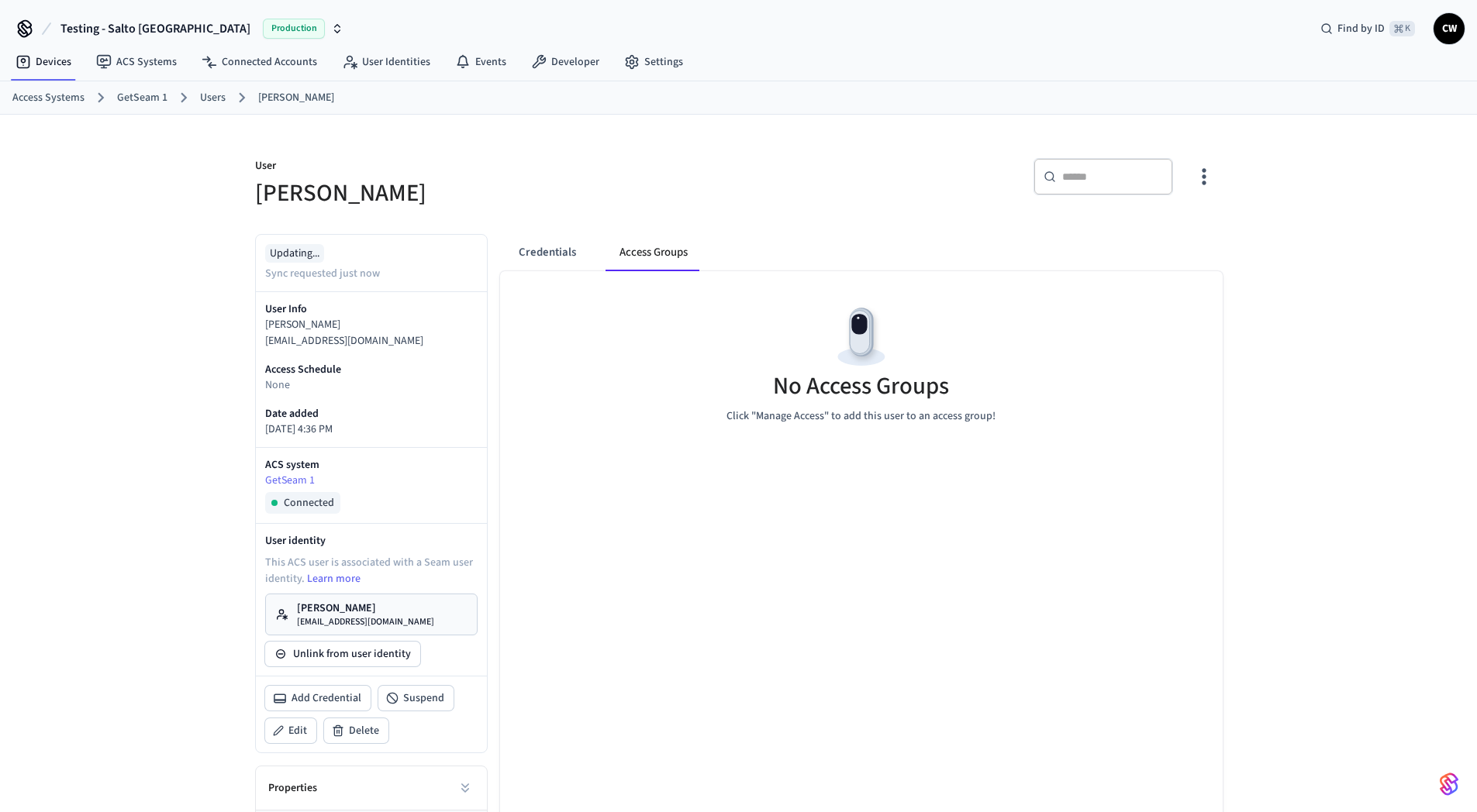
click at [1196, 174] on icon "button" at bounding box center [1203, 176] width 24 height 24
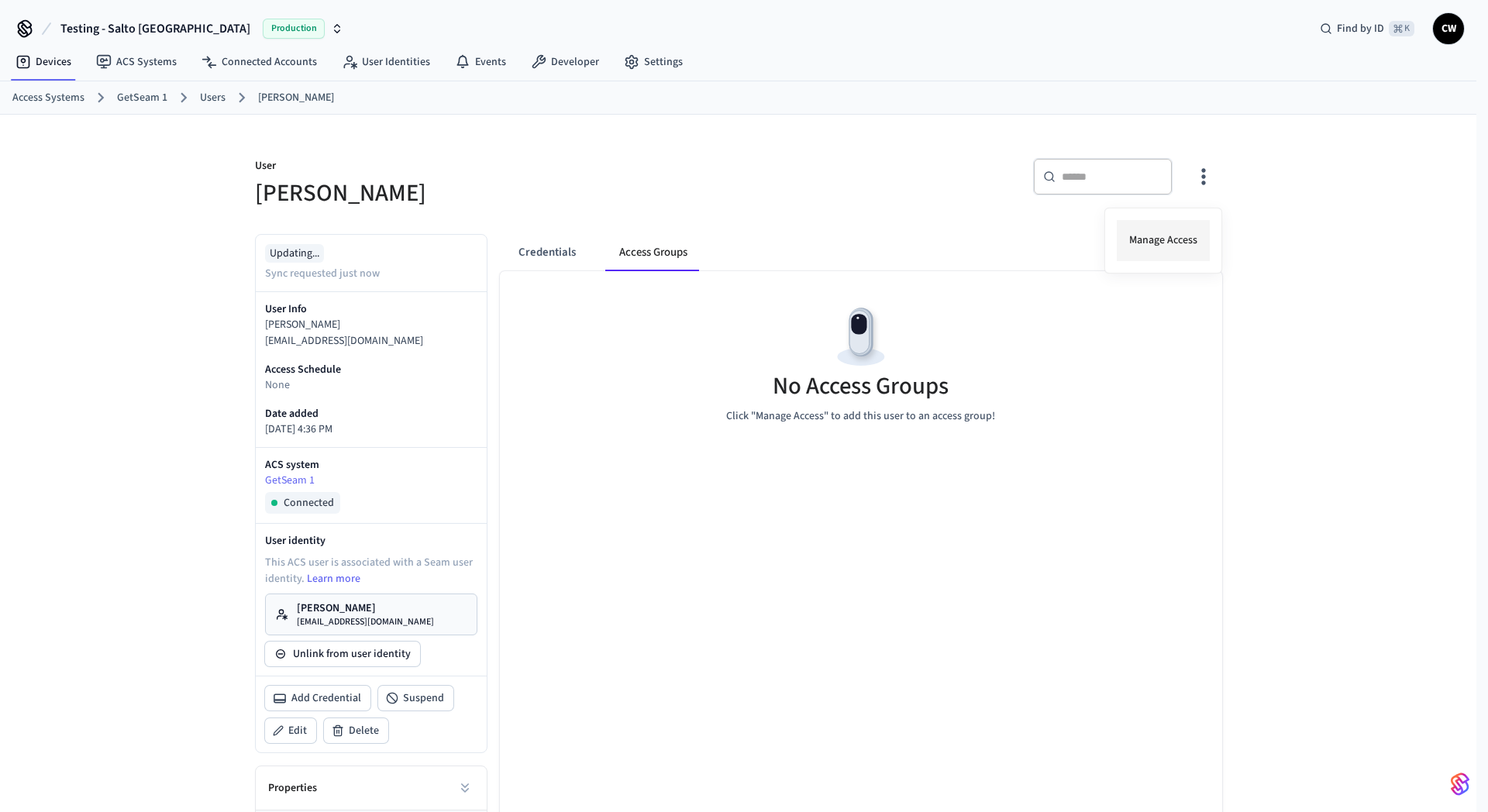
click at [1174, 227] on li "Manage Access" at bounding box center [1163, 241] width 93 height 41
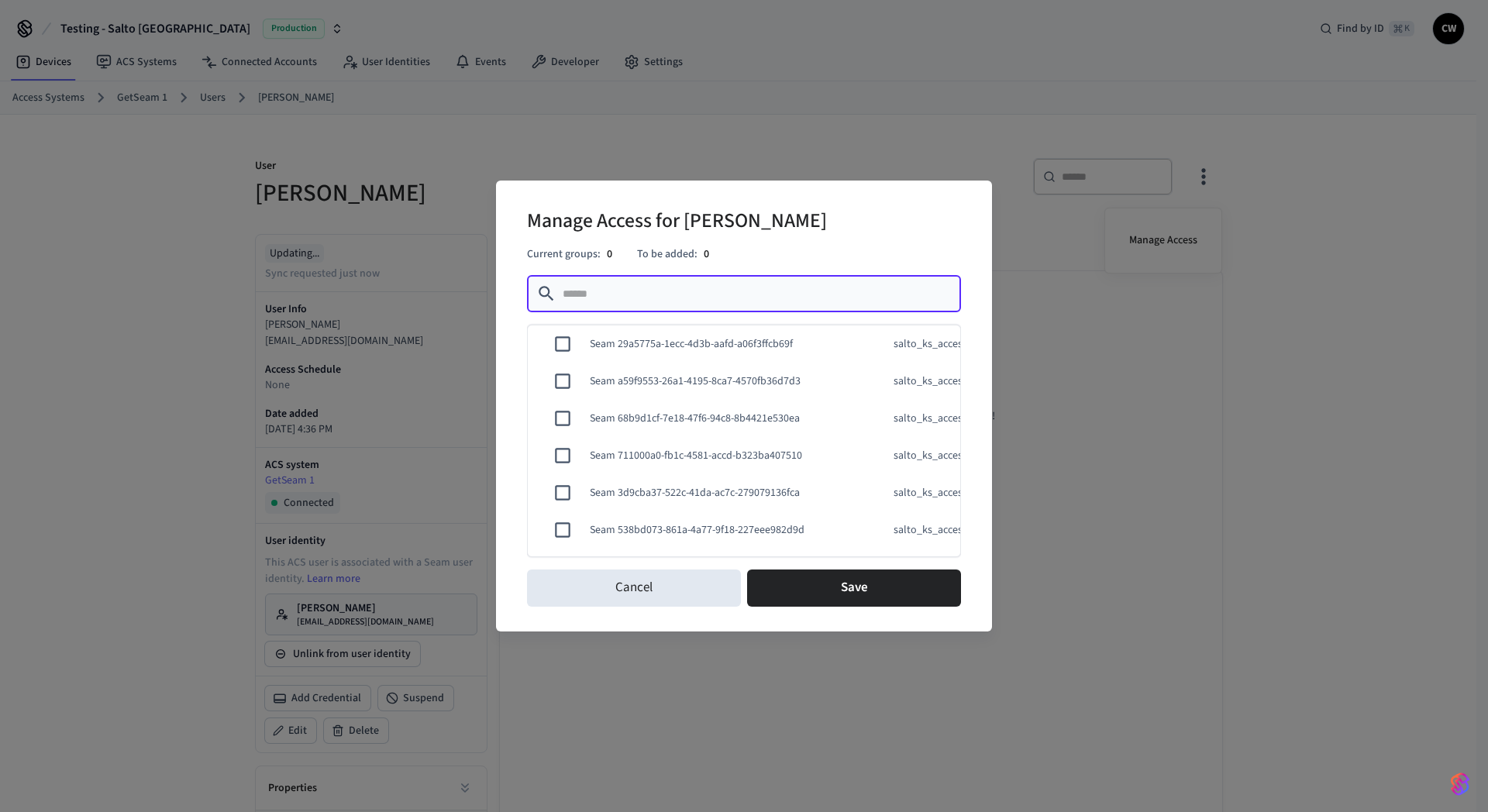
click at [714, 289] on input "text" at bounding box center [757, 293] width 389 height 16
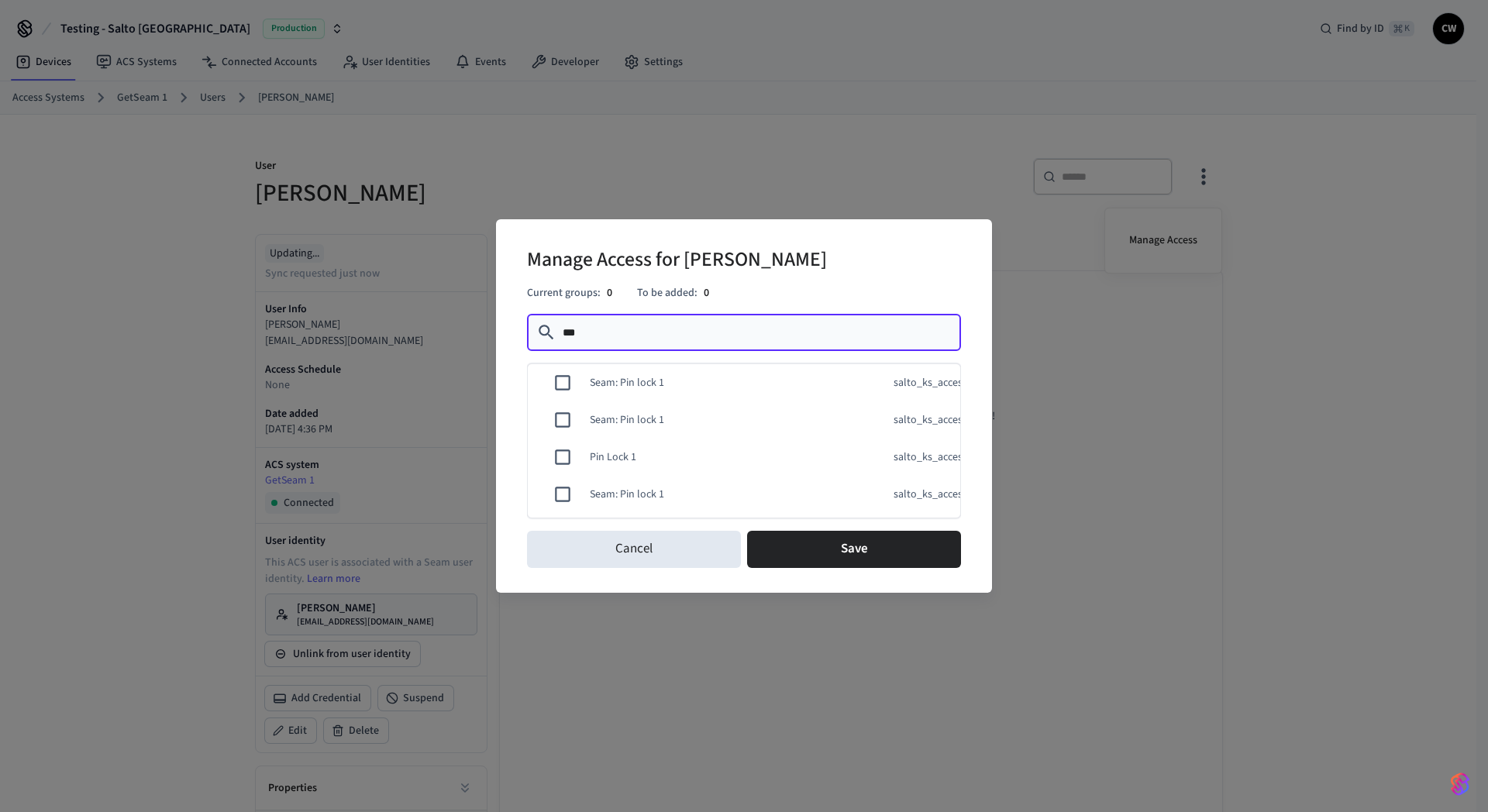
type input "***"
click at [643, 441] on td "Pin Lock 1" at bounding box center [720, 458] width 298 height 53
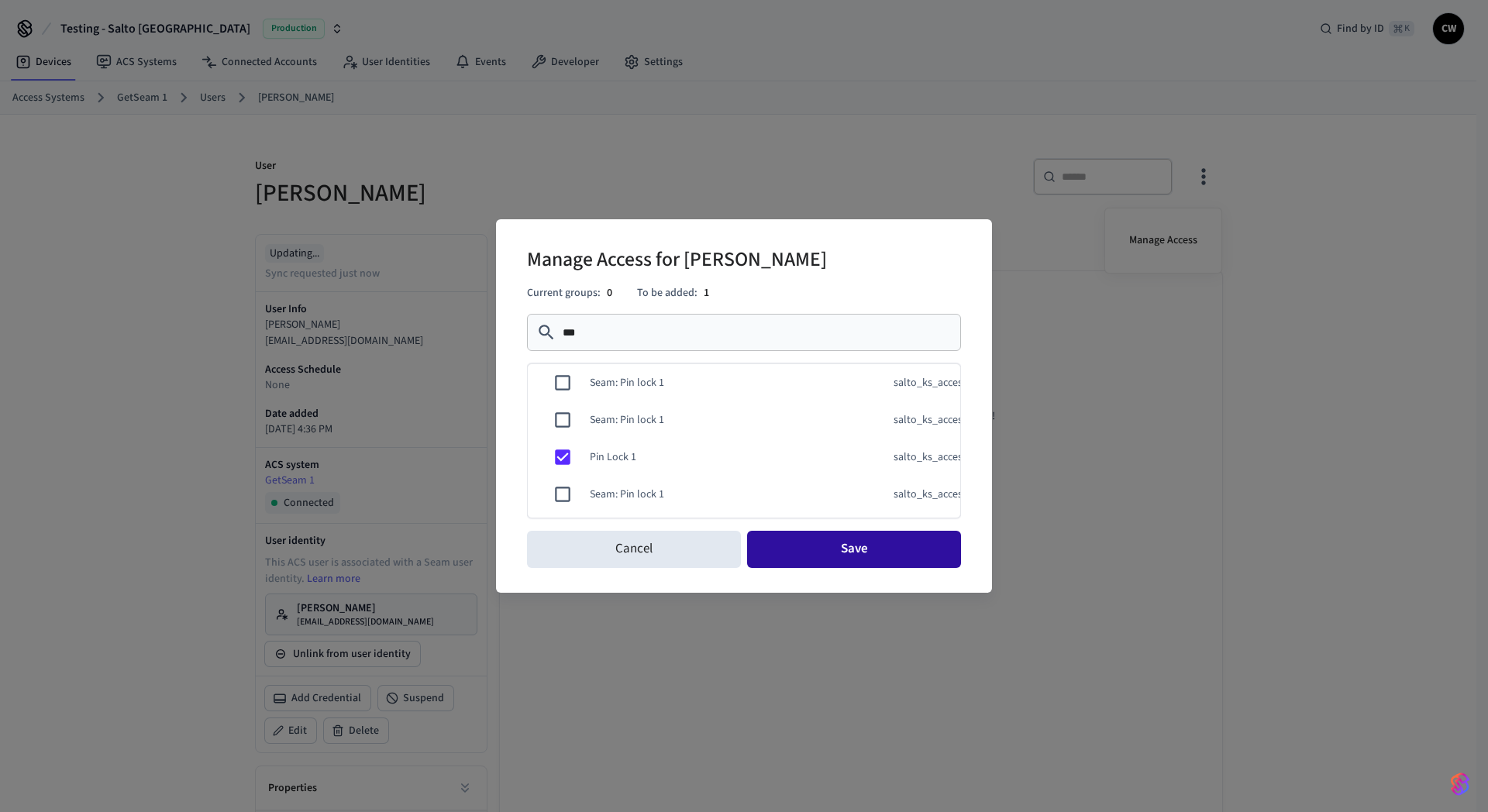
click at [841, 552] on button "Save" at bounding box center [855, 549] width 214 height 37
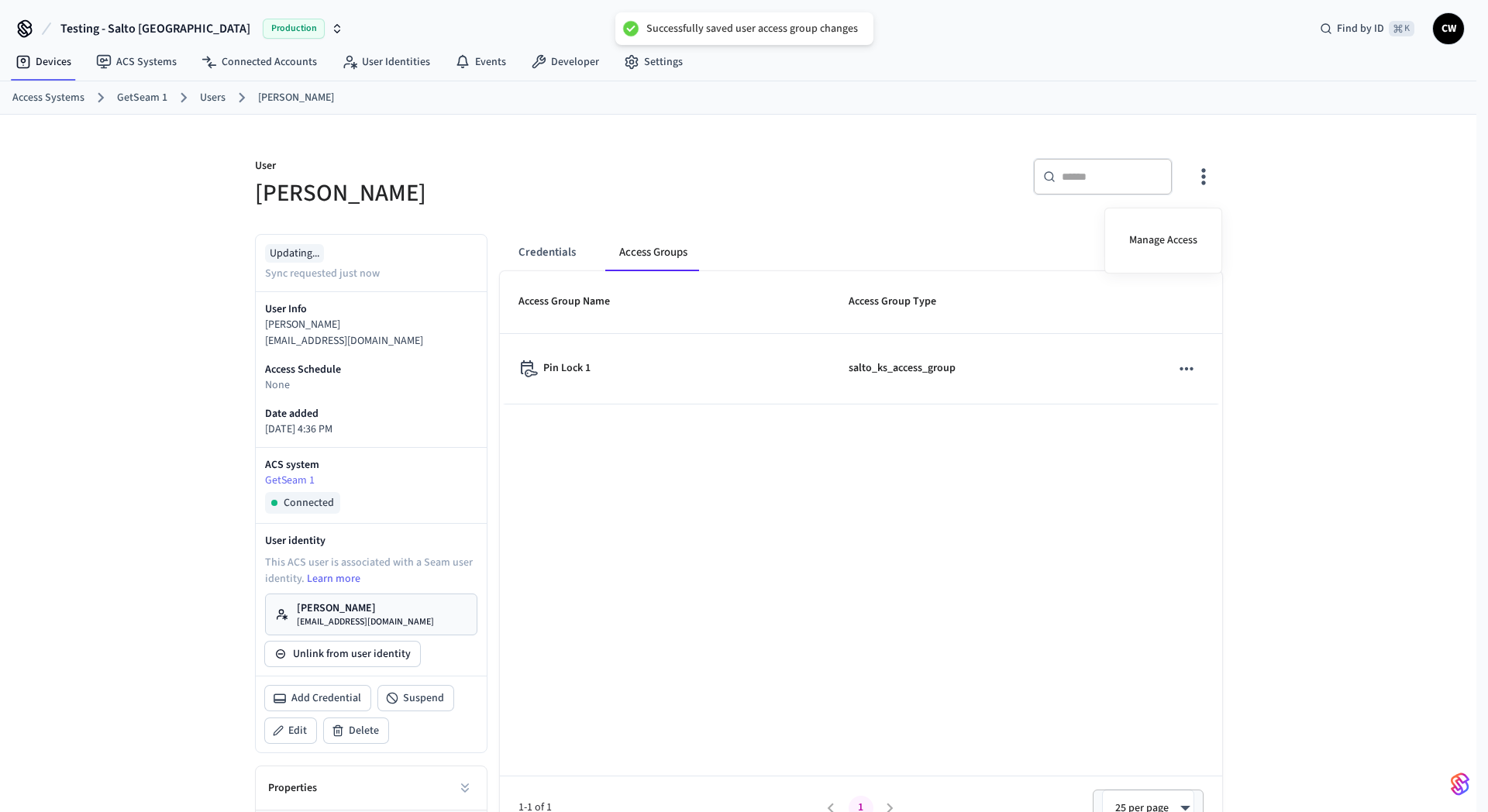
click at [781, 494] on div at bounding box center [744, 406] width 1488 height 812
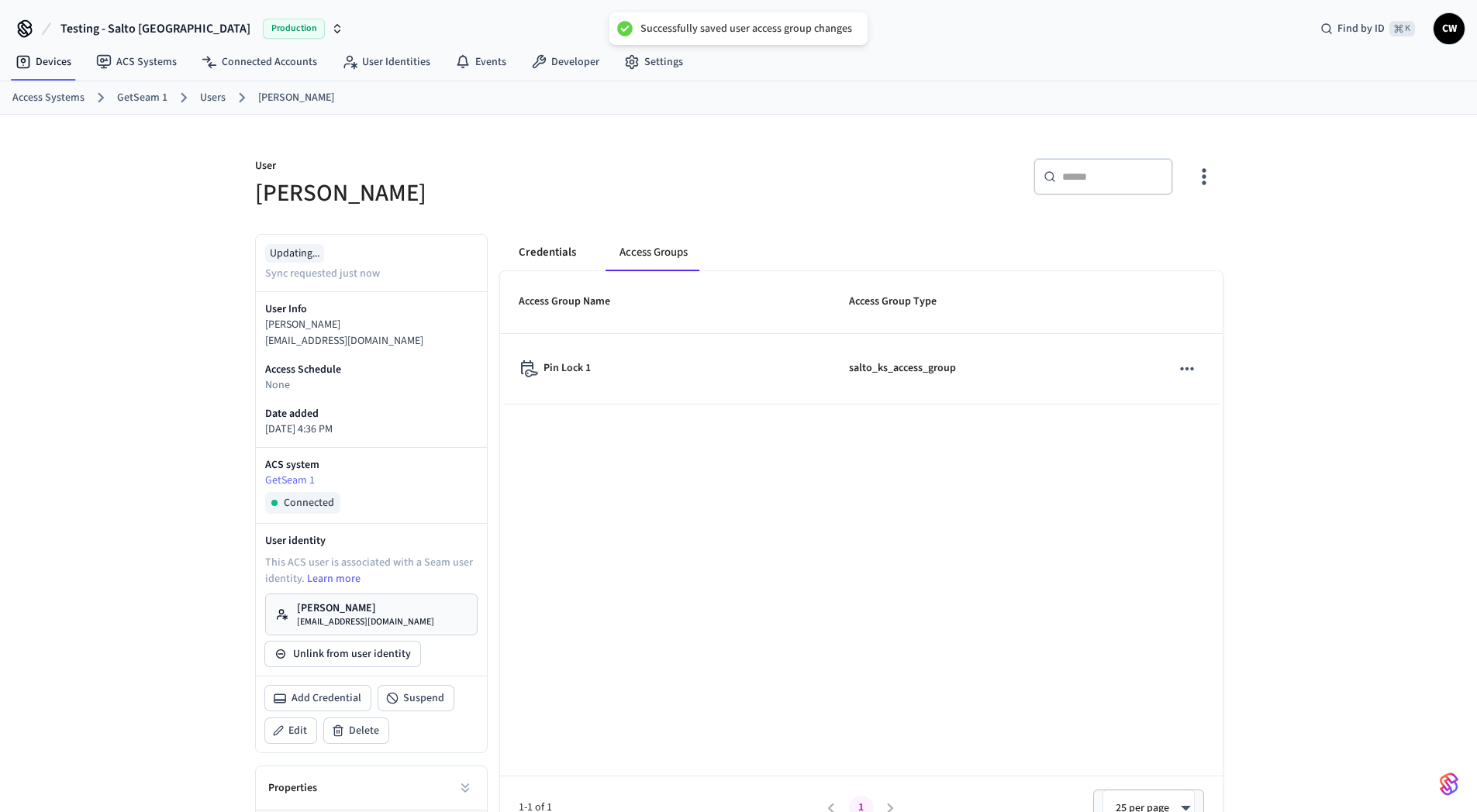
click at [561, 254] on button "Credentials" at bounding box center [547, 253] width 82 height 37
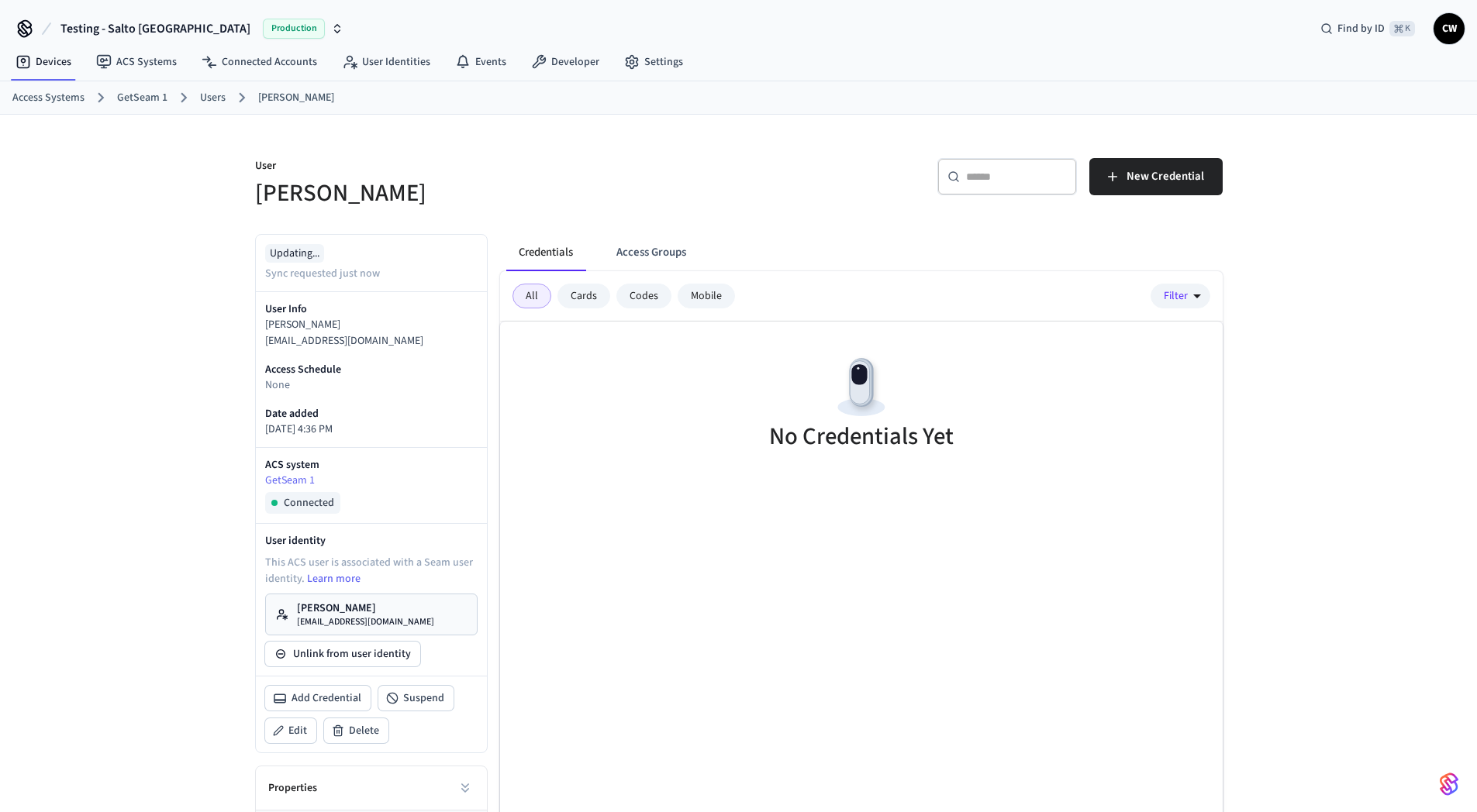
click at [619, 434] on div "No Credentials Yet" at bounding box center [861, 406] width 723 height 168
click at [1136, 183] on span "New Credential" at bounding box center [1165, 177] width 77 height 20
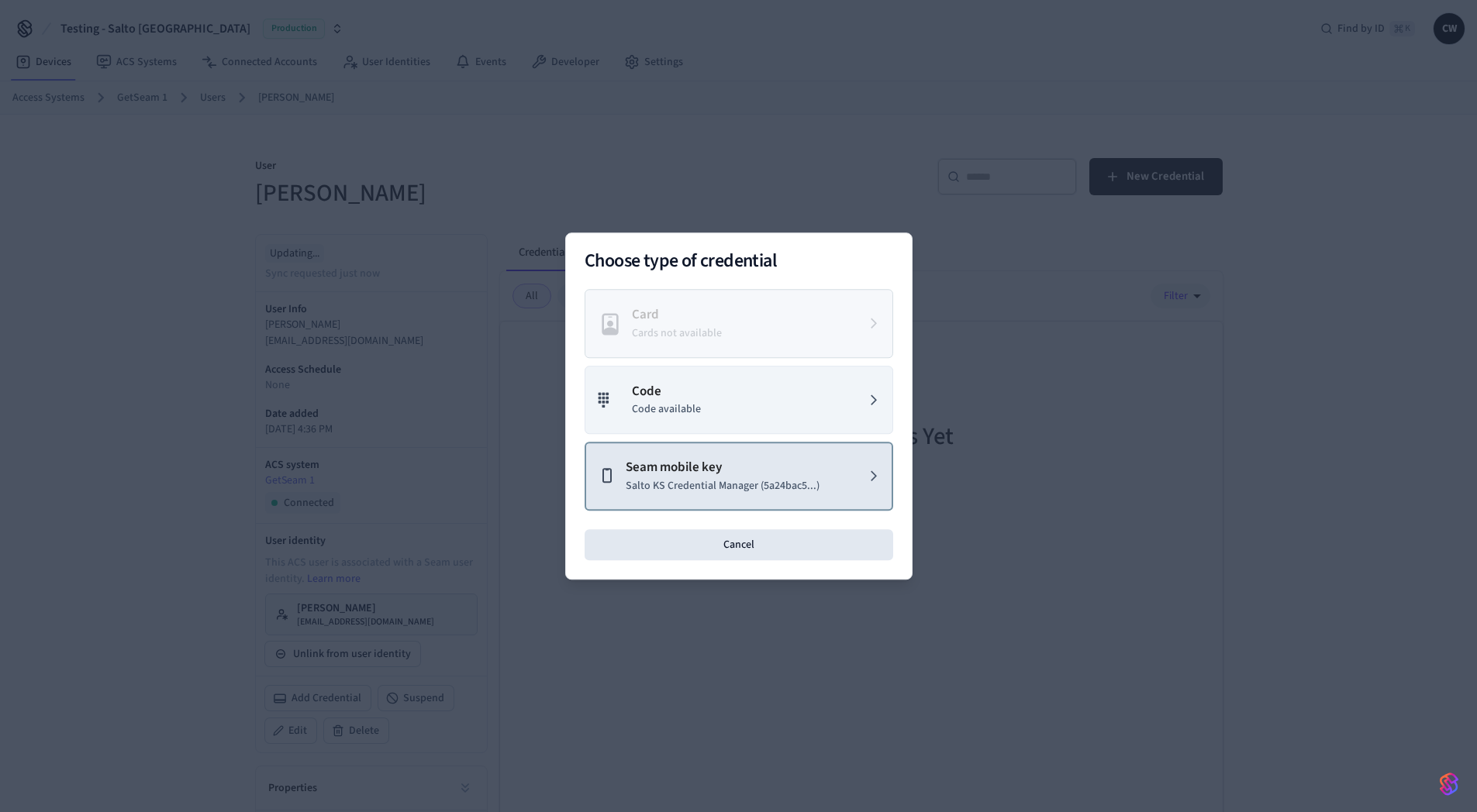
click at [772, 474] on p "Seam mobile key" at bounding box center [723, 468] width 194 height 20
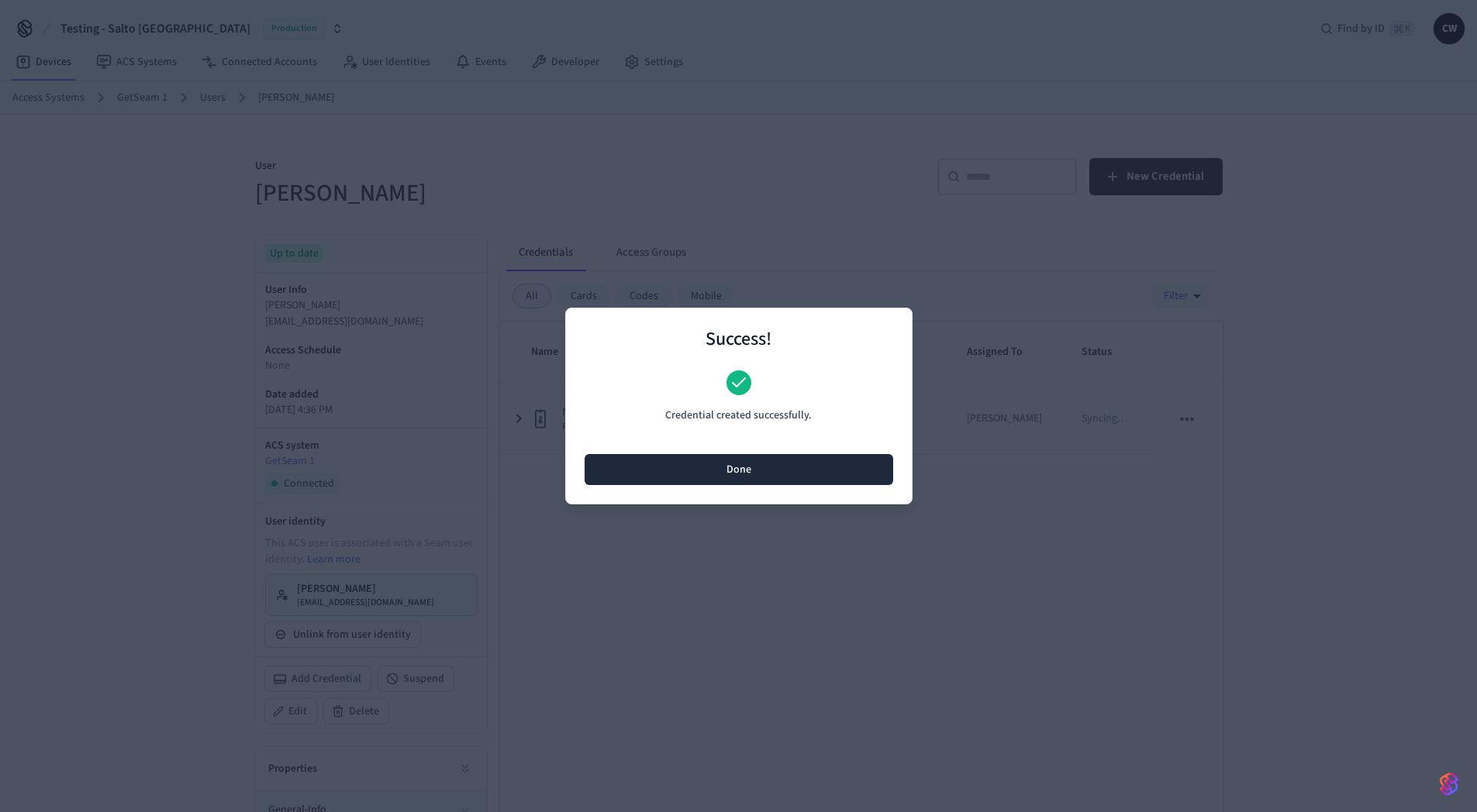
click at [745, 471] on button "Done" at bounding box center [738, 470] width 309 height 31
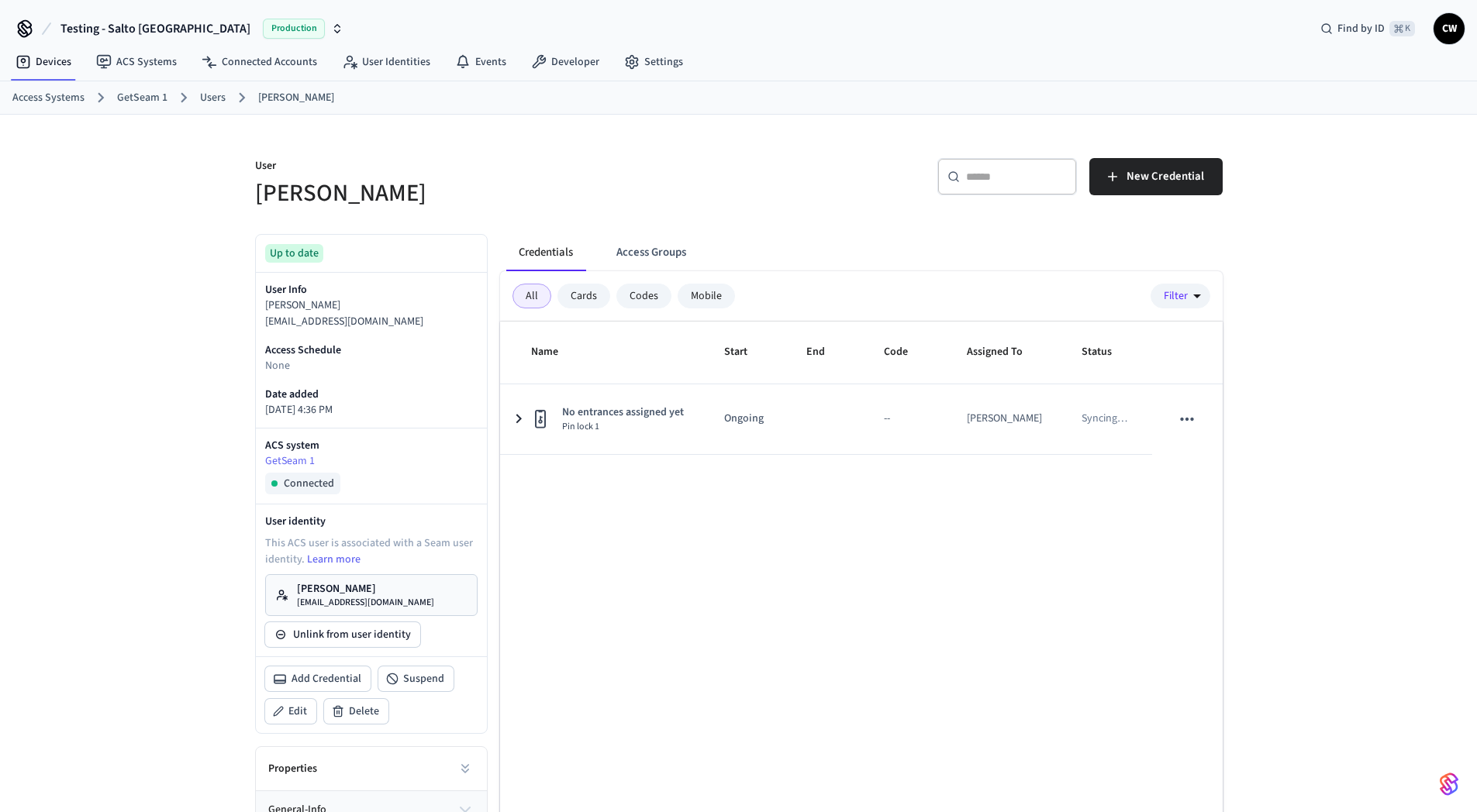
click at [360, 585] on p "[PERSON_NAME]" at bounding box center [365, 589] width 137 height 16
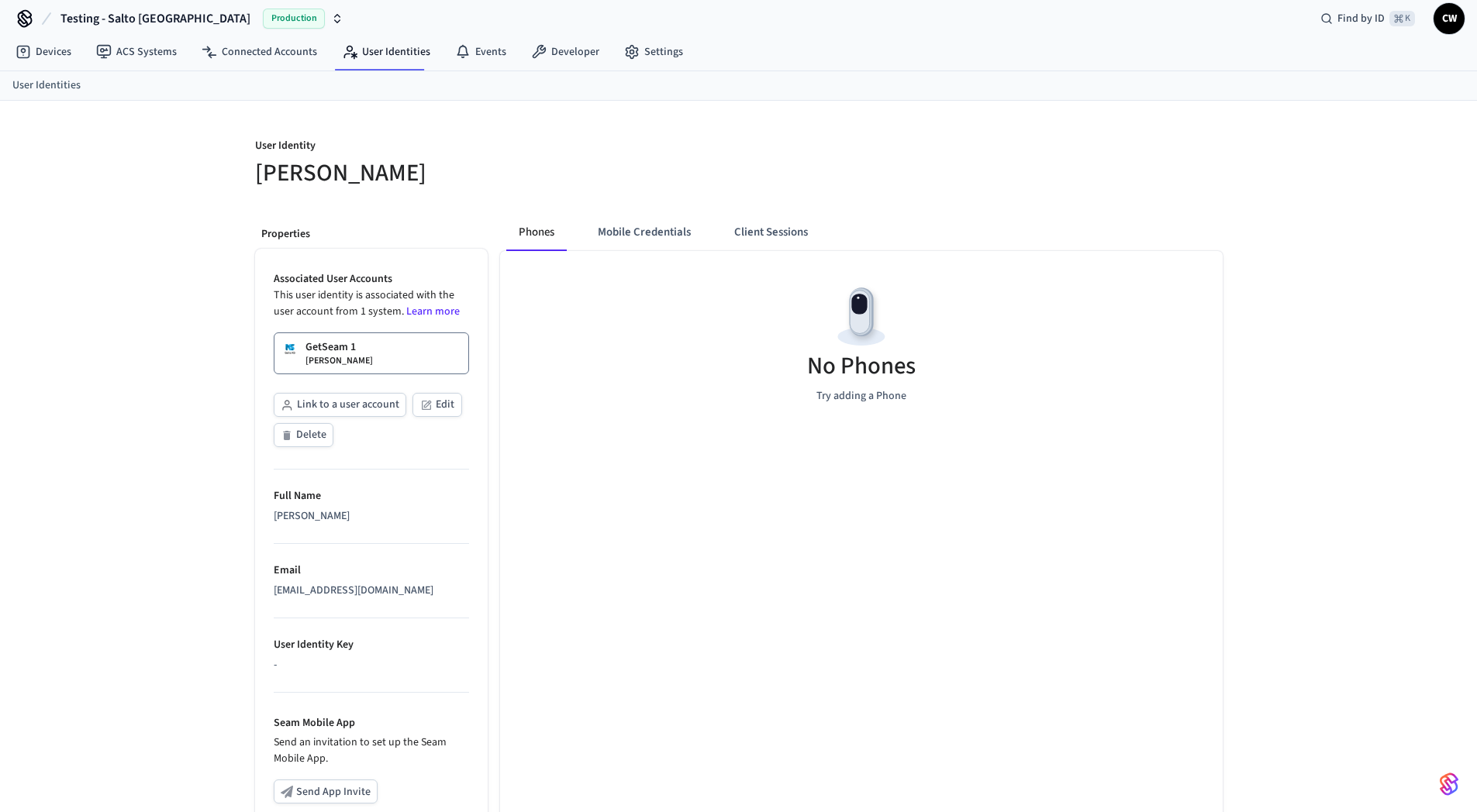
scroll to position [275, 0]
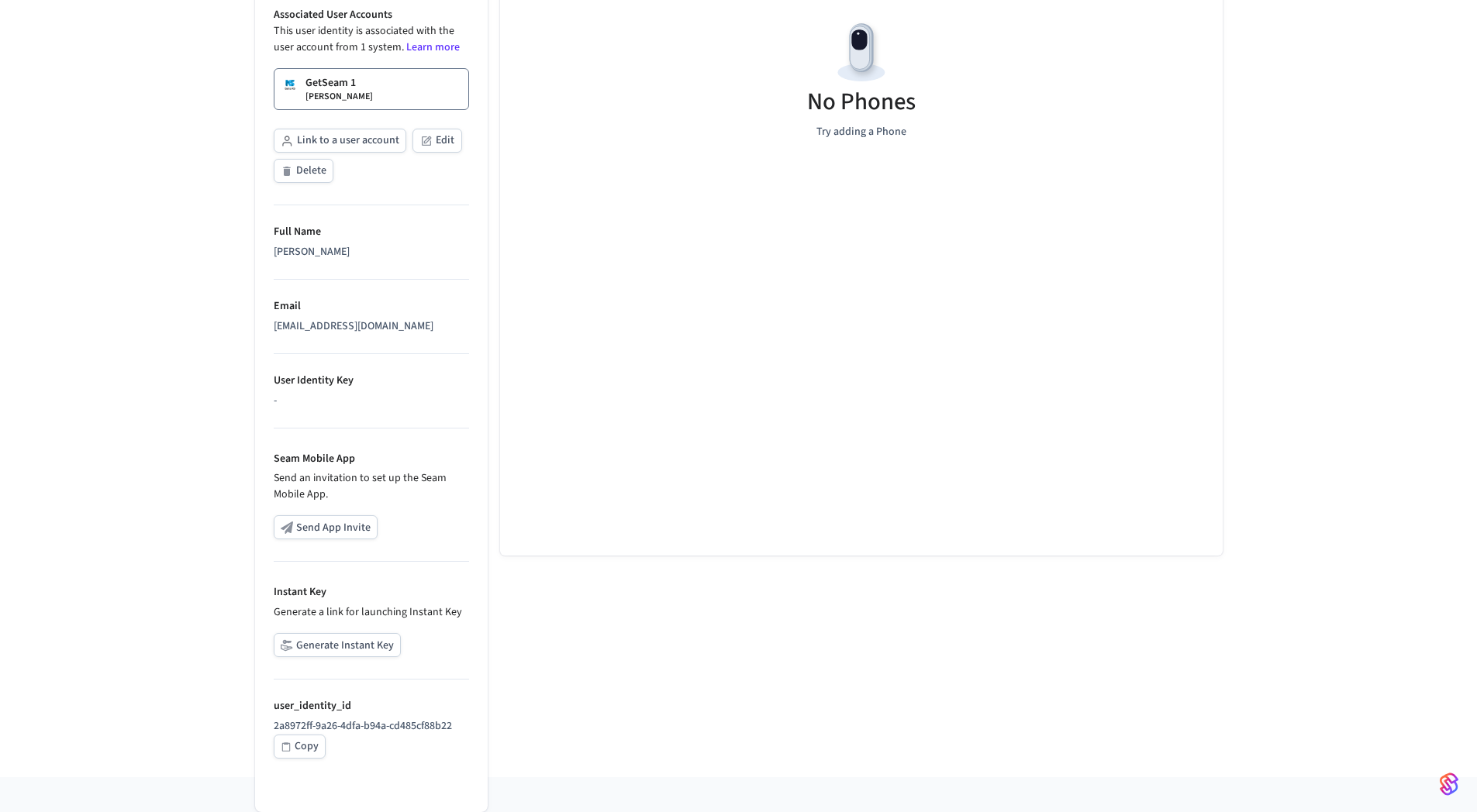
click at [356, 639] on button "Generate Instant Key" at bounding box center [337, 645] width 127 height 24
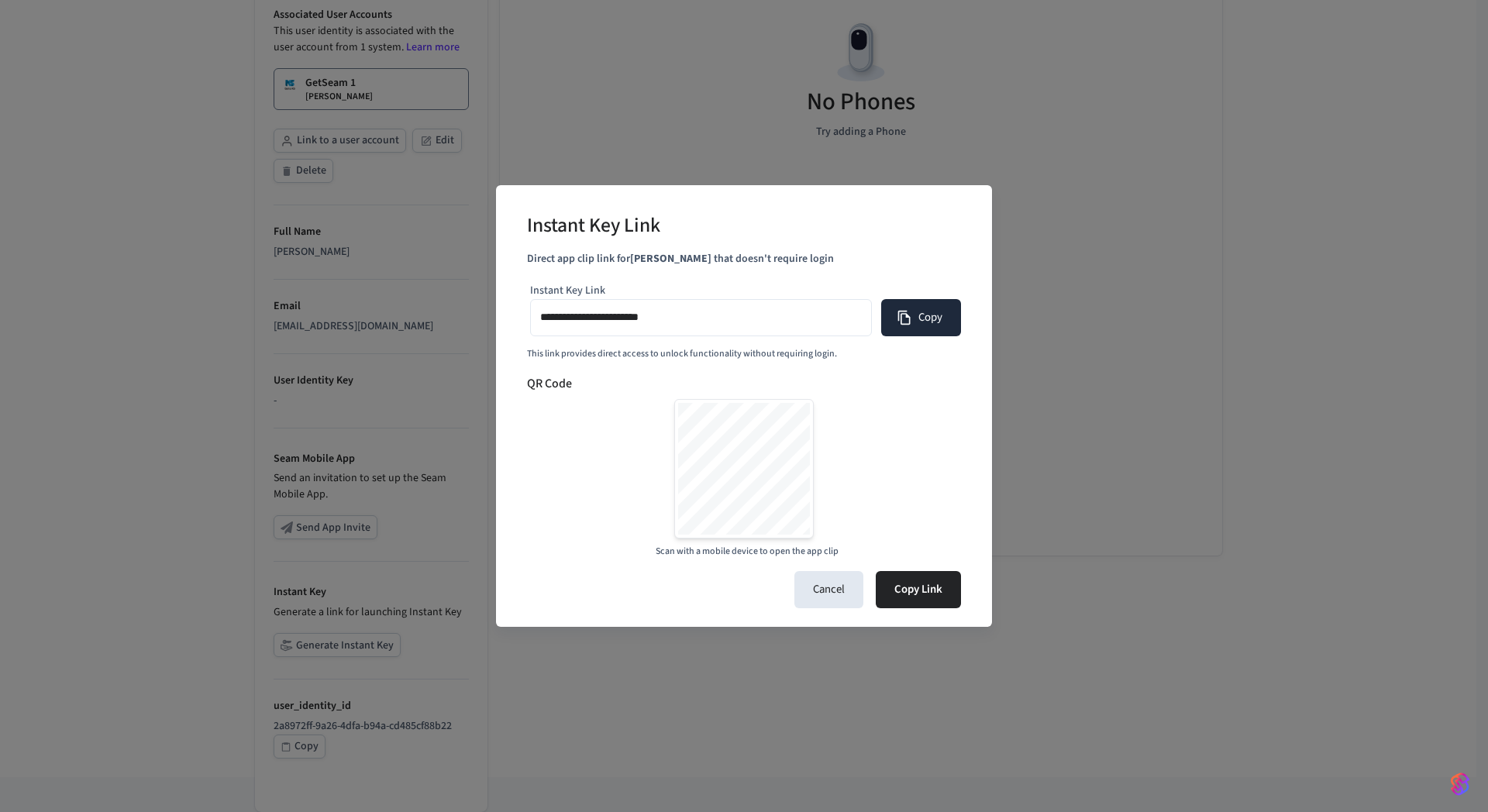
click at [909, 312] on icon "button" at bounding box center [904, 317] width 16 height 16
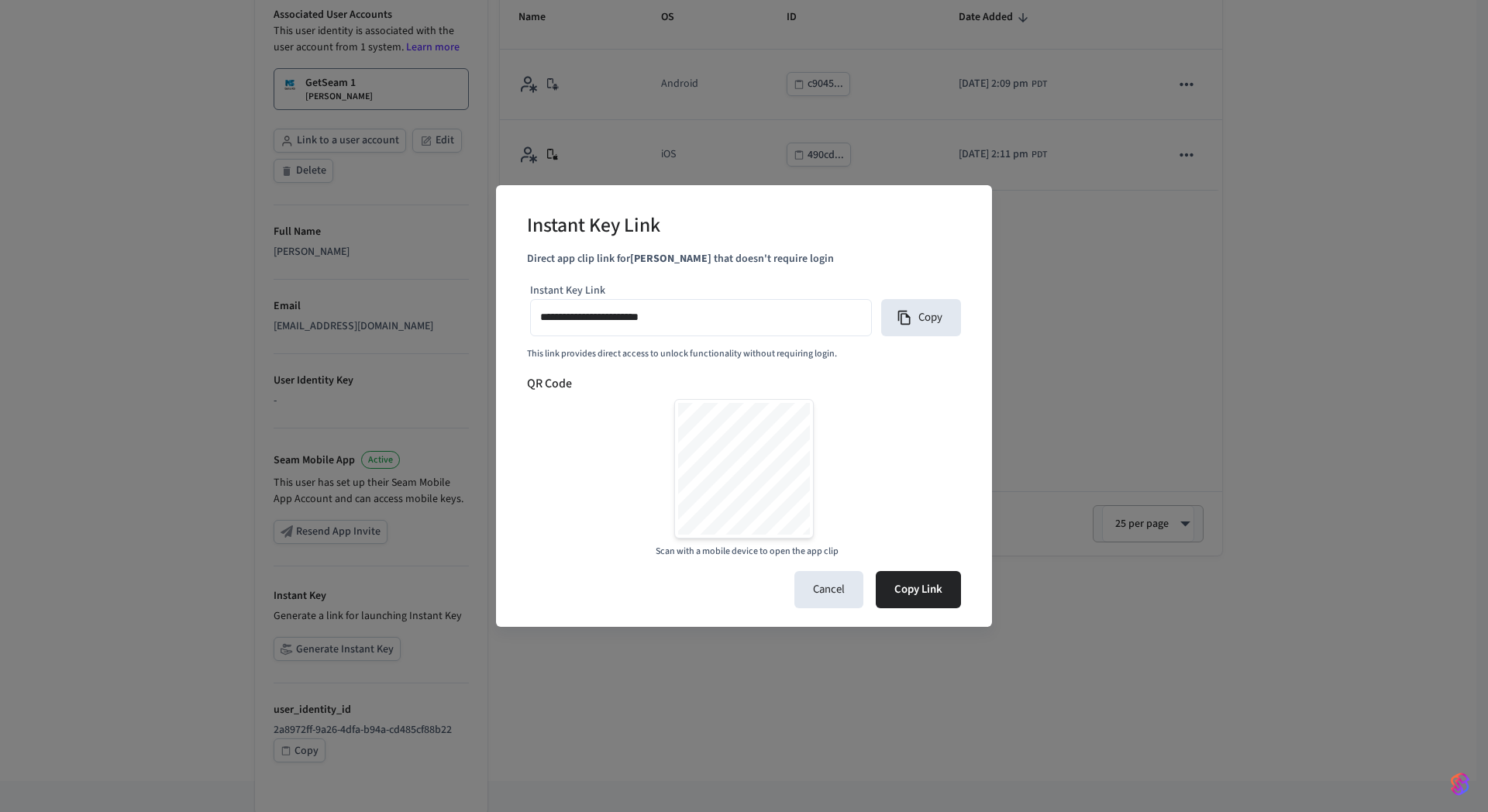
type input "**********"
drag, startPoint x: 809, startPoint y: 587, endPoint x: 803, endPoint y: 594, distance: 9.2
click at [805, 593] on button "Cancel" at bounding box center [829, 590] width 69 height 37
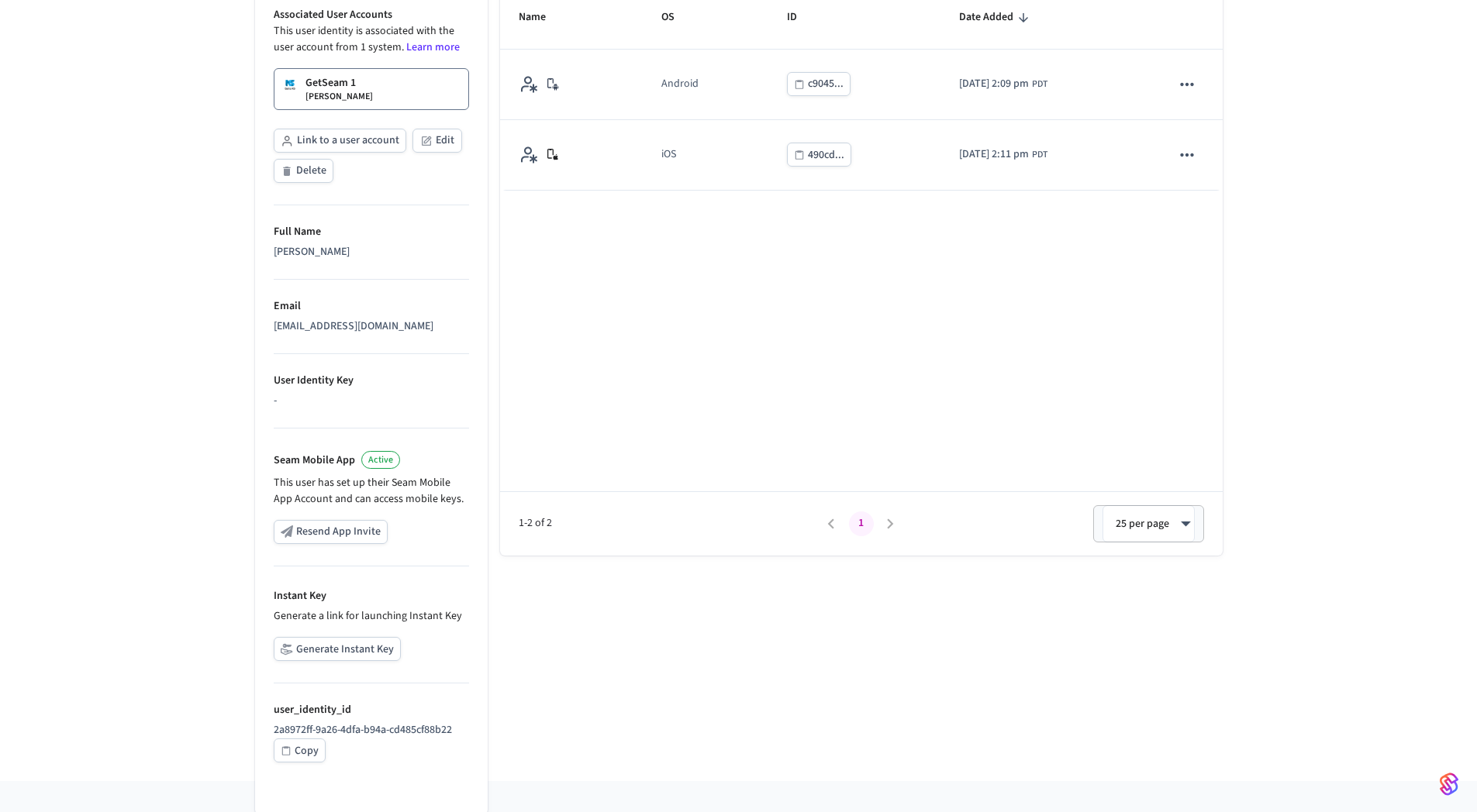
click at [728, 665] on div "Phones Mobile Credentials Client Sessions Name OS ID Date Added Android c9045..…" at bounding box center [855, 359] width 735 height 844
click at [691, 341] on div "Name OS ID Date Added Android c9045... [DATE] 2:09 pm PDT iOS 490cd... [DATE] 2…" at bounding box center [861, 271] width 723 height 569
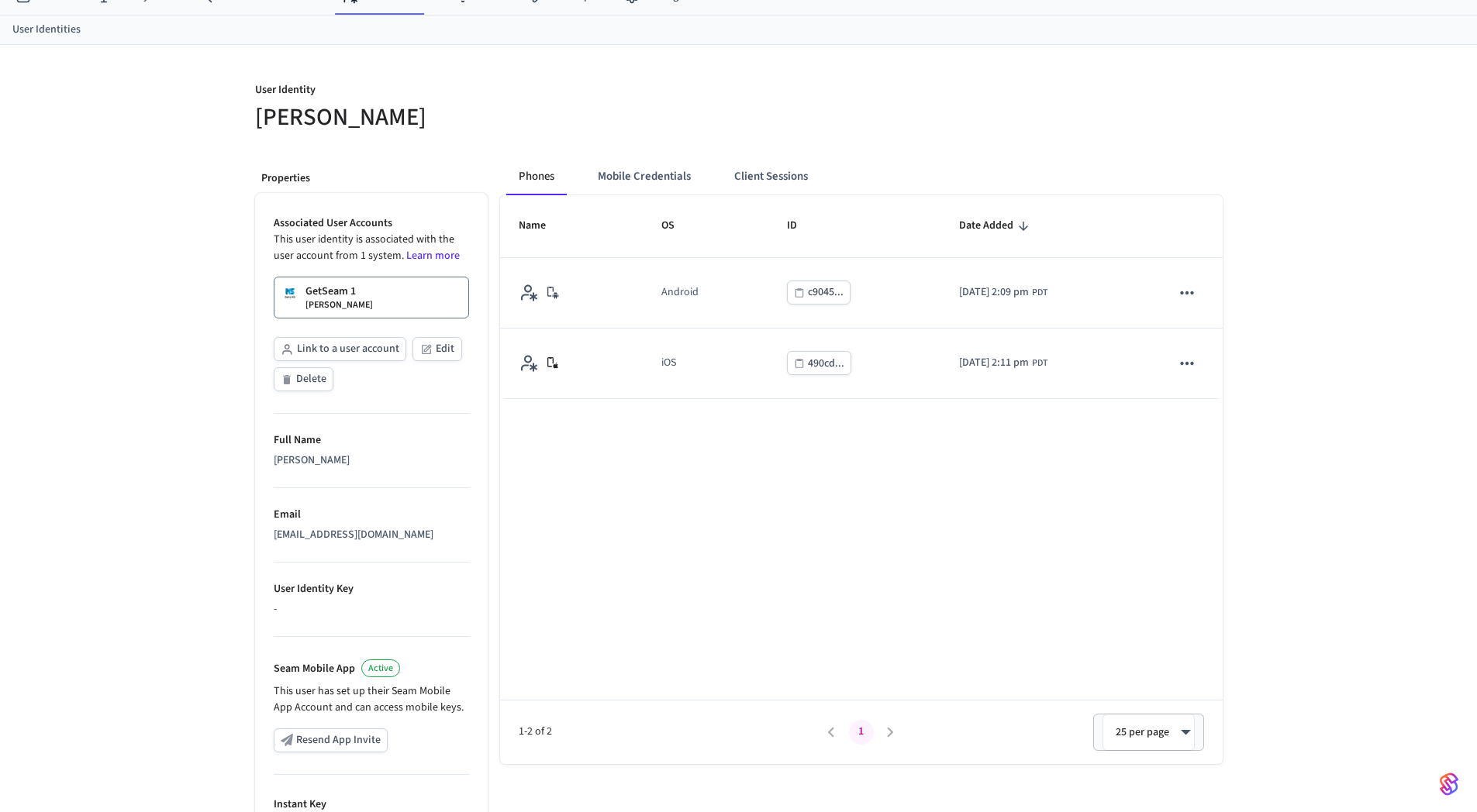
scroll to position [0, 0]
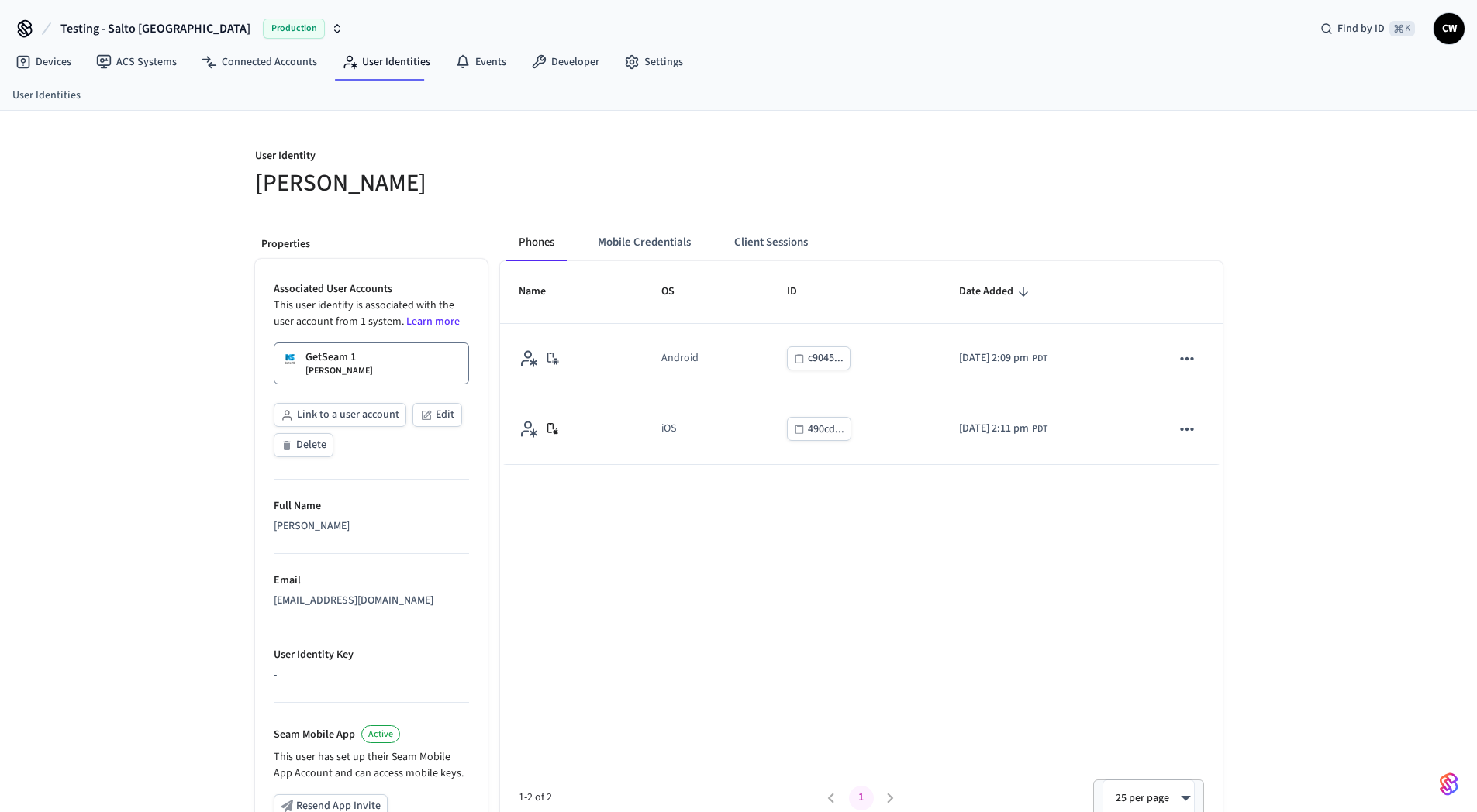
click at [73, 218] on div "User Identity [PERSON_NAME] Properties Associated User Accounts This user ident…" at bounding box center [738, 583] width 1477 height 945
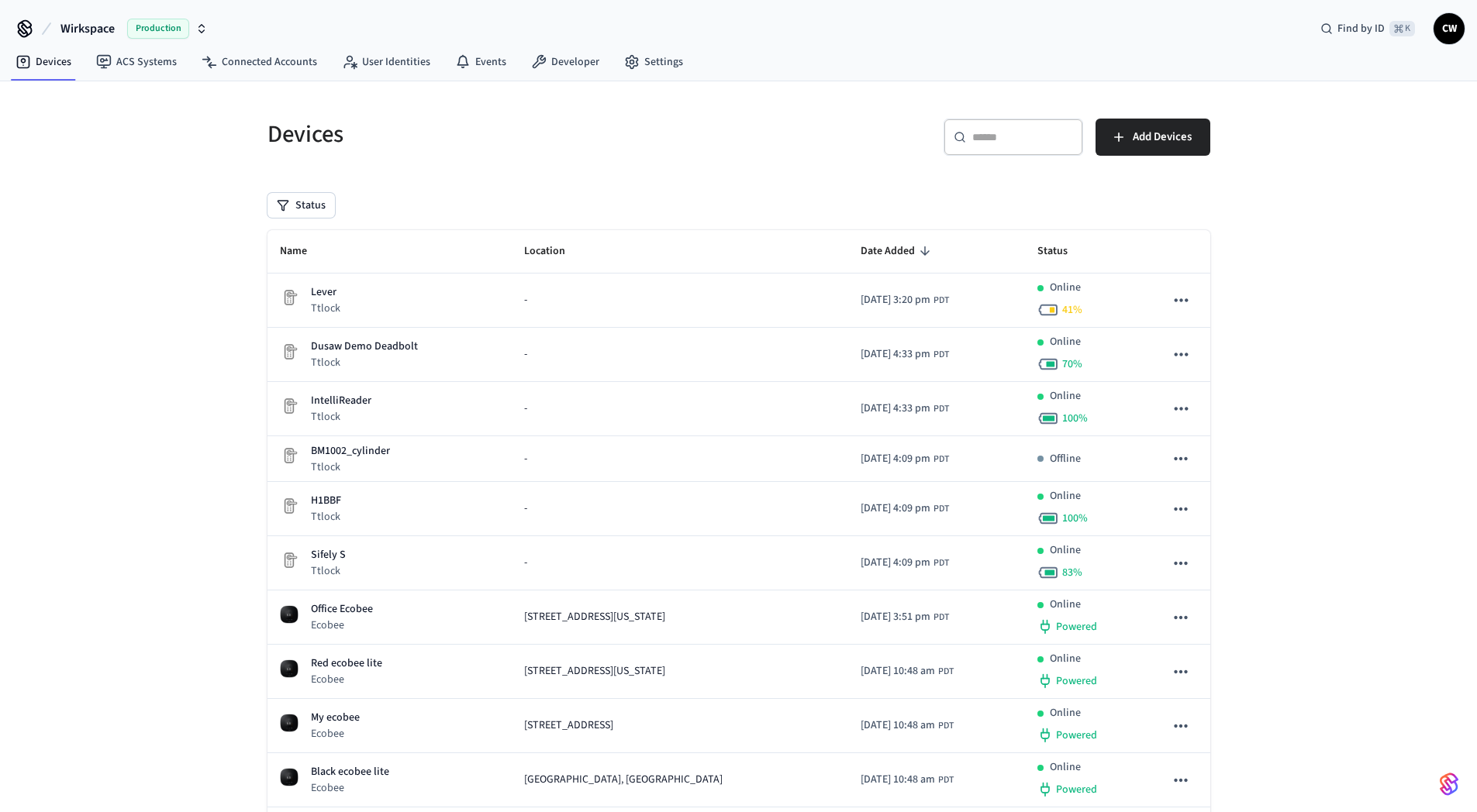
click at [95, 20] on span "Wirkspace" at bounding box center [88, 29] width 54 height 18
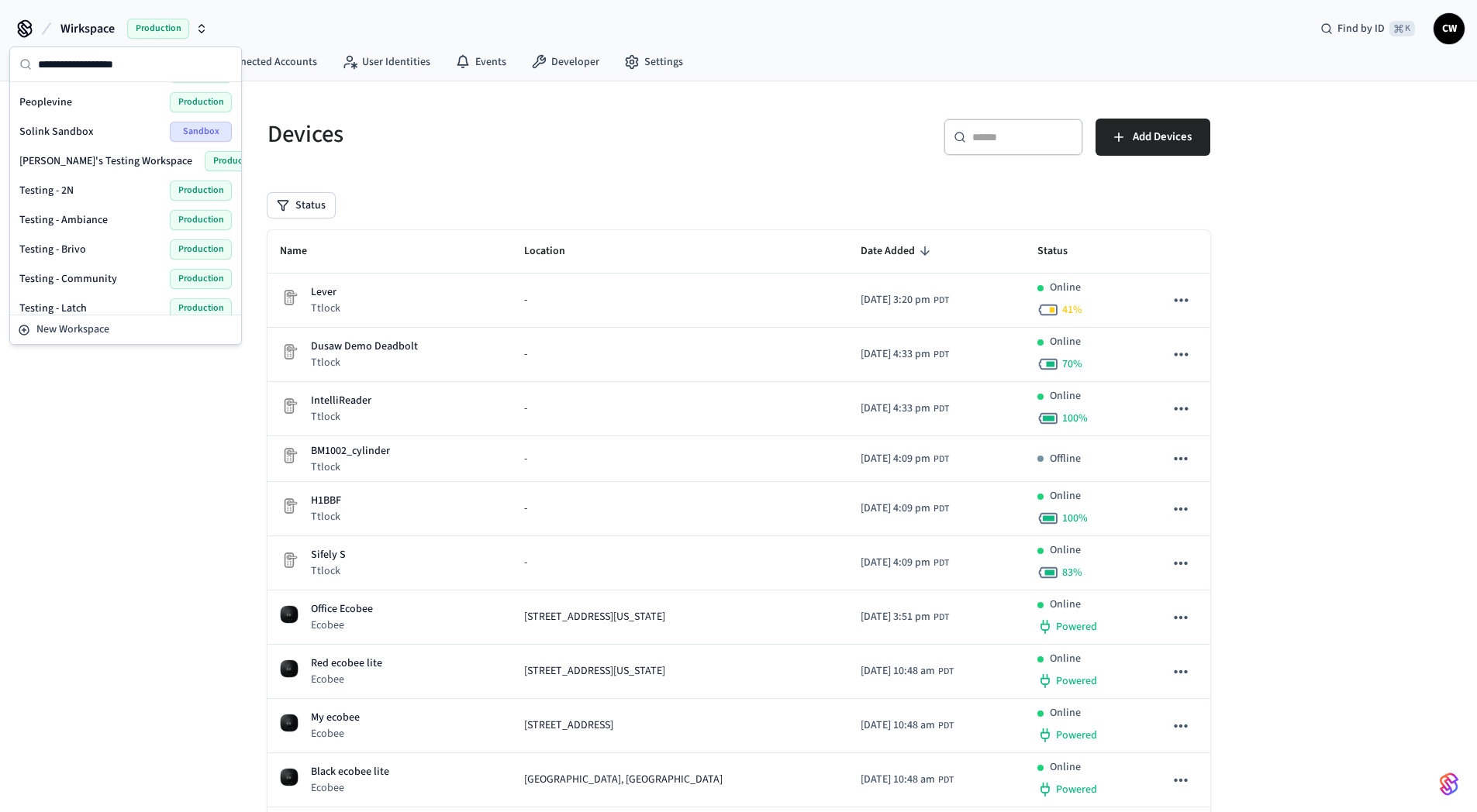
scroll to position [1069, 0]
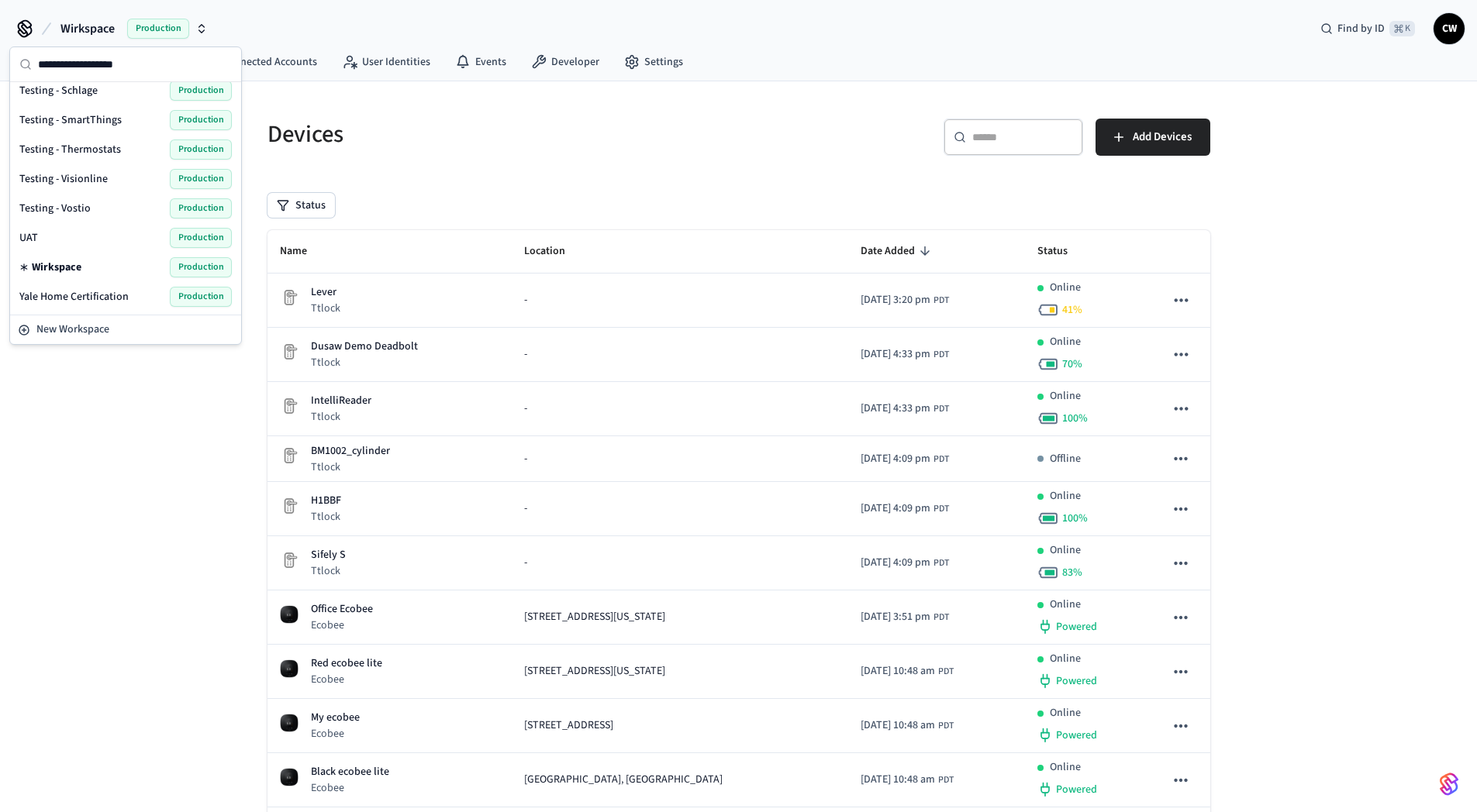
click at [72, 212] on span "Testing - Vostio" at bounding box center [54, 208] width 71 height 16
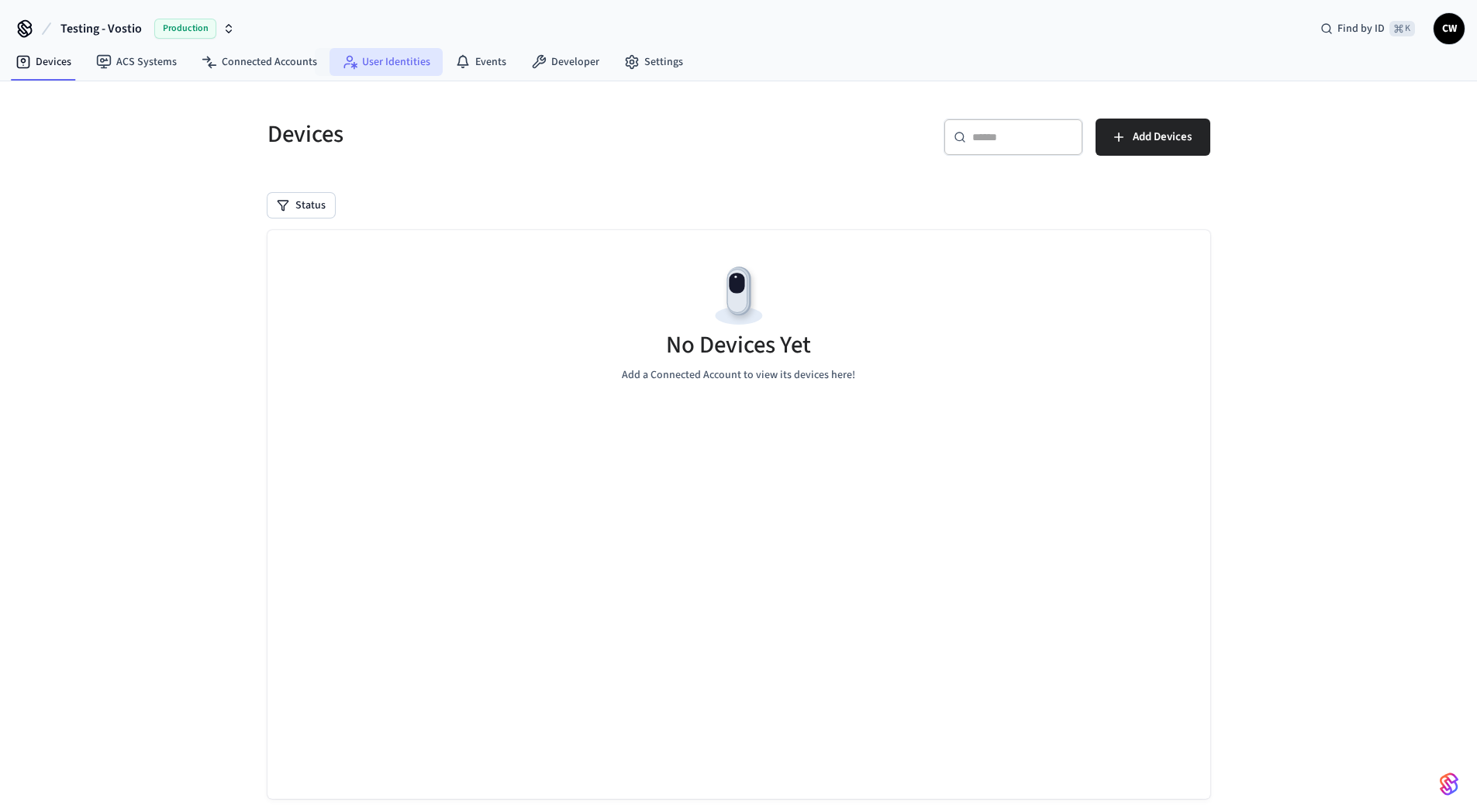
click at [377, 61] on link "User Identities" at bounding box center [385, 62] width 113 height 28
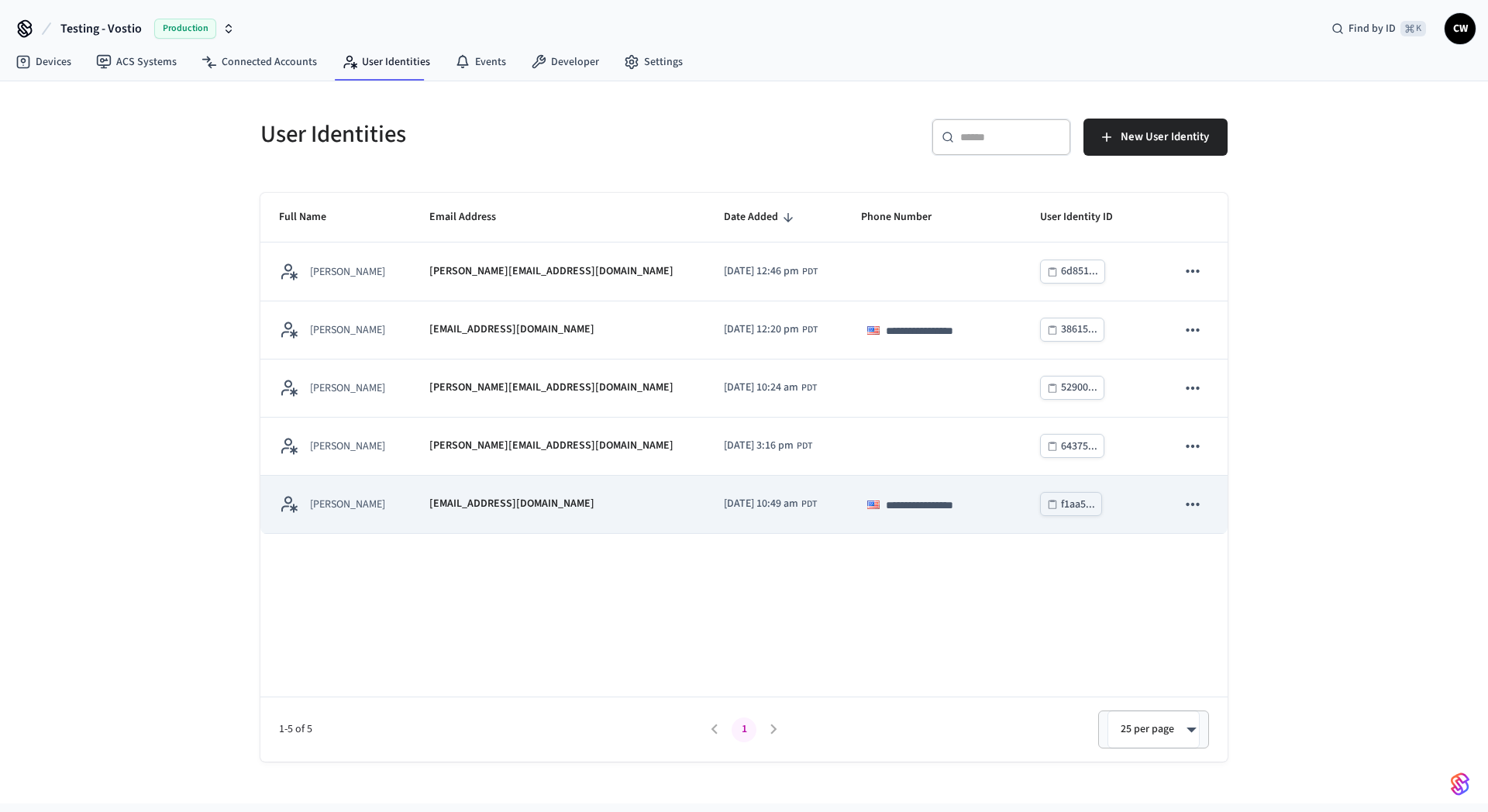
click at [392, 509] on div "[PERSON_NAME]" at bounding box center [336, 503] width 113 height 19
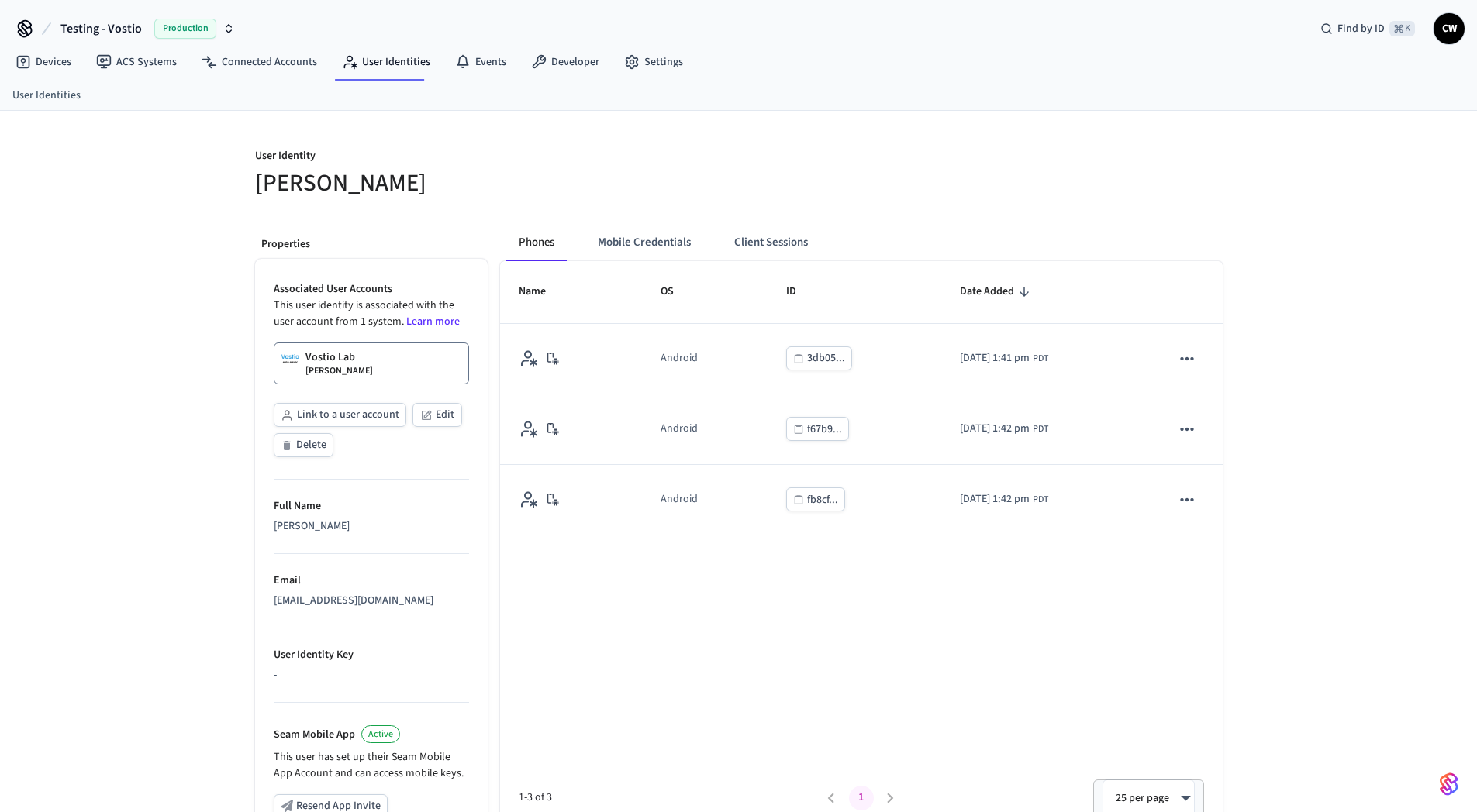
click at [370, 368] on link "Vostio Lab Collin Wirkus" at bounding box center [372, 363] width 195 height 41
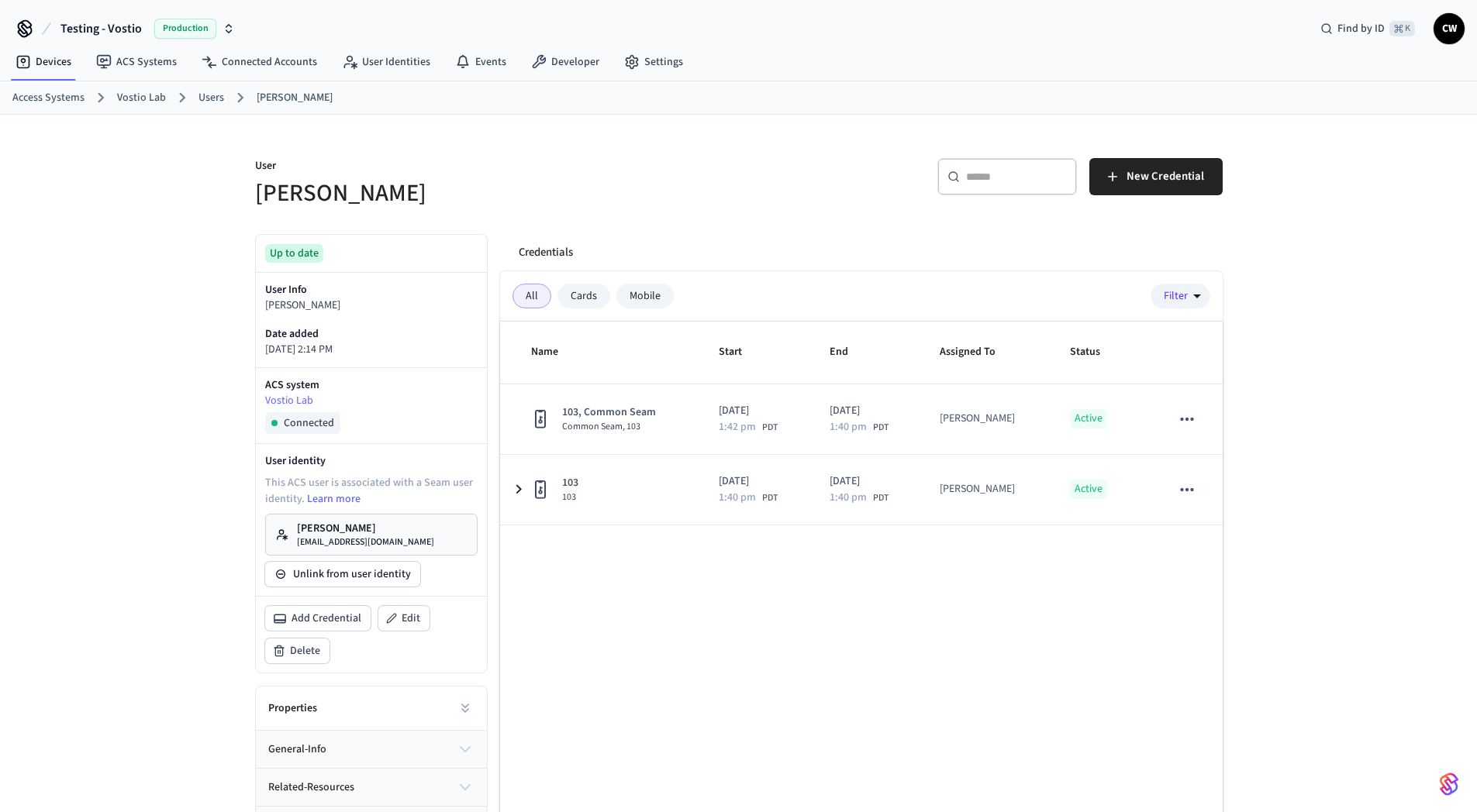
click at [679, 186] on h5 "[PERSON_NAME]" at bounding box center [492, 194] width 475 height 31
click at [685, 637] on div "Name Start End Assigned To Status 103, Common Seam Common Seam, 103 2025/10/14 …" at bounding box center [861, 606] width 723 height 569
click at [140, 24] on button "Testing - Vostio Production" at bounding box center [148, 28] width 183 height 32
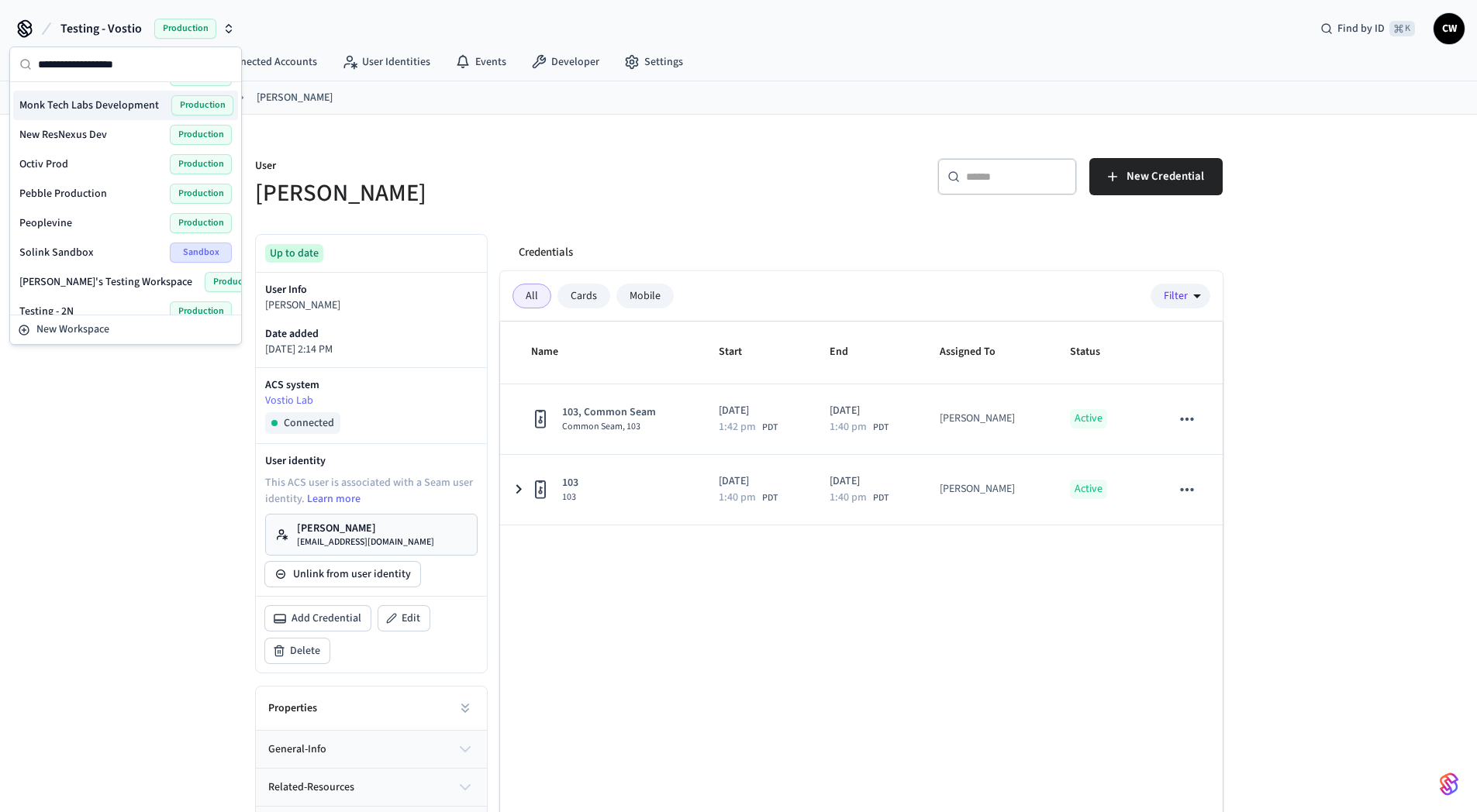
scroll to position [1069, 0]
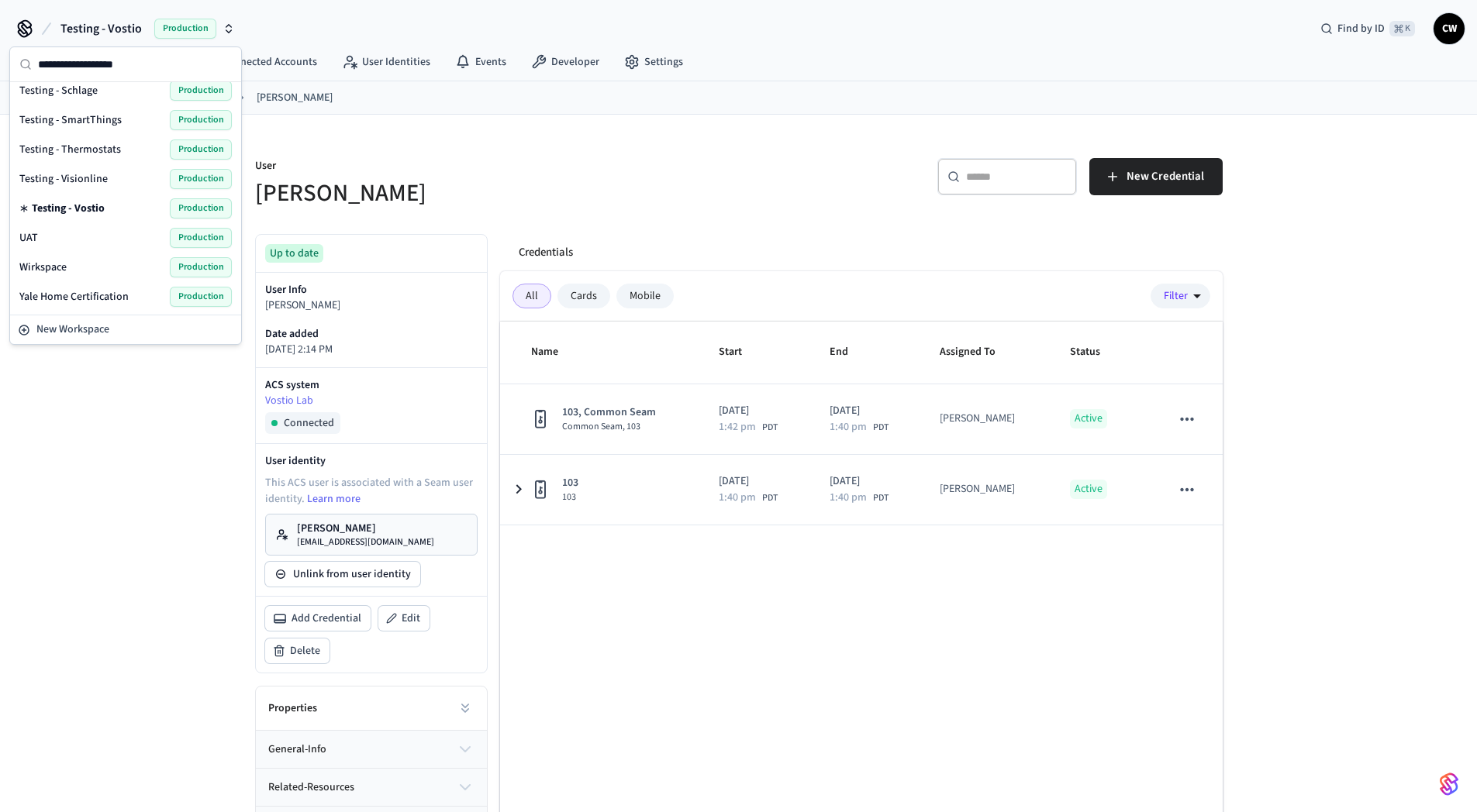
click at [98, 182] on span "Testing - Visionline" at bounding box center [64, 179] width 89 height 16
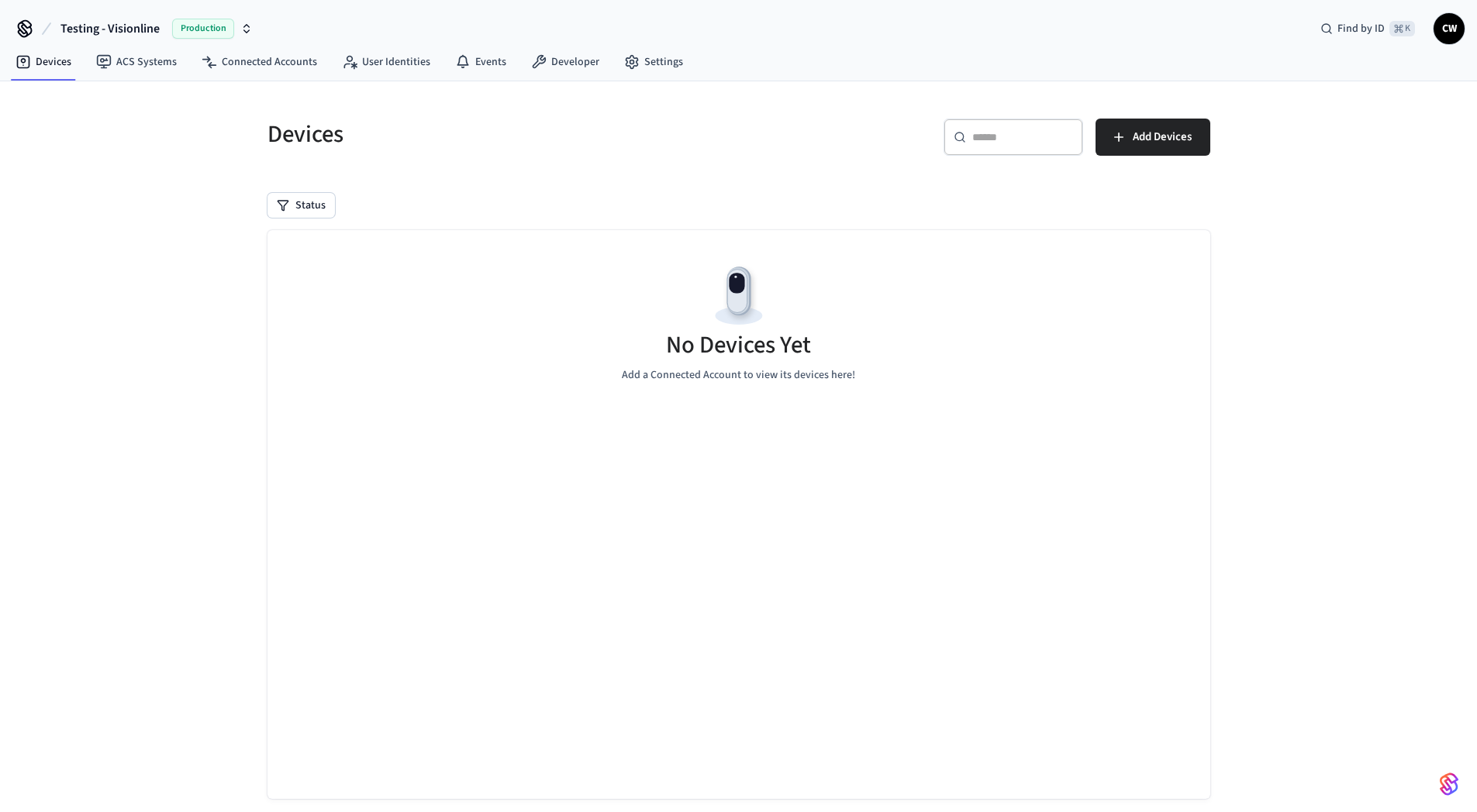
click at [144, 316] on div "Devices ​ ​ Add Devices Status No Devices Yet Add a Connected Account to view i…" at bounding box center [738, 460] width 1477 height 759
click at [160, 63] on link "ACS Systems" at bounding box center [136, 62] width 105 height 28
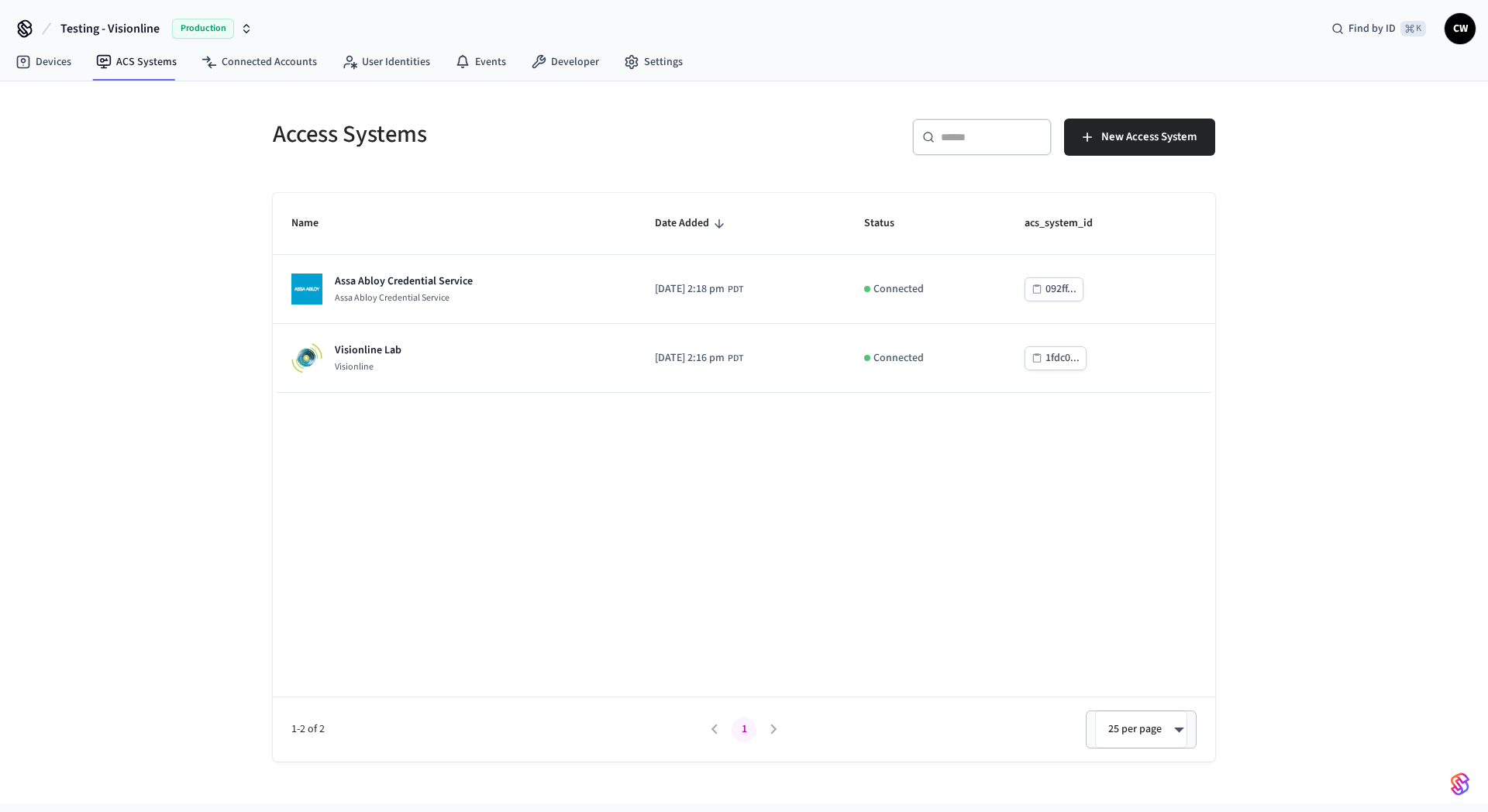
click at [157, 375] on div "Access Systems ​ ​ New Access System Name Date Added Status acs_system_id Assa …" at bounding box center [744, 442] width 1488 height 723
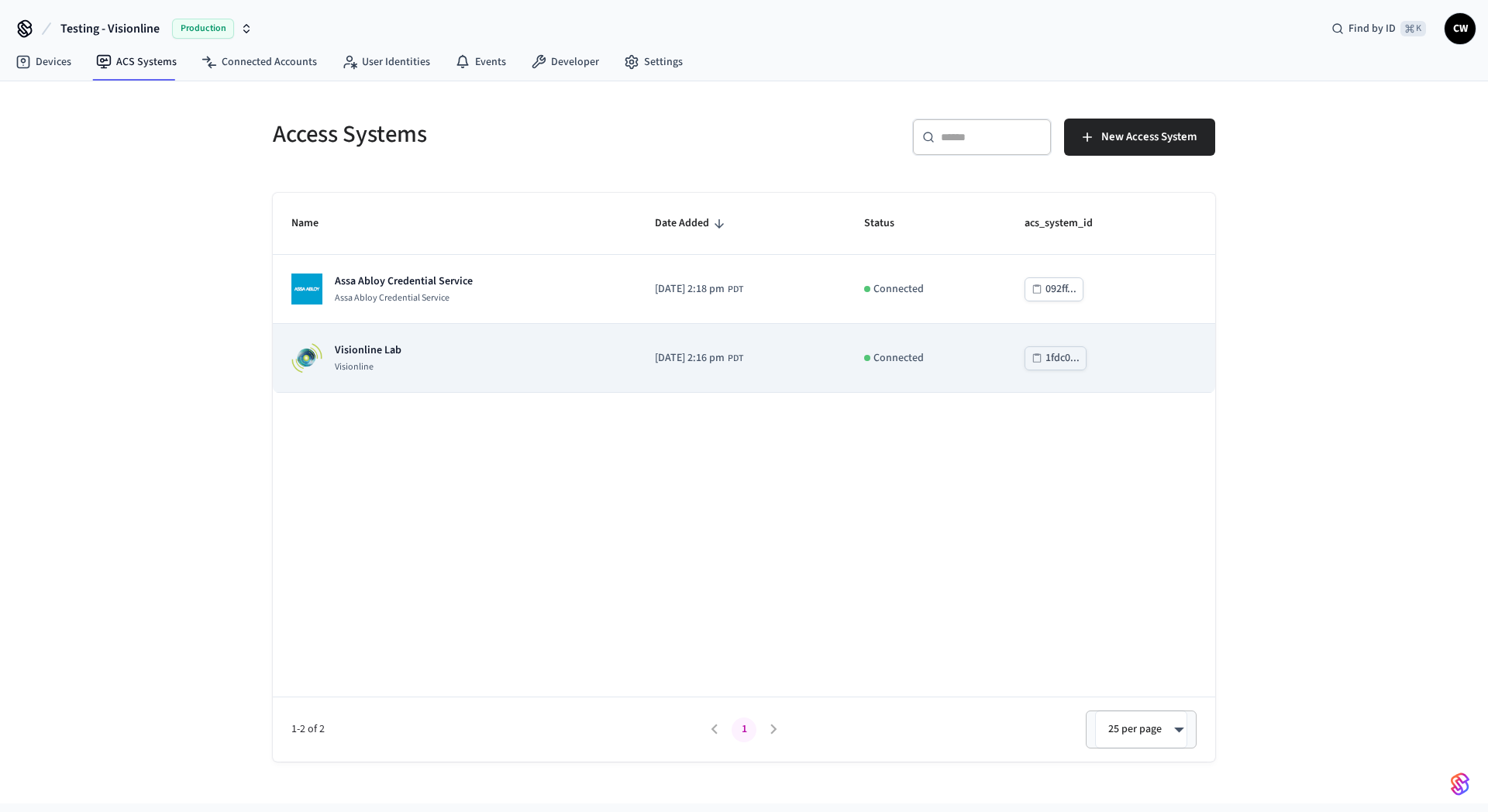
click at [486, 358] on div "Visionline Lab Visionline" at bounding box center [455, 359] width 326 height 31
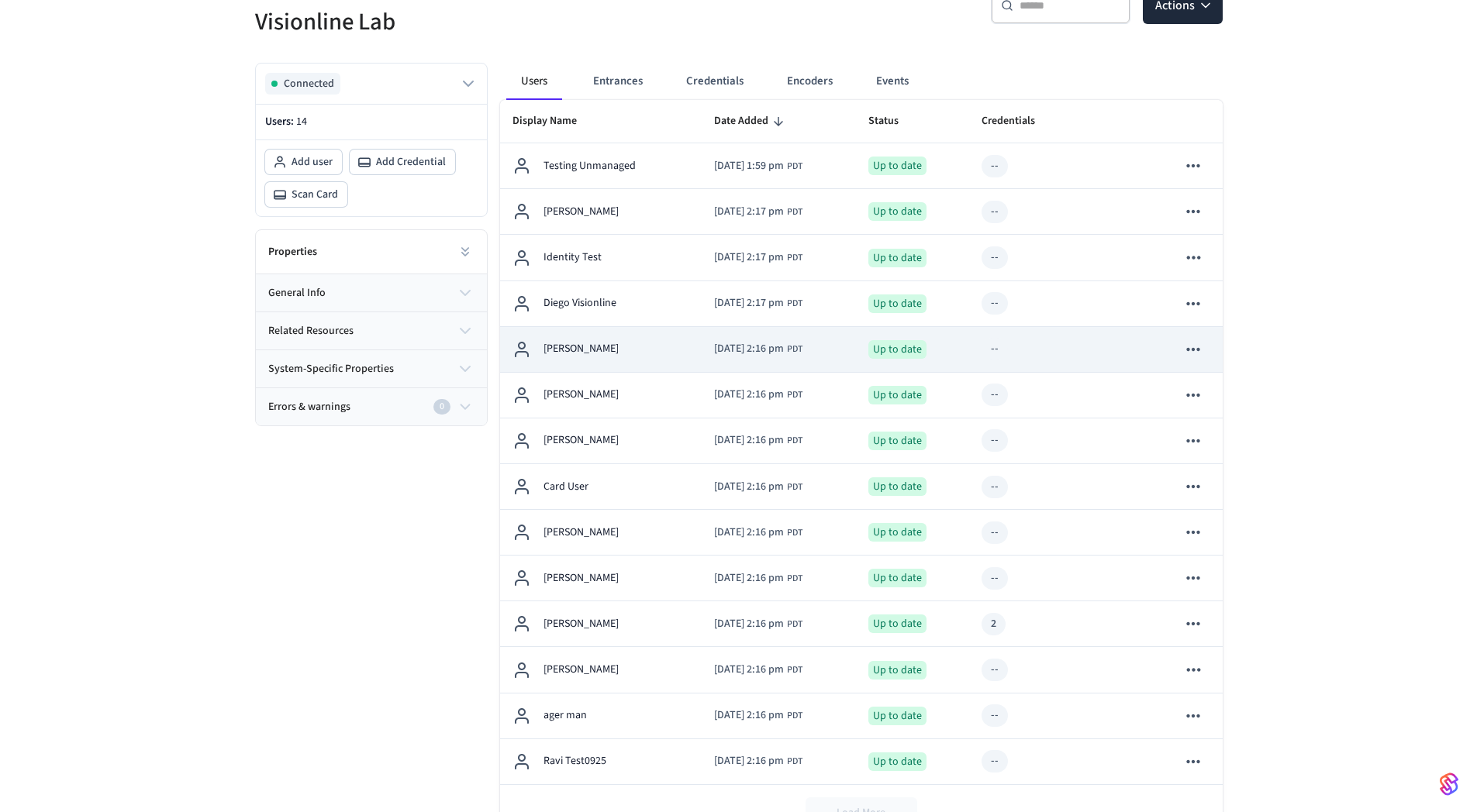
scroll to position [241, 0]
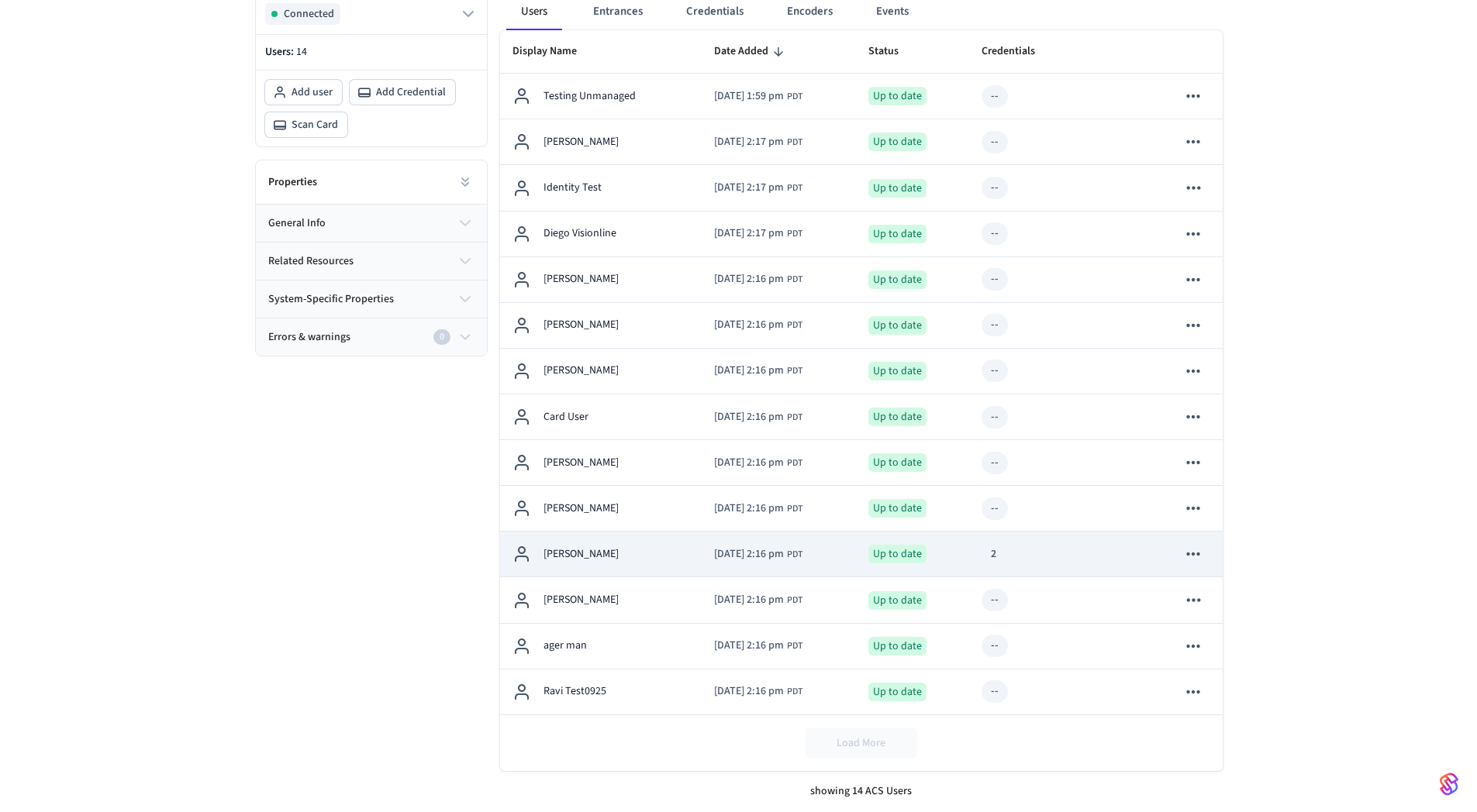
click at [769, 547] on span "2025/10/08 at 2:16 pm" at bounding box center [749, 555] width 70 height 17
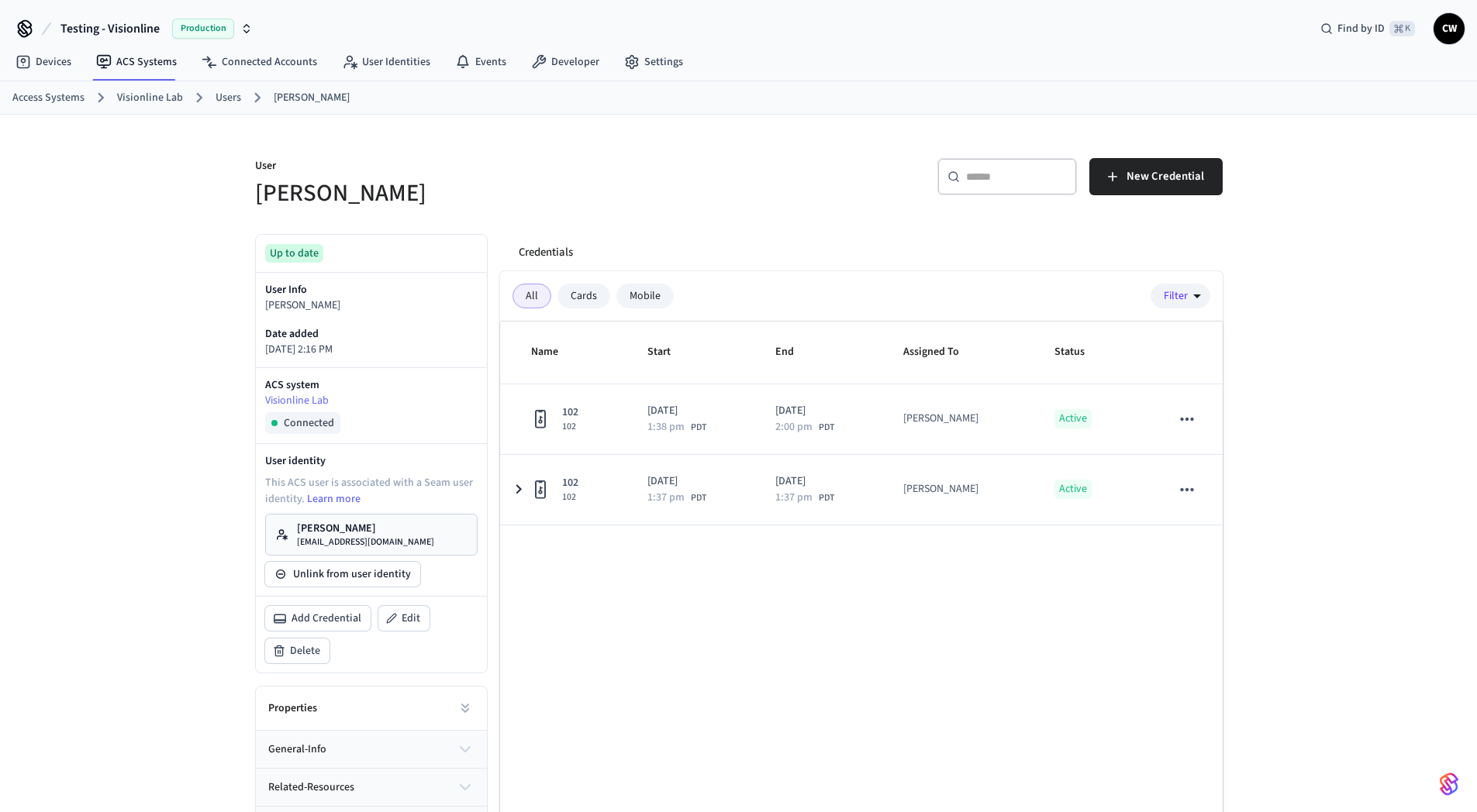
click at [706, 223] on div "Credentials All Cards Mobile Filter Name Start End Assigned To Status 102 102 2…" at bounding box center [855, 556] width 735 height 669
click at [680, 657] on div "Name Start End Assigned To Status 102 102 2025/10/14 1:38 pm PDT 2025/10/15 2:0…" at bounding box center [861, 606] width 723 height 569
click at [136, 362] on div "User Collin Wirkus ​ ​ New Credential Up to date User Info Collin Wirkus Date a…" at bounding box center [738, 502] width 1477 height 776
click at [492, 179] on h5 "[PERSON_NAME]" at bounding box center [492, 194] width 475 height 31
click at [133, 299] on div "User Collin Wirkus ​ ​ New Credential Up to date User Info Collin Wirkus Date a…" at bounding box center [738, 502] width 1477 height 776
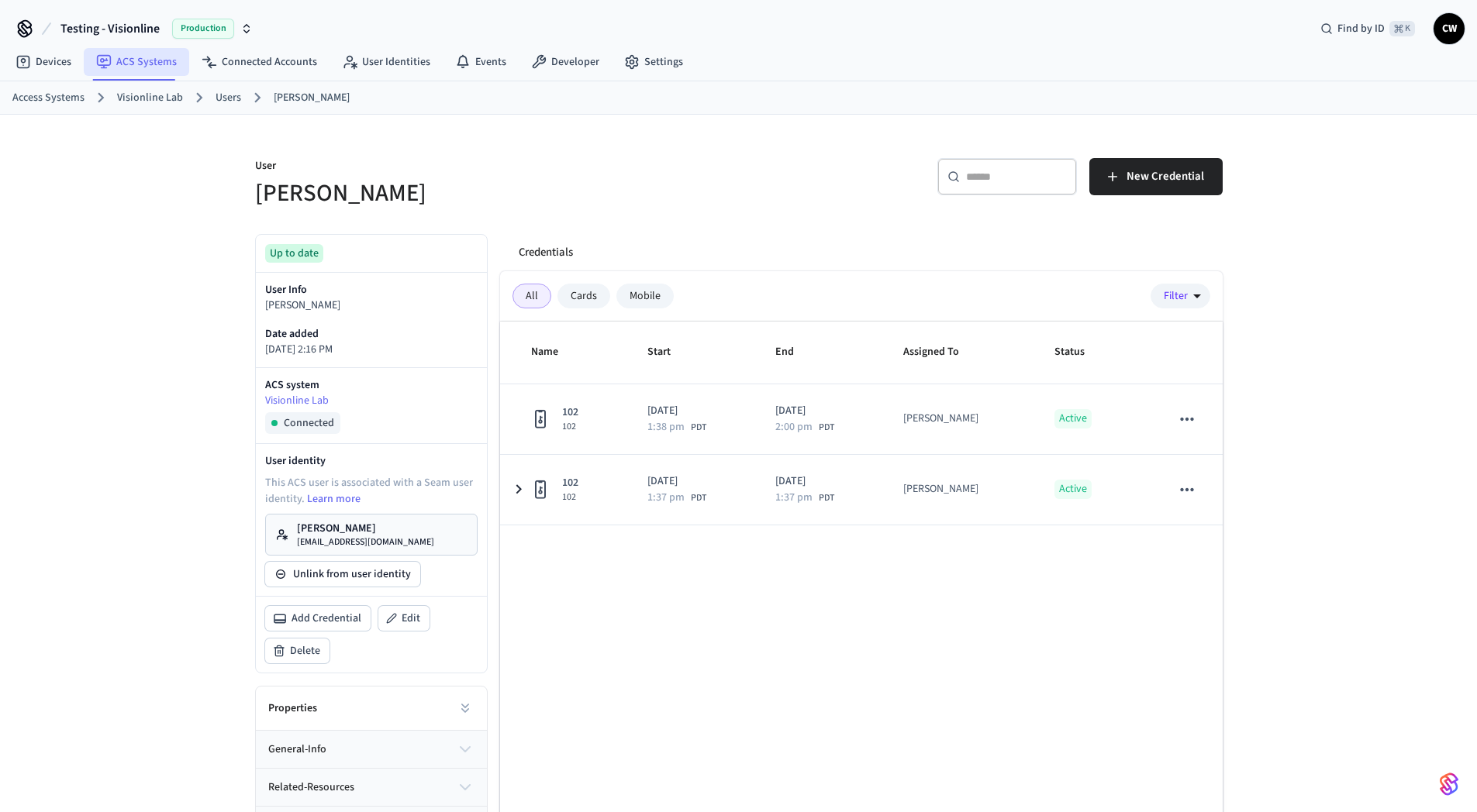
click at [139, 63] on link "ACS Systems" at bounding box center [136, 62] width 105 height 28
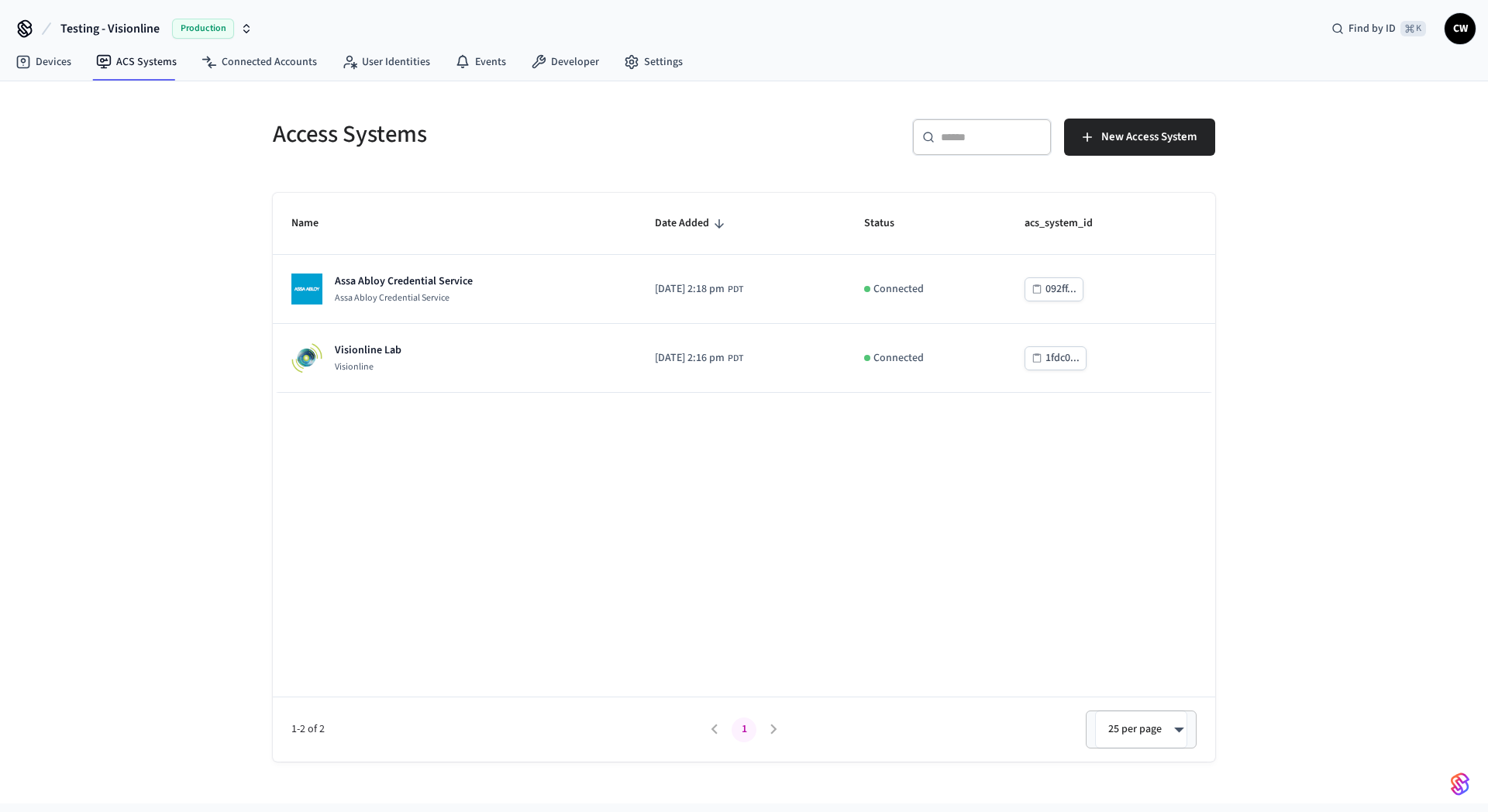
click at [110, 312] on div "Access Systems ​ ​ New Access System Name Date Added Status acs_system_id Assa …" at bounding box center [744, 442] width 1488 height 723
drag, startPoint x: 135, startPoint y: 24, endPoint x: 139, endPoint y: 32, distance: 8.9
click at [135, 23] on span "Testing - Visionline" at bounding box center [111, 29] width 100 height 18
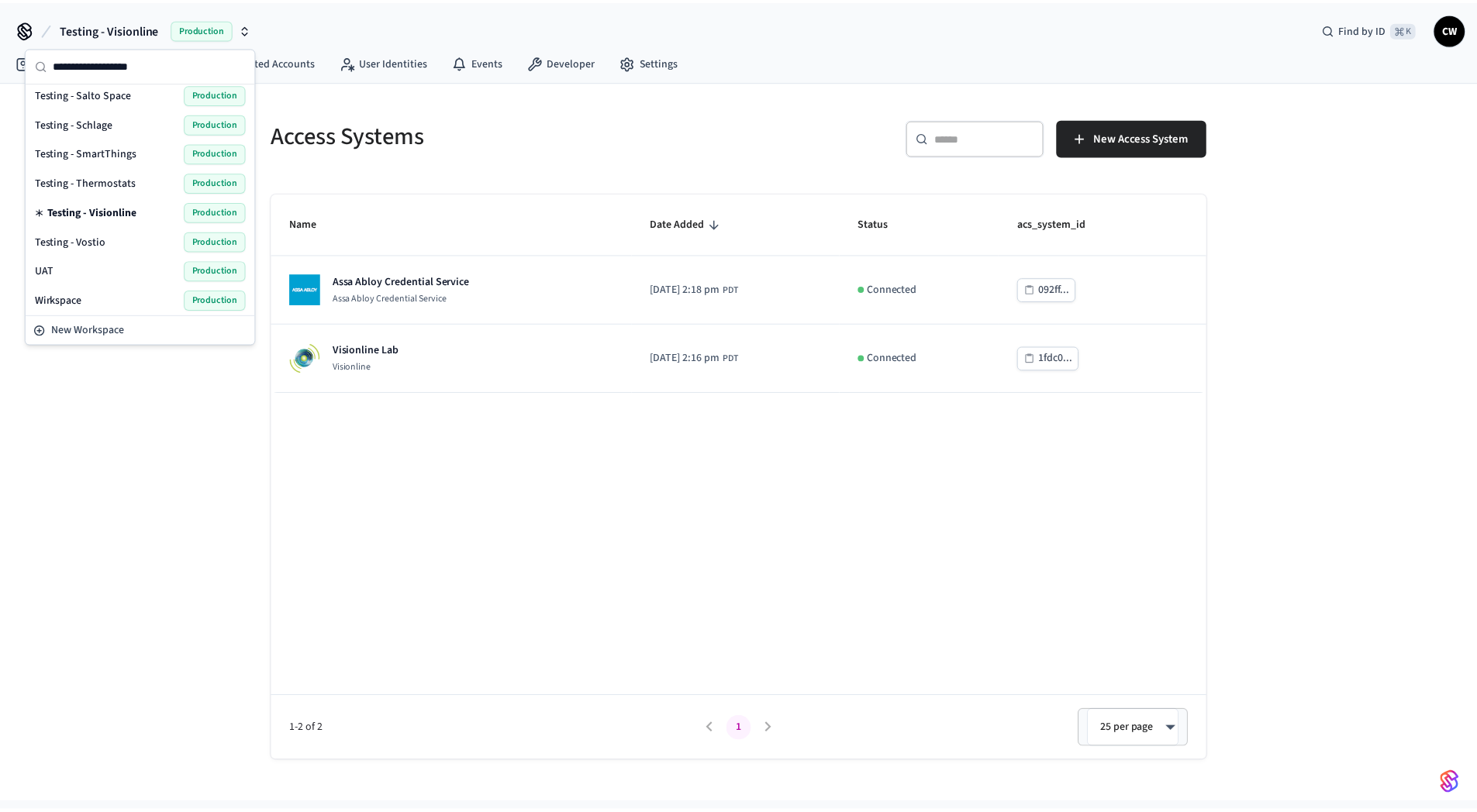
scroll to position [858, 0]
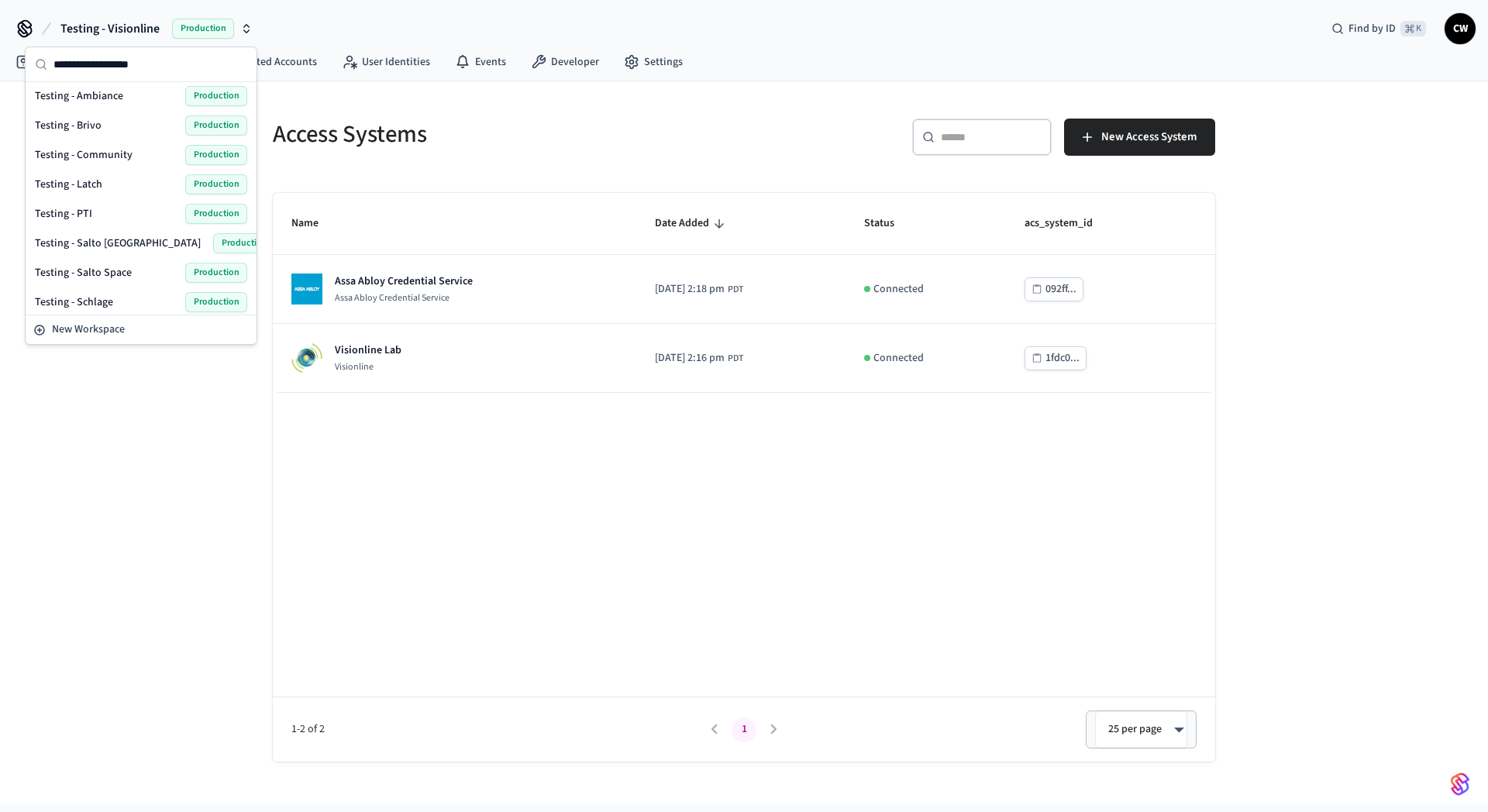
click at [114, 246] on div "Testing - Salto KS Production" at bounding box center [141, 243] width 212 height 20
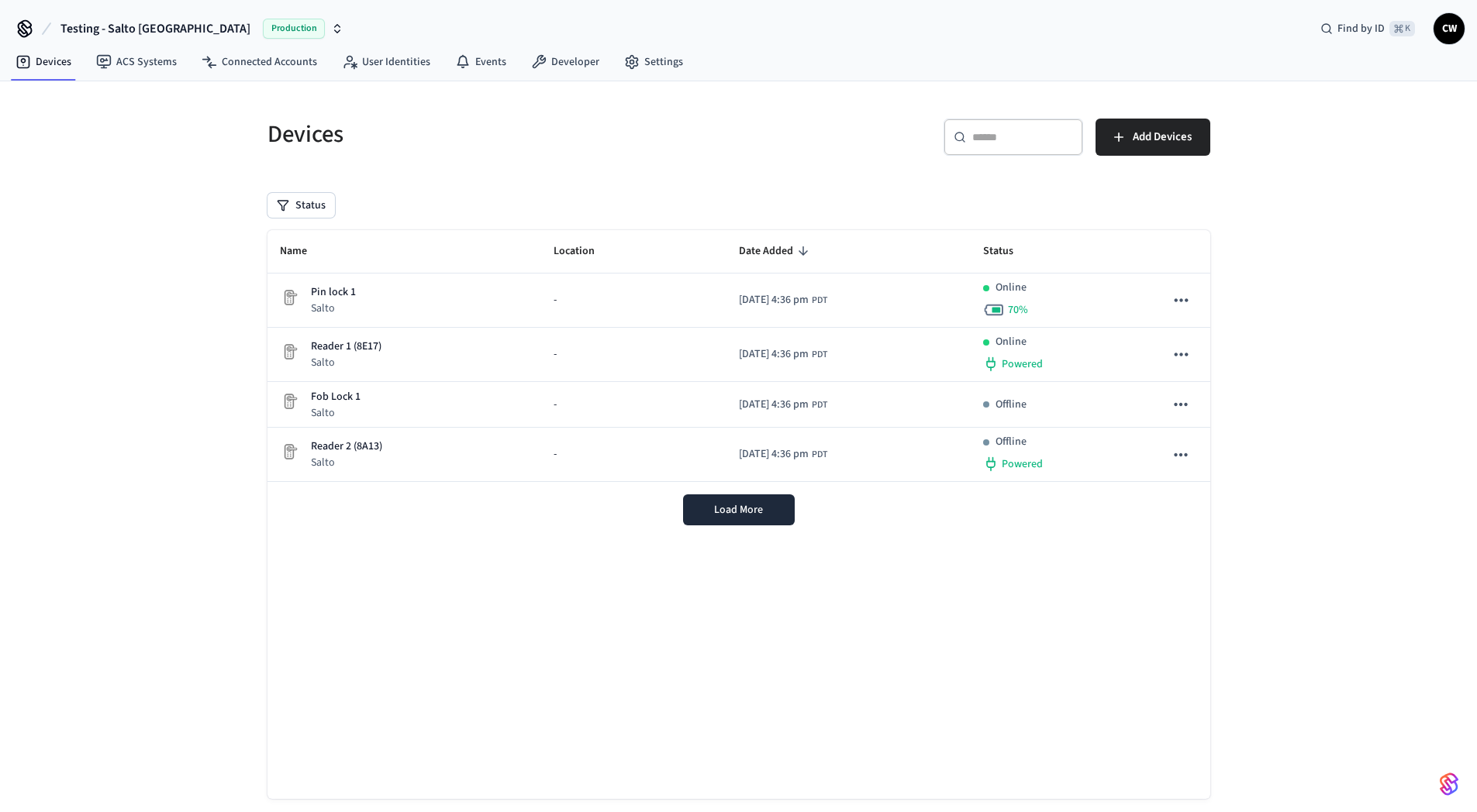
click at [131, 261] on div "Devices ​ ​ Add Devices Status Name Location Date Added Status Pin lock 1 Salto…" at bounding box center [738, 460] width 1477 height 759
click at [375, 65] on link "User Identities" at bounding box center [385, 62] width 113 height 28
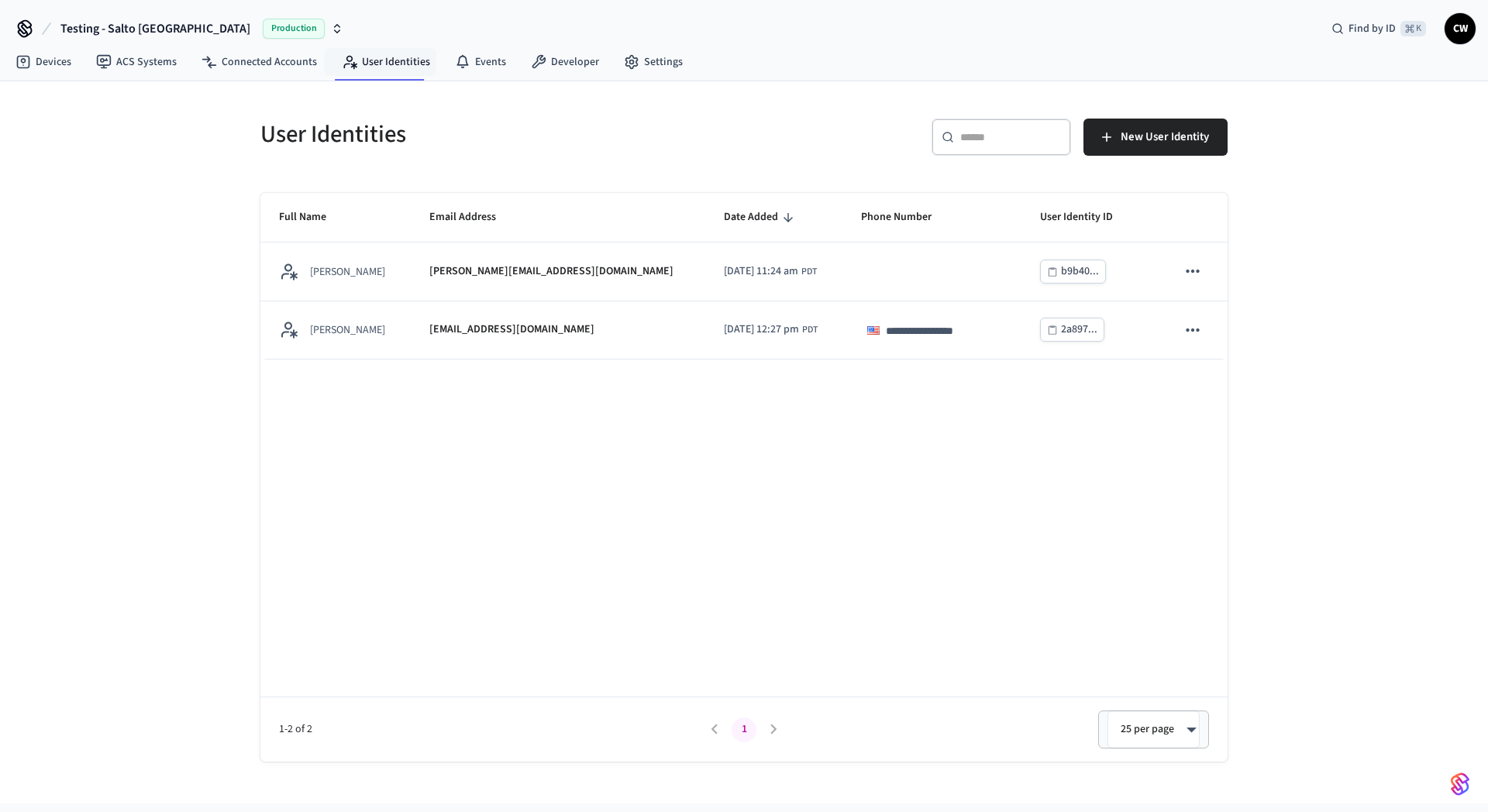
click at [138, 279] on div "**********" at bounding box center [744, 442] width 1488 height 723
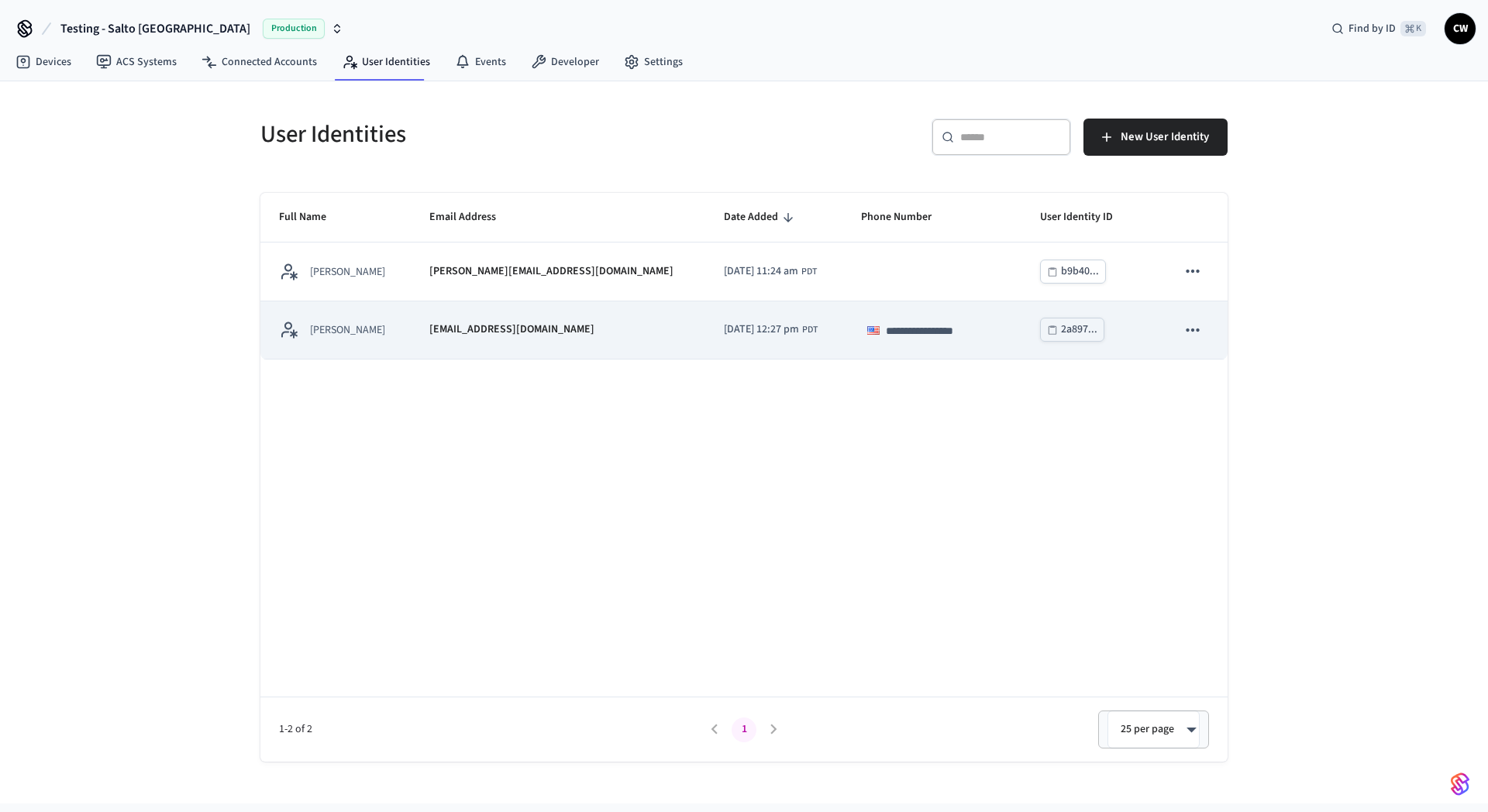
click at [362, 339] on td "[PERSON_NAME]" at bounding box center [336, 330] width 150 height 58
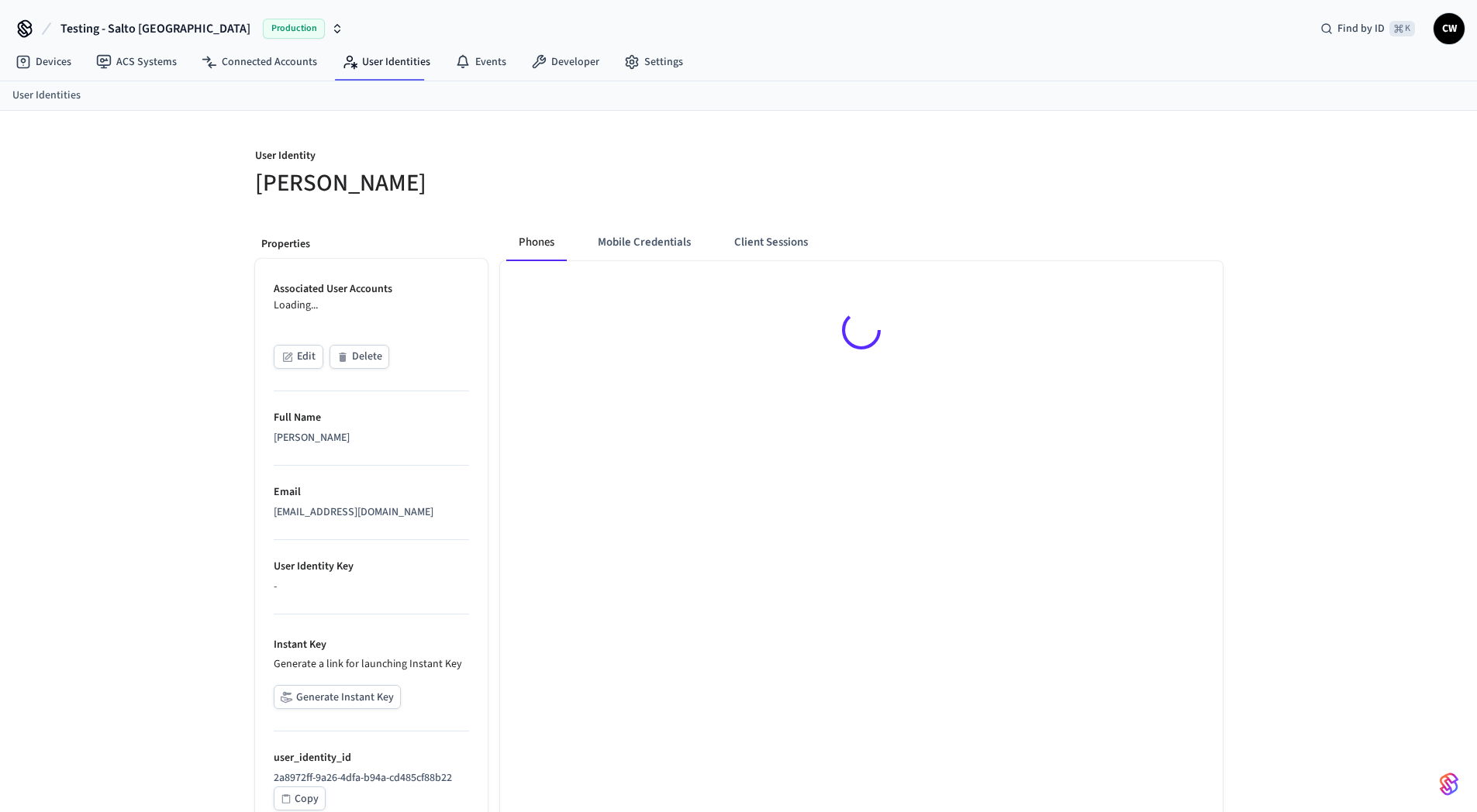
click at [148, 372] on div "User Identity Collin Wirkus Properties Associated User Accounts Loading... Edit…" at bounding box center [738, 472] width 1477 height 723
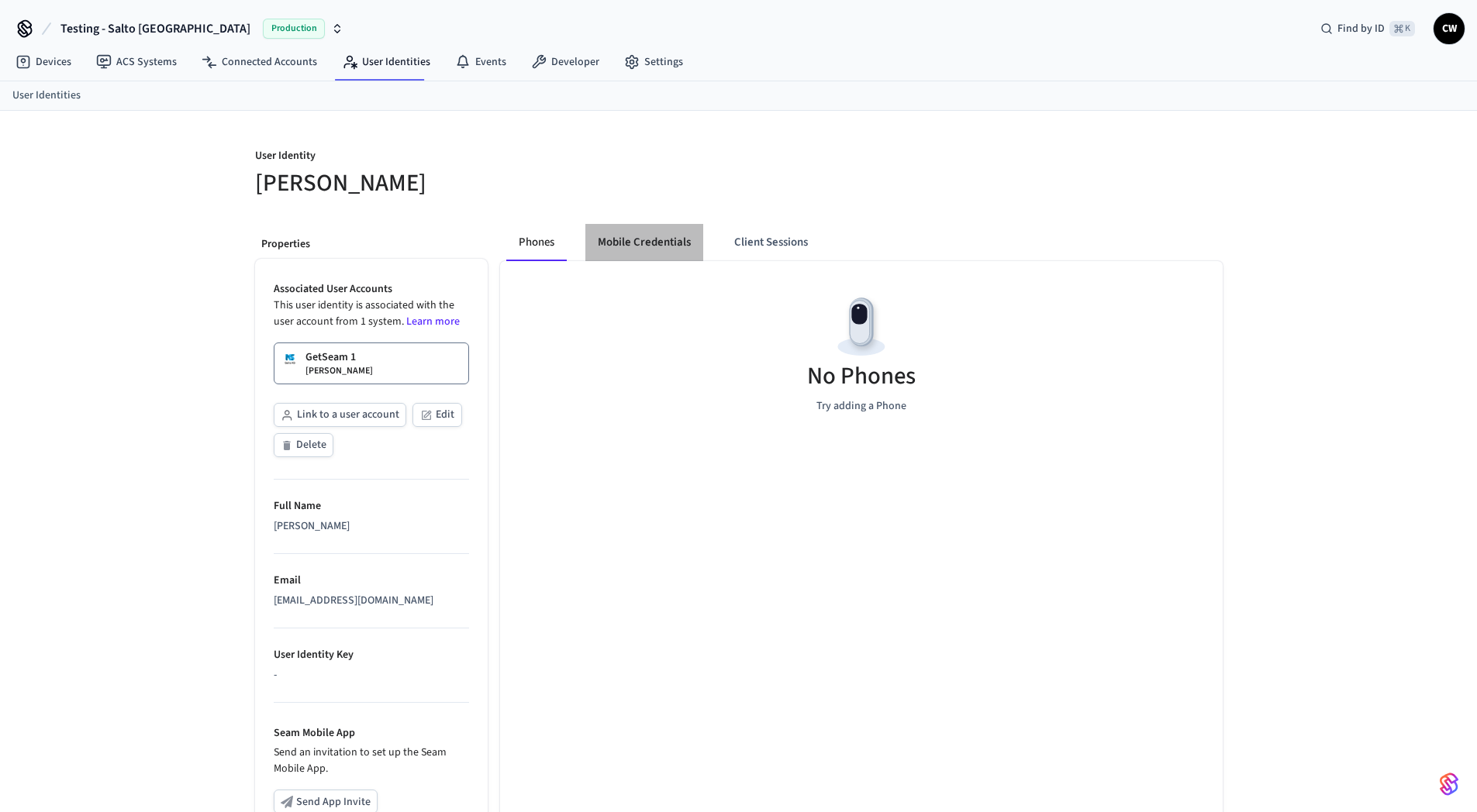
click at [656, 244] on button "Mobile Credentials" at bounding box center [644, 242] width 118 height 37
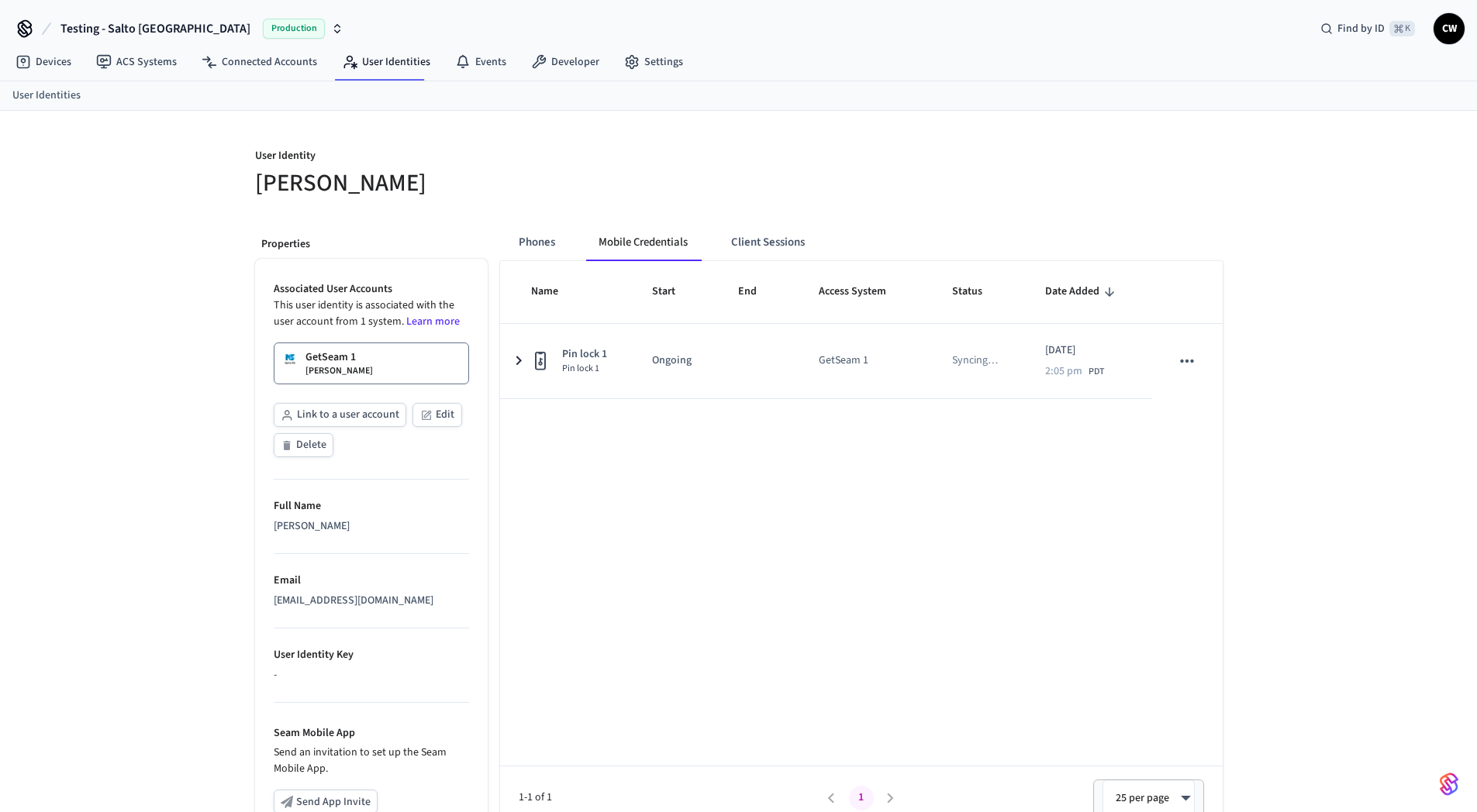
click at [328, 365] on p "[PERSON_NAME]" at bounding box center [338, 371] width 67 height 12
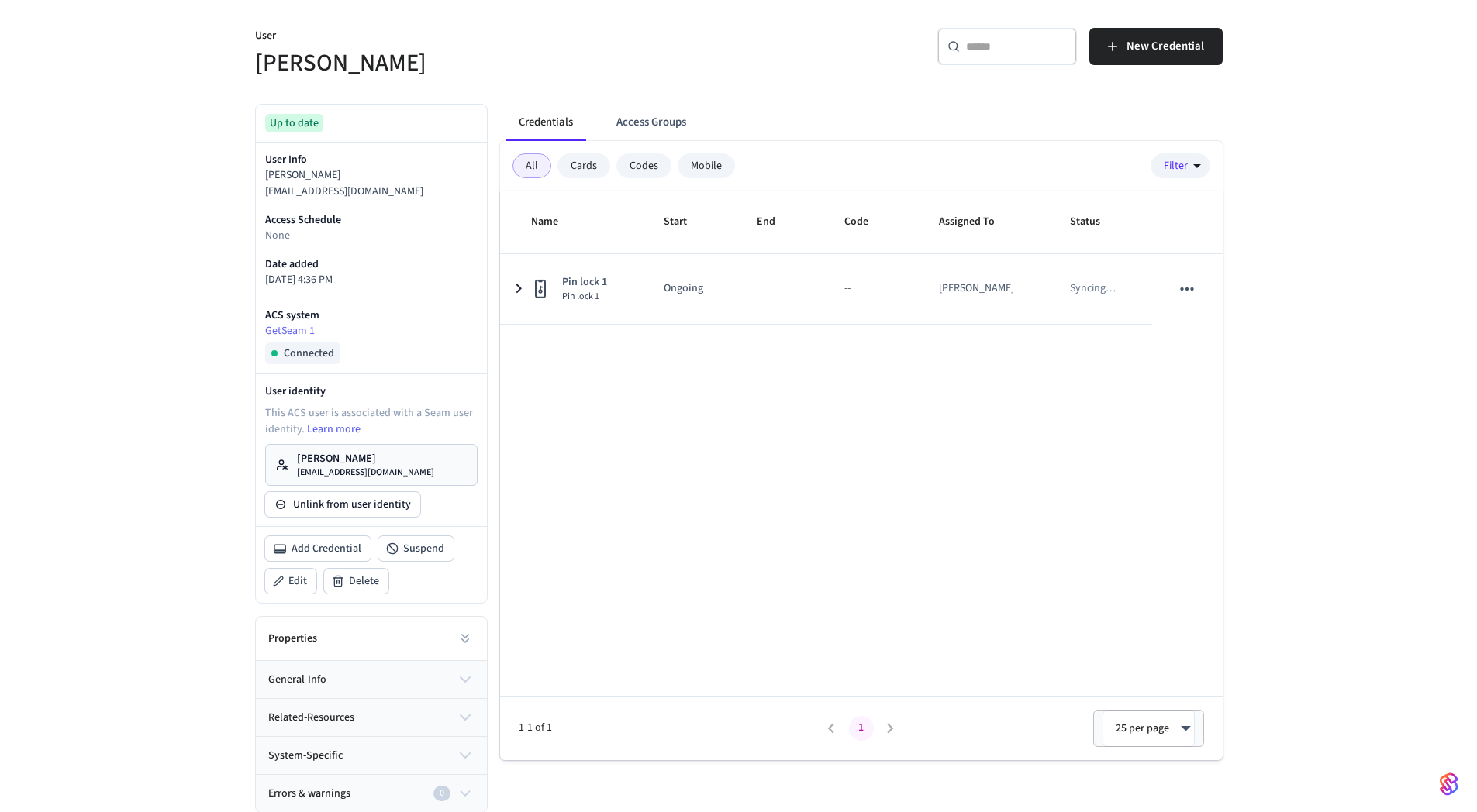
scroll to position [131, 0]
click at [402, 465] on link "[PERSON_NAME] [PERSON_NAME][EMAIL_ADDRESS][DOMAIN_NAME]" at bounding box center [372, 464] width 212 height 41
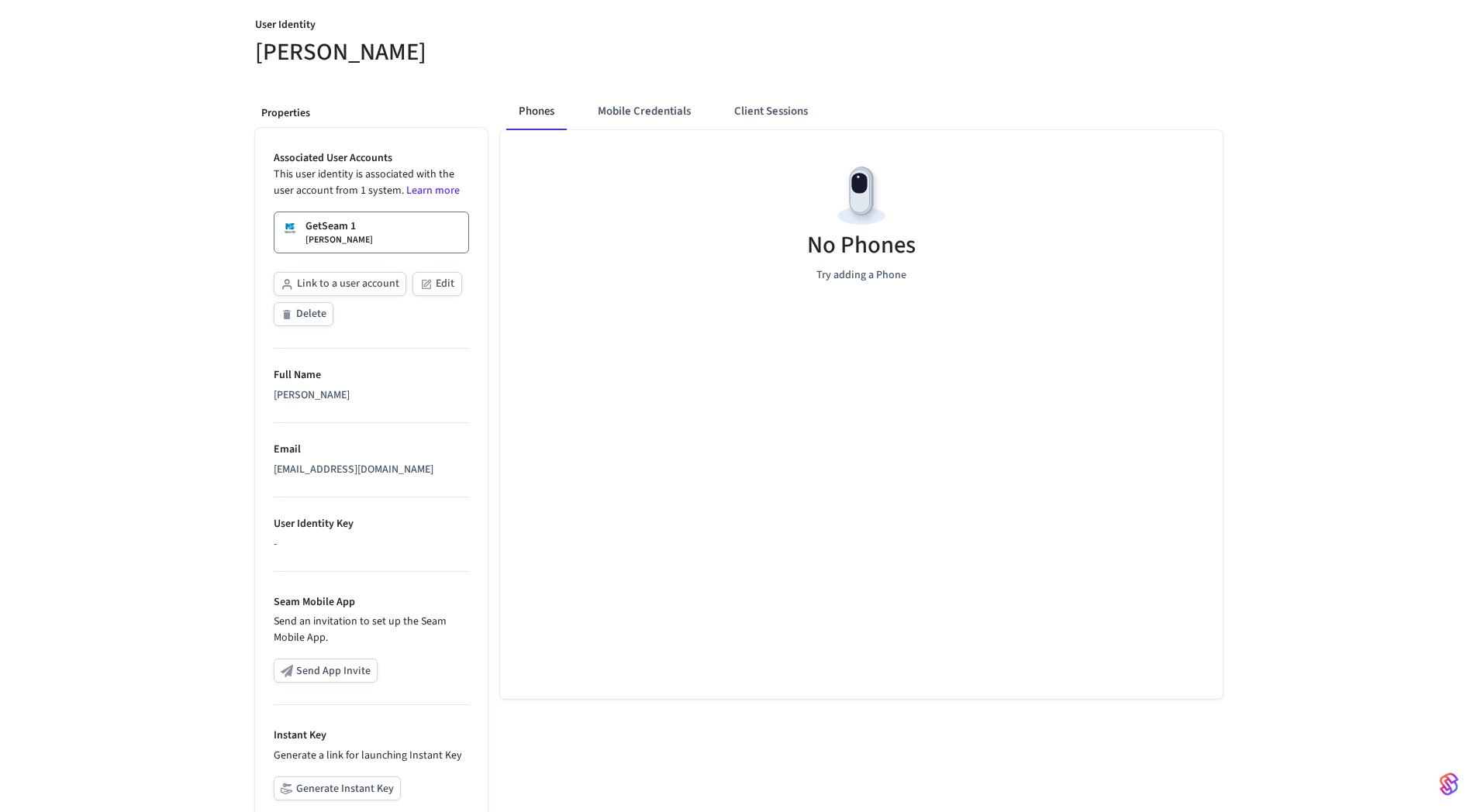
scroll to position [275, 0]
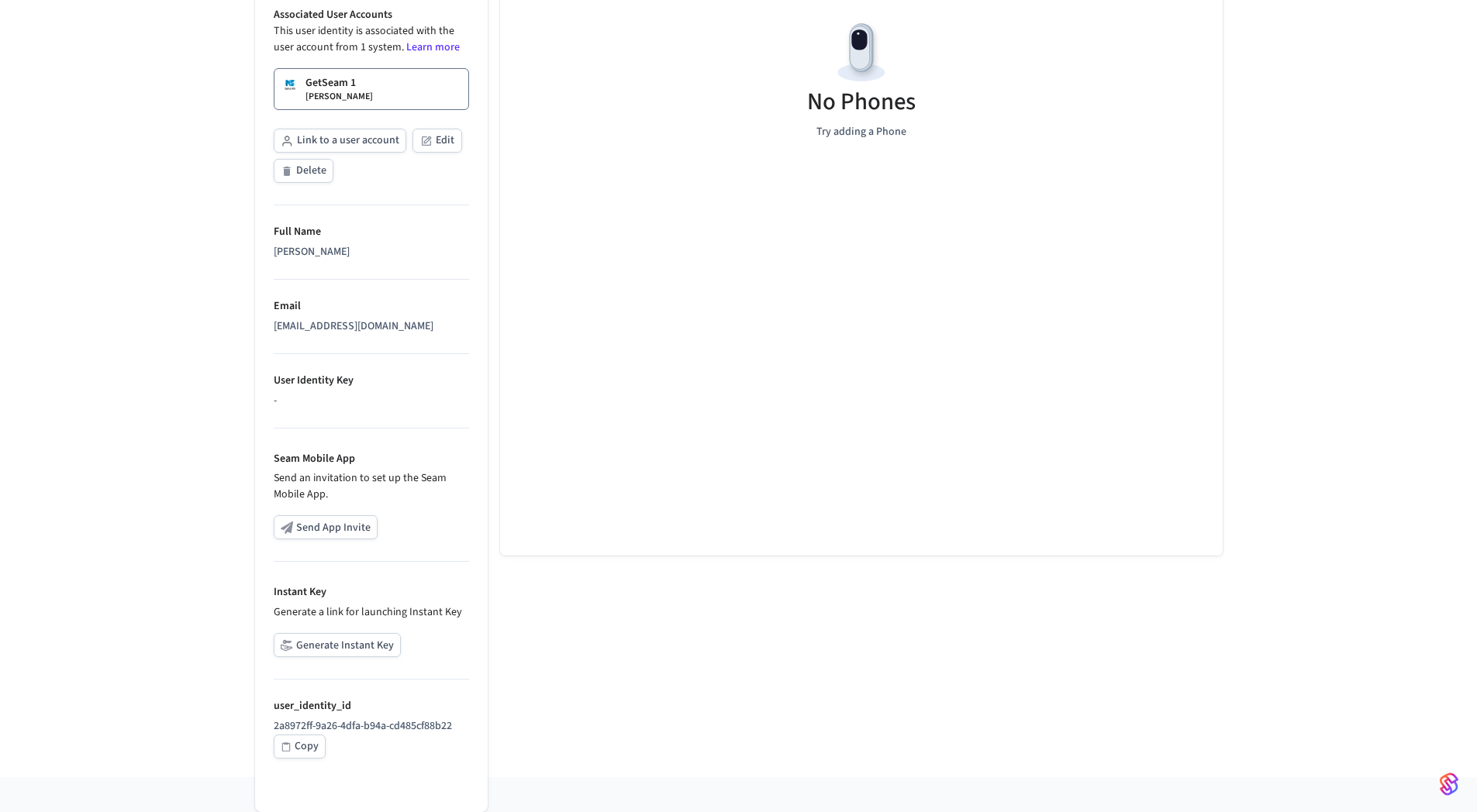
click at [347, 638] on button "Generate Instant Key" at bounding box center [337, 645] width 127 height 24
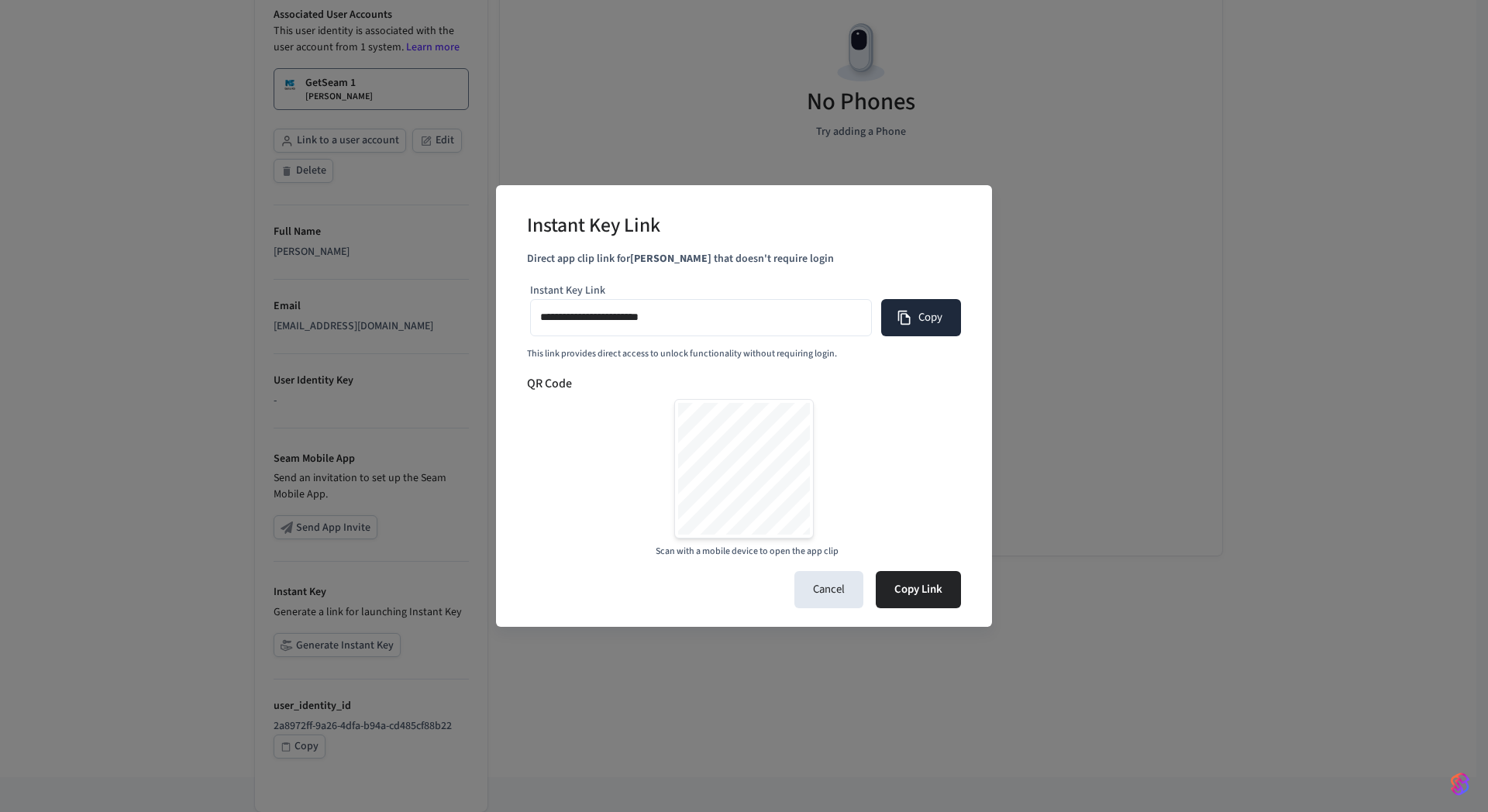
click at [933, 314] on button "Copy" at bounding box center [921, 318] width 80 height 37
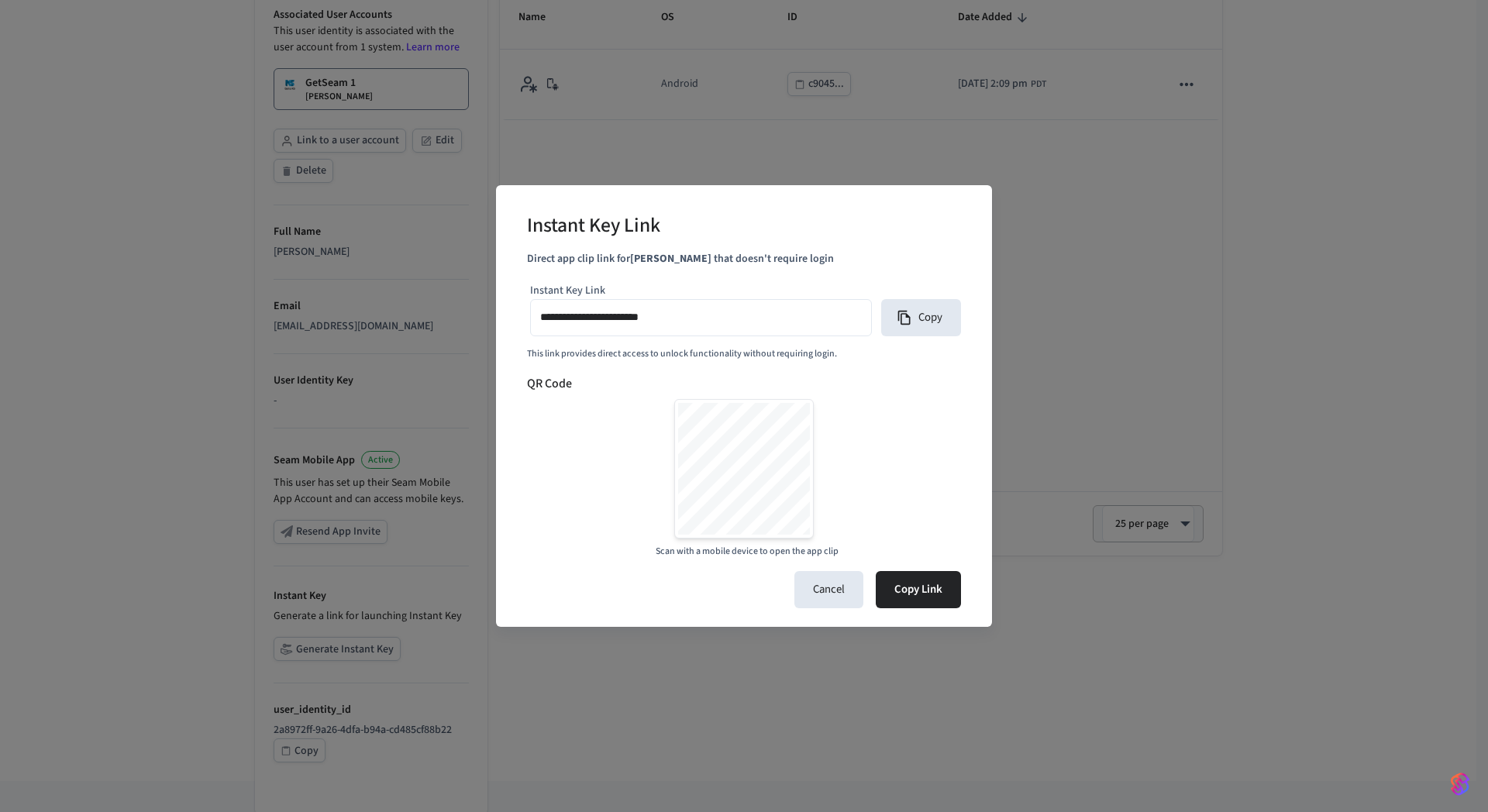
drag, startPoint x: 833, startPoint y: 594, endPoint x: 833, endPoint y: 611, distance: 17.0
click at [833, 612] on div "**********" at bounding box center [744, 406] width 496 height 441
click at [834, 606] on button "Cancel" at bounding box center [829, 590] width 69 height 37
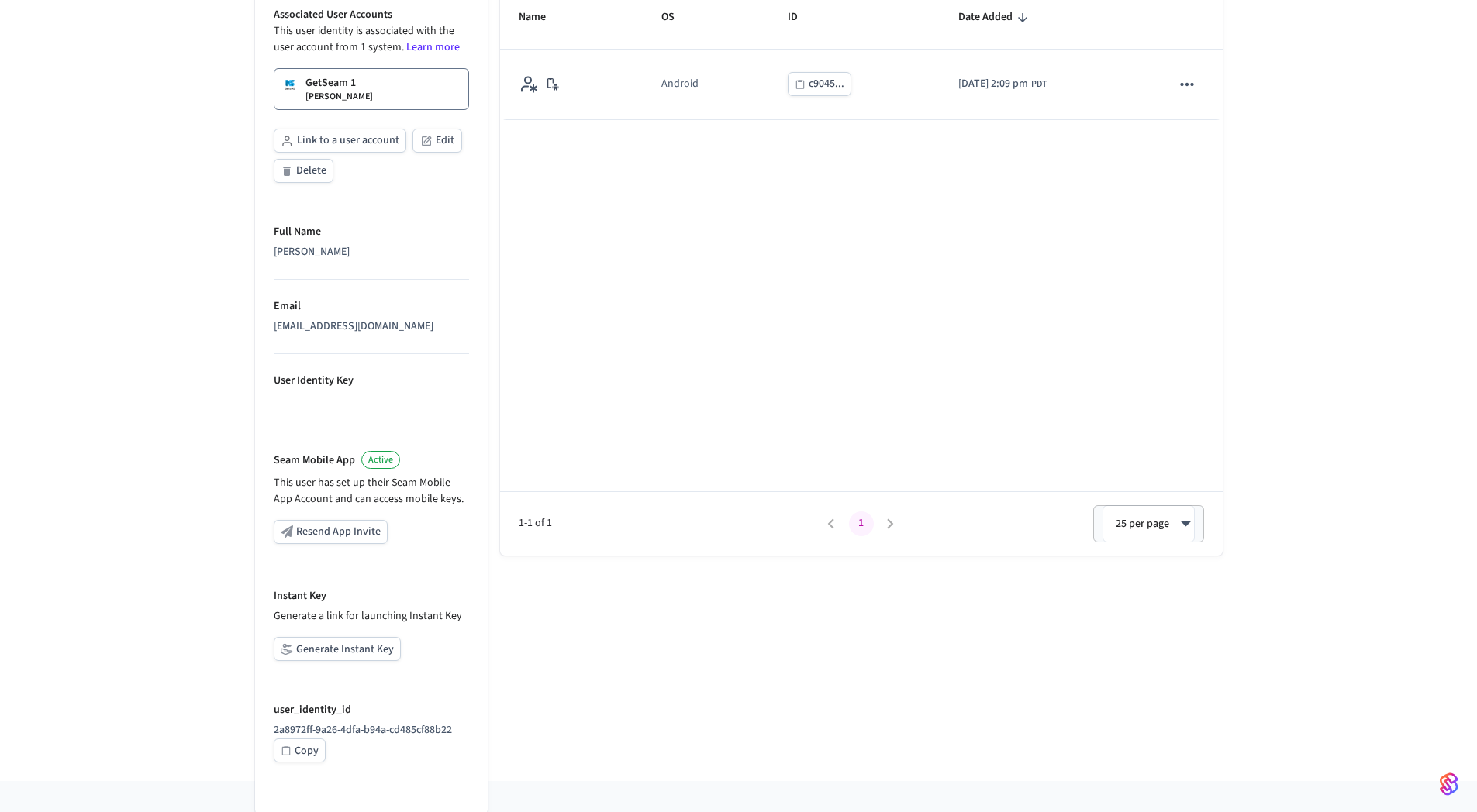
click at [814, 402] on div "Name OS ID Date Added Android c9045... [DATE] 2:09 pm PDT 1-1 of 1 1 25 per pag…" at bounding box center [861, 271] width 723 height 569
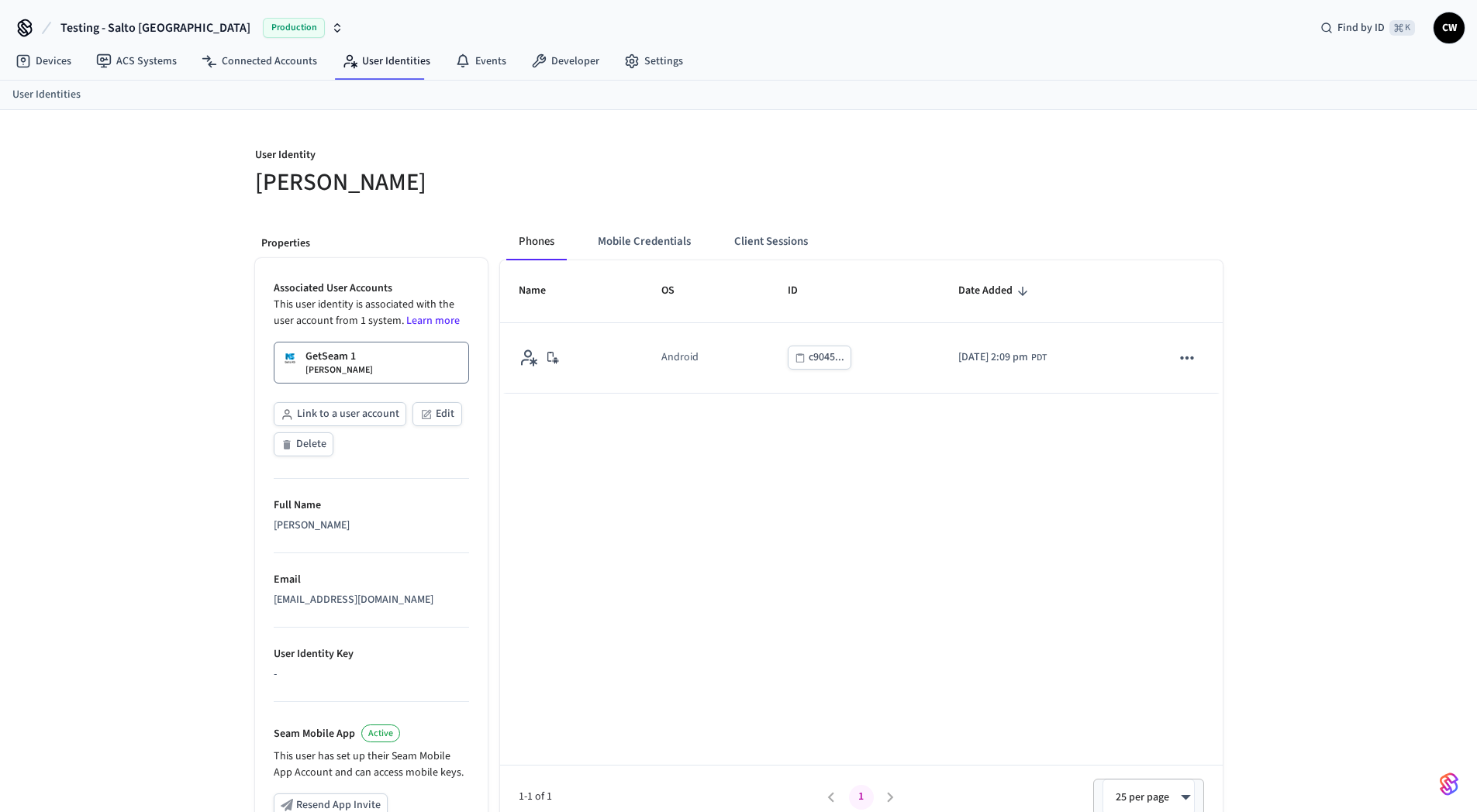
scroll to position [0, 0]
click at [781, 222] on div "Phones Mobile Credentials Client Sessions Name OS ID Date Added Android c9045..…" at bounding box center [855, 634] width 735 height 844
click at [781, 233] on button "Client Sessions" at bounding box center [771, 242] width 99 height 37
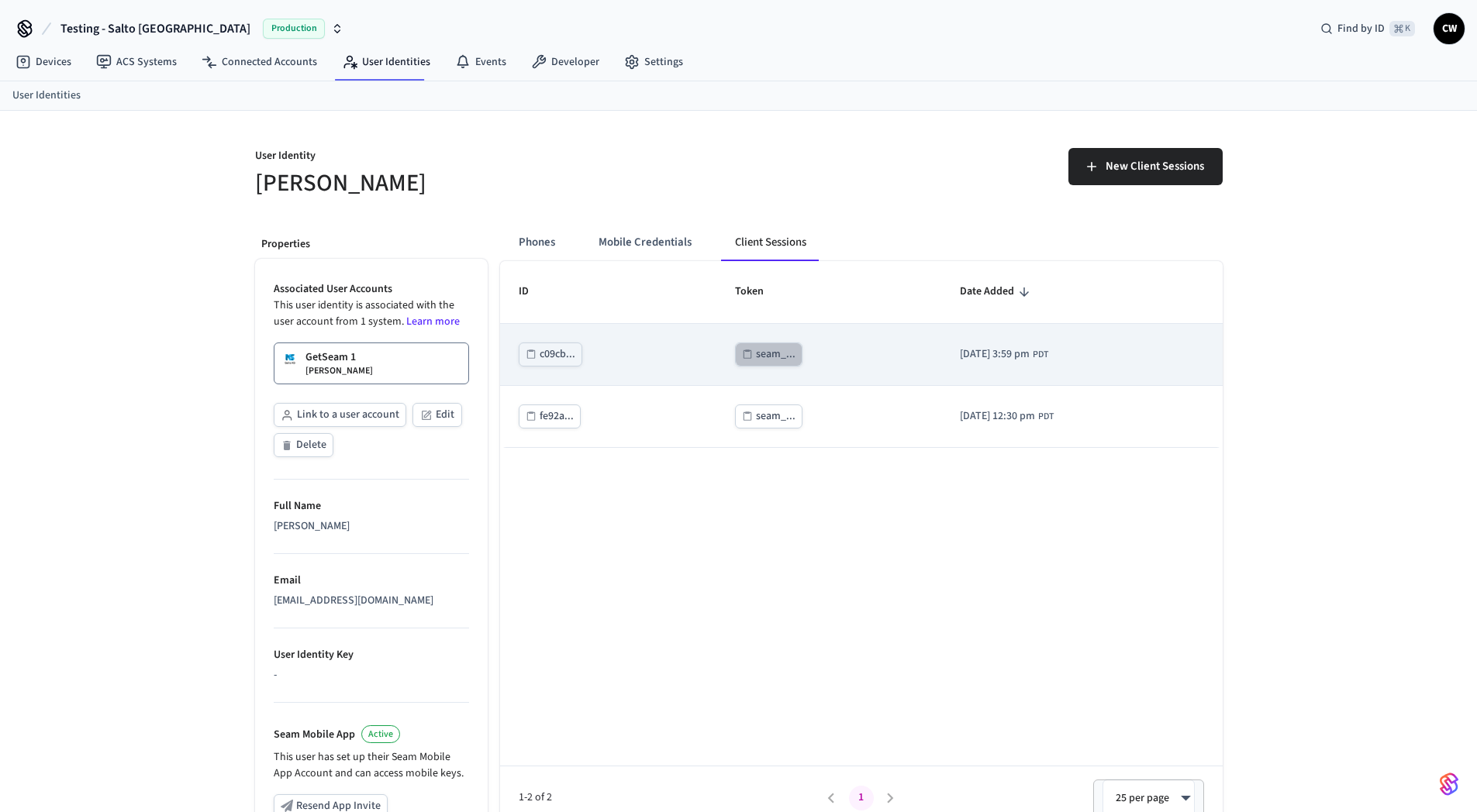
click at [756, 348] on div "seam_..." at bounding box center [775, 354] width 40 height 19
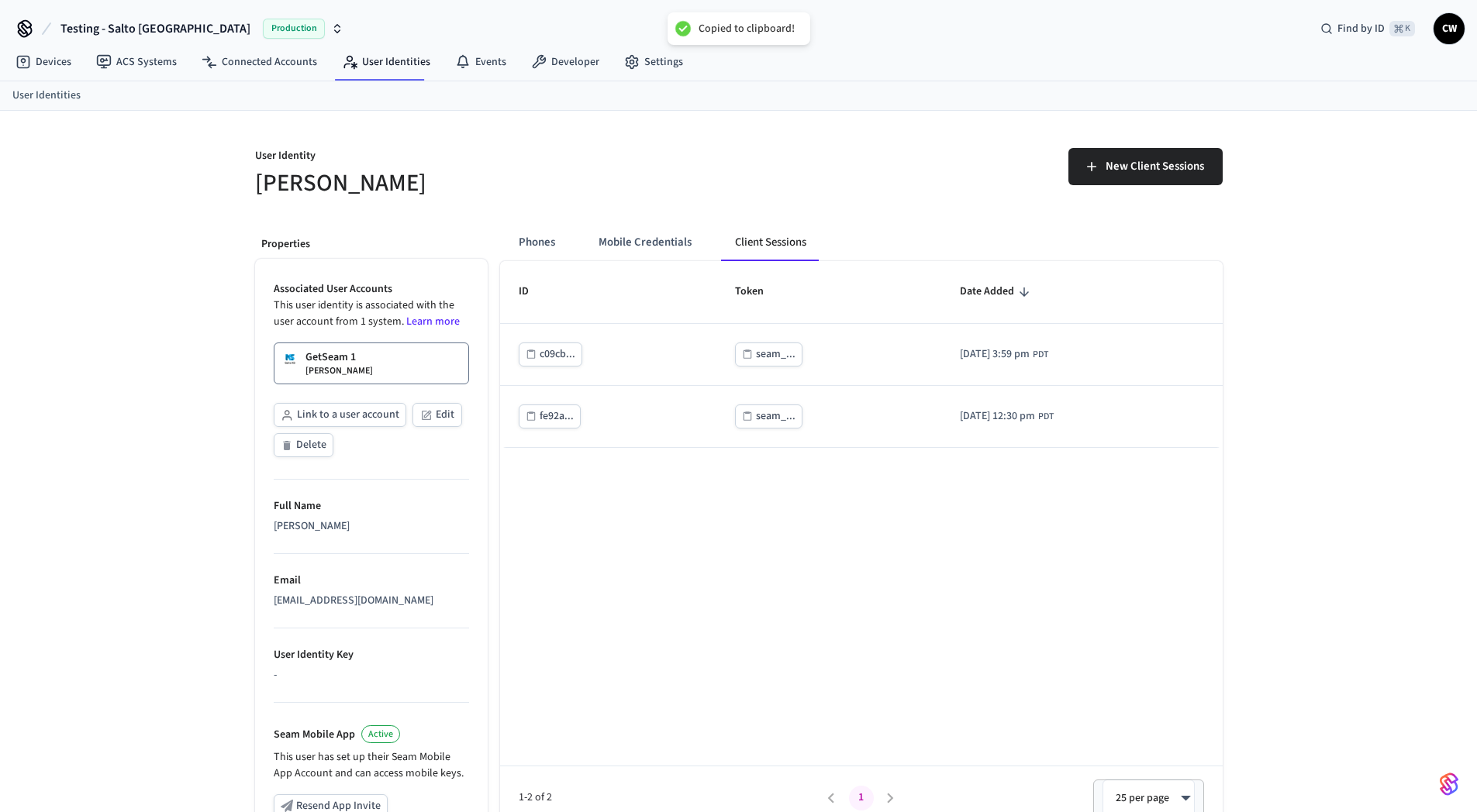
click at [615, 176] on h5 "[PERSON_NAME]" at bounding box center [492, 183] width 475 height 31
click at [549, 241] on button "Phones" at bounding box center [537, 242] width 61 height 37
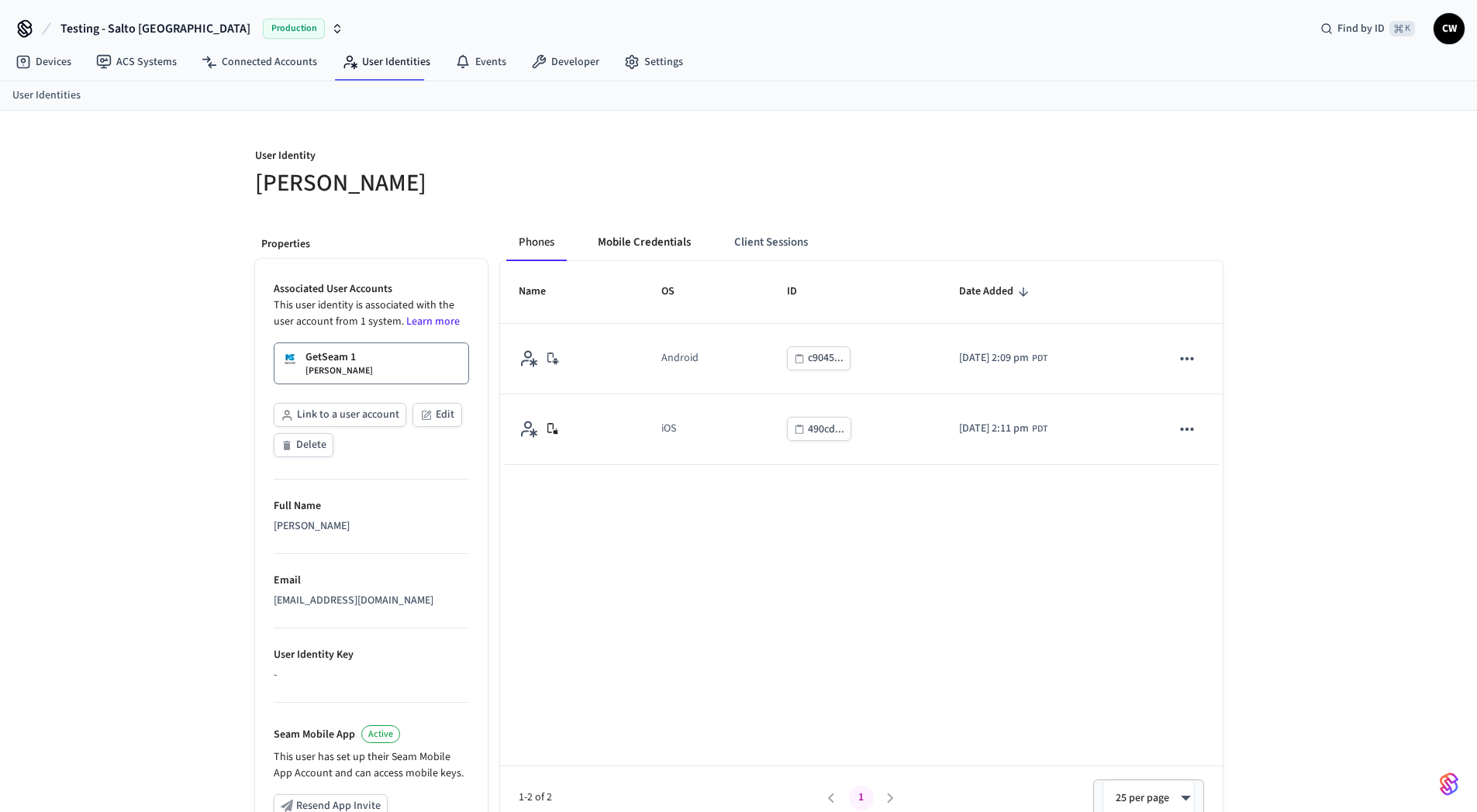
click at [659, 239] on button "Mobile Credentials" at bounding box center [644, 242] width 118 height 37
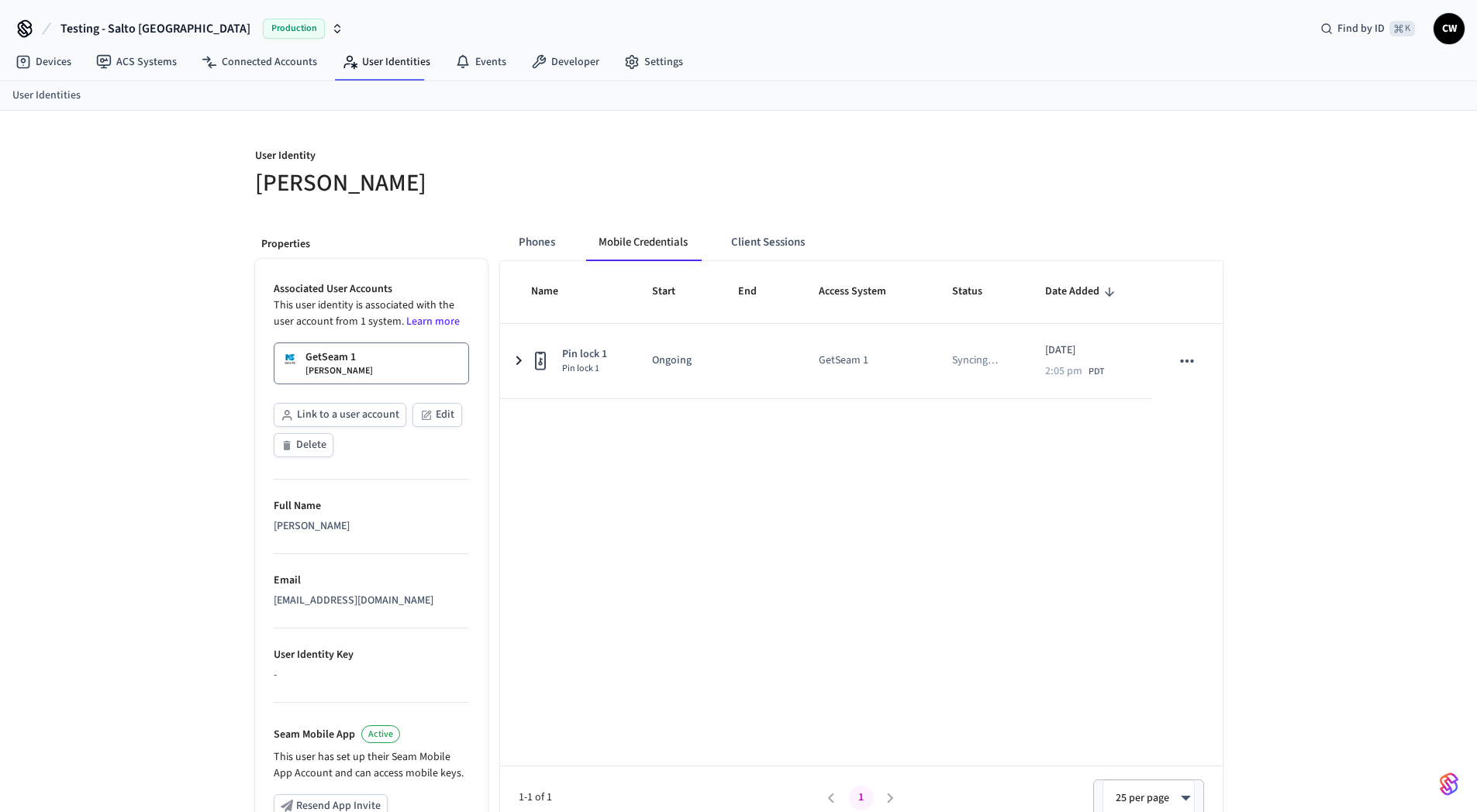
click at [646, 194] on h5 "[PERSON_NAME]" at bounding box center [492, 183] width 475 height 31
click at [675, 182] on h5 "[PERSON_NAME]" at bounding box center [492, 183] width 475 height 31
click at [498, 152] on p "User Identity" at bounding box center [492, 158] width 475 height 19
click at [657, 144] on div "User Identity [PERSON_NAME]" at bounding box center [482, 164] width 493 height 70
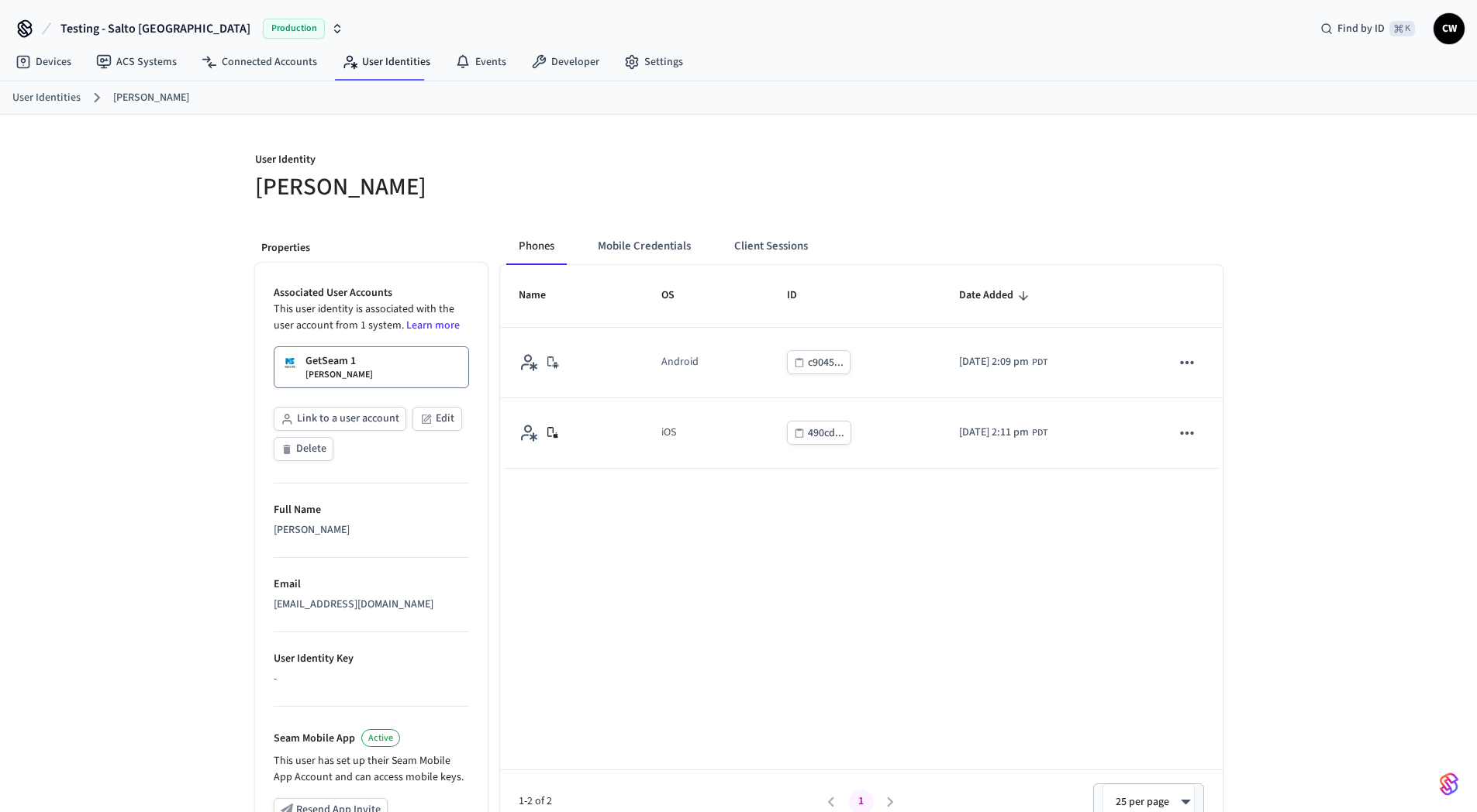
click at [692, 160] on p "User Identity" at bounding box center [492, 161] width 475 height 19
click at [148, 62] on link "ACS Systems" at bounding box center [136, 62] width 105 height 28
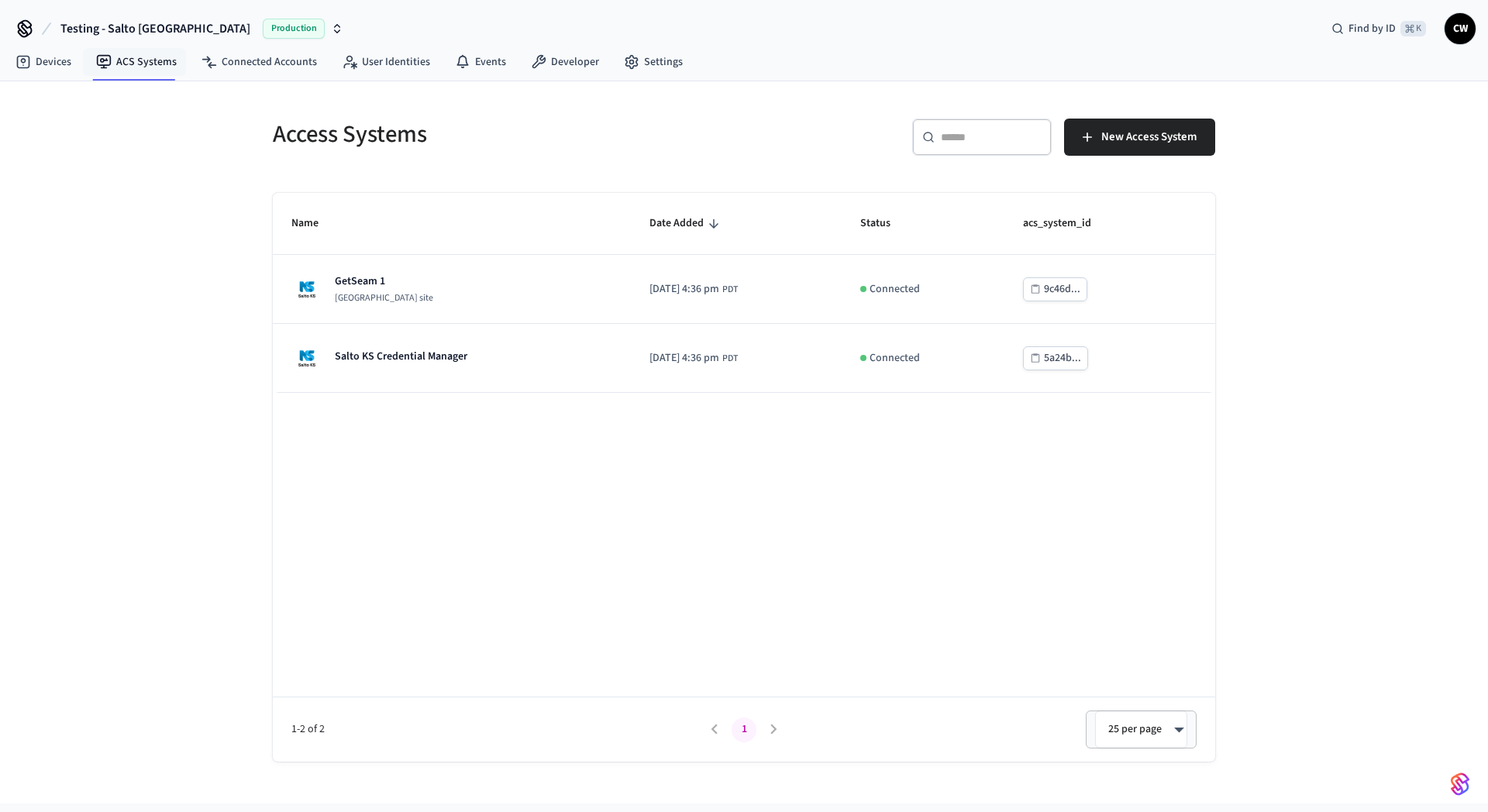
click at [122, 227] on div "Access Systems ​ ​ New Access System Name Date Added Status acs_system_id GetSe…" at bounding box center [744, 442] width 1488 height 723
click at [101, 19] on span "Testing - Salto [GEOGRAPHIC_DATA]" at bounding box center [156, 29] width 190 height 18
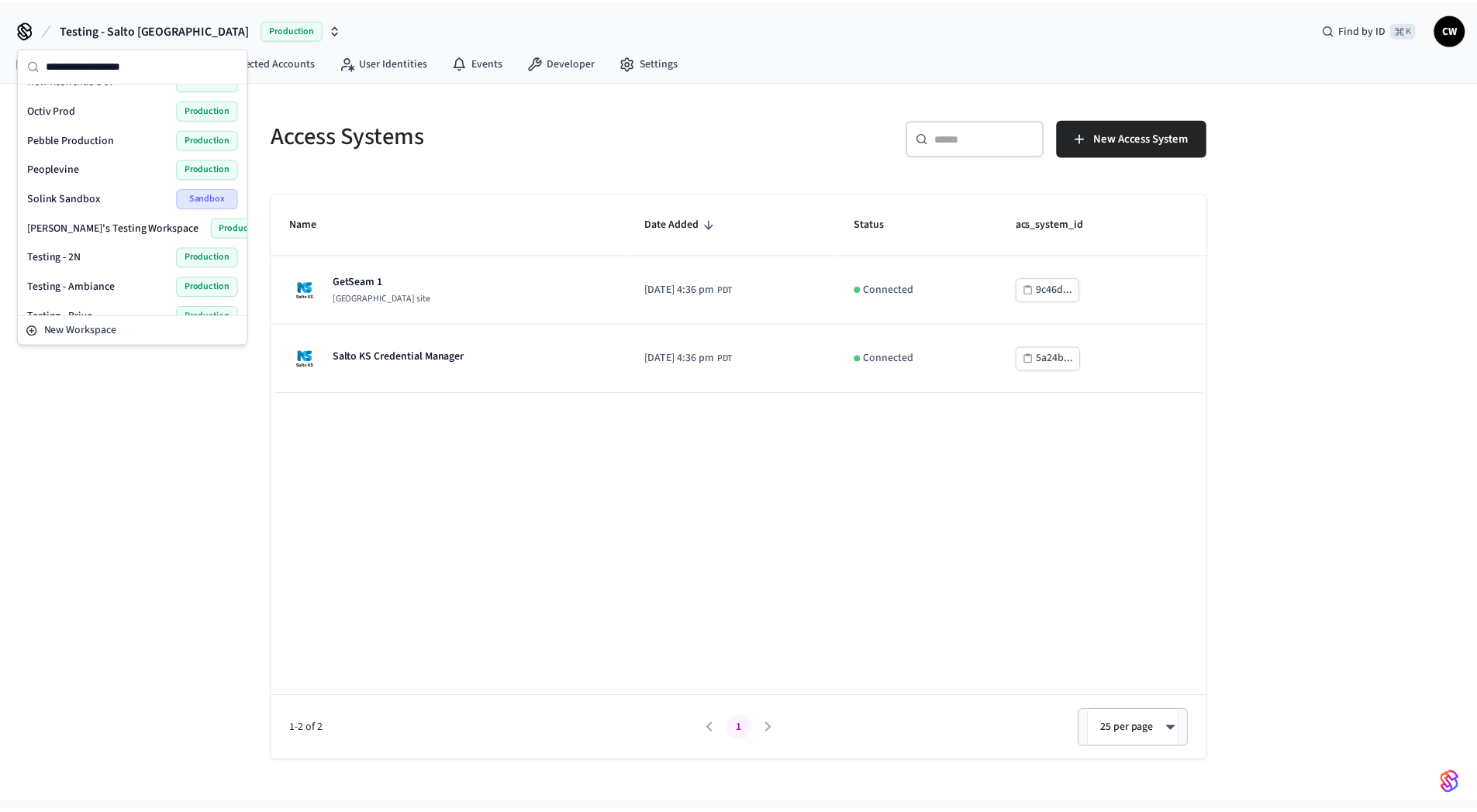
scroll to position [669, 0]
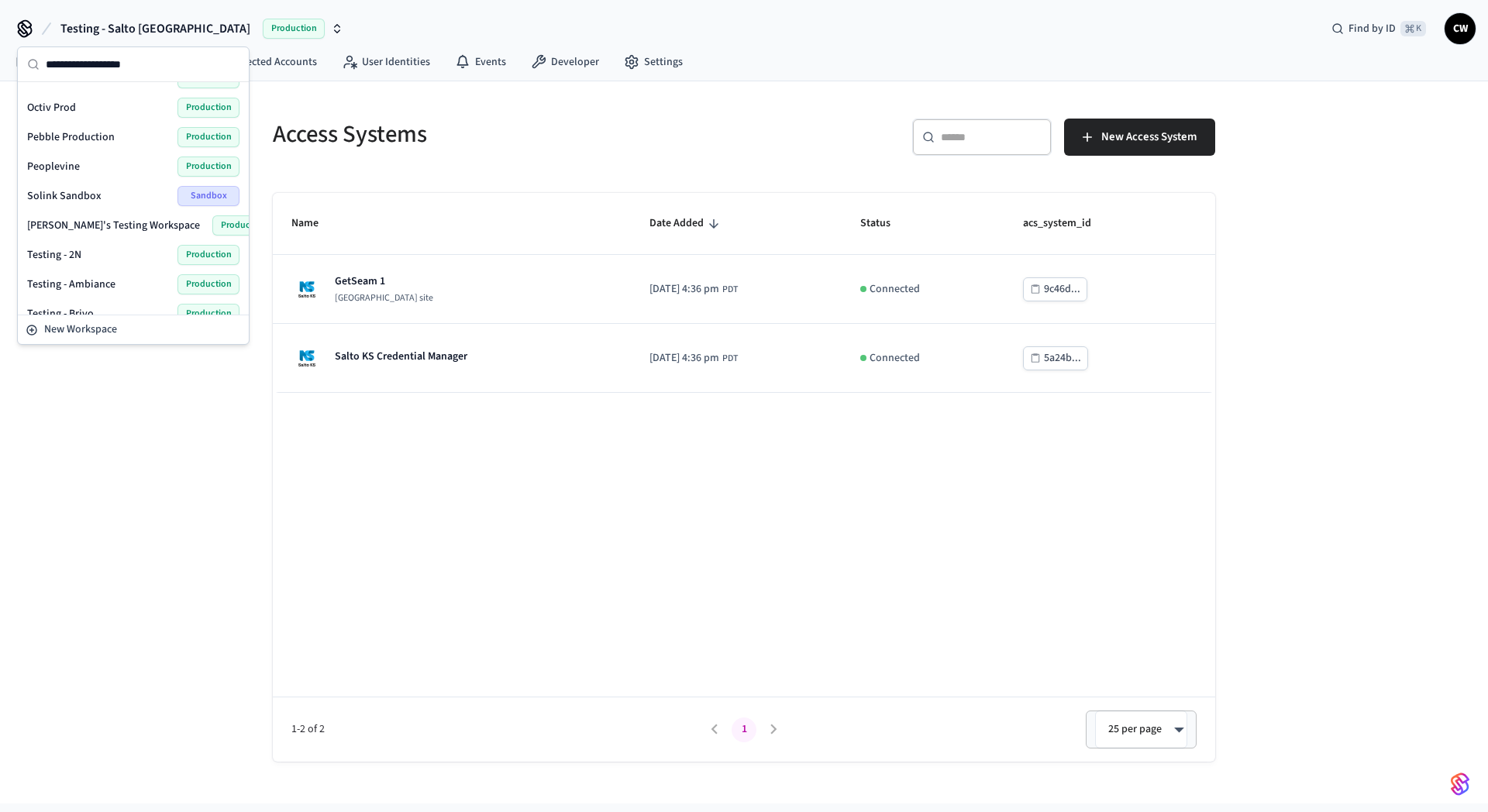
click at [183, 433] on div "Access Systems ​ ​ New Access System Name Date Added Status acs_system_id GetSe…" at bounding box center [744, 442] width 1488 height 723
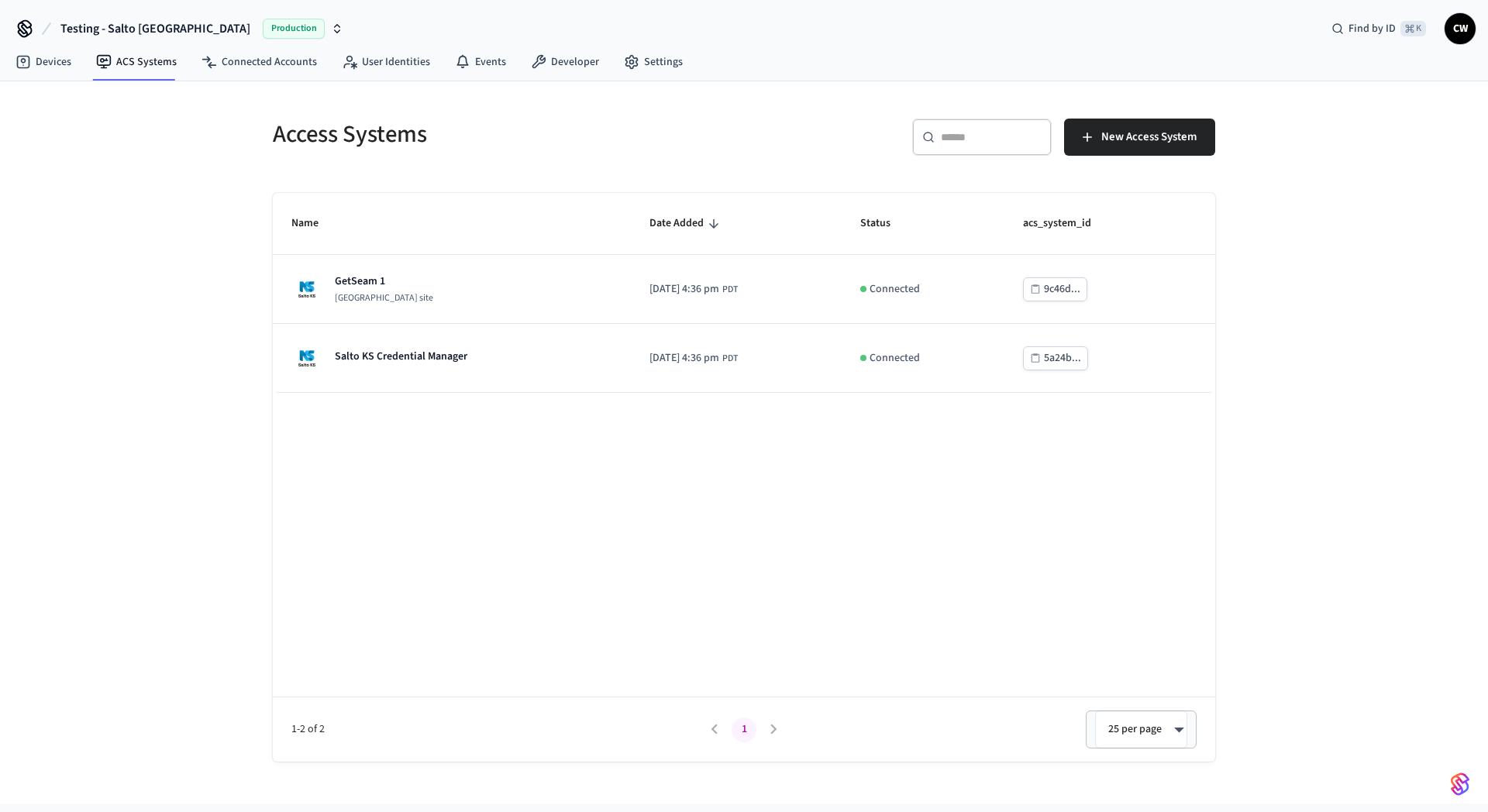
click at [90, 327] on div "Access Systems ​ ​ New Access System Name Date Added Status acs_system_id GetSe…" at bounding box center [744, 442] width 1488 height 723
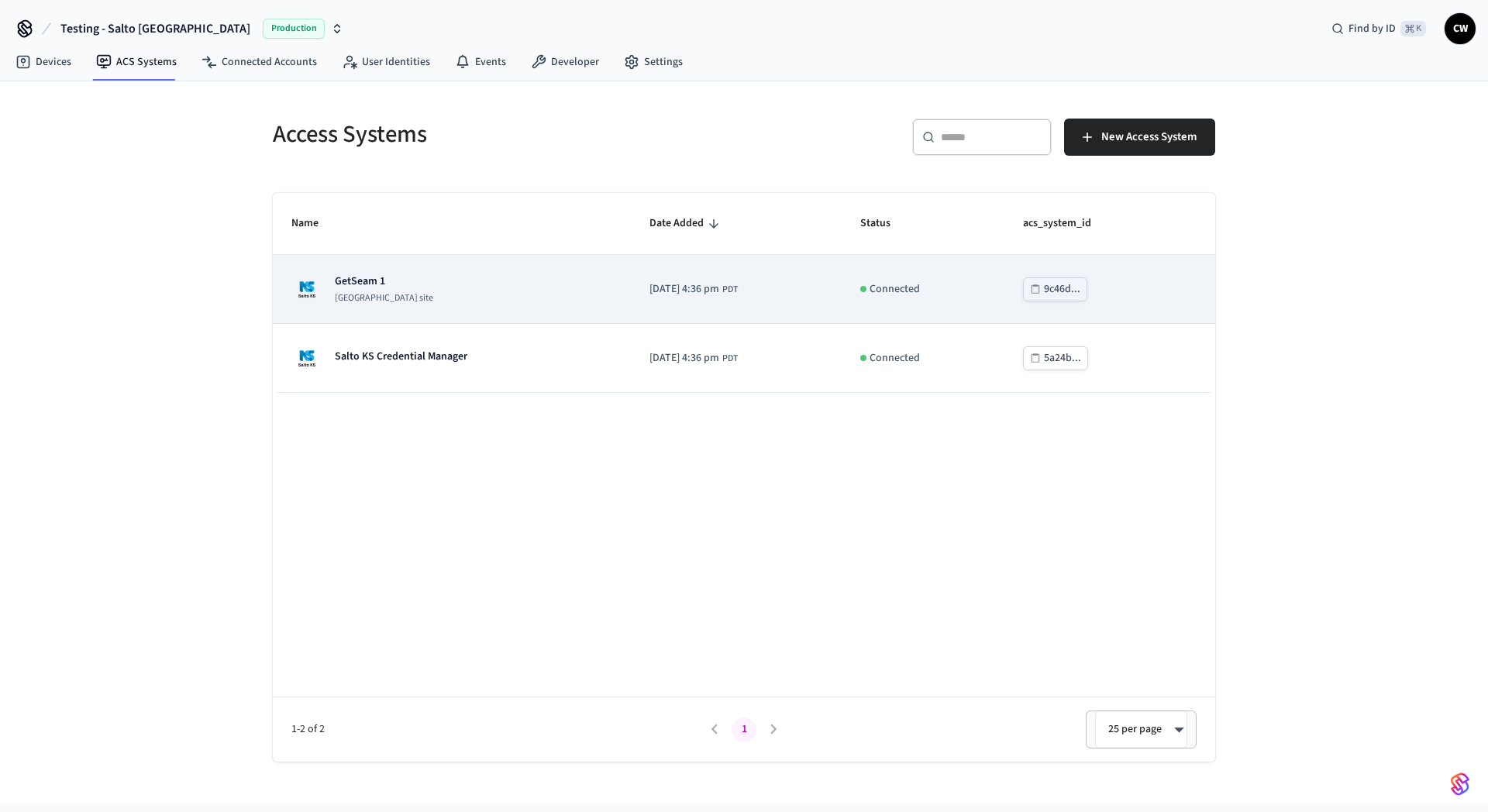
click at [399, 268] on td "GetSeam 1 [GEOGRAPHIC_DATA] site" at bounding box center [452, 289] width 358 height 69
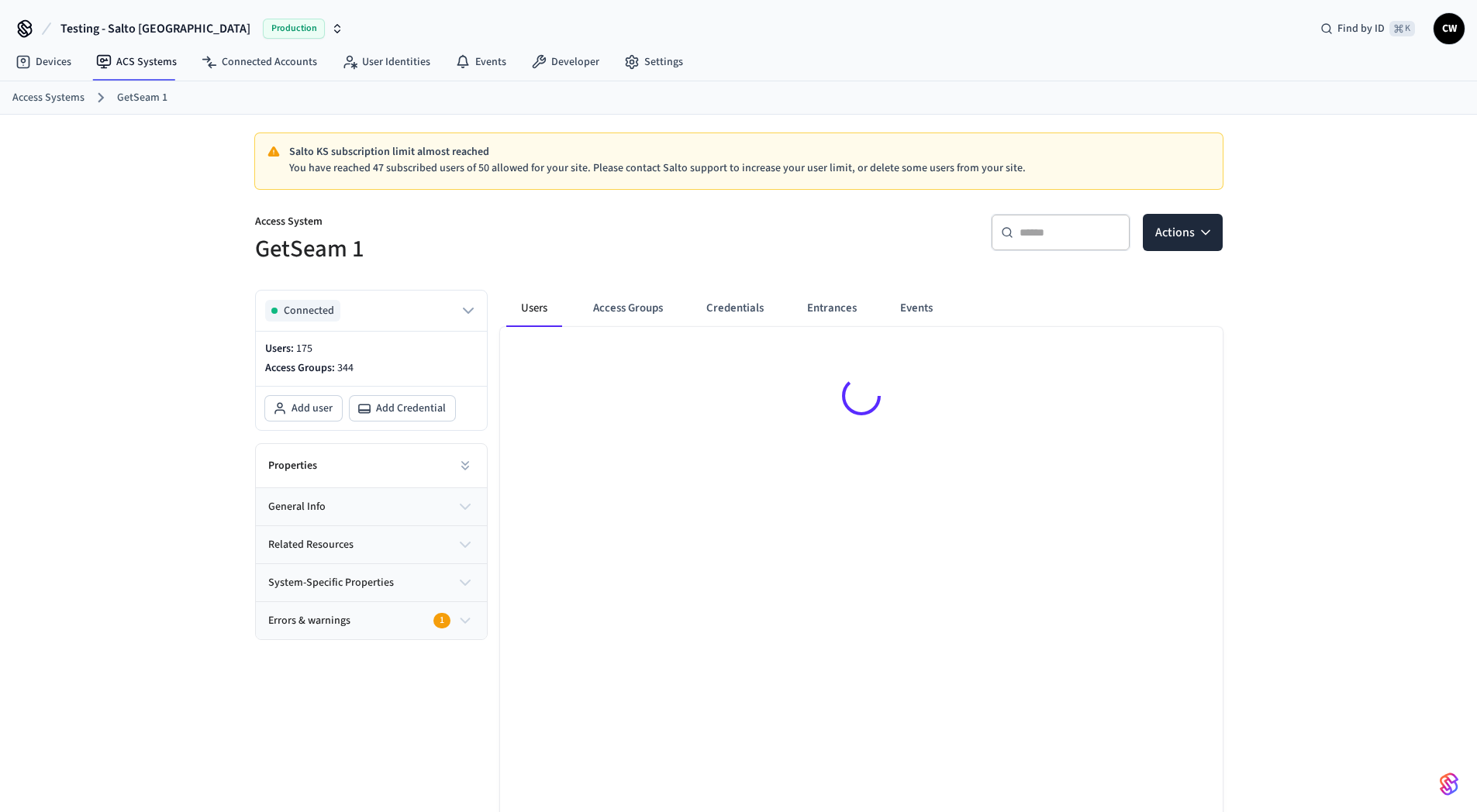
click at [36, 290] on div "Salto KS subscription limit almost reached You have reached 47 subscribed users…" at bounding box center [738, 525] width 1477 height 822
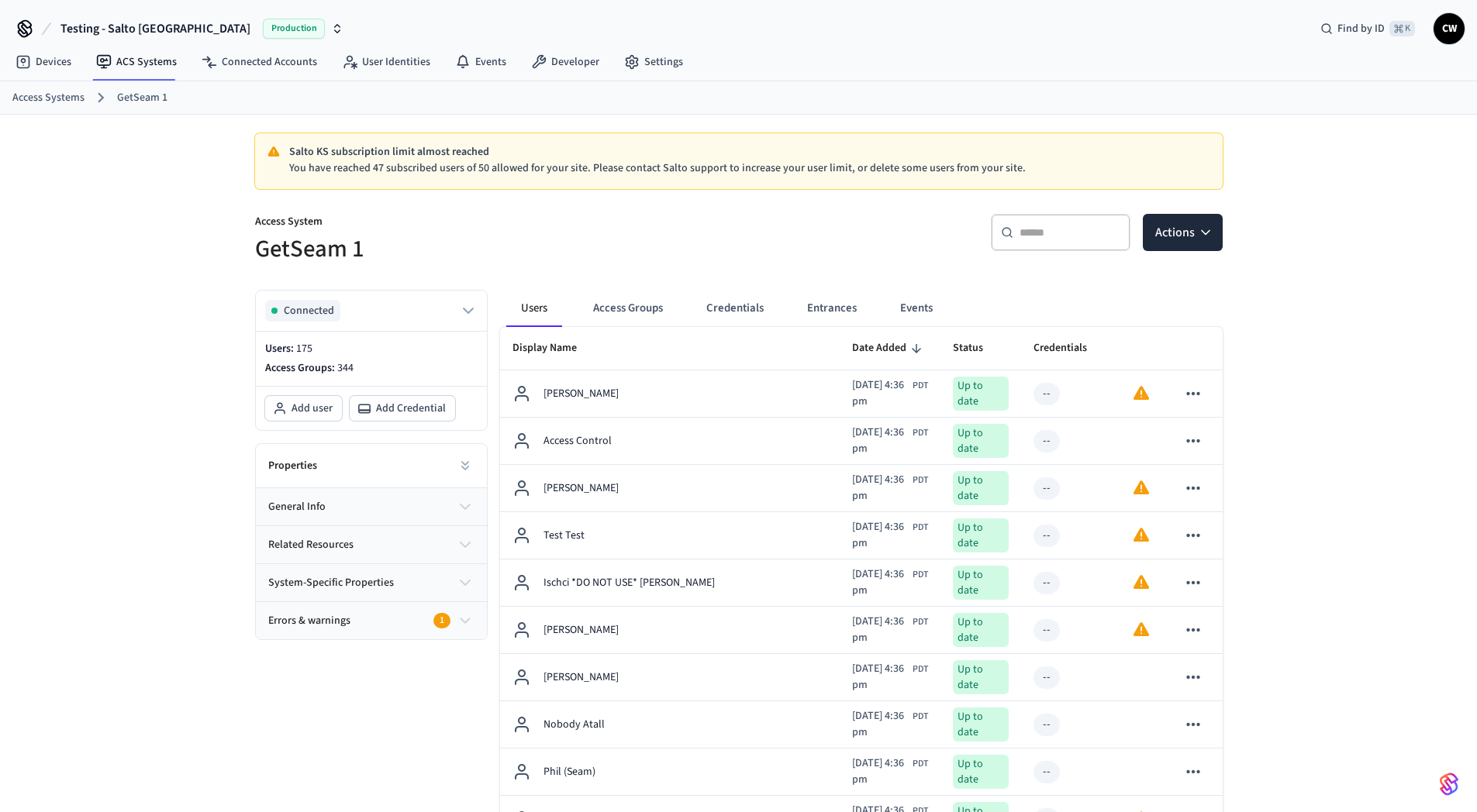
click at [758, 231] on div "​ ​ Actions" at bounding box center [985, 239] width 475 height 50
click at [423, 253] on h5 "GetSeam 1" at bounding box center [492, 249] width 475 height 31
click at [424, 253] on h5 "GetSeam 1" at bounding box center [492, 249] width 475 height 31
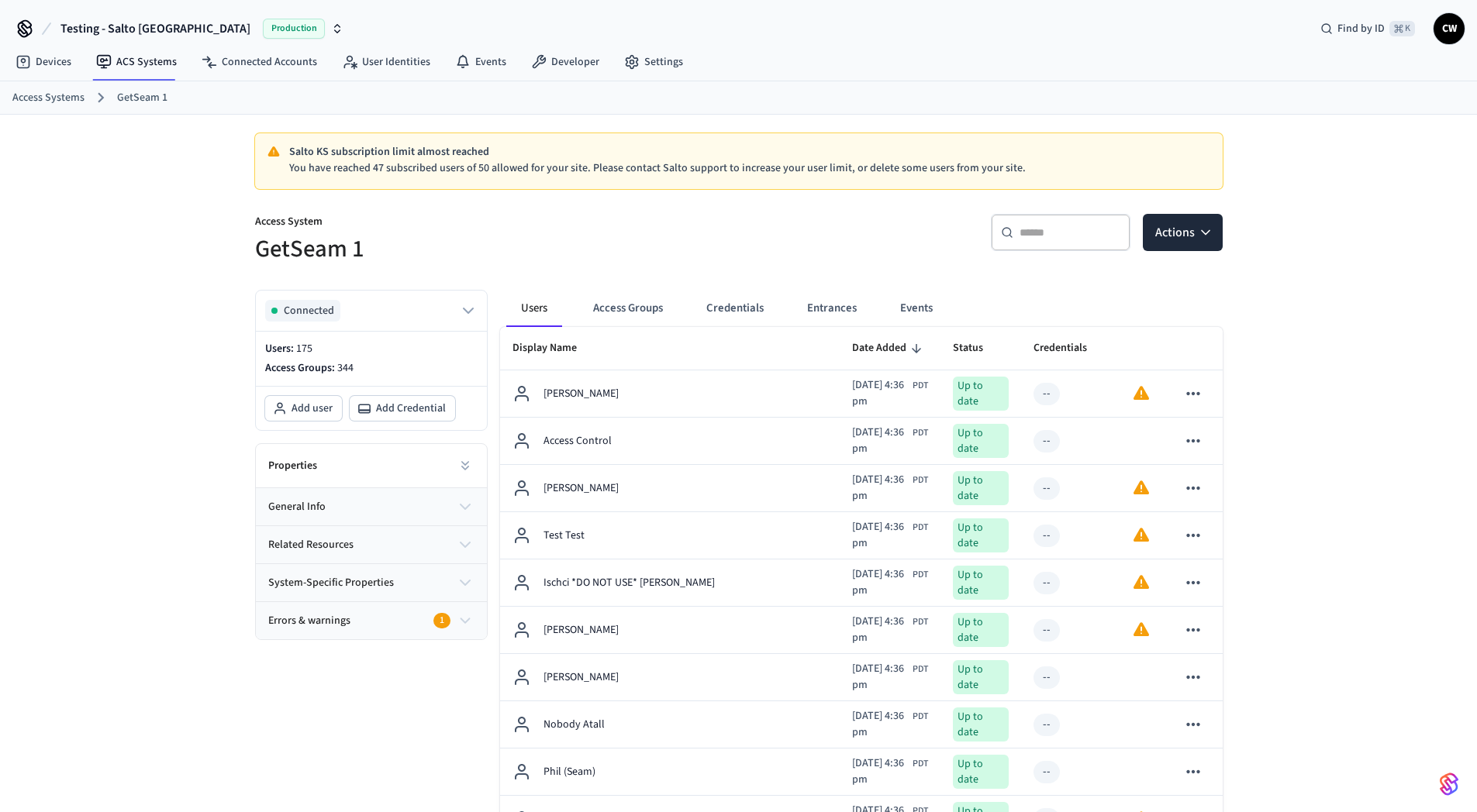
click at [514, 207] on div "Access System GetSeam 1" at bounding box center [482, 230] width 493 height 70
click at [147, 97] on link "GetSeam 1" at bounding box center [142, 99] width 51 height 17
click at [136, 95] on link "GetSeam 1" at bounding box center [142, 99] width 51 height 17
click at [55, 95] on link "Access Systems" at bounding box center [48, 99] width 72 height 17
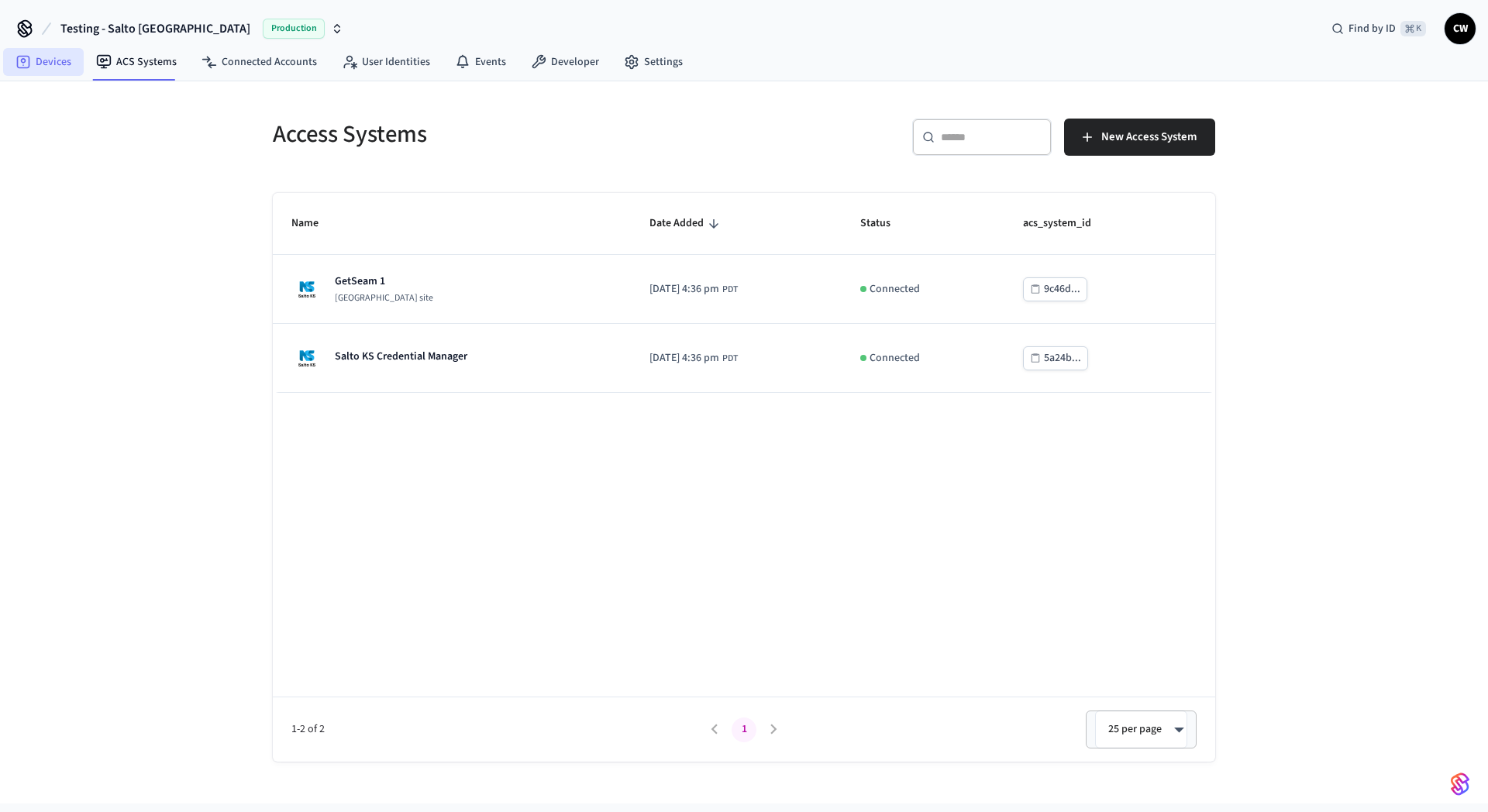
click at [52, 67] on link "Devices" at bounding box center [42, 62] width 80 height 28
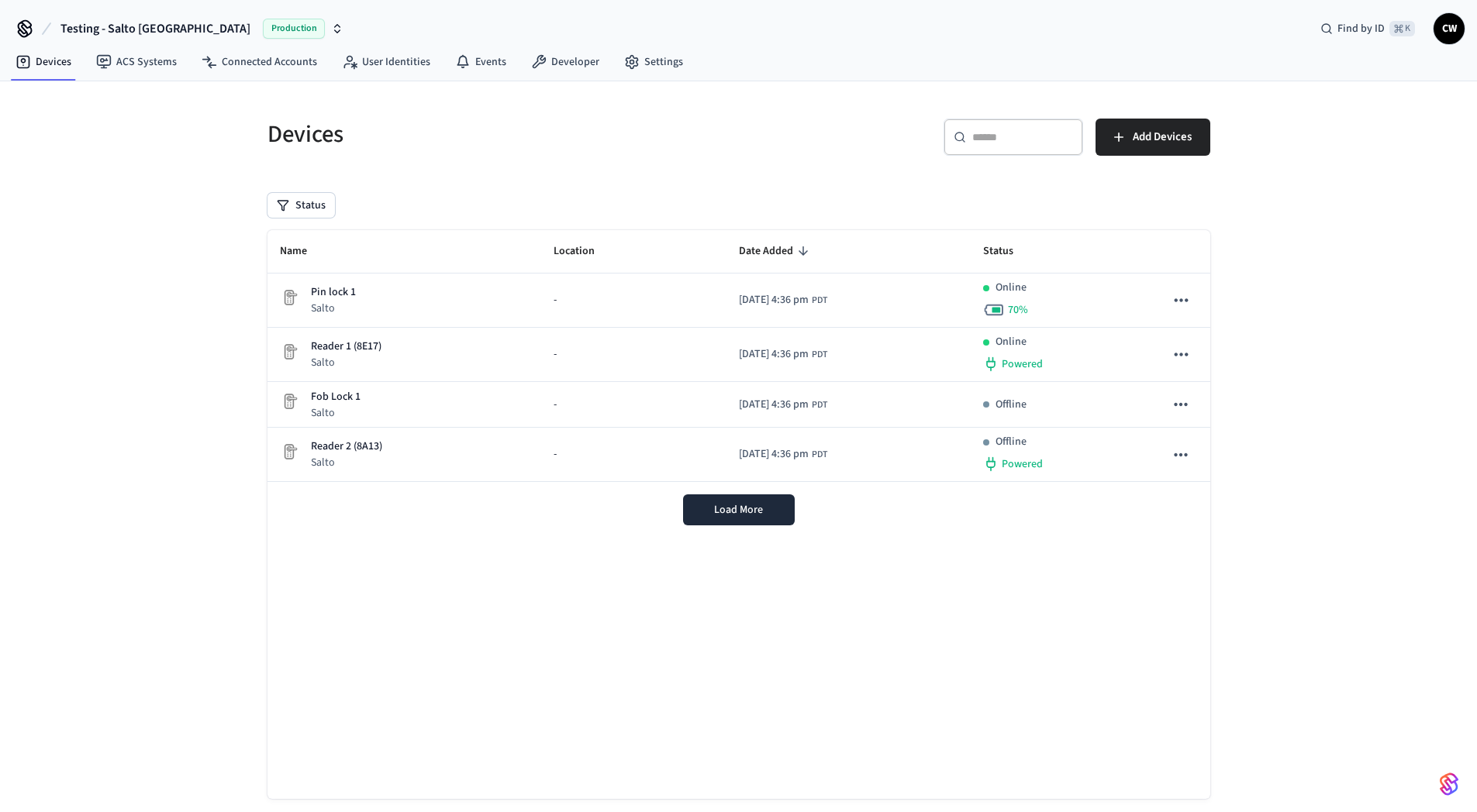
click at [109, 202] on div "Devices ​ ​ Add Devices Status Name Location Date Added Status Pin lock 1 Salto…" at bounding box center [738, 460] width 1477 height 759
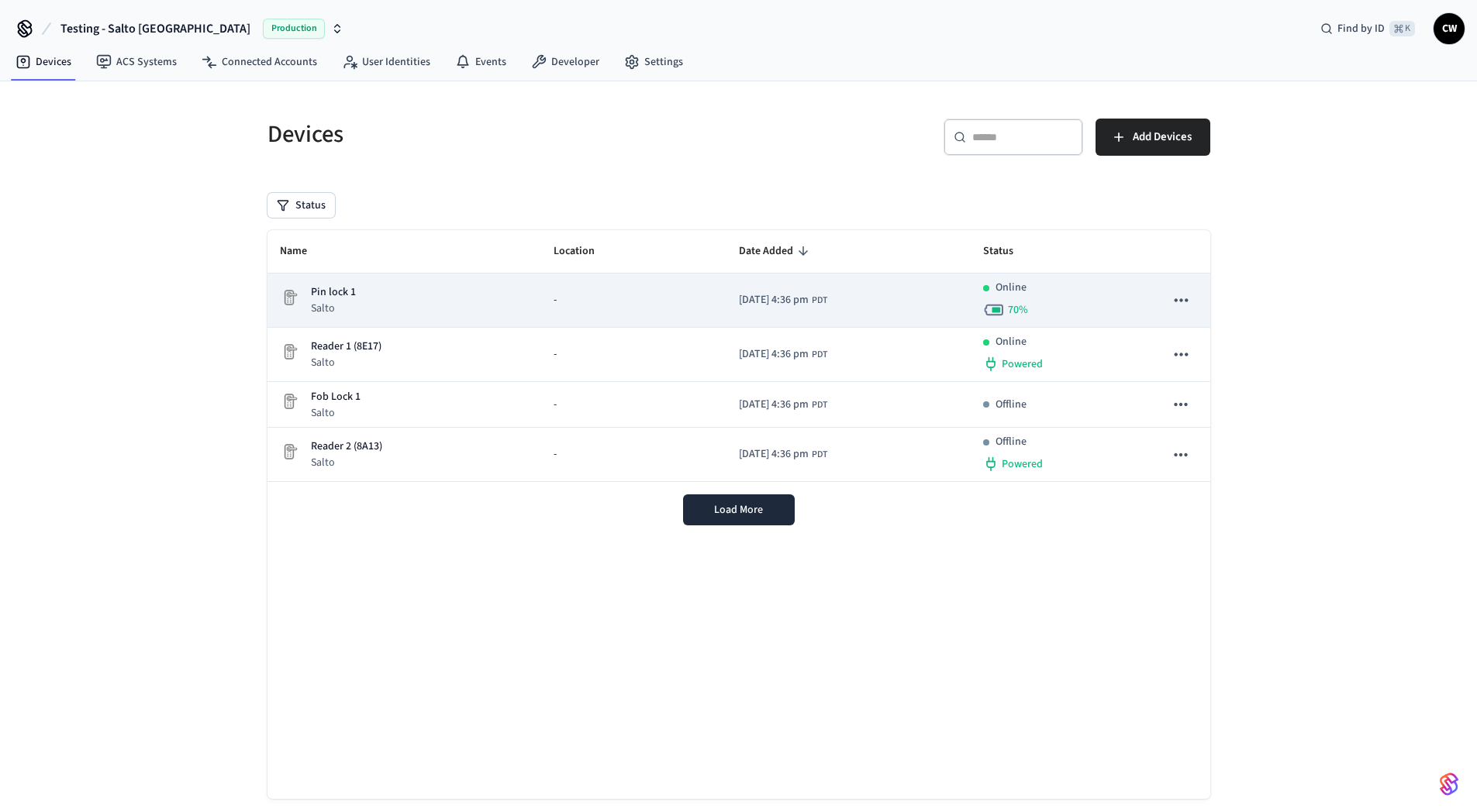
click at [397, 290] on div "Pin lock 1 Salto" at bounding box center [405, 300] width 249 height 31
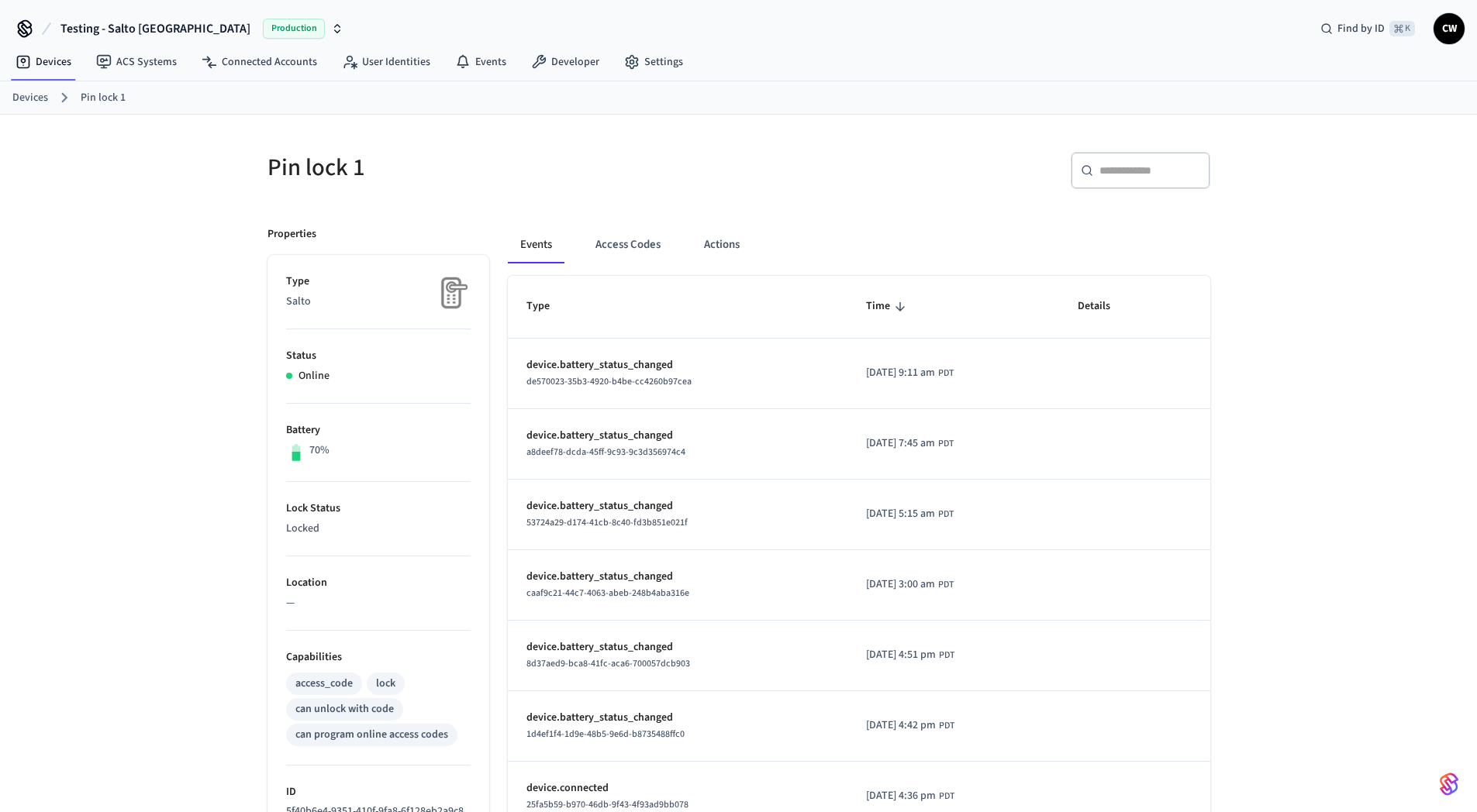
click at [763, 196] on div "​ ​" at bounding box center [978, 177] width 462 height 50
click at [744, 239] on button "Actions" at bounding box center [722, 245] width 61 height 37
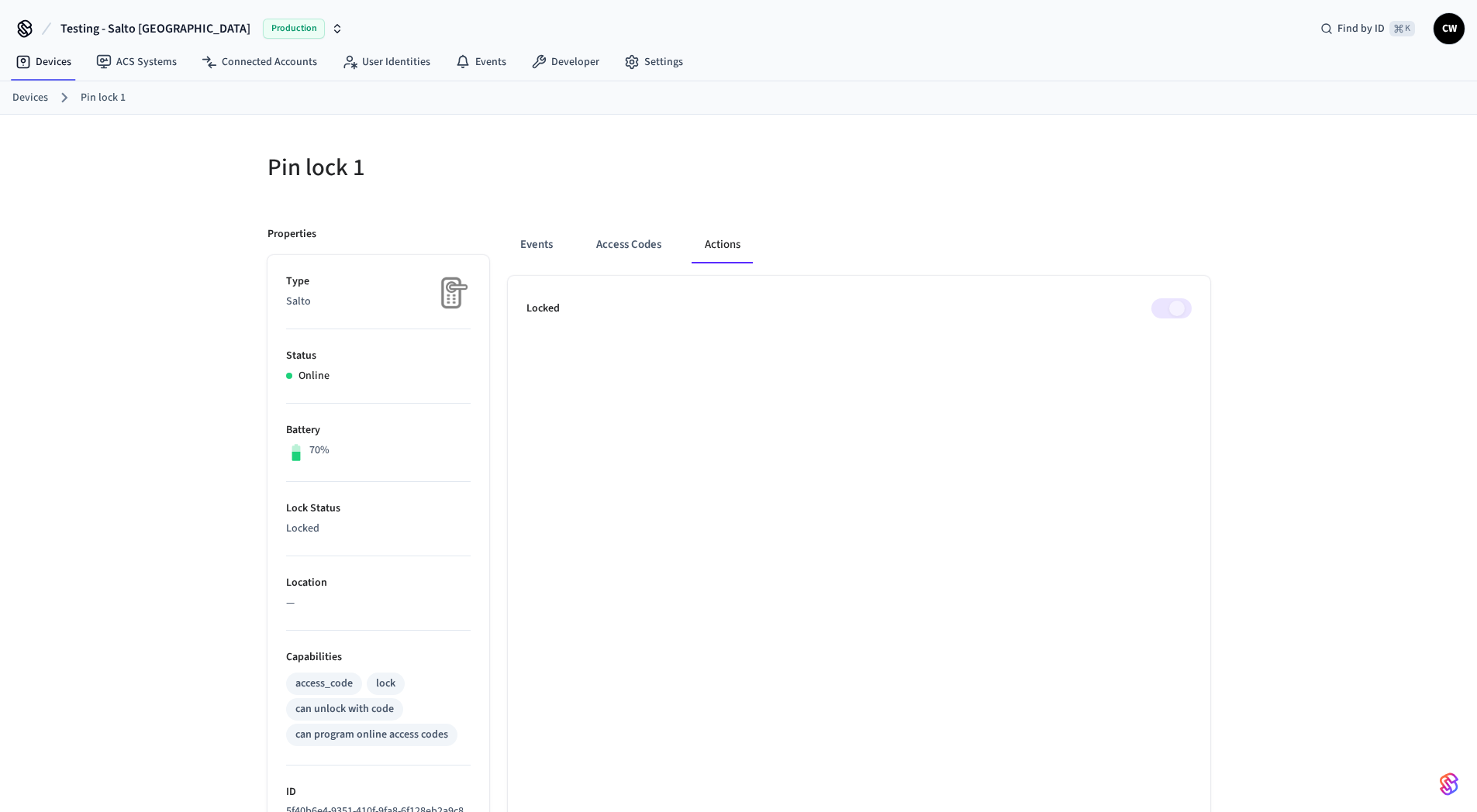
click at [806, 204] on div "Pin lock 1 Properties Type Salto Status Online Battery 70% Lock Status Locked L…" at bounding box center [738, 677] width 967 height 1089
click at [1176, 310] on span at bounding box center [1172, 309] width 41 height 20
click at [1177, 310] on span at bounding box center [1172, 309] width 41 height 20
click at [1169, 222] on div "Events Access Codes Actions Locked" at bounding box center [850, 714] width 721 height 1014
click at [1083, 158] on div at bounding box center [978, 177] width 462 height 50
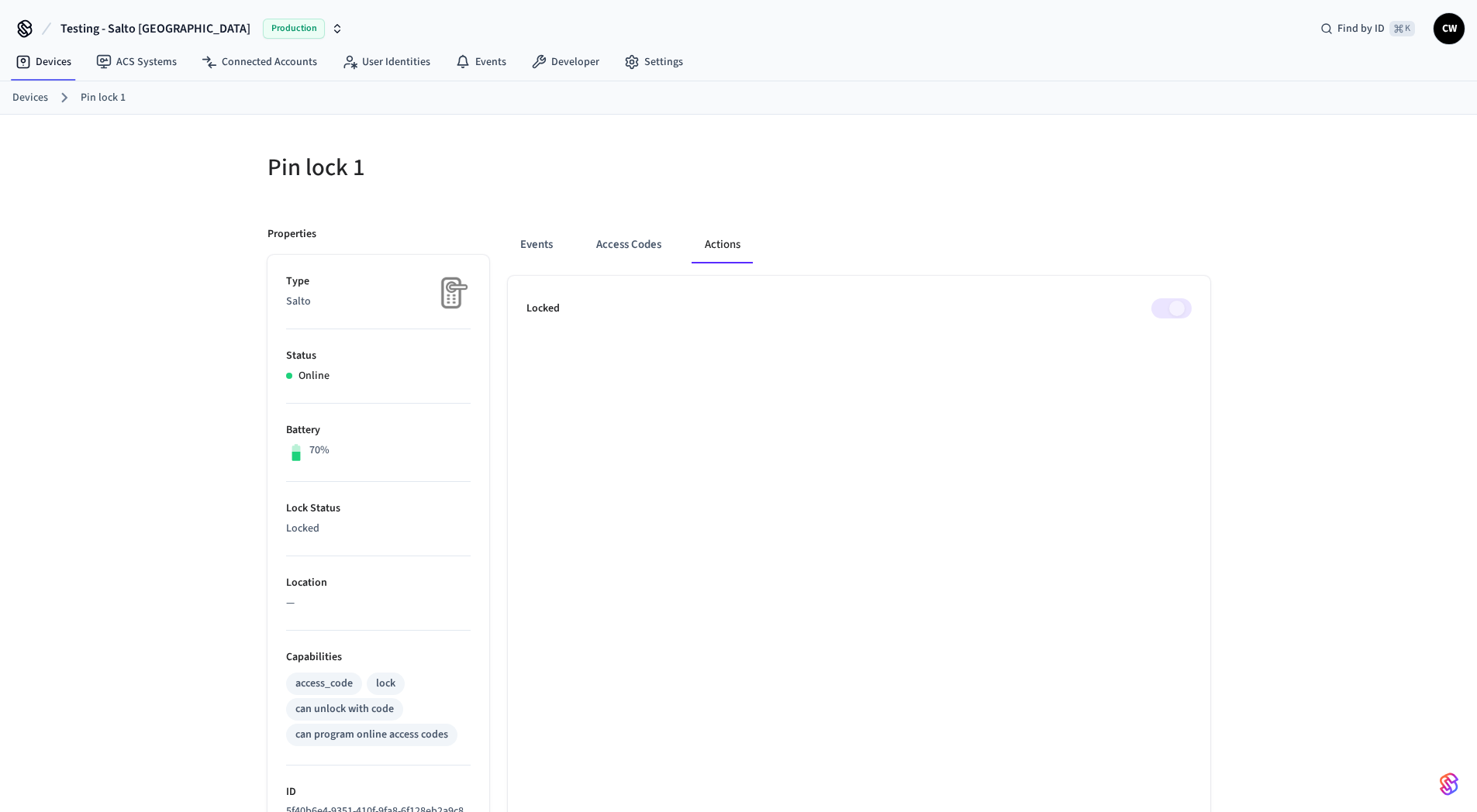
click at [1083, 158] on div at bounding box center [978, 177] width 462 height 50
drag, startPoint x: 349, startPoint y: 168, endPoint x: 380, endPoint y: 168, distance: 31.0
click at [380, 168] on h5 "Pin lock 1" at bounding box center [498, 168] width 462 height 31
drag, startPoint x: 250, startPoint y: 170, endPoint x: 460, endPoint y: 169, distance: 210.0
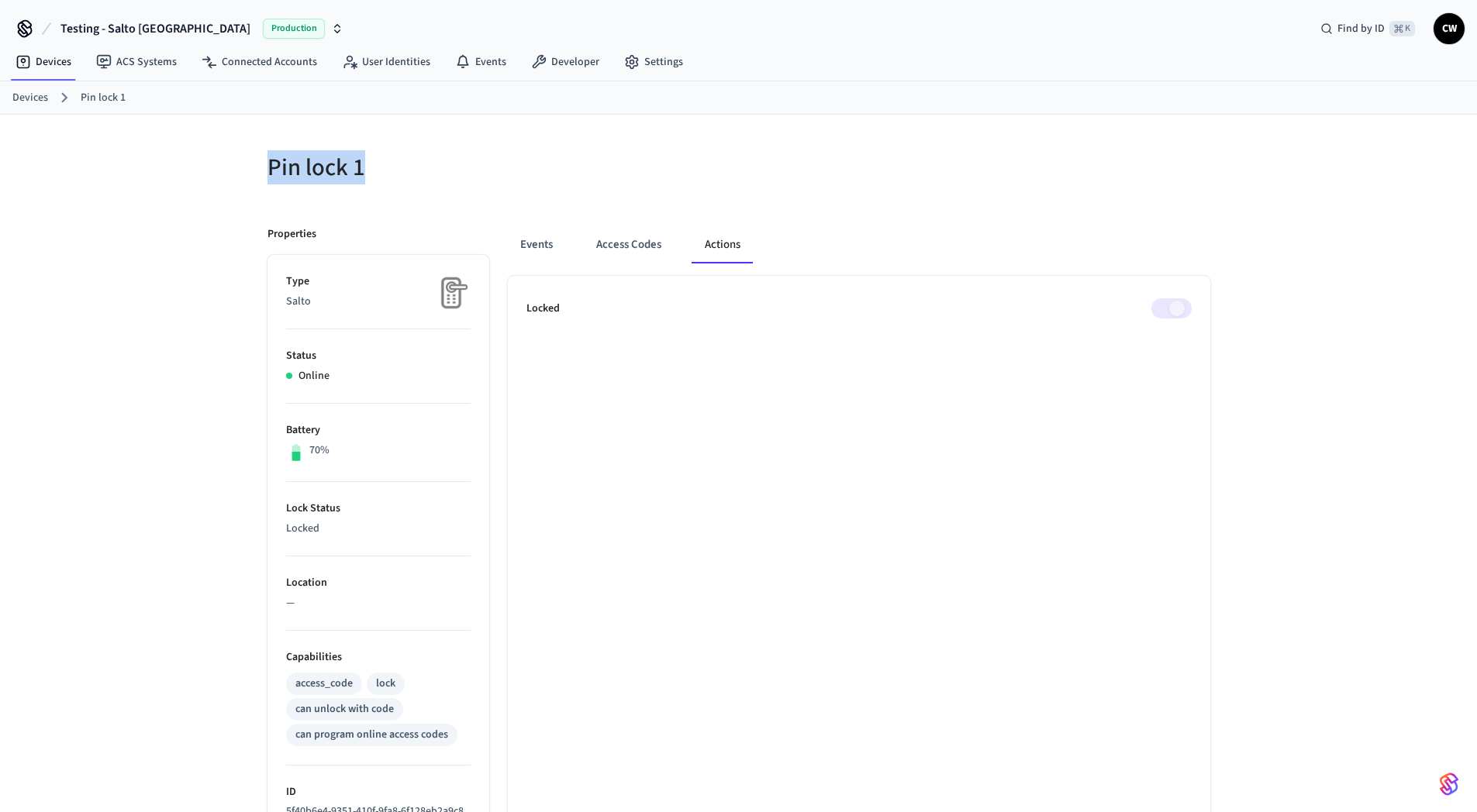
click at [460, 169] on div "Pin lock 1" at bounding box center [489, 168] width 480 height 68
click at [460, 169] on h5 "Pin lock 1" at bounding box center [498, 168] width 462 height 31
drag, startPoint x: 255, startPoint y: 172, endPoint x: 237, endPoint y: 172, distance: 18.0
click at [237, 172] on div "Pin lock 1 Properties Type Salto Status Online Battery 70% Lock Status Locked L…" at bounding box center [738, 667] width 1477 height 1107
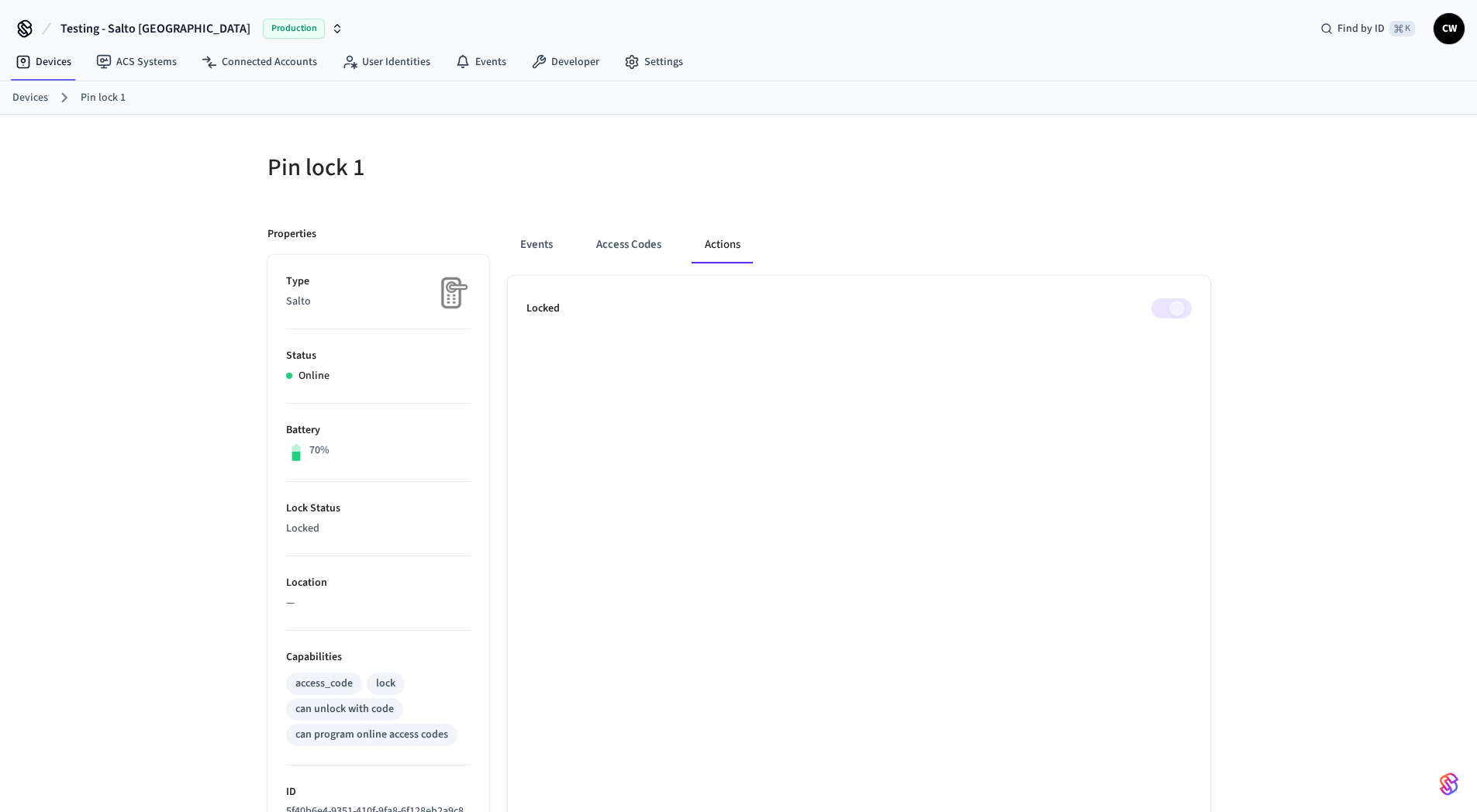
click at [183, 236] on div "Pin lock 1 Properties Type Salto Status Online Battery 70% Lock Status Locked L…" at bounding box center [738, 667] width 1477 height 1107
click at [194, 170] on div "Pin lock 1 Properties Type Salto Status Online Battery 70% Lock Status Locked L…" at bounding box center [738, 667] width 1477 height 1107
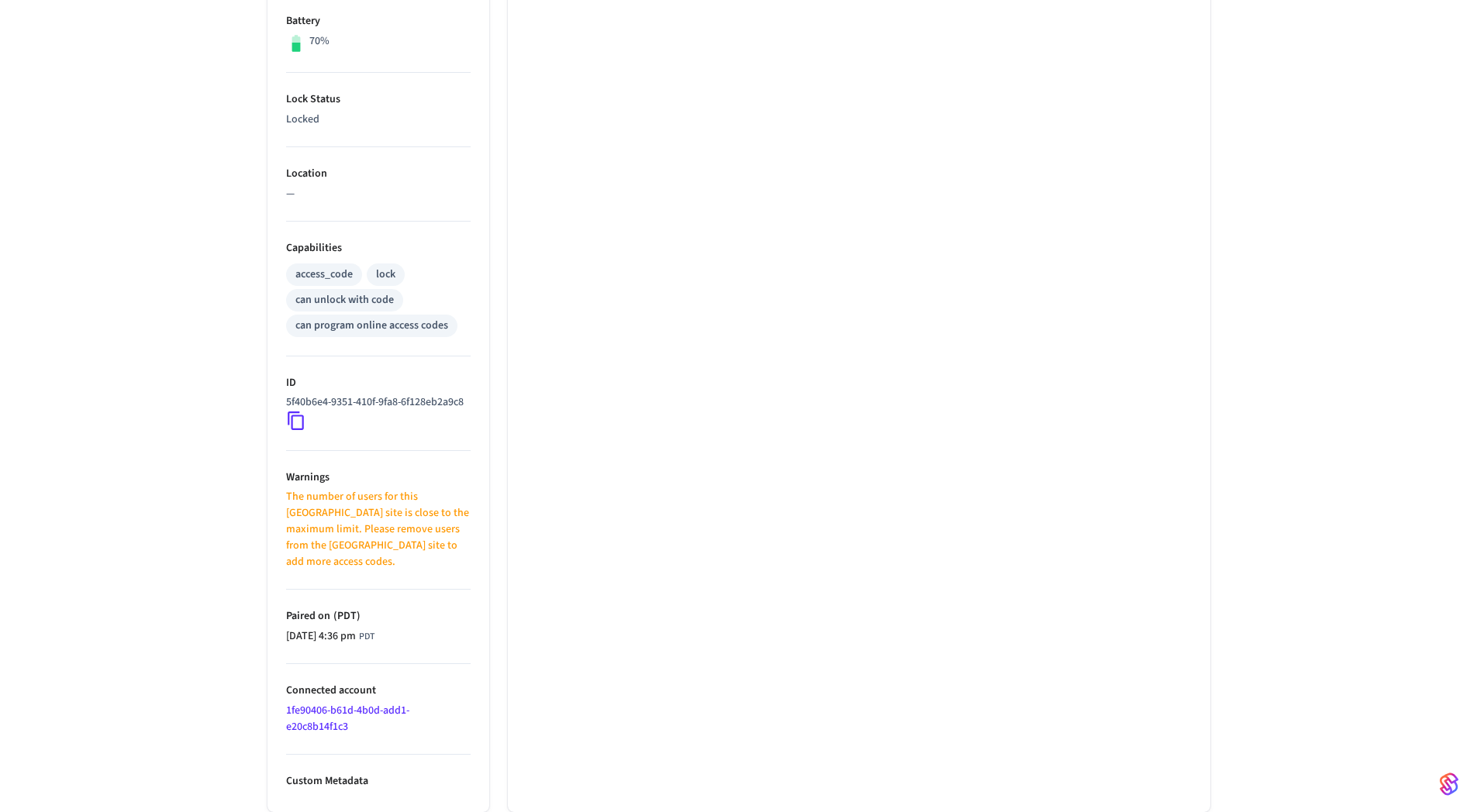
click at [298, 431] on icon at bounding box center [296, 421] width 20 height 20
click at [195, 436] on div "Pin lock 1 Properties Type Salto Status Online Battery 70% Lock Status Locked L…" at bounding box center [738, 258] width 1477 height 1107
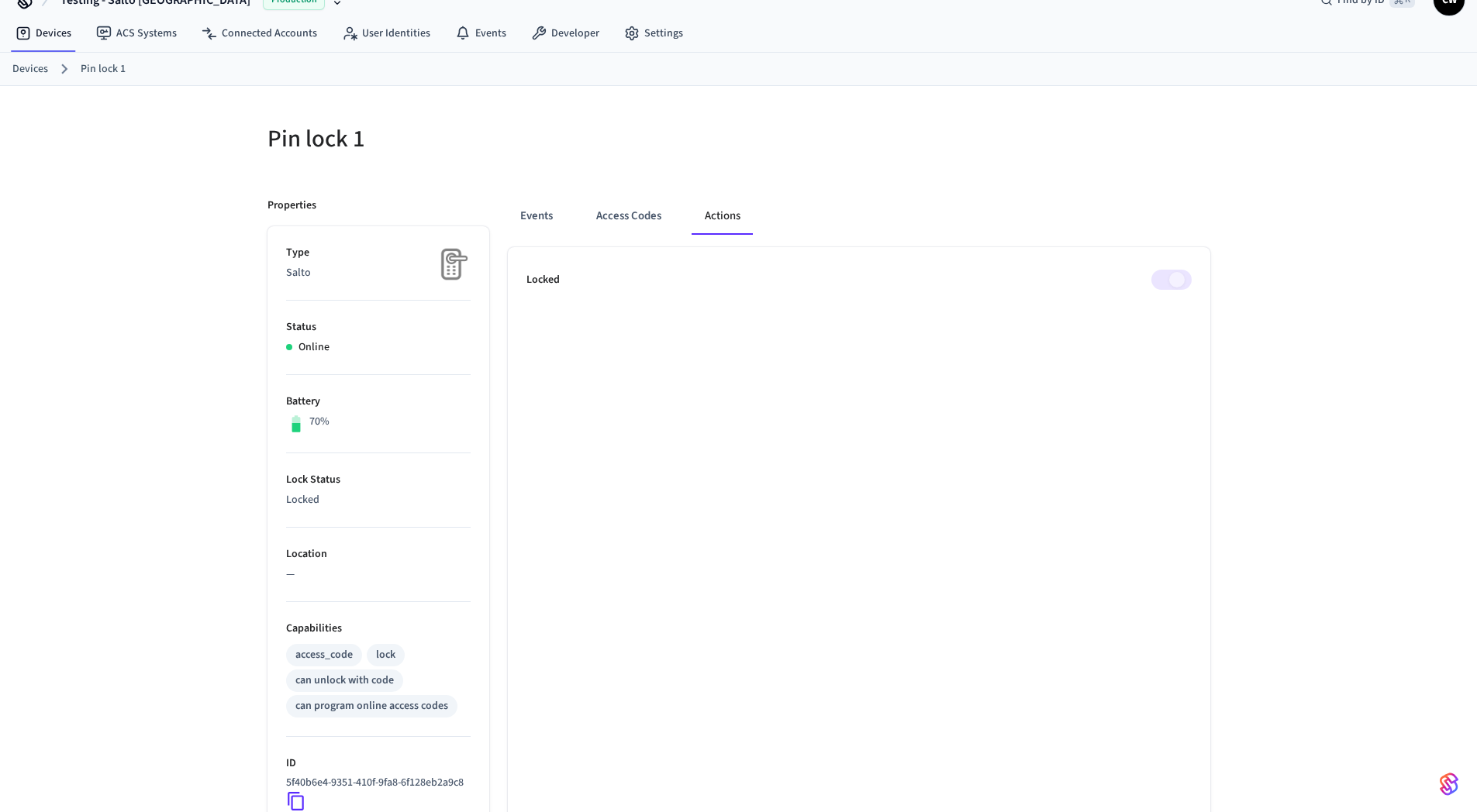
scroll to position [0, 0]
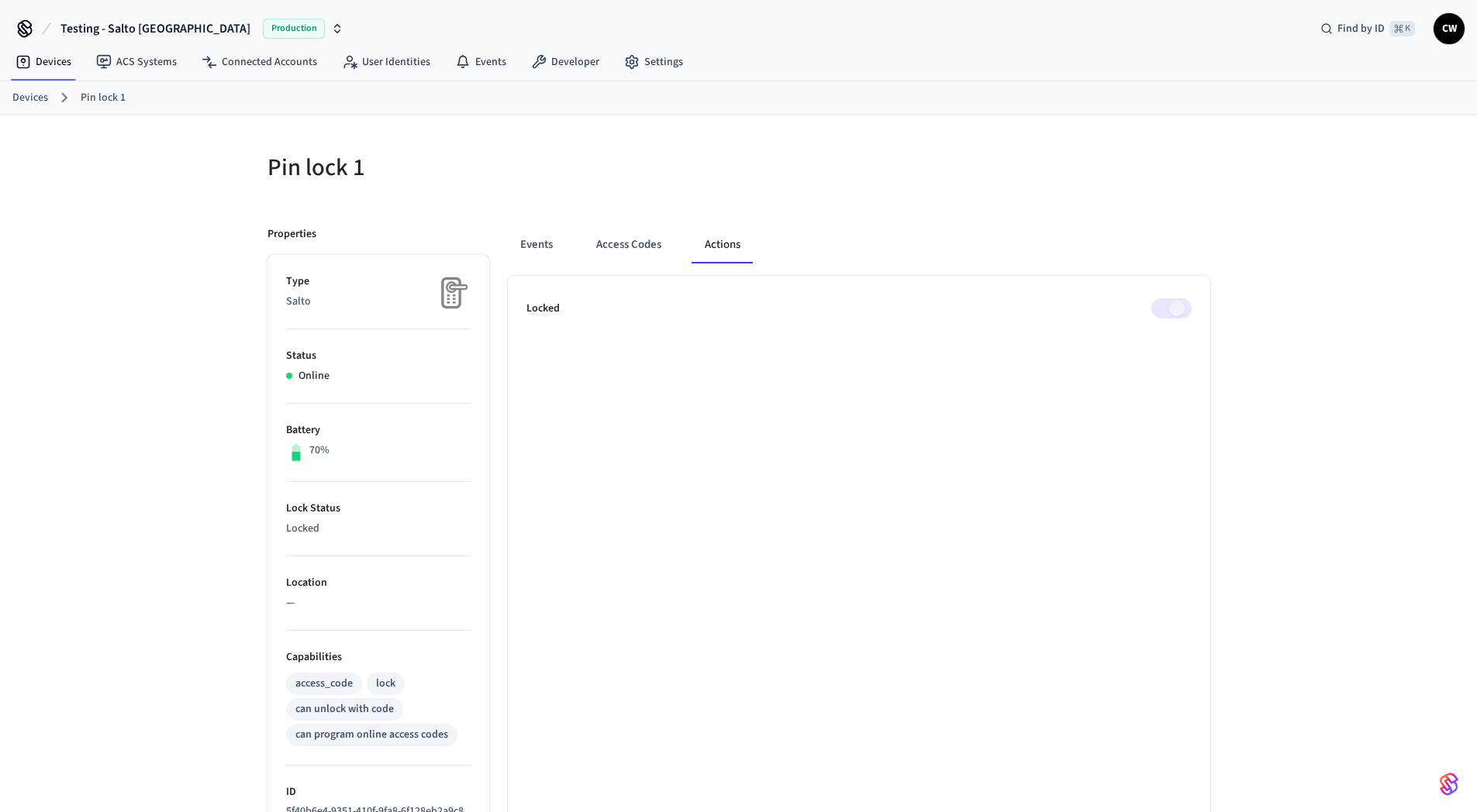
click at [810, 153] on div at bounding box center [978, 177] width 462 height 50
click at [148, 152] on div "Pin lock 1 Properties Type Salto Status Online Battery 70% Lock Status Locked L…" at bounding box center [738, 667] width 1477 height 1107
click at [176, 440] on div "Pin lock 1 Properties Type Salto Status Online Battery 70% Lock Status Locked L…" at bounding box center [738, 667] width 1477 height 1107
click at [218, 224] on div "Pin lock 1 Properties Type Salto Status Online Battery 70% Lock Status Locked L…" at bounding box center [738, 667] width 1477 height 1107
click at [110, 100] on link "Pin lock 1" at bounding box center [102, 99] width 45 height 17
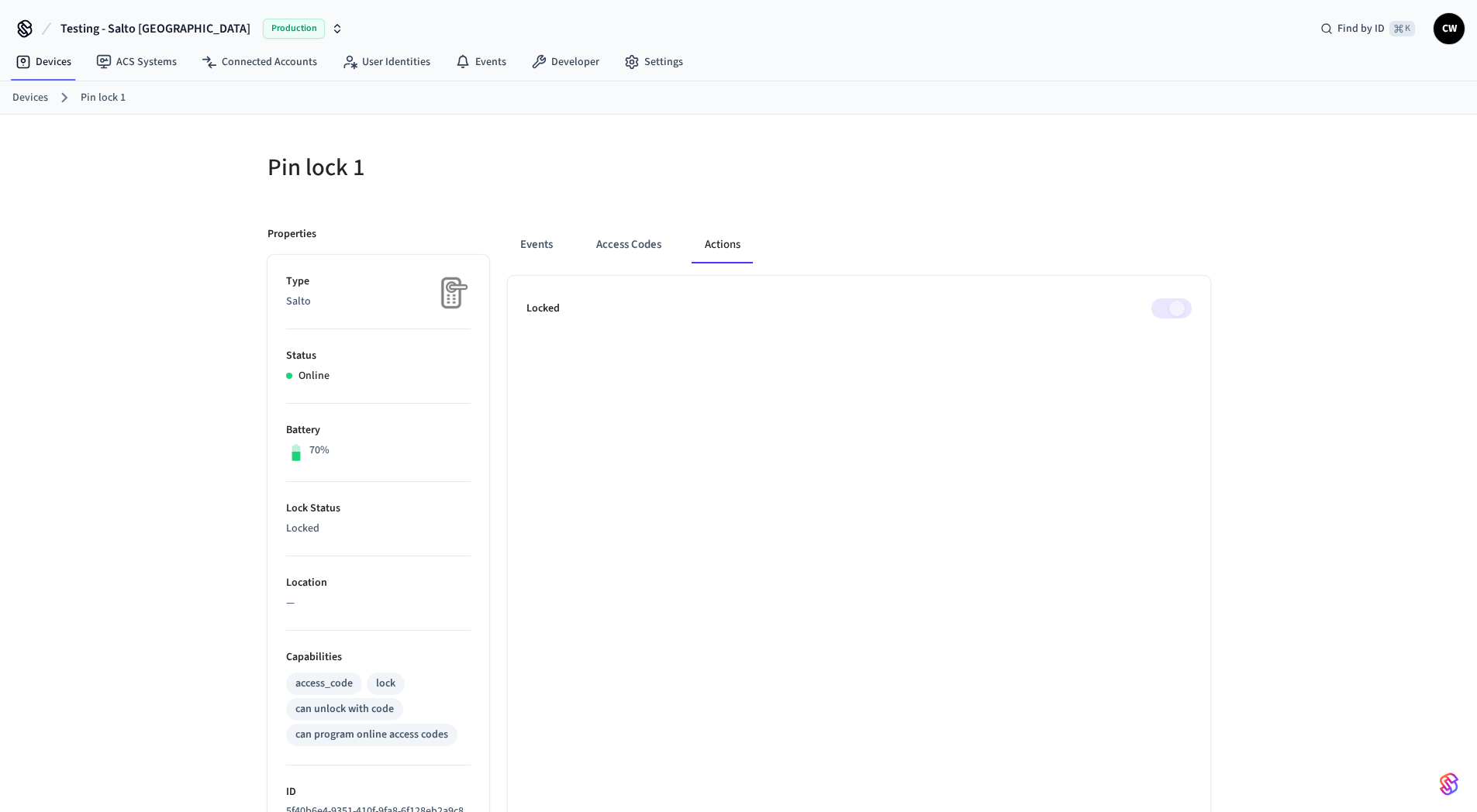
click at [41, 95] on link "Devices" at bounding box center [30, 99] width 36 height 17
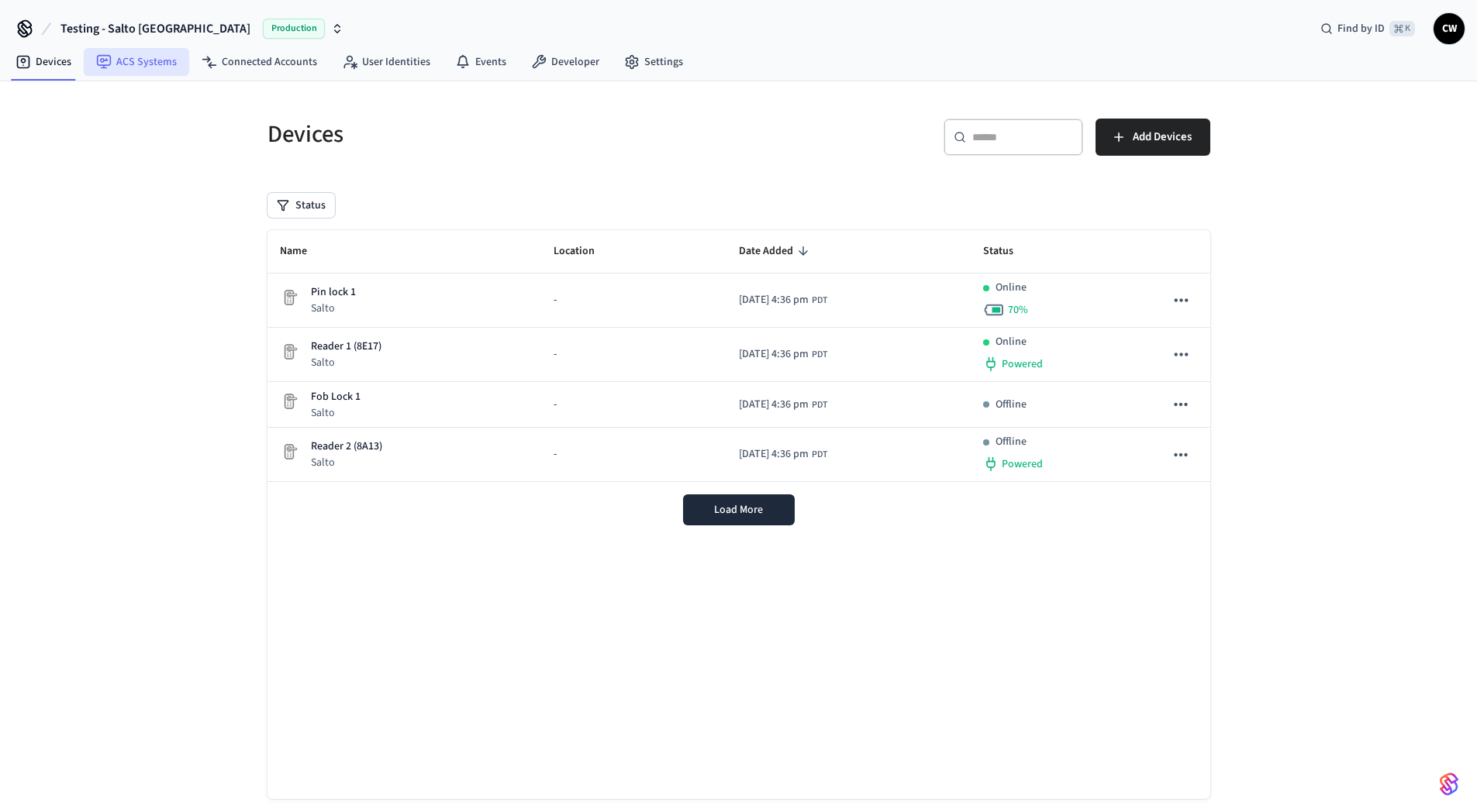
click at [124, 56] on link "ACS Systems" at bounding box center [136, 62] width 105 height 28
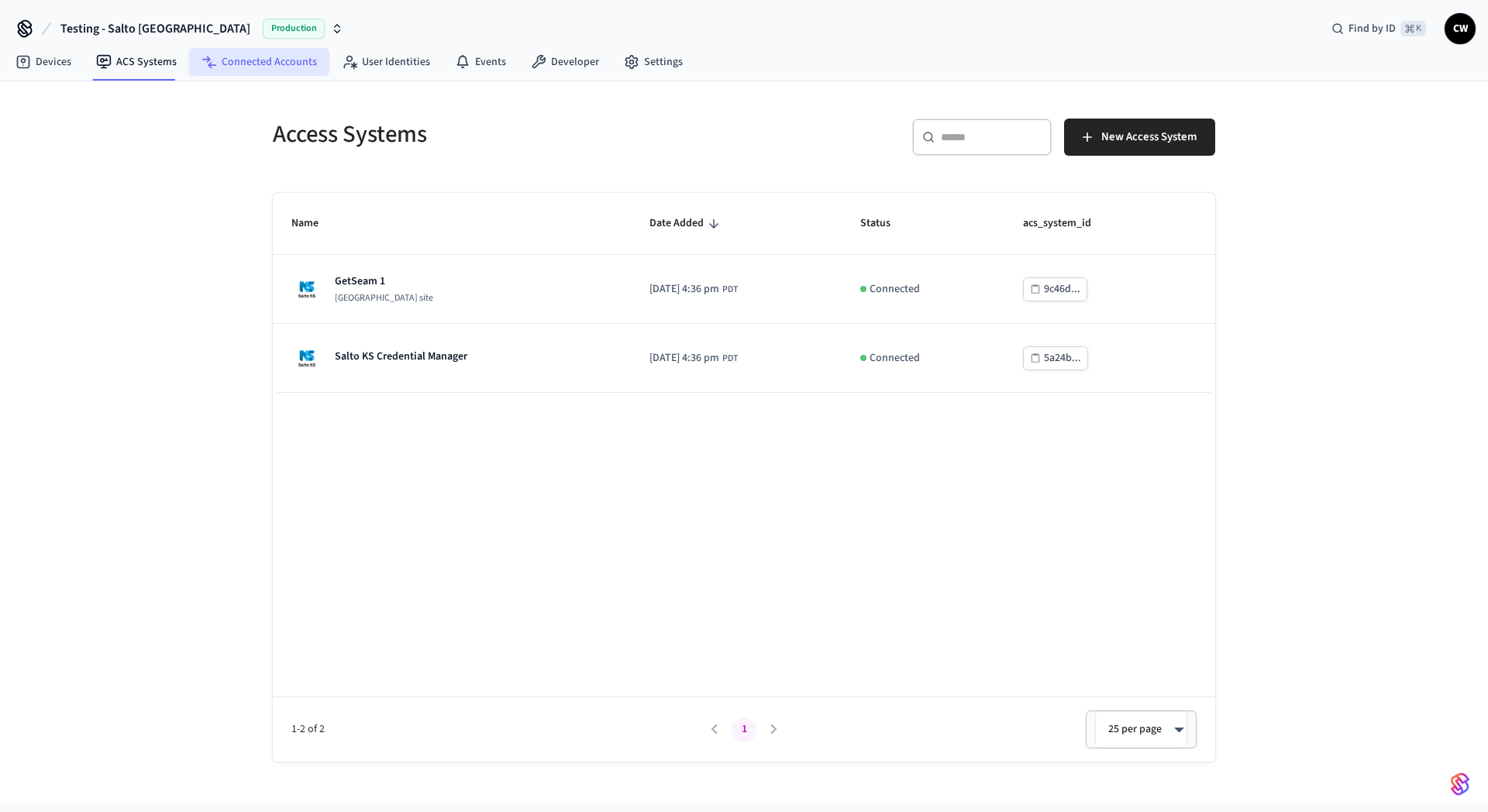
click at [261, 61] on link "Connected Accounts" at bounding box center [259, 62] width 140 height 28
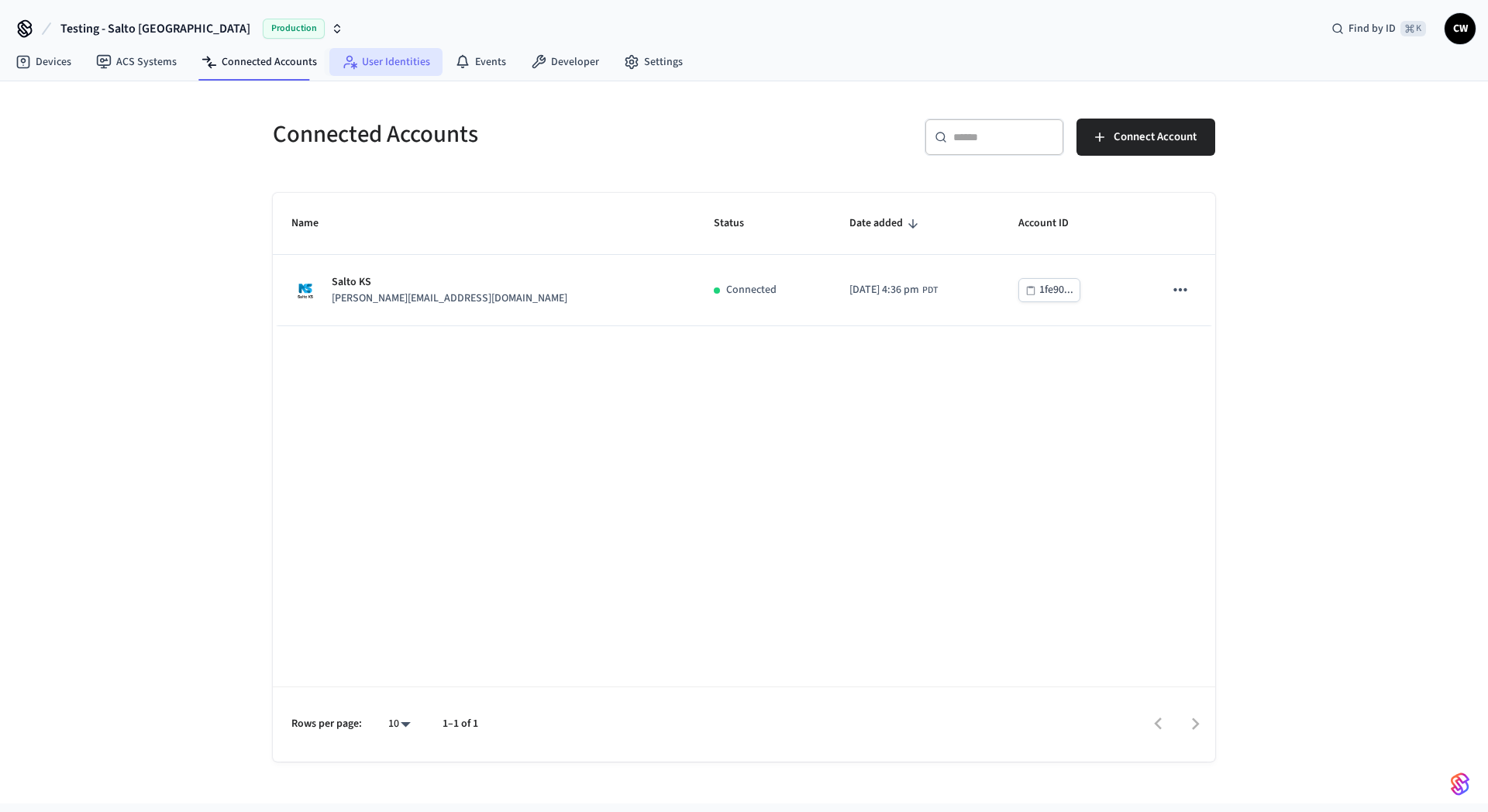
click at [379, 63] on link "User Identities" at bounding box center [385, 62] width 113 height 28
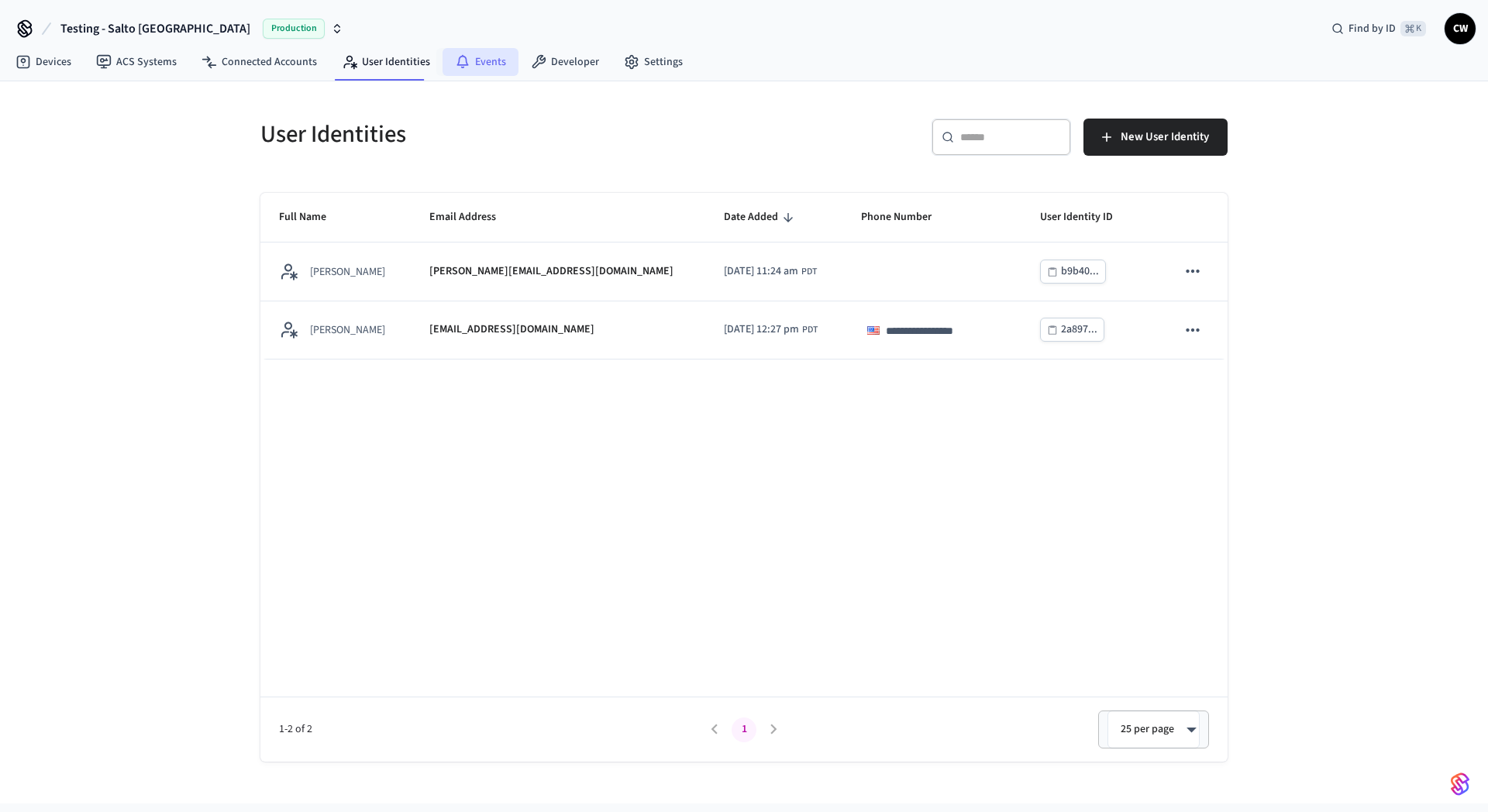
click at [462, 65] on icon at bounding box center [463, 62] width 16 height 16
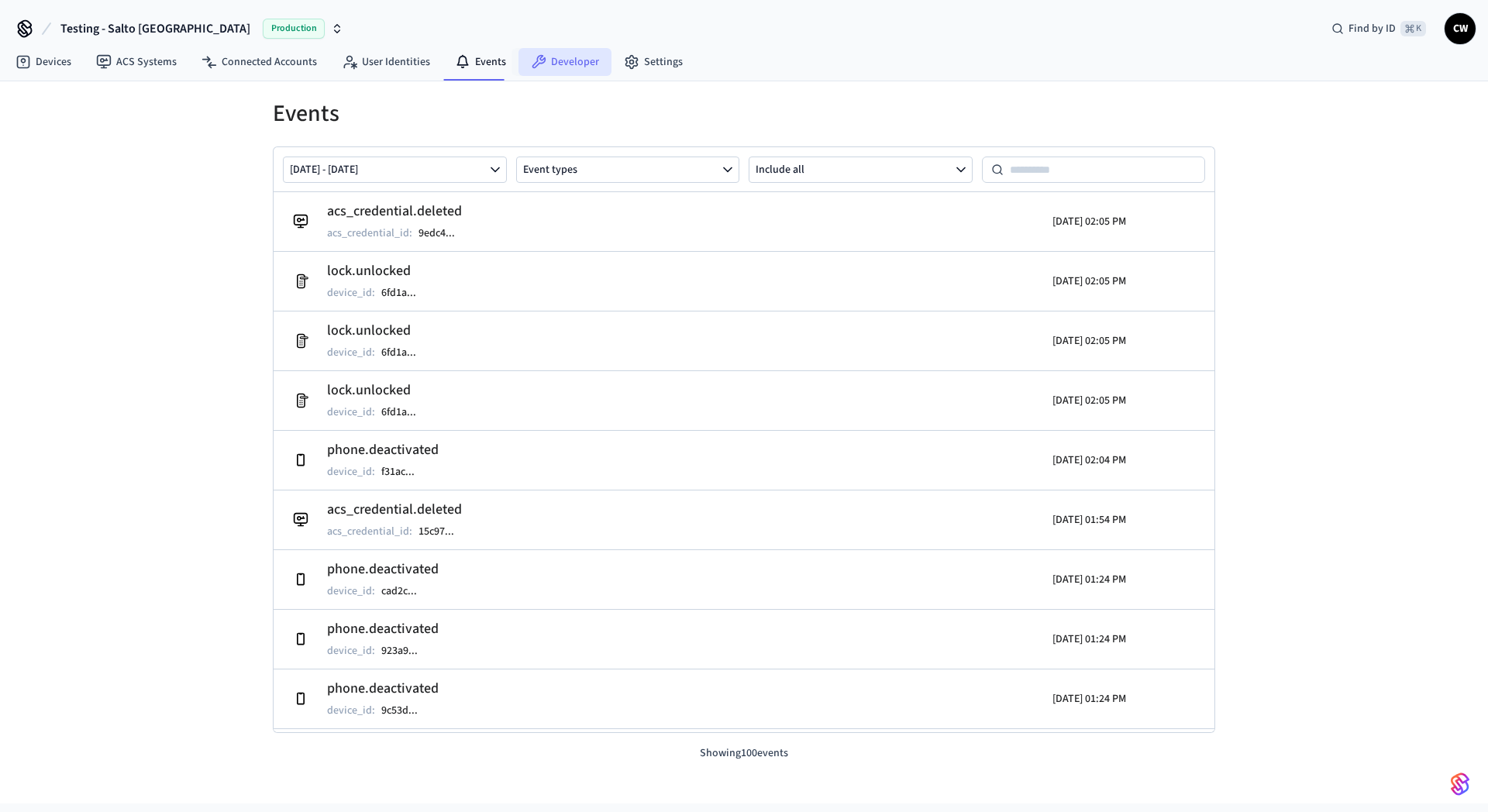
click at [534, 66] on icon at bounding box center [538, 62] width 16 height 16
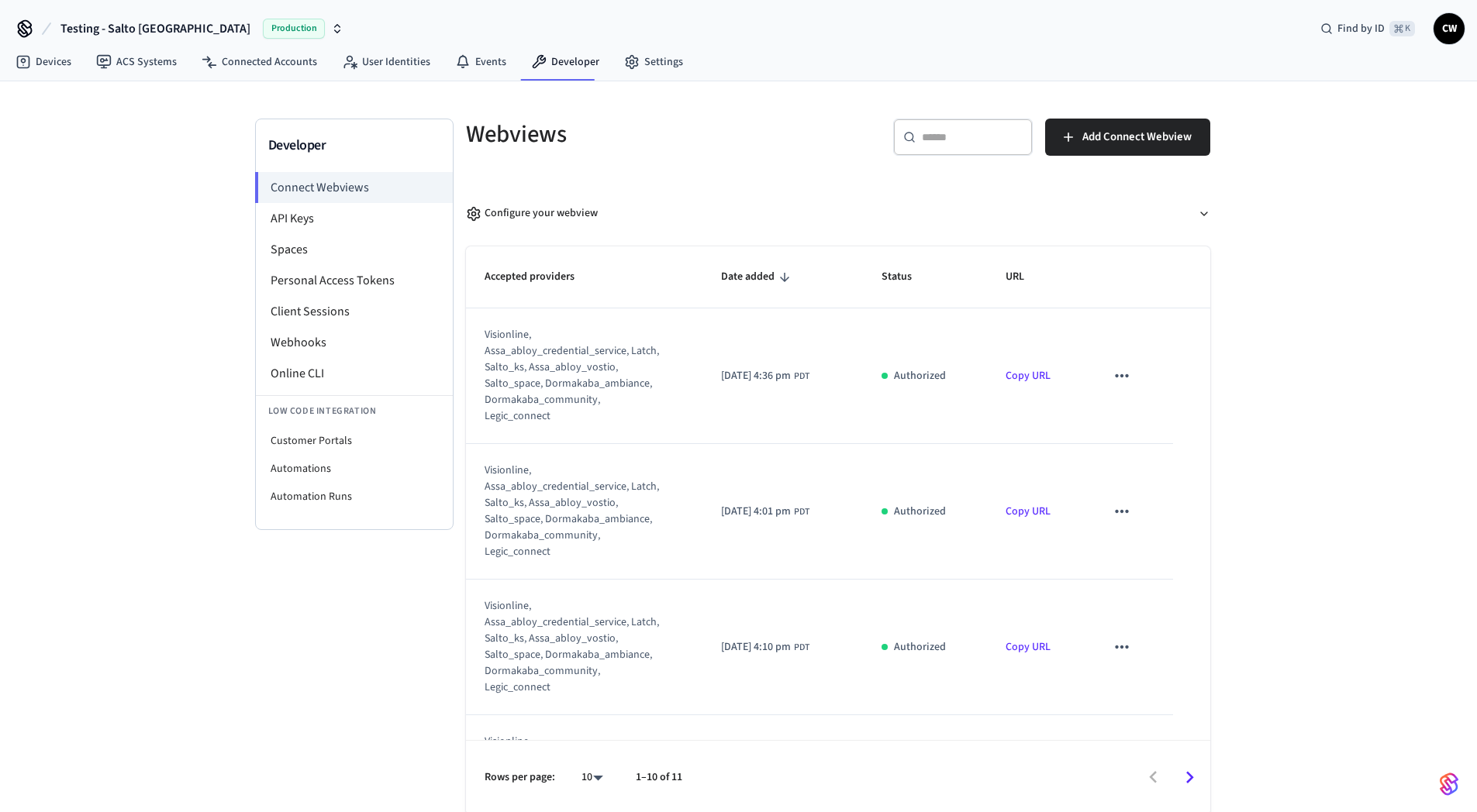
click at [183, 408] on div "Developer Connect Webviews API Keys Spaces Personal Access Tokens Client Sessio…" at bounding box center [738, 448] width 1477 height 734
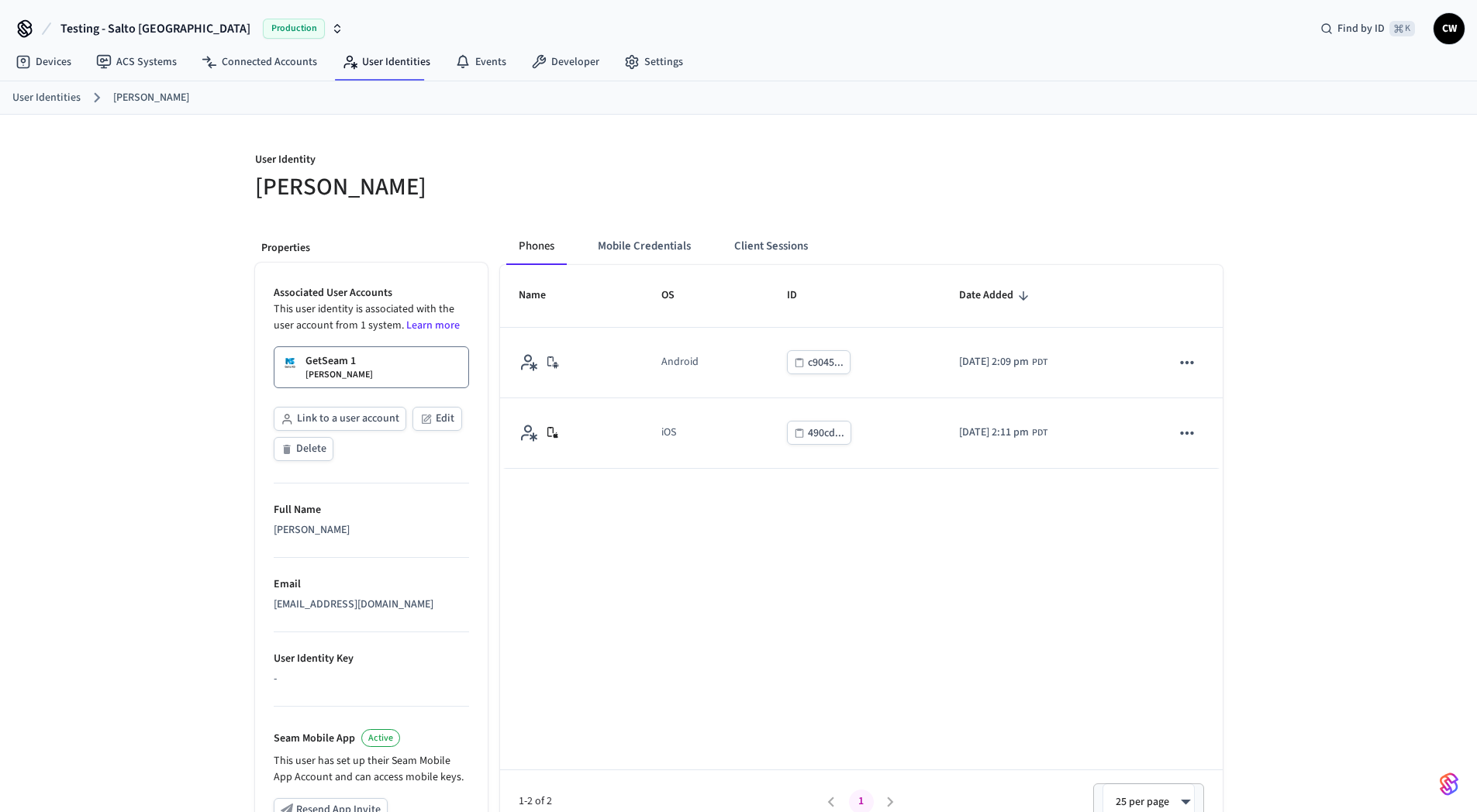
click at [102, 251] on div "User Identity [PERSON_NAME] Properties Associated User Accounts This user ident…" at bounding box center [738, 586] width 1477 height 945
click at [679, 202] on h5 "Collin Wirkus" at bounding box center [492, 187] width 475 height 31
click at [667, 240] on button "Mobile Credentials" at bounding box center [644, 246] width 118 height 37
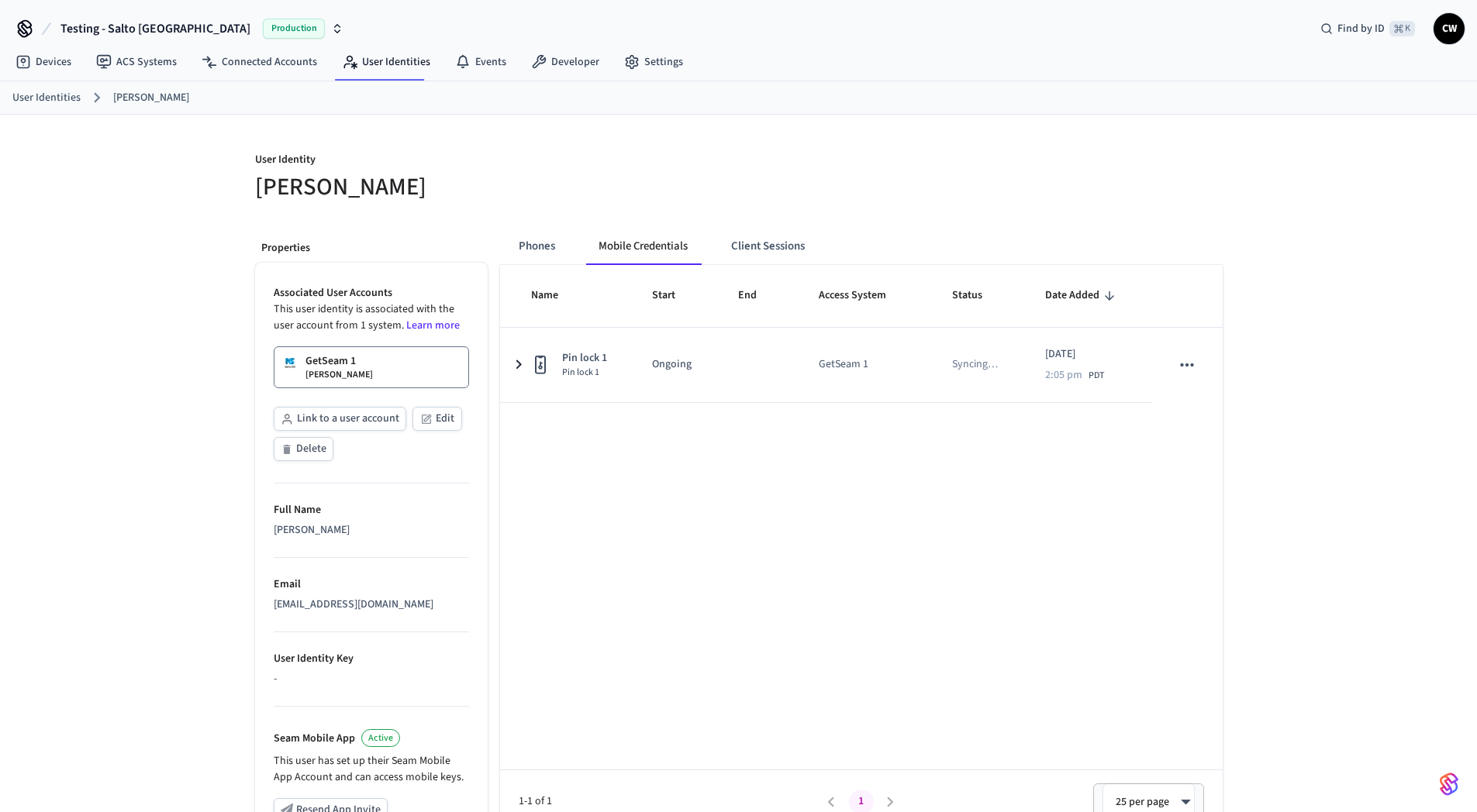
click at [538, 199] on h5 "Collin Wirkus" at bounding box center [492, 187] width 475 height 31
click at [191, 290] on div "User Identity Collin Wirkus Properties Associated User Accounts This user ident…" at bounding box center [738, 586] width 1477 height 945
click at [131, 284] on div "User Identity Collin Wirkus Properties Associated User Accounts This user ident…" at bounding box center [738, 586] width 1477 height 945
click at [105, 29] on span "Testing - Salto KS" at bounding box center [156, 29] width 190 height 18
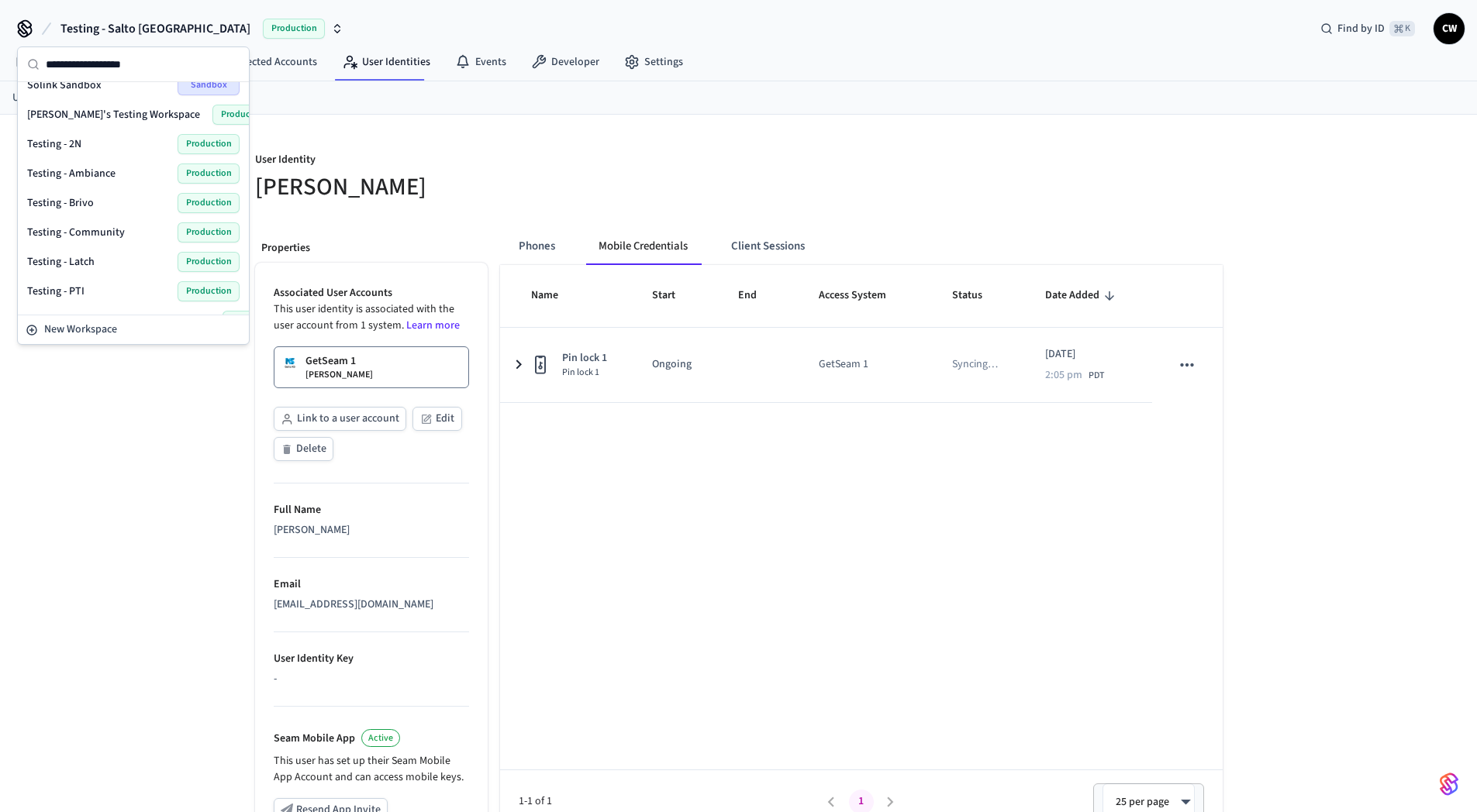
scroll to position [784, 0]
click at [123, 142] on div "Testing - 2N Production" at bounding box center [133, 140] width 212 height 20
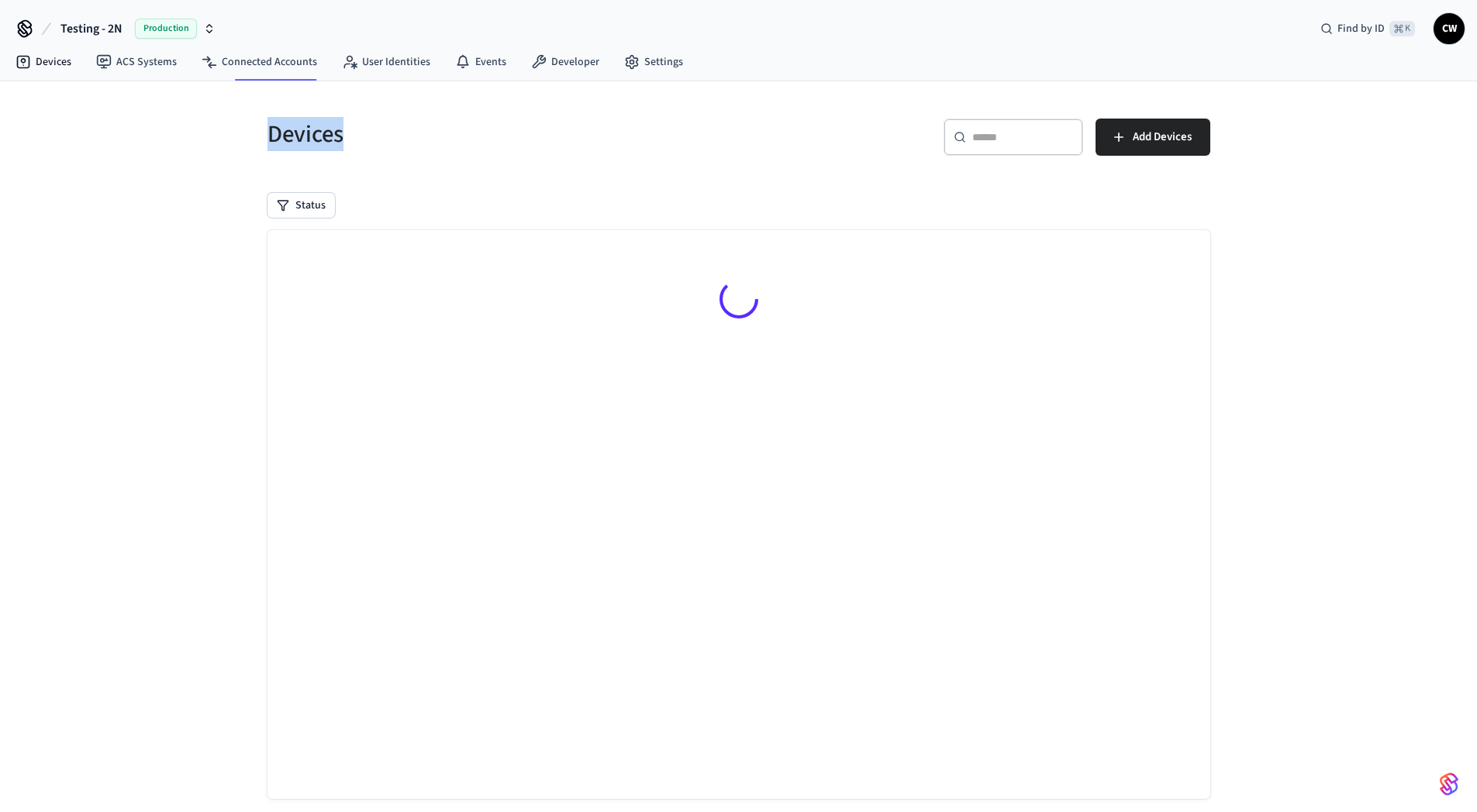
click at [124, 142] on div "Devices ​ ​ Add Devices Status Searching..." at bounding box center [738, 460] width 1477 height 759
click at [139, 61] on link "ACS Systems" at bounding box center [136, 62] width 105 height 28
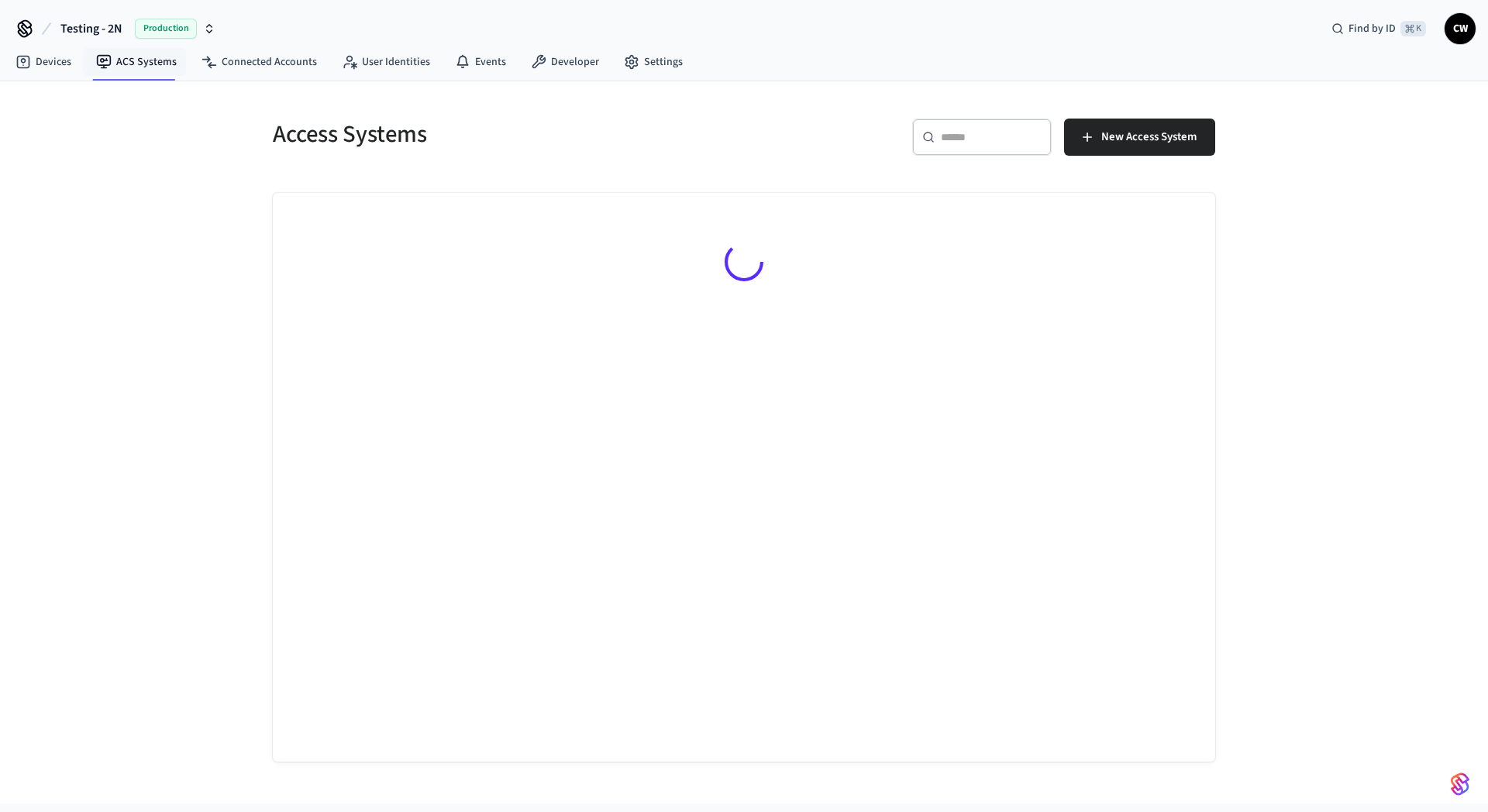
click at [115, 218] on div "Access Systems ​ ​ New Access System" at bounding box center [744, 442] width 1488 height 723
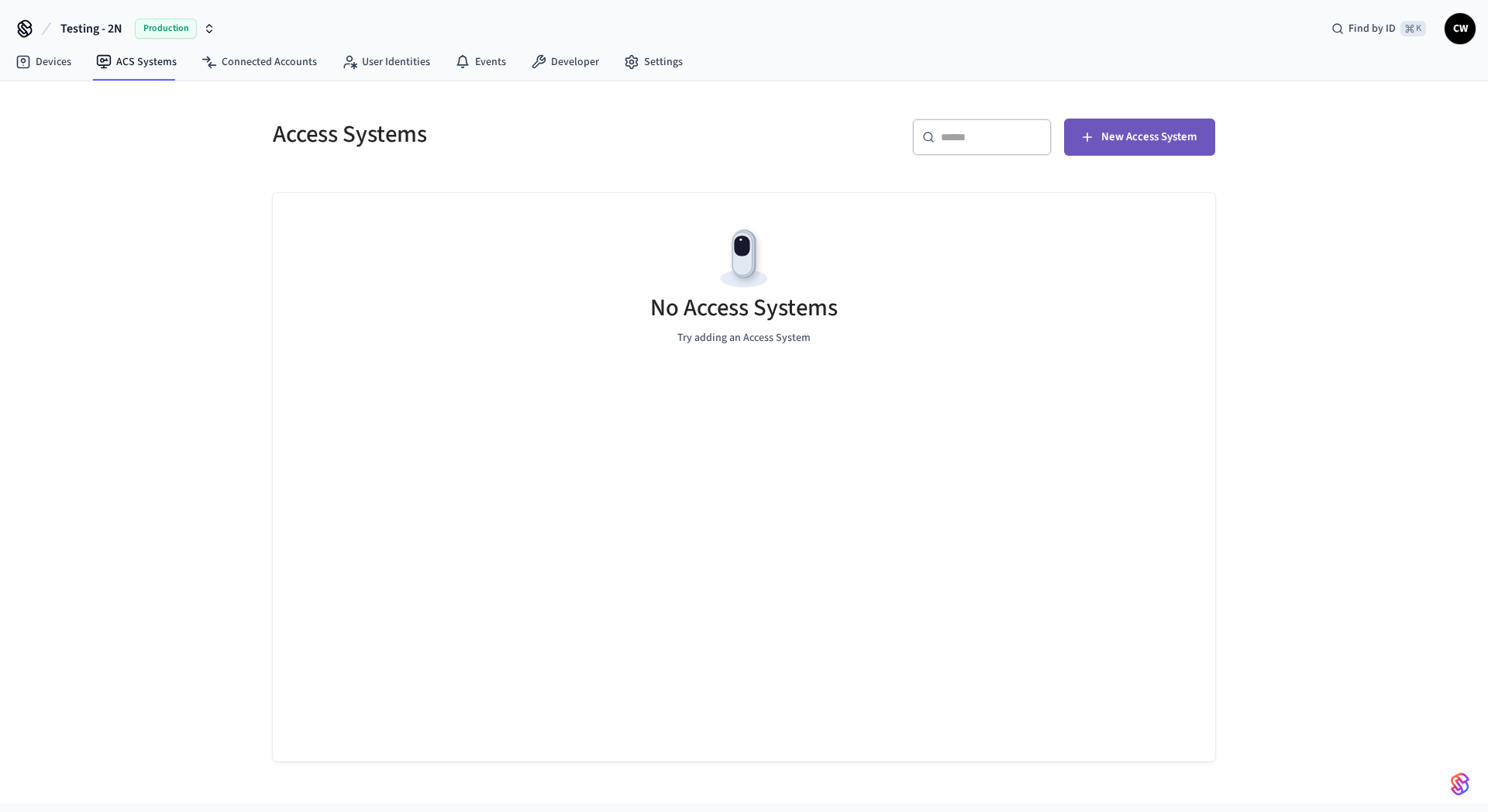
click at [1142, 132] on span "New Access System" at bounding box center [1149, 137] width 95 height 20
click at [266, 61] on link "Connected Accounts" at bounding box center [259, 62] width 140 height 28
click at [1147, 138] on span "Connect Account" at bounding box center [1155, 137] width 83 height 20
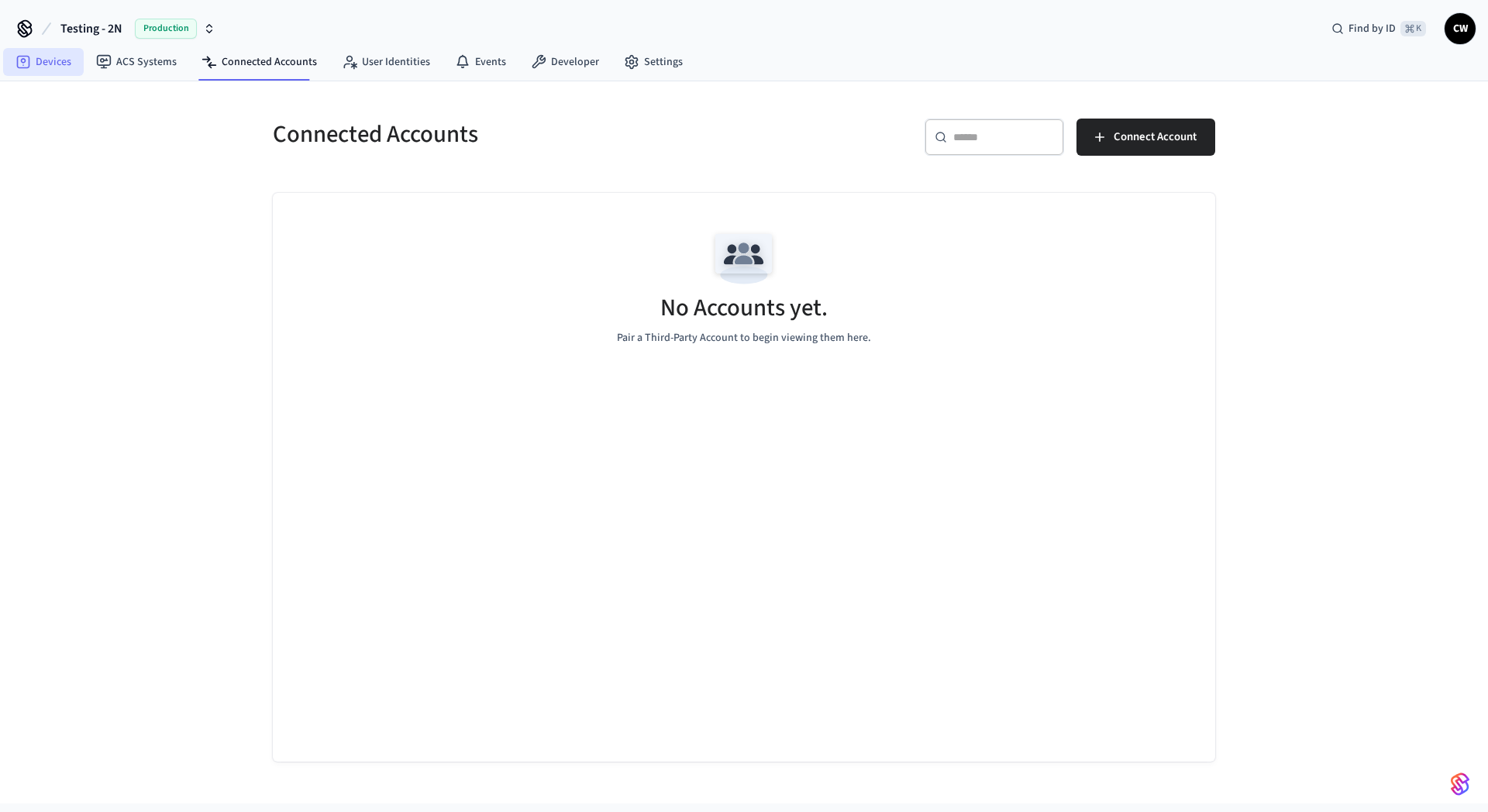
click at [65, 62] on link "Devices" at bounding box center [42, 62] width 80 height 28
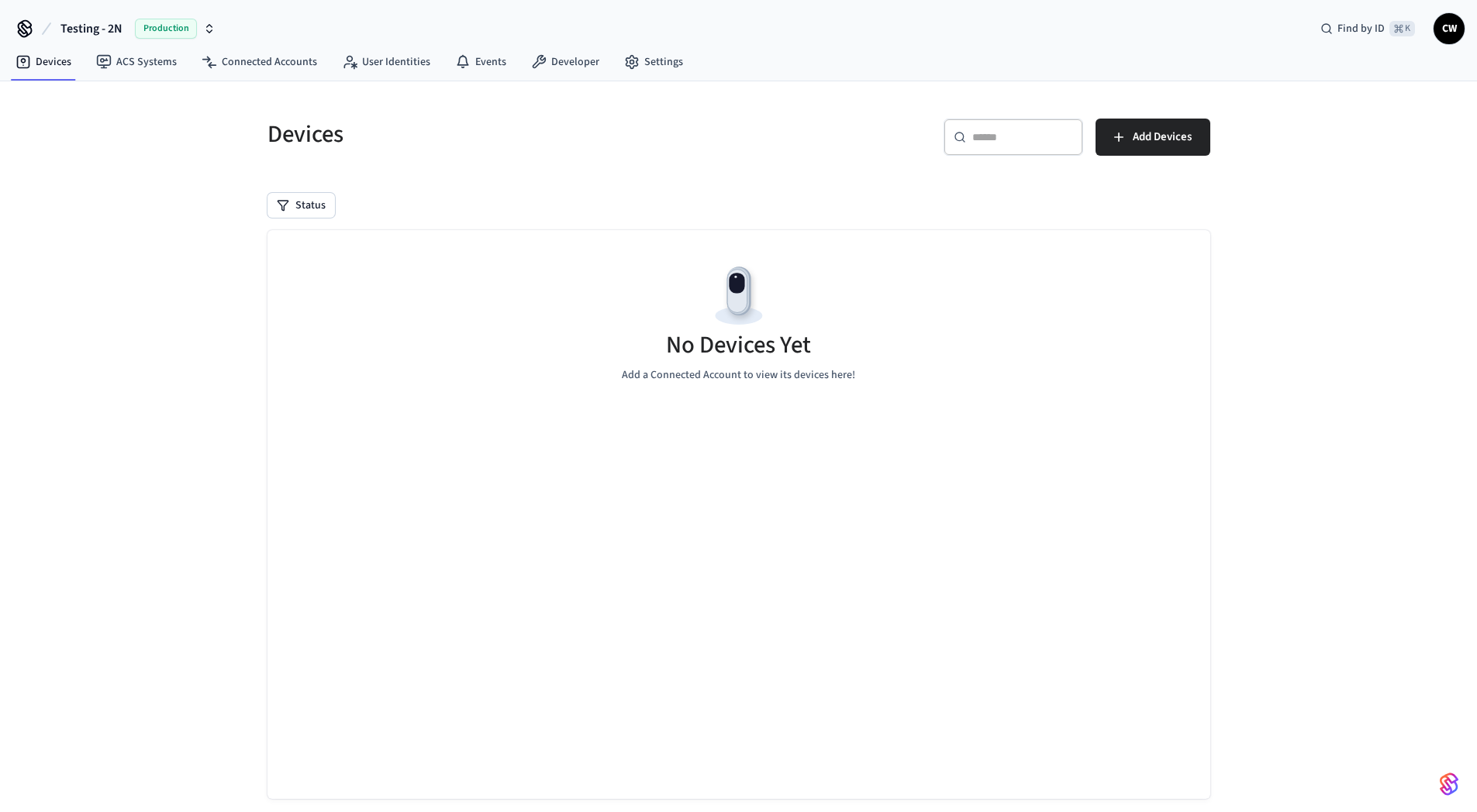
click at [1283, 139] on div "Devices ​ ​ Add Devices Status No Devices Yet Add a Connected Account to view i…" at bounding box center [738, 460] width 1477 height 759
click at [1174, 134] on span "Add Devices" at bounding box center [1162, 137] width 59 height 20
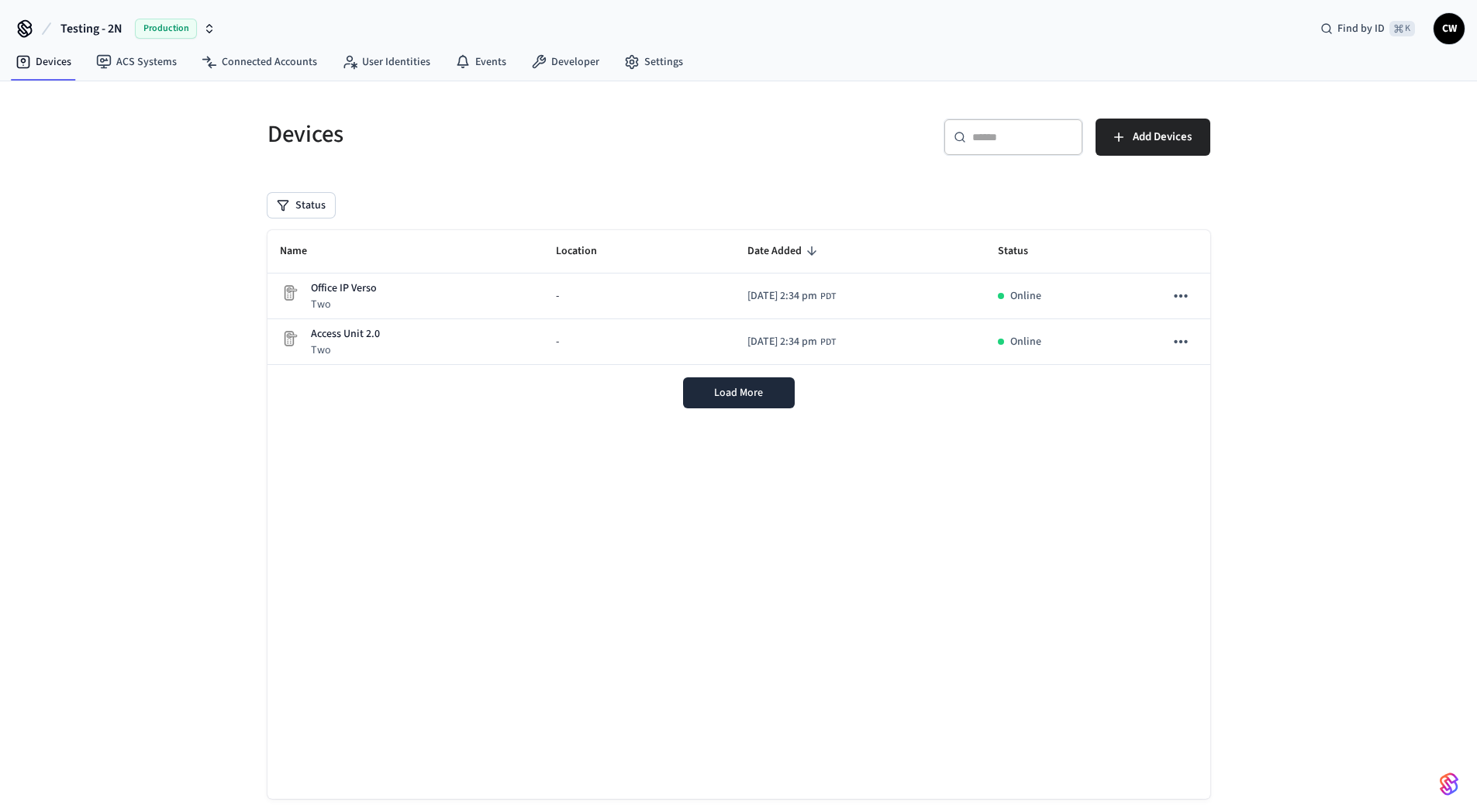
click at [110, 255] on div "Devices ​ ​ Add Devices Status Name Location Date Added Status Office IP Verso …" at bounding box center [738, 460] width 1477 height 759
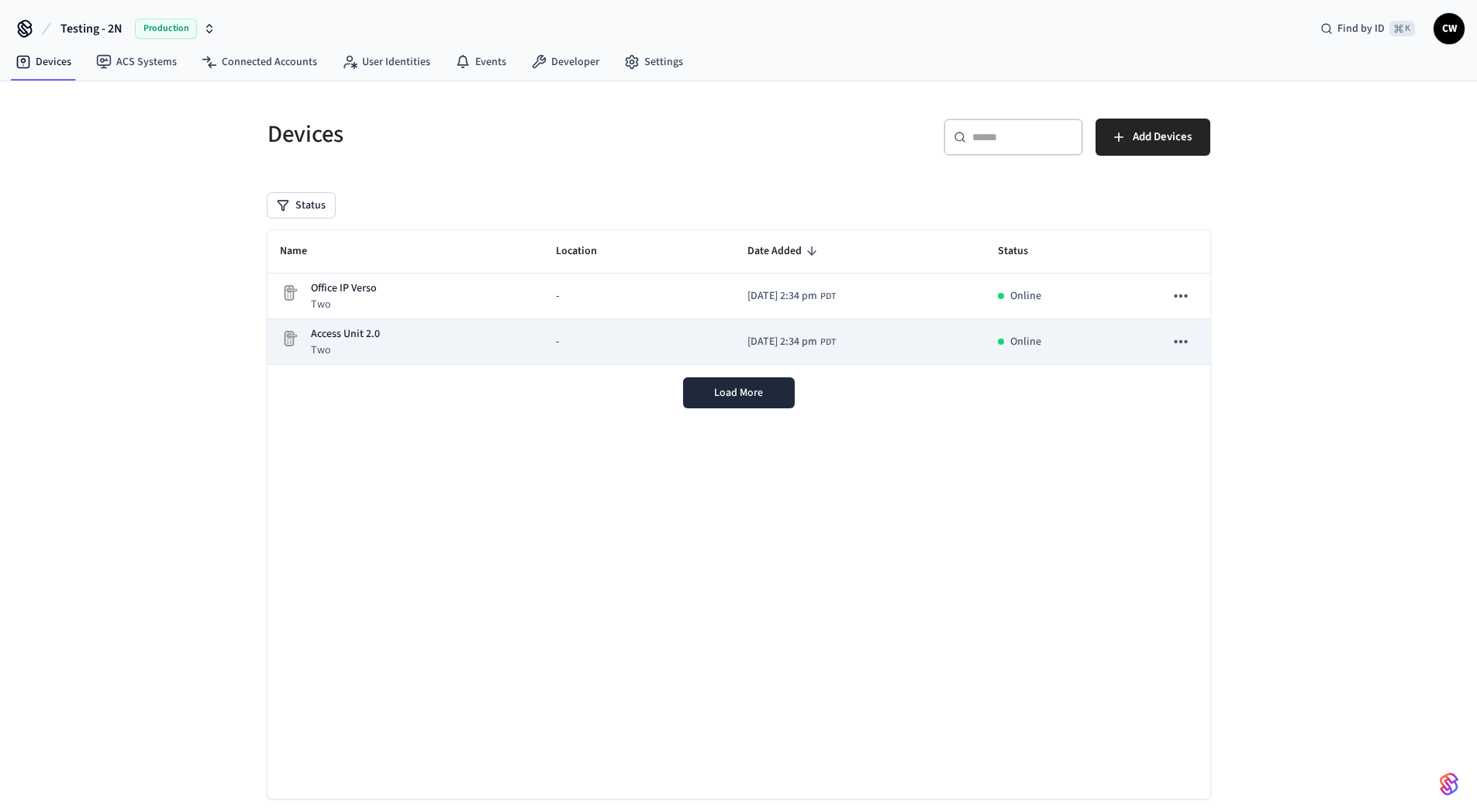
click at [396, 343] on div "Access Unit 2.0 Two" at bounding box center [406, 342] width 252 height 31
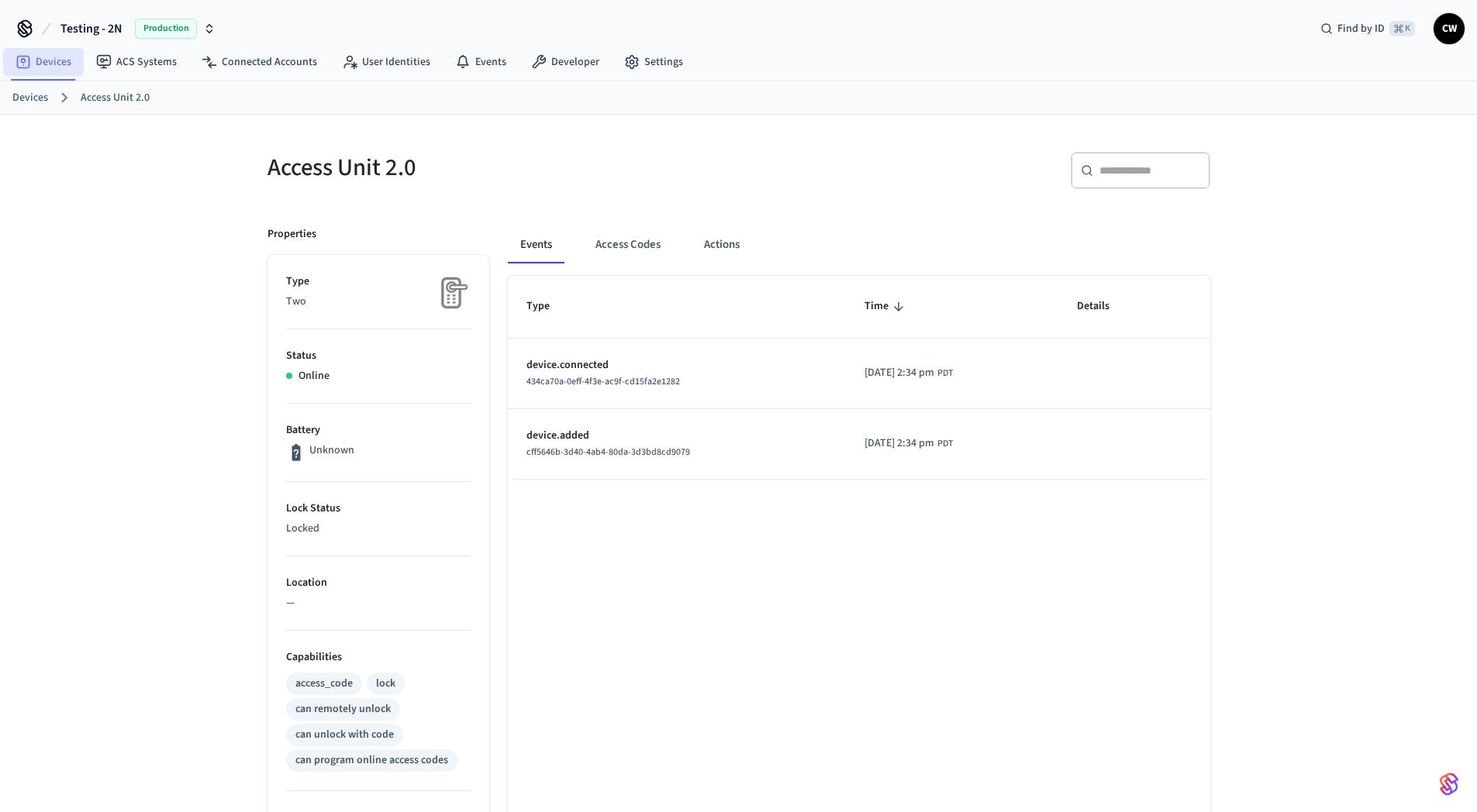
click at [48, 56] on link "Devices" at bounding box center [42, 62] width 80 height 28
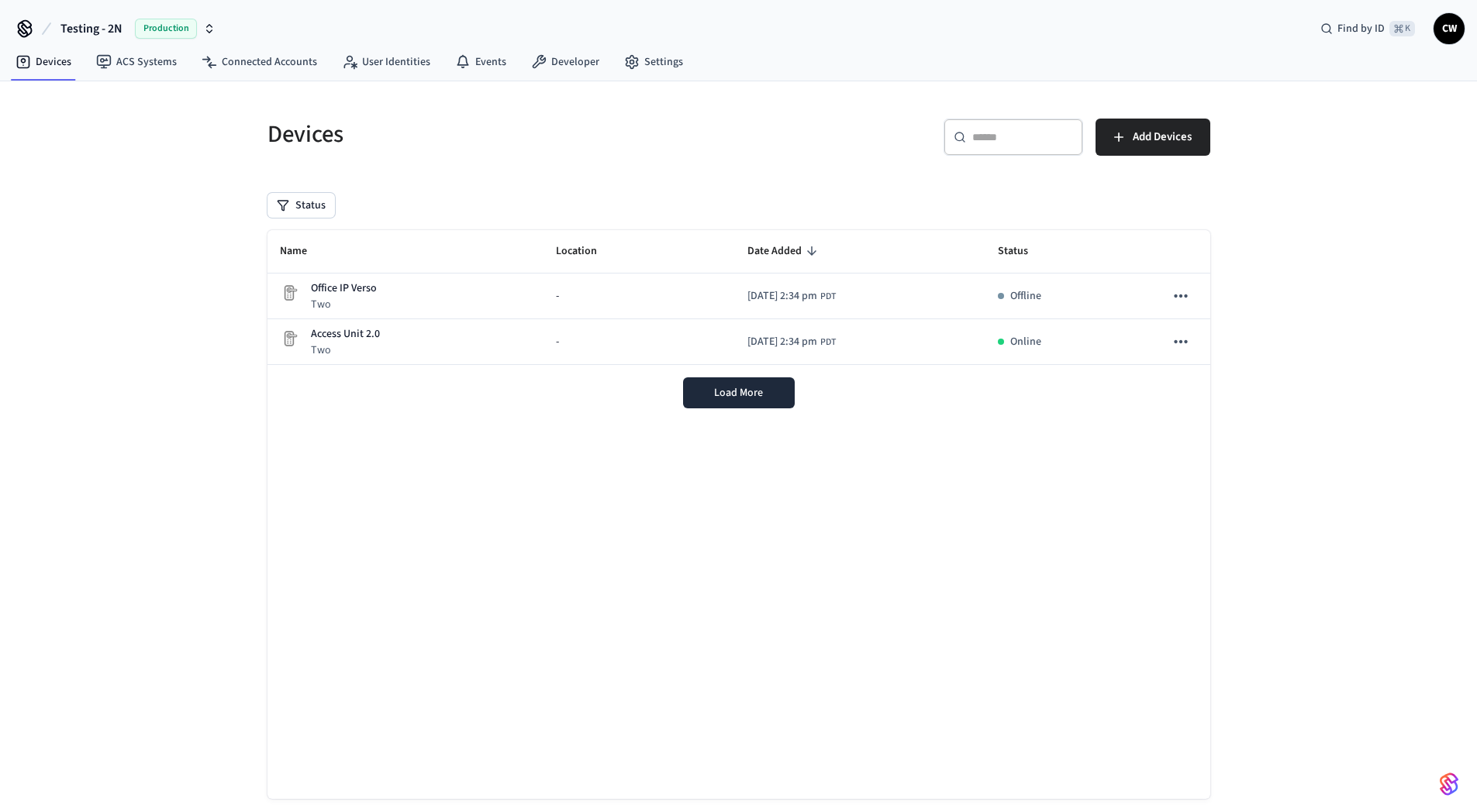
click at [185, 286] on div "Devices ​ ​ Add Devices Status Name Location Date Added Status Office IP Verso …" at bounding box center [738, 460] width 1477 height 759
click at [147, 76] on link "ACS Systems" at bounding box center [136, 62] width 105 height 28
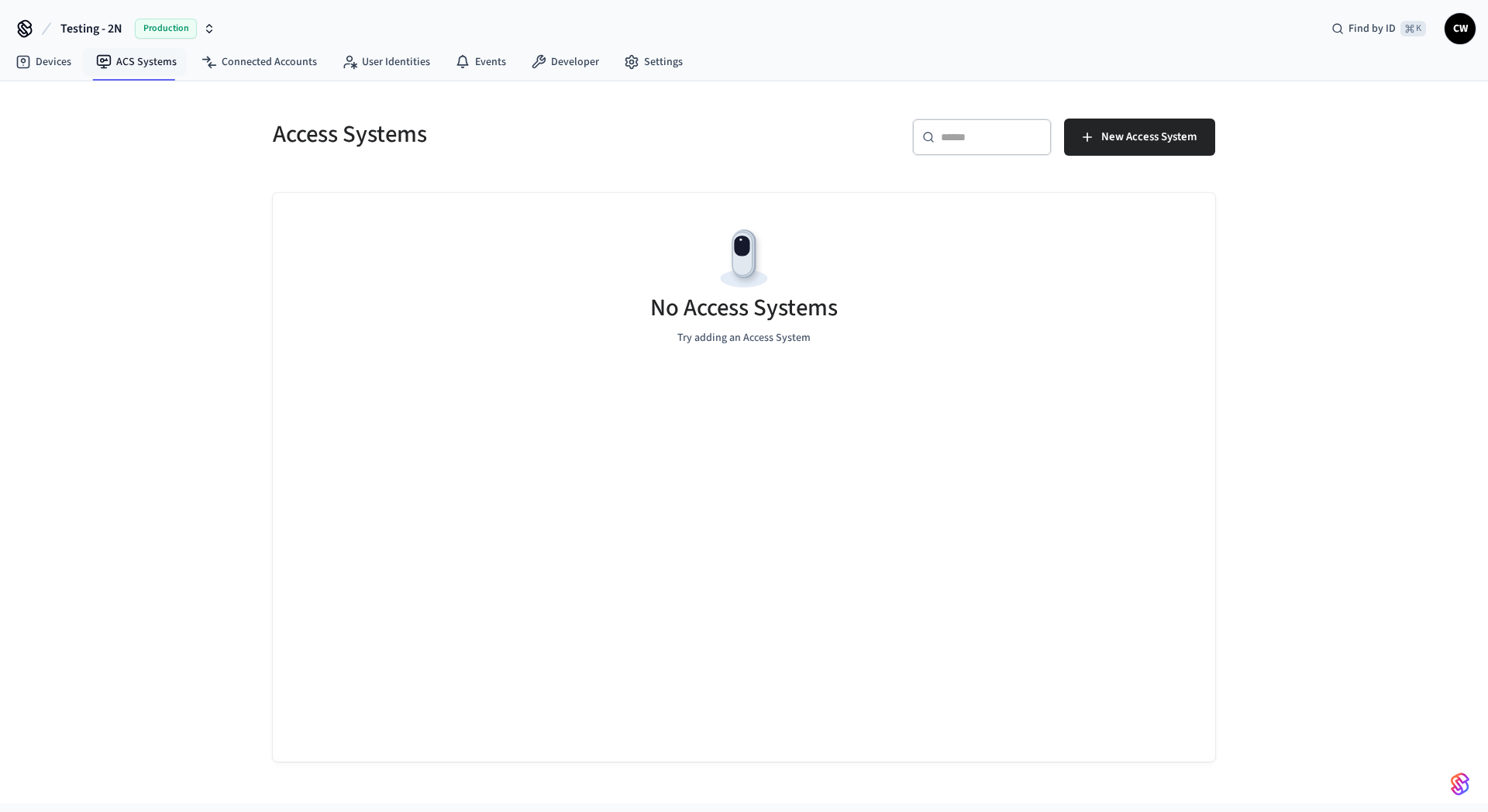
click at [36, 78] on nav "Devices ACS Systems Connected Accounts User Identities Events Developer Settings" at bounding box center [348, 63] width 692 height 36
click at [41, 75] on link "Devices" at bounding box center [42, 62] width 80 height 28
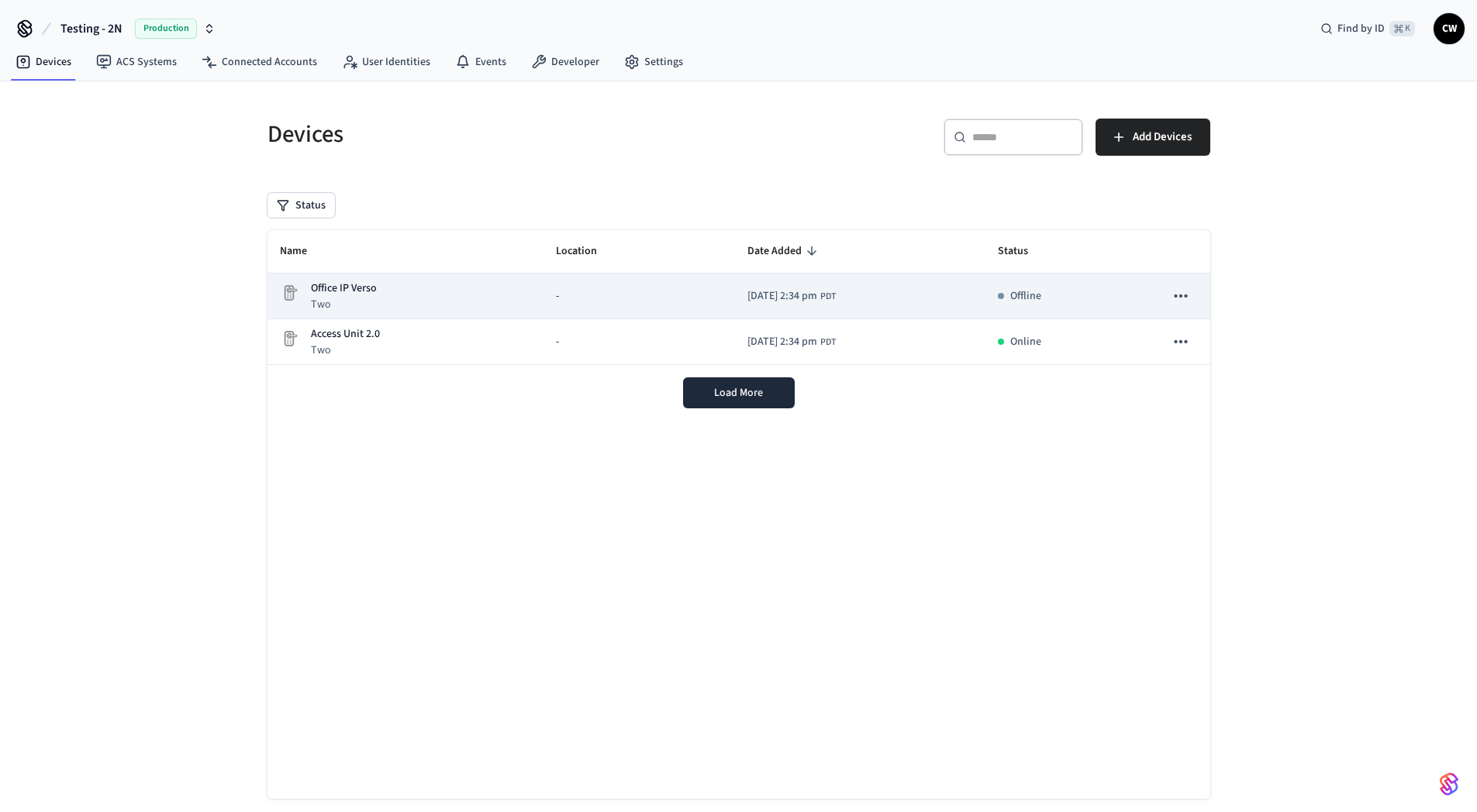
click at [363, 318] on td "Office IP Verso Two" at bounding box center [406, 297] width 277 height 46
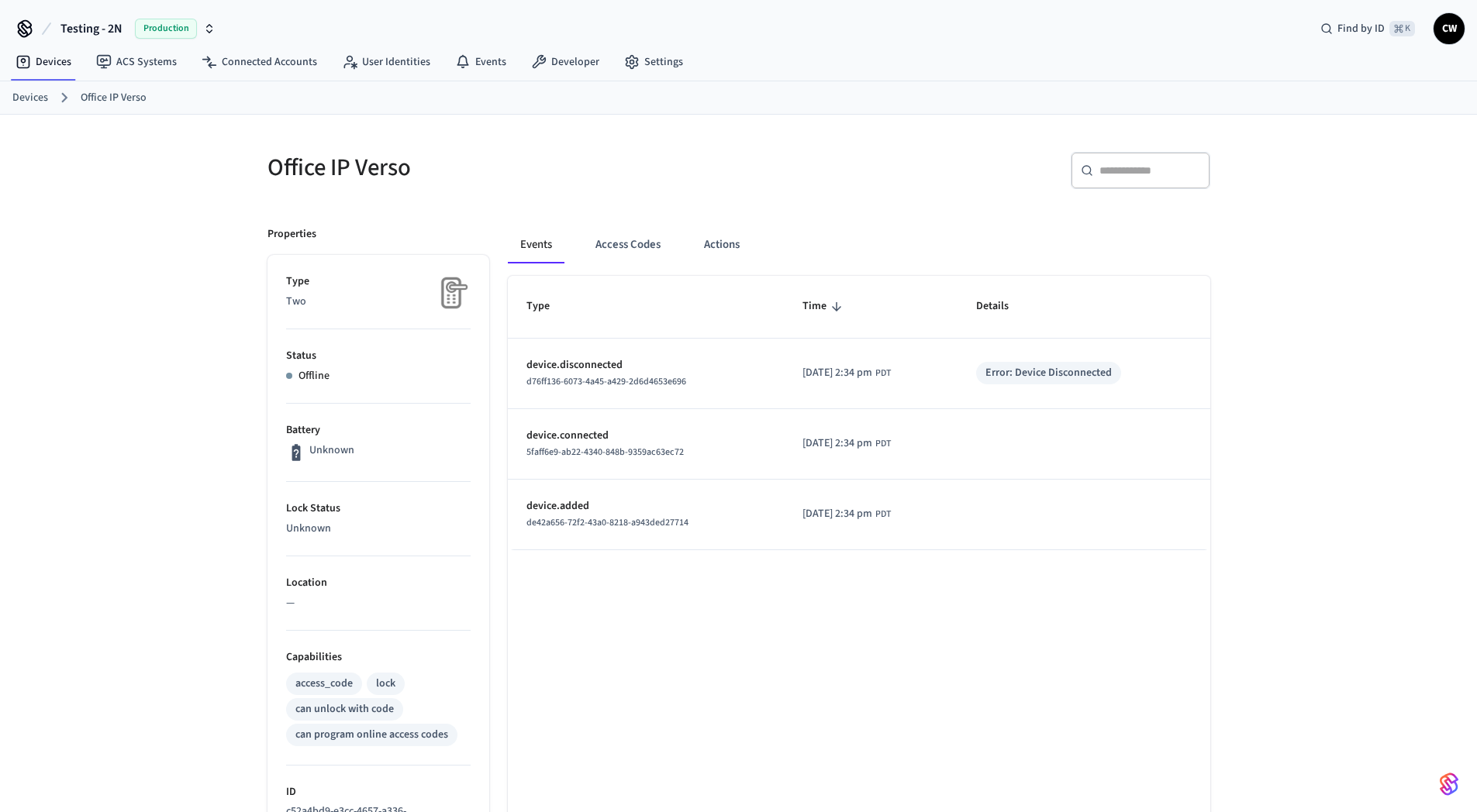
click at [172, 394] on div "Office IP Verso ​ ​ Properties Type Two Status Offline Battery Unknown Lock Sta…" at bounding box center [738, 643] width 1477 height 1058
click at [45, 67] on link "Devices" at bounding box center [42, 62] width 80 height 28
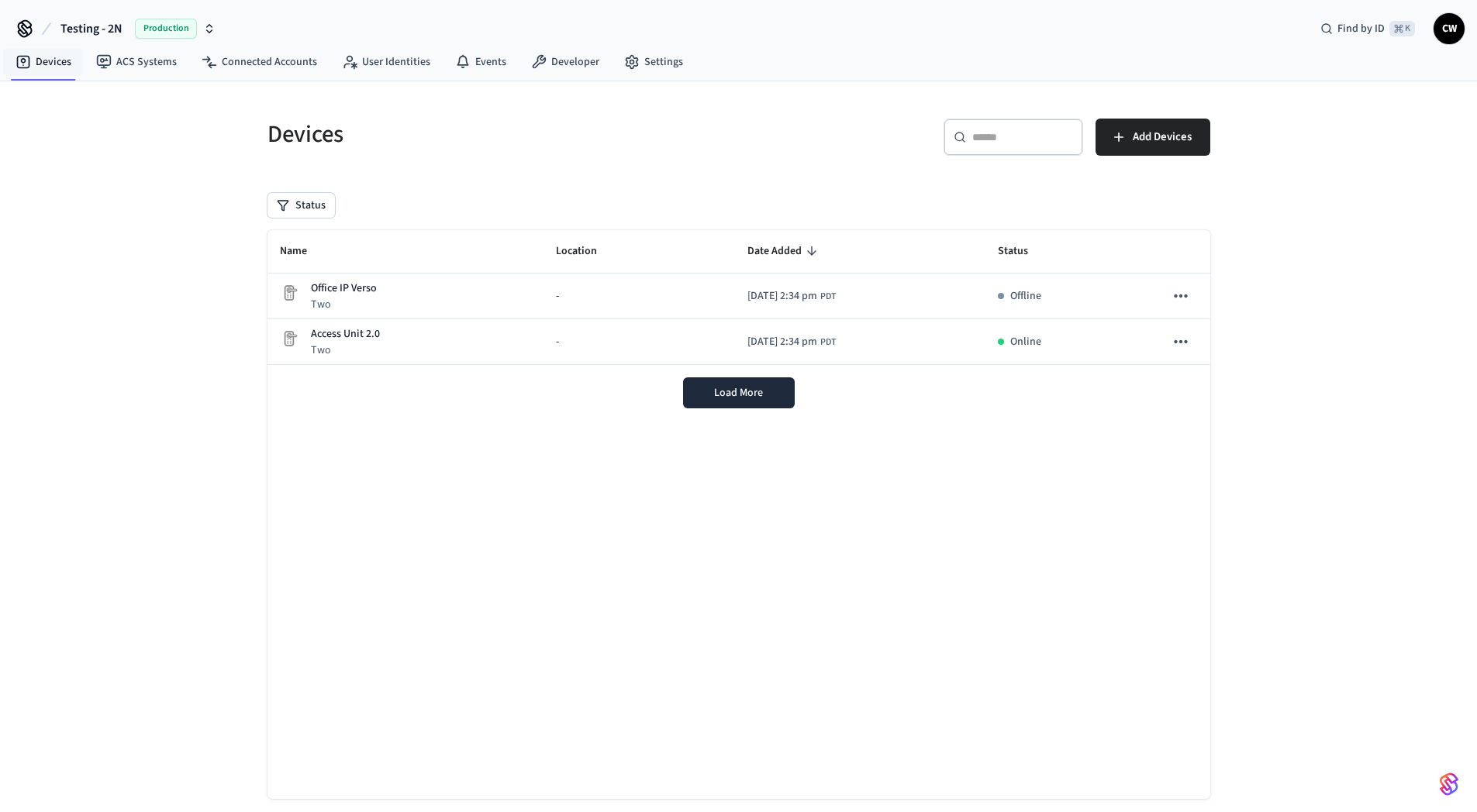
click at [154, 319] on div "Devices ​ ​ Add Devices Status Name Location Date Added Status Office IP Verso …" at bounding box center [738, 460] width 1477 height 759
click at [917, 404] on div "Load More" at bounding box center [738, 393] width 942 height 56
click at [180, 573] on div "Devices ​ ​ Add Devices Status Name Location Date Added Status Office IP Verso …" at bounding box center [738, 460] width 1477 height 759
click at [207, 509] on div "Devices ​ ​ Add Devices Status Name Location Date Added Status Office IP Verso …" at bounding box center [738, 460] width 1477 height 759
click at [129, 31] on button "Testing - 2N Production" at bounding box center [138, 28] width 164 height 32
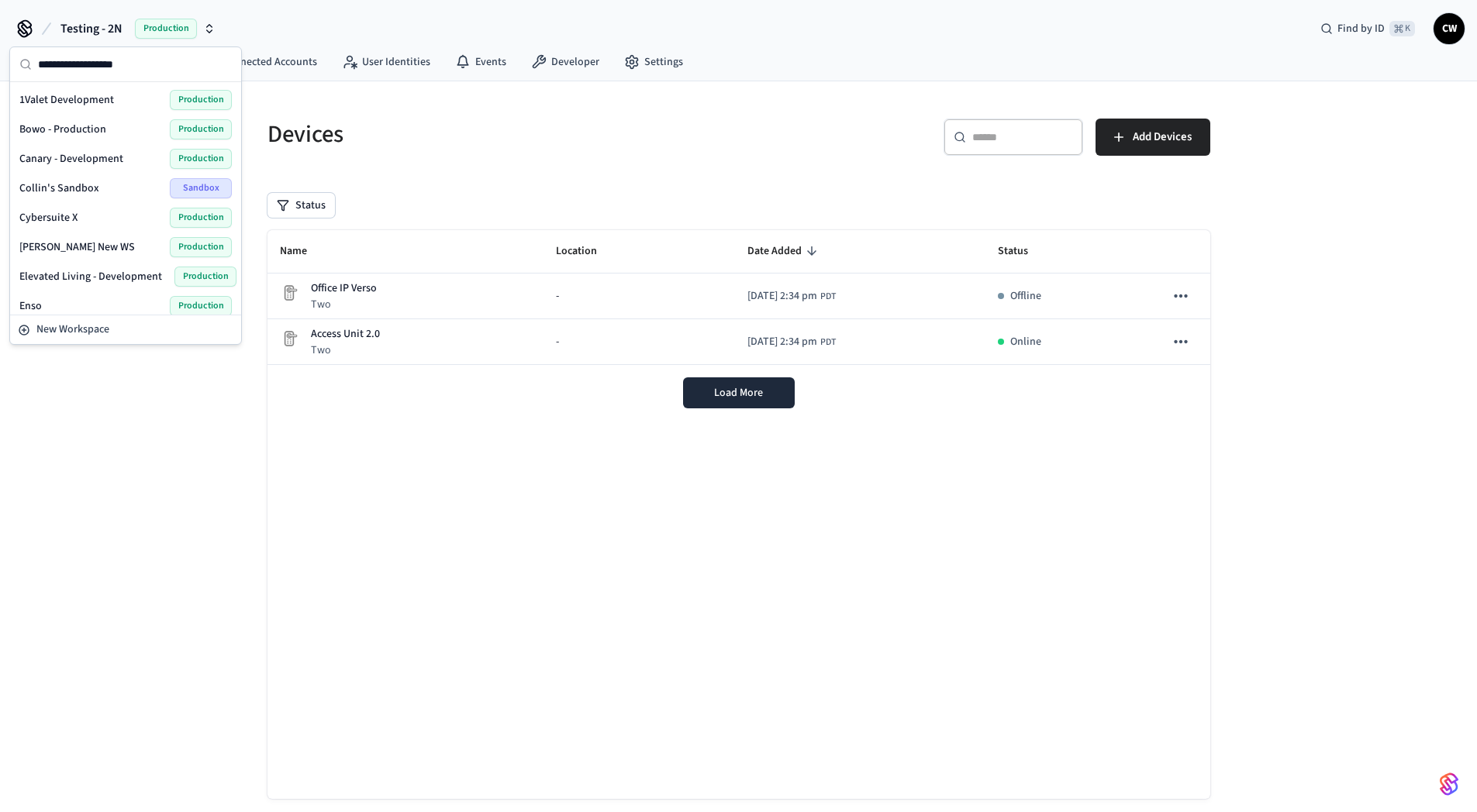
scroll to position [994, 0]
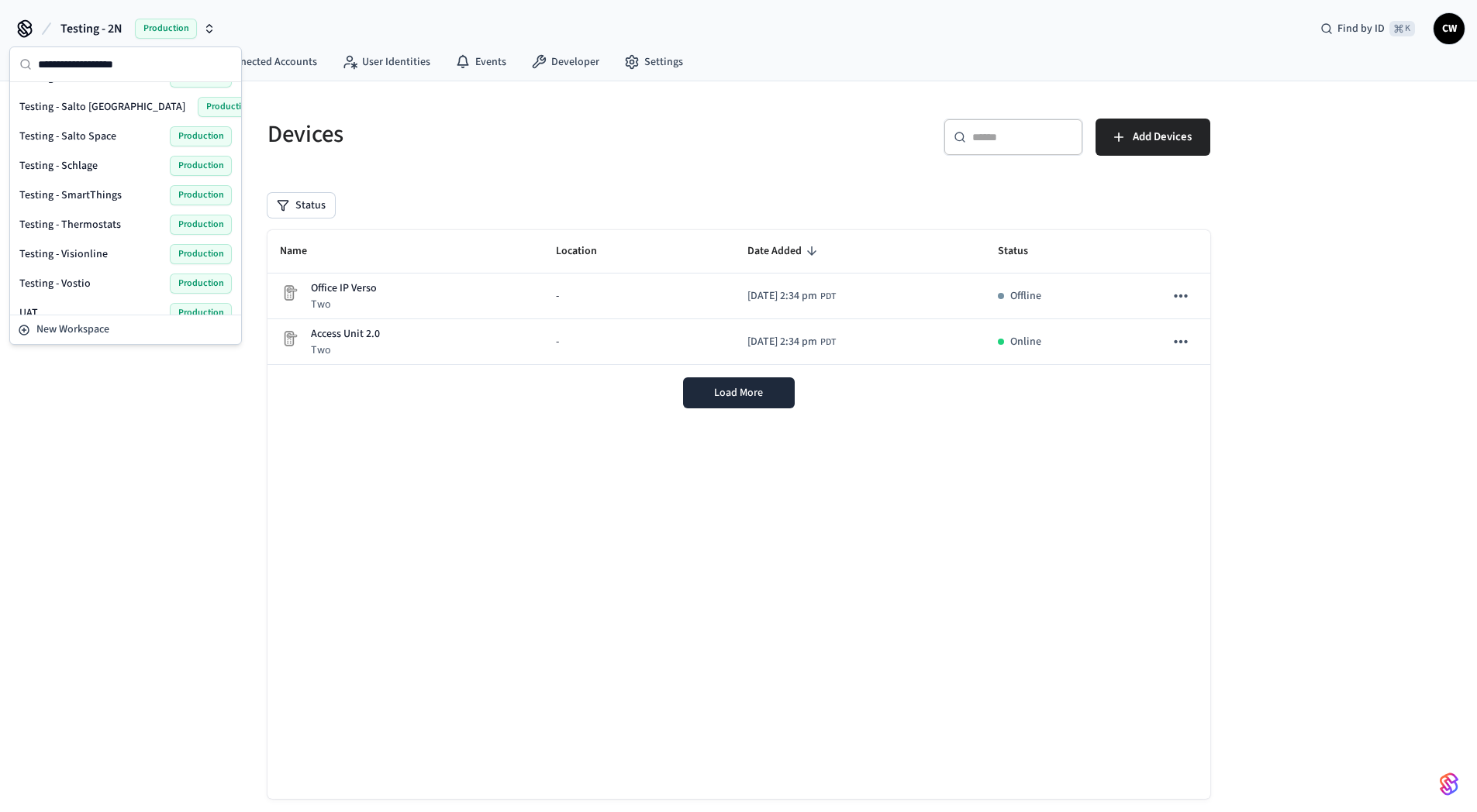
click at [83, 100] on span "Testing - Salto [GEOGRAPHIC_DATA]" at bounding box center [102, 107] width 166 height 16
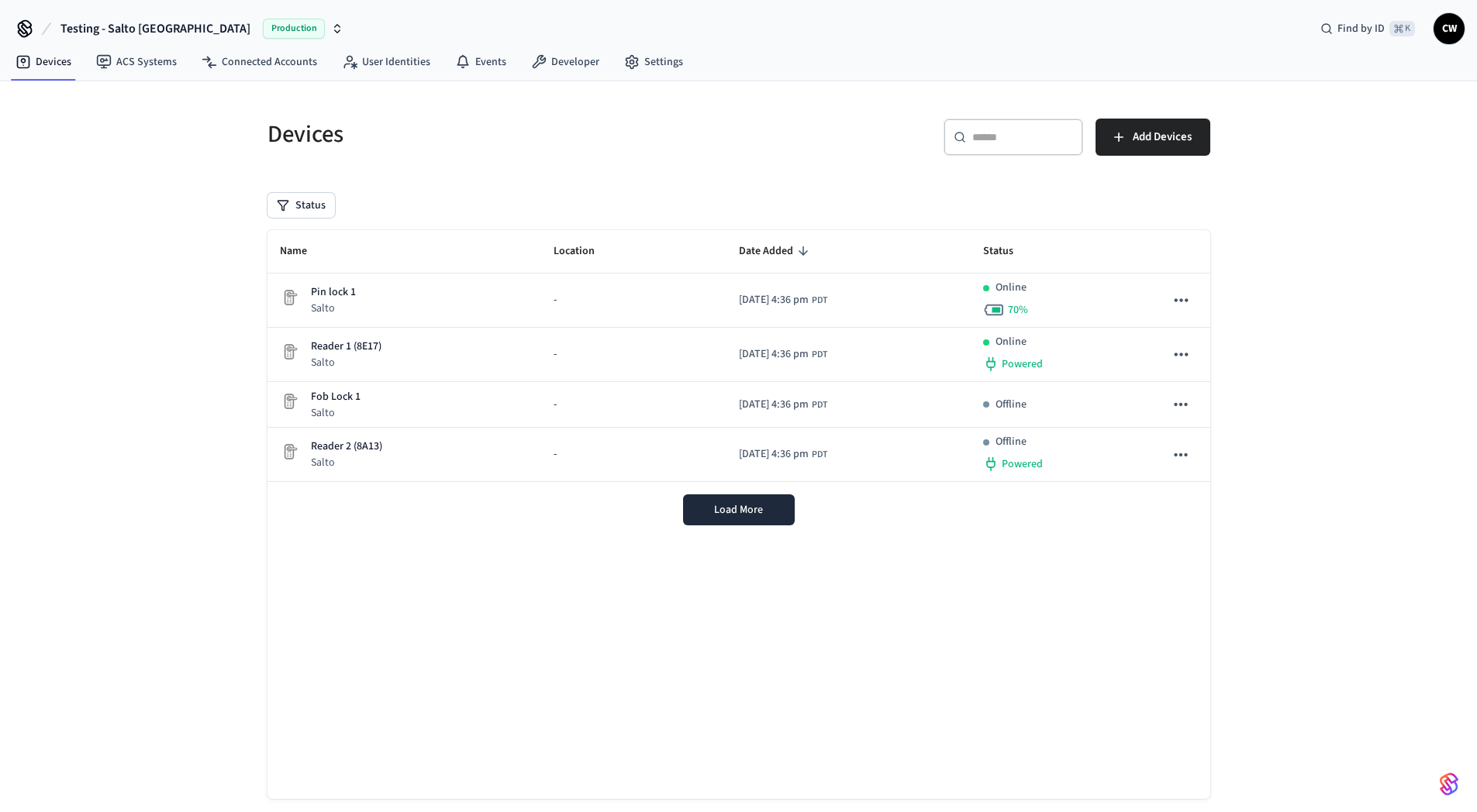
click at [147, 241] on div "Devices ​ ​ Add Devices Status Name Location Date Added Status Pin lock 1 Salto…" at bounding box center [738, 460] width 1477 height 759
click at [204, 399] on div "Devices ​ ​ Add Devices Status Name Location Date Added Status Pin lock 1 Salto…" at bounding box center [738, 460] width 1477 height 759
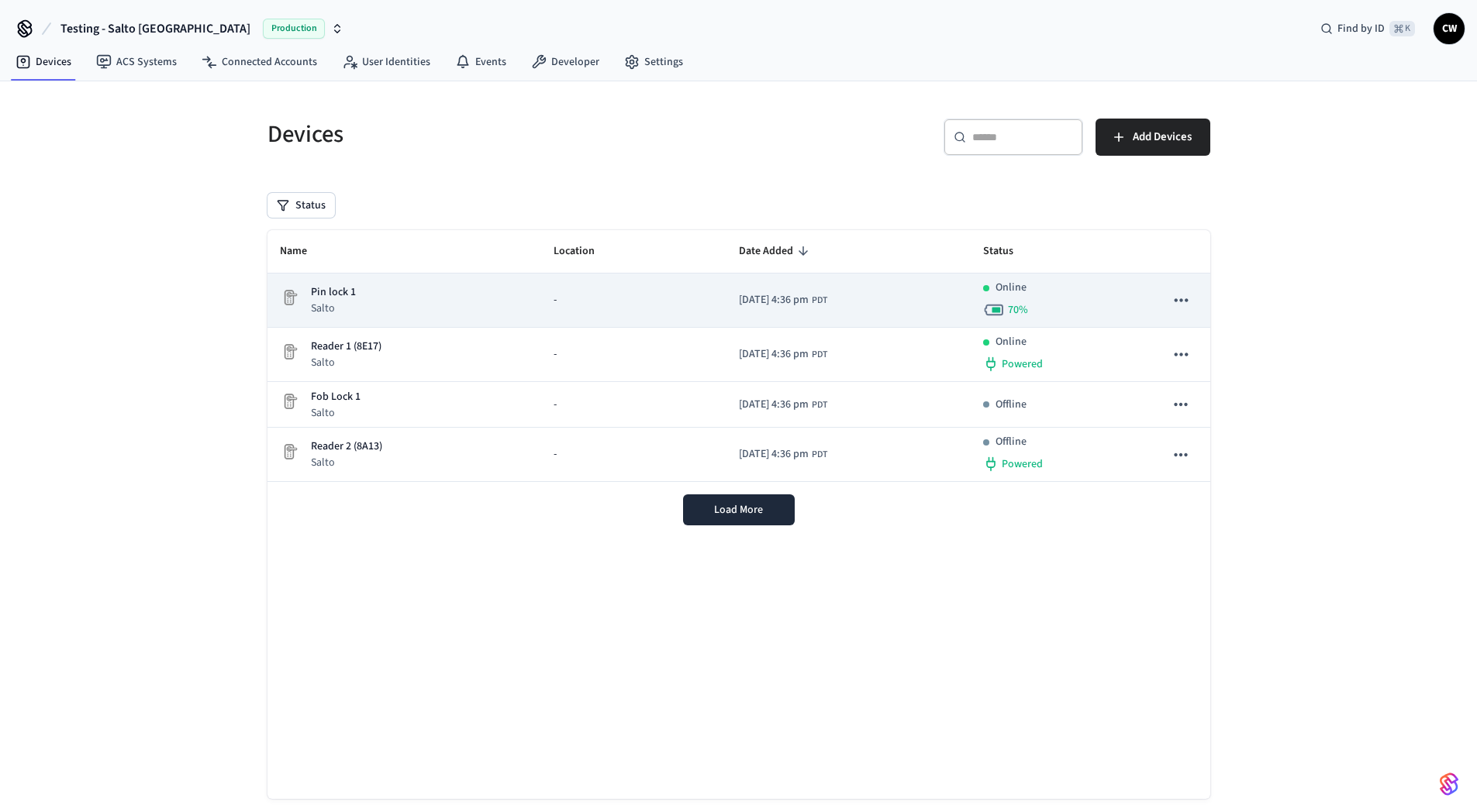
click at [412, 288] on div "Pin lock 1 Salto" at bounding box center [405, 300] width 249 height 31
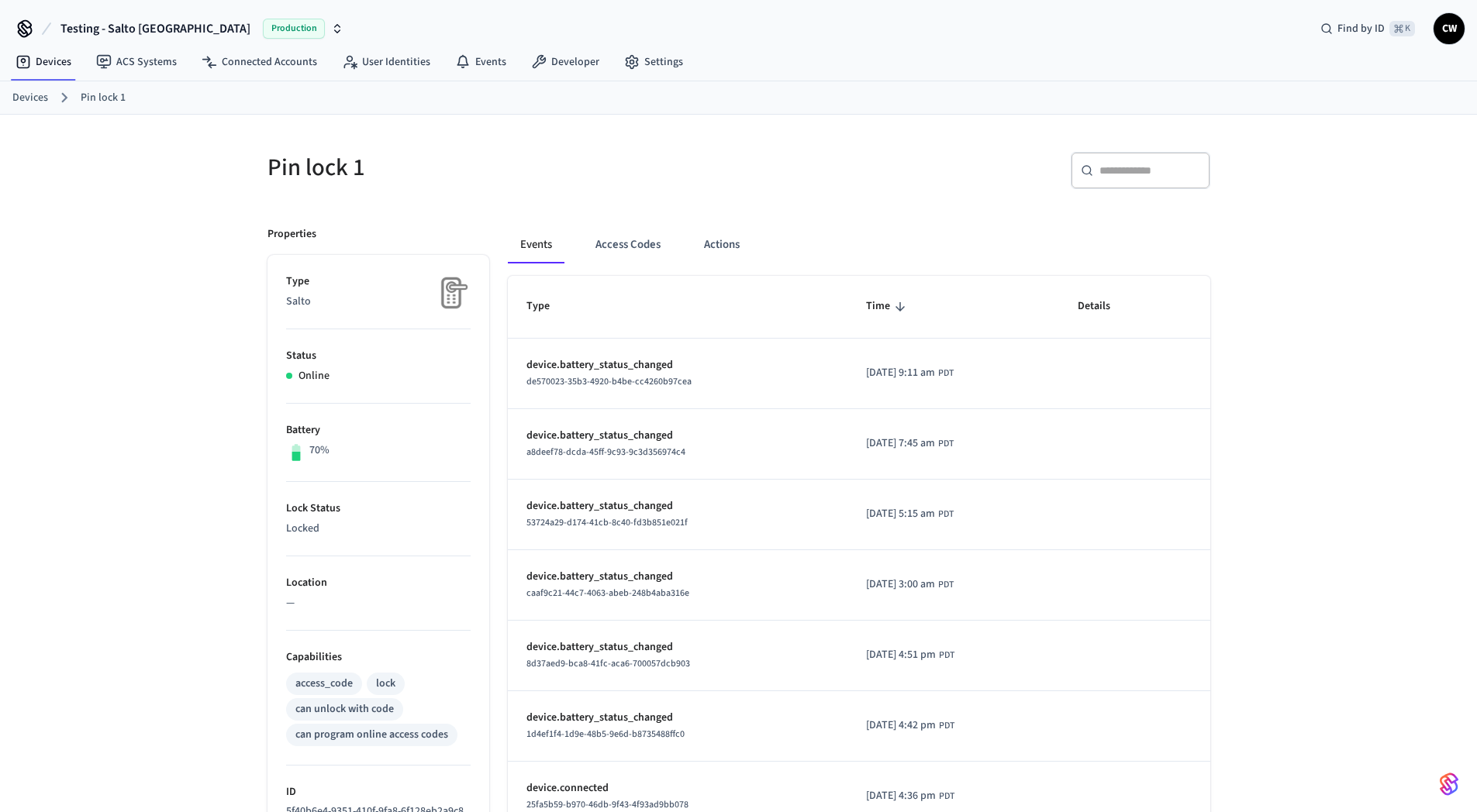
click at [119, 19] on span "Testing - Salto [GEOGRAPHIC_DATA]" at bounding box center [156, 29] width 190 height 18
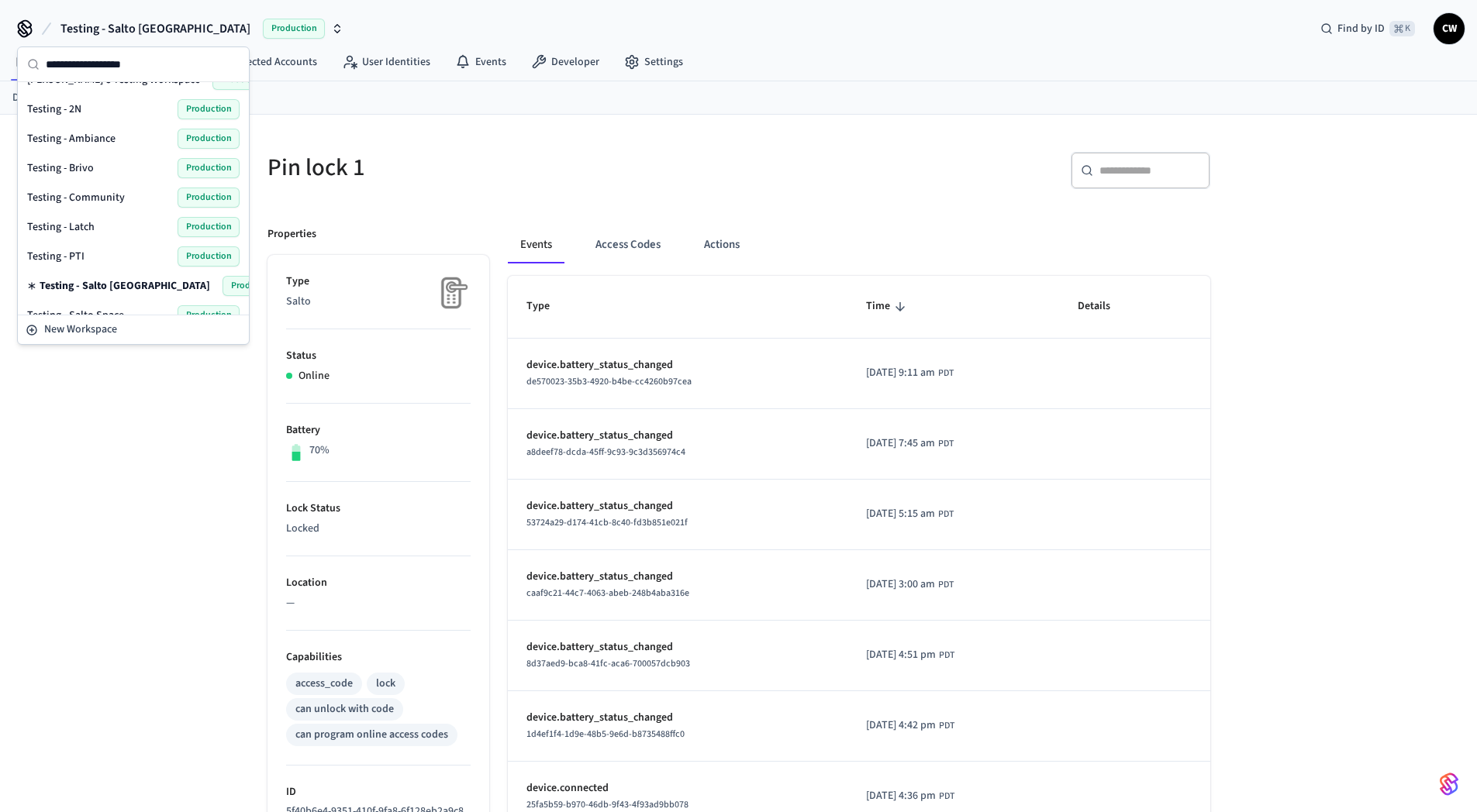
scroll to position [794, 0]
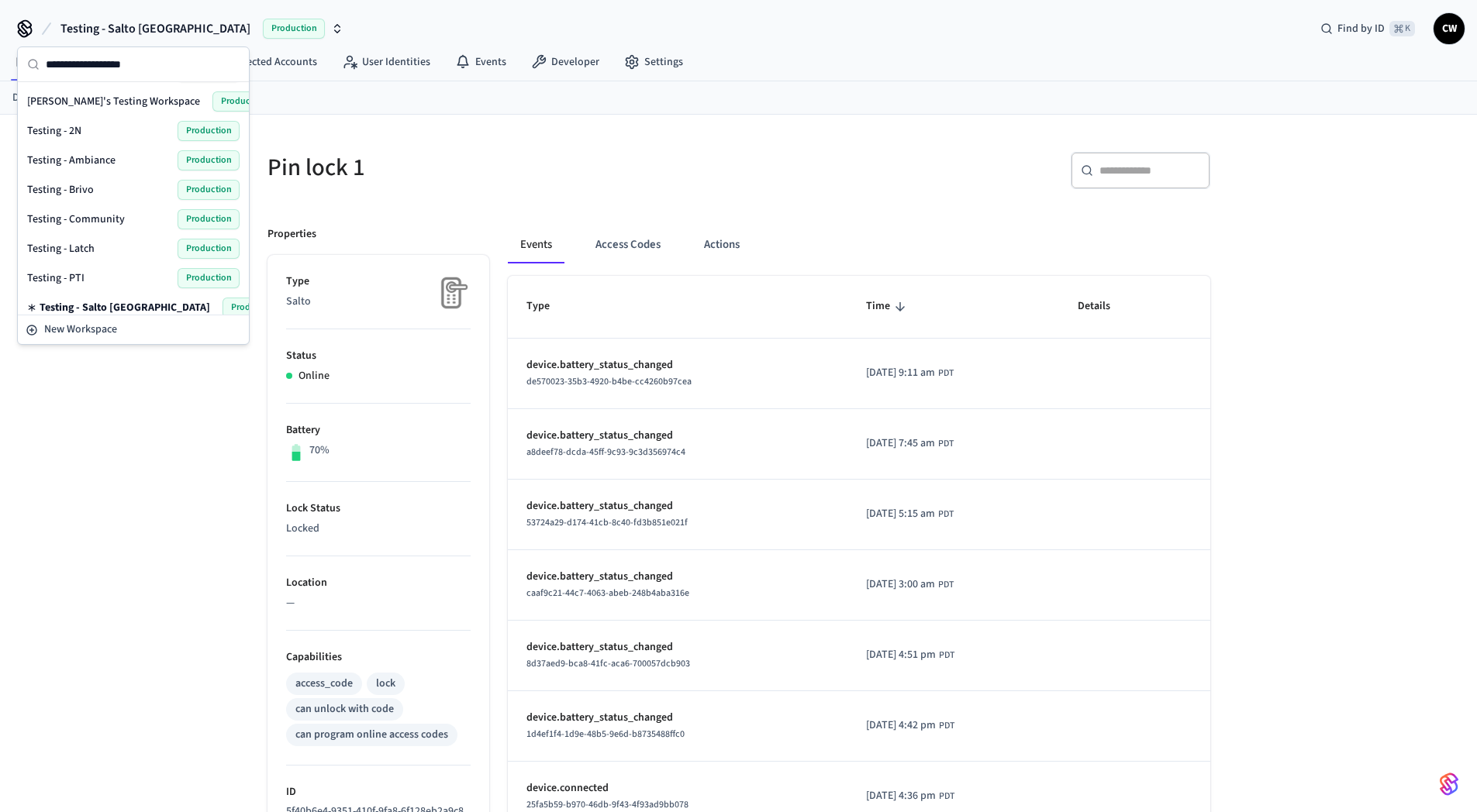
click at [70, 131] on span "Testing - 2N" at bounding box center [53, 131] width 54 height 16
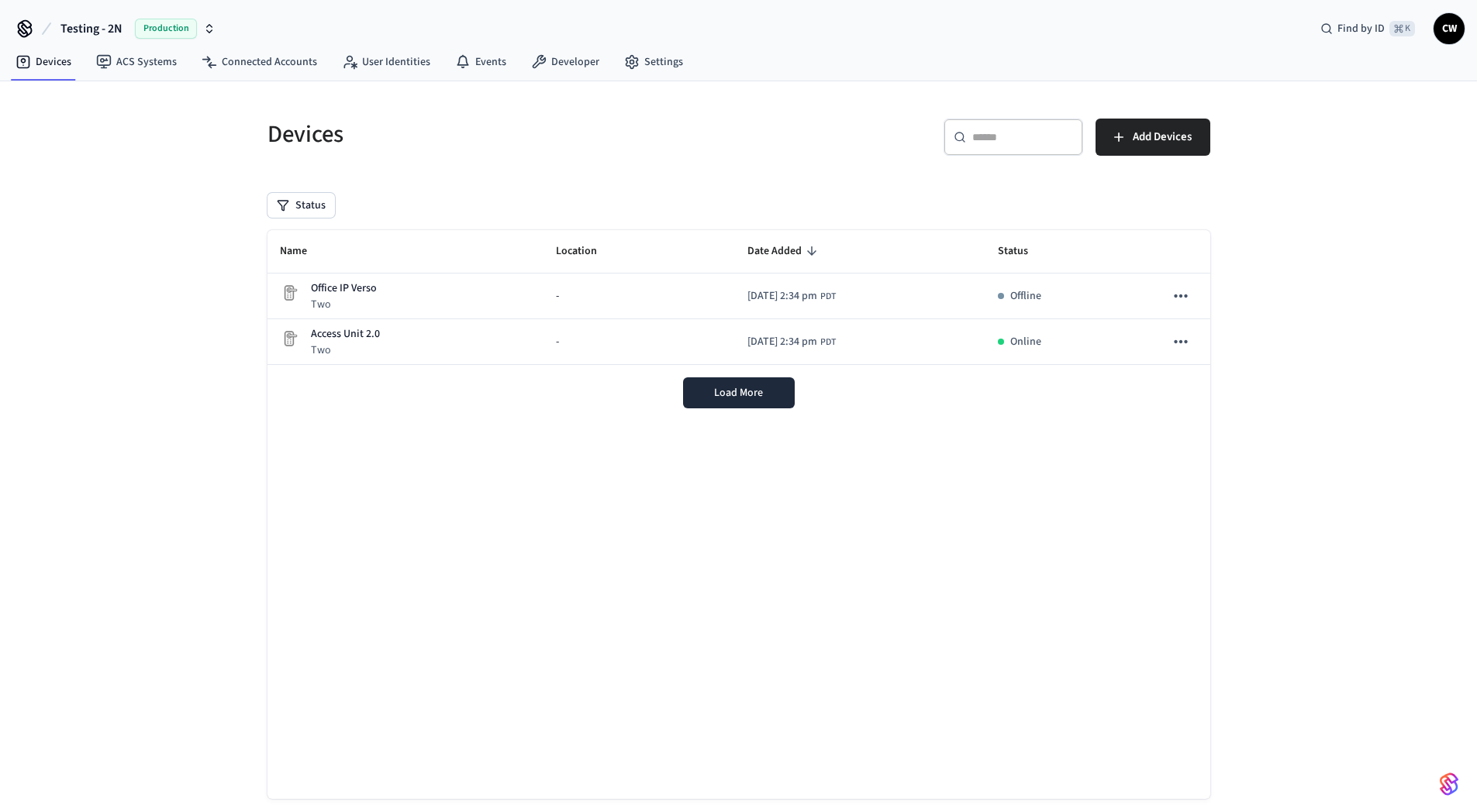
click at [231, 236] on div "Devices ​ ​ Add Devices Status Name Location Date Added Status Office IP Verso …" at bounding box center [738, 460] width 1477 height 759
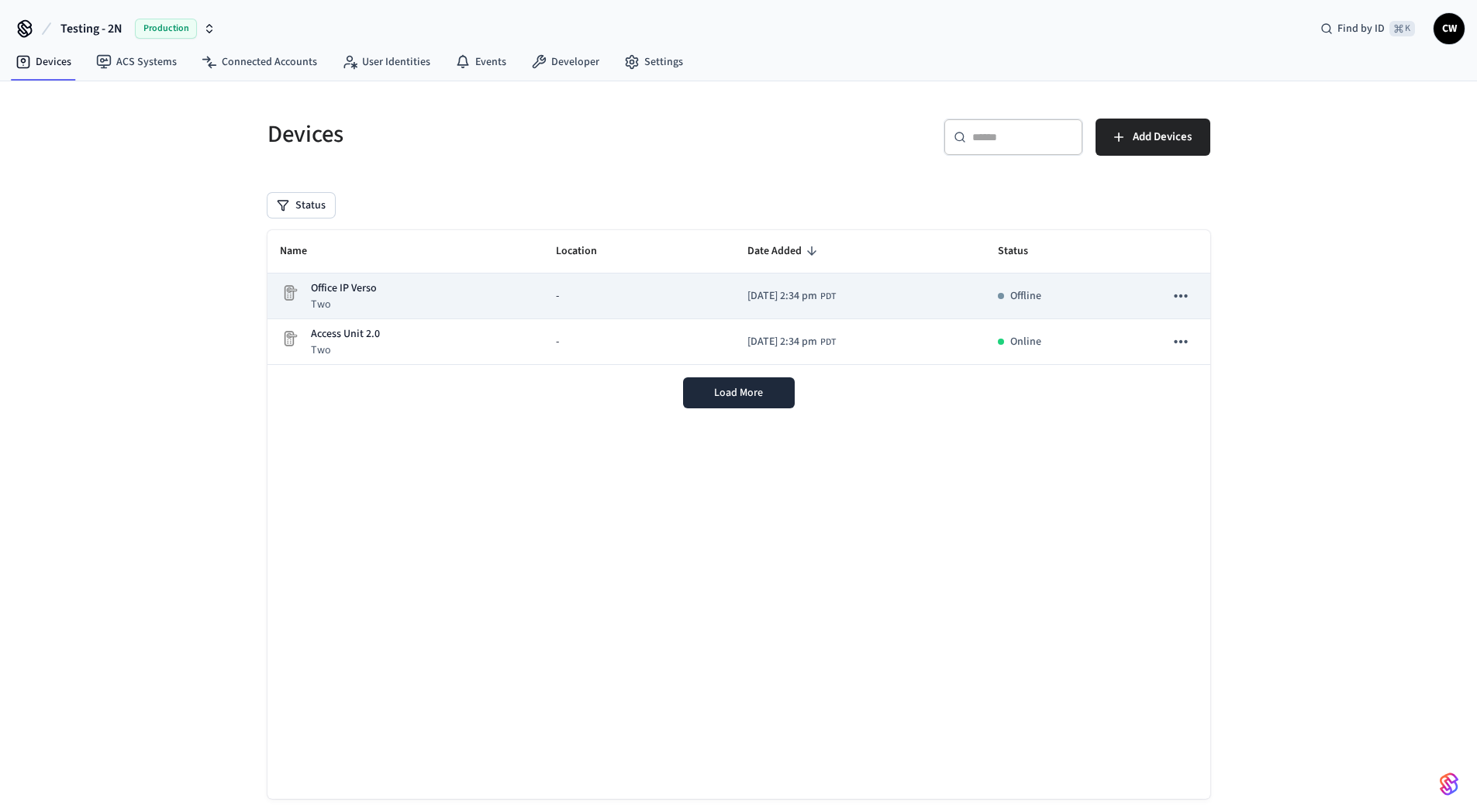
click at [401, 287] on div "Office IP Verso Two" at bounding box center [406, 296] width 252 height 31
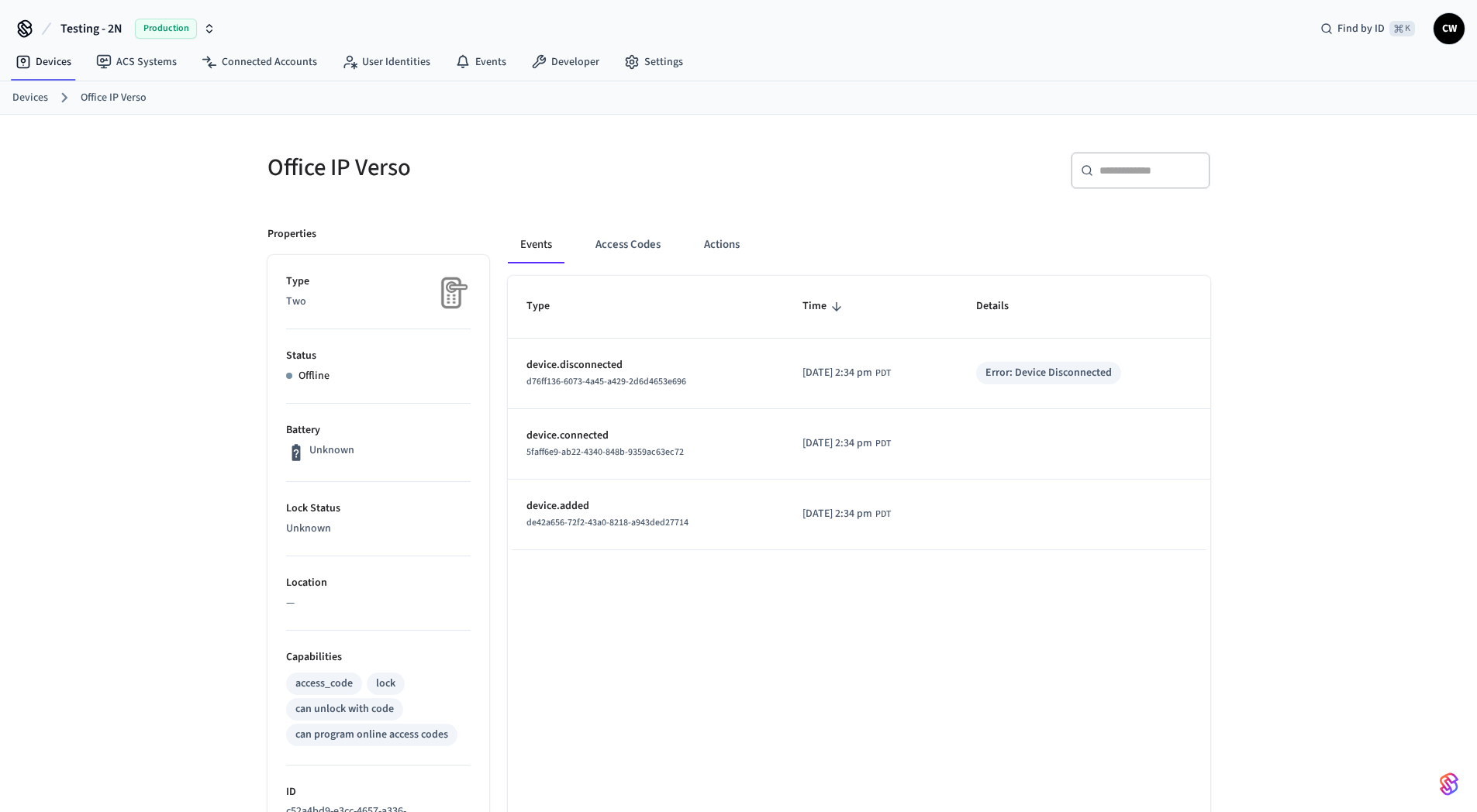
click at [202, 358] on div "Office IP Verso ​ ​ Properties Type Two Status Offline Battery Unknown Lock Sta…" at bounding box center [738, 643] width 1477 height 1058
click at [752, 246] on div "Events Access Codes Actions" at bounding box center [859, 245] width 703 height 37
click at [40, 91] on link "Devices" at bounding box center [30, 99] width 36 height 17
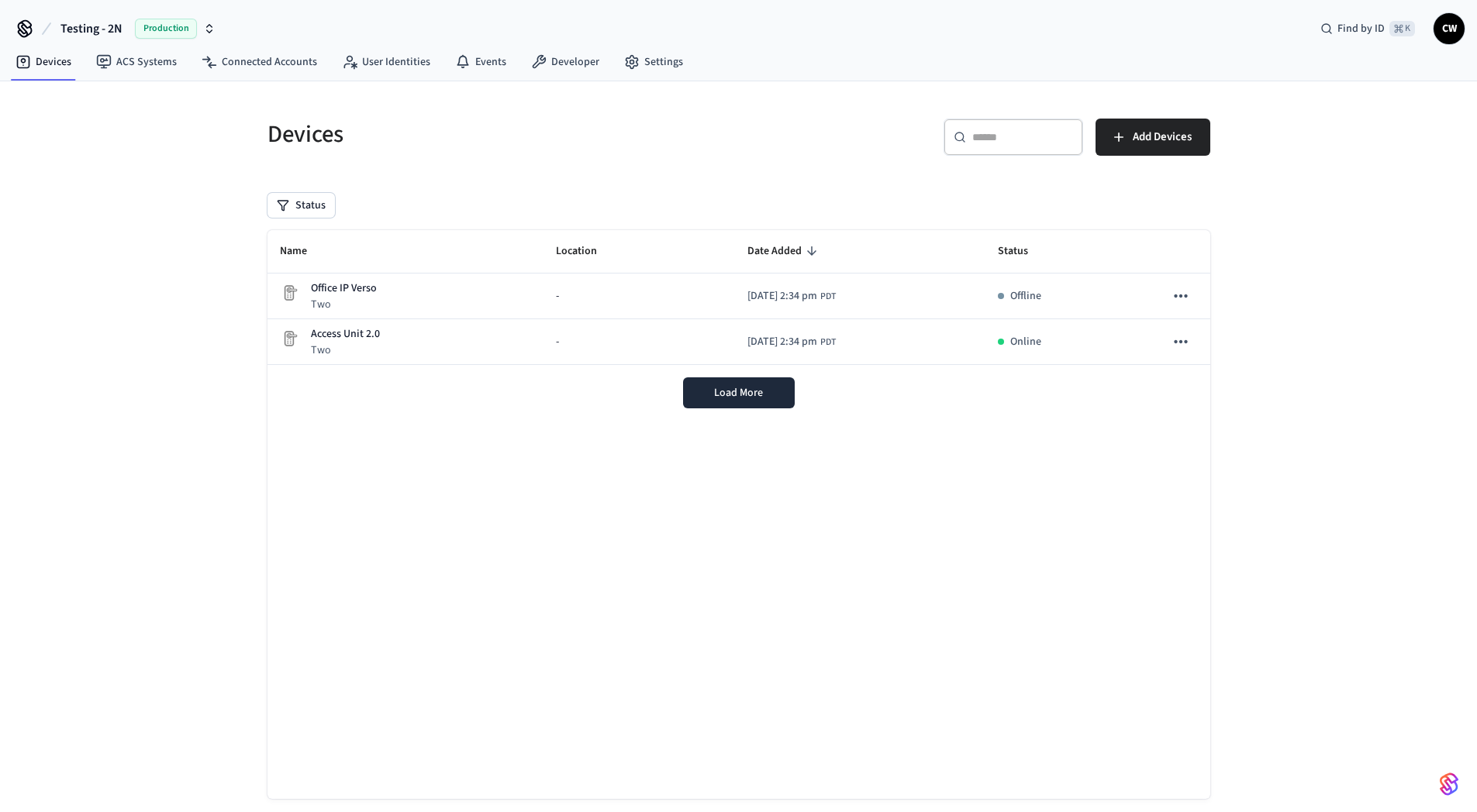
click at [227, 276] on div "Devices ​ ​ Add Devices Status Name Location Date Added Status Office IP Verso …" at bounding box center [738, 460] width 1477 height 759
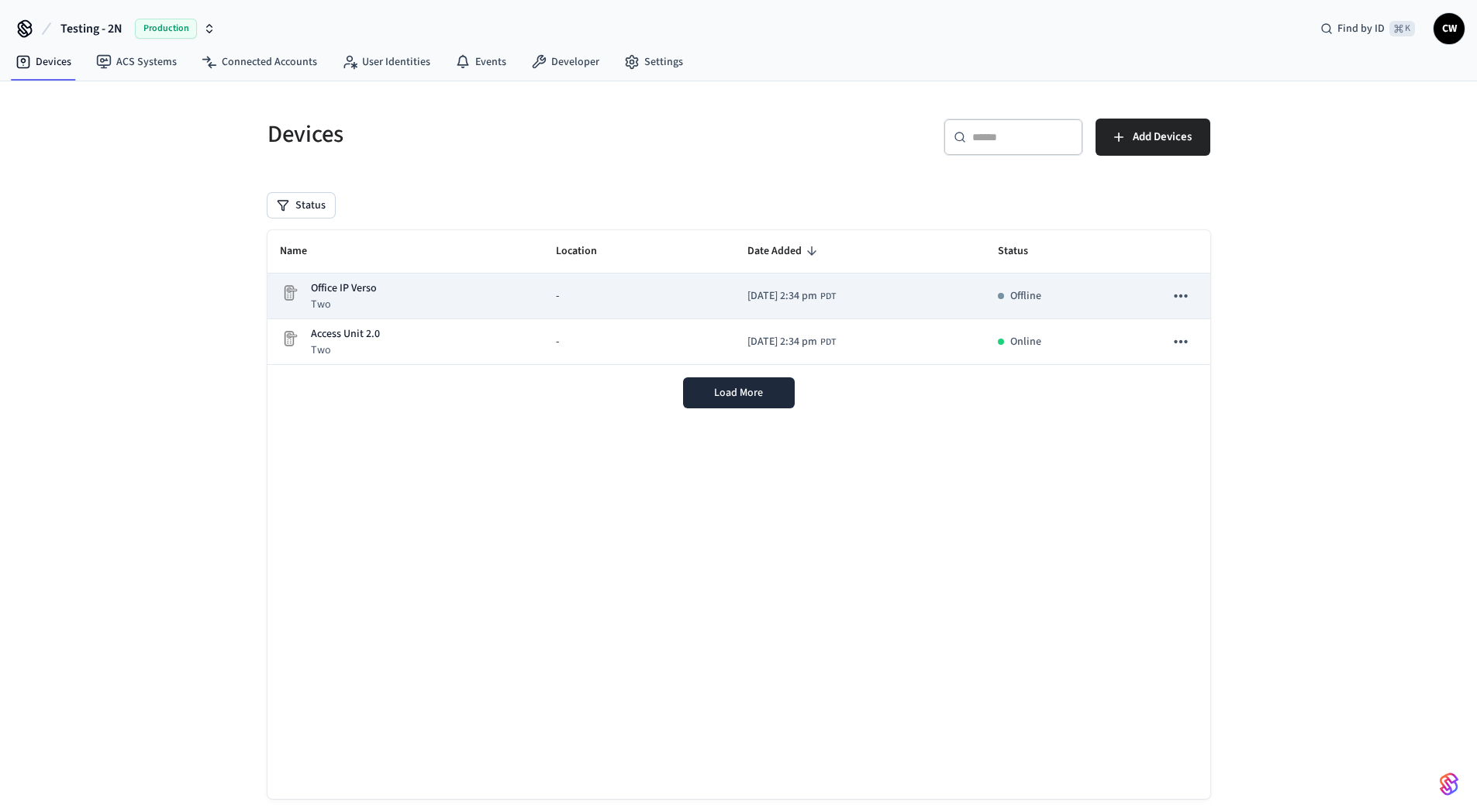
click at [387, 281] on div "Office IP Verso Two" at bounding box center [406, 296] width 252 height 31
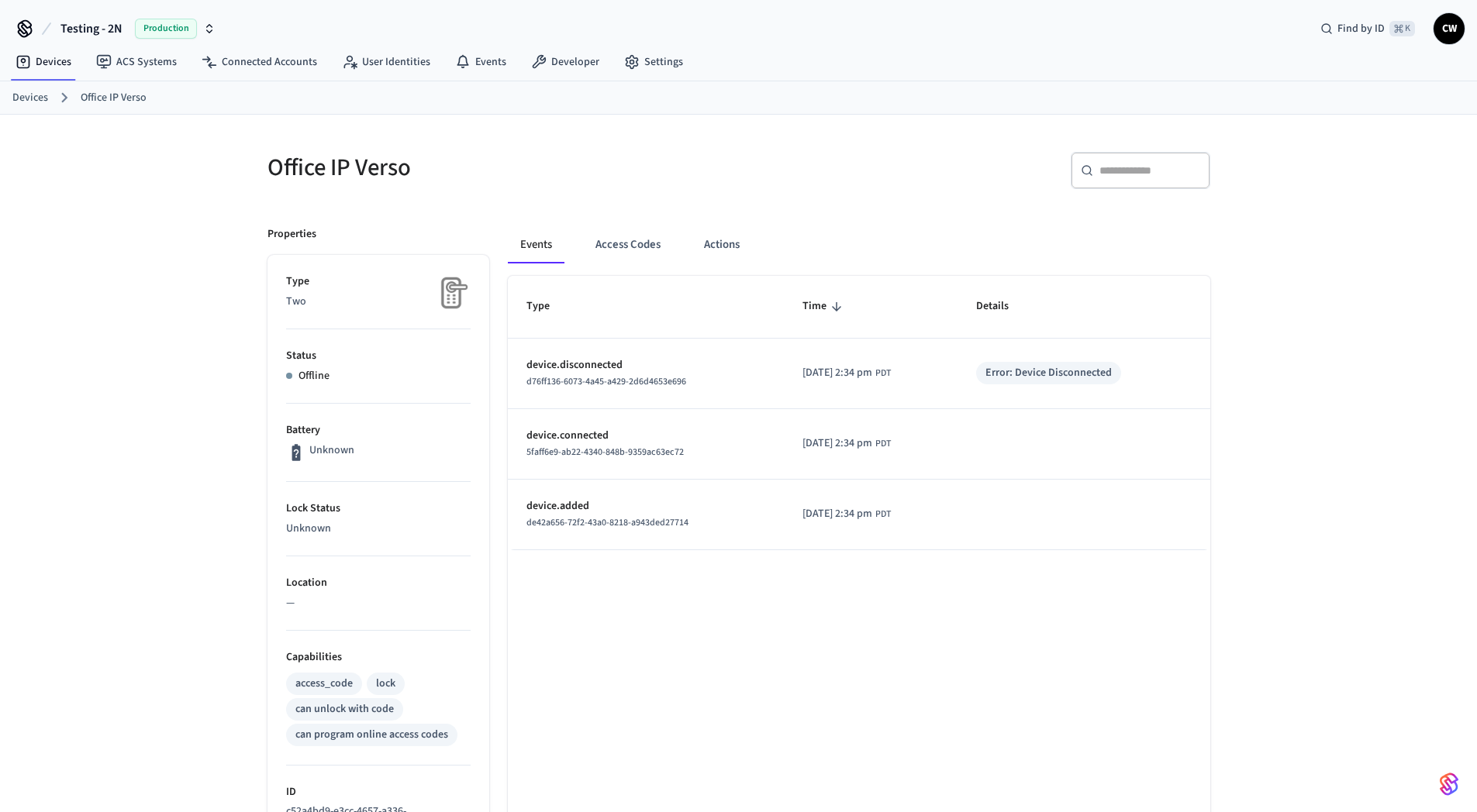
drag, startPoint x: 834, startPoint y: 379, endPoint x: 904, endPoint y: 375, distance: 70.1
click at [891, 375] on div "[DATE] 2:34 pm PDT" at bounding box center [846, 373] width 89 height 17
click at [891, 375] on span "PDT" at bounding box center [882, 373] width 16 height 14
drag, startPoint x: 830, startPoint y: 371, endPoint x: 815, endPoint y: 371, distance: 15.0
click at [816, 371] on span "[DATE] 2:34 pm" at bounding box center [837, 373] width 70 height 17
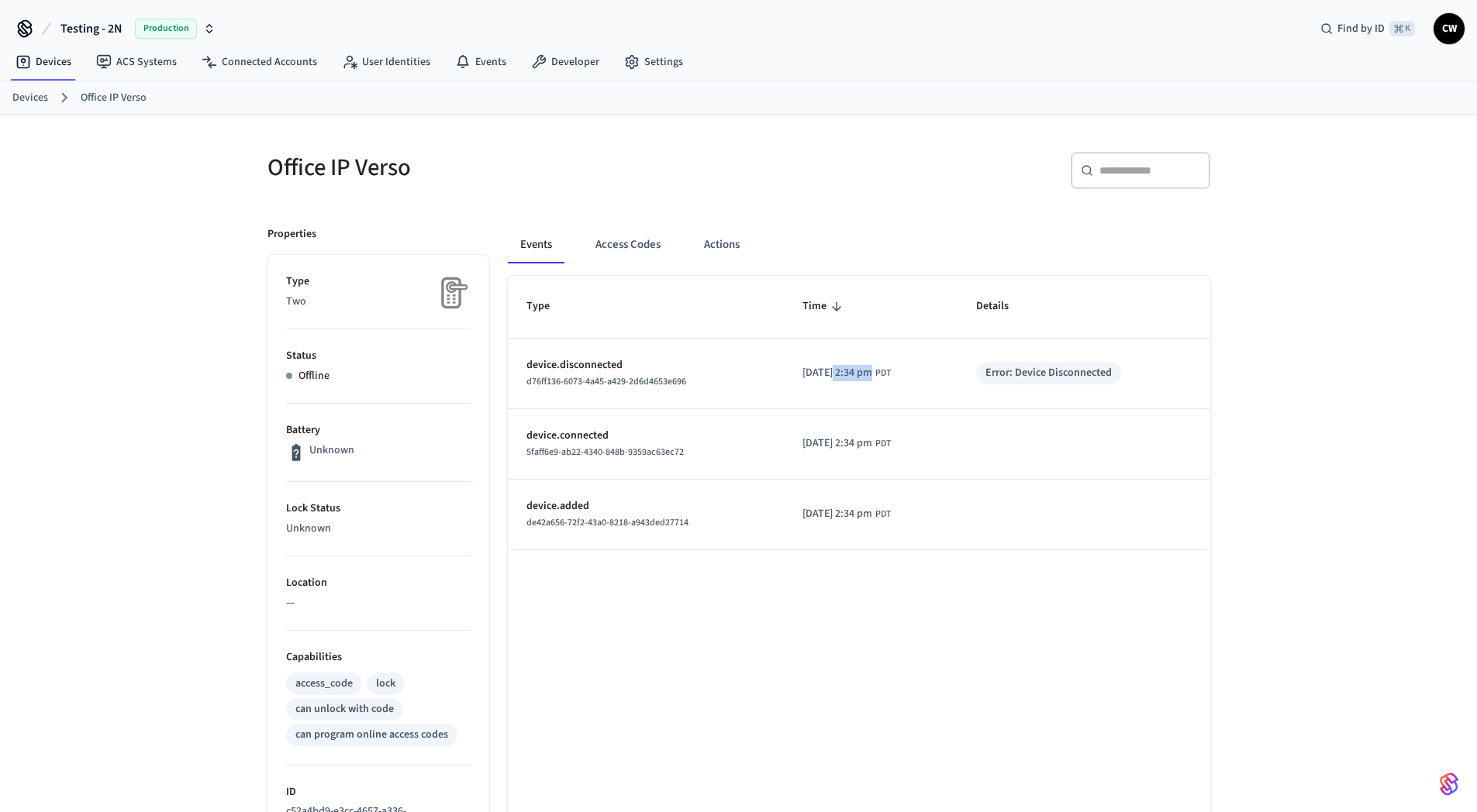
click at [815, 371] on span "[DATE] 2:34 pm" at bounding box center [837, 373] width 70 height 17
drag, startPoint x: 853, startPoint y: 369, endPoint x: 928, endPoint y: 367, distance: 75.0
click at [928, 367] on td "[DATE] 2:34 pm PDT" at bounding box center [870, 373] width 173 height 71
drag, startPoint x: 703, startPoint y: 382, endPoint x: 521, endPoint y: 387, distance: 182.1
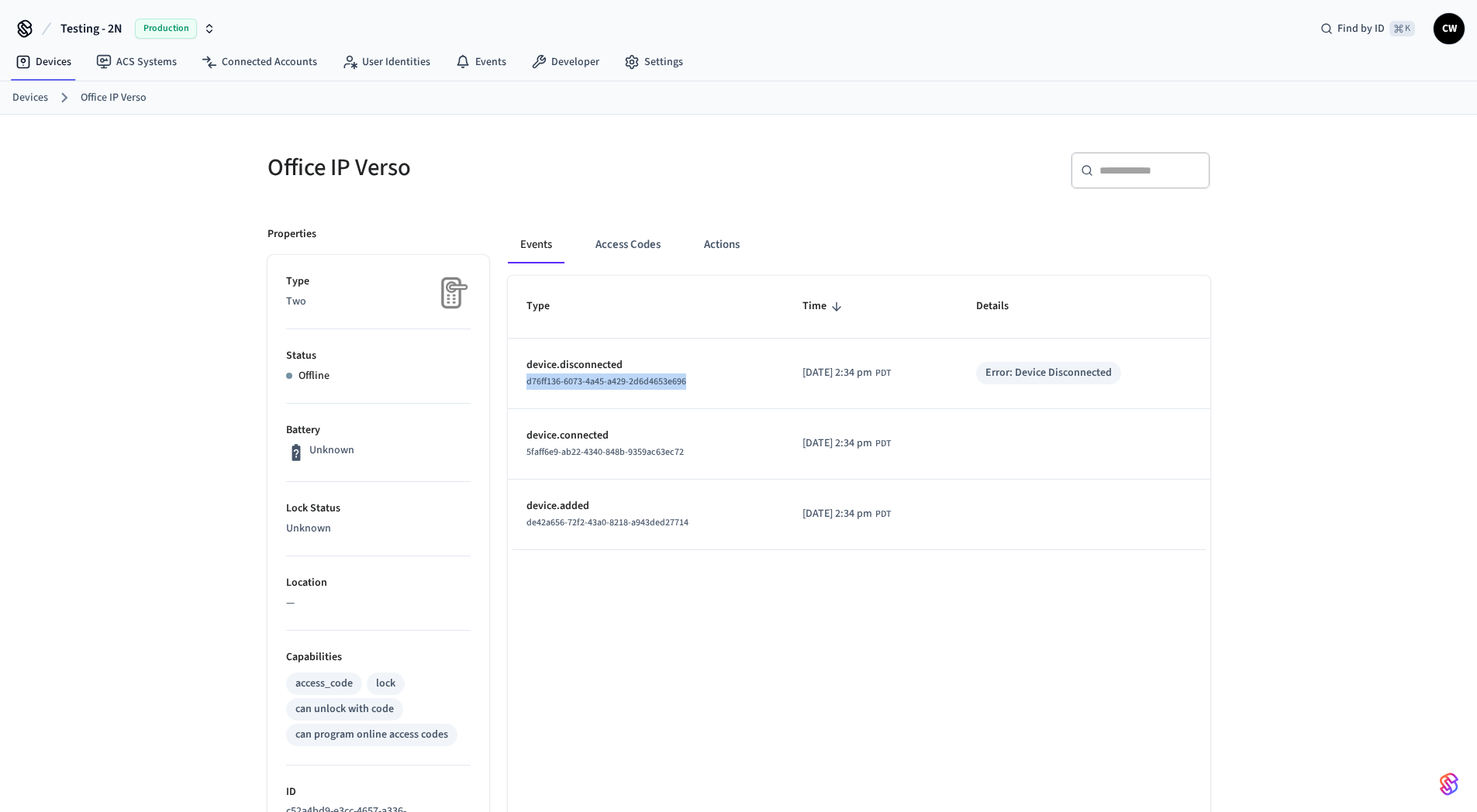
click at [521, 387] on td "device.disconnected d76ff136-6073-4a45-a429-2d6d4653e696" at bounding box center [645, 373] width 276 height 71
copy span "d76ff136-6073-4a45-a429-2d6d4653e696"
click at [544, 196] on div "Office IP Verso" at bounding box center [489, 168] width 480 height 68
click at [636, 254] on button "Access Codes" at bounding box center [628, 245] width 90 height 37
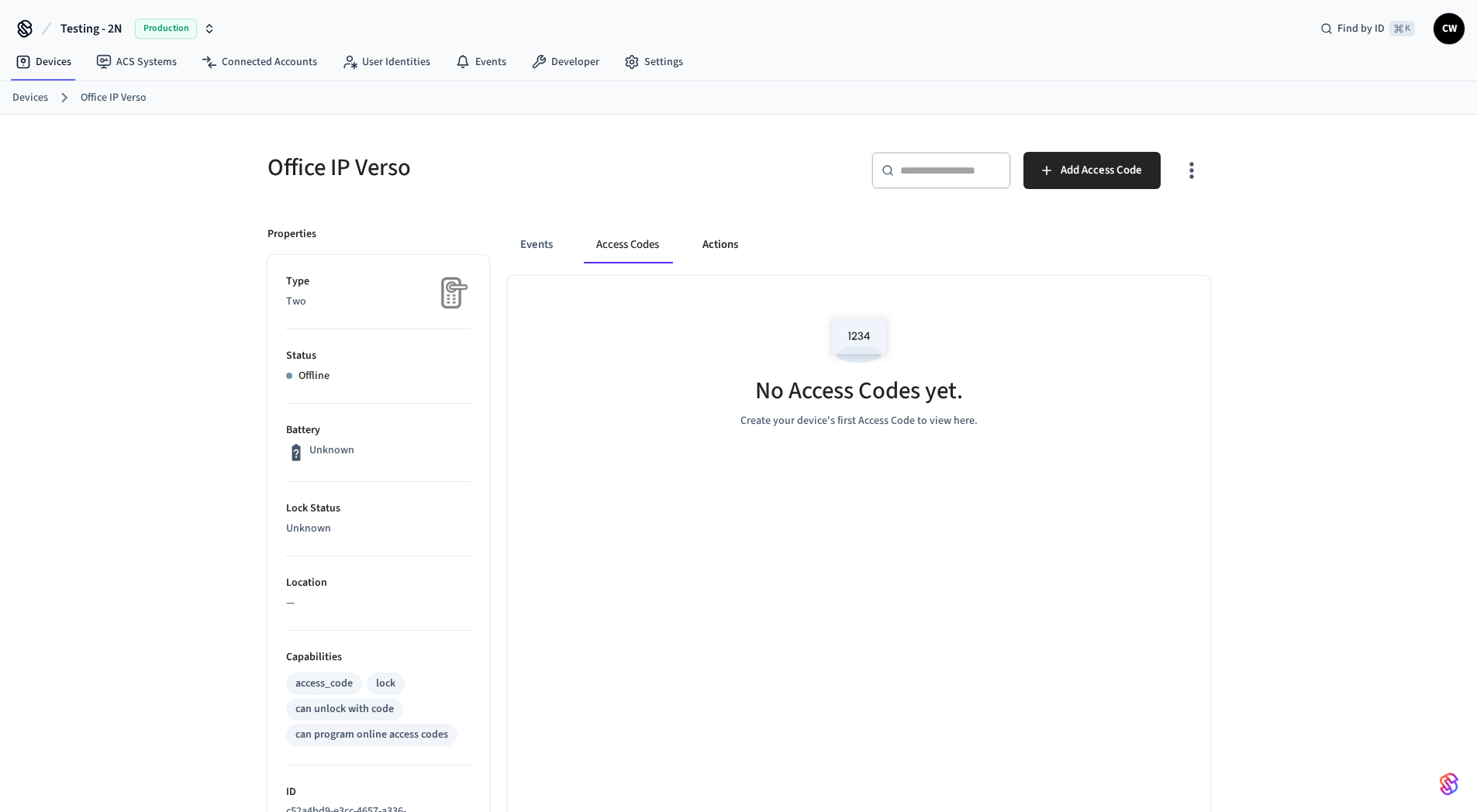
click at [718, 244] on button "Actions" at bounding box center [720, 245] width 61 height 37
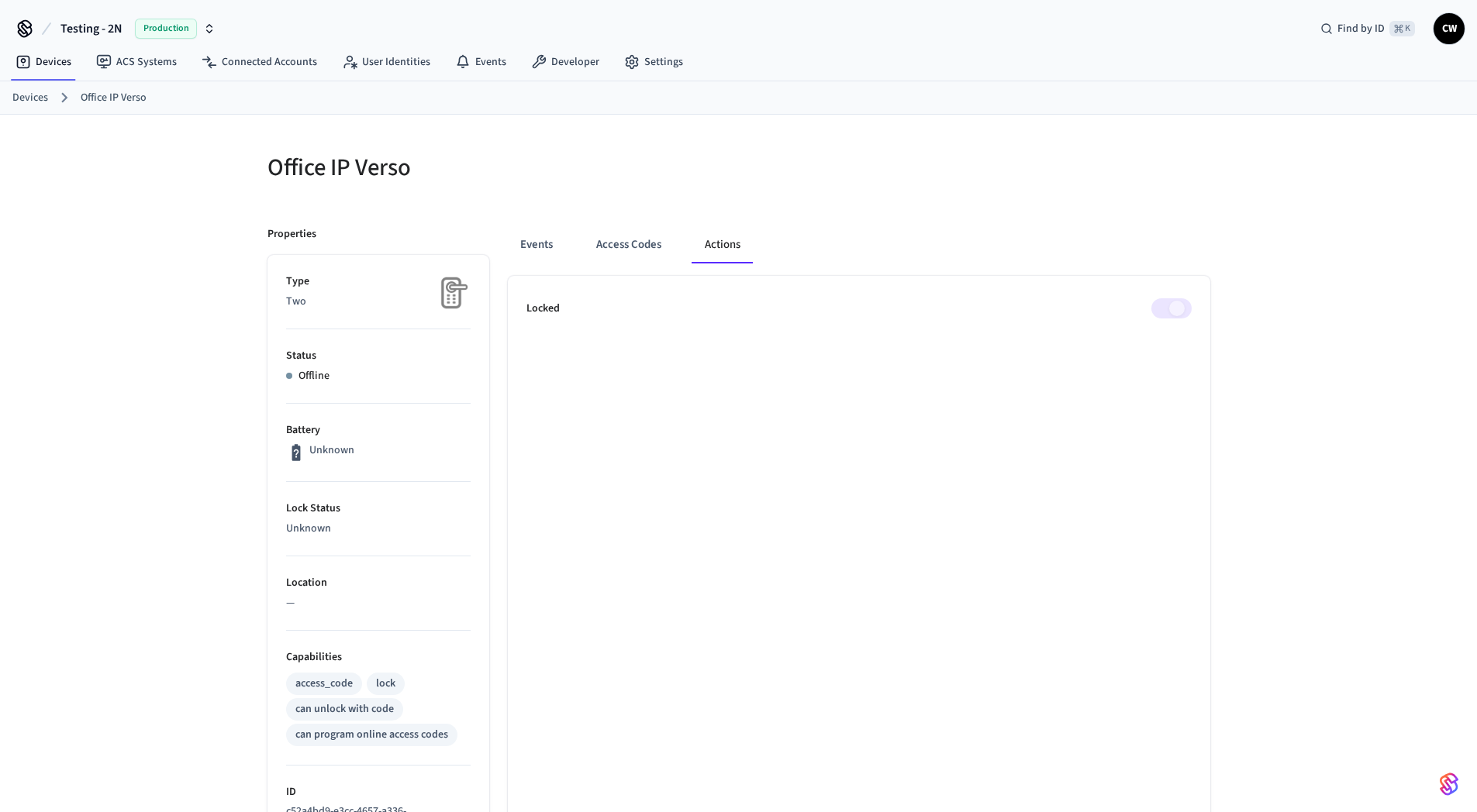
click at [542, 207] on div "Events Access Codes Actions Locked" at bounding box center [850, 689] width 721 height 965
click at [31, 98] on link "Devices" at bounding box center [30, 99] width 36 height 17
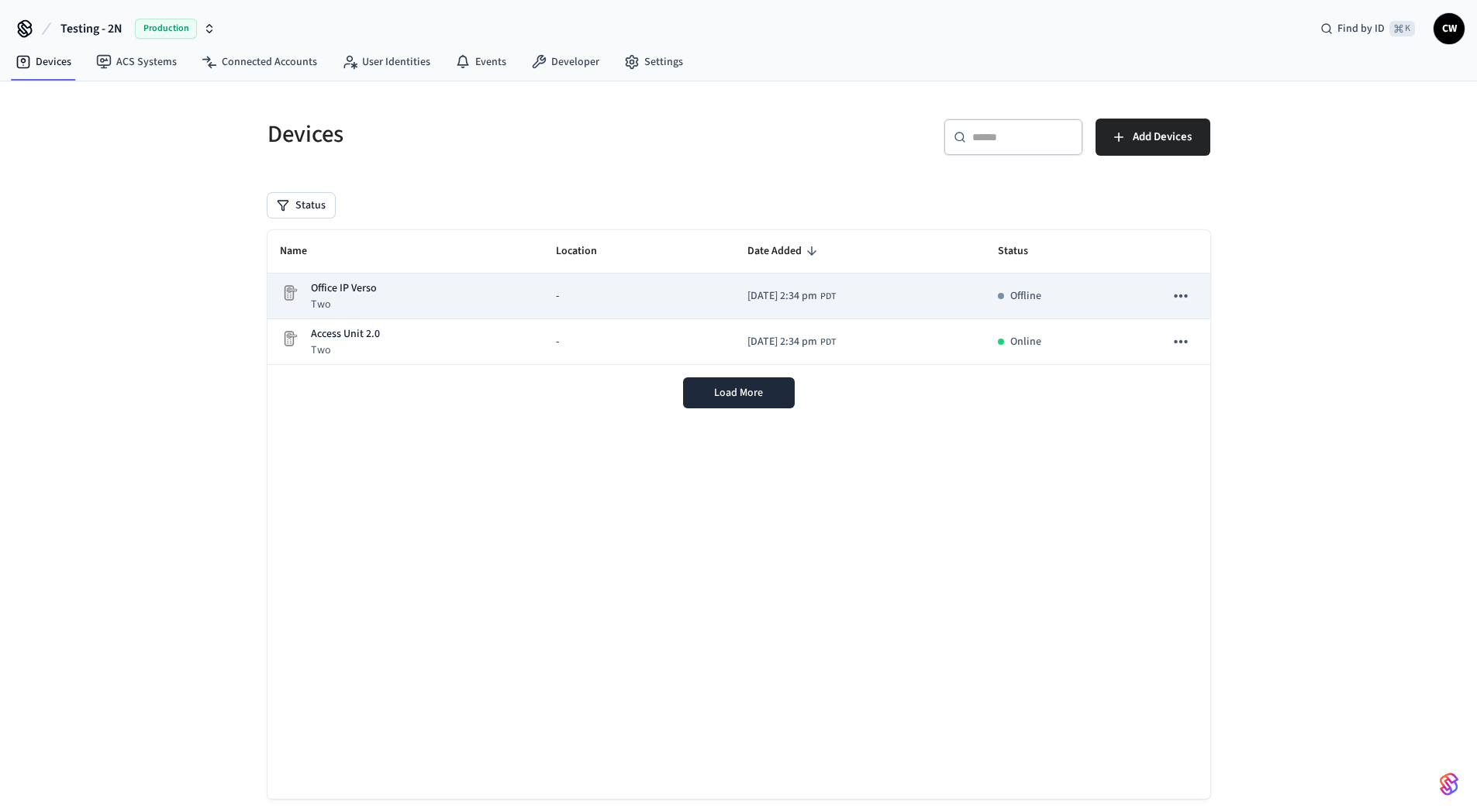
drag, startPoint x: 180, startPoint y: 278, endPoint x: 273, endPoint y: 293, distance: 94.2
click at [193, 280] on div "Devices ​ ​ Add Devices Status Name Location Date Added Status Office IP Verso …" at bounding box center [738, 460] width 1477 height 759
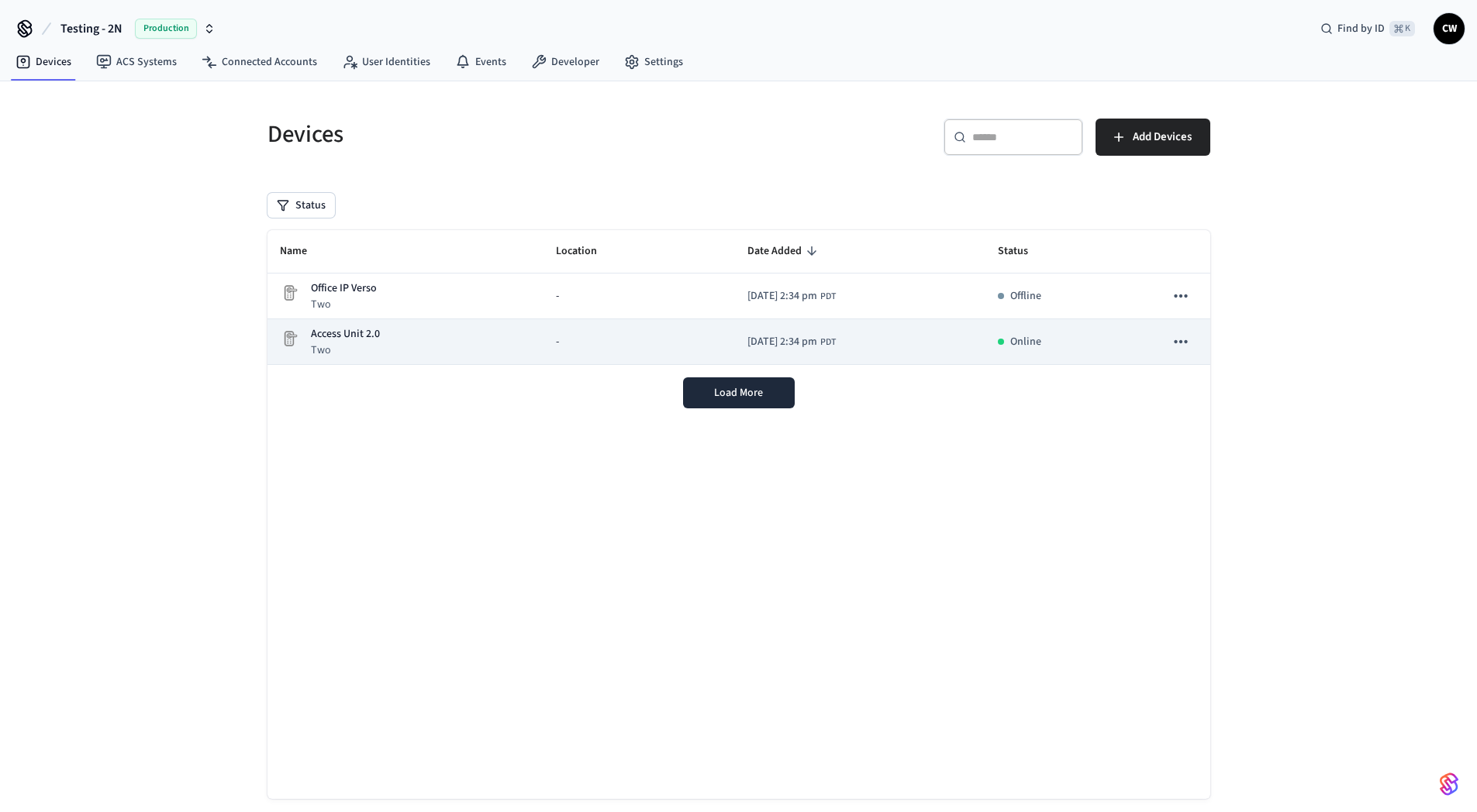
click at [414, 343] on div "Access Unit 2.0 Two" at bounding box center [406, 342] width 252 height 31
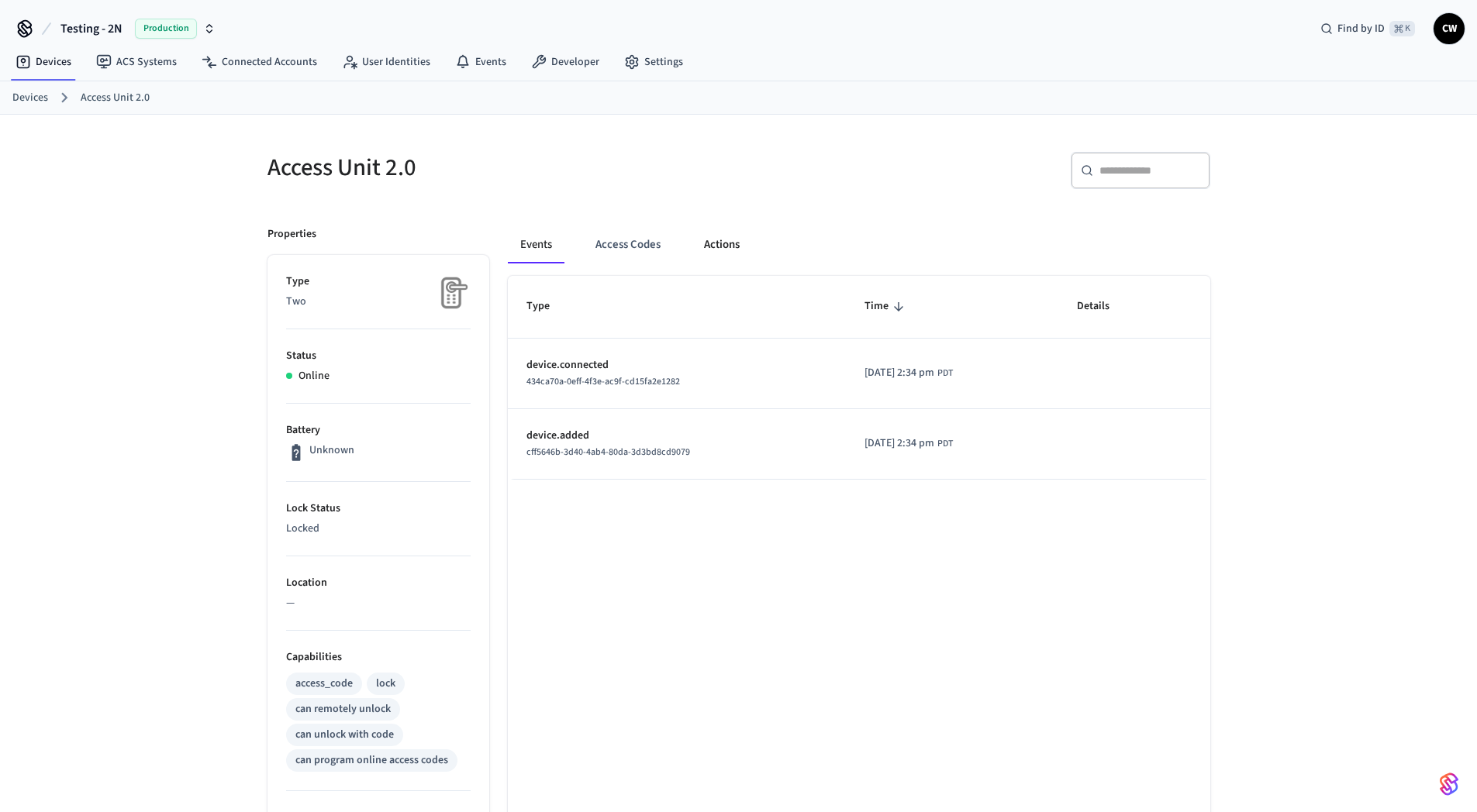
click at [728, 251] on button "Actions" at bounding box center [722, 245] width 61 height 37
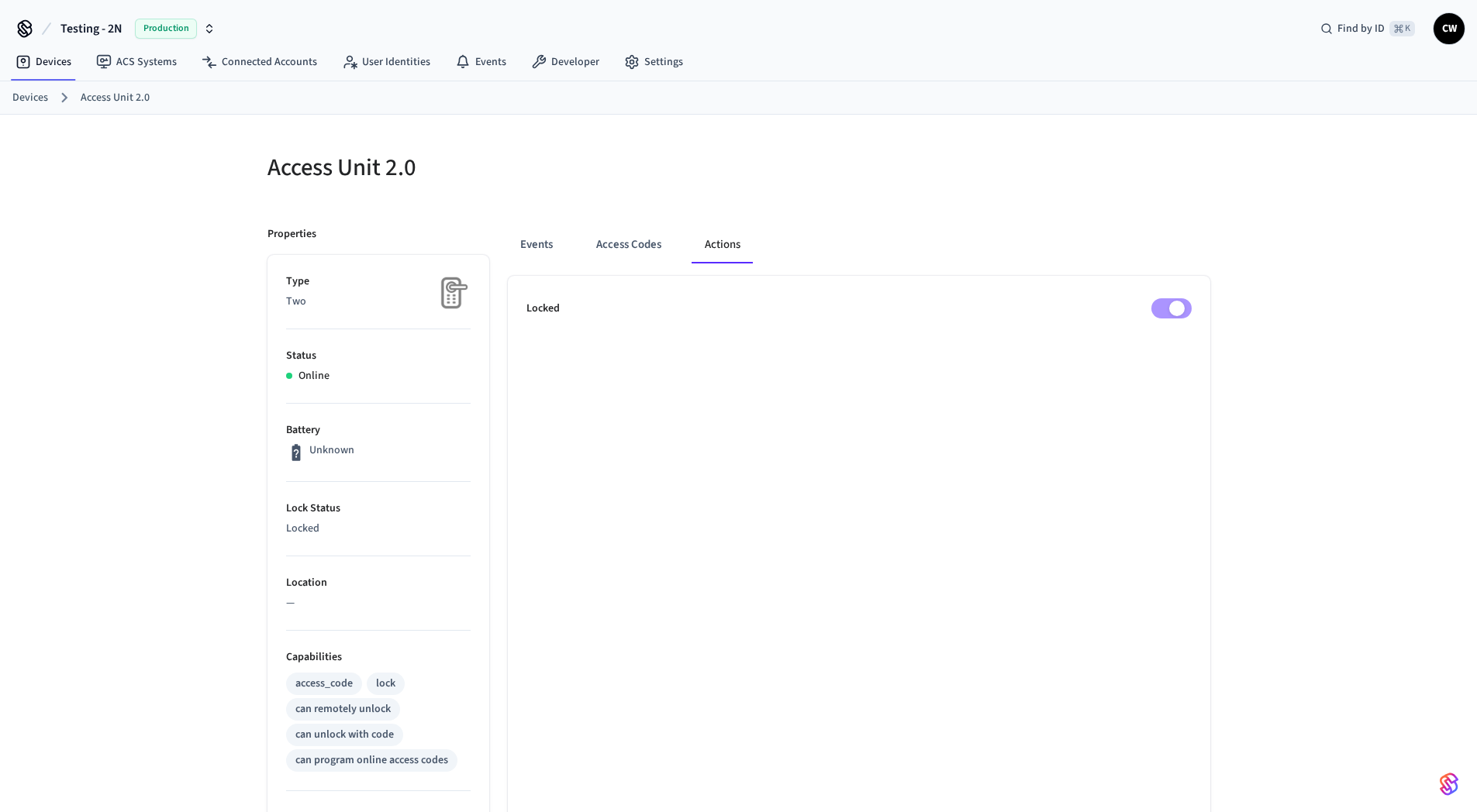
drag, startPoint x: 878, startPoint y: 146, endPoint x: 1046, endPoint y: 206, distance: 178.4
click at [879, 146] on div at bounding box center [969, 168] width 480 height 68
click at [1069, 219] on div "Events Access Codes Actions Locked" at bounding box center [850, 657] width 721 height 900
click at [852, 197] on div at bounding box center [978, 177] width 462 height 50
click at [538, 155] on h5 "Access Unit 2.0" at bounding box center [498, 168] width 462 height 31
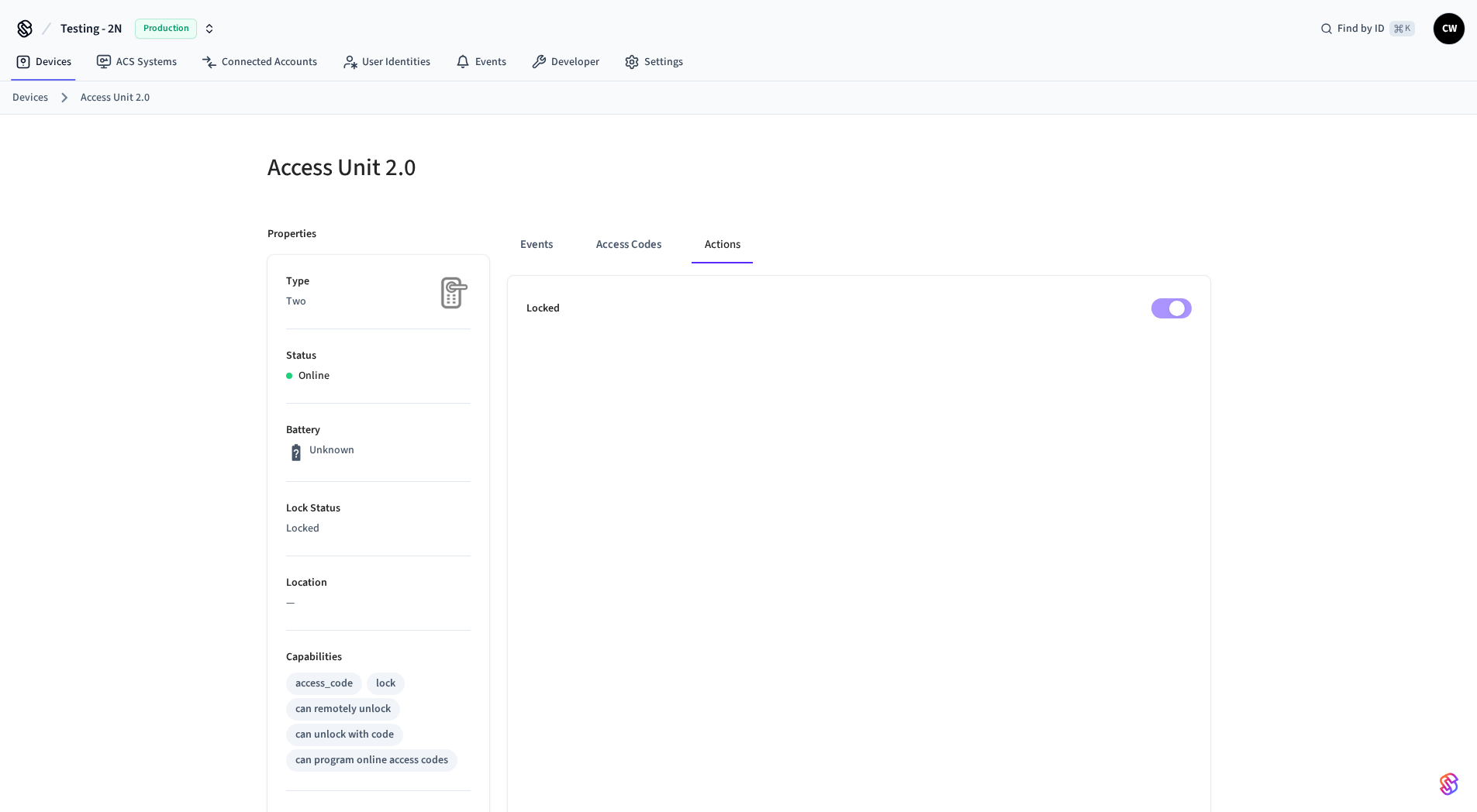
click at [506, 220] on div "Events Access Codes Actions Locked" at bounding box center [850, 657] width 721 height 900
click at [138, 67] on link "ACS Systems" at bounding box center [136, 62] width 105 height 28
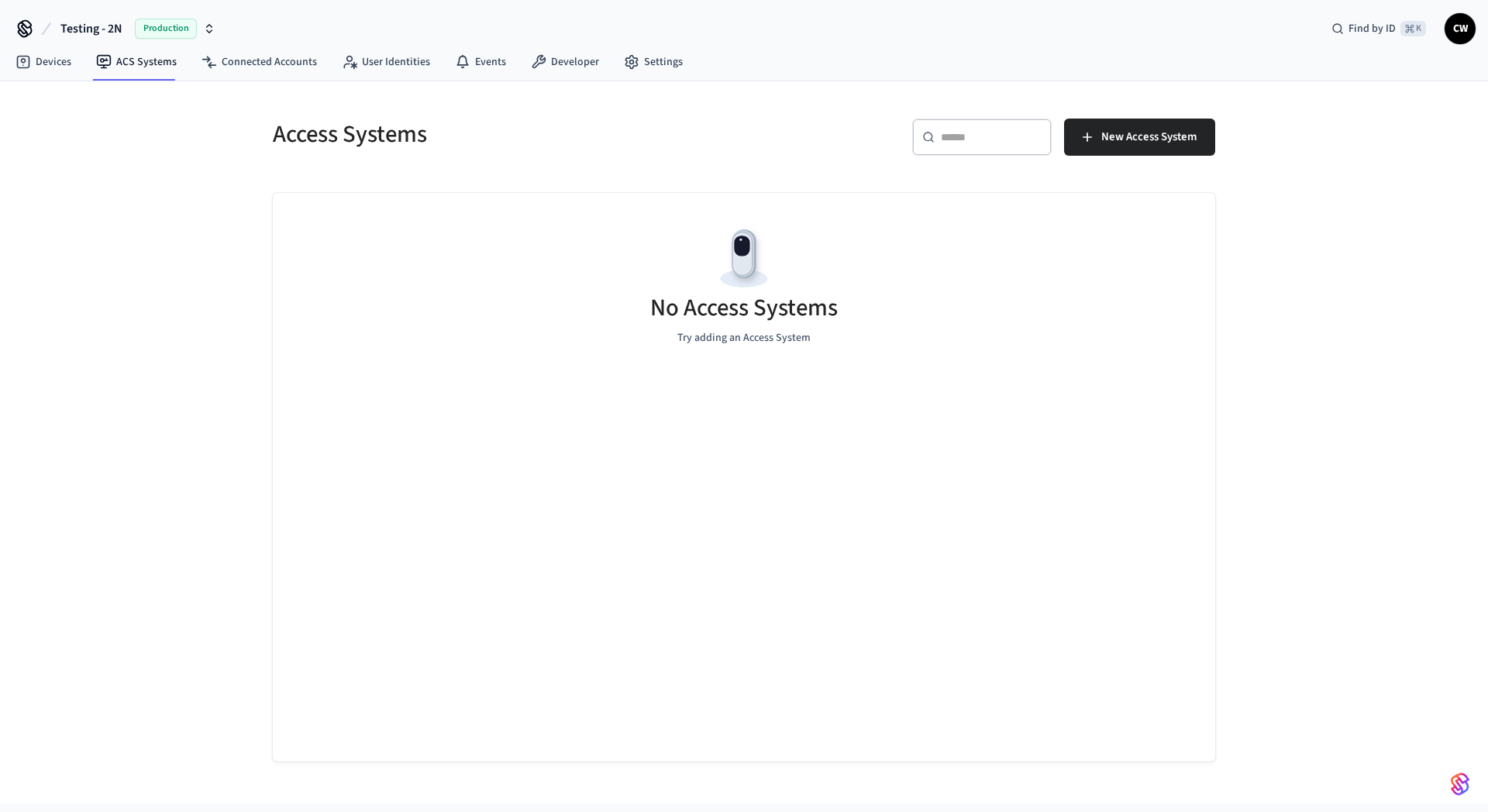
click at [148, 221] on div "Access Systems ​ ​ New Access System No Access Systems Try adding an Access Sys…" at bounding box center [744, 442] width 1488 height 723
click at [77, 69] on link "Devices" at bounding box center [42, 62] width 80 height 28
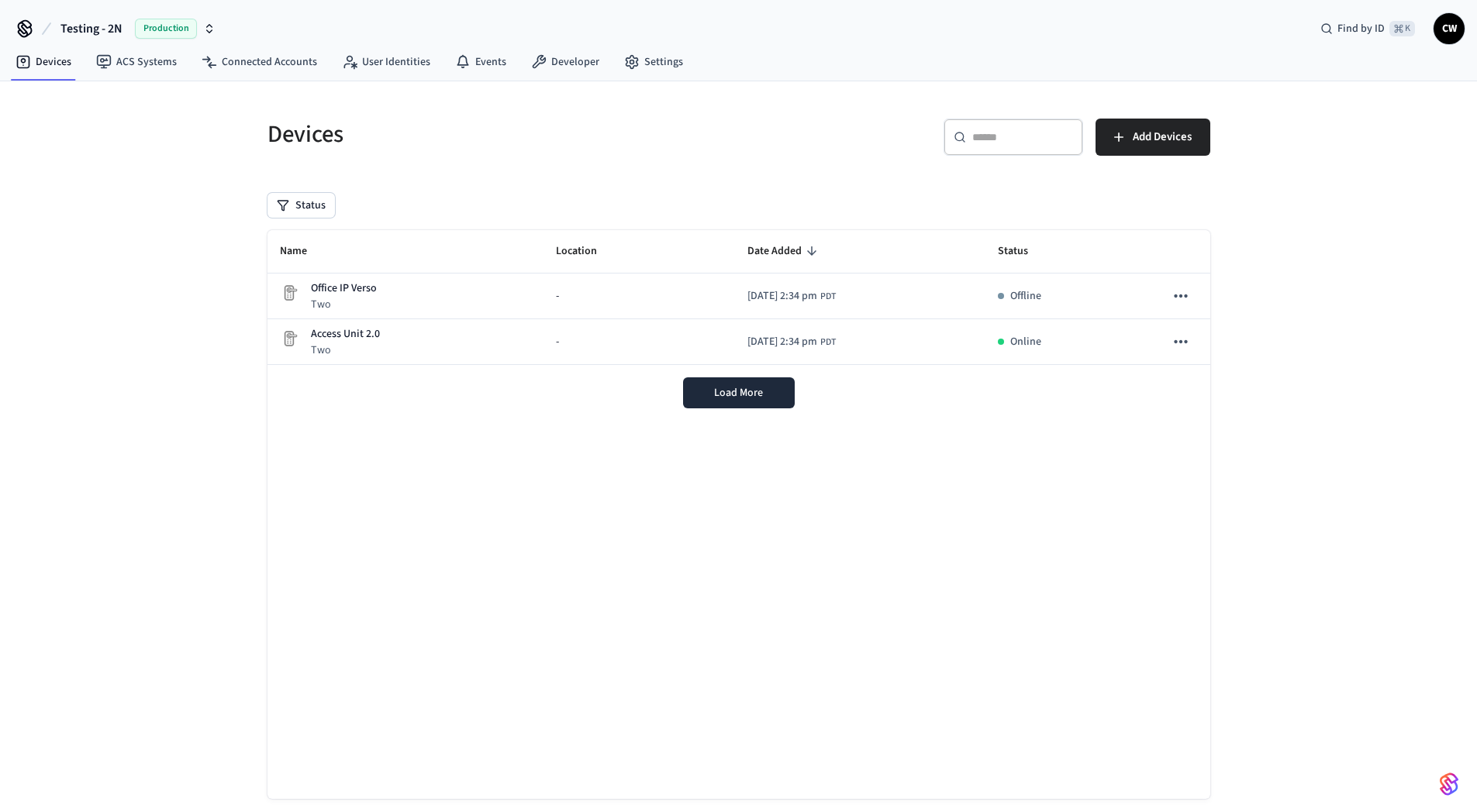
click at [127, 265] on div "Devices ​ ​ Add Devices Status Name Location Date Added Status Office IP Verso …" at bounding box center [738, 460] width 1477 height 759
click at [173, 251] on div "Devices ​ ​ Add Devices Status Name Location Date Added Status Office IP Verso …" at bounding box center [738, 460] width 1477 height 759
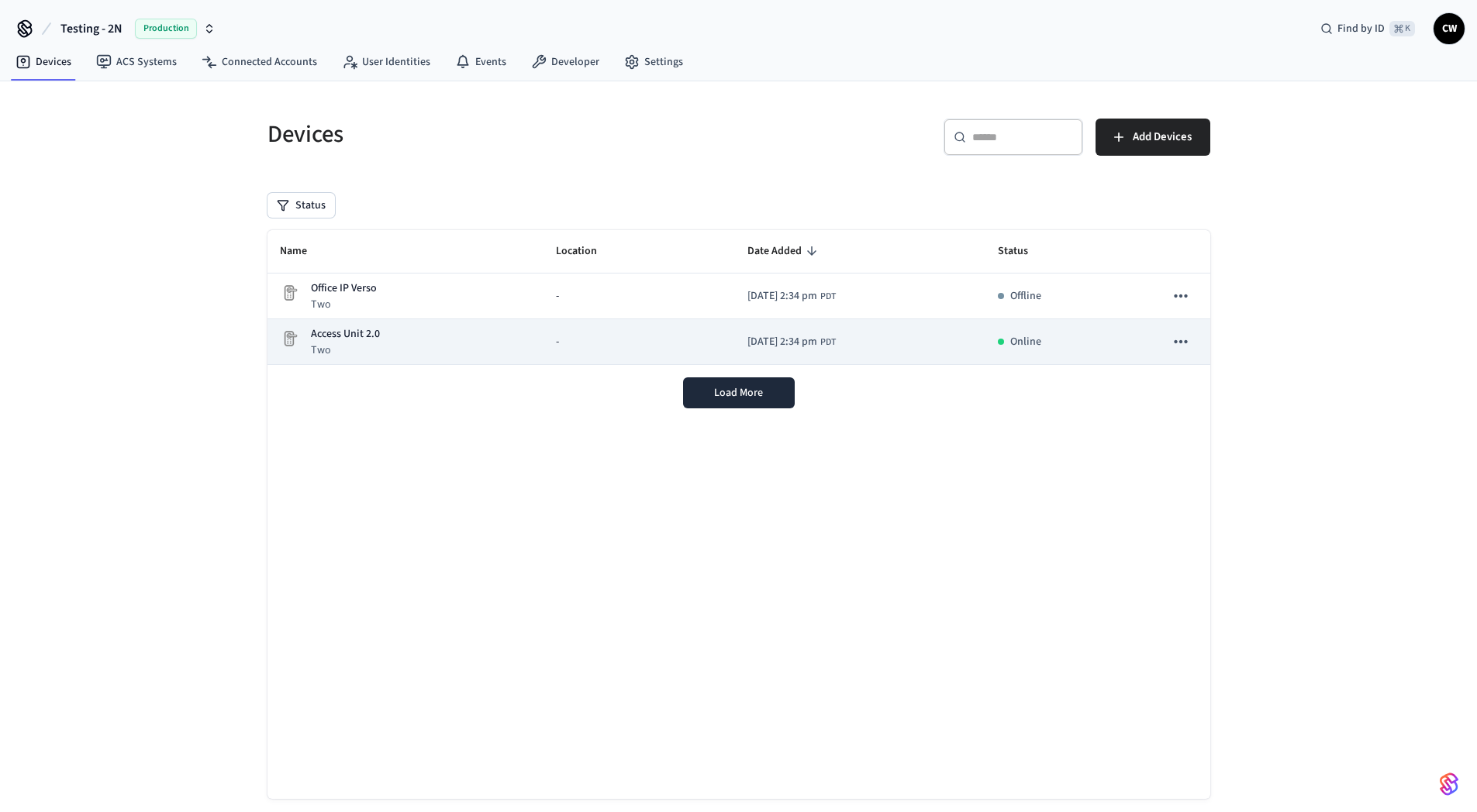
click at [391, 331] on div "Access Unit 2.0 Two" at bounding box center [406, 342] width 252 height 31
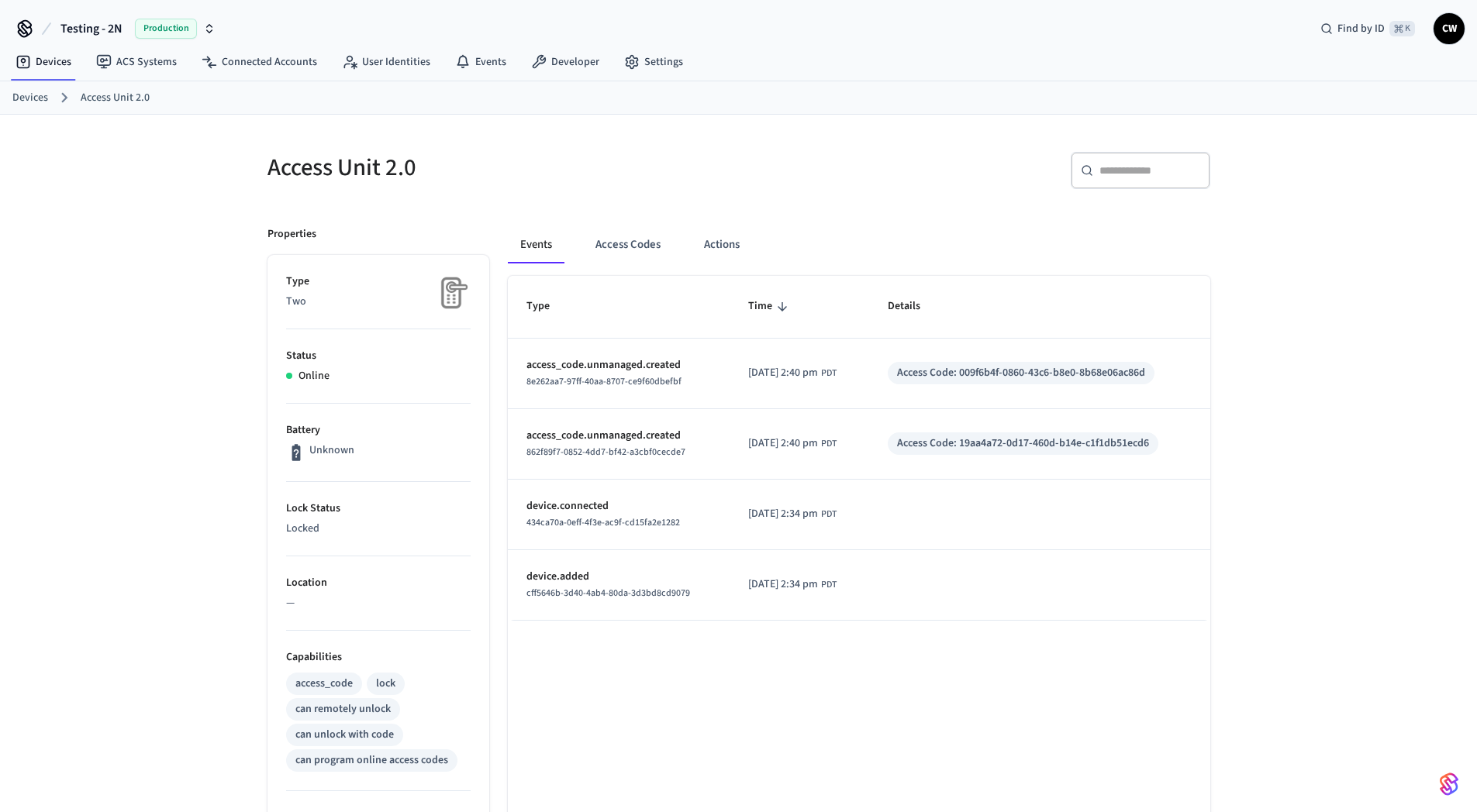
click at [42, 93] on link "Devices" at bounding box center [30, 99] width 36 height 17
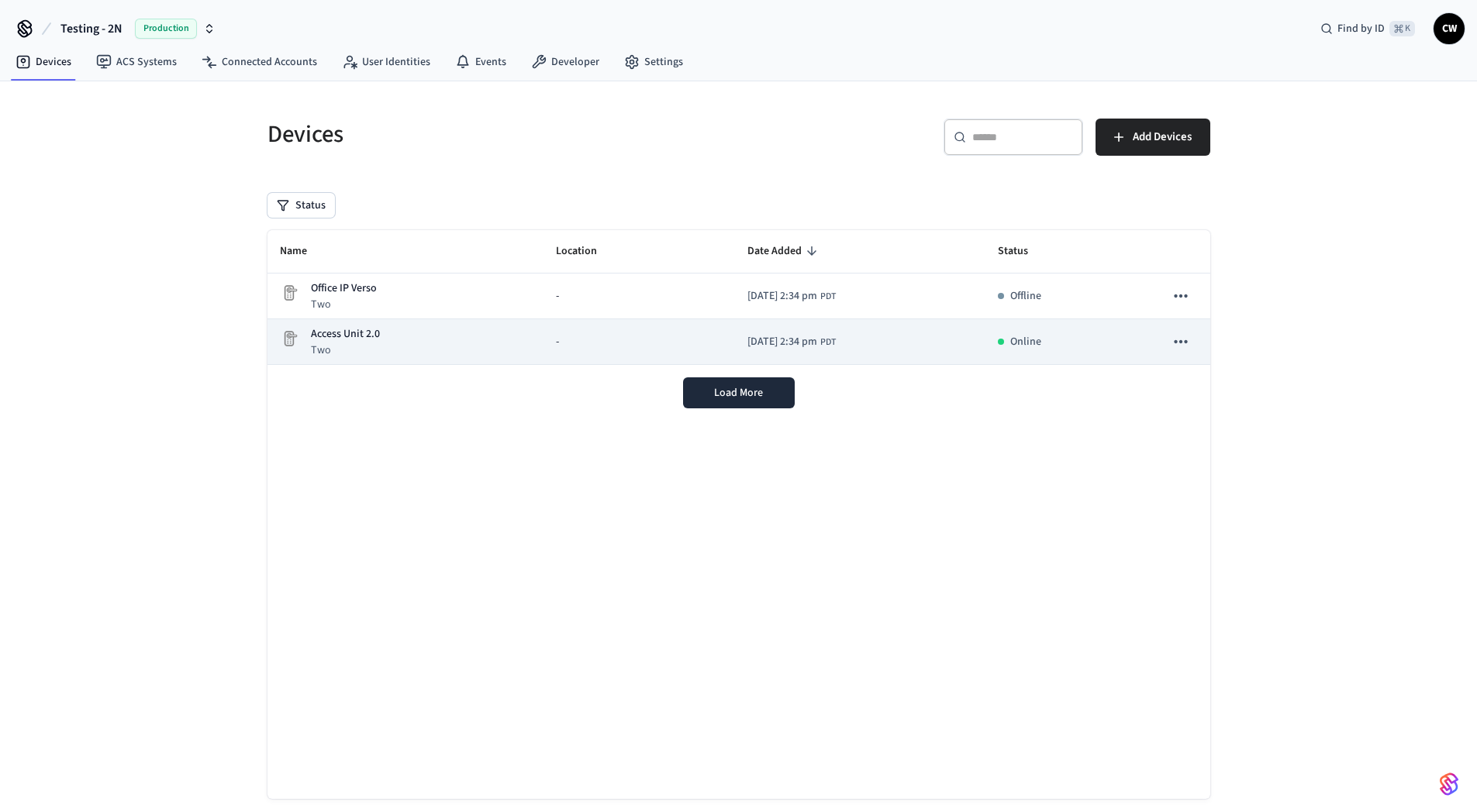
click at [357, 353] on p "Two" at bounding box center [345, 350] width 69 height 16
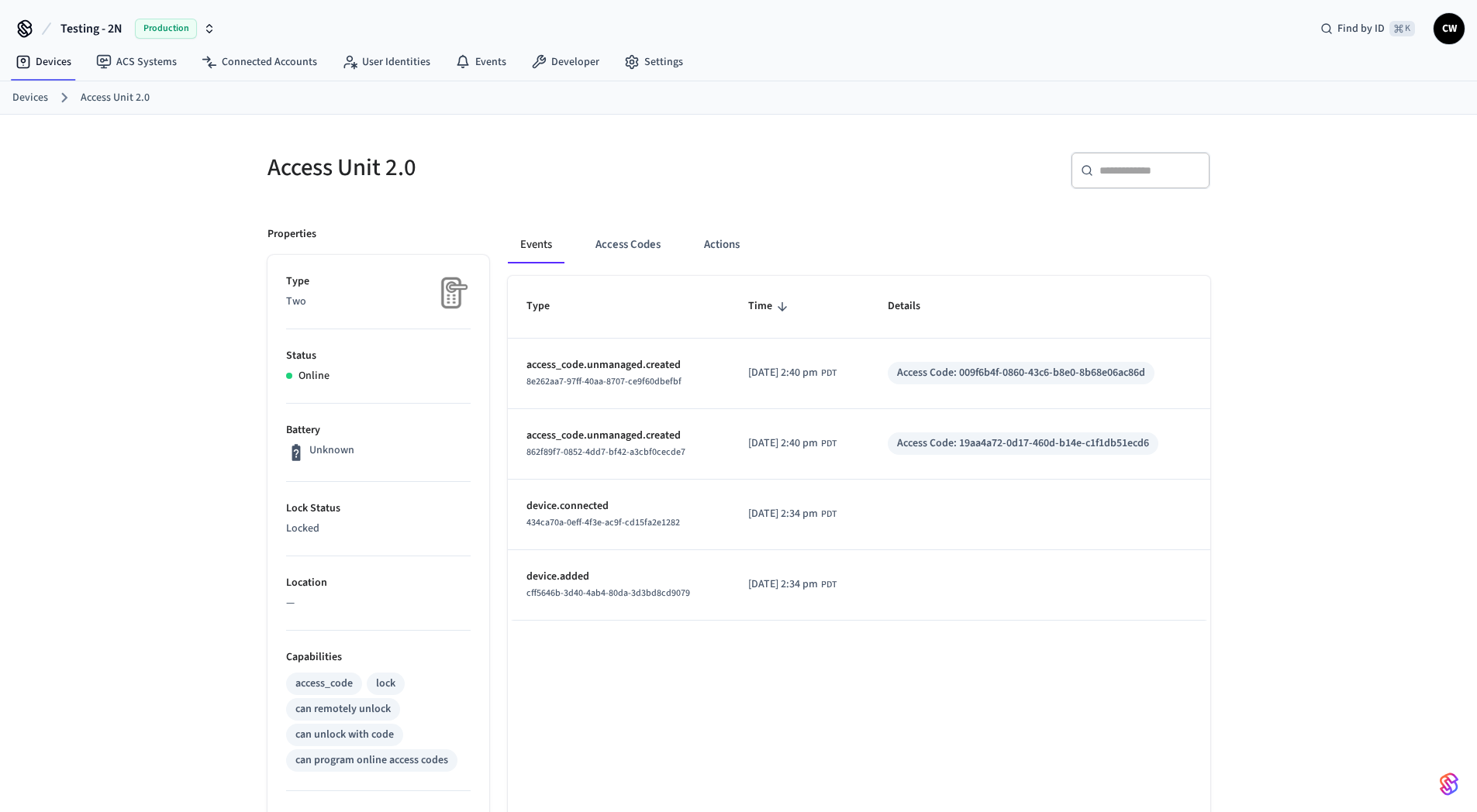
click at [178, 300] on div "Access Unit 2.0 ​ ​ Properties Type Two Status Online Battery Unknown Lock Stat…" at bounding box center [738, 610] width 1477 height 993
click at [163, 171] on div "Access Unit 2.0 ​ ​ Properties Type Two Status Online Battery Unknown Lock Stat…" at bounding box center [738, 610] width 1477 height 993
click at [28, 99] on link "Devices" at bounding box center [30, 99] width 36 height 17
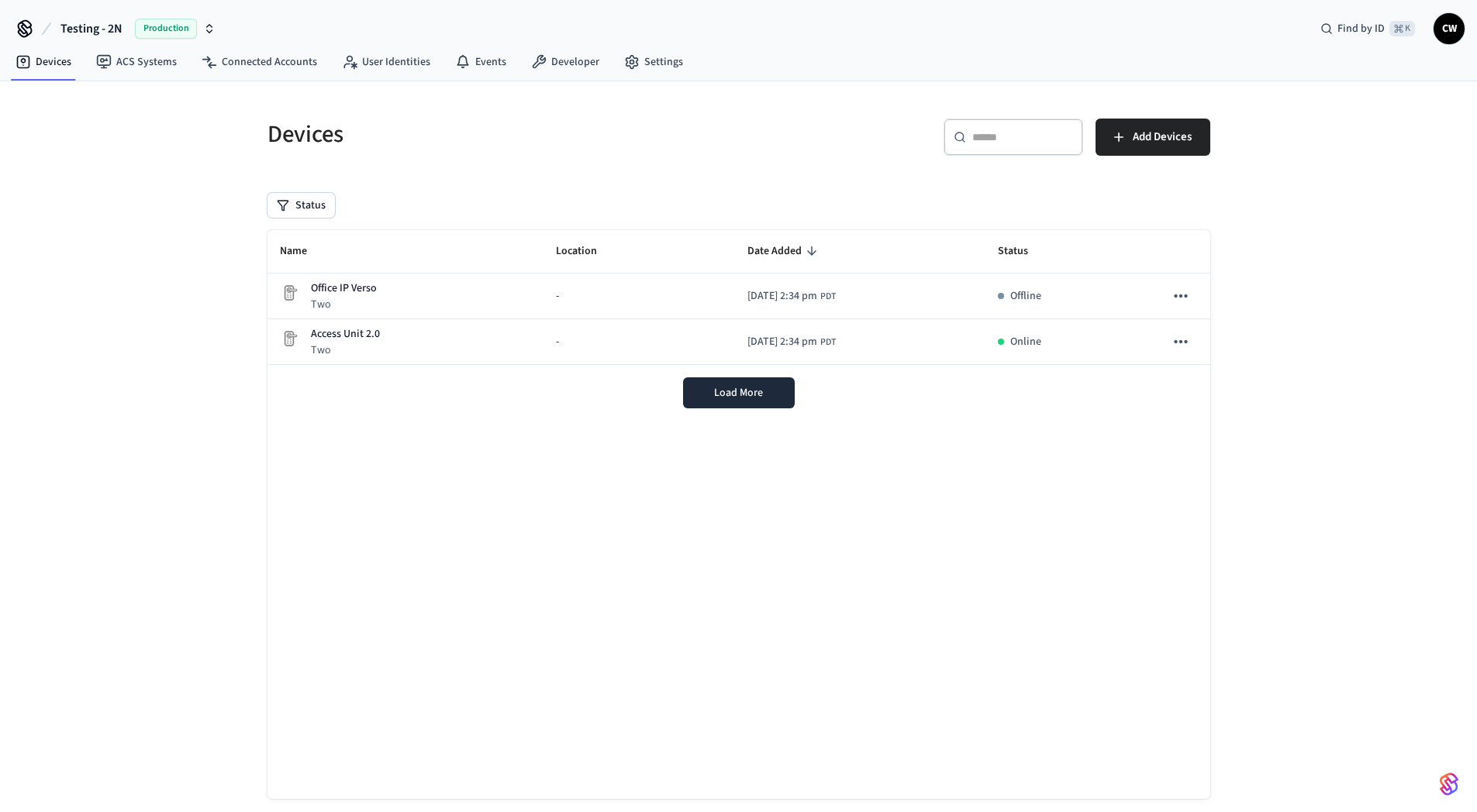
click at [125, 317] on div "Devices ​ ​ Add Devices Status Name Location Date Added Status Office IP Verso …" at bounding box center [738, 460] width 1477 height 759
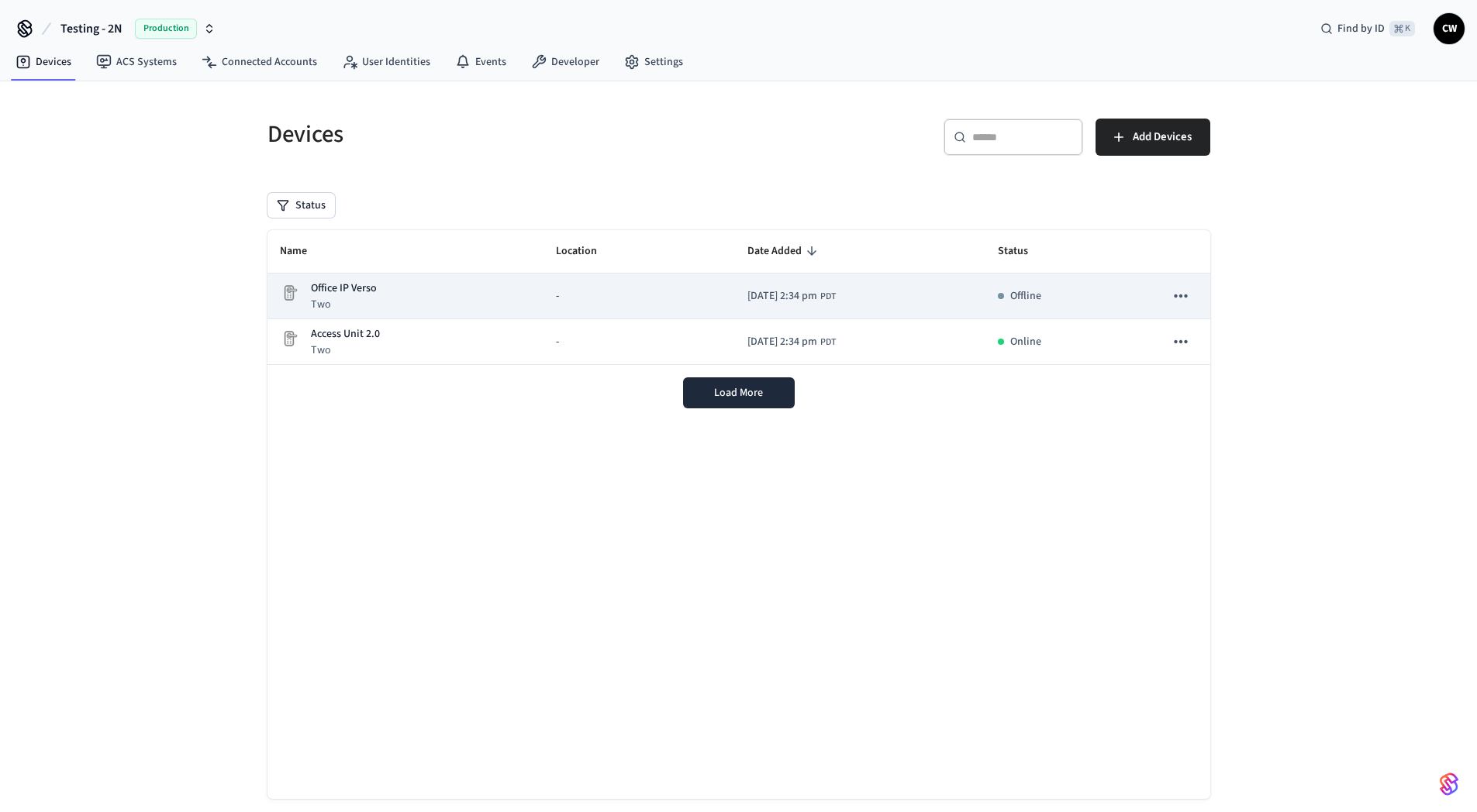
click at [363, 287] on p "Office IP Verso" at bounding box center [343, 288] width 65 height 17
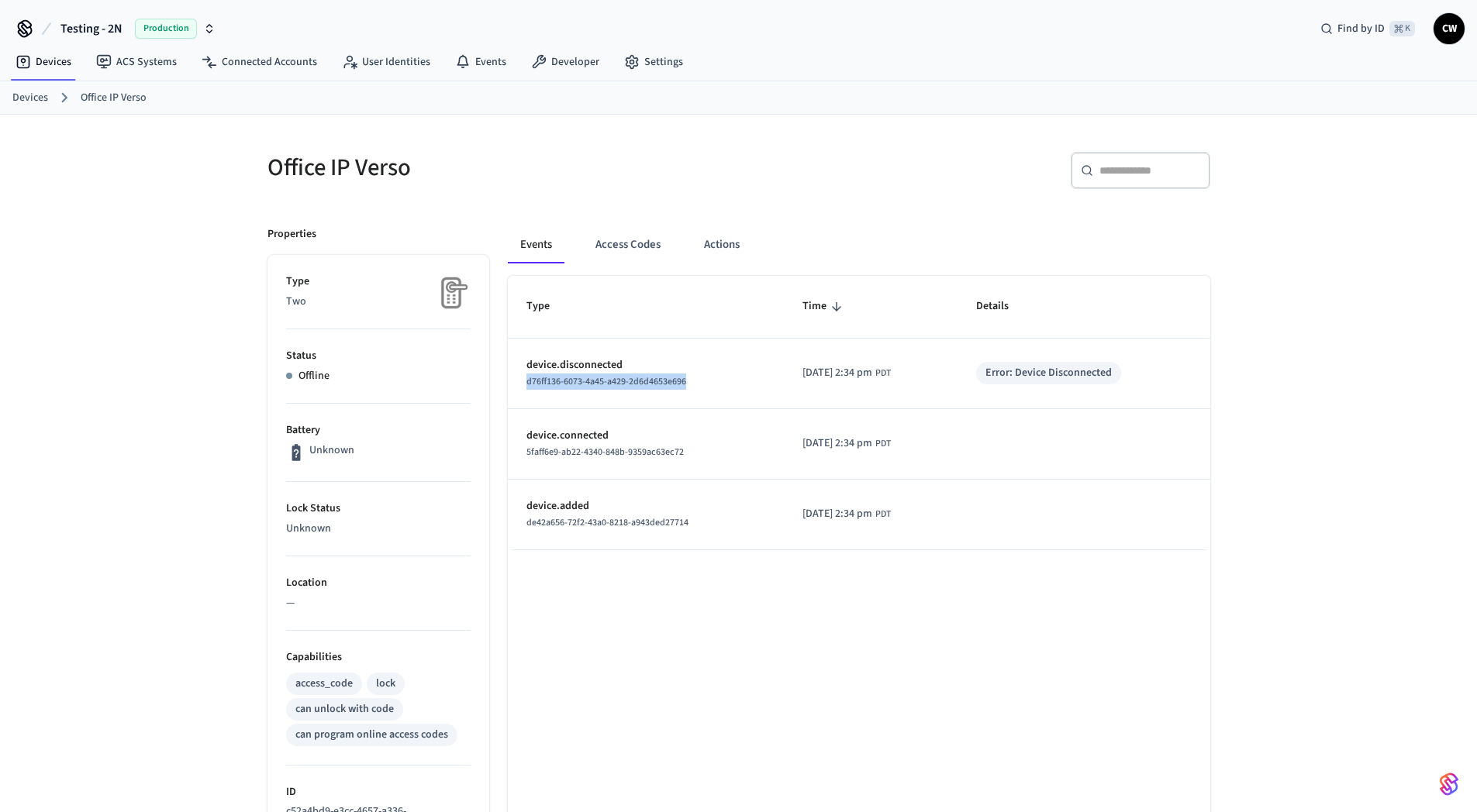
drag, startPoint x: 699, startPoint y: 381, endPoint x: 515, endPoint y: 387, distance: 184.1
click at [516, 387] on td "device.disconnected d76ff136-6073-4a45-a429-2d6d4653e696" at bounding box center [645, 373] width 276 height 71
copy span "d76ff136-6073-4a45-a429-2d6d4653e696"
click at [179, 355] on div "Office IP Verso ​ ​ Properties Type Two Status Offline Battery Unknown Lock Sta…" at bounding box center [738, 643] width 1477 height 1058
drag, startPoint x: 694, startPoint y: 382, endPoint x: 510, endPoint y: 386, distance: 184.0
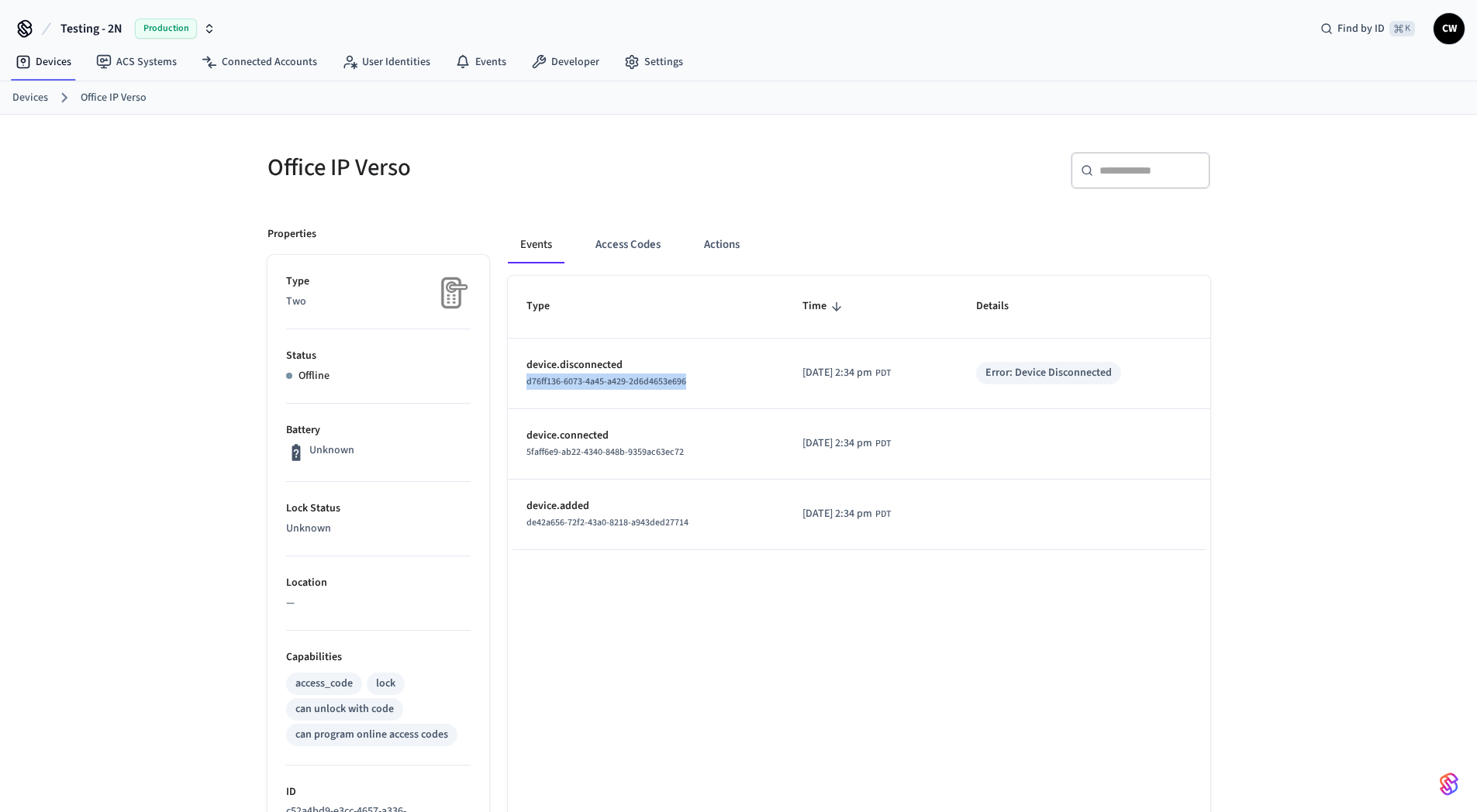
click at [510, 386] on td "device.disconnected d76ff136-6073-4a45-a429-2d6d4653e696" at bounding box center [645, 373] width 276 height 71
copy span "d76ff136-6073-4a45-a429-2d6d4653e696"
click at [172, 469] on div "Office IP Verso ​ ​ Properties Type Two Status Offline Battery Unknown Lock Sta…" at bounding box center [738, 643] width 1477 height 1058
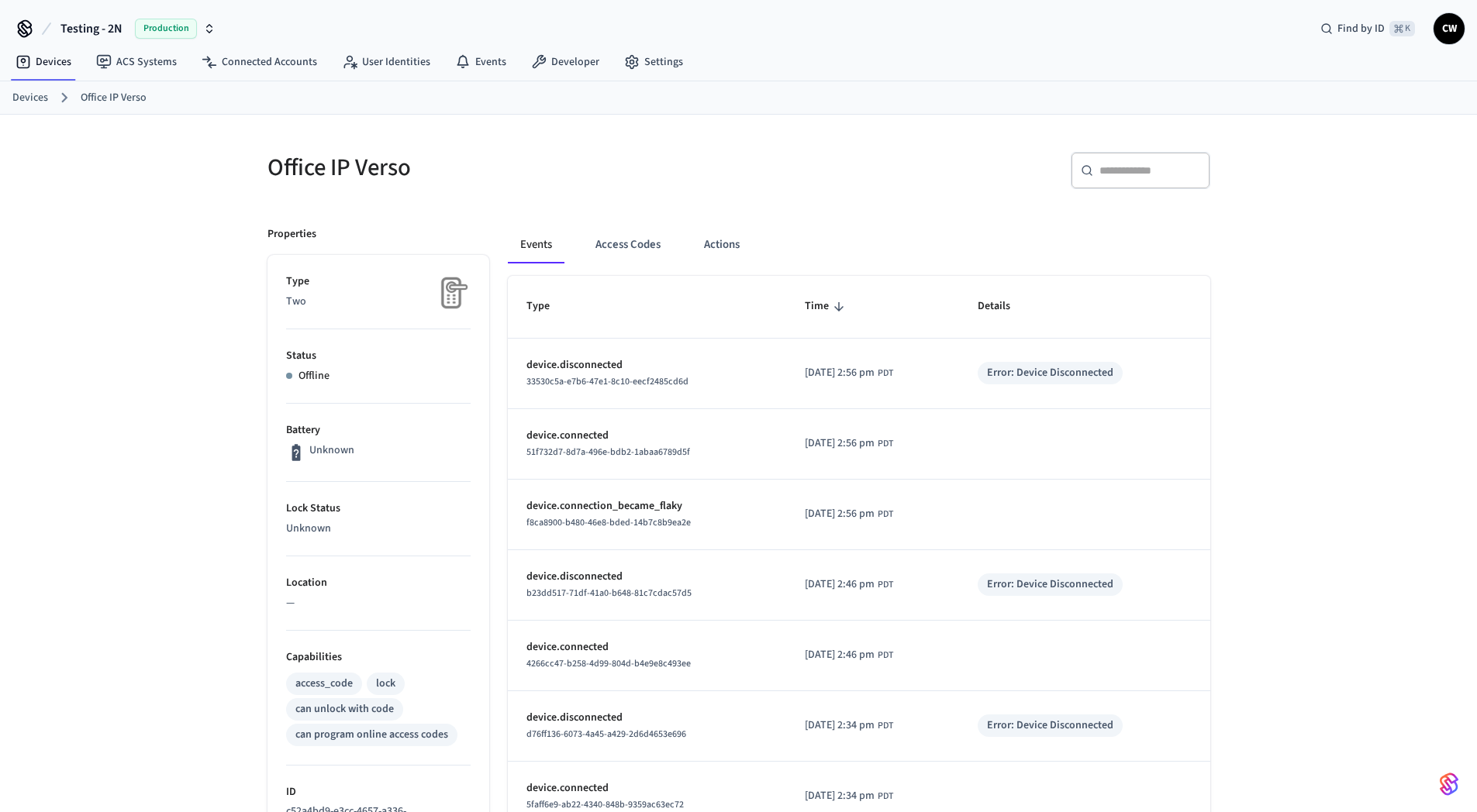
click at [212, 330] on div "Office IP Verso ​ ​ Properties Type Two Status Offline Battery Unknown Lock Sta…" at bounding box center [738, 688] width 1477 height 1148
click at [32, 99] on link "Devices" at bounding box center [30, 99] width 36 height 17
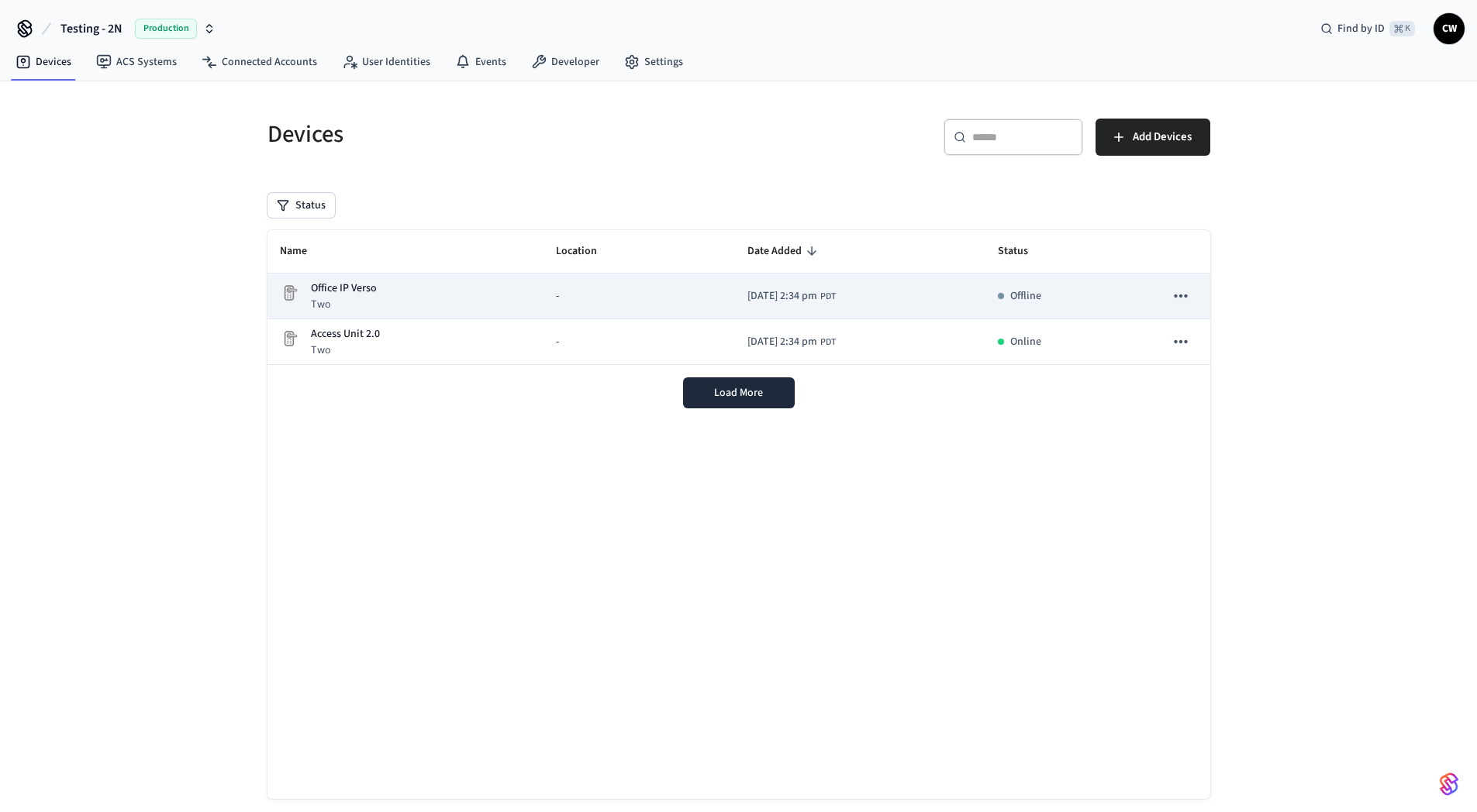
click at [543, 283] on td "-" at bounding box center [638, 297] width 191 height 46
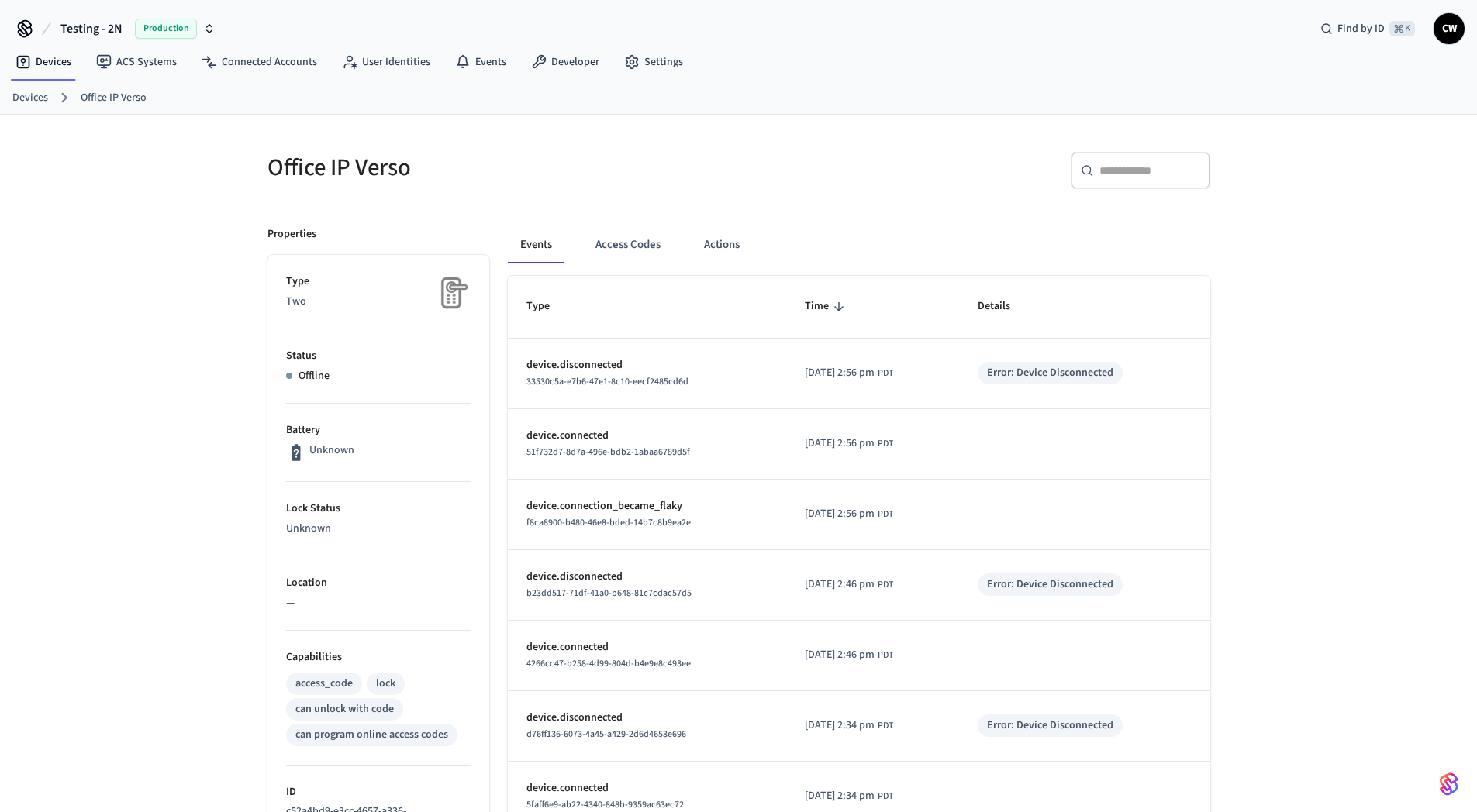
click at [189, 364] on div "Office IP Verso ​ ​ Properties Type Two Status Offline Battery Unknown Lock Sta…" at bounding box center [738, 688] width 1477 height 1148
click at [644, 62] on link "Settings" at bounding box center [653, 62] width 84 height 28
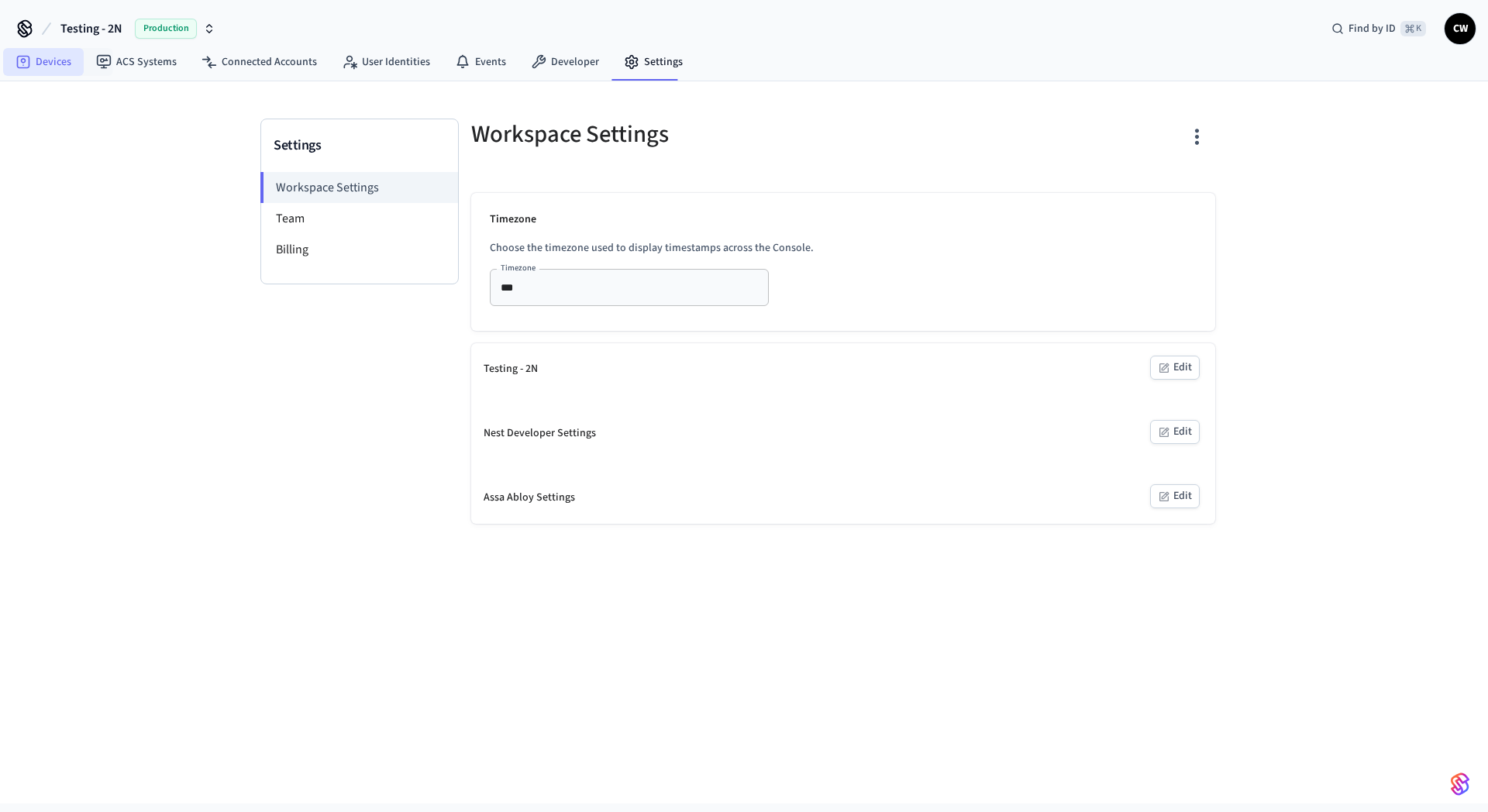
click at [15, 56] on link "Devices" at bounding box center [42, 62] width 80 height 28
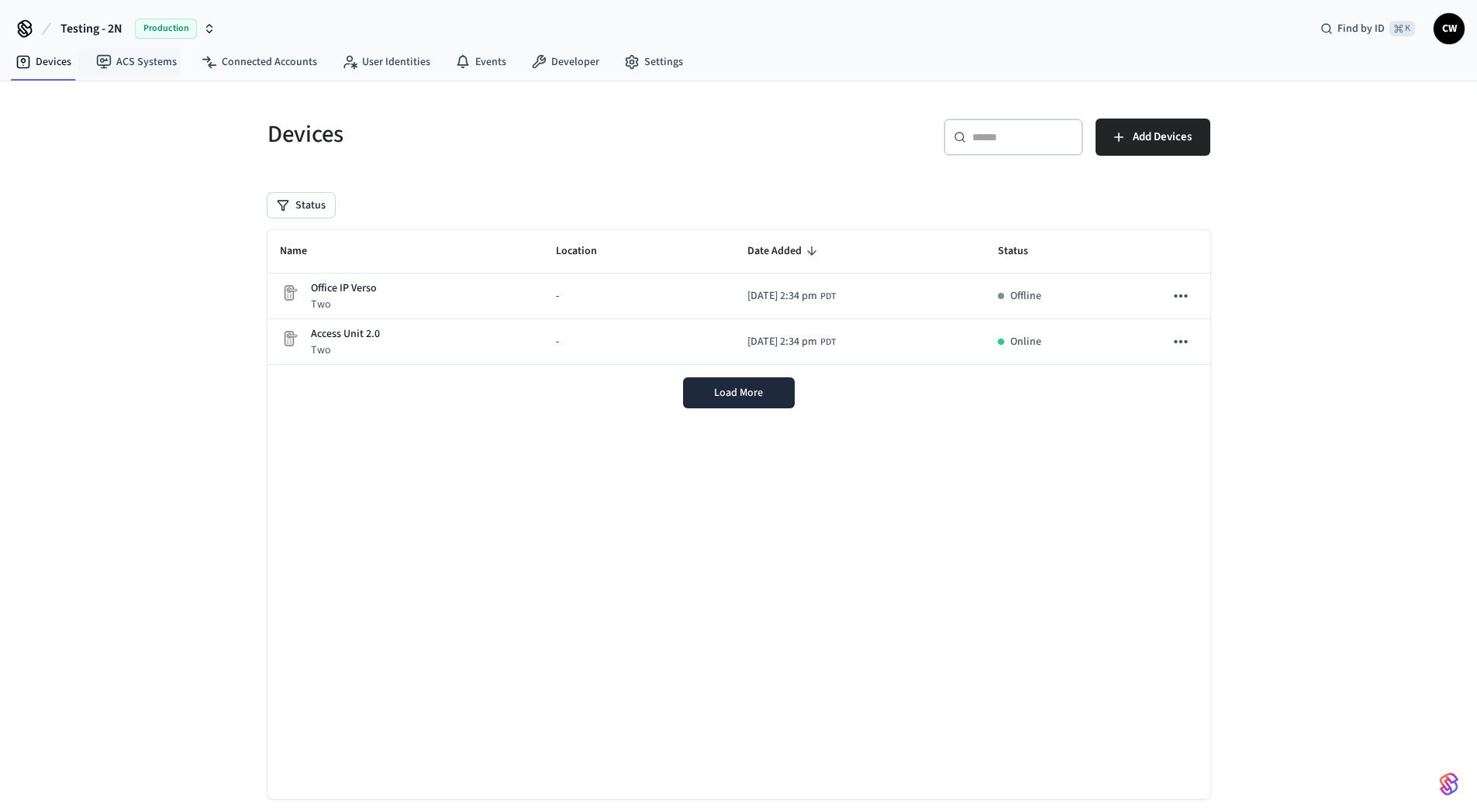
click at [201, 314] on div "Devices ​ ​ Add Devices Status Name Location Date Added Status Office IP Verso …" at bounding box center [738, 460] width 1477 height 759
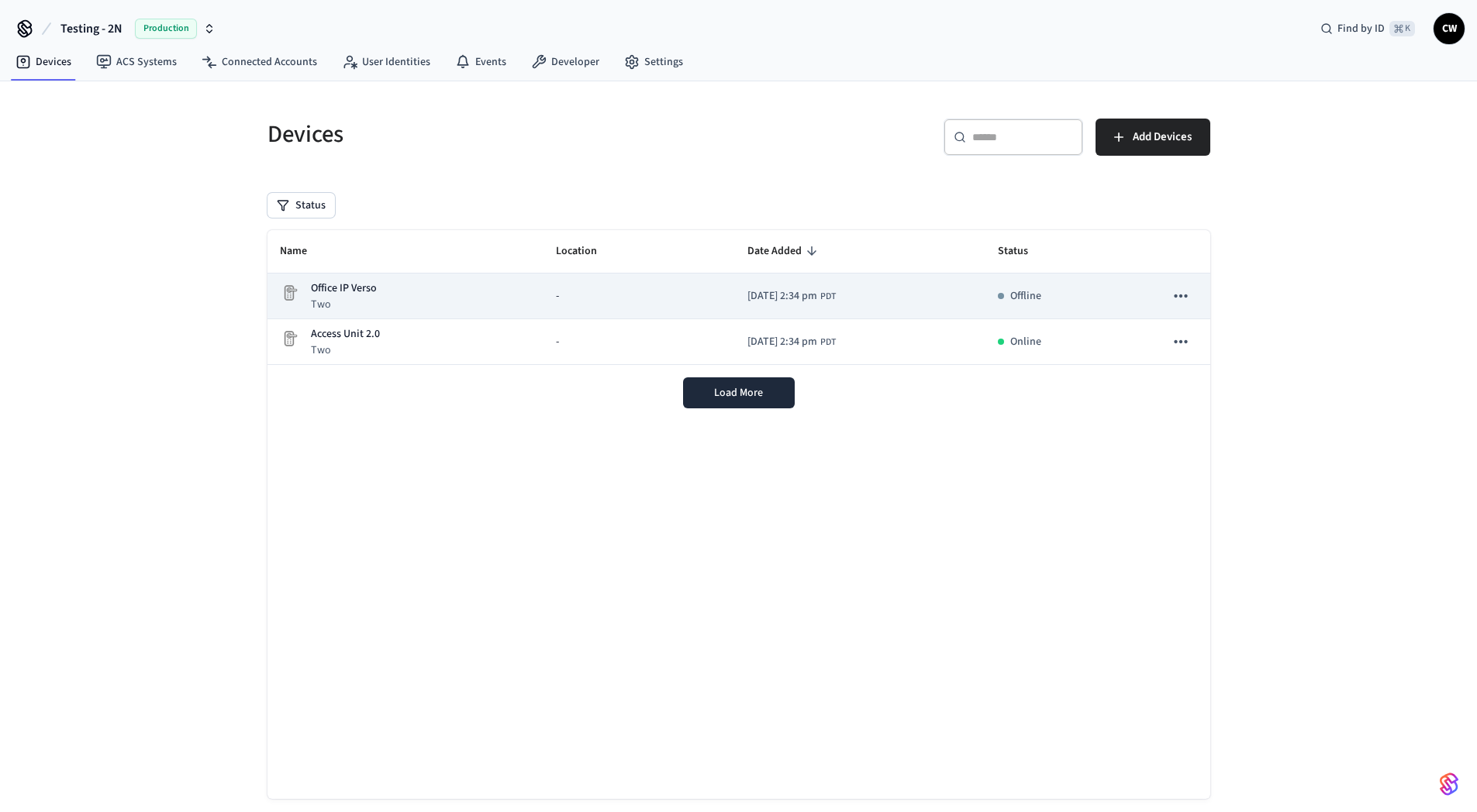
click at [402, 300] on div "Office IP Verso Two" at bounding box center [406, 296] width 252 height 31
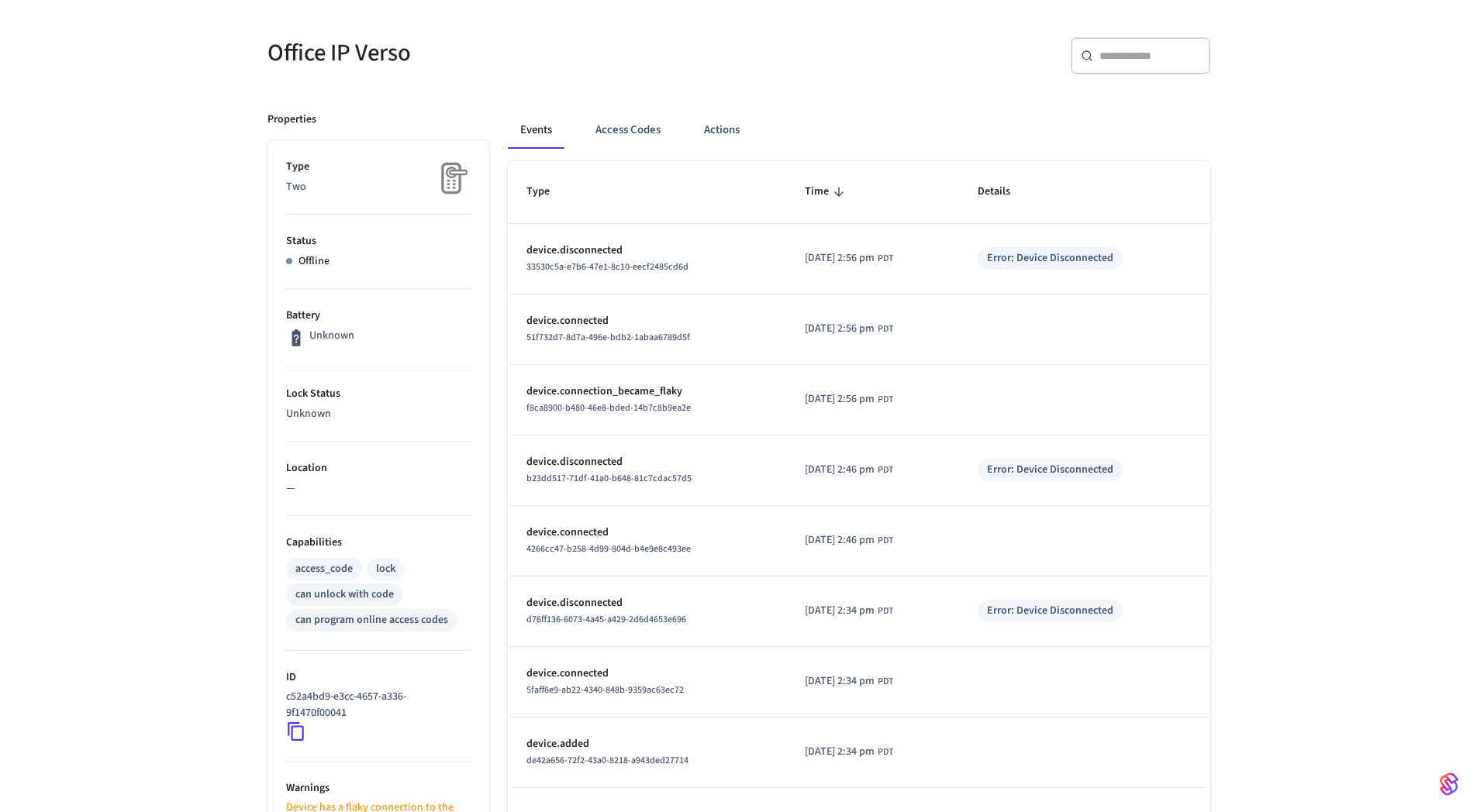
scroll to position [105, 0]
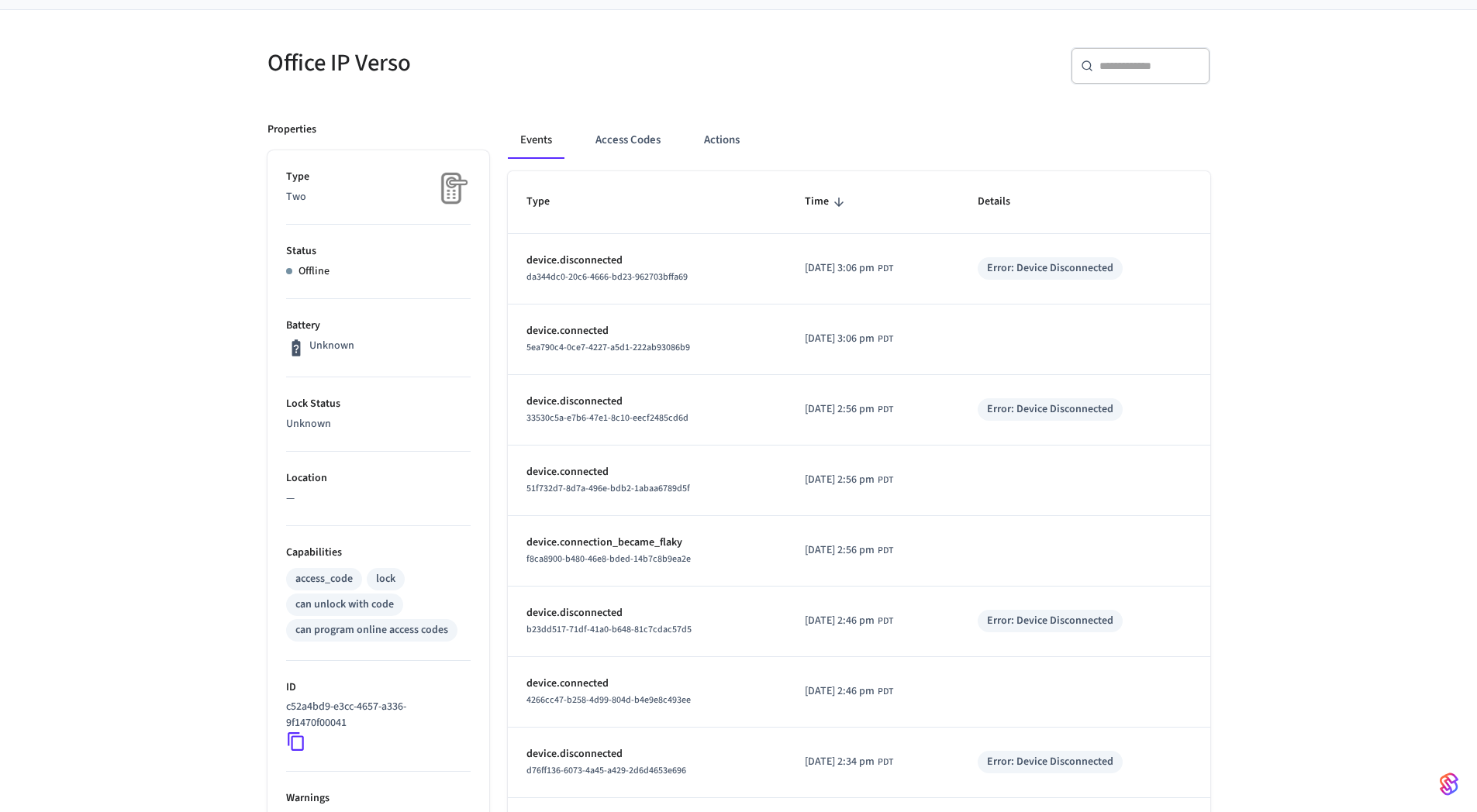
click at [218, 437] on div "Office IP Verso ​ ​ Properties Type Two Status Offline Battery Unknown Lock Sta…" at bounding box center [738, 584] width 1477 height 1148
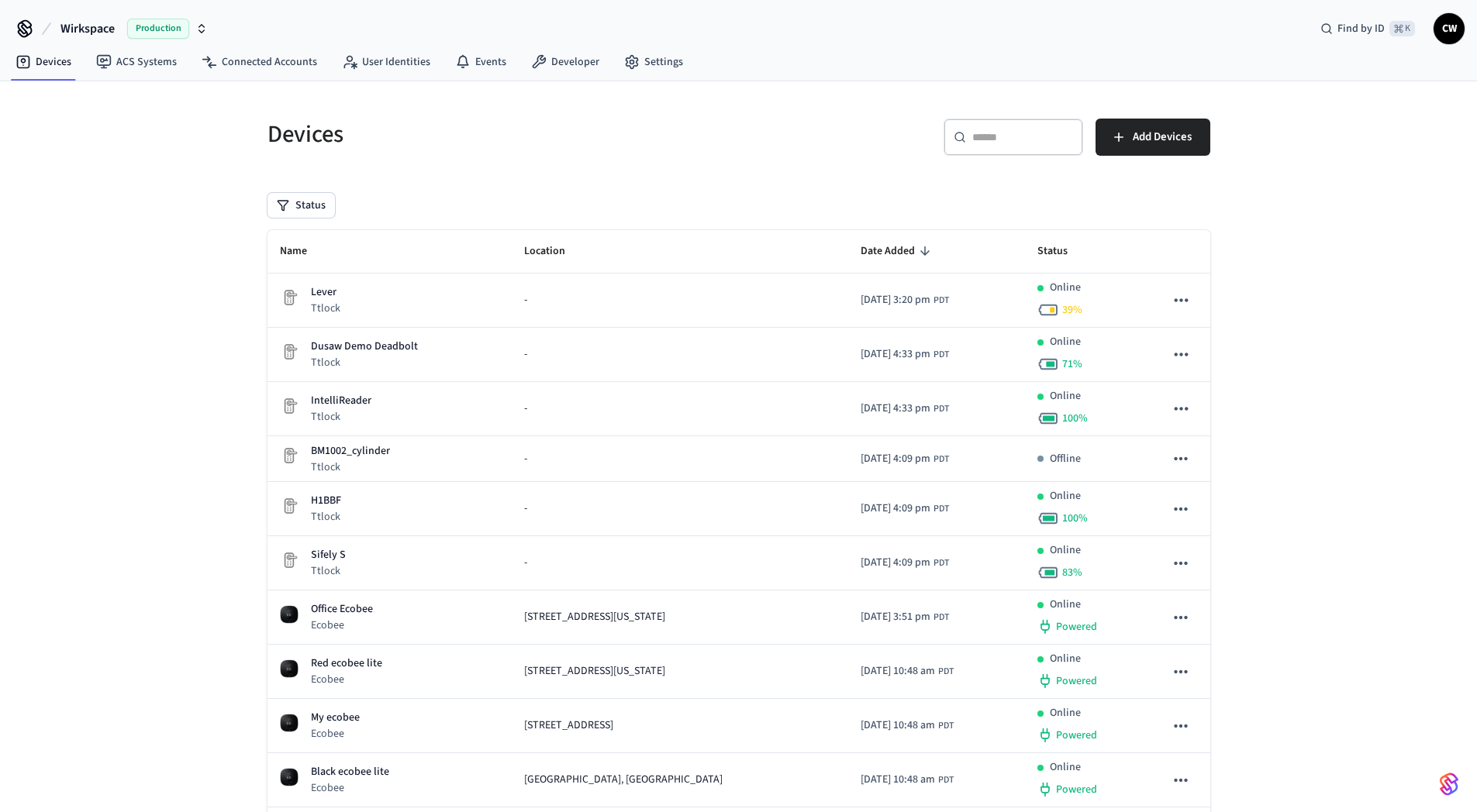
click at [188, 334] on div "Devices ​ ​ Add Devices Status Name Location Date Added Status Lever Ttlock - […" at bounding box center [738, 593] width 1477 height 1023
click at [162, 277] on div "Devices ​ ​ Add Devices Status Name Location Date Added Status Lever Ttlock - […" at bounding box center [738, 593] width 1477 height 1023
click at [152, 263] on div "Devices ​ ​ Add Devices Status Name Location Date Added Status Lever Ttlock - […" at bounding box center [738, 593] width 1477 height 1023
click at [145, 417] on div "Devices ​ ​ Add Devices Status Name Location Date Added Status Lever Ttlock - […" at bounding box center [738, 593] width 1477 height 1023
click at [95, 33] on span "Wirkspace" at bounding box center [88, 29] width 54 height 18
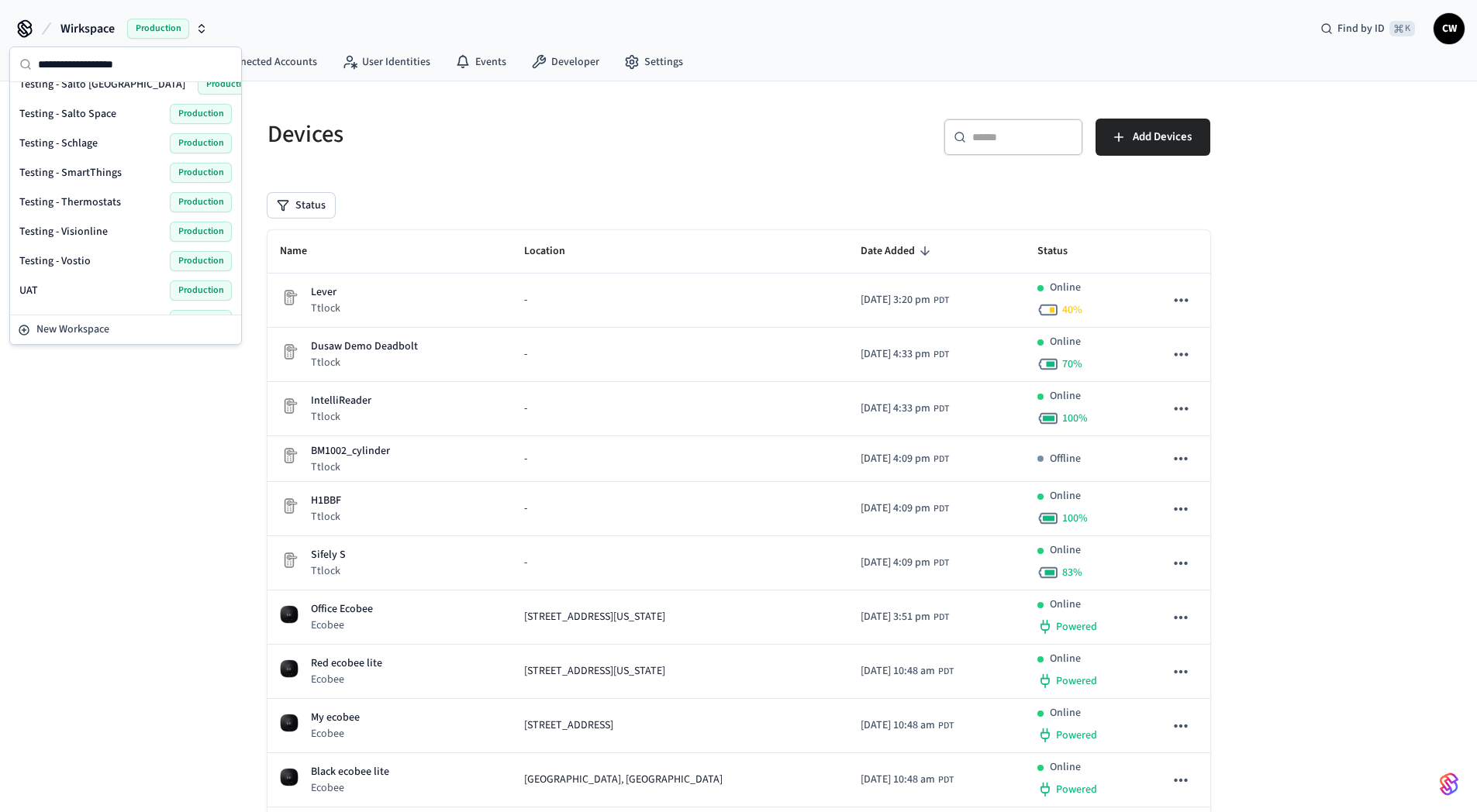
scroll to position [825, 0]
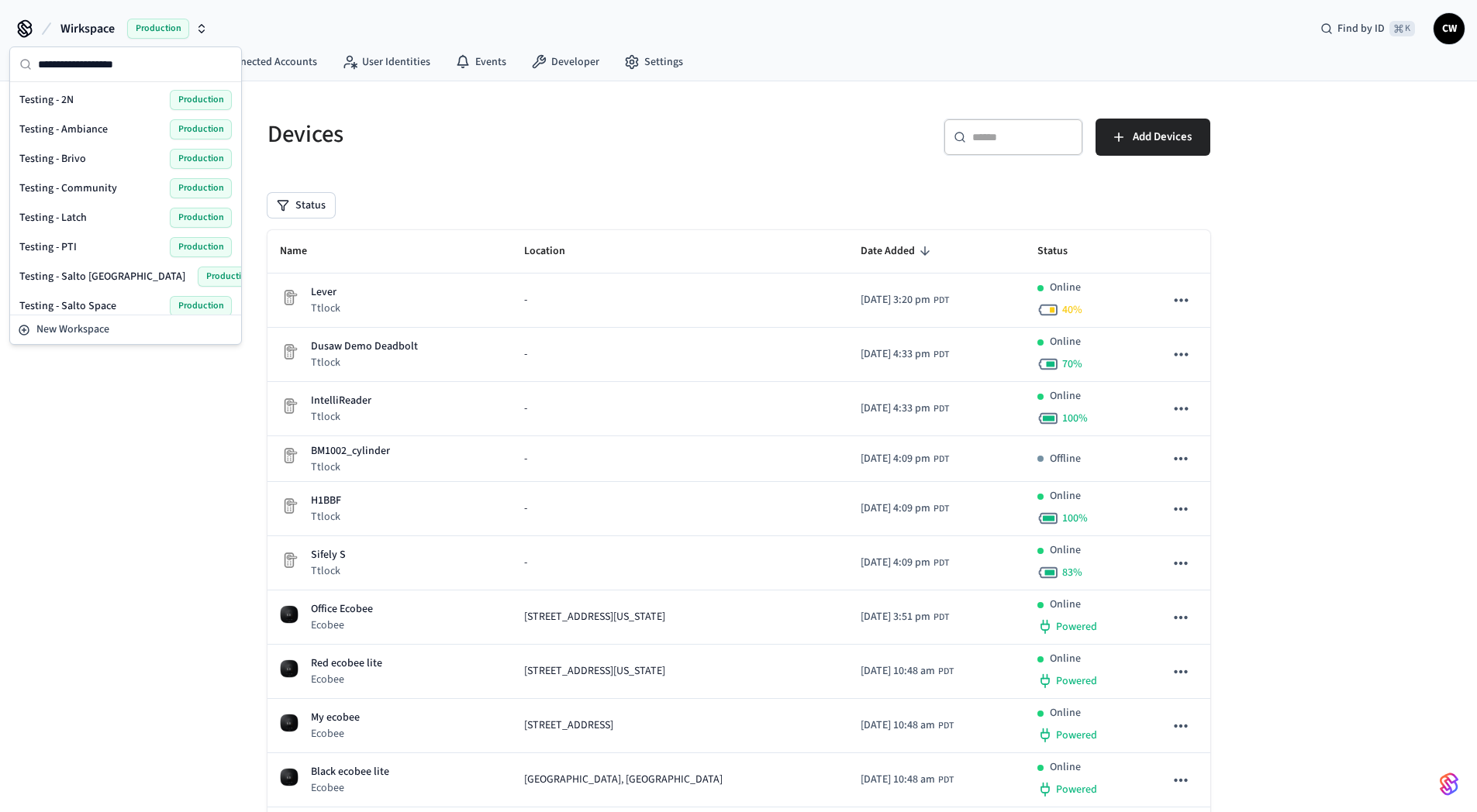
click at [88, 275] on span "Testing - Salto [GEOGRAPHIC_DATA]" at bounding box center [102, 277] width 166 height 16
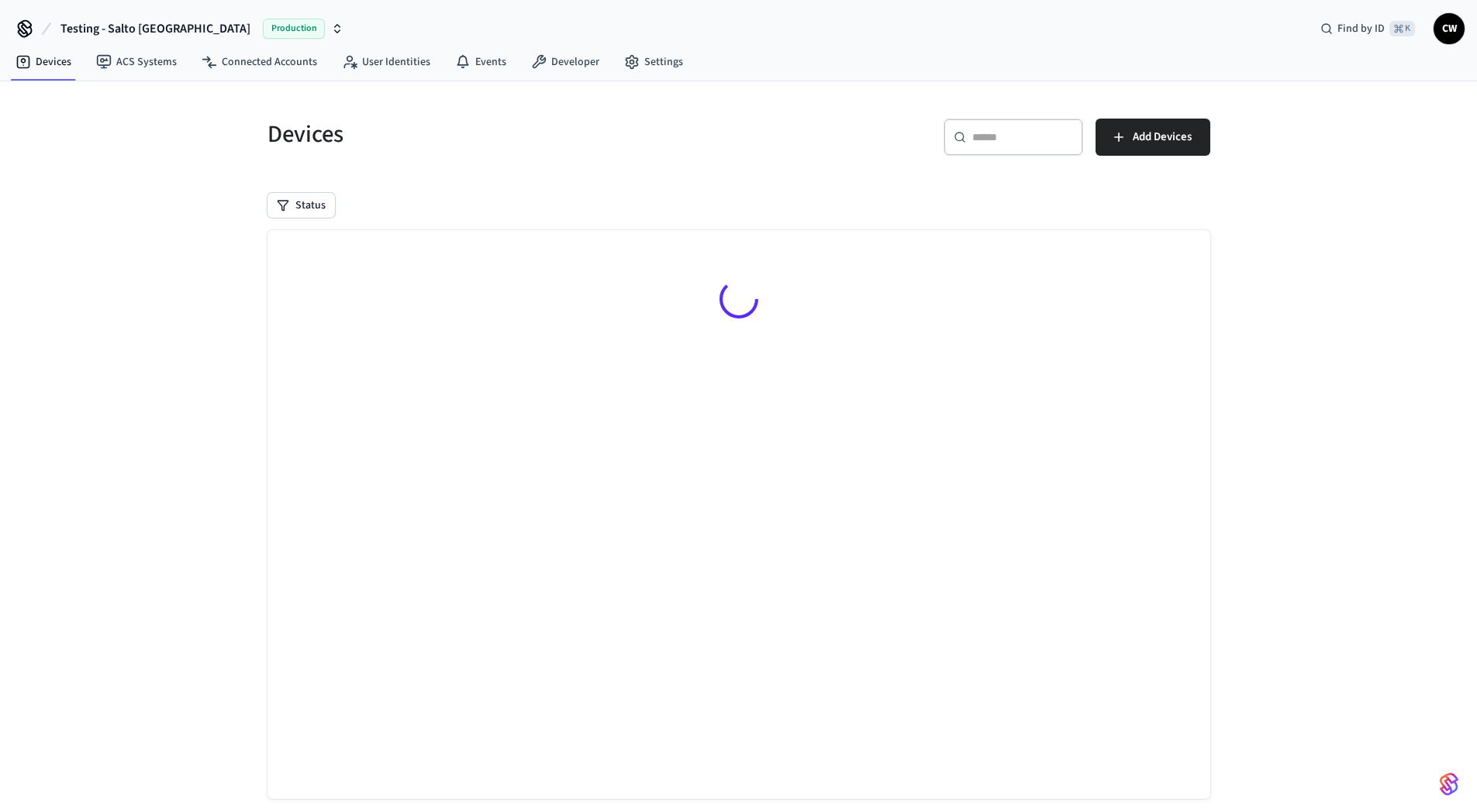
click at [150, 310] on div "Devices ​ ​ Add Devices Status Searching..." at bounding box center [738, 460] width 1477 height 759
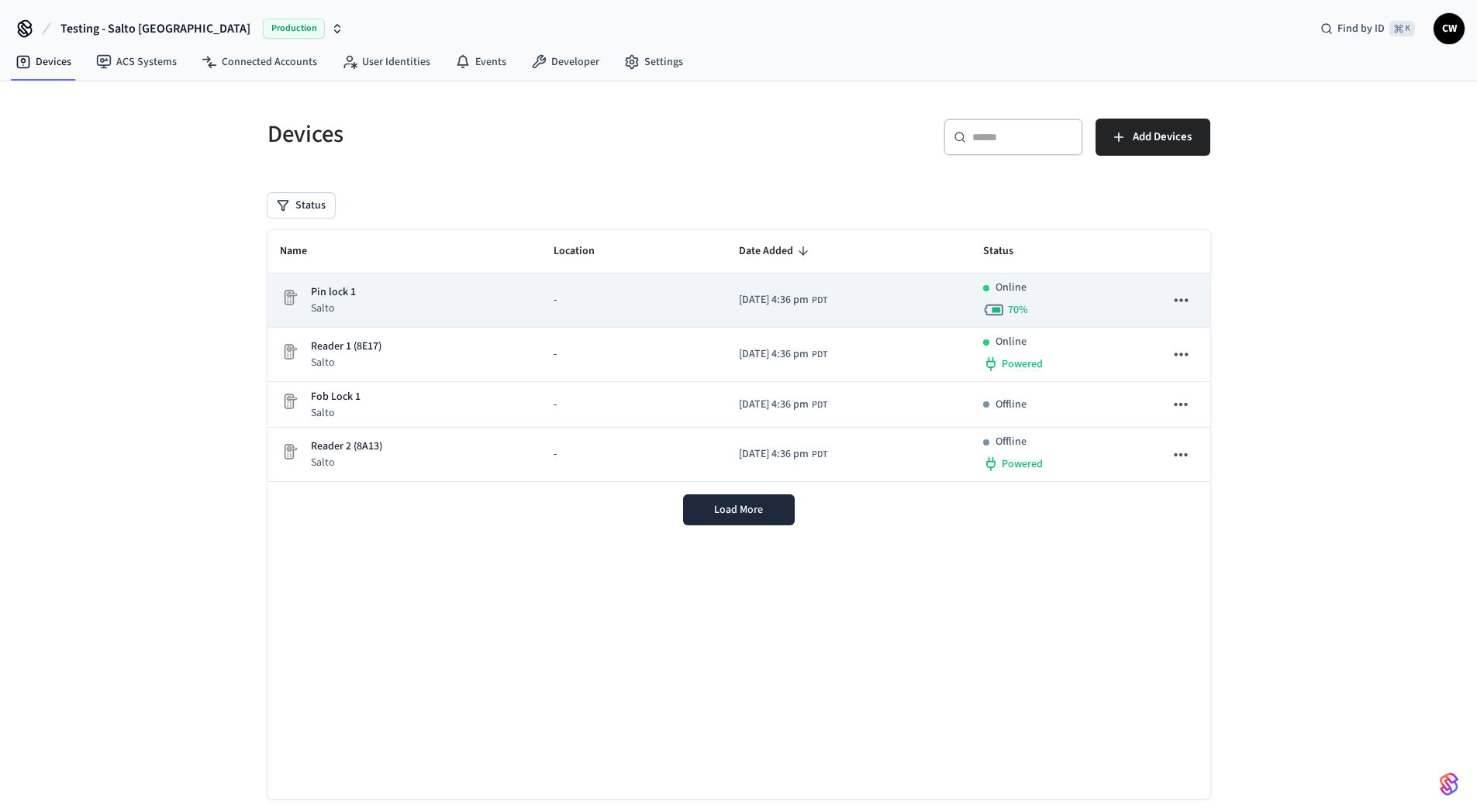
click at [386, 307] on div "Pin lock 1 Salto" at bounding box center [405, 300] width 249 height 31
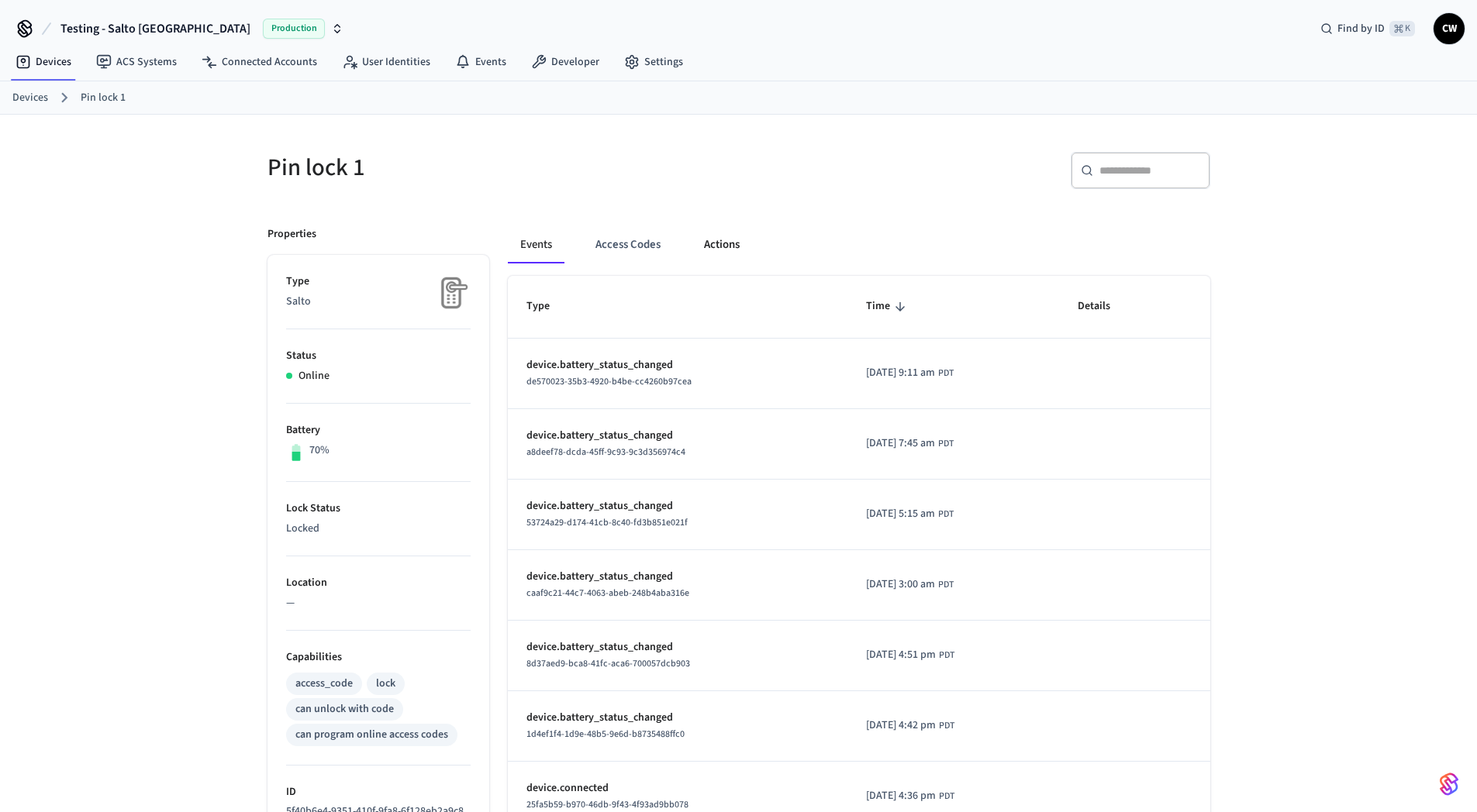
click at [720, 252] on button "Actions" at bounding box center [722, 245] width 61 height 37
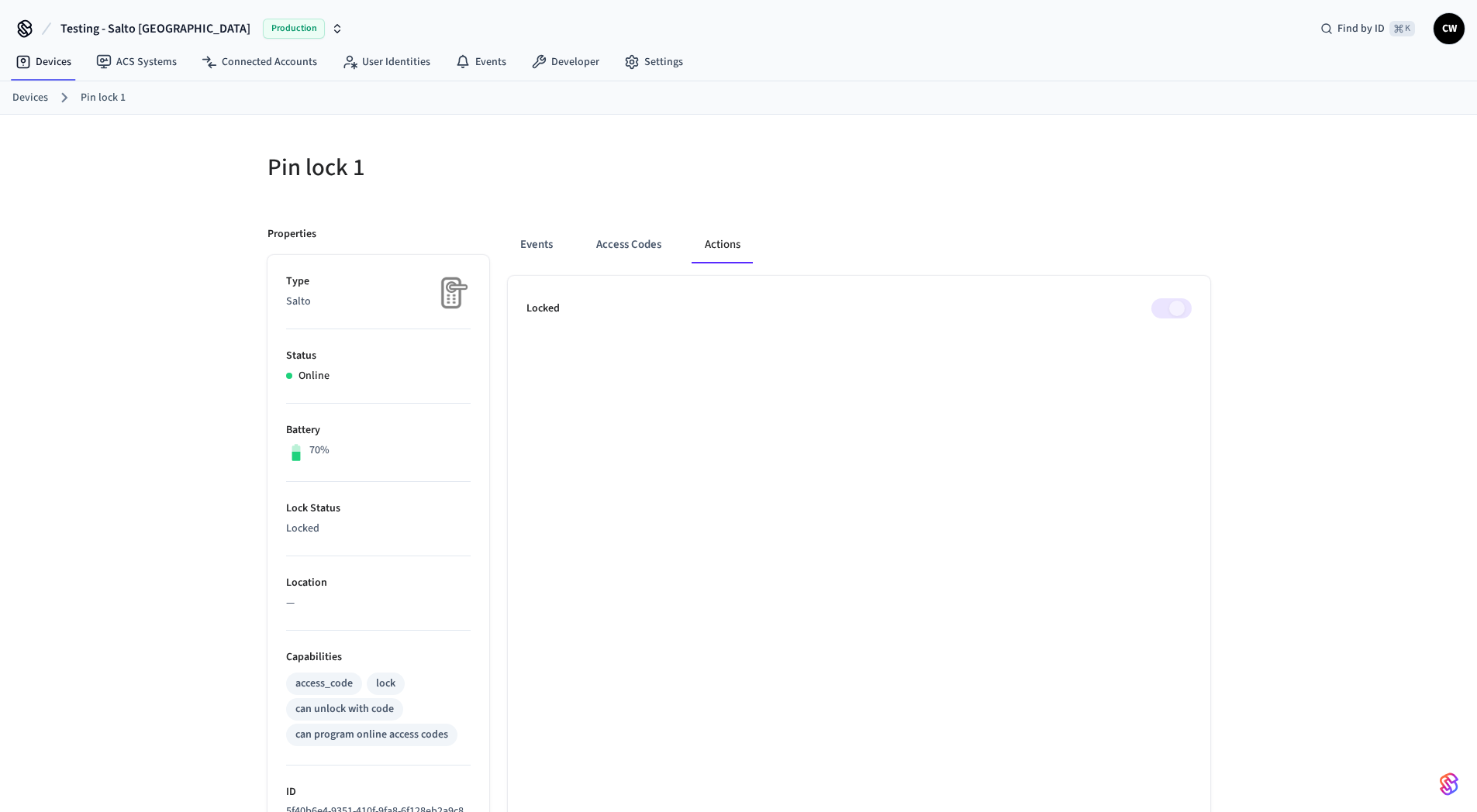
click at [1172, 305] on span at bounding box center [1172, 309] width 41 height 20
click at [777, 154] on div at bounding box center [978, 177] width 462 height 50
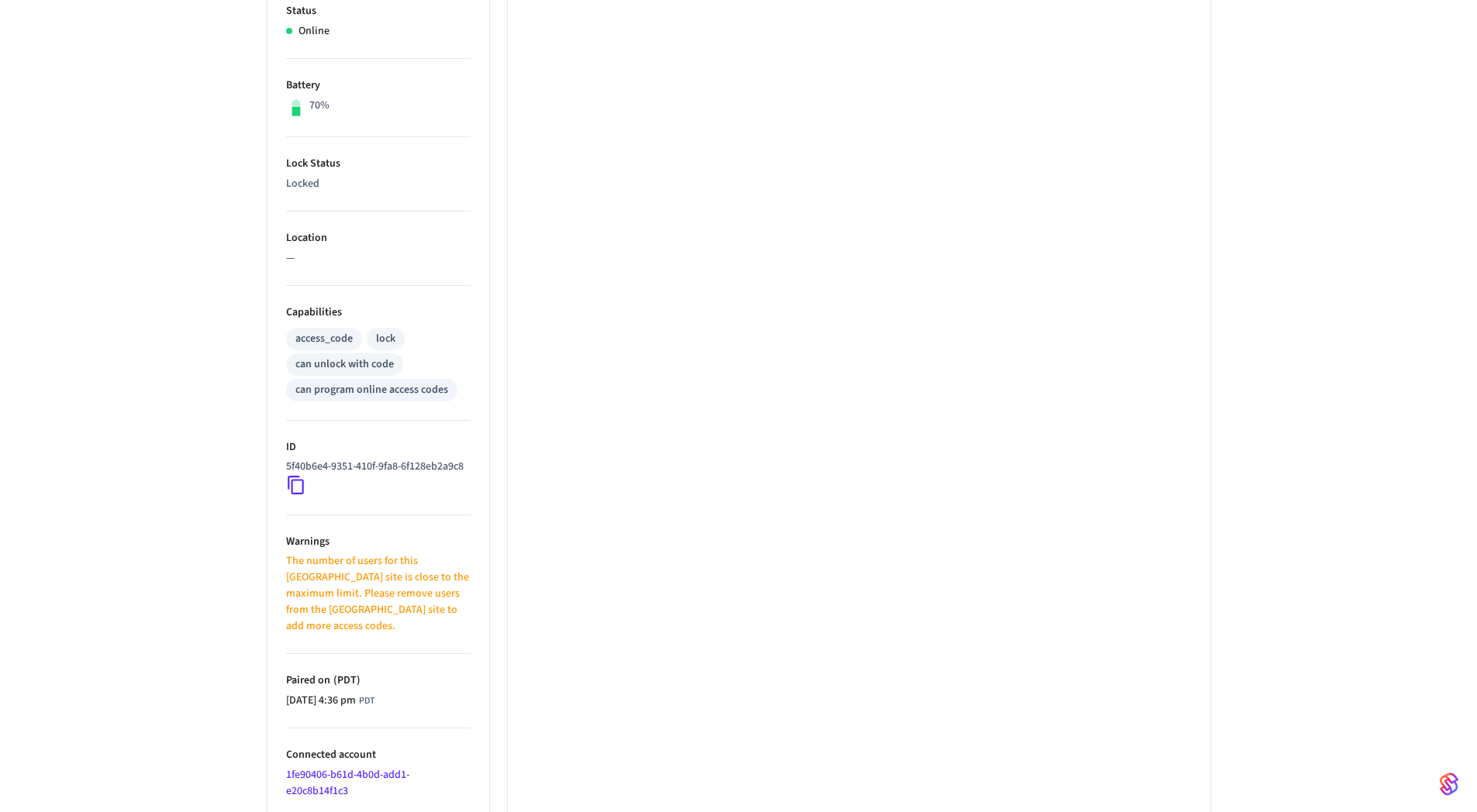
scroll to position [409, 0]
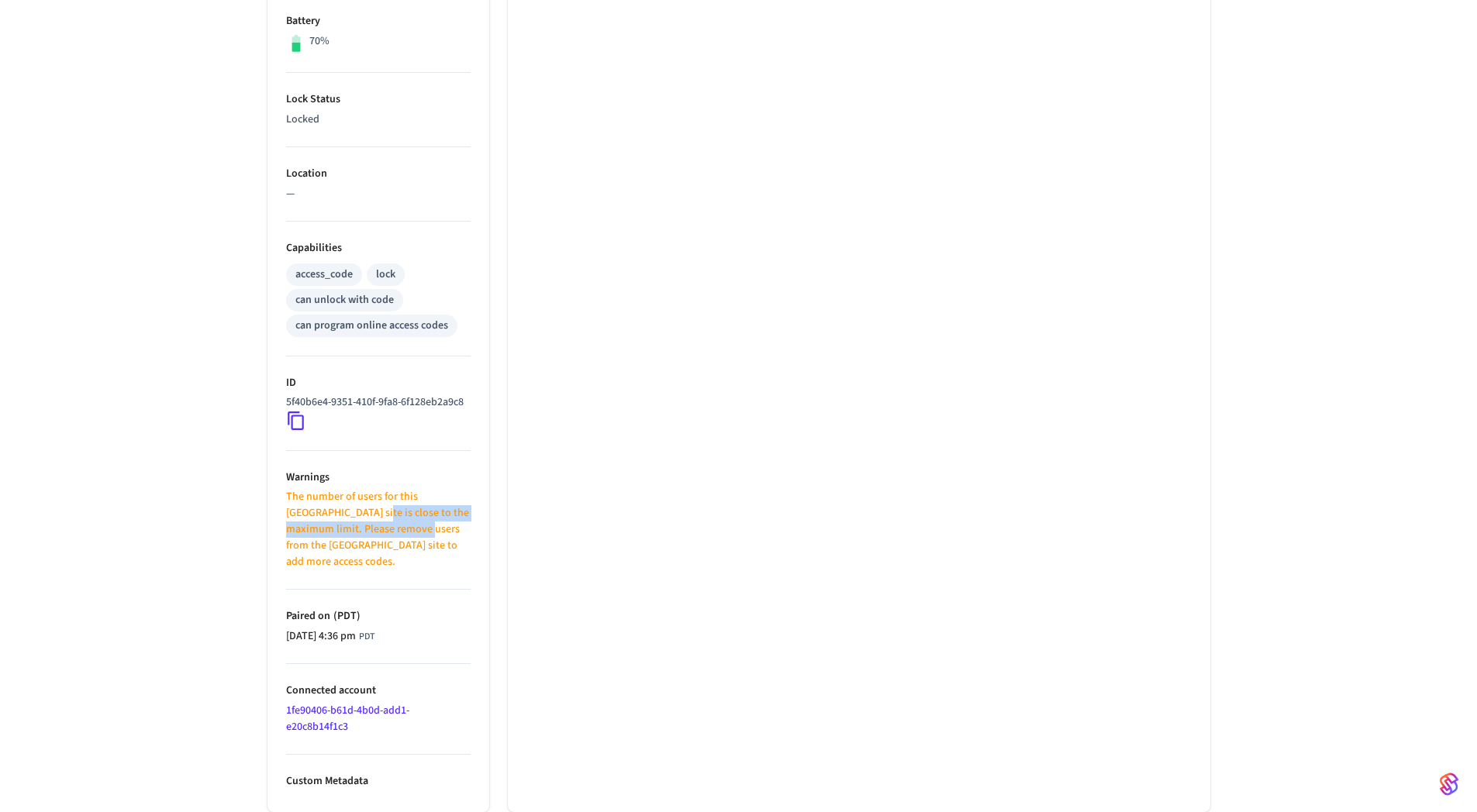
drag, startPoint x: 329, startPoint y: 528, endPoint x: 394, endPoint y: 544, distance: 66.9
click at [394, 544] on p "The number of users for this [GEOGRAPHIC_DATA] site is close to the maximum lim…" at bounding box center [378, 530] width 184 height 81
click at [294, 431] on icon at bounding box center [296, 421] width 20 height 20
click at [152, 399] on div "Pin lock 1 Properties Type Salto Status Online Battery 70% Lock Status Locked L…" at bounding box center [738, 258] width 1477 height 1107
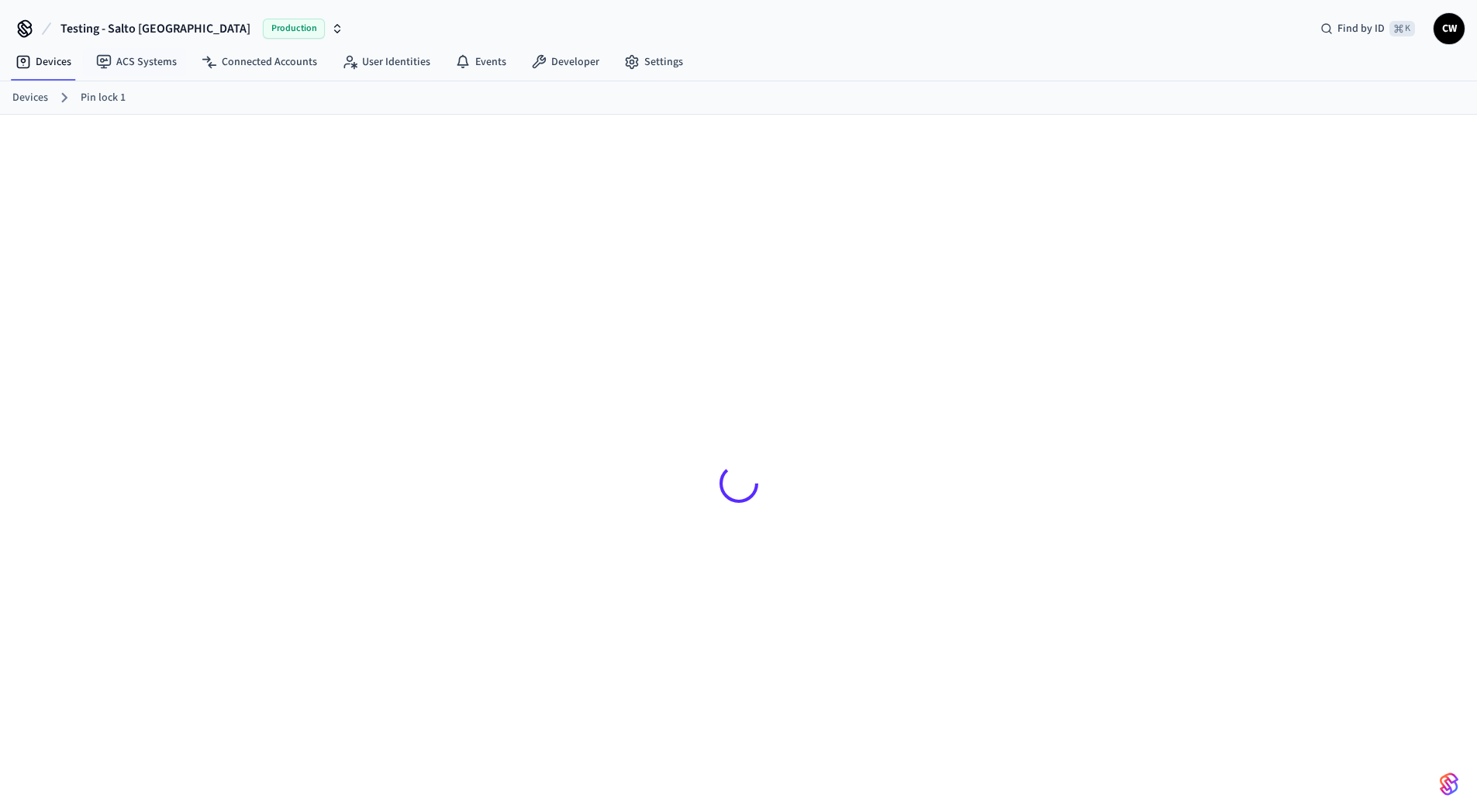
scroll to position [3, 0]
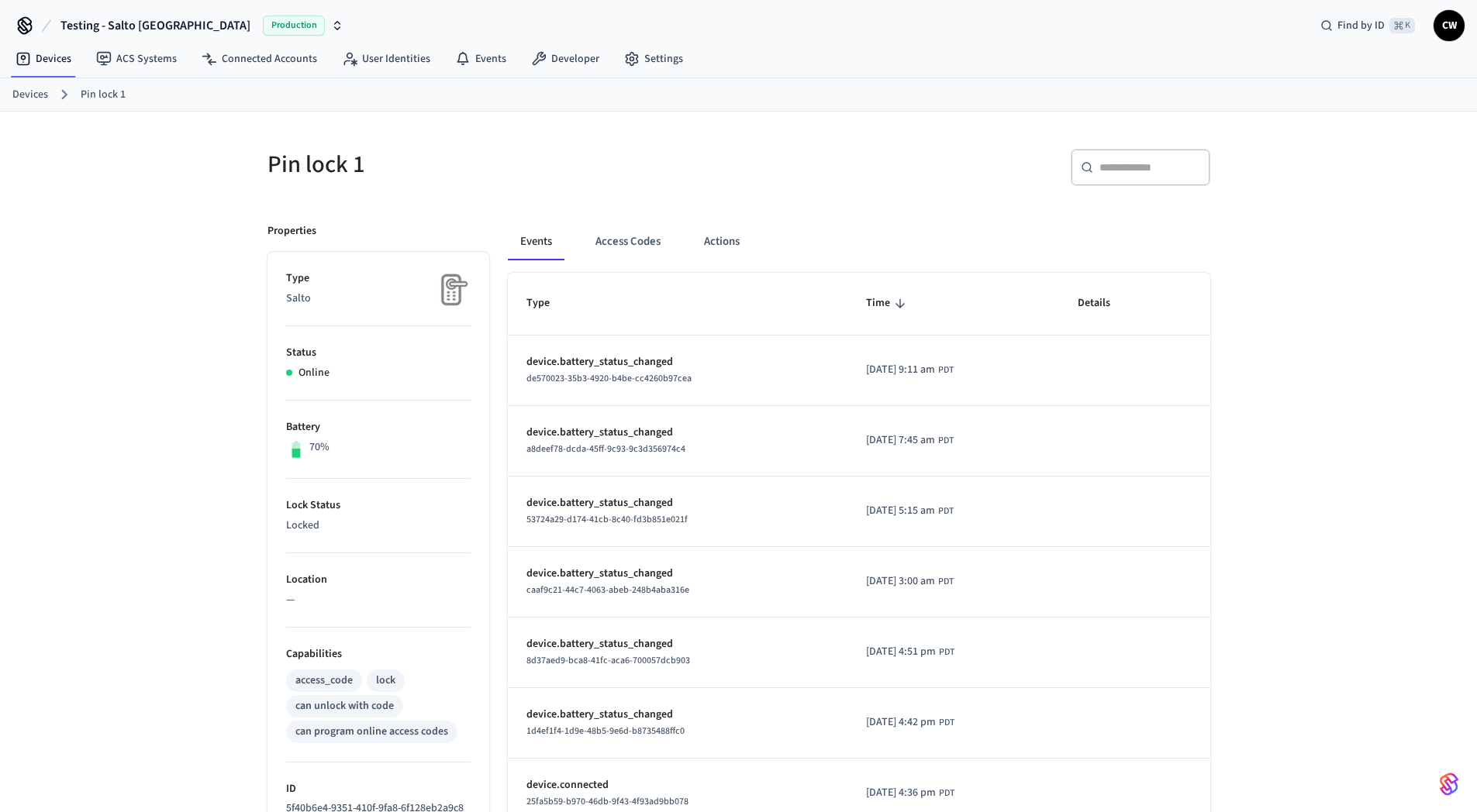
click at [757, 235] on div "Events Access Codes Actions" at bounding box center [859, 241] width 703 height 37
click at [721, 237] on button "Actions" at bounding box center [722, 241] width 61 height 37
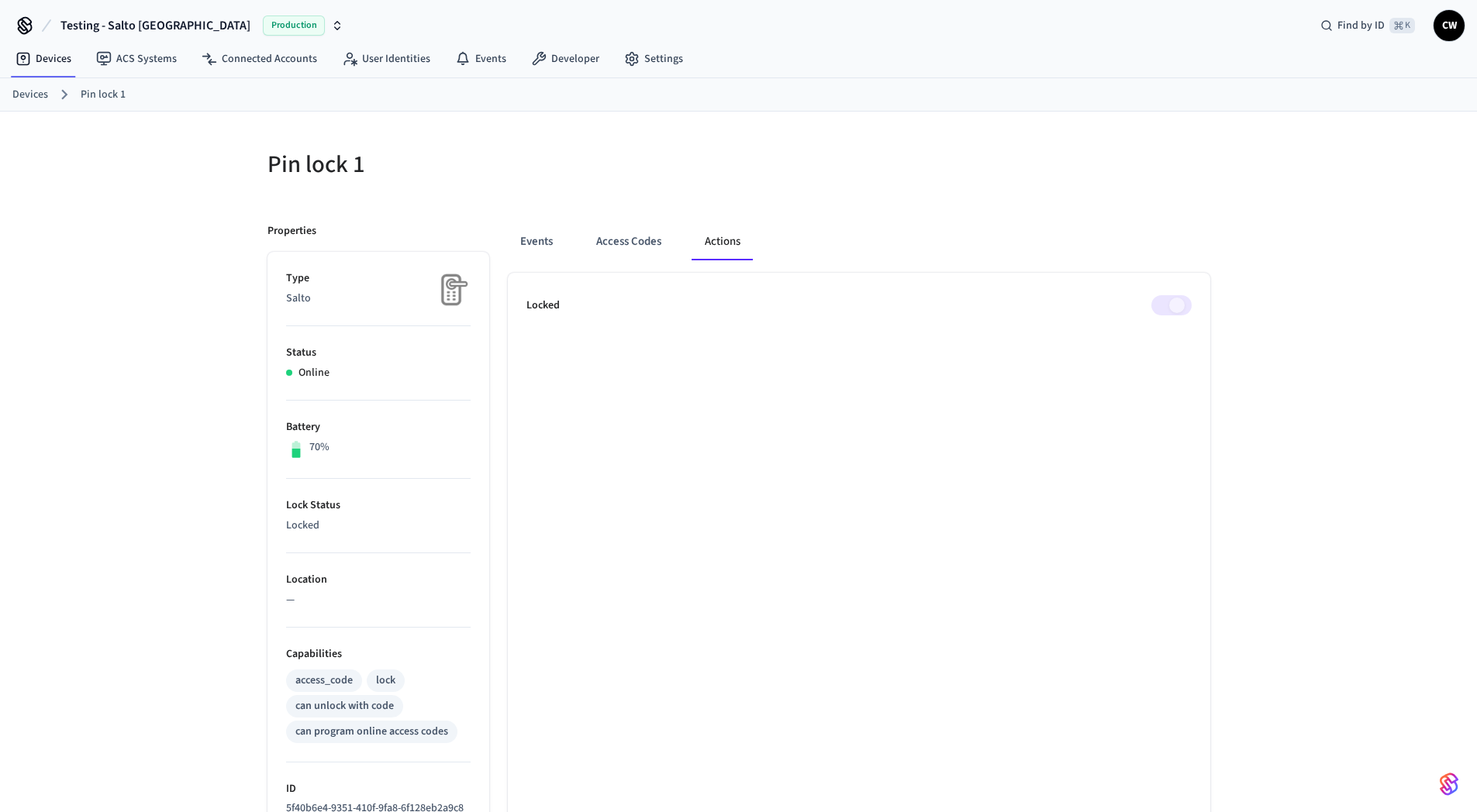
drag, startPoint x: 806, startPoint y: 210, endPoint x: 786, endPoint y: 203, distance: 21.2
click at [806, 209] on div "Events Access Codes Actions Locked" at bounding box center [850, 712] width 721 height 1014
click at [153, 205] on div "Pin lock 1 Properties Type Salto Status Online Battery 70% Lock Status Locked L…" at bounding box center [738, 665] width 1477 height 1107
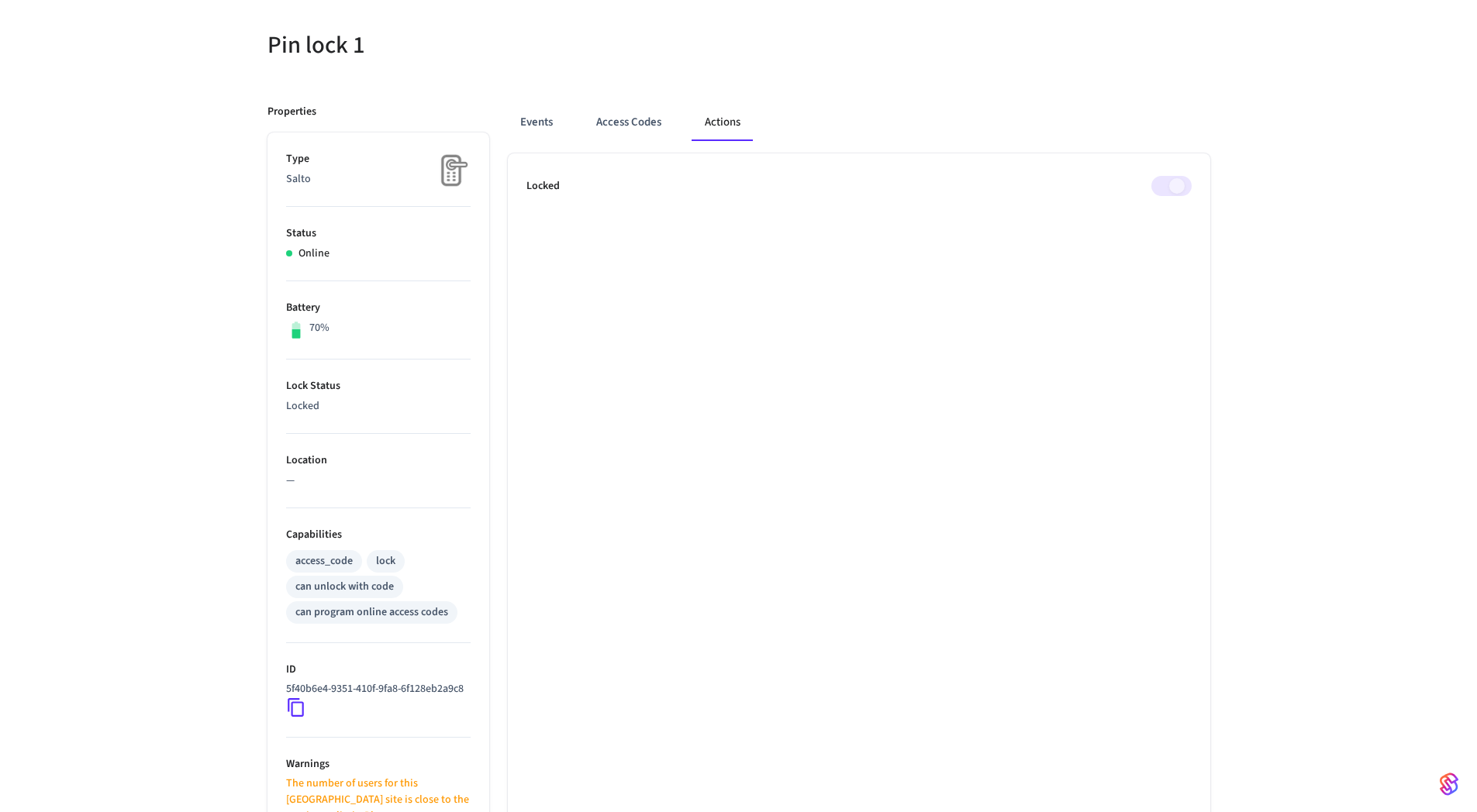
scroll to position [409, 0]
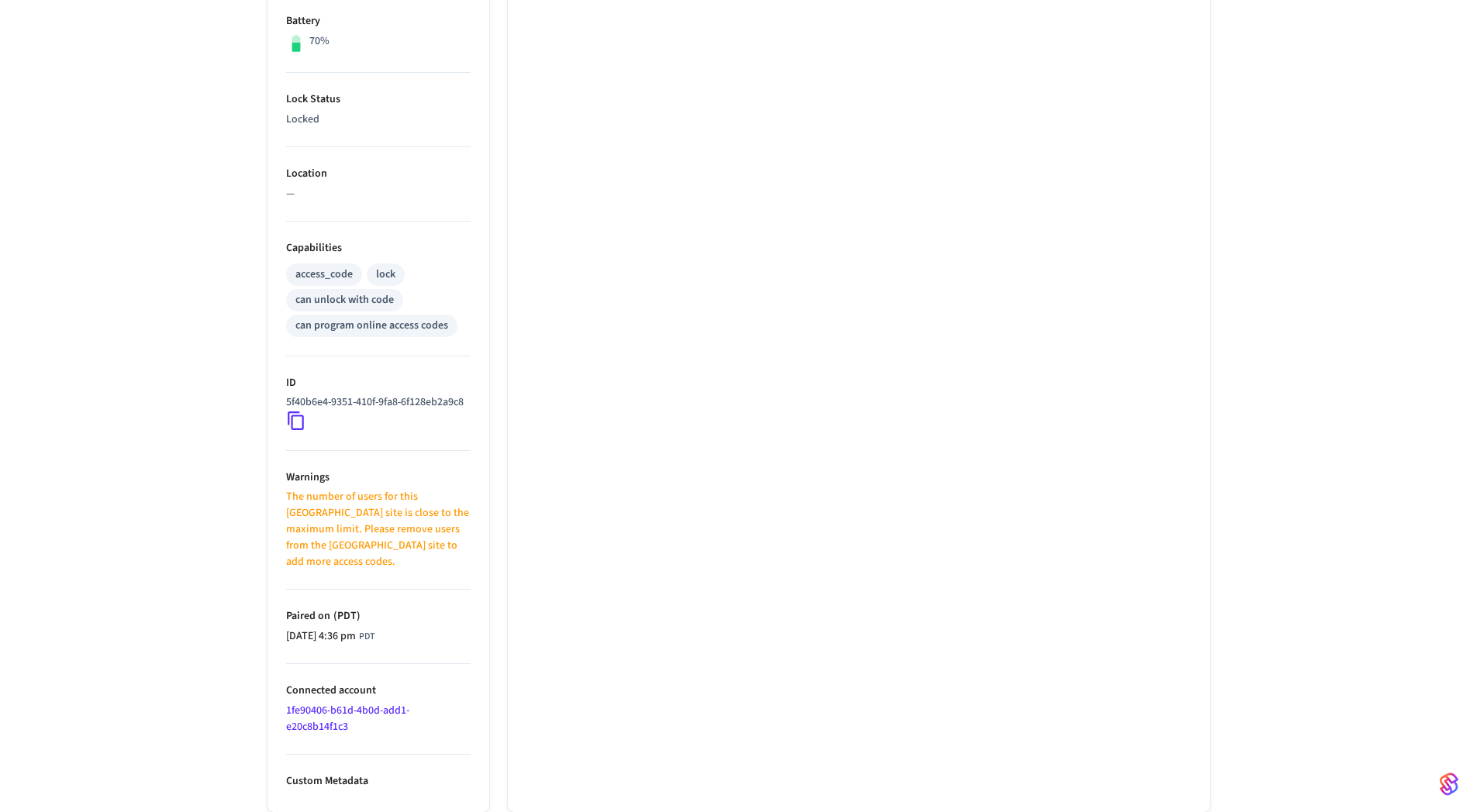
click at [294, 431] on icon at bounding box center [296, 421] width 20 height 20
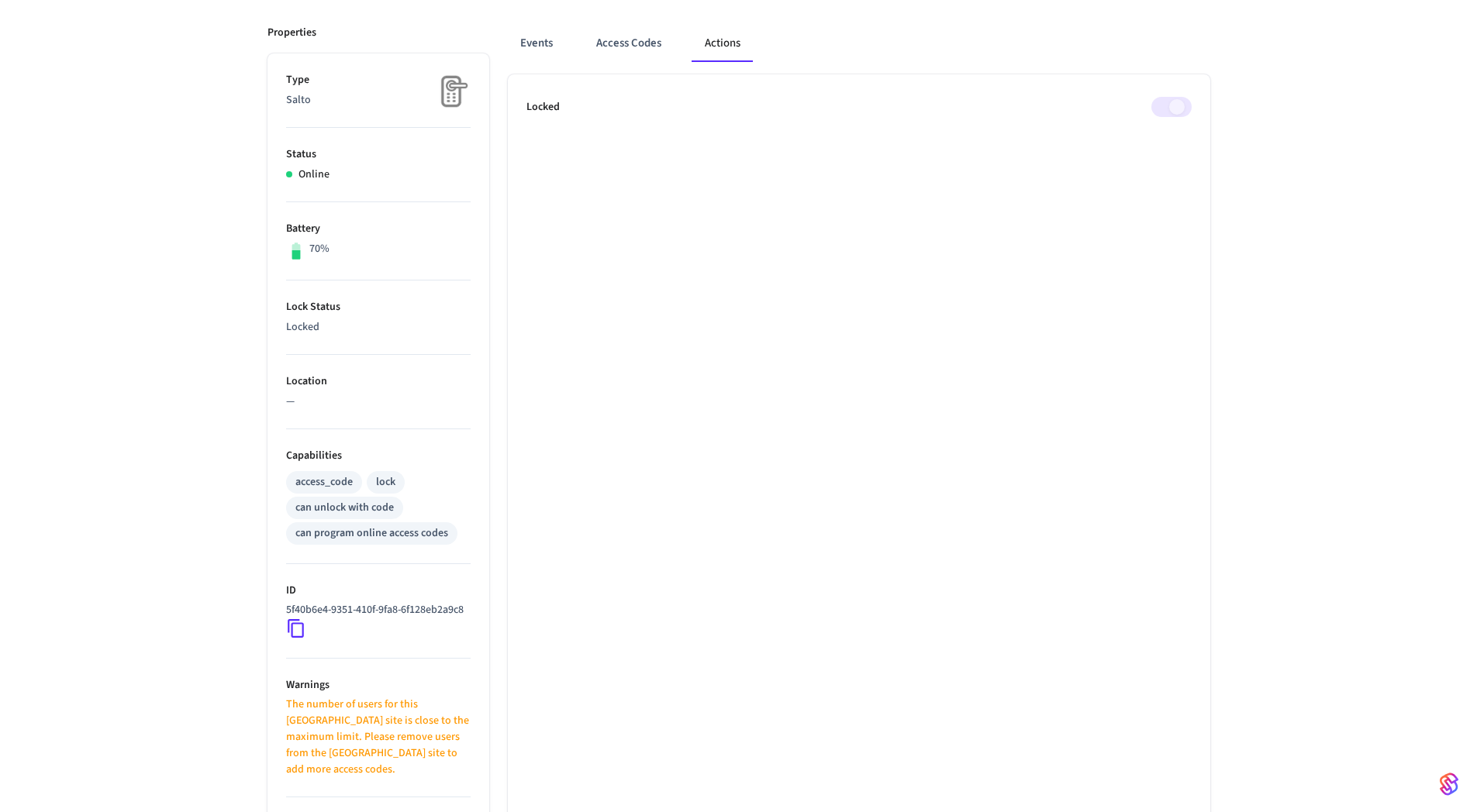
scroll to position [0, 0]
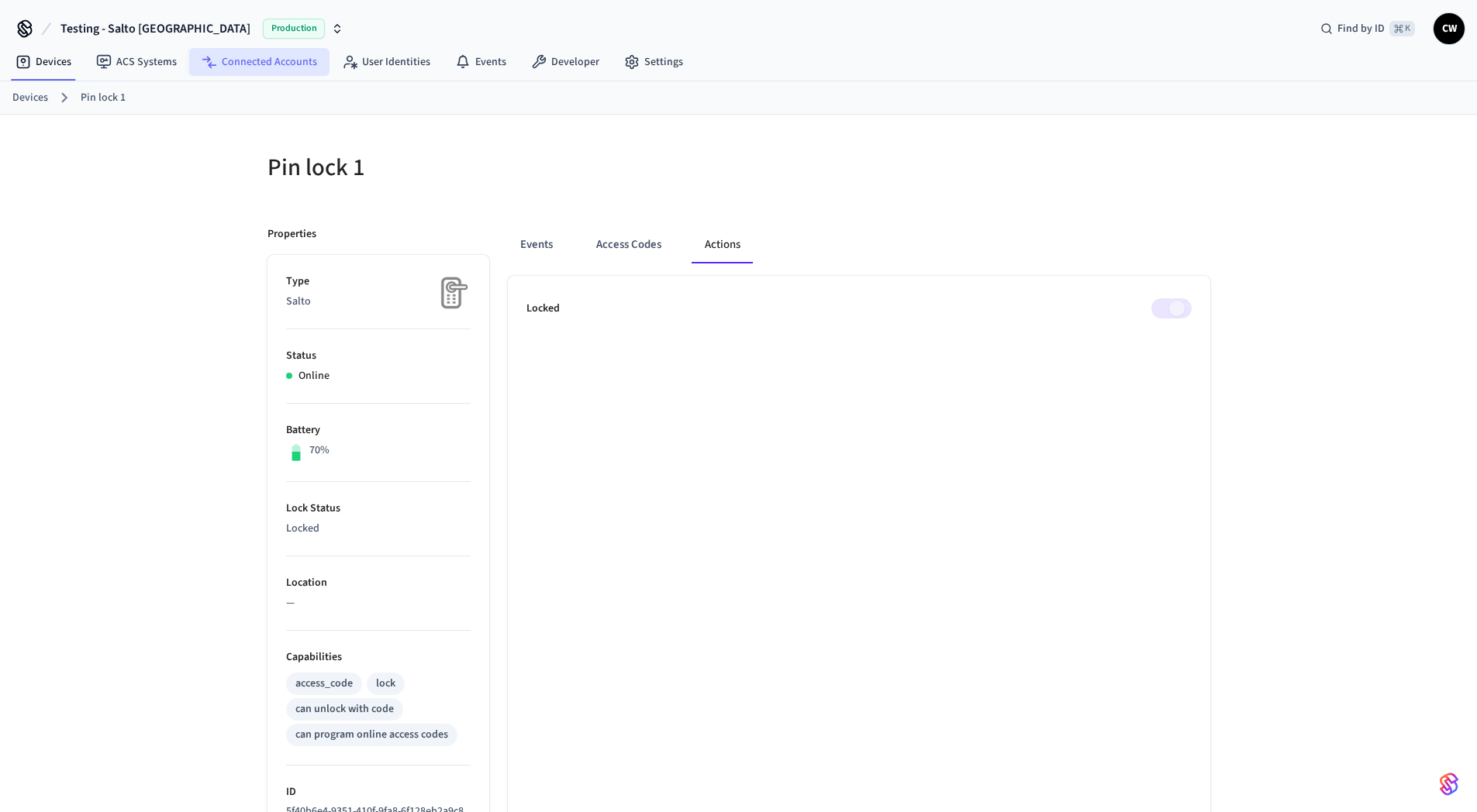
click at [234, 60] on link "Connected Accounts" at bounding box center [259, 62] width 140 height 28
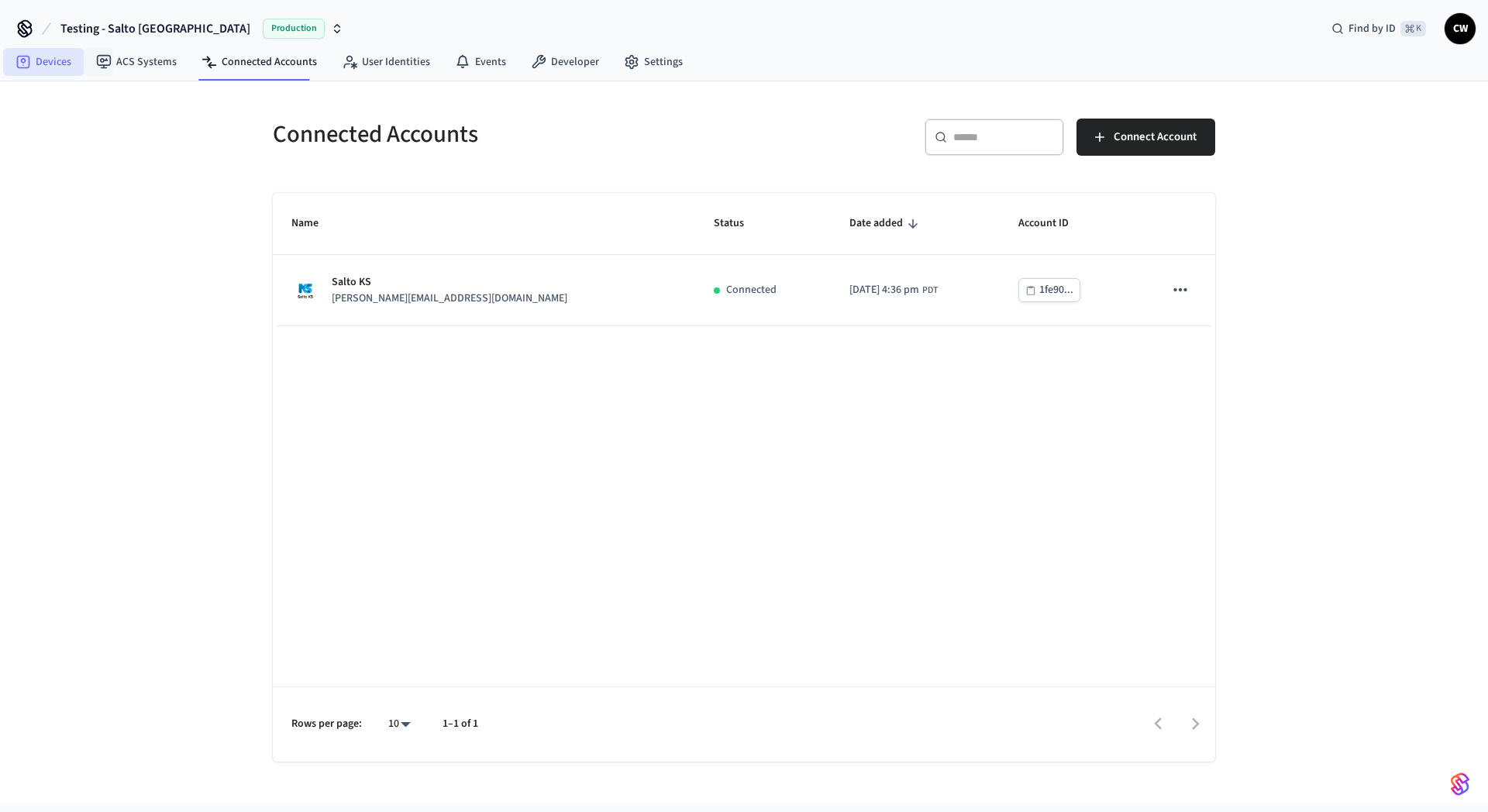
click at [30, 67] on icon at bounding box center [23, 62] width 16 height 16
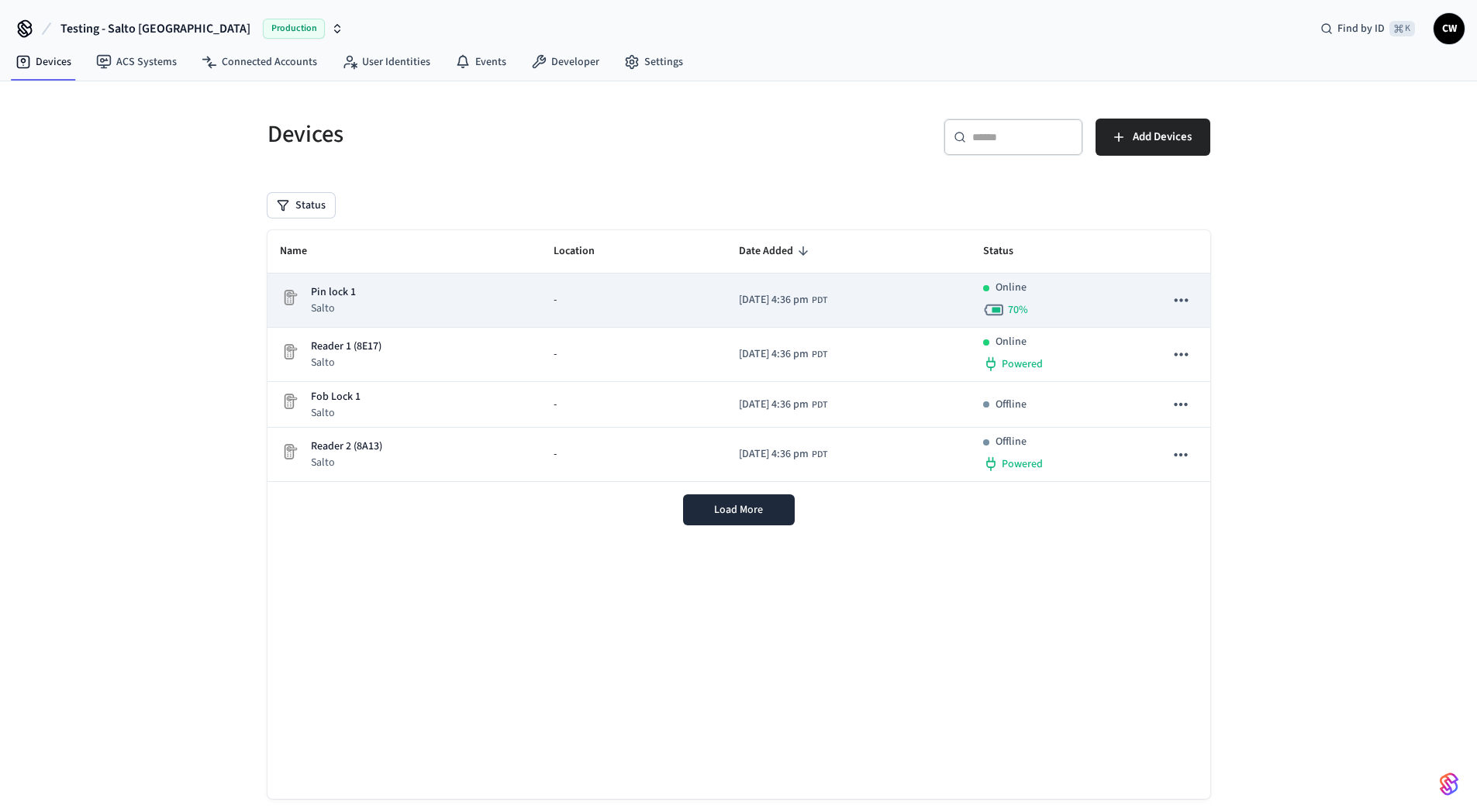
click at [405, 296] on div "Pin lock 1 Salto" at bounding box center [405, 300] width 249 height 31
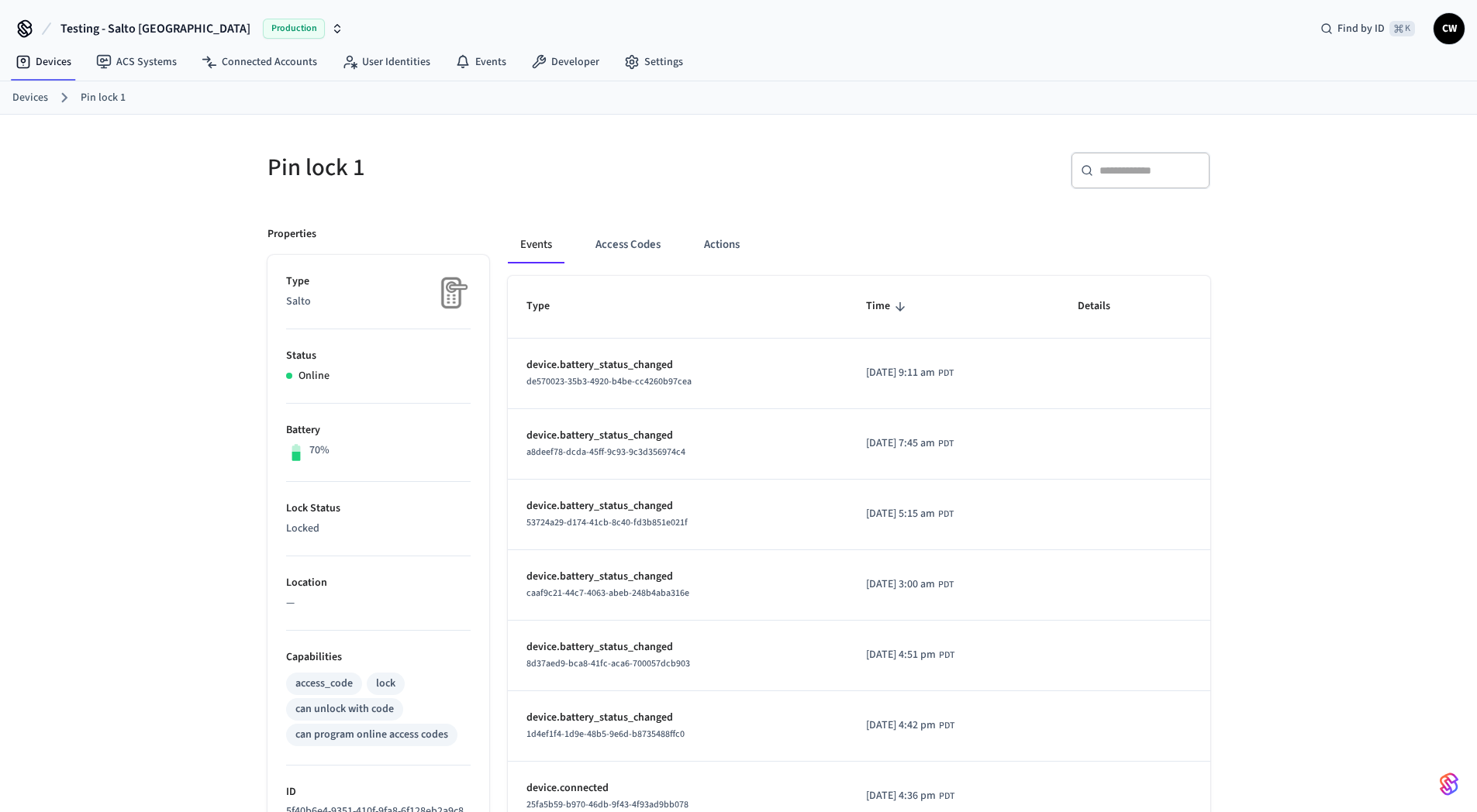
click at [762, 252] on div "Events Access Codes Actions" at bounding box center [859, 245] width 703 height 37
click at [728, 245] on button "Actions" at bounding box center [722, 245] width 61 height 37
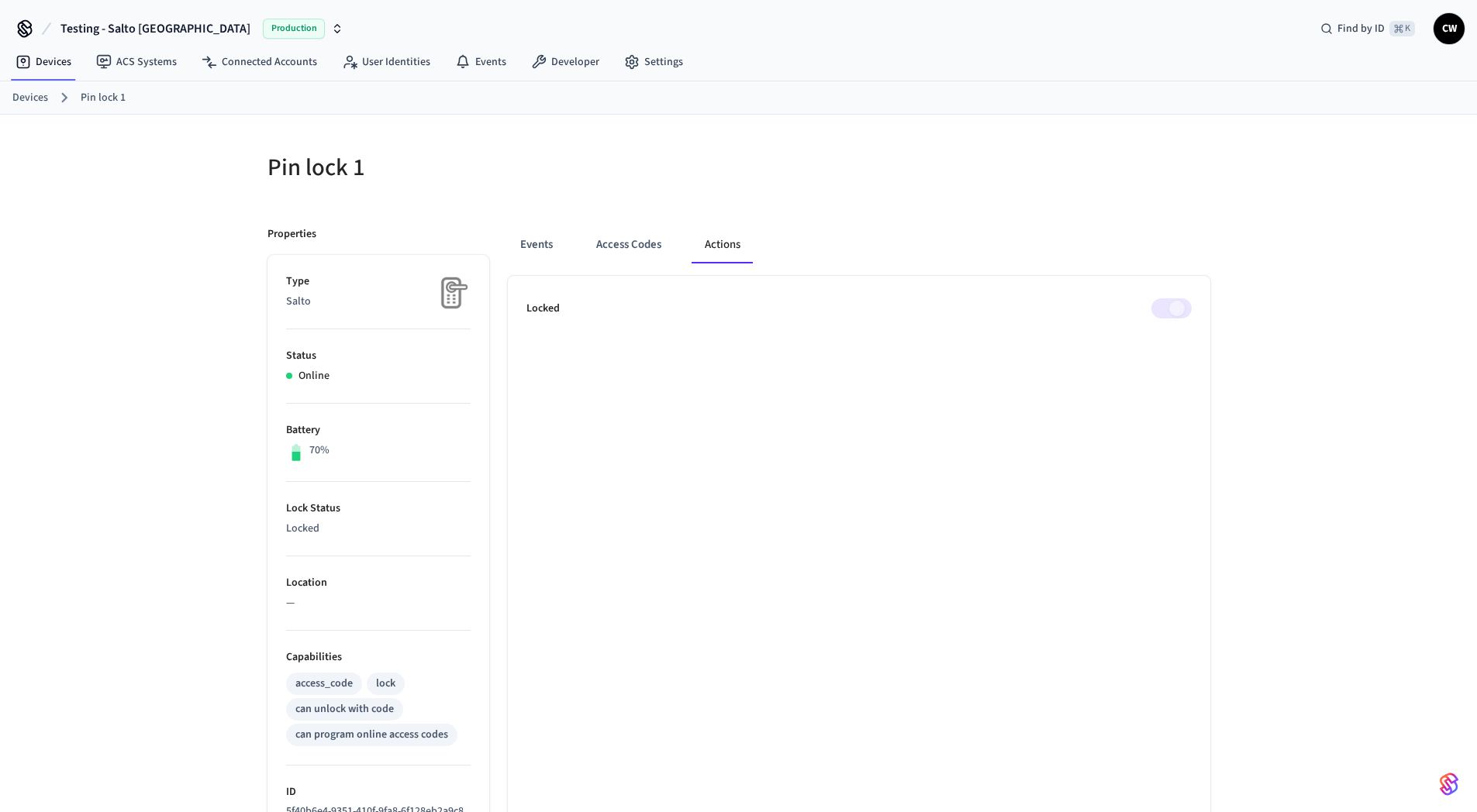
click at [625, 181] on h5 "Pin lock 1" at bounding box center [498, 168] width 462 height 31
click at [641, 252] on button "Access Codes" at bounding box center [629, 245] width 90 height 37
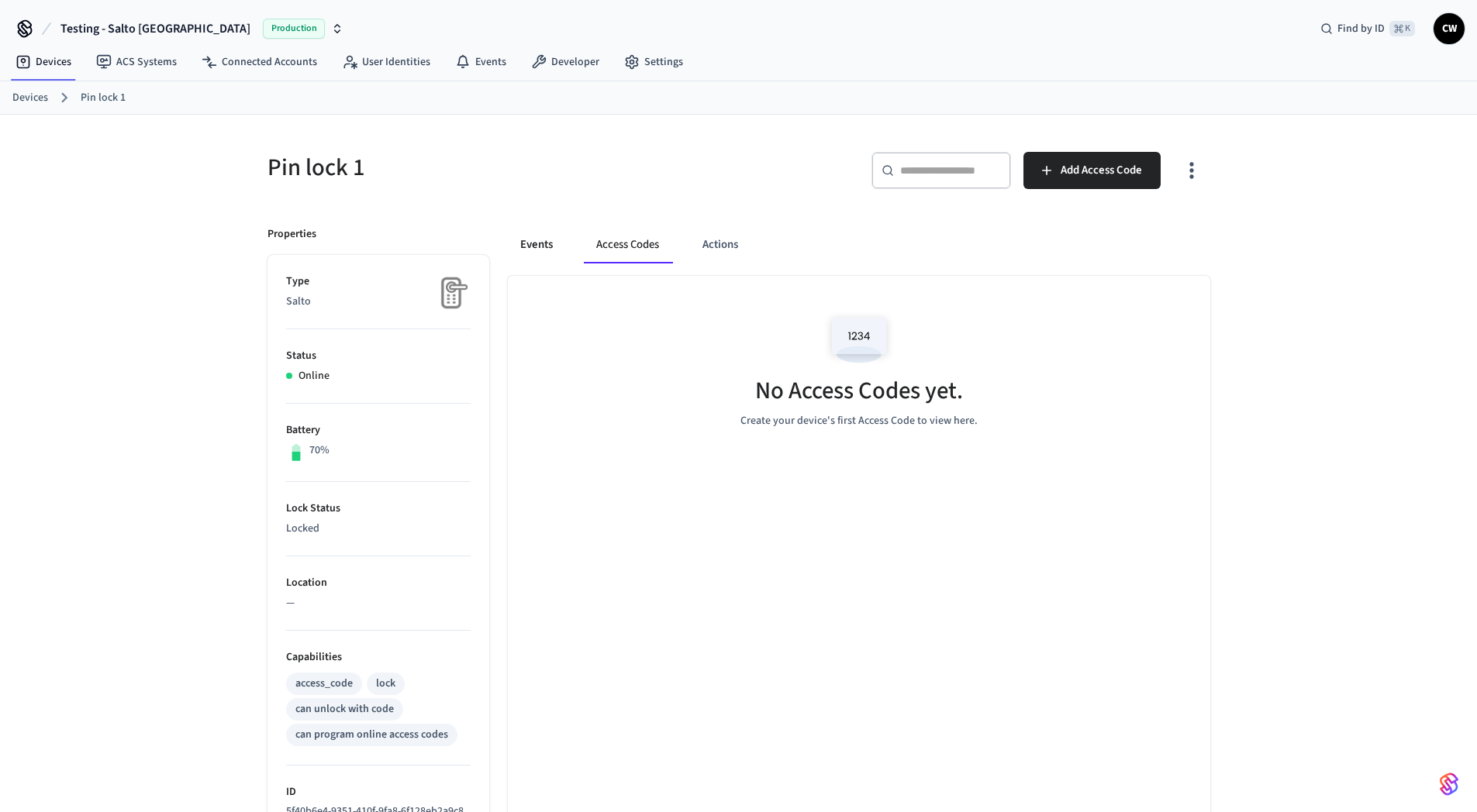
click at [536, 240] on button "Events" at bounding box center [537, 245] width 57 height 37
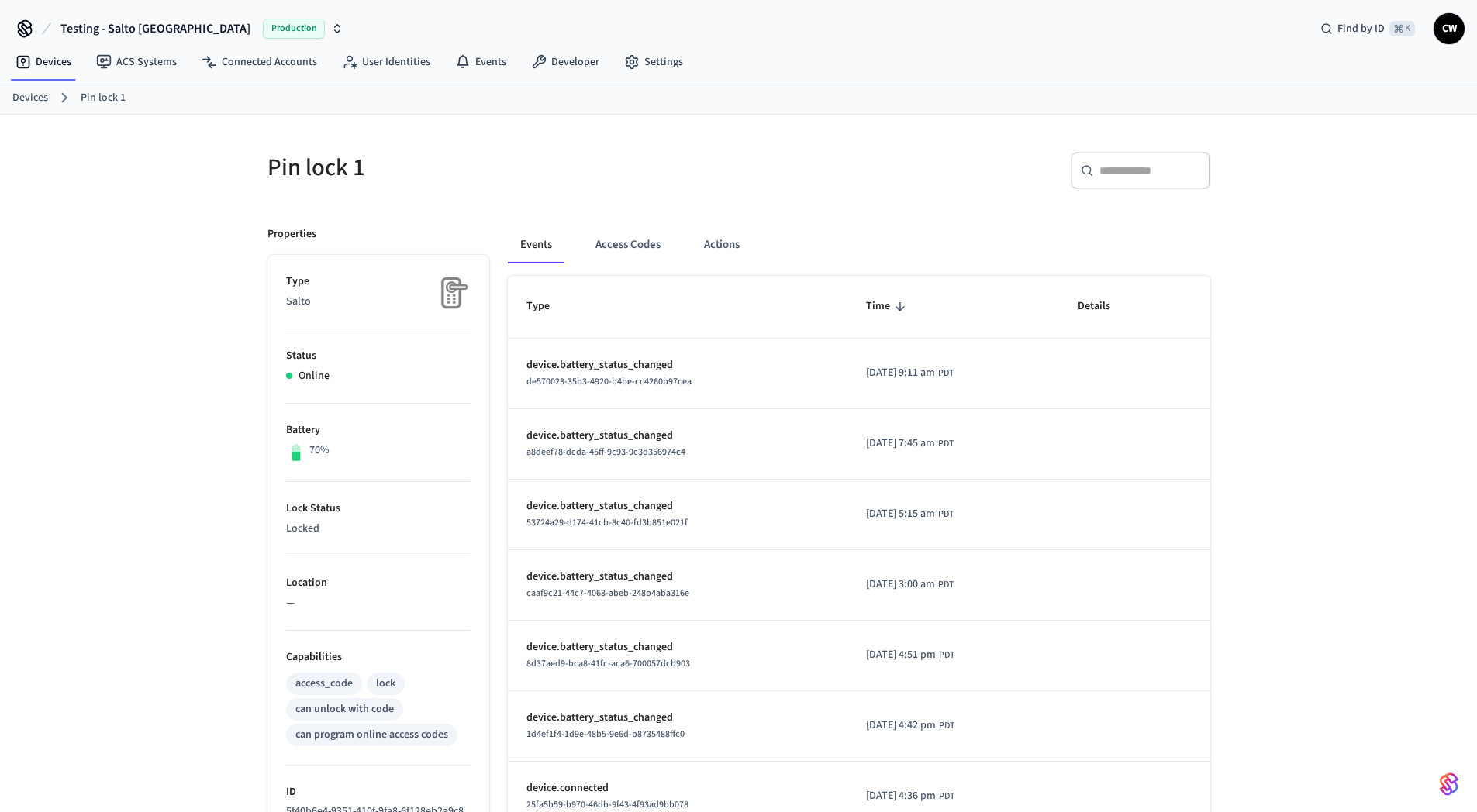
click at [426, 176] on h5 "Pin lock 1" at bounding box center [498, 168] width 462 height 31
click at [150, 56] on link "ACS Systems" at bounding box center [136, 62] width 105 height 28
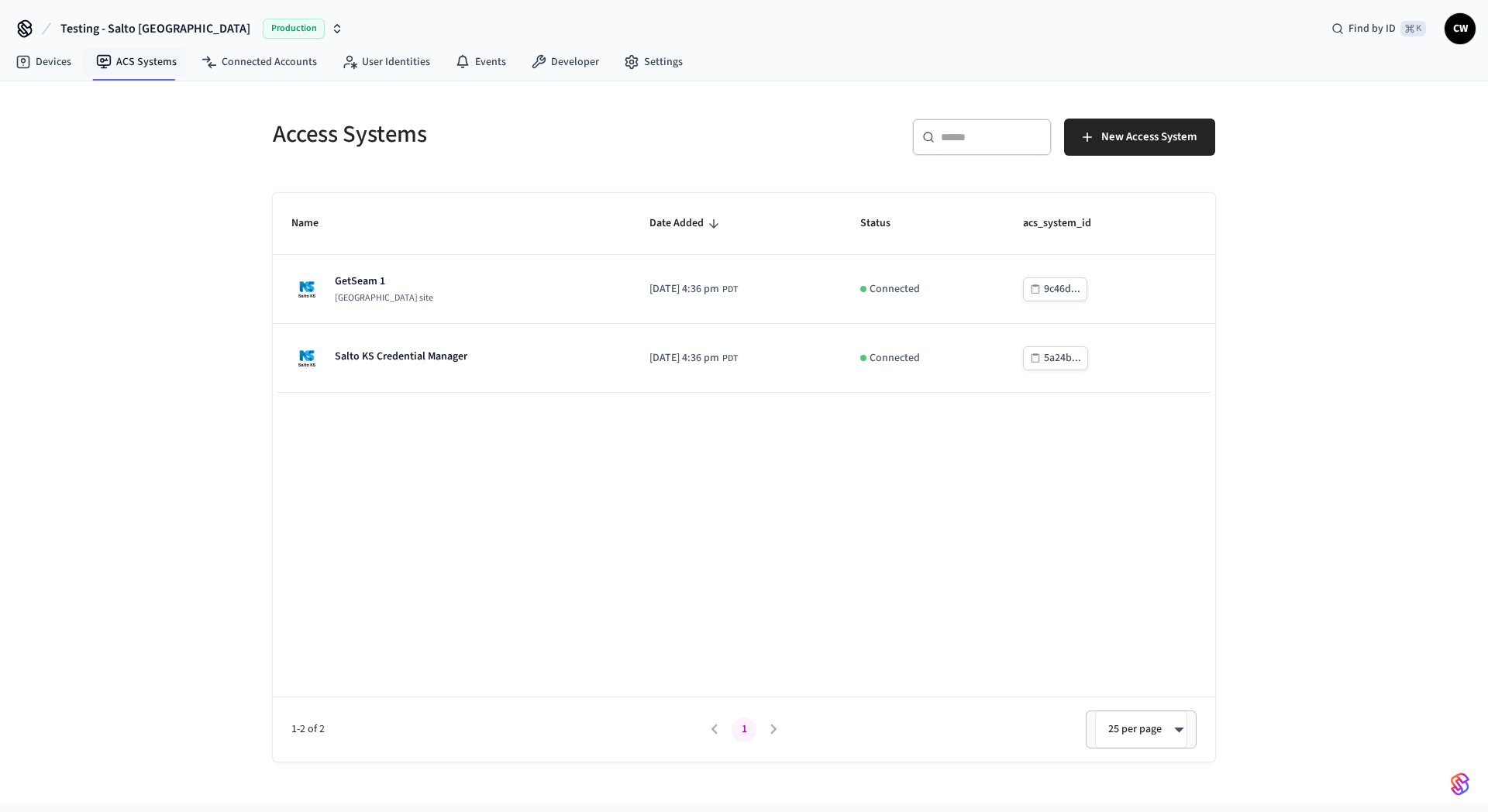
click at [160, 215] on div "Access Systems ​ ​ New Access System Name Date Added Status acs_system_id GetSe…" at bounding box center [744, 442] width 1488 height 723
click at [289, 64] on link "Connected Accounts" at bounding box center [259, 62] width 140 height 28
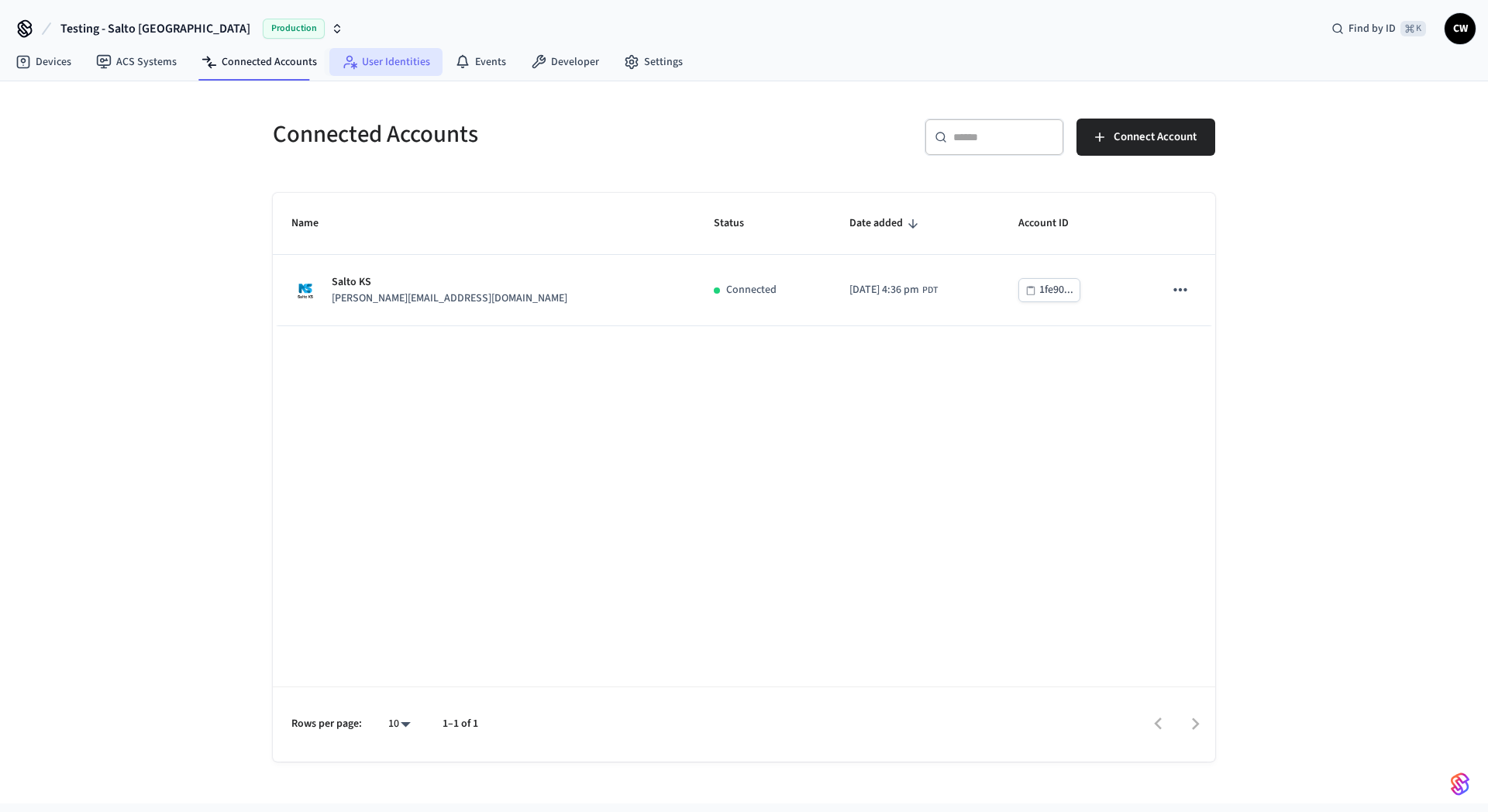
click at [389, 69] on link "User Identities" at bounding box center [385, 62] width 113 height 28
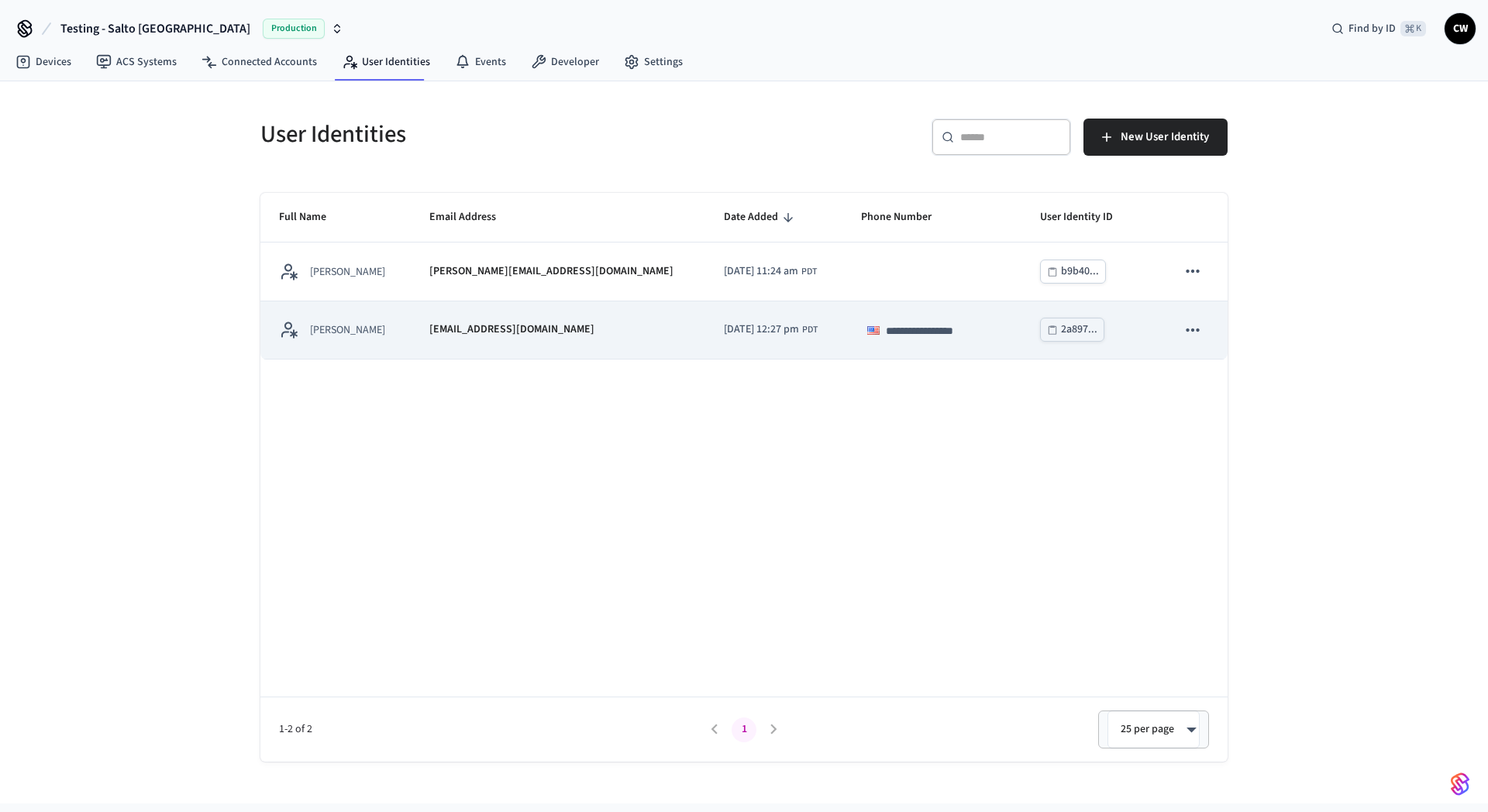
click at [533, 329] on p "[EMAIL_ADDRESS][DOMAIN_NAME]" at bounding box center [512, 330] width 165 height 17
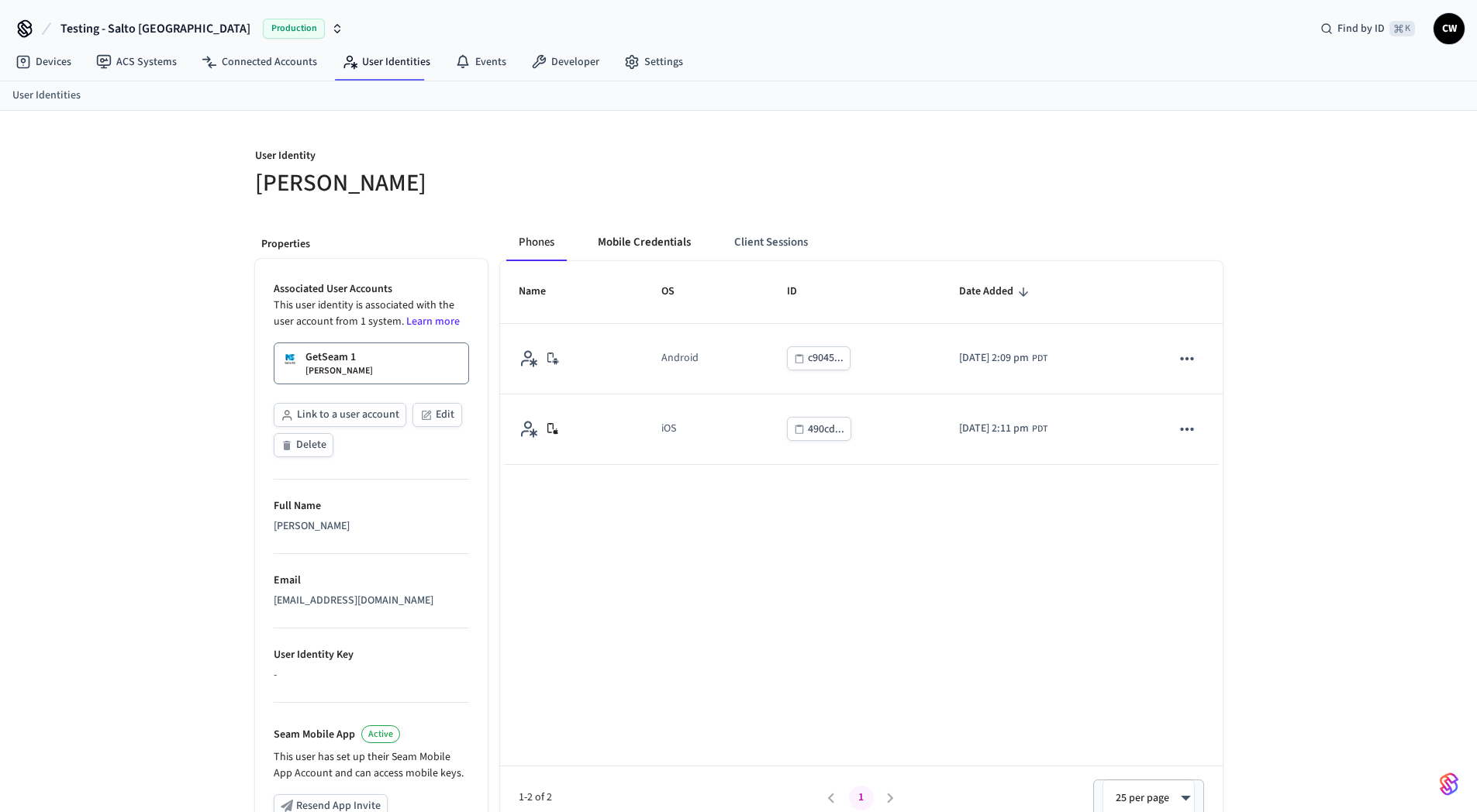
click at [656, 245] on button "Mobile Credentials" at bounding box center [644, 242] width 118 height 37
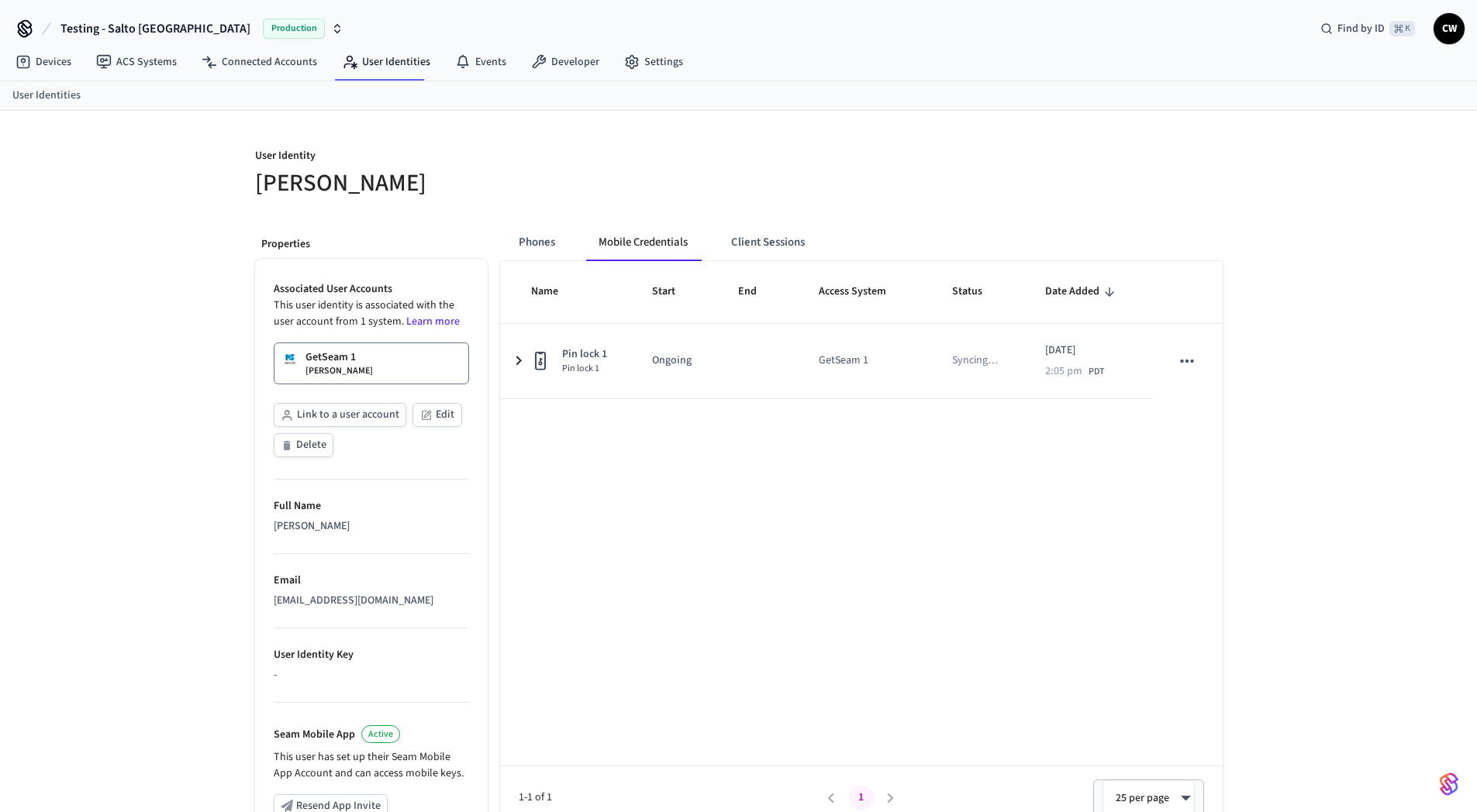
click at [531, 152] on p "User Identity" at bounding box center [492, 158] width 475 height 19
click at [209, 251] on div "User Identity [PERSON_NAME] Properties Associated User Accounts This user ident…" at bounding box center [738, 583] width 1477 height 945
click at [168, 225] on div "User Identity [PERSON_NAME] Properties Associated User Accounts This user ident…" at bounding box center [738, 583] width 1477 height 945
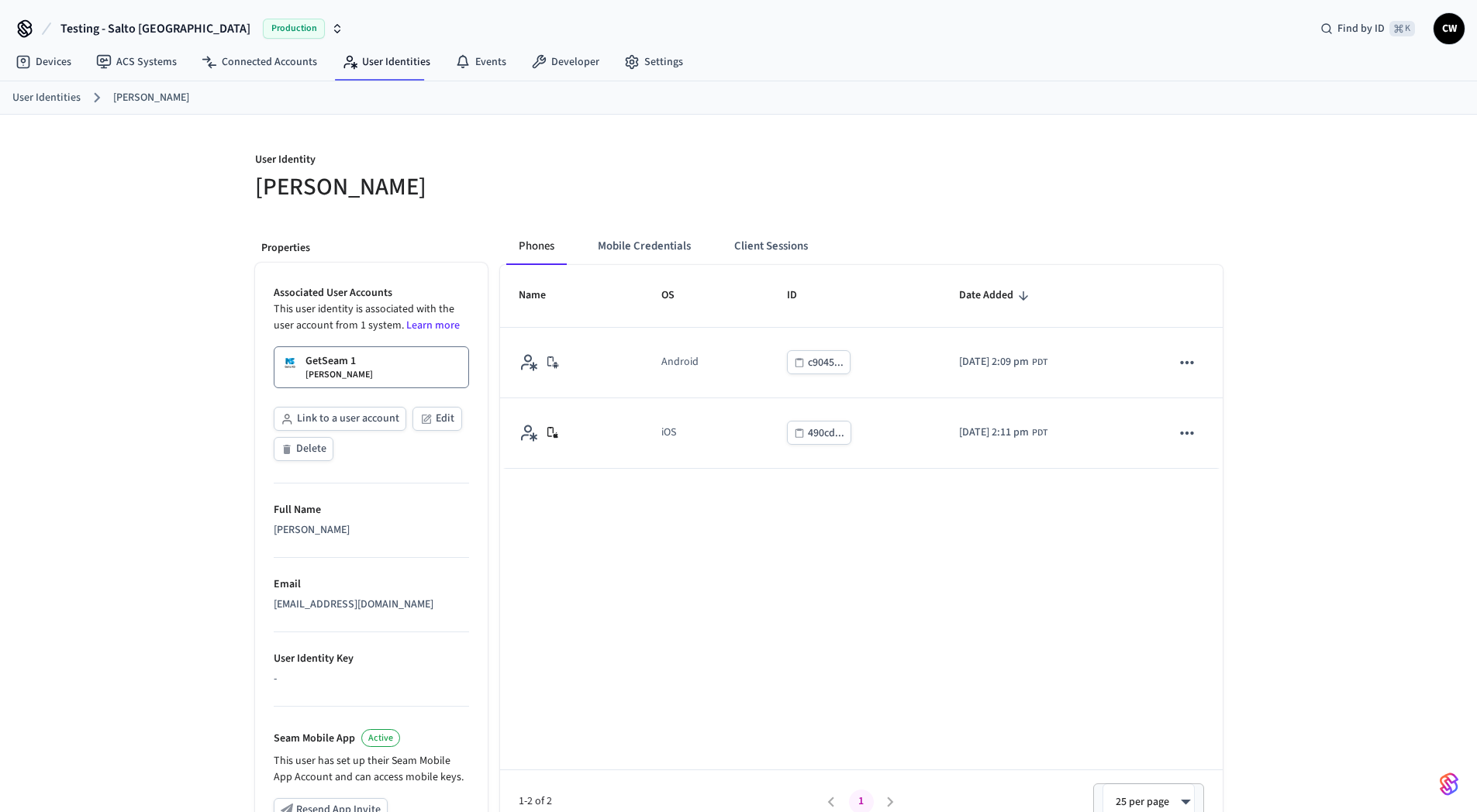
click at [152, 248] on div "User Identity [PERSON_NAME] Properties Associated User Accounts This user ident…" at bounding box center [738, 586] width 1477 height 945
click at [654, 249] on button "Mobile Credentials" at bounding box center [644, 246] width 118 height 37
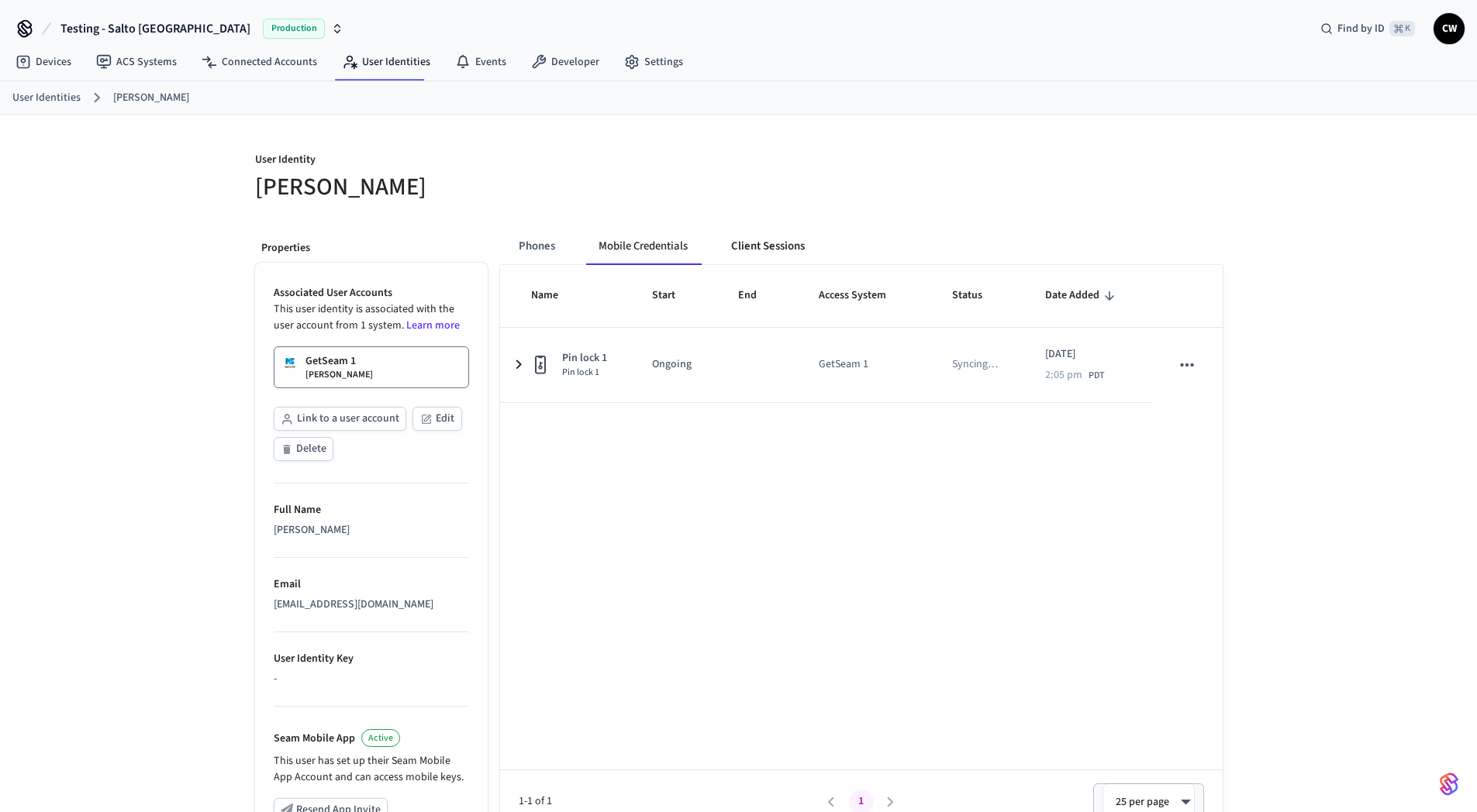
click at [767, 248] on button "Client Sessions" at bounding box center [767, 246] width 99 height 37
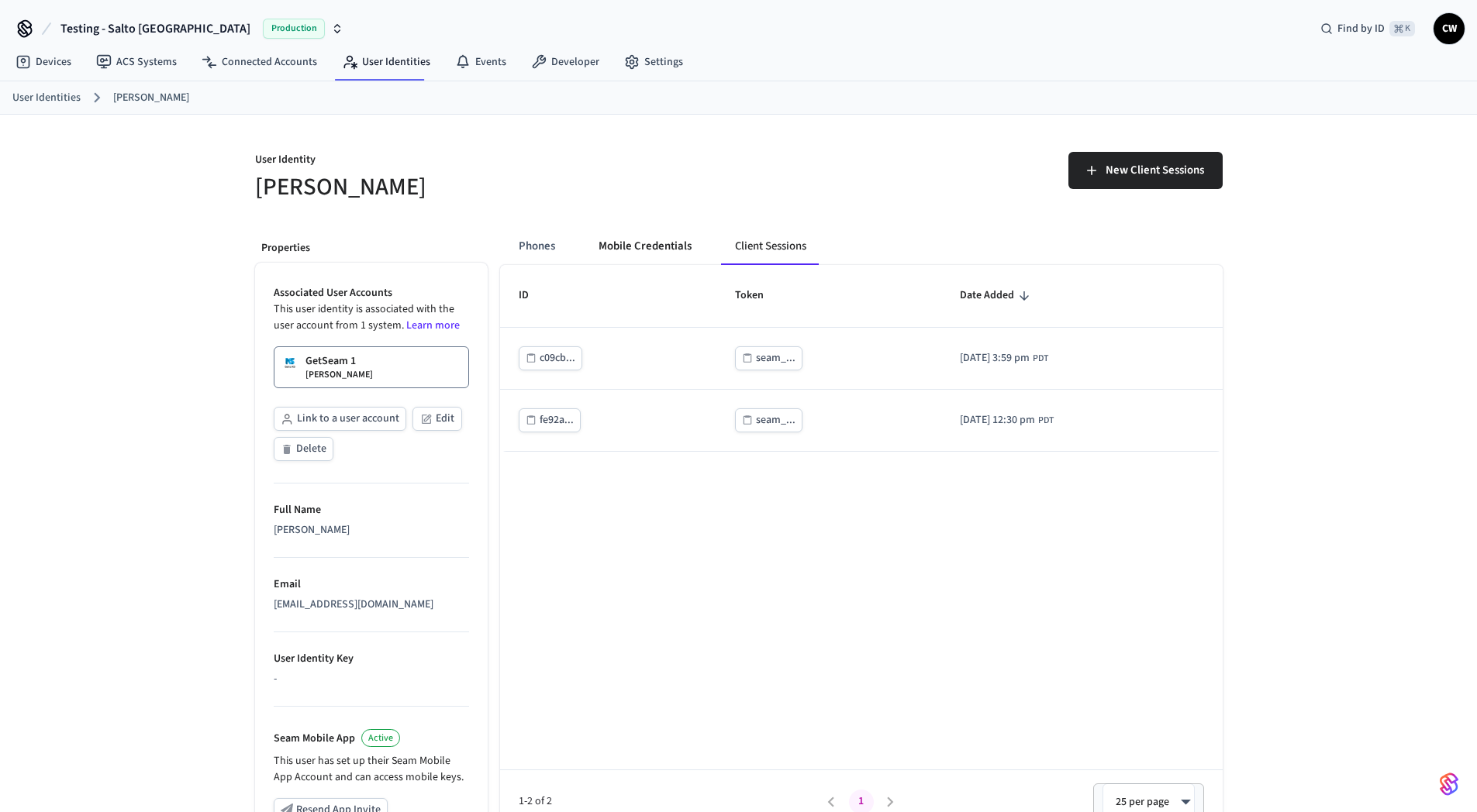
click at [645, 246] on button "Mobile Credentials" at bounding box center [645, 246] width 118 height 37
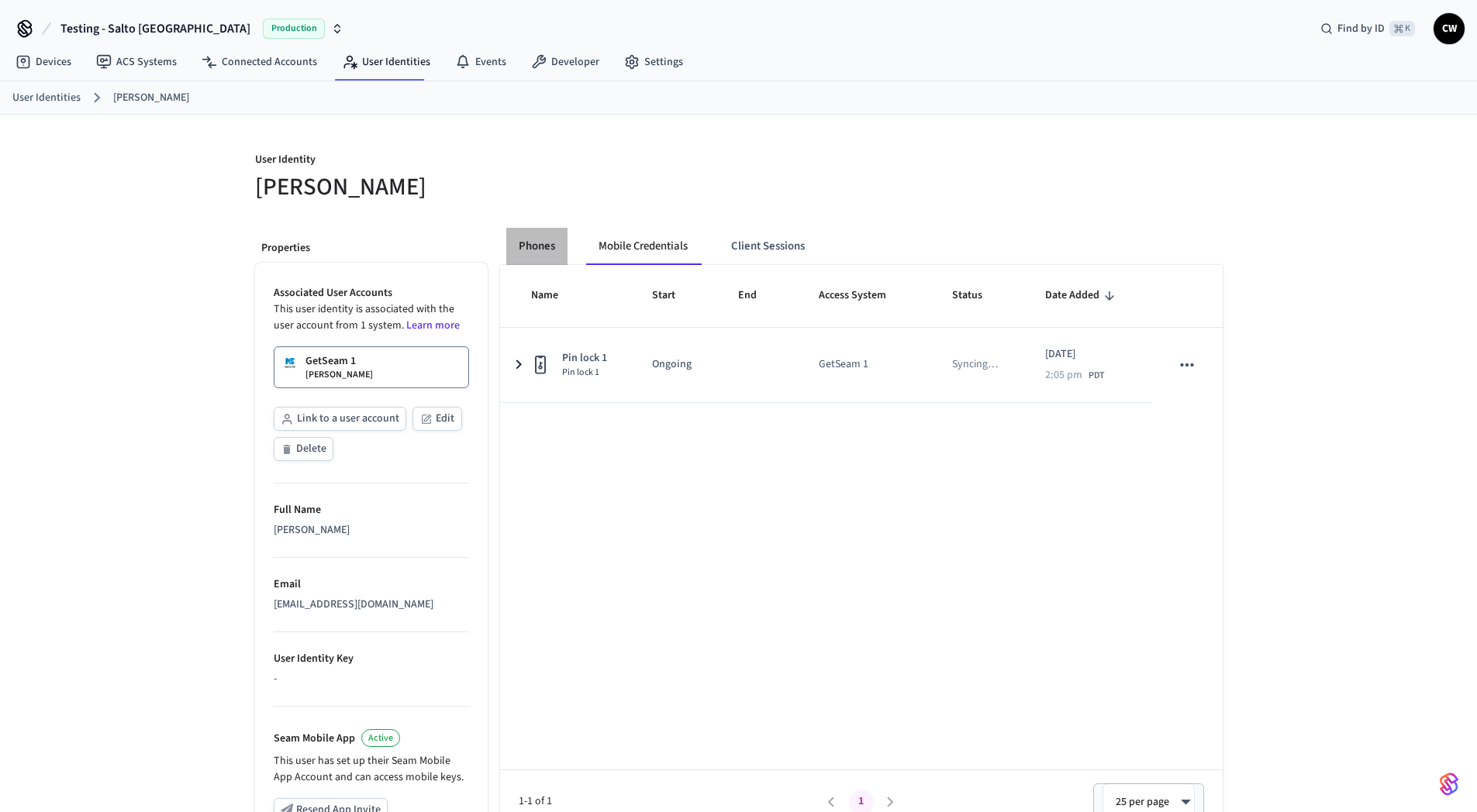
click at [538, 253] on button "Phones" at bounding box center [537, 246] width 61 height 37
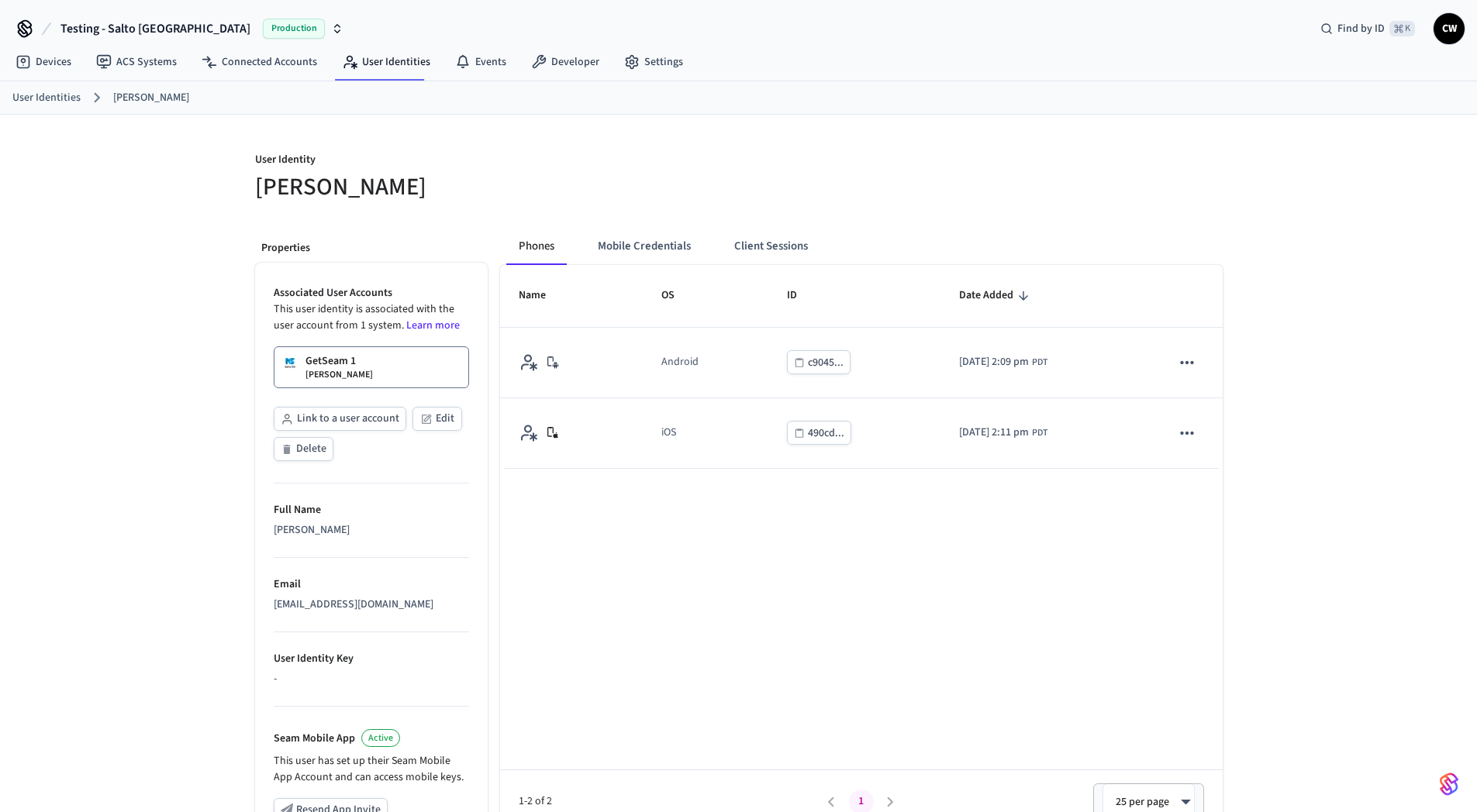
click at [645, 207] on div "User Identity [PERSON_NAME] Properties Associated User Accounts This user ident…" at bounding box center [738, 586] width 992 height 945
click at [798, 253] on button "Client Sessions" at bounding box center [771, 246] width 99 height 37
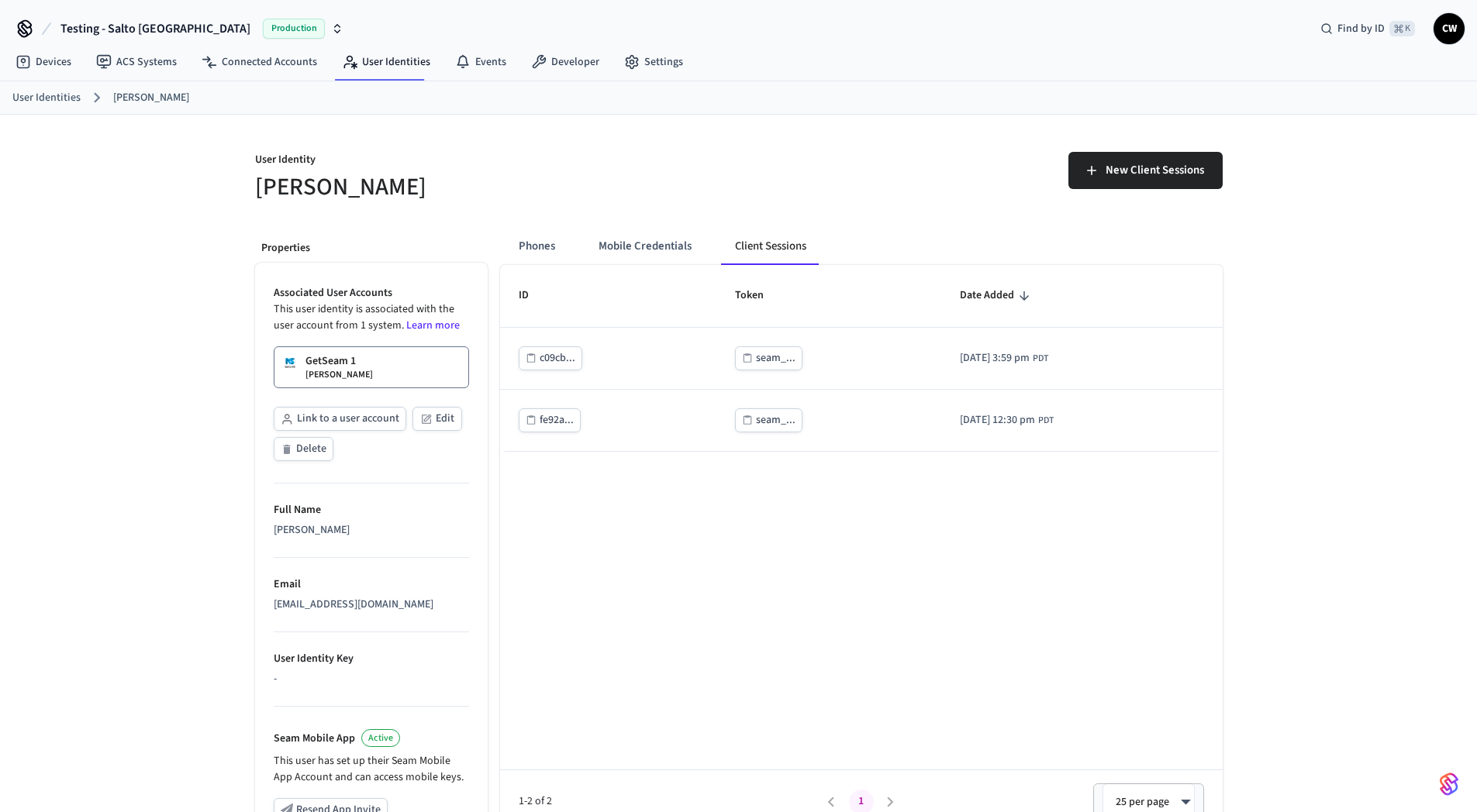
click at [735, 197] on div "New Client Sessions" at bounding box center [975, 169] width 493 height 70
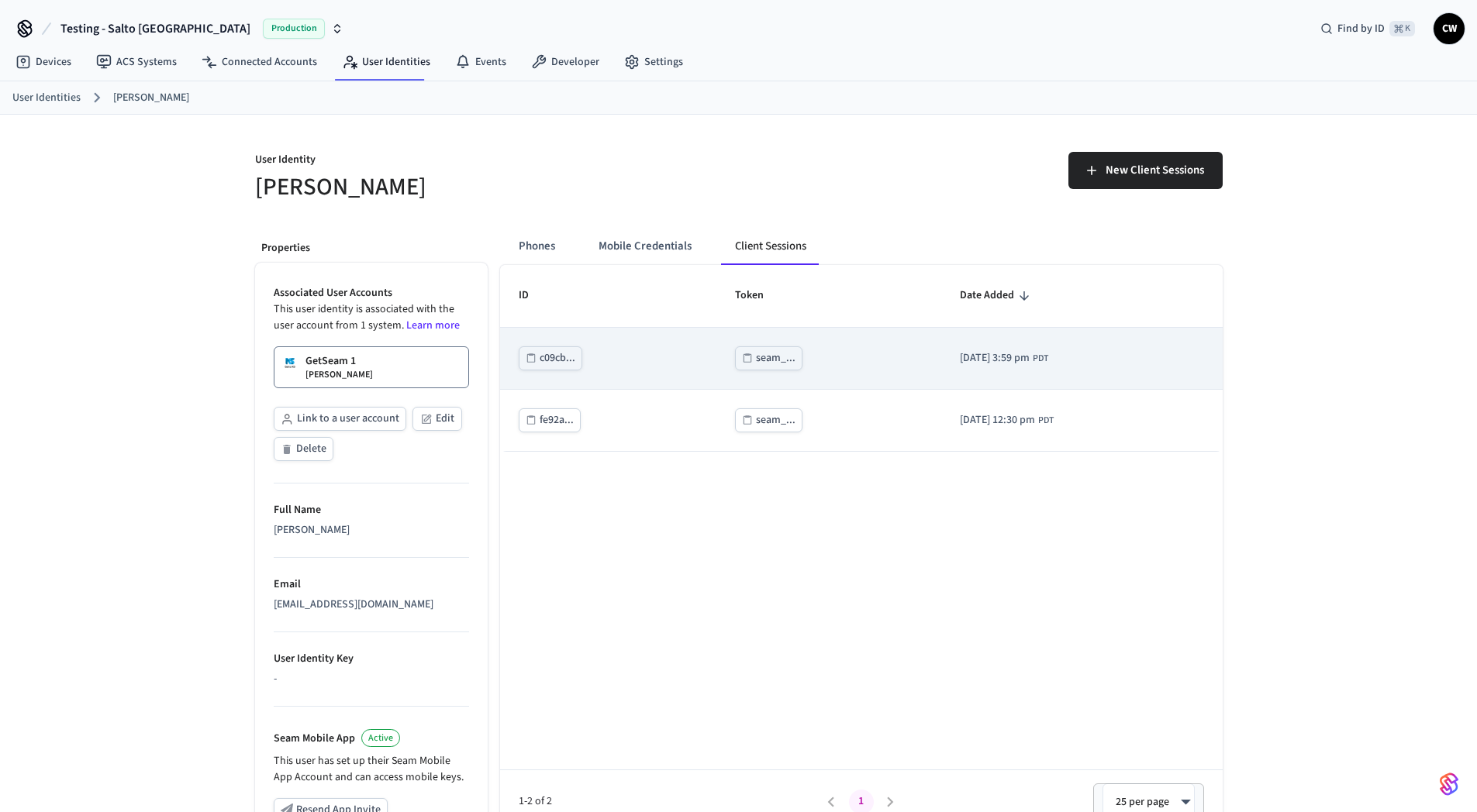
click at [772, 354] on div "seam_..." at bounding box center [775, 358] width 40 height 19
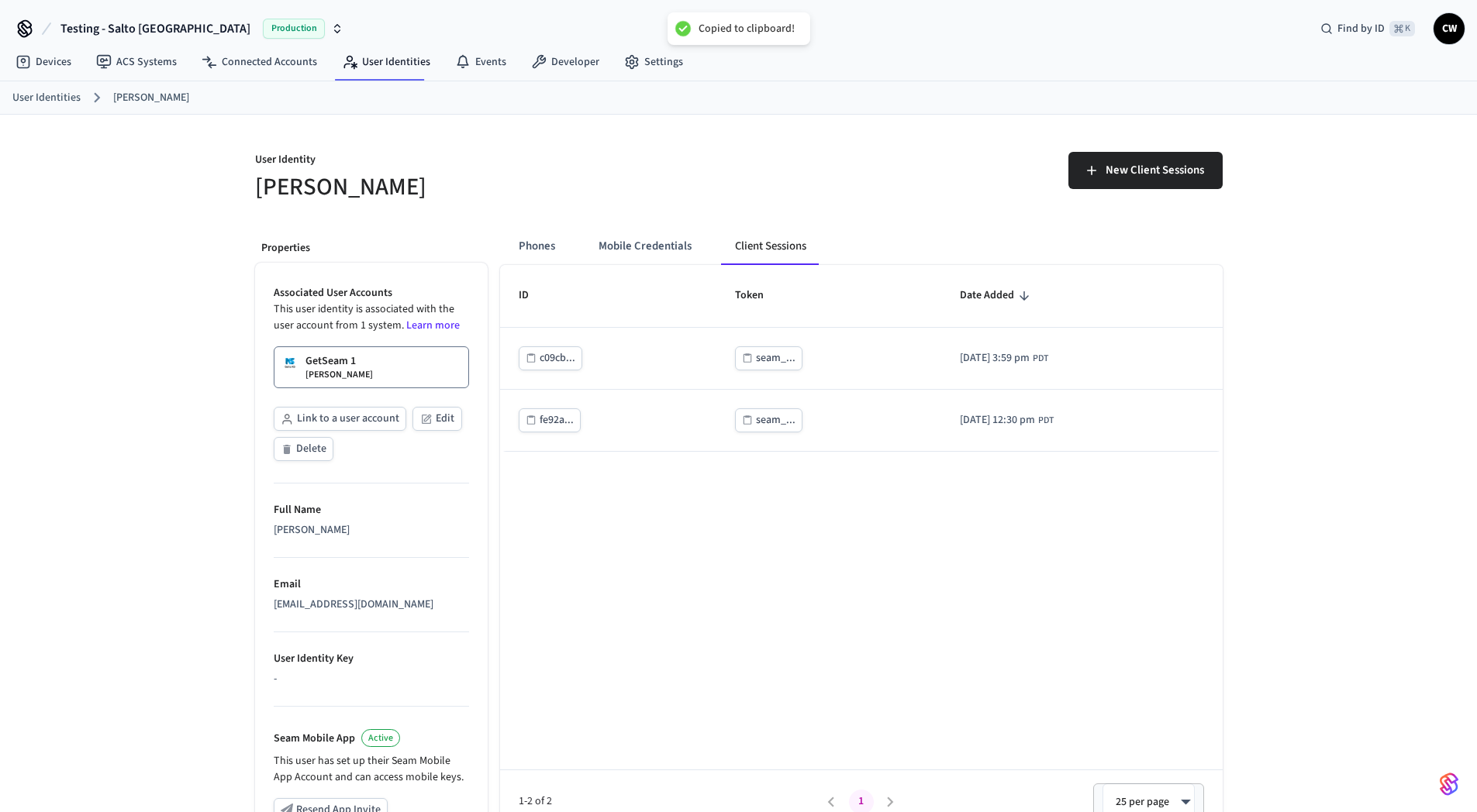
click at [690, 182] on h5 "[PERSON_NAME]" at bounding box center [492, 187] width 475 height 31
click at [131, 225] on div "User Identity [PERSON_NAME] New Client Sessions Properties Associated User Acco…" at bounding box center [738, 586] width 1477 height 945
click at [113, 431] on div "User Identity [PERSON_NAME] New Client Sessions Properties Associated User Acco…" at bounding box center [738, 586] width 1477 height 945
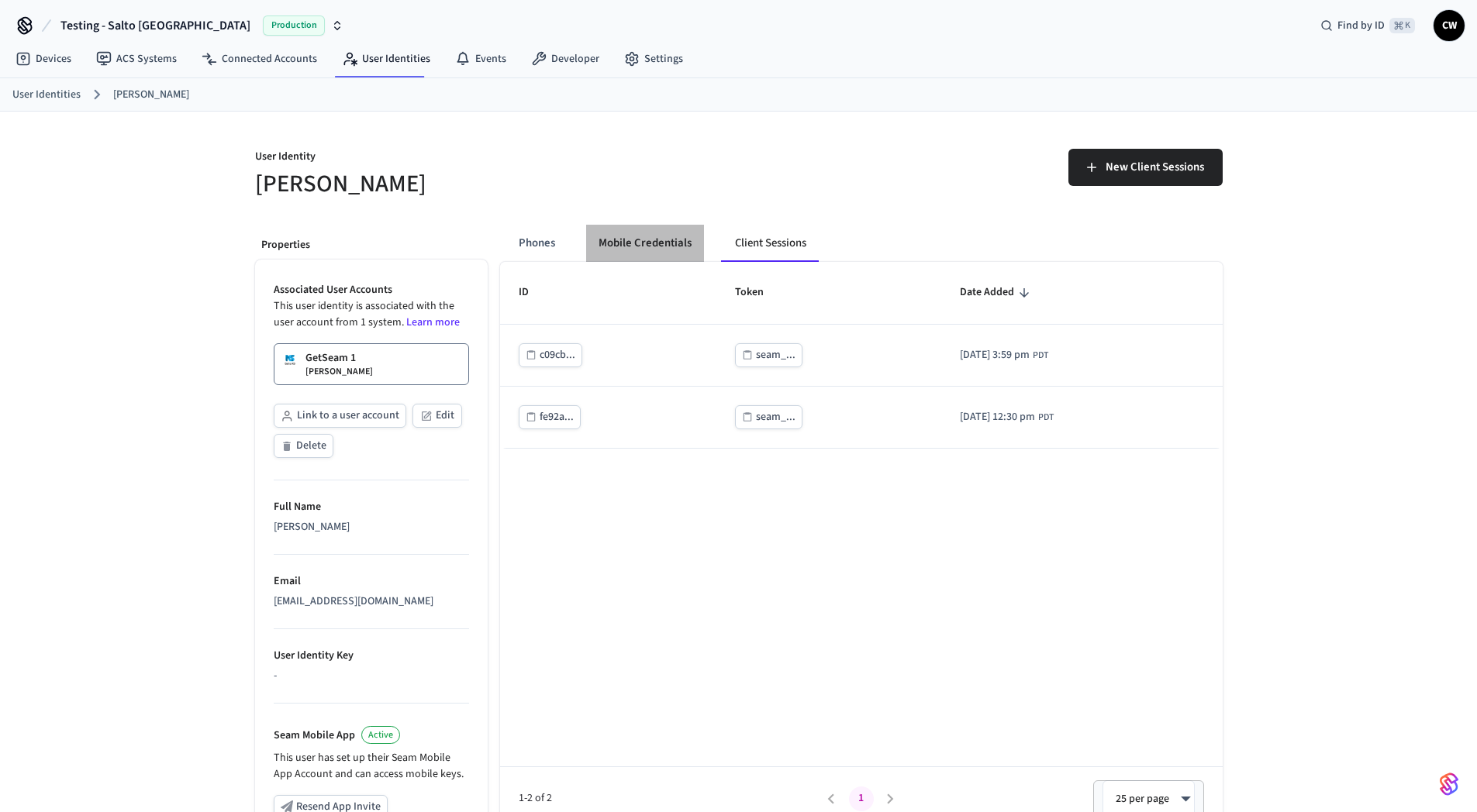
click at [653, 253] on button "Mobile Credentials" at bounding box center [645, 243] width 118 height 37
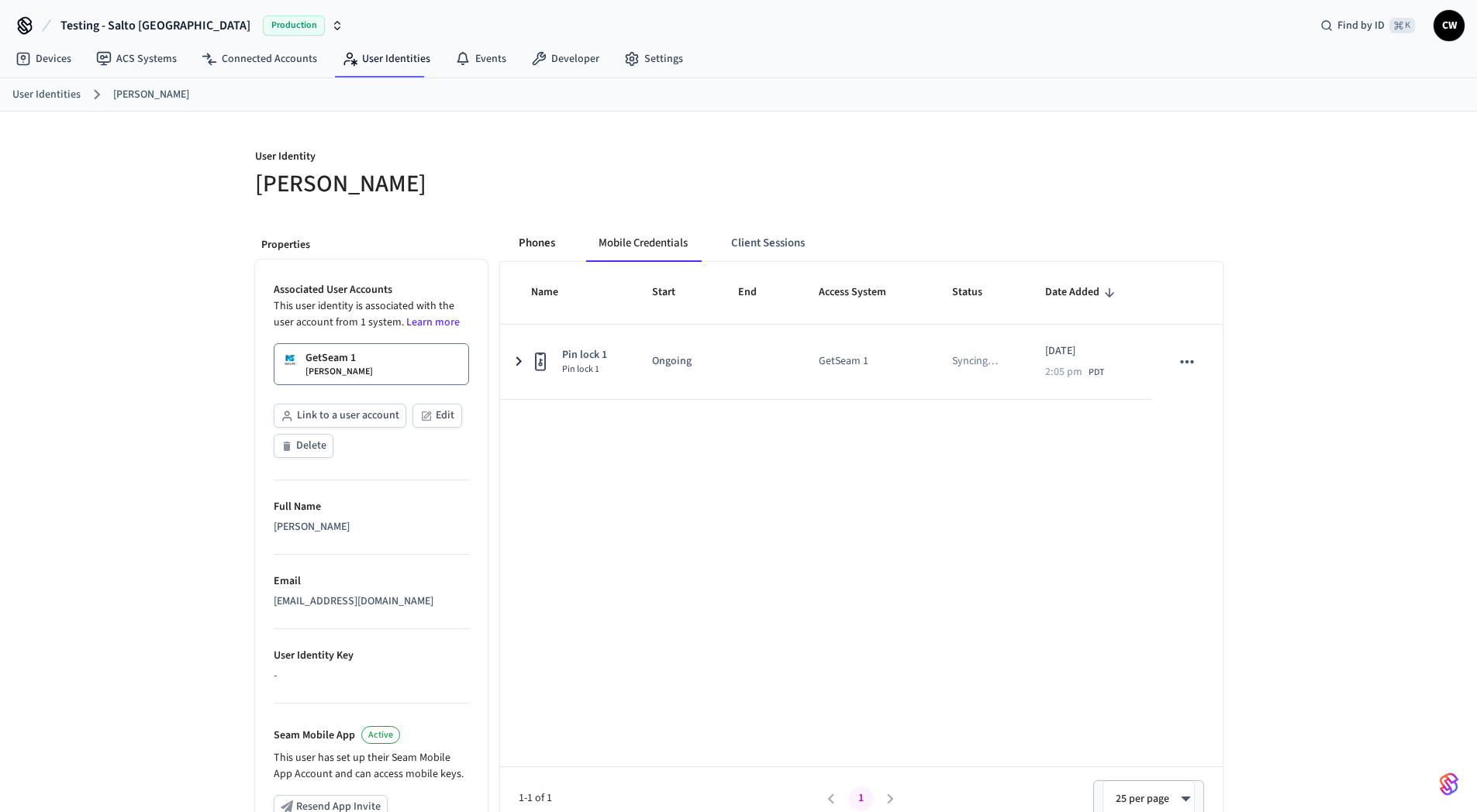
click at [543, 248] on button "Phones" at bounding box center [537, 243] width 61 height 37
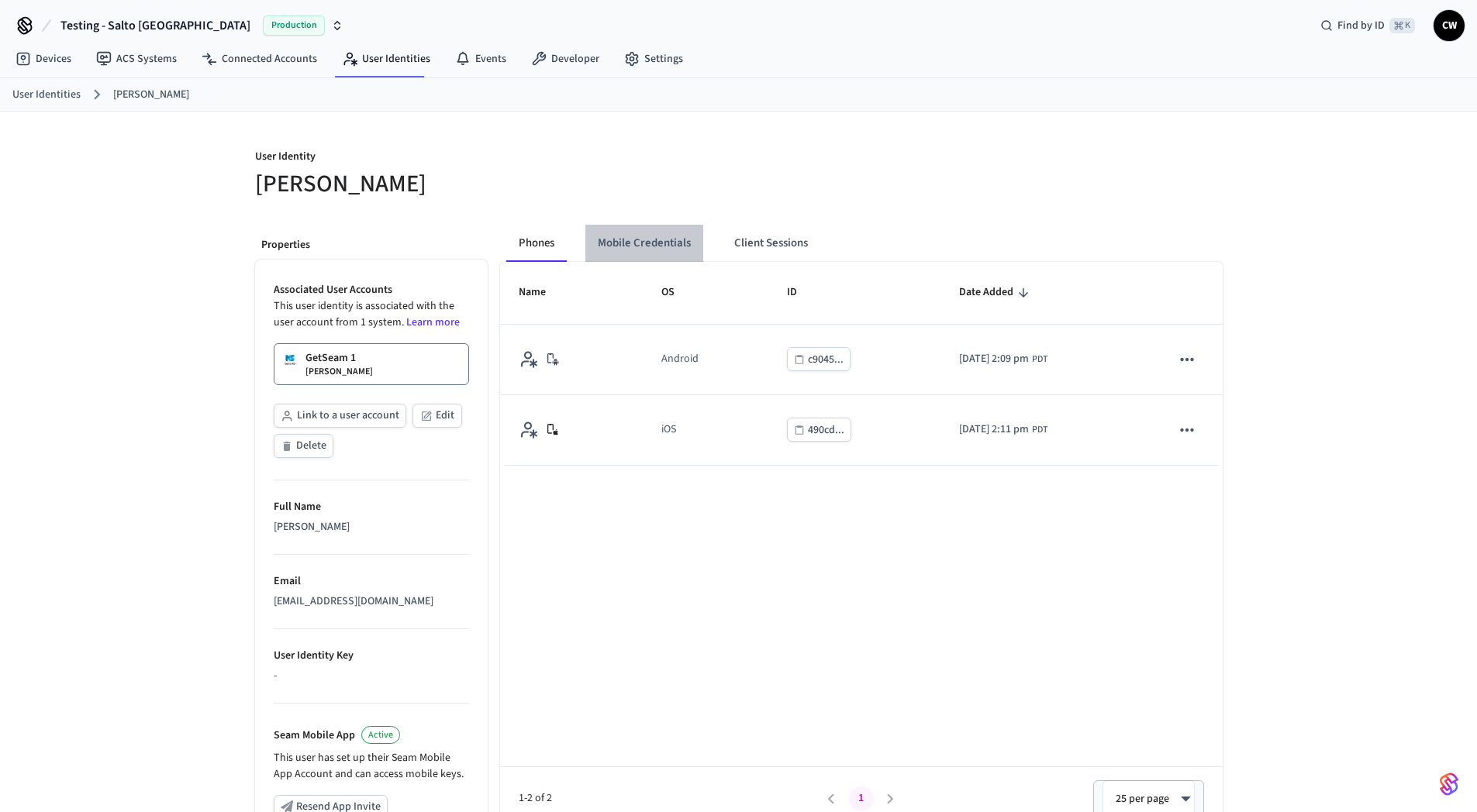
click at [675, 241] on button "Mobile Credentials" at bounding box center [644, 243] width 118 height 37
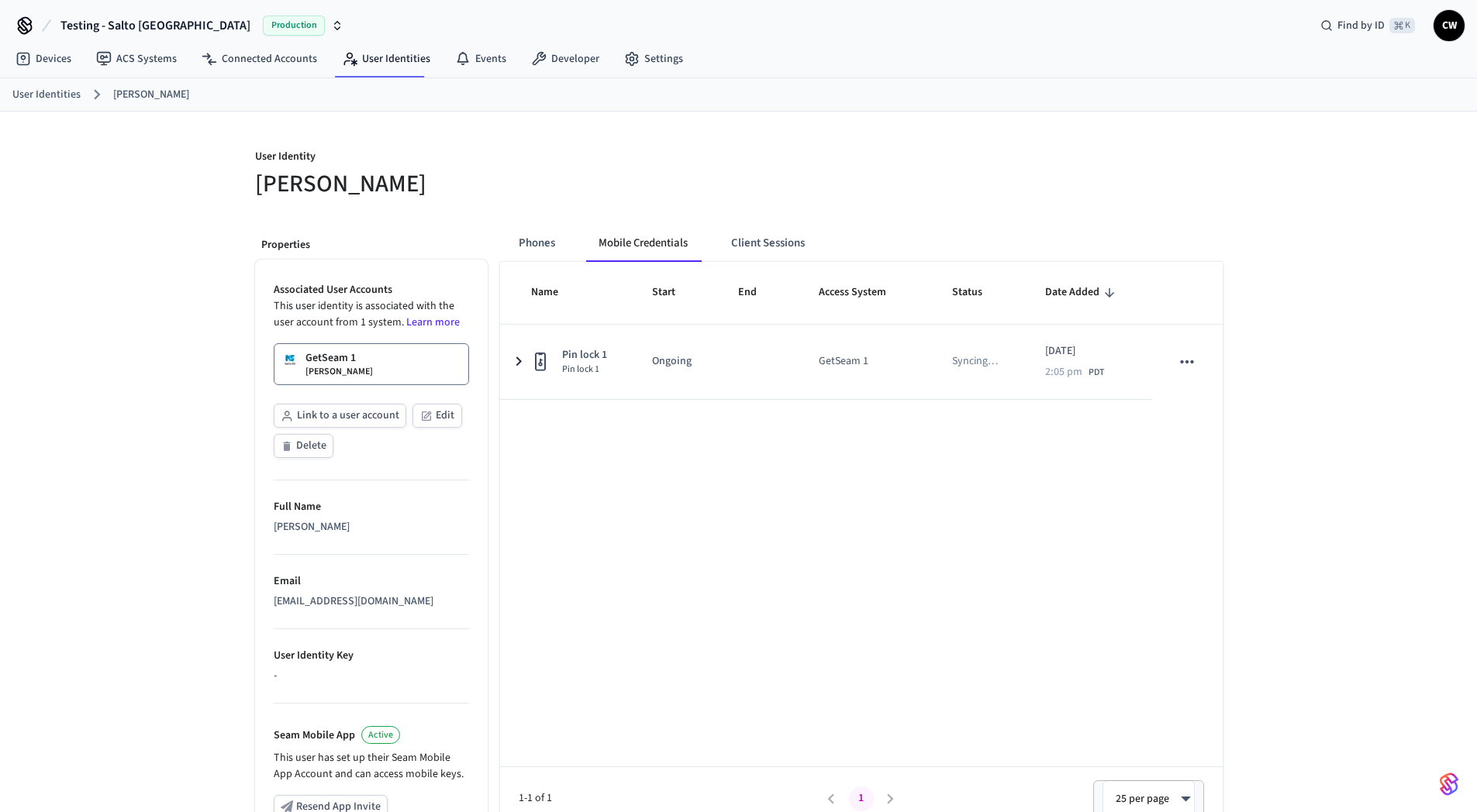
click at [638, 197] on h5 "[PERSON_NAME]" at bounding box center [492, 183] width 475 height 31
click at [152, 417] on div "User Identity [PERSON_NAME] Properties Associated User Accounts This user ident…" at bounding box center [738, 583] width 1477 height 945
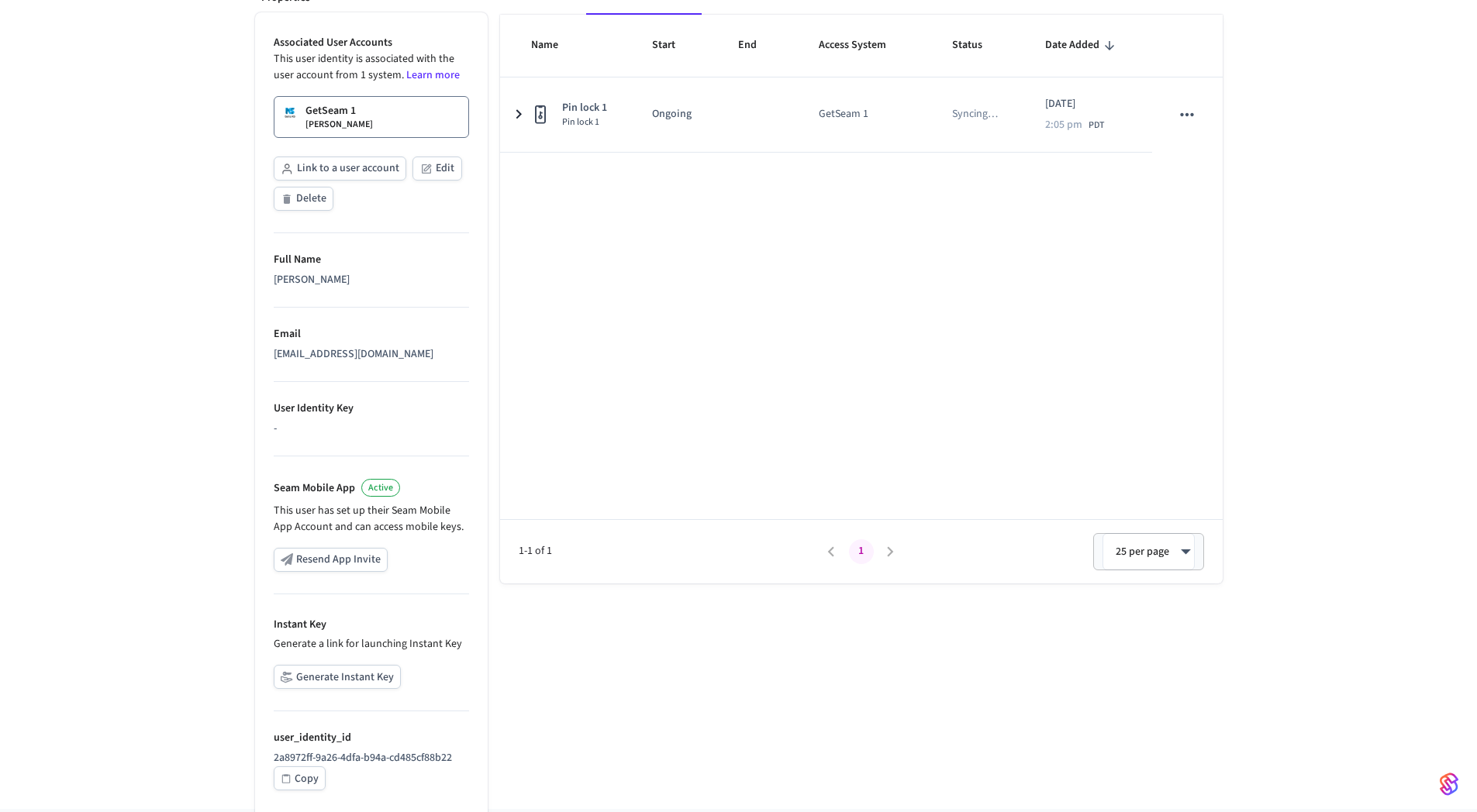
scroll to position [282, 0]
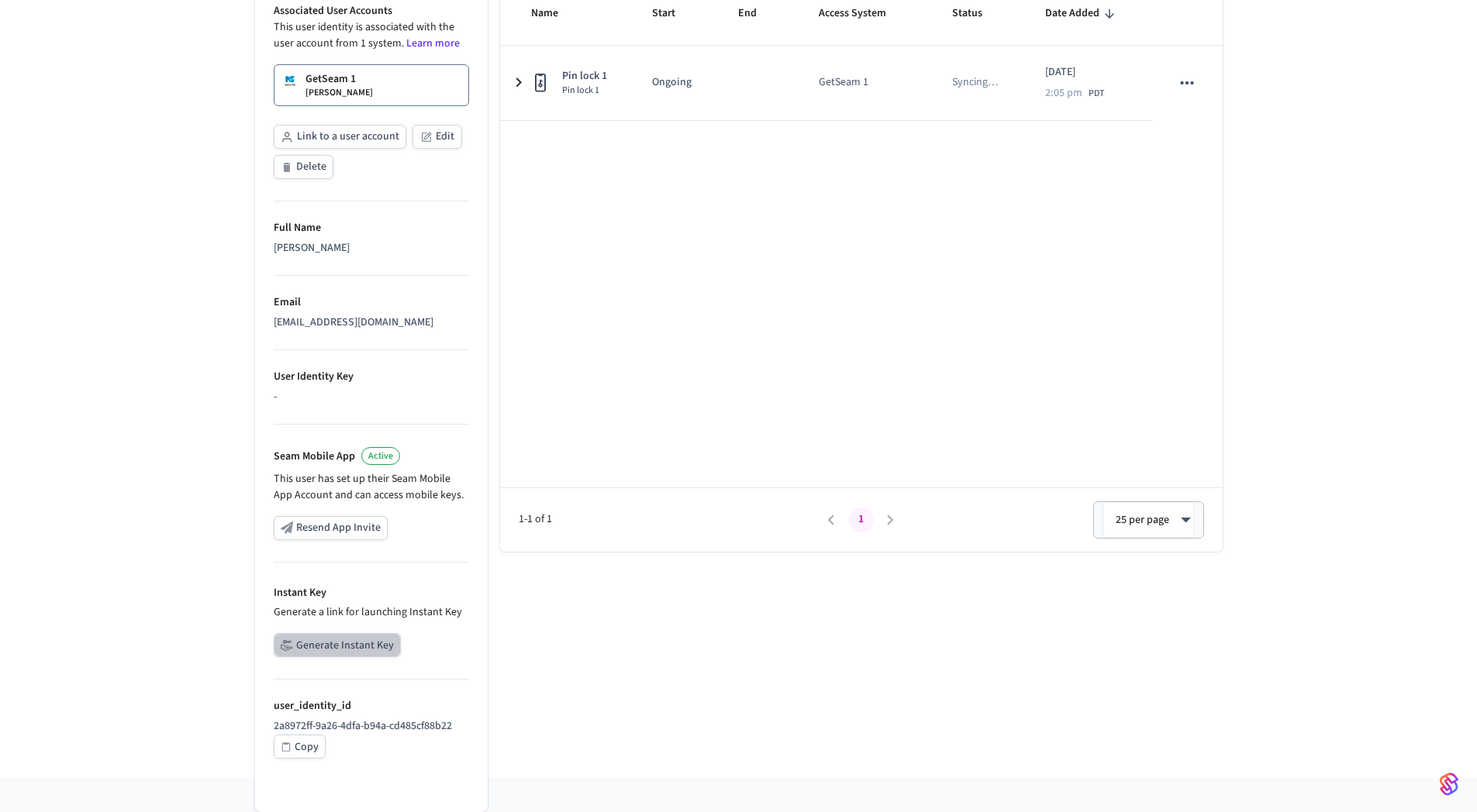
click at [350, 644] on button "Generate Instant Key" at bounding box center [337, 645] width 127 height 24
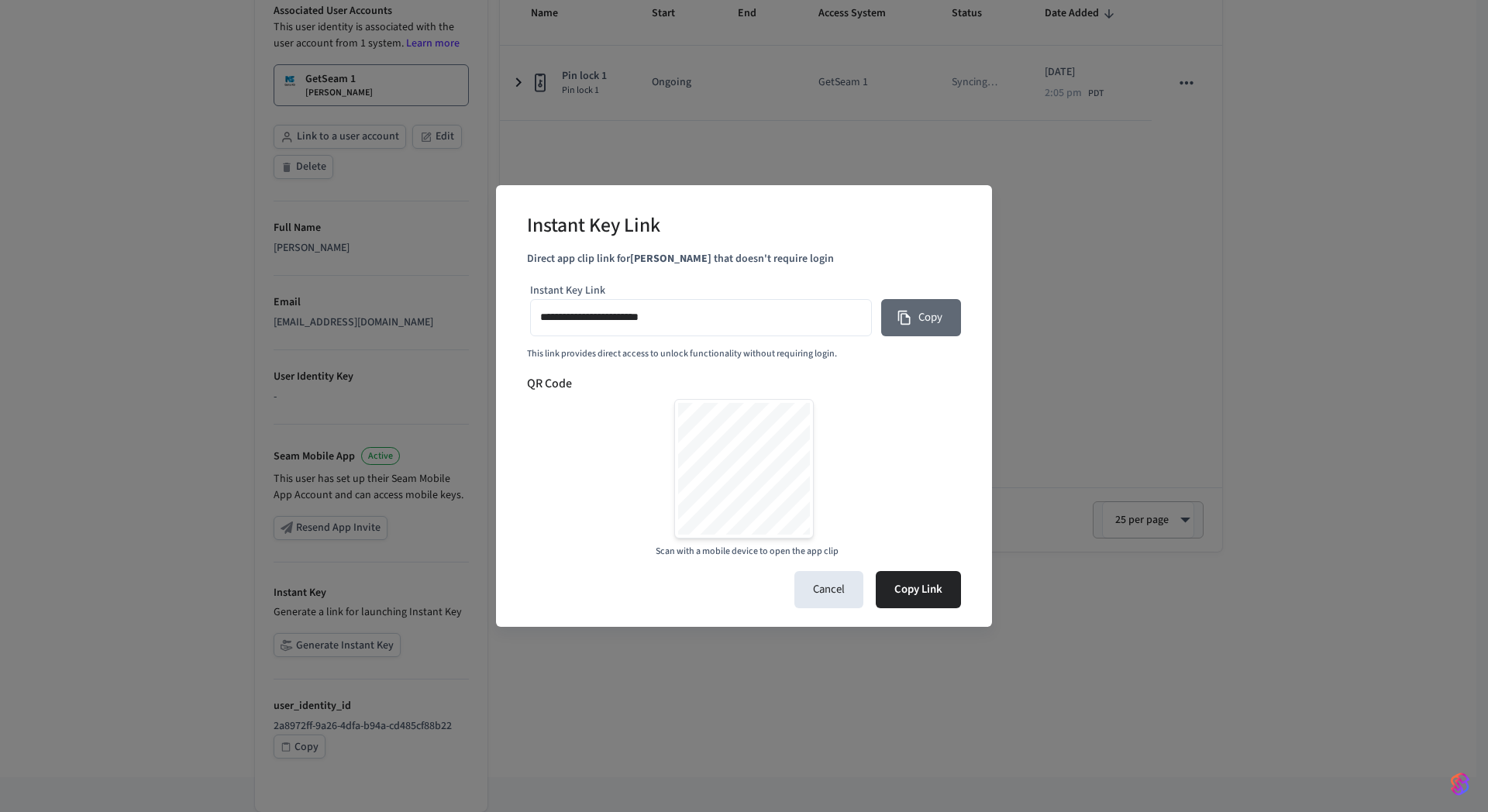
click at [916, 321] on button "Copy" at bounding box center [921, 318] width 80 height 37
click at [829, 595] on button "Cancel" at bounding box center [829, 590] width 69 height 37
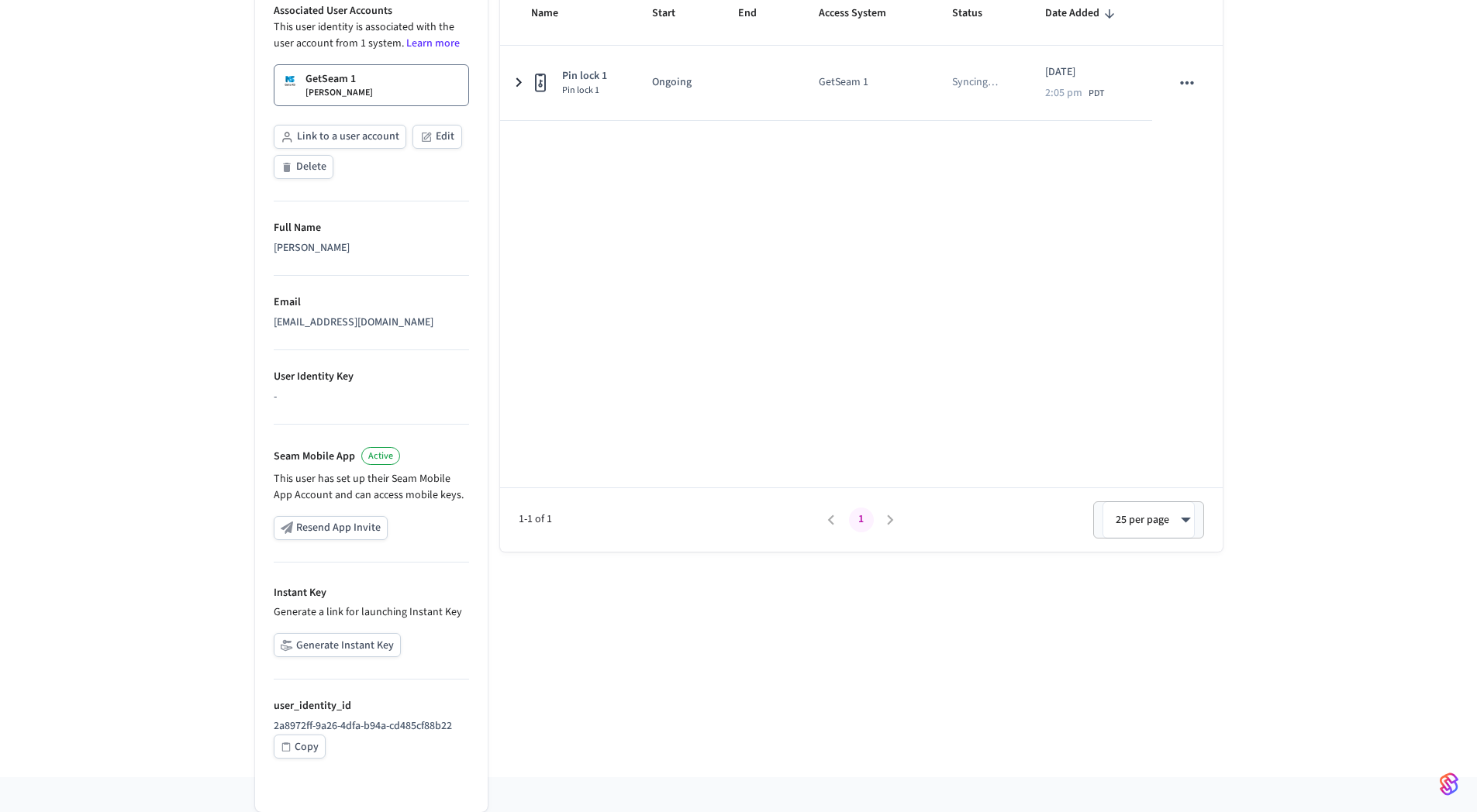
click at [914, 262] on div "Name Start End Access System Status Date Added Pin lock 1 Pin lock 1 Ongoing Ge…" at bounding box center [861, 267] width 723 height 569
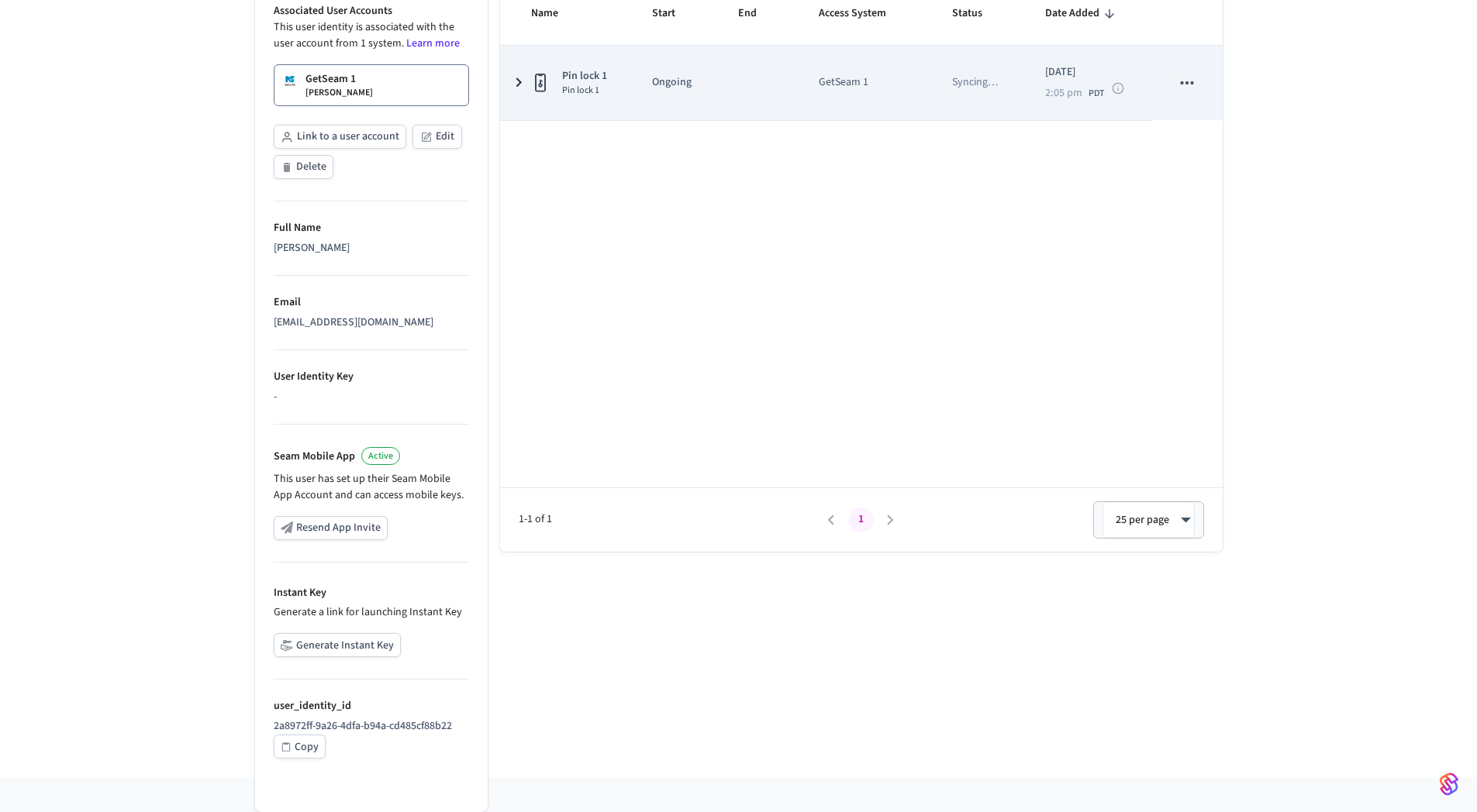
click at [877, 85] on div "GetSeam 1" at bounding box center [867, 83] width 96 height 17
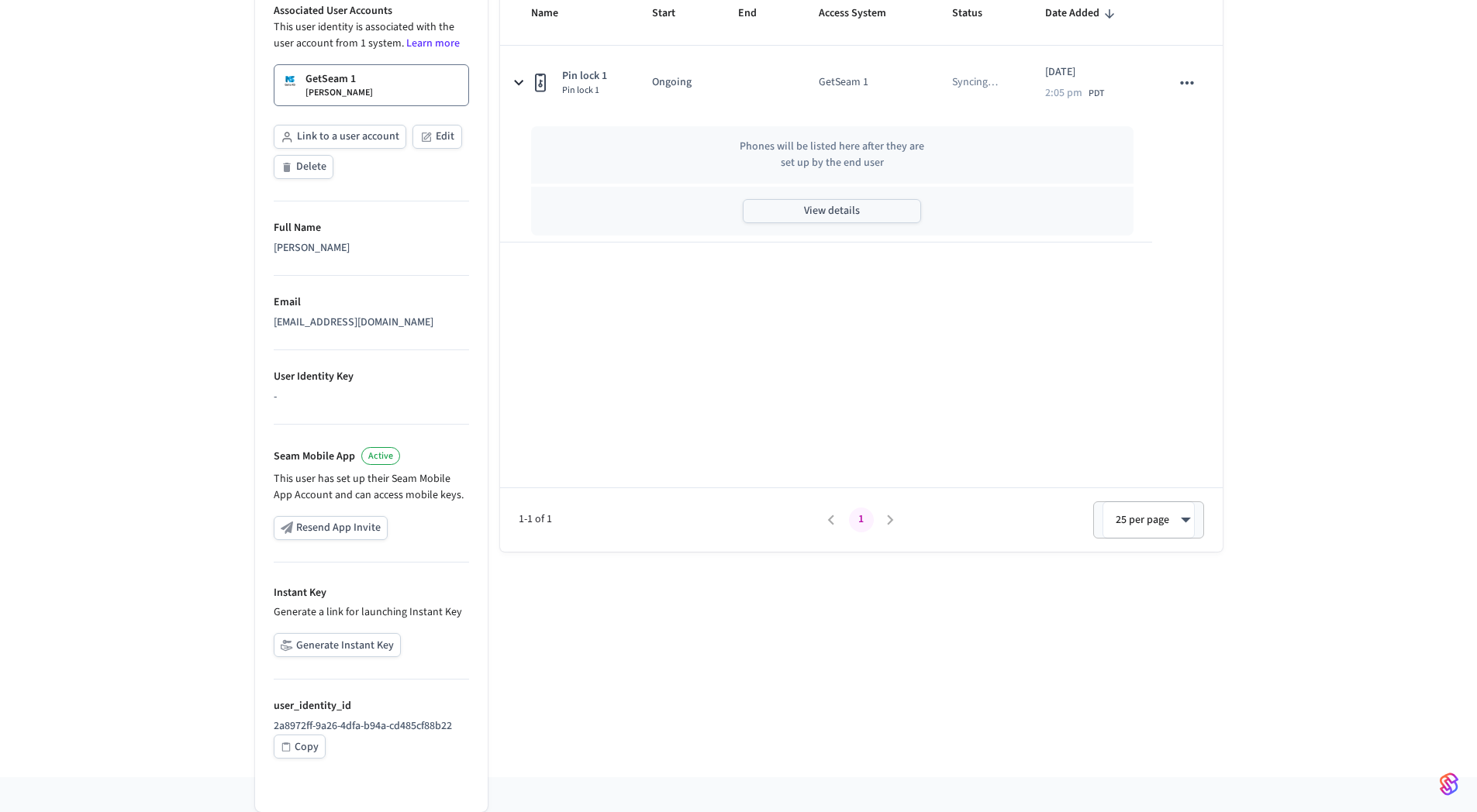
click at [844, 200] on button "View details" at bounding box center [832, 211] width 178 height 24
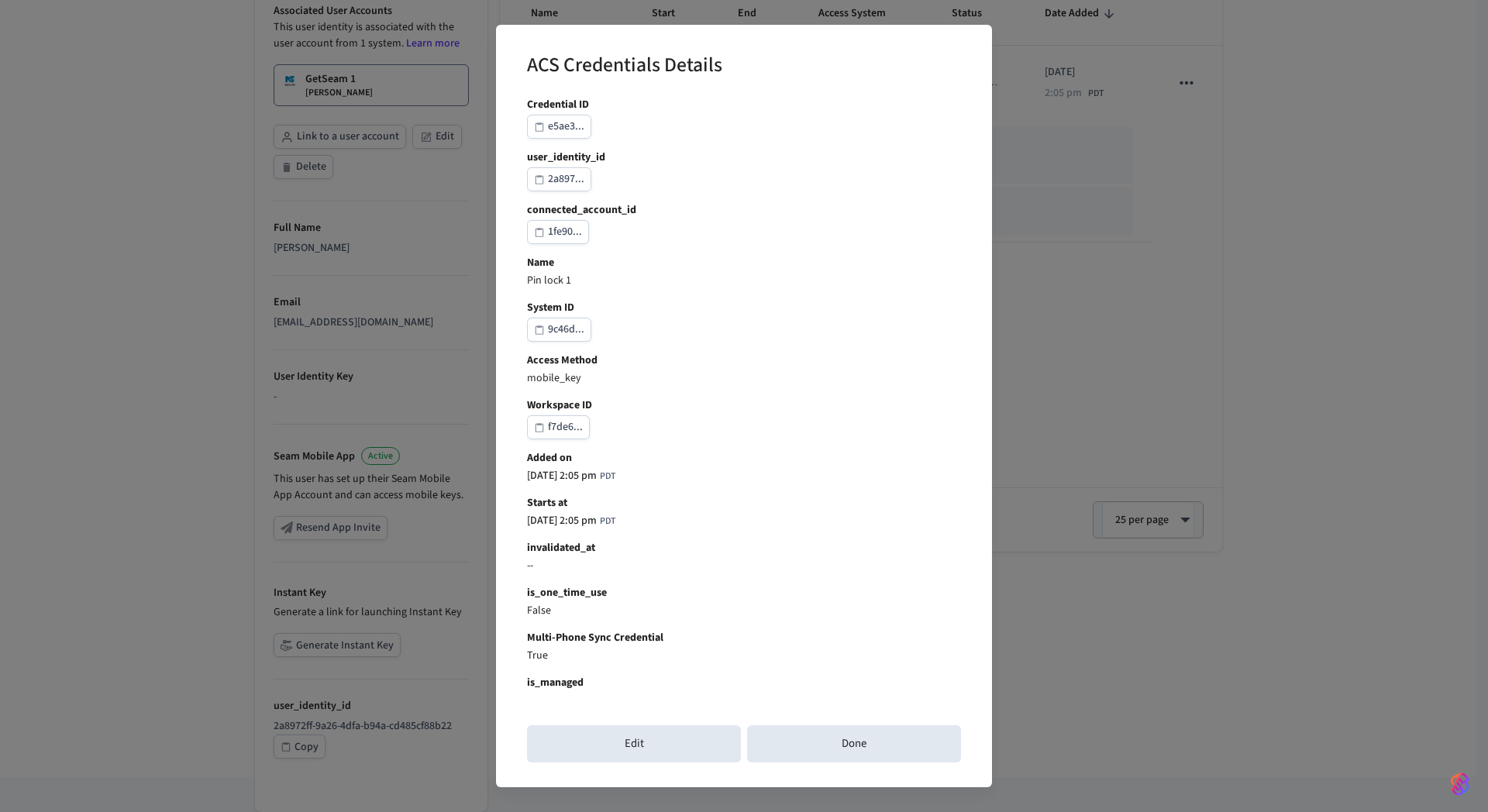
click at [558, 129] on div "e5ae3..." at bounding box center [566, 126] width 37 height 19
click at [146, 113] on div "ACS Credentials Details Credential ID e5ae3... user_identity_id 2a897... connec…" at bounding box center [744, 406] width 1488 height 812
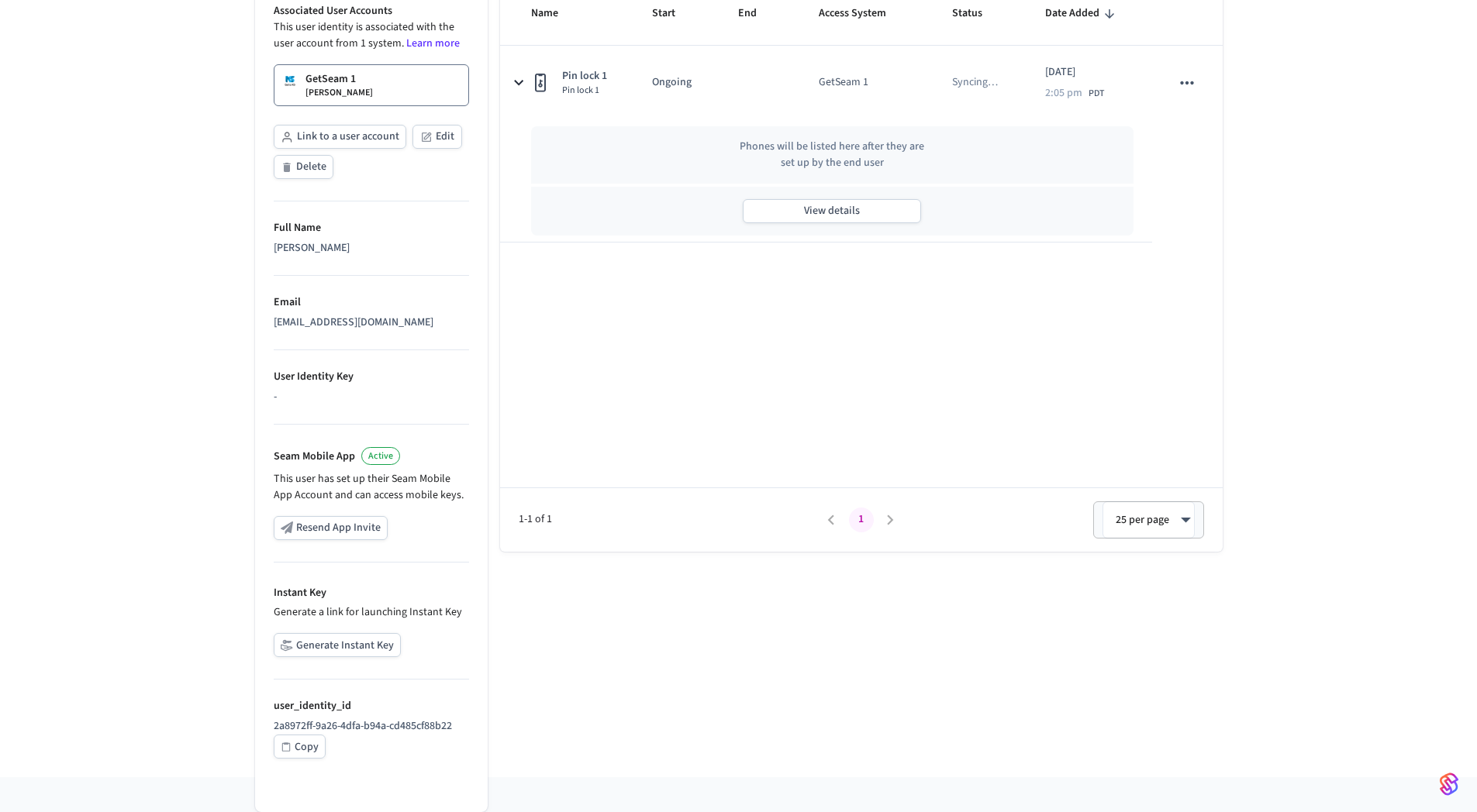
click at [139, 351] on div "User Identity [PERSON_NAME] Properties Associated User Accounts This user ident…" at bounding box center [738, 304] width 1477 height 945
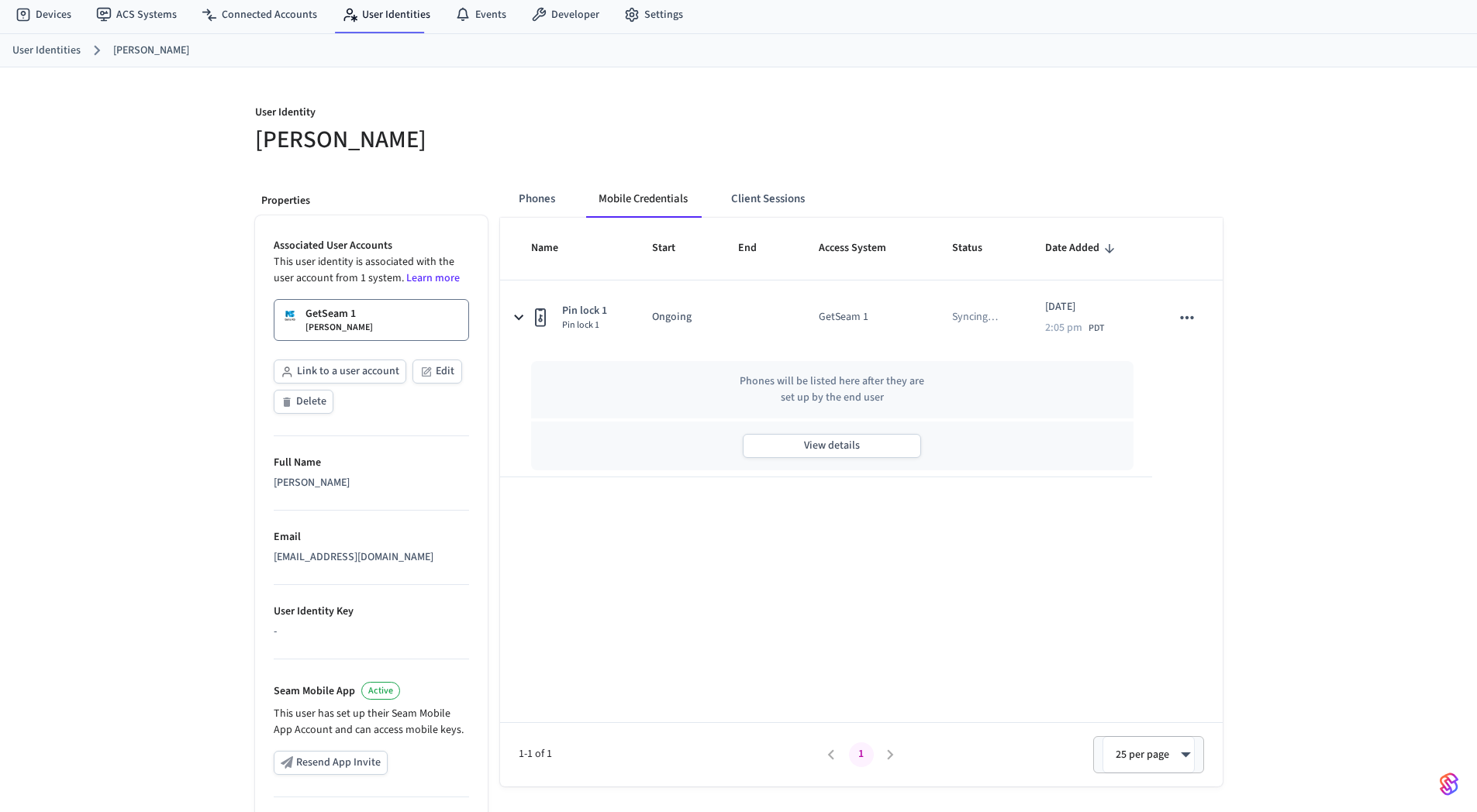
click at [184, 309] on div "User Identity [PERSON_NAME] Properties Associated User Accounts This user ident…" at bounding box center [738, 539] width 1477 height 945
click at [895, 453] on button "View details" at bounding box center [832, 446] width 178 height 24
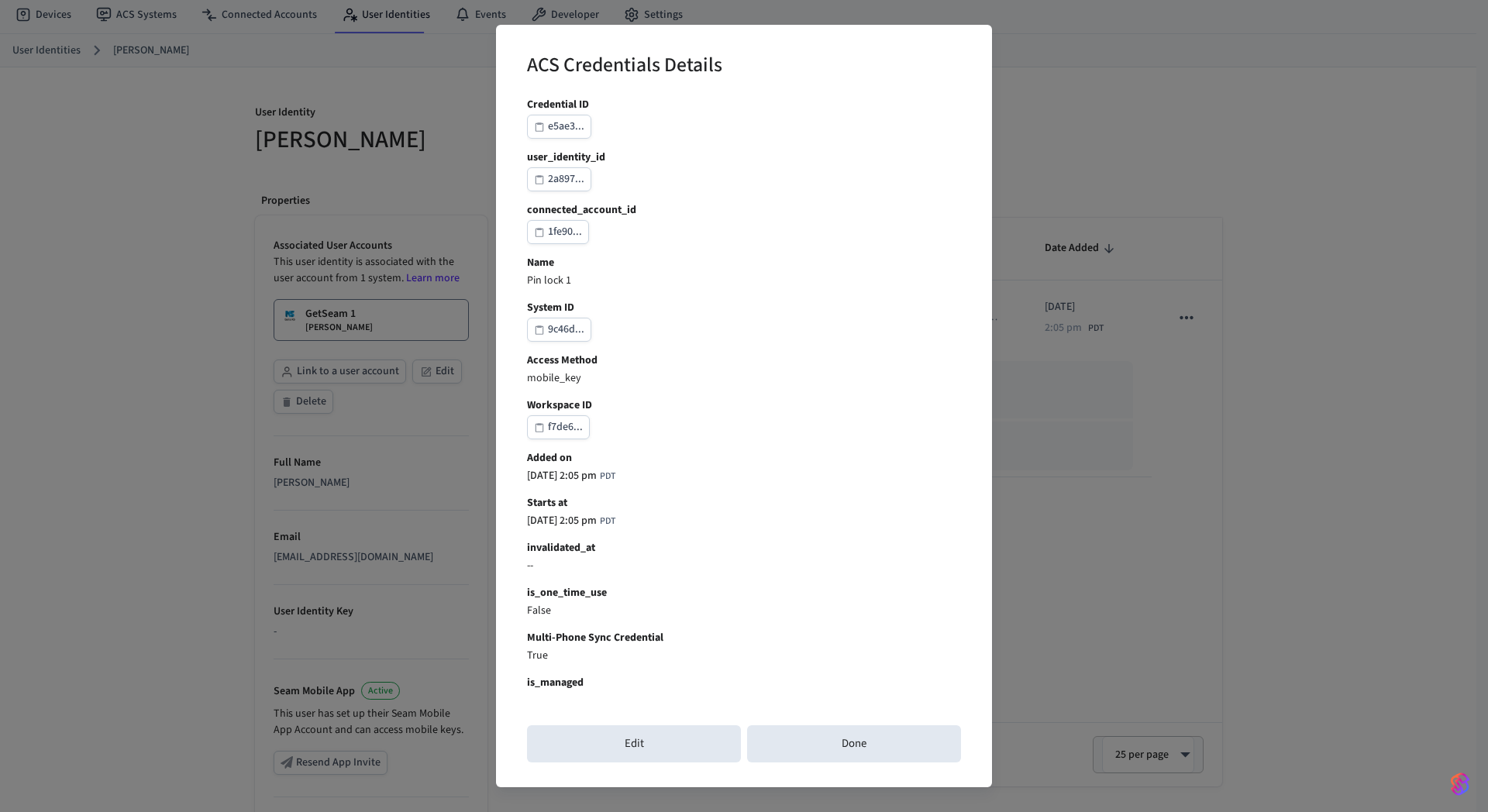
click at [585, 134] on button "e5ae3..." at bounding box center [560, 126] width 65 height 24
click at [181, 500] on div "ACS Credentials Details Credential ID e5ae3... user_identity_id 2a897... connec…" at bounding box center [744, 406] width 1488 height 812
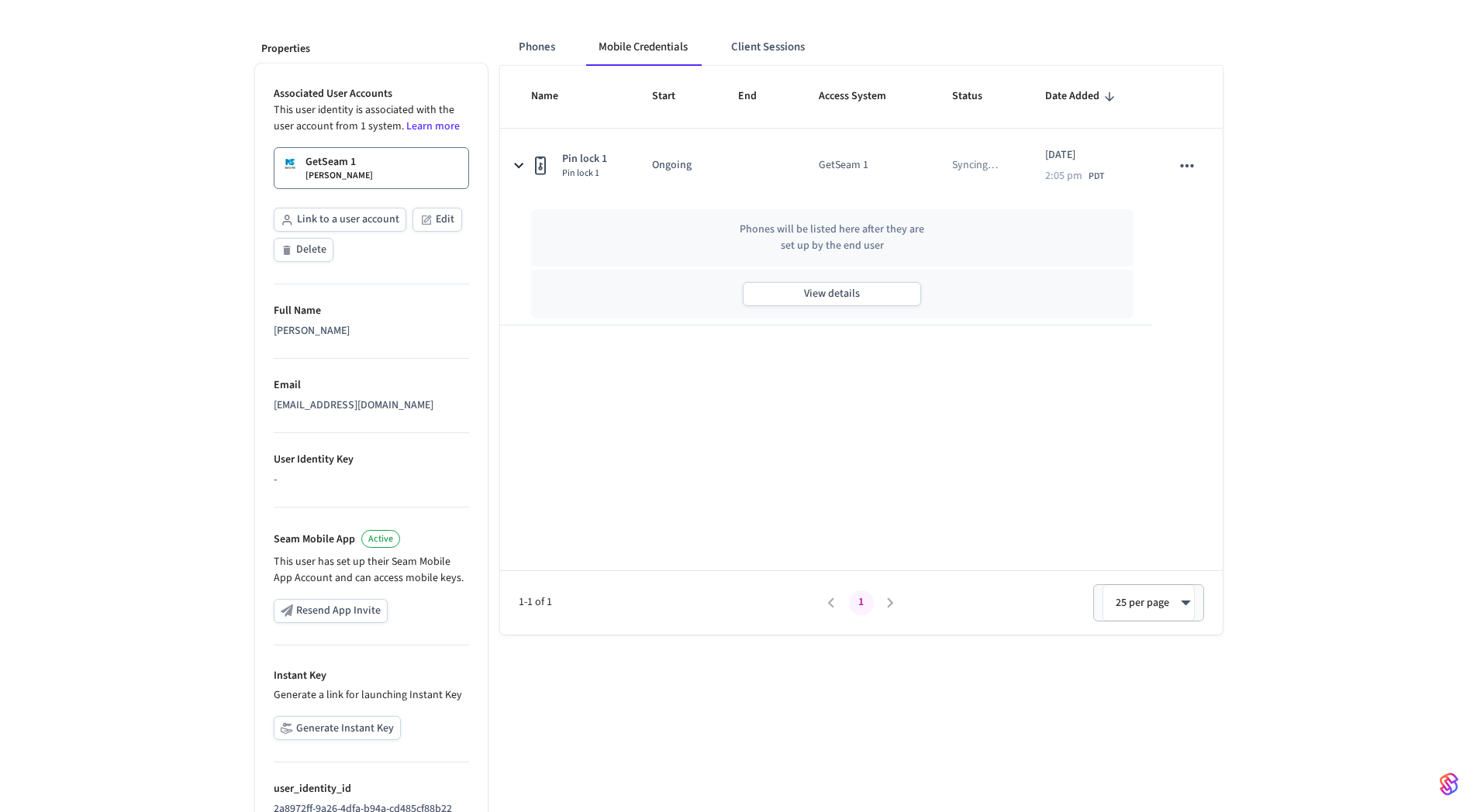
scroll to position [282, 0]
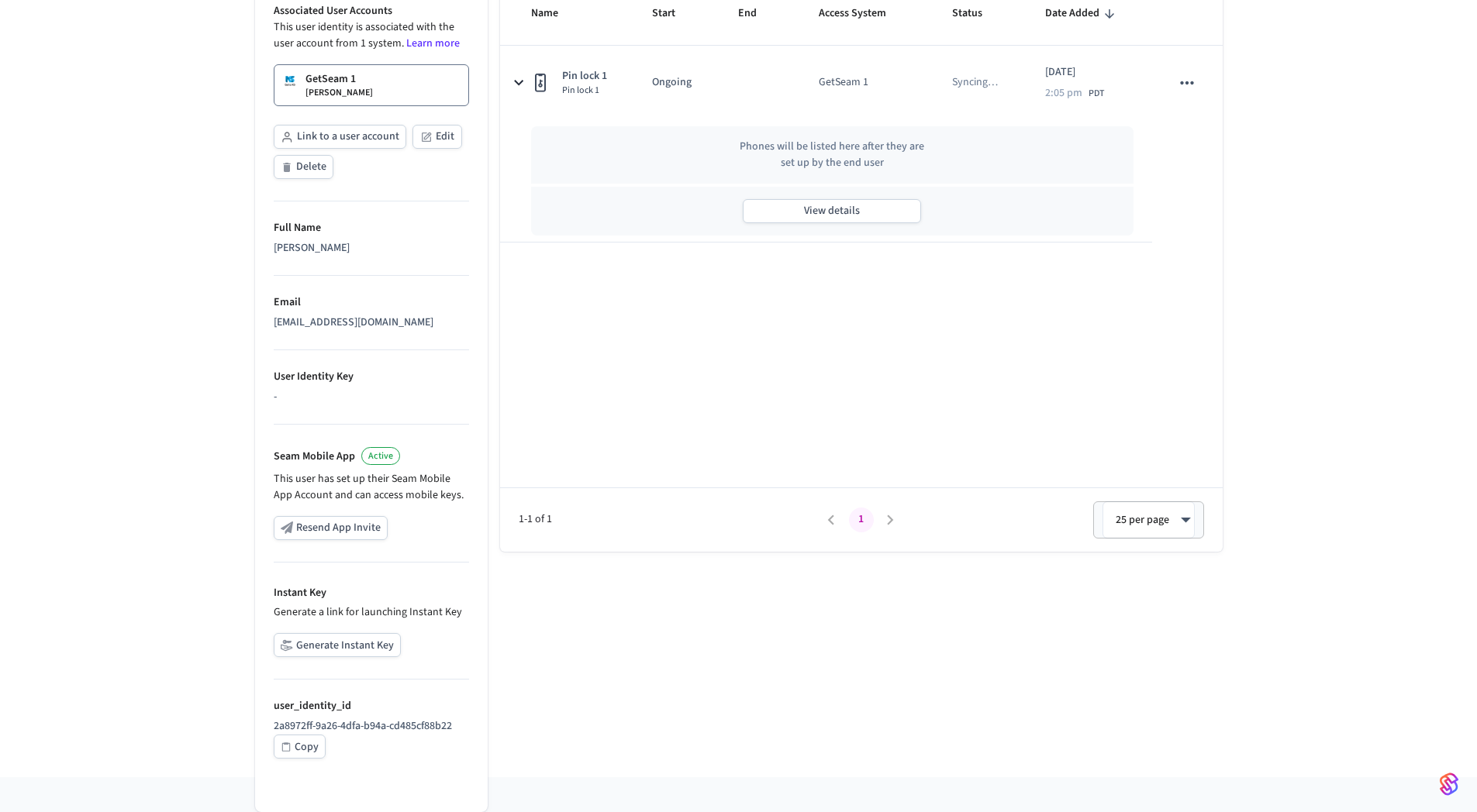
click at [304, 747] on div "Copy" at bounding box center [307, 747] width 24 height 19
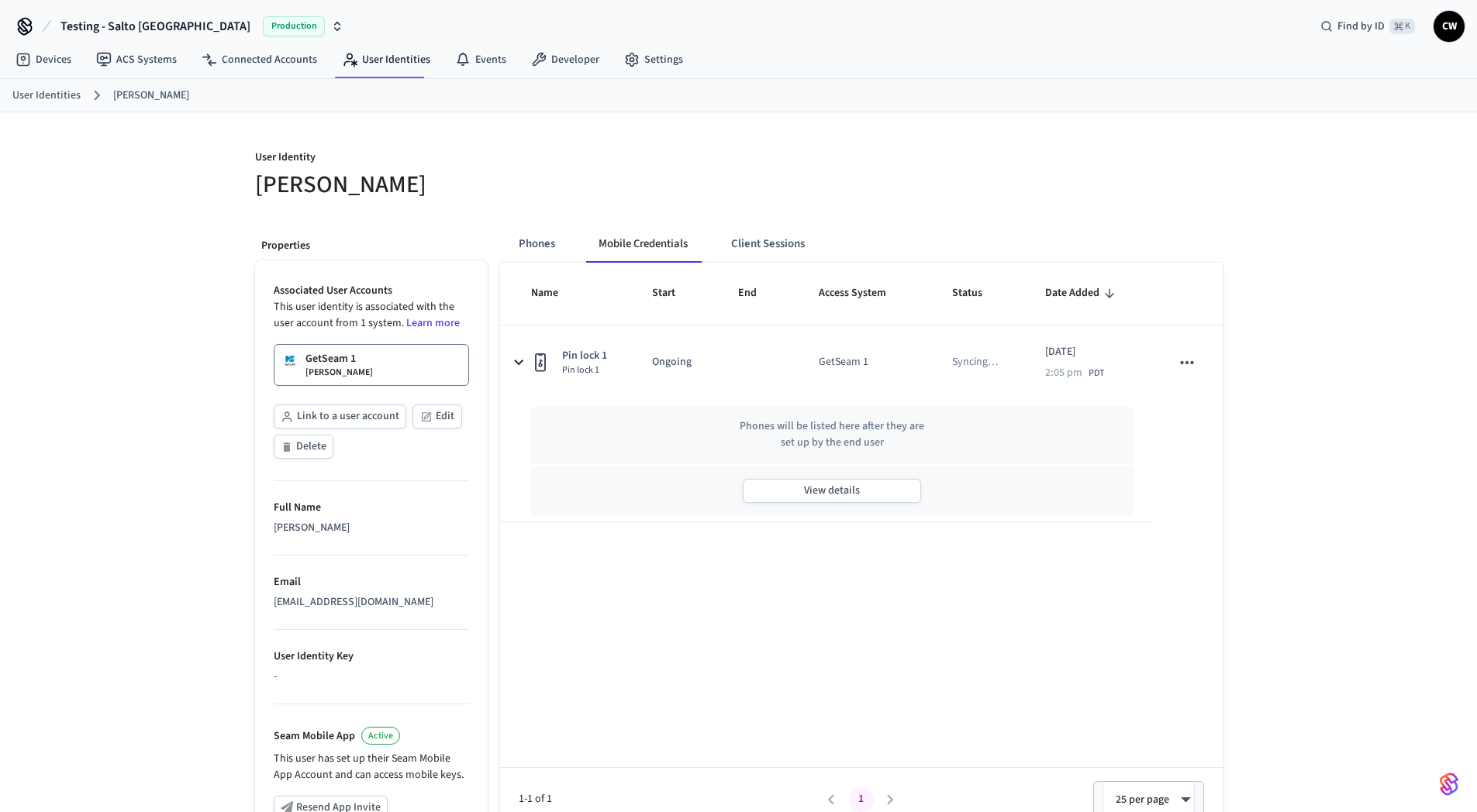
scroll to position [0, 0]
click at [166, 349] on div "User Identity [PERSON_NAME] Properties Associated User Accounts This user ident…" at bounding box center [738, 586] width 1477 height 945
click at [1338, 363] on div "User Identity [PERSON_NAME] Properties Associated User Accounts This user ident…" at bounding box center [738, 586] width 1477 height 945
